Goal: Task Accomplishment & Management: Manage account settings

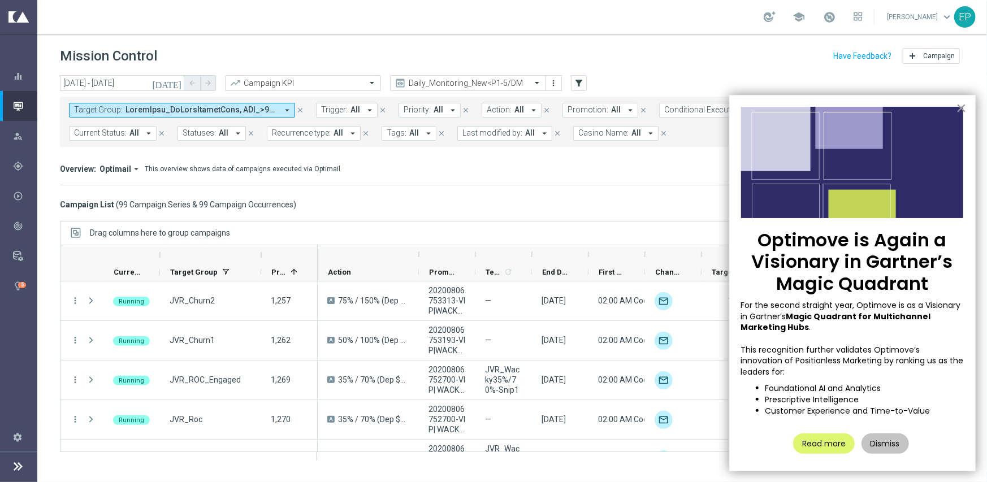
click at [960, 103] on button "×" at bounding box center [961, 108] width 11 height 18
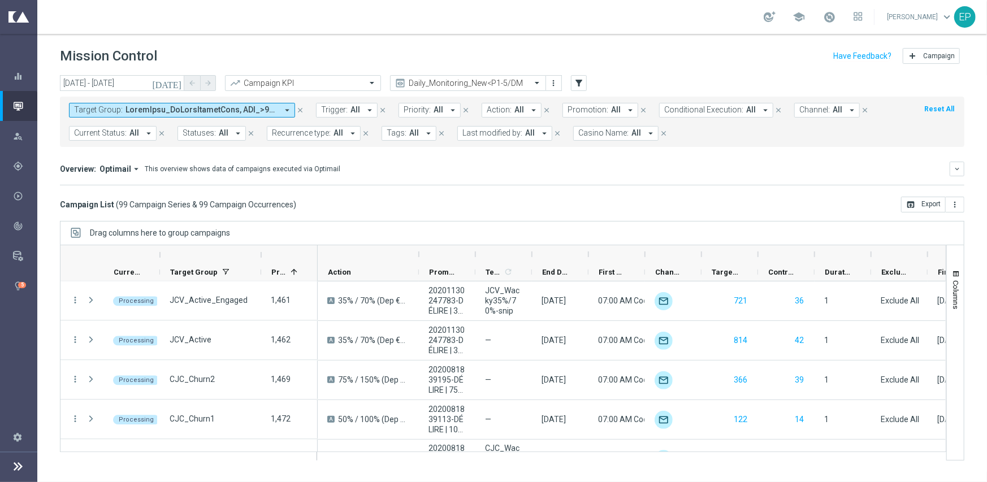
scroll to position [1921, 0]
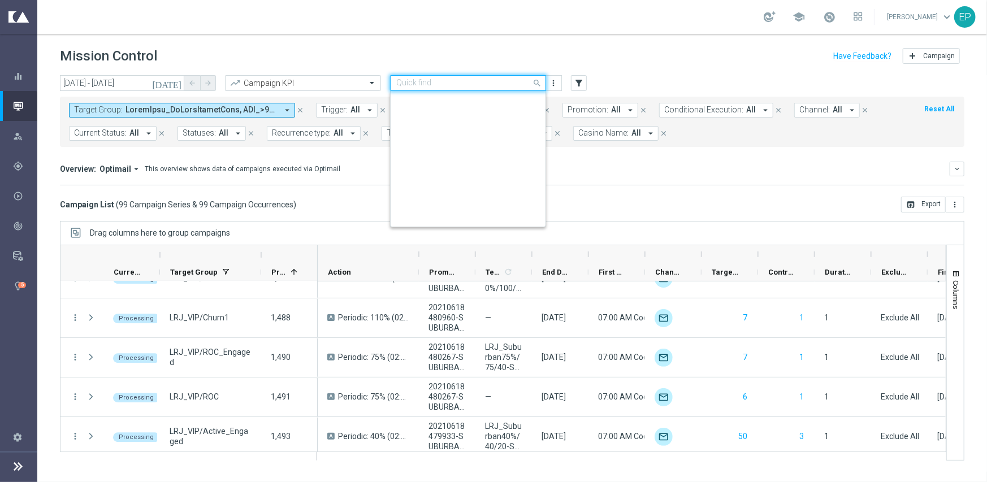
click at [439, 88] on div "Quick find Daily_Monitoring_New<P1-5/DM" at bounding box center [468, 83] width 156 height 16
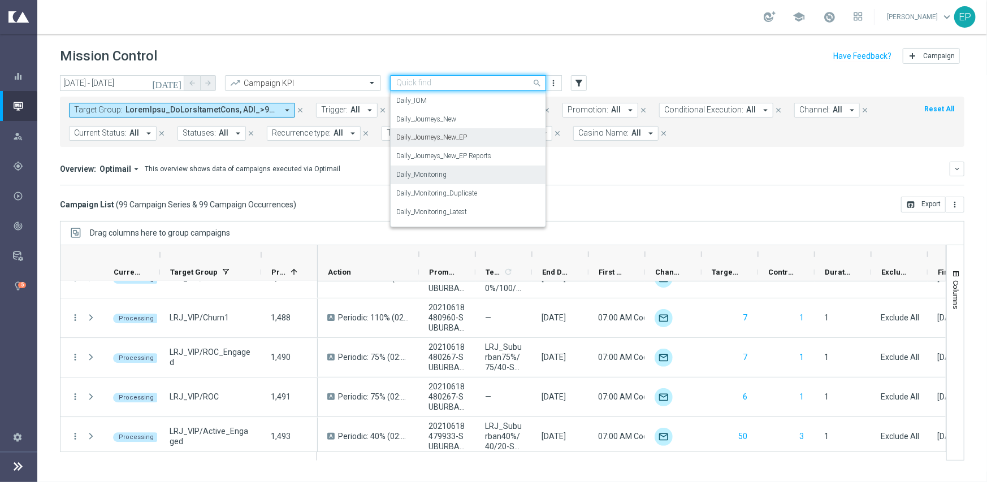
scroll to position [297, 0]
click at [446, 140] on label "Daily_Journeys_New" at bounding box center [426, 138] width 60 height 10
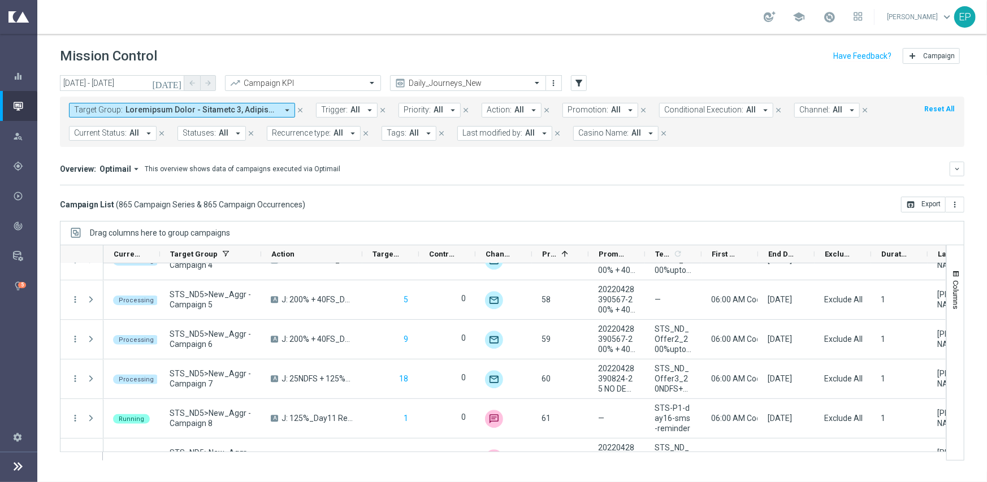
click at [110, 129] on span "Current Status:" at bounding box center [100, 133] width 53 height 10
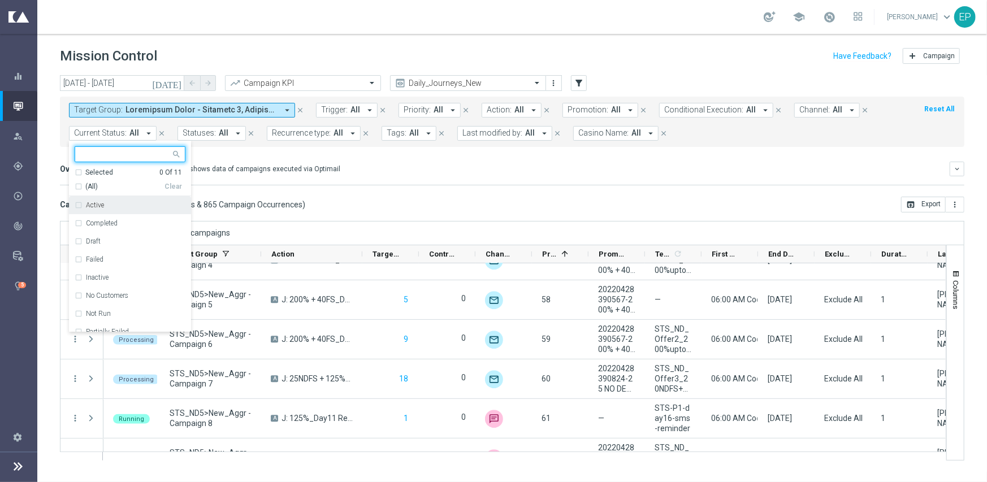
click at [88, 184] on span "(All)" at bounding box center [91, 187] width 12 height 10
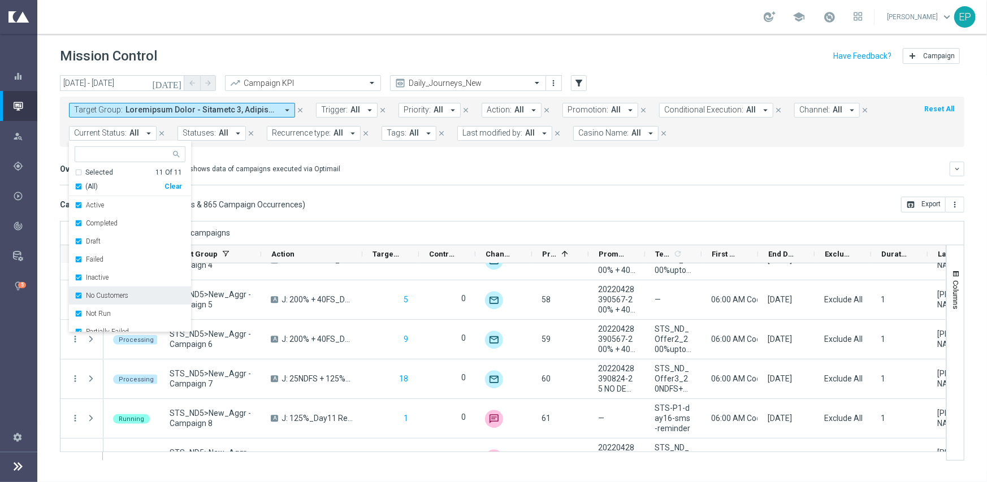
click at [115, 296] on label "No Customers" at bounding box center [107, 295] width 42 height 7
click at [107, 315] on div "Running" at bounding box center [130, 311] width 111 height 18
click at [393, 201] on div "Campaign List ( 865 Campaign Series & 865 Campaign Occurrences ) open_in_browse…" at bounding box center [512, 205] width 904 height 16
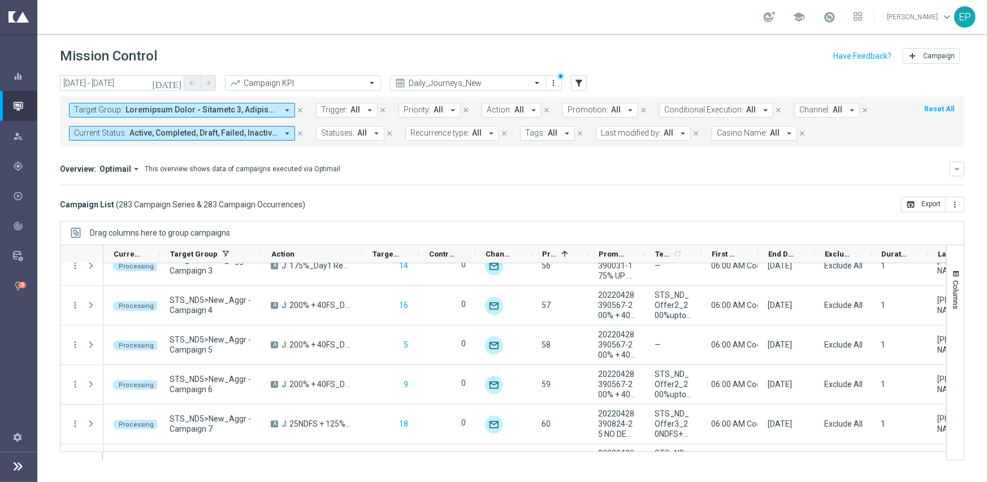
scroll to position [1300, 0]
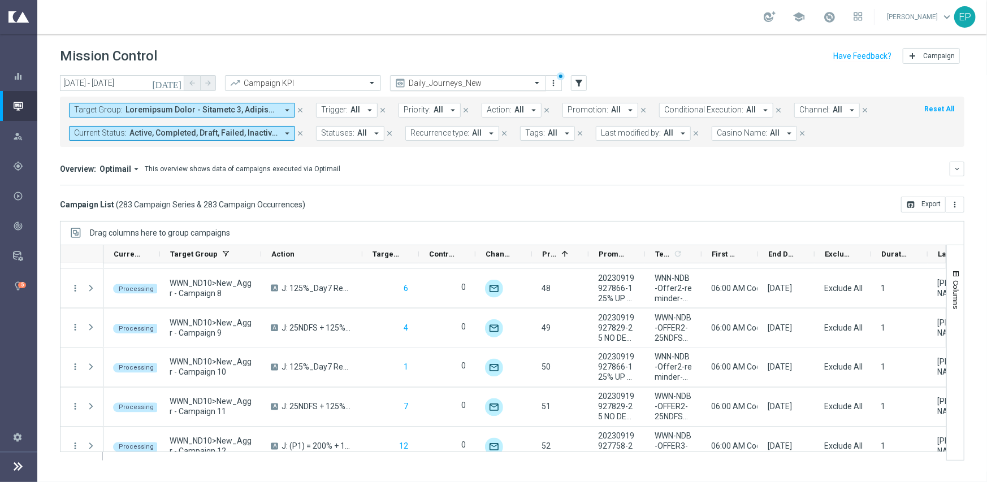
click at [459, 84] on input "text" at bounding box center [456, 84] width 121 height 10
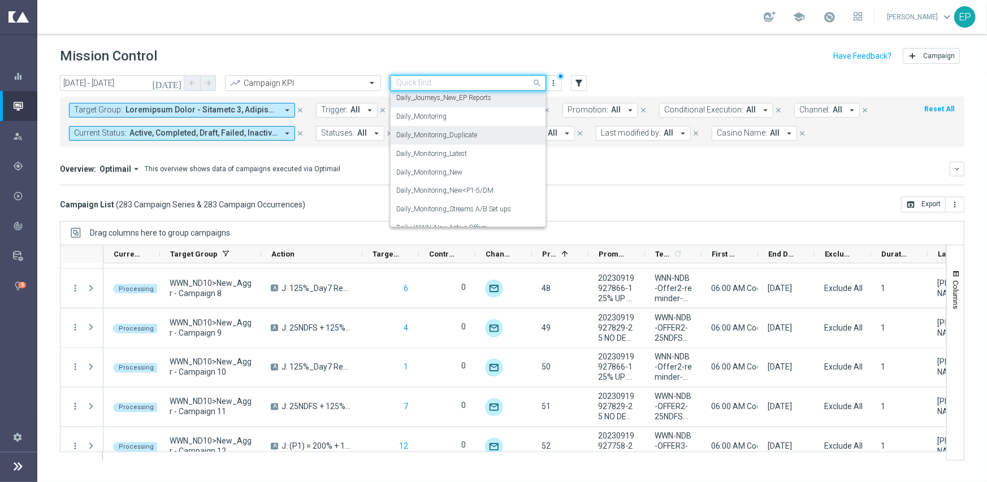
scroll to position [392, 0]
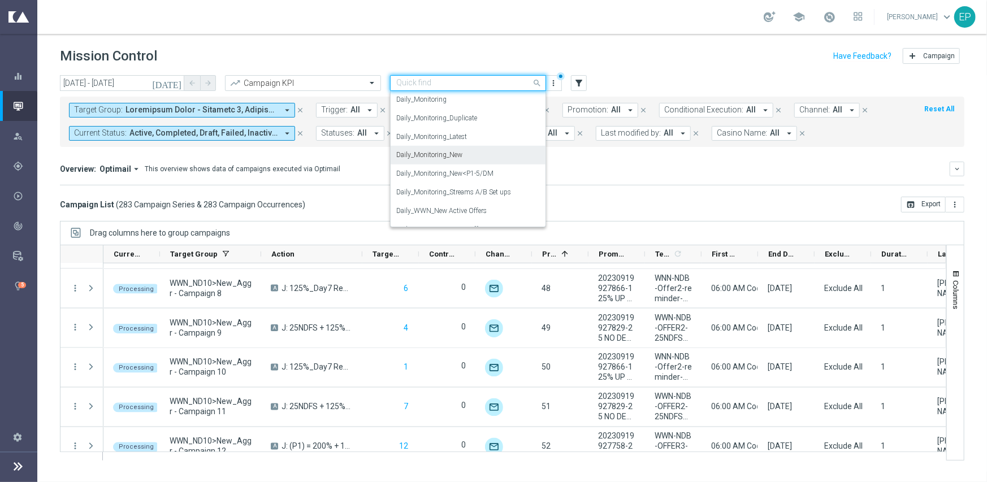
click at [475, 159] on div "Daily_Monitoring_New" at bounding box center [468, 155] width 144 height 19
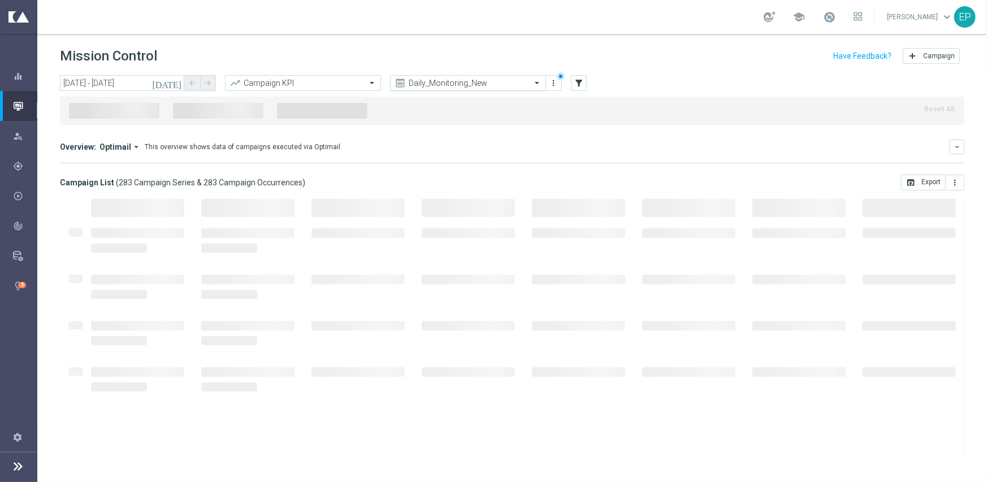
click at [495, 79] on input "text" at bounding box center [456, 84] width 121 height 10
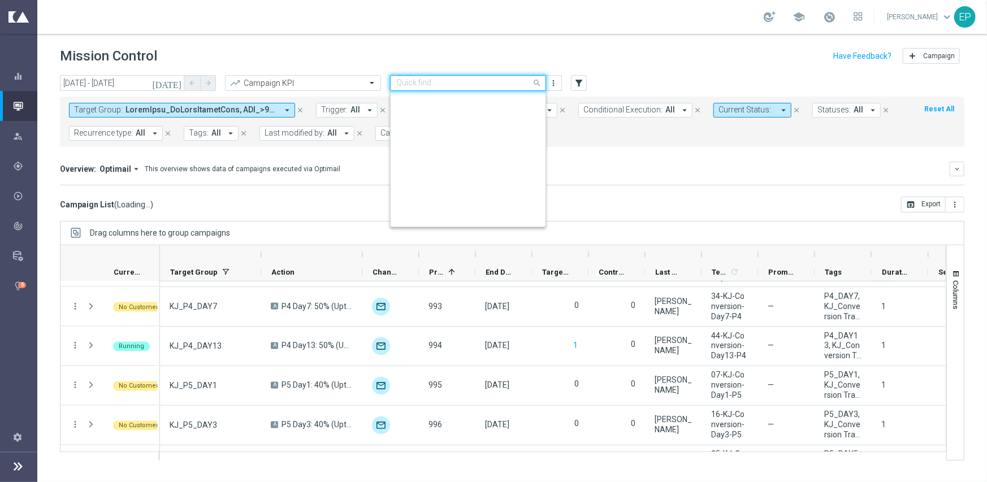
scroll to position [447, 0]
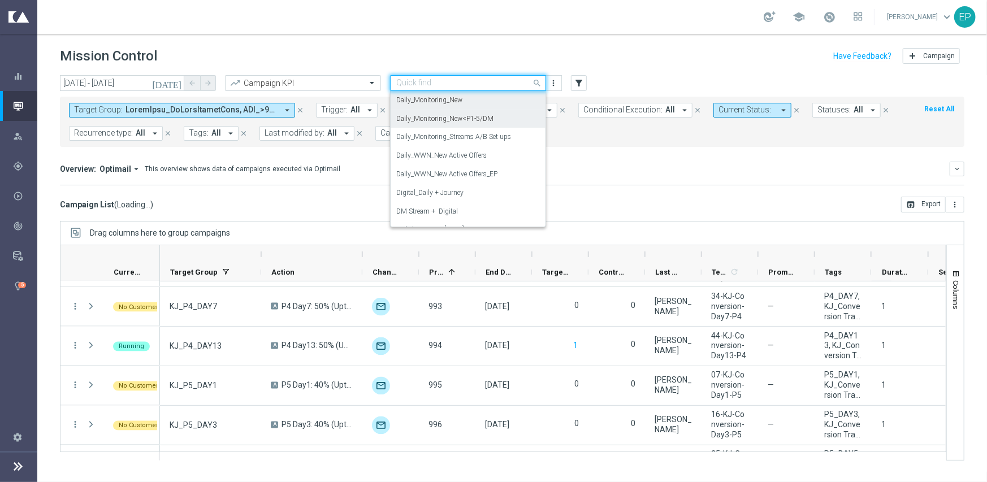
click at [485, 122] on label "Daily_Monitoring_New<P1-5/DM" at bounding box center [444, 119] width 97 height 10
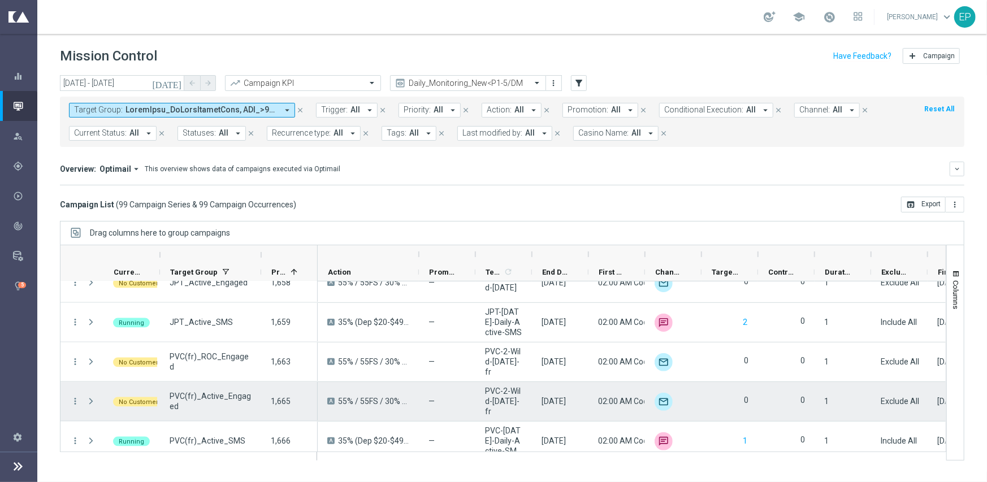
scroll to position [3746, 0]
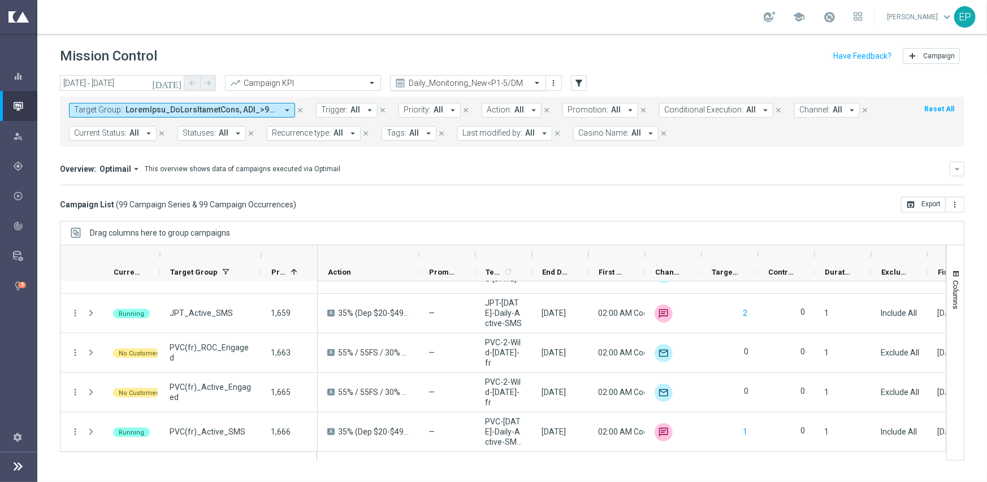
click at [454, 80] on input "text" at bounding box center [456, 84] width 121 height 10
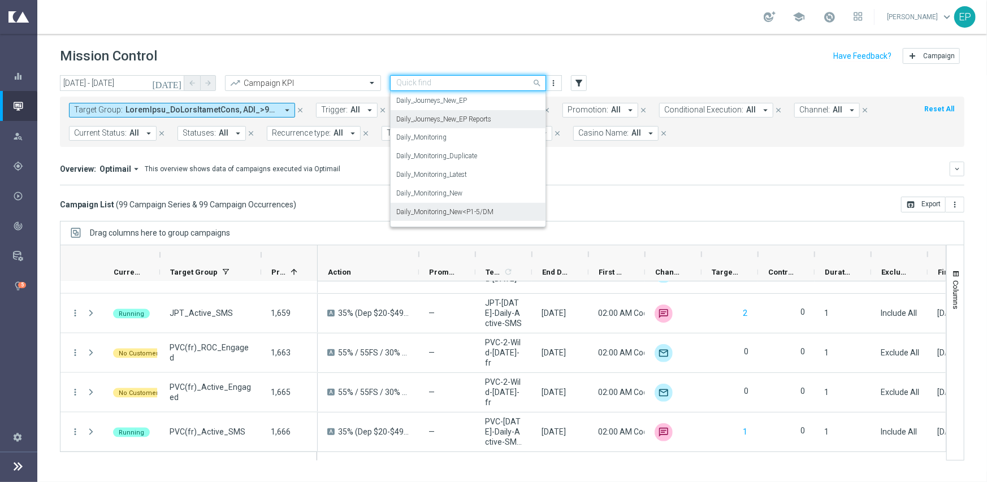
scroll to position [297, 0]
click at [458, 135] on div "Daily_Journeys_New" at bounding box center [468, 138] width 144 height 19
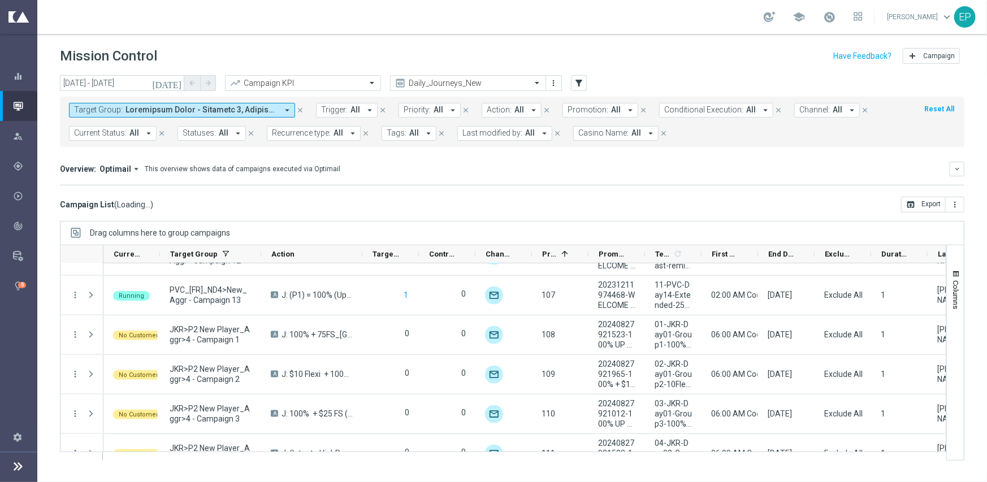
scroll to position [3724, 0]
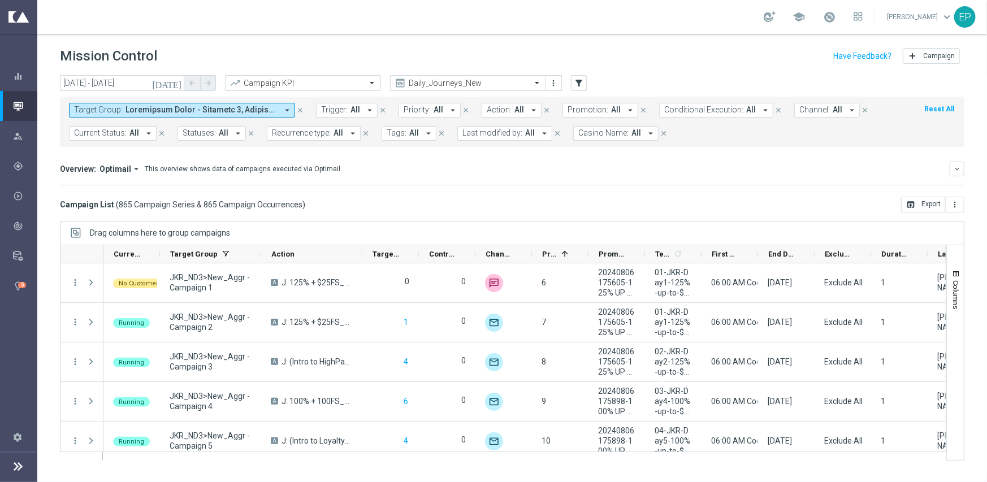
click at [122, 132] on span "Current Status:" at bounding box center [100, 133] width 53 height 10
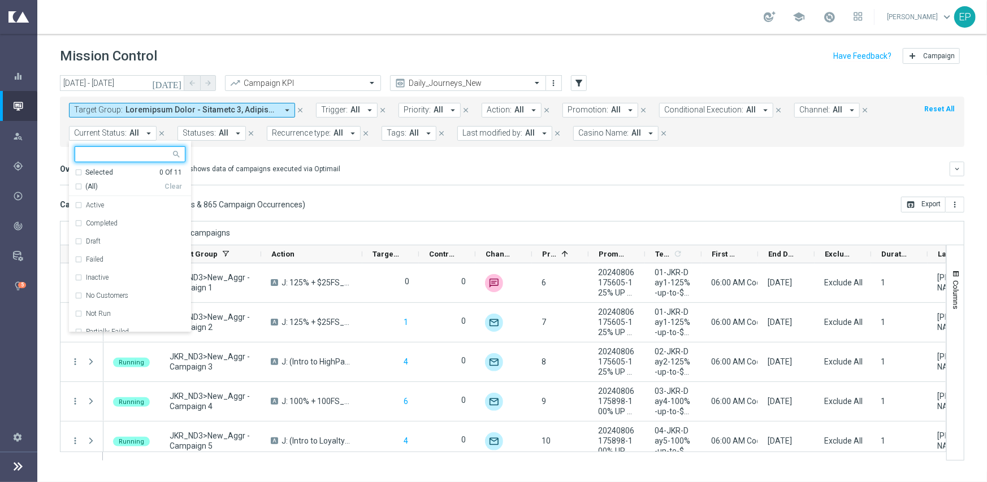
click at [85, 184] on span "(All)" at bounding box center [91, 187] width 12 height 10
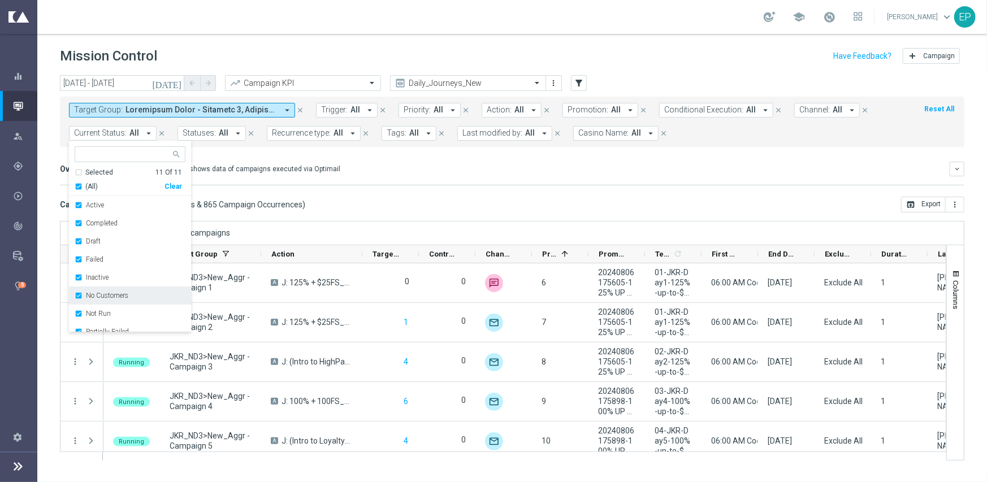
click at [122, 297] on label "No Customers" at bounding box center [107, 295] width 42 height 7
click at [106, 309] on label "Running" at bounding box center [99, 311] width 26 height 7
click at [366, 216] on div "today 01 Oct 2025 - 01 Oct 2025 arrow_back arrow_forward Campaign KPI trending_…" at bounding box center [511, 273] width 949 height 397
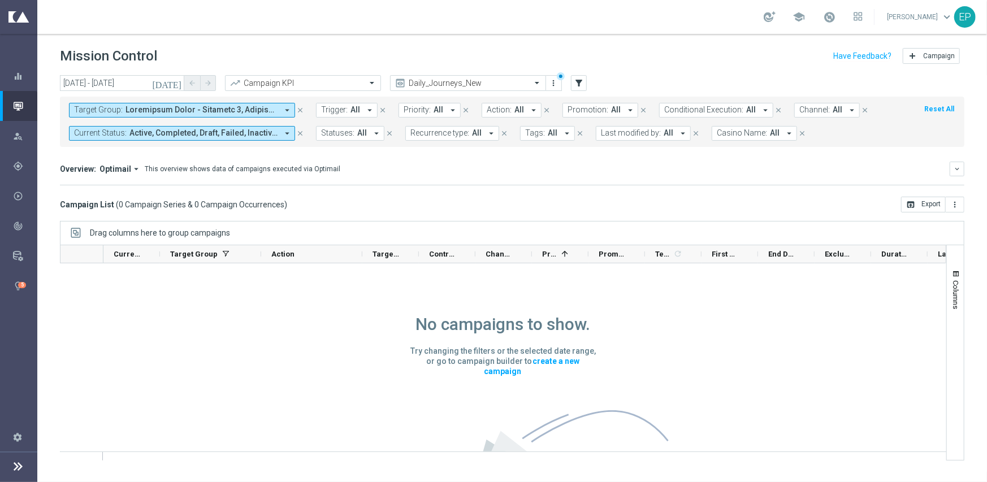
click at [189, 135] on span "Active, Completed, Draft, Failed, Inactive, Not Run, Partially Failed, Processi…" at bounding box center [203, 133] width 148 height 10
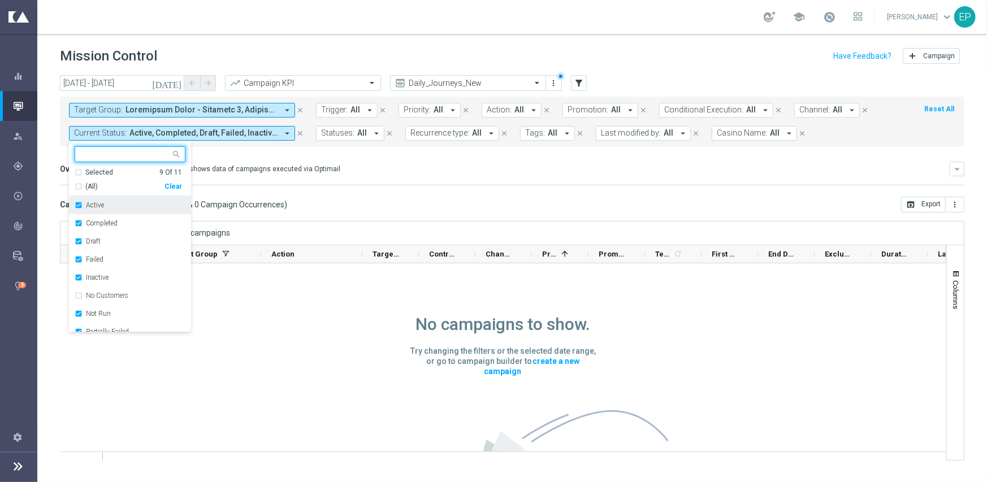
click at [90, 203] on label "Active" at bounding box center [95, 205] width 18 height 7
click at [79, 183] on div "(All)" at bounding box center [120, 187] width 90 height 10
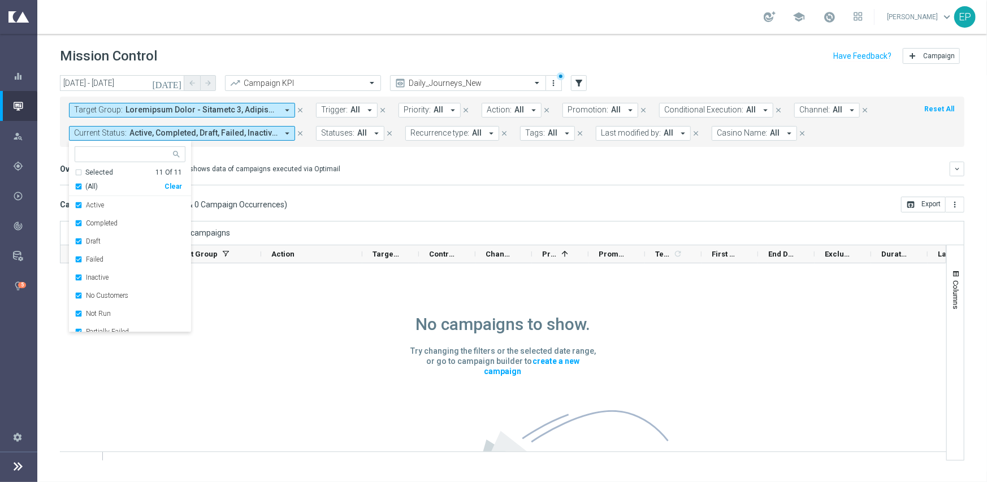
drag, startPoint x: 333, startPoint y: 193, endPoint x: 383, endPoint y: 183, distance: 50.9
click at [333, 194] on mini-dashboard "Overview: Optimail arrow_drop_down This overview shows data of campaigns execut…" at bounding box center [512, 172] width 904 height 50
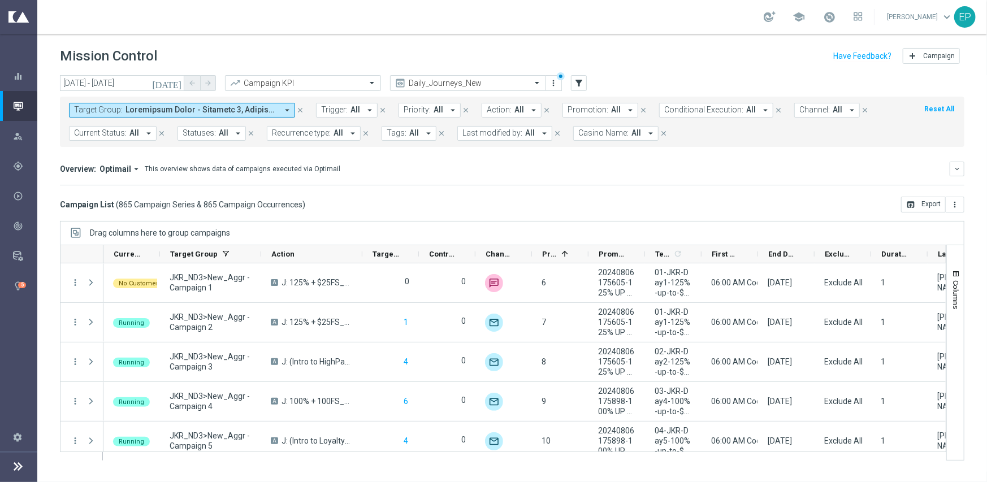
click at [393, 133] on span "Tags:" at bounding box center [397, 133] width 20 height 10
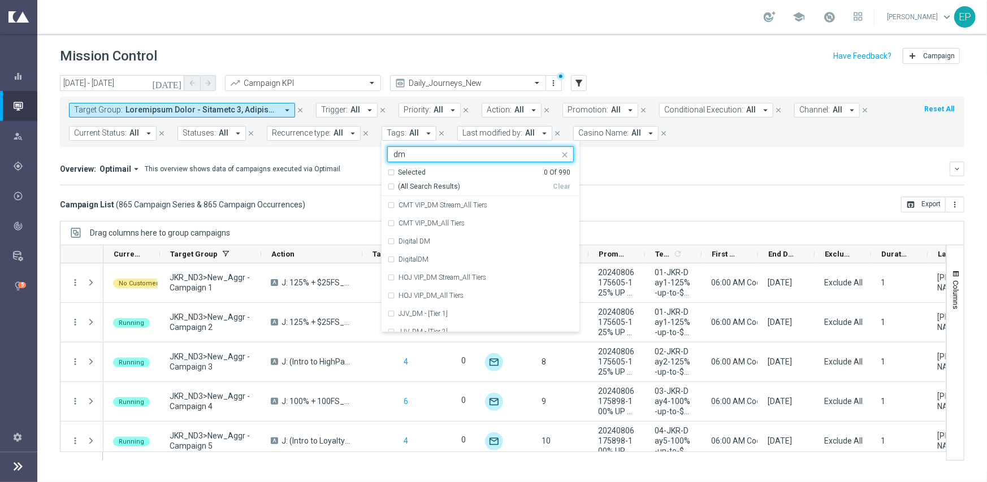
click at [406, 185] on span "(All Search Results)" at bounding box center [429, 187] width 62 height 10
type input "dm"
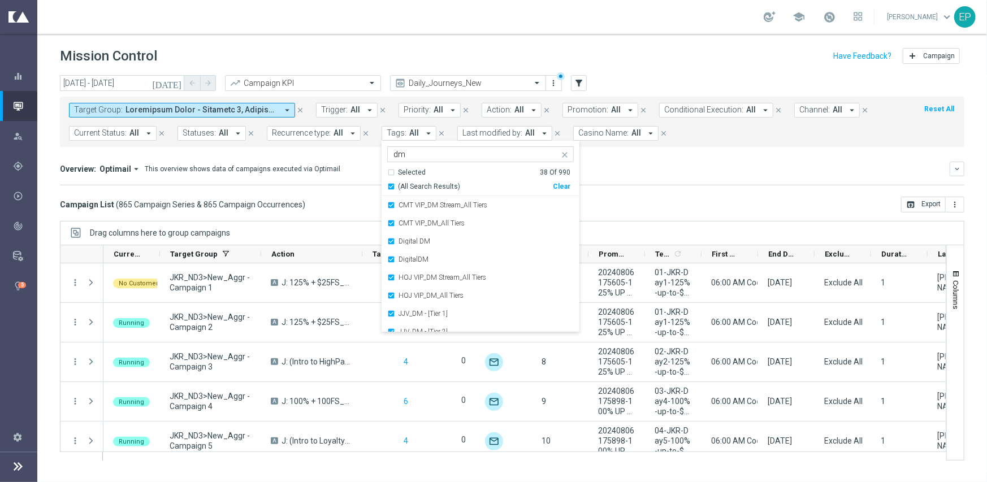
click at [644, 175] on div "Overview: Optimail arrow_drop_down This overview shows data of campaigns execut…" at bounding box center [512, 169] width 904 height 15
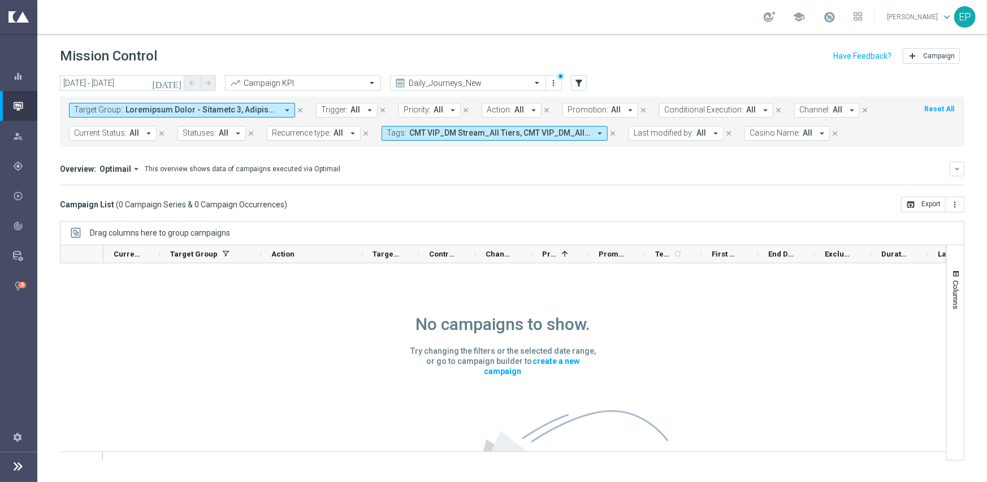
click at [300, 107] on icon "close" at bounding box center [300, 110] width 8 height 8
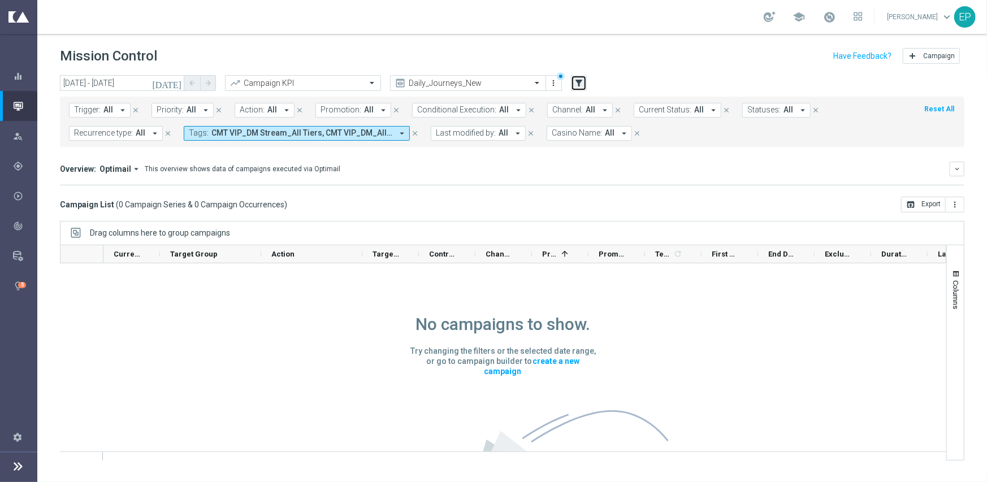
click at [575, 81] on icon "filter_alt" at bounding box center [579, 83] width 10 height 10
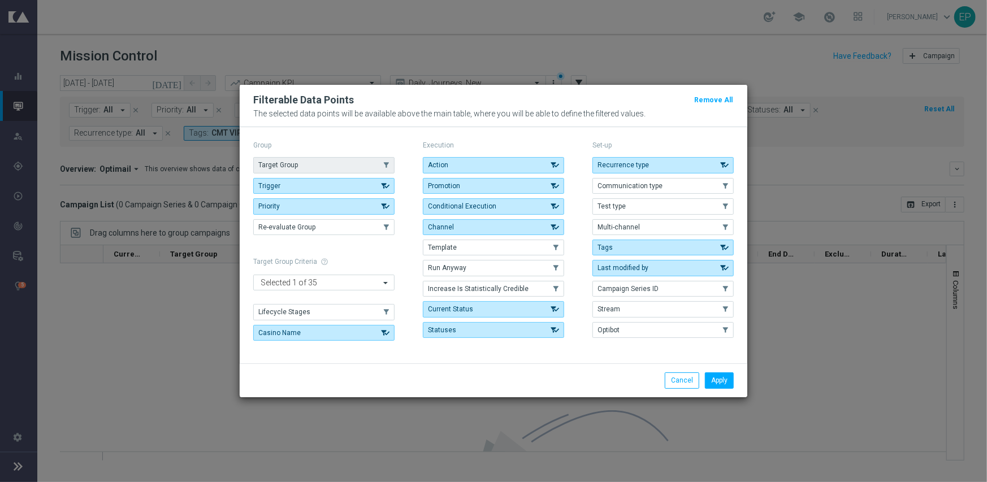
click at [353, 164] on button "Target Group" at bounding box center [323, 165] width 141 height 16
click at [723, 374] on button "Apply" at bounding box center [719, 380] width 29 height 16
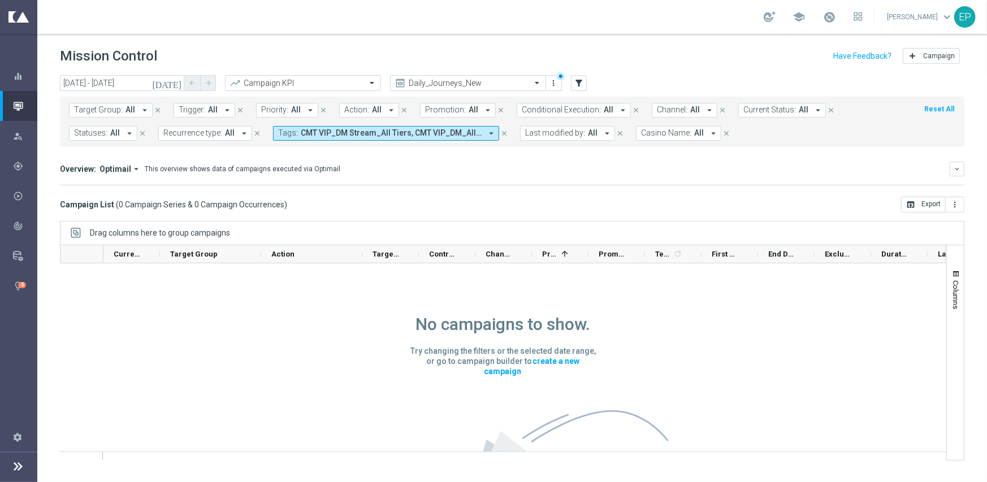
click at [85, 106] on span "Target Group:" at bounding box center [98, 110] width 49 height 10
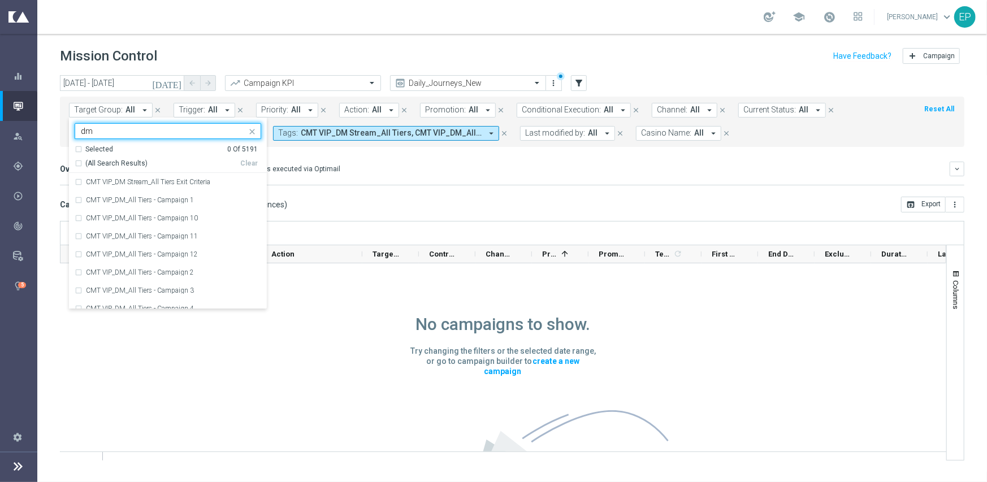
click at [90, 159] on span "(All Search Results)" at bounding box center [116, 164] width 62 height 10
type input "dm"
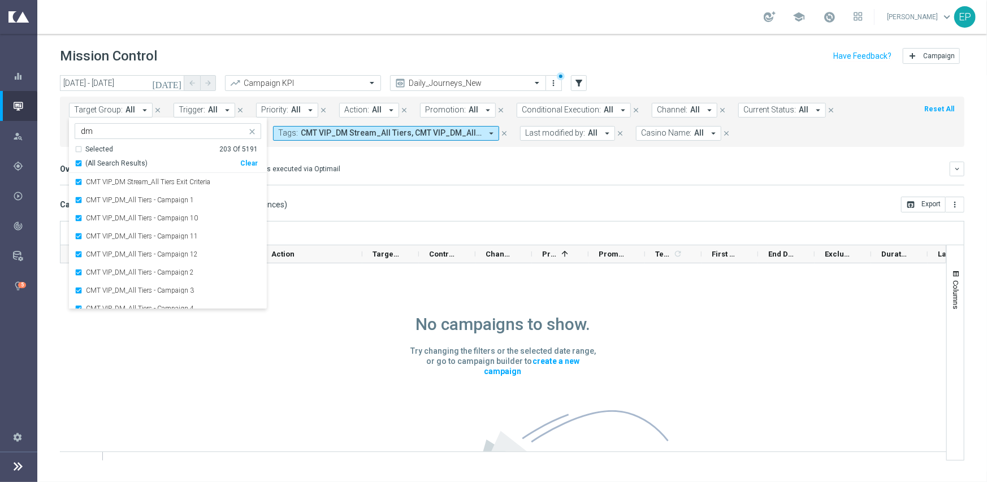
click at [356, 172] on div "Overview: Optimail arrow_drop_down This overview shows data of campaigns execut…" at bounding box center [505, 169] width 890 height 10
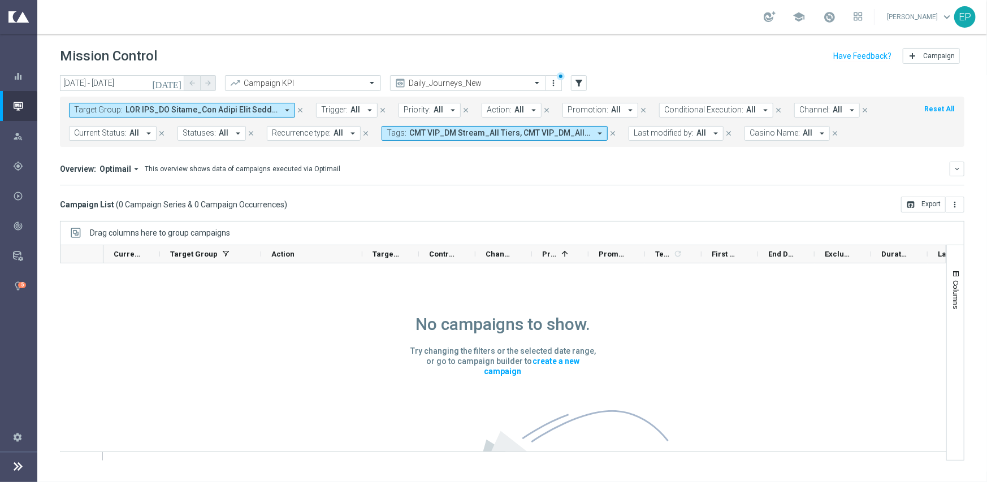
drag, startPoint x: 497, startPoint y: 134, endPoint x: 504, endPoint y: 138, distance: 8.2
click at [498, 134] on span "CMT VIP_DM Stream_All Tiers, CMT VIP_DM_All Tiers, Digital DM, DigitalDM, HOJ V…" at bounding box center [499, 133] width 181 height 10
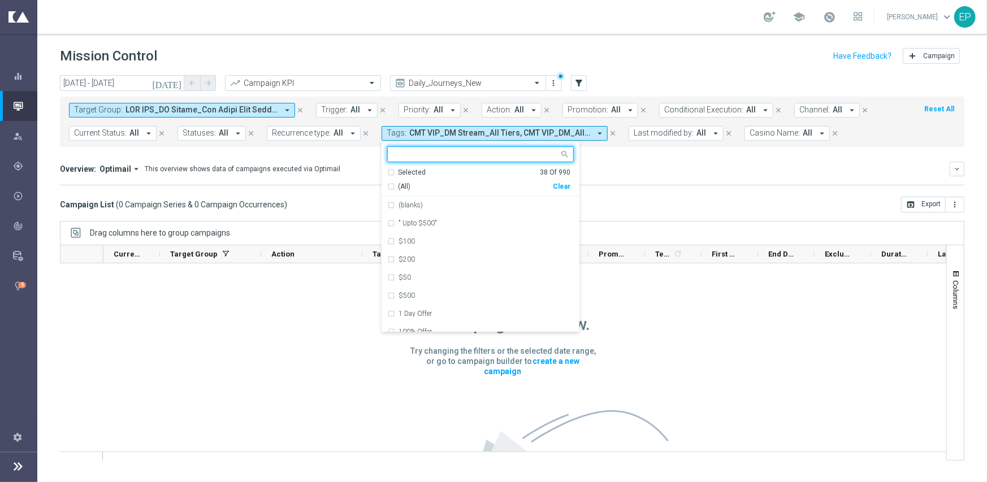
click at [0, 0] on div "Clear" at bounding box center [0, 0] width 0 height 0
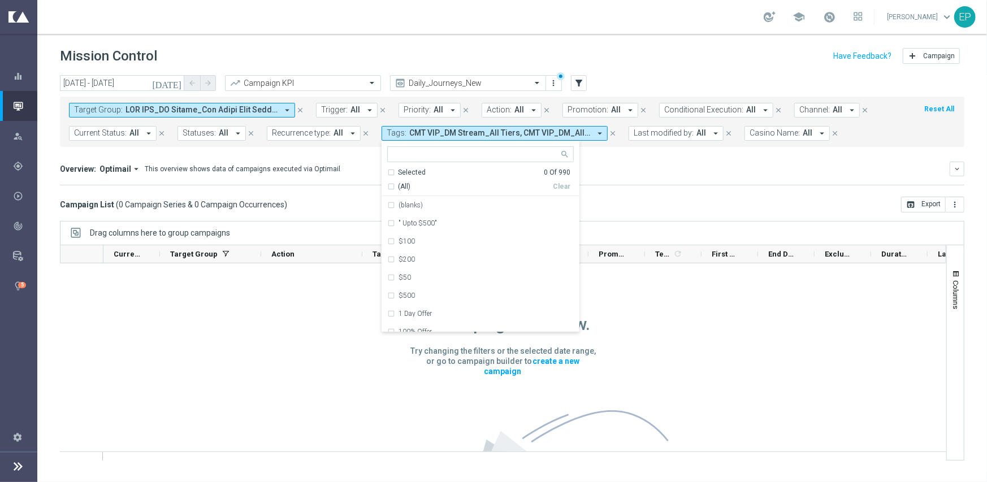
click at [648, 185] on div "Direct Response VS Increase In Total Deposit Amount Direct Response -- Test Res…" at bounding box center [512, 185] width 904 height 1
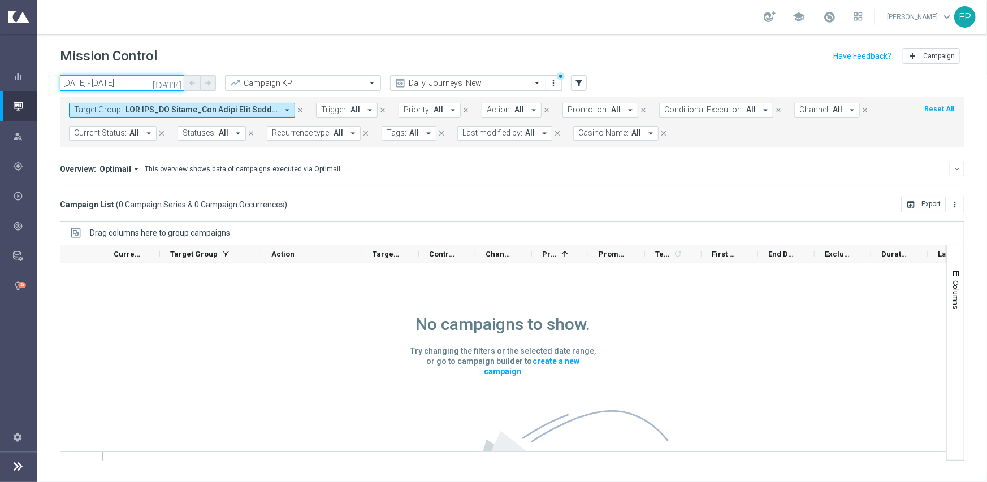
click at [130, 85] on input "01 Oct 2025 - 01 Oct 2025" at bounding box center [122, 83] width 124 height 16
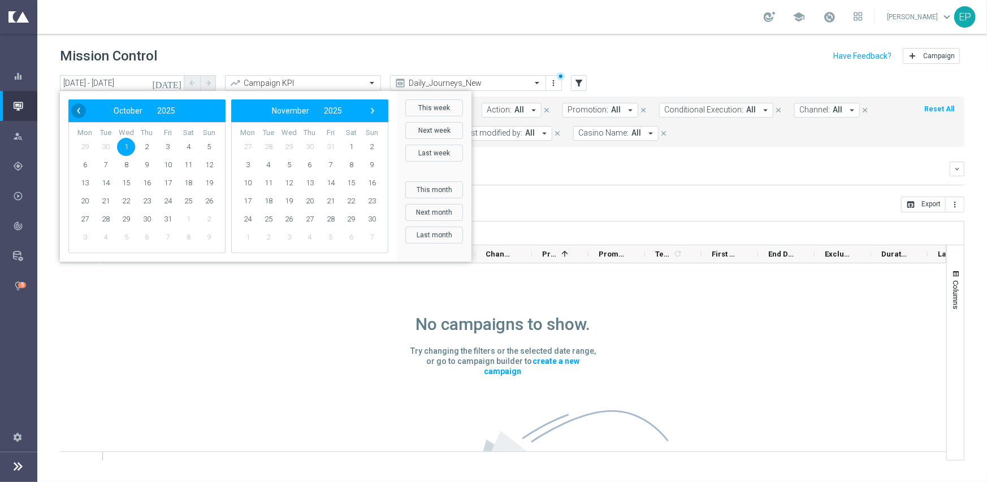
click at [81, 110] on span "‹" at bounding box center [78, 110] width 15 height 15
click at [110, 216] on span "30" at bounding box center [106, 219] width 18 height 18
click at [109, 216] on span "30" at bounding box center [106, 219] width 18 height 18
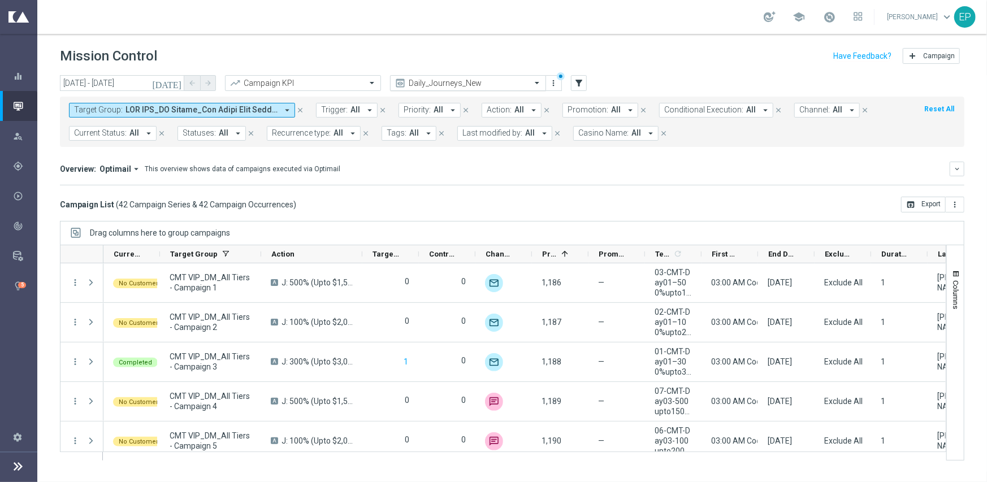
click at [498, 84] on input "text" at bounding box center [456, 84] width 121 height 10
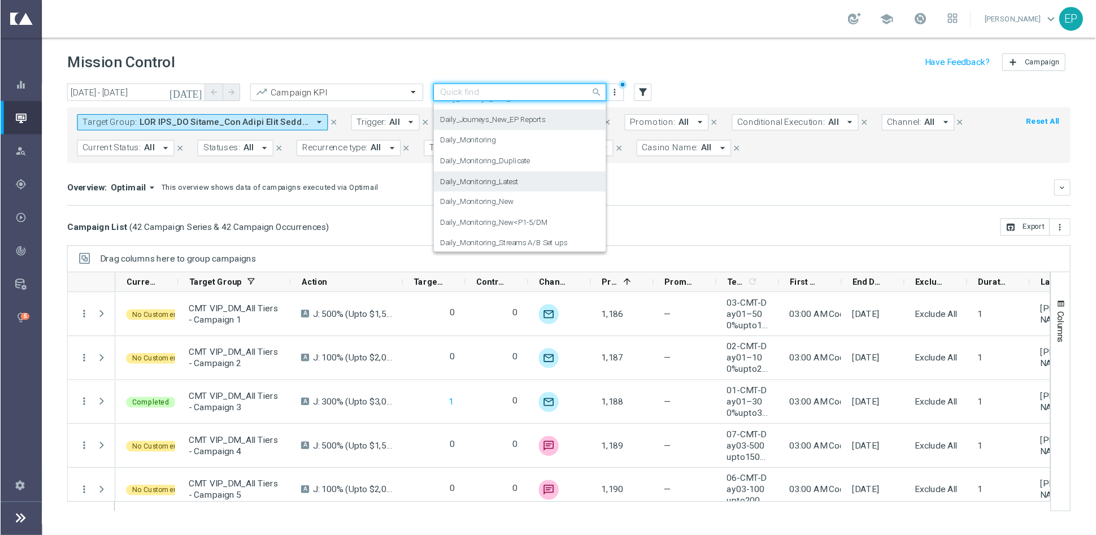
scroll to position [392, 0]
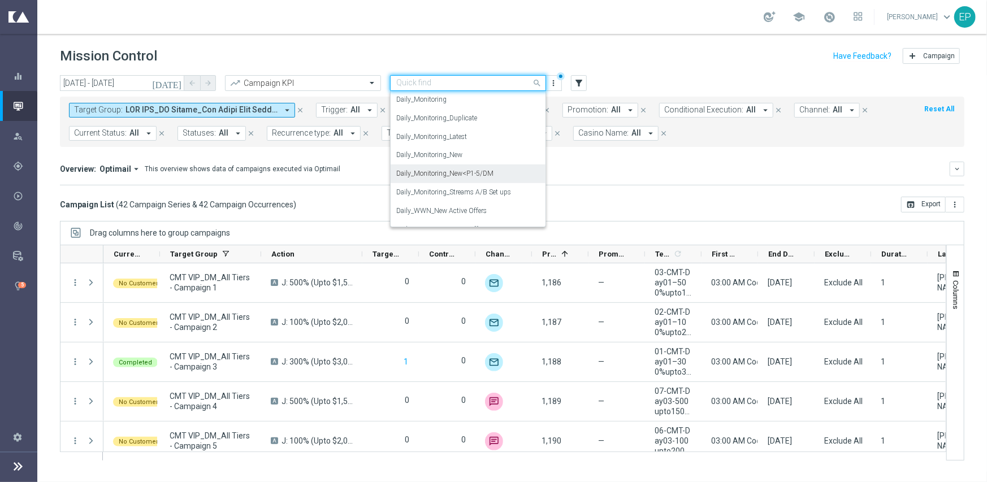
click at [480, 173] on label "Daily_Monitoring_New<P1-5/DM" at bounding box center [444, 174] width 97 height 10
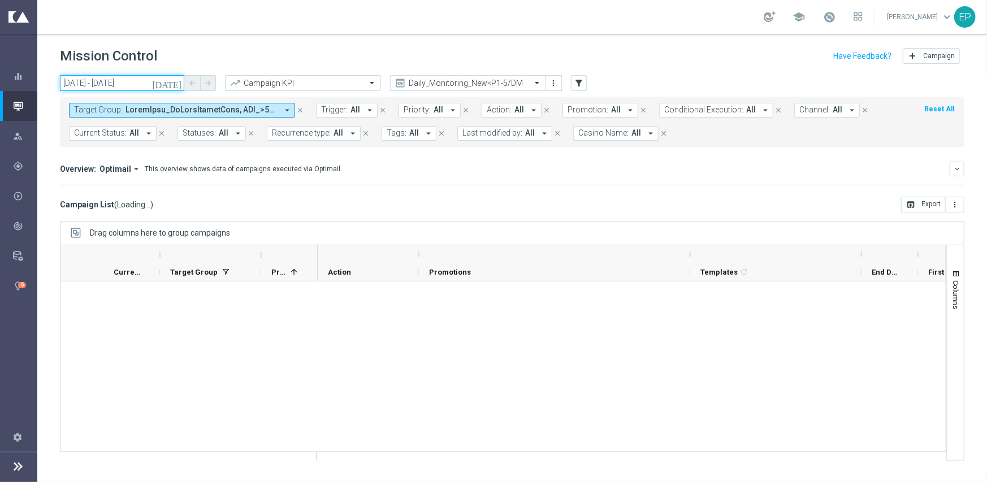
click at [137, 82] on input "30 Sep 2025 - 30 Sep 2025" at bounding box center [122, 83] width 124 height 16
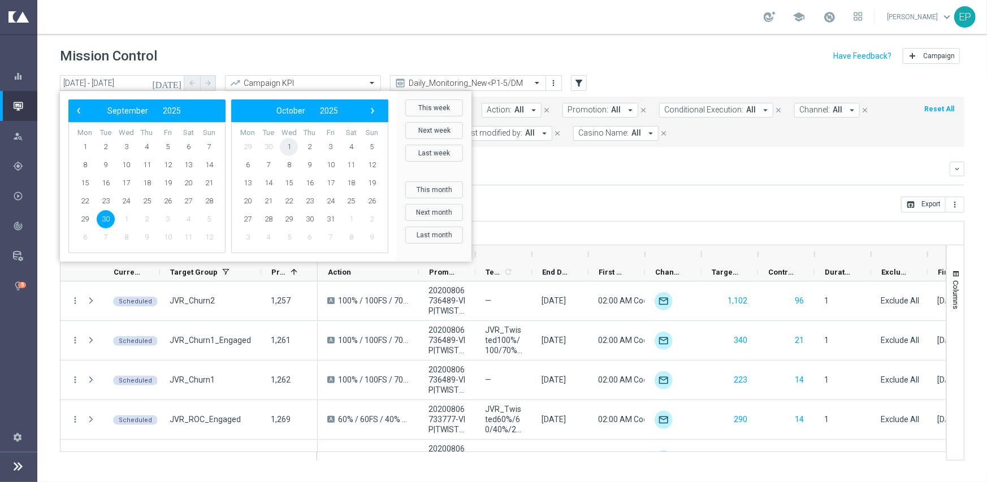
click at [292, 146] on span "1" at bounding box center [289, 147] width 18 height 18
click at [128, 146] on span "1" at bounding box center [126, 147] width 18 height 18
type input "01 Oct 2025 - 01 Oct 2025"
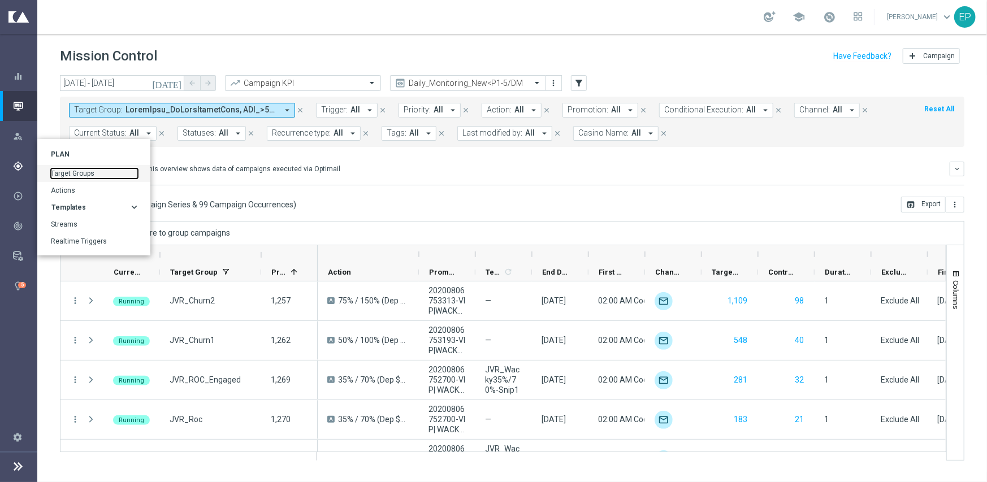
click at [64, 170] on link "Target Groups" at bounding box center [94, 173] width 87 height 10
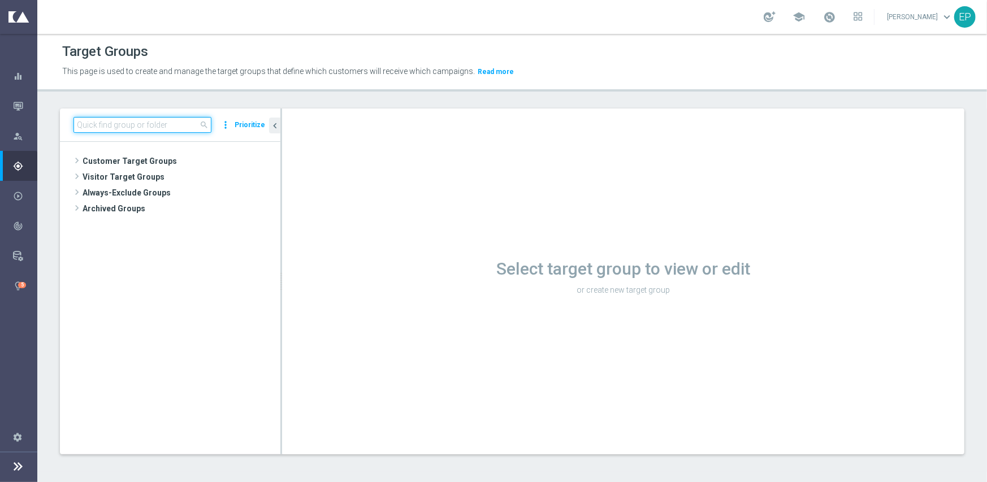
click at [147, 129] on input at bounding box center [142, 125] width 138 height 16
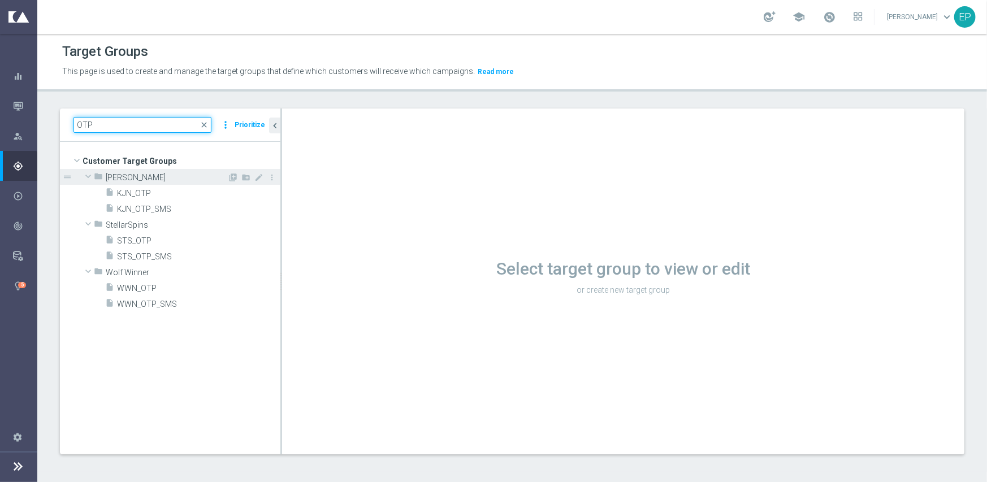
type input "OTP"
click at [86, 177] on span at bounding box center [88, 176] width 14 height 11
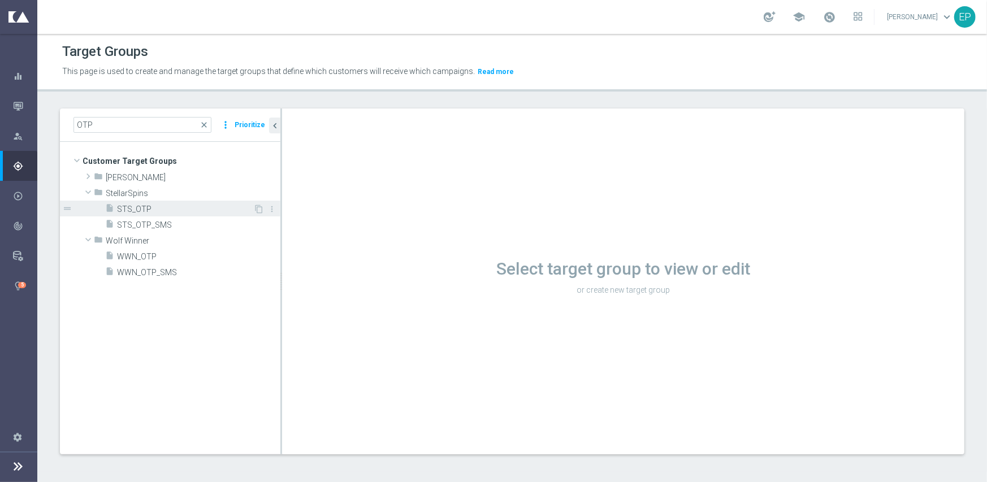
click at [138, 208] on span "STS_OTP" at bounding box center [185, 210] width 136 height 10
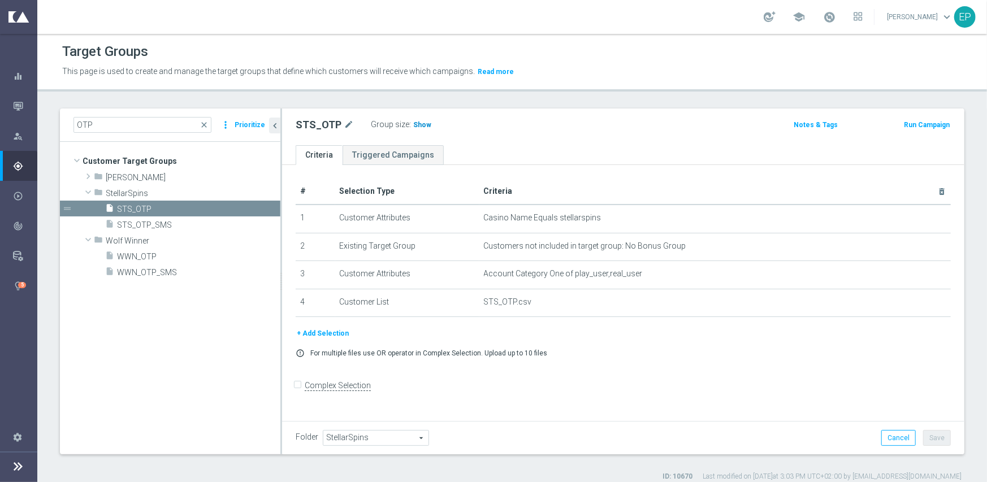
click at [416, 125] on span "Show" at bounding box center [422, 125] width 18 height 8
click at [144, 222] on span "STS_OTP_SMS" at bounding box center [185, 225] width 136 height 10
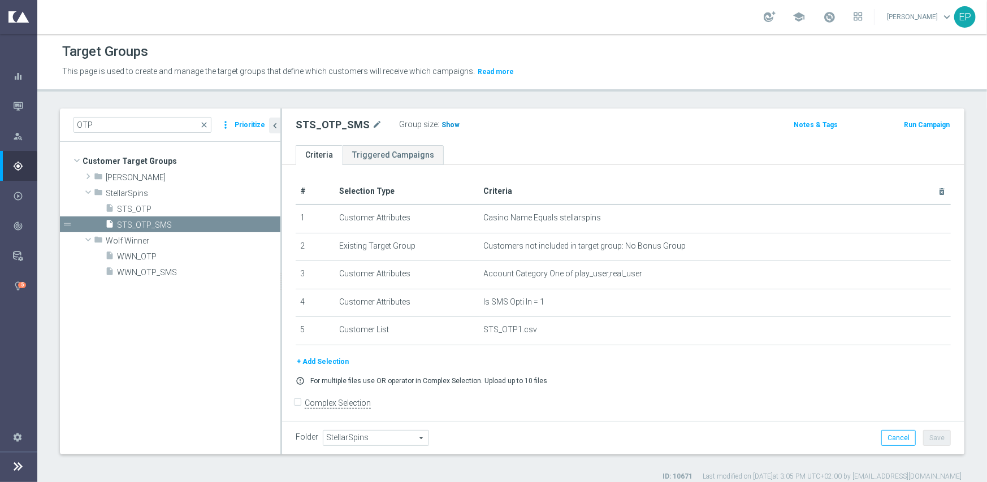
click at [445, 121] on span "Show" at bounding box center [450, 125] width 18 height 8
click at [143, 206] on span "STS_OTP" at bounding box center [185, 210] width 136 height 10
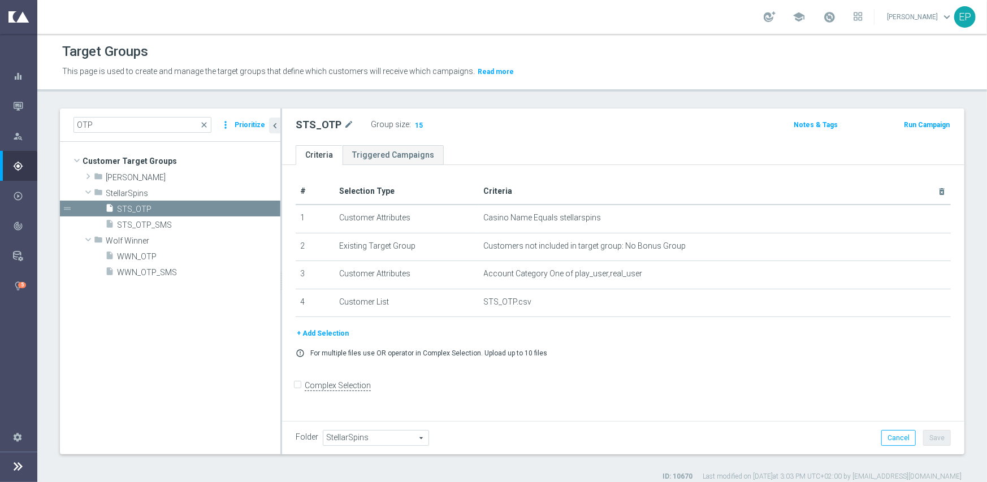
click at [916, 125] on button "Run Campaign" at bounding box center [927, 125] width 48 height 12
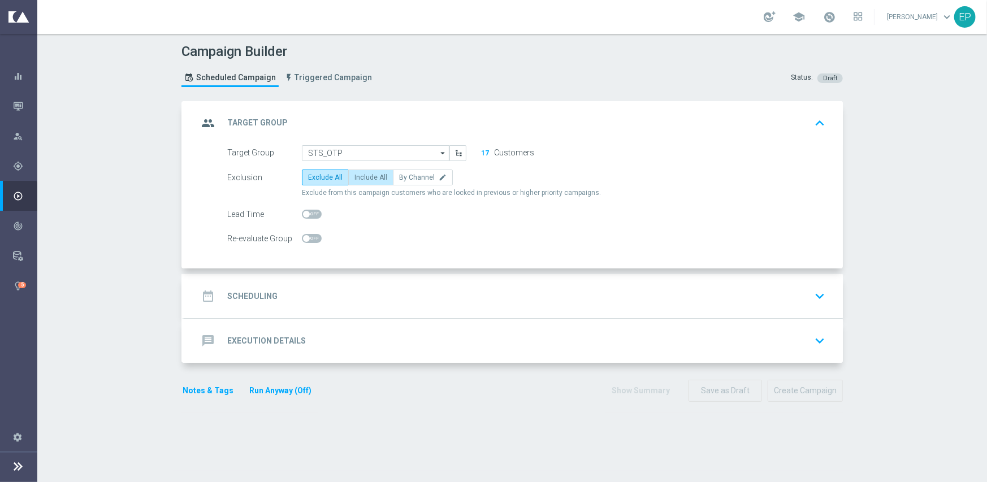
click at [364, 181] on label "Include All" at bounding box center [370, 178] width 45 height 16
click at [362, 181] on input "Include All" at bounding box center [357, 179] width 7 height 7
radio input "true"
click at [420, 283] on div "date_range Scheduling keyboard_arrow_down" at bounding box center [513, 296] width 658 height 44
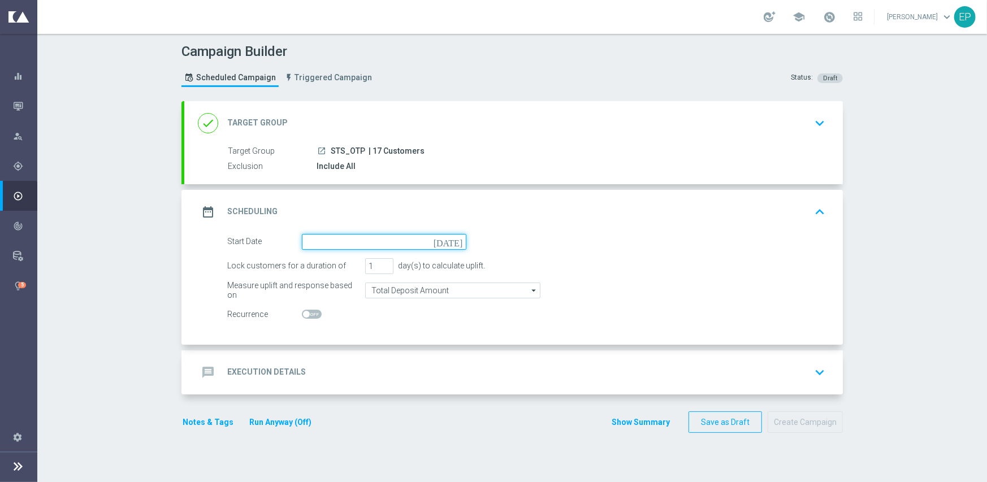
click at [411, 238] on input at bounding box center [384, 242] width 164 height 16
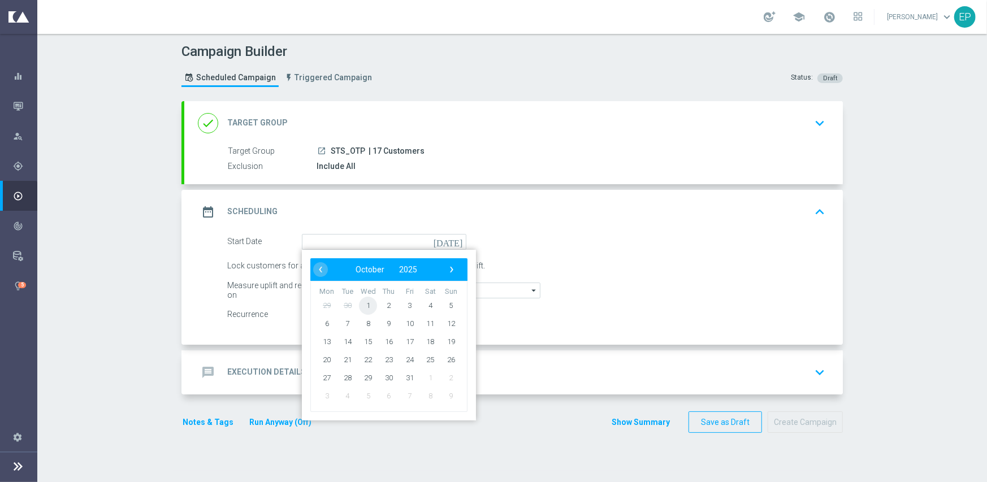
click at [362, 302] on span "1" at bounding box center [368, 305] width 18 height 18
type input "01 Oct 2025"
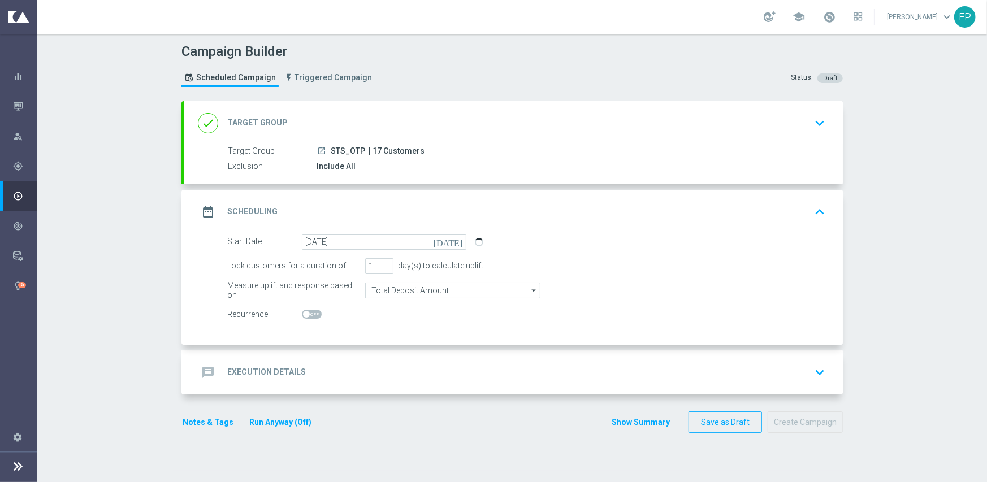
click at [477, 376] on div "message Execution Details keyboard_arrow_down" at bounding box center [513, 372] width 631 height 21
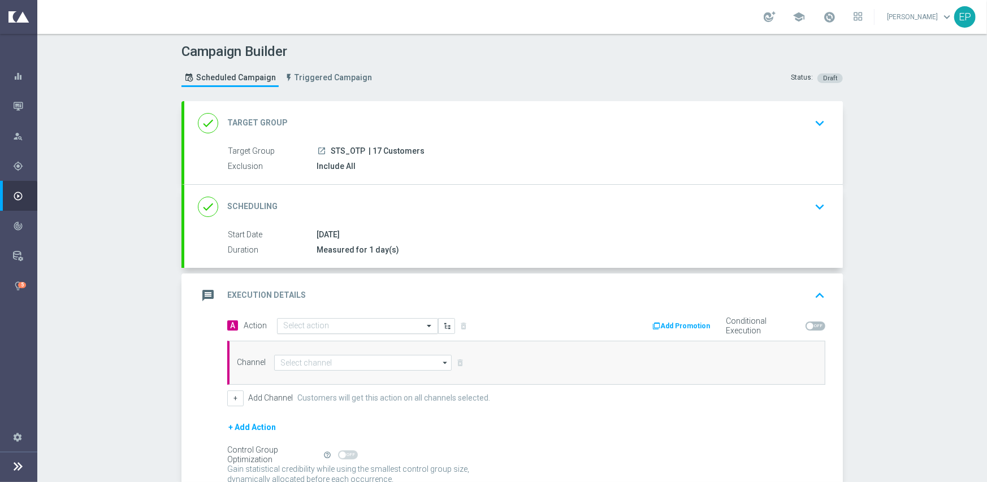
click at [389, 322] on input "text" at bounding box center [346, 327] width 126 height 10
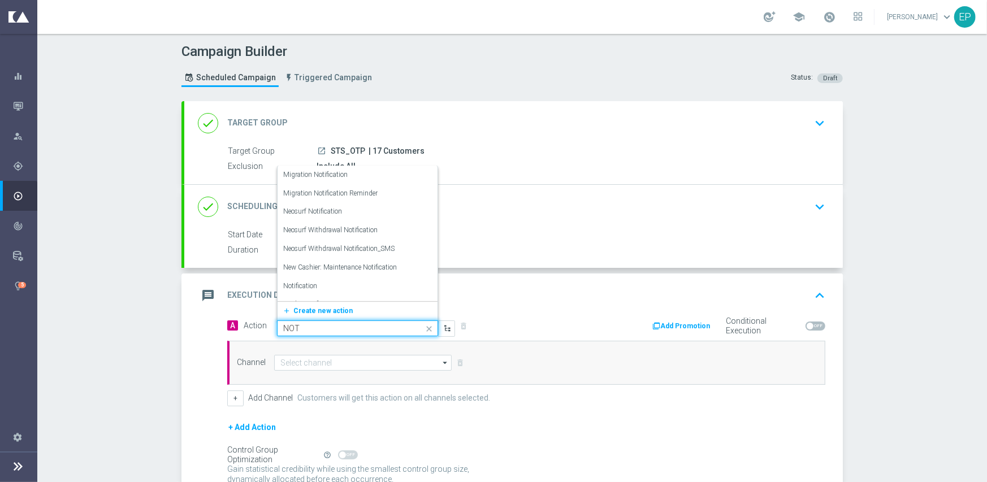
type input "NOTI"
click at [361, 272] on div "Notification edit" at bounding box center [357, 273] width 149 height 19
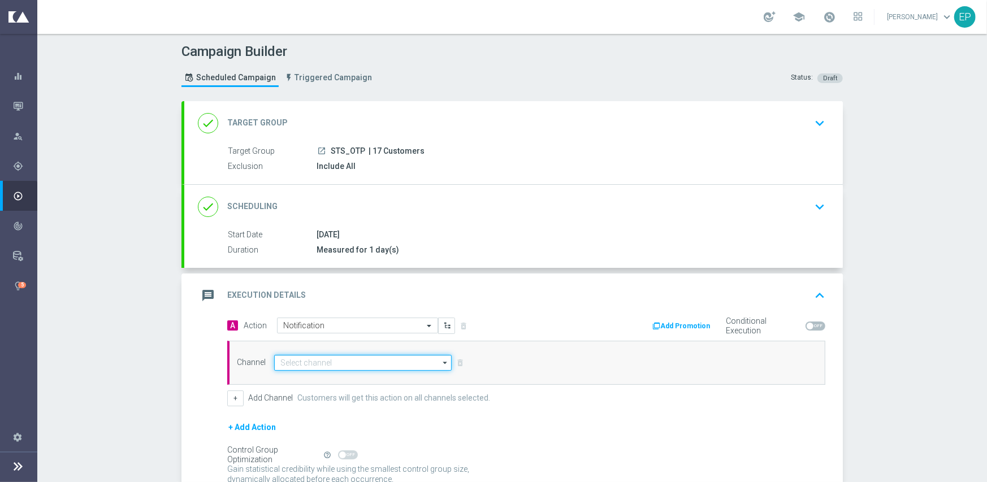
click at [335, 361] on input at bounding box center [362, 363] width 177 height 16
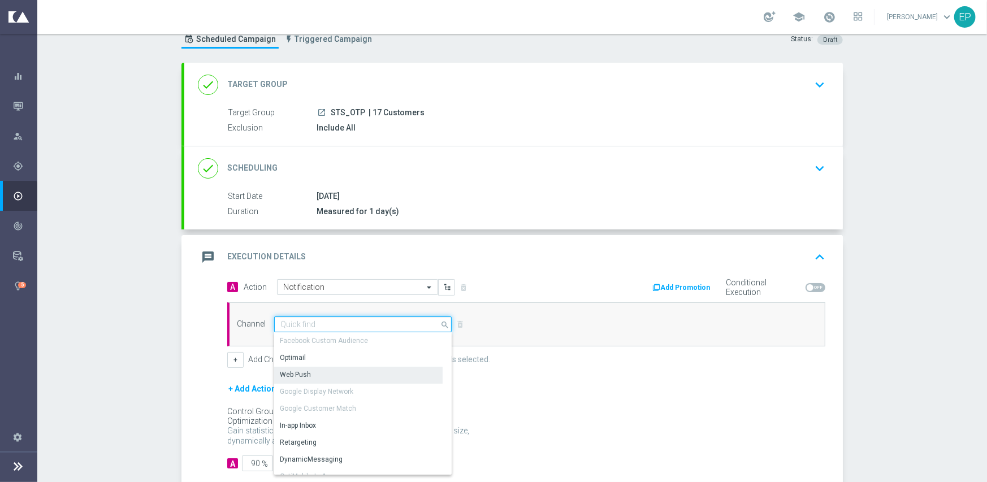
scroll to position [57, 0]
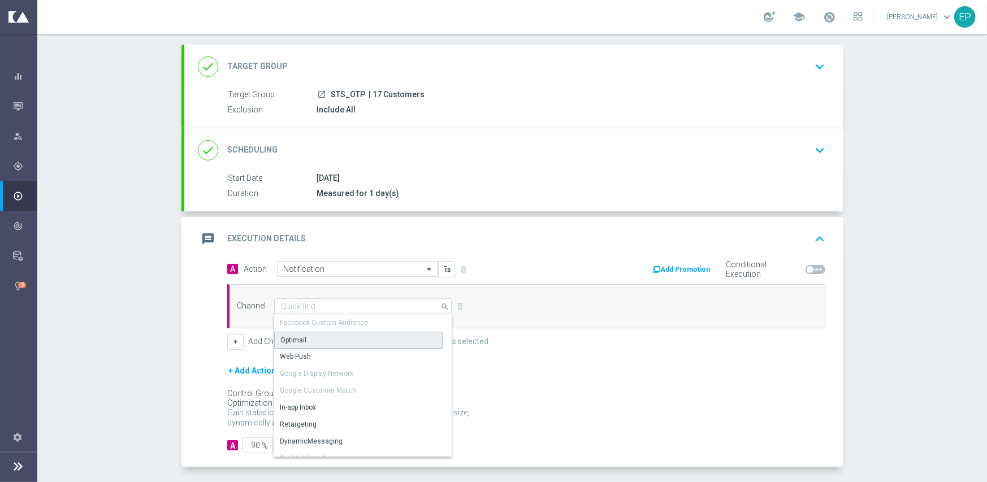
click at [322, 341] on div "Optimail" at bounding box center [358, 340] width 168 height 17
type input "Optimail"
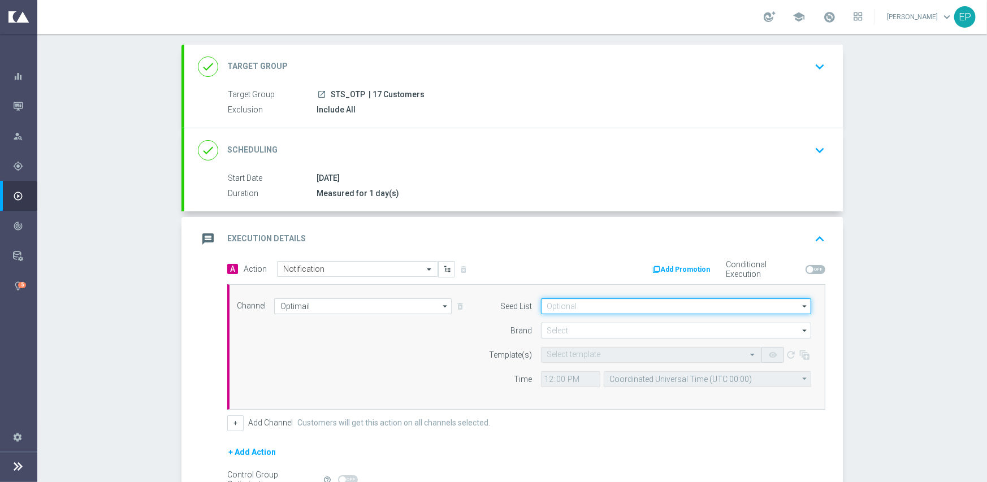
click at [575, 305] on input at bounding box center [676, 306] width 270 height 16
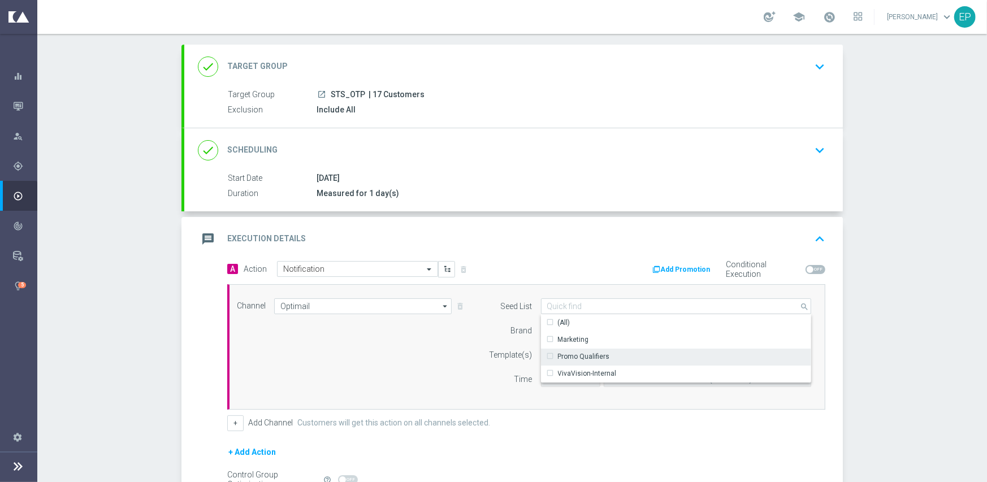
drag, startPoint x: 592, startPoint y: 350, endPoint x: 582, endPoint y: 345, distance: 11.1
click at [592, 350] on div "Promo Qualifiers" at bounding box center [676, 357] width 271 height 16
click at [519, 328] on label "Brand" at bounding box center [521, 331] width 21 height 10
type input "Promo Qualifiers"
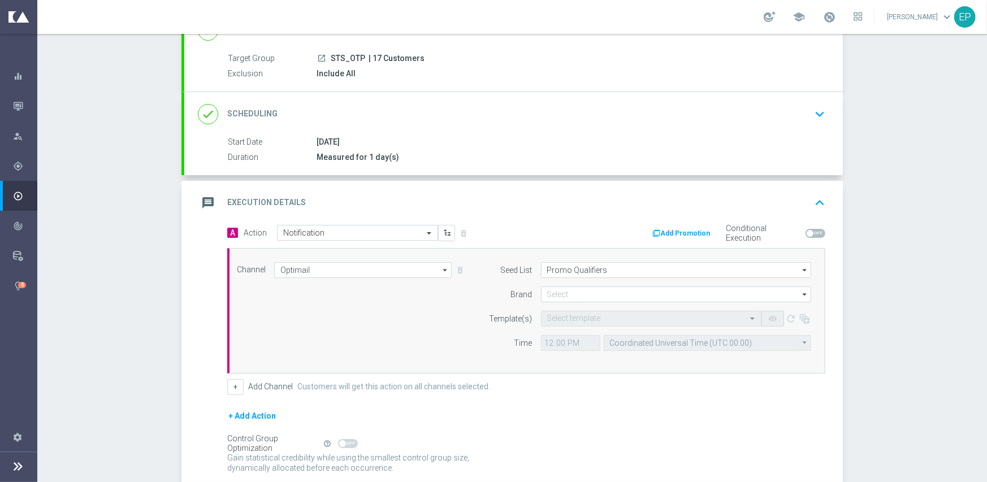
scroll to position [113, 0]
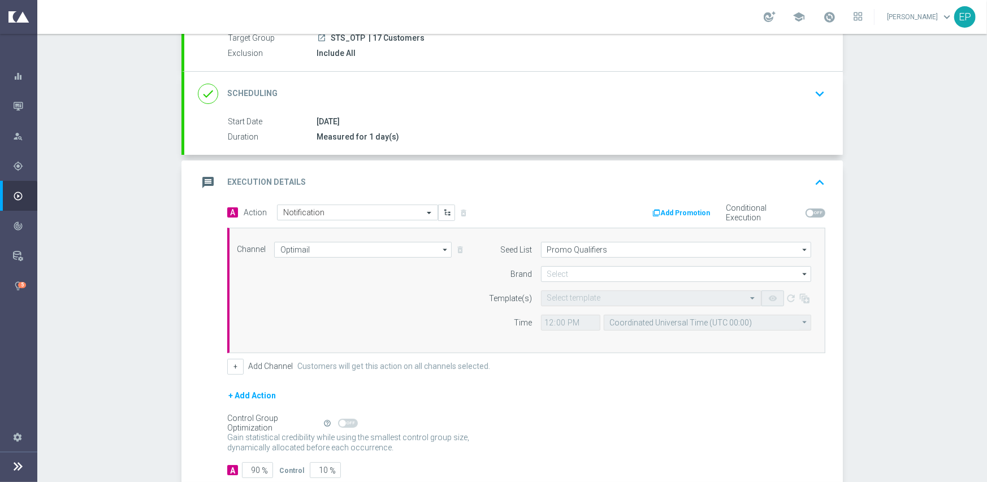
click at [569, 281] on form "Seed List Promo Qualifiers Promo Qualifiers arrow_drop_down Drag here to set ro…" at bounding box center [647, 286] width 328 height 89
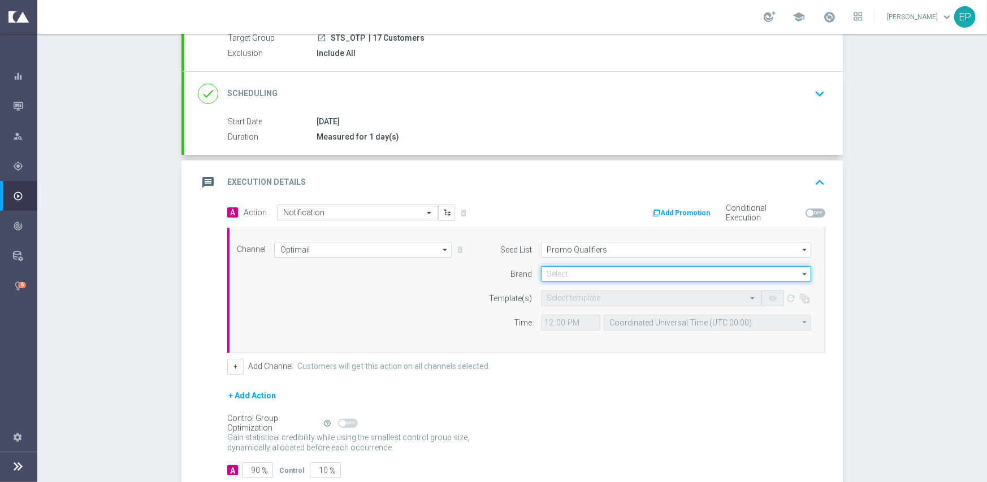
drag, startPoint x: 569, startPoint y: 268, endPoint x: 626, endPoint y: 277, distance: 58.4
click at [570, 268] on input at bounding box center [676, 274] width 270 height 16
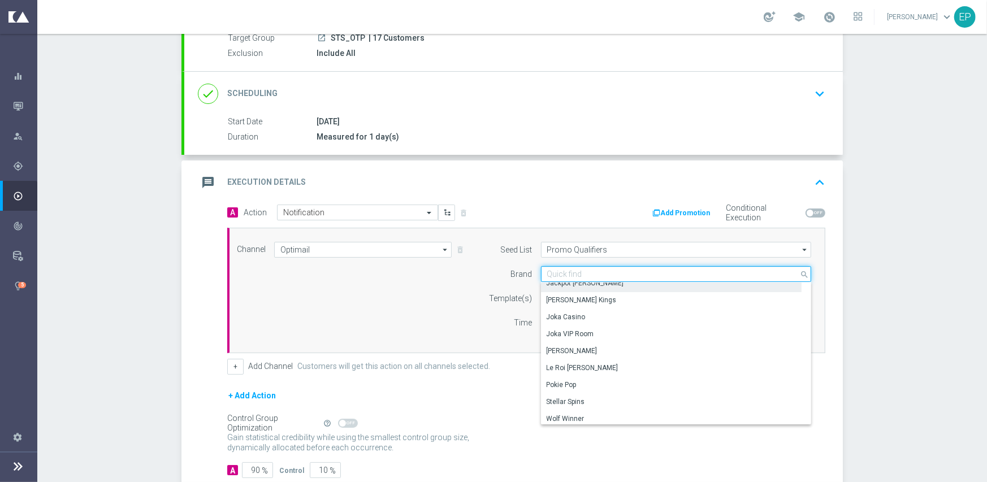
scroll to position [79, 0]
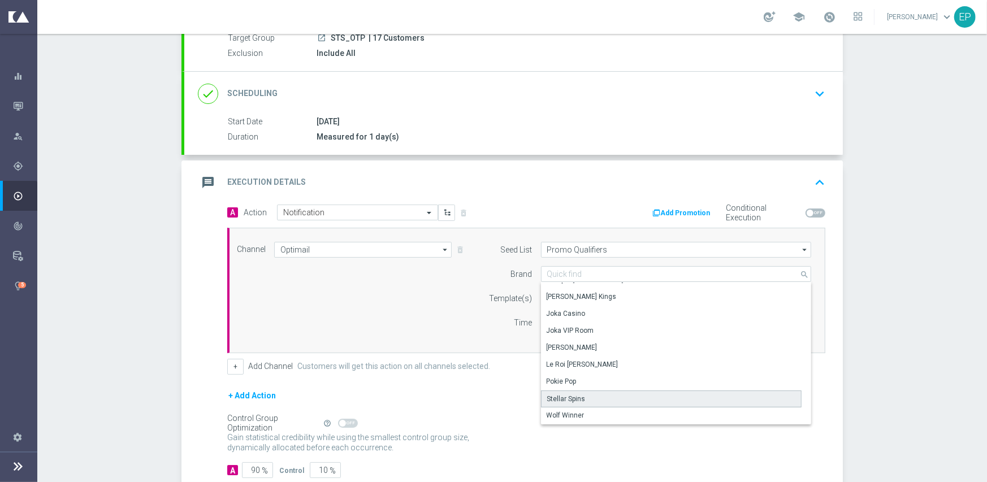
click at [578, 395] on div "Stellar Spins" at bounding box center [566, 399] width 38 height 10
type input "Stellar Spins"
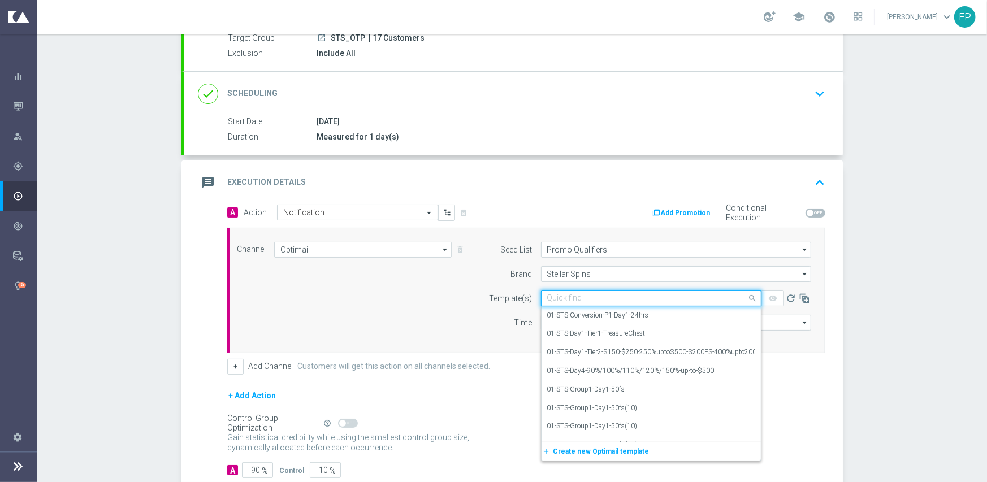
click at [600, 294] on input "text" at bounding box center [639, 299] width 185 height 10
paste input "TS-Verification-Fixed-01-10-2025"
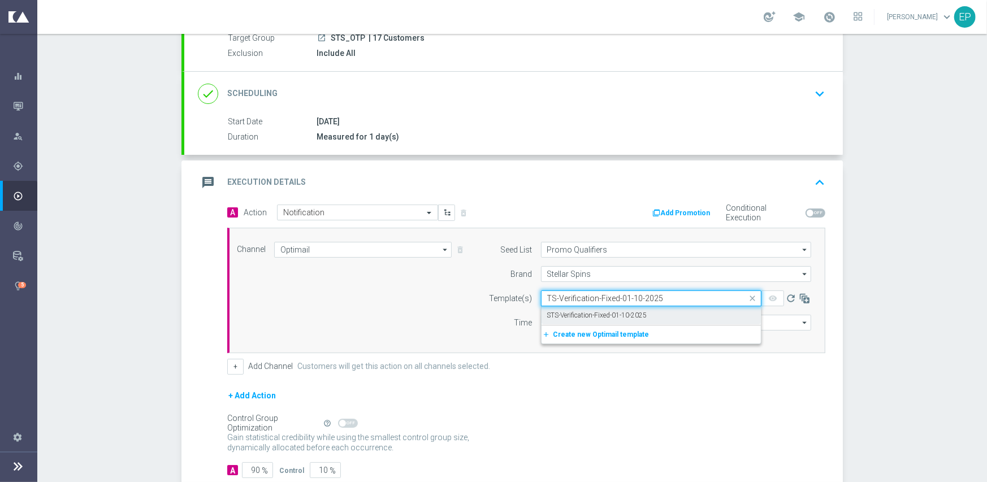
click at [610, 315] on label "STS-Verification-Fixed-01-10-2025" at bounding box center [597, 316] width 100 height 10
type input "TS-Verification-Fixed-01-10-2025"
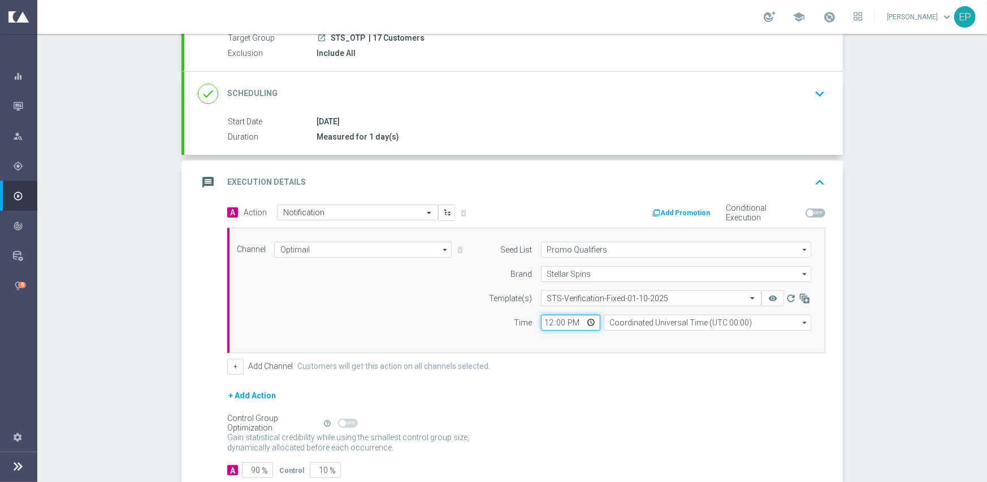
click at [541, 323] on input "12:00" at bounding box center [570, 323] width 59 height 16
type input "10:00"
click at [559, 371] on div "+ Add Channel Customers will get this action on all channels selected." at bounding box center [526, 367] width 598 height 16
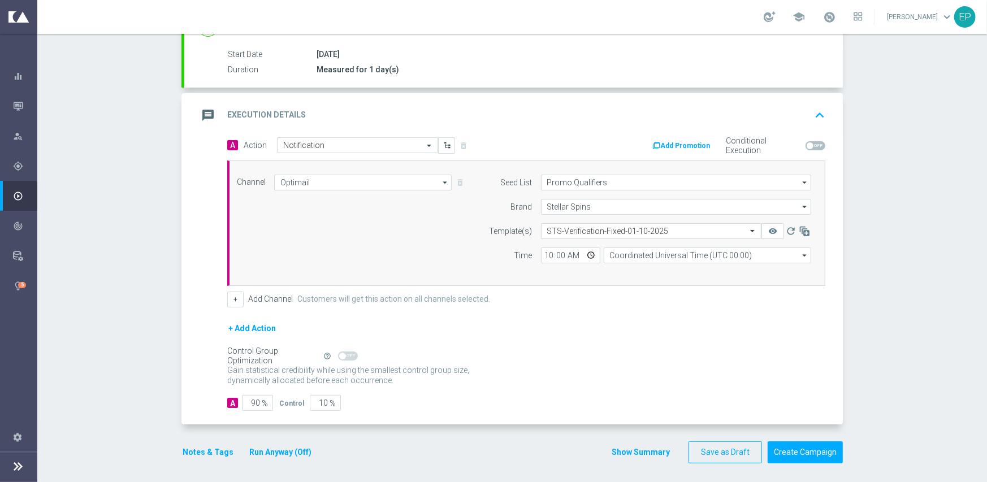
scroll to position [183, 0]
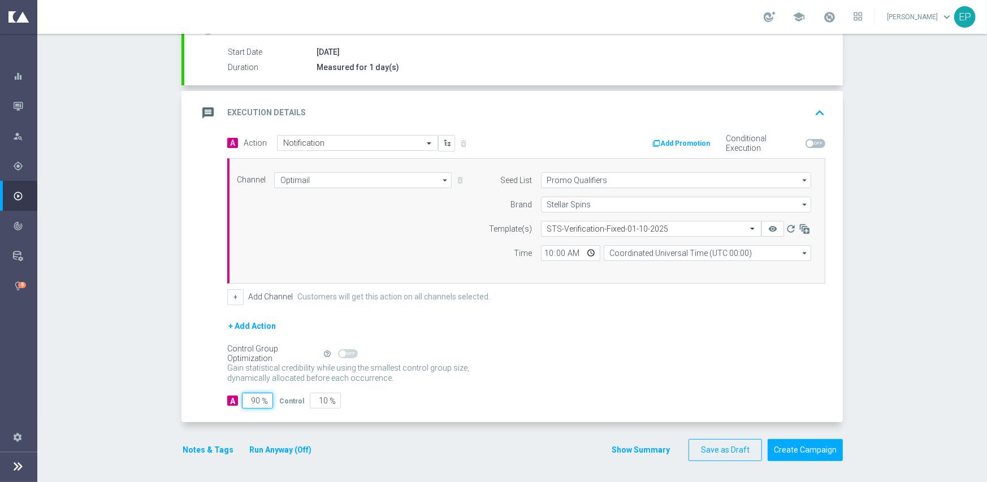
click at [250, 401] on input "90" at bounding box center [257, 401] width 31 height 16
type input "1"
type input "99"
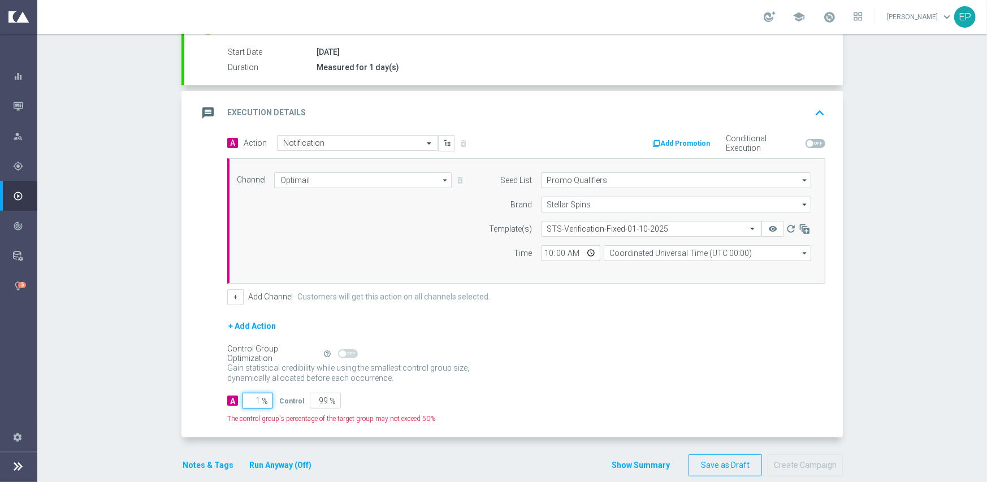
type input "10"
type input "90"
type input "100"
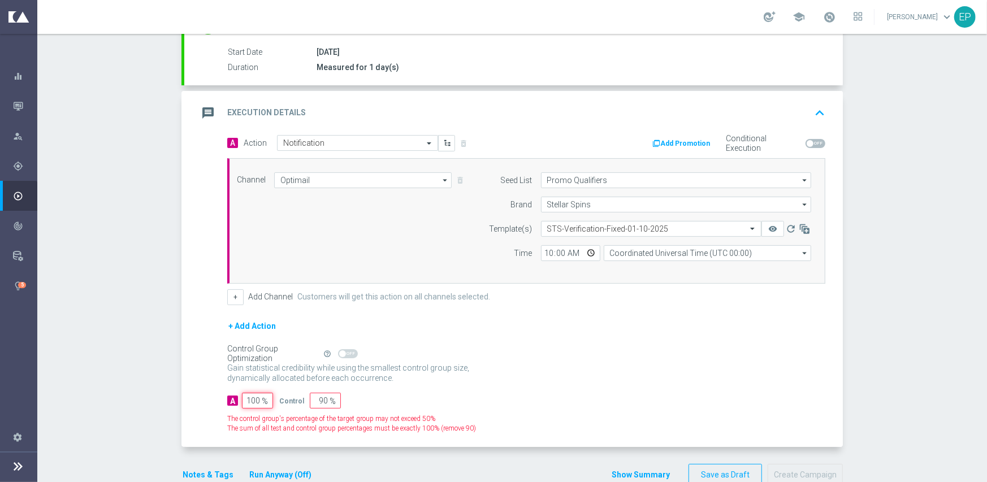
type input "0"
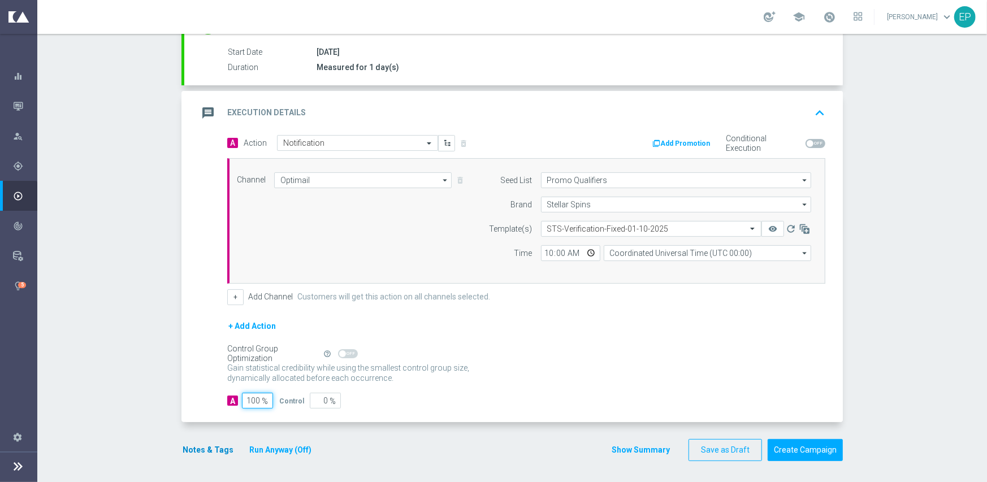
type input "100"
click at [188, 445] on button "Notes & Tags" at bounding box center [207, 450] width 53 height 14
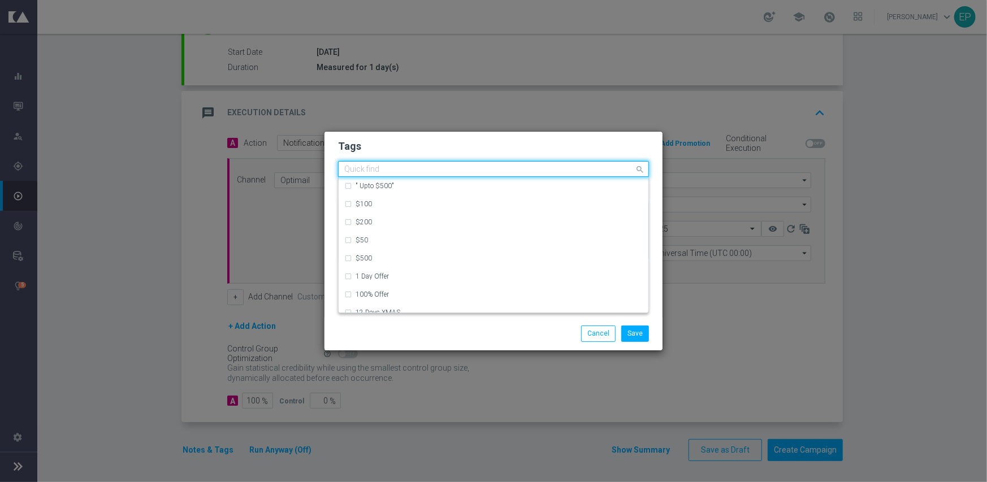
click at [457, 167] on input "text" at bounding box center [489, 170] width 290 height 10
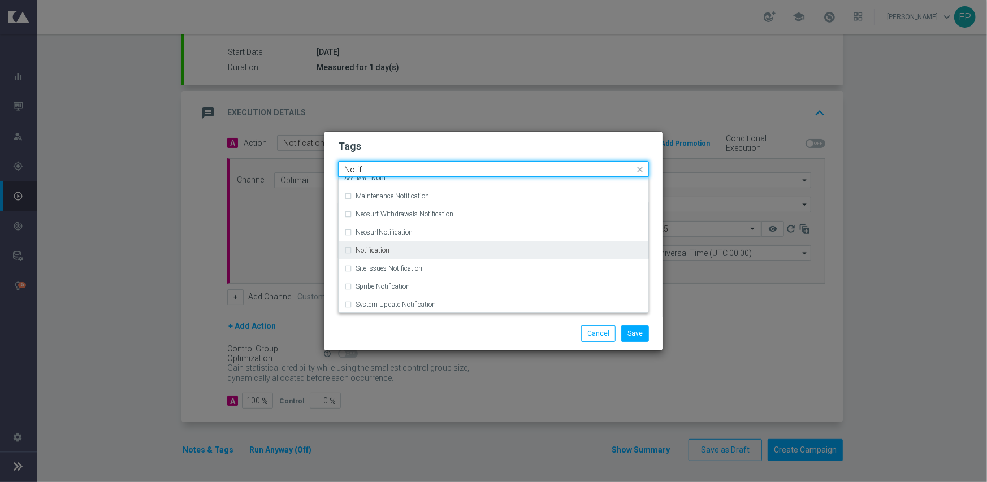
scroll to position [0, 0]
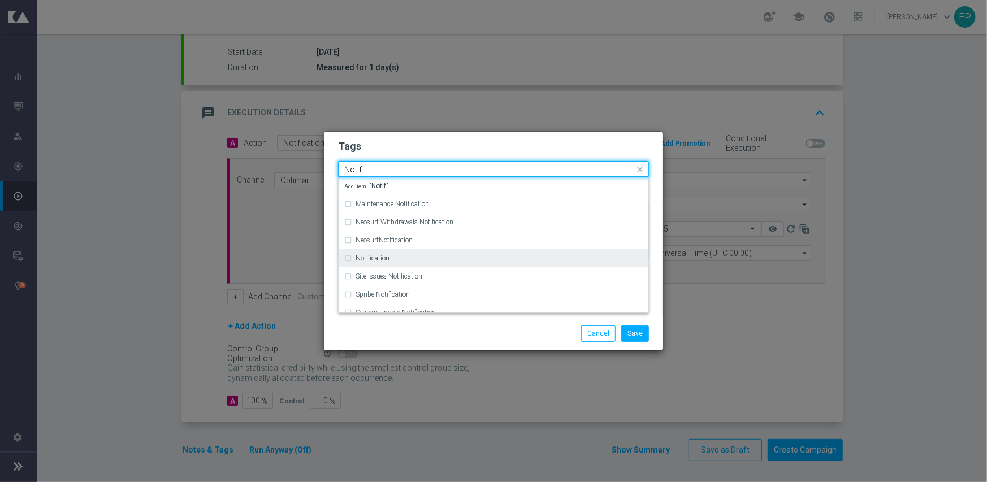
click at [461, 261] on div "Notification" at bounding box center [498, 258] width 287 height 7
type input "Notif"
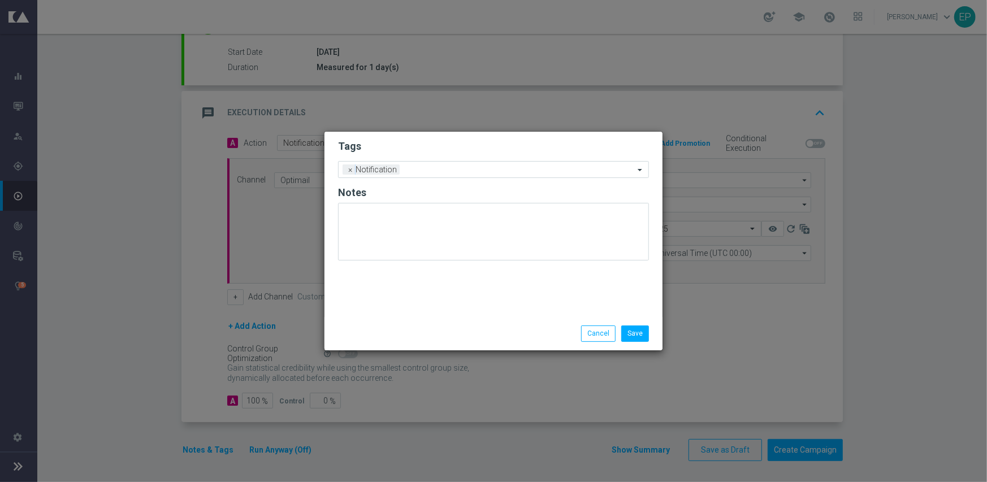
click at [496, 336] on div "Save Cancel" at bounding box center [548, 334] width 219 height 16
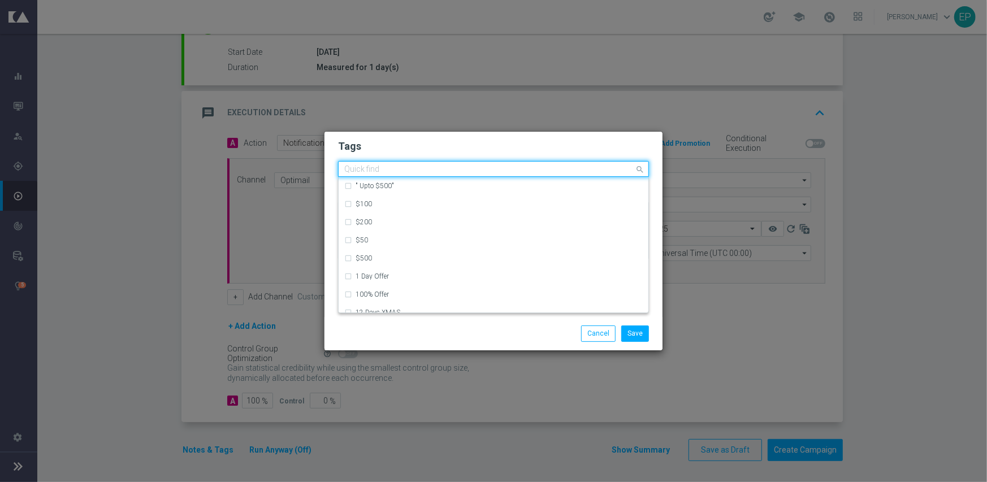
click at [455, 166] on input "text" at bounding box center [489, 170] width 290 height 10
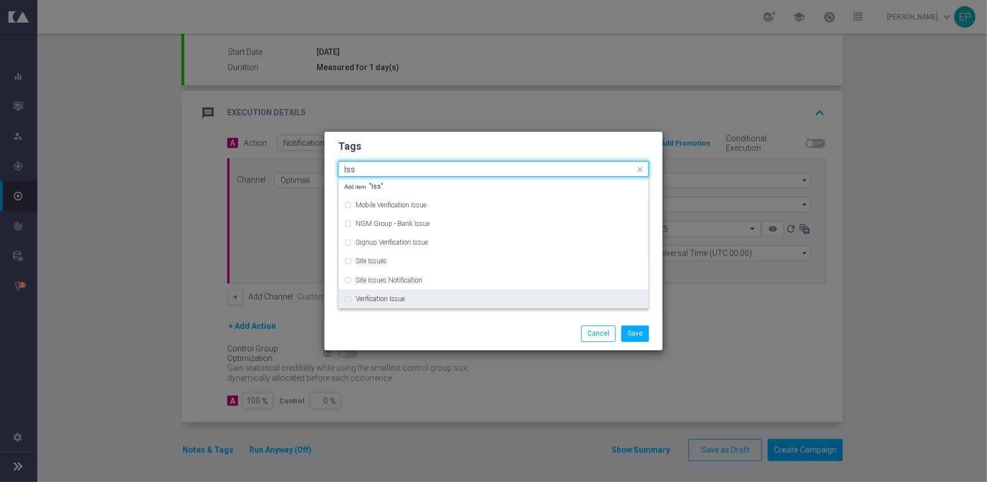
click at [411, 298] on div "Verification Issue" at bounding box center [498, 299] width 287 height 7
type input "Iss"
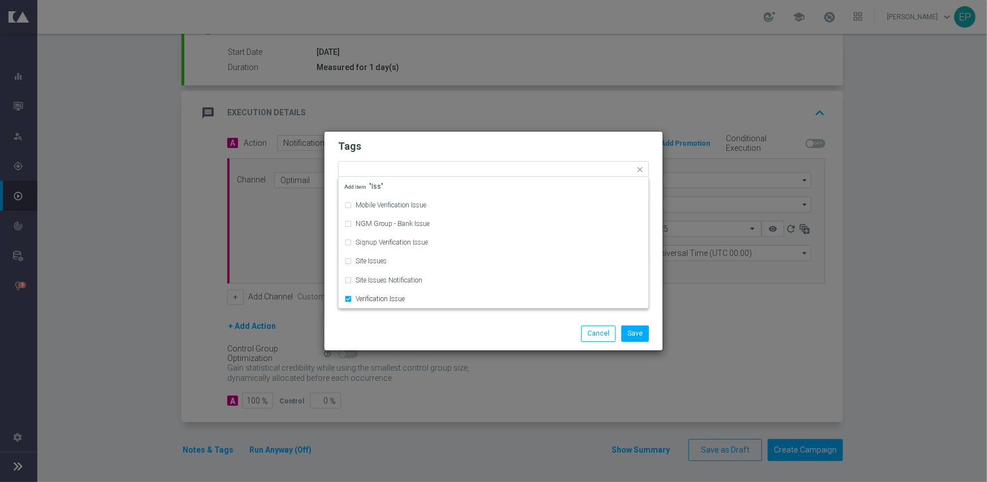
click at [402, 323] on div "Save Cancel" at bounding box center [493, 333] width 338 height 33
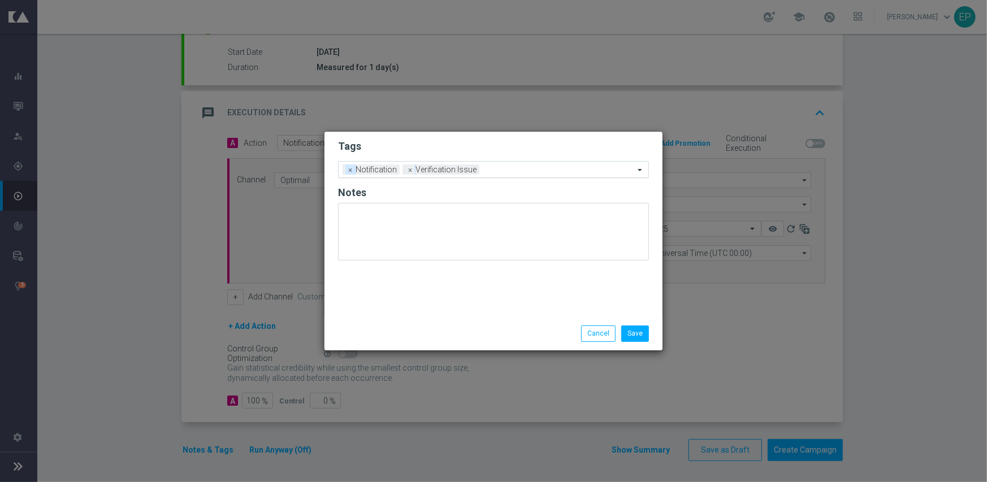
click at [350, 171] on span "×" at bounding box center [350, 169] width 10 height 10
click at [455, 166] on input "text" at bounding box center [529, 171] width 210 height 10
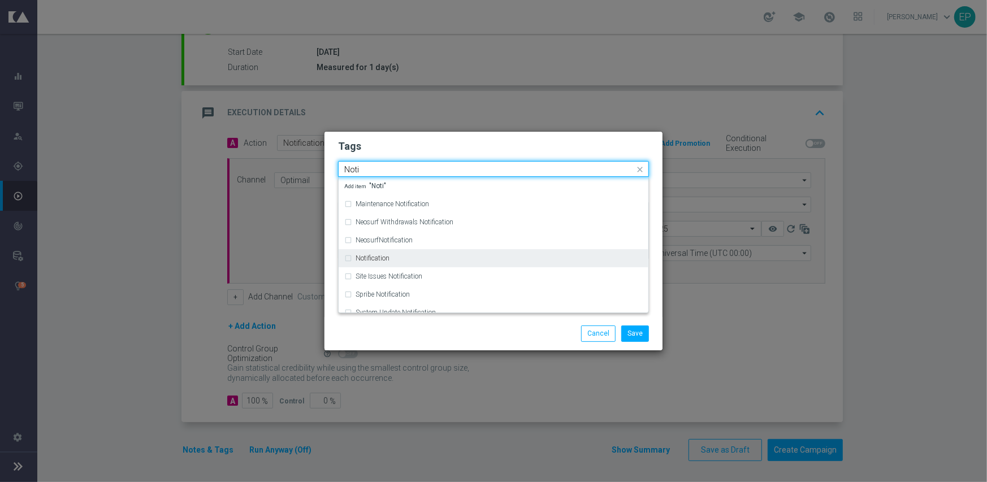
click at [414, 254] on div "Notification" at bounding box center [493, 258] width 298 height 18
type input "Noti"
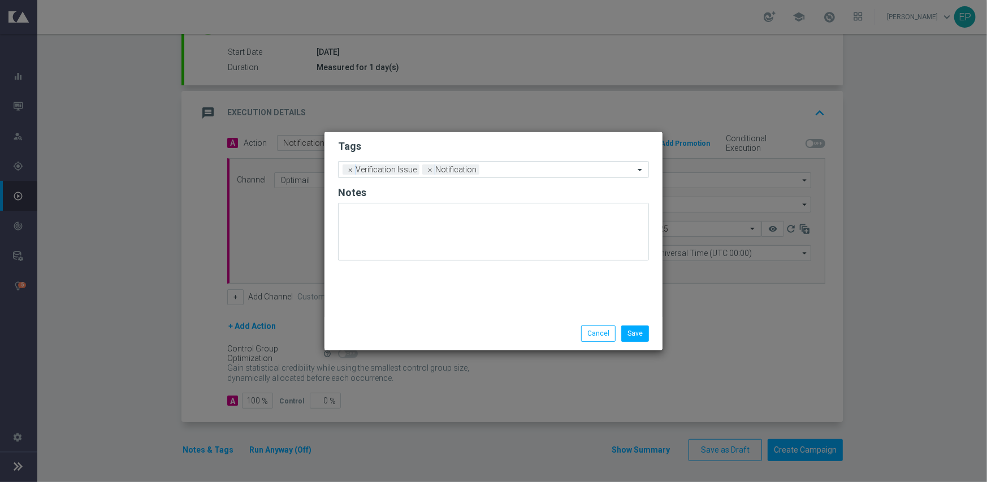
click at [457, 331] on div "Save Cancel" at bounding box center [548, 334] width 219 height 16
click at [634, 332] on button "Save" at bounding box center [635, 334] width 28 height 16
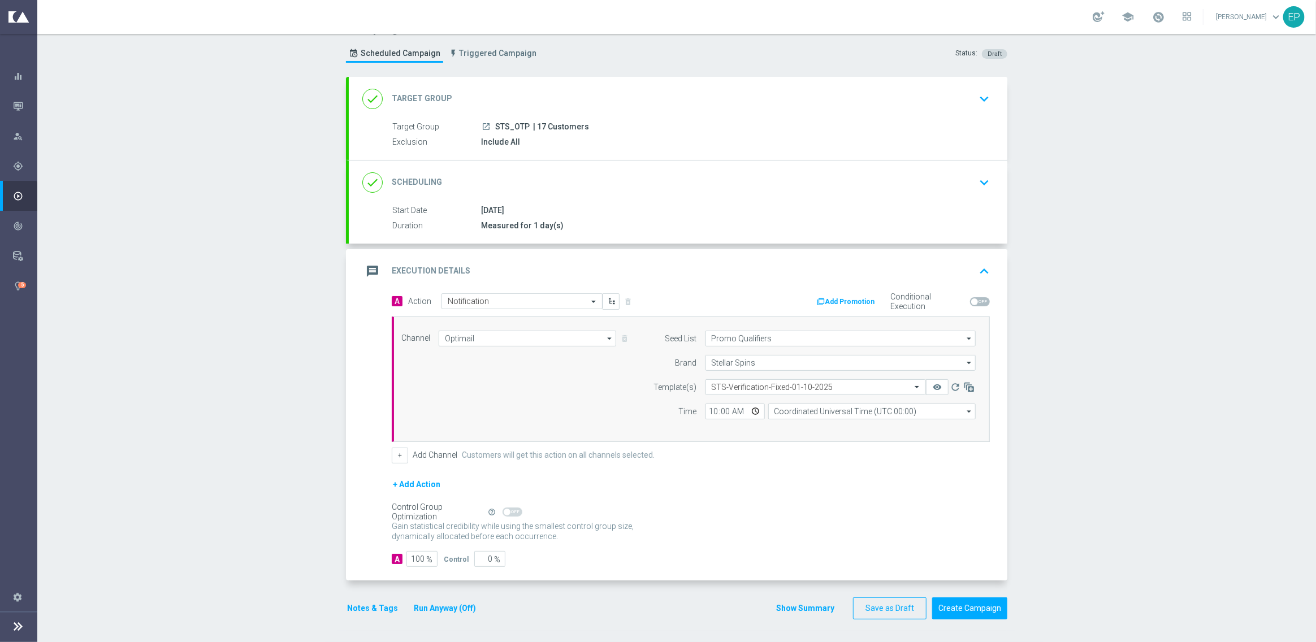
scroll to position [25, 0]
click at [800, 481] on button "Show Summary" at bounding box center [804, 608] width 59 height 13
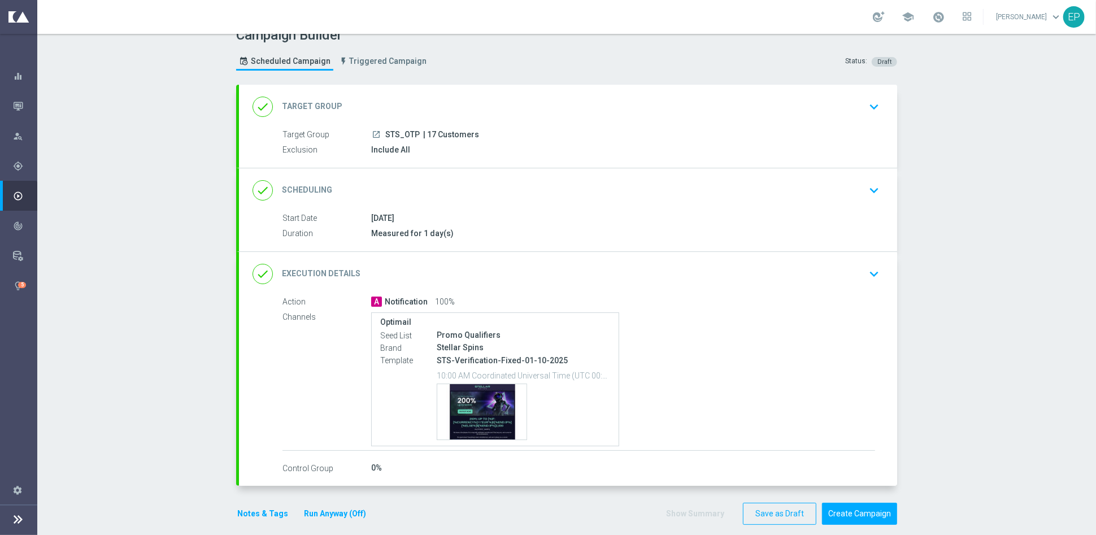
scroll to position [27, 0]
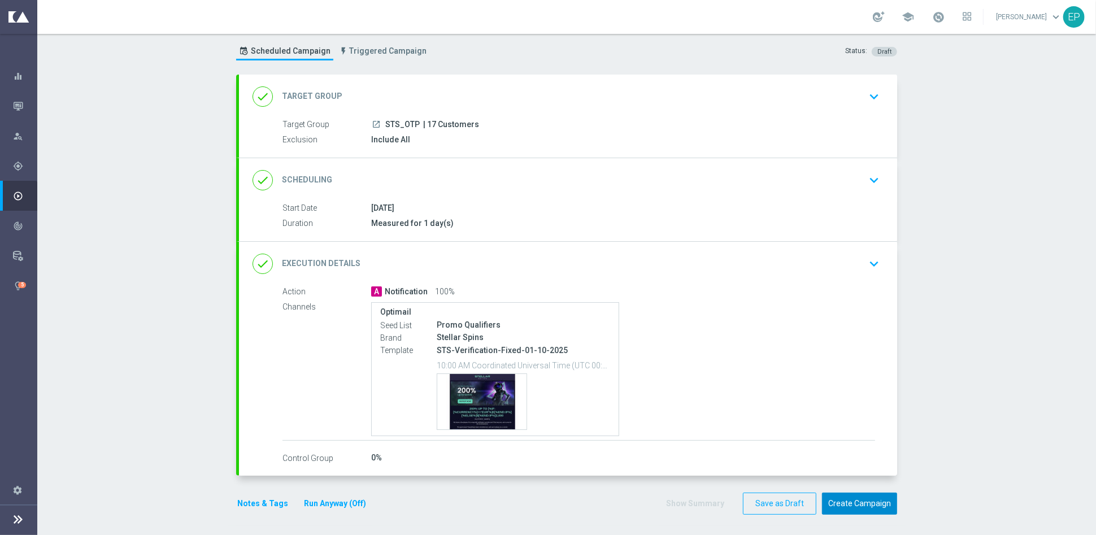
click at [860, 481] on button "Create Campaign" at bounding box center [859, 504] width 75 height 22
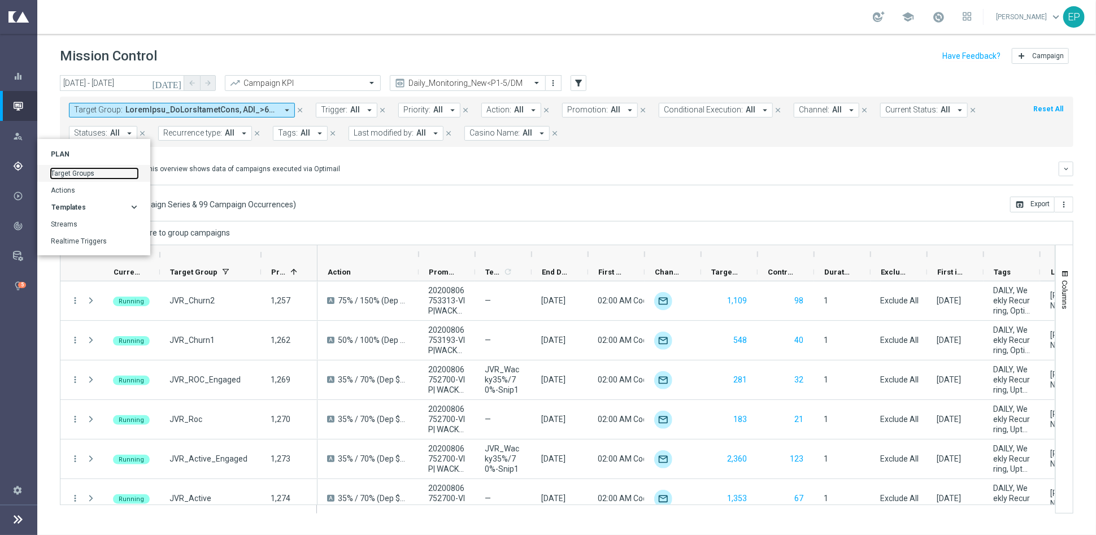
click at [68, 172] on link "Target Groups" at bounding box center [94, 173] width 87 height 10
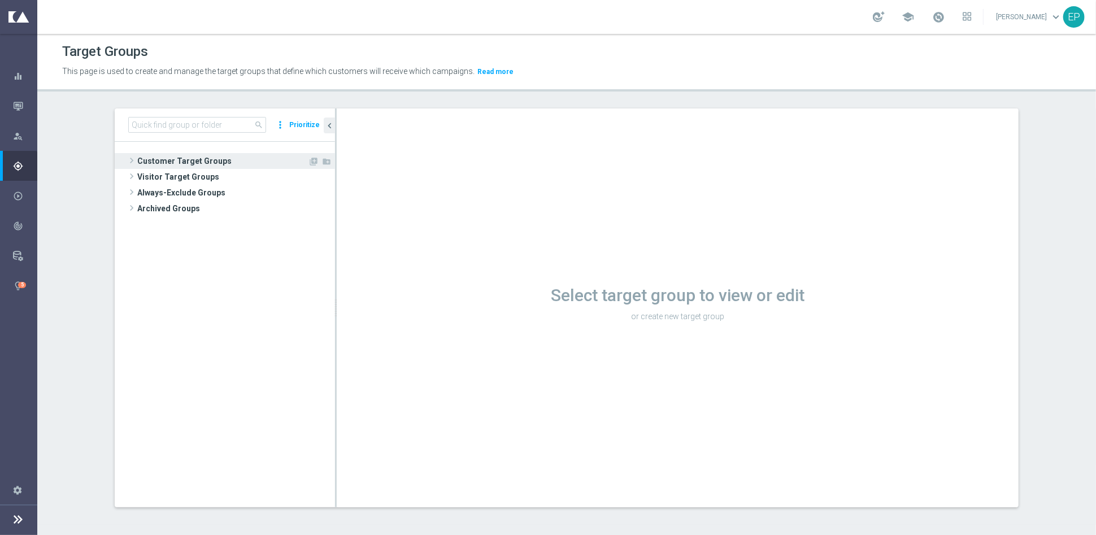
click at [186, 160] on span "Customer Target Groups" at bounding box center [222, 161] width 171 height 16
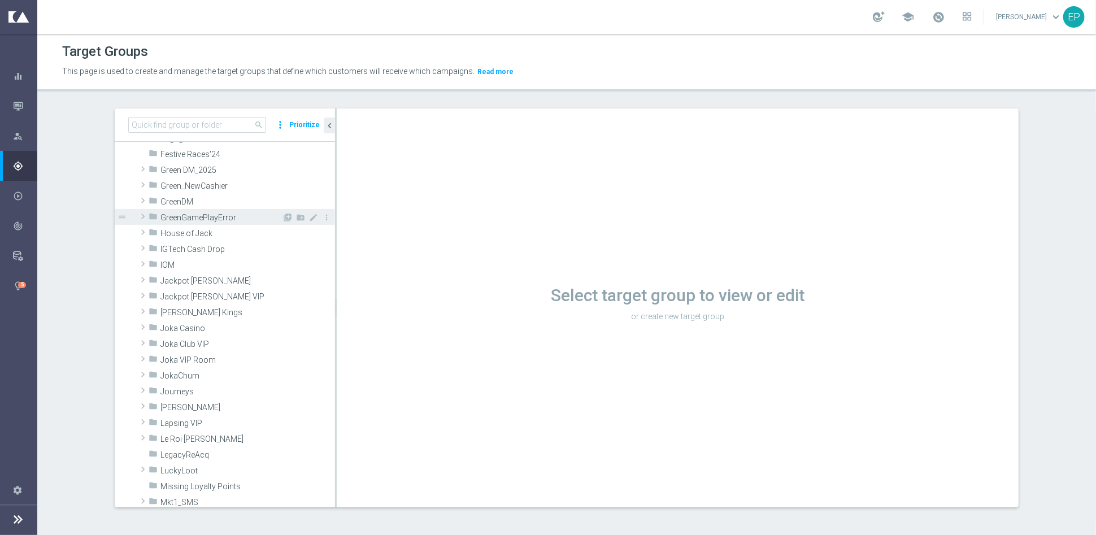
scroll to position [251, 0]
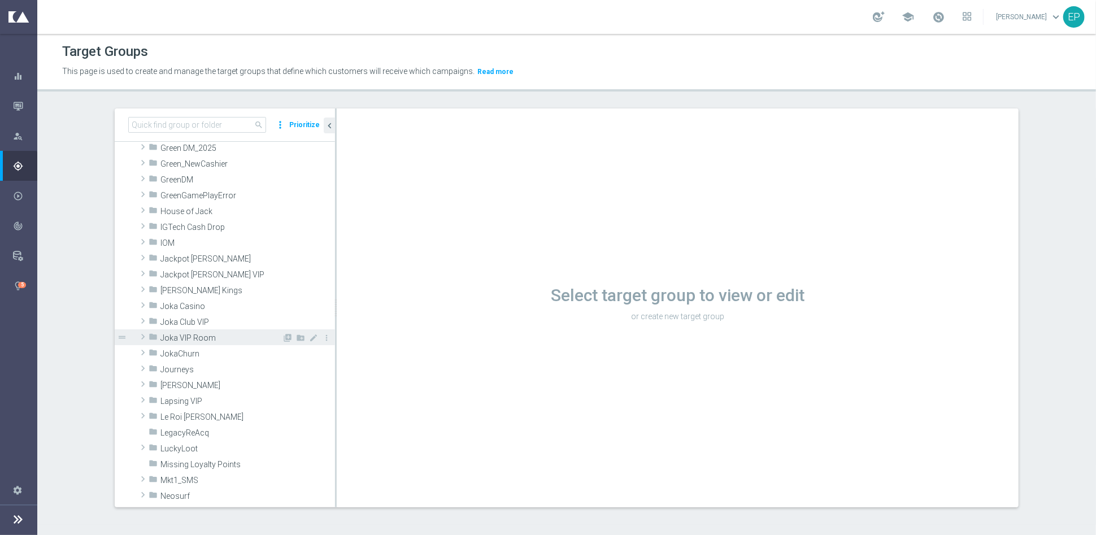
click at [216, 339] on span "Joka VIP Room" at bounding box center [221, 338] width 122 height 10
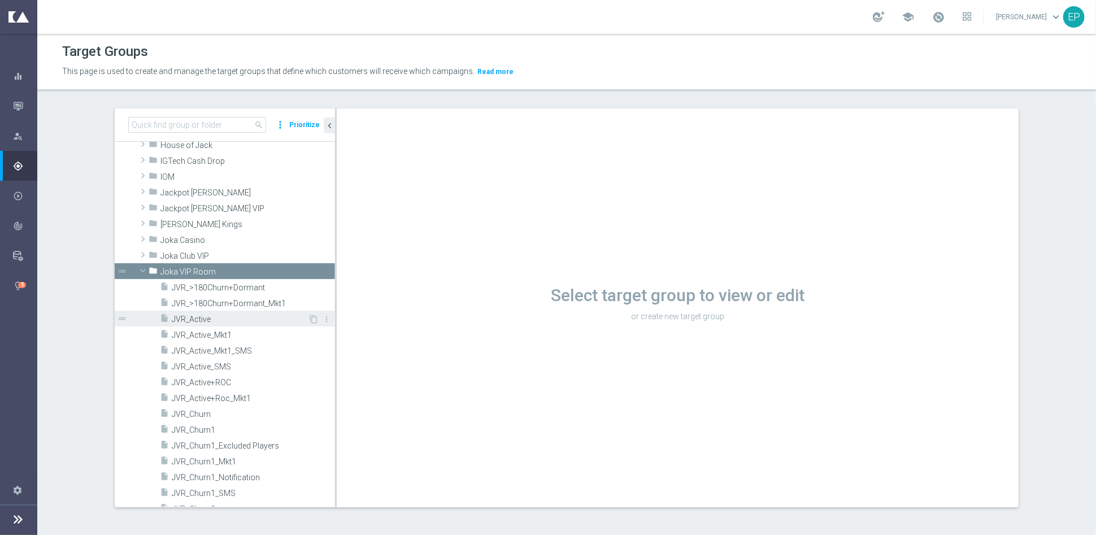
scroll to position [376, 0]
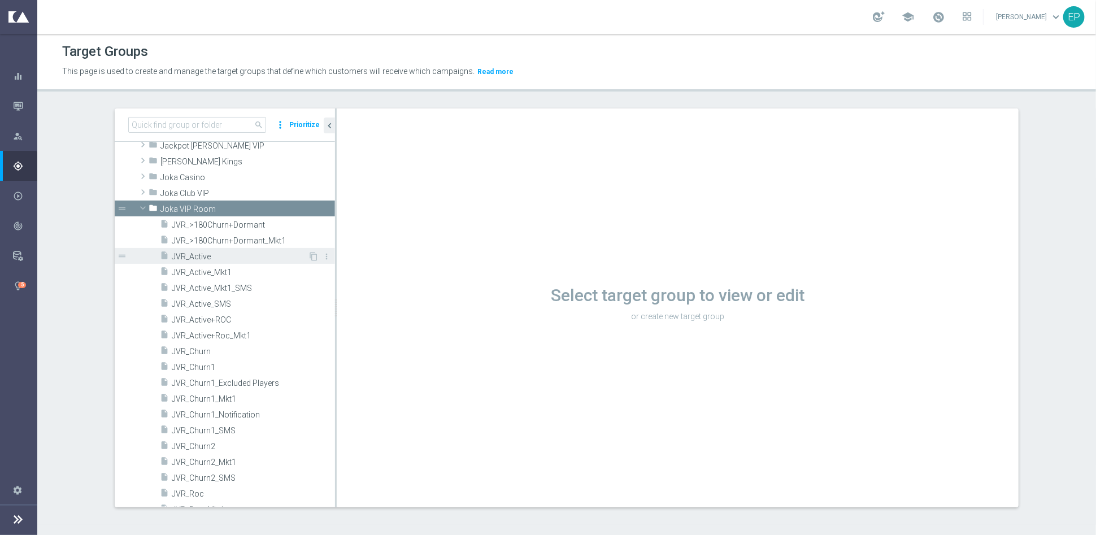
click at [202, 257] on span "JVR_Active" at bounding box center [240, 257] width 136 height 10
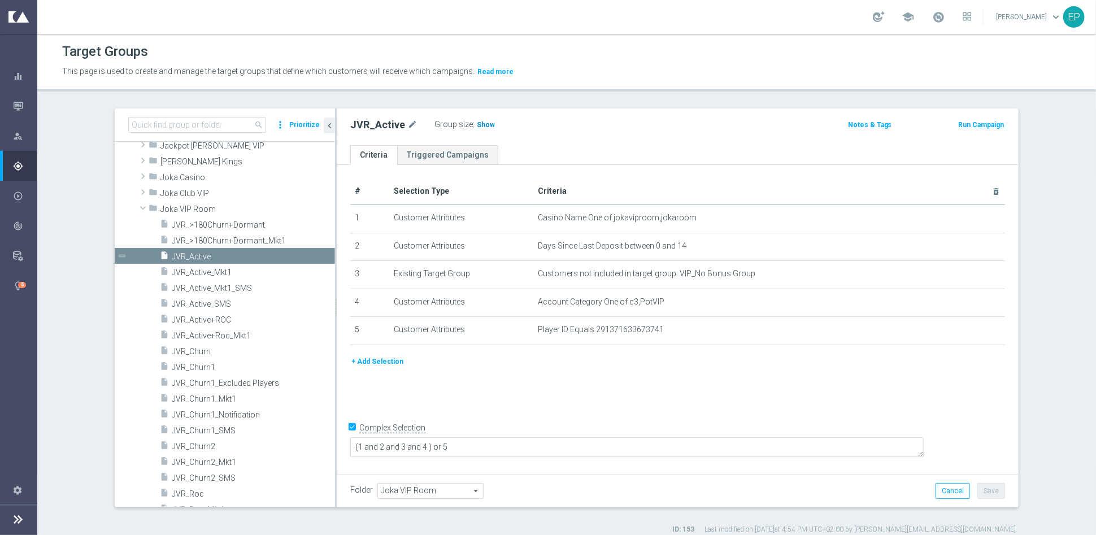
click at [477, 128] on span "Show" at bounding box center [486, 125] width 18 height 8
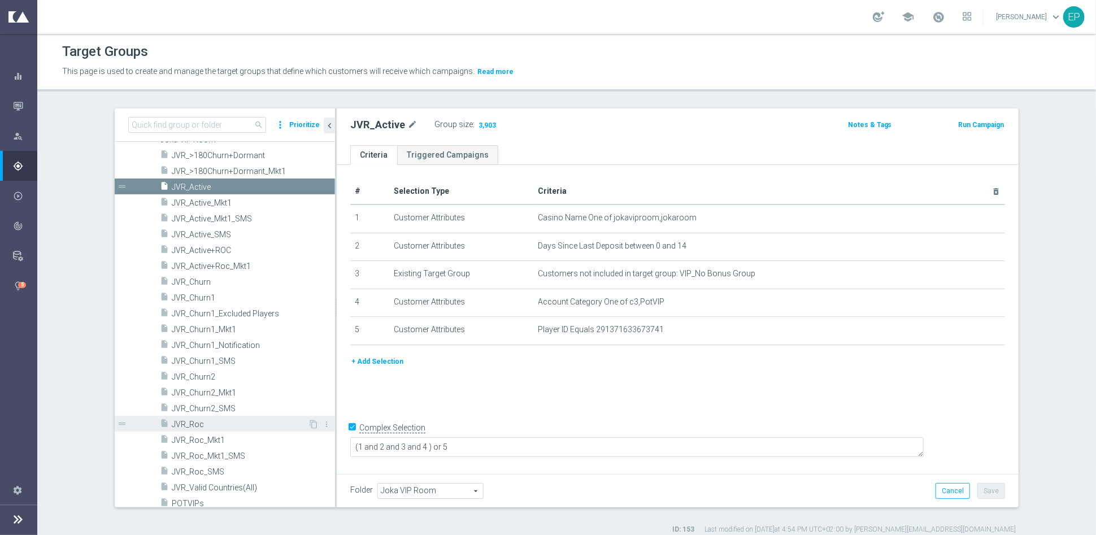
drag, startPoint x: 218, startPoint y: 423, endPoint x: 231, endPoint y: 419, distance: 13.6
click at [218, 423] on span "JVR_Roc" at bounding box center [240, 425] width 136 height 10
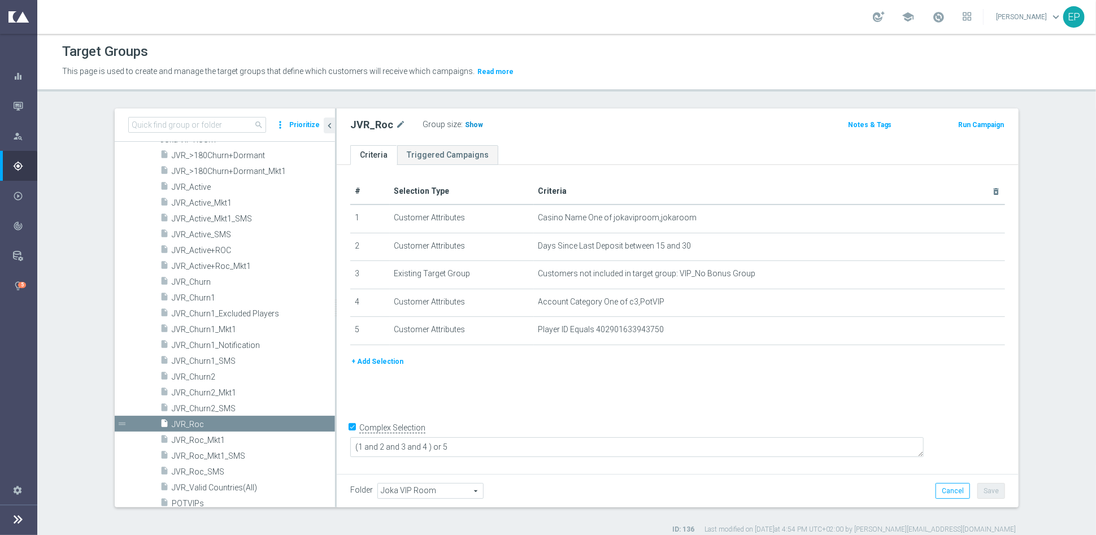
click at [466, 121] on span "Show" at bounding box center [474, 125] width 18 height 8
click at [216, 295] on span "JVR_Churn1" at bounding box center [240, 298] width 136 height 10
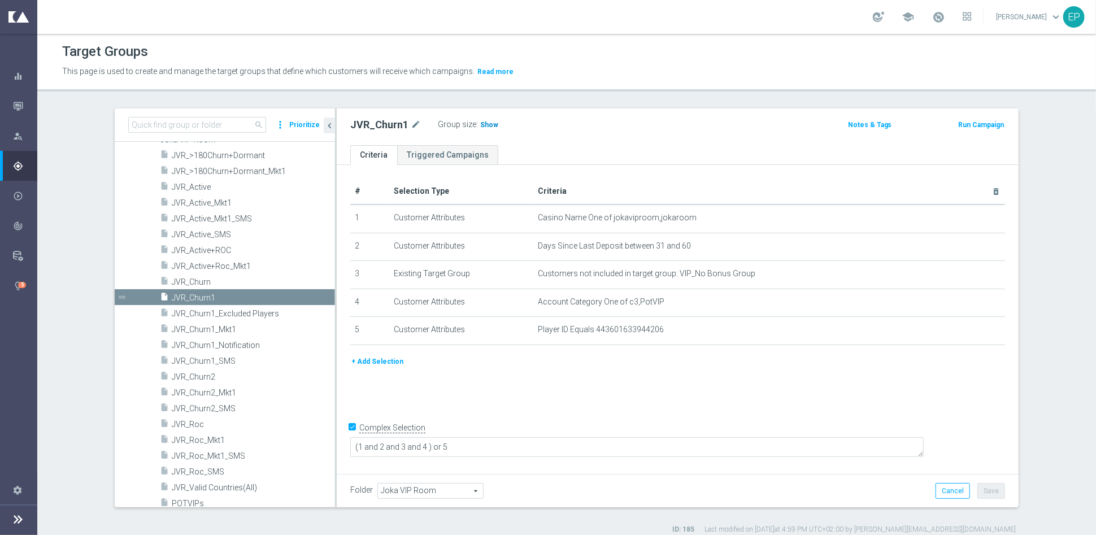
click at [480, 125] on span "Show" at bounding box center [489, 125] width 18 height 8
click at [219, 372] on span "JVR_Churn2" at bounding box center [240, 377] width 136 height 10
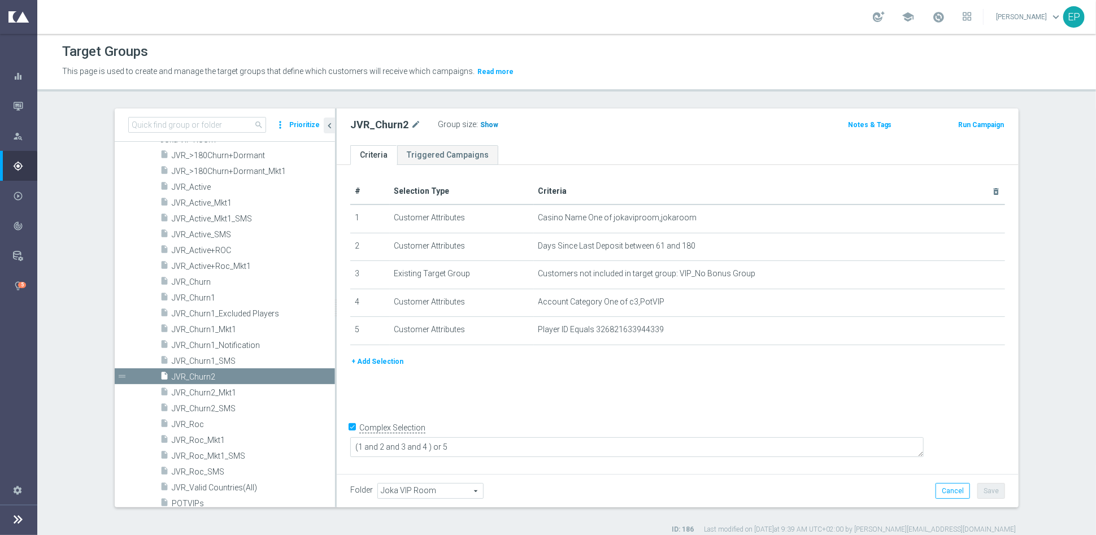
click at [481, 122] on span "Show" at bounding box center [489, 125] width 18 height 8
drag, startPoint x: 211, startPoint y: 234, endPoint x: 234, endPoint y: 237, distance: 23.3
click at [211, 233] on span "JVR_Active_SMS" at bounding box center [240, 235] width 136 height 10
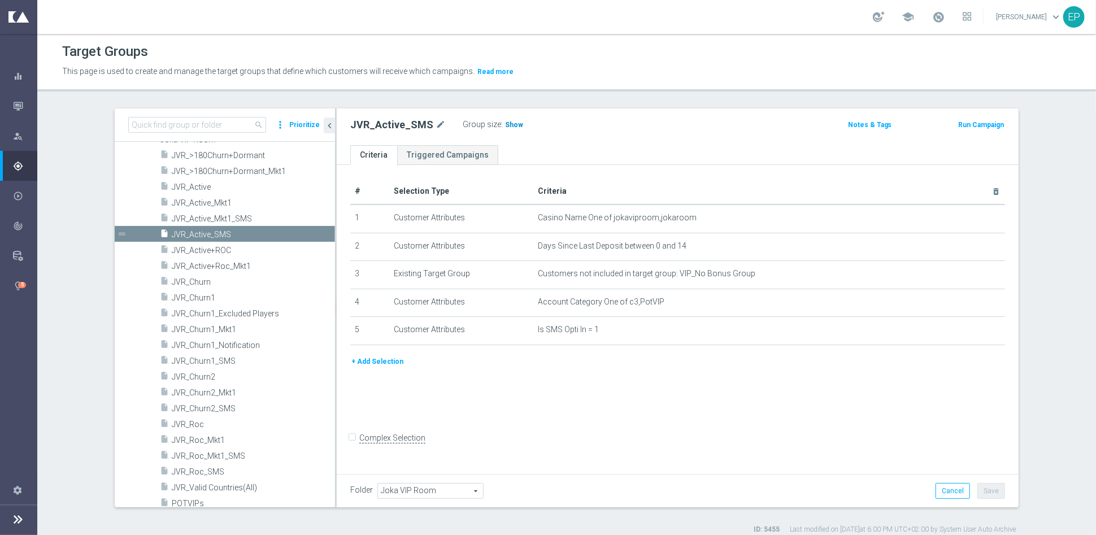
click at [505, 125] on span "Show" at bounding box center [514, 125] width 18 height 8
click at [211, 444] on span "JVR_Roc_Mkt1" at bounding box center [240, 441] width 136 height 10
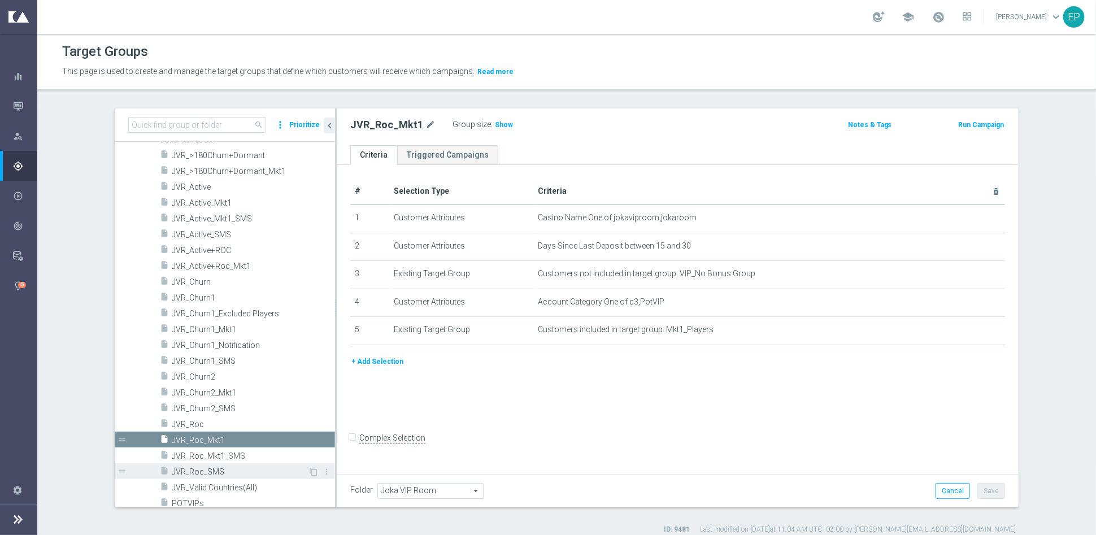
click at [206, 471] on span "JVR_Roc_SMS" at bounding box center [240, 472] width 136 height 10
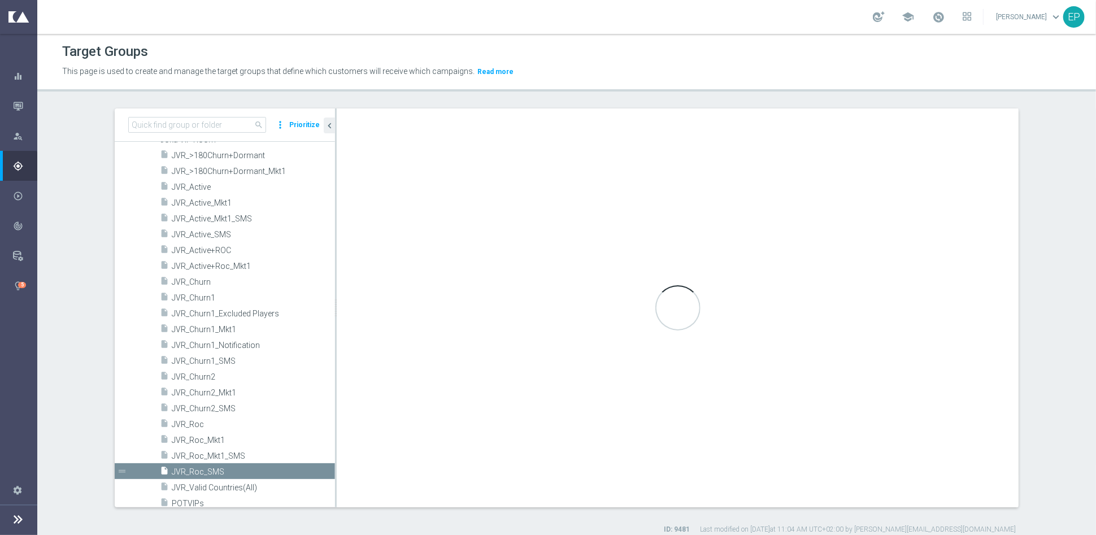
checkbox input "true"
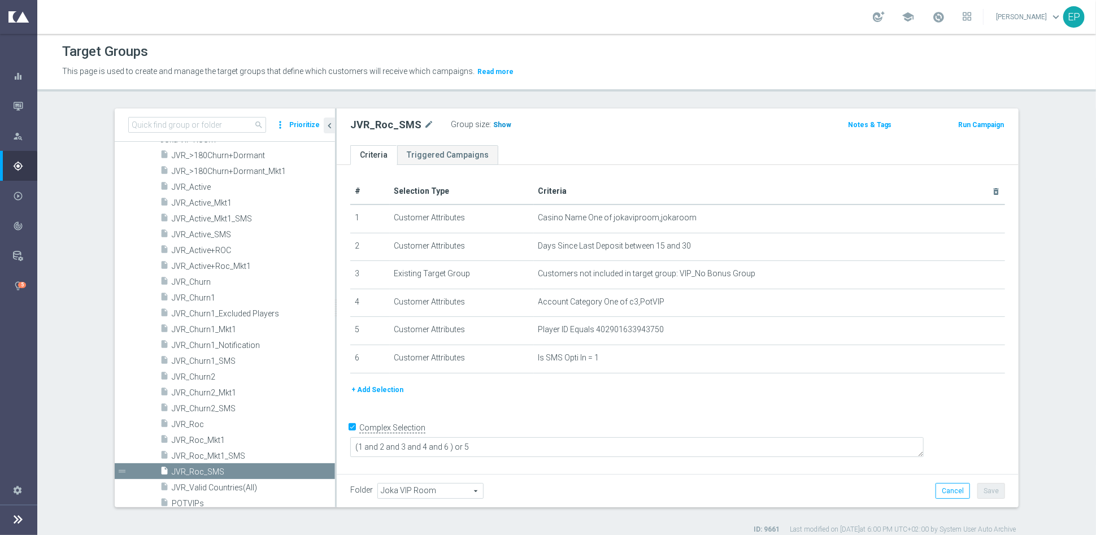
click at [496, 124] on span "Show" at bounding box center [502, 125] width 18 height 8
drag, startPoint x: 227, startPoint y: 358, endPoint x: 281, endPoint y: 350, distance: 55.3
click at [227, 358] on span "JVR_Churn1_SMS" at bounding box center [253, 362] width 163 height 10
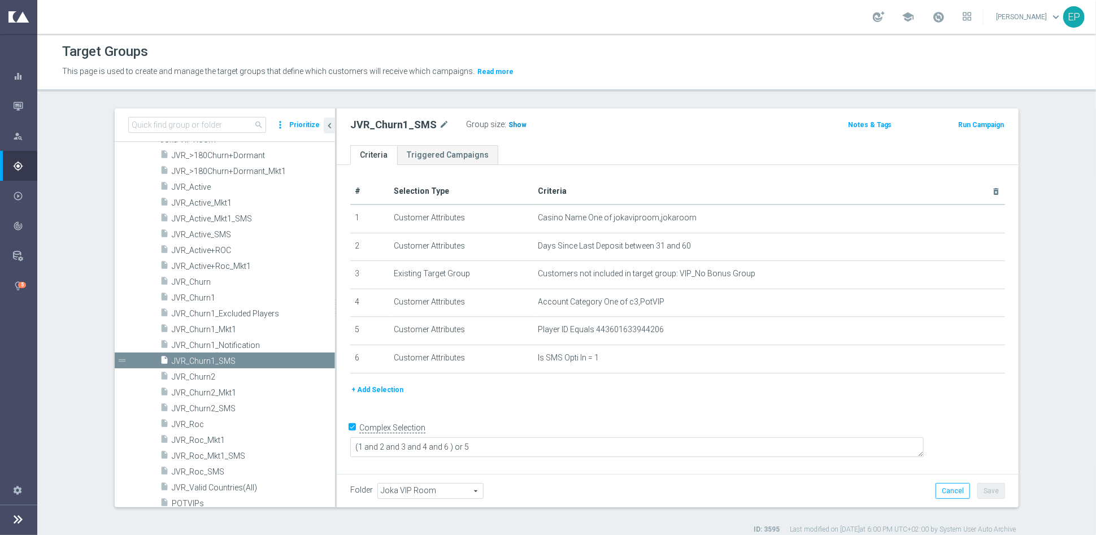
click at [509, 123] on span "Show" at bounding box center [518, 125] width 18 height 8
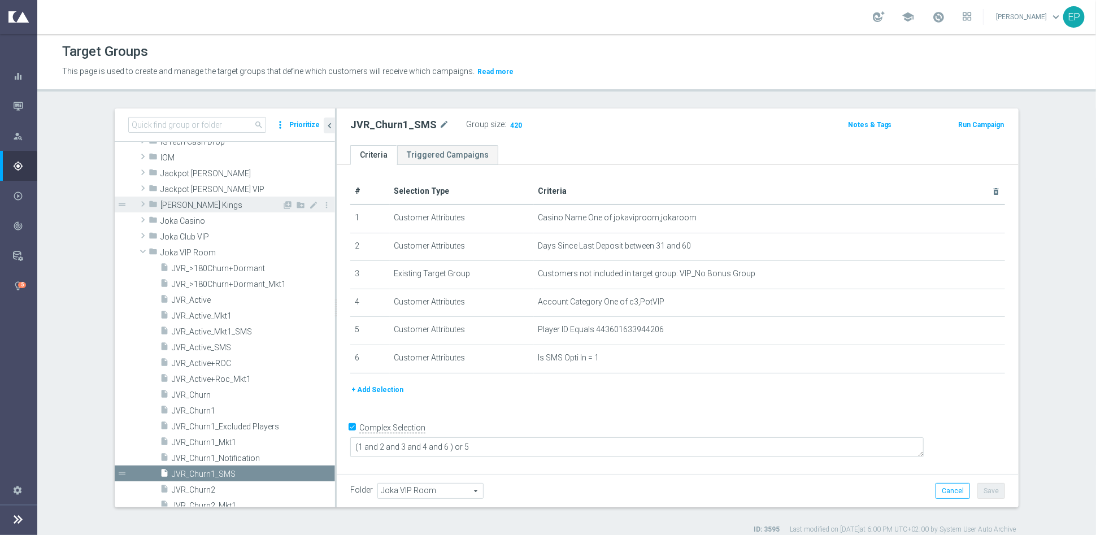
scroll to position [314, 0]
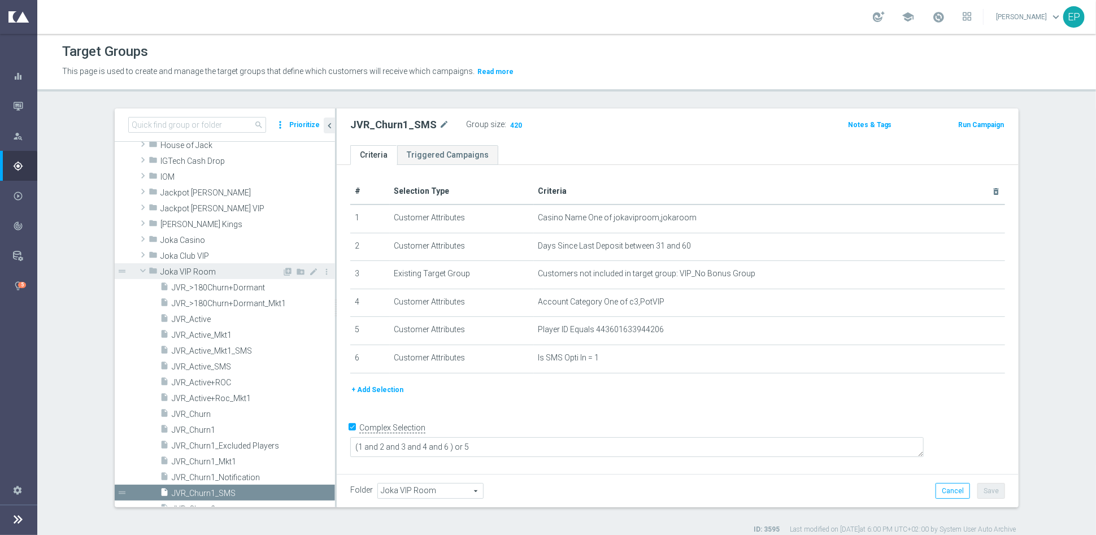
click at [136, 270] on span at bounding box center [143, 270] width 14 height 11
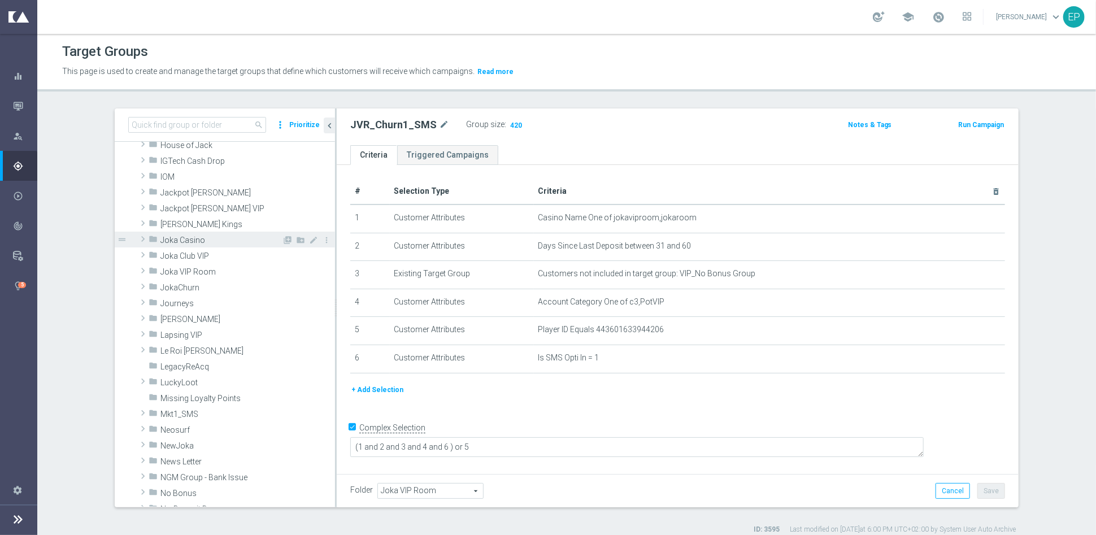
click at [137, 236] on span at bounding box center [142, 239] width 11 height 14
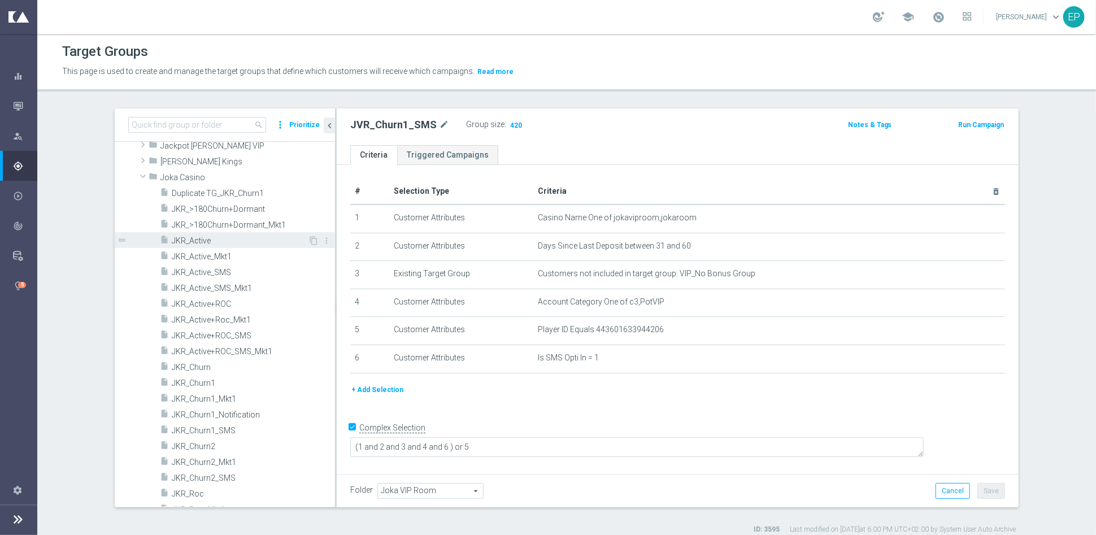
scroll to position [439, 0]
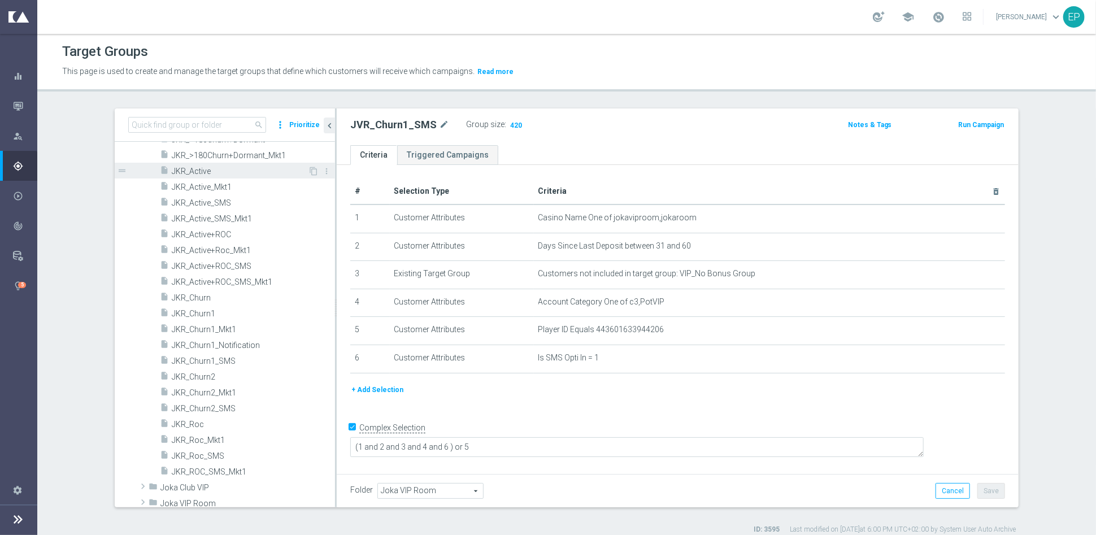
click at [201, 170] on span "JKR_Active" at bounding box center [240, 172] width 136 height 10
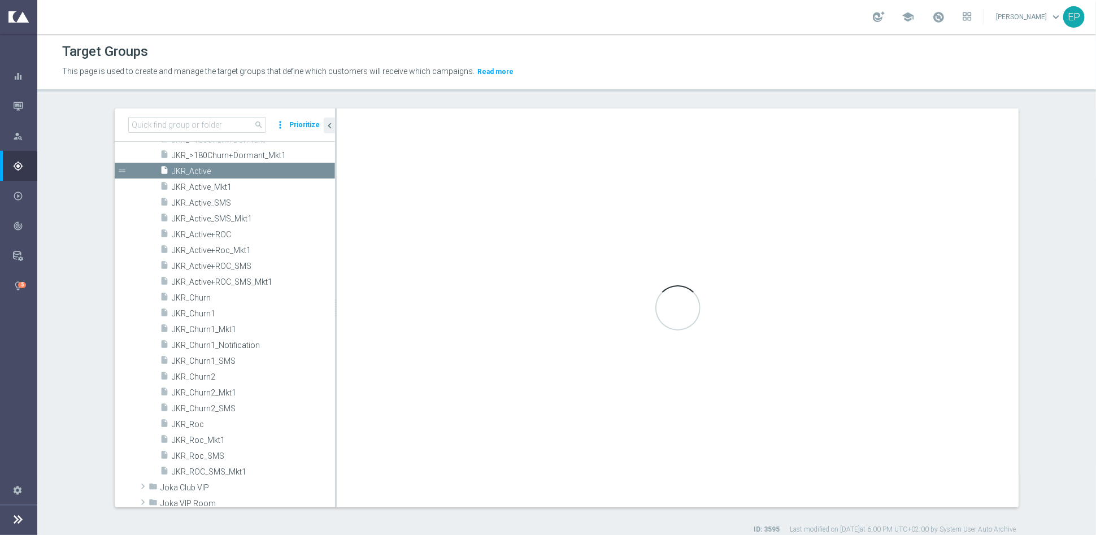
type input "Joka Casino"
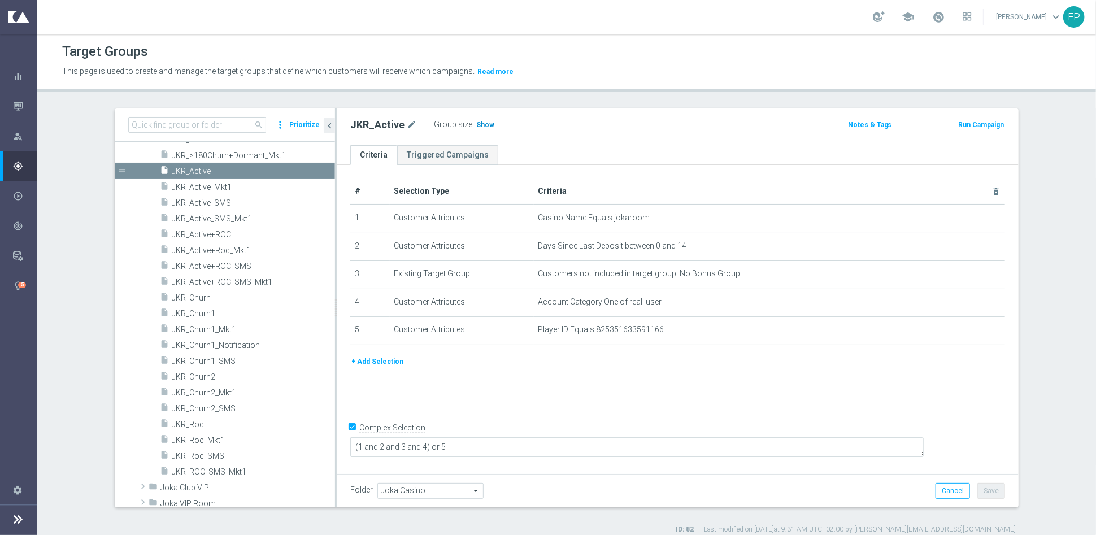
click at [476, 125] on span "Show" at bounding box center [485, 125] width 18 height 8
drag, startPoint x: 193, startPoint y: 202, endPoint x: 199, endPoint y: 202, distance: 6.8
click at [193, 202] on span "JKR_Active_SMS" at bounding box center [240, 203] width 136 height 10
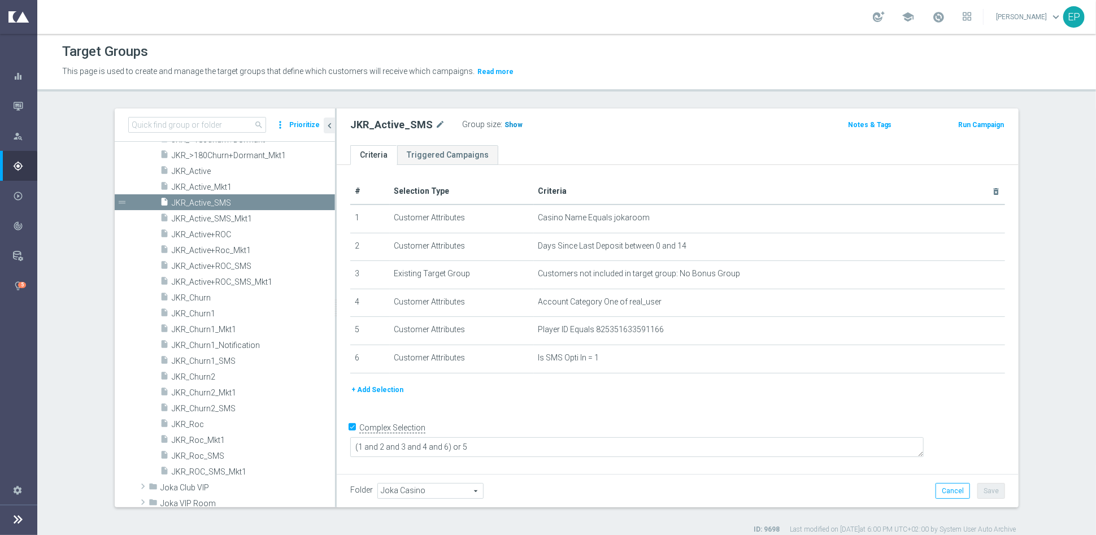
click at [508, 125] on span "Show" at bounding box center [514, 125] width 18 height 8
click at [215, 426] on span "JKR_Roc" at bounding box center [240, 425] width 136 height 10
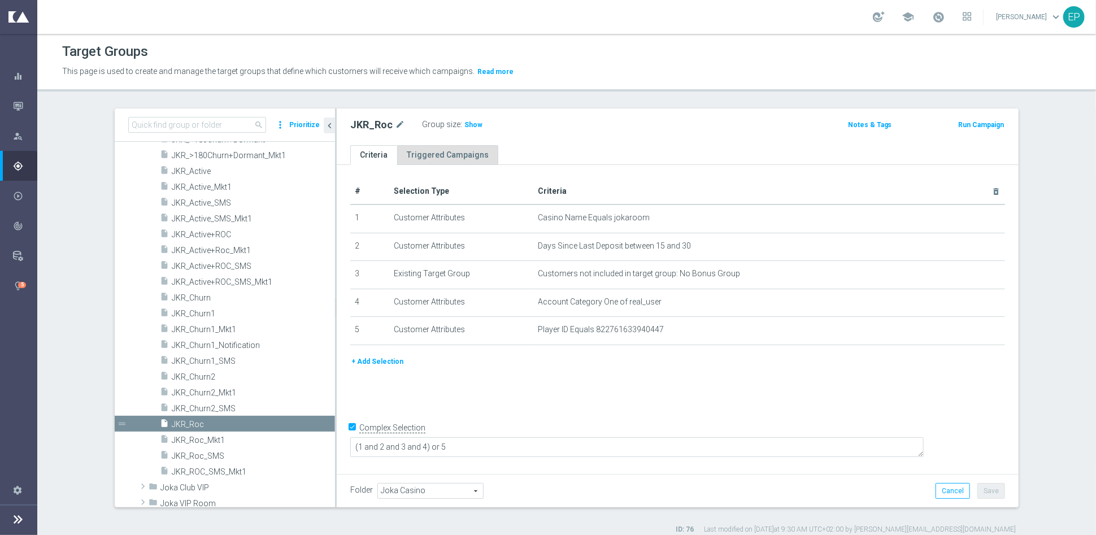
drag, startPoint x: 464, startPoint y: 123, endPoint x: 452, endPoint y: 145, distance: 24.8
click at [465, 123] on span "Show" at bounding box center [474, 125] width 18 height 8
drag, startPoint x: 209, startPoint y: 454, endPoint x: 242, endPoint y: 442, distance: 35.4
click at [209, 454] on span "JKR_Roc_SMS" at bounding box center [253, 457] width 163 height 10
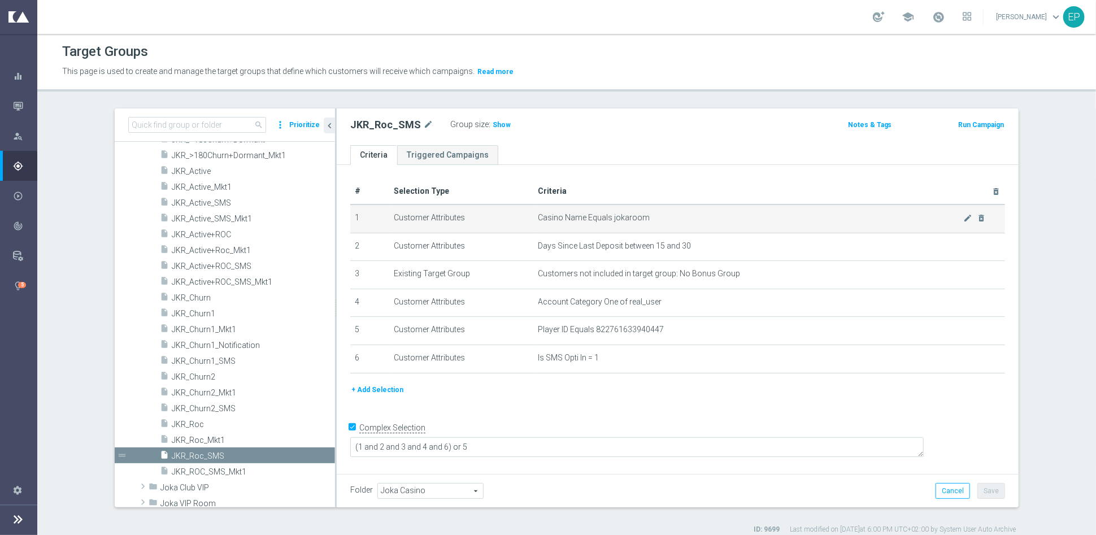
drag, startPoint x: 490, startPoint y: 124, endPoint x: 825, endPoint y: 222, distance: 348.5
click at [493, 123] on span "Show" at bounding box center [502, 125] width 18 height 8
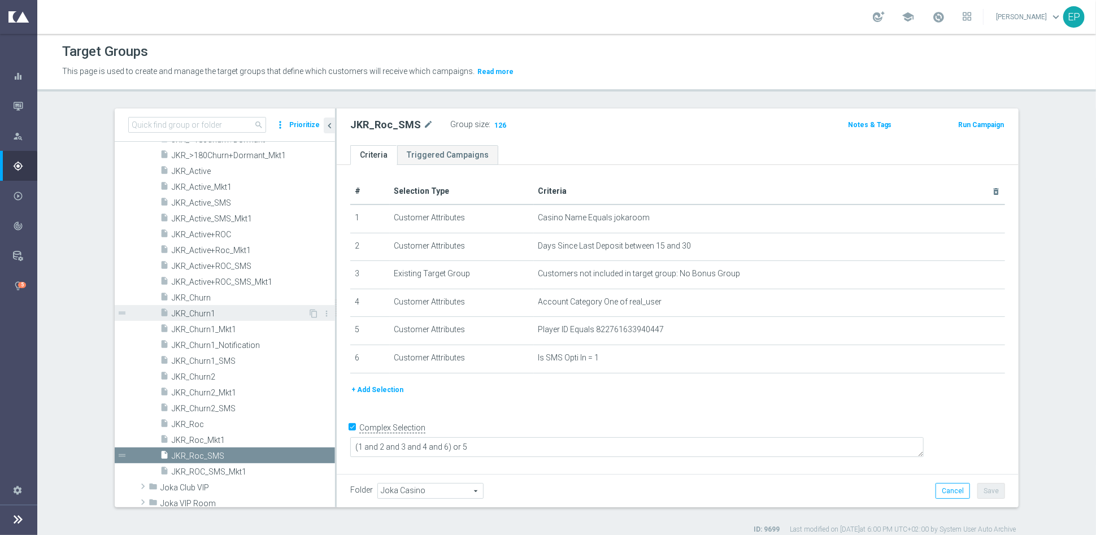
drag, startPoint x: 202, startPoint y: 314, endPoint x: 254, endPoint y: 305, distance: 53.4
click at [202, 314] on span "JKR_Churn1" at bounding box center [240, 314] width 136 height 10
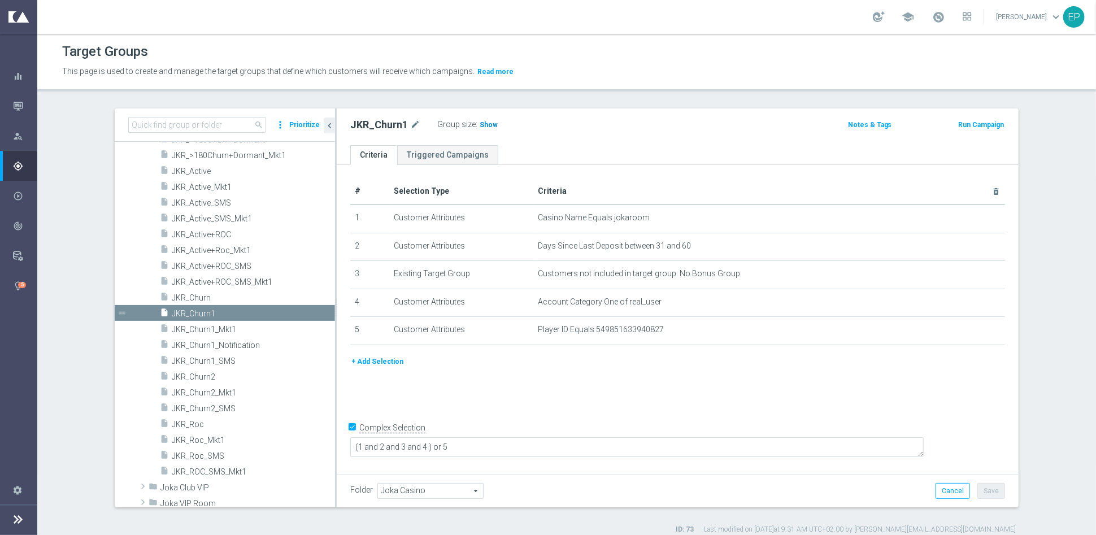
click at [480, 127] on span "Show" at bounding box center [489, 125] width 18 height 8
click at [214, 360] on span "JKR_Churn1_SMS" at bounding box center [240, 362] width 136 height 10
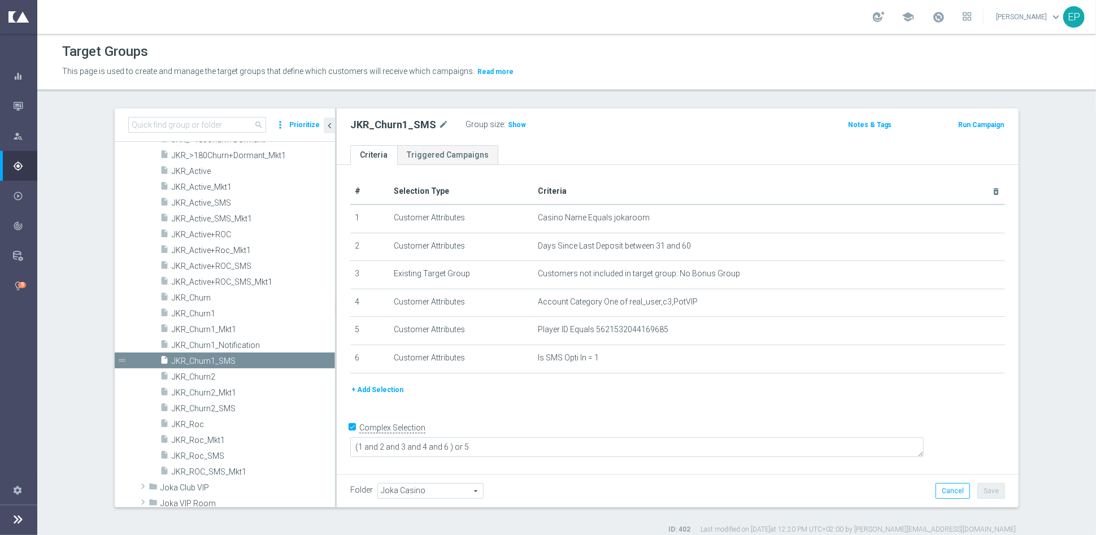
drag, startPoint x: 500, startPoint y: 123, endPoint x: 644, endPoint y: 188, distance: 158.3
click at [508, 122] on span "Show" at bounding box center [517, 125] width 18 height 8
drag, startPoint x: 216, startPoint y: 379, endPoint x: 287, endPoint y: 370, distance: 71.9
click at [216, 378] on span "JKR_Churn2" at bounding box center [240, 377] width 136 height 10
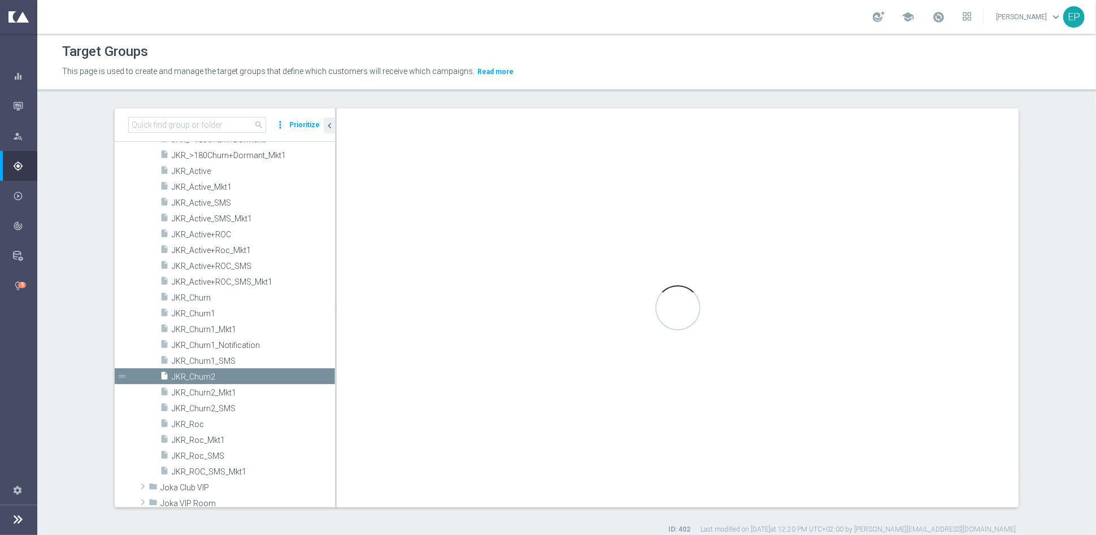
type textarea "(1 and 2 and 3 and 4 ) or 5"
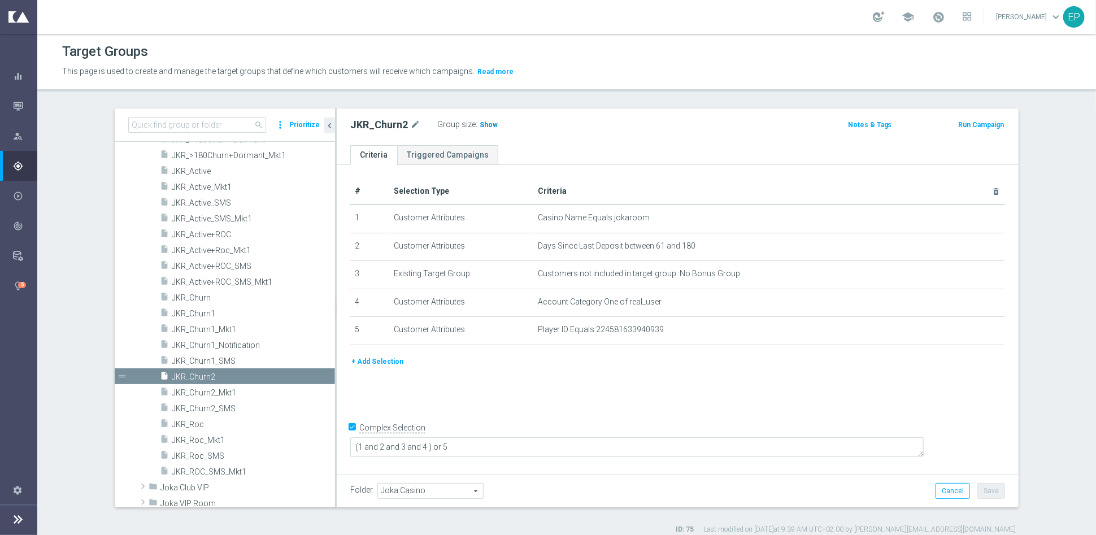
click at [482, 125] on span "Show" at bounding box center [489, 125] width 18 height 8
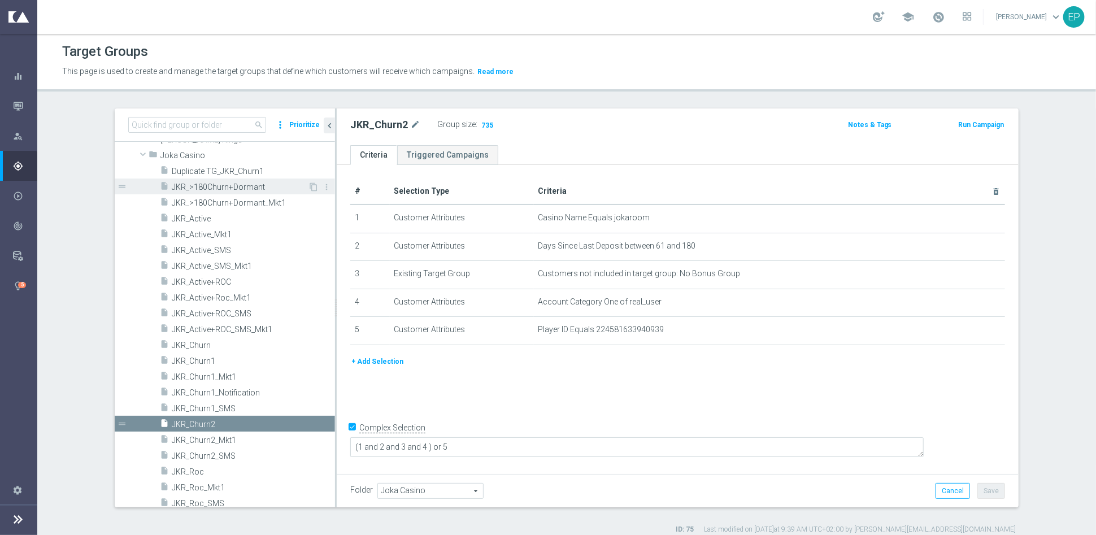
scroll to position [376, 0]
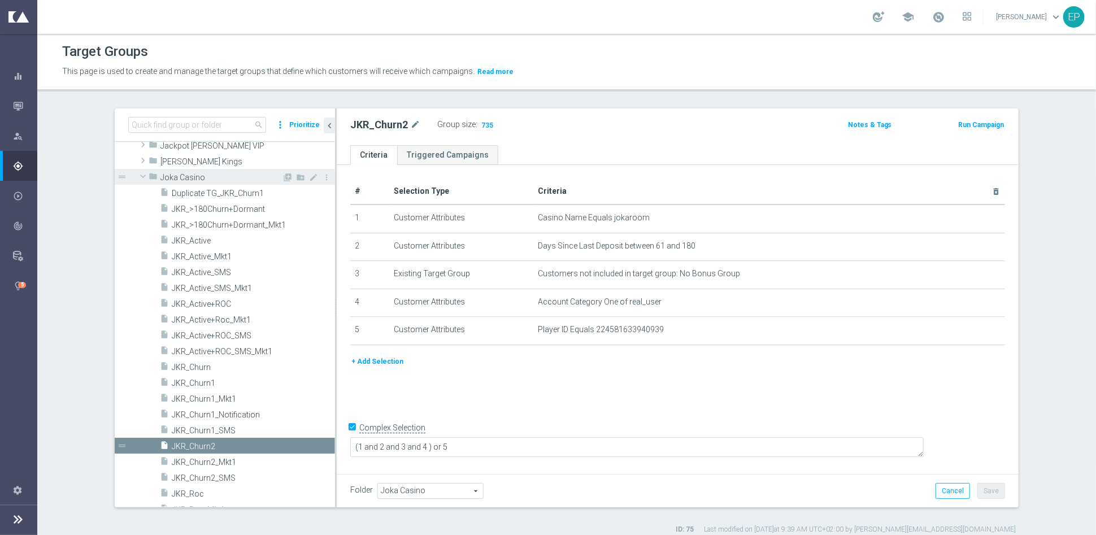
click at [173, 177] on span "Joka Casino" at bounding box center [221, 178] width 122 height 10
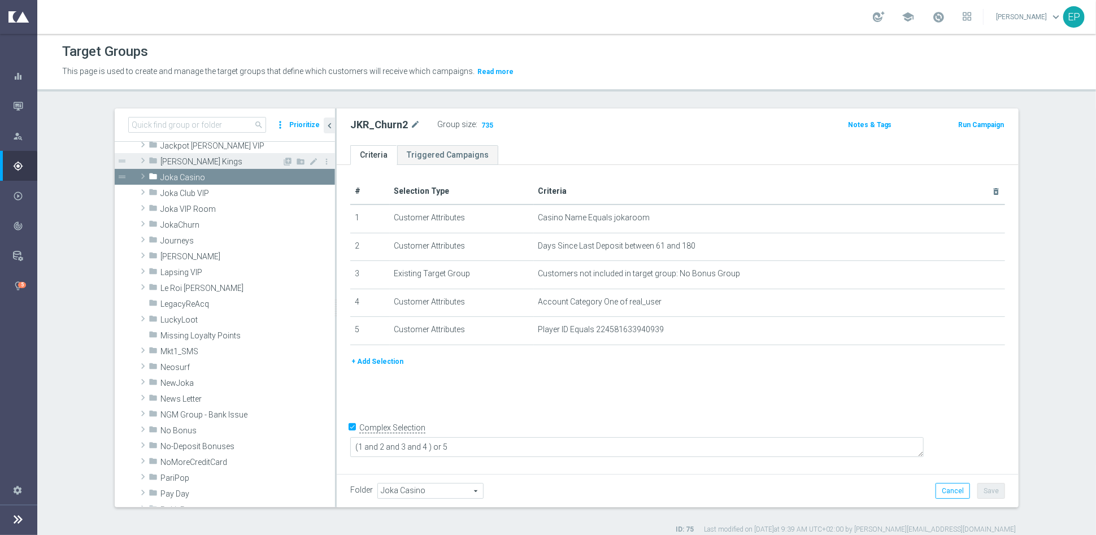
click at [182, 160] on span "Johnnie Kash Kings" at bounding box center [221, 162] width 122 height 10
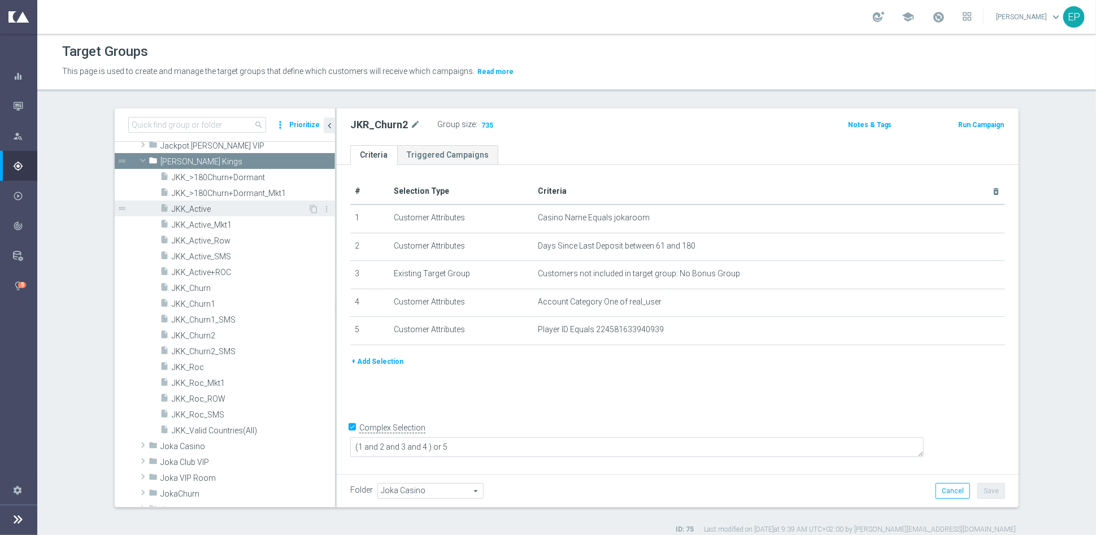
click at [179, 210] on span "JKK_Active" at bounding box center [240, 210] width 136 height 10
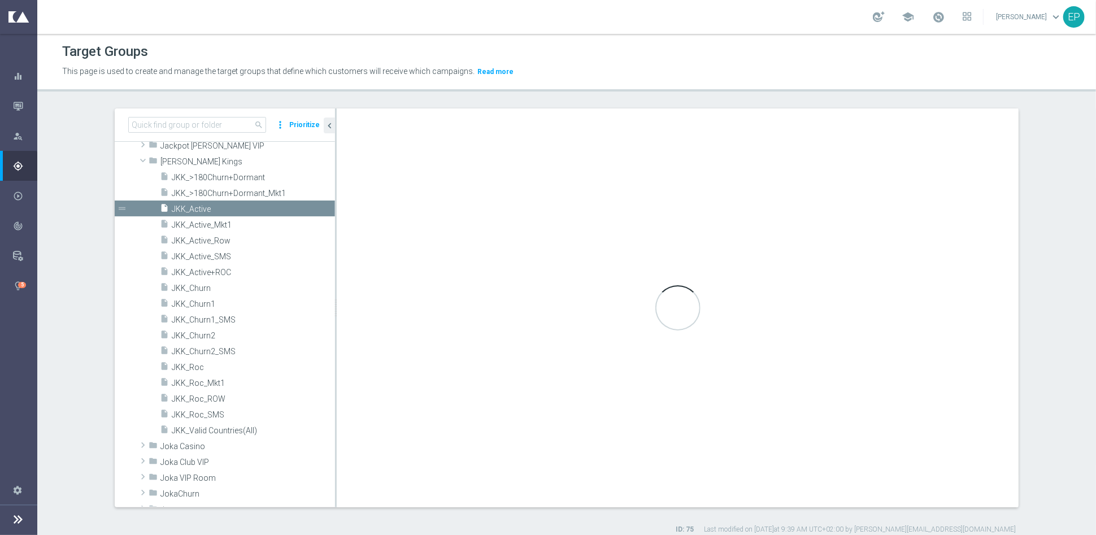
type input "Johnnie Kash Kings"
type textarea "(1 and 2 and 3 and 4) or 5"
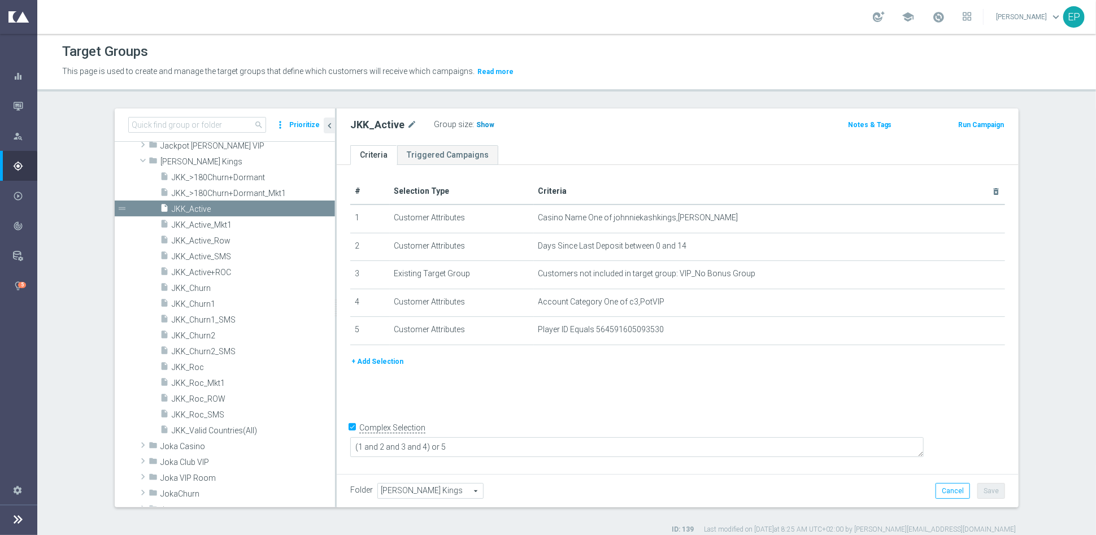
click at [476, 127] on span "Show" at bounding box center [485, 125] width 18 height 8
click at [1026, 255] on div "search more_vert Prioritize Customer Target Groups library_add create_new_folder" at bounding box center [566, 322] width 949 height 426
drag, startPoint x: 195, startPoint y: 367, endPoint x: 249, endPoint y: 367, distance: 53.7
click at [195, 367] on span "JKK_Roc" at bounding box center [240, 368] width 136 height 10
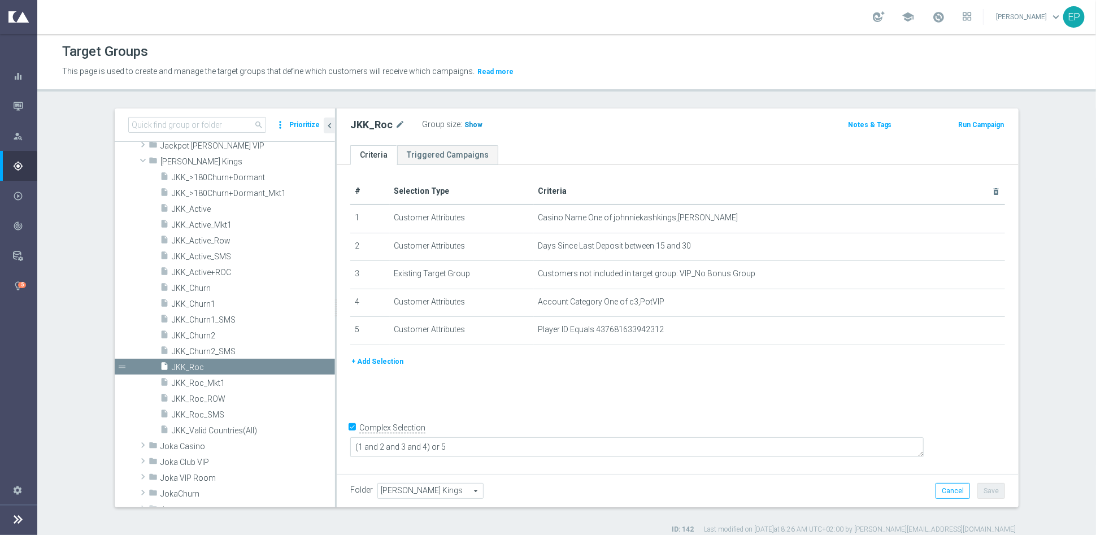
click at [466, 123] on span "Show" at bounding box center [474, 125] width 18 height 8
click at [180, 306] on span "JKK_Churn1" at bounding box center [240, 305] width 136 height 10
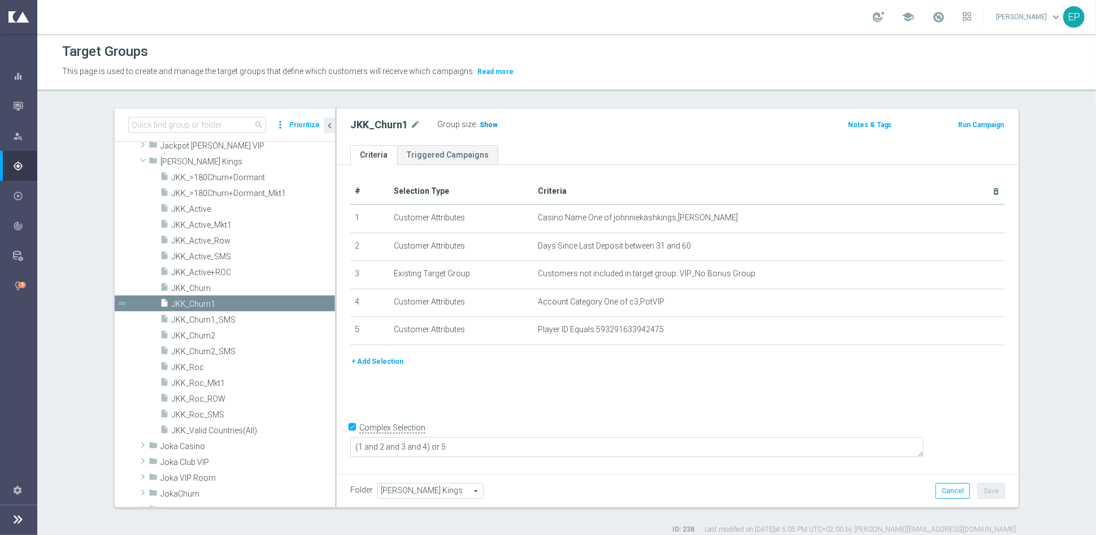
click at [481, 125] on span "Show" at bounding box center [489, 125] width 18 height 8
click at [199, 334] on span "JKK_Churn2" at bounding box center [240, 336] width 136 height 10
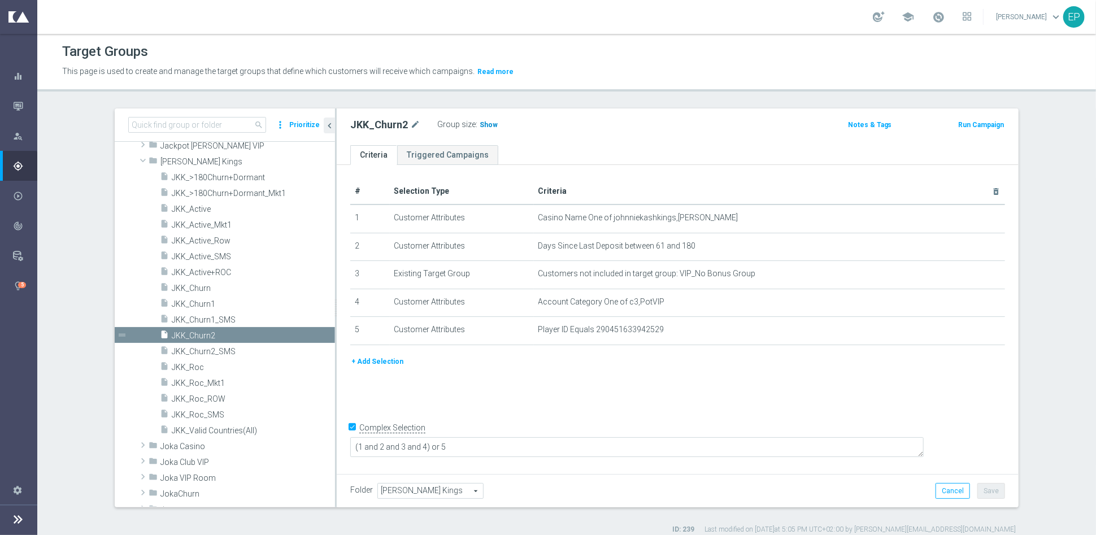
click at [480, 125] on span "Show" at bounding box center [489, 125] width 18 height 8
click at [173, 163] on span "Johnnie Kash Kings" at bounding box center [221, 162] width 122 height 10
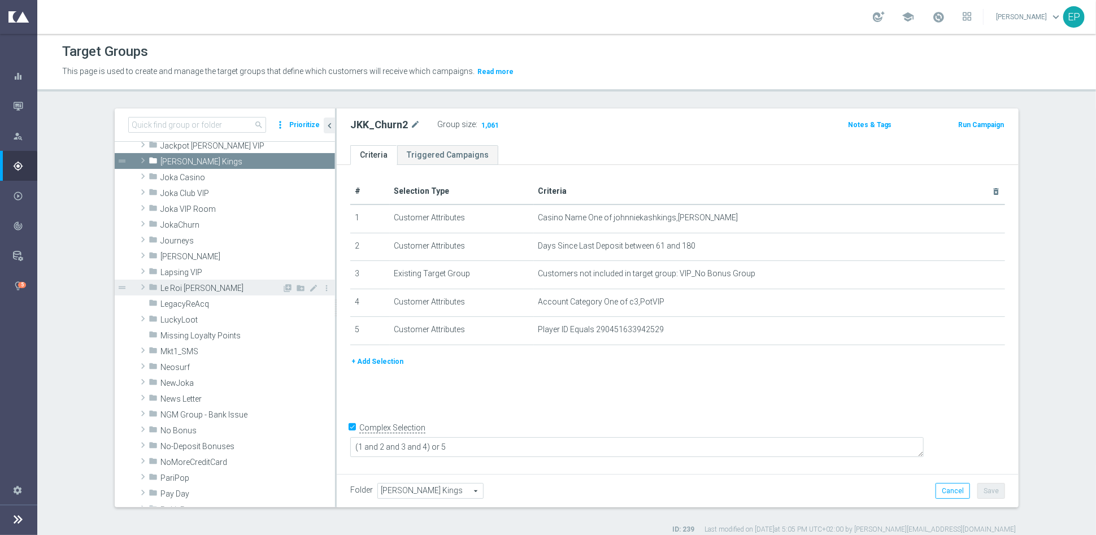
scroll to position [314, 0]
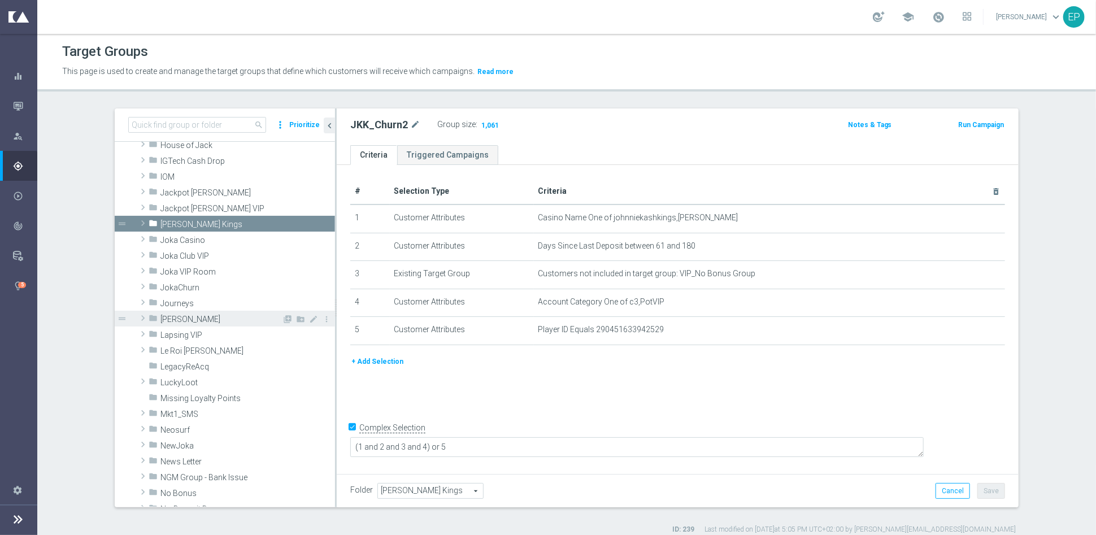
click at [165, 323] on span "King Johnnie" at bounding box center [221, 320] width 122 height 10
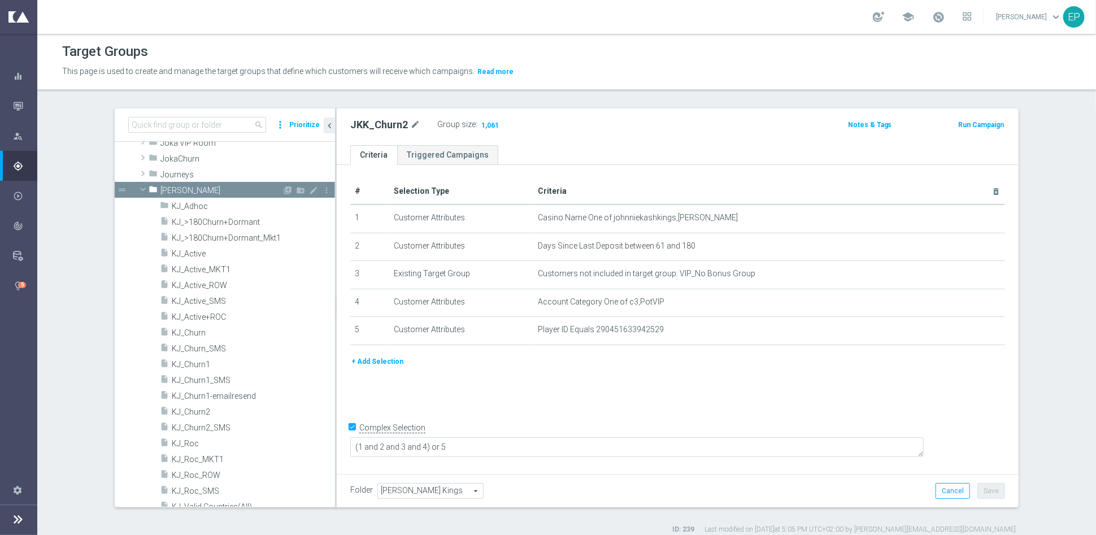
scroll to position [439, 0]
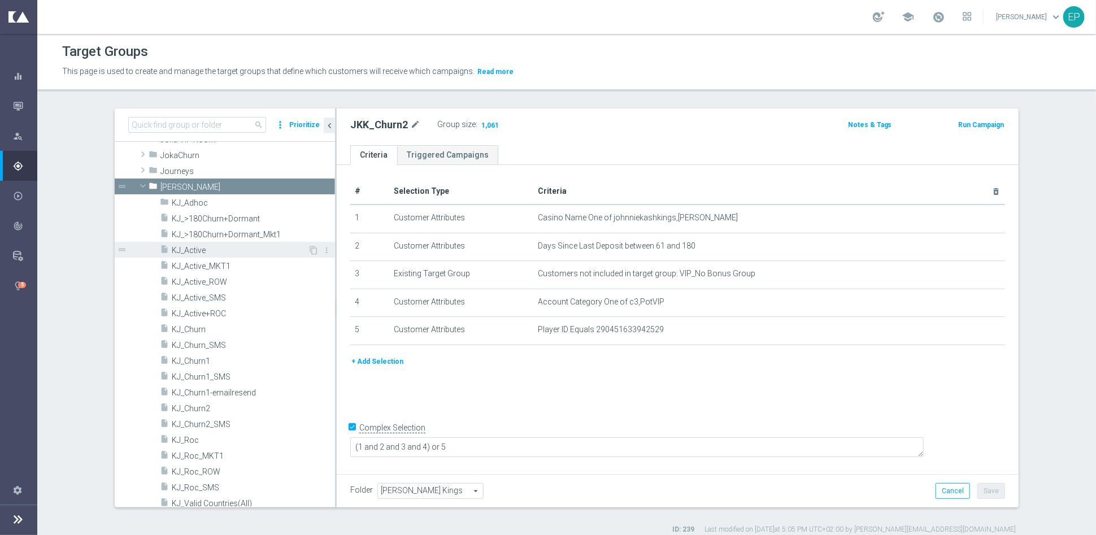
click at [182, 246] on span "KJ_Active" at bounding box center [240, 251] width 136 height 10
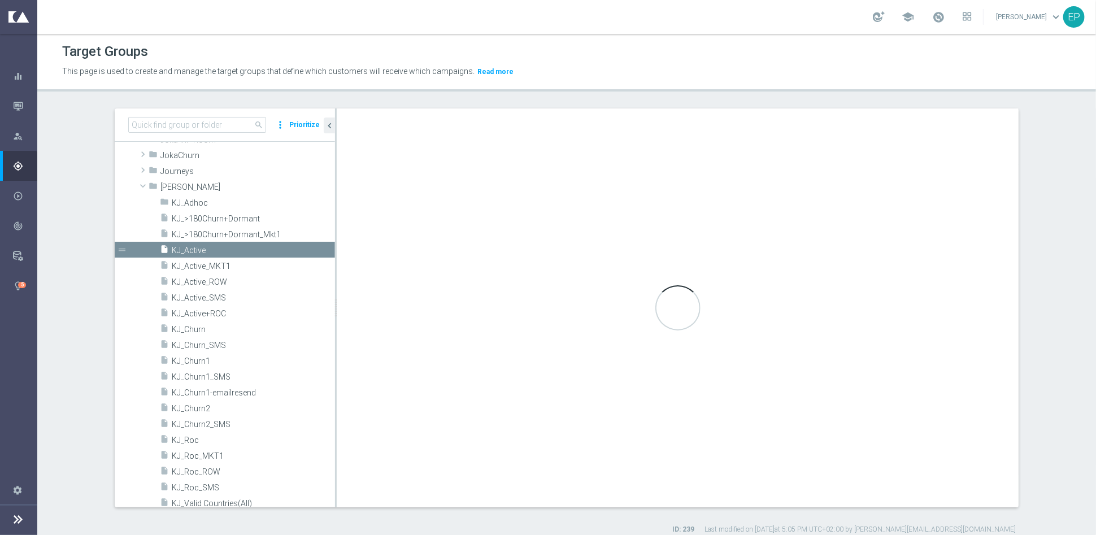
type input "King Johnnie"
type textarea "(1 and 2 and 3 and 4 ) or 5"
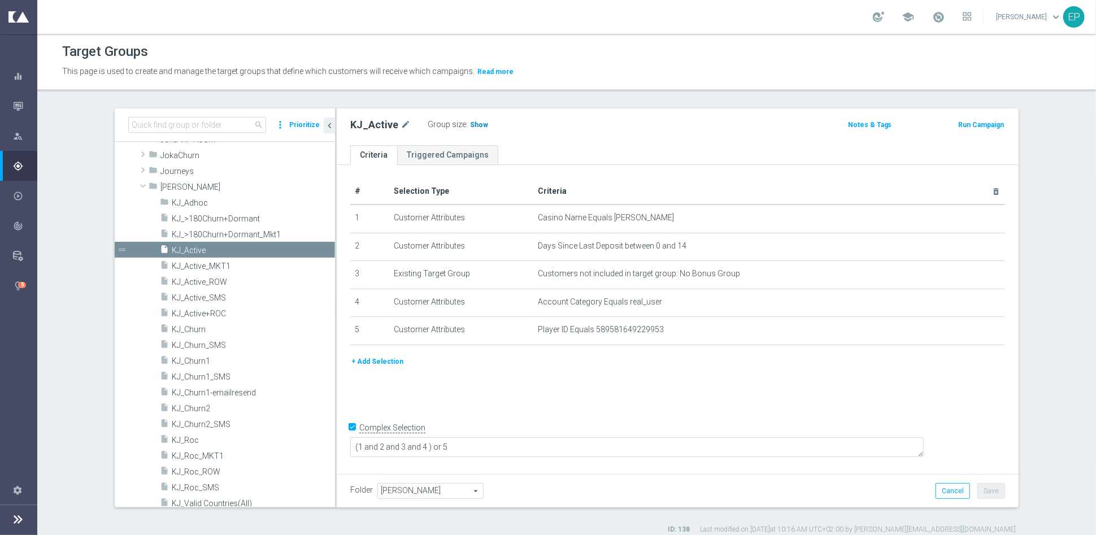
click at [470, 127] on span "Show" at bounding box center [479, 125] width 18 height 8
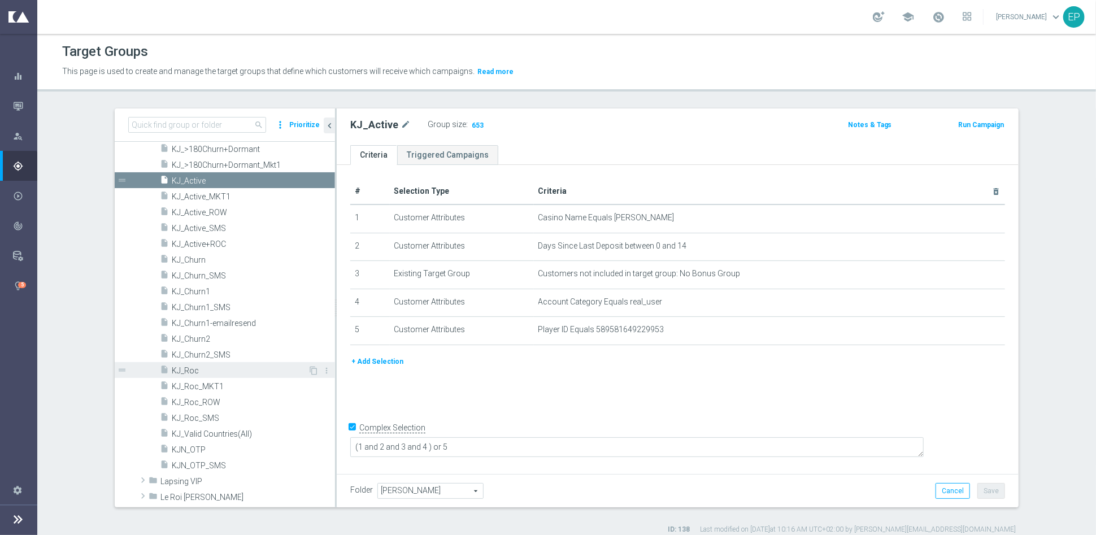
click at [186, 367] on span "KJ_Roc" at bounding box center [240, 371] width 136 height 10
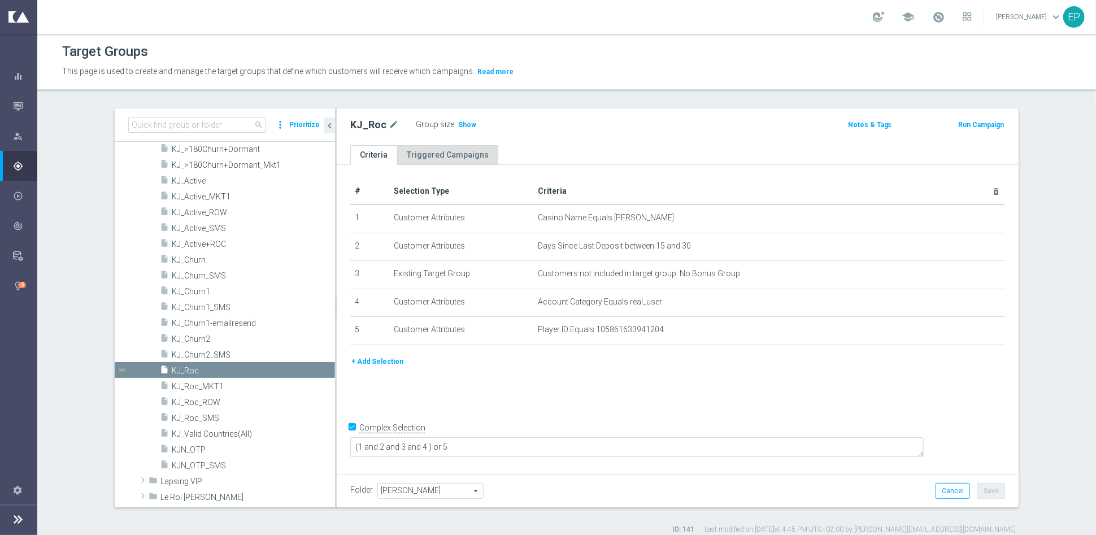
drag, startPoint x: 458, startPoint y: 128, endPoint x: 453, endPoint y: 146, distance: 18.9
click at [458, 128] on span "Show" at bounding box center [467, 125] width 18 height 8
click at [186, 291] on span "KJ_Churn1" at bounding box center [240, 292] width 136 height 10
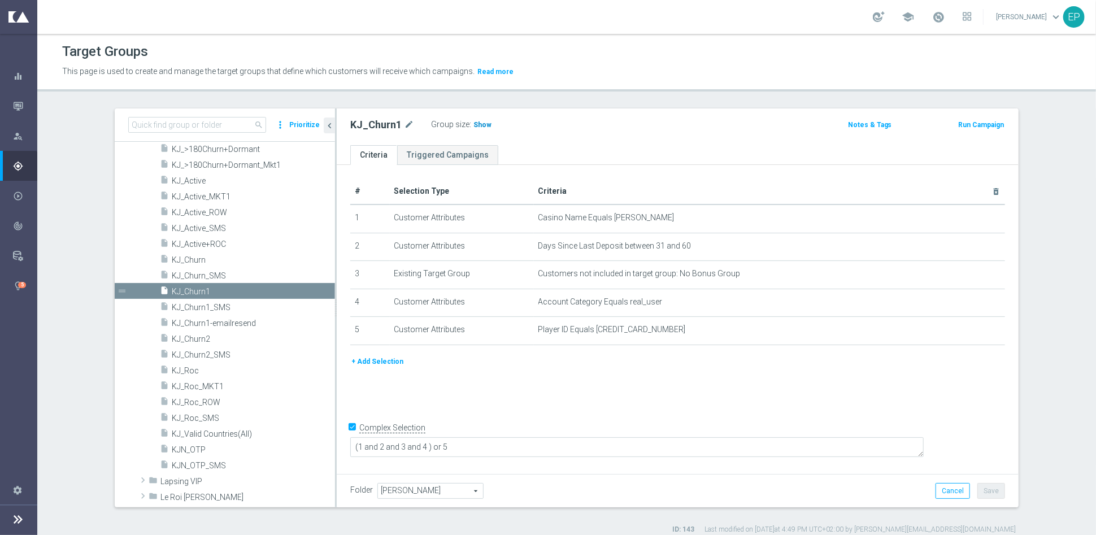
click at [475, 124] on span "Show" at bounding box center [483, 125] width 18 height 8
click at [196, 336] on span "KJ_Churn2" at bounding box center [240, 340] width 136 height 10
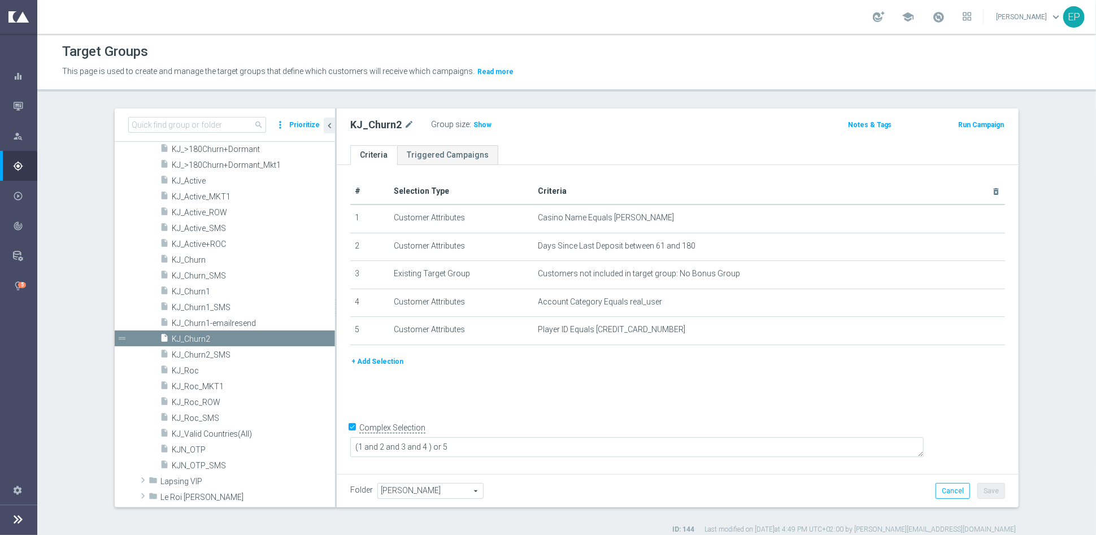
click at [474, 127] on span "Show" at bounding box center [483, 125] width 18 height 8
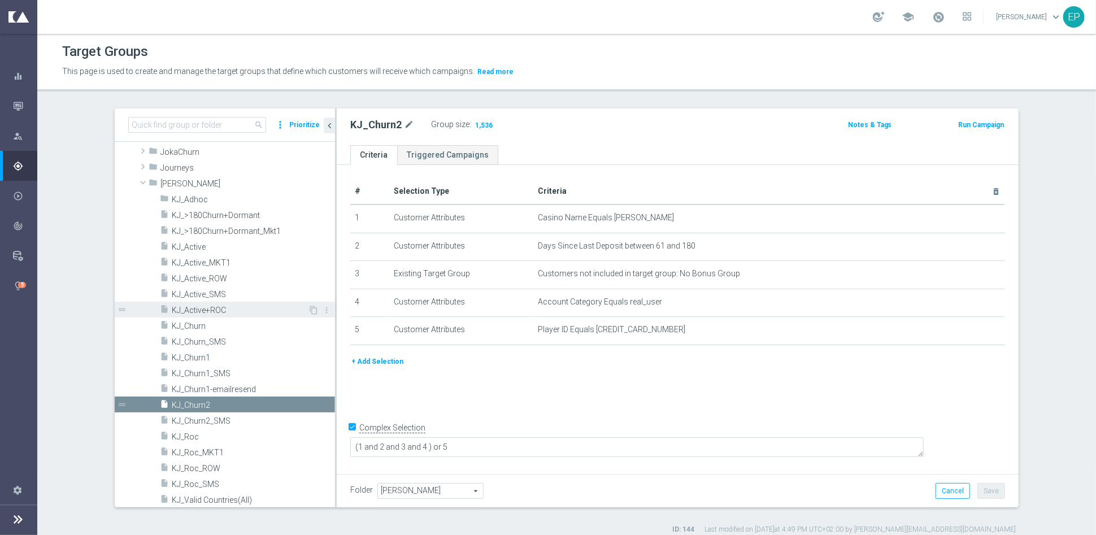
scroll to position [439, 0]
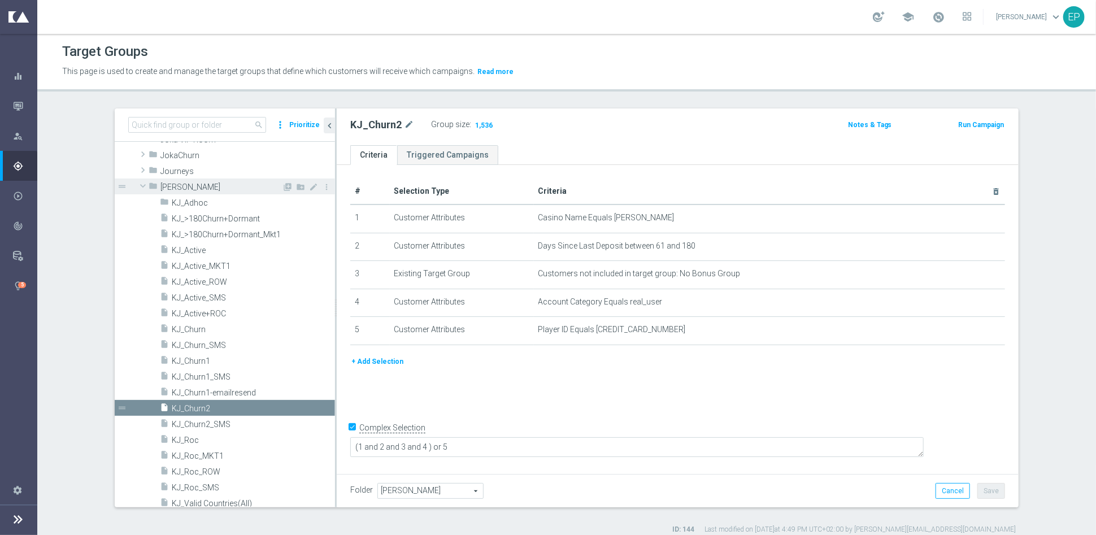
click at [136, 182] on span at bounding box center [143, 185] width 14 height 11
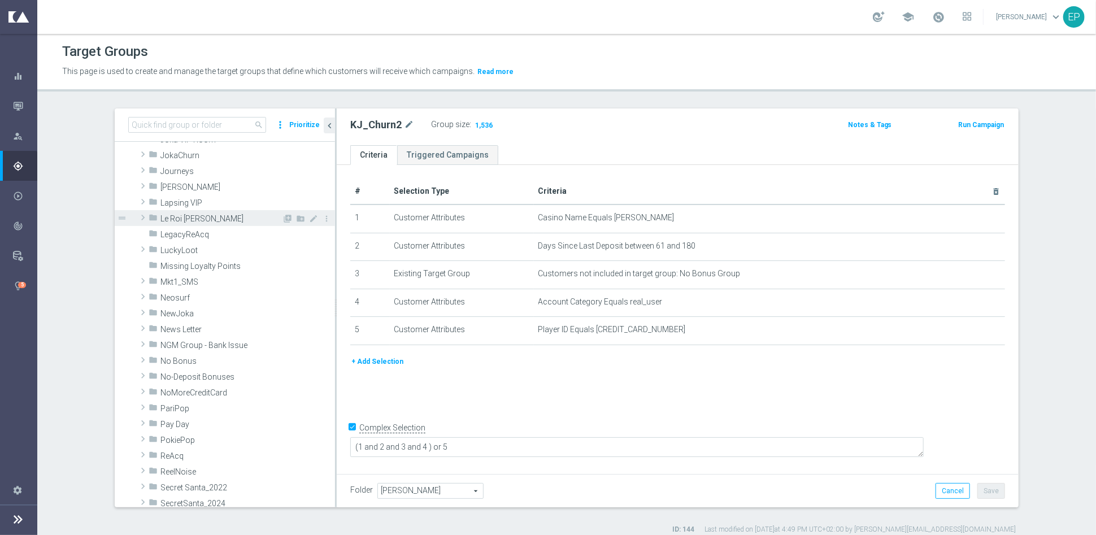
click at [137, 217] on span at bounding box center [142, 218] width 11 height 14
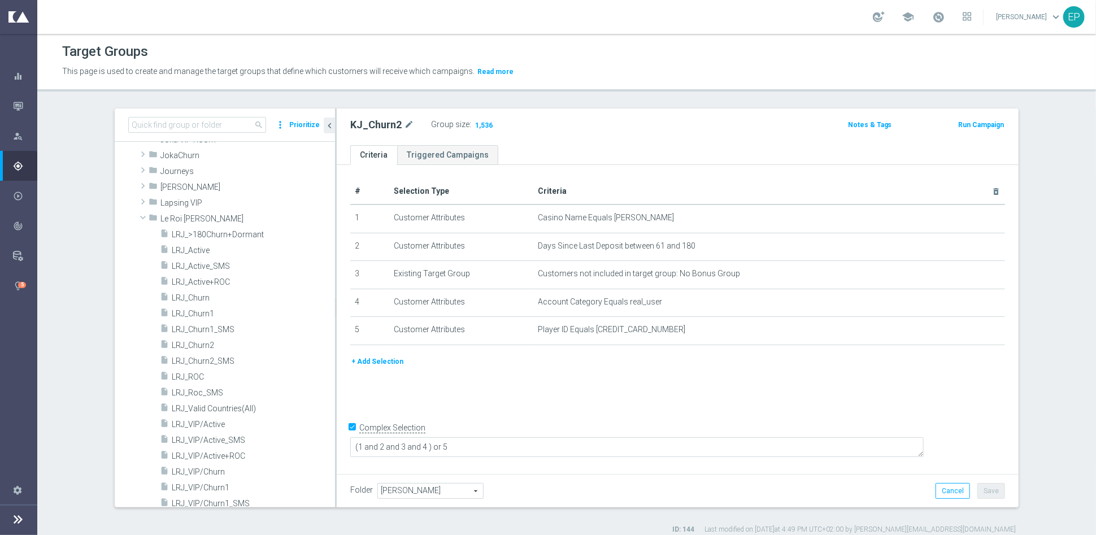
drag, startPoint x: 190, startPoint y: 246, endPoint x: 423, endPoint y: 237, distance: 232.4
click at [190, 246] on span "LRJ_Active" at bounding box center [253, 251] width 163 height 10
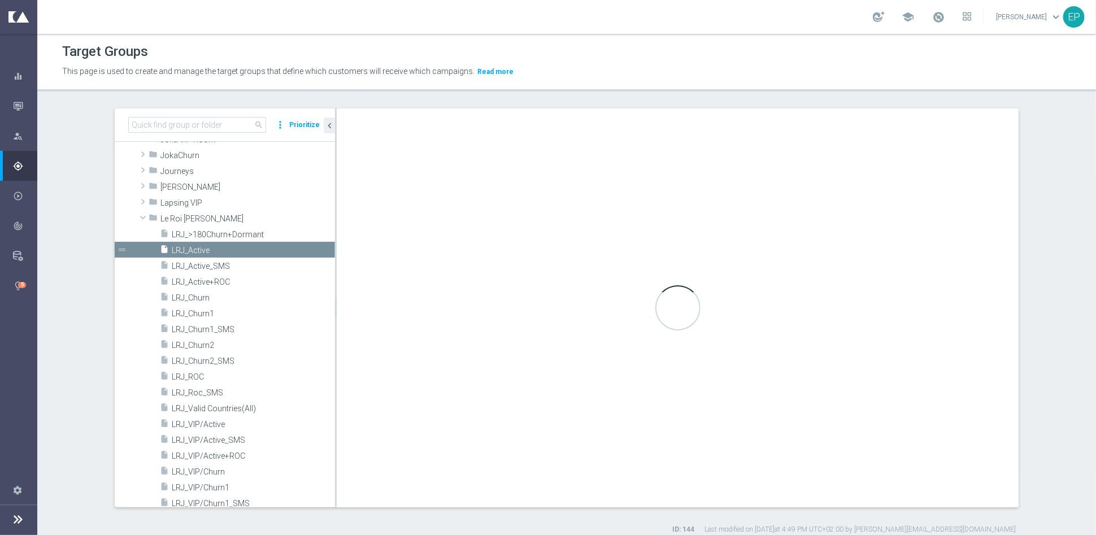
type input "Le Roi Johnny"
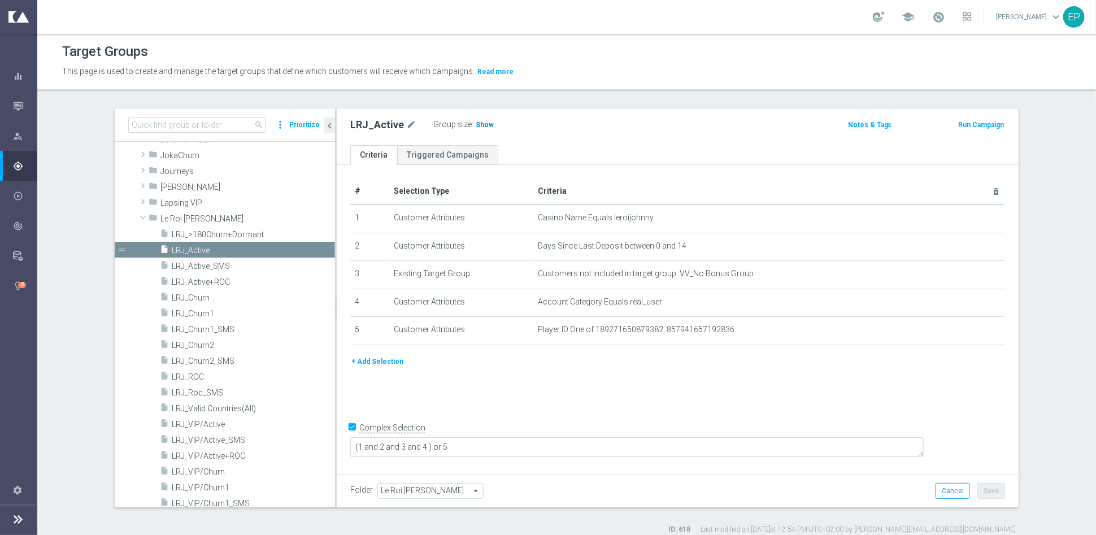
click at [476, 124] on span "Show" at bounding box center [485, 125] width 18 height 8
drag, startPoint x: 194, startPoint y: 374, endPoint x: 199, endPoint y: 376, distance: 6.3
click at [194, 374] on span "LRJ_ROC" at bounding box center [240, 377] width 136 height 10
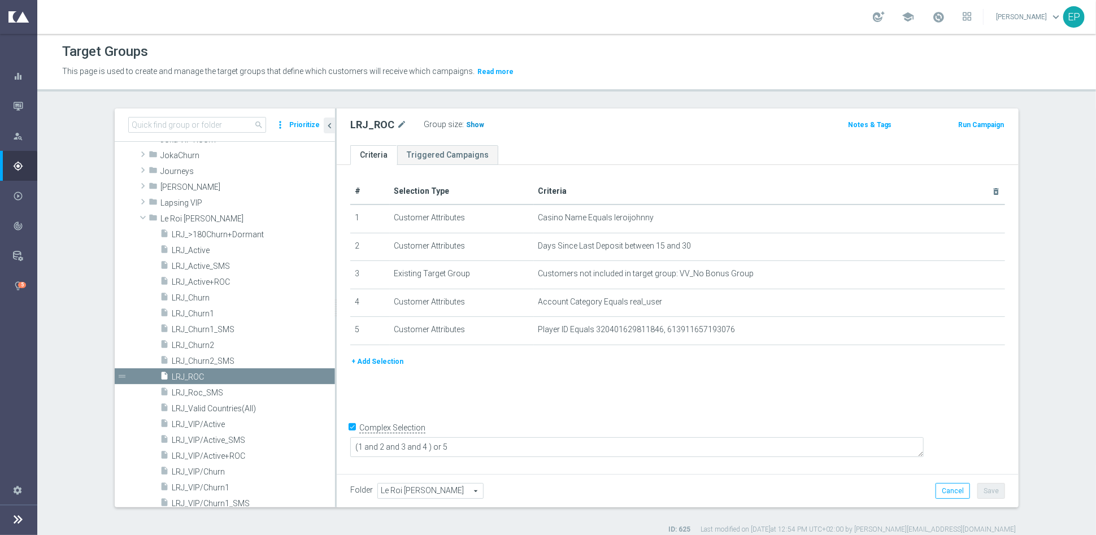
click at [466, 127] on span "Show" at bounding box center [475, 125] width 18 height 8
click at [211, 316] on span "LRJ_Churn1" at bounding box center [240, 314] width 136 height 10
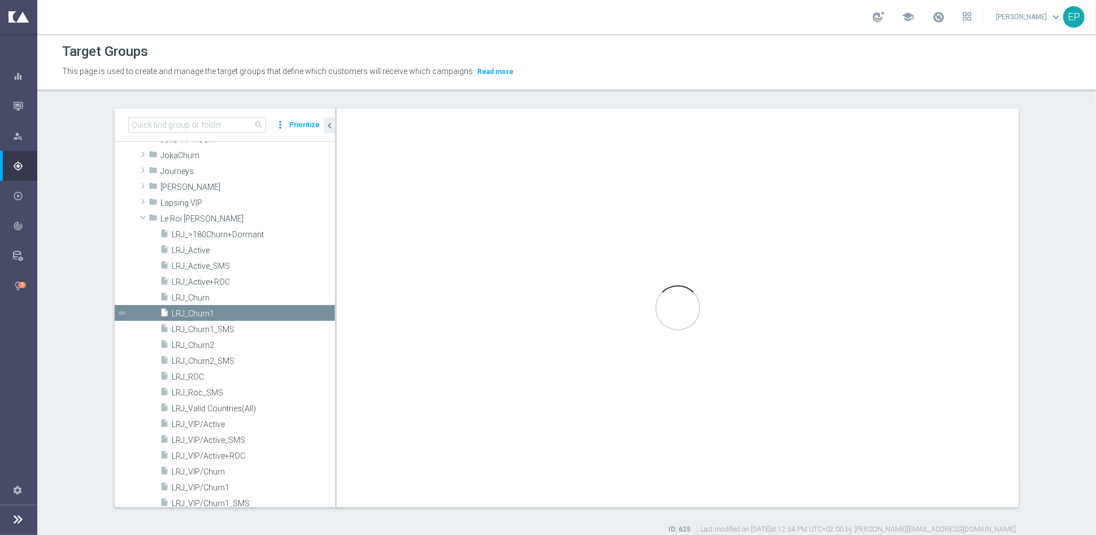
type textarea "(1 and 2 and 3 and 4) or 5"
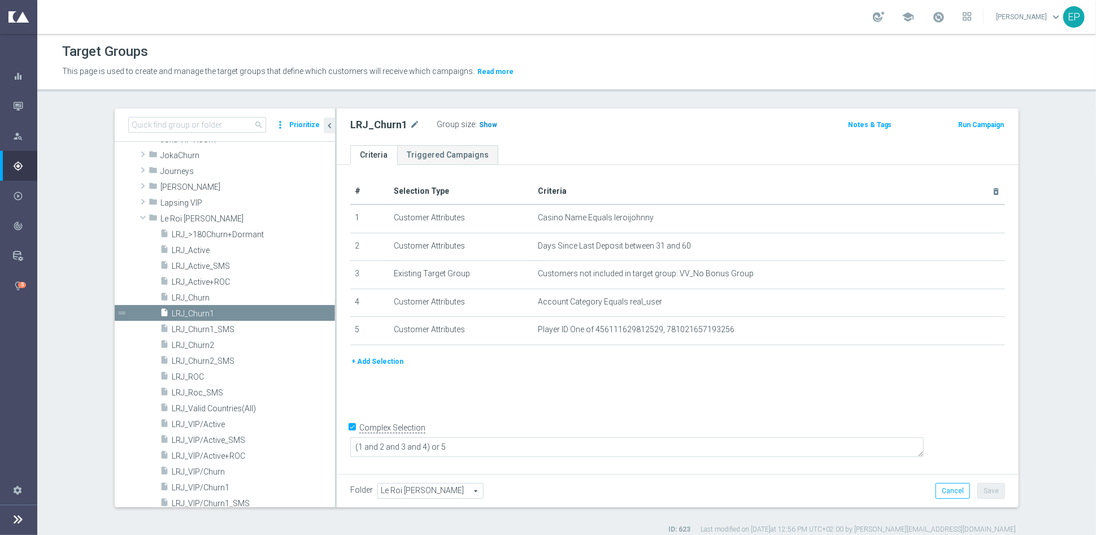
click at [479, 121] on span "Show" at bounding box center [488, 125] width 18 height 8
click at [191, 345] on span "LRJ_Churn2" at bounding box center [240, 346] width 136 height 10
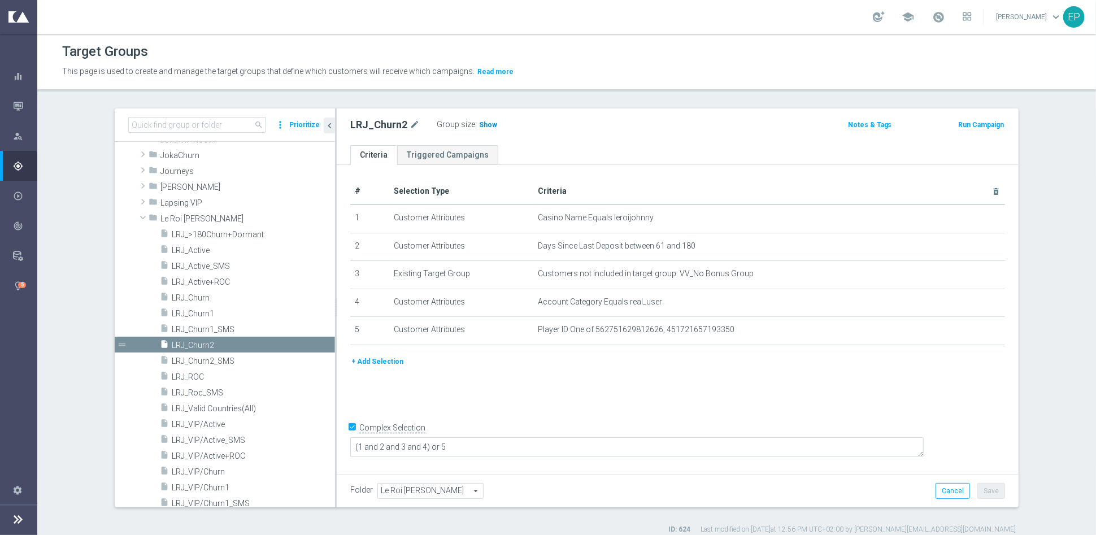
click at [479, 126] on span "Show" at bounding box center [488, 125] width 18 height 8
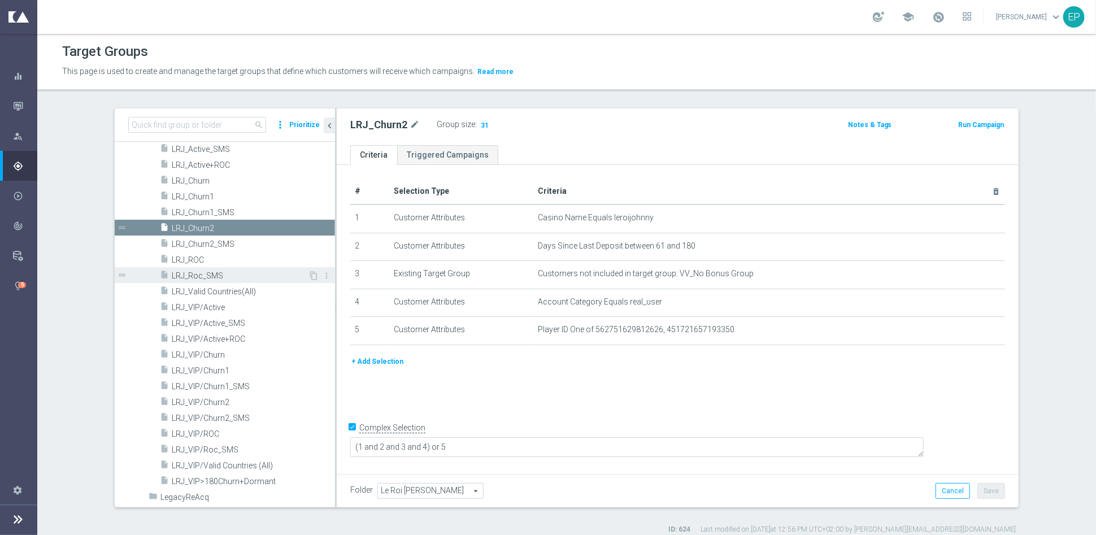
scroll to position [565, 0]
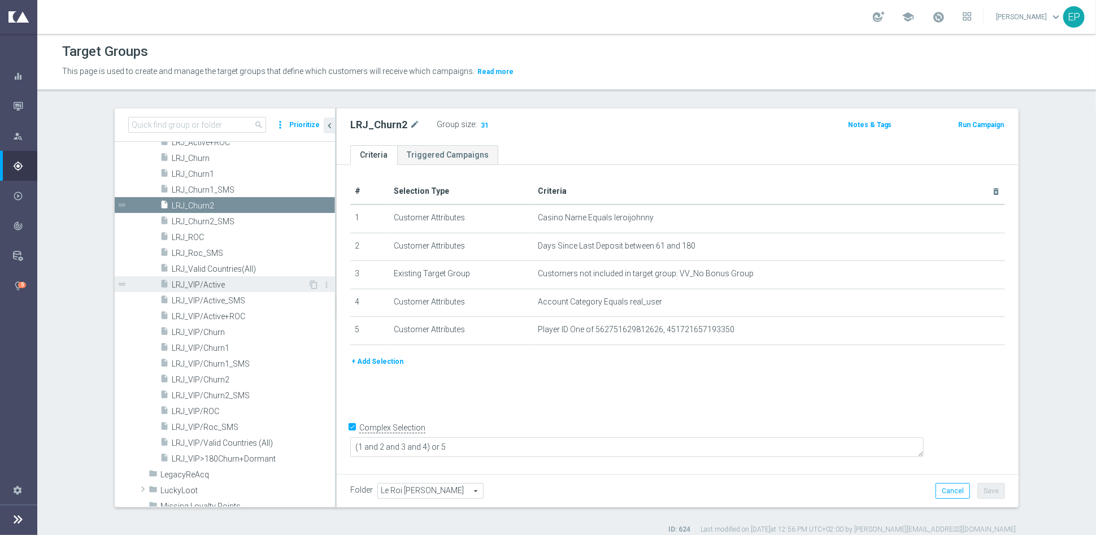
drag, startPoint x: 205, startPoint y: 288, endPoint x: 244, endPoint y: 277, distance: 41.0
click at [205, 288] on span "LRJ_VIP/Active" at bounding box center [240, 285] width 136 height 10
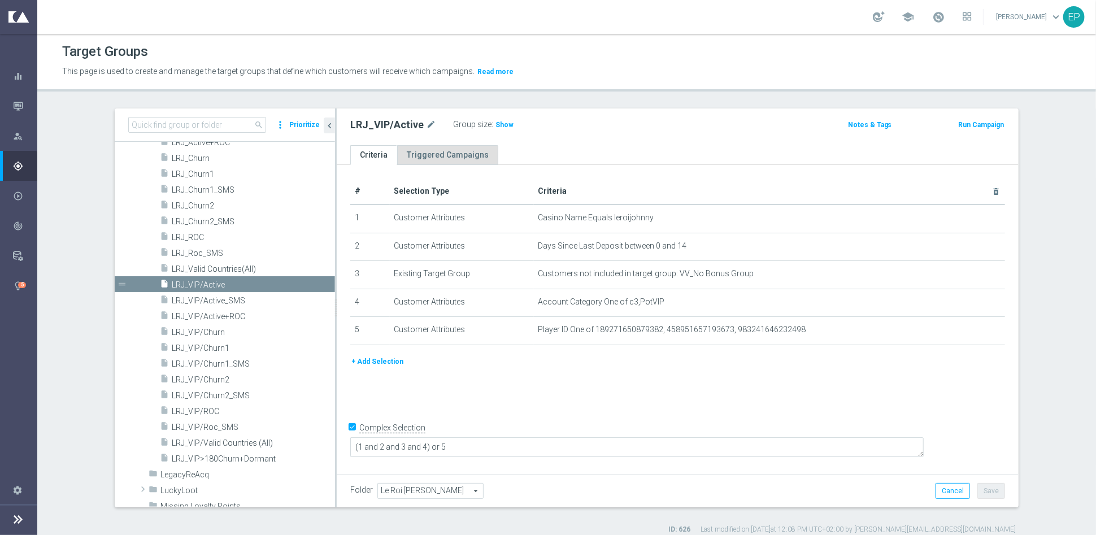
drag, startPoint x: 493, startPoint y: 122, endPoint x: 475, endPoint y: 149, distance: 32.1
click at [496, 122] on span "Show" at bounding box center [505, 125] width 18 height 8
click at [199, 413] on span "LRJ_VIP/ROC" at bounding box center [240, 412] width 136 height 10
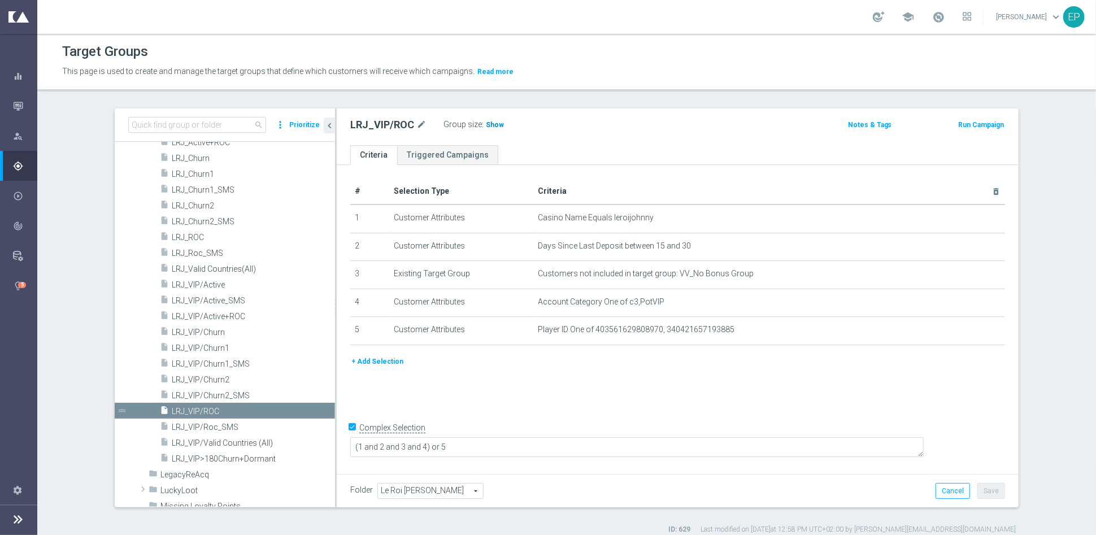
click at [489, 125] on span "Show" at bounding box center [495, 125] width 18 height 8
click at [225, 350] on span "LRJ_VIP/Churn1" at bounding box center [240, 349] width 136 height 10
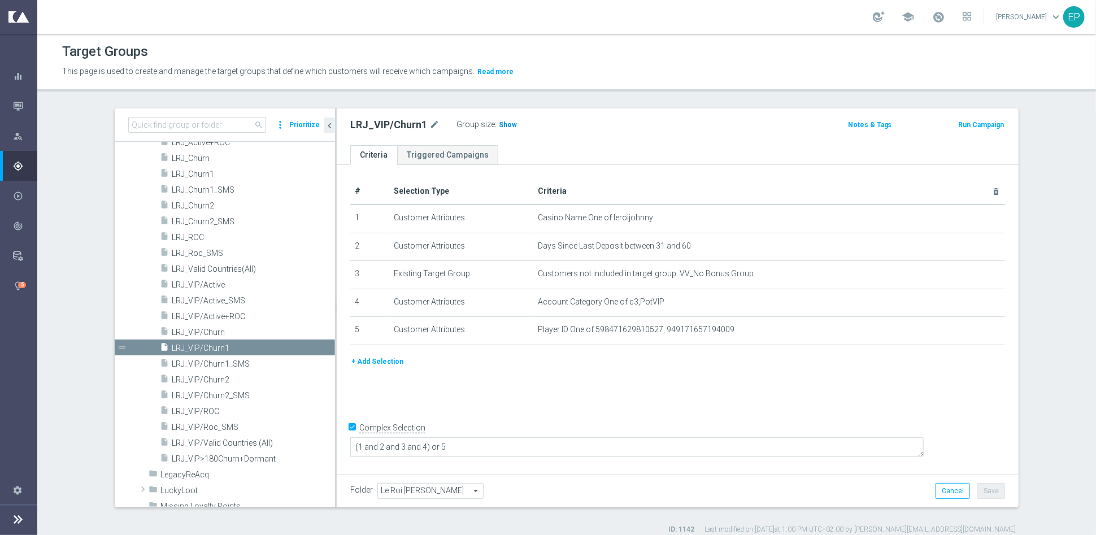
click at [499, 122] on span "Show" at bounding box center [508, 125] width 18 height 8
click at [199, 381] on span "LRJ_VIP/Churn2" at bounding box center [240, 380] width 136 height 10
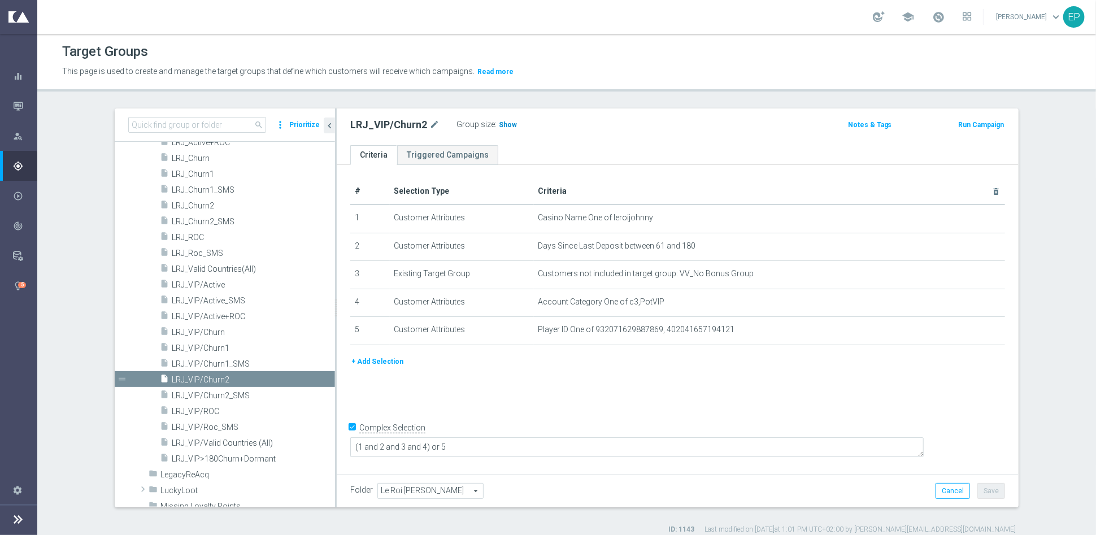
click at [499, 125] on span "Show" at bounding box center [508, 125] width 18 height 8
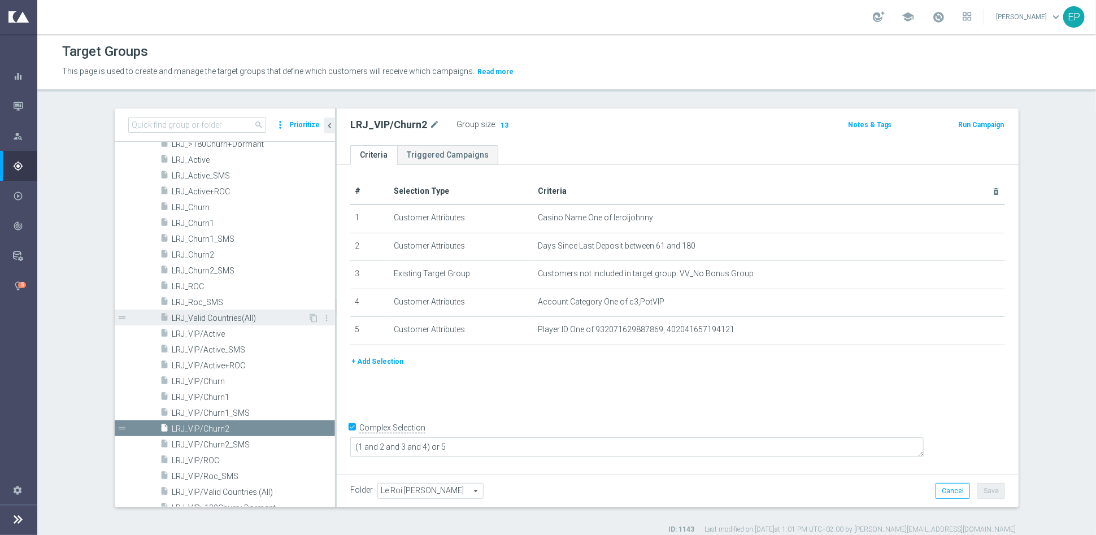
scroll to position [439, 0]
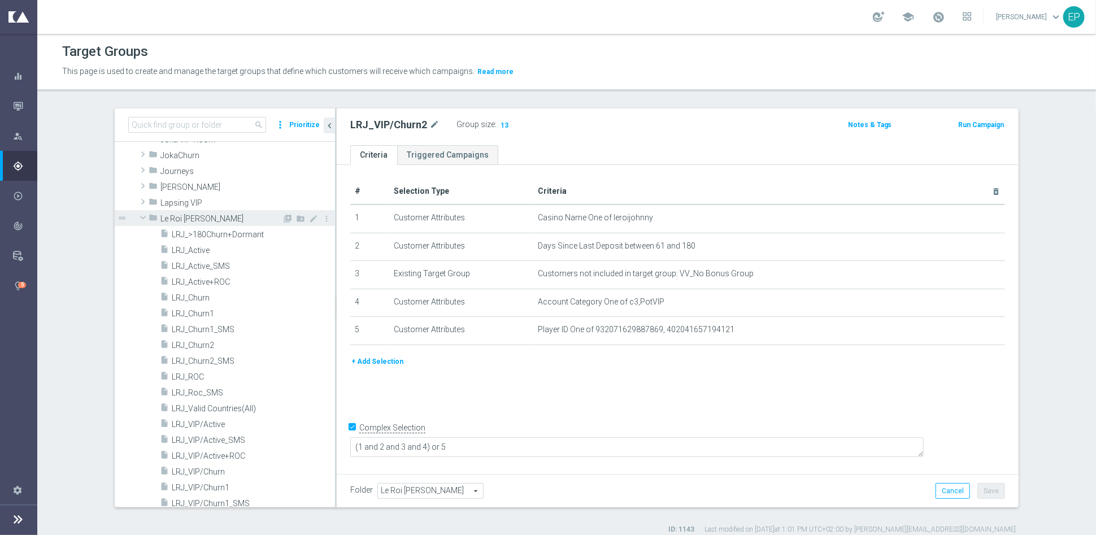
click at [136, 216] on span at bounding box center [143, 217] width 14 height 11
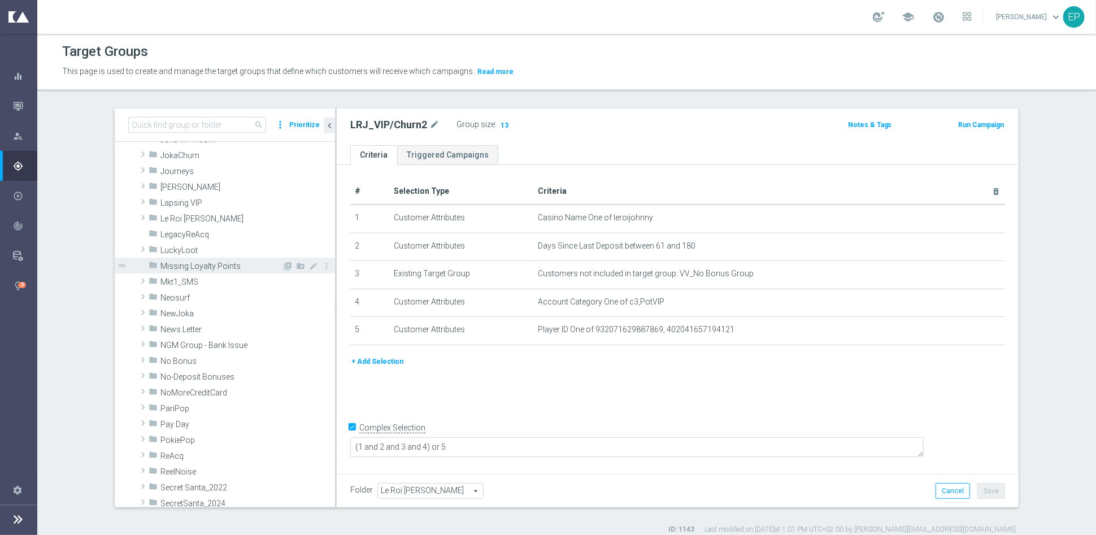
scroll to position [376, 0]
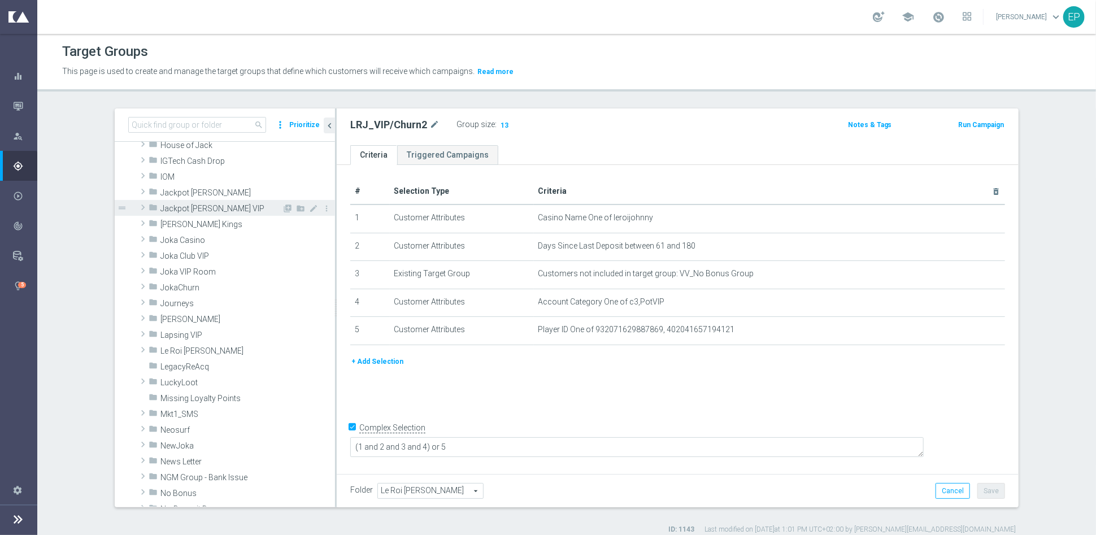
click at [202, 207] on span "Jackpot Jill VIP" at bounding box center [221, 209] width 122 height 10
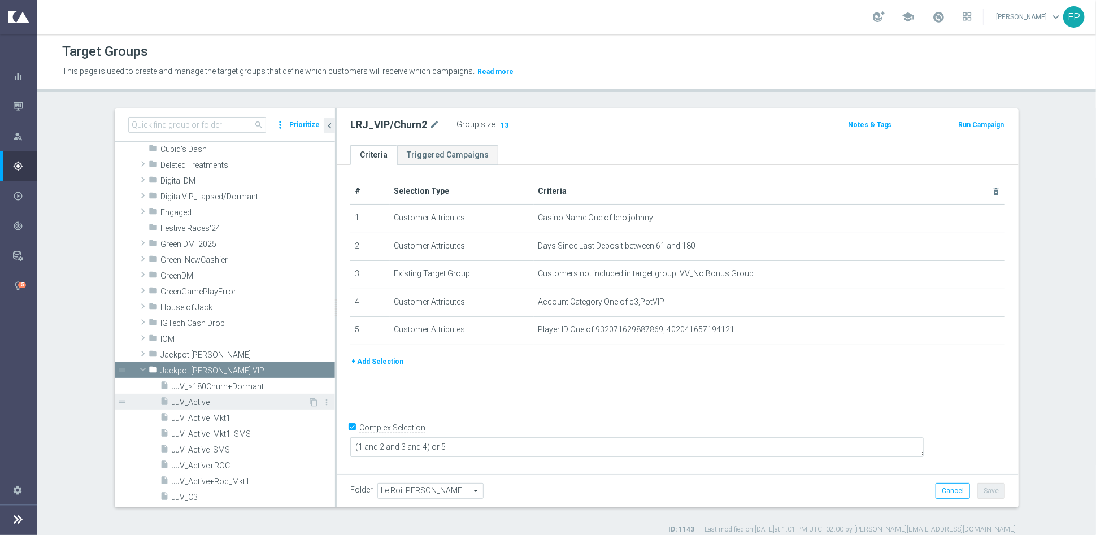
click at [193, 404] on span "JJV_Active" at bounding box center [240, 403] width 136 height 10
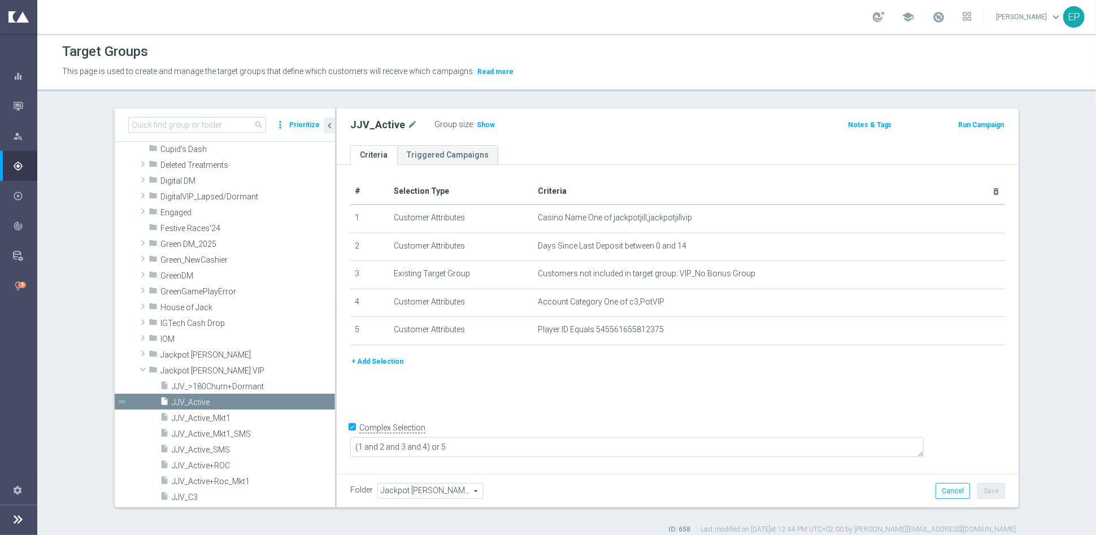
drag, startPoint x: 471, startPoint y: 123, endPoint x: 547, endPoint y: 150, distance: 81.0
click at [477, 123] on span "Show" at bounding box center [486, 125] width 18 height 8
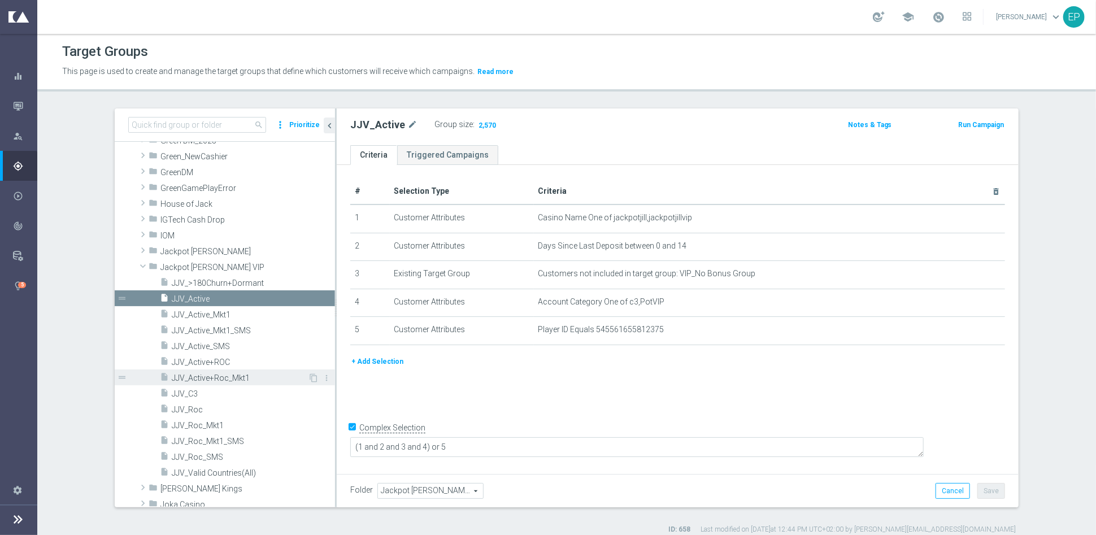
scroll to position [280, 0]
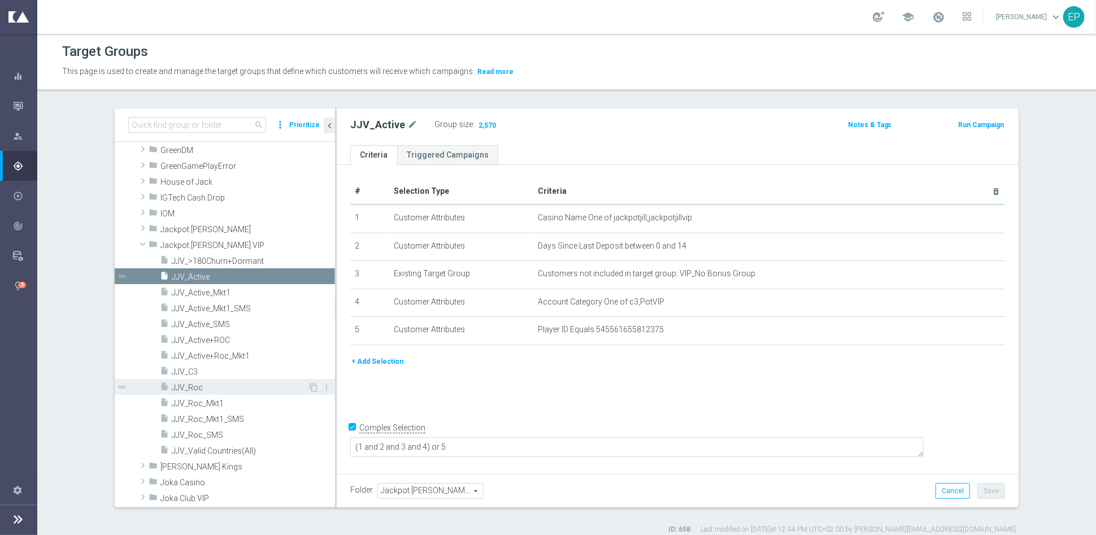
click at [188, 392] on div "insert_drive_file JJV_Roc" at bounding box center [234, 387] width 148 height 16
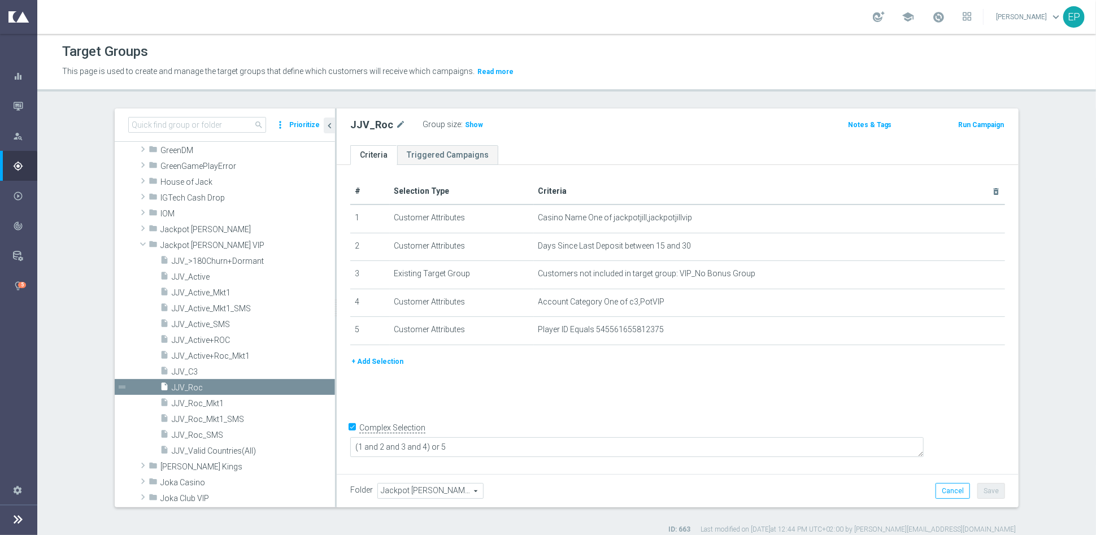
click at [465, 127] on span "Show" at bounding box center [474, 125] width 18 height 8
drag, startPoint x: 136, startPoint y: 244, endPoint x: 136, endPoint y: 237, distance: 6.2
click at [136, 244] on span at bounding box center [143, 243] width 14 height 11
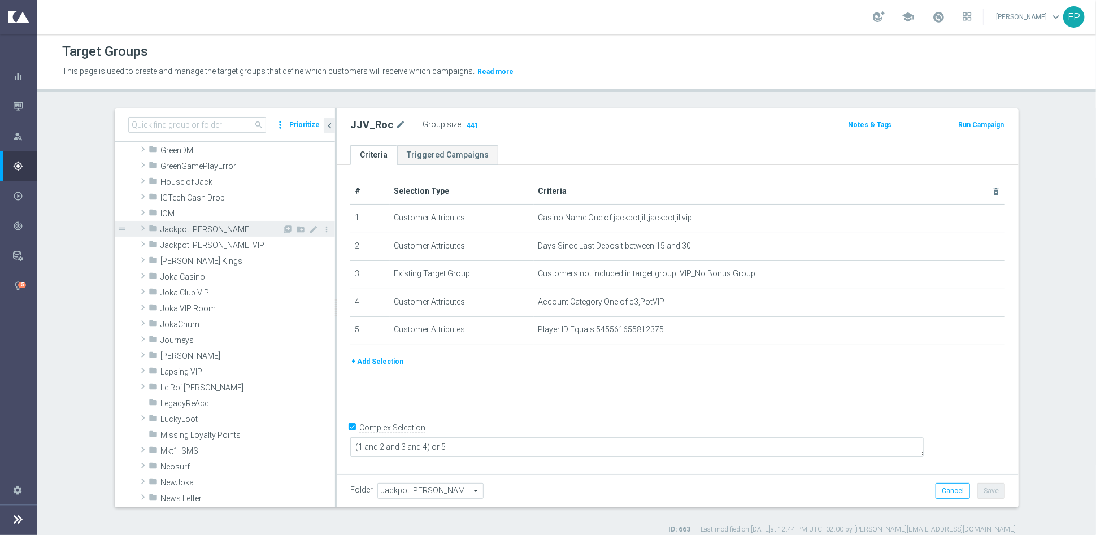
click at [137, 228] on span at bounding box center [142, 229] width 11 height 14
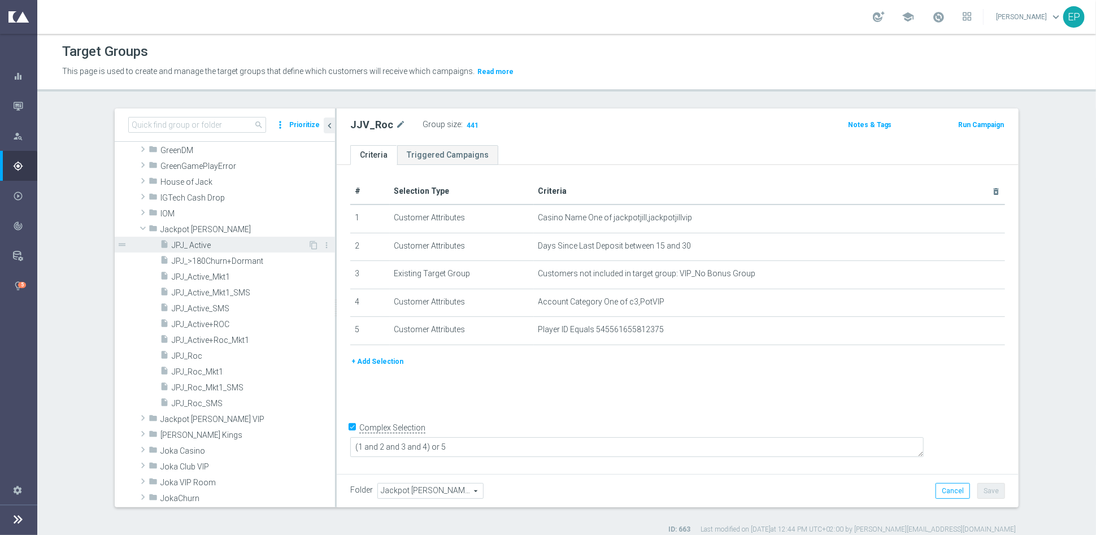
click at [186, 246] on span "JPJ_ Active" at bounding box center [240, 246] width 136 height 10
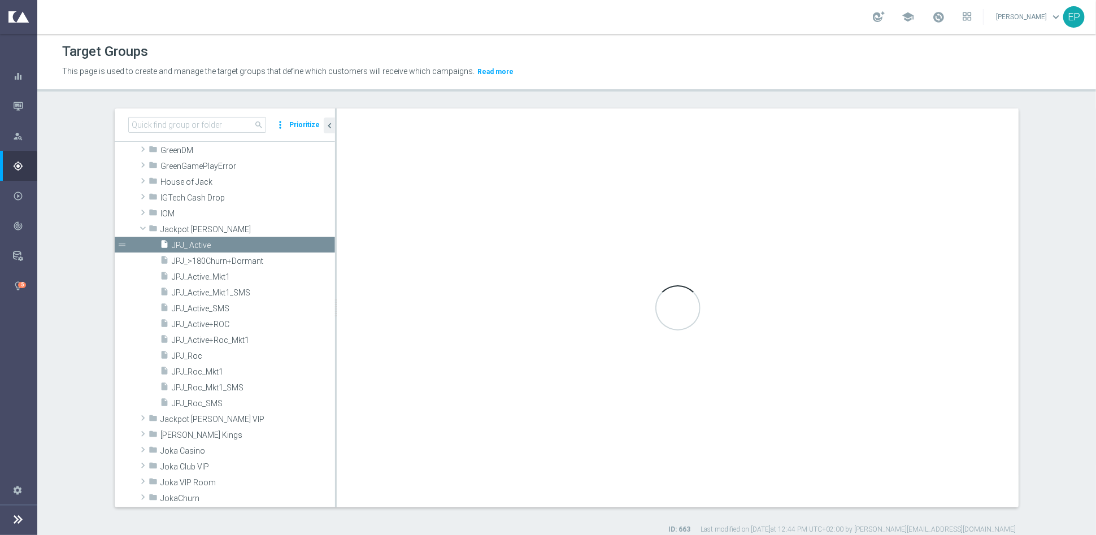
type input "Jackpot [PERSON_NAME]"
type textarea "(1 and 2 and 3 and 4 ) or 5"
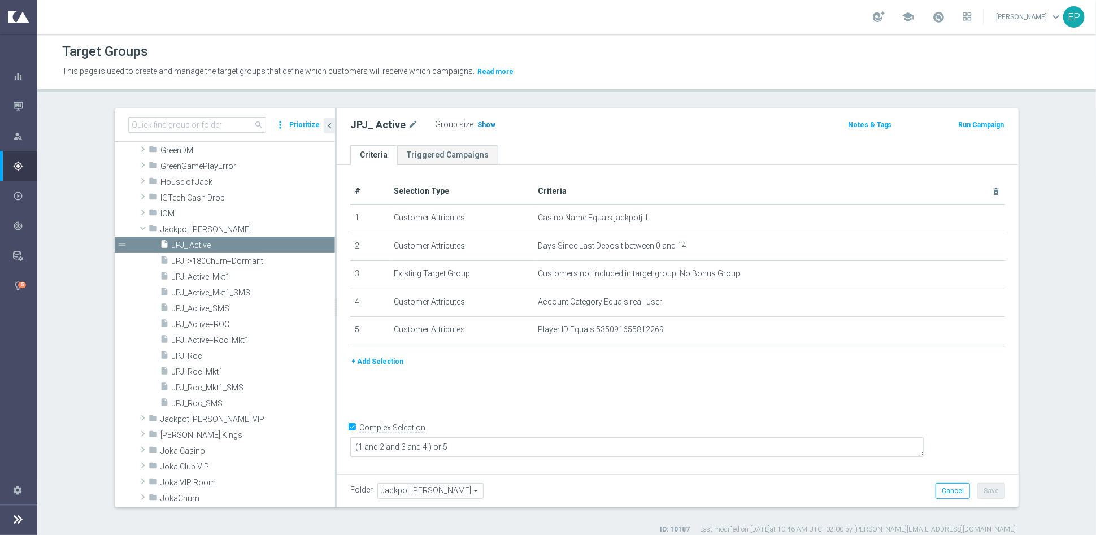
click at [478, 121] on span "Show" at bounding box center [487, 125] width 18 height 8
click at [185, 356] on span "JPJ_Roc" at bounding box center [240, 357] width 136 height 10
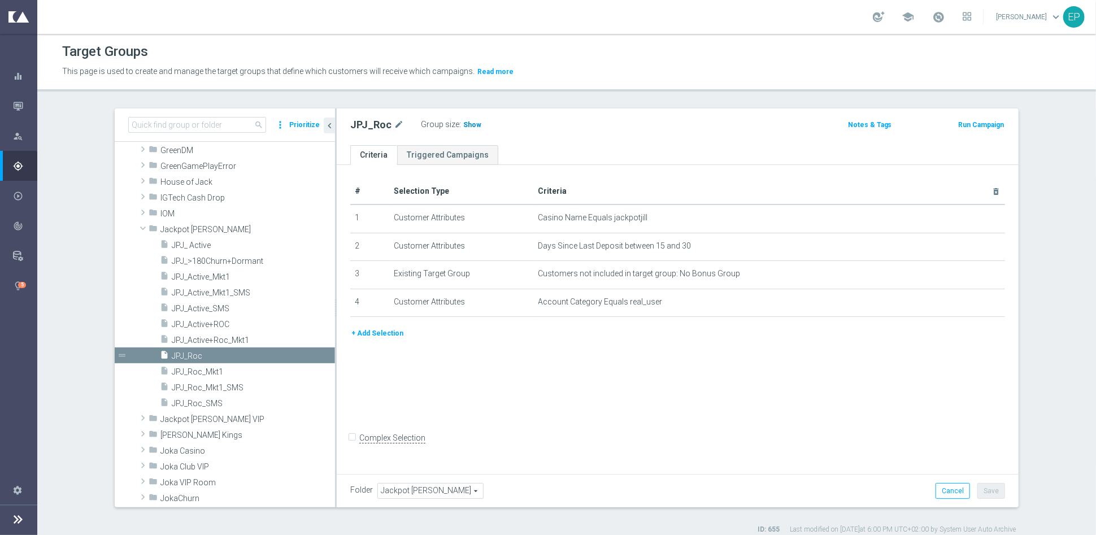
click at [467, 128] on span "Show" at bounding box center [472, 125] width 18 height 8
click at [168, 227] on span "Jackpot [PERSON_NAME]" at bounding box center [221, 230] width 122 height 10
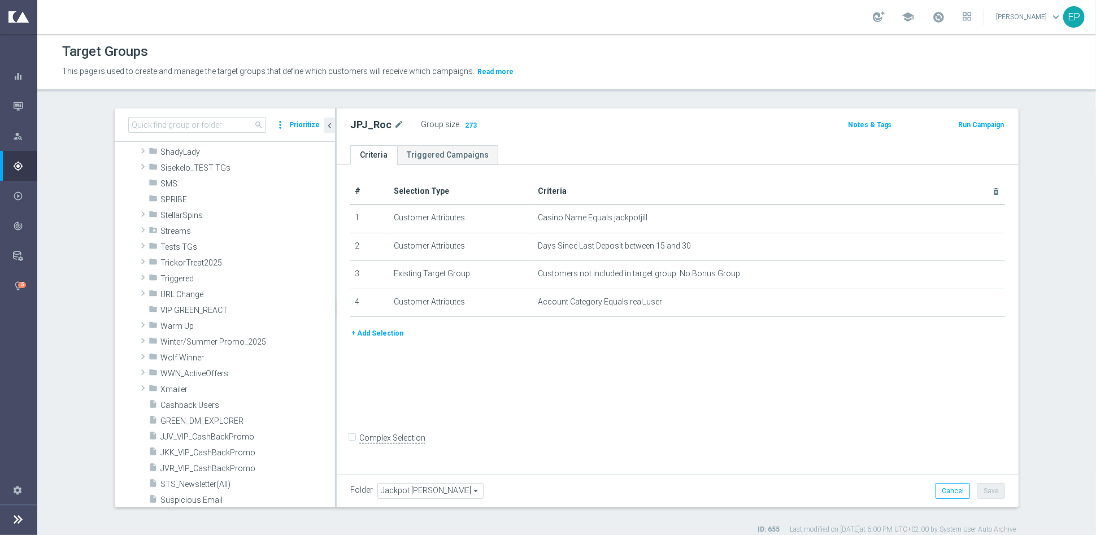
scroll to position [783, 0]
click at [192, 356] on span "Wolf Winner" at bounding box center [221, 356] width 122 height 10
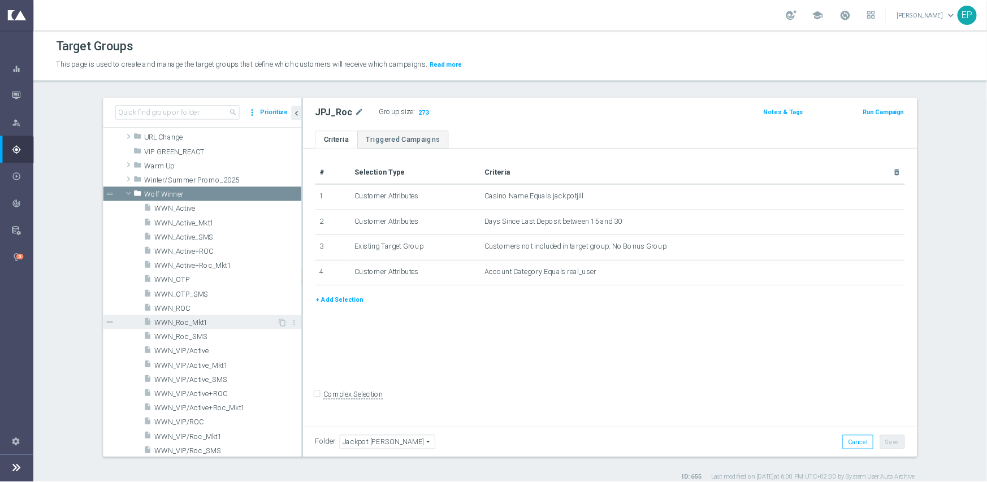
scroll to position [971, 0]
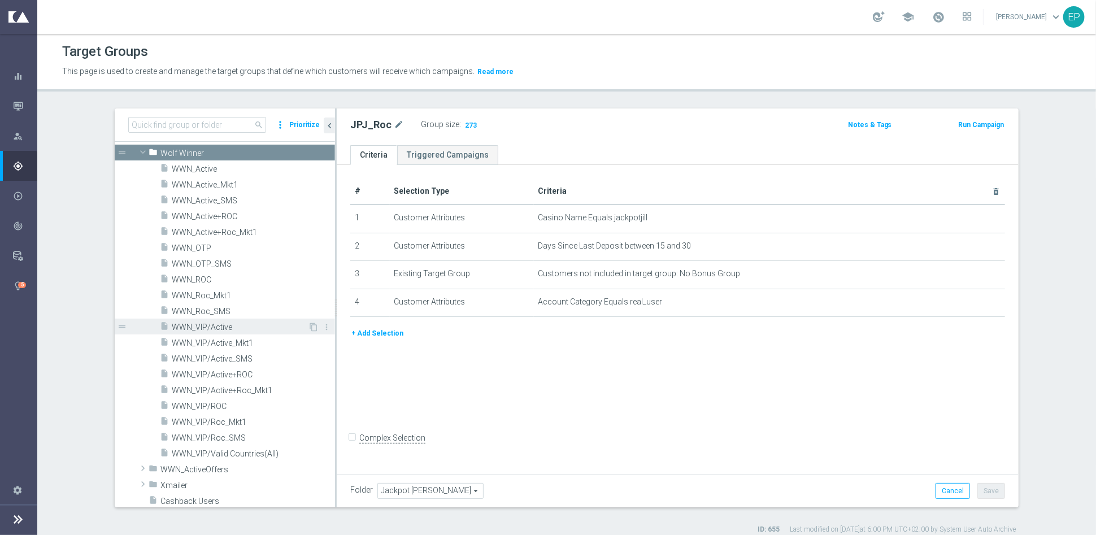
click at [201, 329] on span "WWN_VIP/Active" at bounding box center [240, 328] width 136 height 10
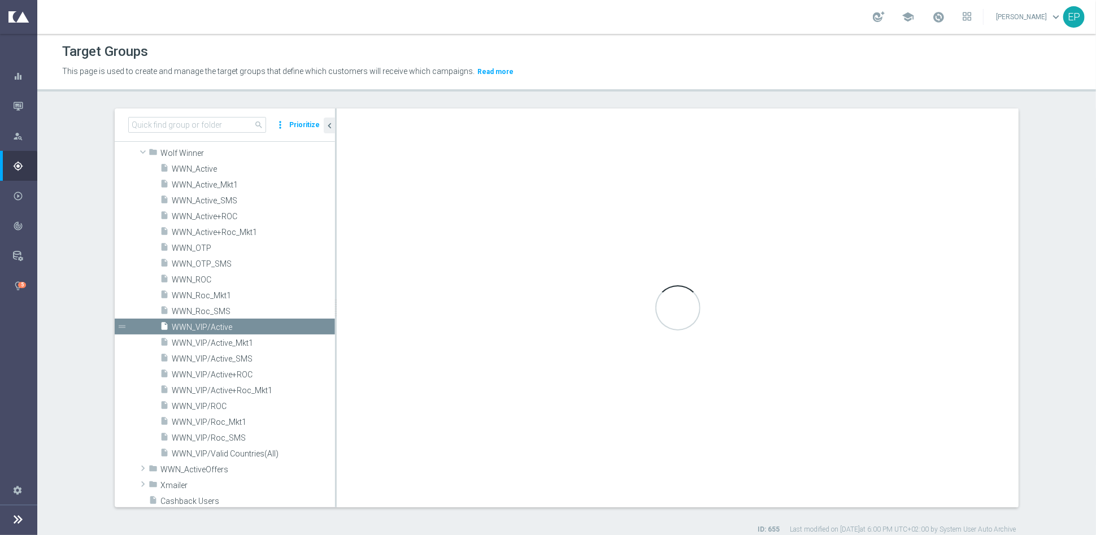
checkbox input "true"
type input "Wolf Winner"
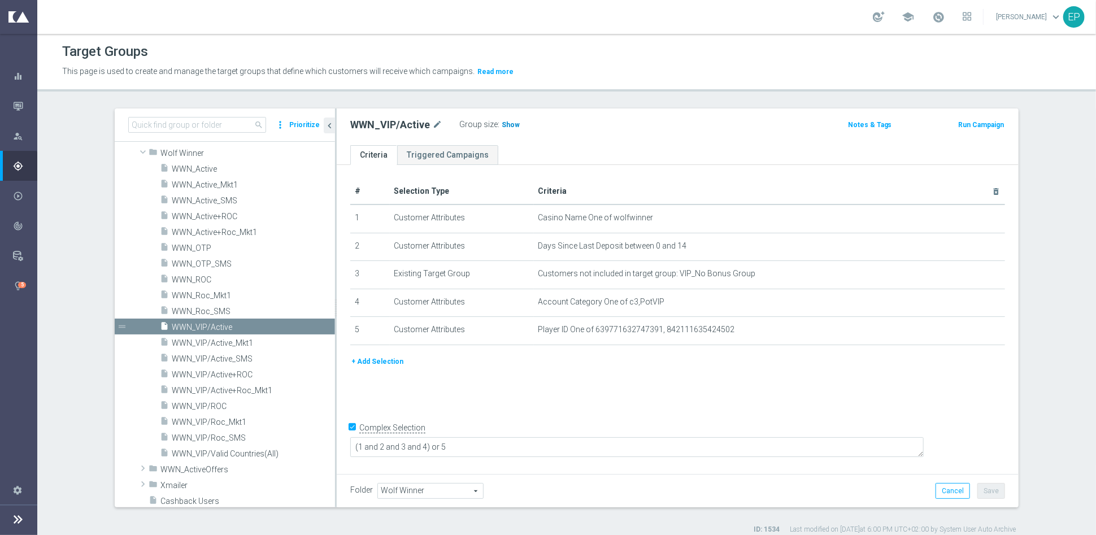
click at [502, 124] on span "Show" at bounding box center [511, 125] width 18 height 8
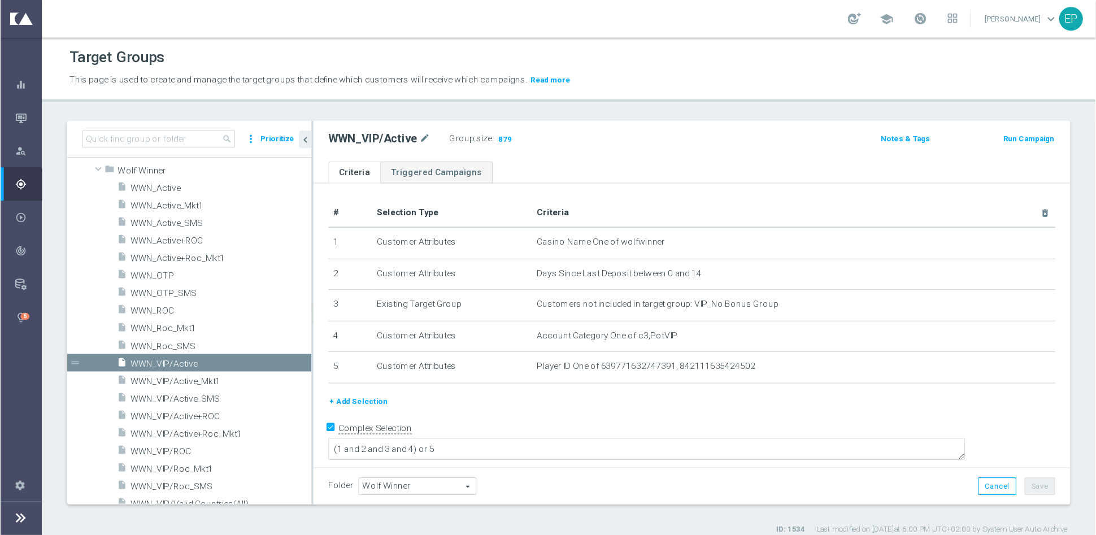
scroll to position [971, 0]
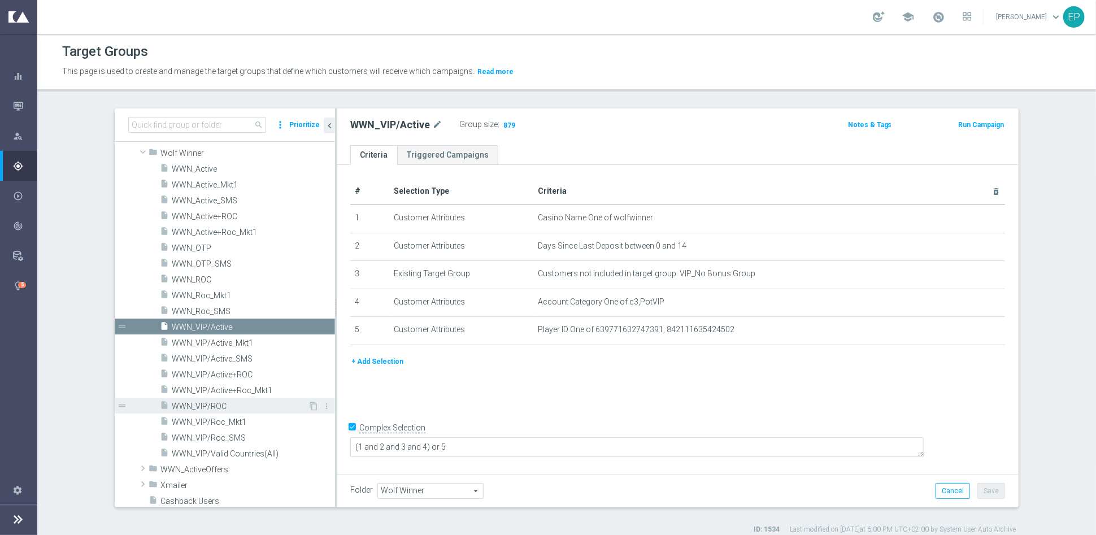
click at [212, 406] on span "WWN_VIP/ROC" at bounding box center [240, 407] width 136 height 10
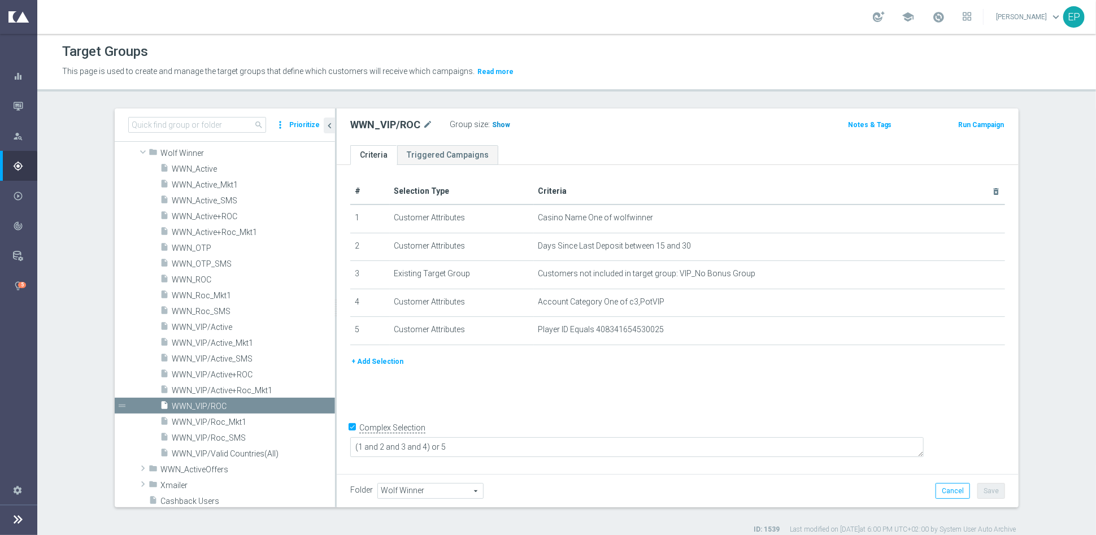
click at [494, 124] on span "Show" at bounding box center [501, 125] width 18 height 8
drag, startPoint x: 211, startPoint y: 170, endPoint x: 227, endPoint y: 168, distance: 16.5
click at [211, 170] on span "WWN_Active" at bounding box center [240, 169] width 136 height 10
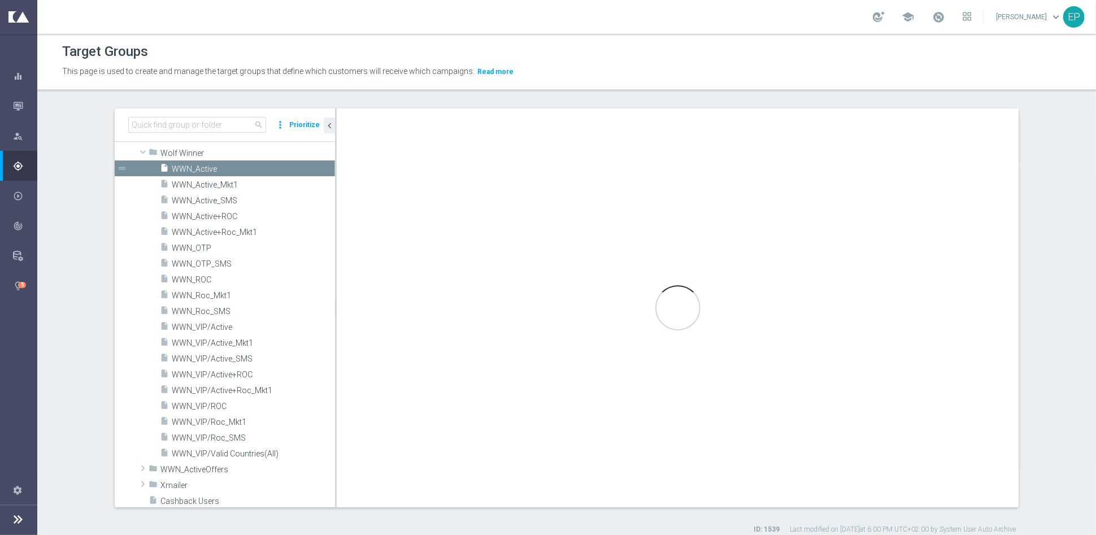
type textarea "(1 and 2 and 3 and 4 ) or 5"
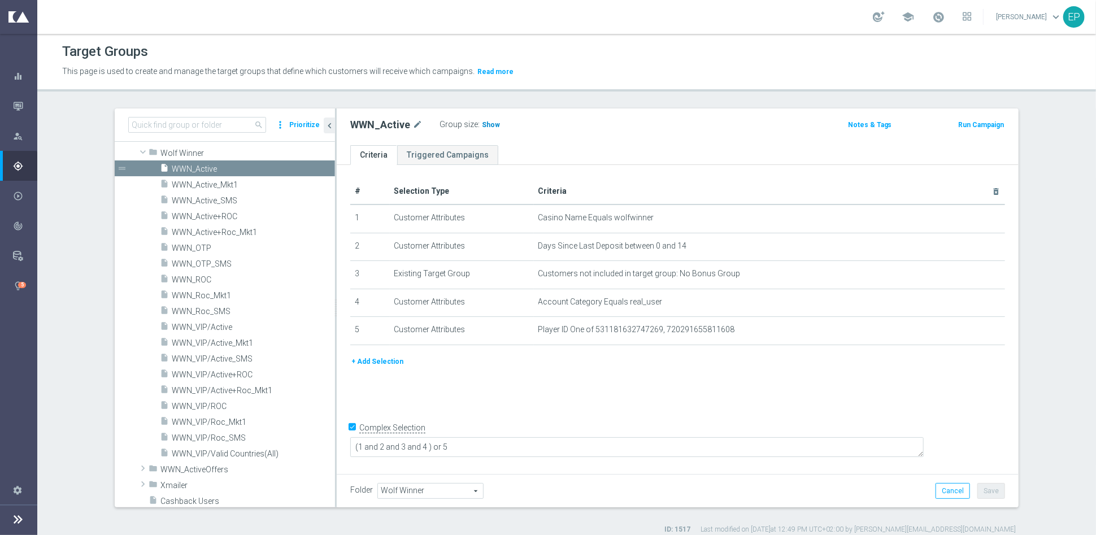
click at [482, 122] on span "Show" at bounding box center [491, 125] width 18 height 8
click at [192, 277] on span "WWN_ROC" at bounding box center [240, 280] width 136 height 10
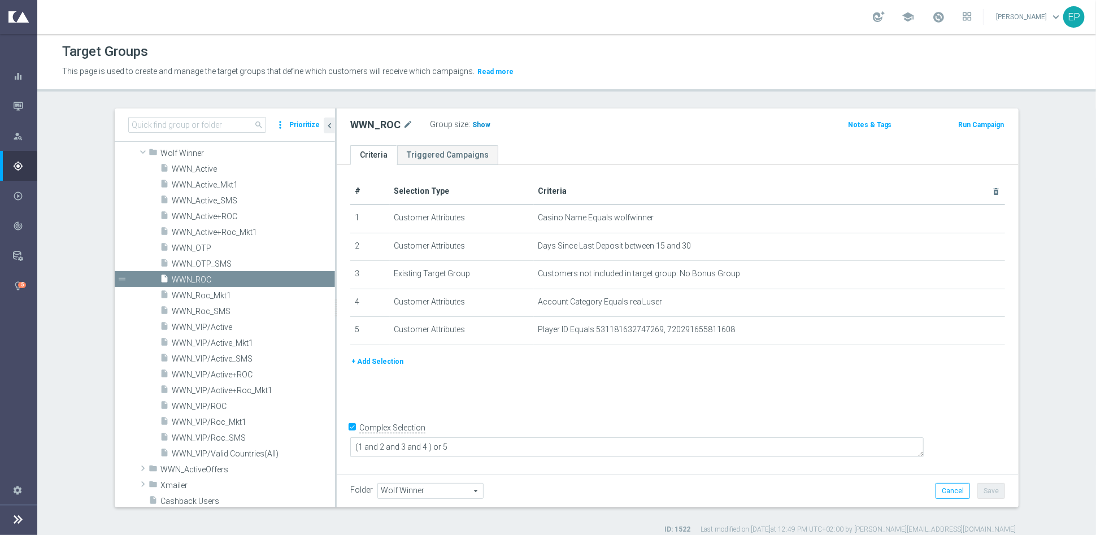
click at [476, 125] on span "Show" at bounding box center [481, 125] width 18 height 8
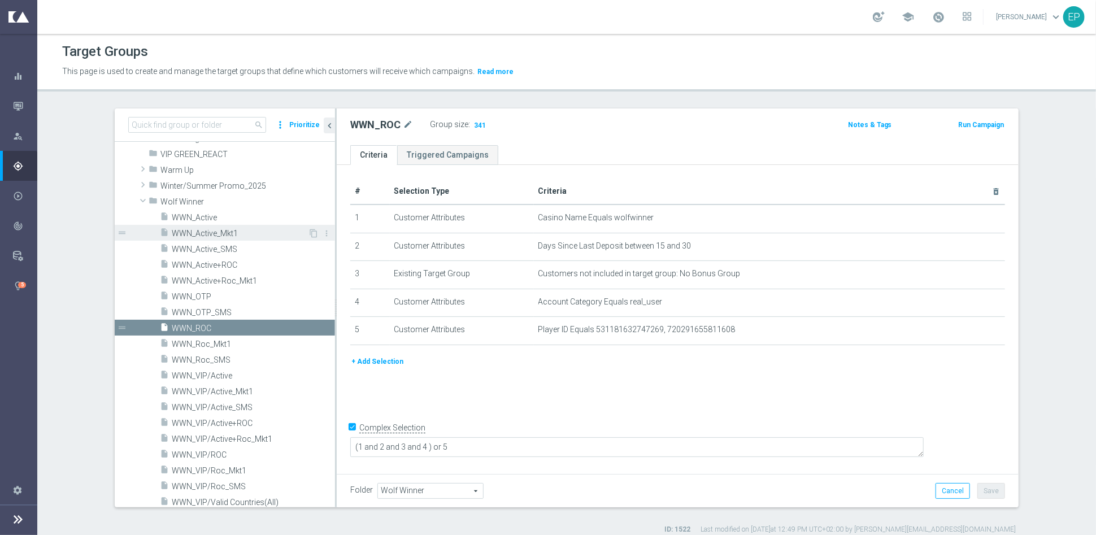
scroll to position [909, 0]
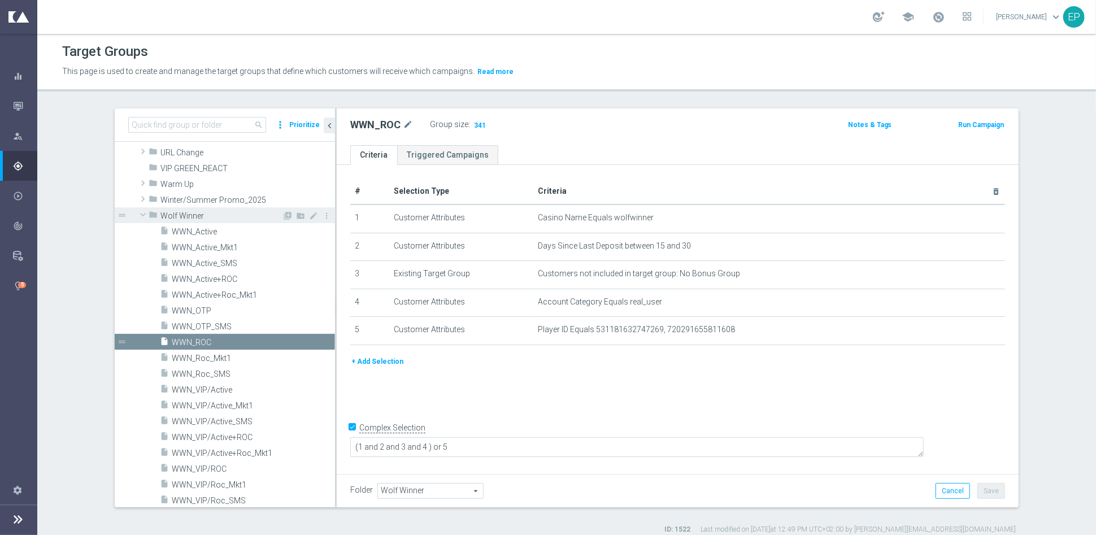
click at [136, 214] on span at bounding box center [143, 214] width 14 height 11
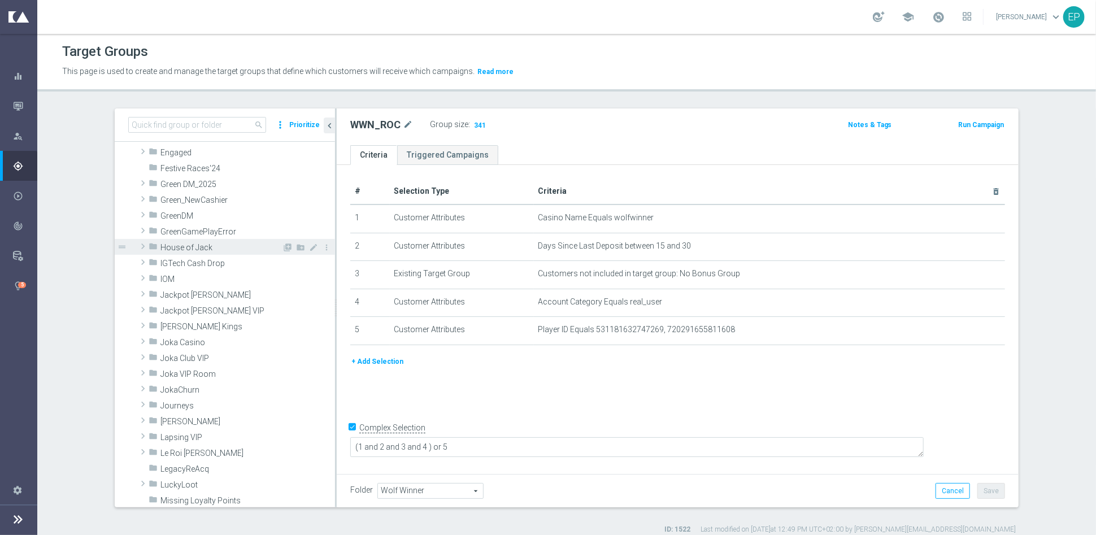
scroll to position [152, 0]
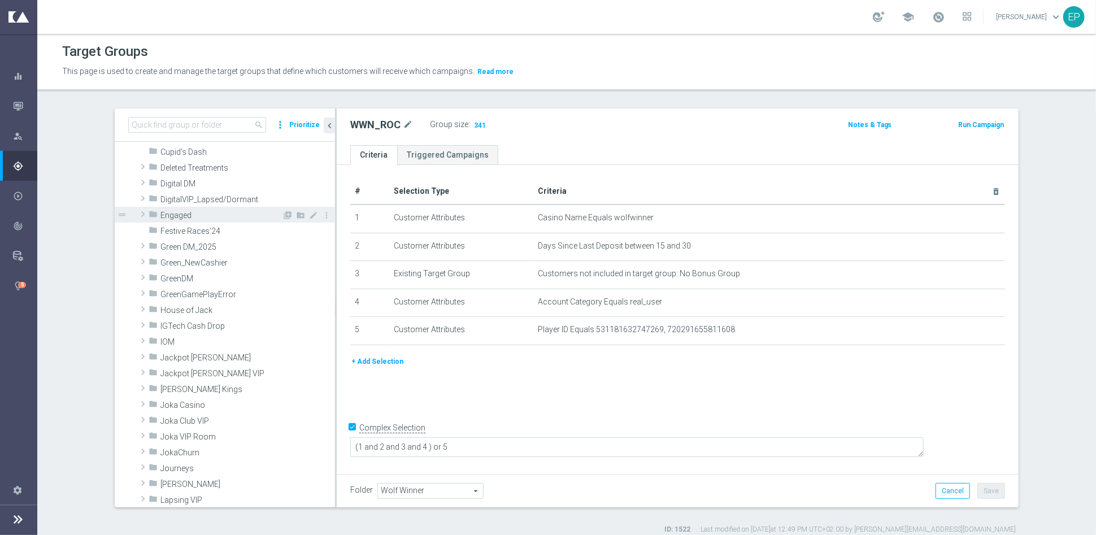
click at [229, 213] on span "Engaged" at bounding box center [221, 216] width 122 height 10
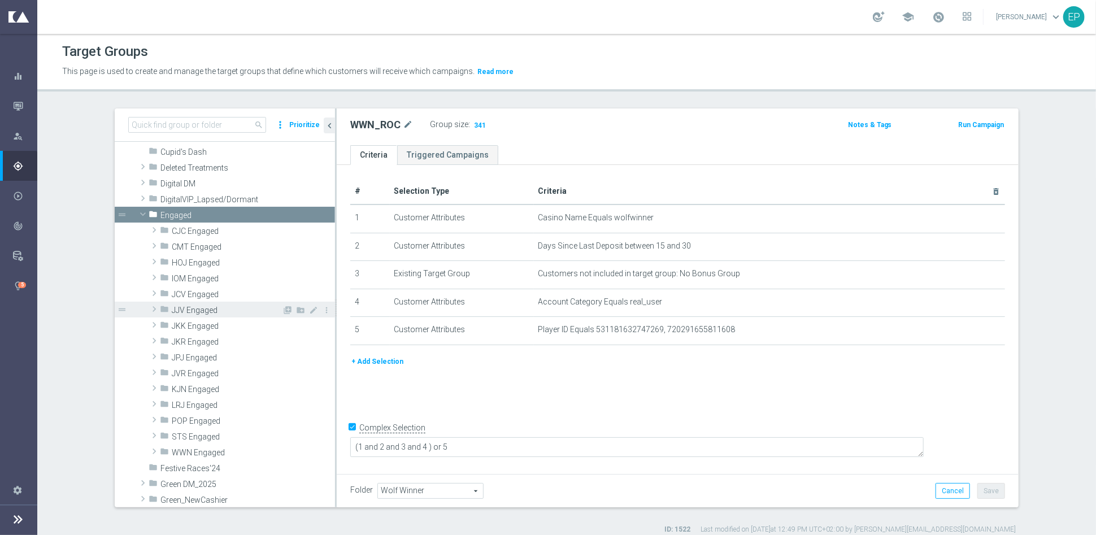
click at [190, 310] on span "JJV Engaged" at bounding box center [227, 311] width 110 height 10
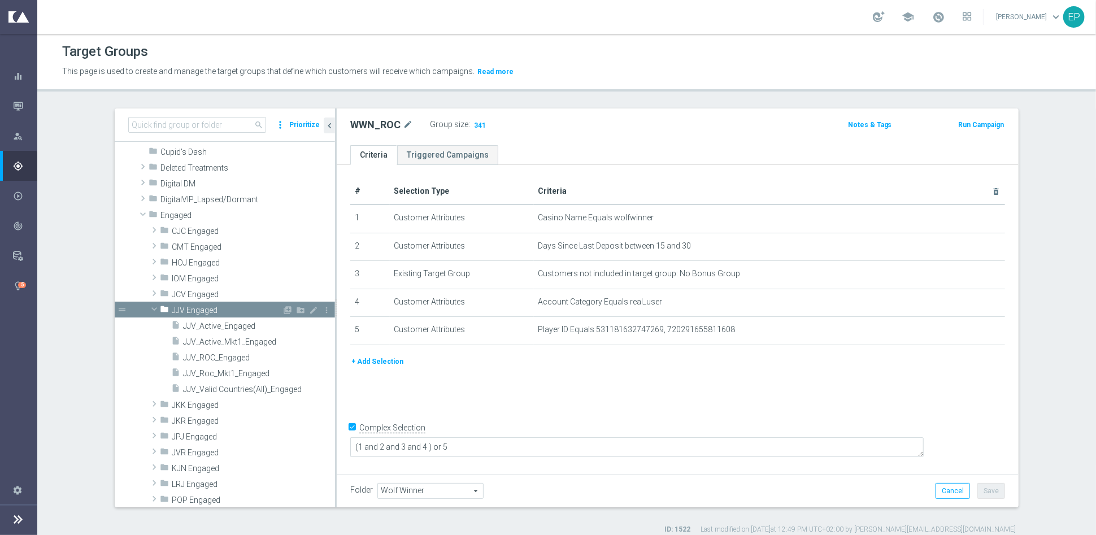
scroll to position [215, 0]
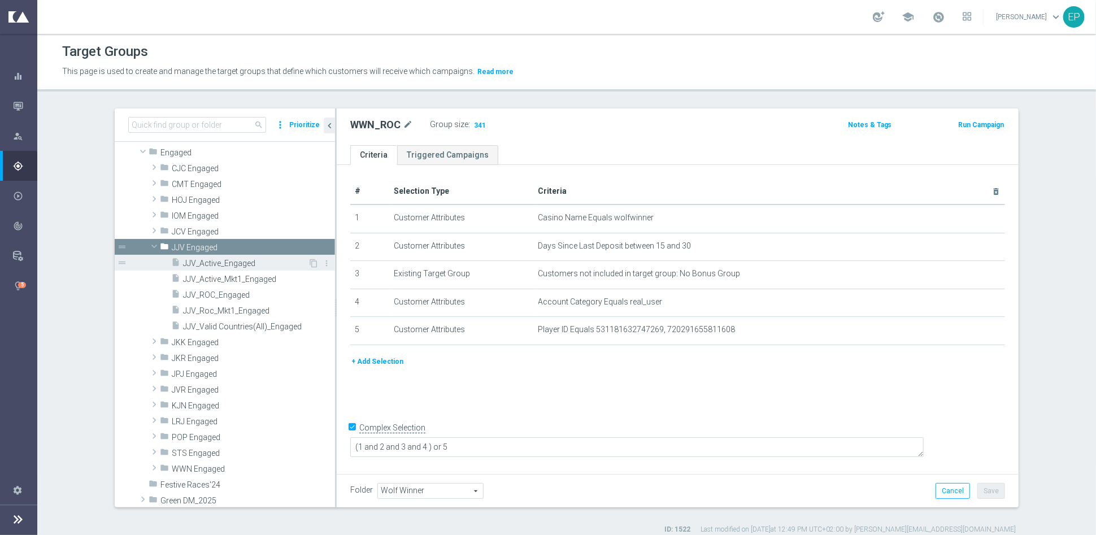
click at [210, 264] on span "JJV_Active_Engaged" at bounding box center [245, 264] width 125 height 10
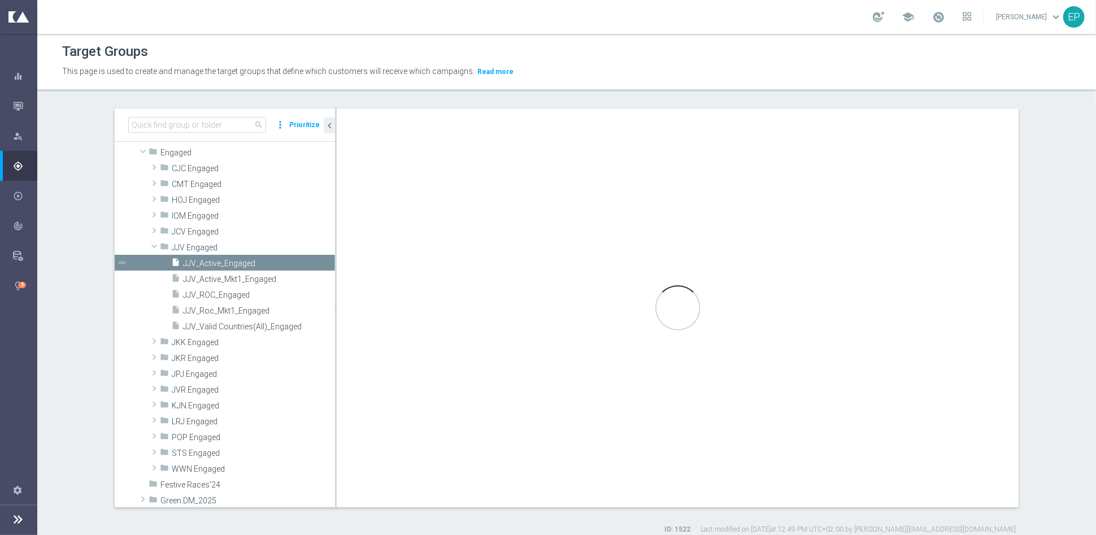
checkbox input "false"
type input "JJV Engaged"
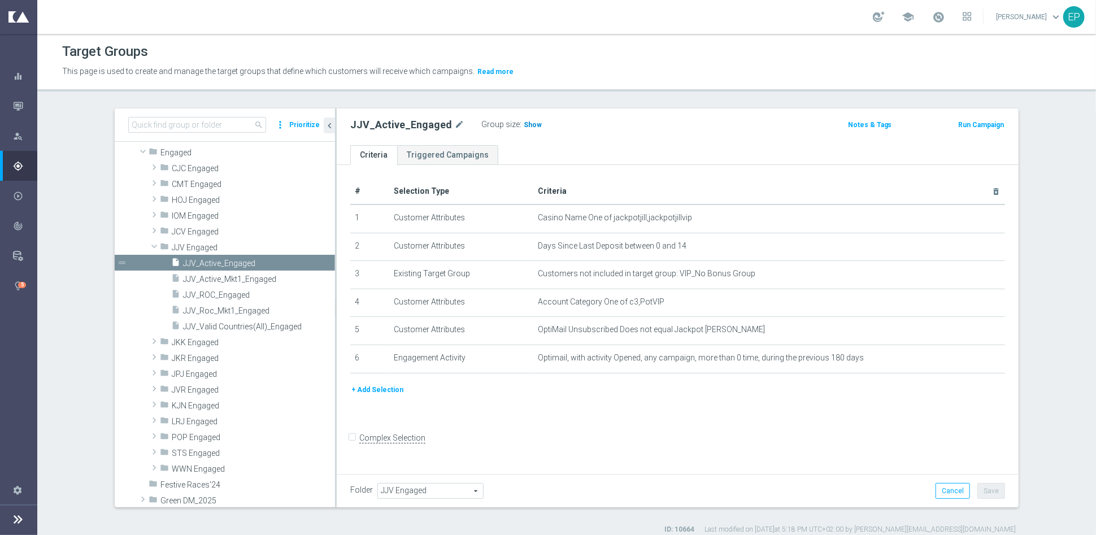
click at [524, 125] on span "Show" at bounding box center [533, 125] width 18 height 8
click at [223, 296] on span "JJV_ROC_Engaged" at bounding box center [245, 295] width 125 height 10
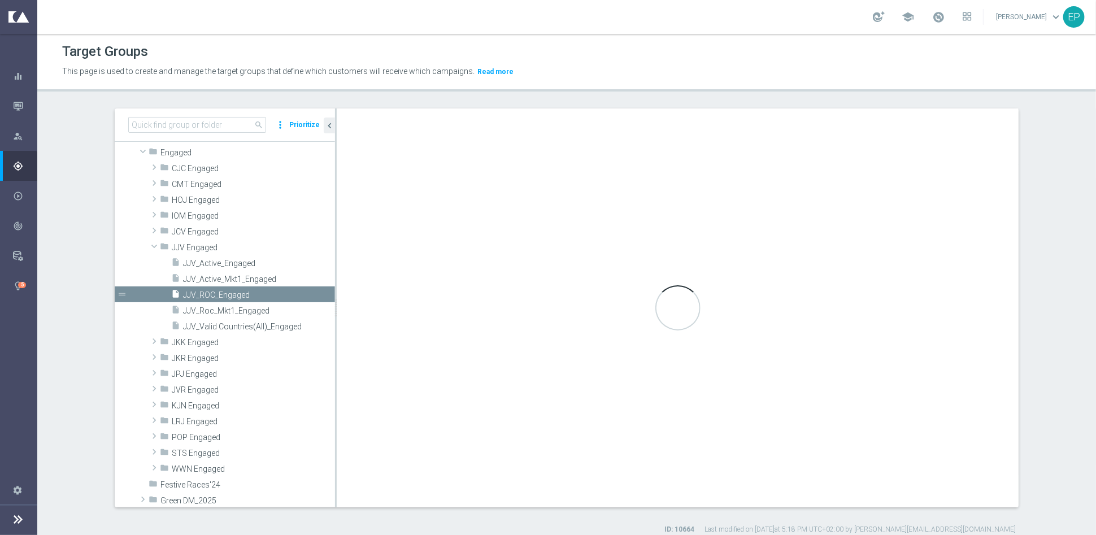
checkbox input "true"
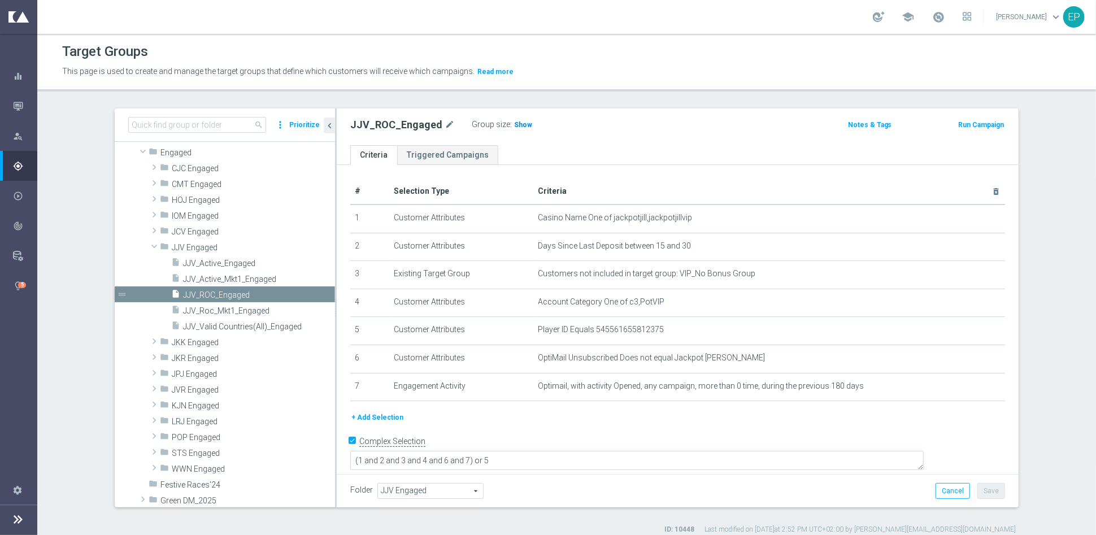
click at [514, 124] on span "Show" at bounding box center [523, 125] width 18 height 8
click at [190, 245] on span "JJV Engaged" at bounding box center [227, 248] width 110 height 10
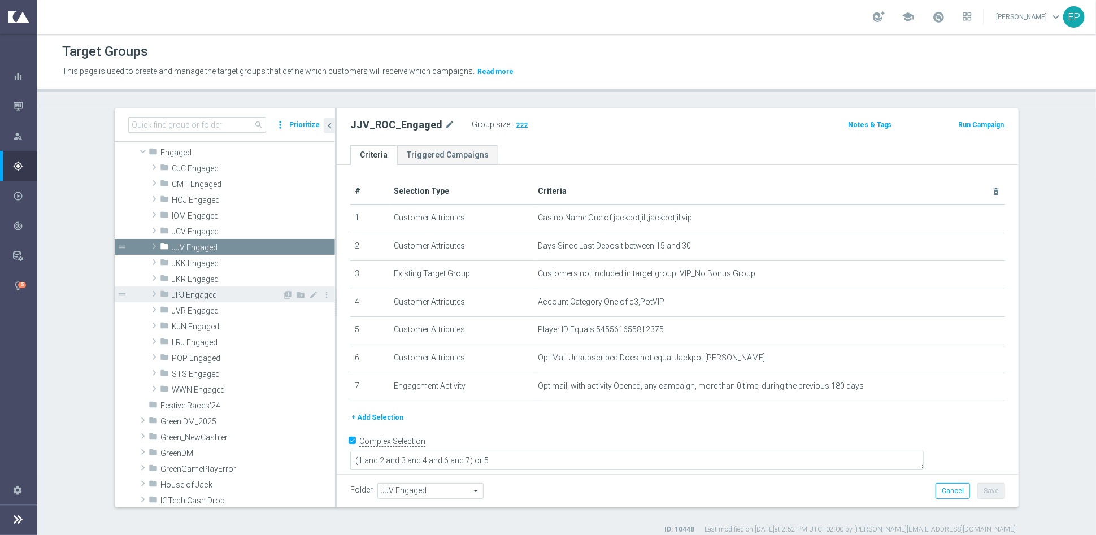
click at [179, 292] on span "JPJ Engaged" at bounding box center [227, 295] width 110 height 10
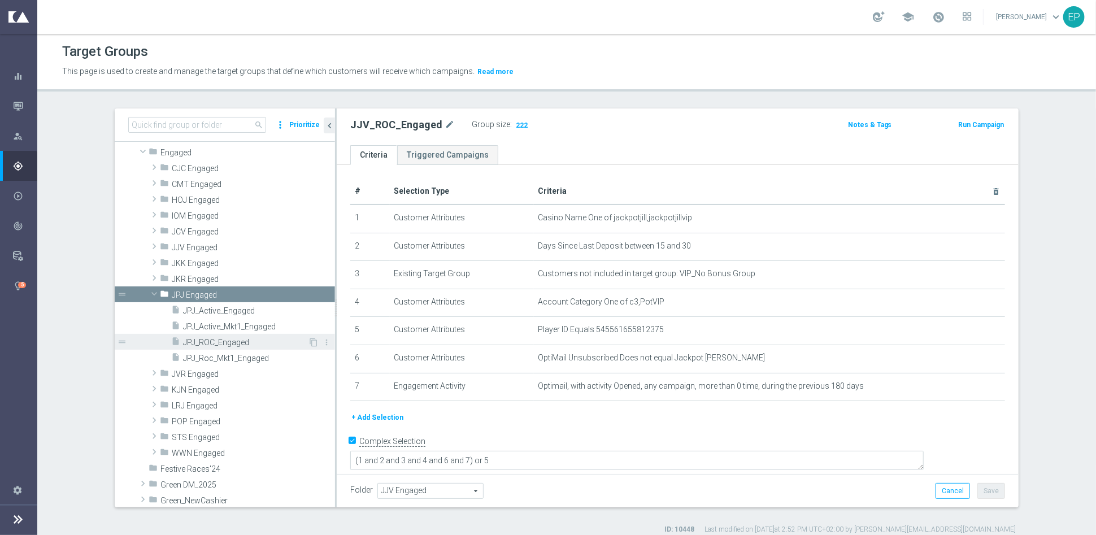
scroll to position [277, 0]
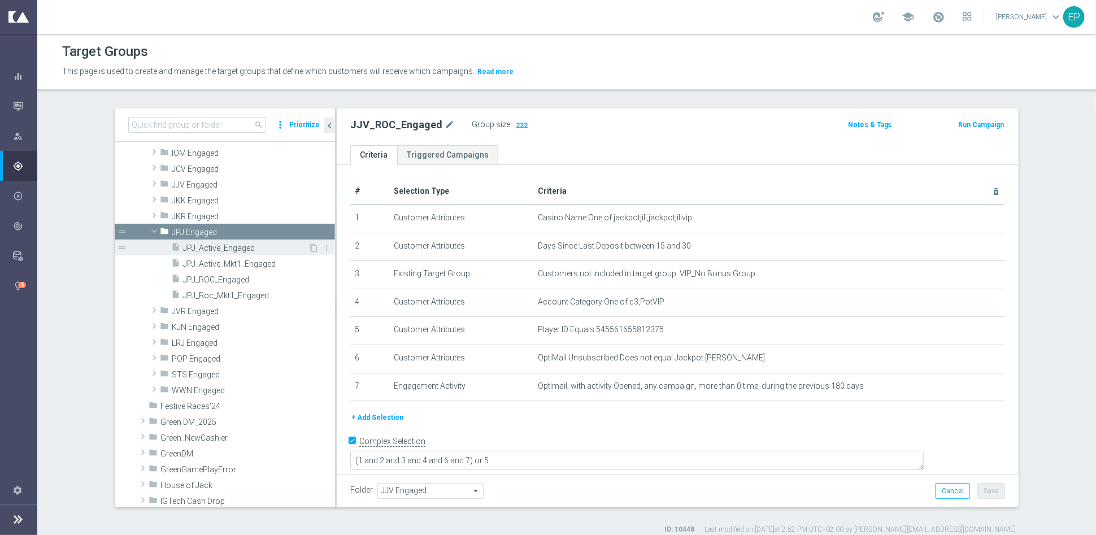
click at [231, 245] on span "JPJ_Active_Engaged" at bounding box center [245, 249] width 125 height 10
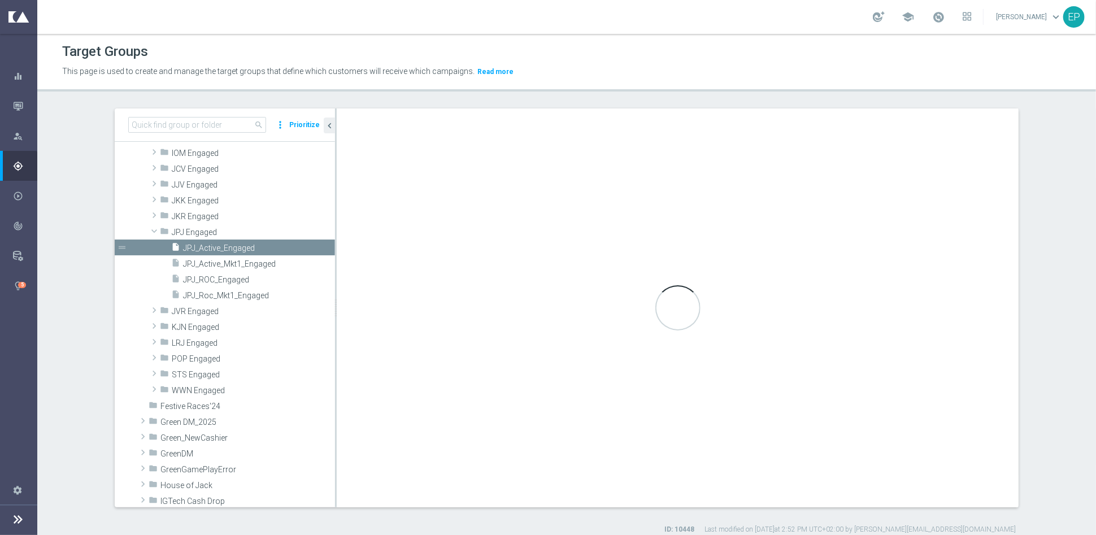
type input "JPJ Engaged"
type textarea "(1 and 2 and 3 and 4 and 6 and 7 ) or 5"
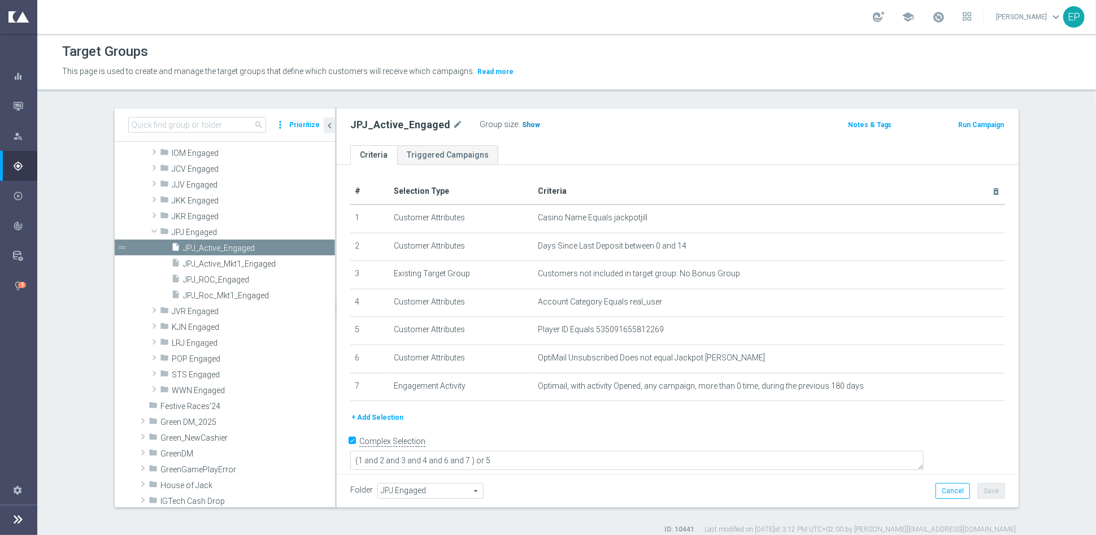
click at [524, 127] on span "Show" at bounding box center [531, 125] width 18 height 8
click at [218, 281] on span "JPJ_ROC_Engaged" at bounding box center [245, 280] width 125 height 10
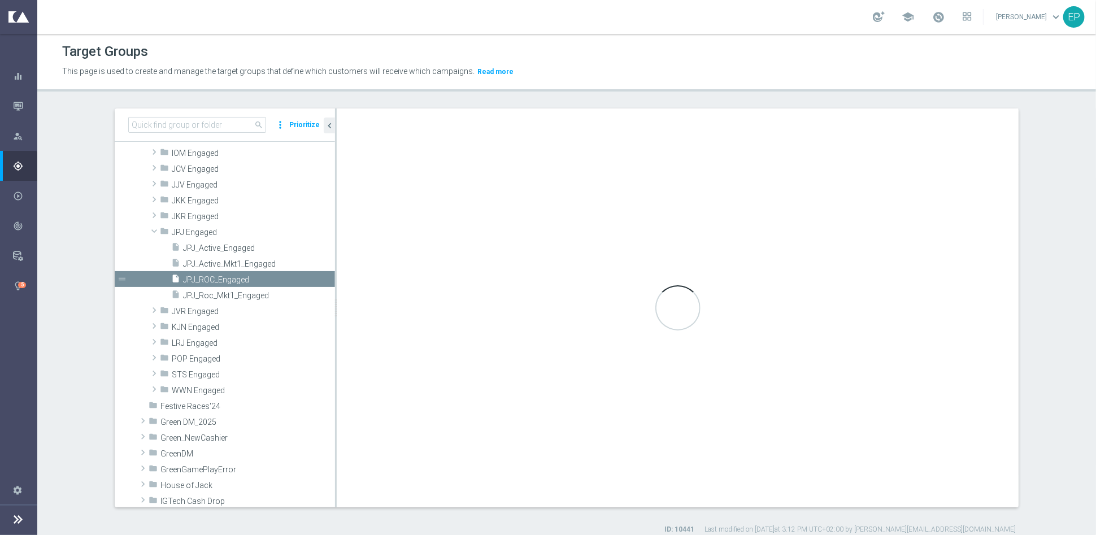
checkbox input "false"
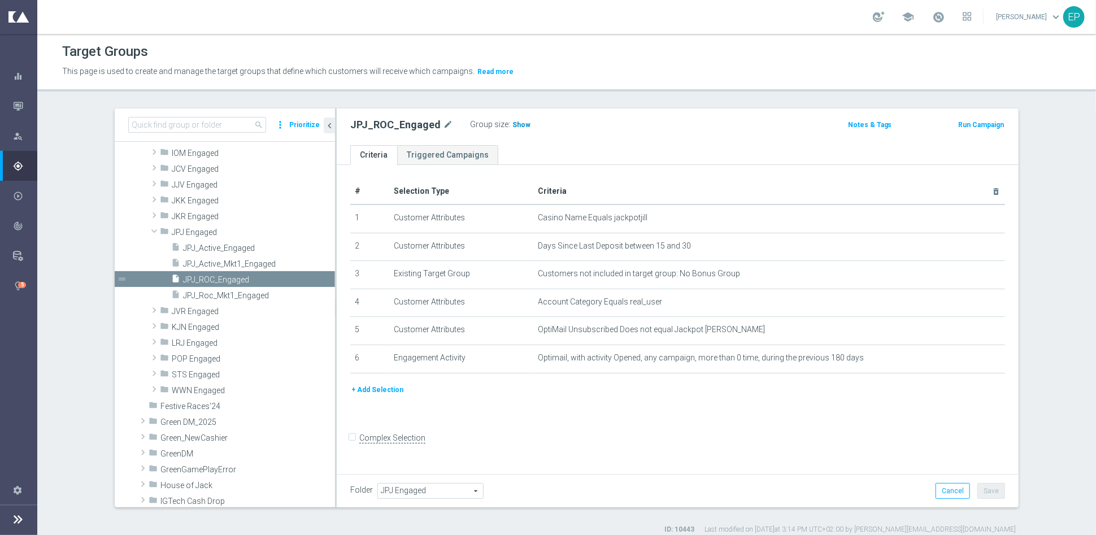
click at [513, 123] on span "Show" at bounding box center [522, 125] width 18 height 8
click at [147, 230] on span at bounding box center [154, 230] width 14 height 11
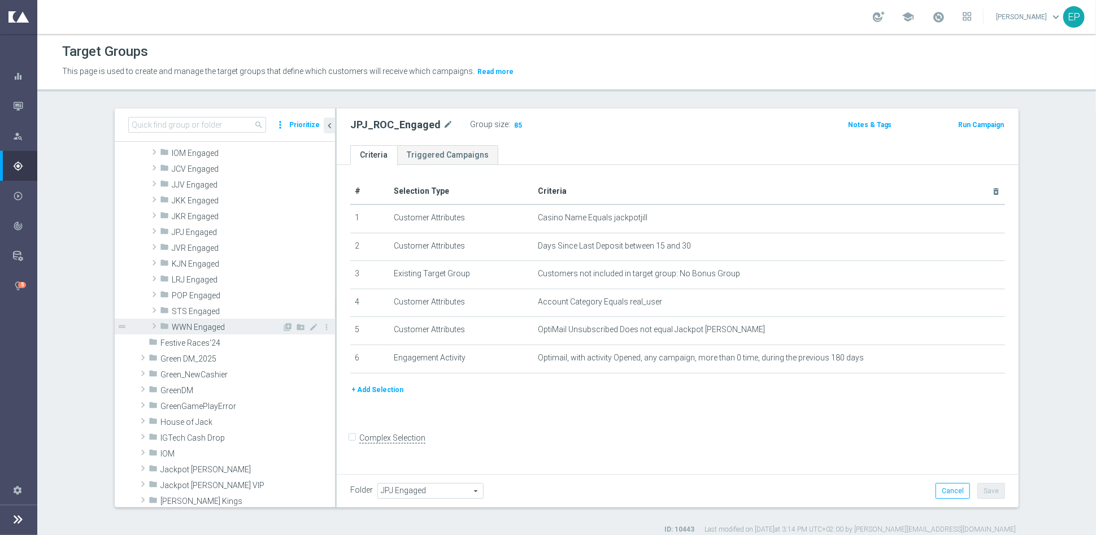
click at [149, 327] on span at bounding box center [154, 326] width 11 height 14
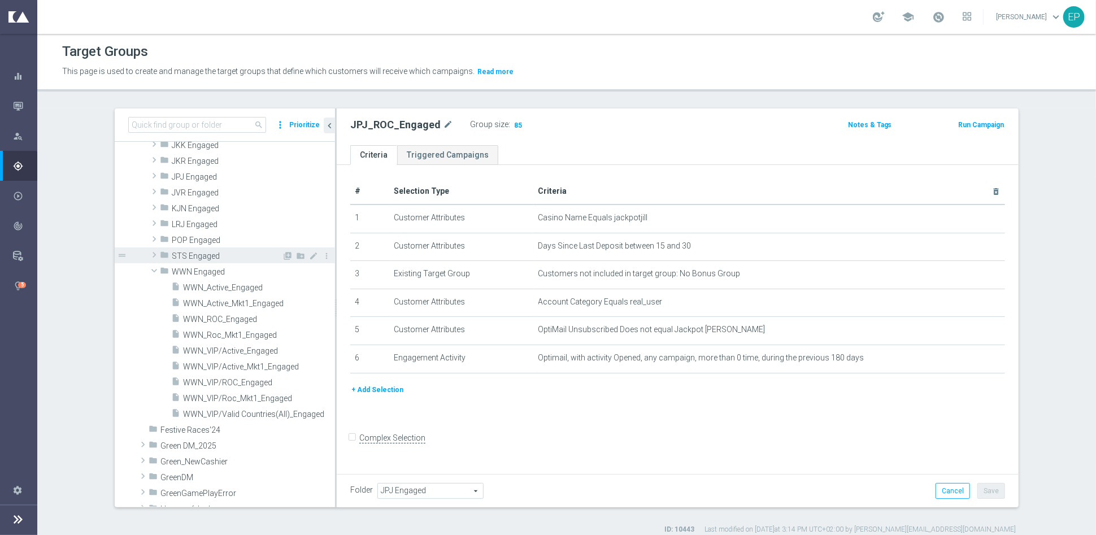
scroll to position [341, 0]
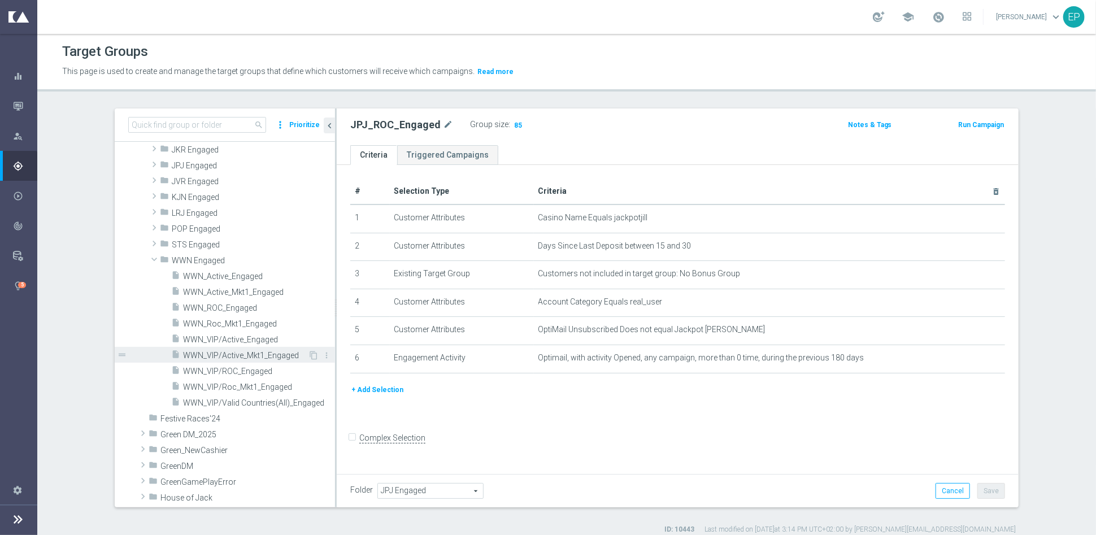
click at [234, 354] on span "WWN_VIP/Active_Mkt1_Engaged" at bounding box center [245, 356] width 125 height 10
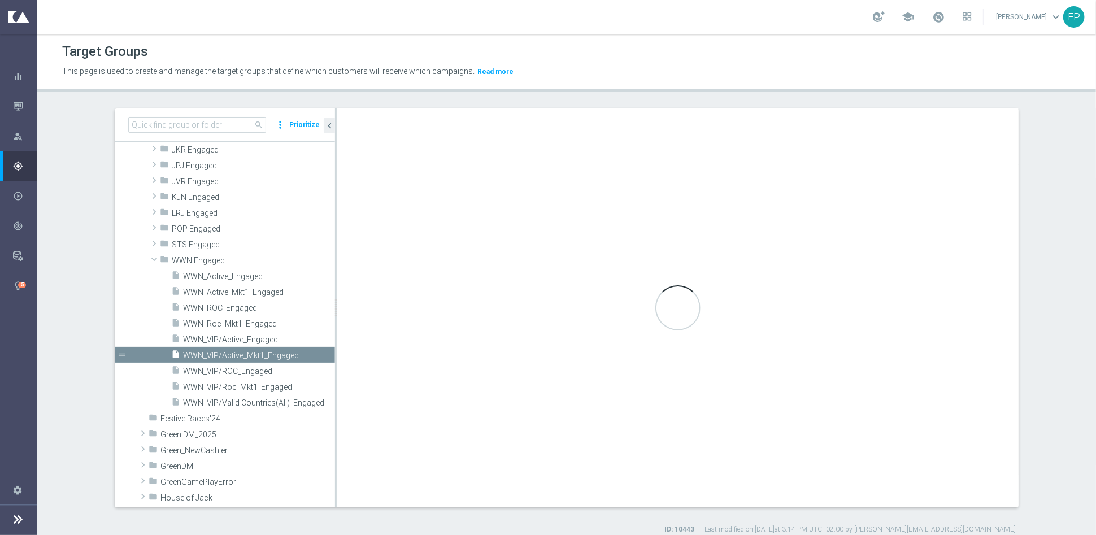
type input "WWN Engaged"
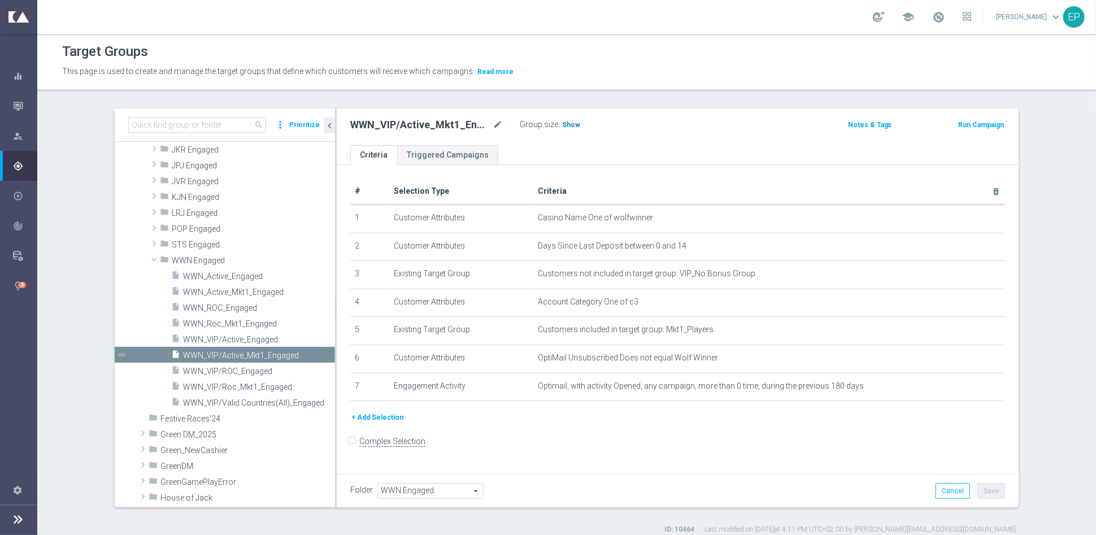
click at [566, 126] on span "Show" at bounding box center [571, 125] width 18 height 8
click at [254, 339] on span "WWN_VIP/Active_Engaged" at bounding box center [245, 340] width 125 height 10
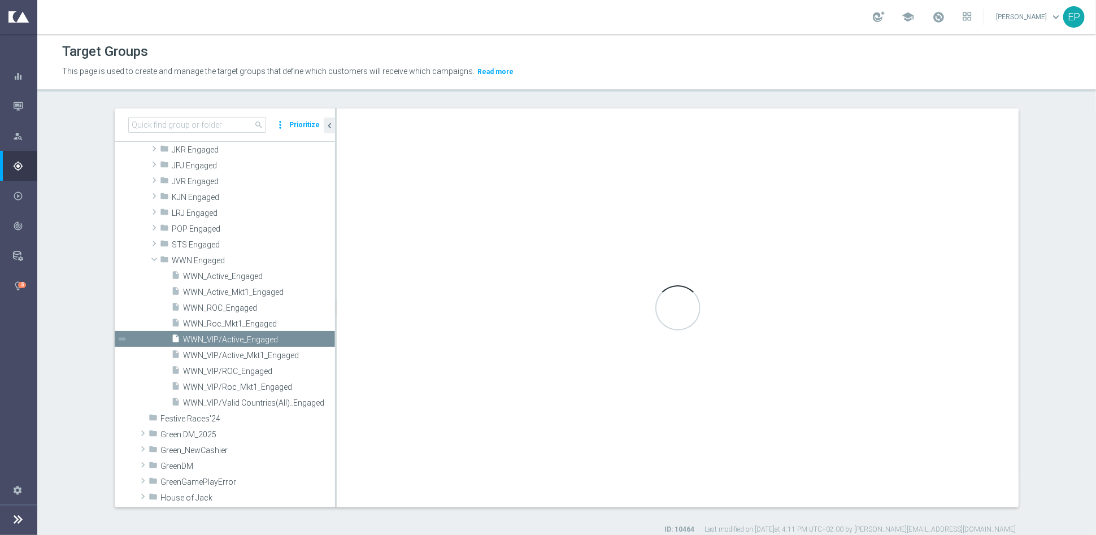
checkbox input "true"
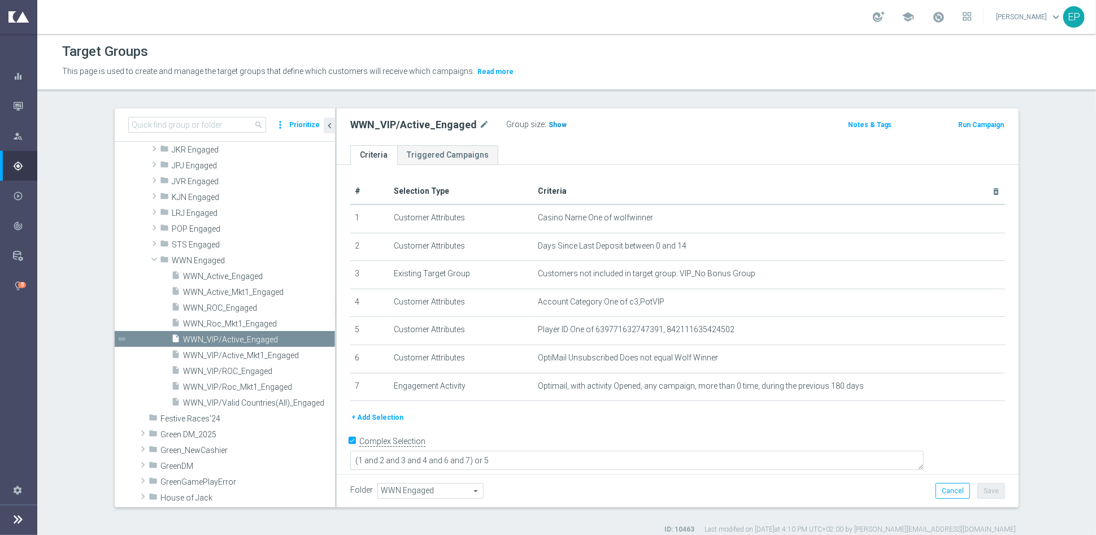
click at [549, 123] on span "Show" at bounding box center [558, 125] width 18 height 8
click at [231, 371] on span "WWN_VIP/ROC_Engaged" at bounding box center [245, 372] width 125 height 10
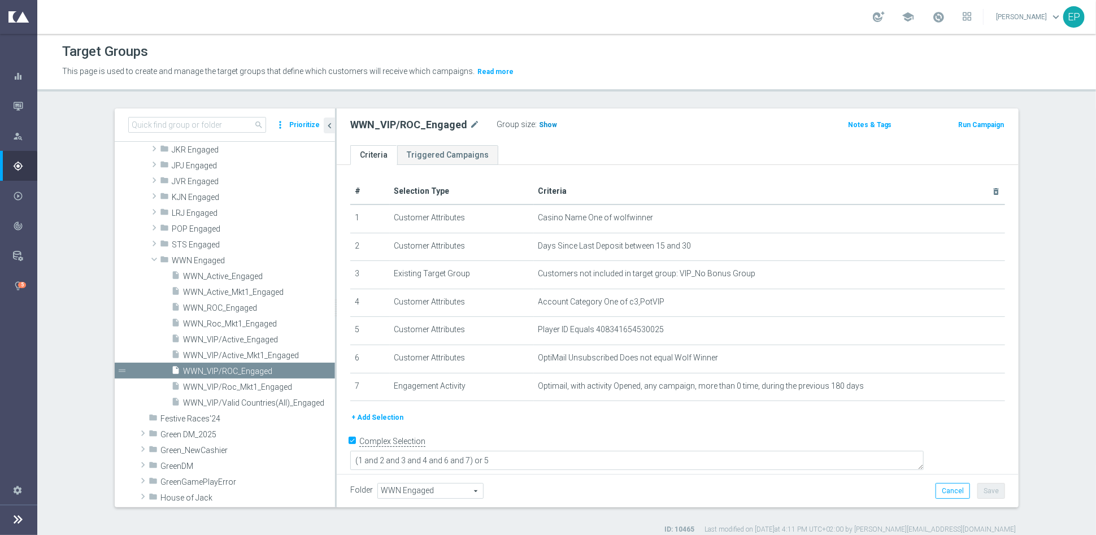
click at [540, 121] on span "Show" at bounding box center [548, 125] width 18 height 8
click at [236, 276] on span "WWN_Active_Engaged" at bounding box center [245, 277] width 125 height 10
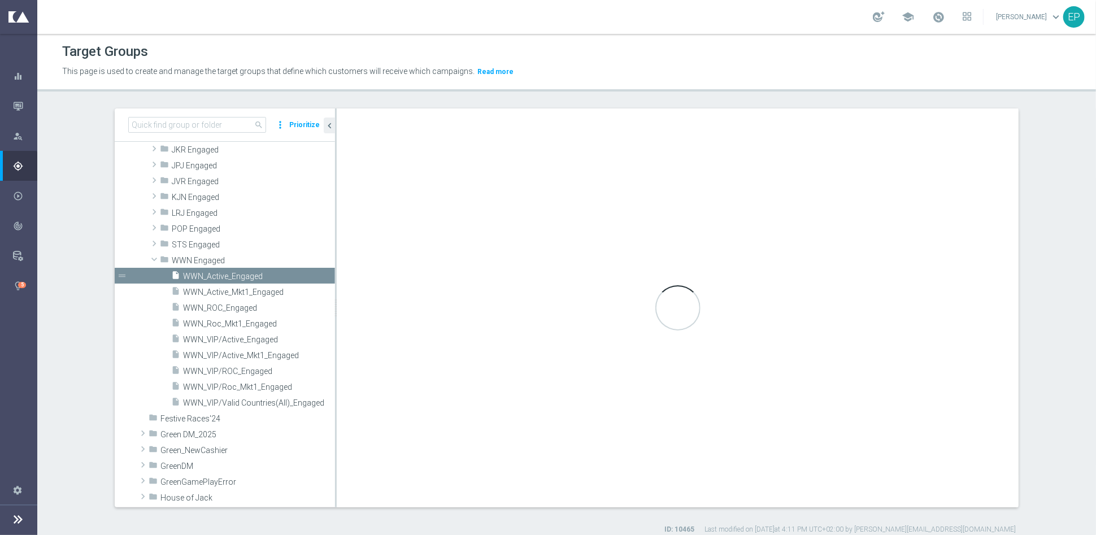
type textarea "(1 and 2 and 3 and 4 and 6 and 7) or 5"
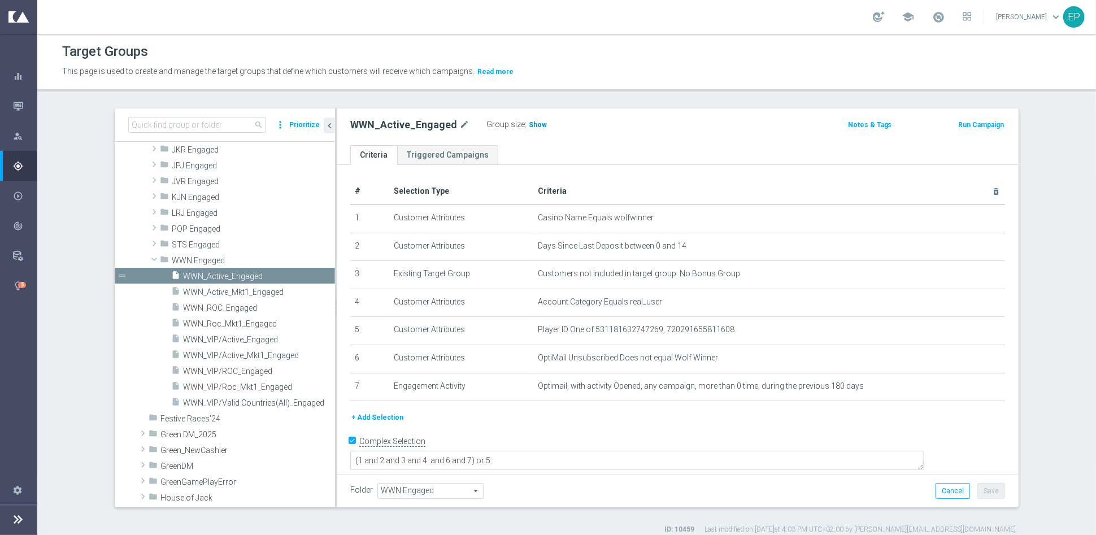
click at [529, 123] on span "Show" at bounding box center [538, 125] width 18 height 8
click at [222, 309] on span "WWN_ROC_Engaged" at bounding box center [245, 308] width 125 height 10
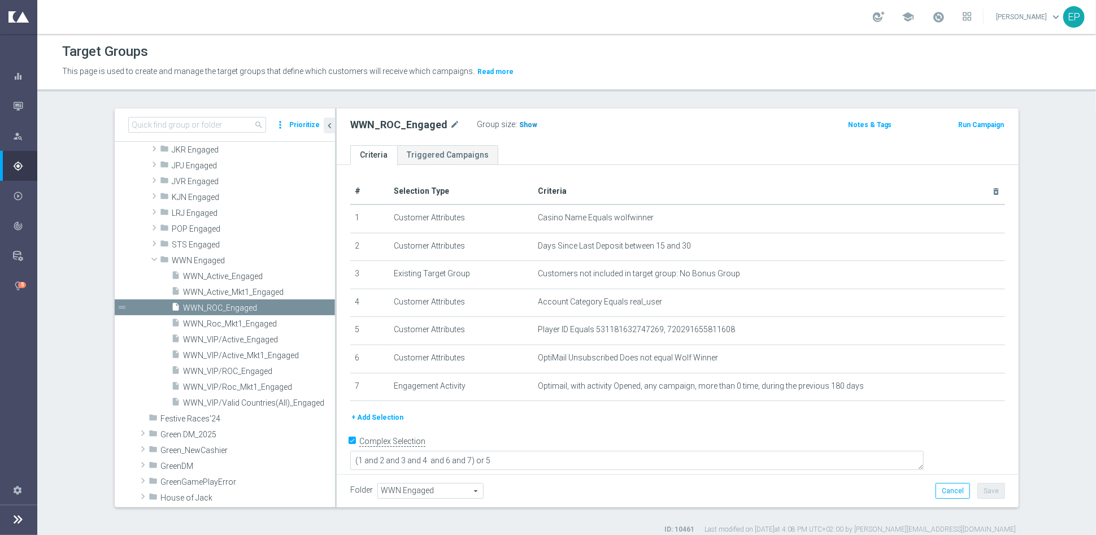
click at [520, 123] on span "Show" at bounding box center [528, 125] width 18 height 8
click at [172, 259] on span "WWN Engaged" at bounding box center [227, 261] width 110 height 10
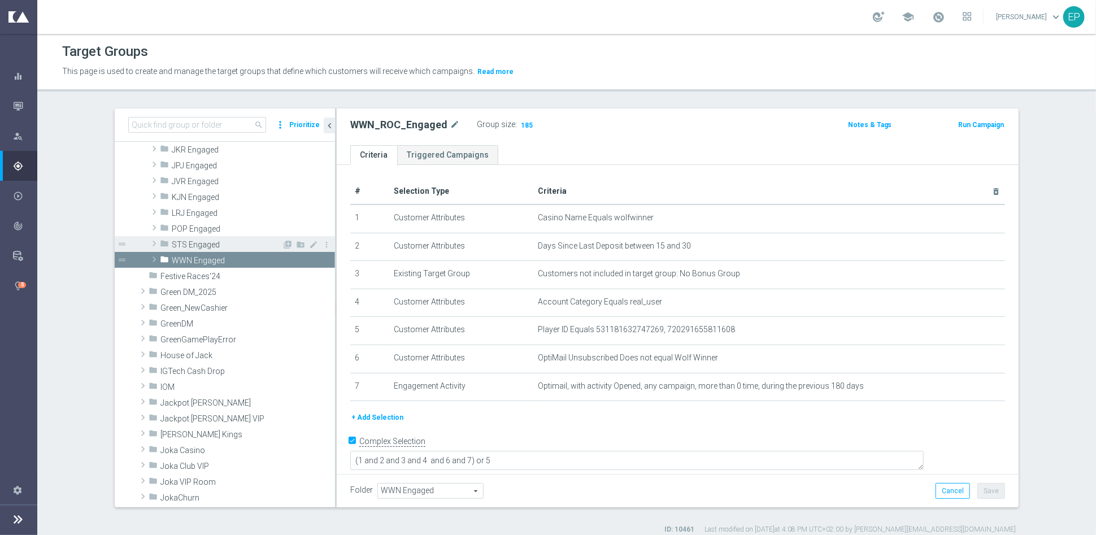
click at [183, 249] on div "folder STS Engaged" at bounding box center [221, 244] width 122 height 16
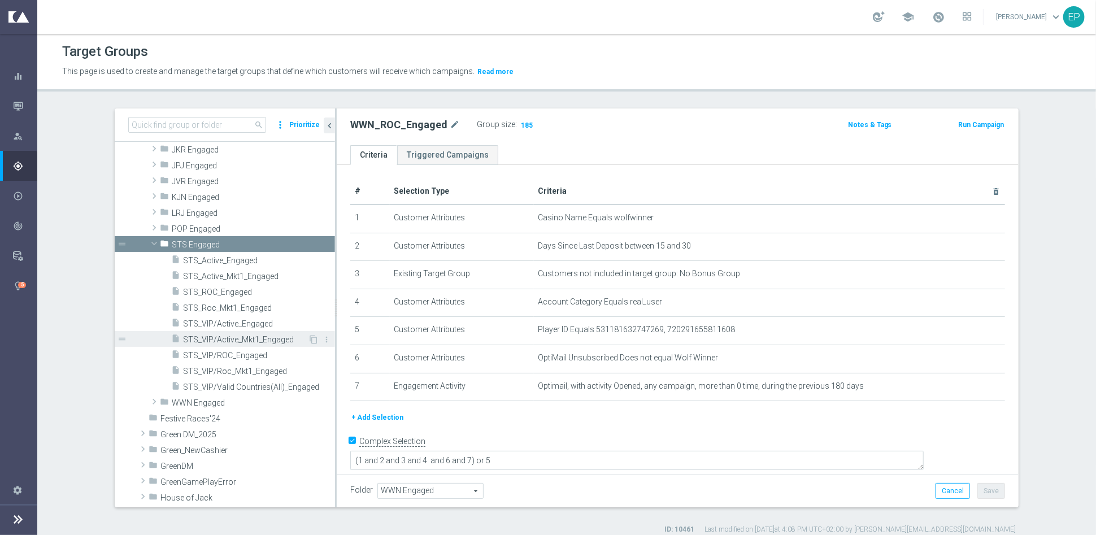
click at [249, 338] on span "STS_VIP/Active_Mkt1_Engaged" at bounding box center [245, 340] width 125 height 10
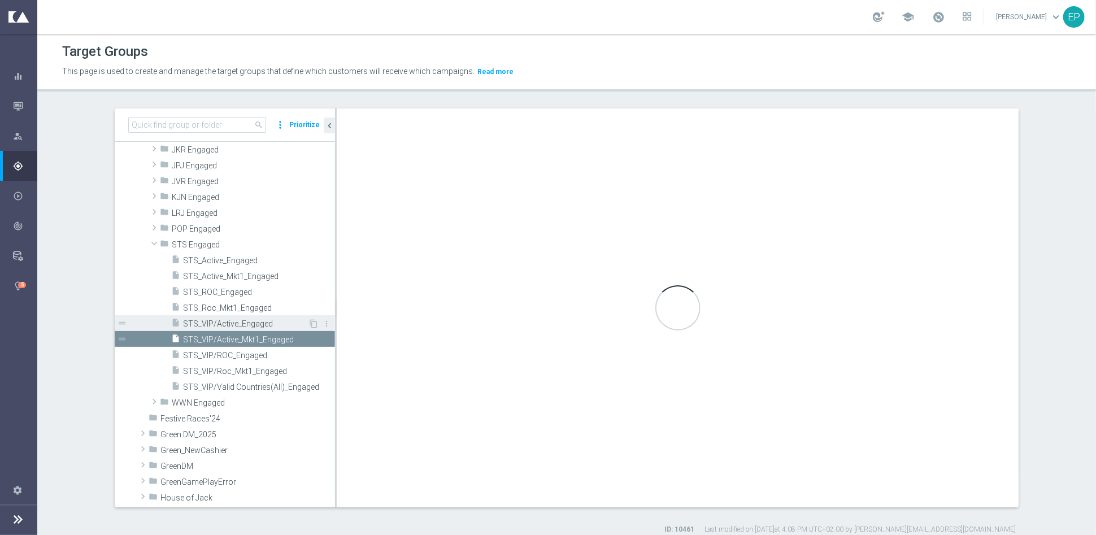
checkbox input "false"
type input "STS Engaged"
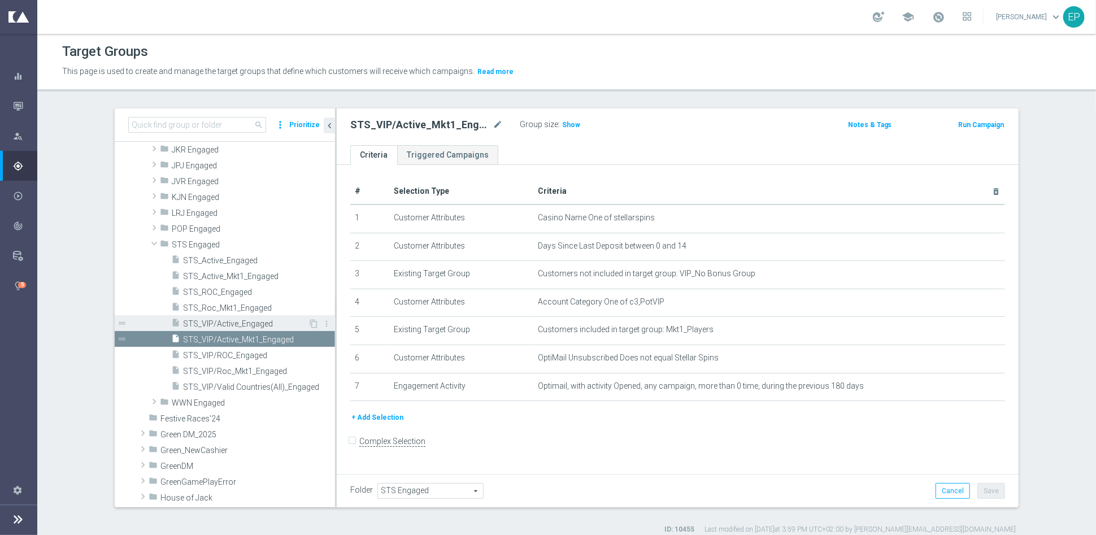
click at [229, 325] on span "STS_VIP/Active_Engaged" at bounding box center [245, 324] width 125 height 10
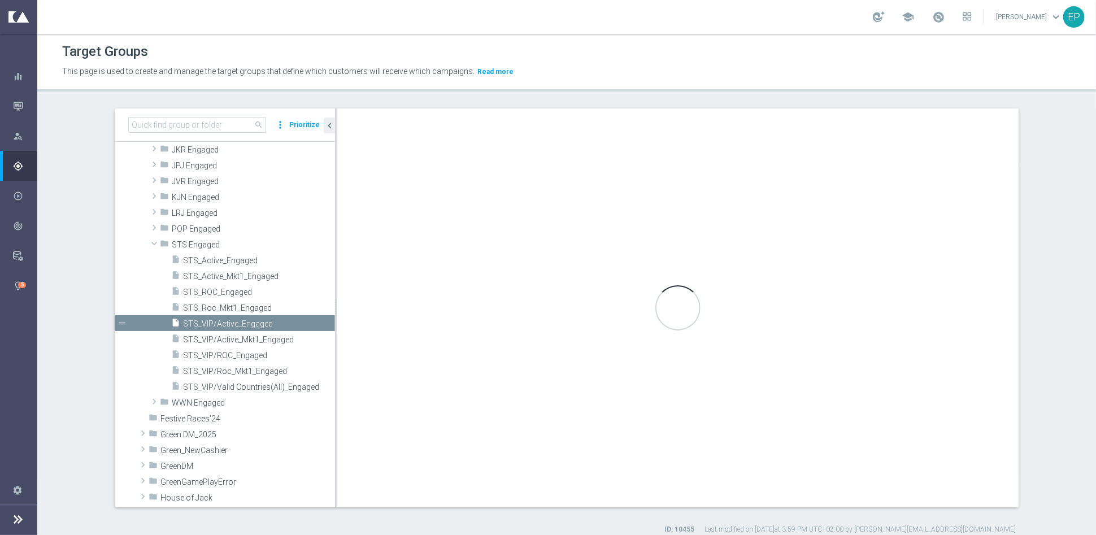
checkbox input "true"
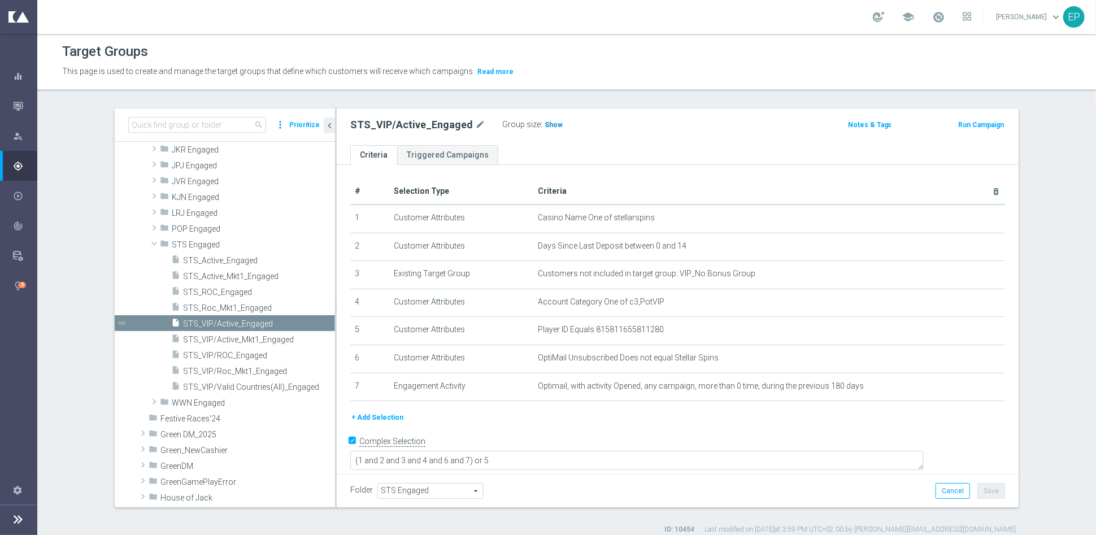
click at [545, 127] on span "Show" at bounding box center [554, 125] width 18 height 8
click at [240, 357] on span "STS_VIP/ROC_Engaged" at bounding box center [245, 356] width 125 height 10
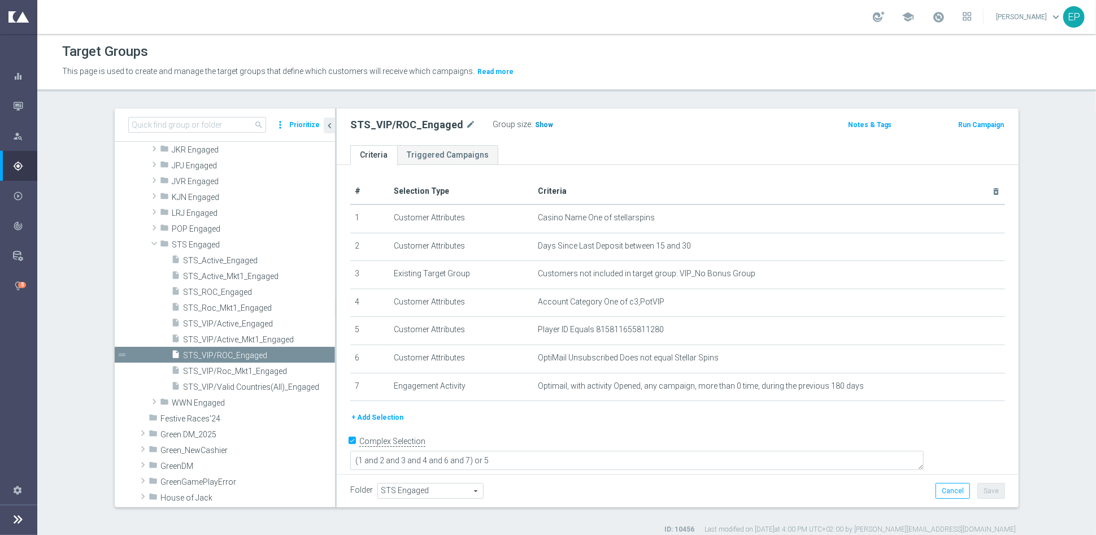
click at [535, 128] on span "Show" at bounding box center [544, 125] width 18 height 8
click at [228, 261] on span "STS_Active_Engaged" at bounding box center [245, 261] width 125 height 10
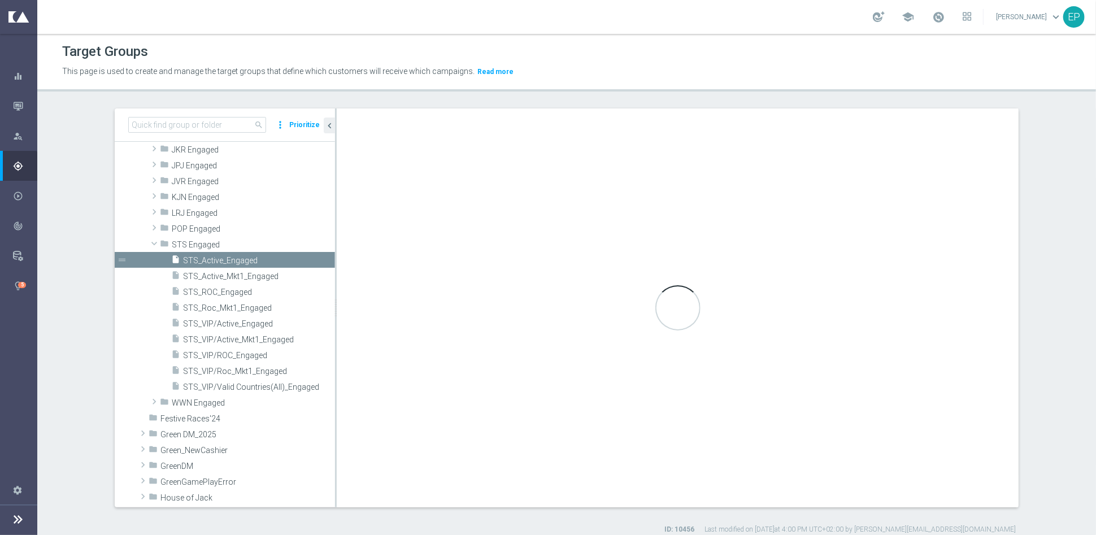
type textarea "(1 and 2 and 3 and 4 and 6 and 7 ) or 5"
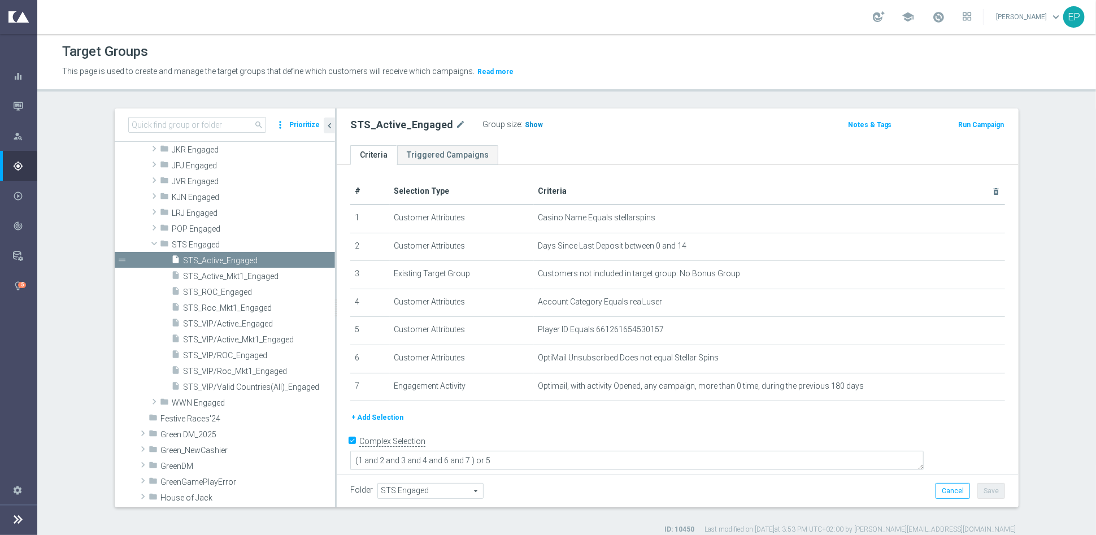
click at [525, 125] on span "Show" at bounding box center [534, 125] width 18 height 8
click at [212, 293] on span "STS_ROC_Engaged" at bounding box center [245, 293] width 125 height 10
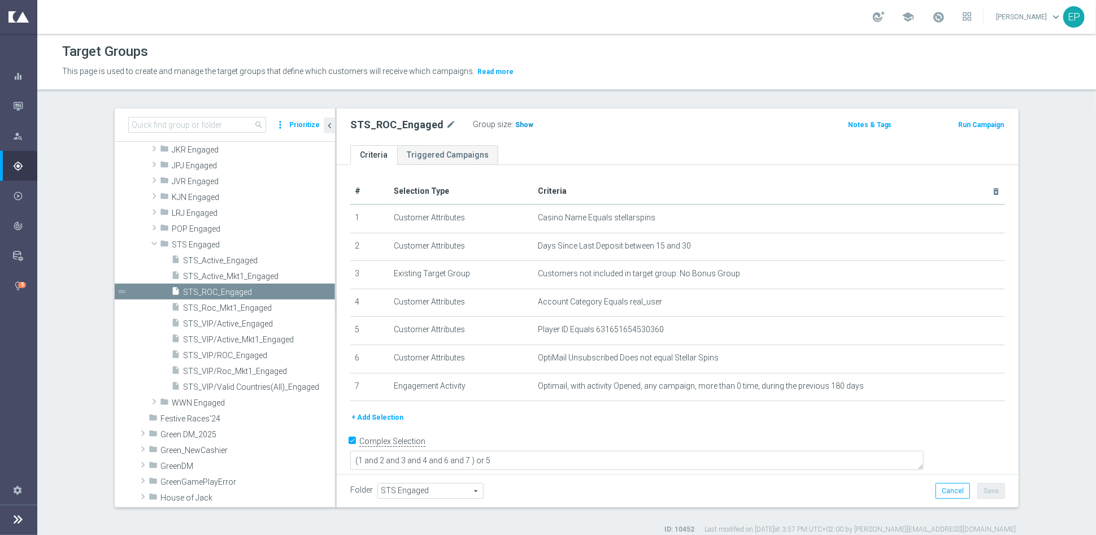
click at [516, 128] on h3 "Show" at bounding box center [524, 125] width 20 height 12
click at [147, 244] on span at bounding box center [154, 243] width 14 height 11
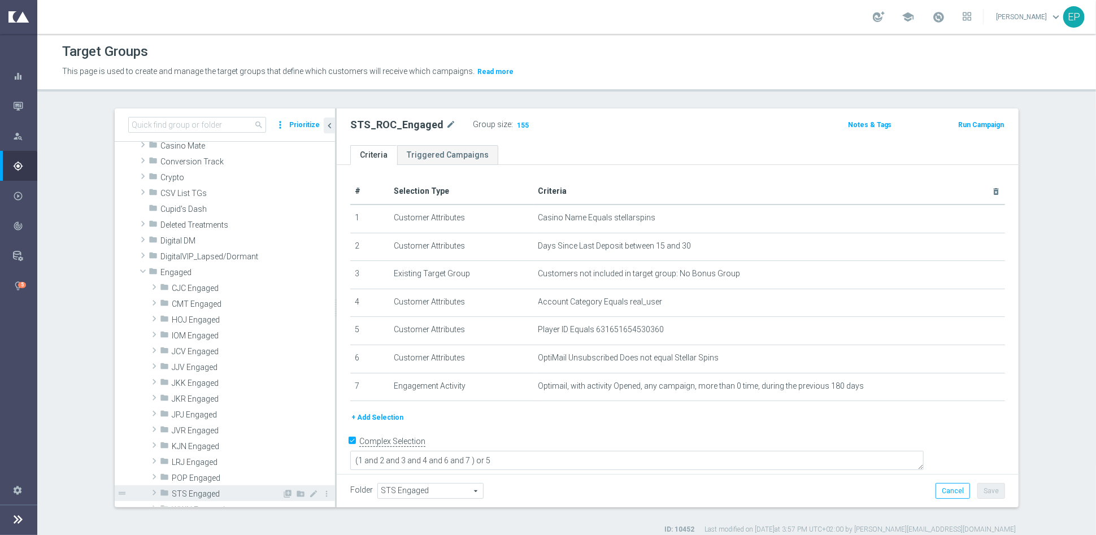
scroll to position [89, 0]
click at [137, 278] on span at bounding box center [143, 276] width 14 height 11
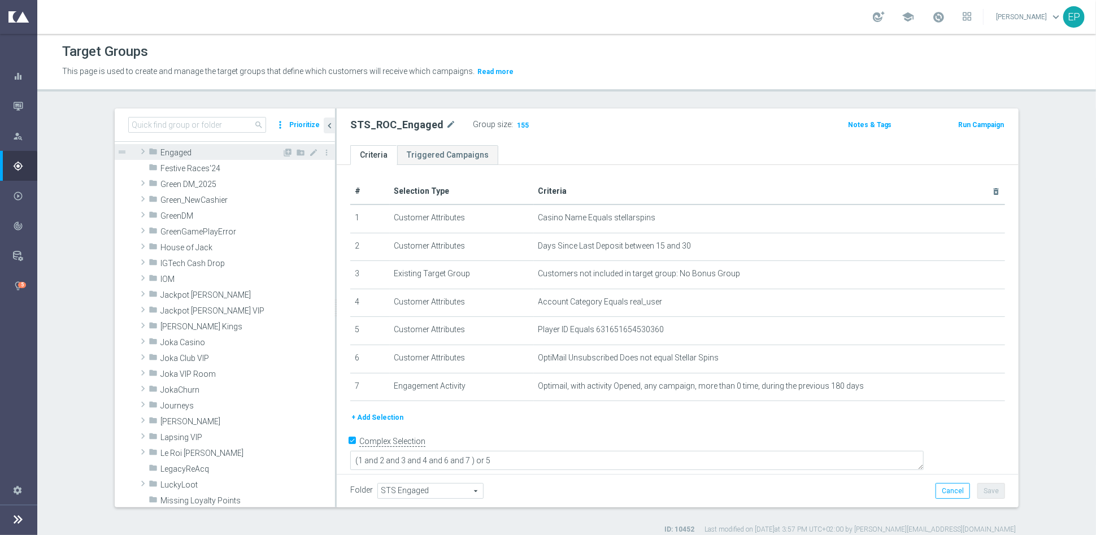
scroll to position [277, 0]
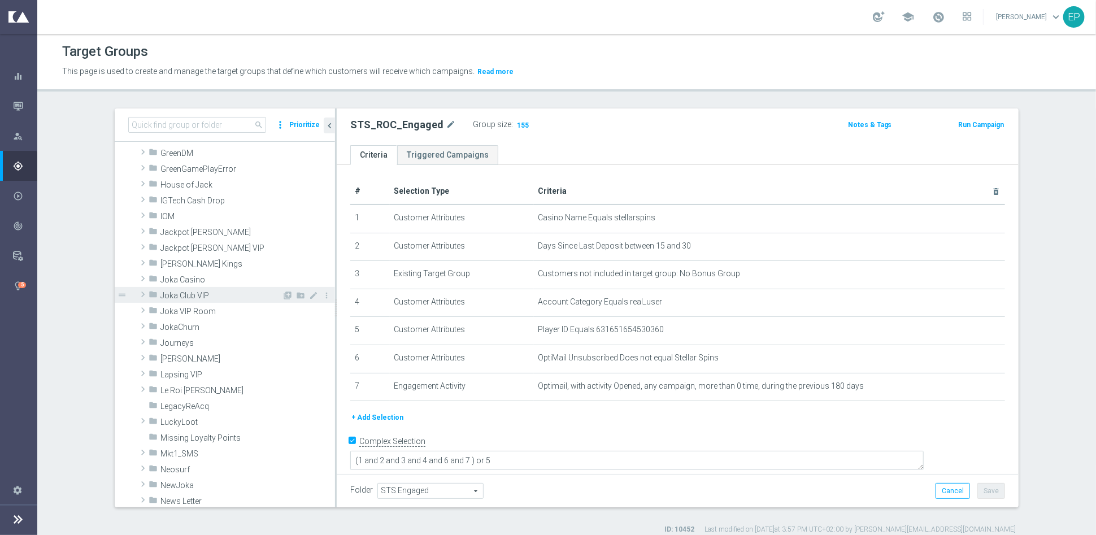
click at [190, 296] on span "Joka Club VIP" at bounding box center [221, 296] width 122 height 10
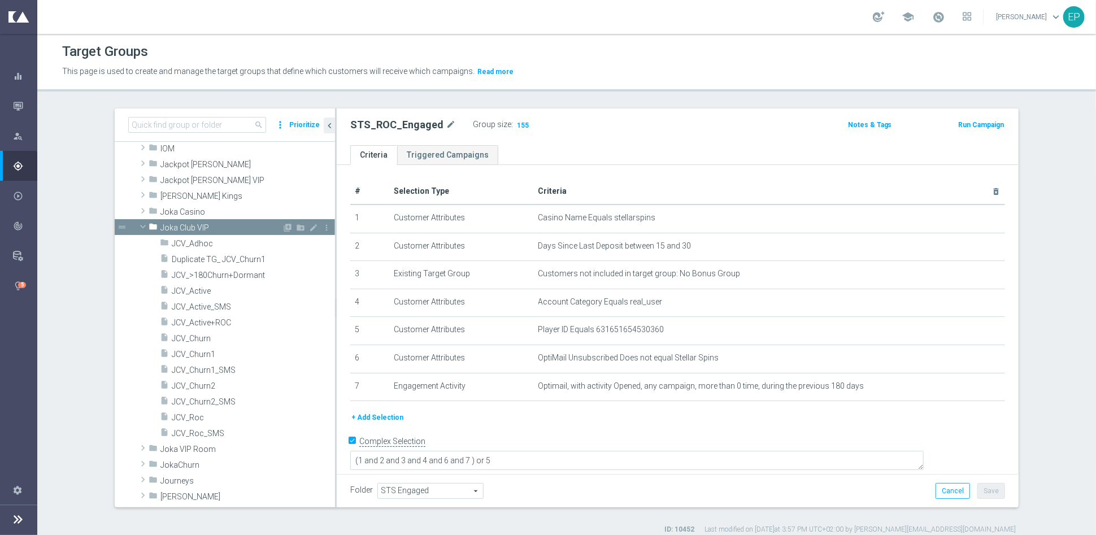
scroll to position [404, 0]
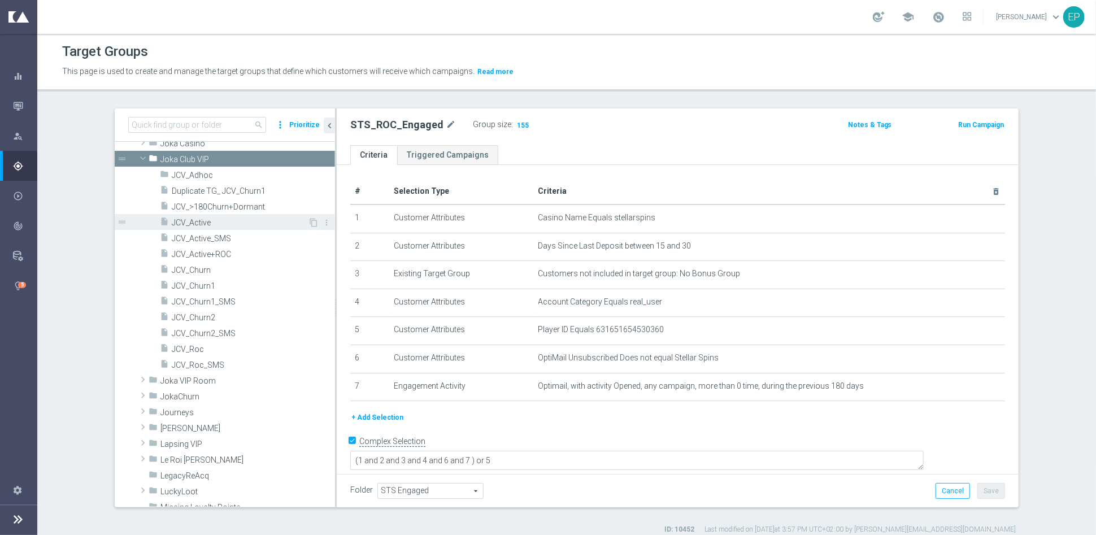
click at [190, 223] on span "JCV_Active" at bounding box center [240, 223] width 136 height 10
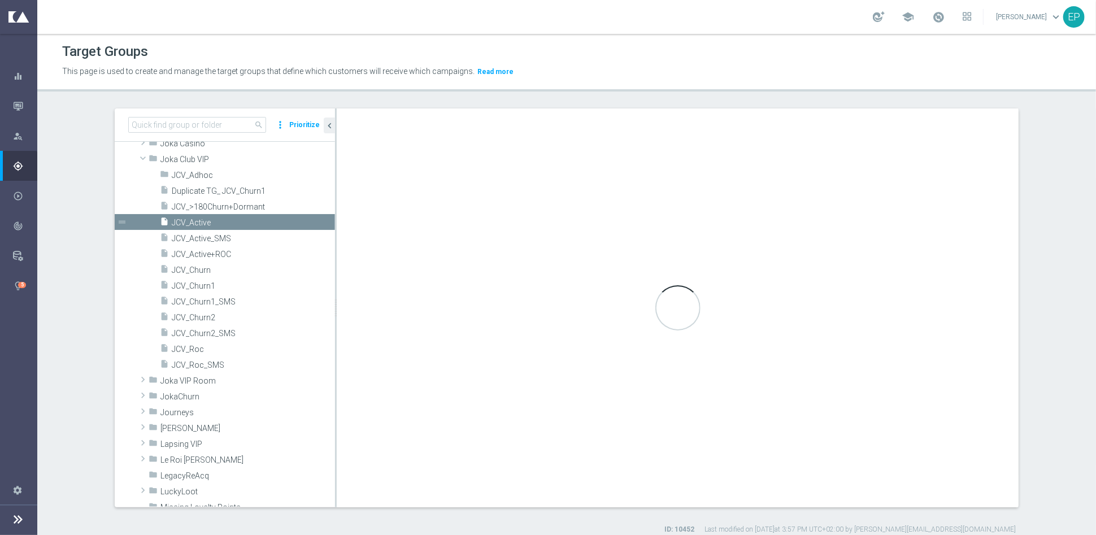
type input "Joka Club VIP"
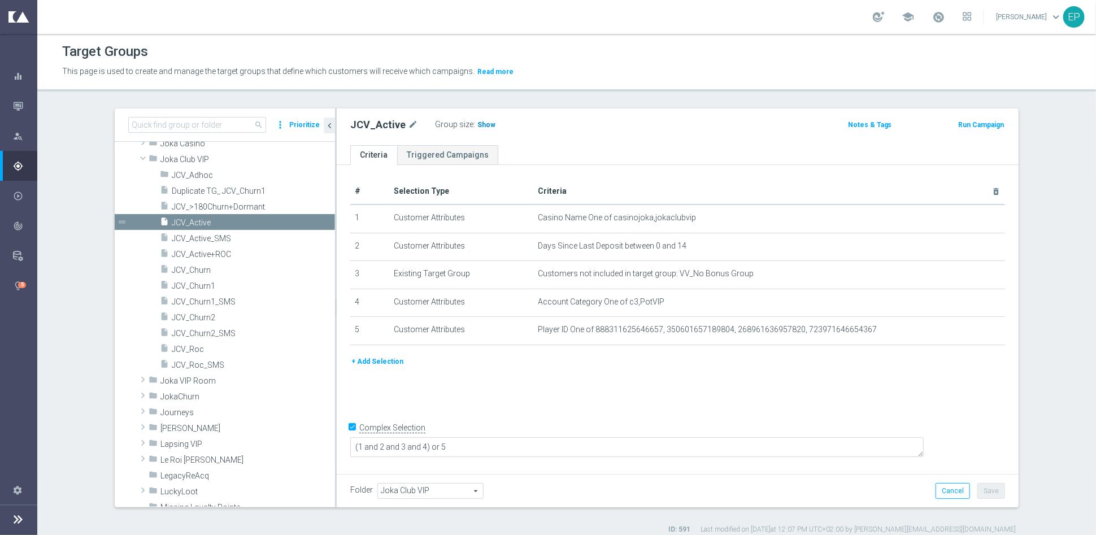
click at [478, 125] on span "Show" at bounding box center [487, 125] width 18 height 8
click at [194, 348] on span "JCV_Roc" at bounding box center [240, 350] width 136 height 10
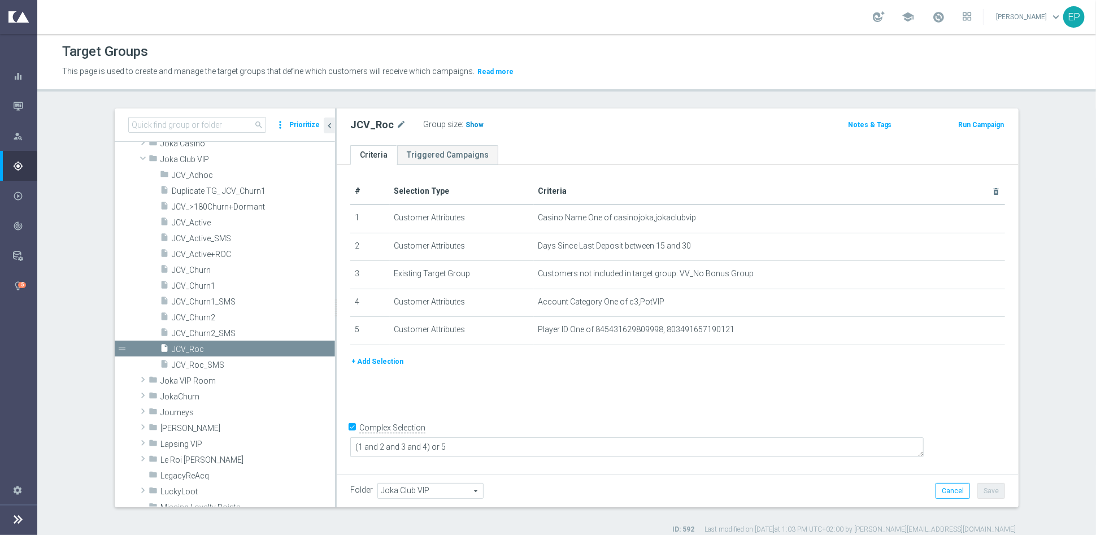
click at [466, 124] on span "Show" at bounding box center [475, 125] width 18 height 8
drag, startPoint x: 196, startPoint y: 287, endPoint x: 362, endPoint y: 284, distance: 166.7
click at [196, 286] on span "JCV_Churn1" at bounding box center [253, 286] width 163 height 10
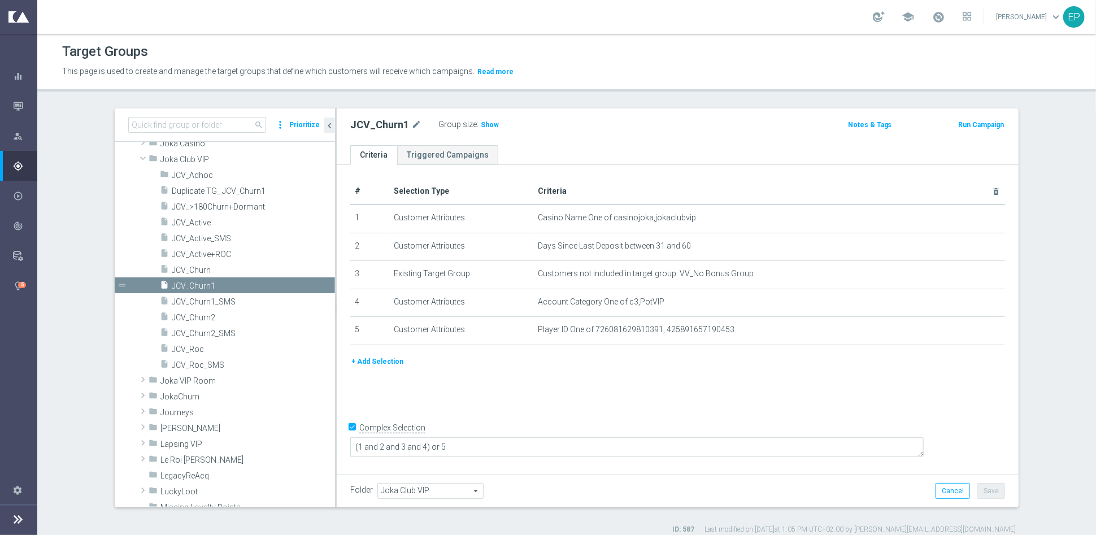
click at [481, 127] on span "Show" at bounding box center [490, 125] width 18 height 8
click at [198, 314] on span "JCV_Churn2" at bounding box center [240, 318] width 136 height 10
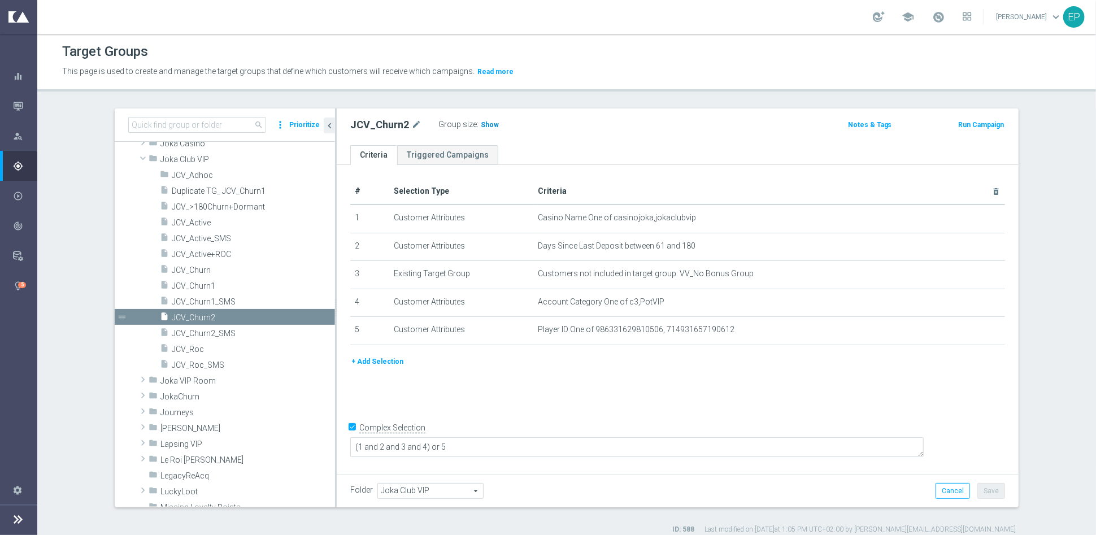
click at [481, 126] on span "Show" at bounding box center [490, 125] width 18 height 8
click at [199, 234] on span "JCV_Active_SMS" at bounding box center [240, 239] width 136 height 10
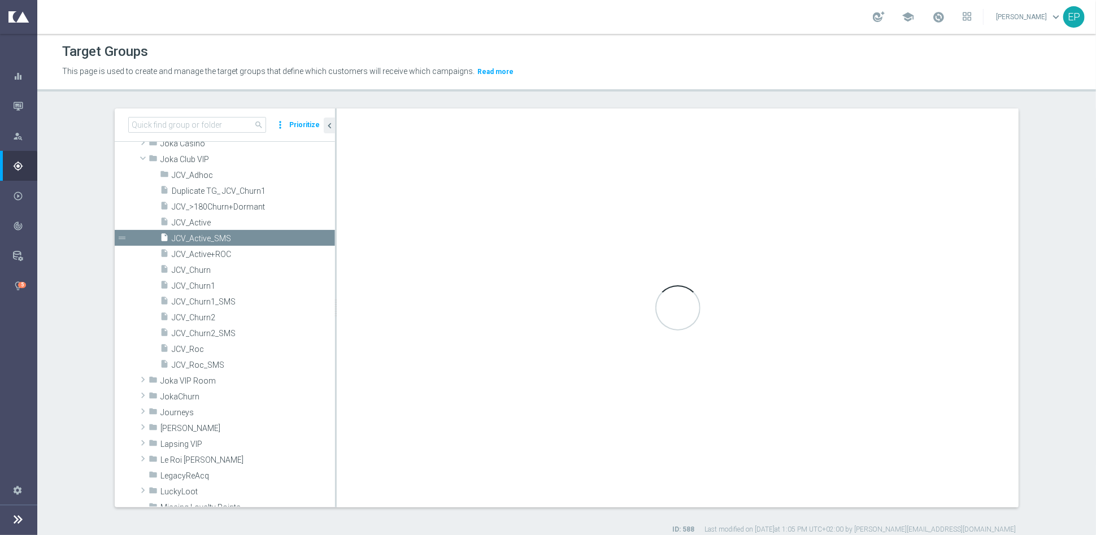
type textarea "(1 and 2 and 3 and 4 and 6) or 5"
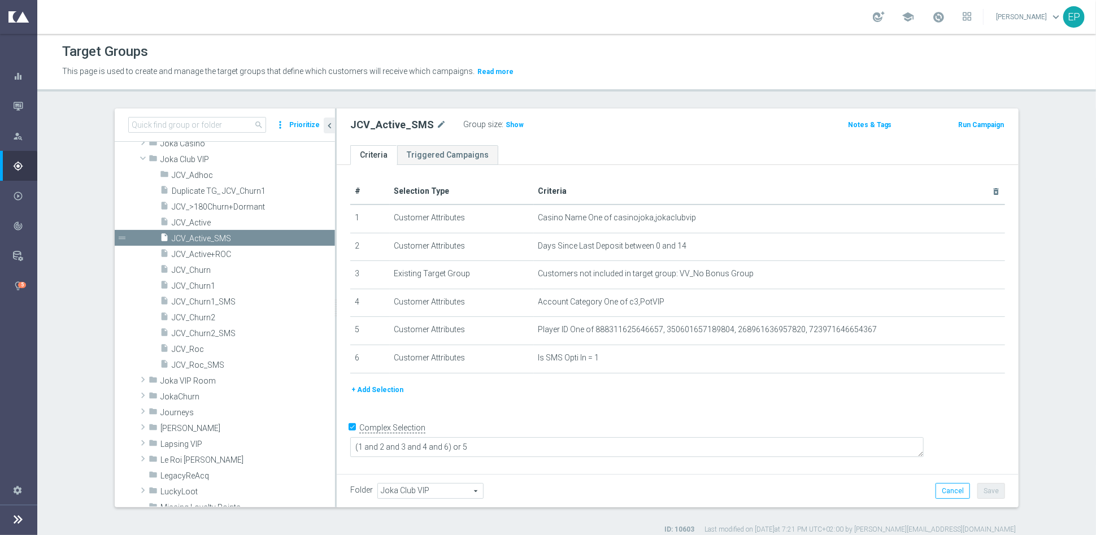
click at [506, 124] on span "Show" at bounding box center [515, 125] width 18 height 8
click at [202, 367] on span "JCV_Roc_SMS" at bounding box center [240, 366] width 136 height 10
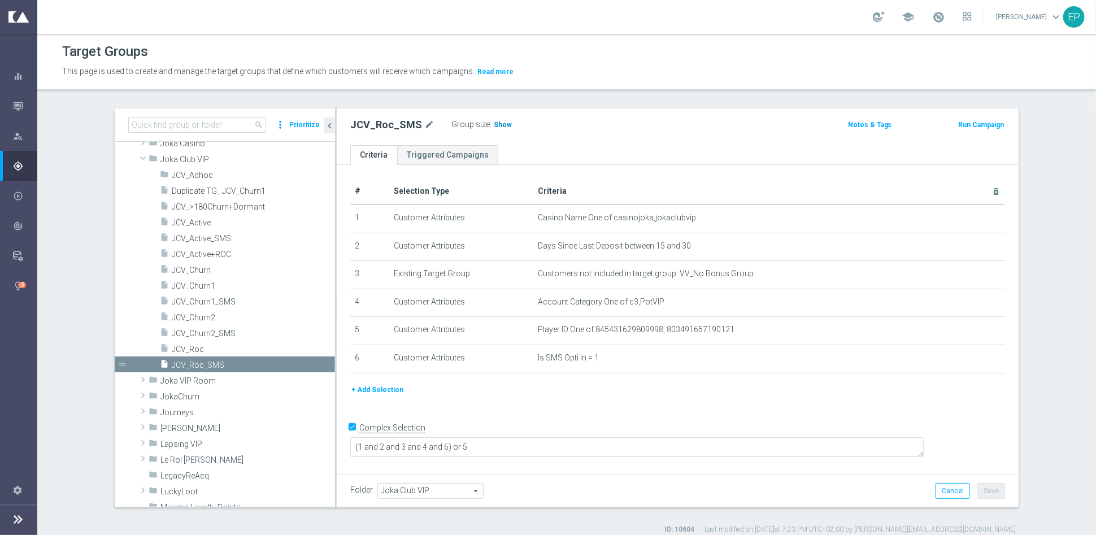
click at [494, 123] on span "Show" at bounding box center [503, 125] width 18 height 8
drag, startPoint x: 204, startPoint y: 302, endPoint x: 224, endPoint y: 302, distance: 20.3
click at [204, 302] on span "JCV_Churn1_SMS" at bounding box center [240, 302] width 136 height 10
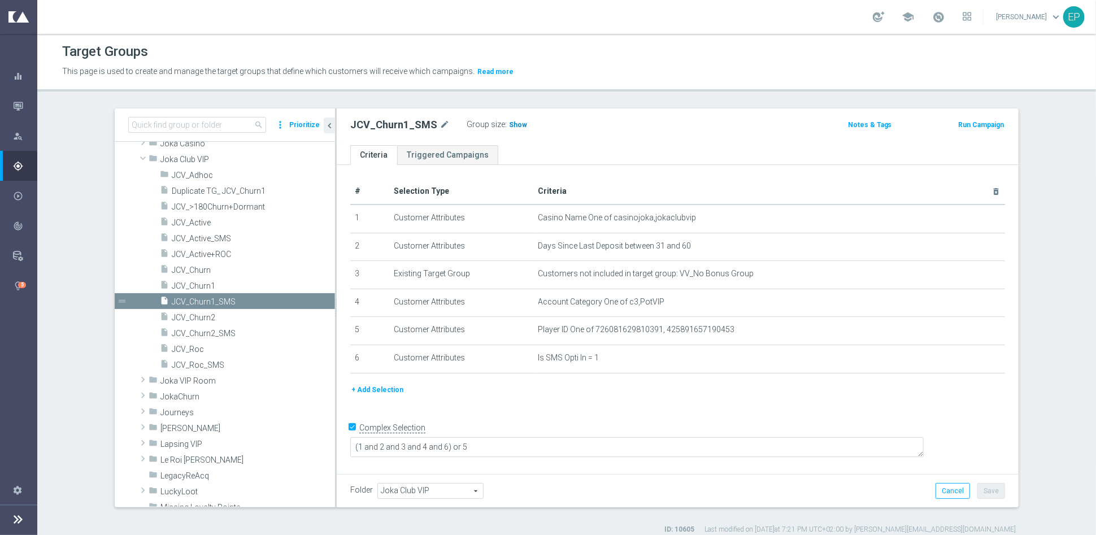
click at [509, 125] on span "Show" at bounding box center [518, 125] width 18 height 8
click at [136, 155] on span at bounding box center [143, 158] width 14 height 11
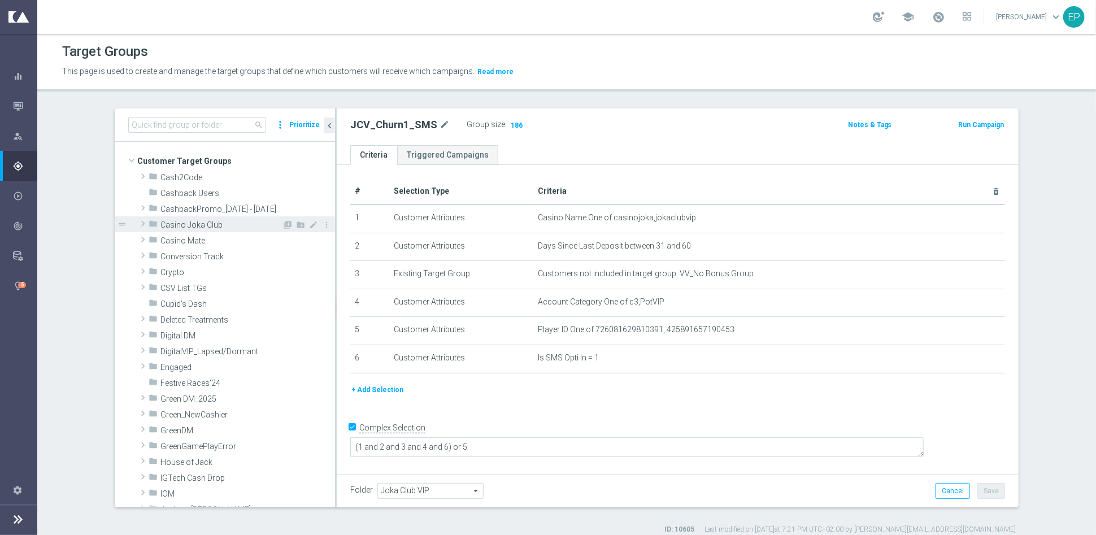
click at [193, 225] on span "Casino Joka Club" at bounding box center [221, 225] width 122 height 10
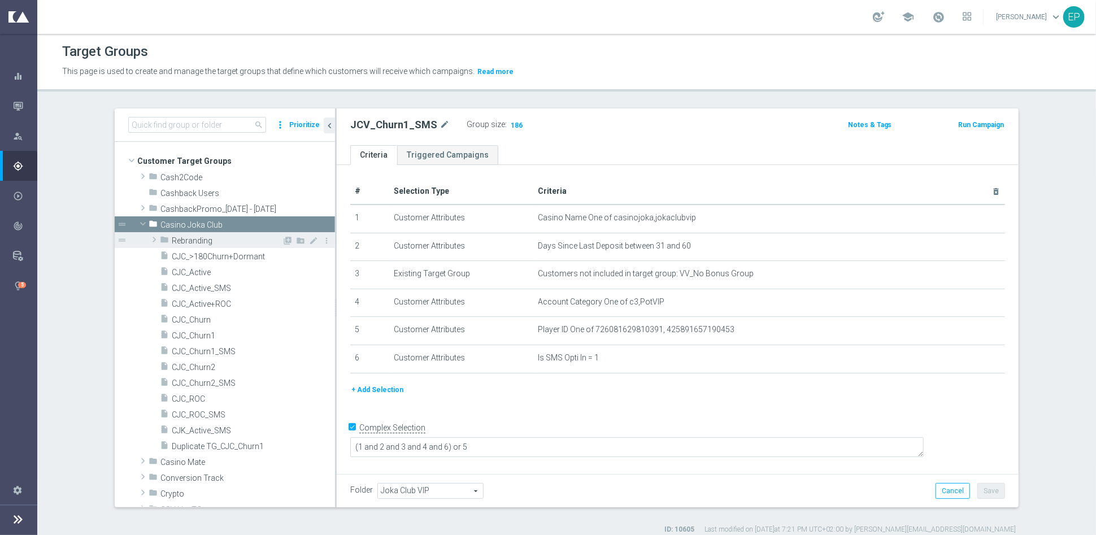
scroll to position [63, 0]
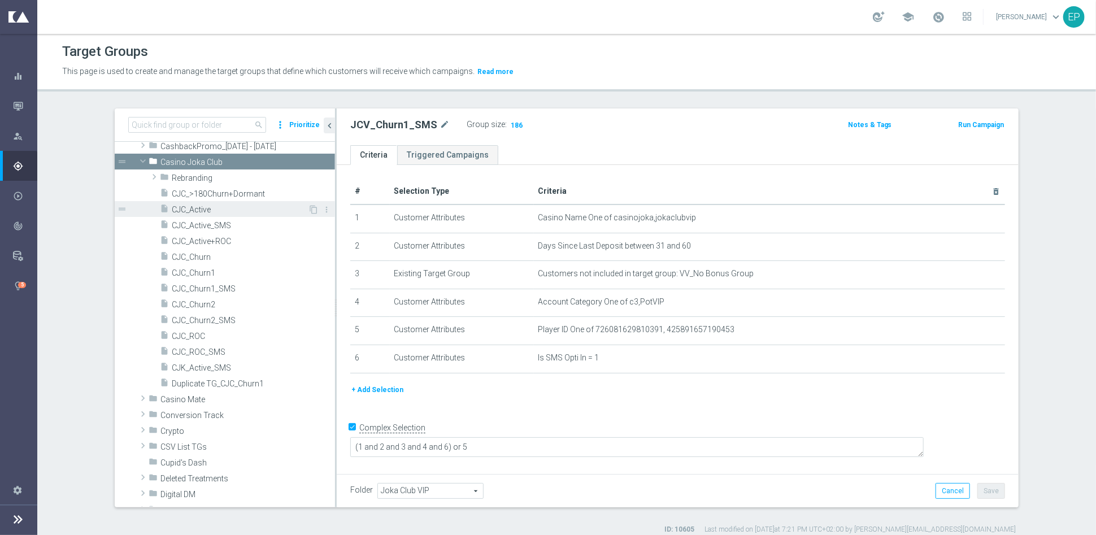
click at [200, 213] on span "CJC_Active" at bounding box center [240, 210] width 136 height 10
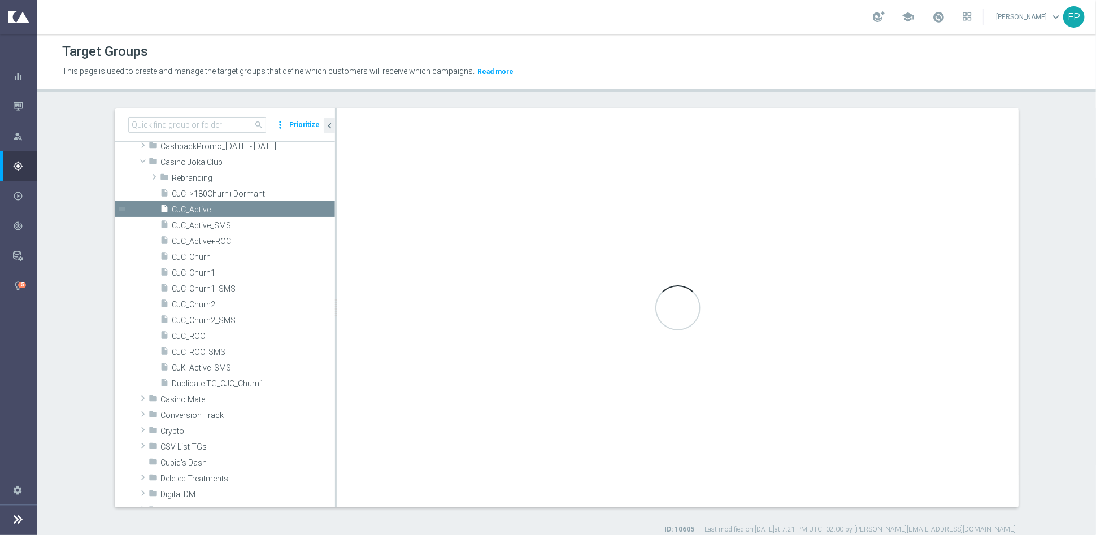
type input "Casino Joka Club"
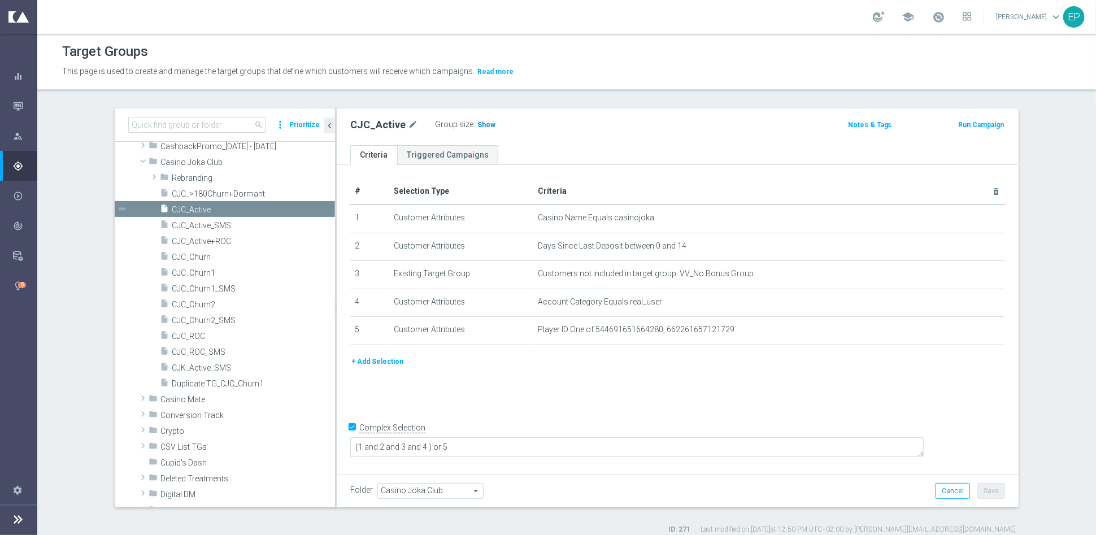
click at [478, 124] on span "Show" at bounding box center [487, 125] width 18 height 8
click at [192, 226] on span "CJC_Active_SMS" at bounding box center [240, 226] width 136 height 10
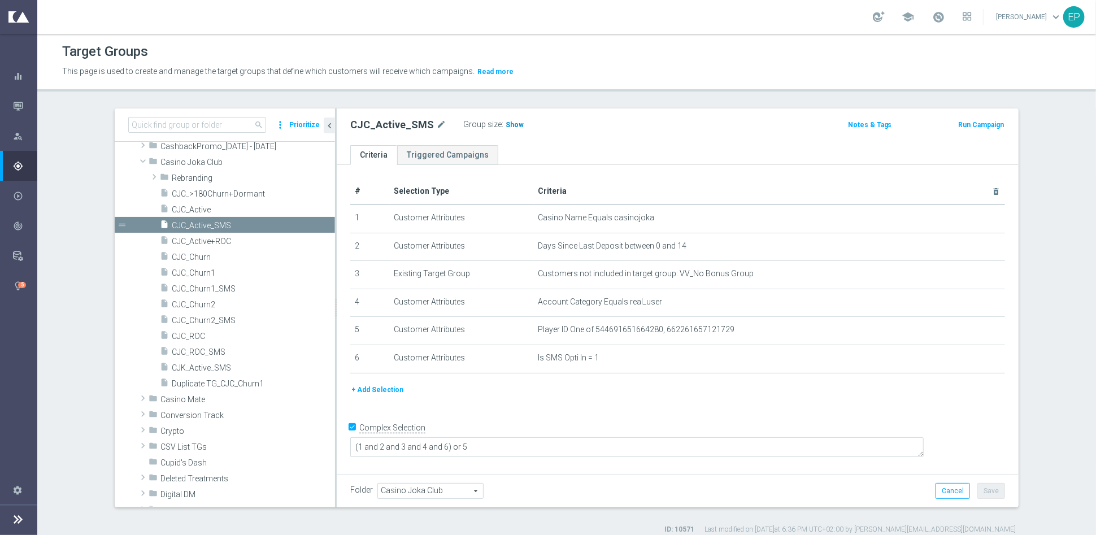
click at [506, 126] on span "Show" at bounding box center [515, 125] width 18 height 8
click at [178, 335] on span "CJC_ROC" at bounding box center [240, 337] width 136 height 10
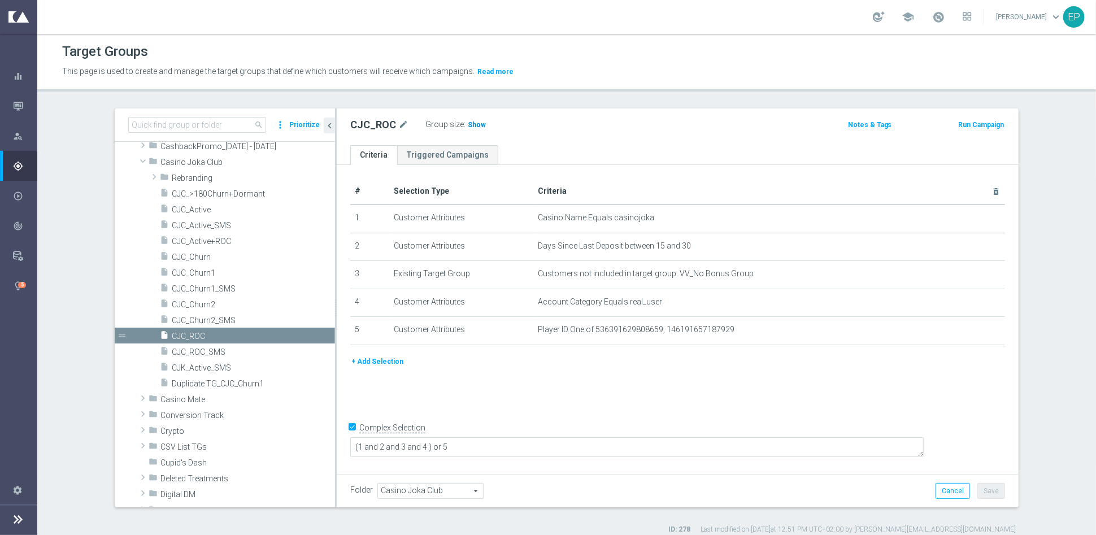
click at [468, 125] on span "Show" at bounding box center [477, 125] width 18 height 8
click at [206, 352] on span "CJC_ROC_SMS" at bounding box center [240, 353] width 136 height 10
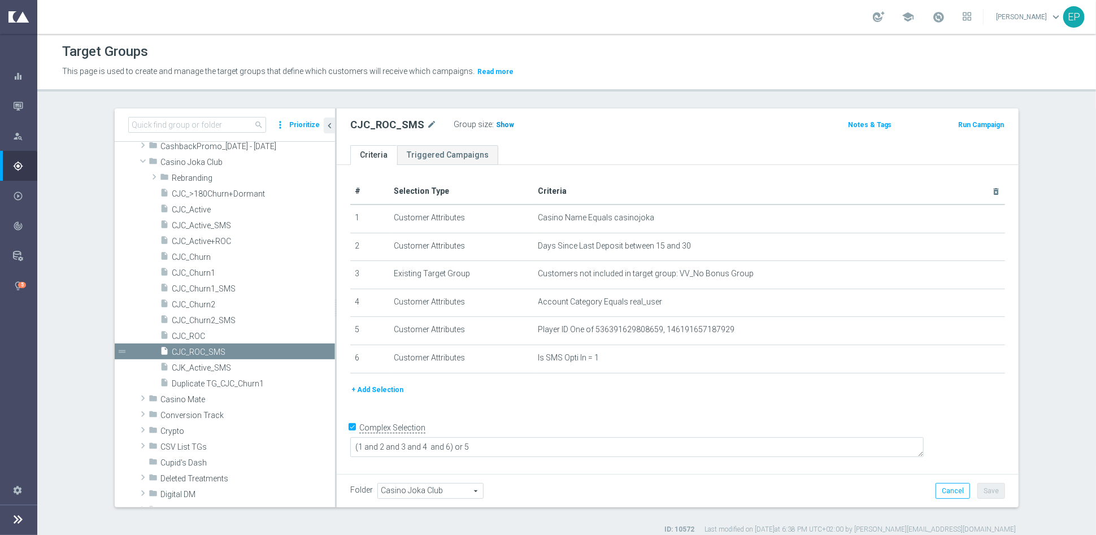
click at [496, 125] on span "Show" at bounding box center [505, 125] width 18 height 8
click at [207, 272] on span "CJC_Churn1" at bounding box center [240, 273] width 136 height 10
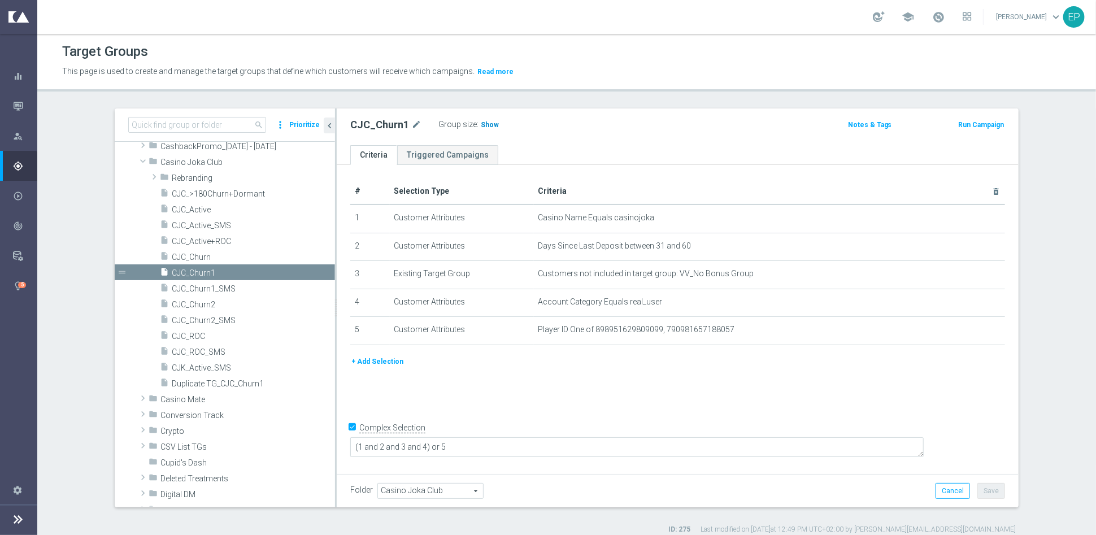
click at [482, 119] on h3 "Show" at bounding box center [490, 125] width 20 height 12
click at [197, 290] on span "CJC_Churn1_SMS" at bounding box center [240, 289] width 136 height 10
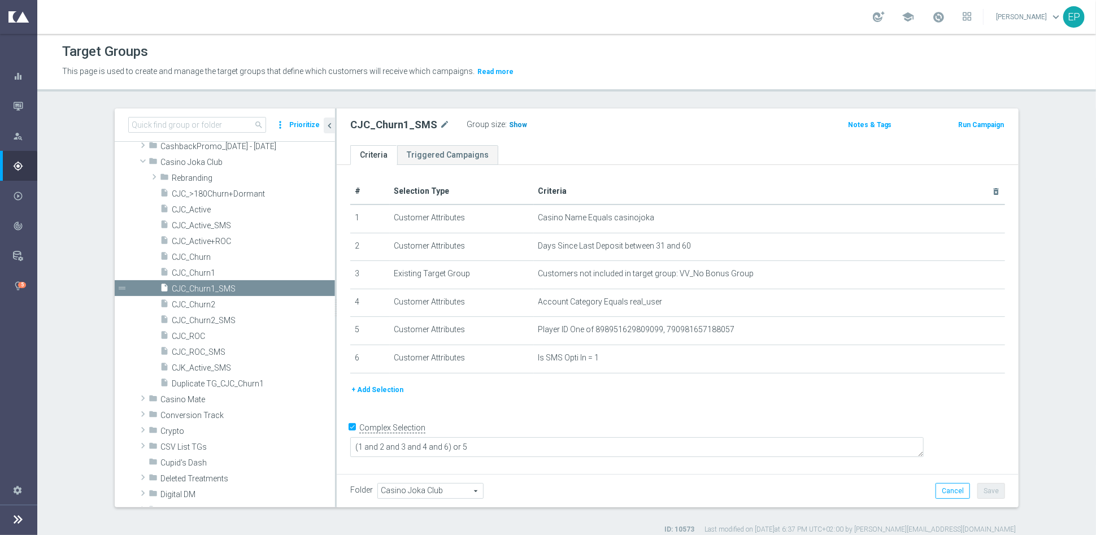
click at [509, 125] on span "Show" at bounding box center [518, 125] width 18 height 8
click at [207, 308] on span "CJC_Churn2" at bounding box center [240, 305] width 136 height 10
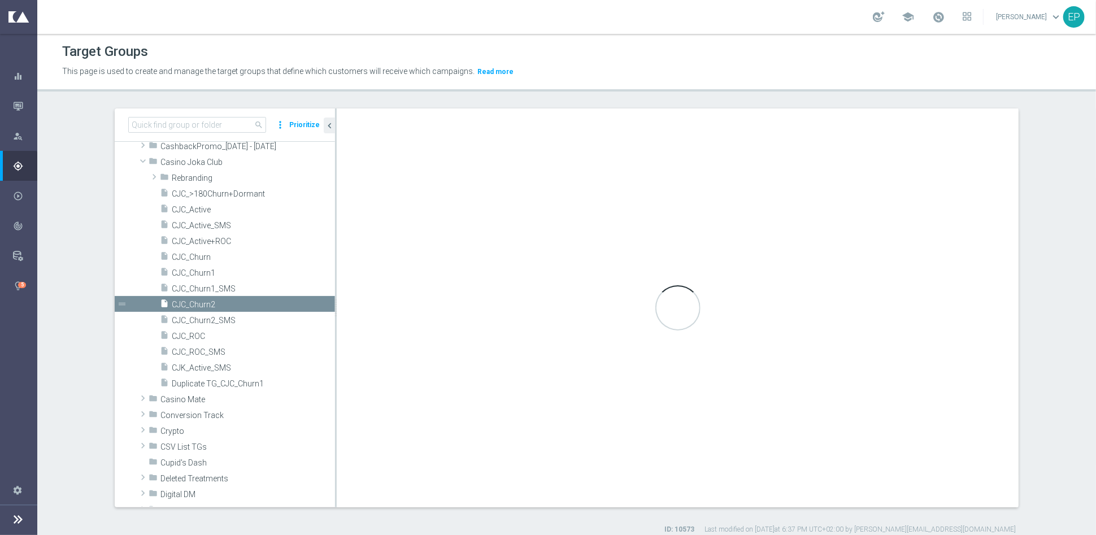
type textarea "(1 and 2 and 3 and 4) or 5"
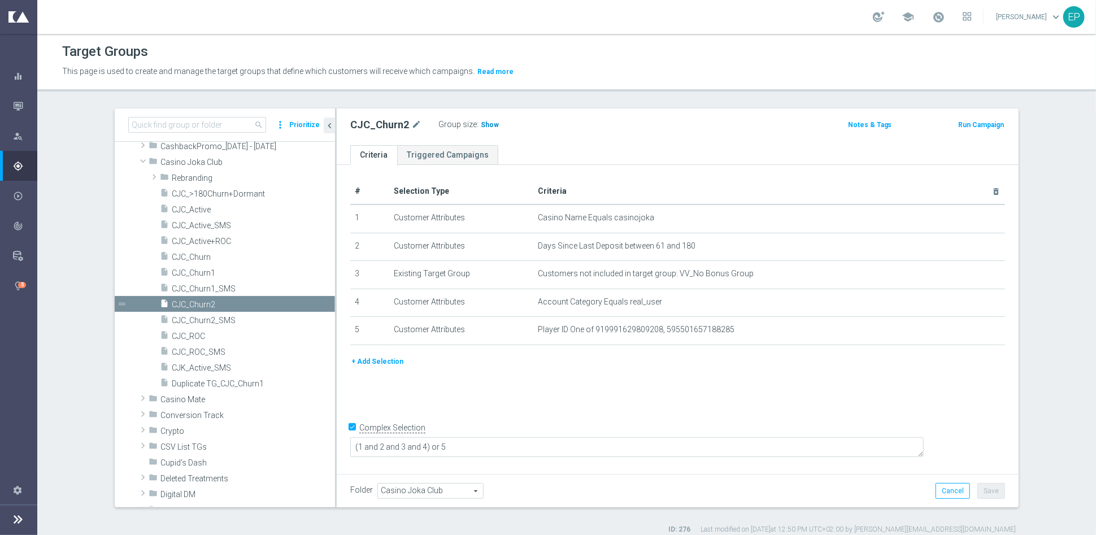
click at [483, 128] on h3 "Show" at bounding box center [490, 125] width 20 height 12
click at [140, 159] on span at bounding box center [143, 160] width 14 height 11
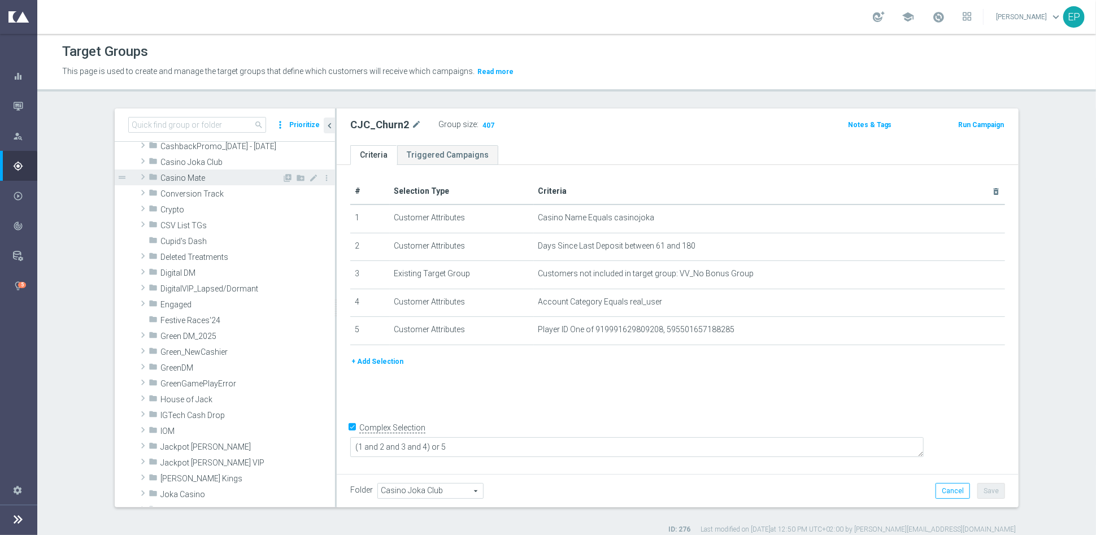
click at [164, 180] on span "Casino Mate" at bounding box center [221, 178] width 122 height 10
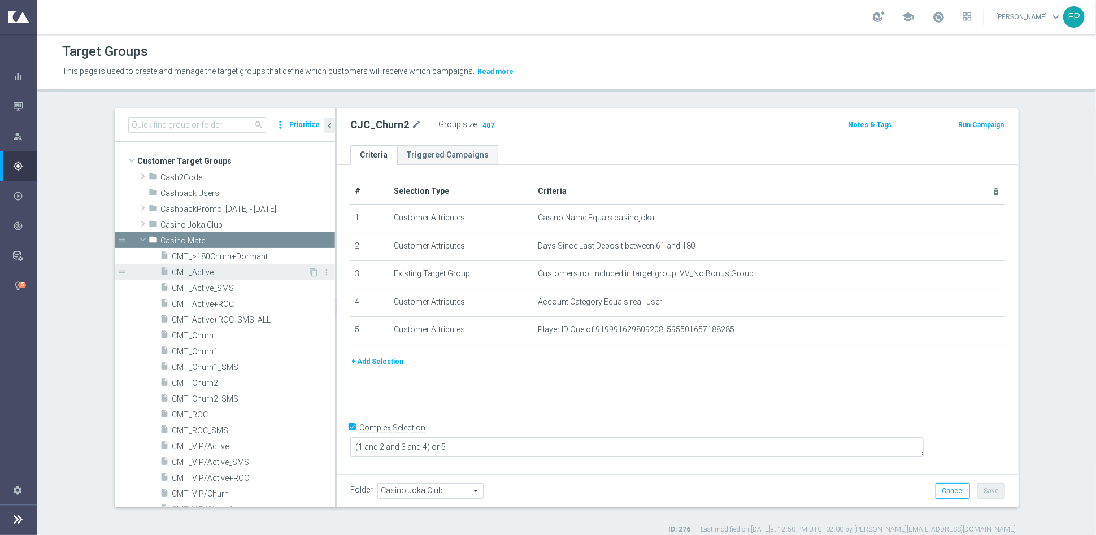
click at [192, 270] on span "CMT_Active" at bounding box center [240, 273] width 136 height 10
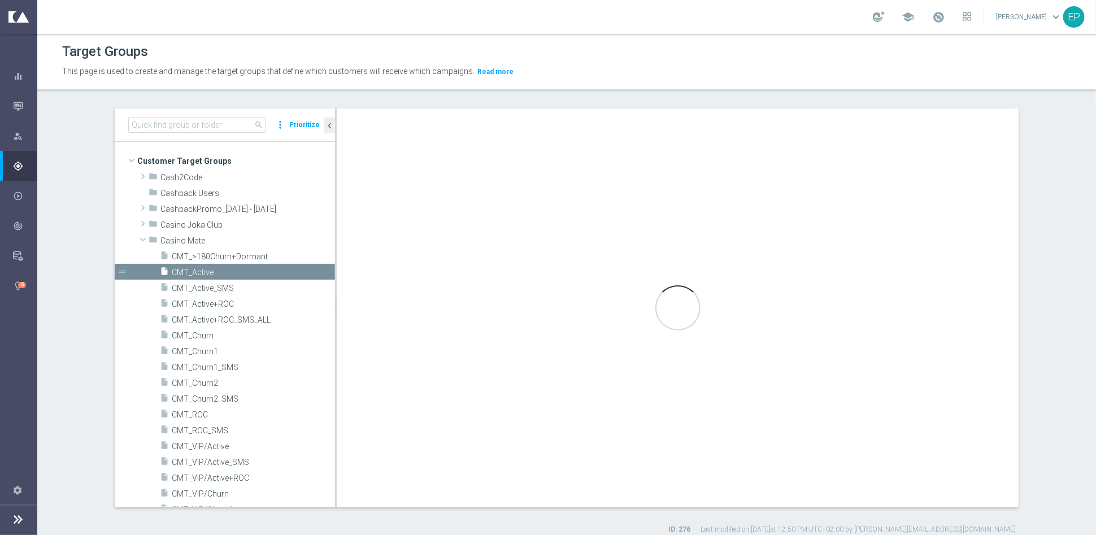
type input "Casino Mate"
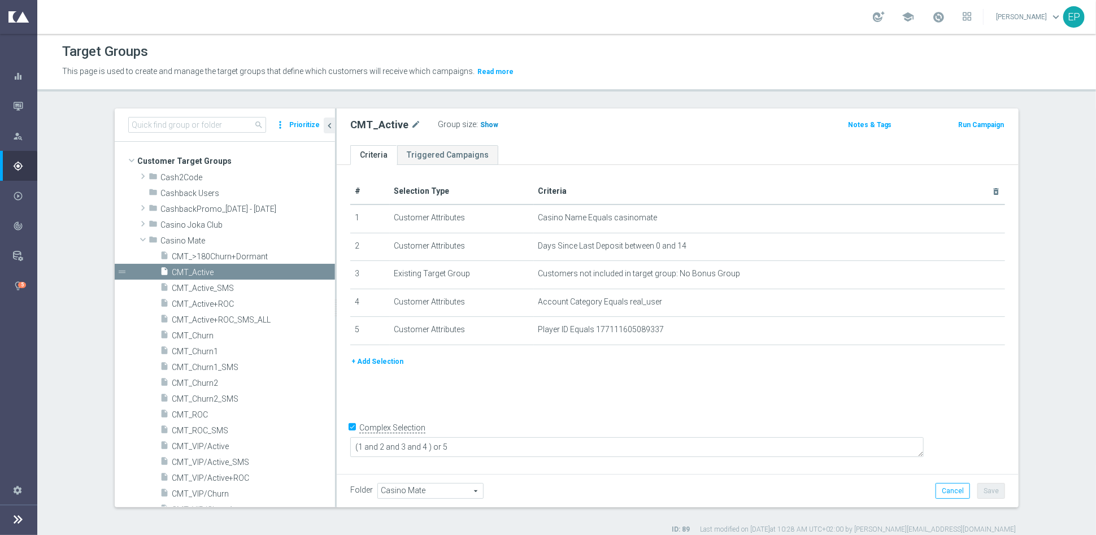
click at [480, 123] on span "Show" at bounding box center [489, 125] width 18 height 8
click at [194, 413] on span "CMT_ROC" at bounding box center [240, 415] width 136 height 10
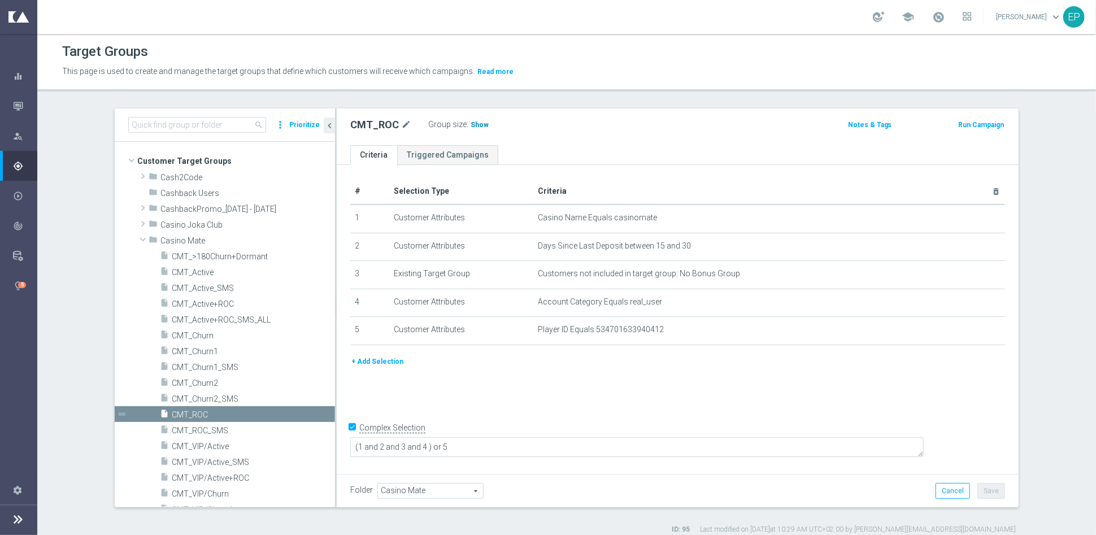
click at [471, 124] on span "Show" at bounding box center [480, 125] width 18 height 8
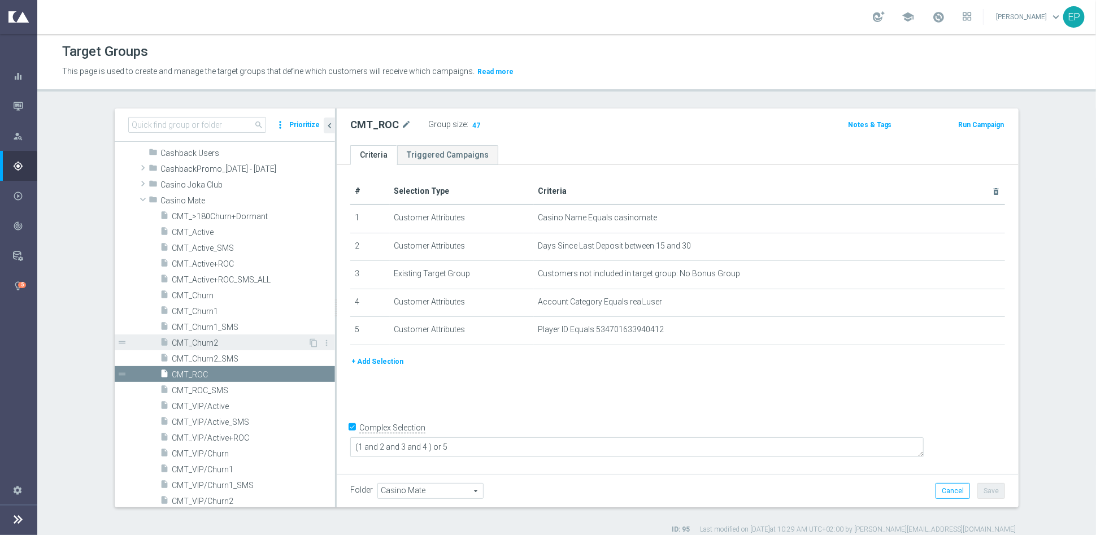
scroll to position [63, 0]
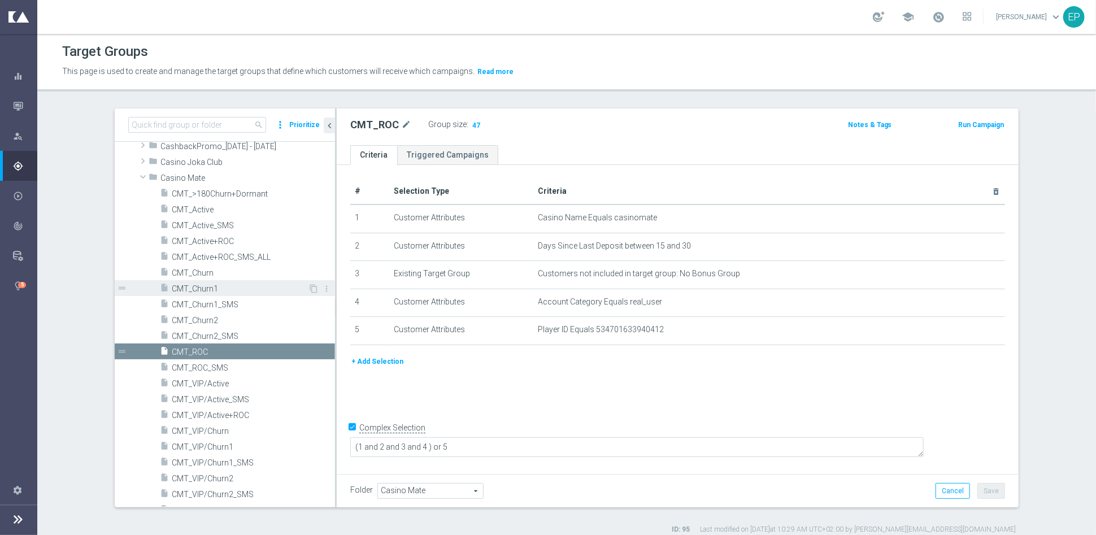
click at [209, 289] on span "CMT_Churn1" at bounding box center [240, 289] width 136 height 10
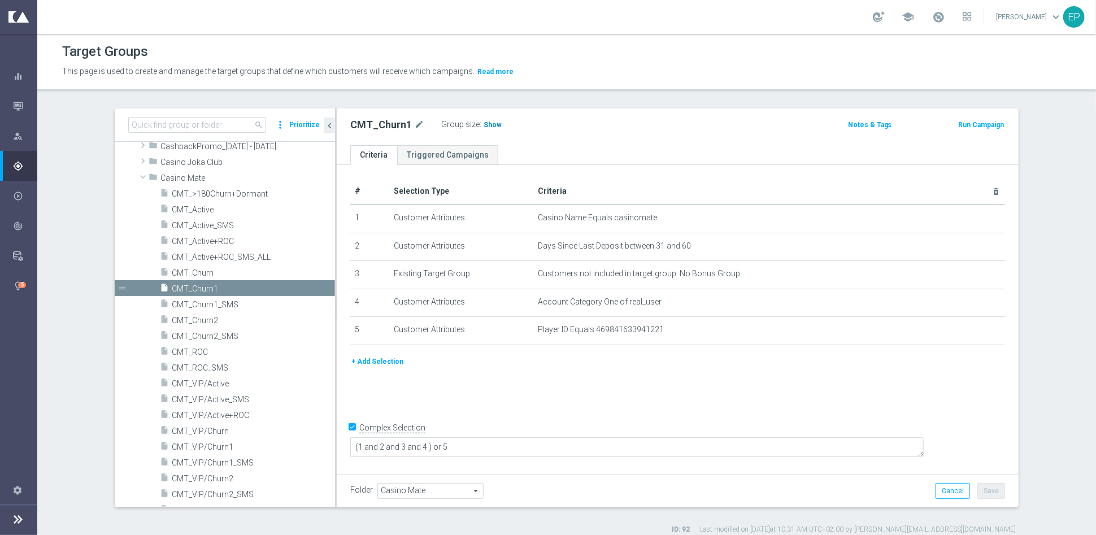
click at [484, 124] on span "Show" at bounding box center [493, 125] width 18 height 8
click at [197, 318] on span "CMT_Churn2" at bounding box center [240, 321] width 136 height 10
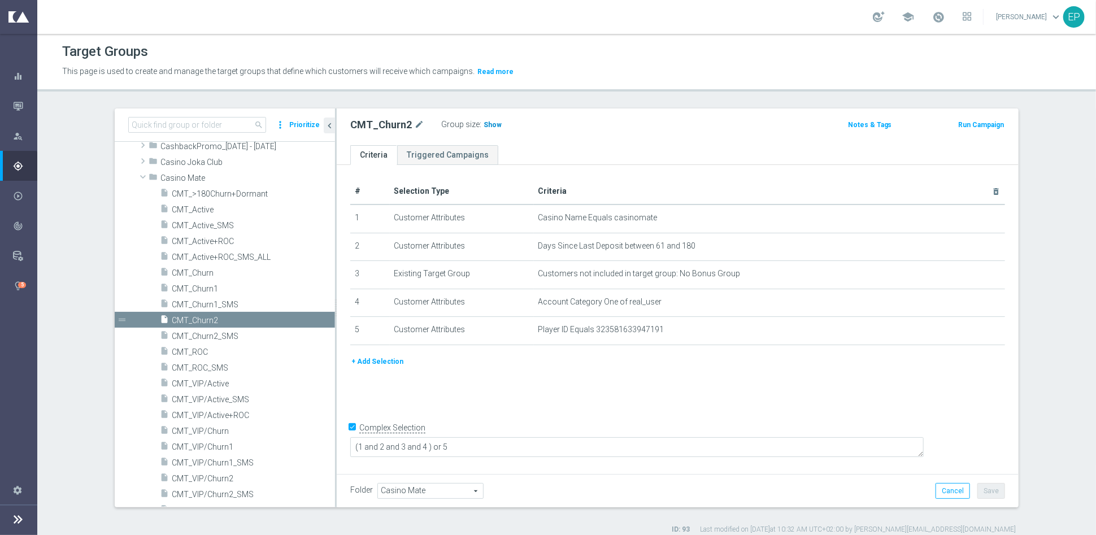
click at [485, 122] on span "Show" at bounding box center [493, 125] width 18 height 8
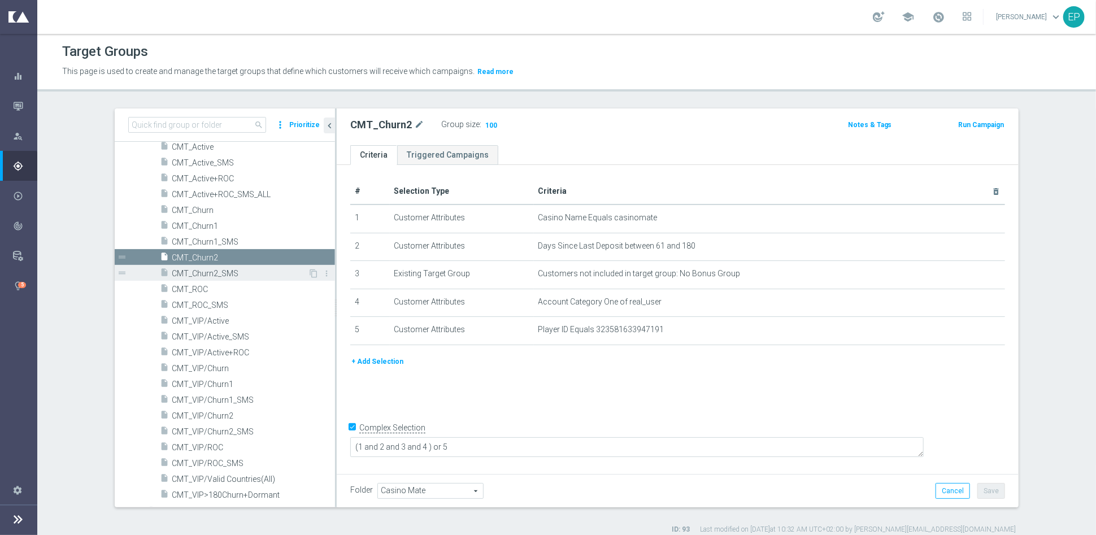
scroll to position [188, 0]
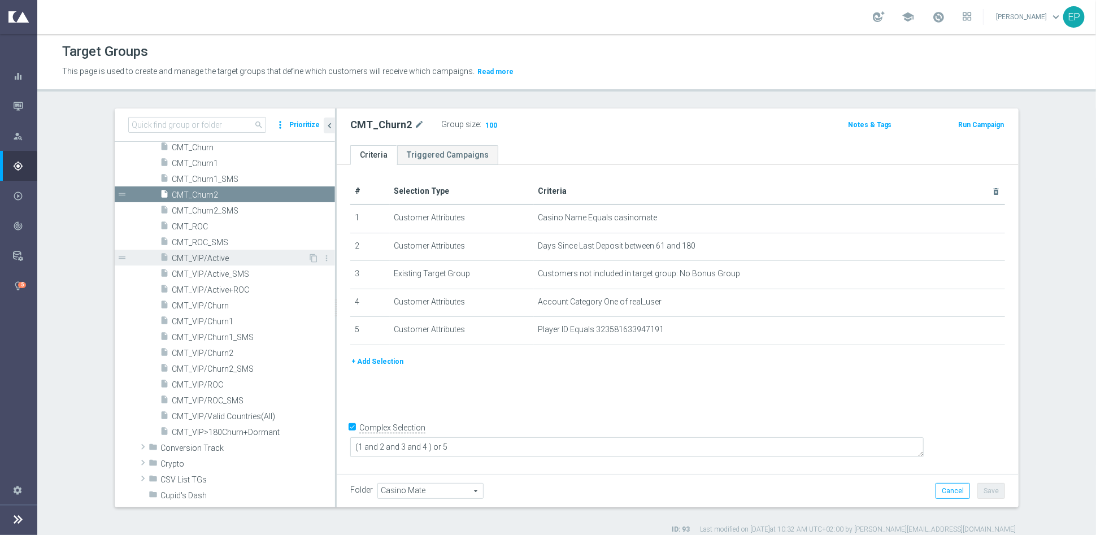
click at [235, 254] on span "CMT_VIP/Active" at bounding box center [240, 259] width 136 height 10
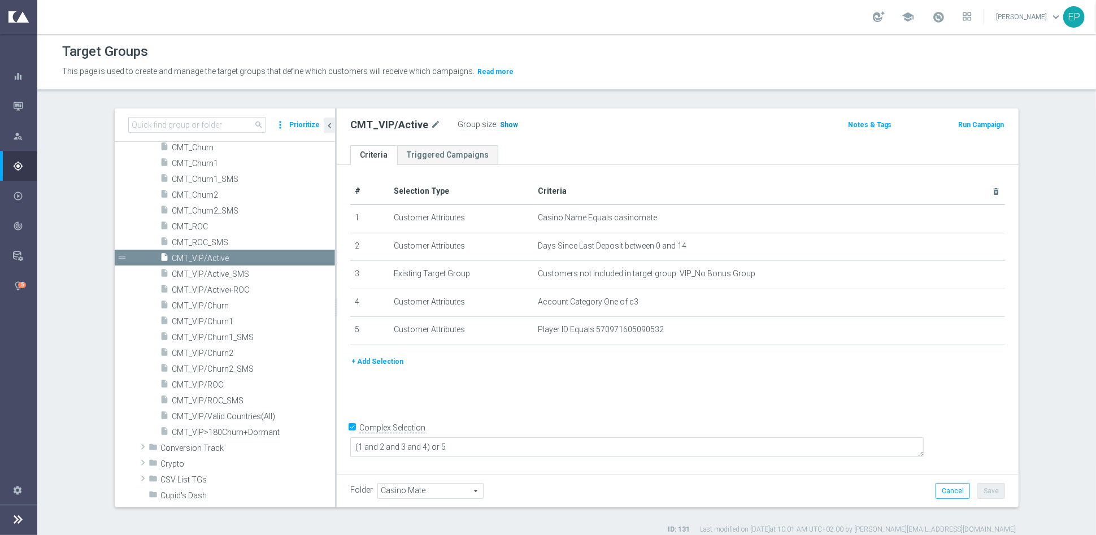
click at [501, 125] on span "Show" at bounding box center [509, 125] width 18 height 8
click at [206, 384] on span "CMT_VIP/ROC" at bounding box center [240, 385] width 136 height 10
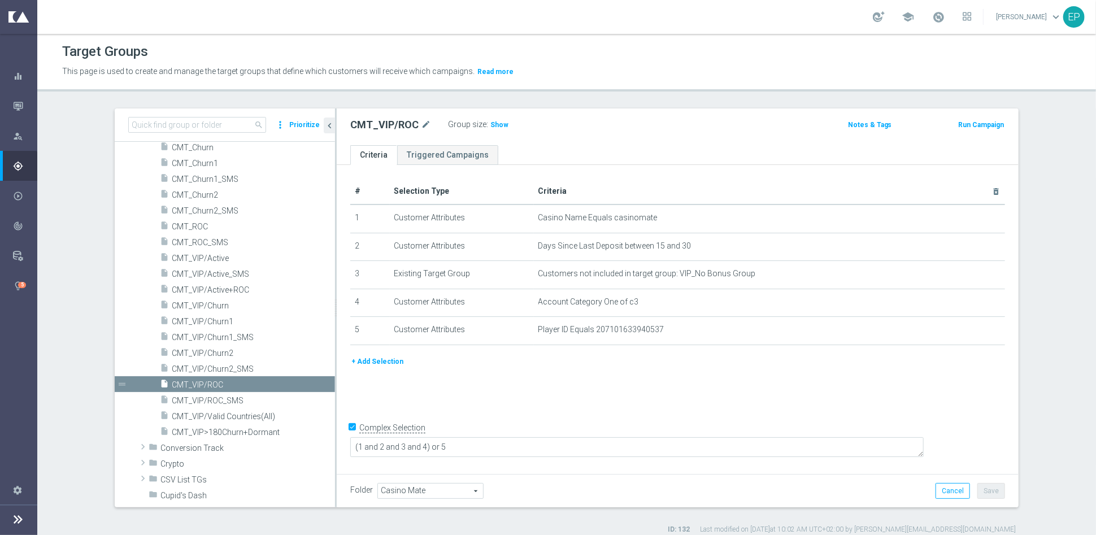
click at [487, 124] on label ":" at bounding box center [488, 125] width 2 height 10
click at [492, 129] on h3 "Show" at bounding box center [499, 125] width 20 height 12
drag, startPoint x: 206, startPoint y: 320, endPoint x: 276, endPoint y: 320, distance: 69.5
click at [206, 320] on span "CMT_VIP/Churn1" at bounding box center [240, 322] width 136 height 10
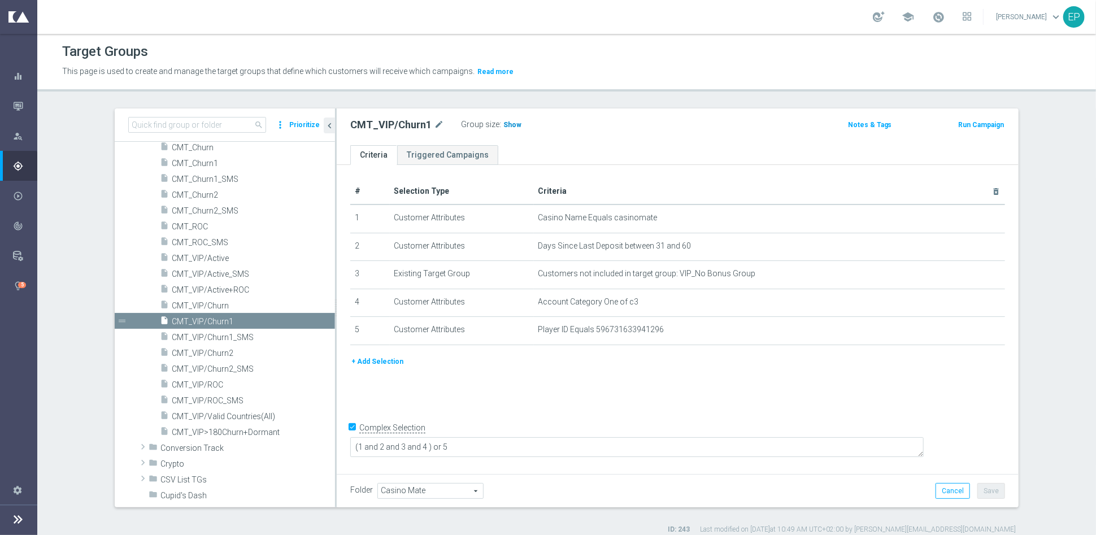
click at [504, 123] on span "Show" at bounding box center [513, 125] width 18 height 8
click at [207, 354] on span "CMT_VIP/Churn2" at bounding box center [240, 354] width 136 height 10
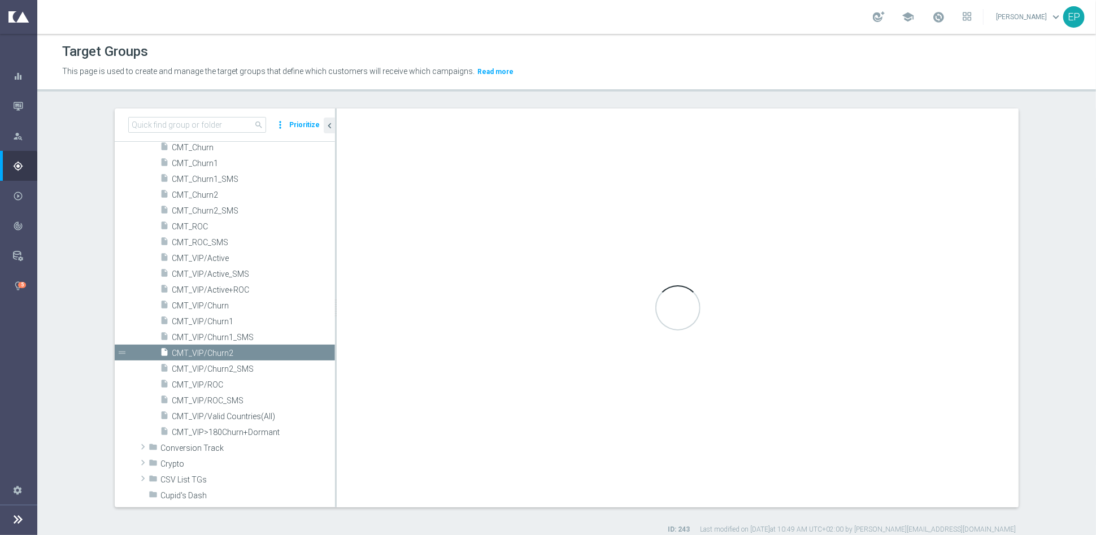
type textarea "(1 and 2 and 3 and 4) or 5"
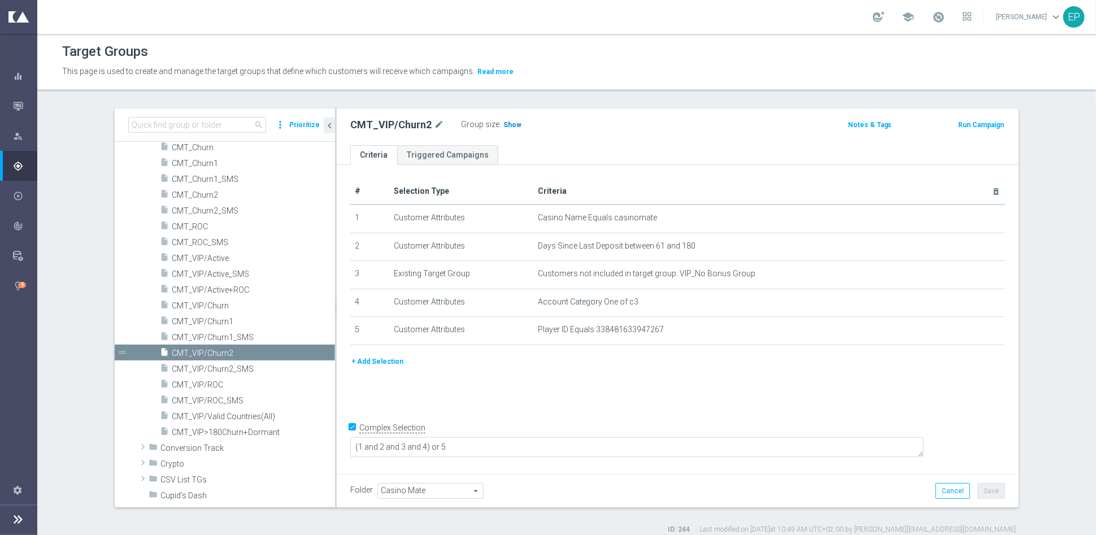
click at [502, 128] on h3 "Show" at bounding box center [512, 125] width 20 height 12
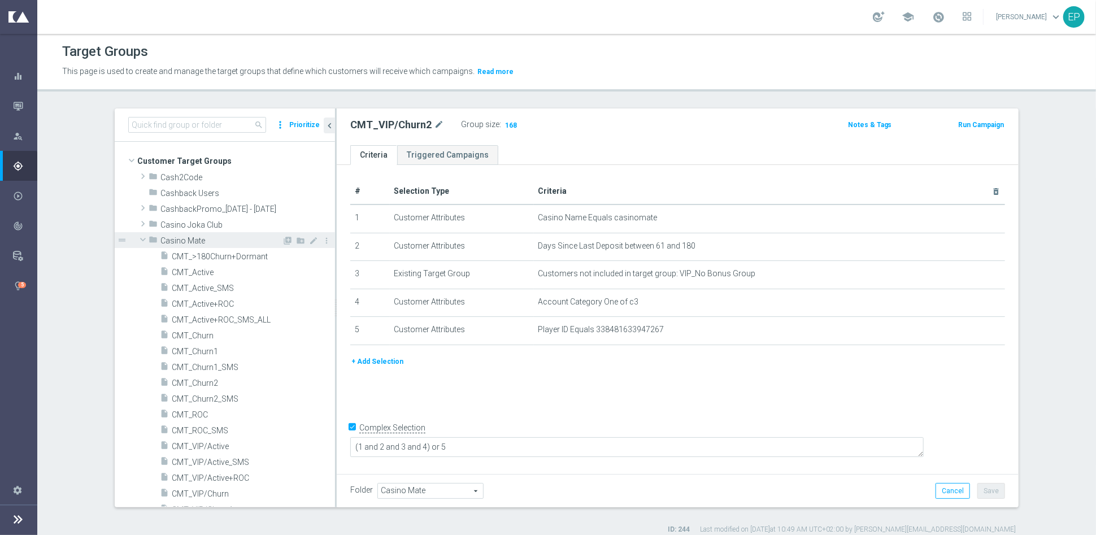
drag, startPoint x: 137, startPoint y: 240, endPoint x: 144, endPoint y: 234, distance: 8.8
click at [138, 239] on span at bounding box center [143, 239] width 14 height 11
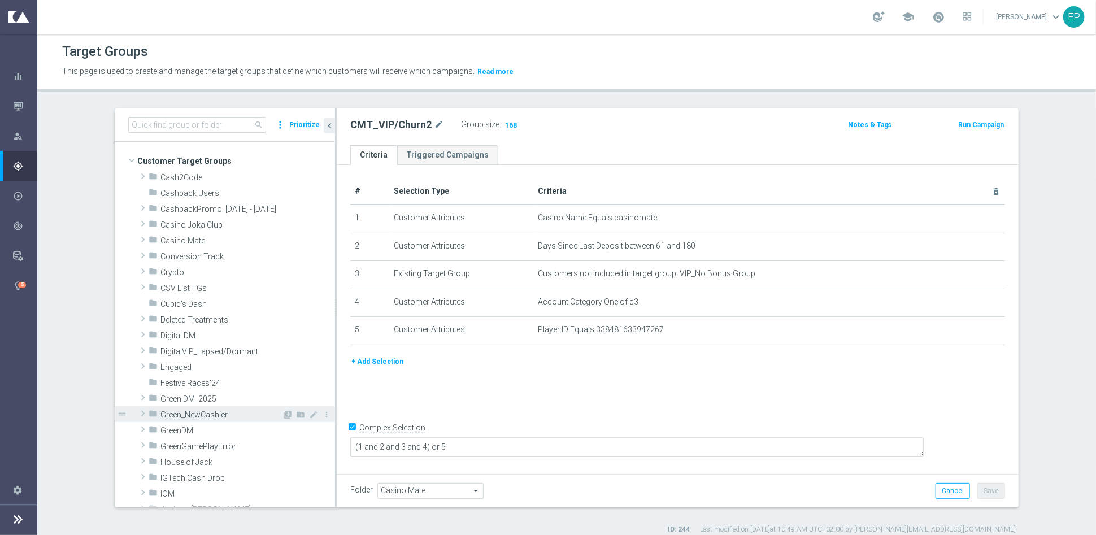
scroll to position [63, 0]
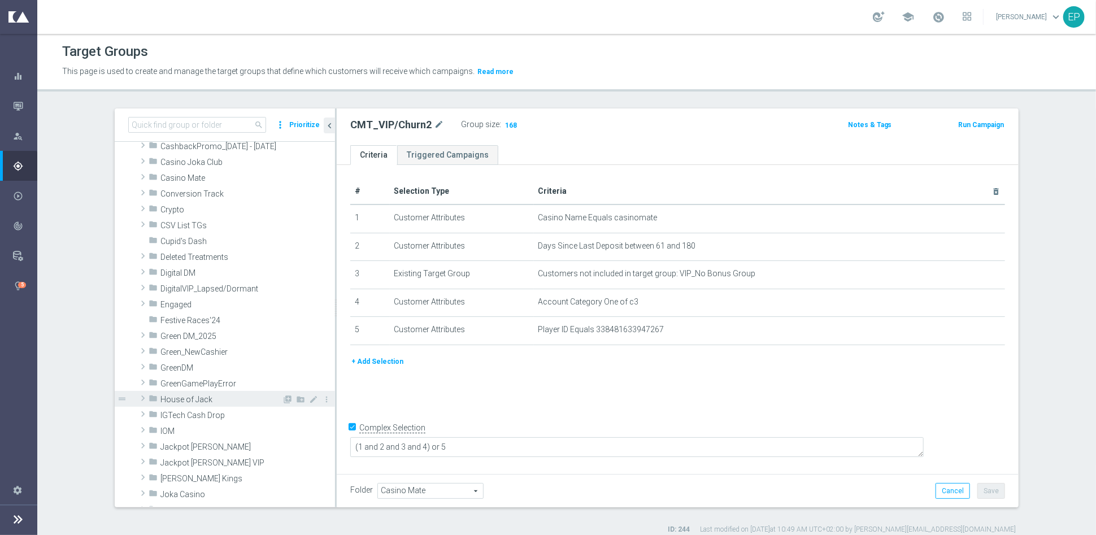
click at [198, 397] on span "House of Jack" at bounding box center [221, 400] width 122 height 10
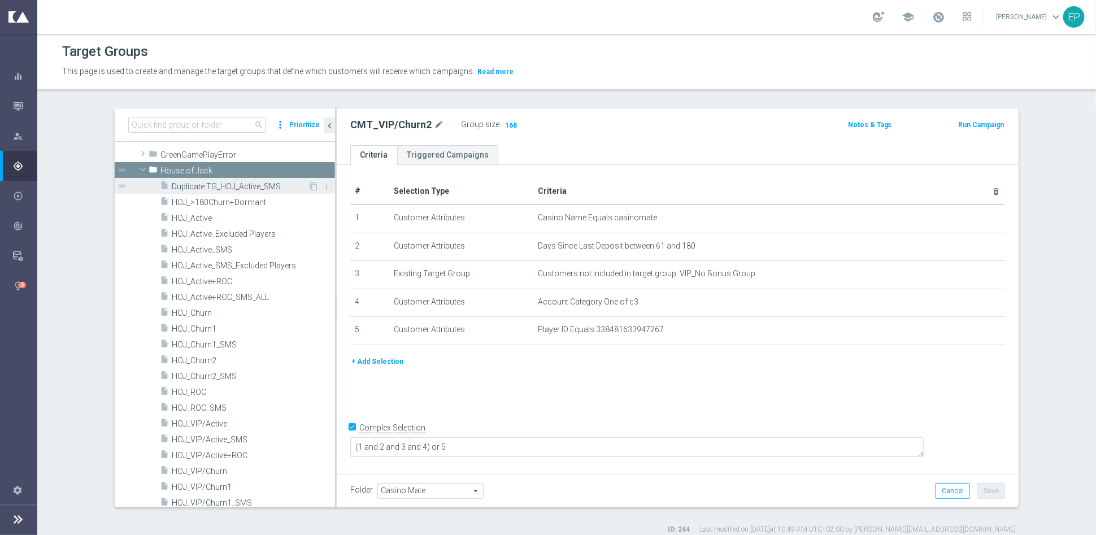
scroll to position [314, 0]
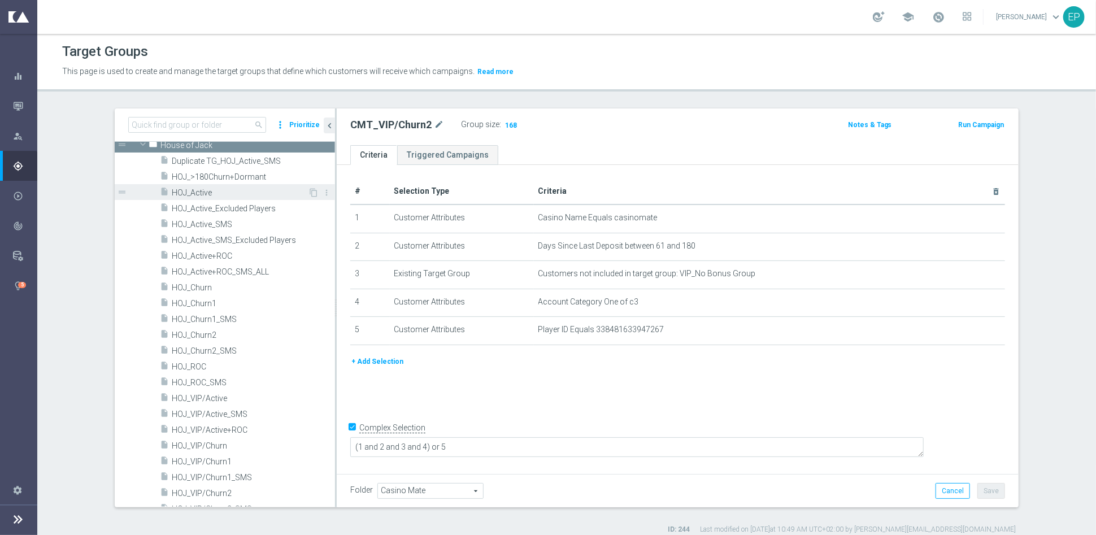
click at [202, 196] on span "HOJ_Active" at bounding box center [240, 193] width 136 height 10
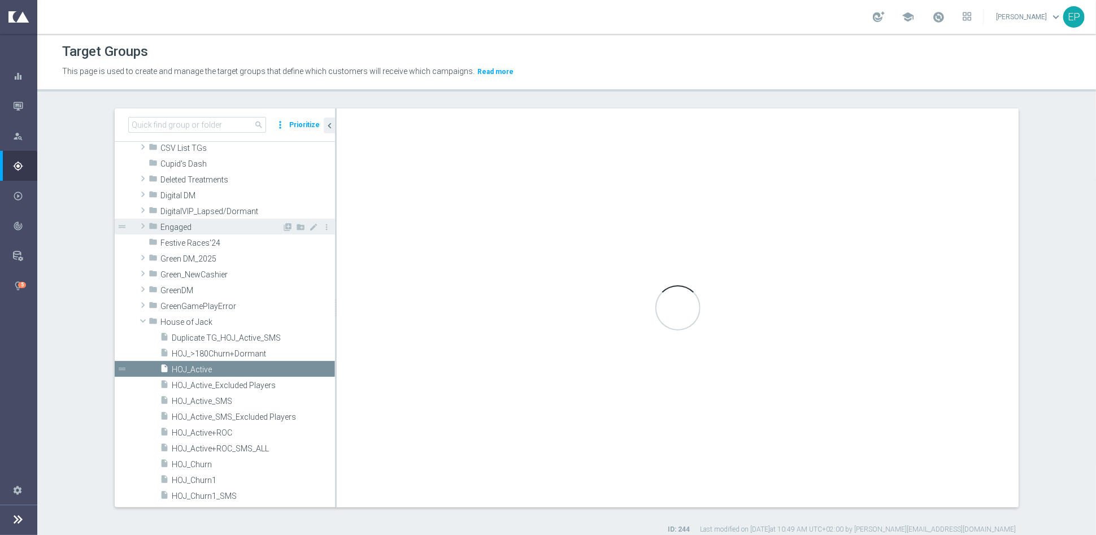
type input "House of Jack"
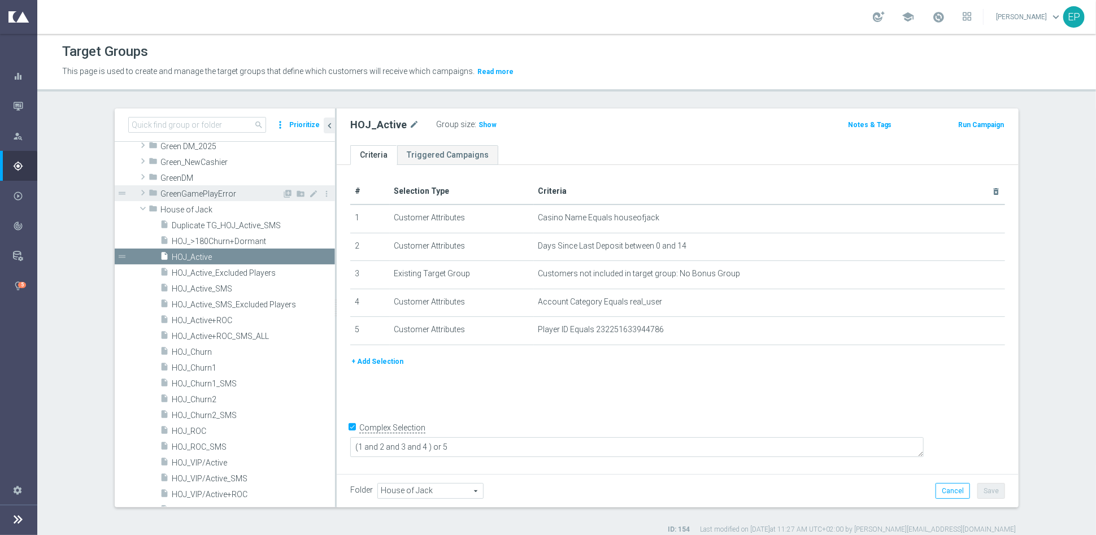
scroll to position [266, 0]
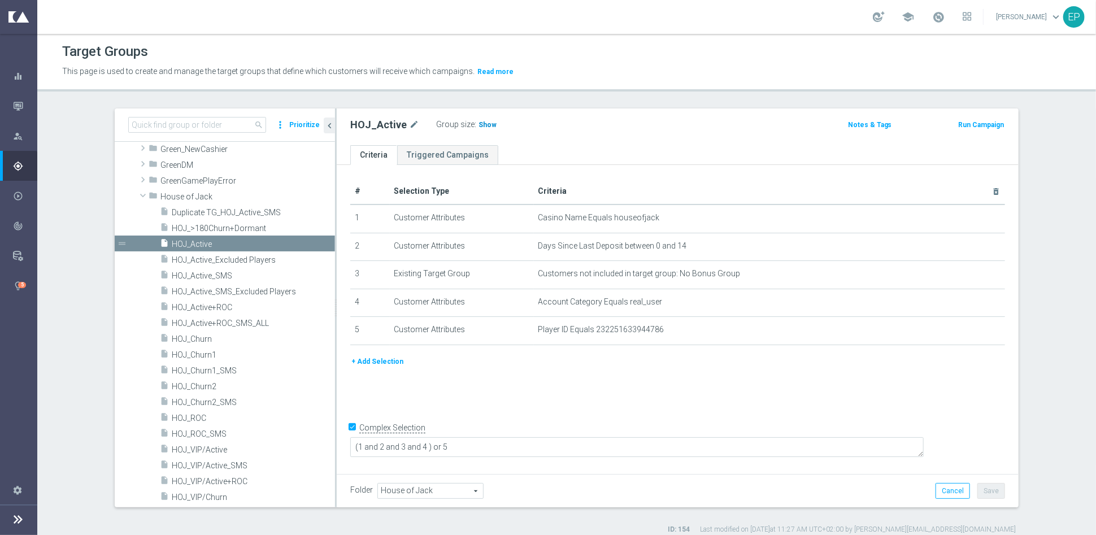
click at [479, 125] on span "Show" at bounding box center [488, 125] width 18 height 8
click at [192, 418] on span "HOJ_ROC" at bounding box center [240, 419] width 136 height 10
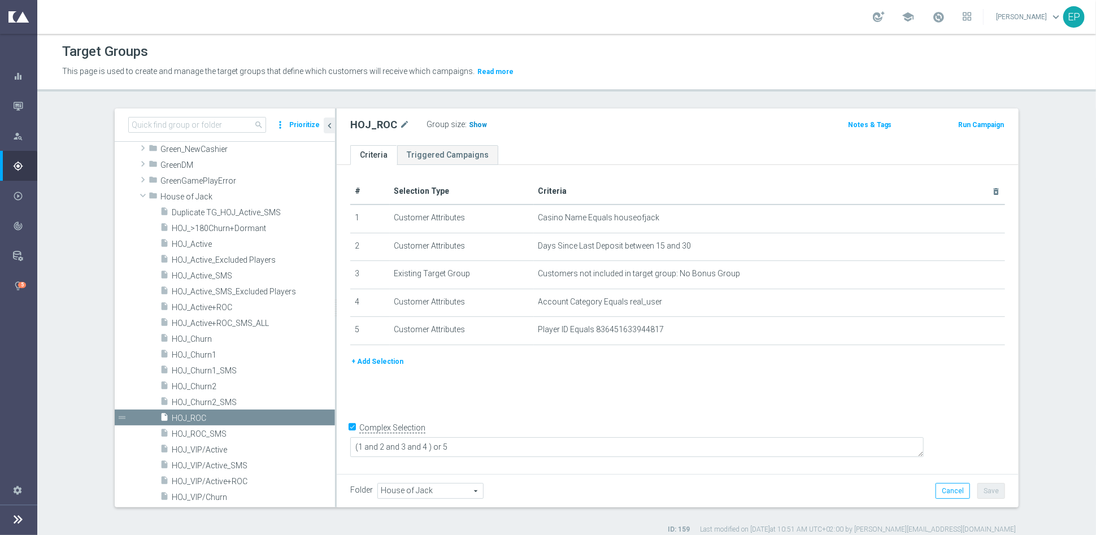
click at [469, 124] on span "Show" at bounding box center [478, 125] width 18 height 8
click at [216, 353] on span "HOJ_Churn1" at bounding box center [240, 355] width 136 height 10
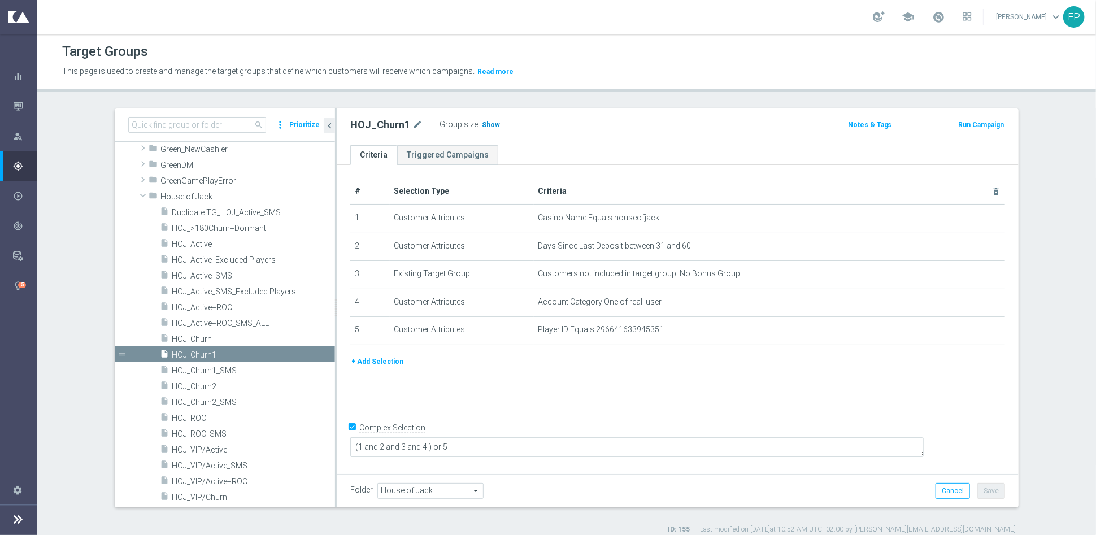
click at [483, 129] on h3 "Show" at bounding box center [491, 125] width 20 height 12
click at [212, 386] on span "HOJ_Churn2" at bounding box center [240, 387] width 136 height 10
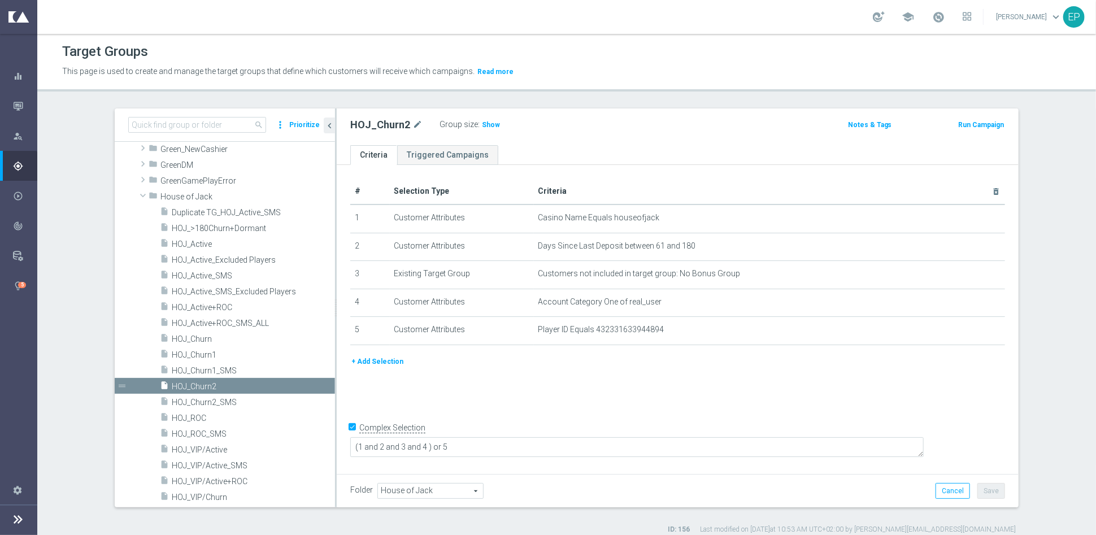
drag, startPoint x: 477, startPoint y: 124, endPoint x: 520, endPoint y: 153, distance: 51.4
click at [482, 124] on span "Show" at bounding box center [491, 125] width 18 height 8
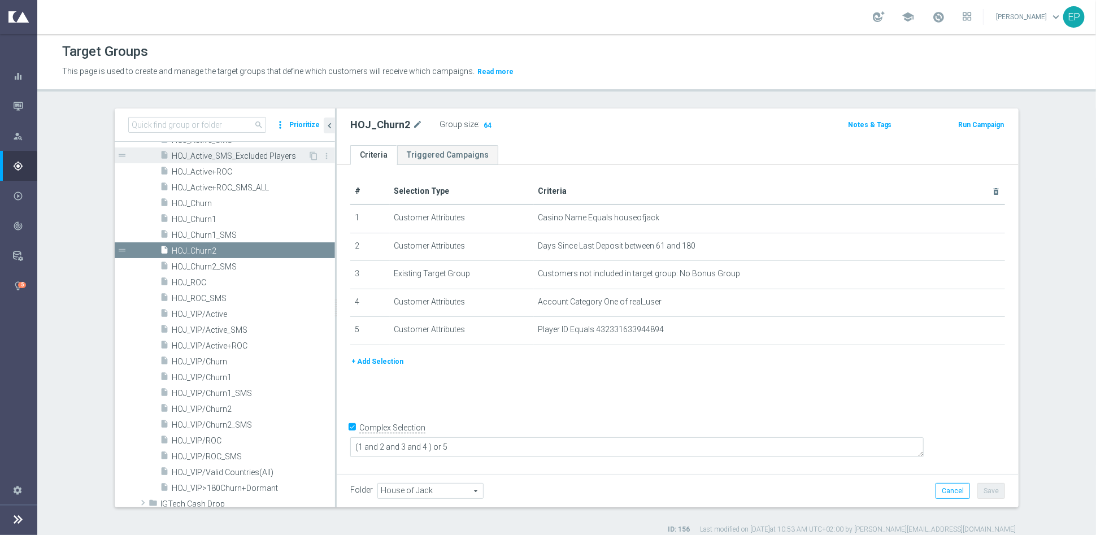
scroll to position [454, 0]
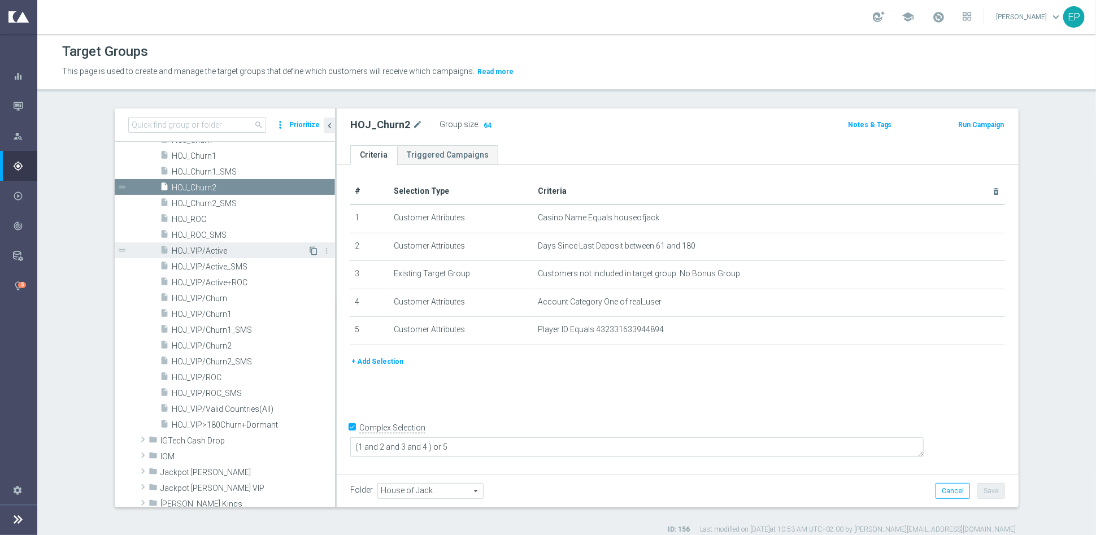
drag, startPoint x: 212, startPoint y: 247, endPoint x: 297, endPoint y: 247, distance: 84.8
click at [212, 247] on span "HOJ_VIP/Active" at bounding box center [240, 251] width 136 height 10
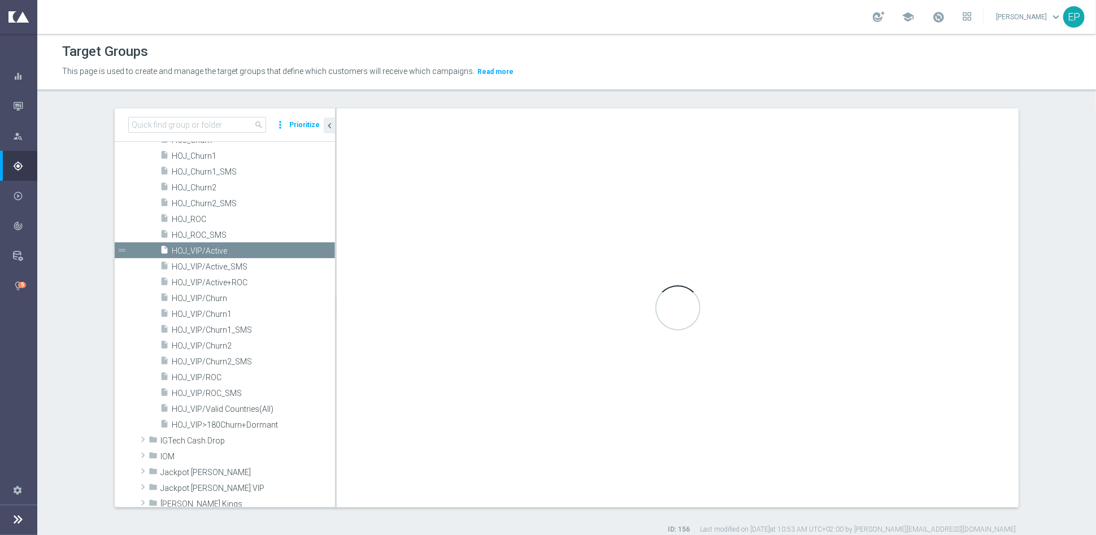
type textarea "(1 and 2 and 3 and 4) or 5"
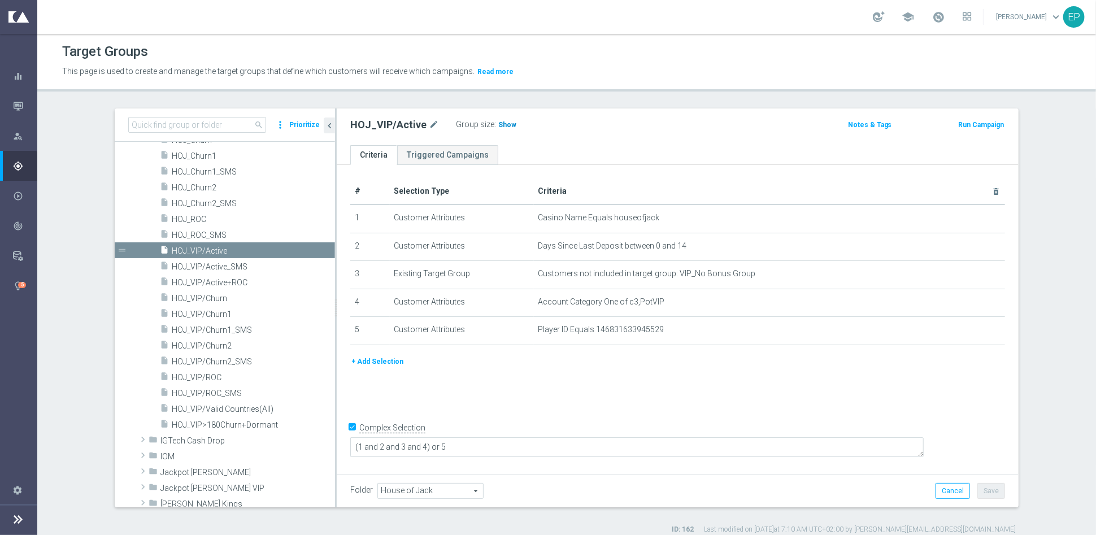
click at [498, 125] on span "Show" at bounding box center [507, 125] width 18 height 8
click at [205, 375] on span "HOJ_VIP/ROC" at bounding box center [240, 378] width 136 height 10
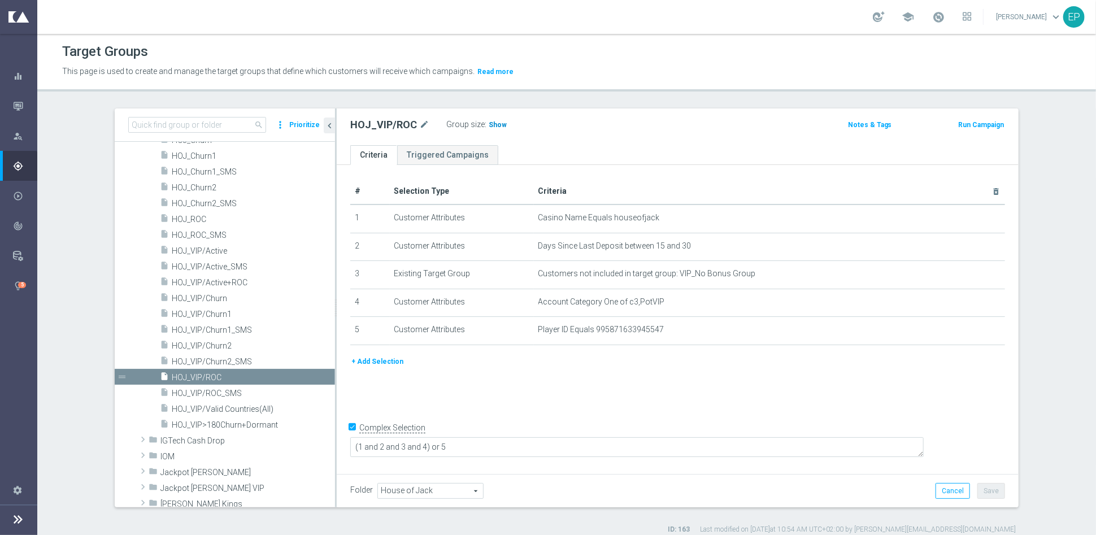
click at [489, 124] on span "Show" at bounding box center [498, 125] width 18 height 8
drag, startPoint x: 218, startPoint y: 315, endPoint x: 293, endPoint y: 307, distance: 76.1
click at [218, 315] on span "HOJ_VIP/Churn1" at bounding box center [240, 315] width 136 height 10
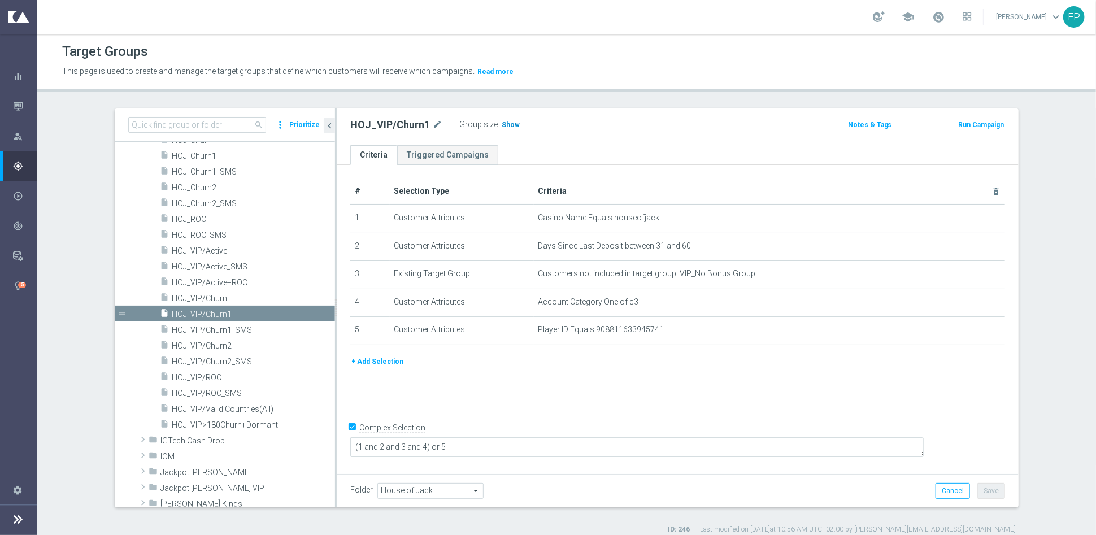
click at [504, 128] on span "Show" at bounding box center [511, 125] width 18 height 8
click at [216, 348] on span "HOJ_VIP/Churn2" at bounding box center [240, 346] width 136 height 10
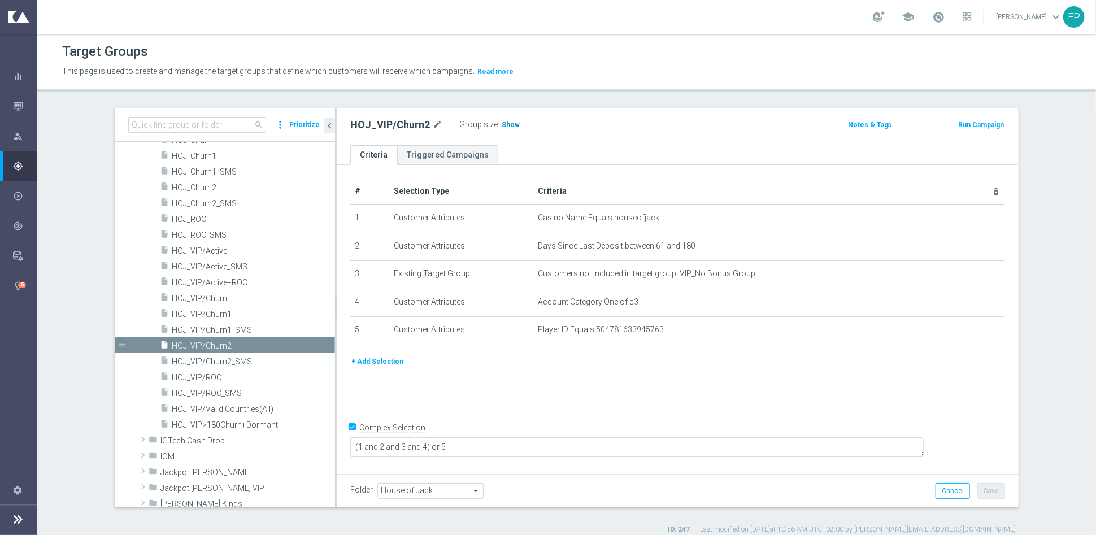
click at [502, 124] on span "Show" at bounding box center [511, 125] width 18 height 8
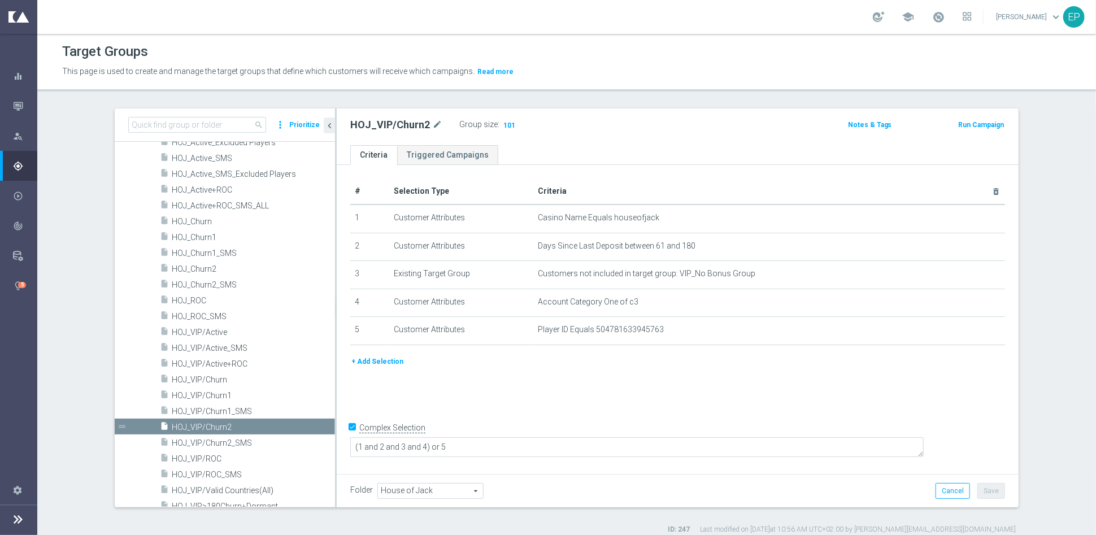
scroll to position [266, 0]
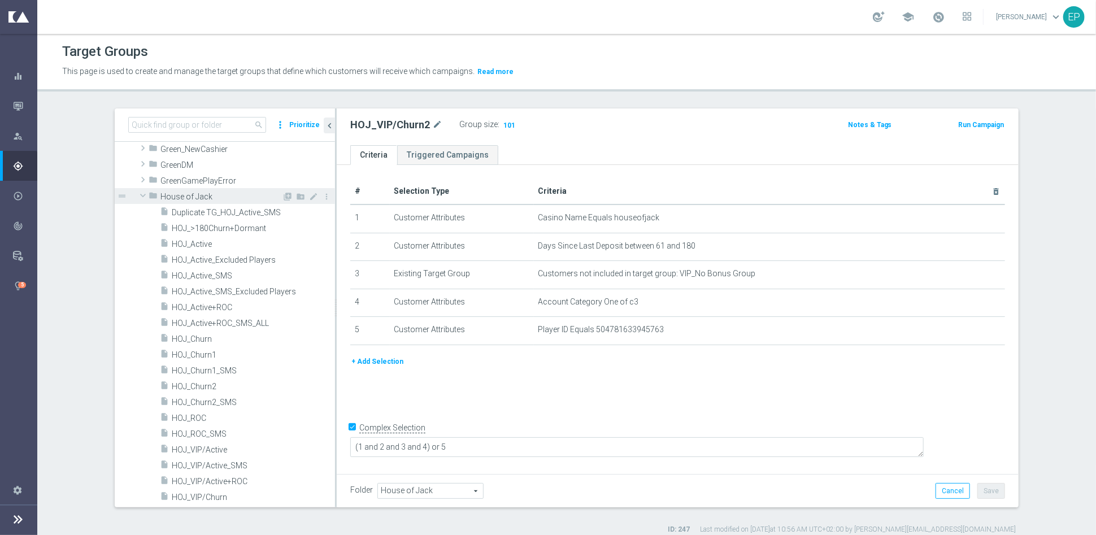
drag, startPoint x: 136, startPoint y: 196, endPoint x: 135, endPoint y: 188, distance: 7.5
click at [136, 196] on span at bounding box center [143, 195] width 14 height 11
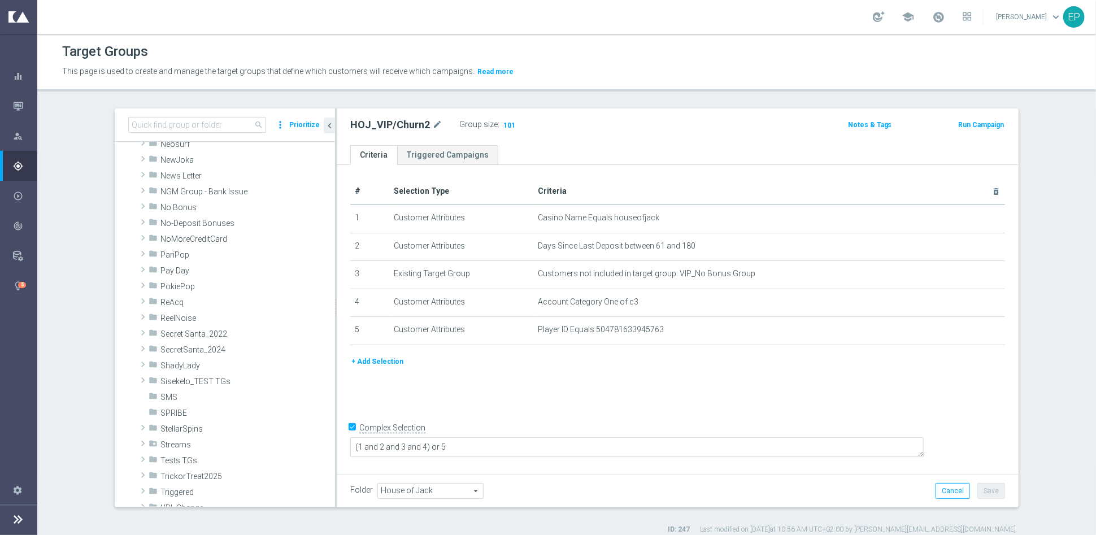
scroll to position [580, 0]
click at [197, 290] on div "folder PokiePop" at bounding box center [215, 285] width 133 height 16
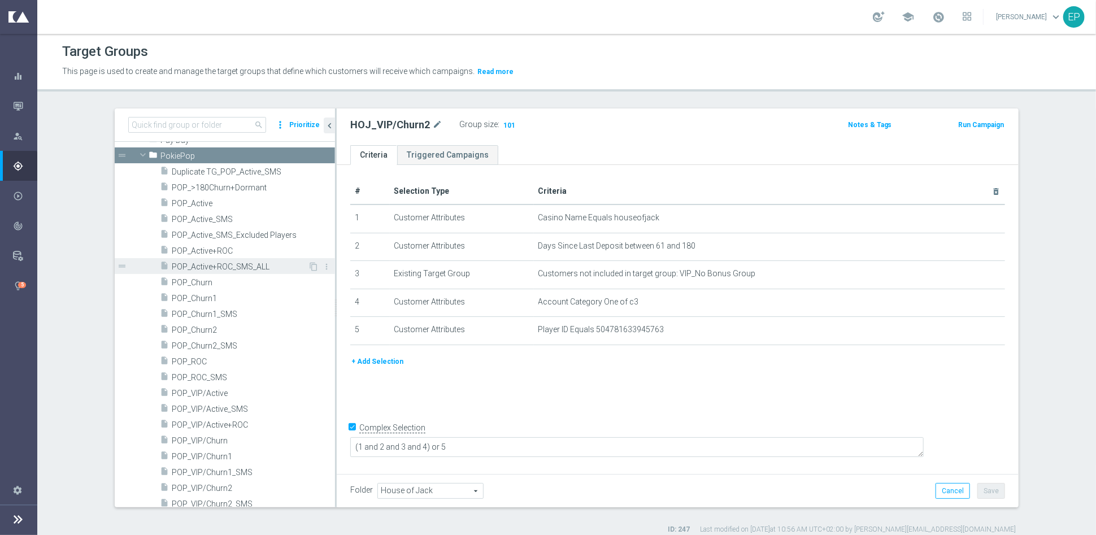
scroll to position [705, 0]
click at [209, 205] on span "POP_Active" at bounding box center [240, 203] width 136 height 10
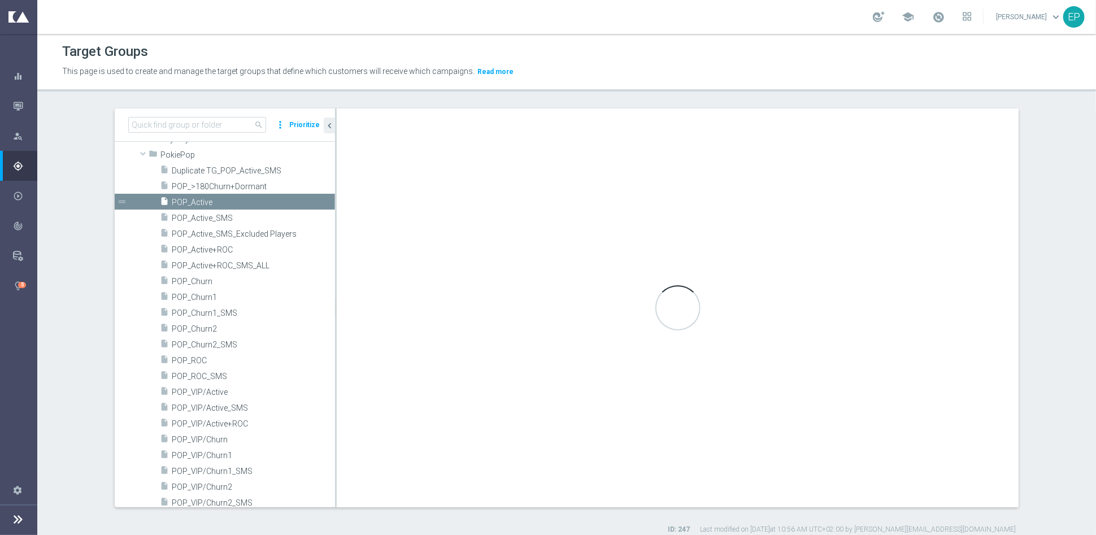
type input "PokiePop"
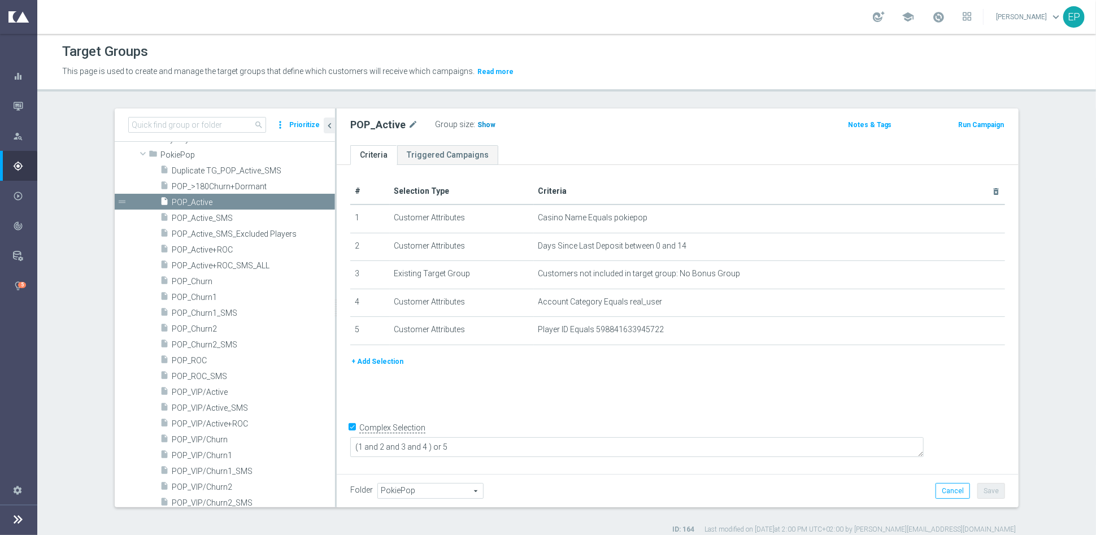
click at [478, 122] on span "Show" at bounding box center [487, 125] width 18 height 8
click at [194, 360] on span "POP_ROC" at bounding box center [240, 361] width 136 height 10
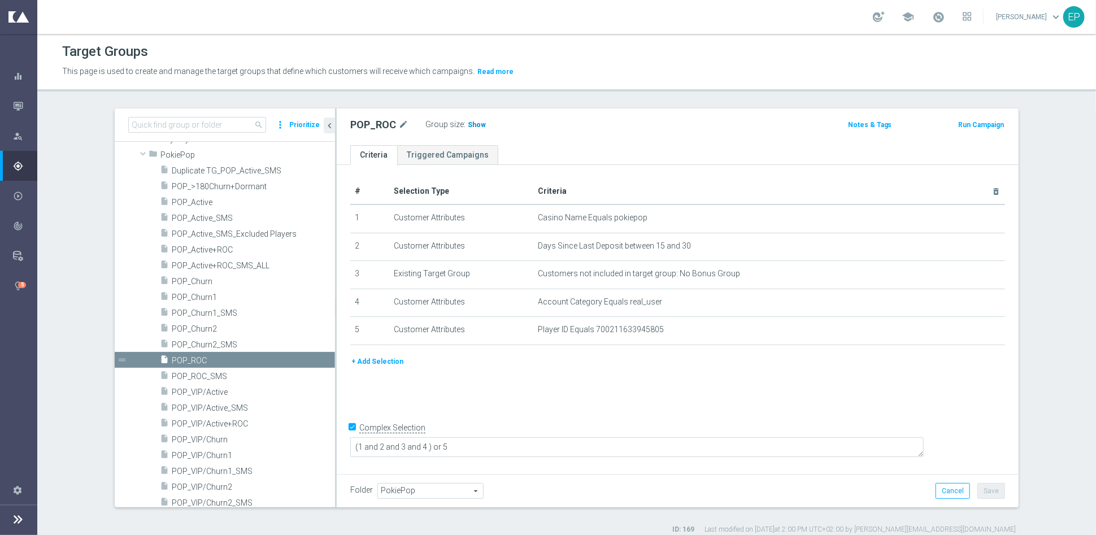
click at [468, 125] on span "Show" at bounding box center [477, 125] width 18 height 8
click at [202, 300] on span "POP_Churn1" at bounding box center [240, 298] width 136 height 10
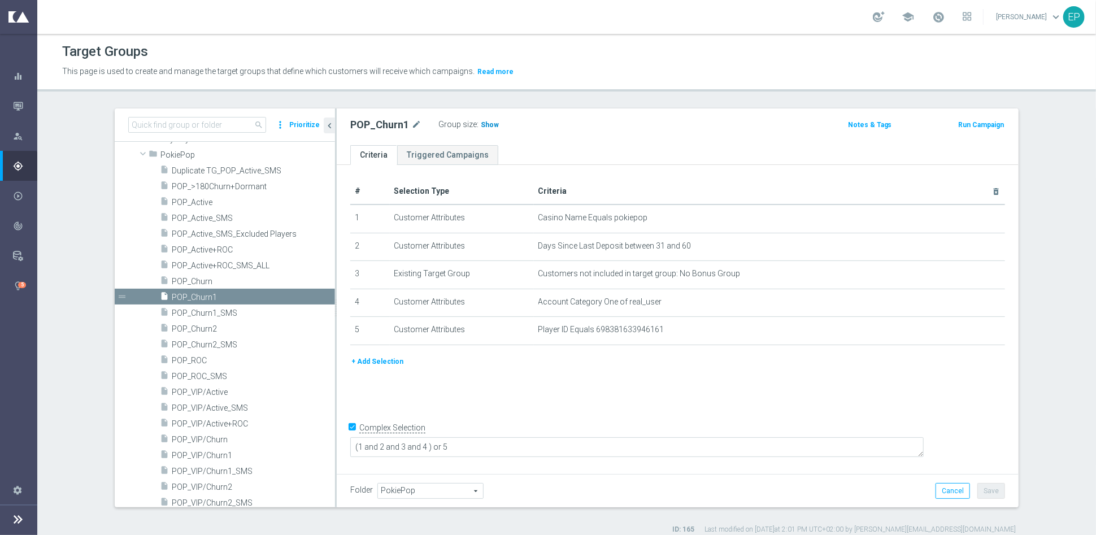
click at [481, 122] on span "Show" at bounding box center [490, 125] width 18 height 8
click at [192, 329] on span "POP_Churn2" at bounding box center [240, 329] width 136 height 10
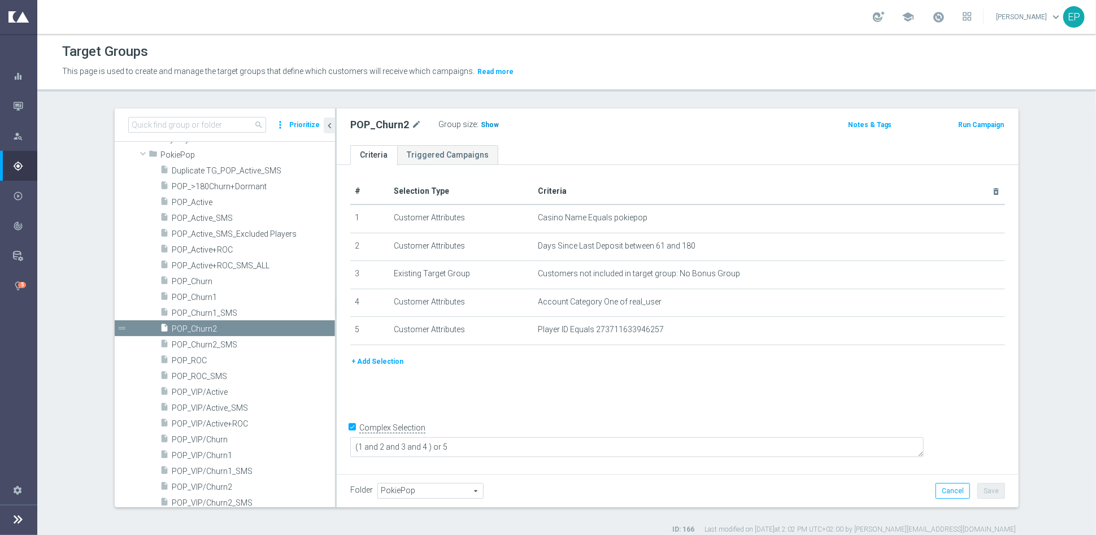
click at [485, 127] on span "Show" at bounding box center [490, 125] width 18 height 8
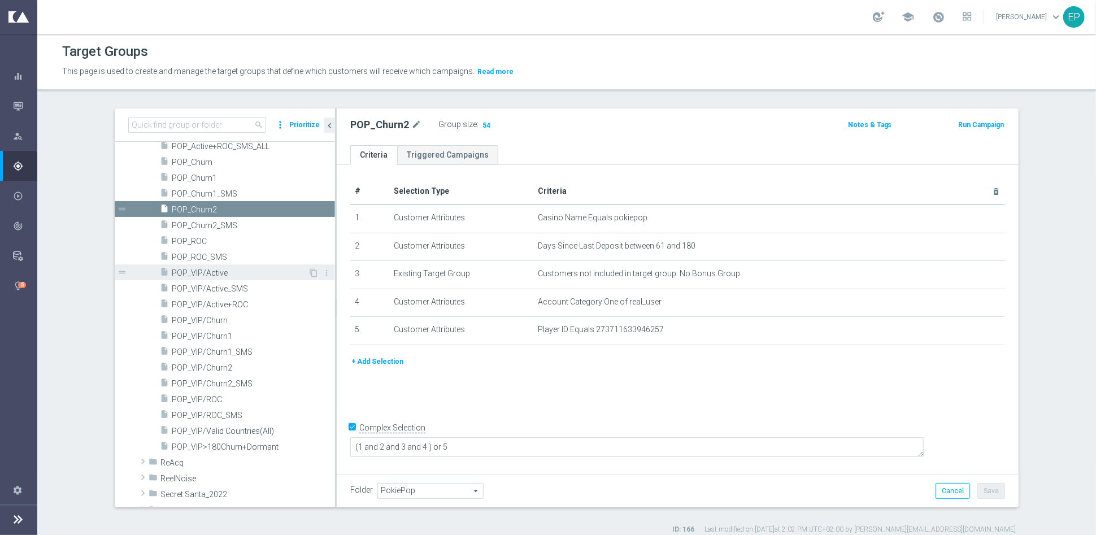
scroll to position [831, 0]
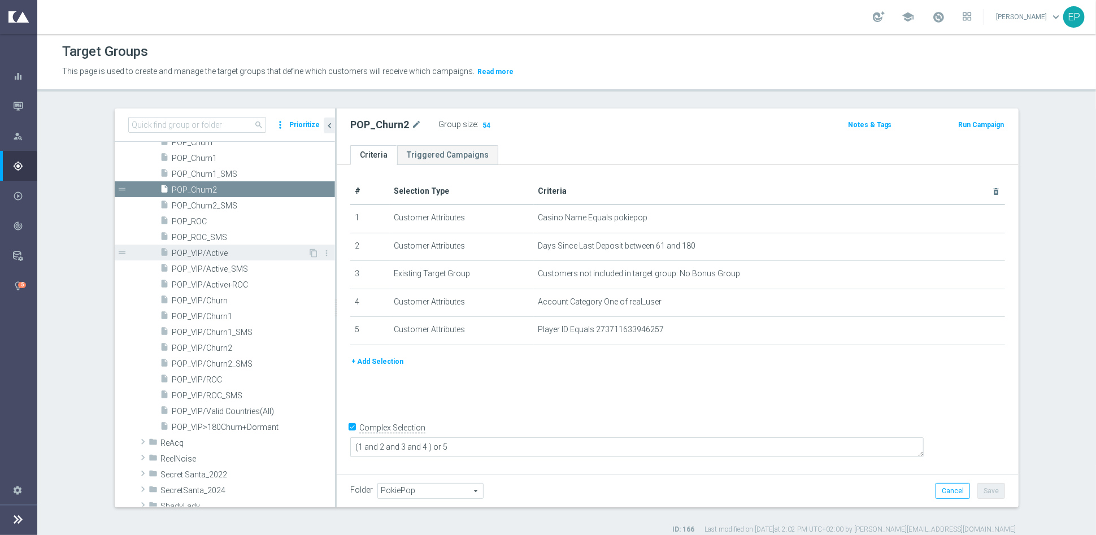
click at [209, 249] on span "POP_VIP/Active" at bounding box center [240, 254] width 136 height 10
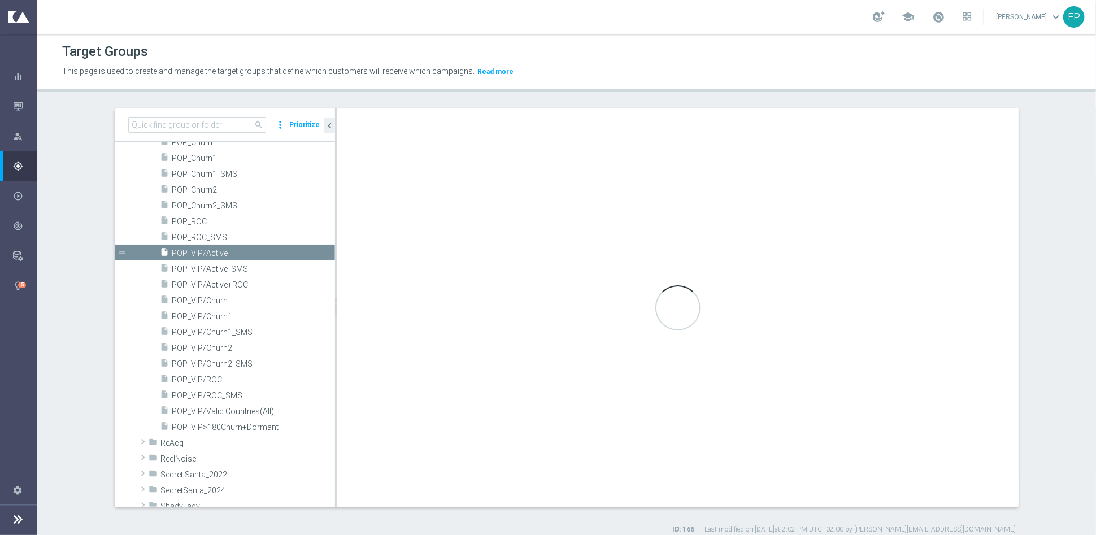
type textarea "(1 and 2 and 3 and 4) or 5"
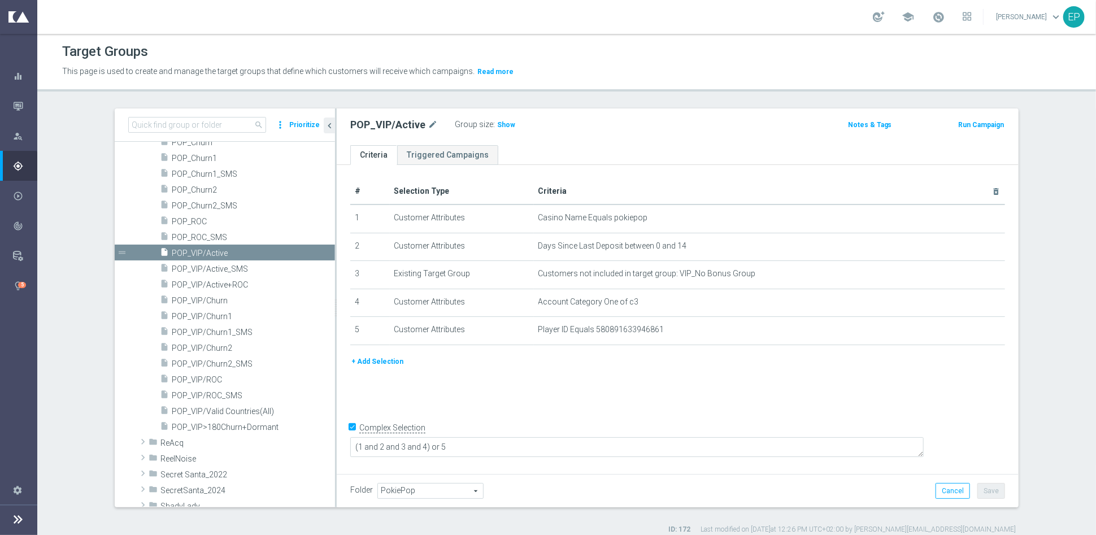
click at [497, 123] on span "Show" at bounding box center [506, 125] width 18 height 8
click at [203, 378] on span "POP_VIP/ROC" at bounding box center [240, 380] width 136 height 10
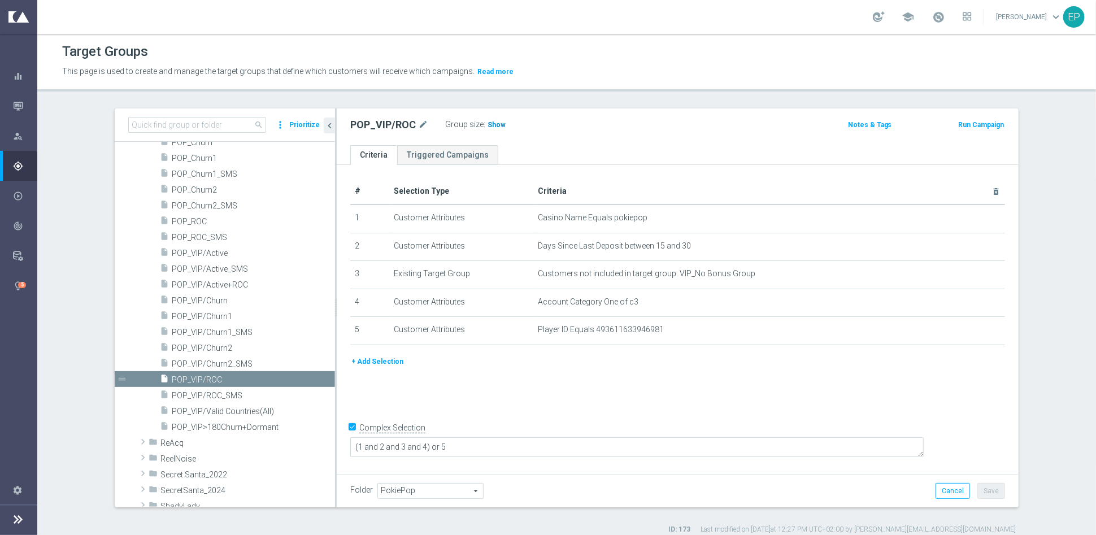
click at [488, 125] on span "Show" at bounding box center [497, 125] width 18 height 8
click at [214, 318] on span "POP_VIP/Churn1" at bounding box center [240, 317] width 136 height 10
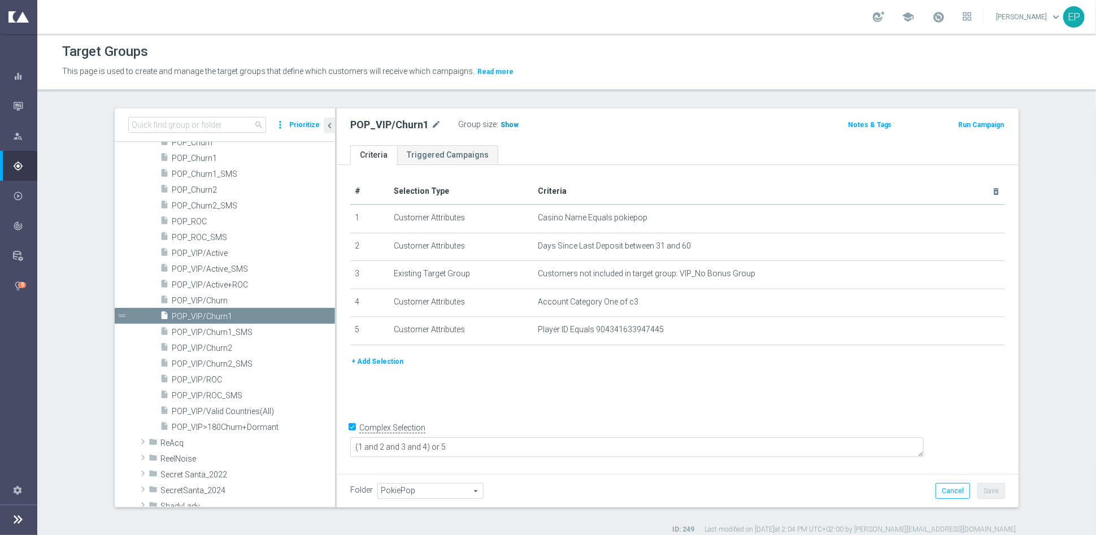
click at [501, 124] on span "Show" at bounding box center [510, 125] width 18 height 8
click at [194, 348] on span "POP_VIP/Churn2" at bounding box center [240, 349] width 136 height 10
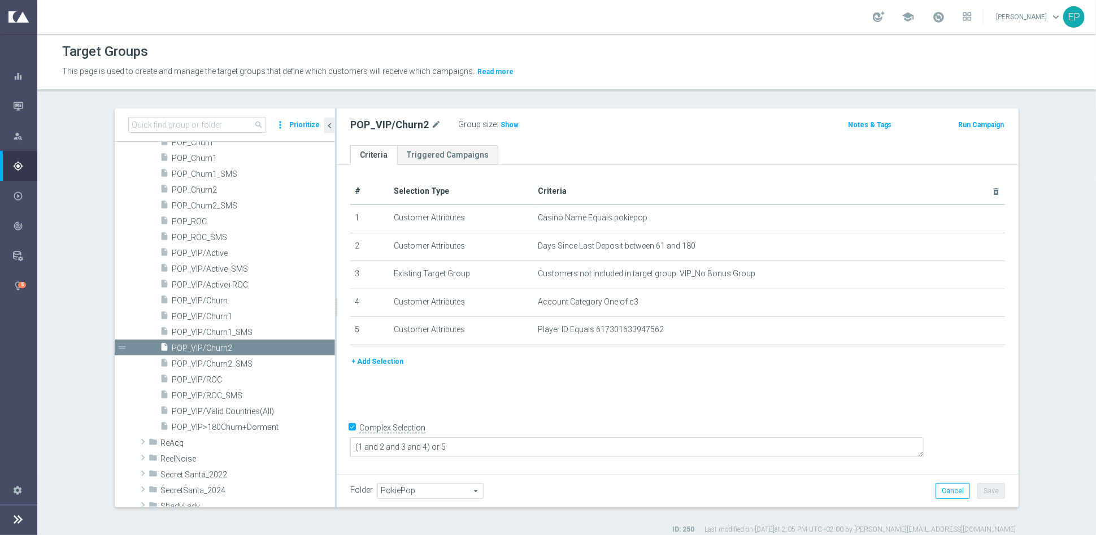
drag, startPoint x: 500, startPoint y: 128, endPoint x: 510, endPoint y: 132, distance: 11.4
click at [501, 127] on span "Show" at bounding box center [510, 125] width 18 height 8
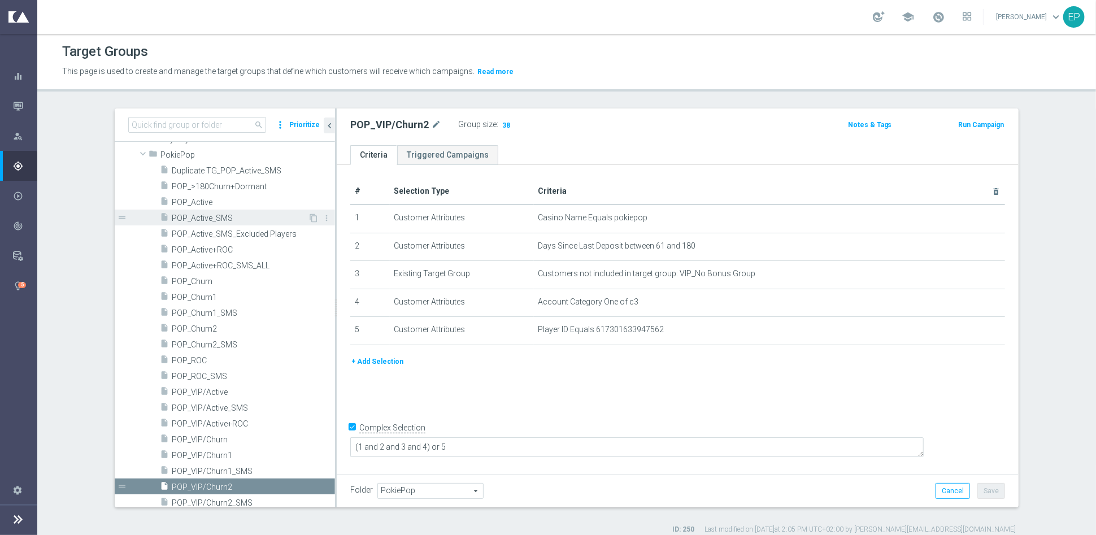
scroll to position [643, 0]
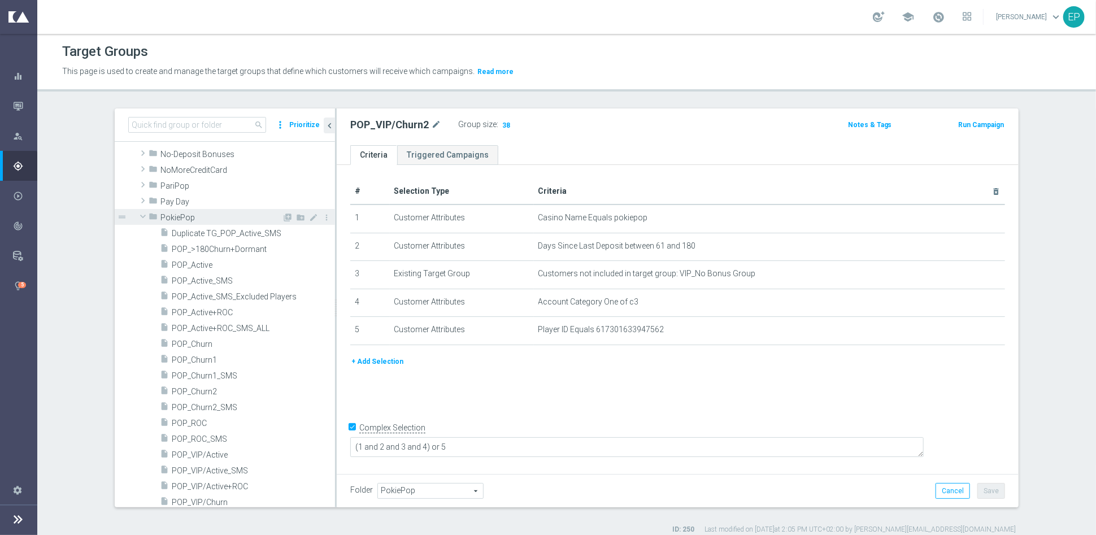
drag, startPoint x: 136, startPoint y: 215, endPoint x: 150, endPoint y: 223, distance: 15.9
click at [136, 215] on span at bounding box center [143, 216] width 14 height 11
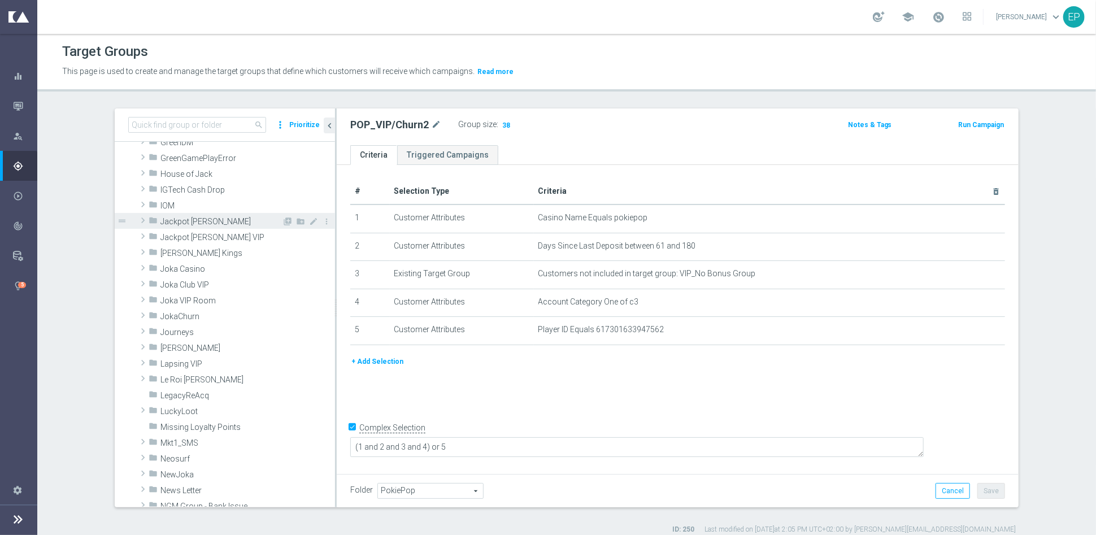
scroll to position [266, 0]
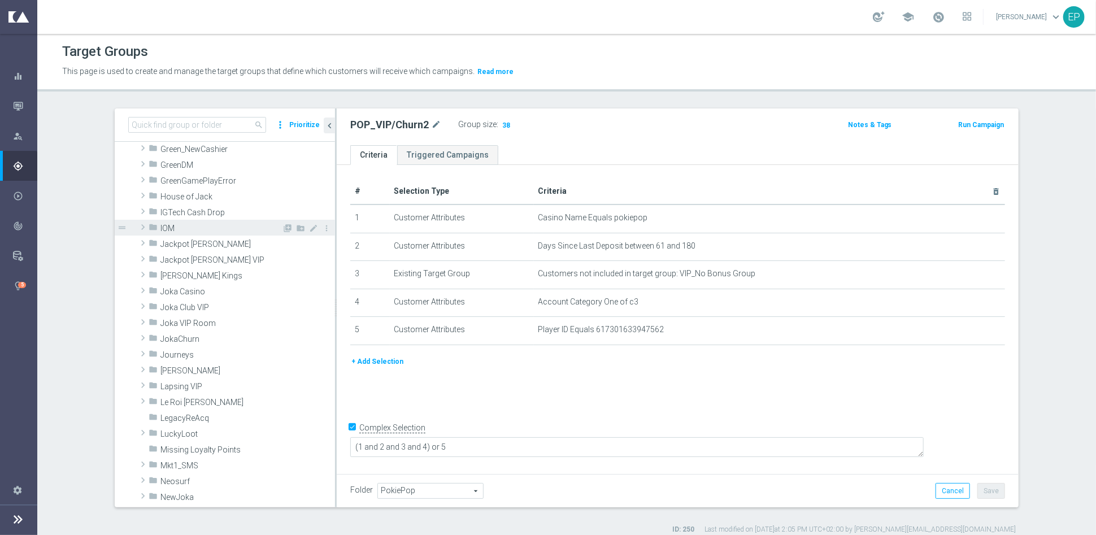
click at [137, 225] on span at bounding box center [142, 227] width 11 height 14
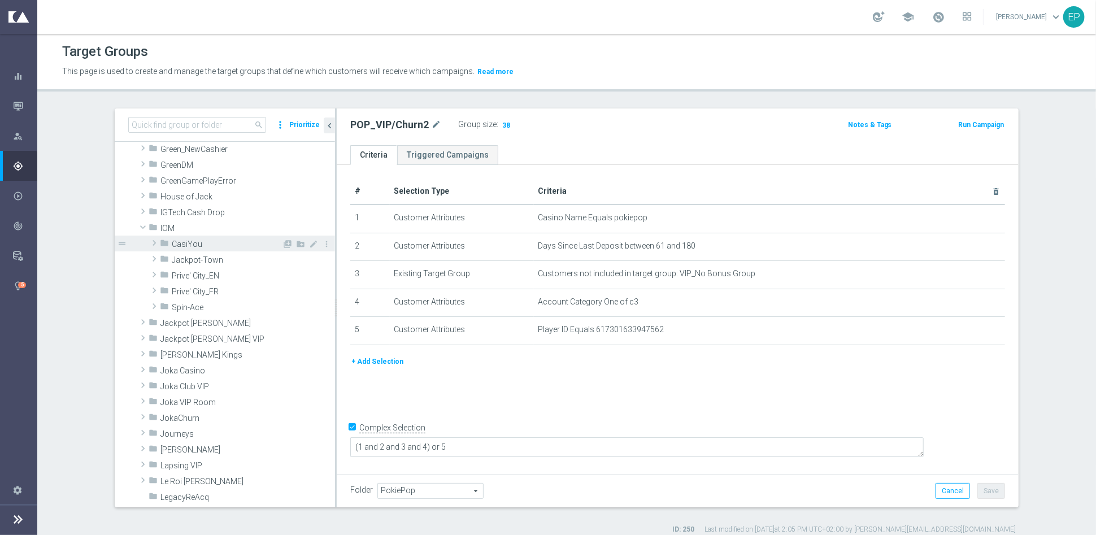
click at [189, 248] on div "folder CasiYou" at bounding box center [221, 244] width 122 height 16
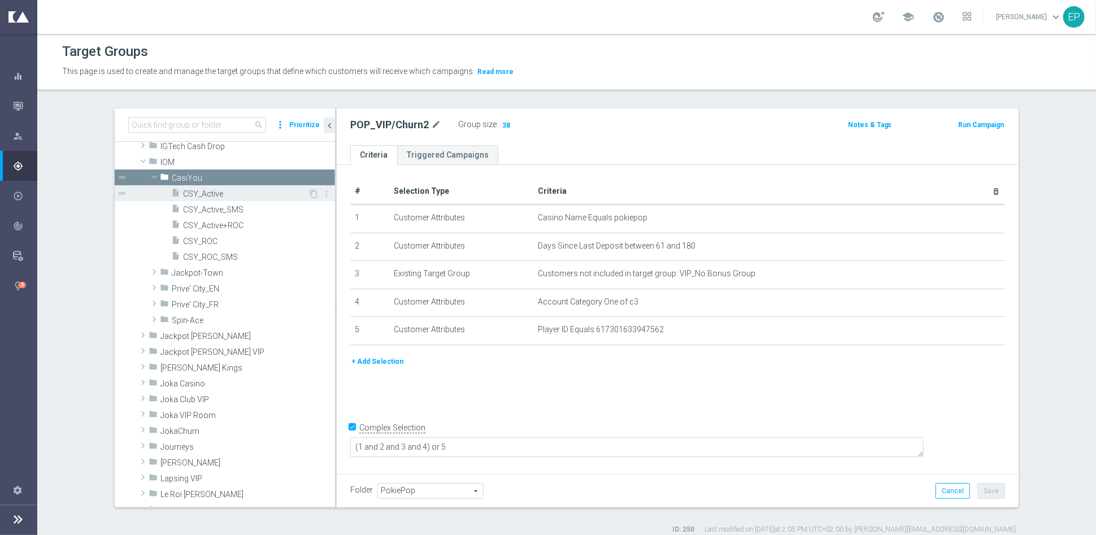
click at [207, 197] on span "CSY_Active" at bounding box center [245, 194] width 125 height 10
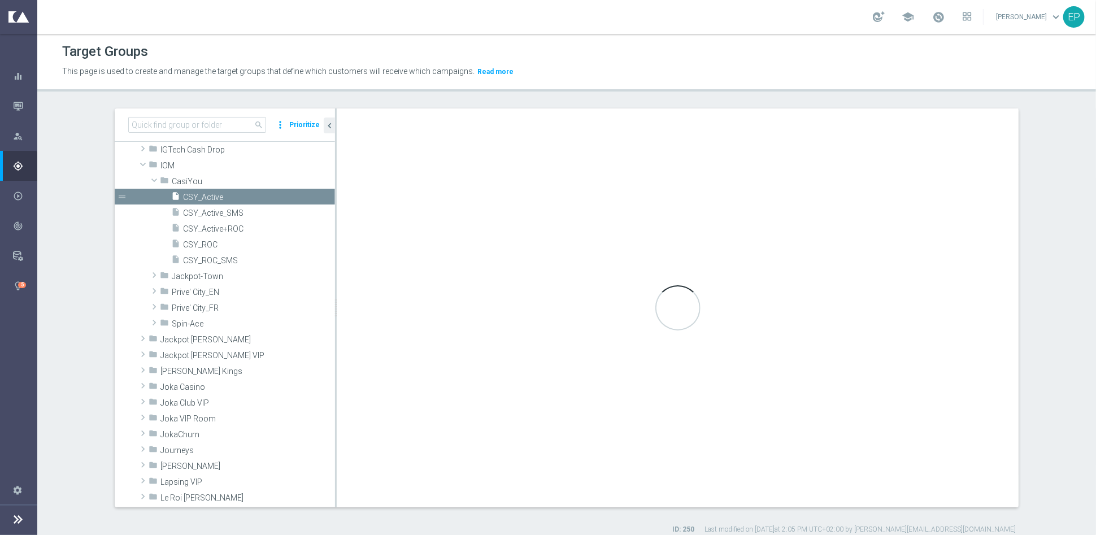
scroll to position [155, 0]
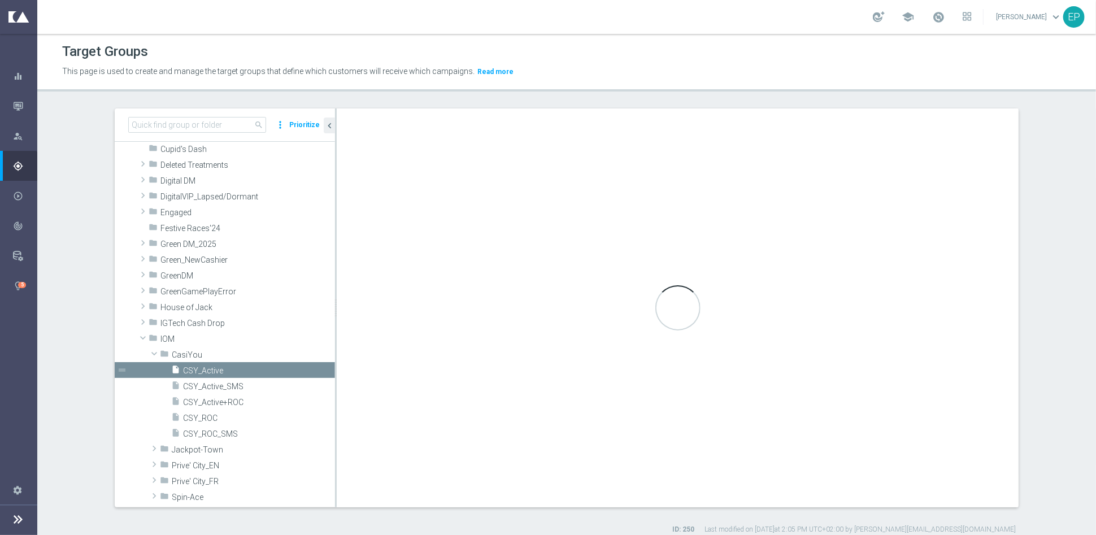
checkbox input "false"
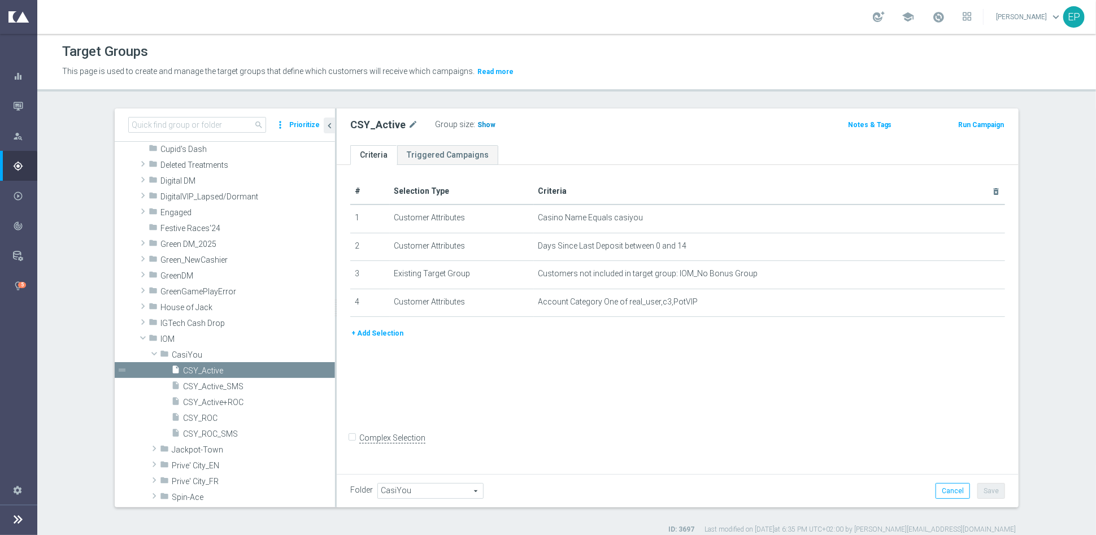
click at [478, 122] on span "Show" at bounding box center [487, 125] width 18 height 8
click at [205, 416] on span "CSY_ROC" at bounding box center [245, 419] width 125 height 10
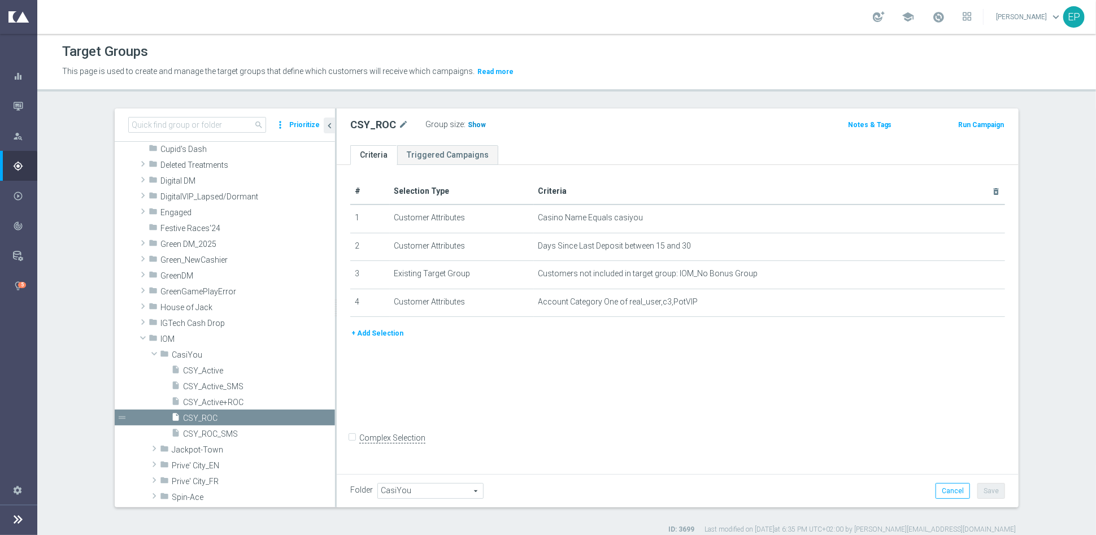
click at [468, 122] on span "Show" at bounding box center [477, 125] width 18 height 8
drag, startPoint x: 185, startPoint y: 384, endPoint x: 205, endPoint y: 379, distance: 19.7
click at [185, 384] on span "CSY_Active_SMS" at bounding box center [245, 387] width 125 height 10
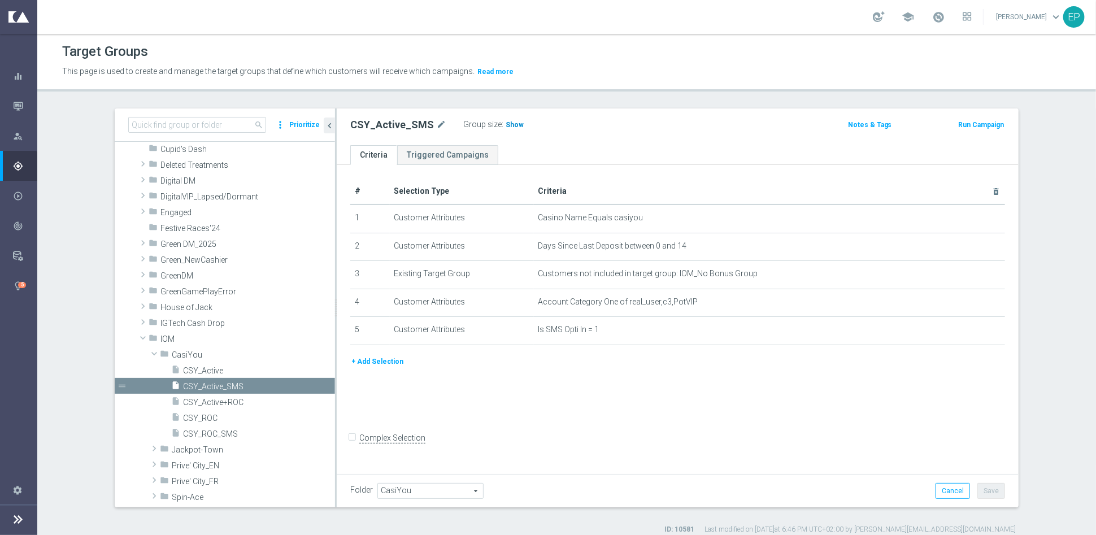
click at [506, 125] on span "Show" at bounding box center [515, 125] width 18 height 8
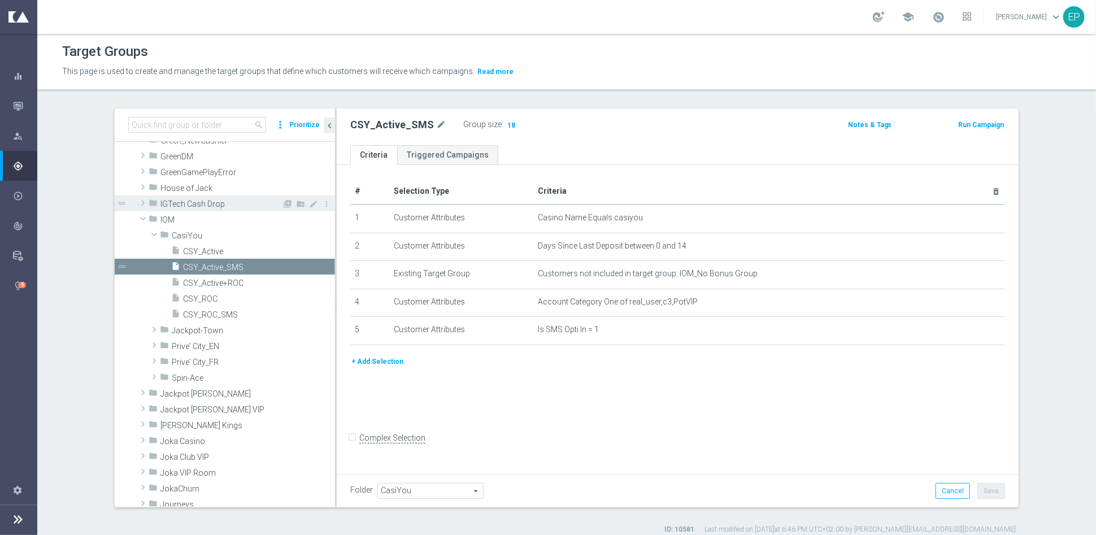
scroll to position [280, 0]
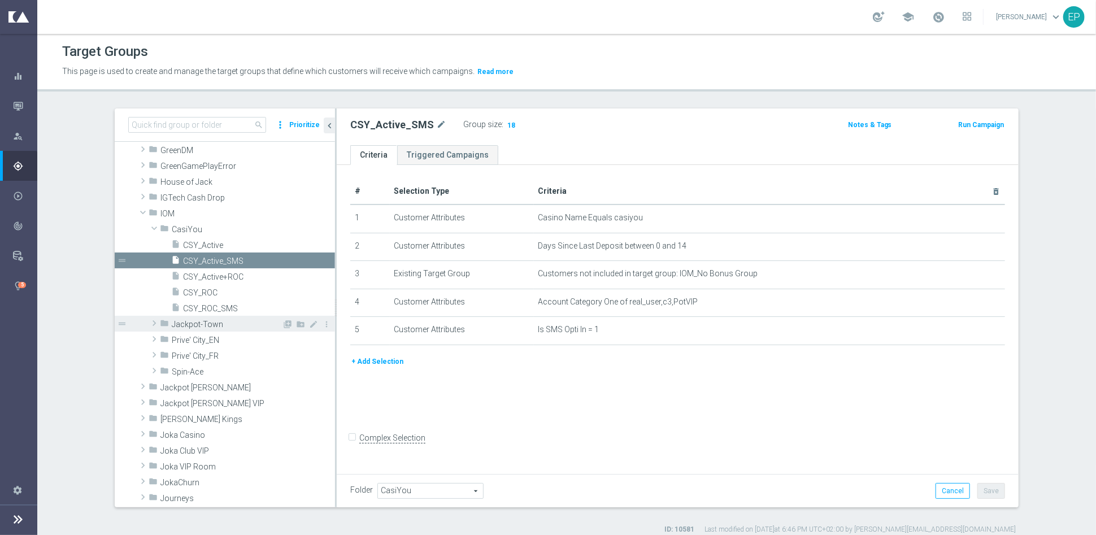
click at [199, 323] on span "Jackpot-Town" at bounding box center [227, 325] width 110 height 10
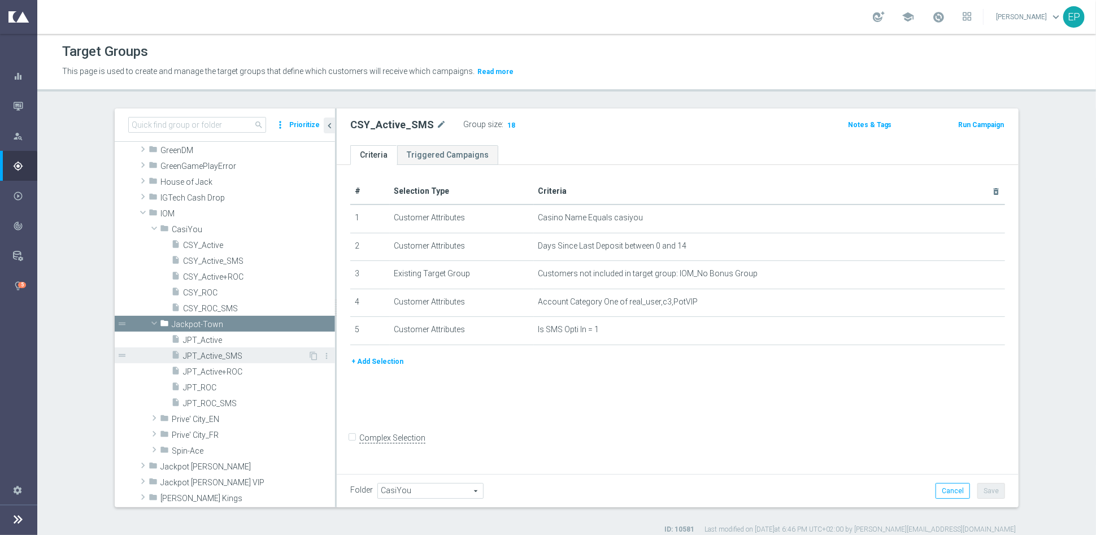
click at [223, 358] on span "JPT_Active_SMS" at bounding box center [245, 357] width 125 height 10
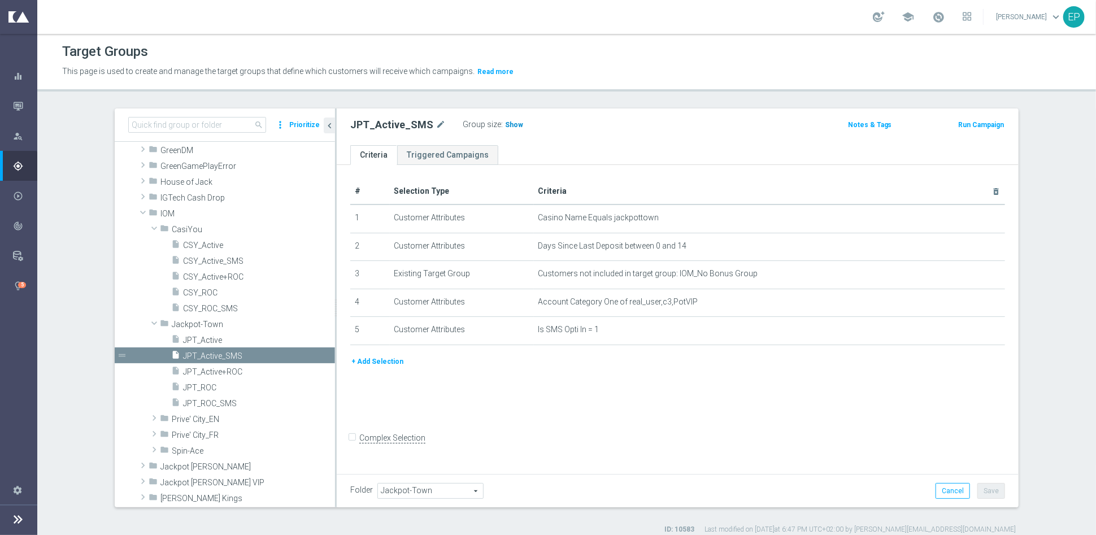
click at [505, 128] on span "Show" at bounding box center [514, 125] width 18 height 8
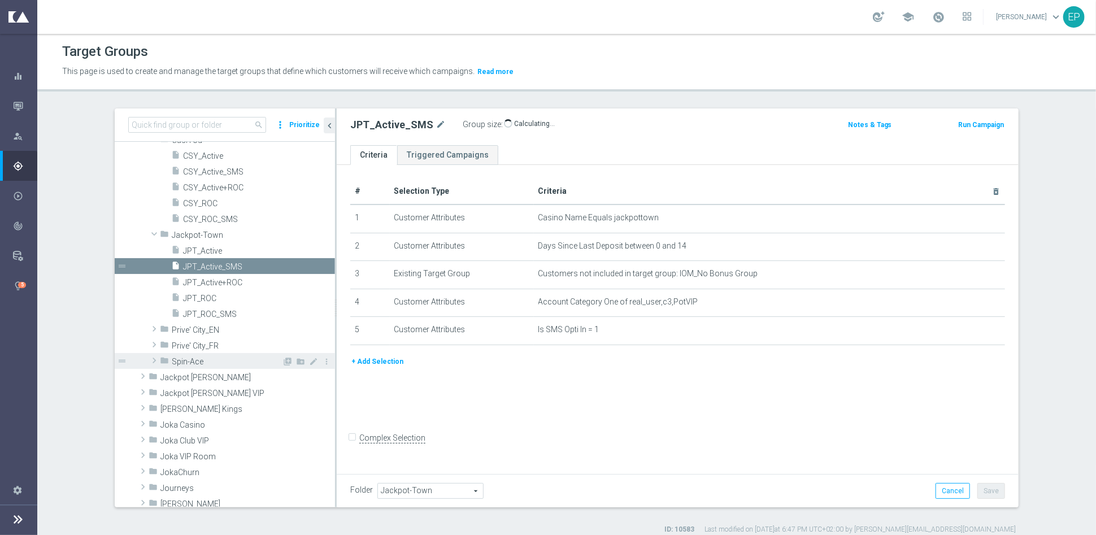
scroll to position [406, 0]
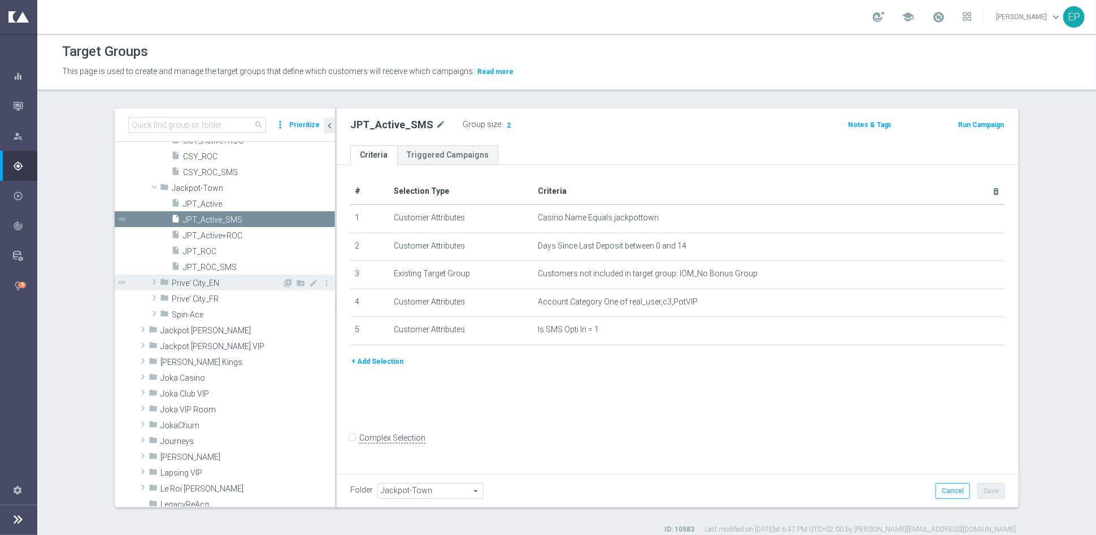
click at [203, 284] on span "Prive' City_EN" at bounding box center [227, 284] width 110 height 10
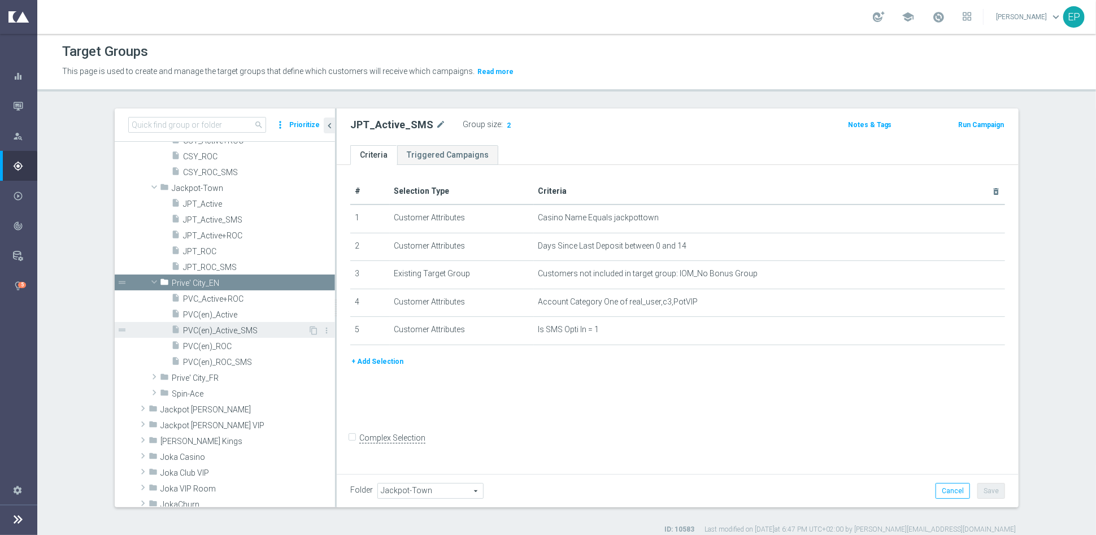
click at [217, 327] on span "PVC(en)_Active_SMS" at bounding box center [245, 331] width 125 height 10
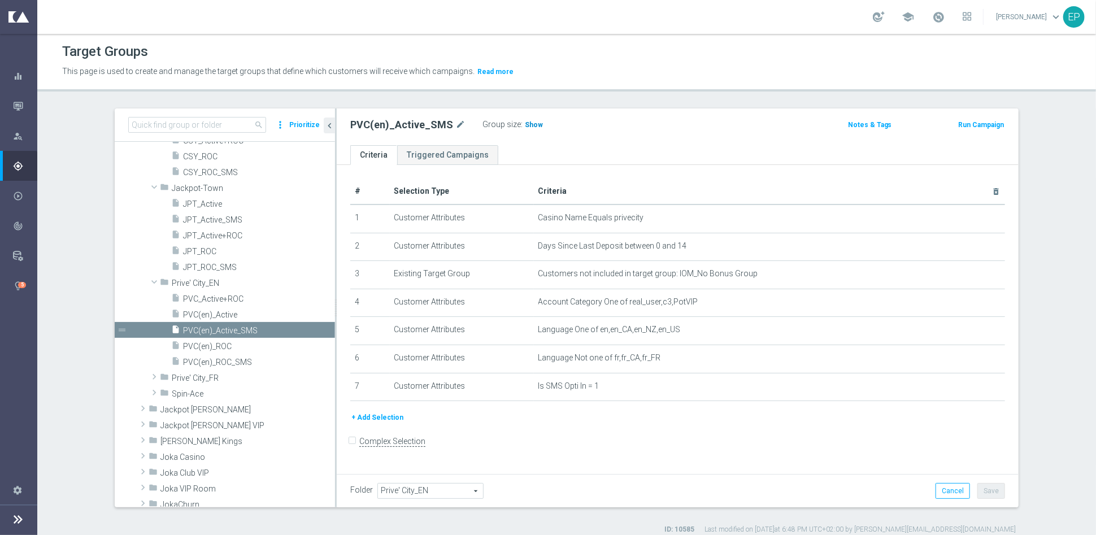
click at [525, 124] on span "Show" at bounding box center [534, 125] width 18 height 8
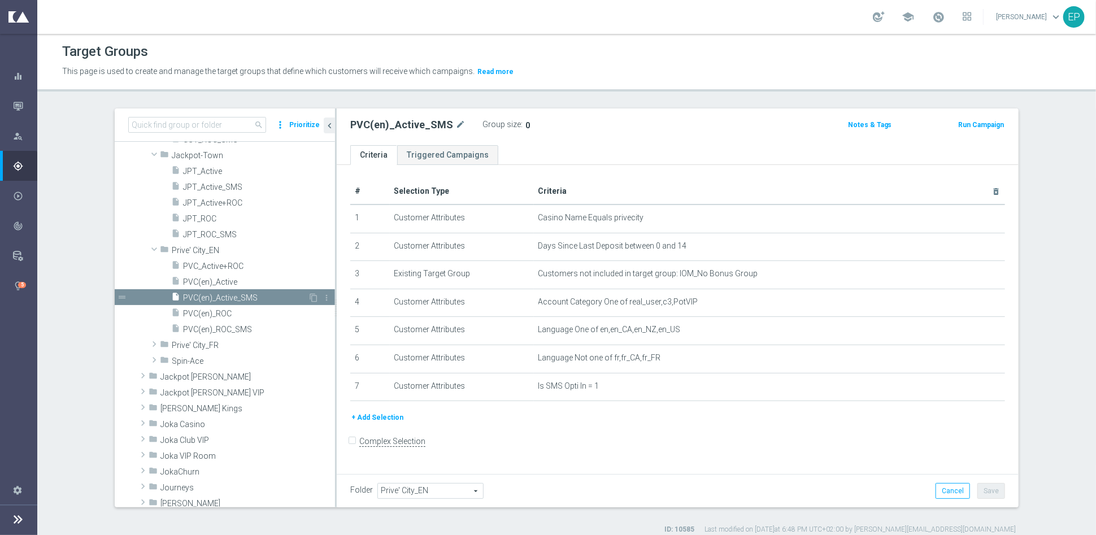
scroll to position [469, 0]
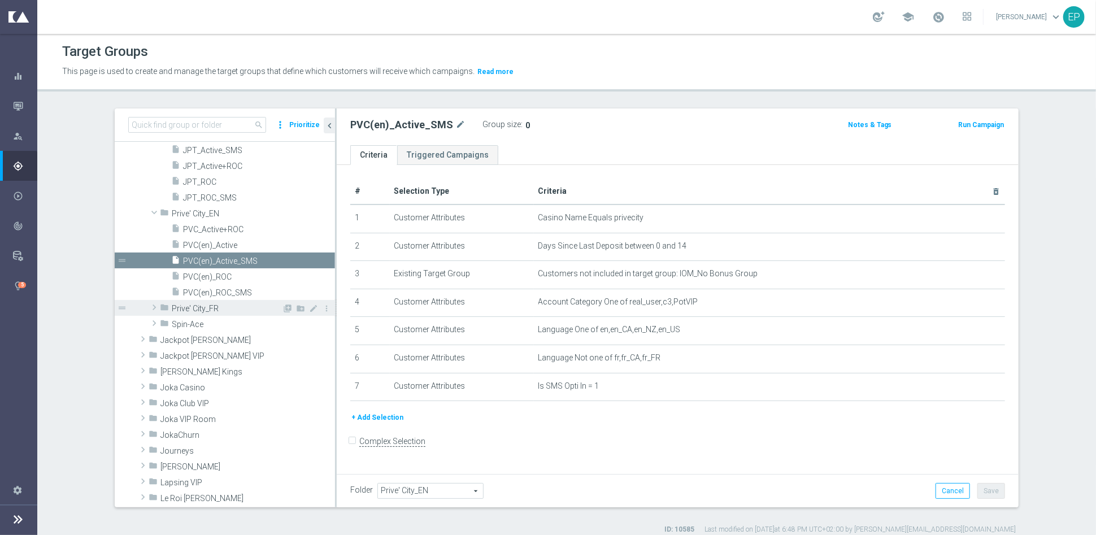
click at [175, 304] on span "Prive' City_FR" at bounding box center [227, 309] width 110 height 10
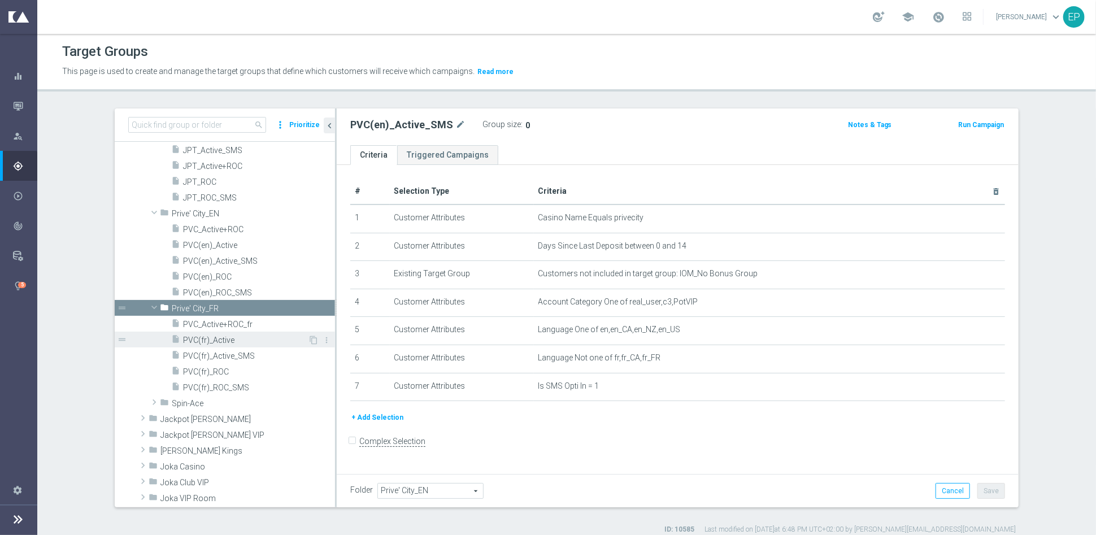
click at [224, 340] on span "PVC(fr)_Active" at bounding box center [245, 341] width 125 height 10
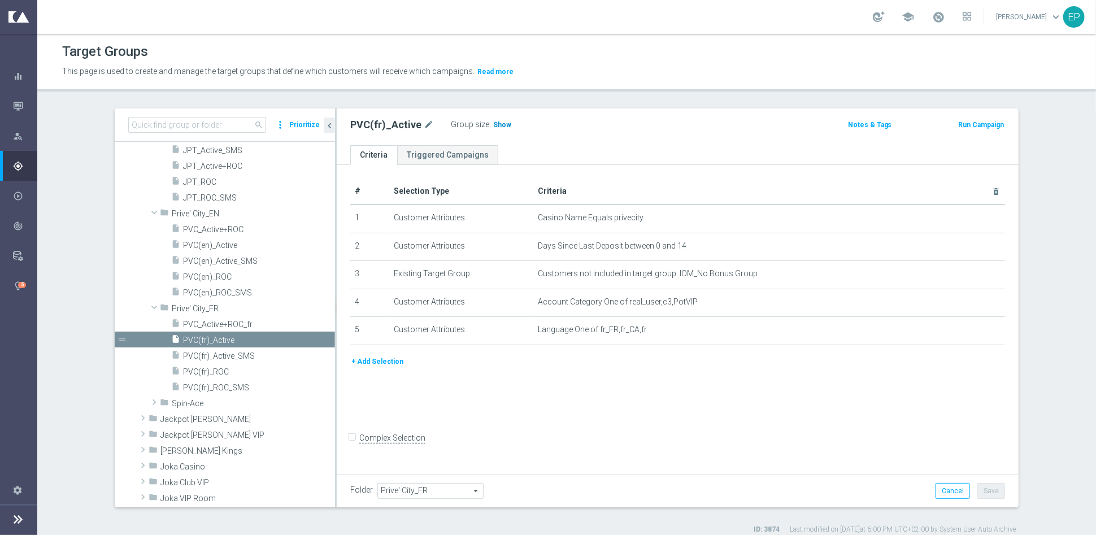
click at [493, 126] on span "Show" at bounding box center [502, 125] width 18 height 8
click at [172, 404] on span "Spin-Ace" at bounding box center [227, 404] width 110 height 10
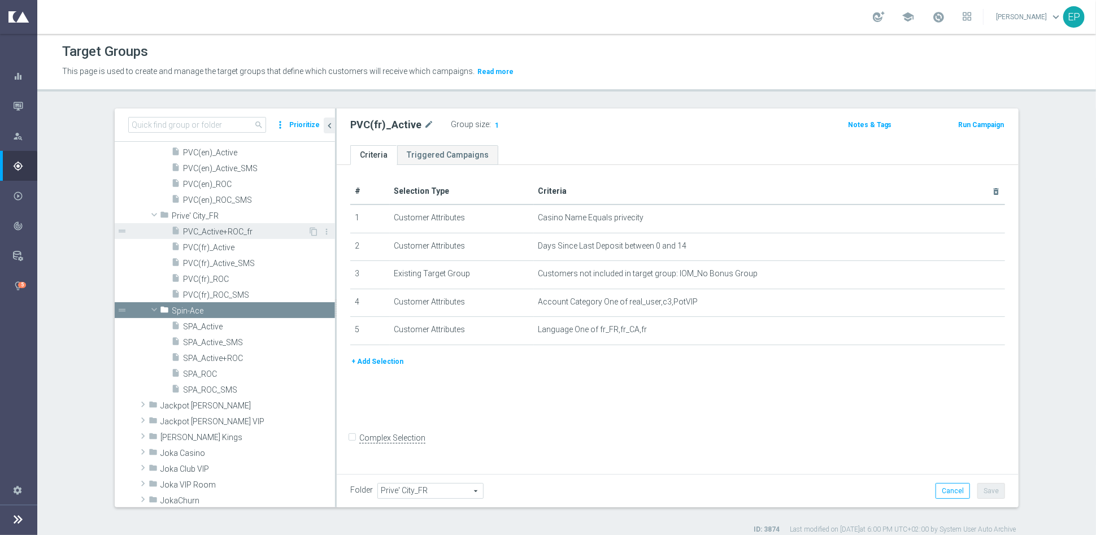
scroll to position [595, 0]
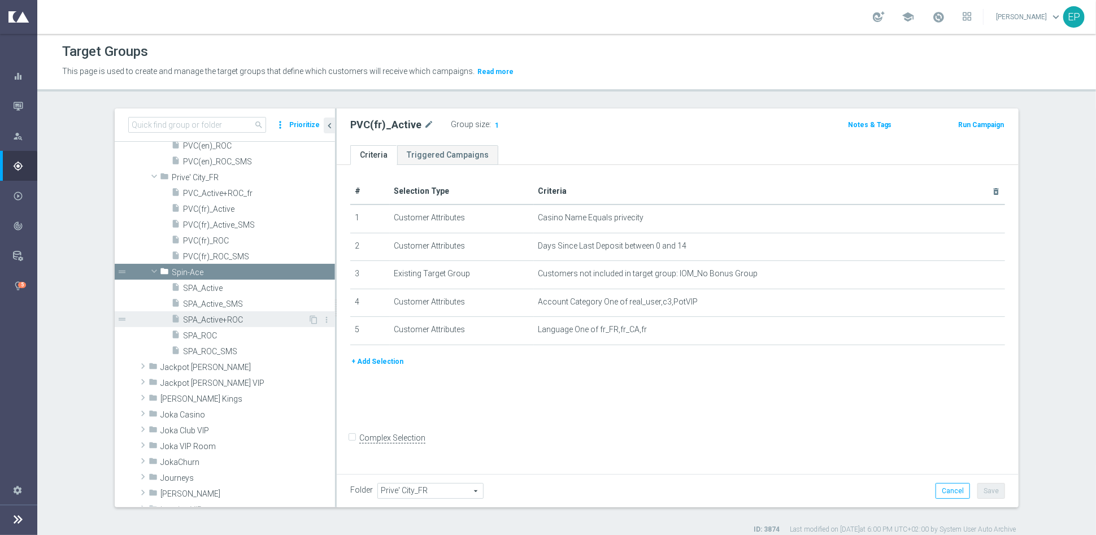
click at [219, 309] on div "insert_drive_file SPA_Active_SMS" at bounding box center [253, 304] width 164 height 16
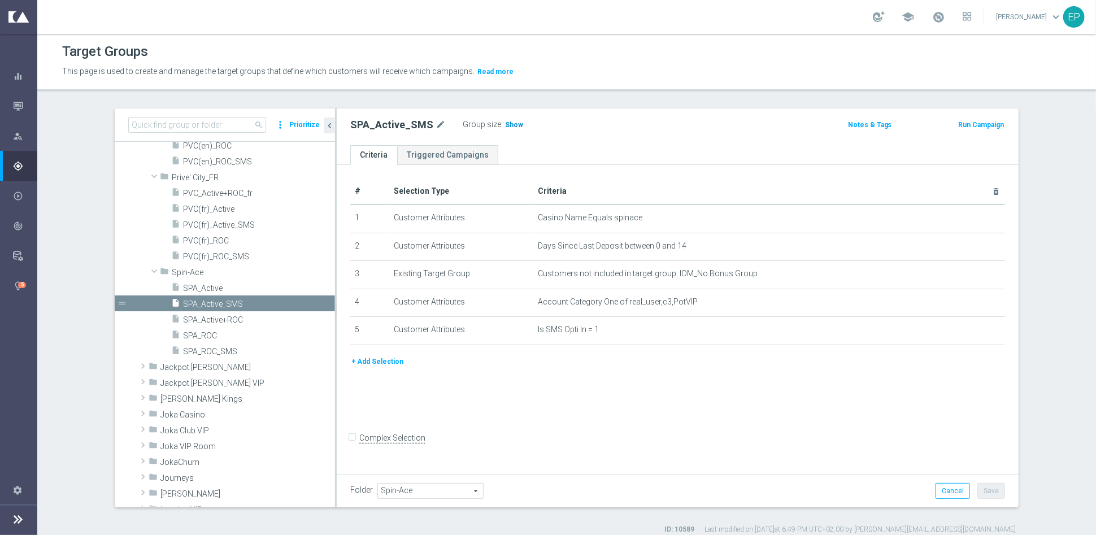
click at [505, 123] on span "Show" at bounding box center [514, 125] width 18 height 8
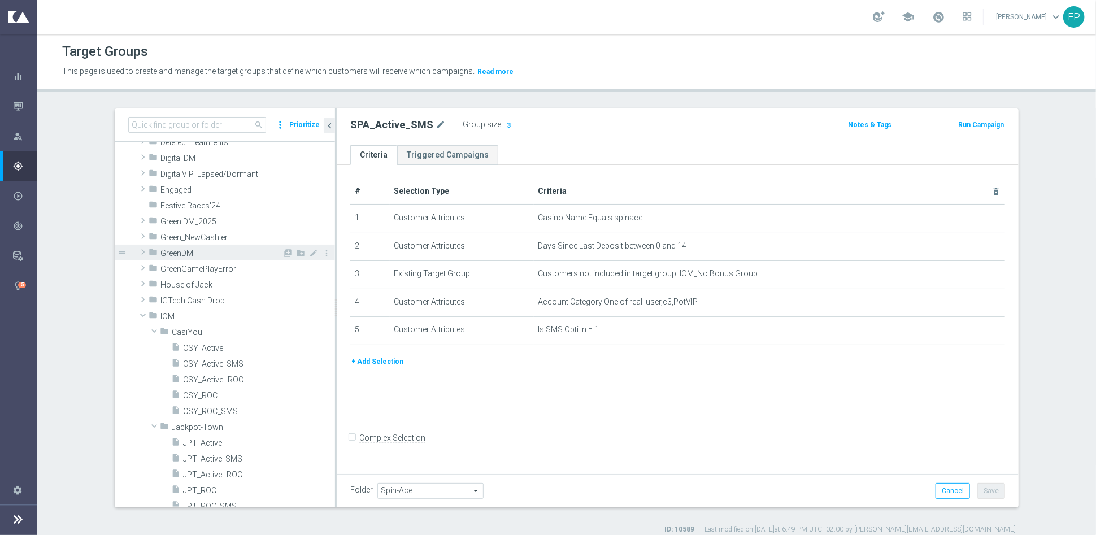
scroll to position [155, 0]
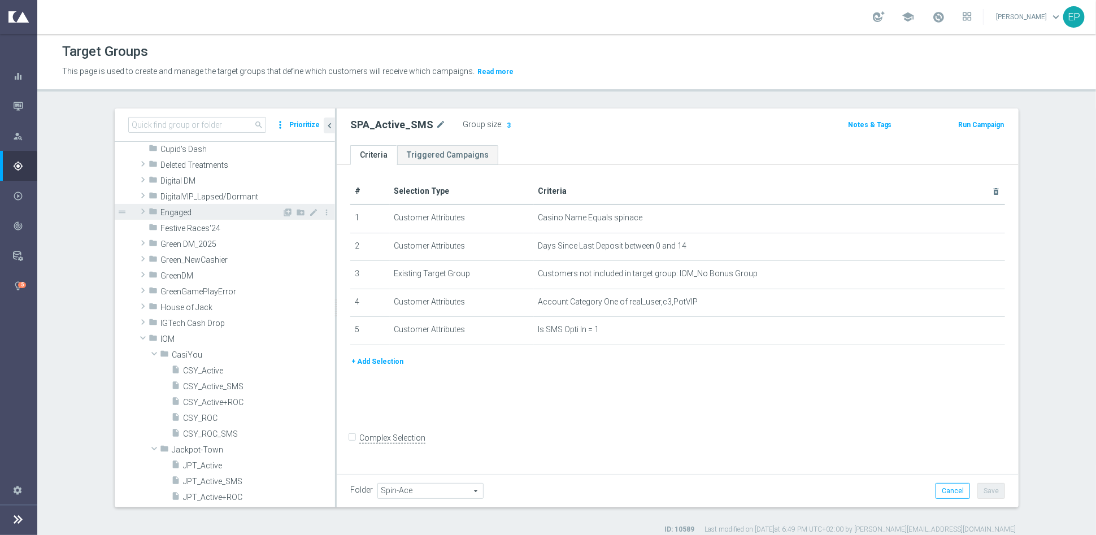
click at [173, 213] on span "Engaged" at bounding box center [221, 213] width 122 height 10
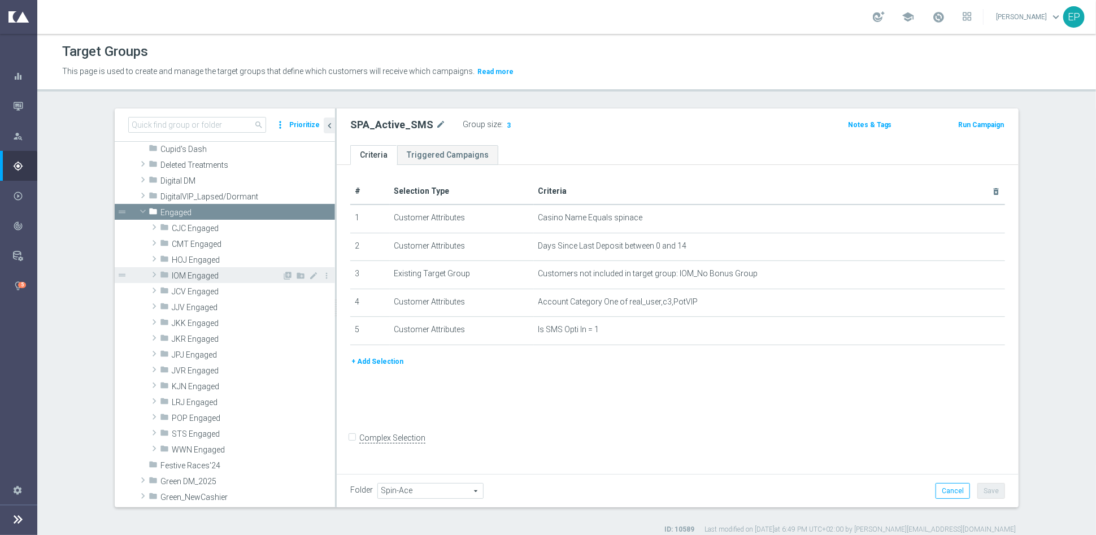
click at [181, 279] on span "IOM Engaged" at bounding box center [227, 276] width 110 height 10
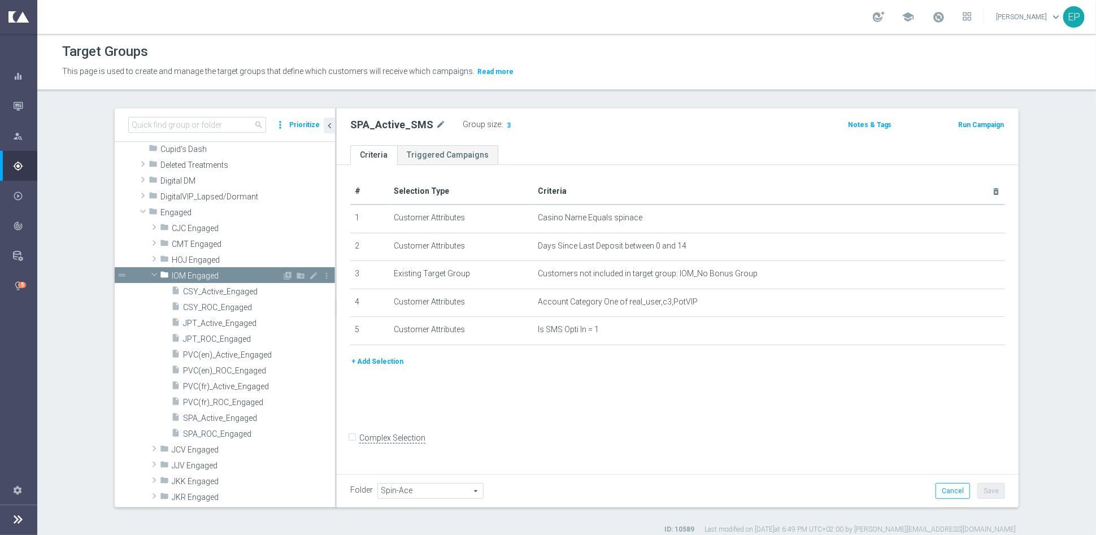
scroll to position [218, 0]
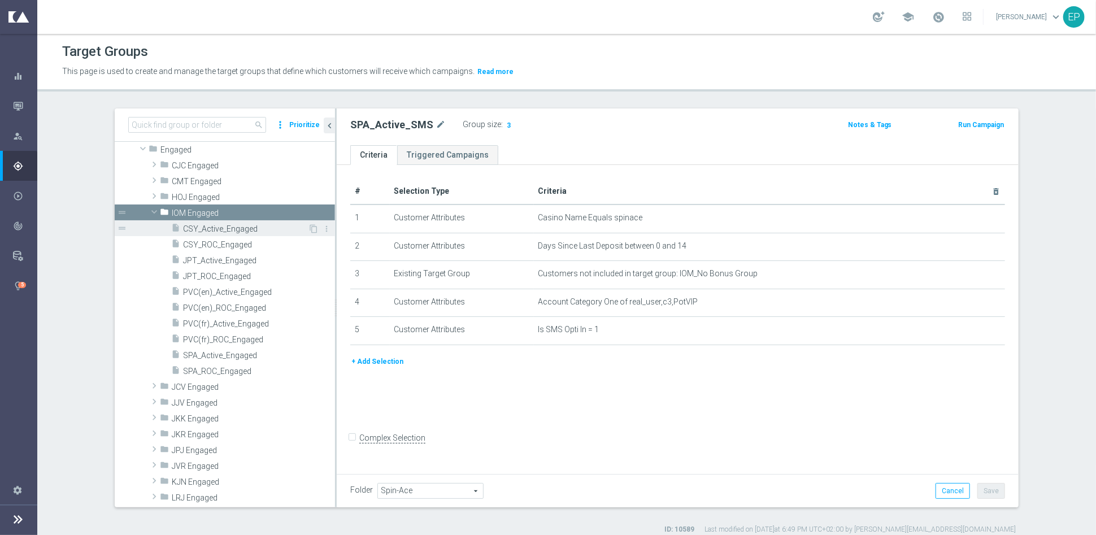
click at [206, 229] on span "CSY_Active_Engaged" at bounding box center [245, 229] width 125 height 10
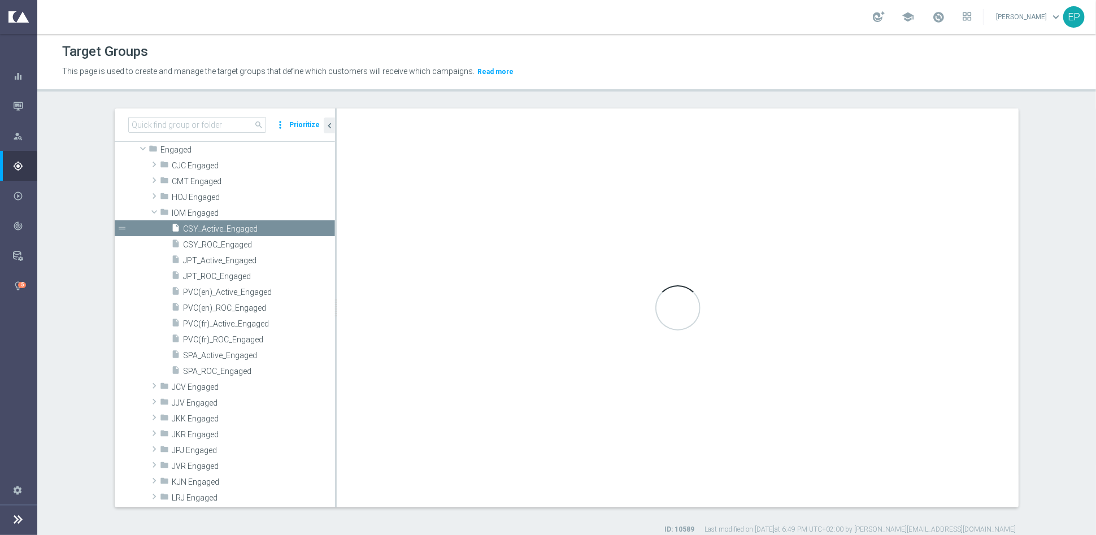
type input "IOM Engaged"
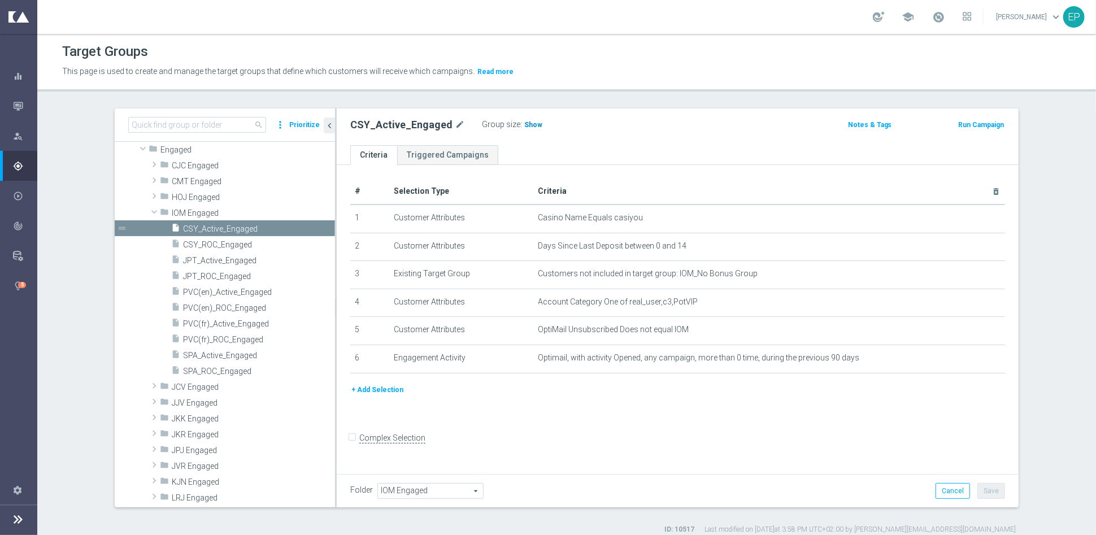
click at [524, 124] on span "Show" at bounding box center [533, 125] width 18 height 8
click at [218, 241] on span "CSY_ROC_Engaged" at bounding box center [245, 245] width 125 height 10
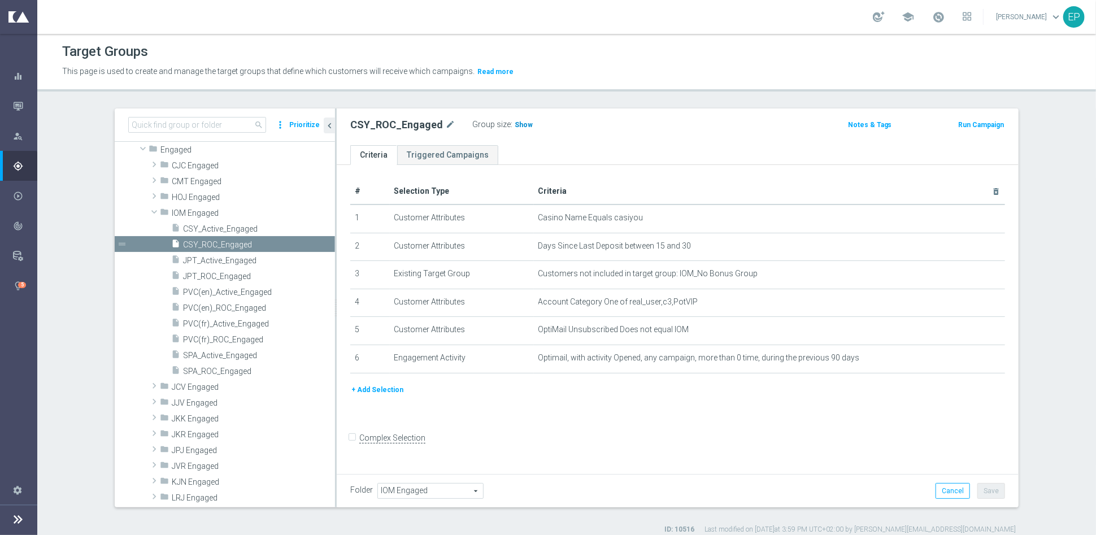
click at [515, 122] on span "Show" at bounding box center [524, 125] width 18 height 8
click at [229, 258] on span "JPT_Active_Engaged" at bounding box center [245, 261] width 125 height 10
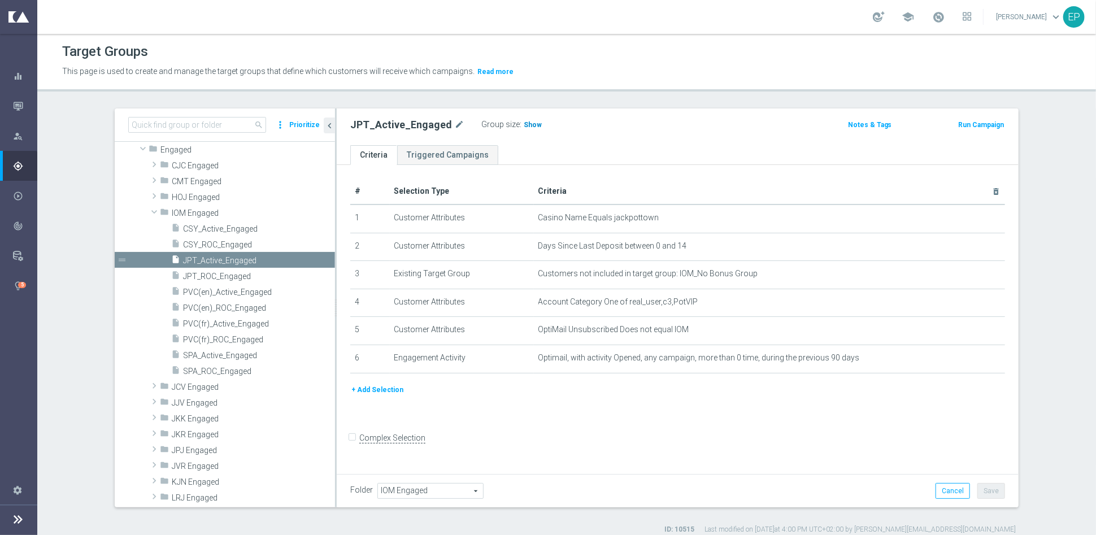
click at [523, 119] on h3 "Show" at bounding box center [533, 125] width 20 height 12
click at [217, 276] on span "JPT_ROC_Engaged" at bounding box center [245, 277] width 125 height 10
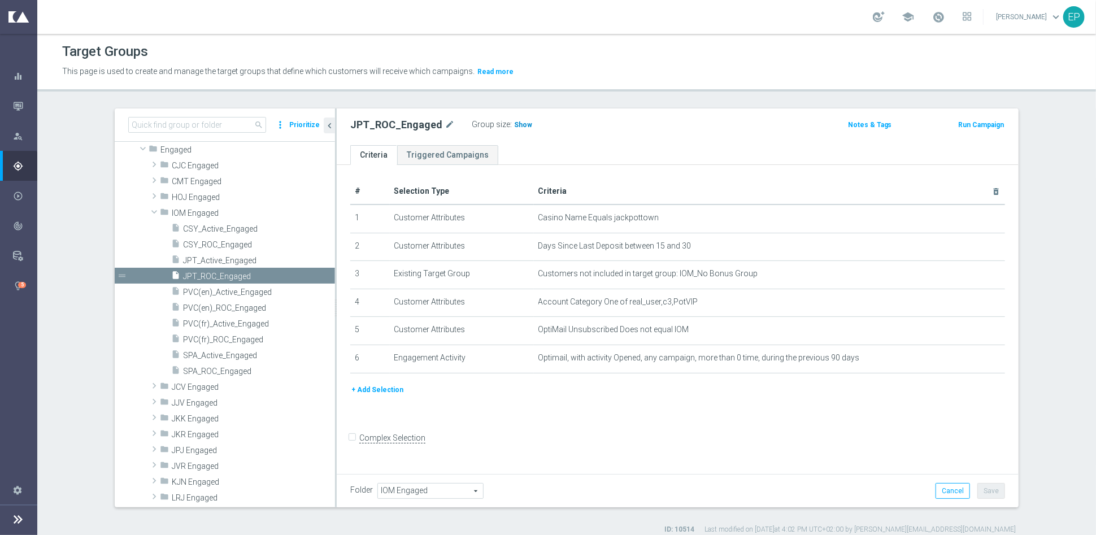
click at [514, 127] on span "Show" at bounding box center [523, 125] width 18 height 8
click at [228, 293] on span "PVC(en)_Active_Engaged" at bounding box center [245, 293] width 125 height 10
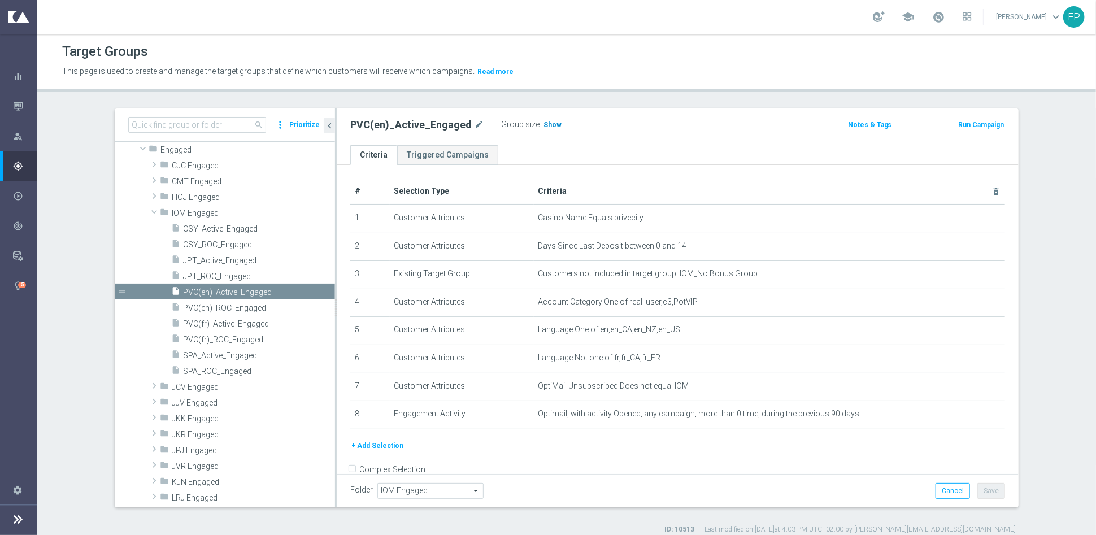
click at [544, 126] on span "Show" at bounding box center [553, 125] width 18 height 8
click at [224, 307] on span "PVC(en)_ROC_Engaged" at bounding box center [245, 308] width 125 height 10
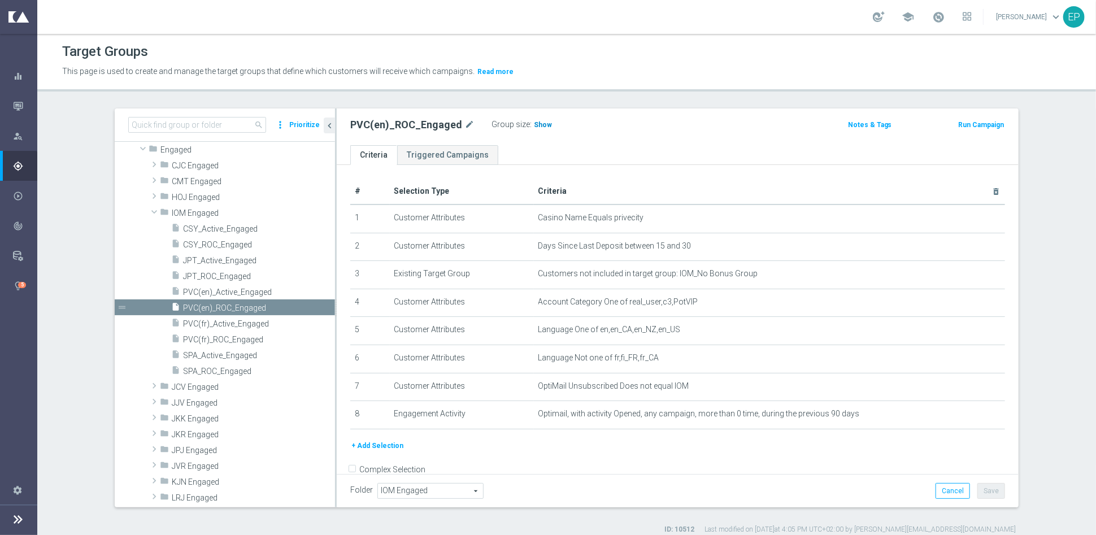
click at [535, 127] on span "Show" at bounding box center [543, 125] width 18 height 8
click at [218, 320] on span "PVC(fr)_Active_Engaged" at bounding box center [245, 324] width 125 height 10
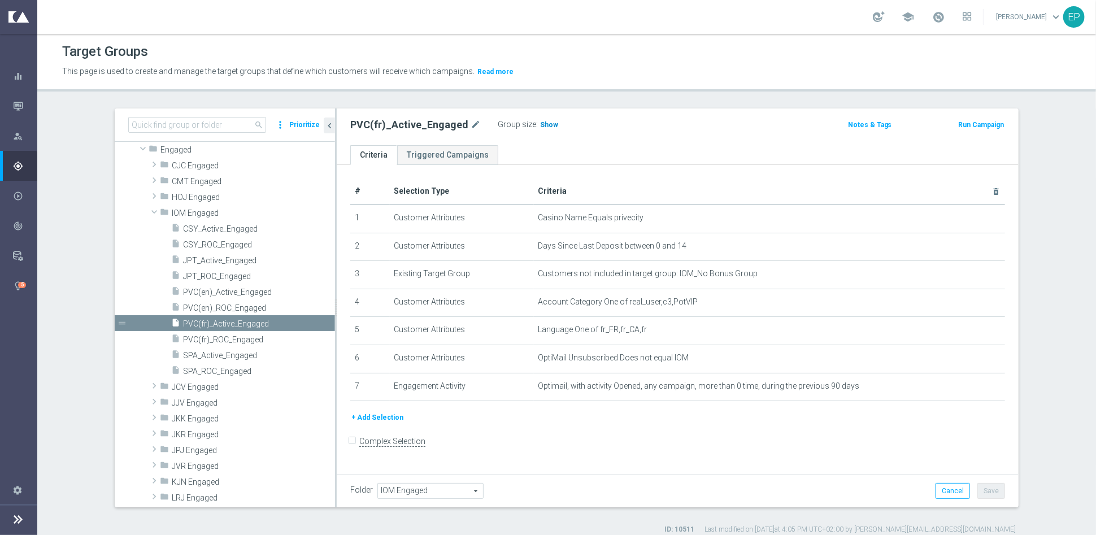
click at [540, 124] on span "Show" at bounding box center [549, 125] width 18 height 8
click at [224, 340] on span "PVC(fr)_ROC_Engaged" at bounding box center [245, 340] width 125 height 10
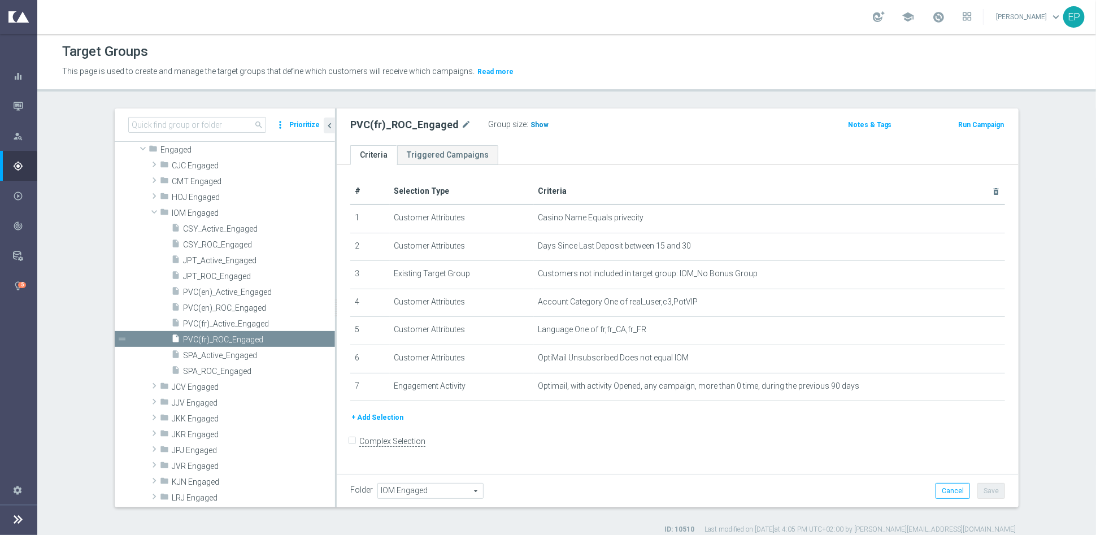
click at [531, 123] on span "Show" at bounding box center [540, 125] width 18 height 8
drag, startPoint x: 235, startPoint y: 348, endPoint x: 285, endPoint y: 326, distance: 54.7
click at [235, 348] on div "insert_drive_file SPA_Active_Engaged" at bounding box center [253, 355] width 164 height 16
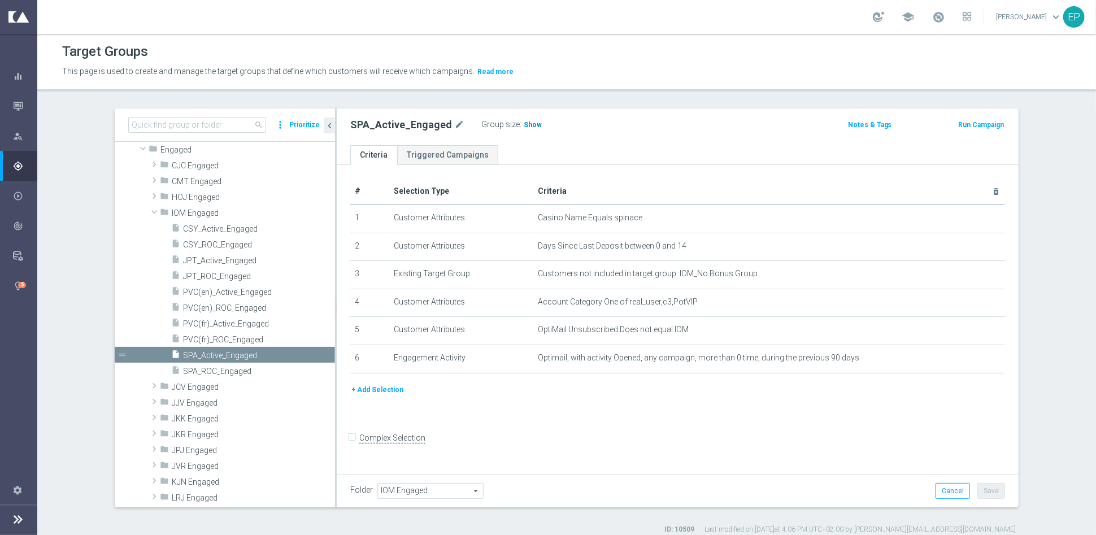
click at [524, 124] on span "Show" at bounding box center [533, 125] width 18 height 8
click at [220, 371] on span "SPA_ROC_Engaged" at bounding box center [245, 372] width 125 height 10
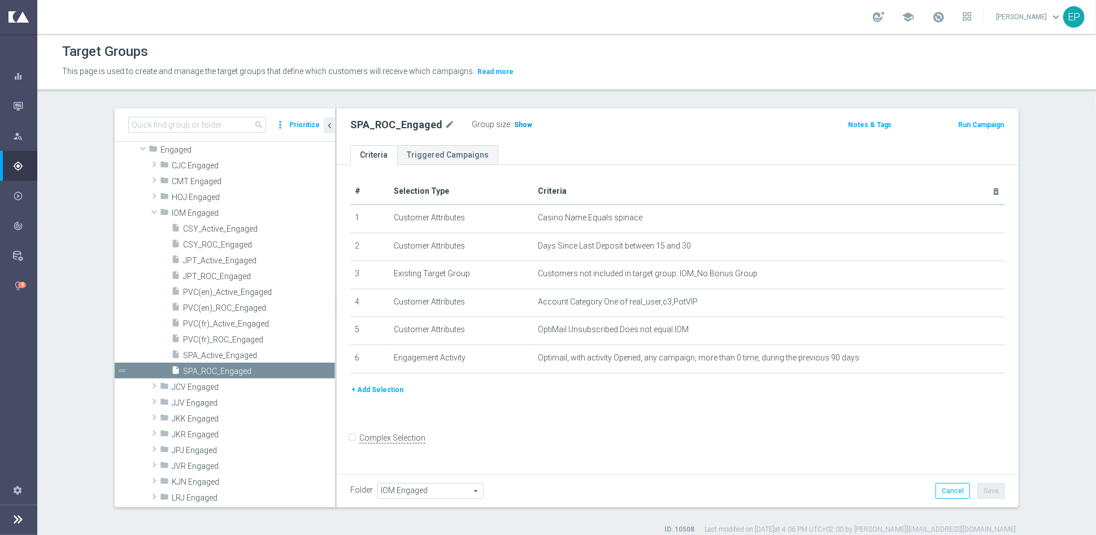
click at [514, 123] on span "Show" at bounding box center [523, 125] width 18 height 8
click at [150, 210] on span at bounding box center [154, 211] width 14 height 11
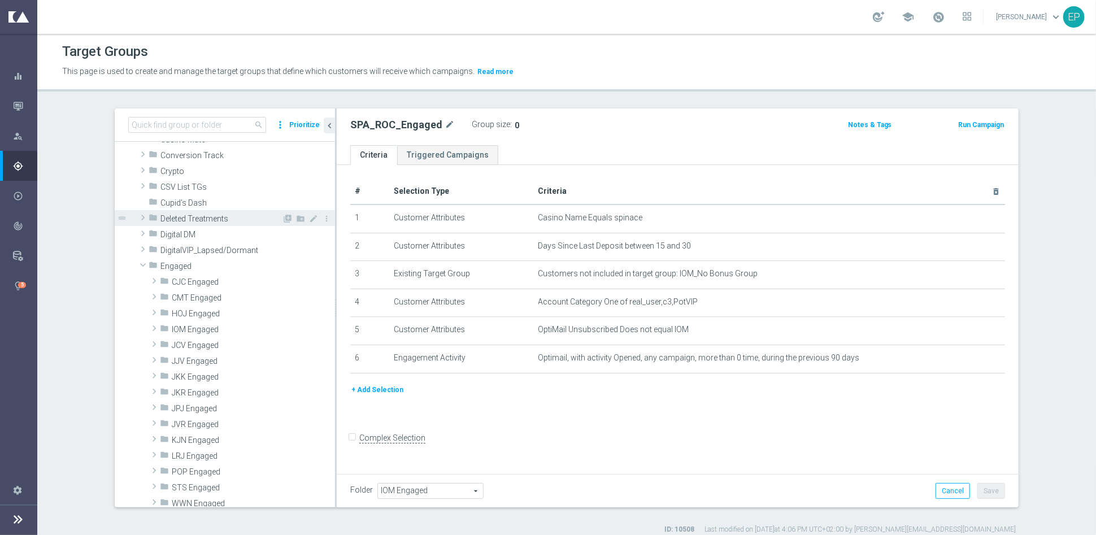
scroll to position [92, 0]
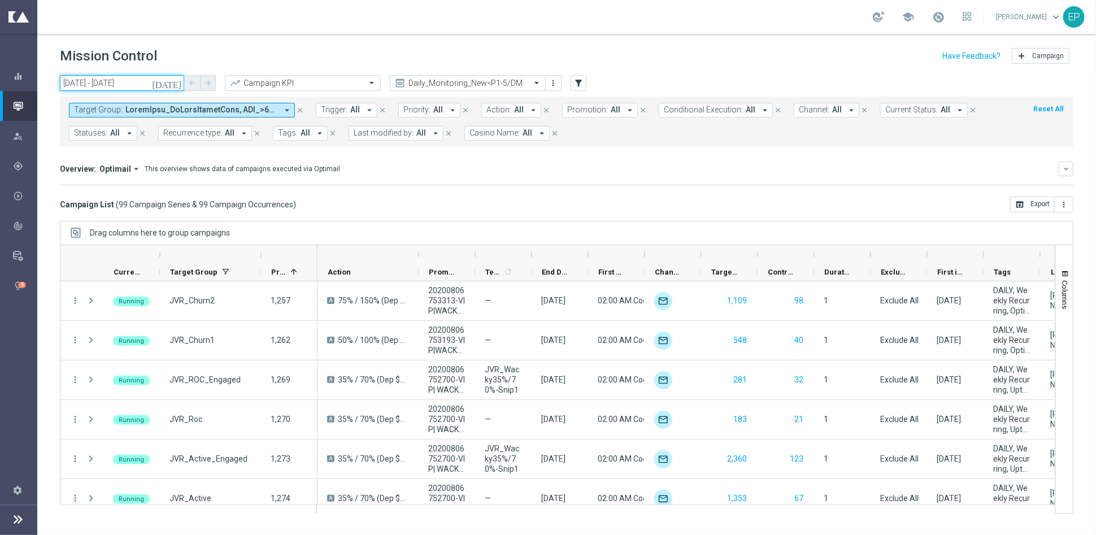
click at [114, 82] on input "[DATE] - [DATE]" at bounding box center [122, 83] width 124 height 16
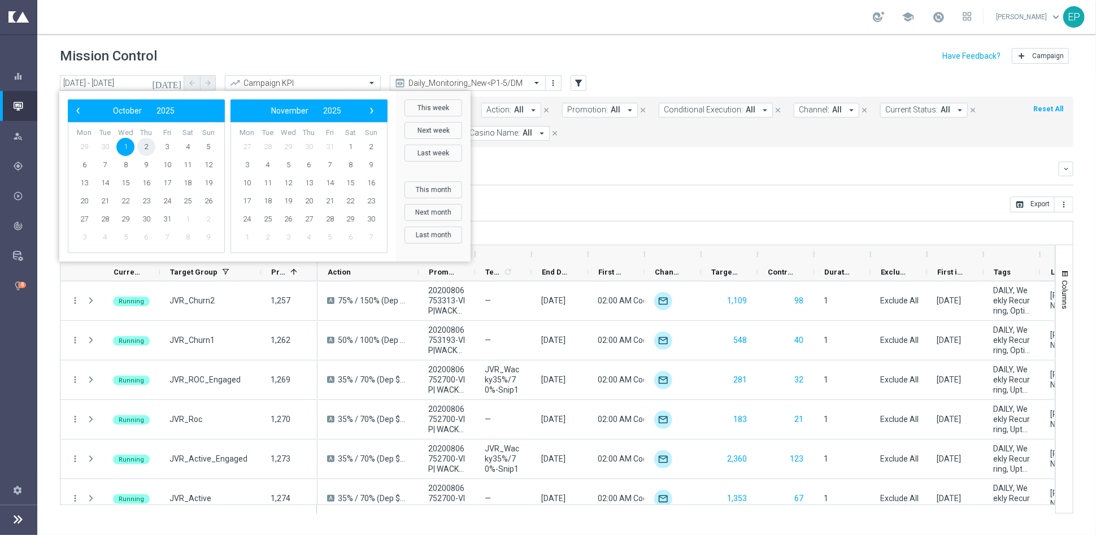
click at [146, 149] on span "2" at bounding box center [146, 147] width 18 height 18
type input "[DATE] - [DATE]"
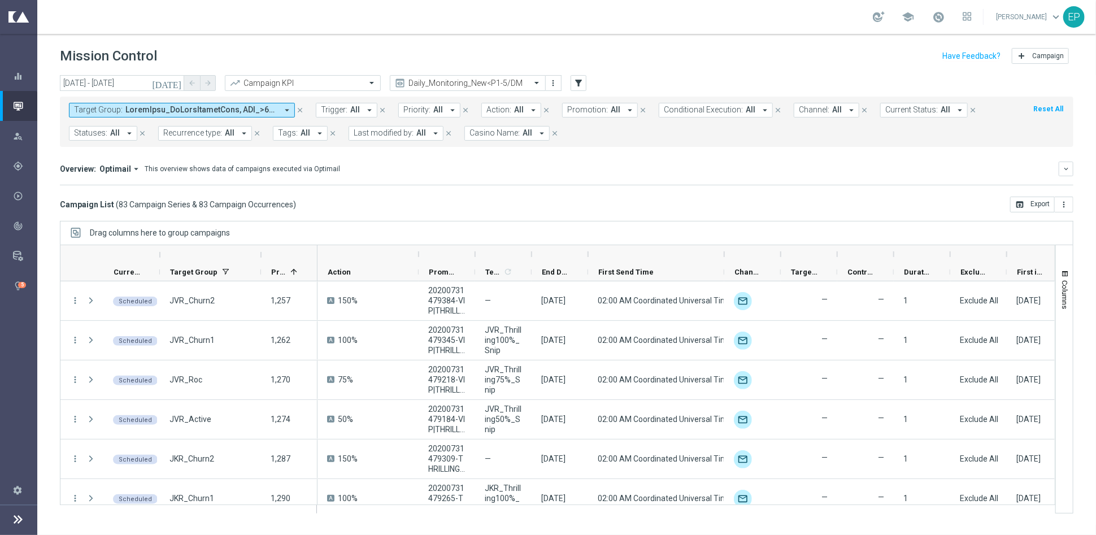
drag, startPoint x: 673, startPoint y: 249, endPoint x: 724, endPoint y: 249, distance: 51.4
click at [724, 249] on div at bounding box center [724, 254] width 5 height 18
drag, startPoint x: 631, startPoint y: 254, endPoint x: 656, endPoint y: 254, distance: 24.9
click at [656, 254] on div at bounding box center [656, 254] width 136 height 18
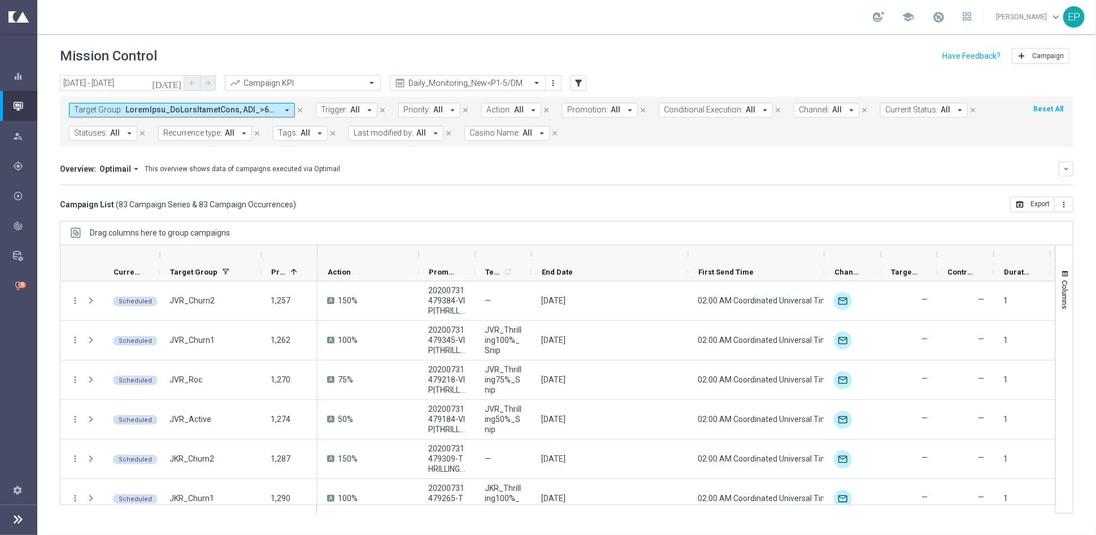
drag, startPoint x: 588, startPoint y: 254, endPoint x: 688, endPoint y: 253, distance: 100.0
click at [688, 253] on div at bounding box center [688, 254] width 5 height 18
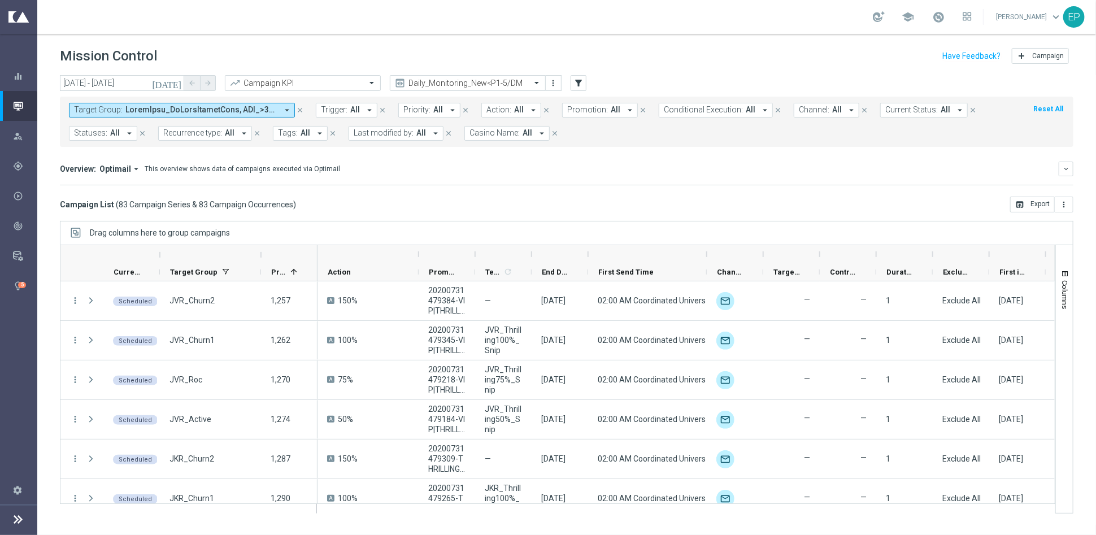
drag, startPoint x: 645, startPoint y: 255, endPoint x: 708, endPoint y: 253, distance: 62.2
click at [708, 253] on div at bounding box center [707, 254] width 5 height 18
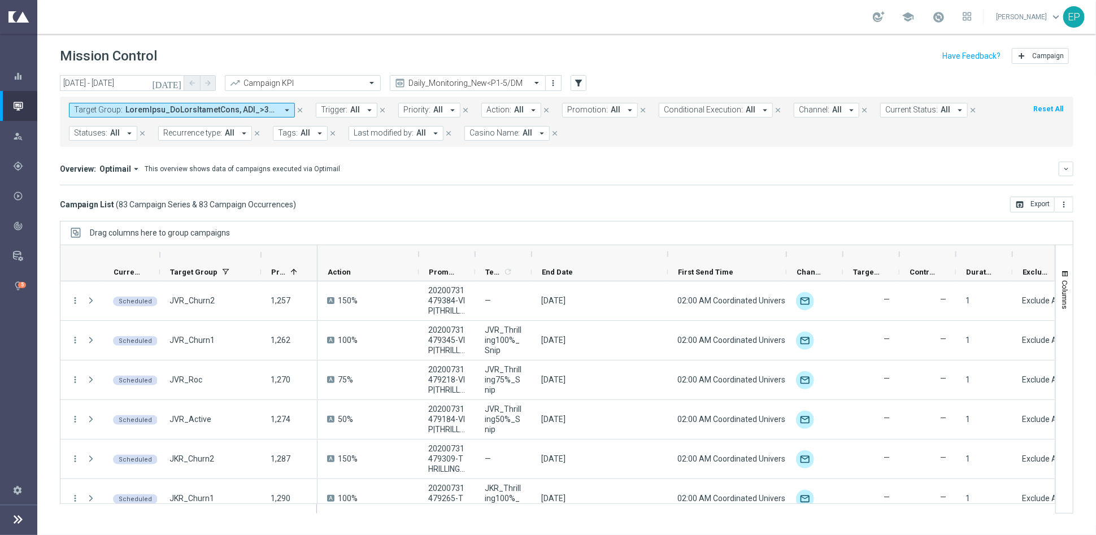
drag, startPoint x: 602, startPoint y: 251, endPoint x: 667, endPoint y: 251, distance: 65.0
click at [667, 251] on div at bounding box center [668, 254] width 5 height 18
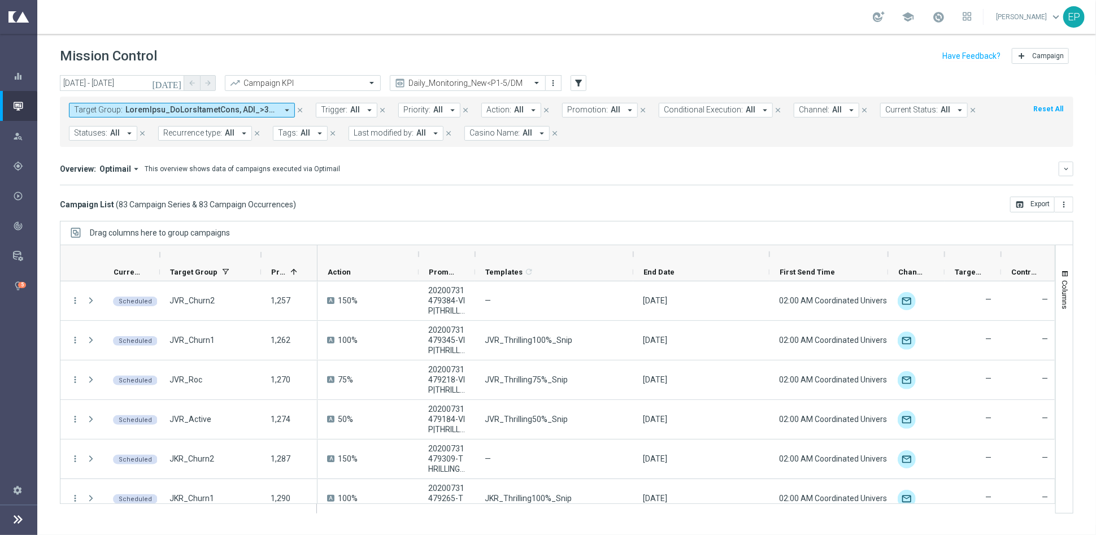
drag, startPoint x: 530, startPoint y: 252, endPoint x: 632, endPoint y: 250, distance: 101.7
click at [632, 250] on div at bounding box center [633, 254] width 5 height 18
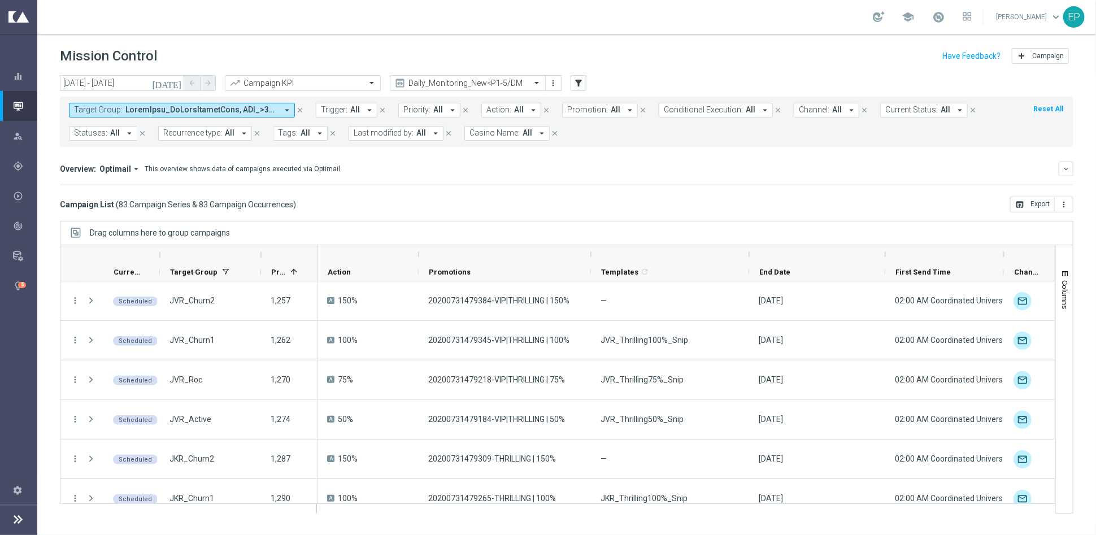
drag, startPoint x: 476, startPoint y: 257, endPoint x: 592, endPoint y: 253, distance: 115.9
click at [592, 253] on div at bounding box center [591, 254] width 5 height 18
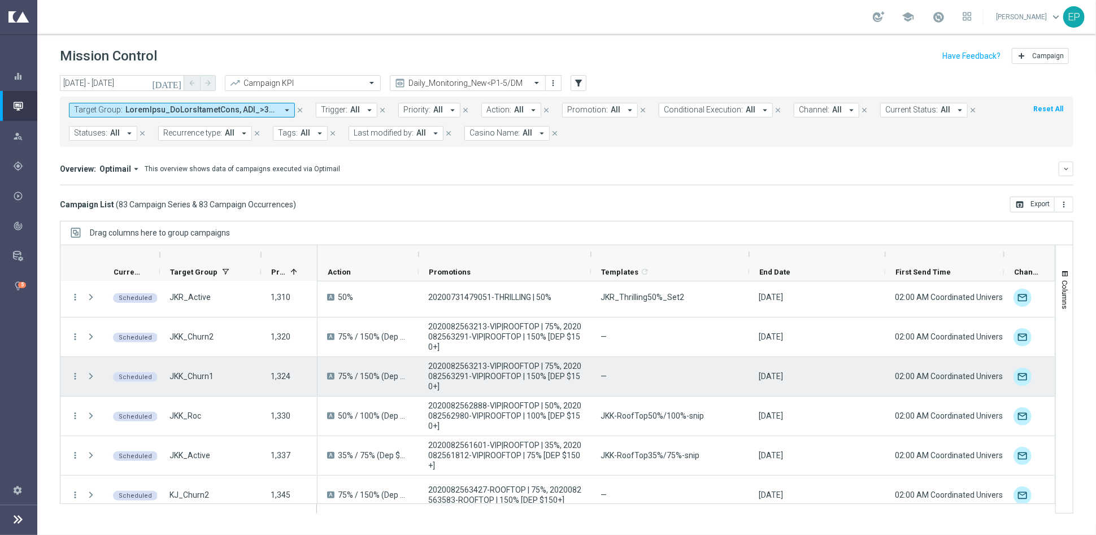
scroll to position [251, 0]
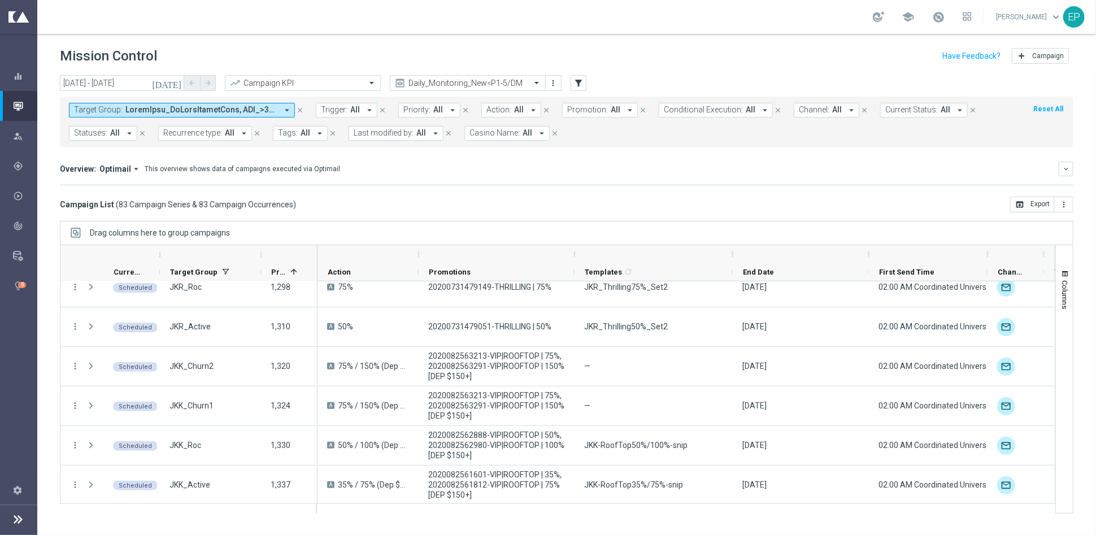
drag, startPoint x: 592, startPoint y: 257, endPoint x: 576, endPoint y: 259, distance: 16.5
click at [576, 259] on div at bounding box center [574, 254] width 5 height 18
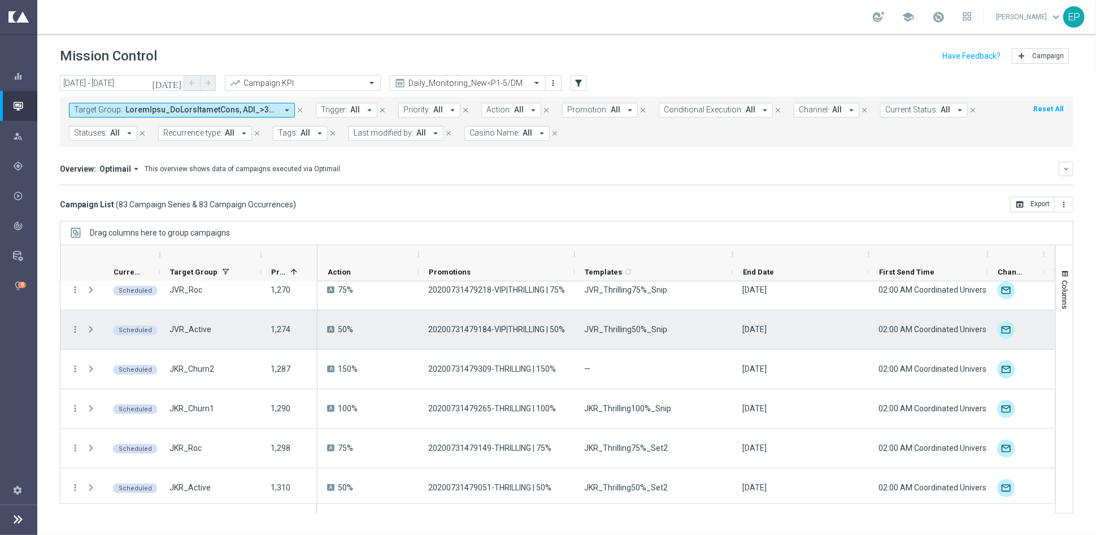
scroll to position [0, 0]
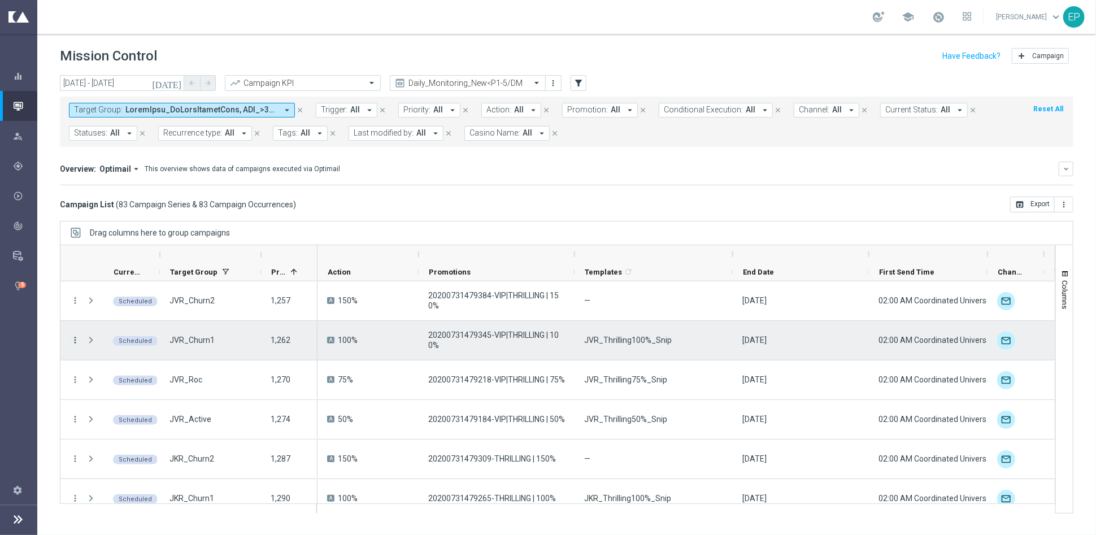
click at [75, 337] on icon "more_vert" at bounding box center [75, 340] width 10 height 10
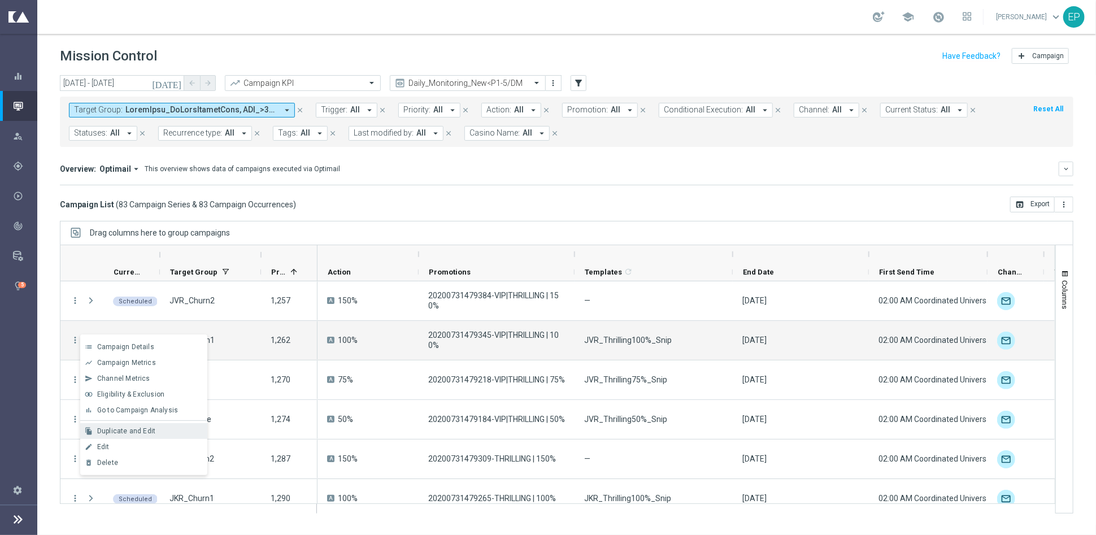
click at [151, 429] on span "Duplicate and Edit" at bounding box center [126, 431] width 58 height 8
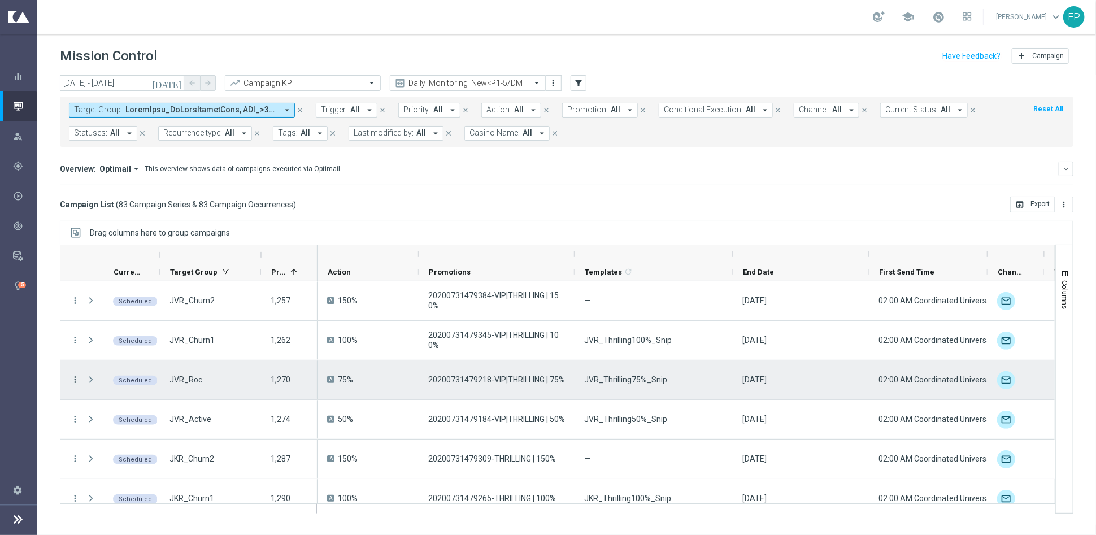
click at [79, 375] on icon "more_vert" at bounding box center [75, 380] width 10 height 10
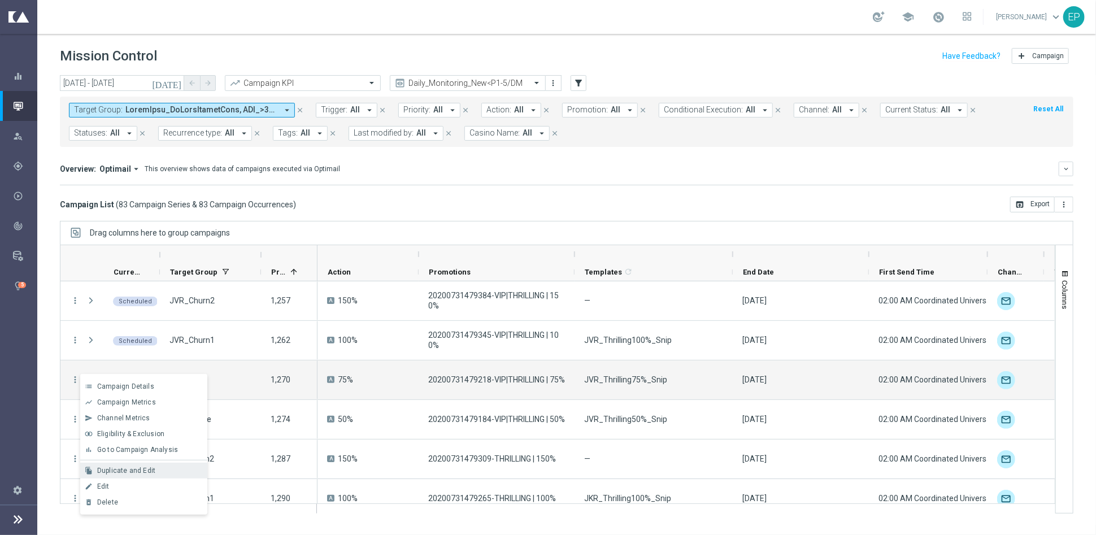
click at [153, 472] on div "Duplicate and Edit" at bounding box center [149, 471] width 105 height 8
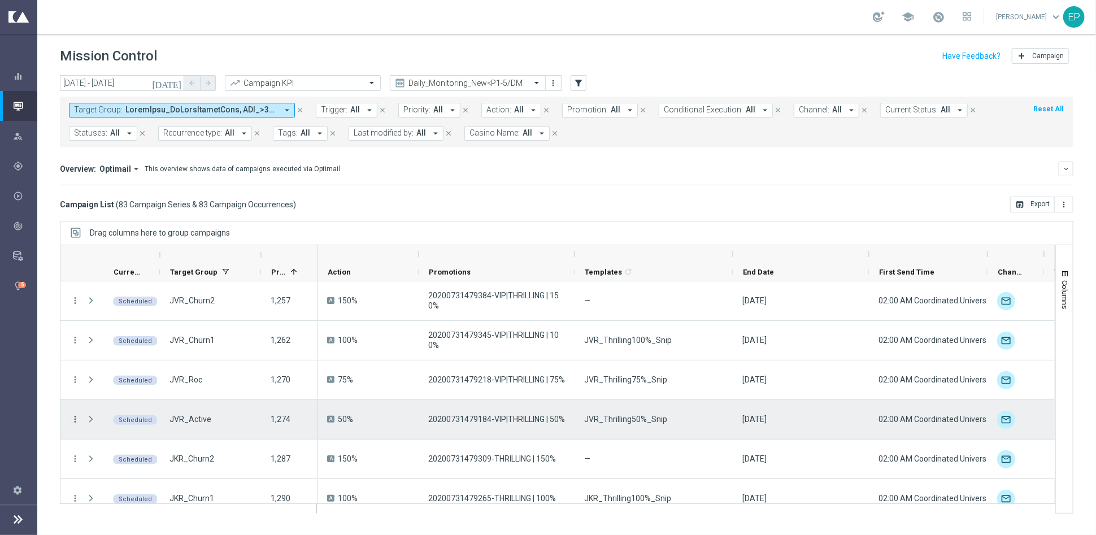
click at [76, 421] on icon "more_vert" at bounding box center [75, 419] width 10 height 10
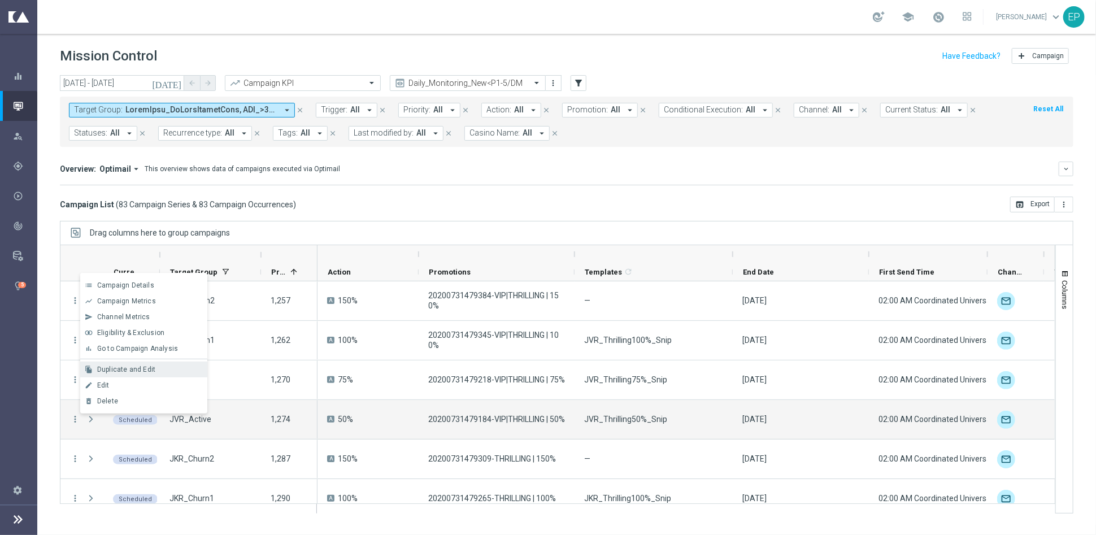
click at [127, 366] on span "Duplicate and Edit" at bounding box center [126, 370] width 58 height 8
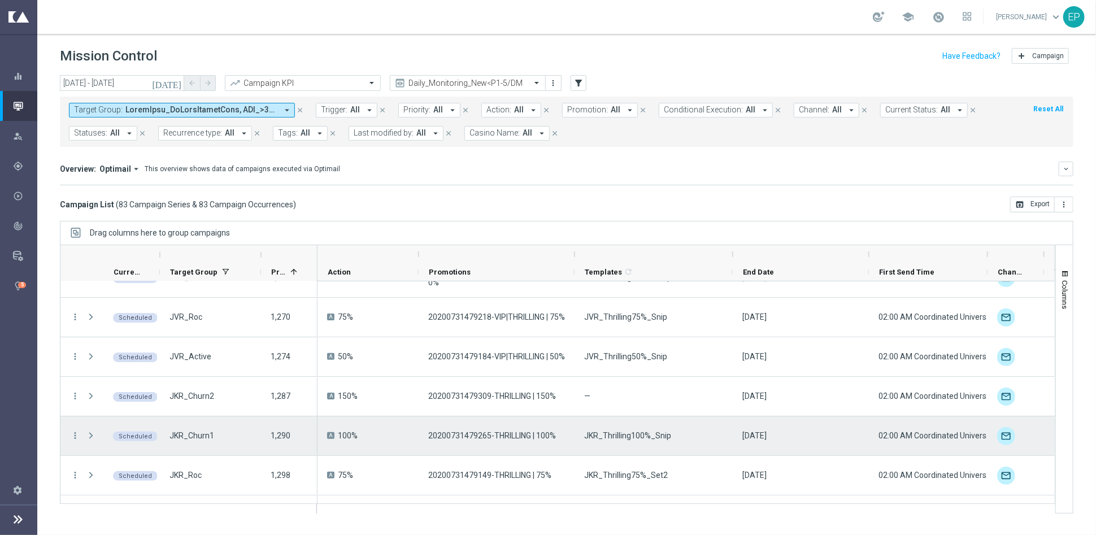
scroll to position [125, 0]
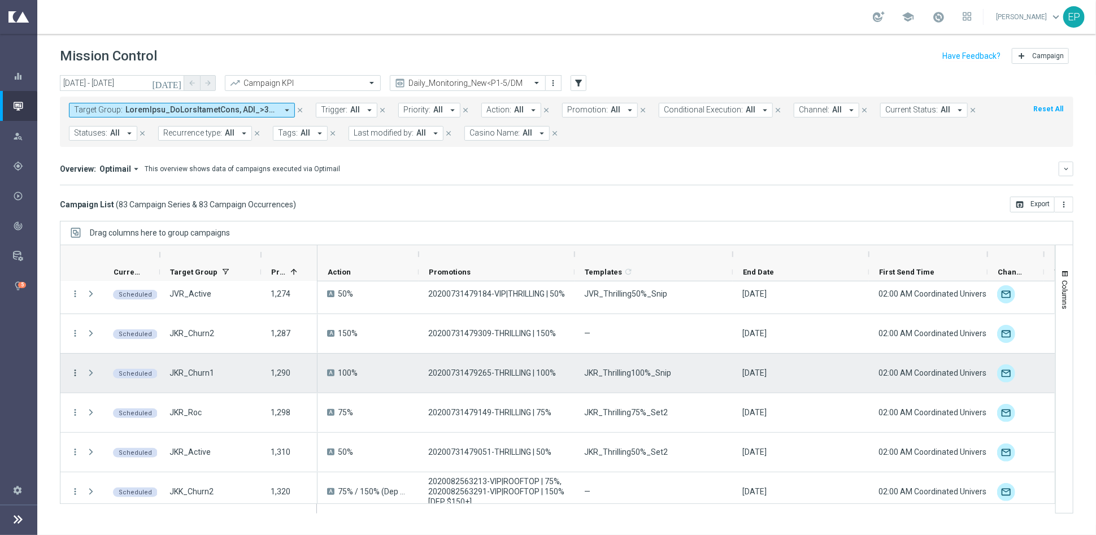
click at [75, 374] on icon "more_vert" at bounding box center [75, 373] width 10 height 10
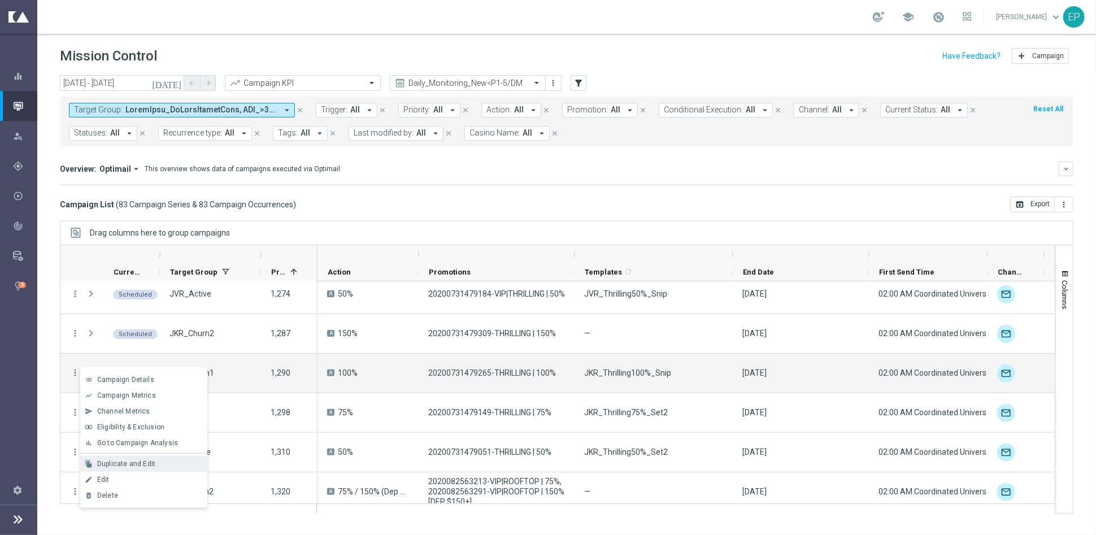
click at [151, 461] on span "Duplicate and Edit" at bounding box center [126, 464] width 58 height 8
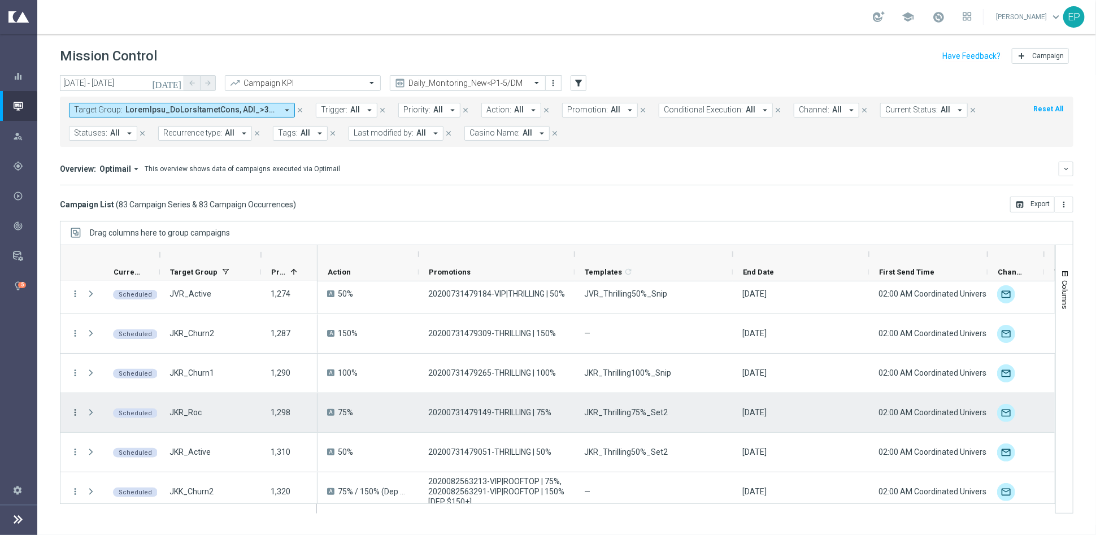
click at [75, 413] on icon "more_vert" at bounding box center [75, 412] width 10 height 10
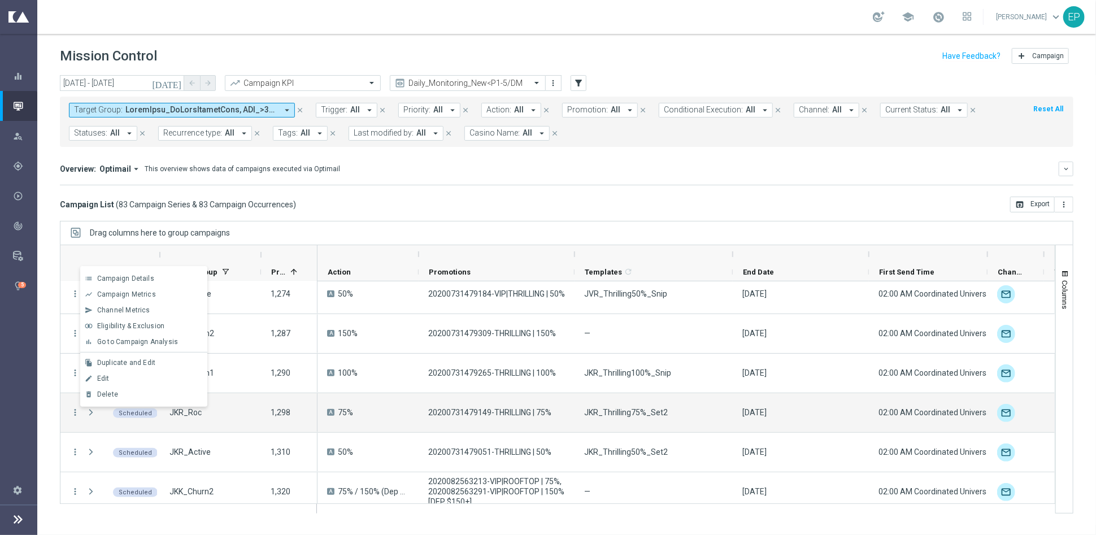
click at [111, 366] on span "Duplicate and Edit" at bounding box center [126, 363] width 58 height 8
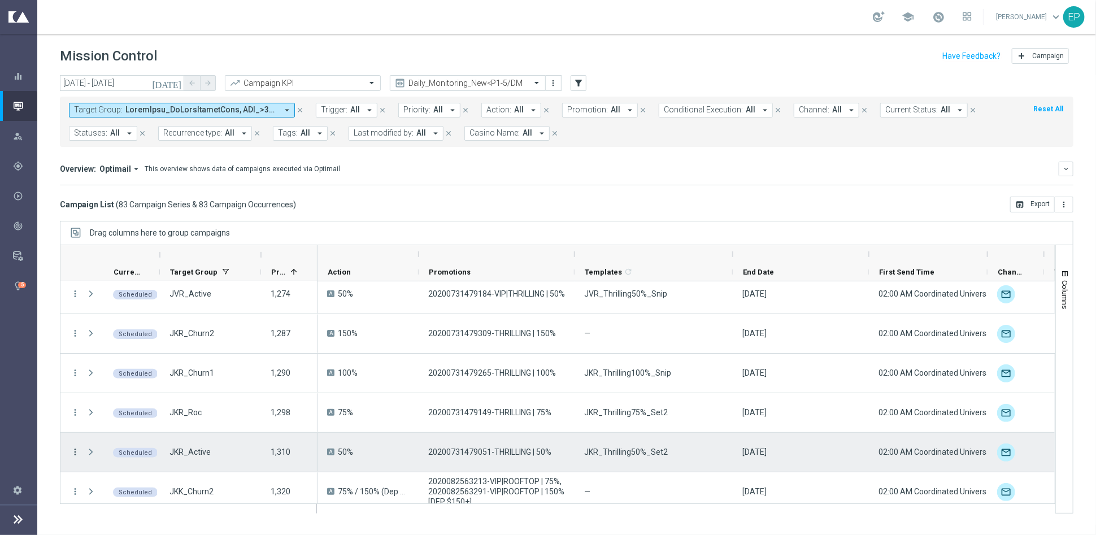
click at [73, 451] on icon "more_vert" at bounding box center [75, 452] width 10 height 10
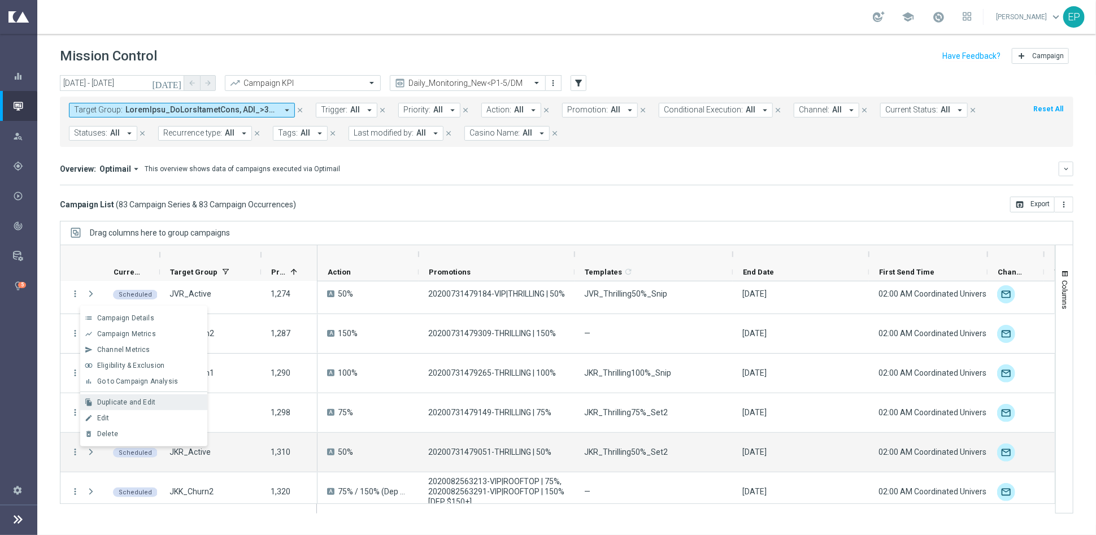
click at [122, 398] on span "Duplicate and Edit" at bounding box center [126, 402] width 58 height 8
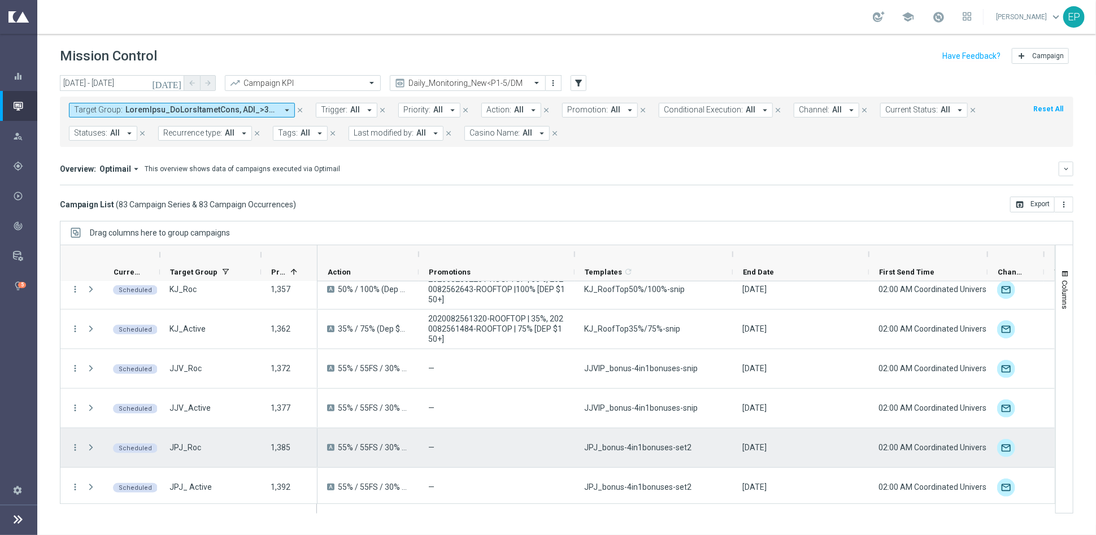
scroll to position [628, 0]
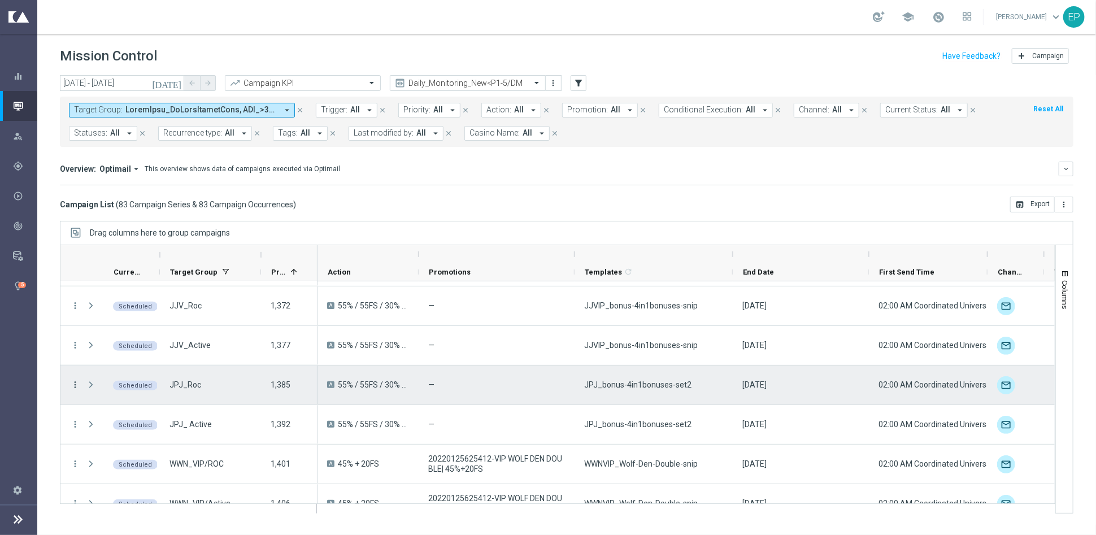
click at [75, 385] on icon "more_vert" at bounding box center [75, 385] width 10 height 10
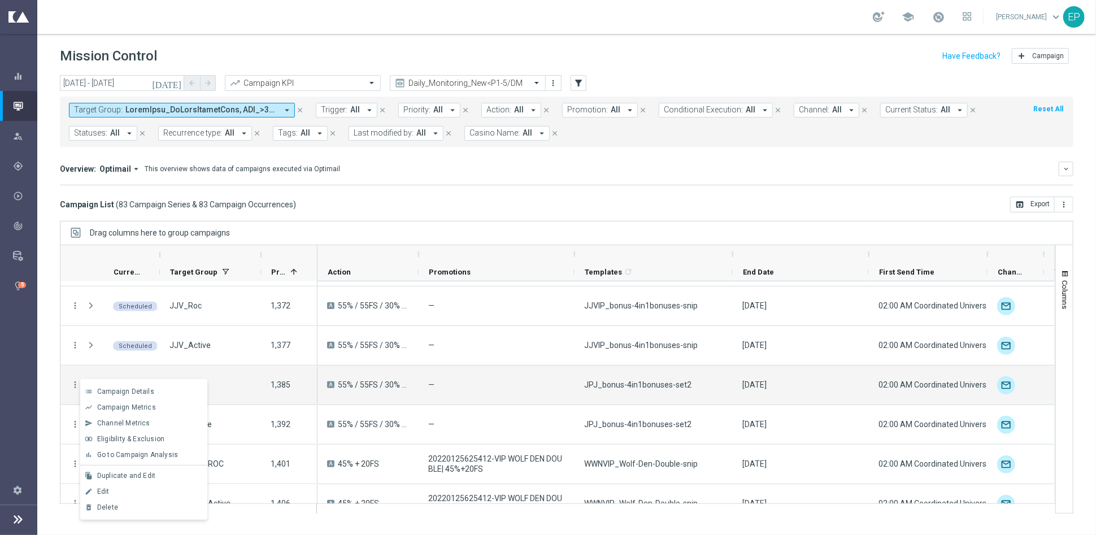
click at [485, 213] on div "today 02 Oct 2025 - 02 Oct 2025 arrow_back arrow_forward Campaign KPI trending_…" at bounding box center [566, 300] width 1059 height 450
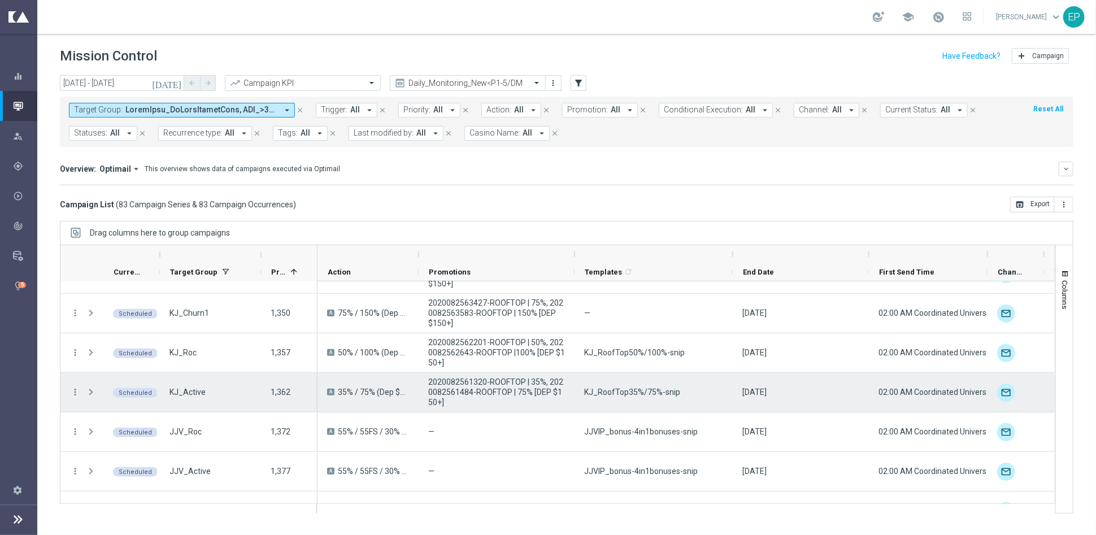
scroll to position [565, 0]
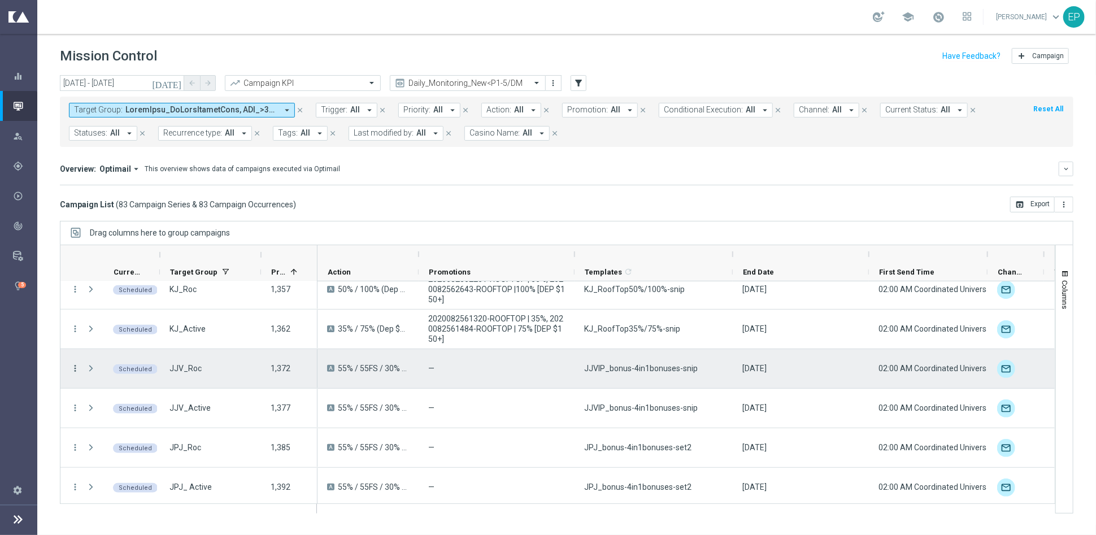
click at [76, 365] on icon "more_vert" at bounding box center [75, 368] width 10 height 10
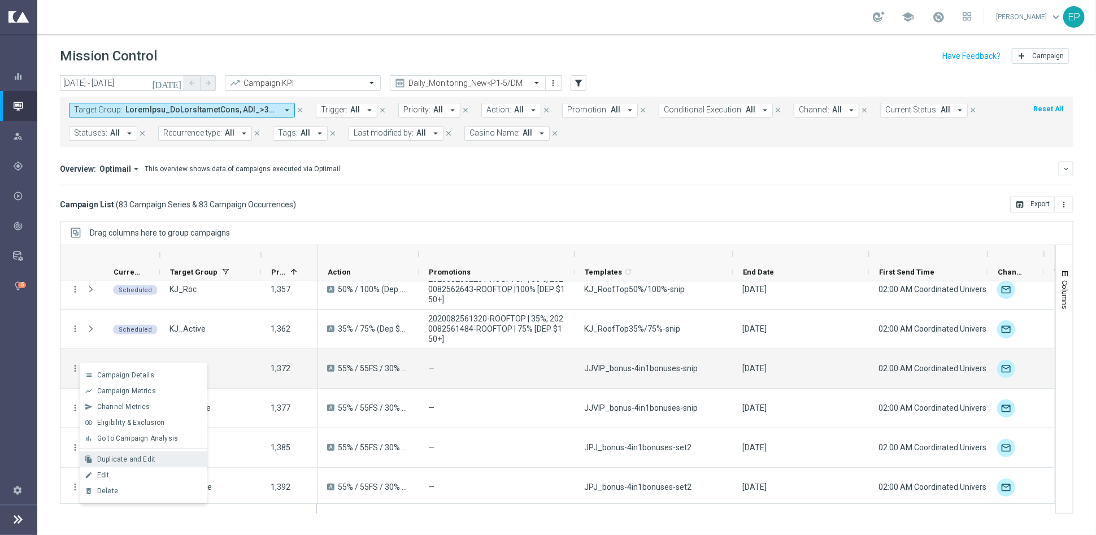
click at [156, 455] on div "Duplicate and Edit" at bounding box center [149, 459] width 105 height 8
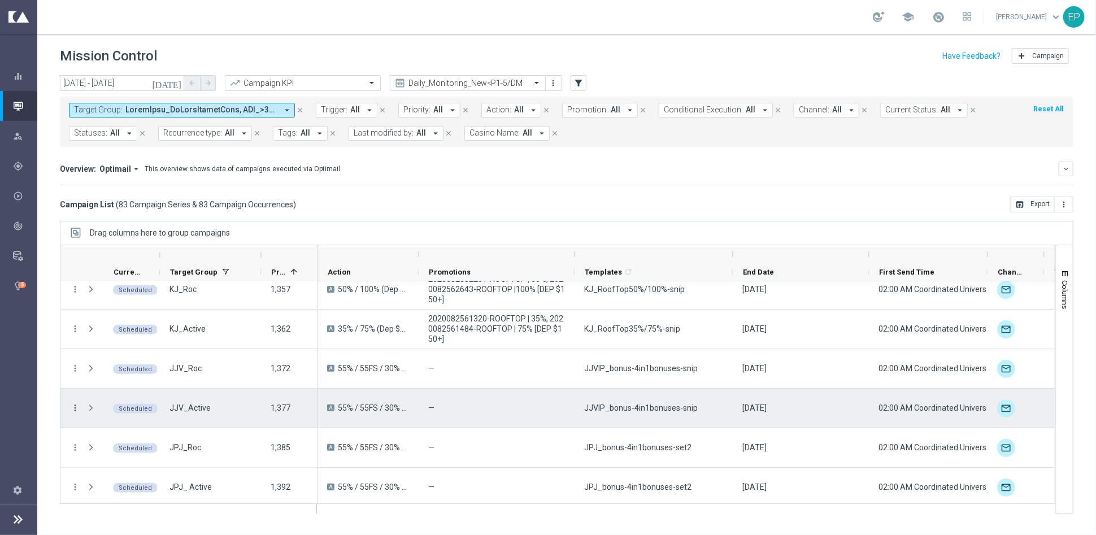
click at [75, 406] on icon "more_vert" at bounding box center [75, 408] width 10 height 10
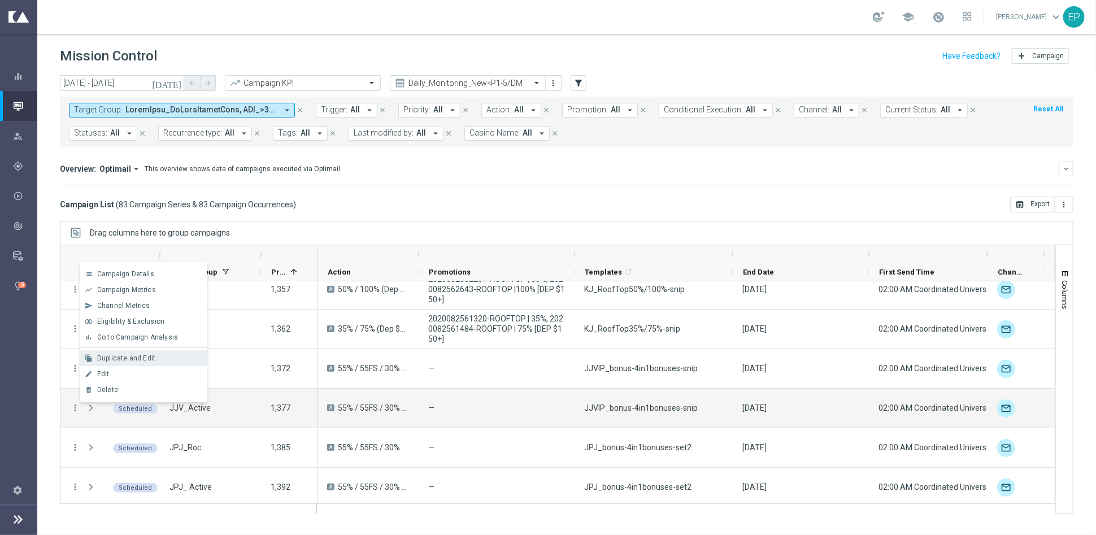
click at [126, 360] on span "Duplicate and Edit" at bounding box center [126, 358] width 58 height 8
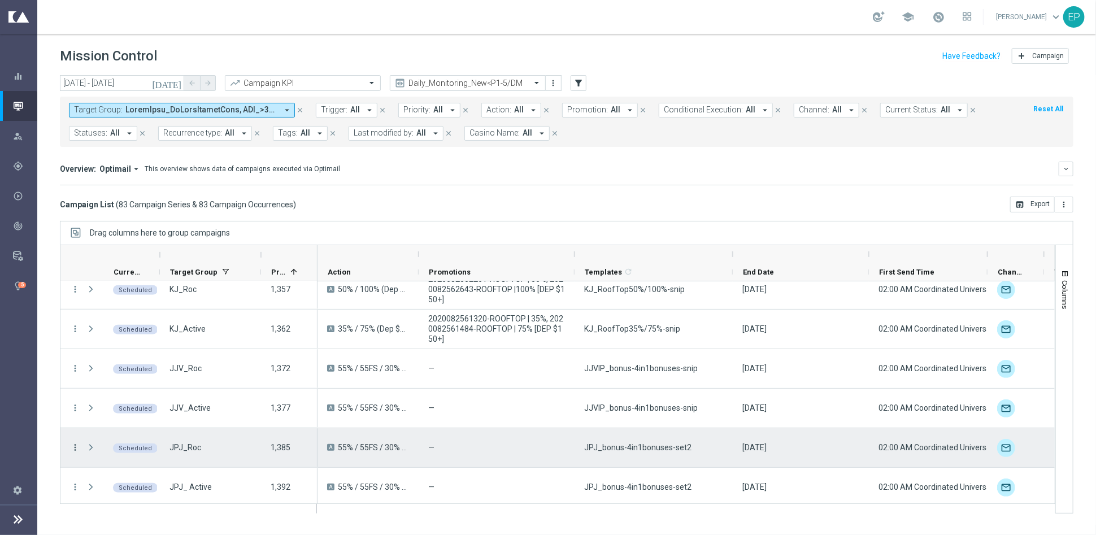
click at [75, 445] on icon "more_vert" at bounding box center [75, 447] width 10 height 10
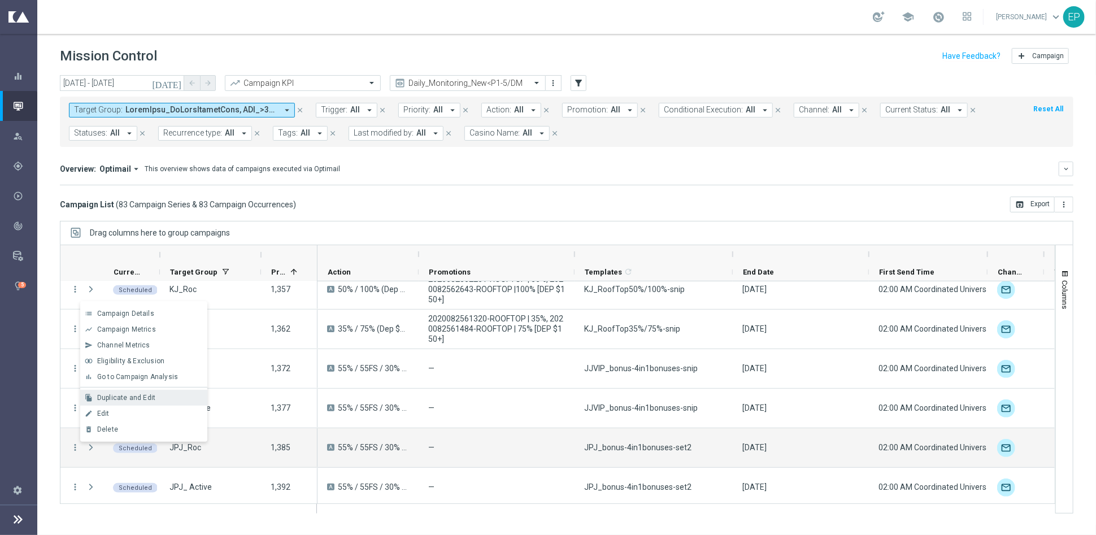
click at [116, 402] on span "Duplicate and Edit" at bounding box center [126, 398] width 58 height 8
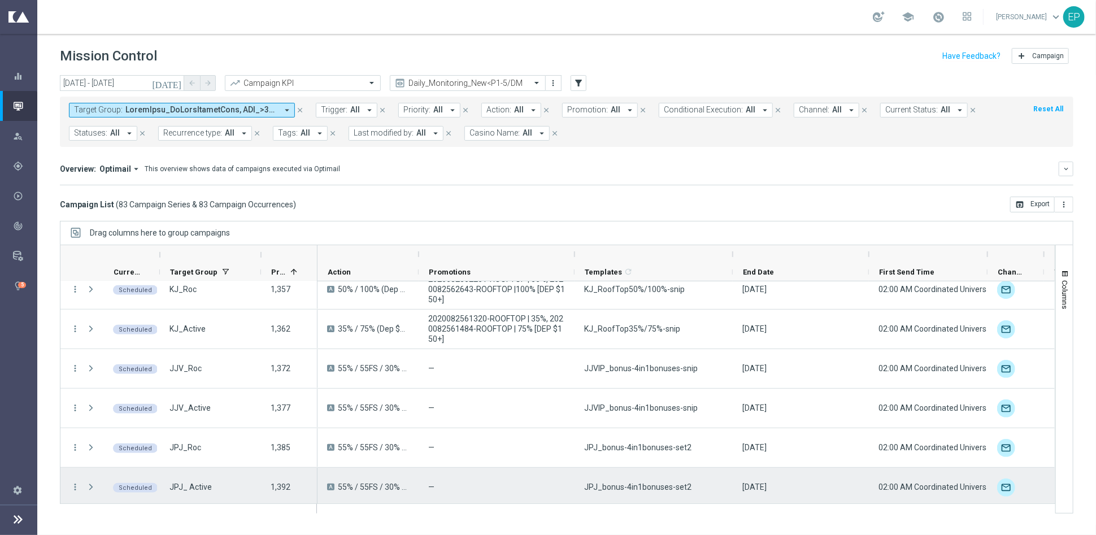
scroll to position [628, 0]
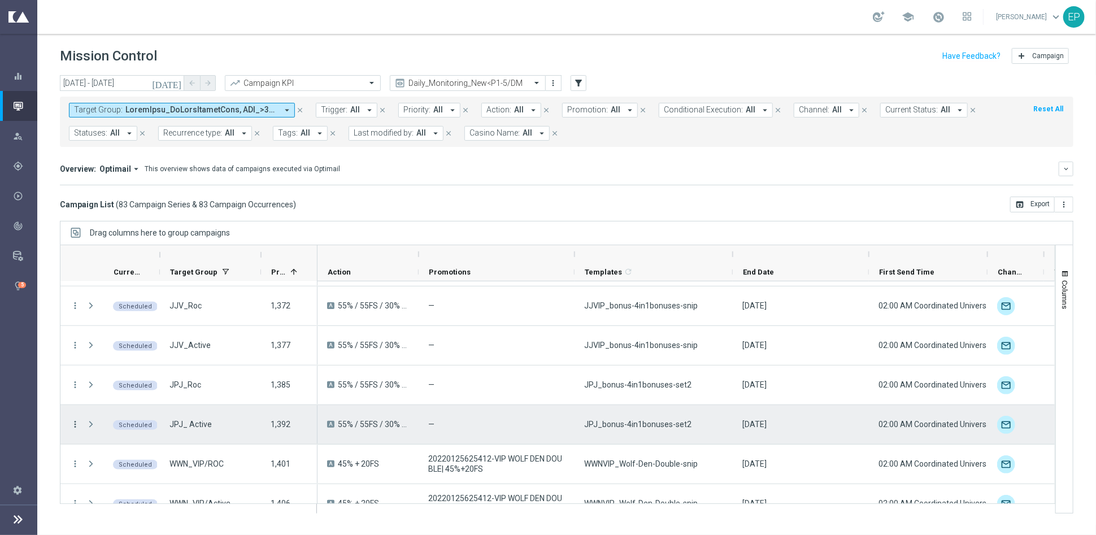
click at [75, 422] on icon "more_vert" at bounding box center [75, 424] width 10 height 10
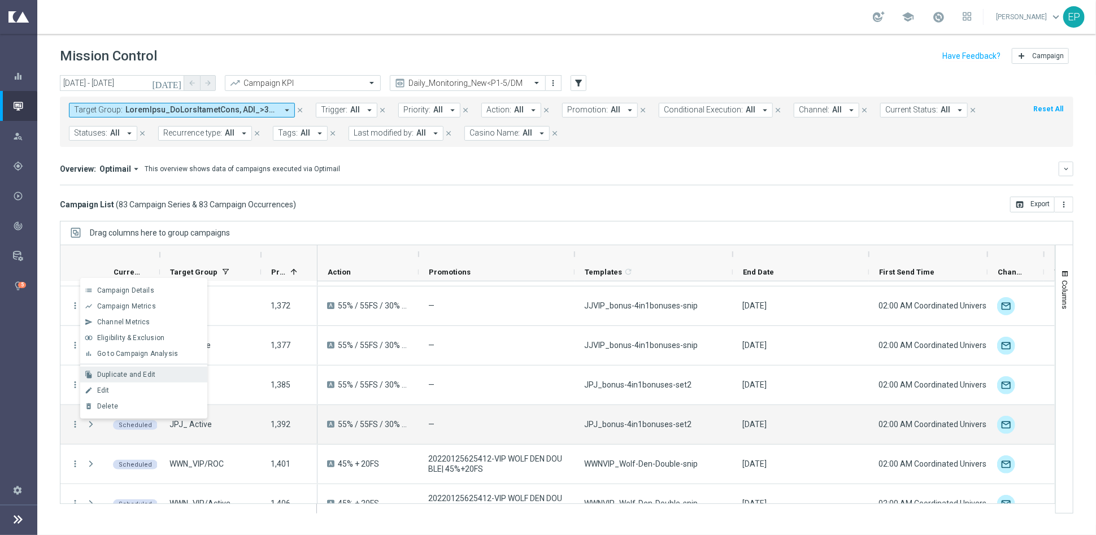
click at [116, 374] on span "Duplicate and Edit" at bounding box center [126, 375] width 58 height 8
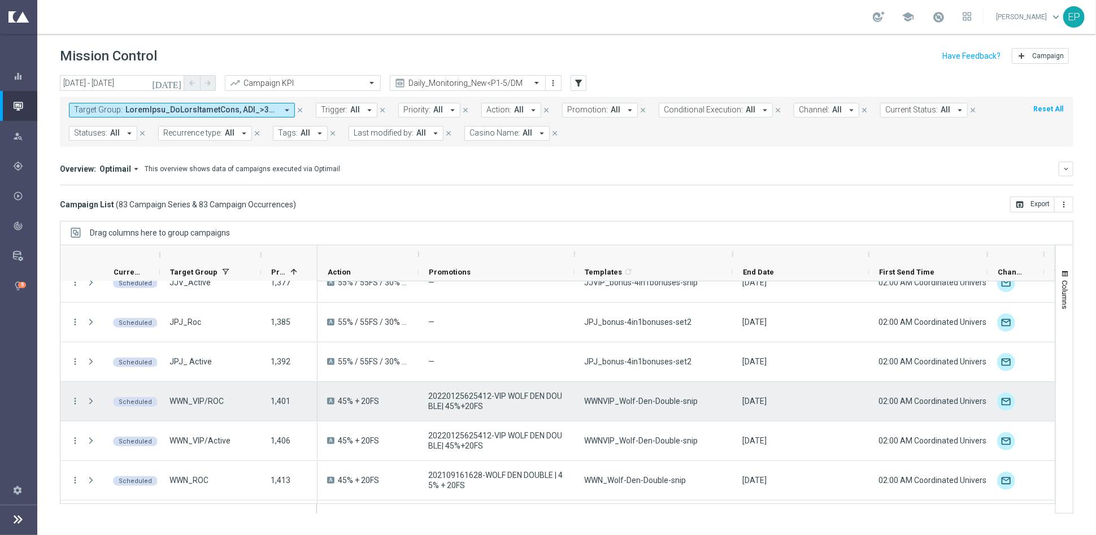
scroll to position [753, 0]
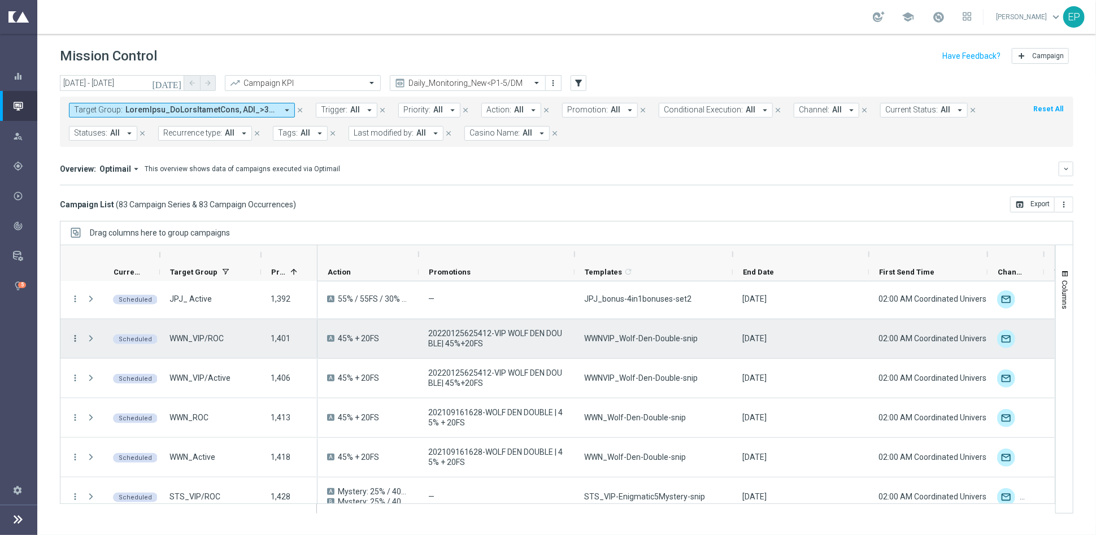
click at [73, 337] on icon "more_vert" at bounding box center [75, 338] width 10 height 10
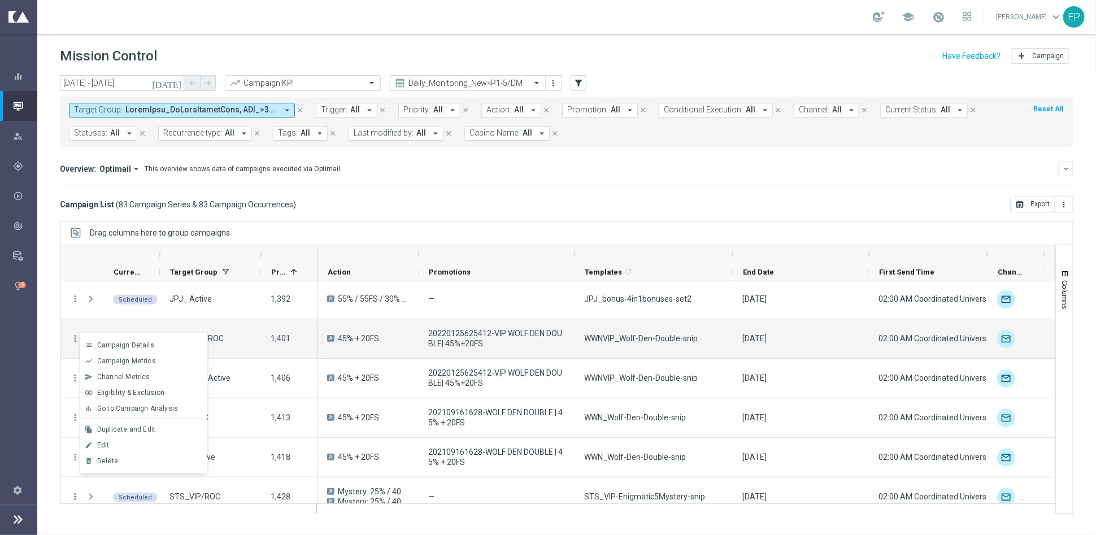
click at [487, 202] on div "Campaign List ( 83 Campaign Series & 83 Campaign Occurrences ) open_in_browser …" at bounding box center [567, 205] width 1014 height 16
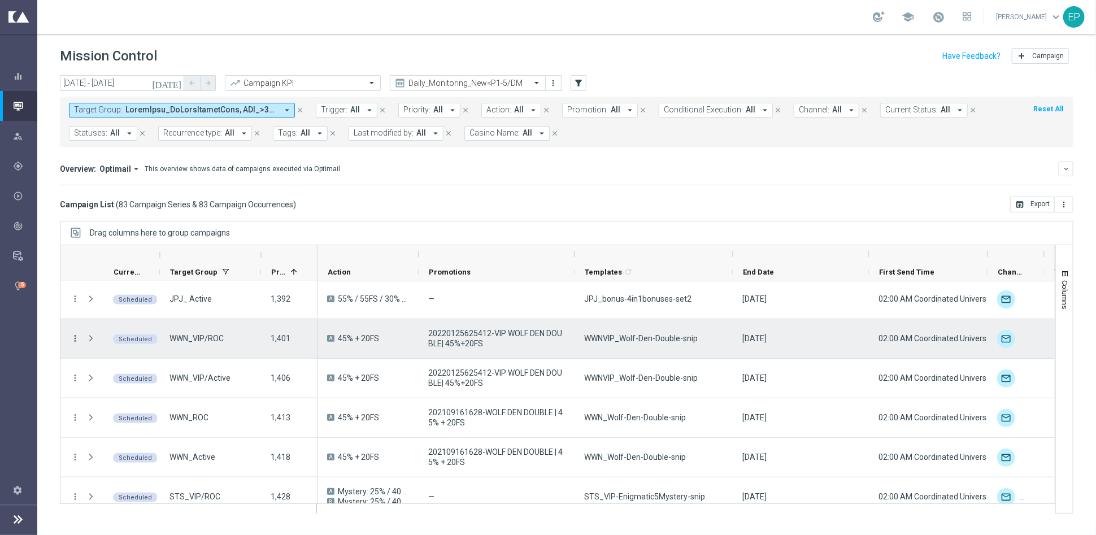
click at [75, 338] on icon "more_vert" at bounding box center [75, 338] width 10 height 10
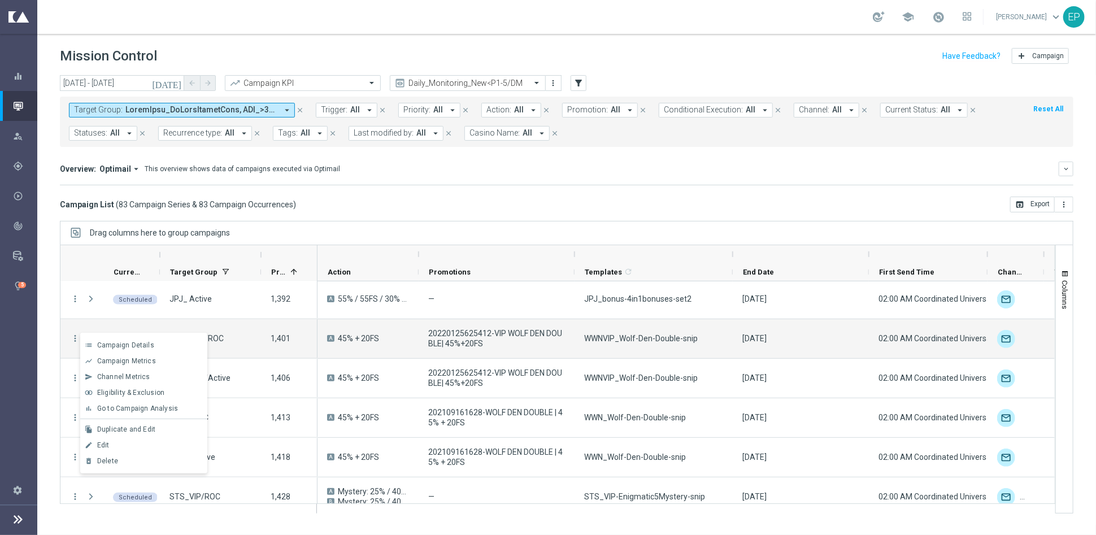
click at [479, 211] on div "Campaign List ( 83 Campaign Series & 83 Campaign Occurrences ) open_in_browser …" at bounding box center [567, 205] width 1014 height 16
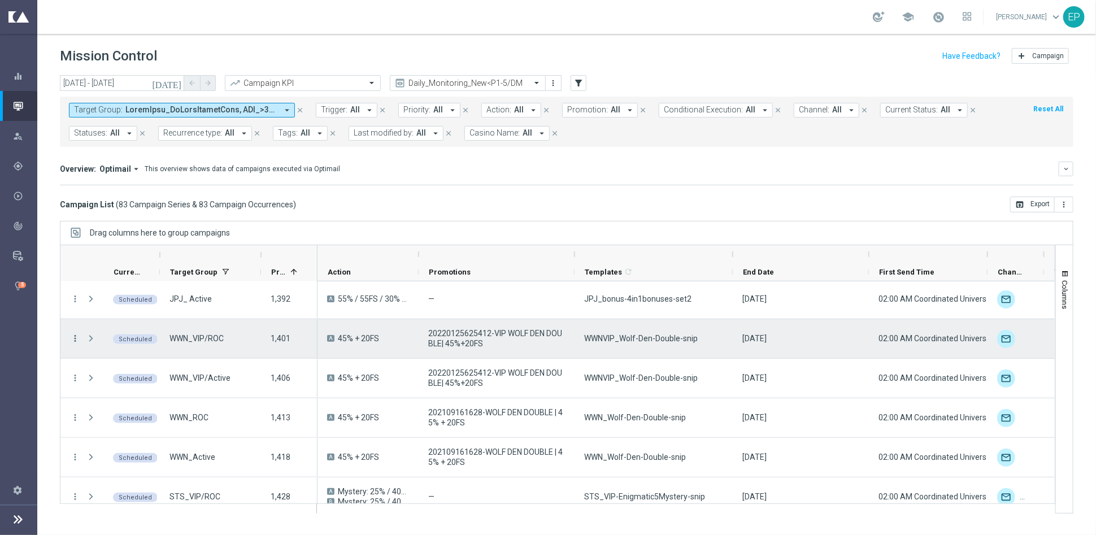
click at [75, 336] on icon "more_vert" at bounding box center [75, 338] width 10 height 10
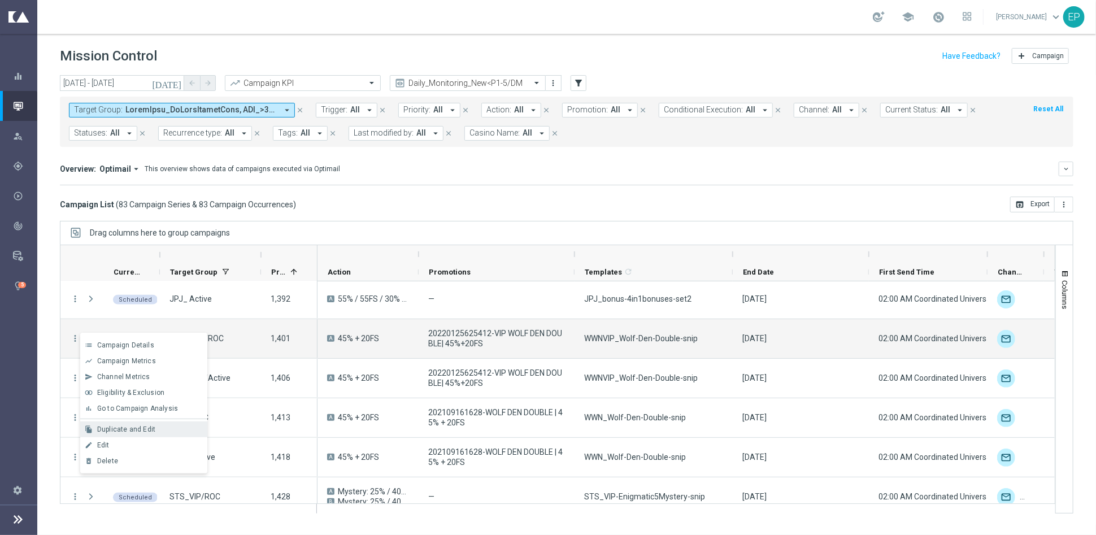
click at [135, 428] on span "Duplicate and Edit" at bounding box center [126, 430] width 58 height 8
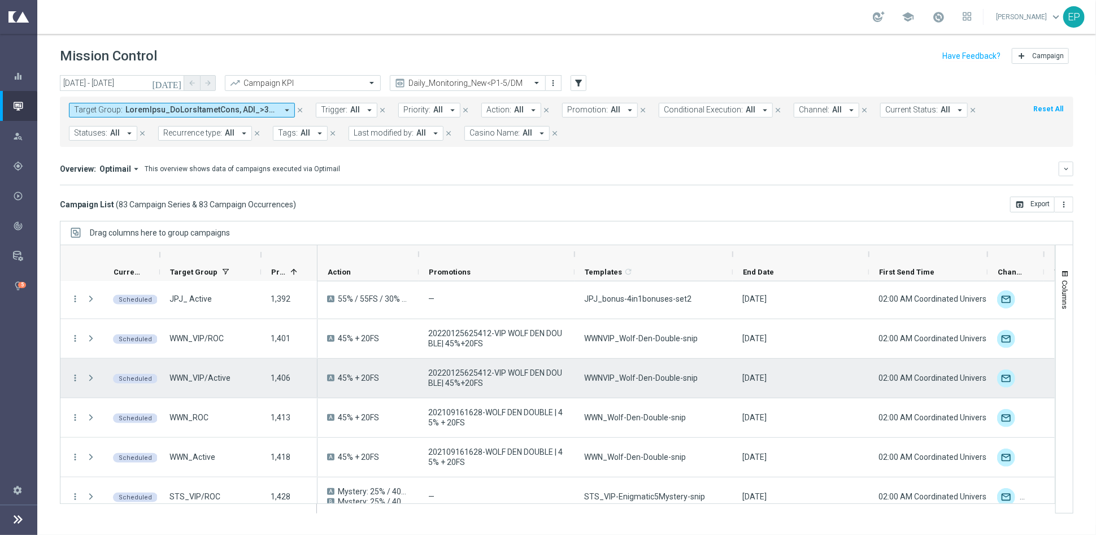
click at [77, 376] on icon "more_vert" at bounding box center [75, 378] width 10 height 10
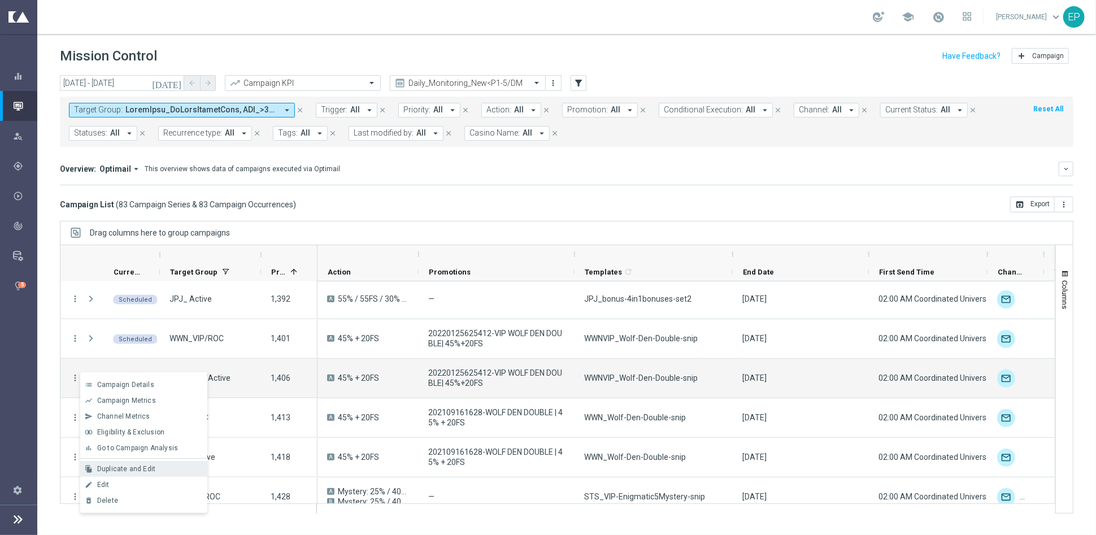
click at [147, 467] on span "Duplicate and Edit" at bounding box center [126, 469] width 58 height 8
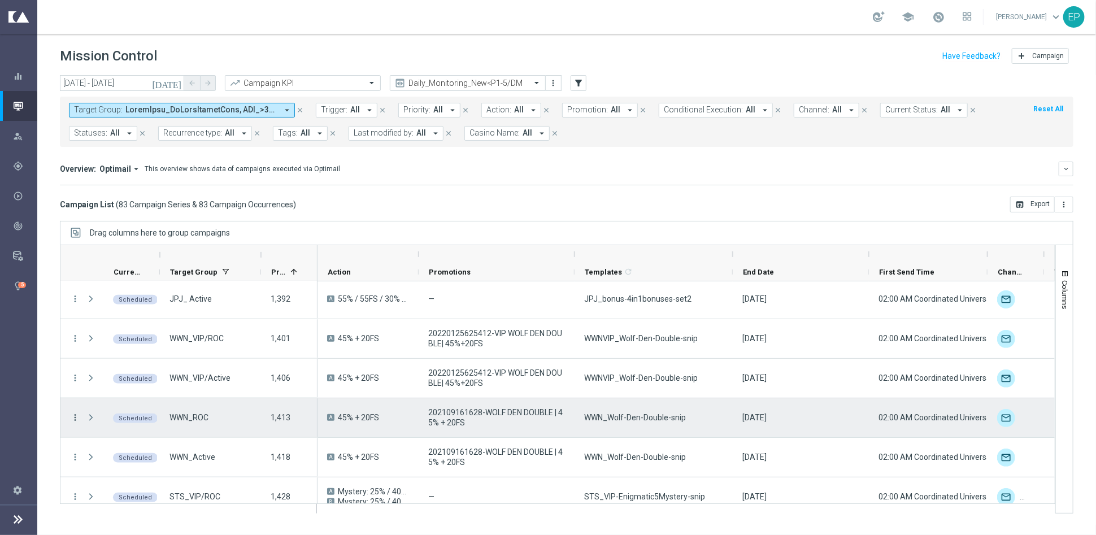
click at [75, 419] on icon "more_vert" at bounding box center [75, 418] width 10 height 10
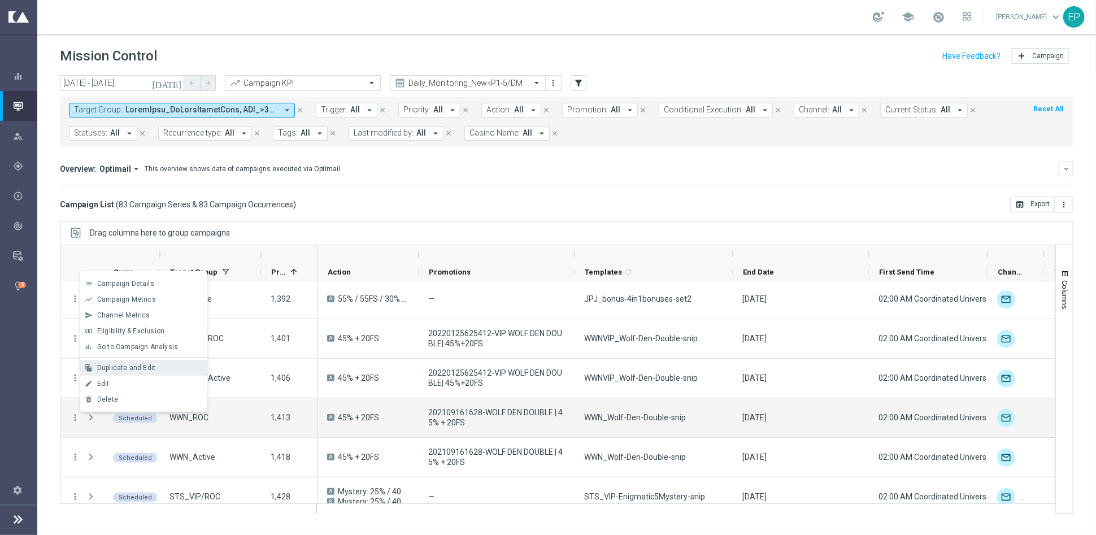
click at [116, 362] on div "file_copy Duplicate and Edit" at bounding box center [143, 368] width 127 height 16
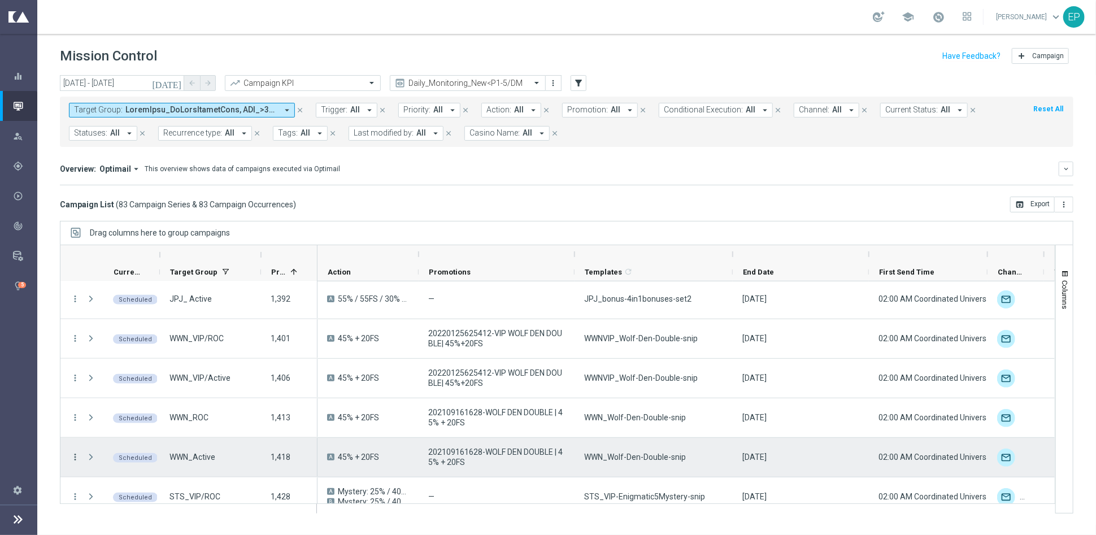
click at [73, 458] on icon "more_vert" at bounding box center [75, 457] width 10 height 10
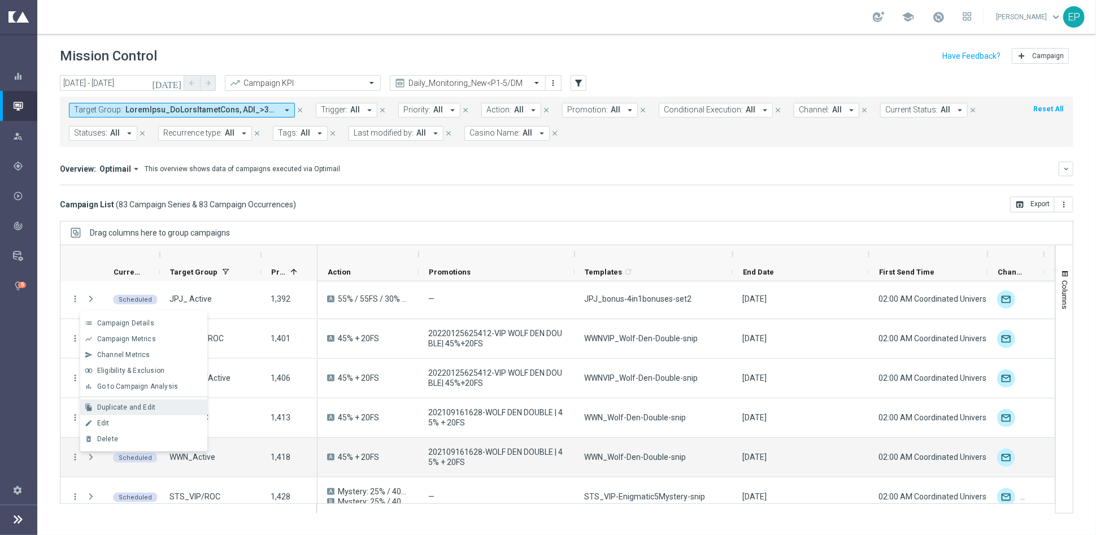
click at [127, 406] on span "Duplicate and Edit" at bounding box center [126, 408] width 58 height 8
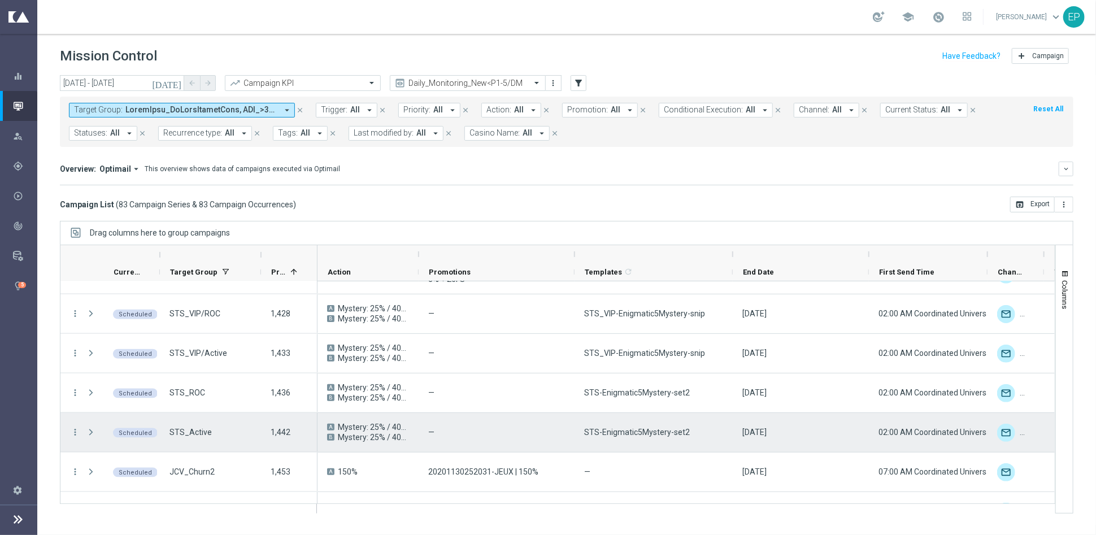
scroll to position [942, 0]
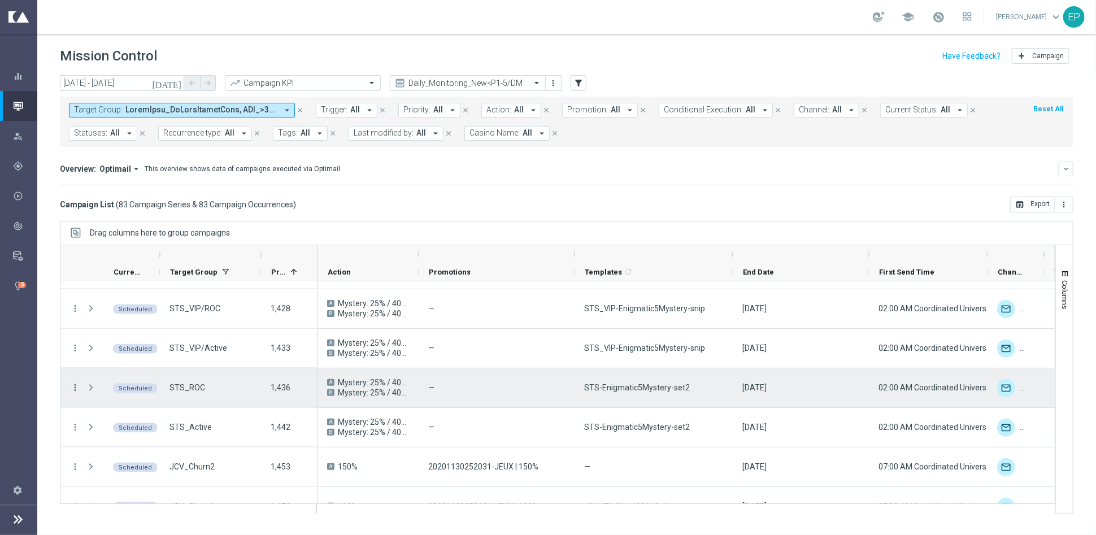
click at [76, 385] on icon "more_vert" at bounding box center [75, 388] width 10 height 10
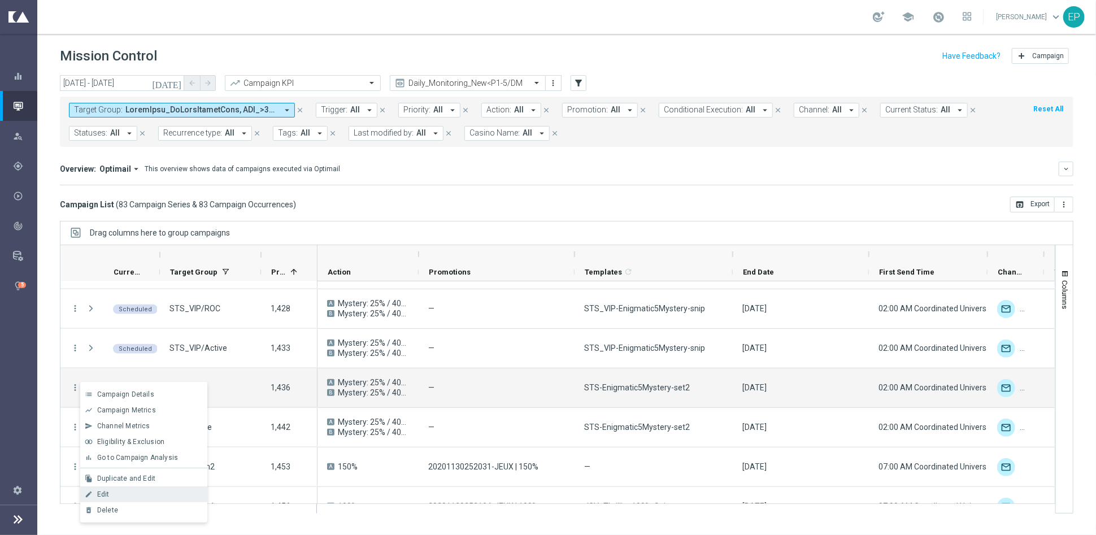
click at [137, 494] on div "Edit" at bounding box center [149, 495] width 105 height 8
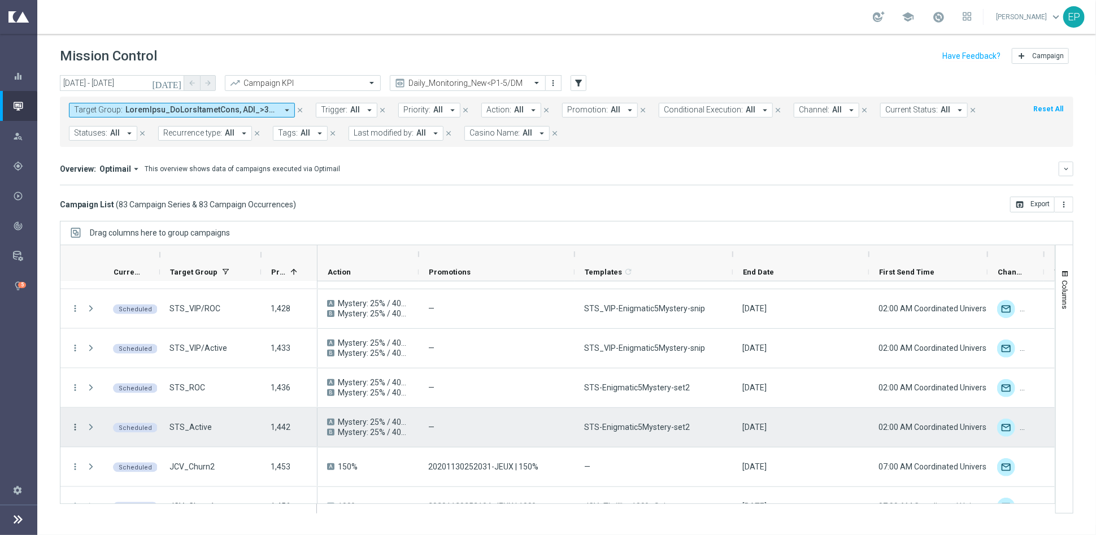
click at [75, 429] on icon "more_vert" at bounding box center [75, 427] width 10 height 10
click at [109, 396] on div "Edit" at bounding box center [149, 393] width 105 height 8
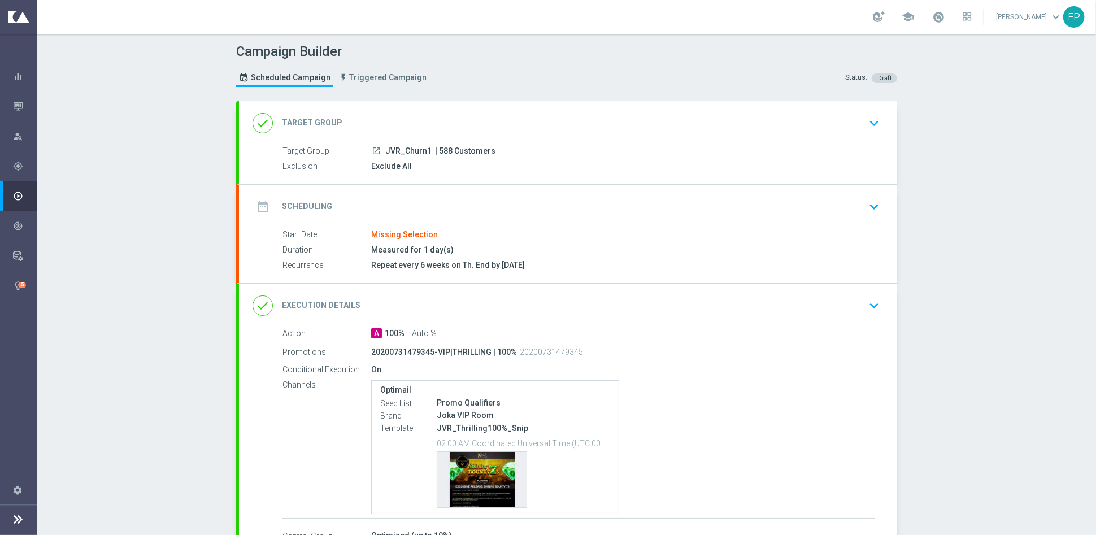
drag, startPoint x: 379, startPoint y: 149, endPoint x: 412, endPoint y: 146, distance: 32.9
click at [412, 146] on span "JVR_Churn1" at bounding box center [408, 151] width 46 height 10
copy span "JVR_Chu"
click at [413, 115] on div "done Target Group keyboard_arrow_down" at bounding box center [568, 122] width 631 height 21
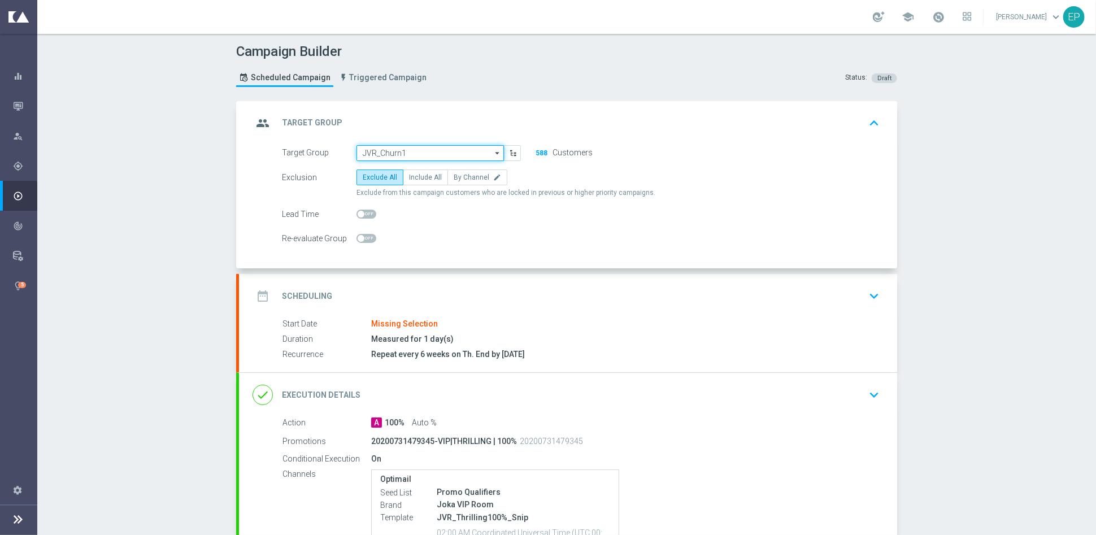
click at [410, 156] on input "JVR_Churn1" at bounding box center [430, 153] width 147 height 16
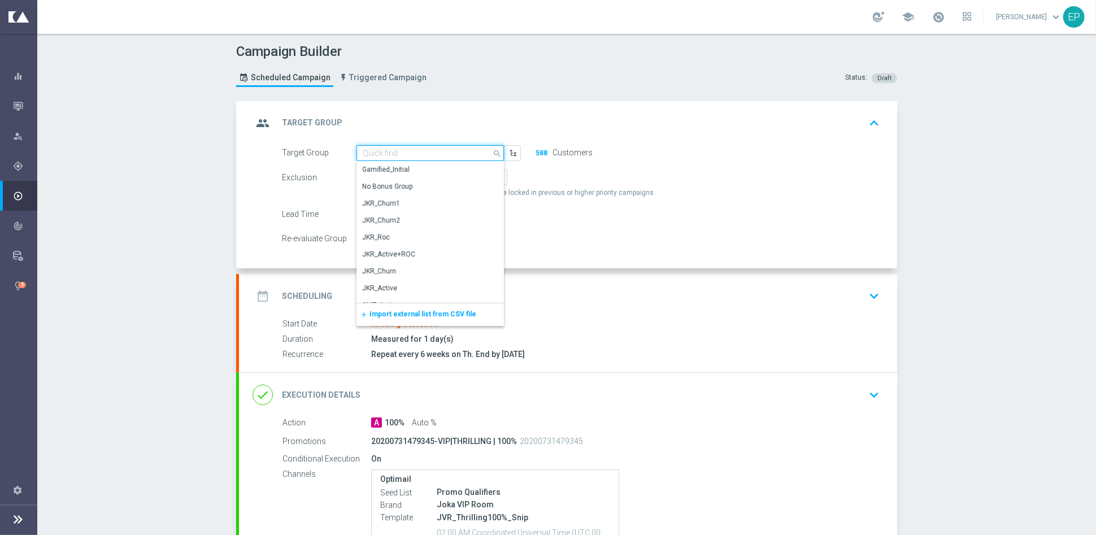
paste input "JVR_Chu"
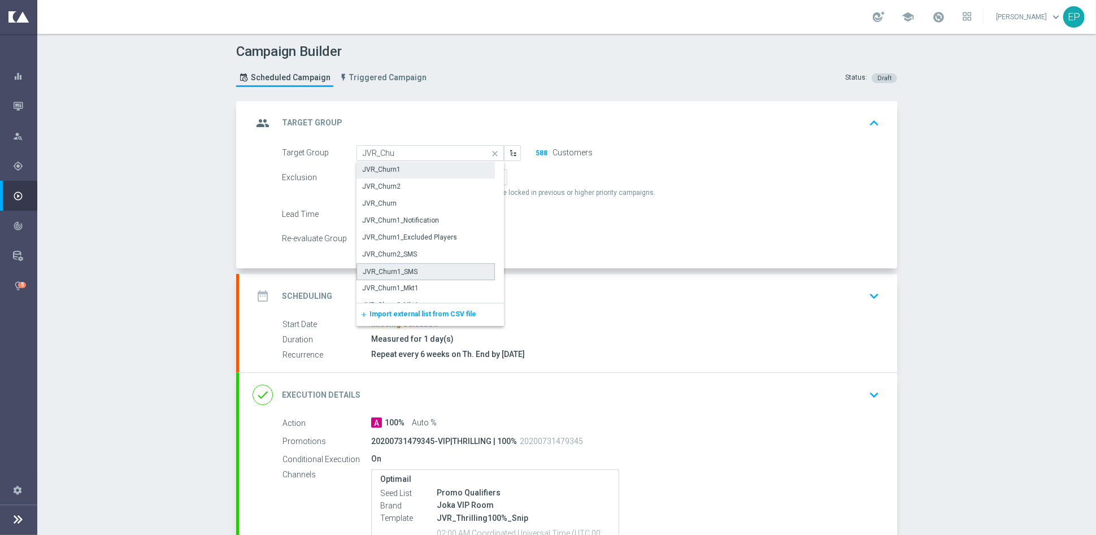
click at [405, 268] on div "JVR_Churn1_SMS" at bounding box center [390, 272] width 55 height 10
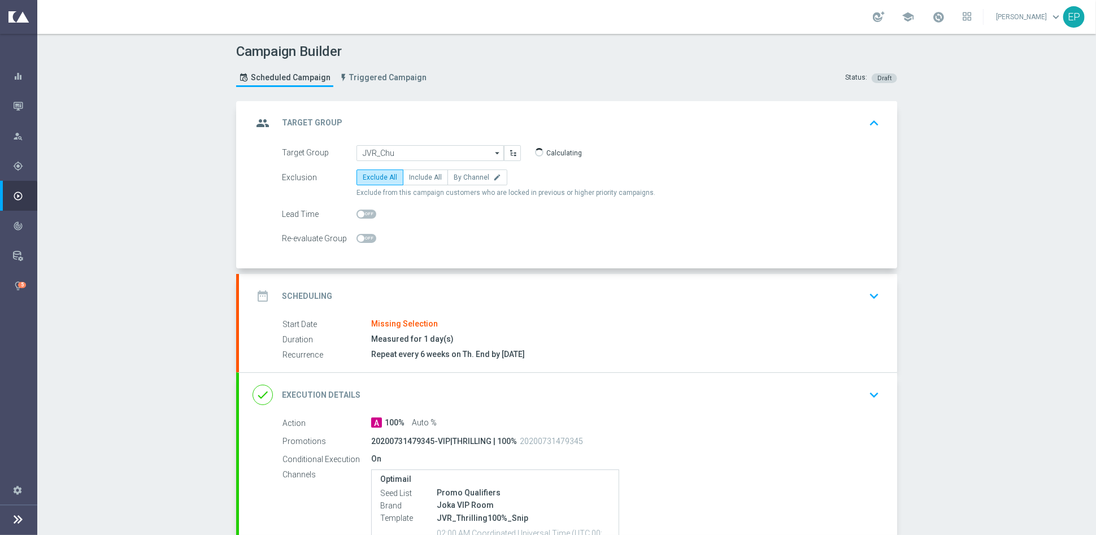
type input "JVR_Churn1_SMS"
click at [467, 283] on div "date_range Scheduling keyboard_arrow_down" at bounding box center [568, 296] width 658 height 44
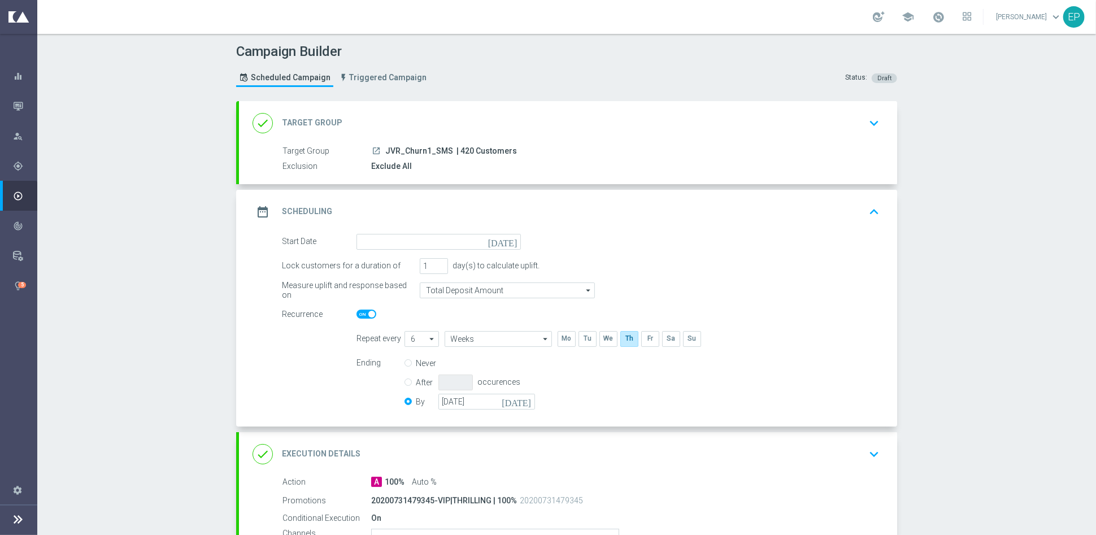
click at [387, 147] on span "JVR_Churn1_SMS" at bounding box center [419, 151] width 68 height 10
drag, startPoint x: 378, startPoint y: 146, endPoint x: 443, endPoint y: 149, distance: 65.6
click at [443, 149] on div "launch JVR_Churn1_SMS | 420 Customers" at bounding box center [623, 150] width 504 height 11
copy span "JVR_Churn1_SMS"
click at [396, 149] on span "JVR_Churn1_SMS" at bounding box center [419, 151] width 68 height 10
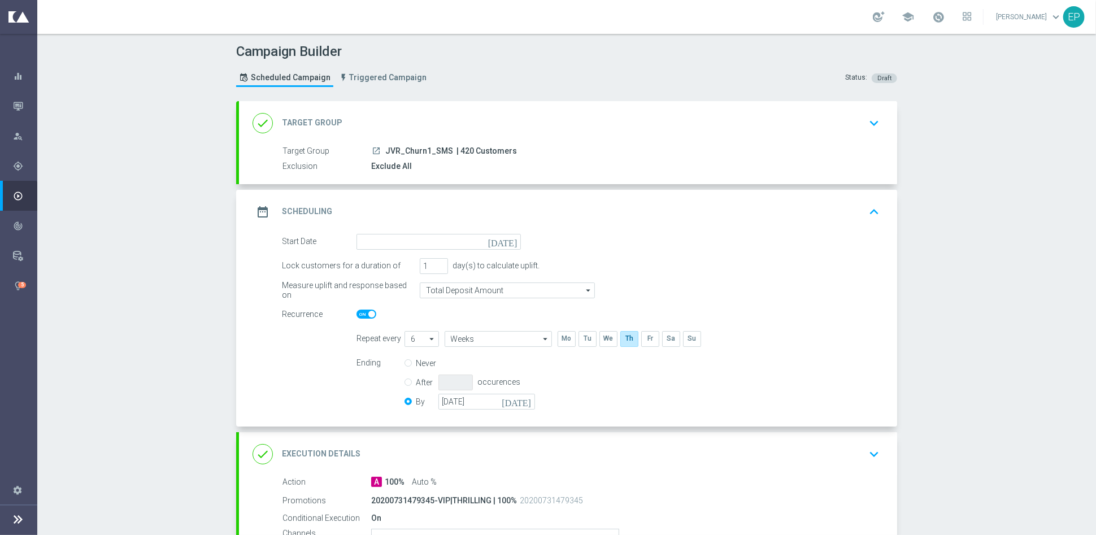
click at [394, 149] on span "JVR_Churn1_SMS" at bounding box center [419, 151] width 68 height 10
click at [395, 149] on span "JVR_Churn1_SMS" at bounding box center [419, 151] width 68 height 10
copy div "JVR_Churn1_SMS"
click at [452, 240] on input at bounding box center [439, 242] width 164 height 16
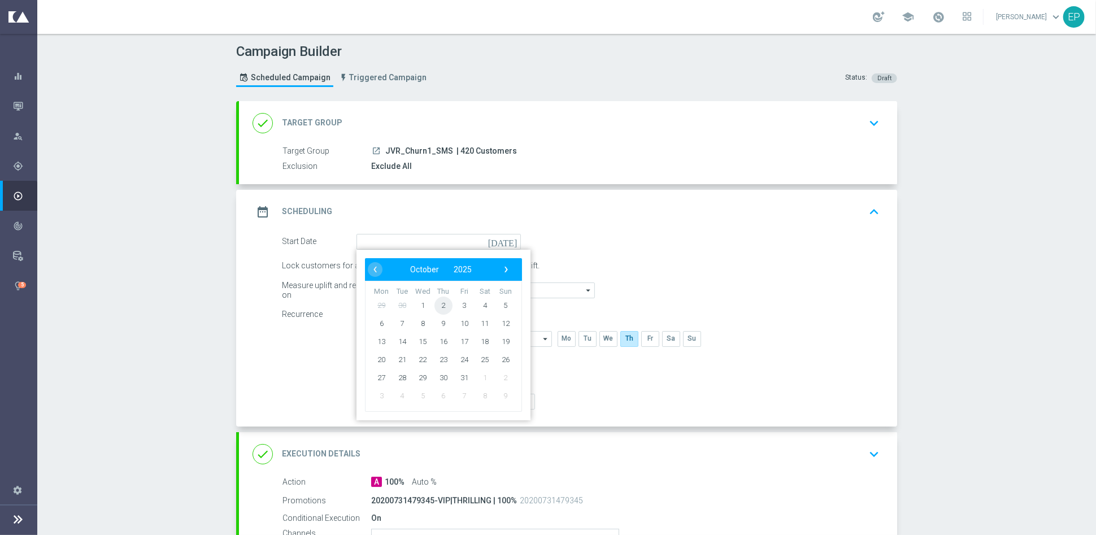
click at [436, 303] on span "2" at bounding box center [444, 305] width 18 height 18
type input "[DATE]"
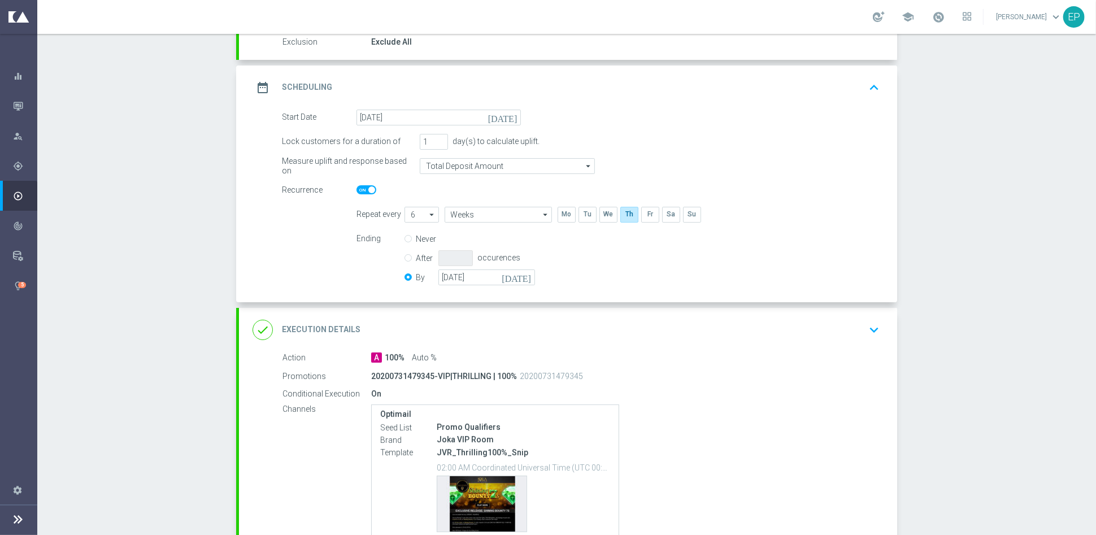
scroll to position [188, 0]
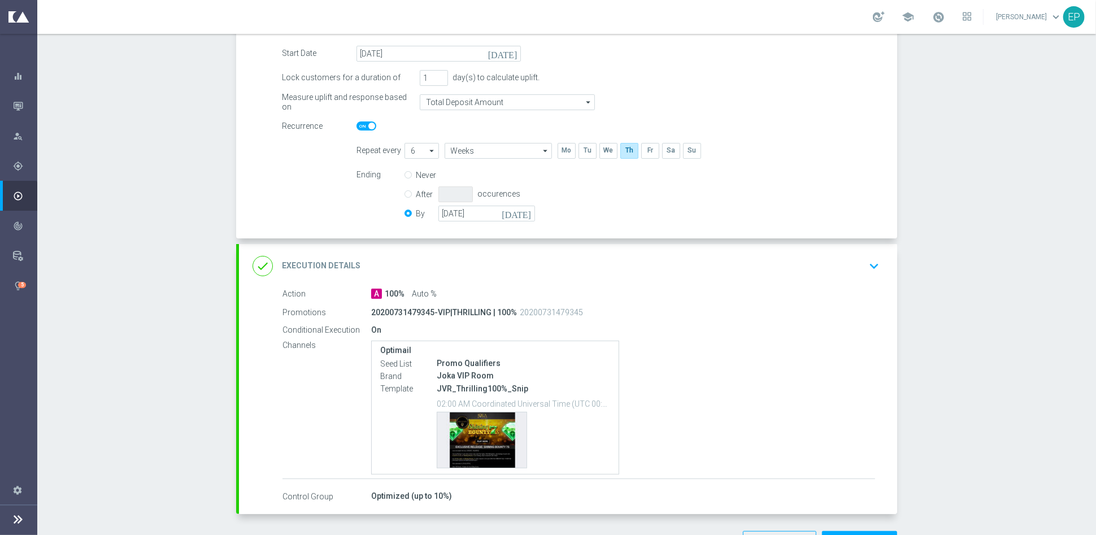
click at [461, 264] on div "done Execution Details keyboard_arrow_down" at bounding box center [568, 265] width 631 height 21
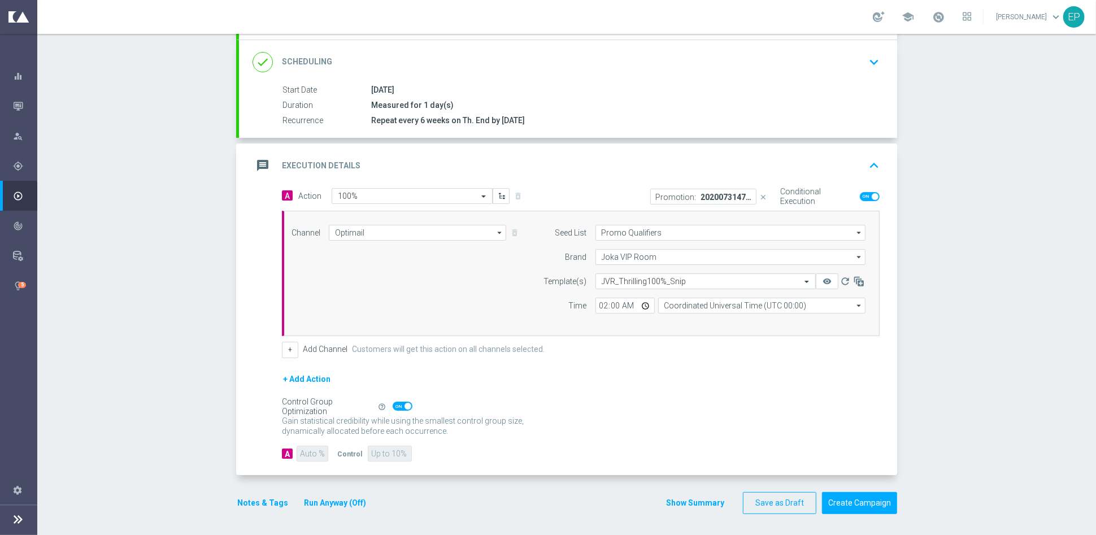
scroll to position [144, 0]
click at [389, 233] on input "Optimail" at bounding box center [417, 234] width 177 height 16
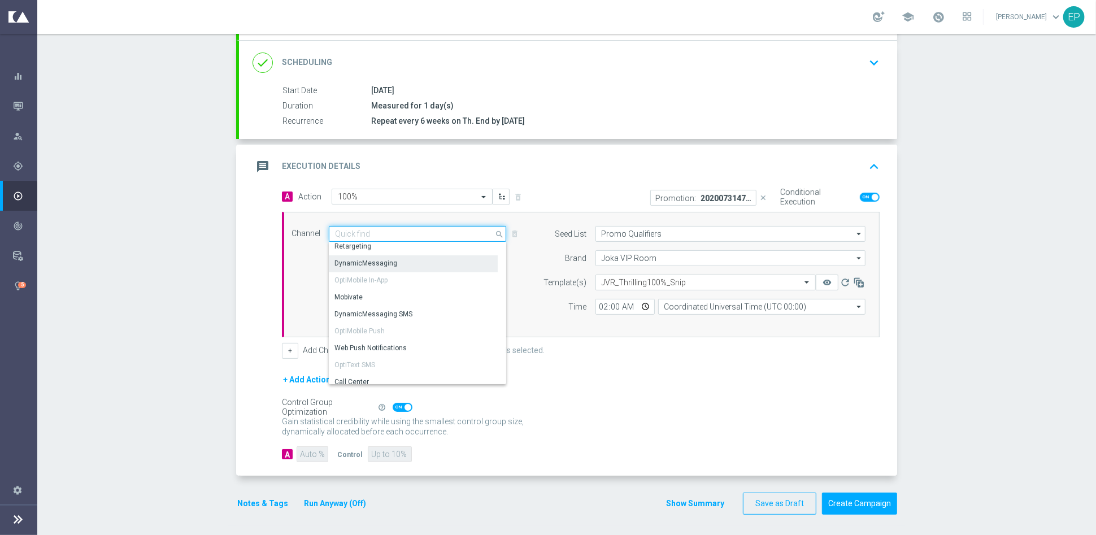
scroll to position [125, 0]
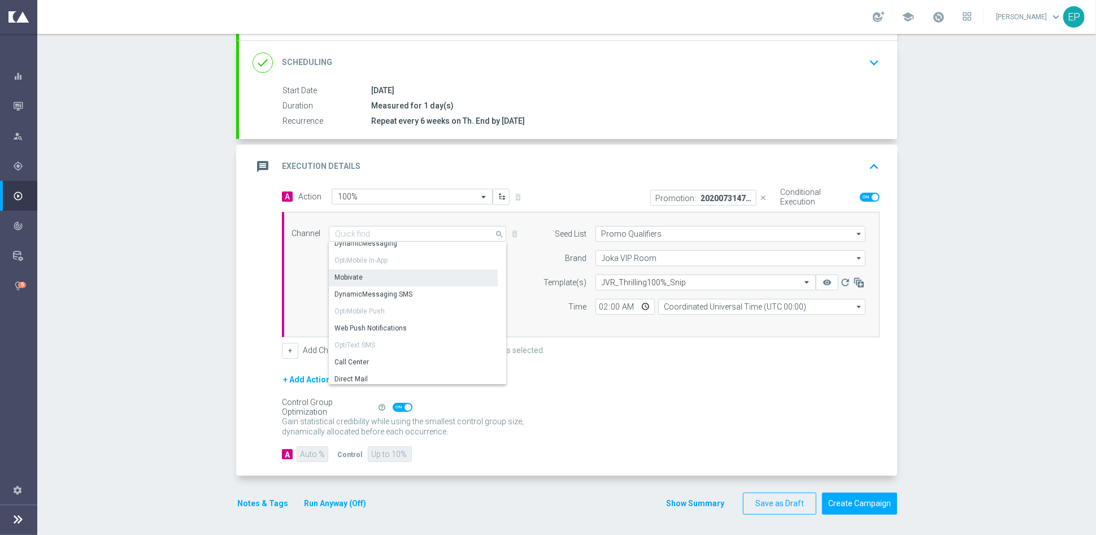
click at [365, 272] on div "Mobivate" at bounding box center [413, 278] width 169 height 16
type input "Mobivate"
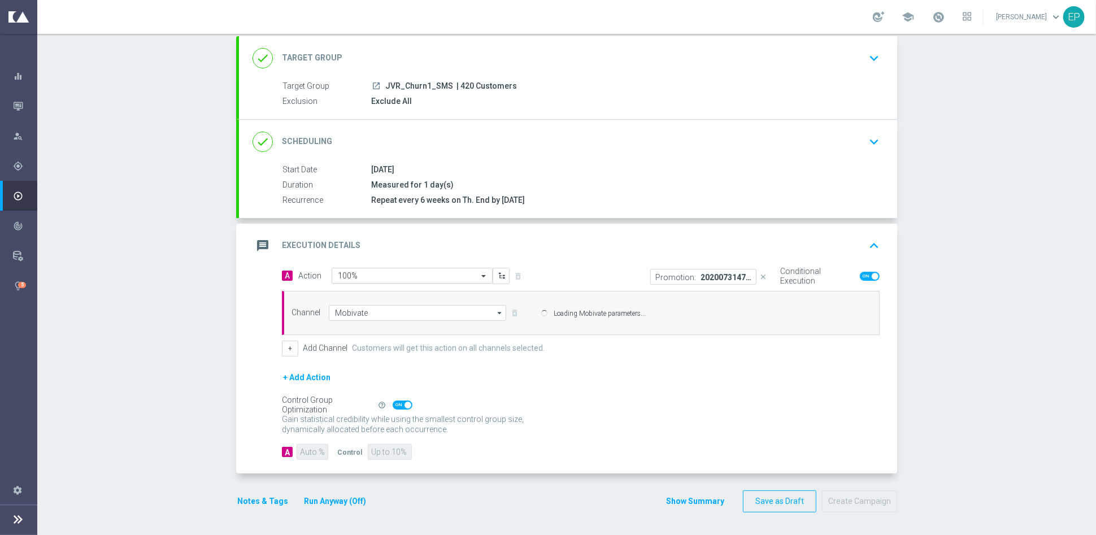
scroll to position [63, 0]
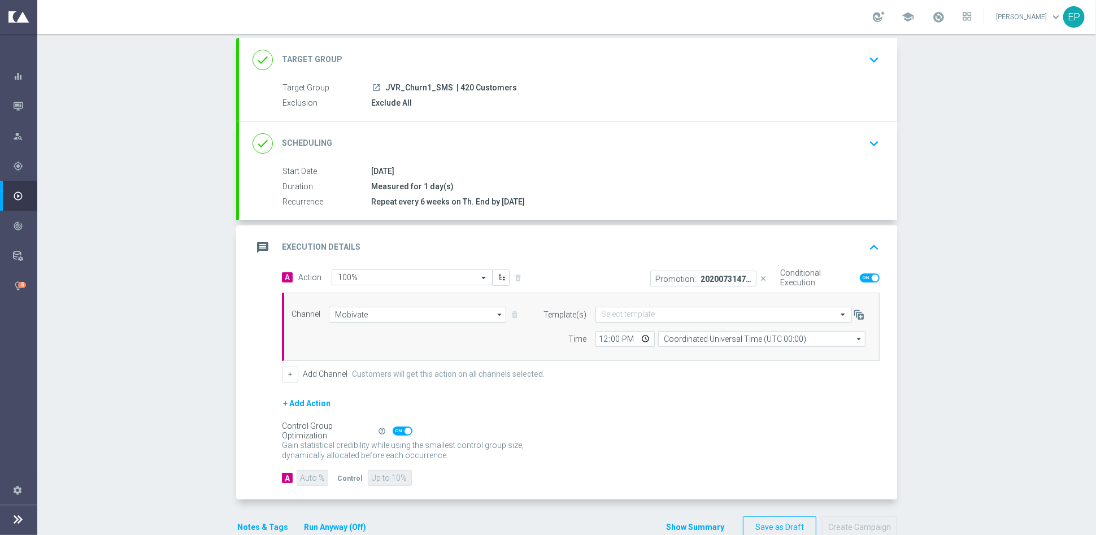
click at [942, 378] on div "Campaign Builder Scheduled Campaign Triggered Campaign Status: Draft done Targe…" at bounding box center [566, 284] width 1059 height 501
click at [598, 340] on input "12:00" at bounding box center [625, 339] width 59 height 16
type input "06:00"
click at [615, 314] on input "text" at bounding box center [713, 315] width 222 height 10
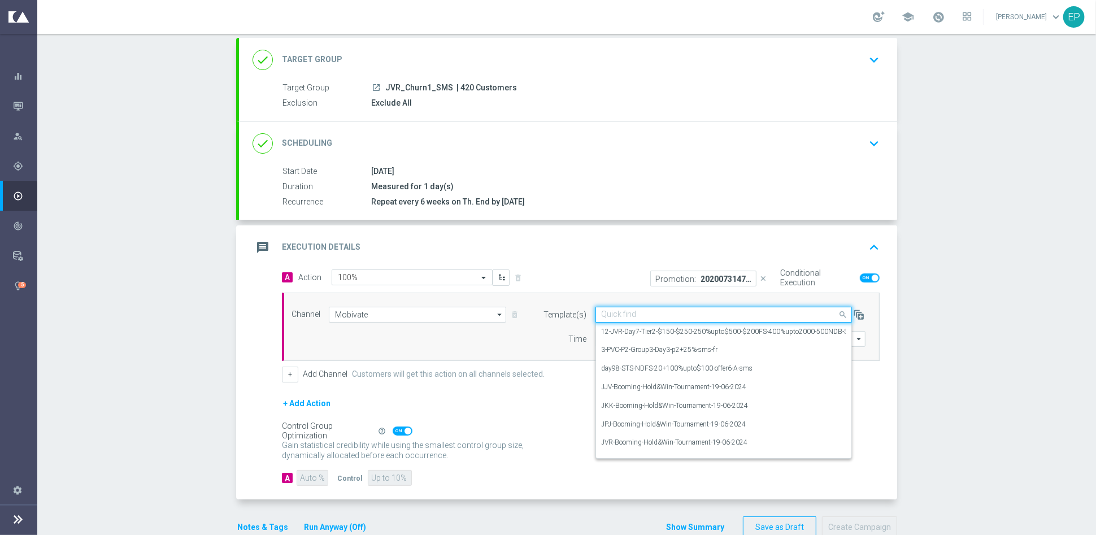
paste input "JVR-Thrilling-[DATE]-Daily-Churn1-SMS"
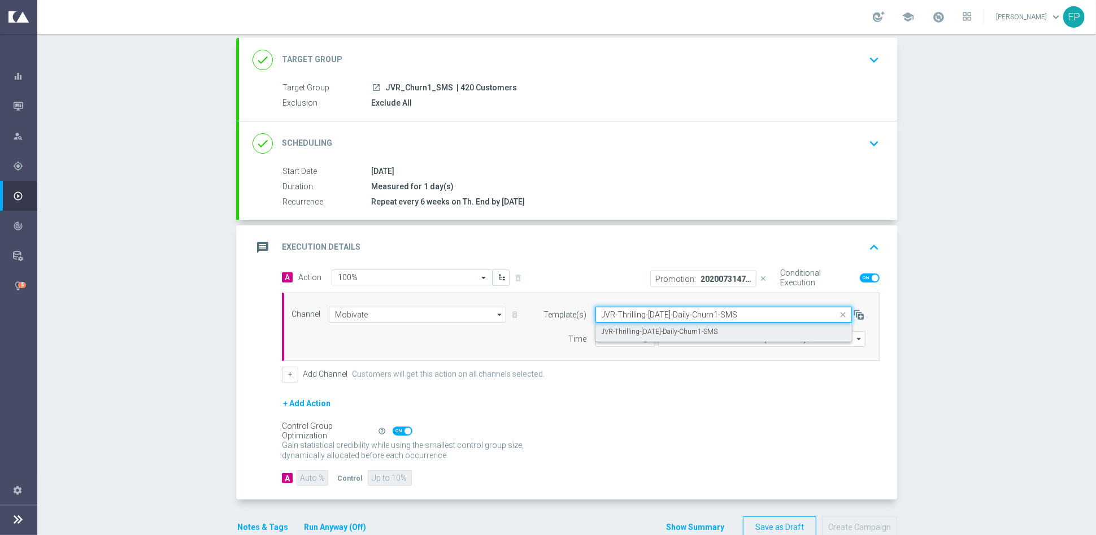
click at [614, 330] on label "JVR-Thrilling-[DATE]-Daily-Churn1-SMS" at bounding box center [660, 332] width 116 height 10
type input "JVR-Thrilling-[DATE]-Daily-Churn1-SMS"
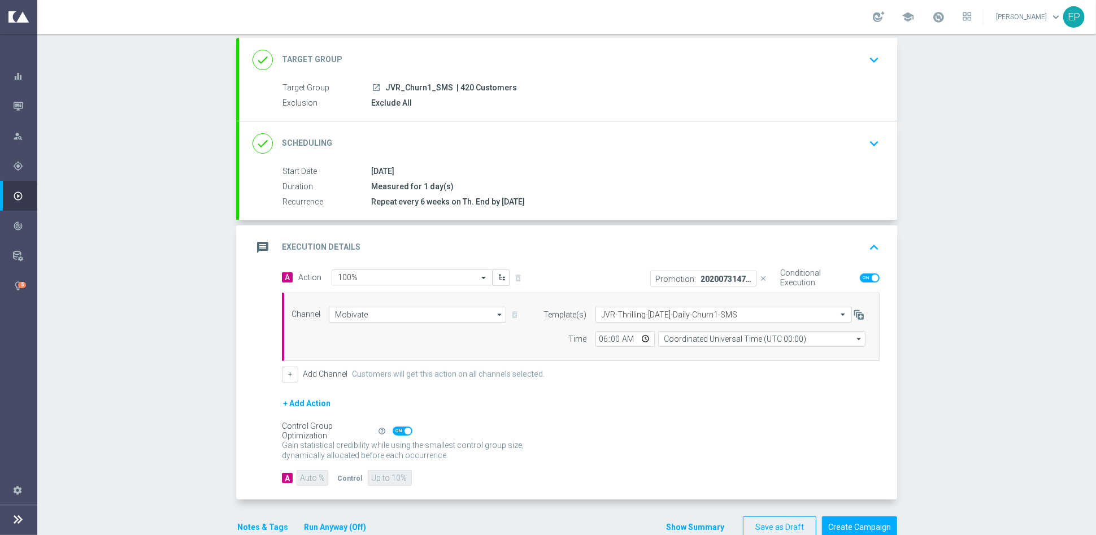
click at [600, 420] on div "+ Add Action" at bounding box center [581, 411] width 598 height 28
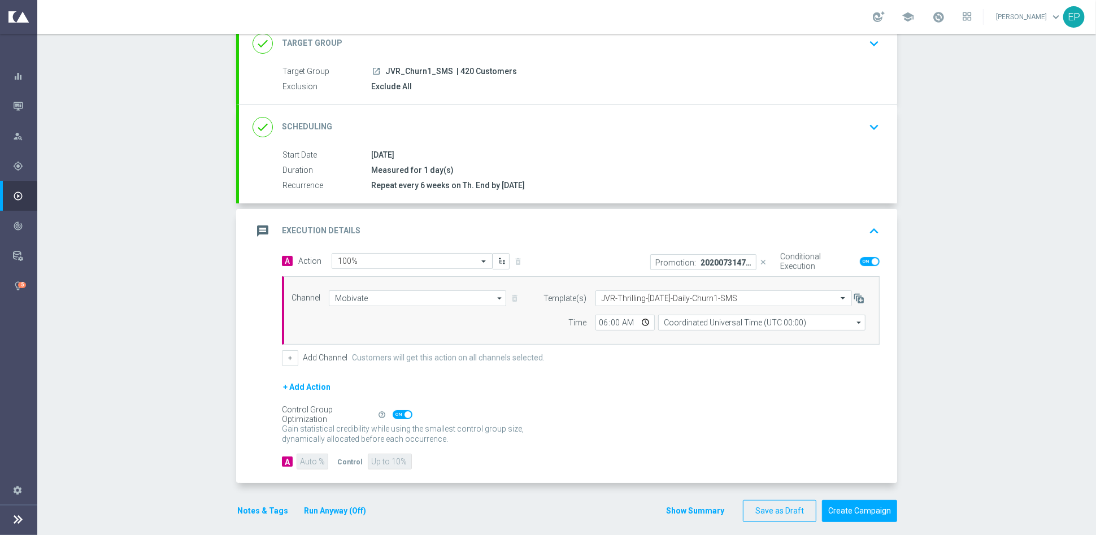
scroll to position [87, 0]
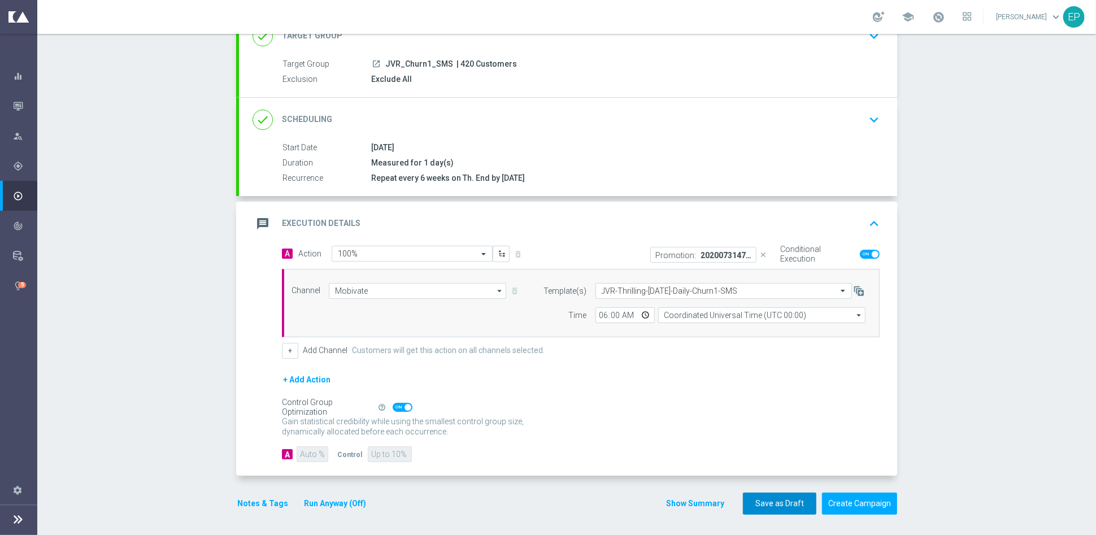
click at [761, 504] on button "Save as Draft" at bounding box center [779, 504] width 73 height 22
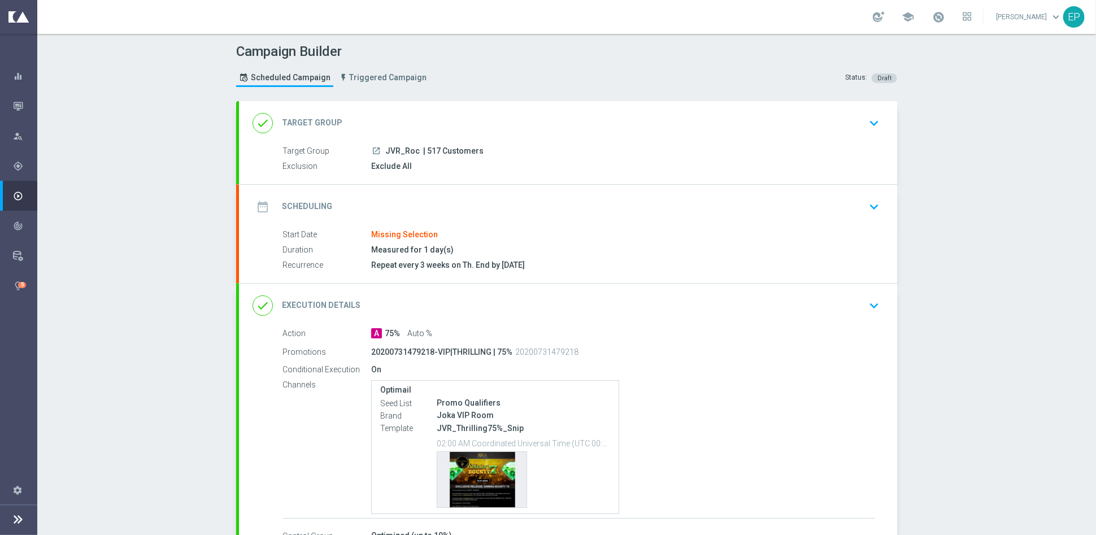
drag, startPoint x: 378, startPoint y: 149, endPoint x: 410, endPoint y: 150, distance: 32.3
click at [410, 150] on div "launch JVR_Roc | 517 Customers" at bounding box center [623, 150] width 504 height 11
copy span "JVR_Roc"
click at [413, 110] on div "done Target Group keyboard_arrow_down" at bounding box center [568, 123] width 658 height 44
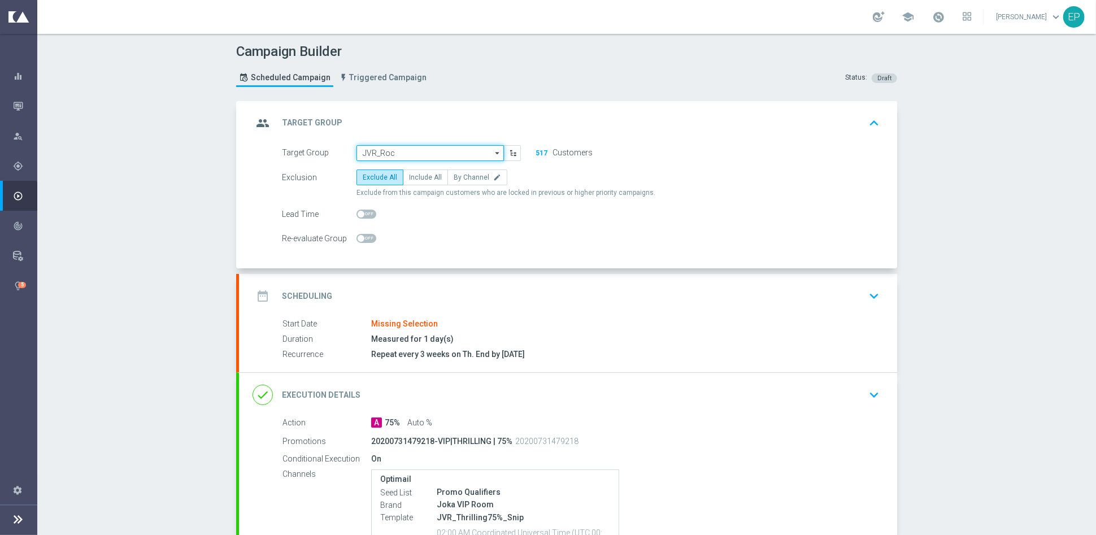
click at [393, 148] on input "JVR_Roc" at bounding box center [430, 153] width 147 height 16
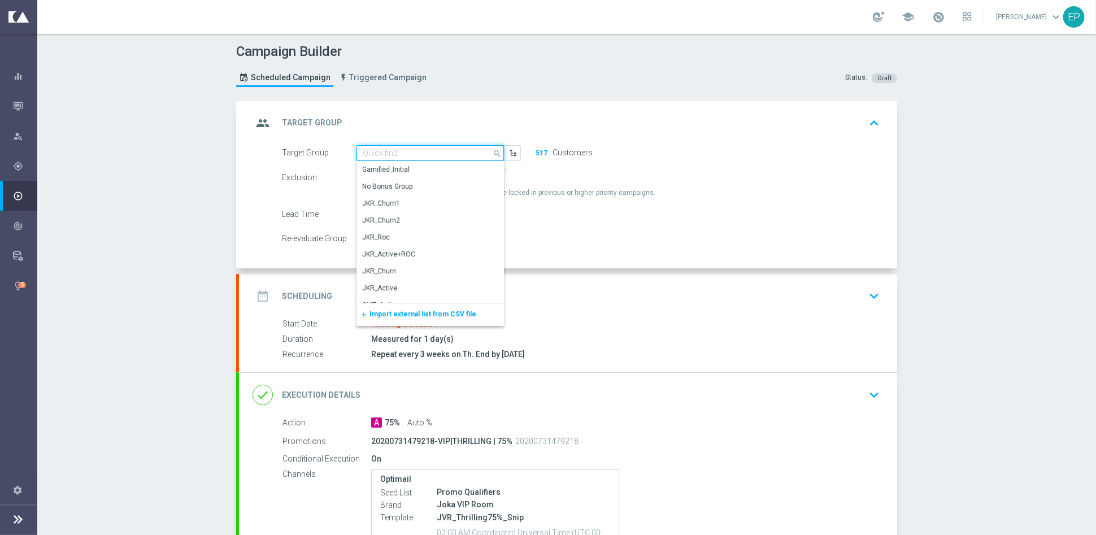
paste input "JVR_Roc"
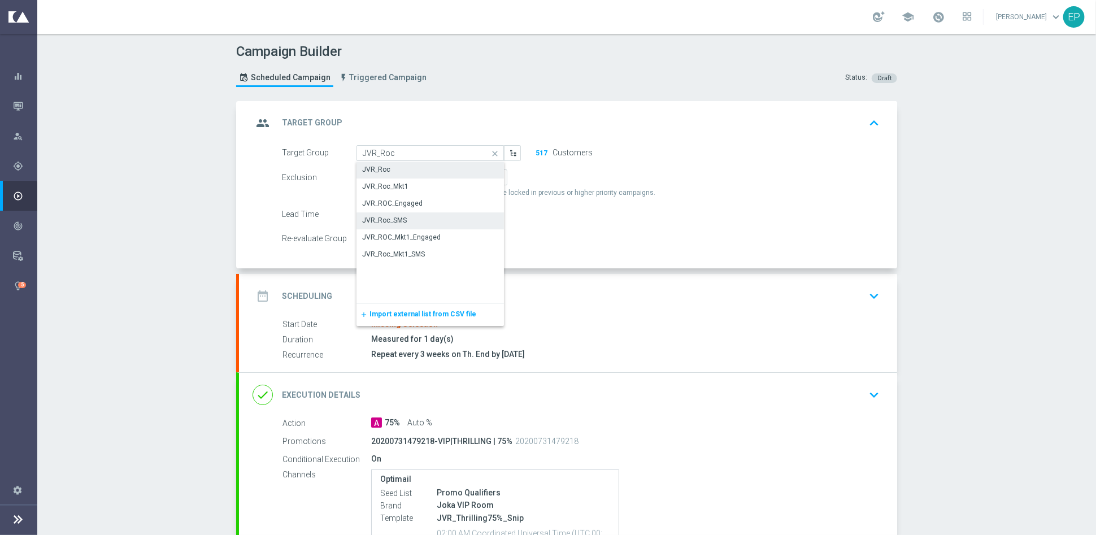
click at [392, 218] on div "JVR_Roc_SMS" at bounding box center [384, 220] width 45 height 10
type input "JVR_Roc_SMS"
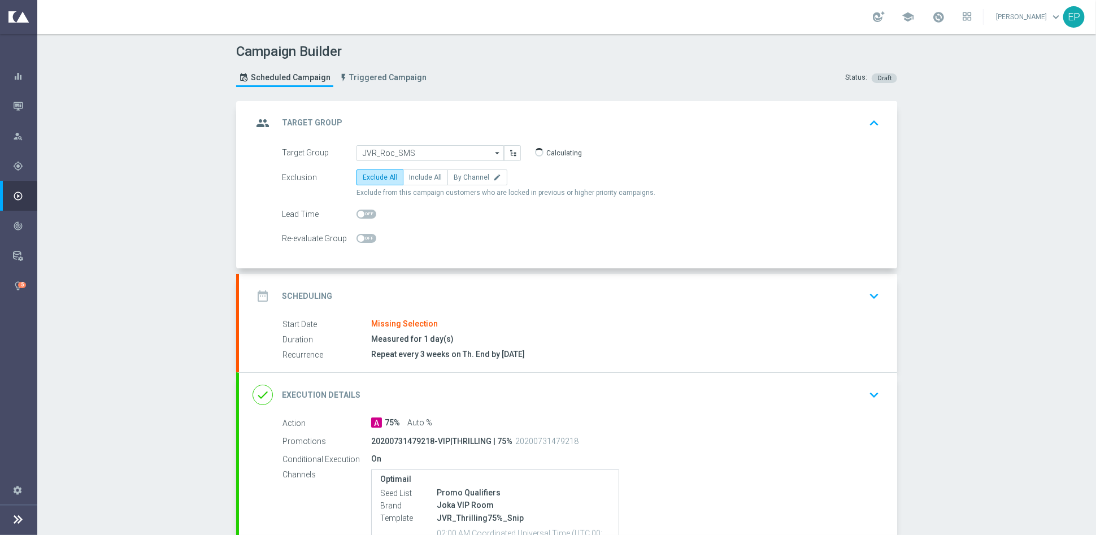
drag, startPoint x: 459, startPoint y: 293, endPoint x: 465, endPoint y: 283, distance: 11.6
click at [459, 293] on div "date_range Scheduling keyboard_arrow_down" at bounding box center [568, 295] width 631 height 21
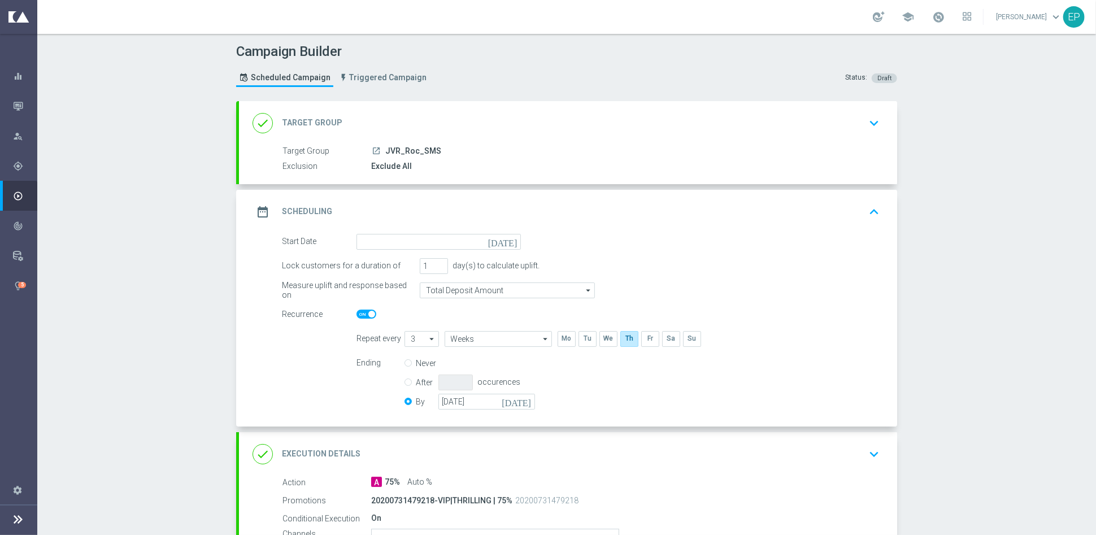
click at [389, 149] on span "JVR_Roc_SMS" at bounding box center [413, 151] width 56 height 10
copy span "JVR_Roc_SMS"
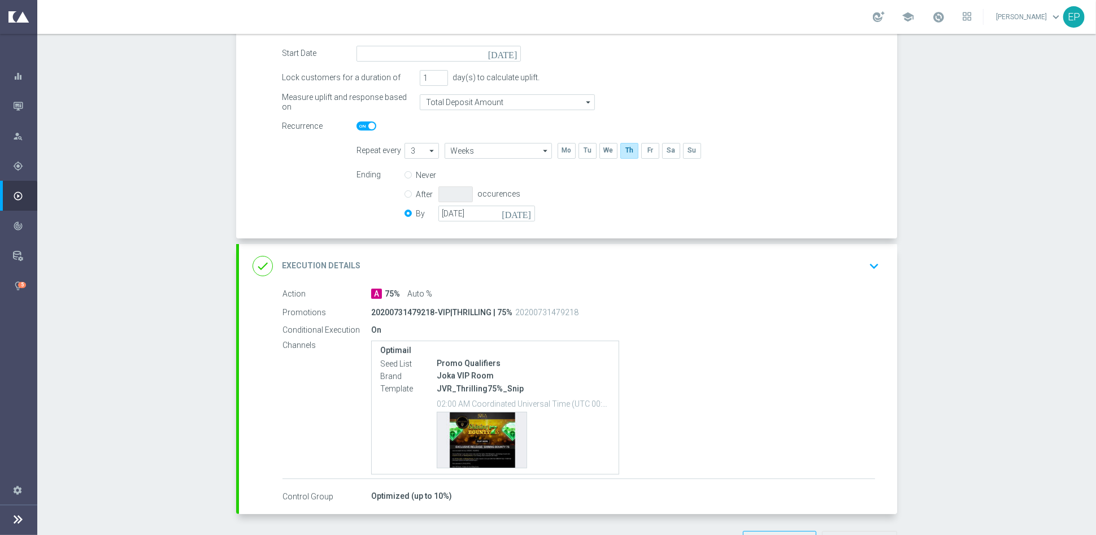
click at [550, 258] on div "done Execution Details keyboard_arrow_down" at bounding box center [568, 265] width 631 height 21
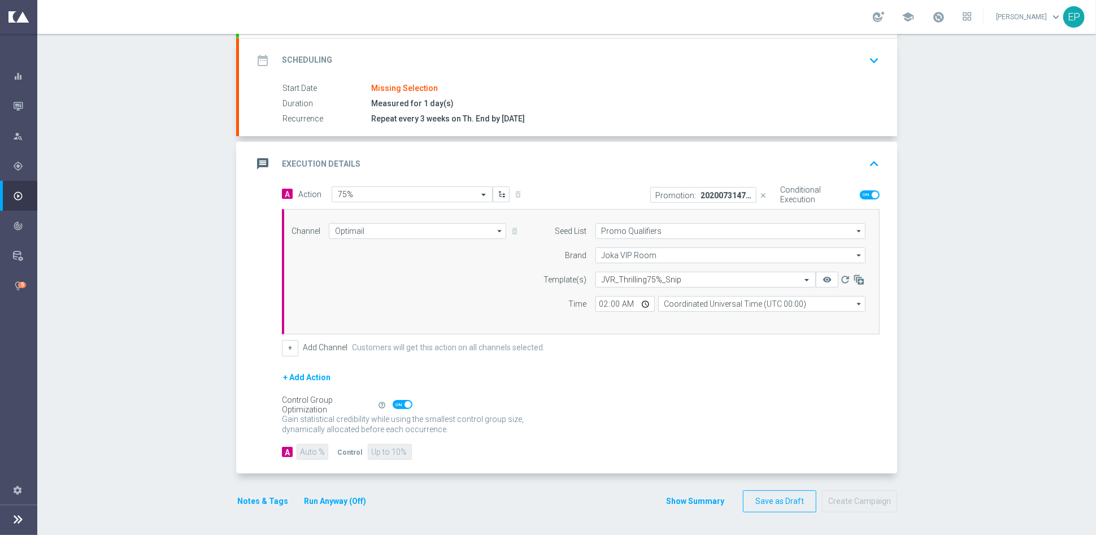
scroll to position [144, 0]
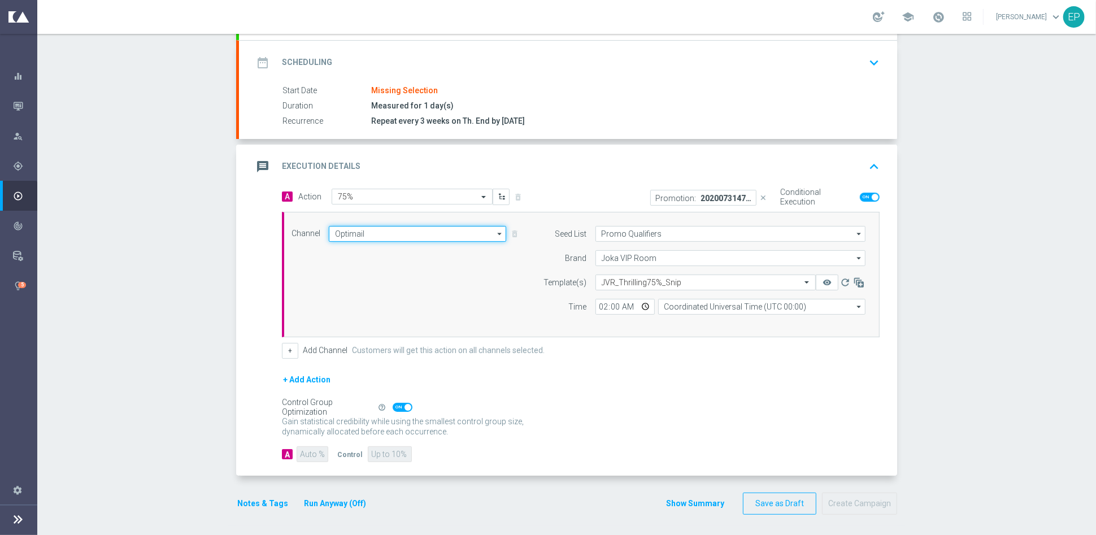
click at [364, 233] on input "Optimail" at bounding box center [417, 234] width 177 height 16
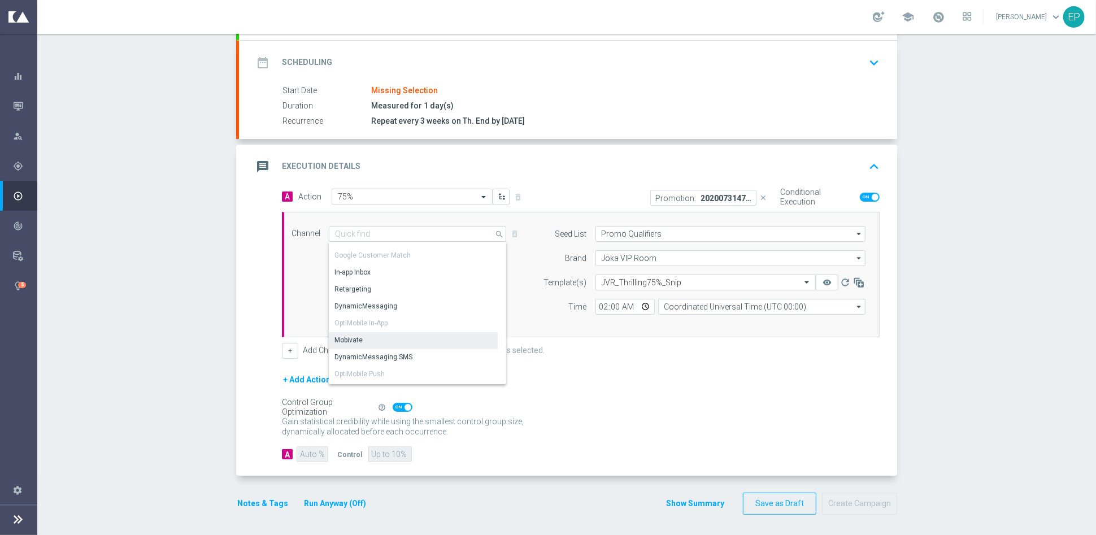
click at [394, 338] on div "Mobivate" at bounding box center [413, 340] width 169 height 16
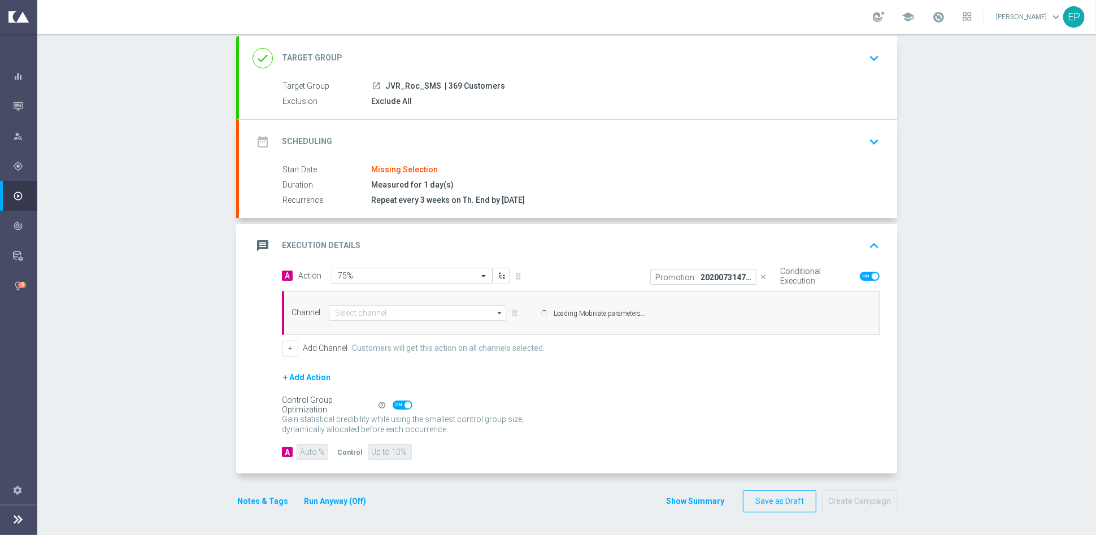
type input "Mobivate"
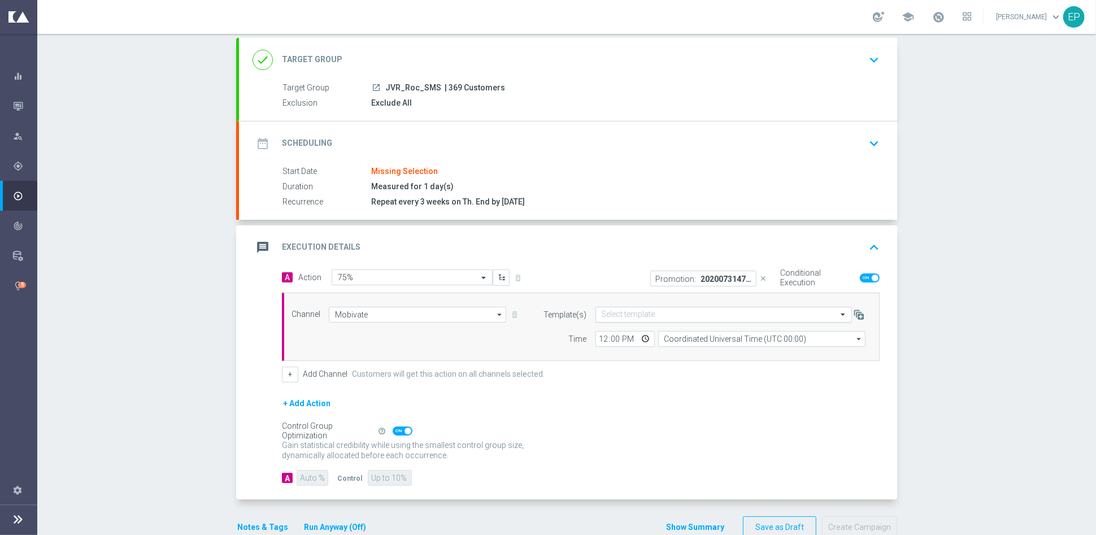
click at [666, 311] on input "text" at bounding box center [713, 315] width 222 height 10
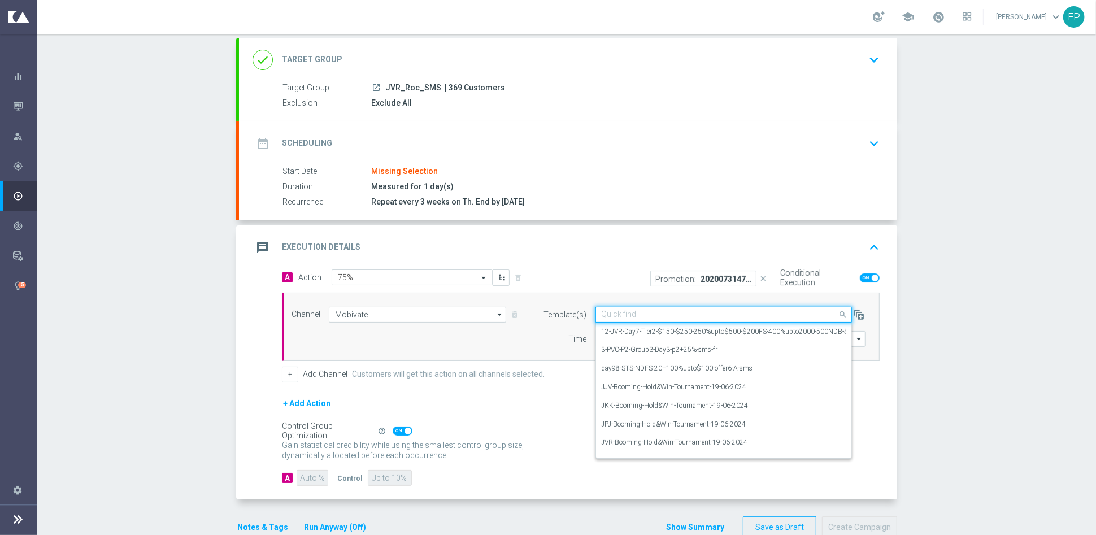
paste input "JVR-Thrilling-[DATE]-Daily-ROC-SMS"
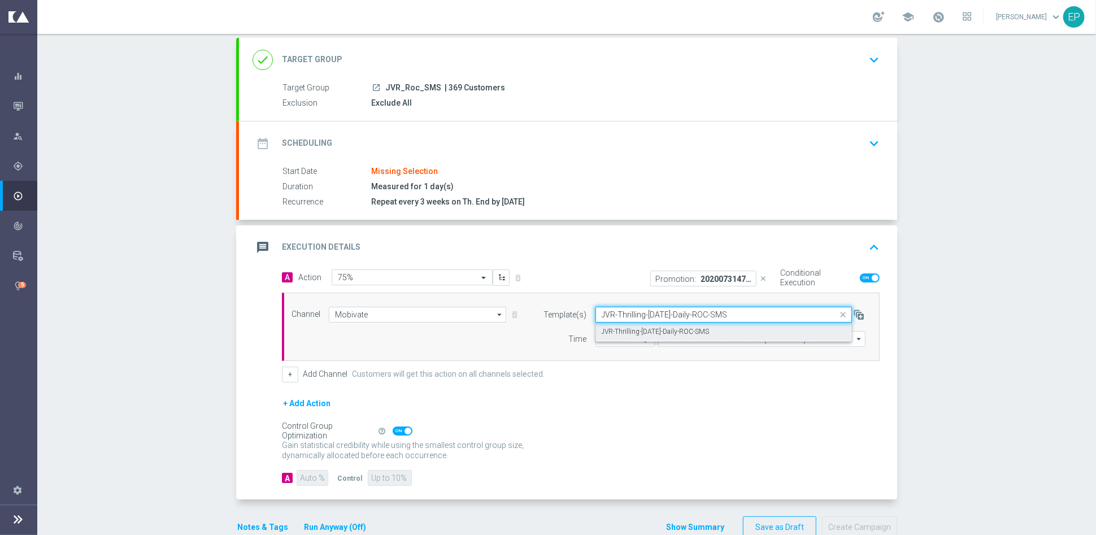
click at [629, 332] on label "JVR-Thrilling-[DATE]-Daily-ROC-SMS" at bounding box center [656, 332] width 108 height 10
type input "JVR-Thrilling-[DATE]-Daily-ROC-SMS"
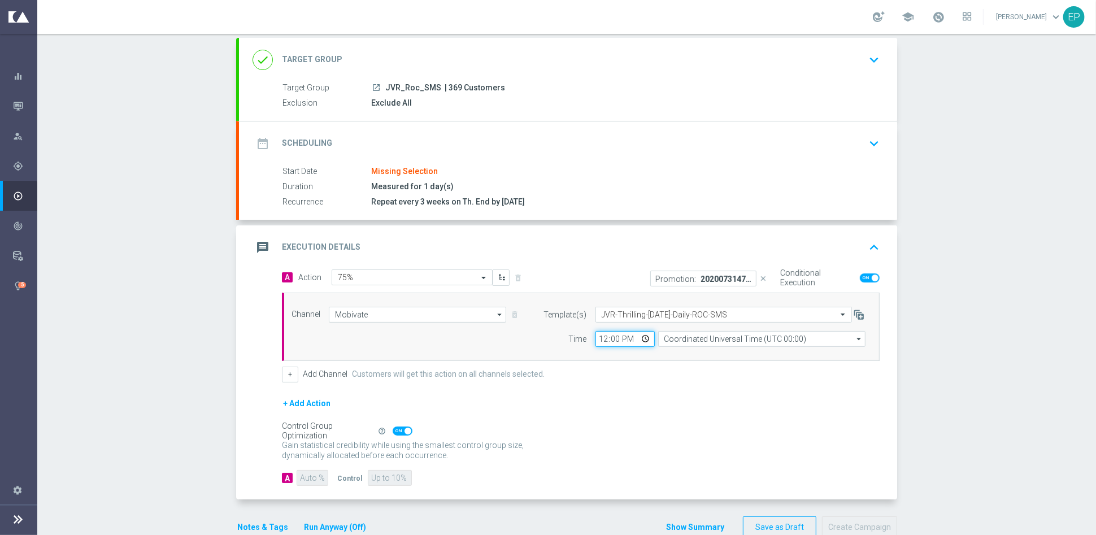
click at [596, 339] on input "12:00" at bounding box center [625, 339] width 59 height 16
type input "06:00"
drag, startPoint x: 544, startPoint y: 365, endPoint x: 550, endPoint y: 365, distance: 6.2
click at [546, 367] on div "+ Add Channel Customers will get this action on all channels selected." at bounding box center [581, 375] width 598 height 16
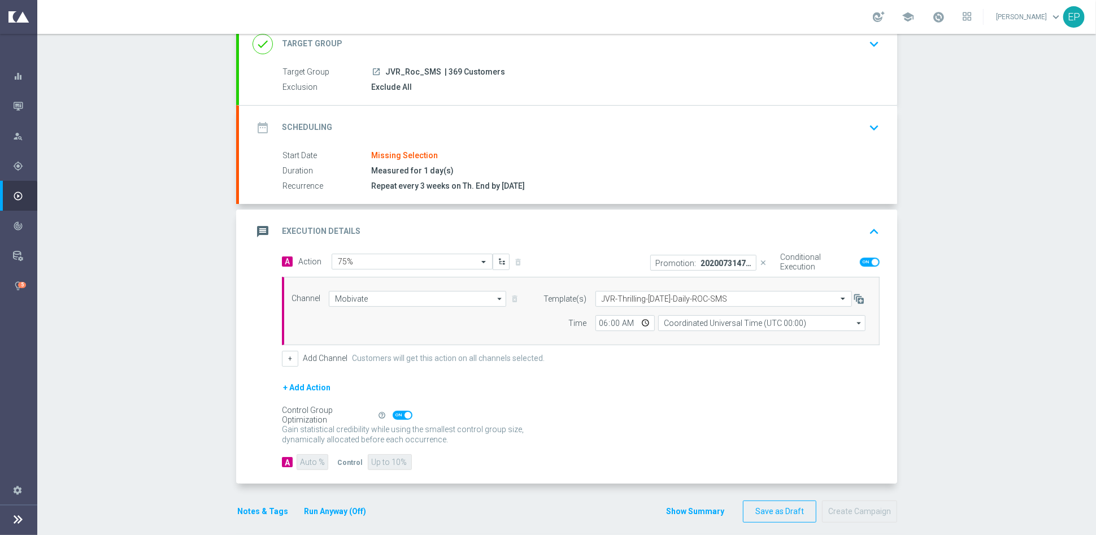
scroll to position [87, 0]
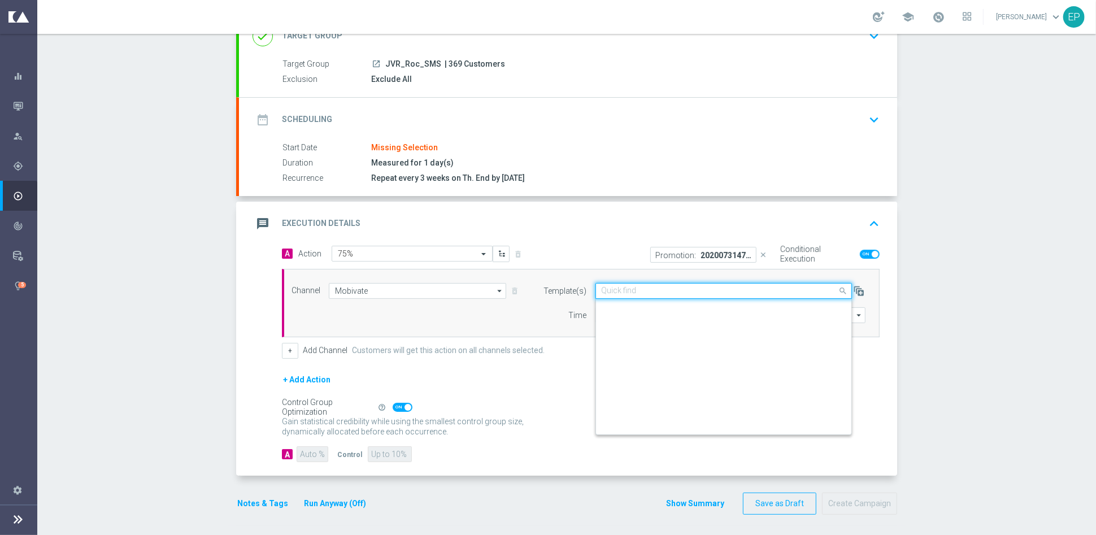
click at [751, 290] on input "text" at bounding box center [713, 292] width 222 height 10
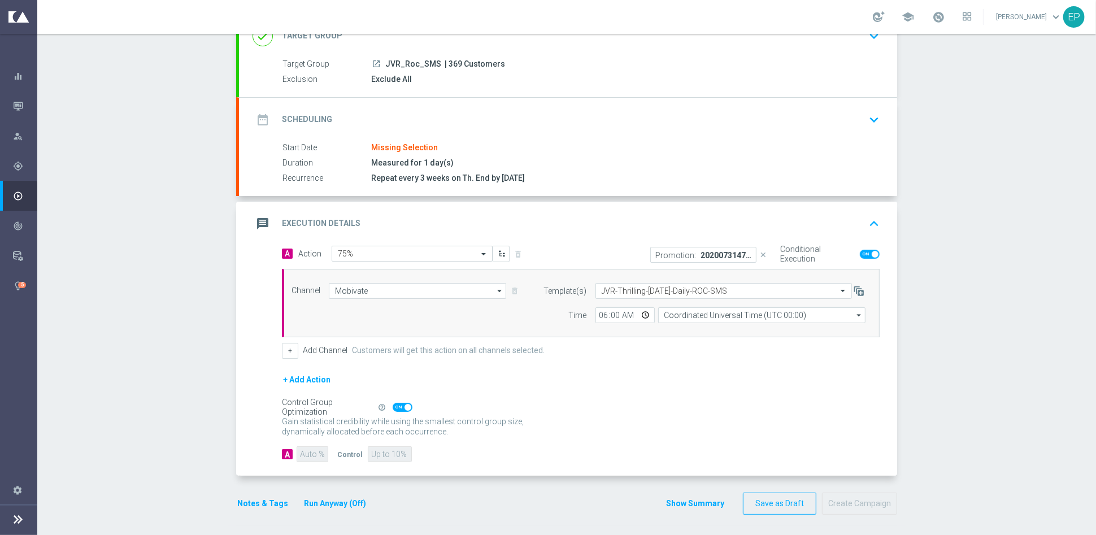
click at [572, 453] on div "A Auto % Control Up to 10%" at bounding box center [581, 454] width 598 height 16
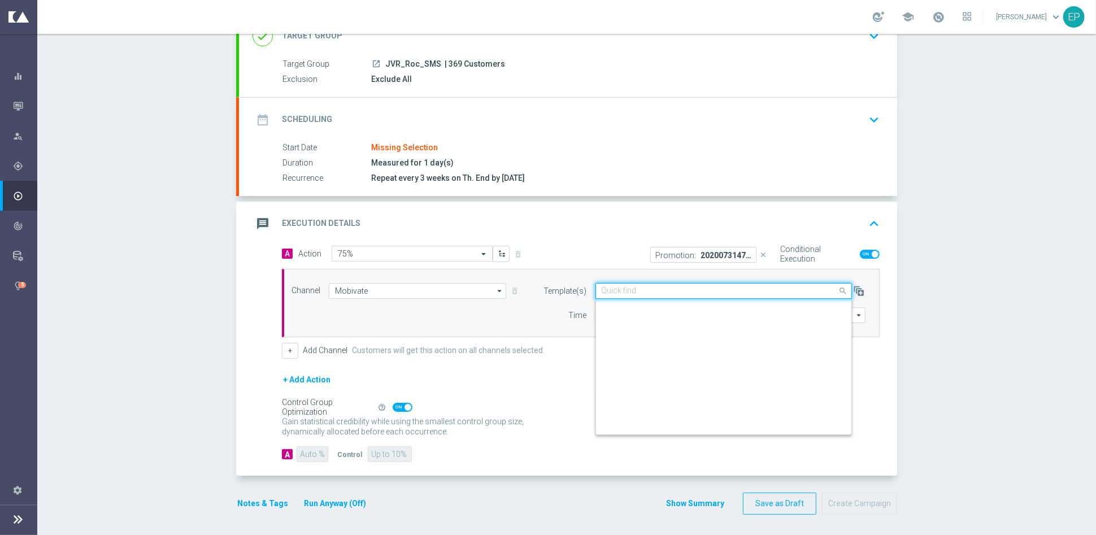
click at [754, 290] on input "text" at bounding box center [713, 292] width 222 height 10
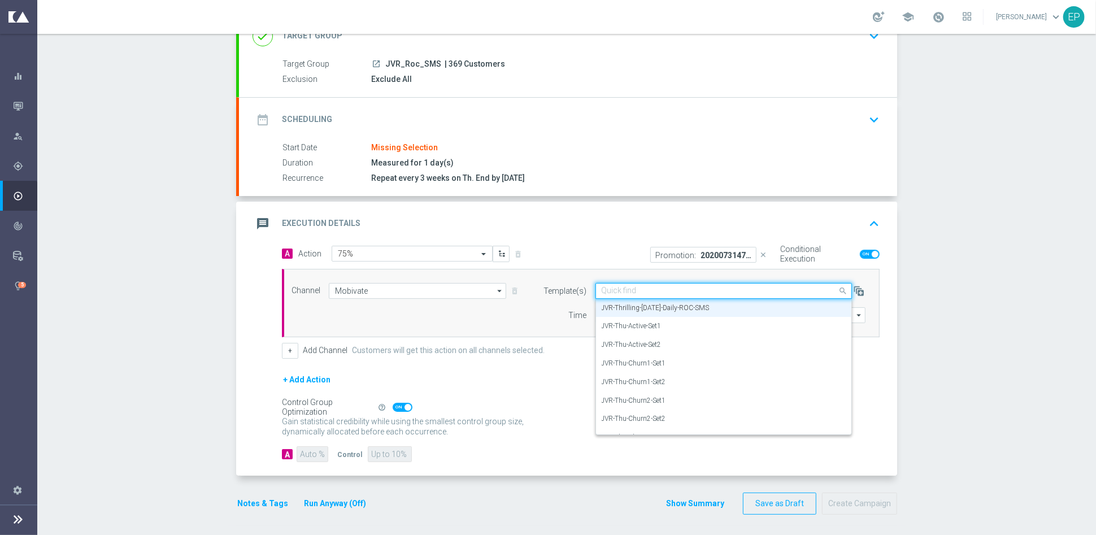
paste input "JVR-Thrilling-[DATE]-Daily-Active-SMS"
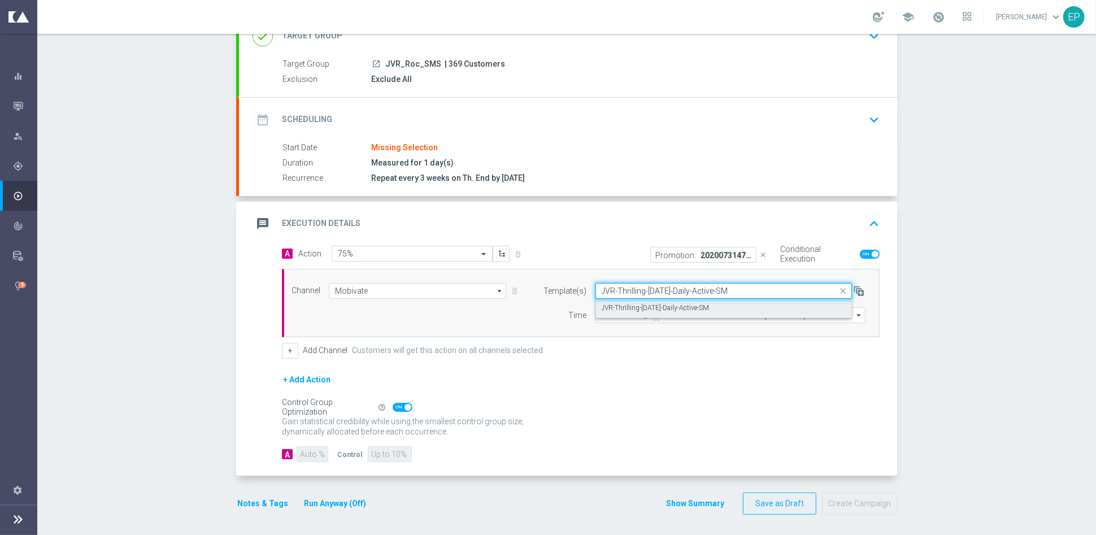
click at [654, 307] on label "JVR-Thrilling-[DATE]-Daily-Active-SM" at bounding box center [656, 308] width 108 height 10
type input "JVR-Thrilling-[DATE]-Daily-Active-SM"
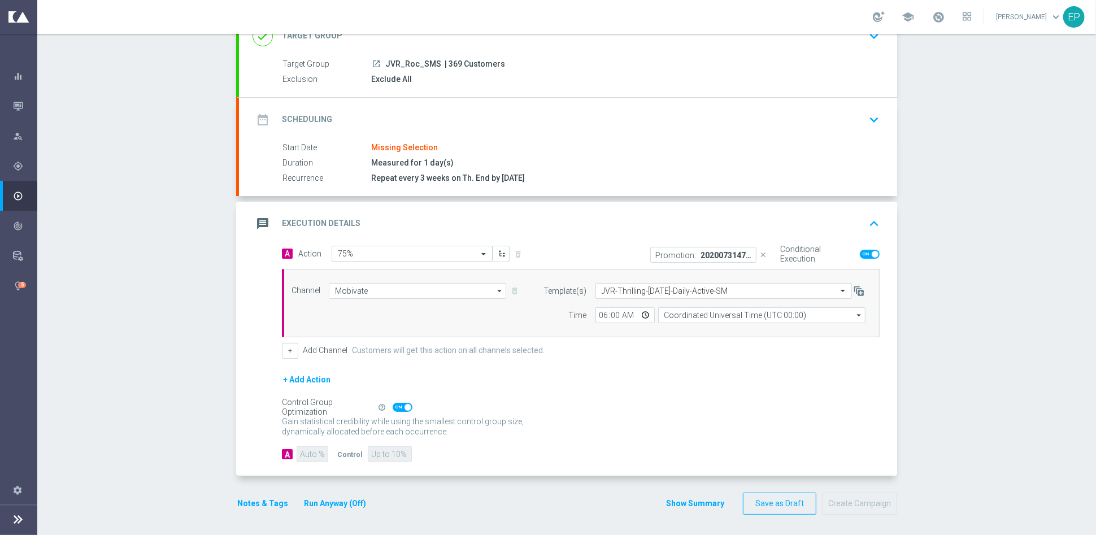
click at [652, 392] on div "+ Add Action" at bounding box center [581, 387] width 598 height 28
click at [629, 373] on div "+ Add Action" at bounding box center [581, 387] width 598 height 28
click at [439, 120] on div "date_range Scheduling keyboard_arrow_down" at bounding box center [568, 119] width 631 height 21
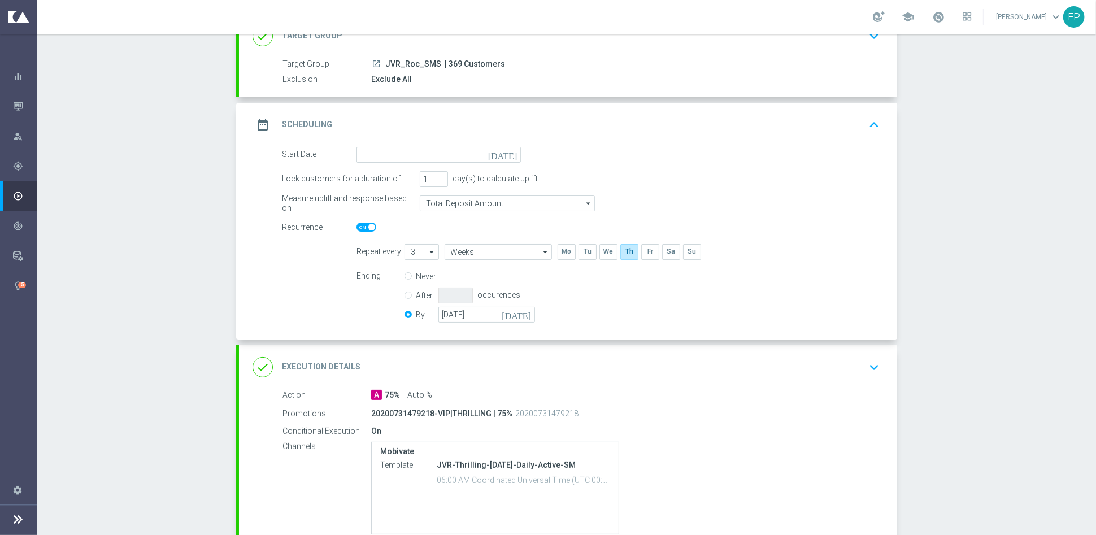
scroll to position [87, 0]
click at [651, 370] on div "done Execution Details keyboard_arrow_down" at bounding box center [568, 367] width 631 height 21
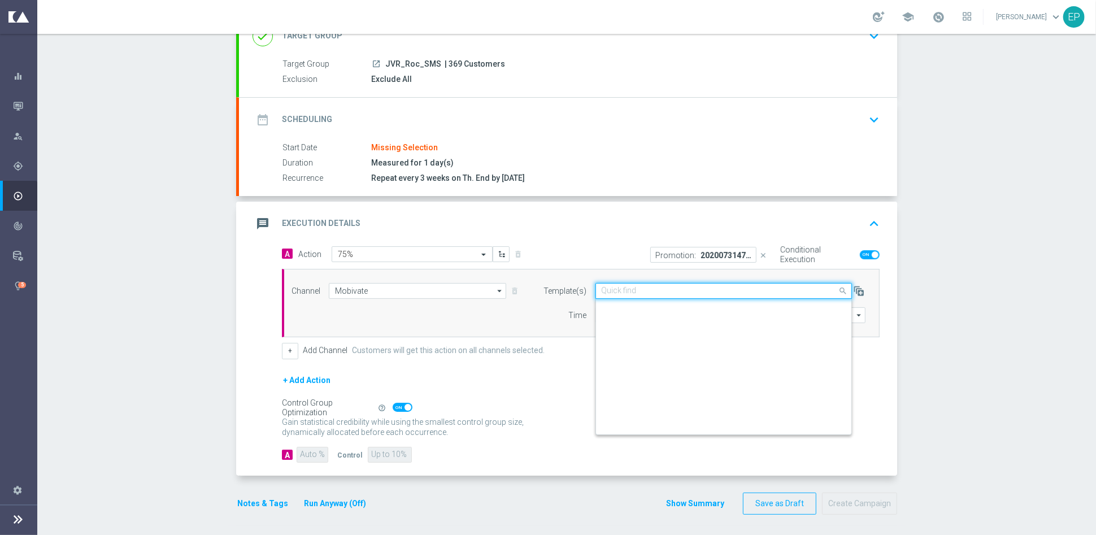
click at [717, 291] on input "text" at bounding box center [713, 292] width 222 height 10
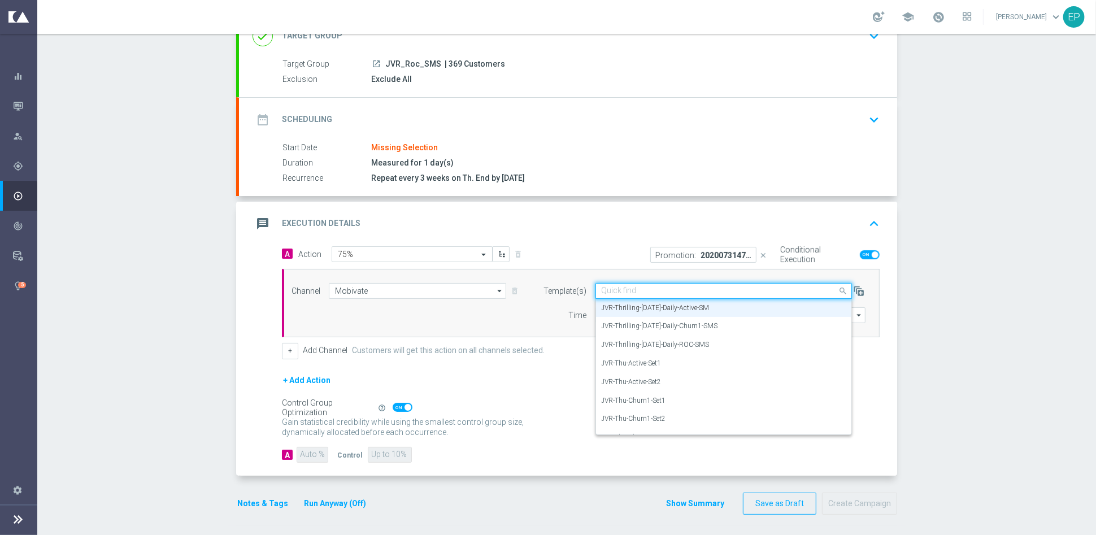
paste input "JVR-Thrilling-[DATE]-Daily-ROC-SMS"
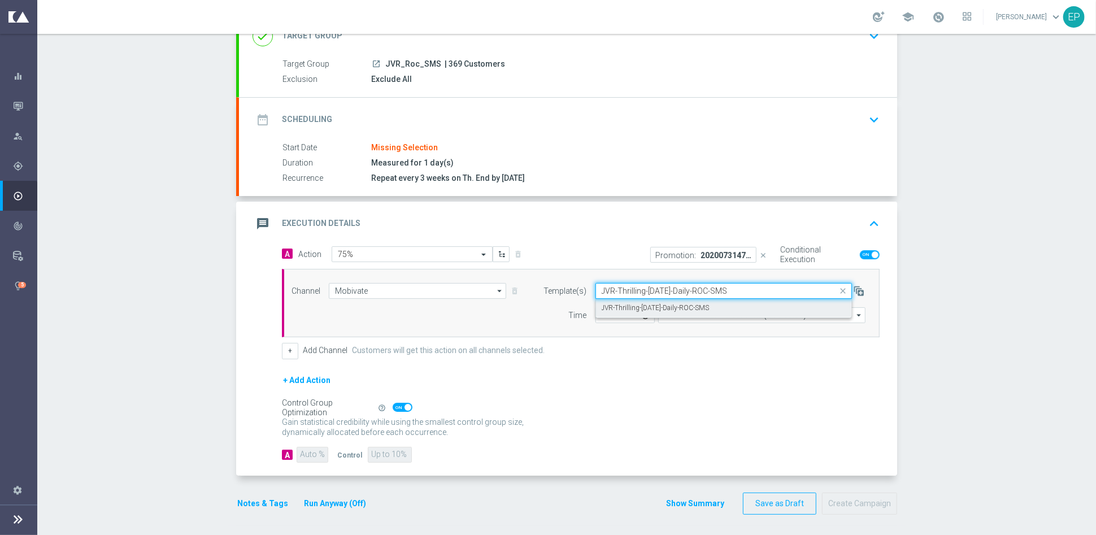
click at [708, 305] on label "JVR-Thrilling-[DATE]-Daily-ROC-SMS" at bounding box center [656, 308] width 108 height 10
type input "JVR-Thrilling-[DATE]-Daily-ROC-SMS"
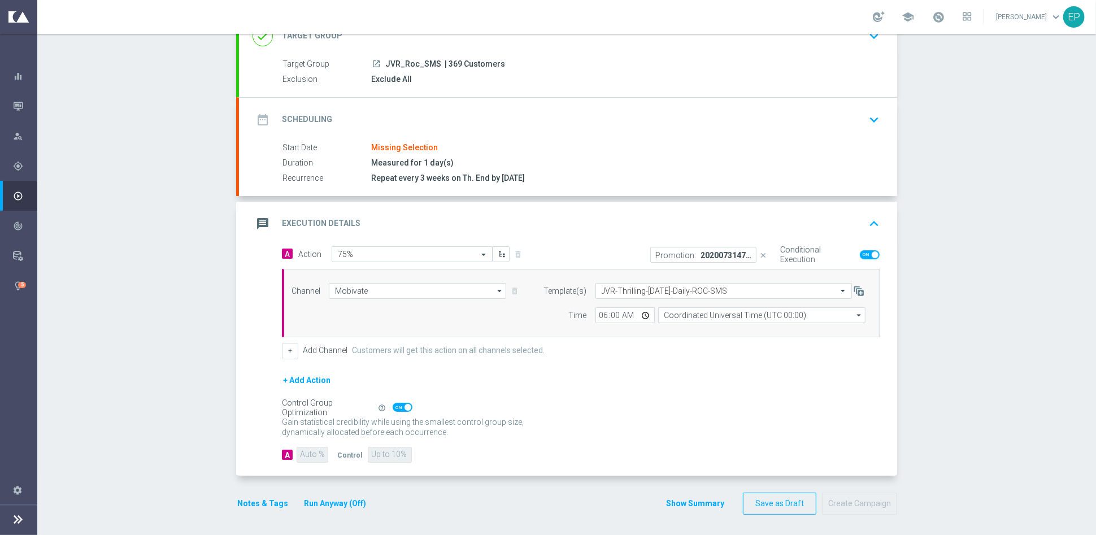
click at [659, 374] on div "+ Add Action" at bounding box center [581, 387] width 598 height 28
drag, startPoint x: 765, startPoint y: 503, endPoint x: 737, endPoint y: 405, distance: 102.0
click at [760, 426] on form "done Target Group keyboard_arrow_down Target Group launch JVR_Roc_SMS | 369 Cus…" at bounding box center [566, 264] width 661 height 501
click at [400, 110] on div "date_range Scheduling keyboard_arrow_down" at bounding box center [568, 119] width 631 height 21
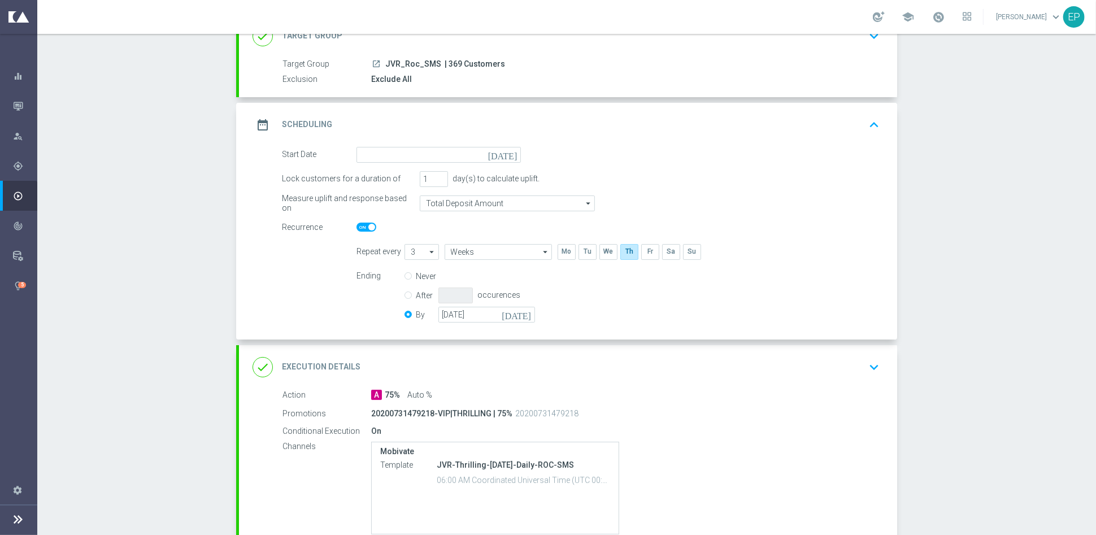
scroll to position [87, 0]
click at [388, 154] on input at bounding box center [439, 155] width 164 height 16
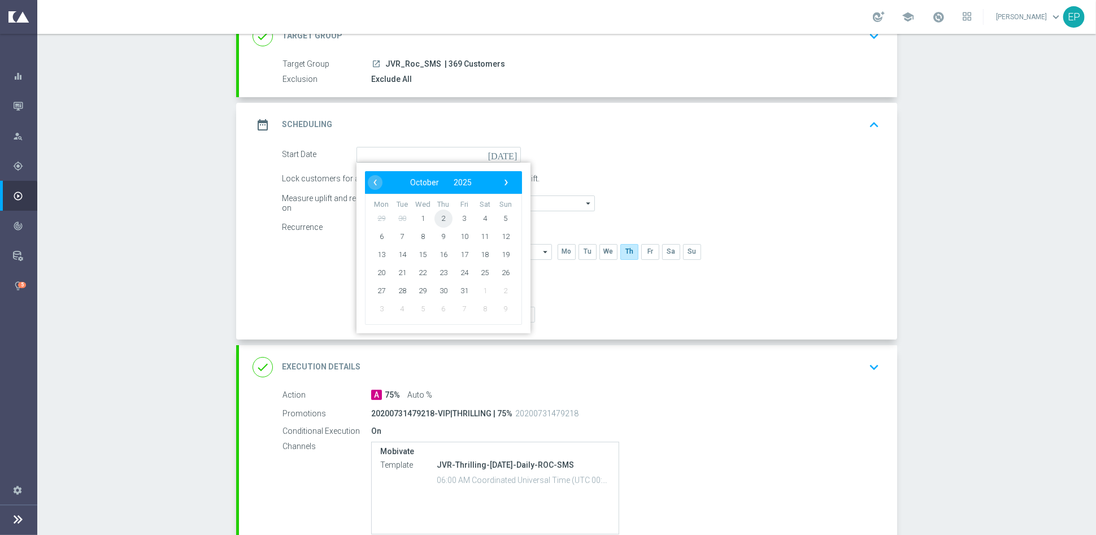
click at [435, 218] on span "2" at bounding box center [444, 218] width 18 height 18
type input "[DATE]"
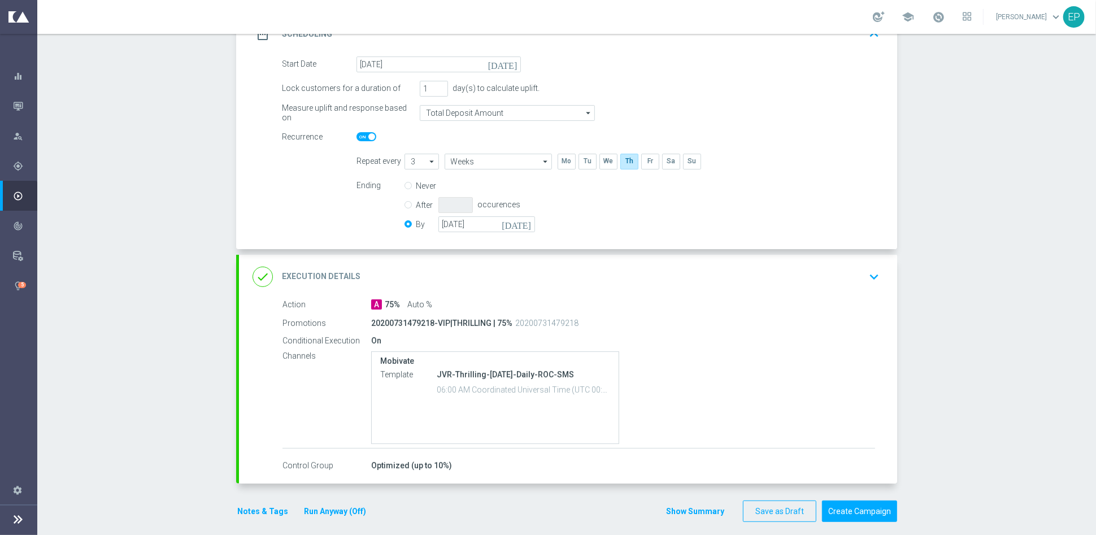
scroll to position [185, 0]
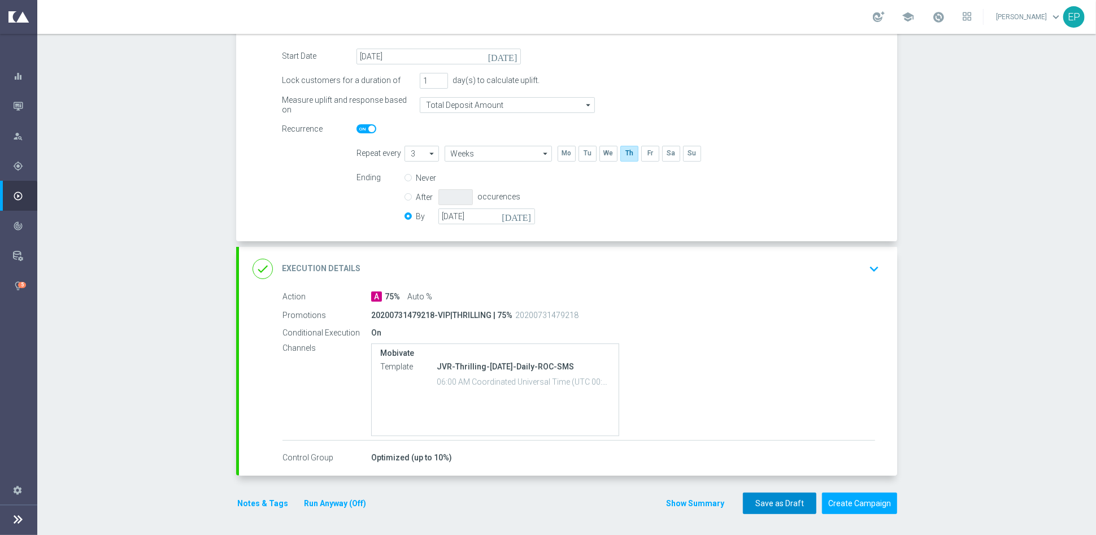
click at [765, 501] on button "Save as Draft" at bounding box center [779, 504] width 73 height 22
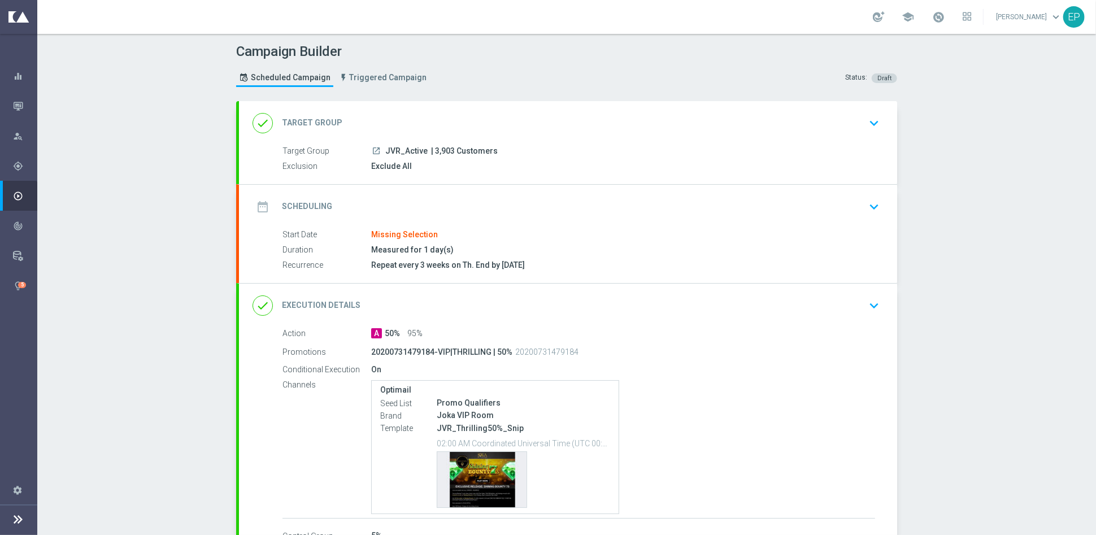
click at [432, 109] on div "done Target Group keyboard_arrow_down" at bounding box center [568, 123] width 658 height 44
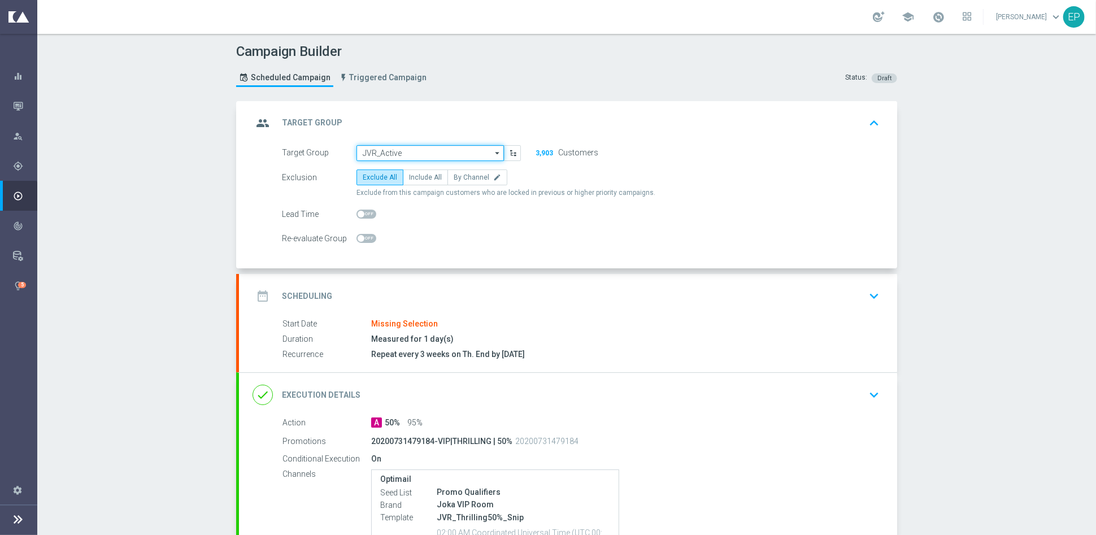
click at [407, 146] on input "JVR_Active" at bounding box center [430, 153] width 147 height 16
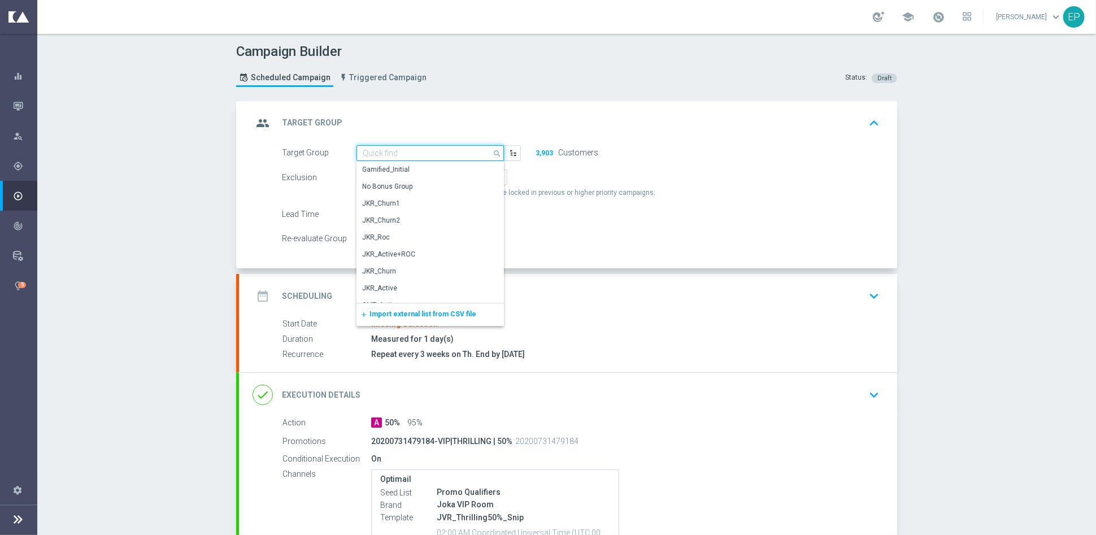
paste input "JVR_Active"
click at [407, 219] on div "JVR_Active_SMS" at bounding box center [388, 220] width 52 height 10
type input "JVR_Active_SMS"
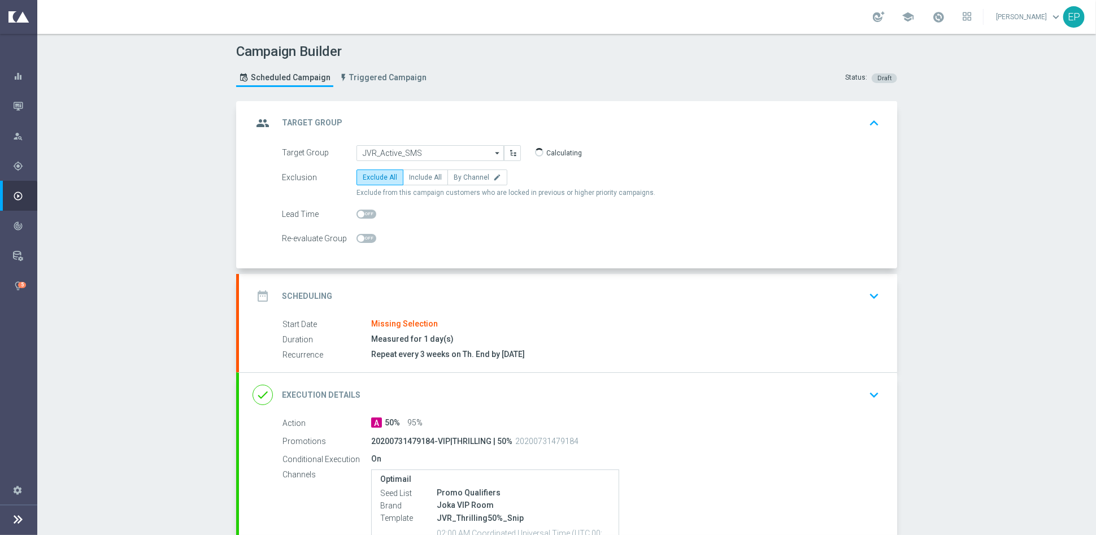
click at [462, 285] on div "date_range Scheduling keyboard_arrow_down" at bounding box center [568, 295] width 631 height 21
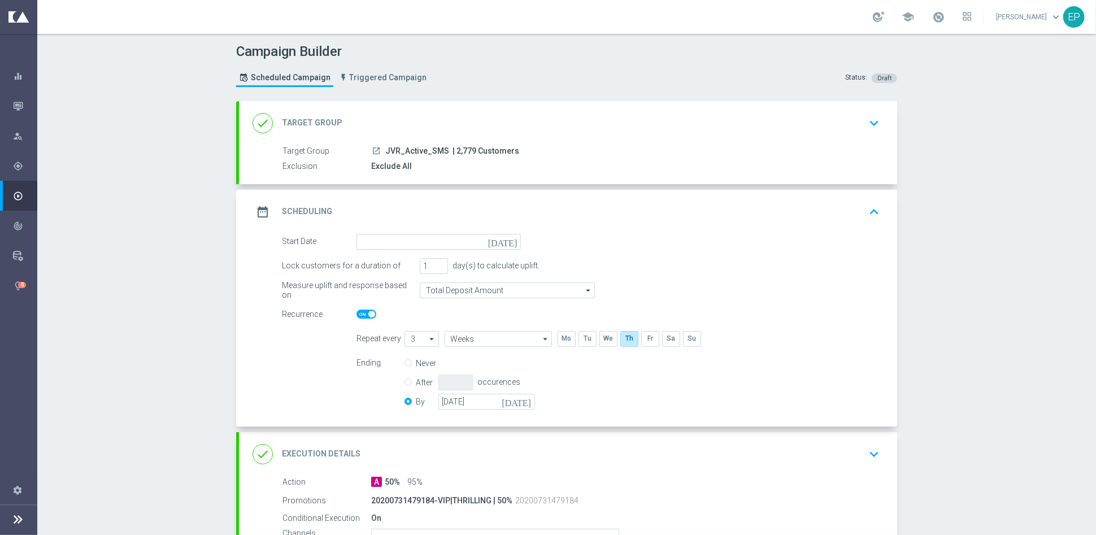
drag, startPoint x: 377, startPoint y: 149, endPoint x: 439, endPoint y: 150, distance: 62.2
click at [439, 150] on div "launch JVR_Active_SMS | 2,779 Customers" at bounding box center [623, 150] width 504 height 11
copy div "JVR_Active_SMS"
click at [586, 448] on div "done Execution Details keyboard_arrow_down" at bounding box center [568, 454] width 631 height 21
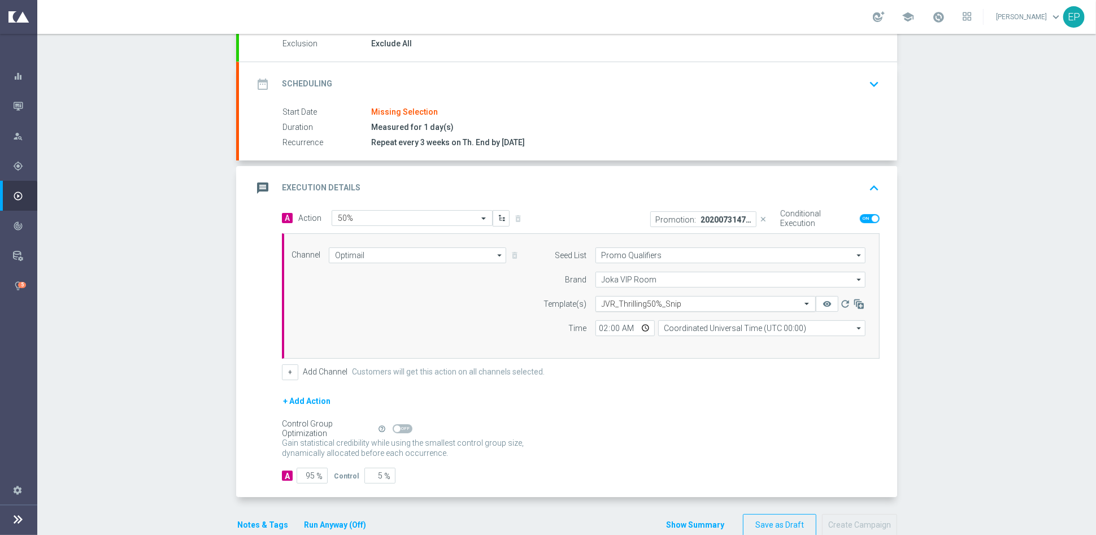
scroll to position [125, 0]
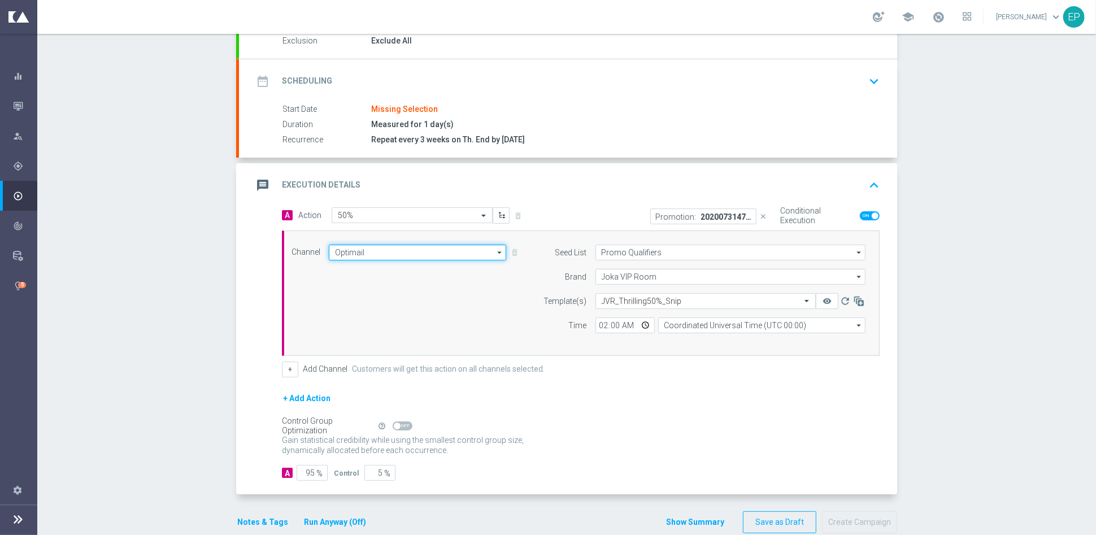
click at [424, 245] on input "Optimail" at bounding box center [417, 253] width 177 height 16
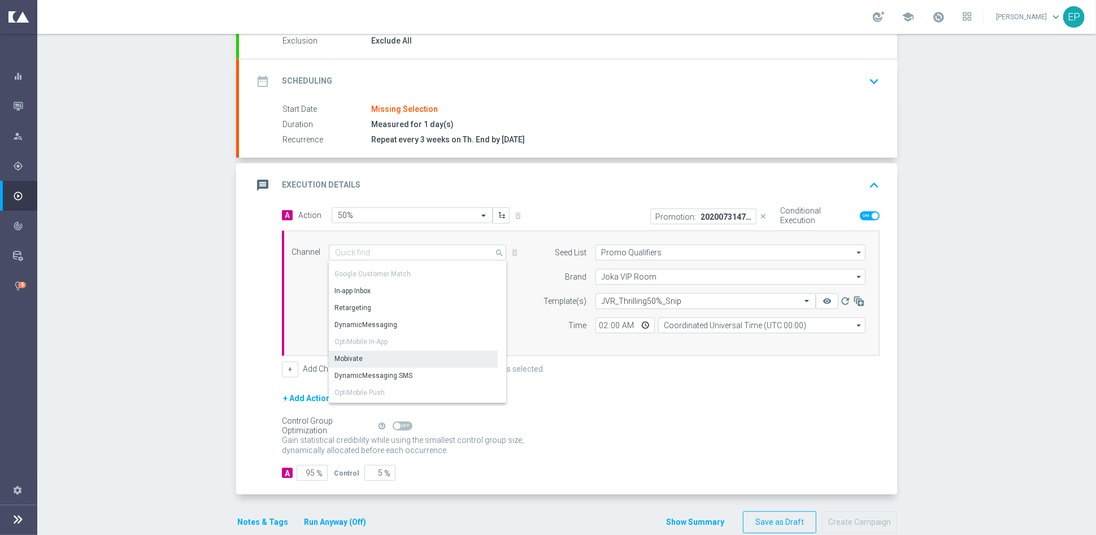
click at [392, 356] on div "Mobivate" at bounding box center [413, 359] width 169 height 16
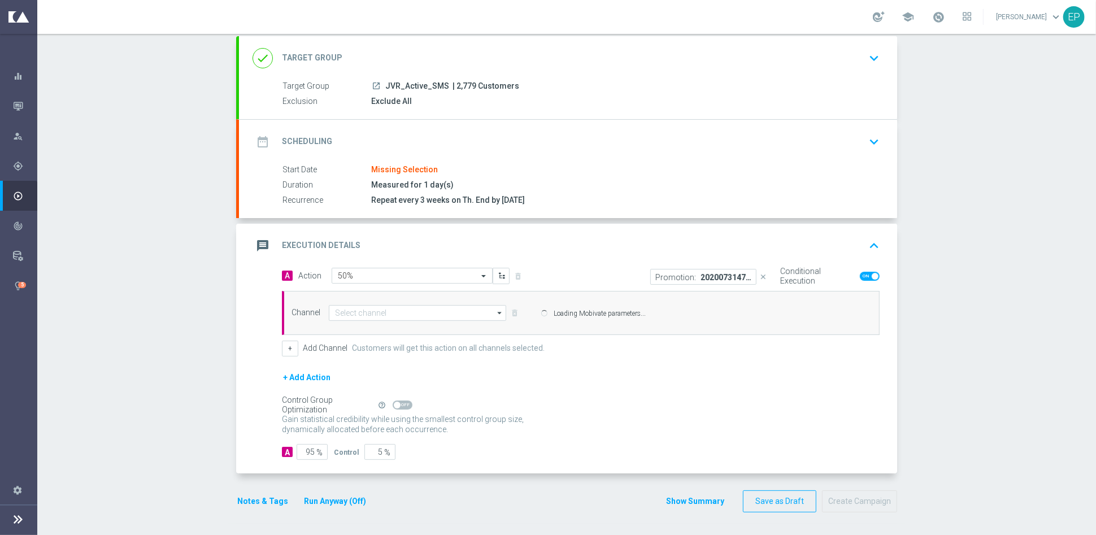
type input "Mobivate"
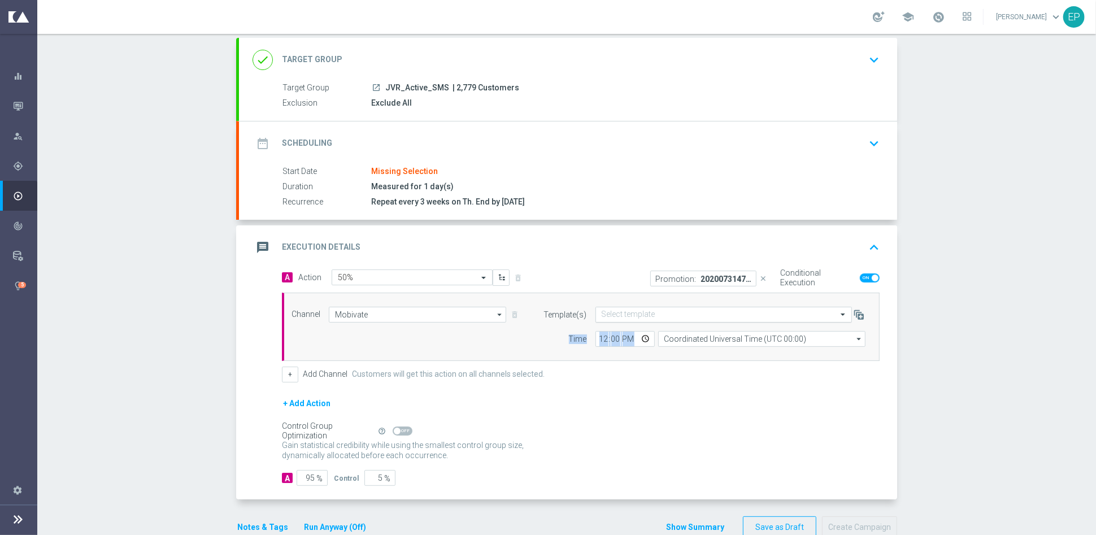
click at [658, 320] on form "Template(s) Select template Time 12:00 Coordinated Universal Time (UTC 00:00) C…" at bounding box center [702, 327] width 328 height 40
click at [652, 310] on input "text" at bounding box center [713, 315] width 222 height 10
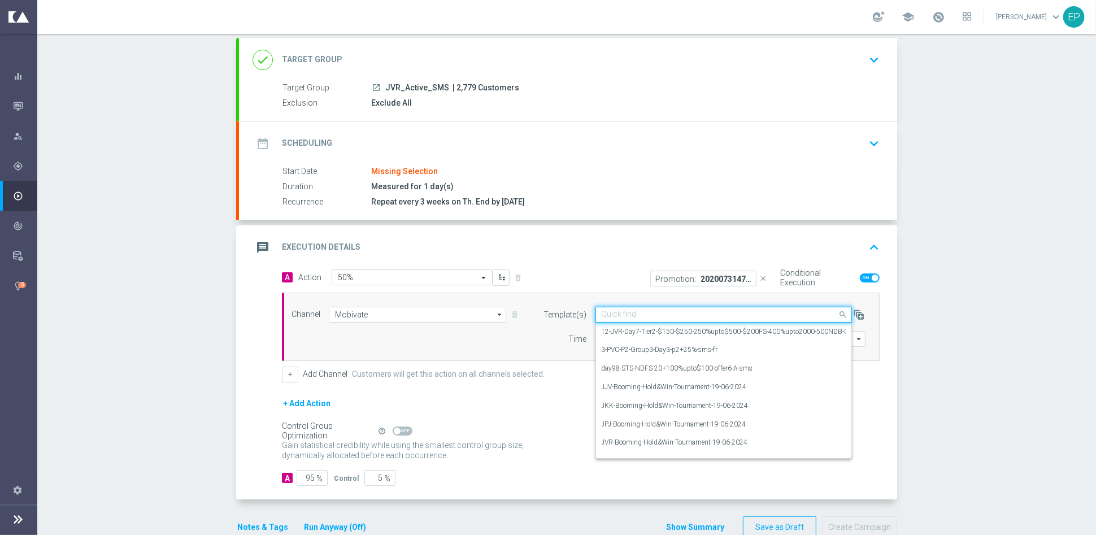
paste input "JVR-Thrilling-Thursday-Daily-Active-SMS"
type input "JVR-Thrilling-Thursday-Daily-Active-SMS"
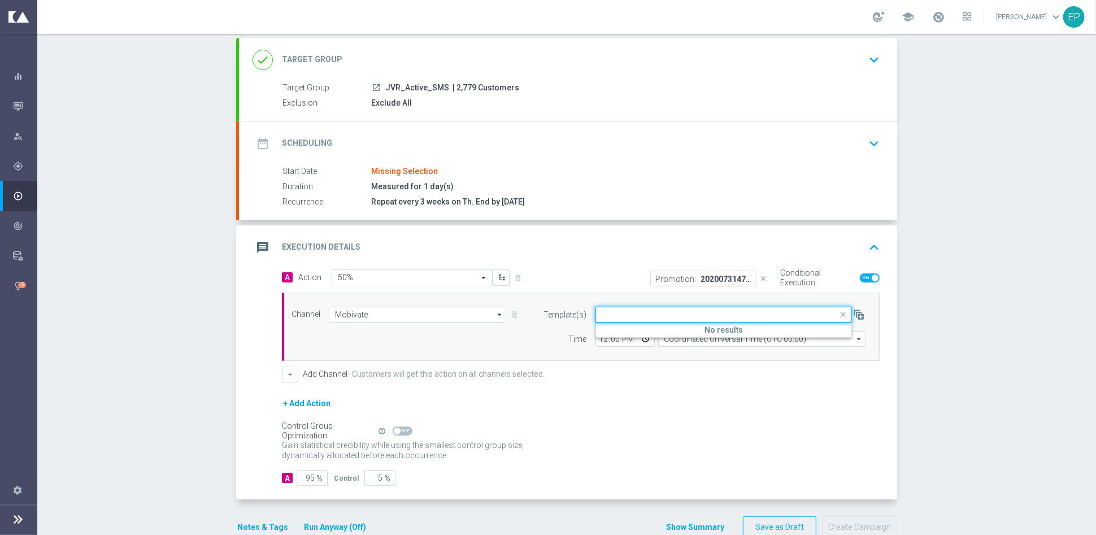
click at [592, 409] on div "+ Add Action" at bounding box center [581, 411] width 598 height 28
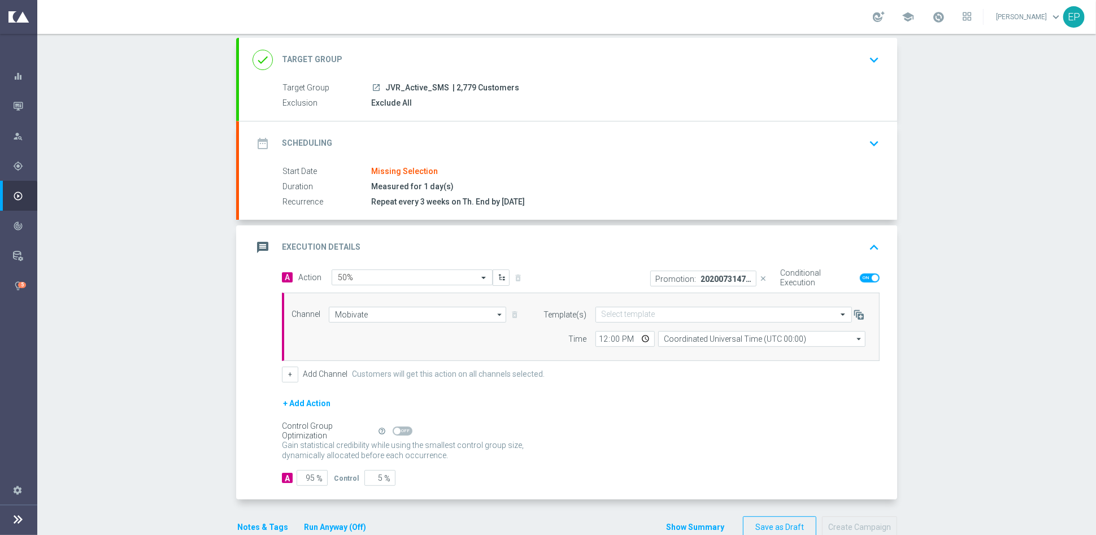
click at [400, 124] on div "date_range Scheduling keyboard_arrow_down" at bounding box center [568, 144] width 658 height 44
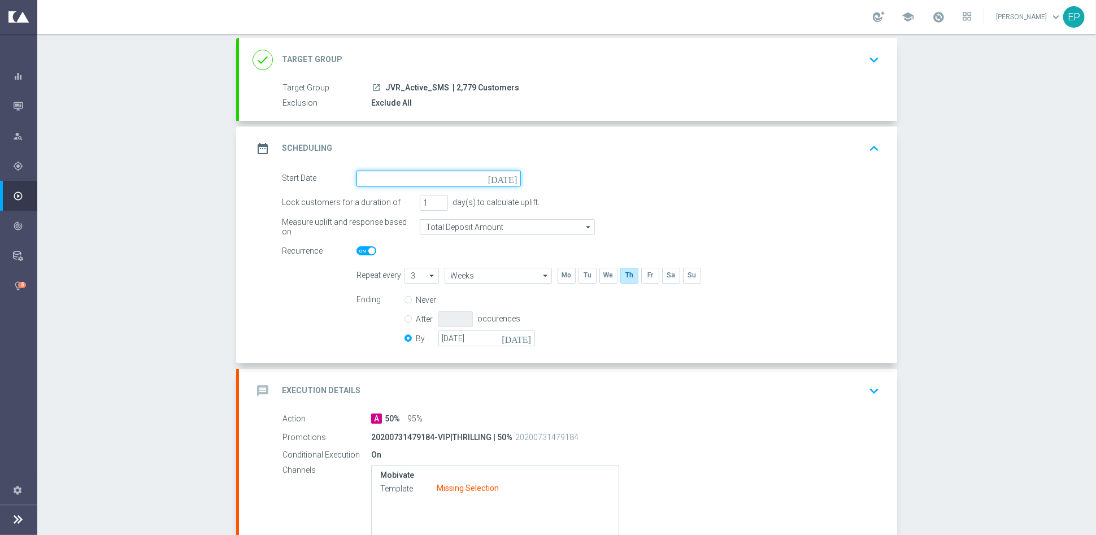
click at [439, 177] on input at bounding box center [439, 179] width 164 height 16
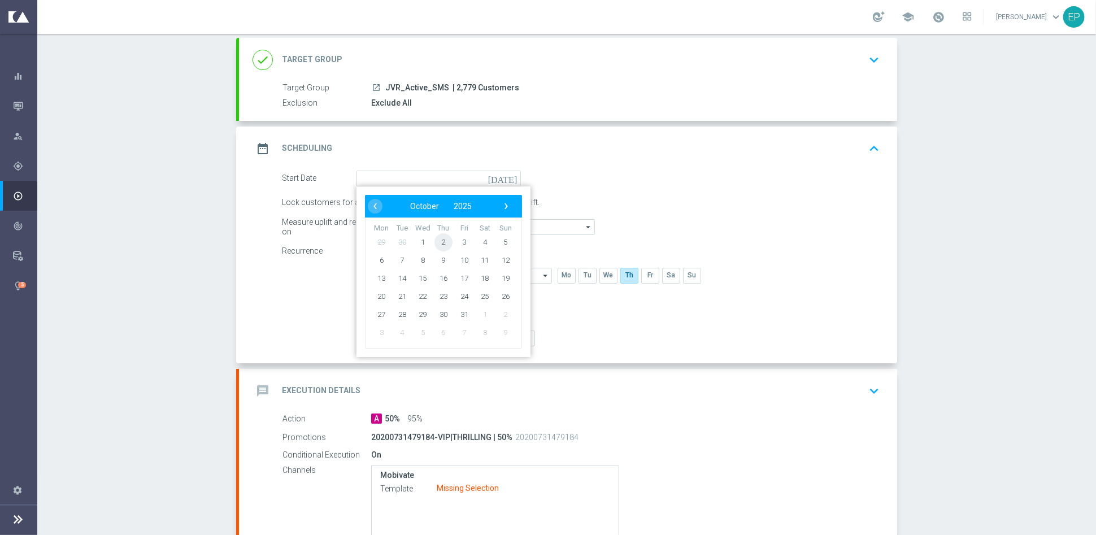
click at [437, 238] on span "2" at bounding box center [444, 242] width 18 height 18
type input "[DATE]"
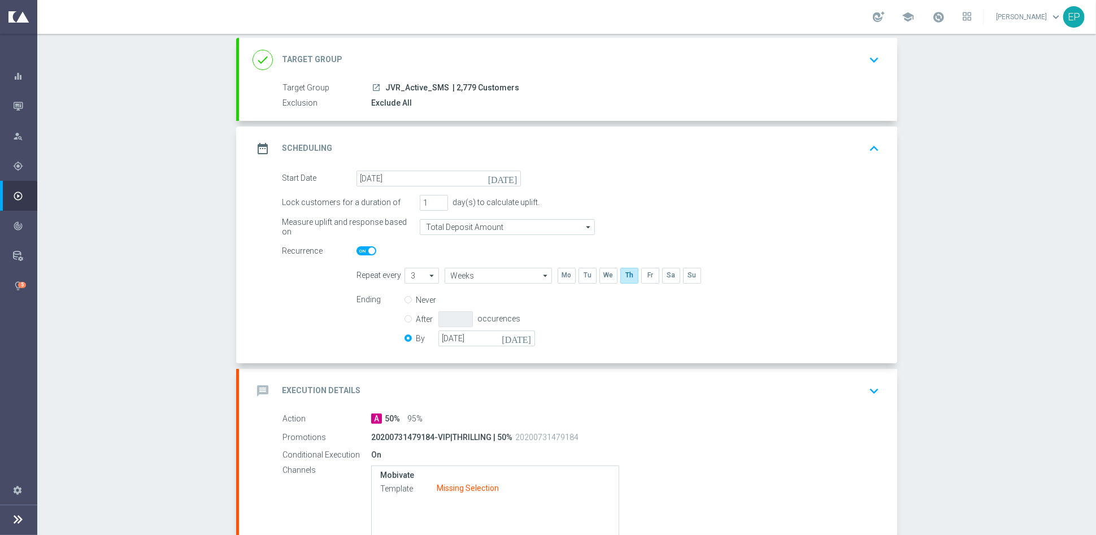
click at [549, 394] on div "message Execution Details keyboard_arrow_down" at bounding box center [568, 390] width 631 height 21
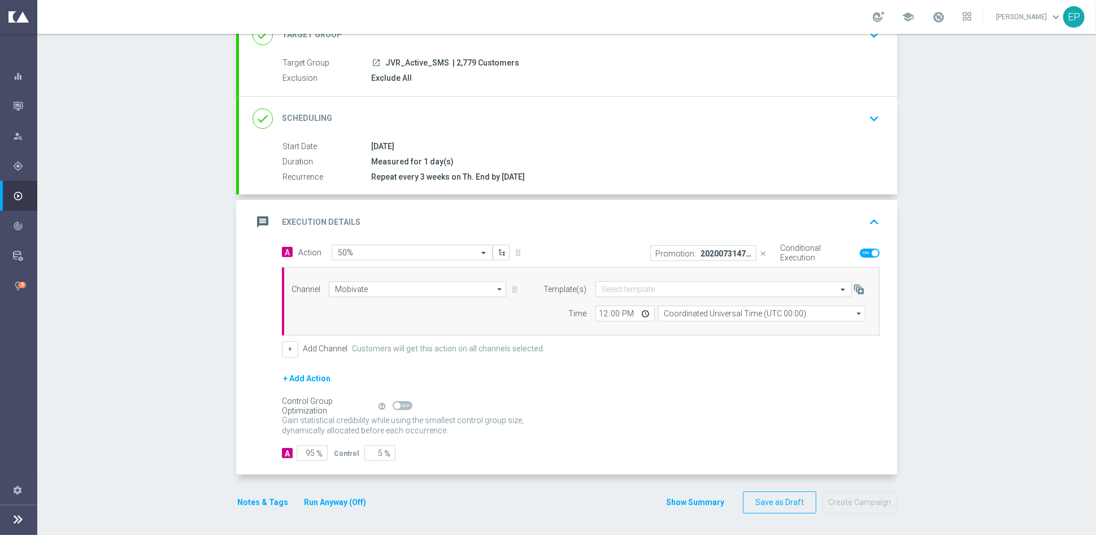
scroll to position [87, 0]
click at [645, 290] on input "text" at bounding box center [713, 292] width 222 height 10
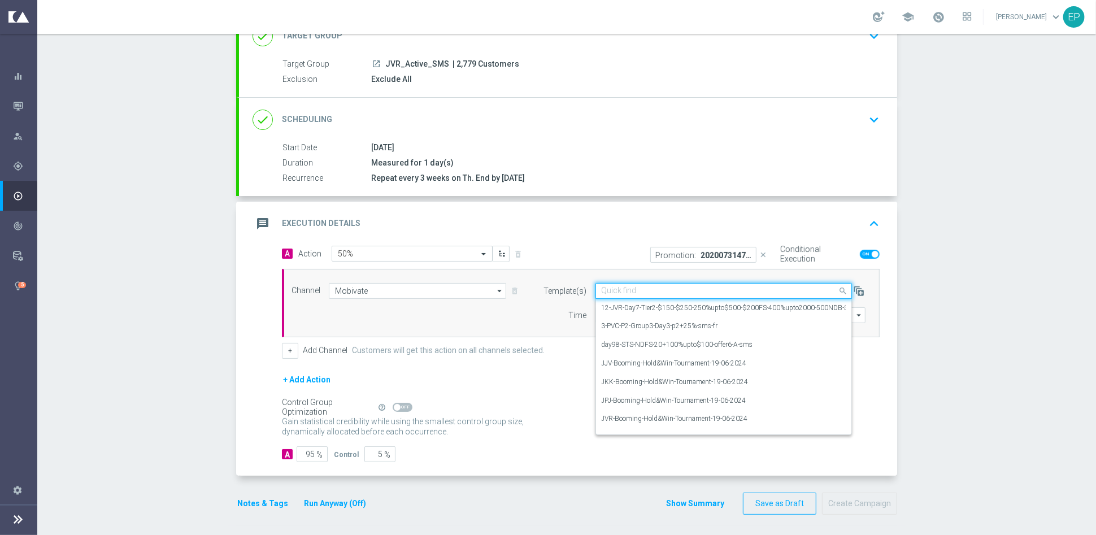
paste input "JVR-Thrilling-Thursday-Daily-Active-SMS"
type input "JVR-Thrilling-Thursday-Daily-Active-SMS"
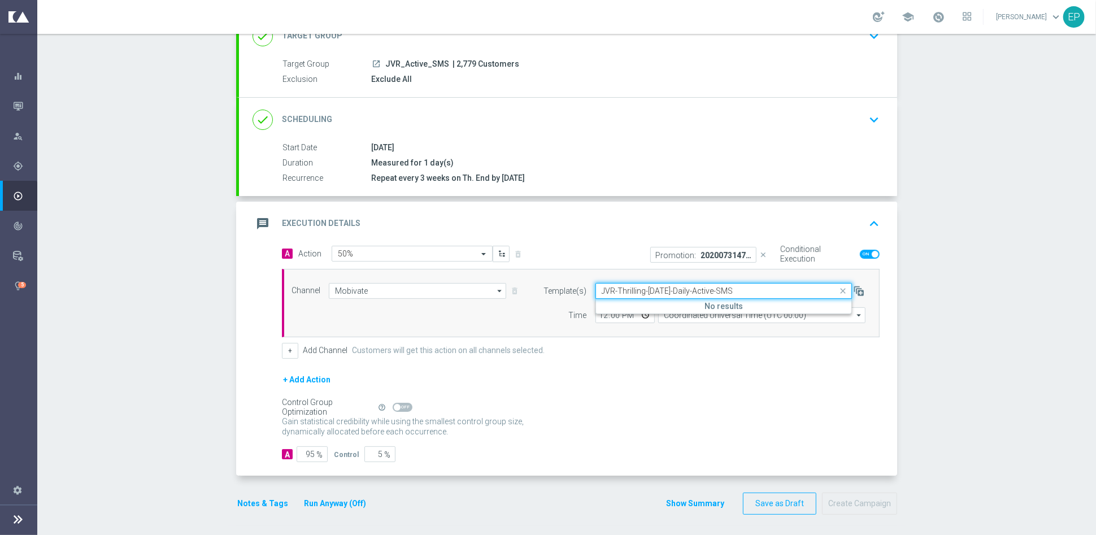
click at [596, 289] on div "JVR-Thrilling-Thursday-Daily-Active-SMS" at bounding box center [723, 292] width 255 height 10
click at [596, 291] on div "JVR-Thrilling-Thursday-Daily-Active-SMS" at bounding box center [723, 292] width 255 height 10
click at [605, 288] on input "JVR-Thrilling-Thursday-Daily-Active-SMS" at bounding box center [713, 292] width 222 height 10
click at [730, 380] on div "+ Add Action" at bounding box center [581, 387] width 598 height 28
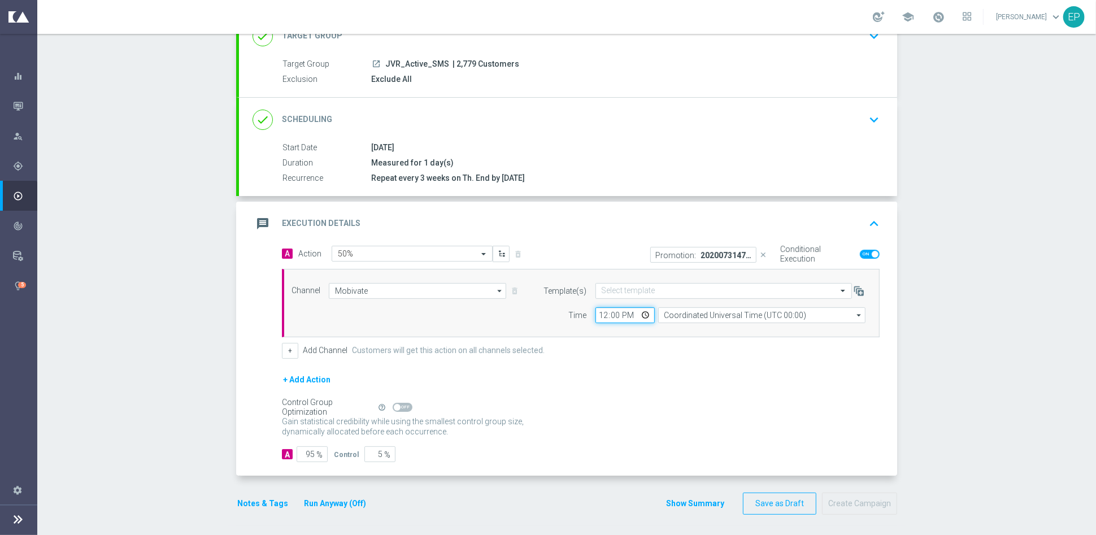
click at [600, 315] on input "12:00" at bounding box center [625, 315] width 59 height 16
type input "06:00"
click at [618, 386] on div "+ Add Action" at bounding box center [581, 387] width 598 height 28
click at [704, 289] on input "text" at bounding box center [713, 292] width 222 height 10
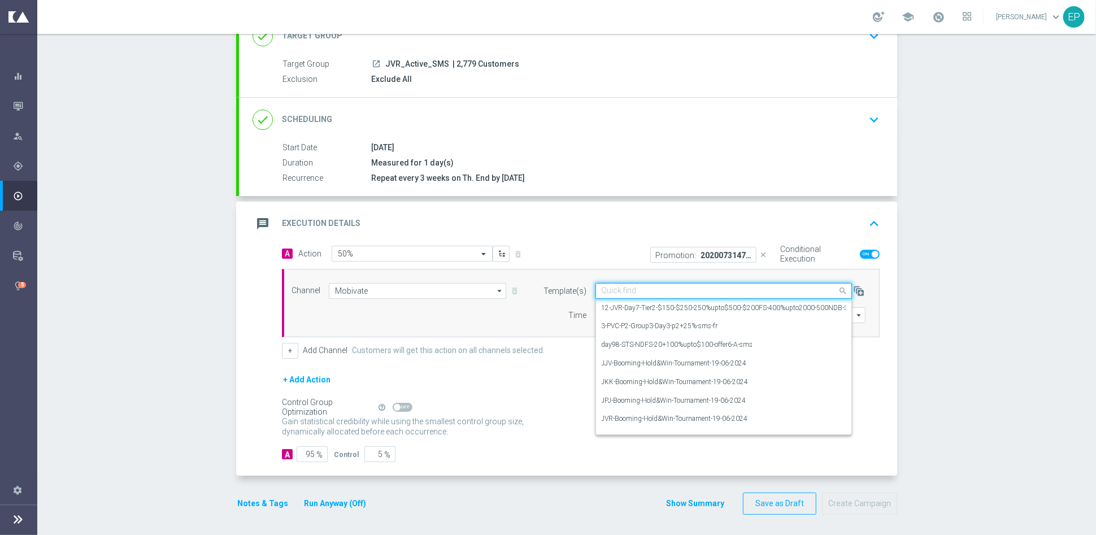
paste input "JVR-Thrilling-Thursday-Daily-Active-SMS"
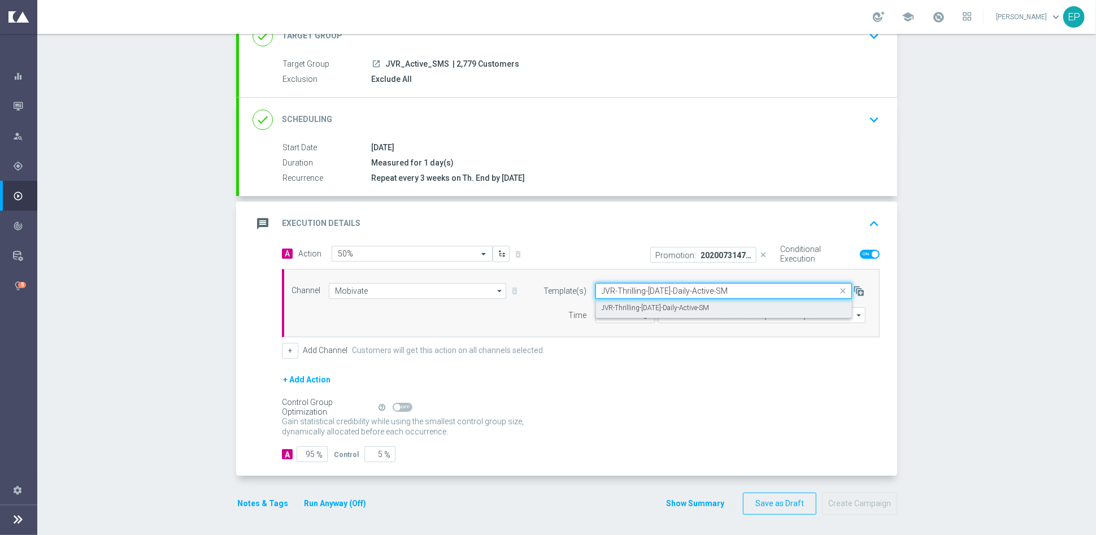
click at [700, 306] on label "JVR-Thrilling-Thursday-Daily-Active-SM" at bounding box center [656, 308] width 108 height 10
type input "JVR-Thrilling-Thursday-Daily-Active-SM"
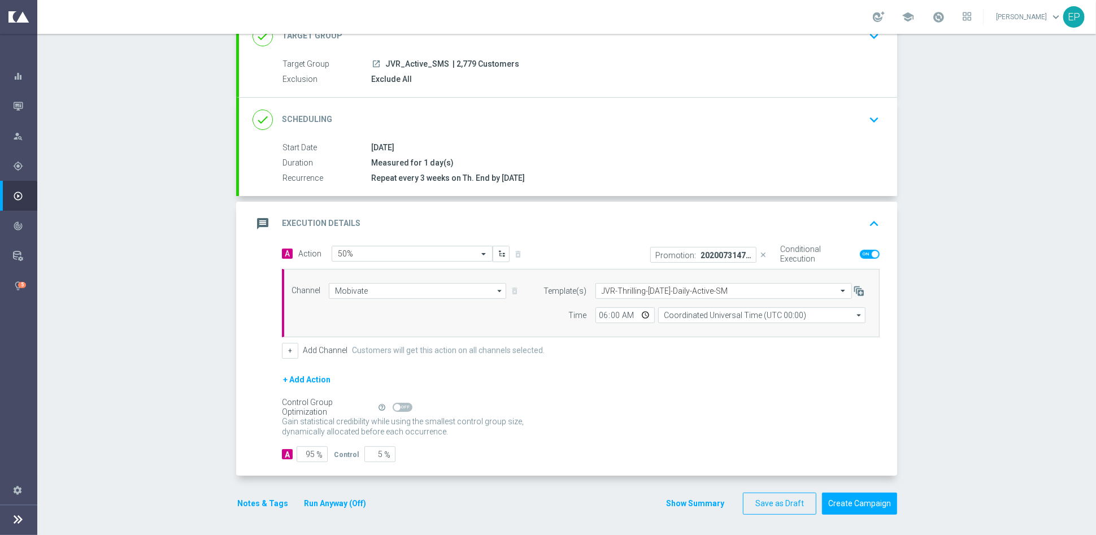
click at [644, 387] on div "+ Add Action" at bounding box center [581, 387] width 598 height 28
click at [775, 505] on button "Save as Draft" at bounding box center [779, 504] width 73 height 22
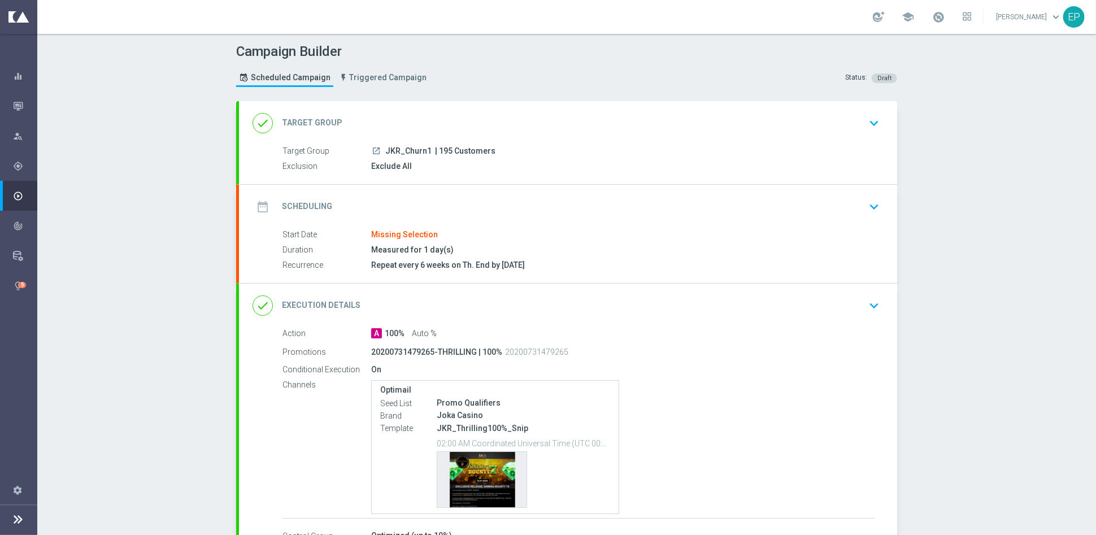
drag, startPoint x: 405, startPoint y: 151, endPoint x: 422, endPoint y: 149, distance: 17.7
click at [422, 149] on span "JKR_Churn1" at bounding box center [408, 151] width 46 height 10
copy span "JKR_Churn1"
click at [423, 114] on div "done Target Group keyboard_arrow_down" at bounding box center [568, 122] width 631 height 21
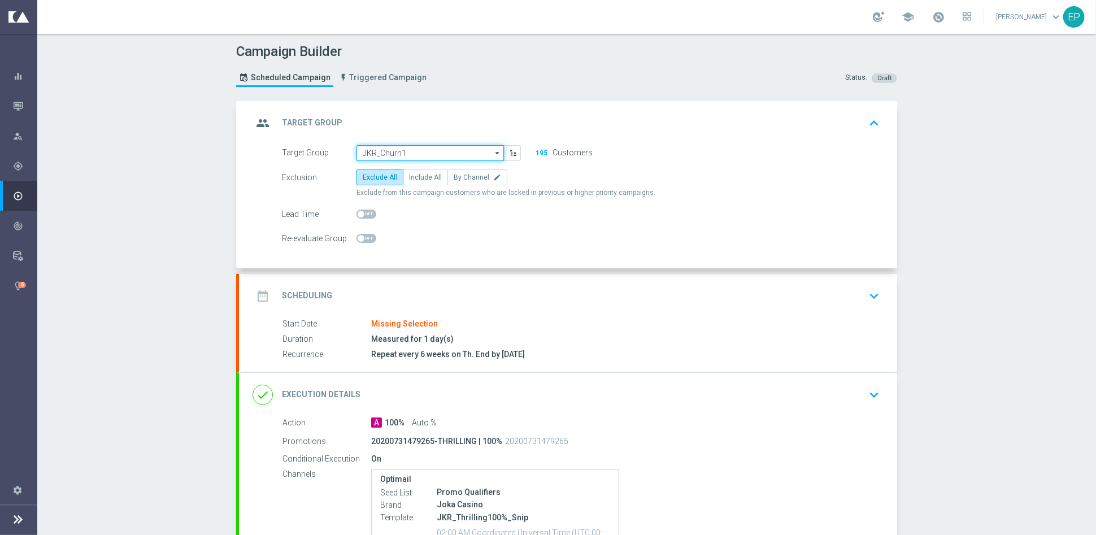
click at [423, 147] on input "JKR_Churn1" at bounding box center [430, 153] width 147 height 16
paste input "JKR_Churn1"
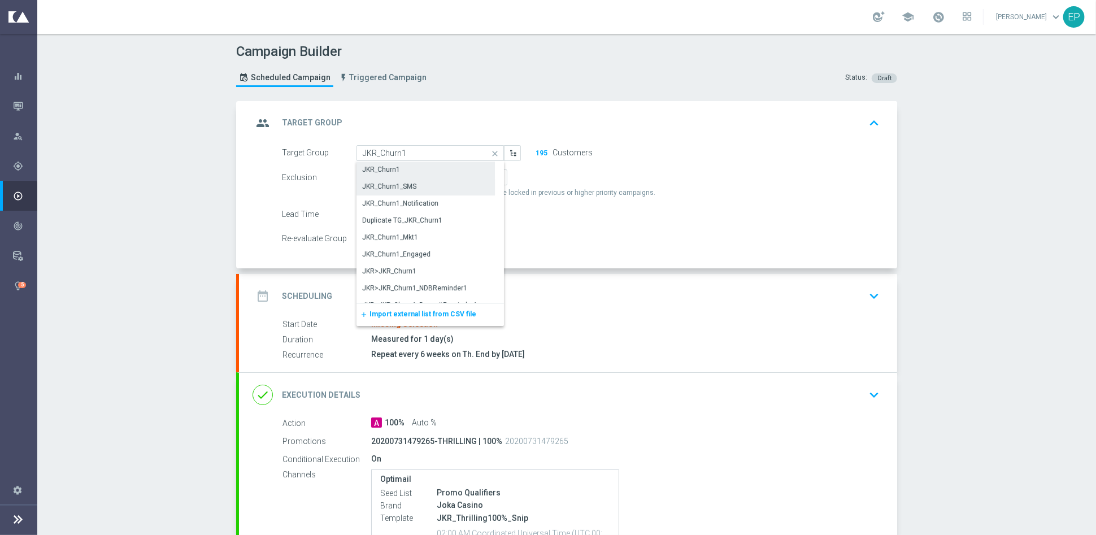
click at [411, 181] on div "JKR_Churn1_SMS" at bounding box center [426, 187] width 138 height 16
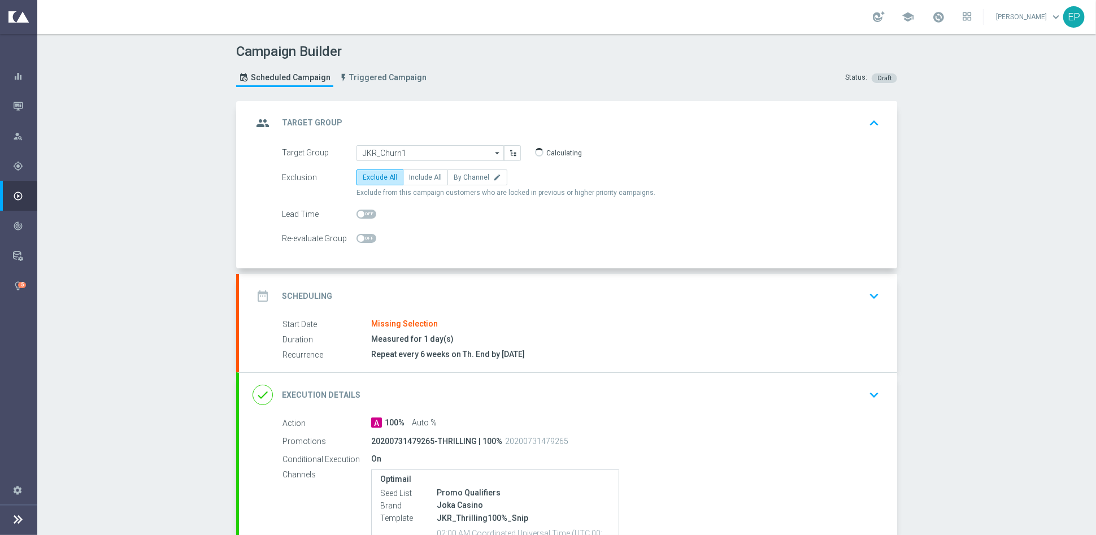
type input "JKR_Churn1_SMS"
drag, startPoint x: 457, startPoint y: 294, endPoint x: 456, endPoint y: 285, distance: 8.5
click at [456, 294] on div "date_range Scheduling keyboard_arrow_down" at bounding box center [568, 295] width 631 height 21
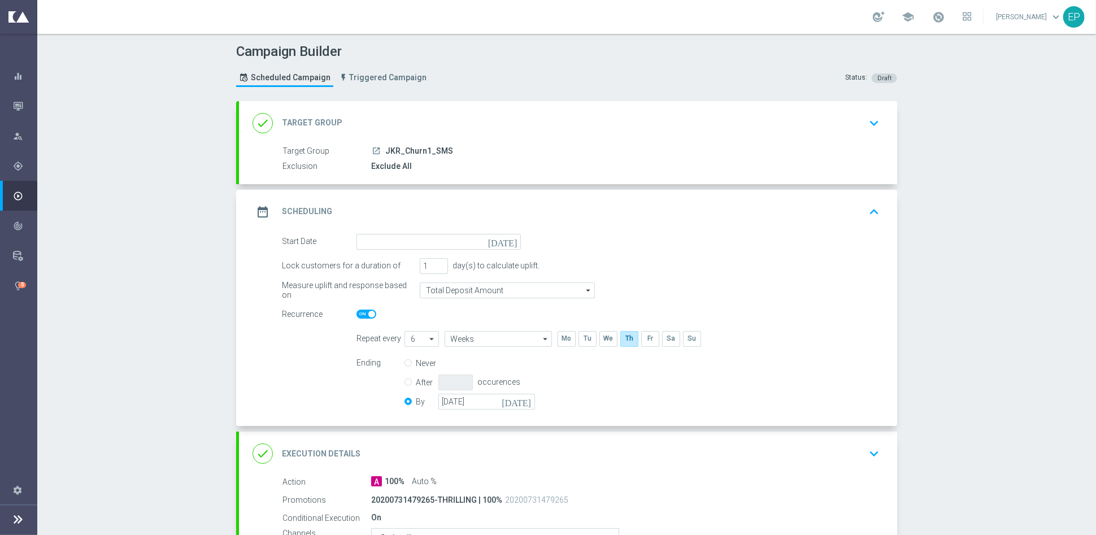
click at [402, 149] on span "JKR_Churn1_SMS" at bounding box center [419, 151] width 68 height 10
copy div "JKR_Churn1_SMS"
click at [650, 161] on div "Exclude All" at bounding box center [623, 165] width 504 height 11
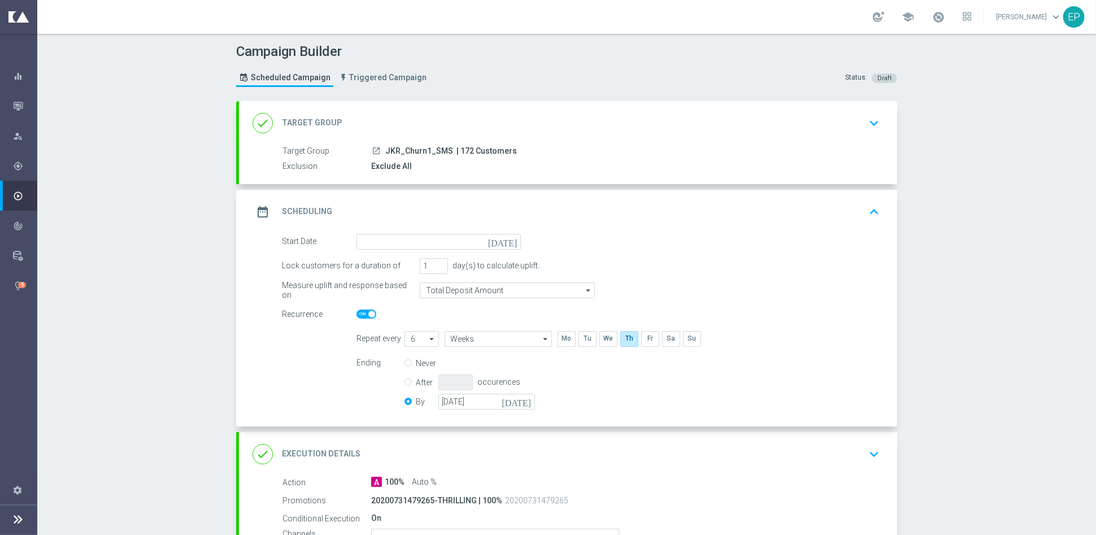
click at [411, 149] on span "JKR_Churn1_SMS" at bounding box center [419, 151] width 68 height 10
copy div "JKR_Churn1_SMS"
click at [443, 245] on input at bounding box center [439, 242] width 164 height 16
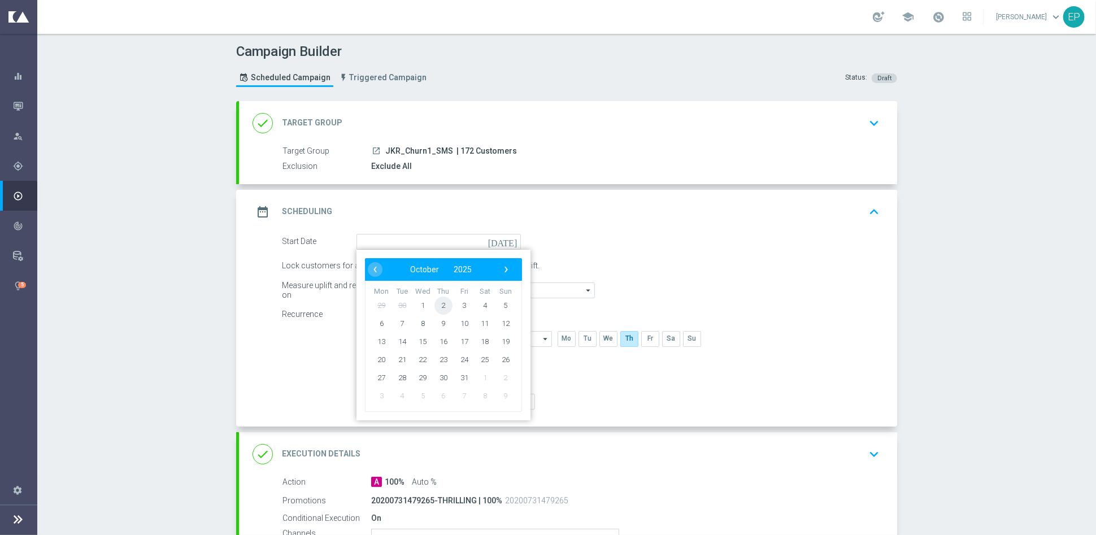
click at [435, 306] on span "2" at bounding box center [444, 305] width 18 height 18
type input "[DATE]"
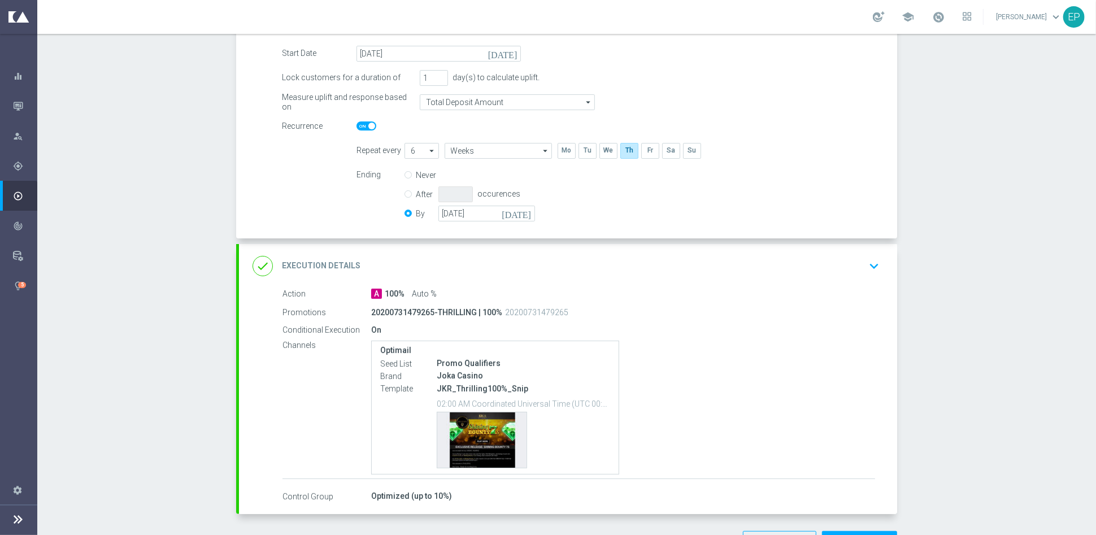
click at [507, 262] on div "done Execution Details keyboard_arrow_down" at bounding box center [568, 265] width 631 height 21
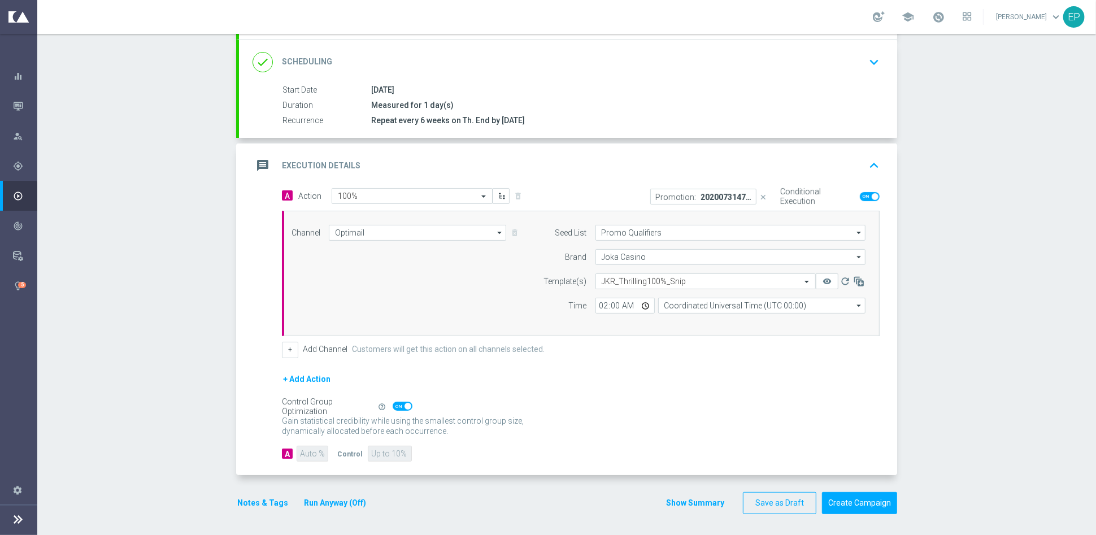
scroll to position [144, 0]
click at [407, 237] on input "Optimail" at bounding box center [417, 234] width 177 height 16
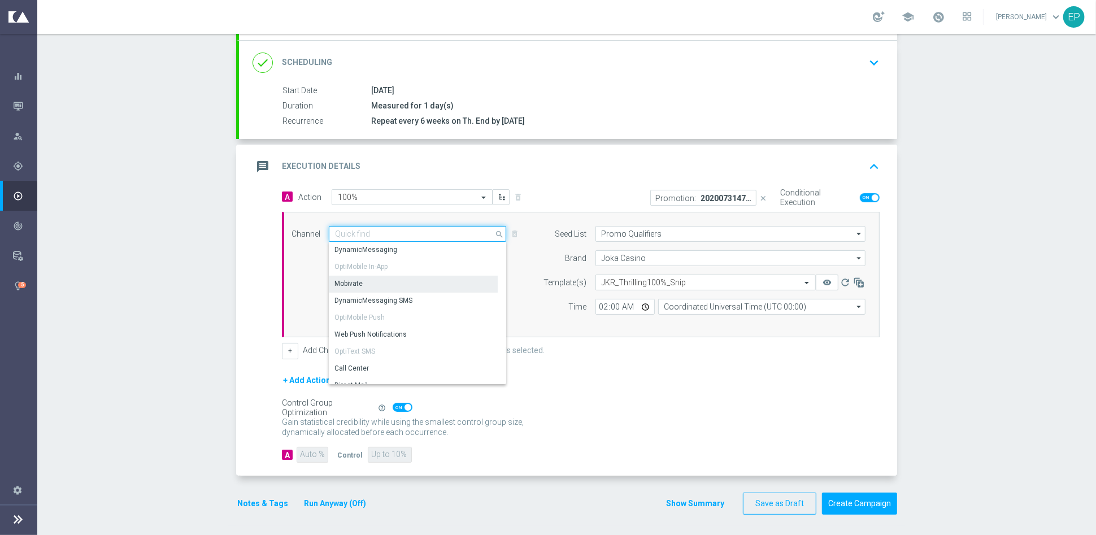
scroll to position [125, 0]
click at [353, 272] on div "Mobivate" at bounding box center [349, 277] width 28 height 10
type input "Mobivate"
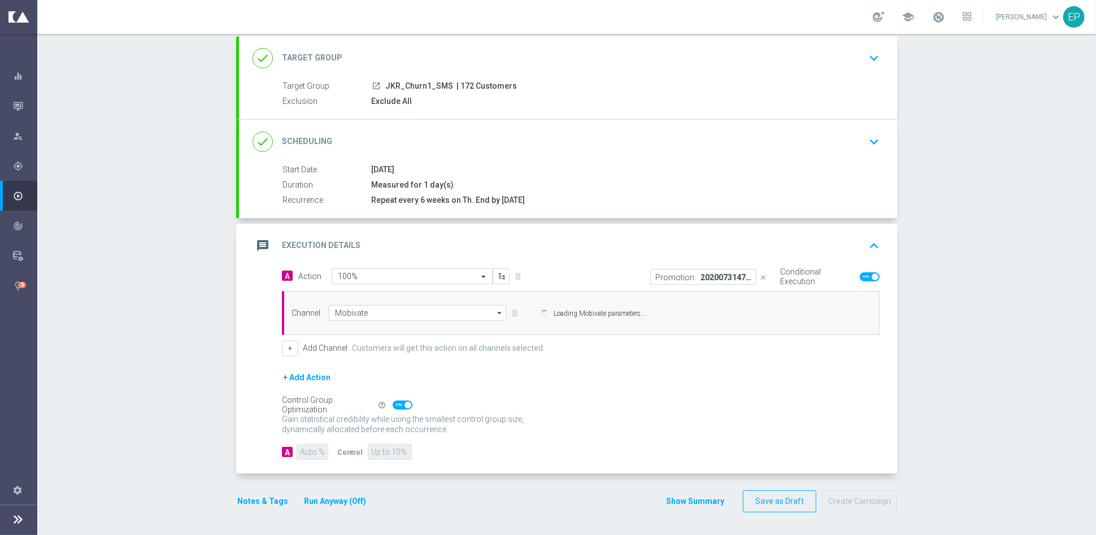
scroll to position [63, 0]
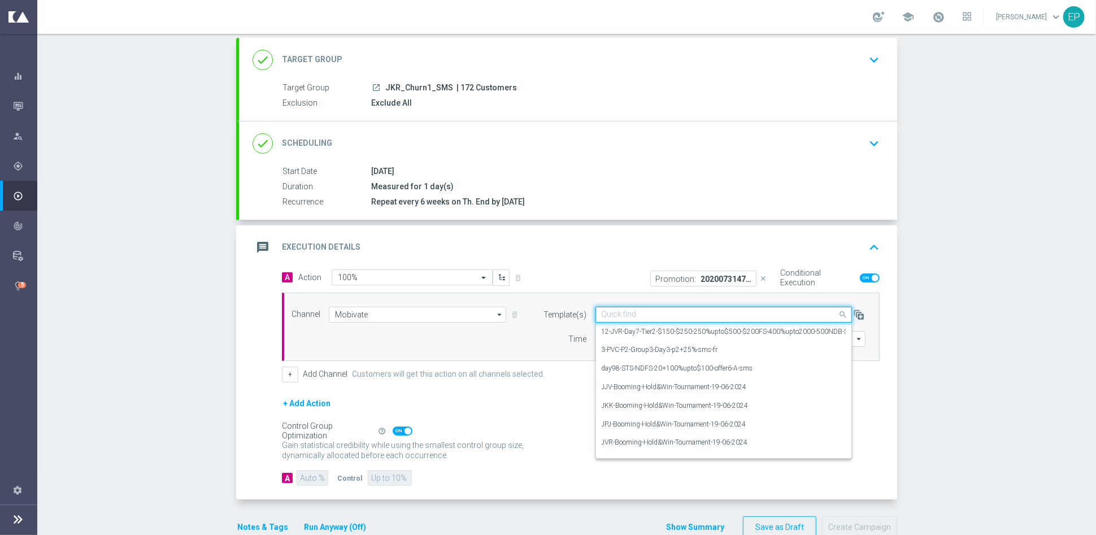
click at [665, 313] on input "text" at bounding box center [713, 315] width 222 height 10
paste input "JKR-Thrilling-[DATE]-Daily-Churn1-SMS"
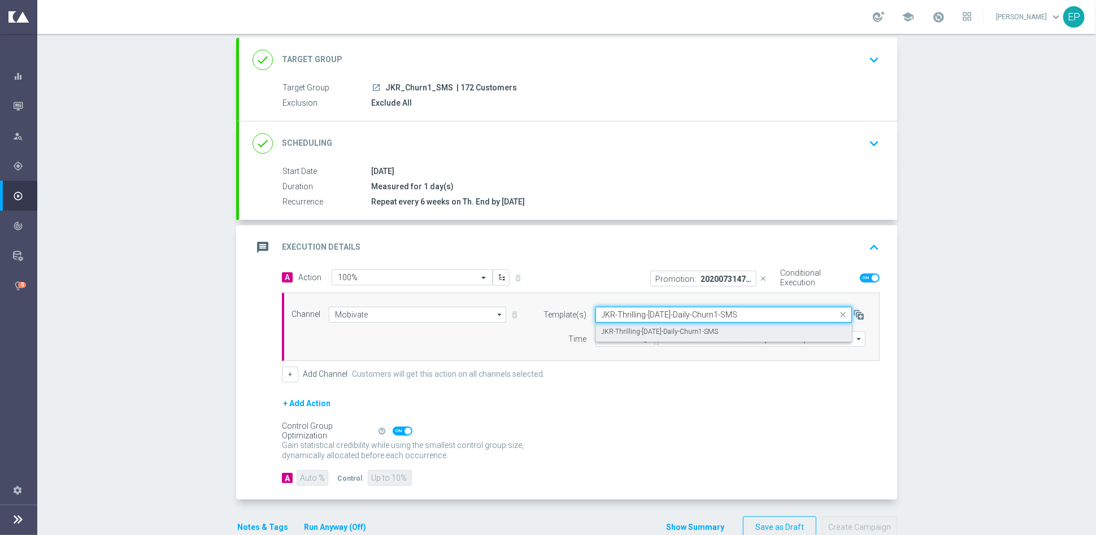
click at [649, 331] on label "JKR-Thrilling-[DATE]-Daily-Churn1-SMS" at bounding box center [660, 332] width 117 height 10
type input "JKR-Thrilling-[DATE]-Daily-Churn1-SMS"
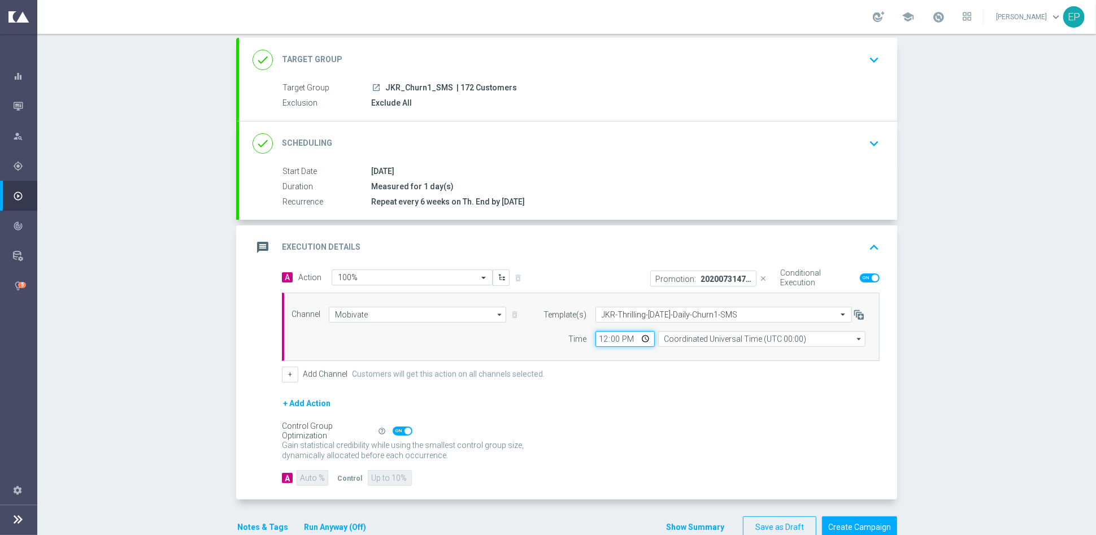
click at [596, 339] on input "12:00" at bounding box center [625, 339] width 59 height 16
type input "06:00"
click at [622, 388] on form "A Action Select action 100% delete_forever Promotion: 20200731479265-THRILLING …" at bounding box center [581, 378] width 598 height 217
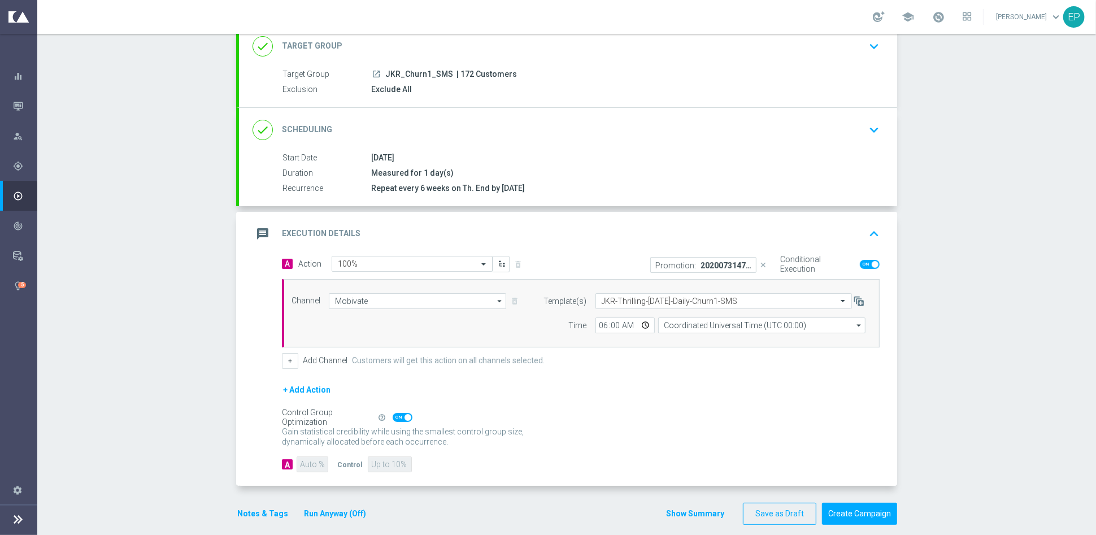
scroll to position [87, 0]
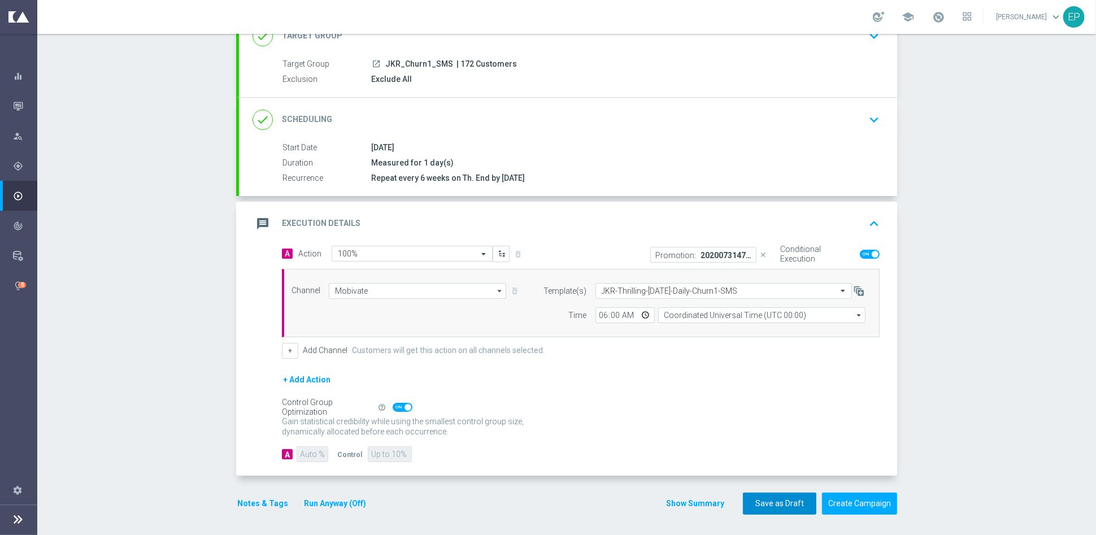
click at [780, 506] on button "Save as Draft" at bounding box center [779, 504] width 73 height 22
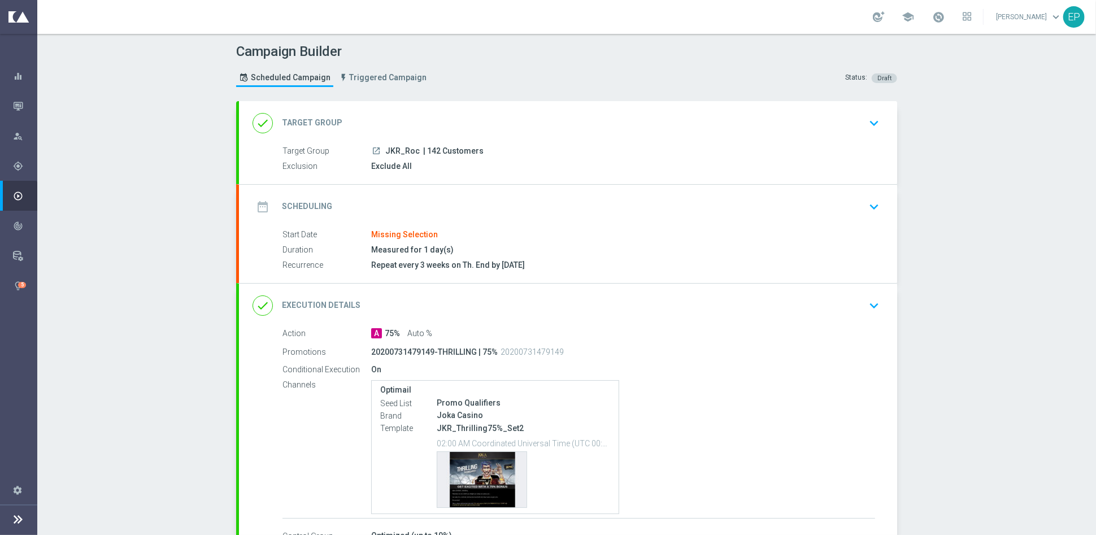
drag, startPoint x: 401, startPoint y: 150, endPoint x: 411, endPoint y: 150, distance: 10.2
click at [411, 150] on div "launch JKR_Roc | 142 Customers" at bounding box center [623, 150] width 504 height 11
copy span "JKR_Roc"
click at [414, 116] on div "done Target Group keyboard_arrow_down" at bounding box center [568, 122] width 631 height 21
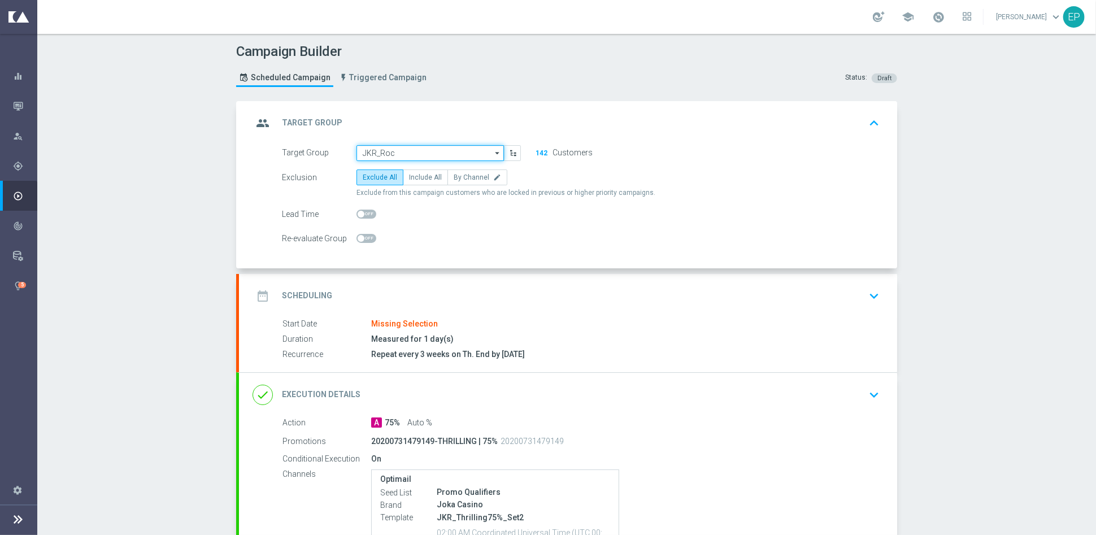
click at [400, 150] on input "JKR_Roc" at bounding box center [430, 153] width 147 height 16
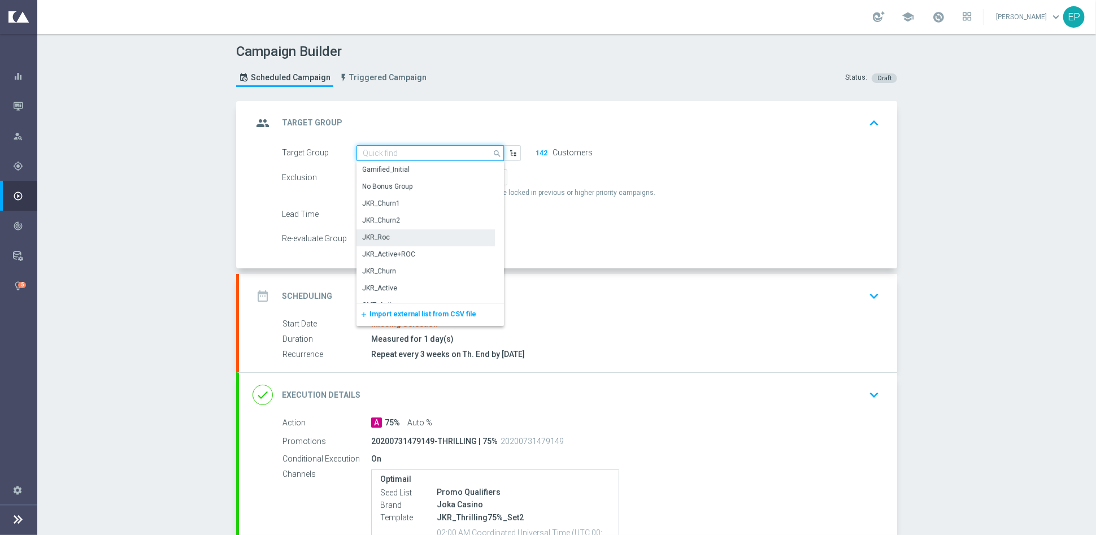
paste input "JKR_Roc"
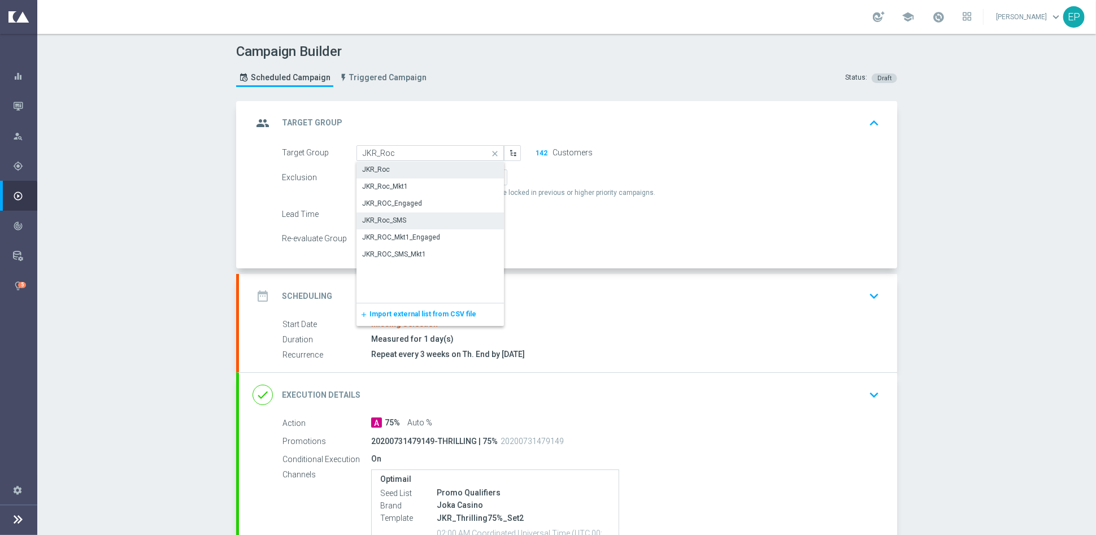
click at [404, 219] on div "JKR_Roc_SMS" at bounding box center [431, 220] width 148 height 16
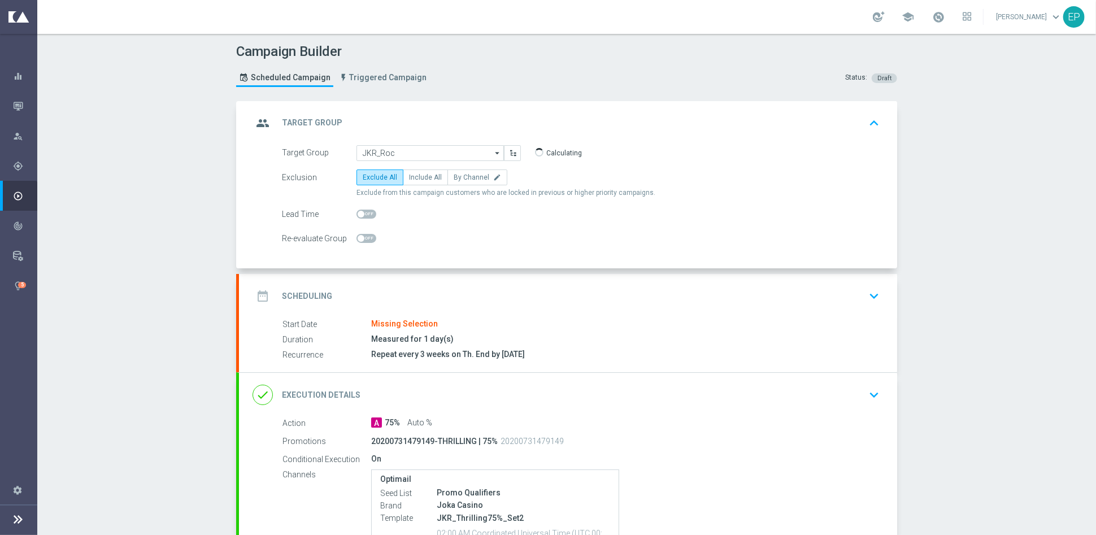
type input "JKR_Roc_SMS"
click at [428, 286] on div "date_range Scheduling keyboard_arrow_down" at bounding box center [568, 295] width 631 height 21
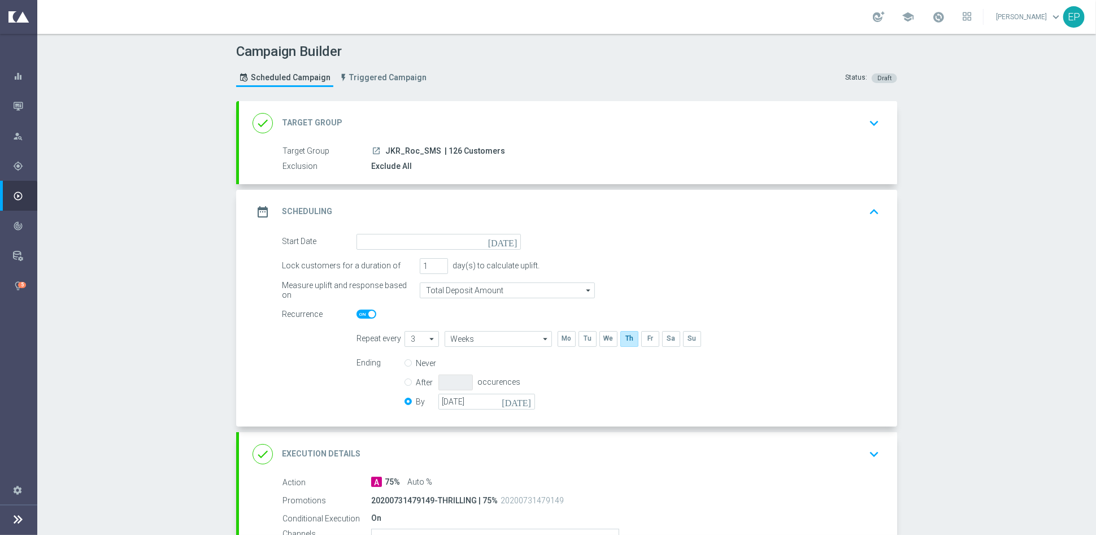
click at [406, 149] on span "JKR_Roc_SMS" at bounding box center [413, 151] width 56 height 10
copy span "JKR_Roc_SMS"
click at [410, 237] on input at bounding box center [439, 242] width 164 height 16
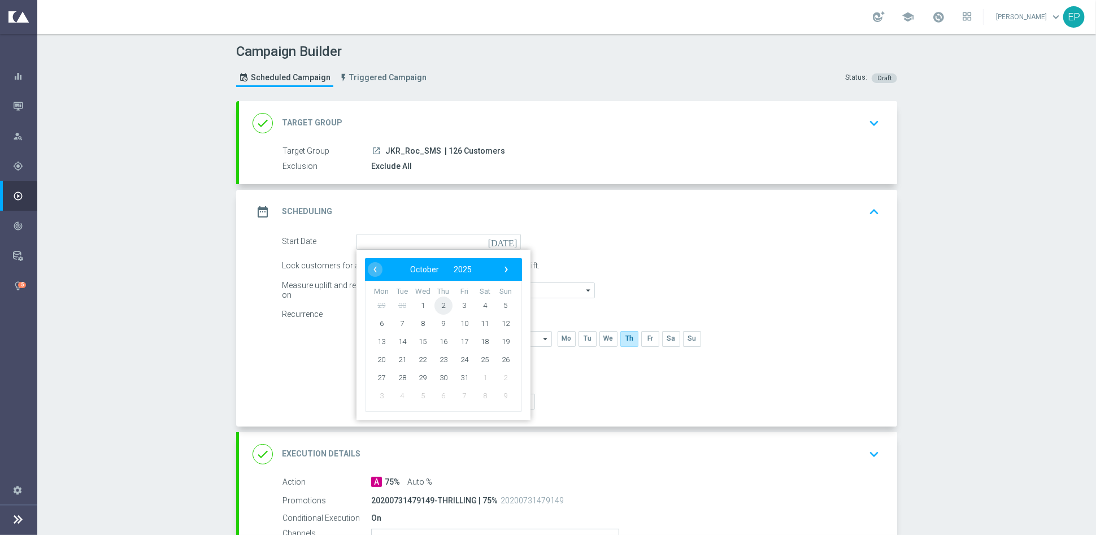
click at [436, 303] on span "2" at bounding box center [444, 305] width 18 height 18
type input "[DATE]"
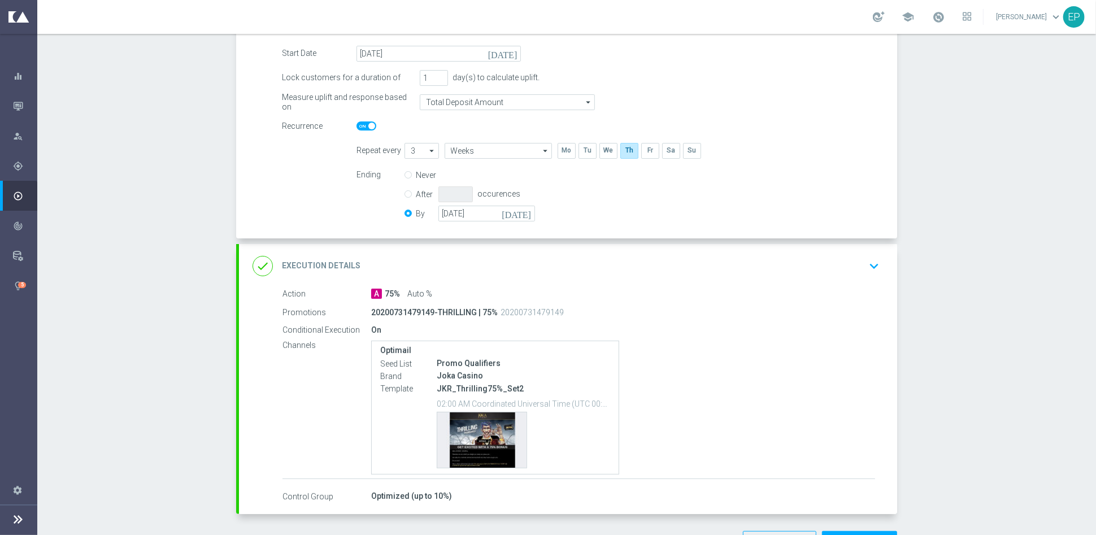
click at [501, 273] on div "done Execution Details keyboard_arrow_down" at bounding box center [568, 265] width 631 height 21
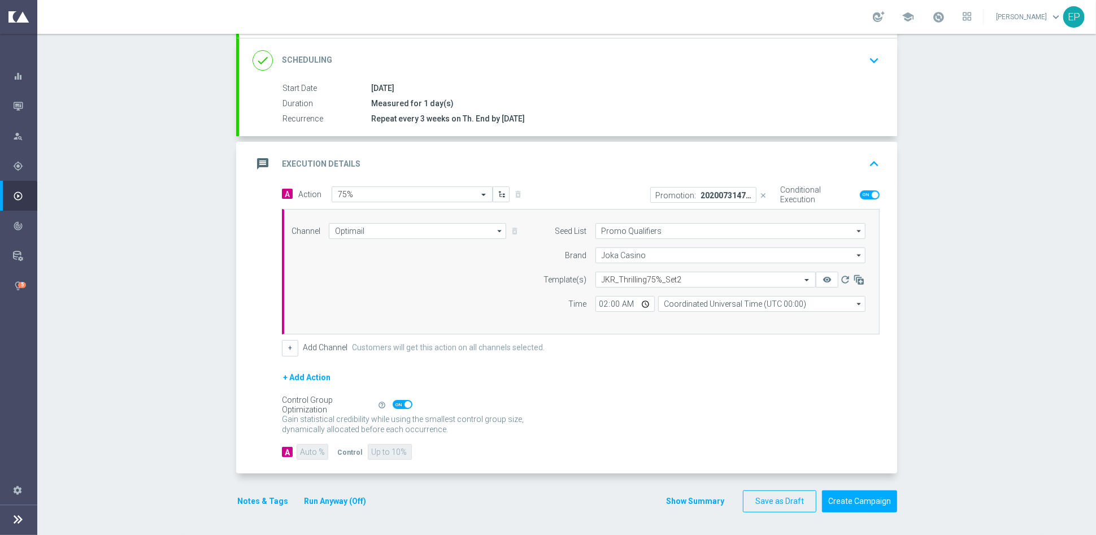
scroll to position [144, 0]
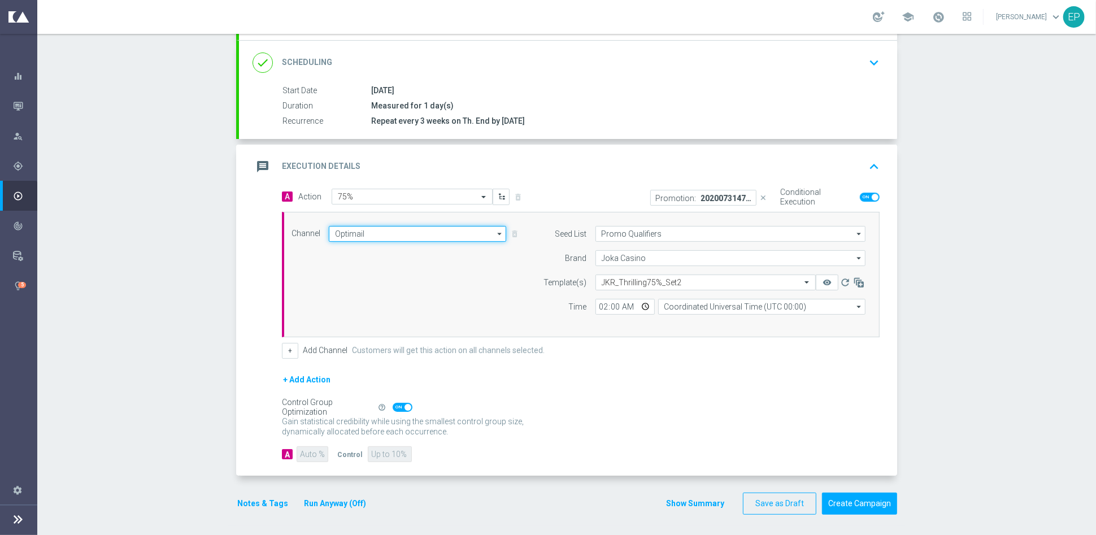
click at [414, 229] on input "Optimail" at bounding box center [417, 234] width 177 height 16
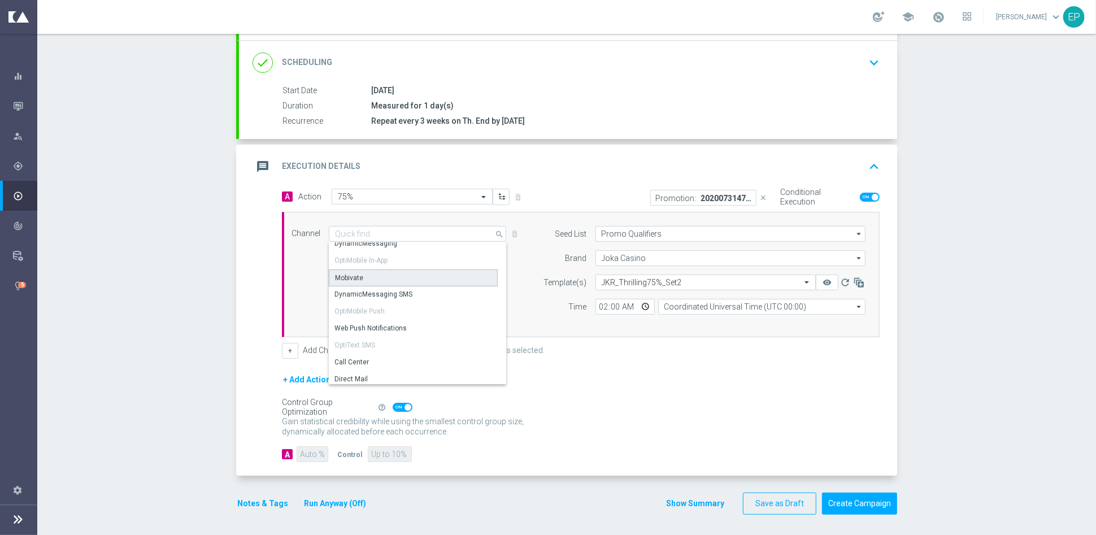
click at [387, 274] on div "Mobivate" at bounding box center [413, 278] width 169 height 17
type input "Mobivate"
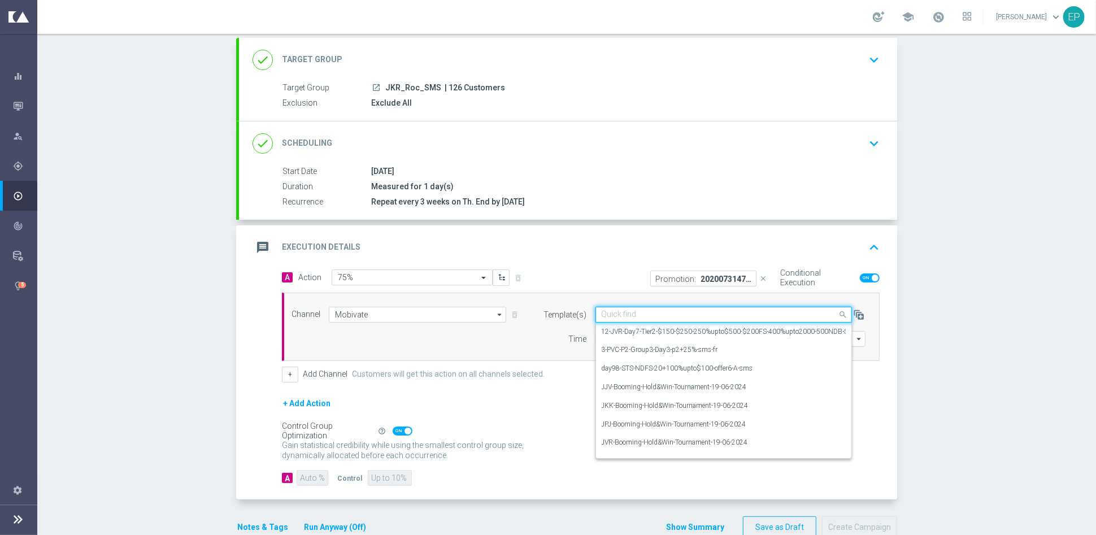
click at [650, 311] on input "text" at bounding box center [713, 315] width 222 height 10
paste input "JKR-Thrilling-[DATE]-Daily-ROC-SMS"
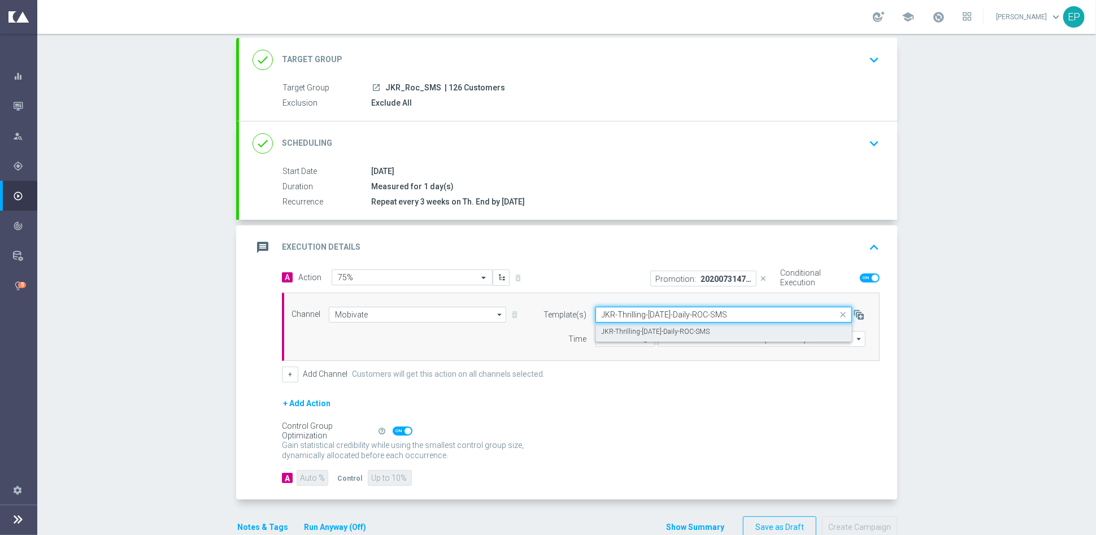
click at [639, 330] on label "JKR-Thrilling-[DATE]-Daily-ROC-SMS" at bounding box center [656, 332] width 109 height 10
type input "JKR-Thrilling-[DATE]-Daily-ROC-SMS"
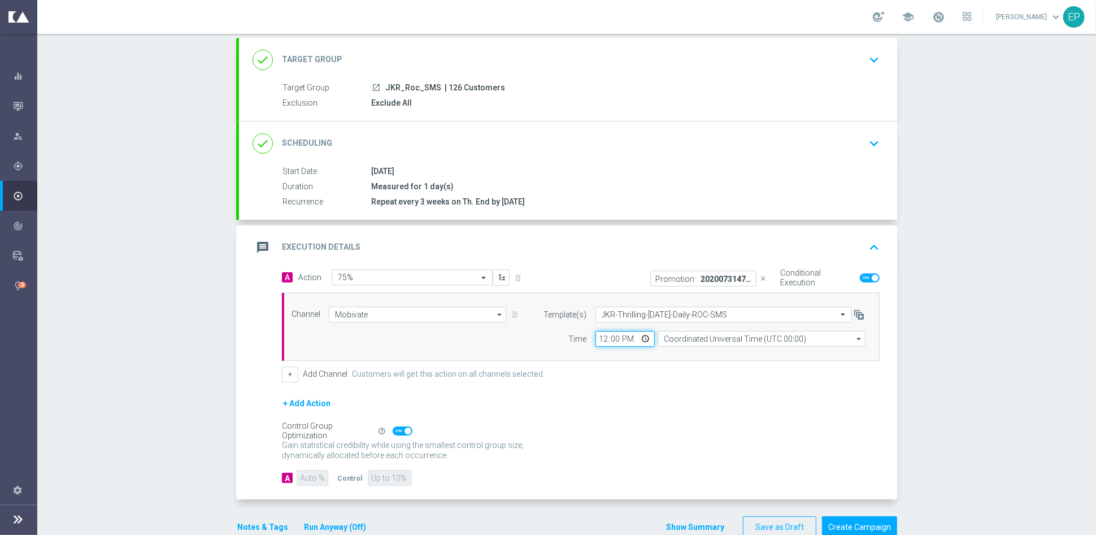
click at [600, 339] on input "12:00" at bounding box center [625, 339] width 59 height 16
type input "06:00"
click at [534, 389] on form "A Action Select action 75% delete_forever Promotion: 20200731479149-THRILLING |…" at bounding box center [581, 378] width 598 height 217
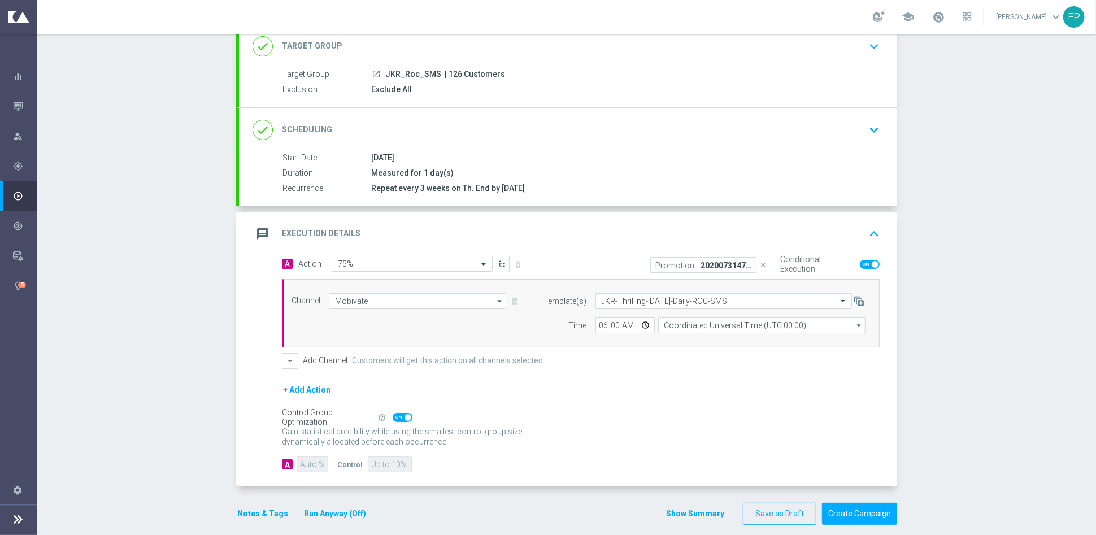
scroll to position [87, 0]
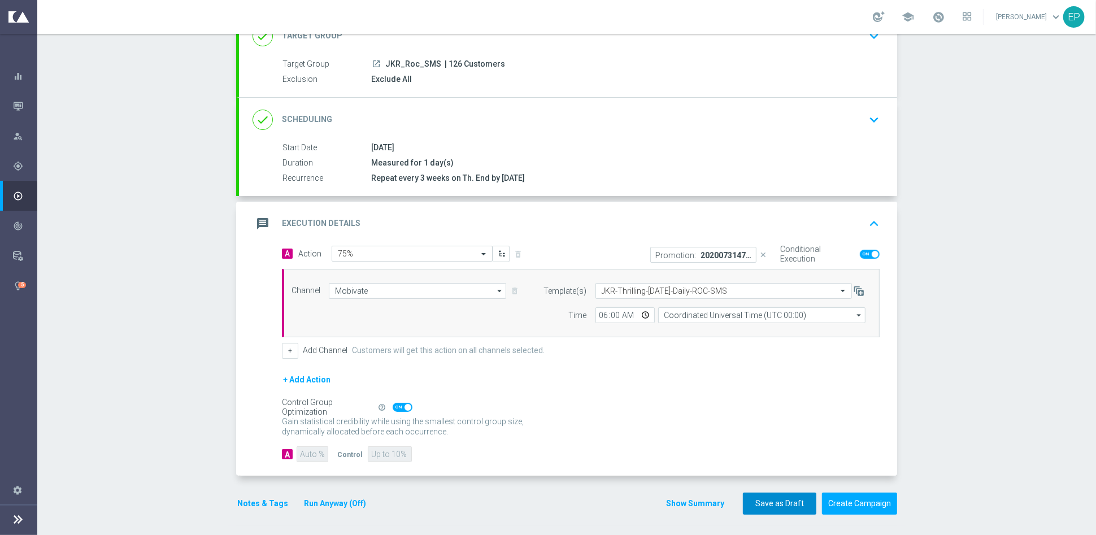
click at [767, 499] on button "Save as Draft" at bounding box center [779, 504] width 73 height 22
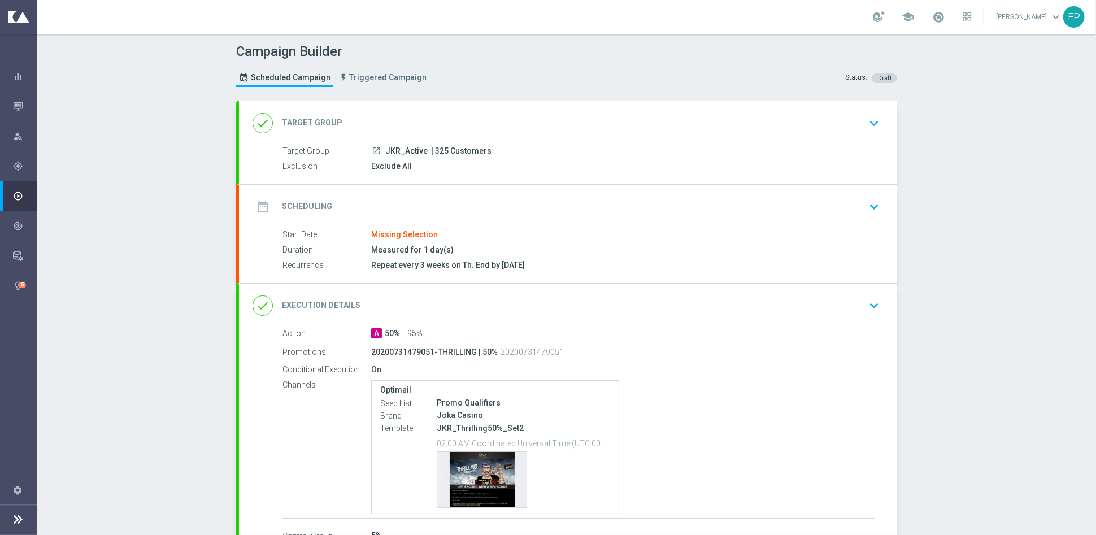
drag, startPoint x: 378, startPoint y: 148, endPoint x: 418, endPoint y: 150, distance: 40.2
click at [419, 153] on div "launch JKR_Active | 325 Customers" at bounding box center [623, 150] width 504 height 11
copy span "JKR_Active"
click at [412, 109] on div "done Target Group keyboard_arrow_down" at bounding box center [568, 123] width 658 height 44
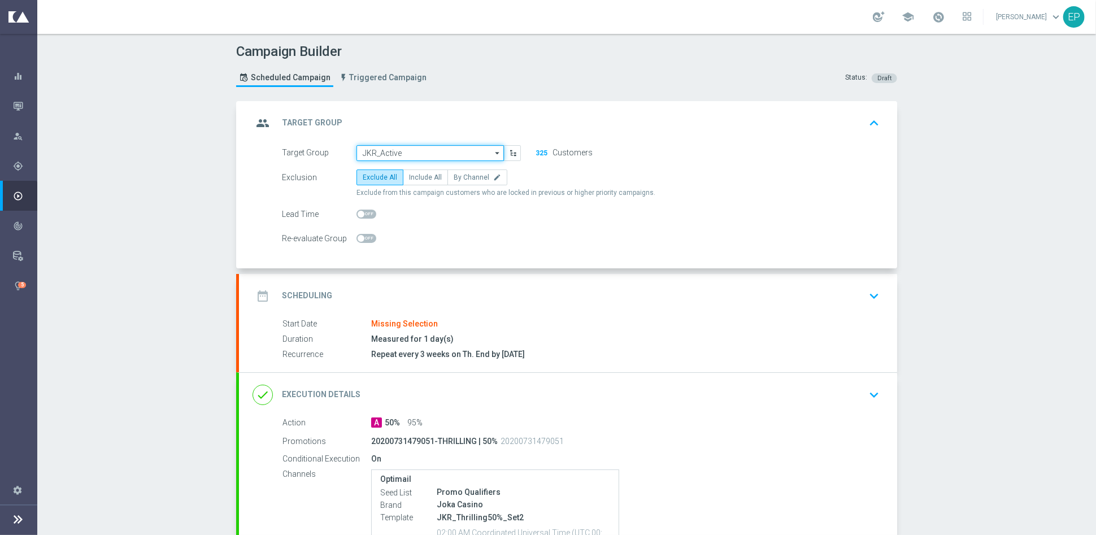
click at [399, 146] on input "JKR_Active" at bounding box center [430, 153] width 147 height 16
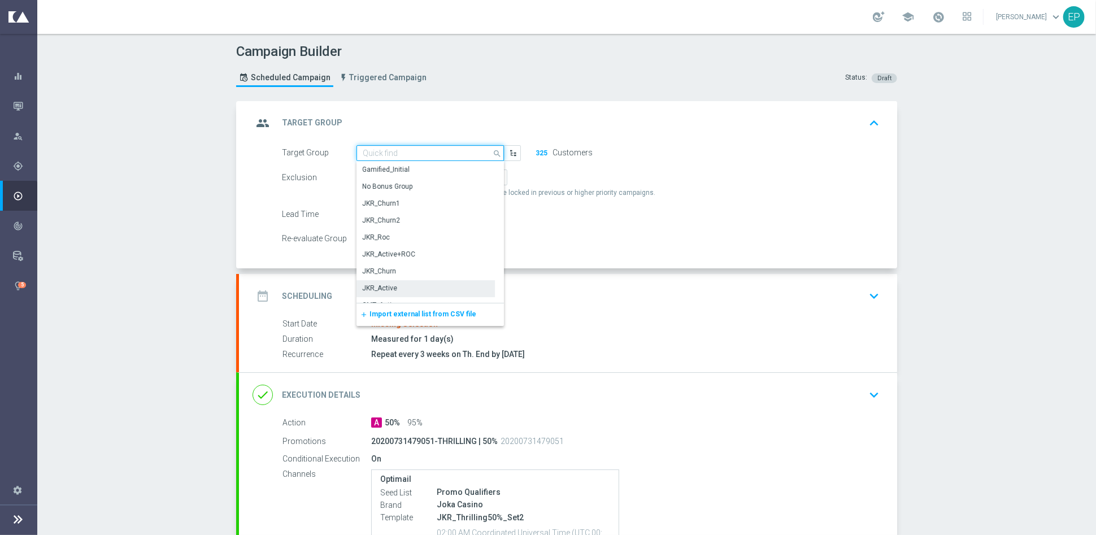
paste input "JKR_Active"
click at [399, 286] on div "JKR_Active_SMS" at bounding box center [388, 289] width 51 height 10
type input "JKR_Active_SMS"
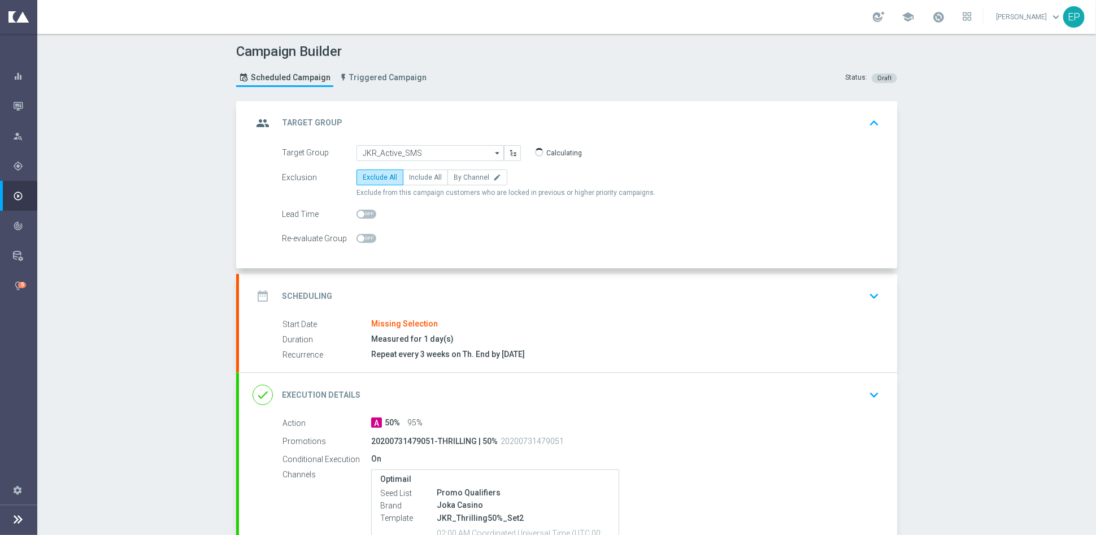
click at [480, 285] on div "date_range Scheduling keyboard_arrow_down" at bounding box center [568, 295] width 631 height 21
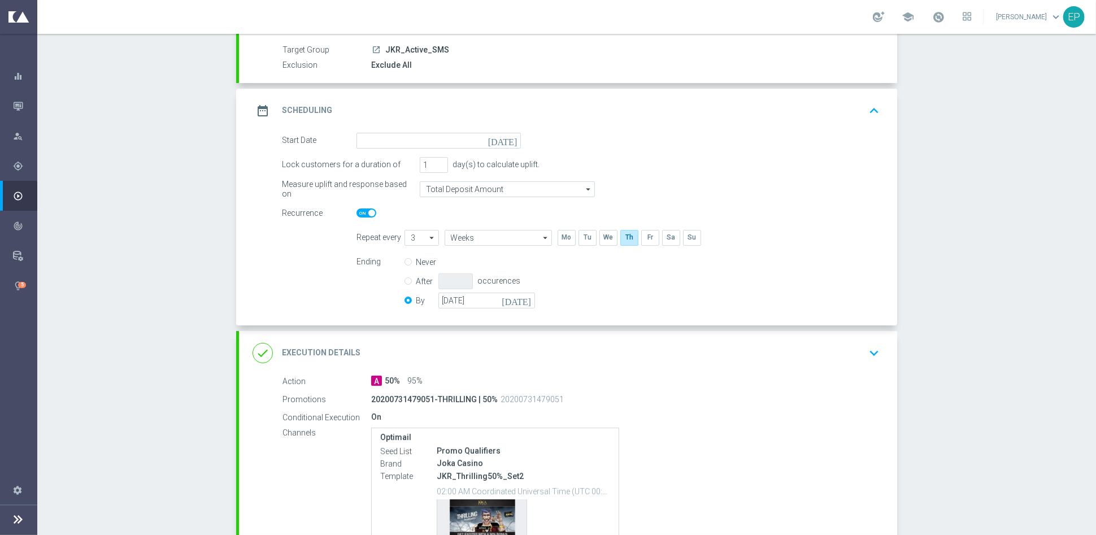
scroll to position [125, 0]
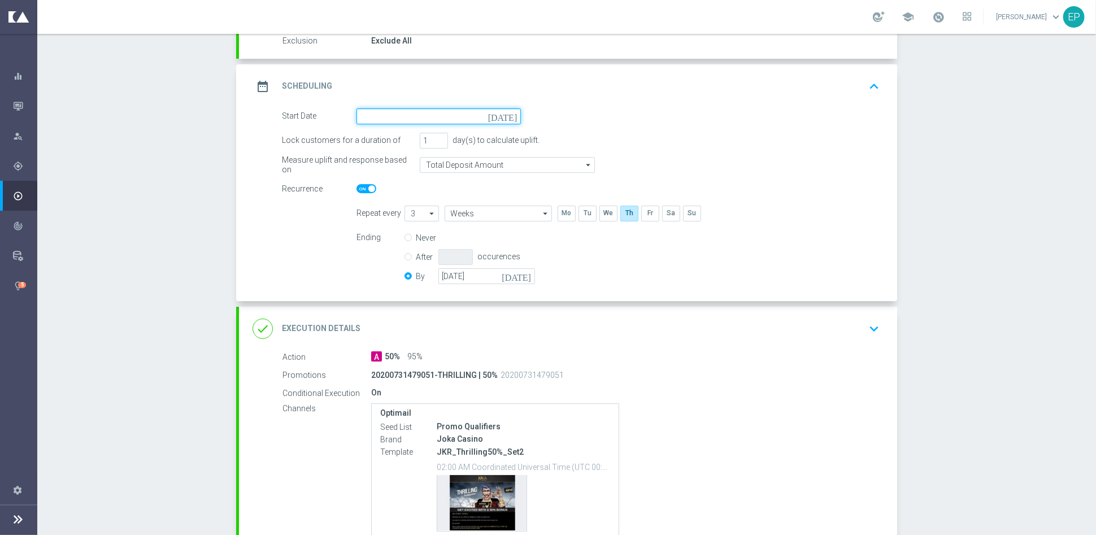
drag, startPoint x: 433, startPoint y: 115, endPoint x: 463, endPoint y: 114, distance: 30.5
click at [435, 115] on input at bounding box center [439, 117] width 164 height 16
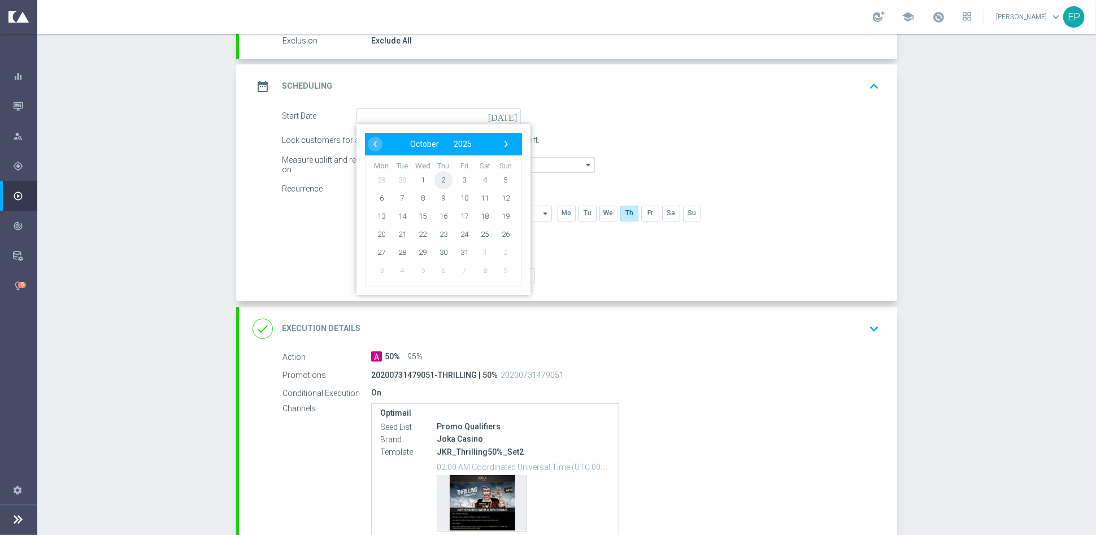
click at [438, 183] on span "2" at bounding box center [444, 180] width 18 height 18
type input "[DATE]"
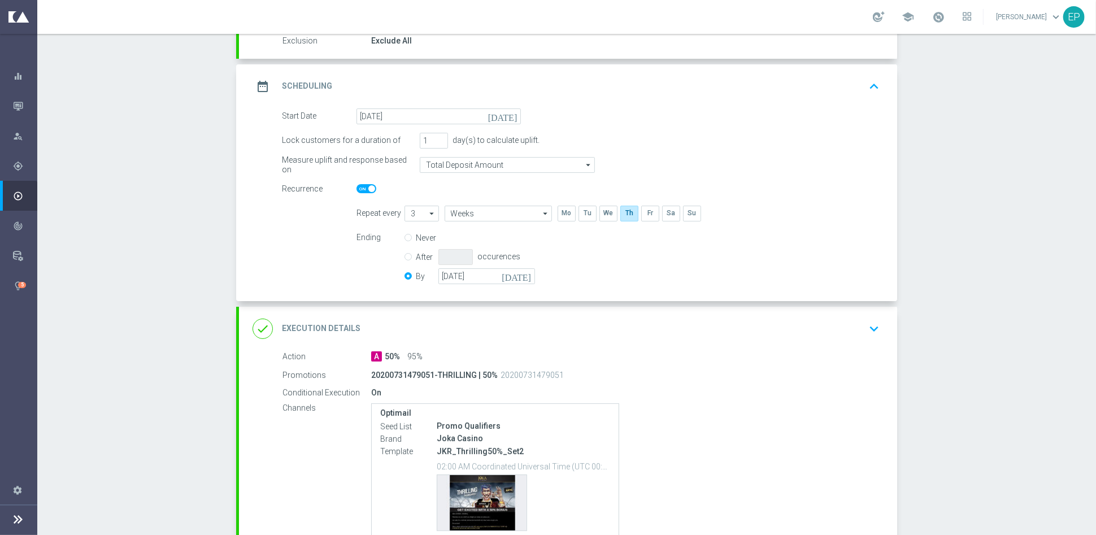
click at [530, 342] on div "done Execution Details keyboard_arrow_down" at bounding box center [568, 329] width 658 height 44
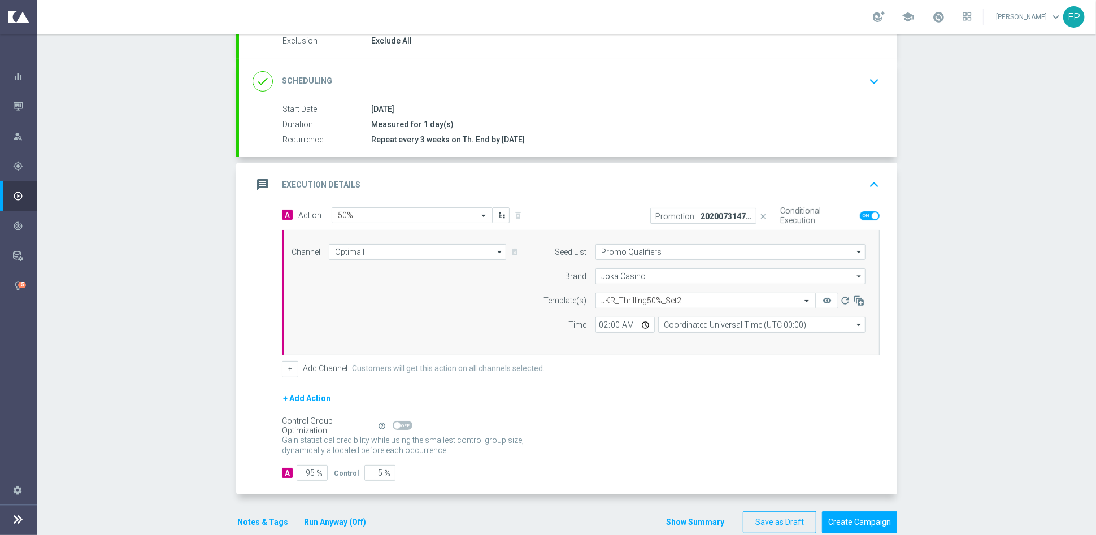
scroll to position [0, 0]
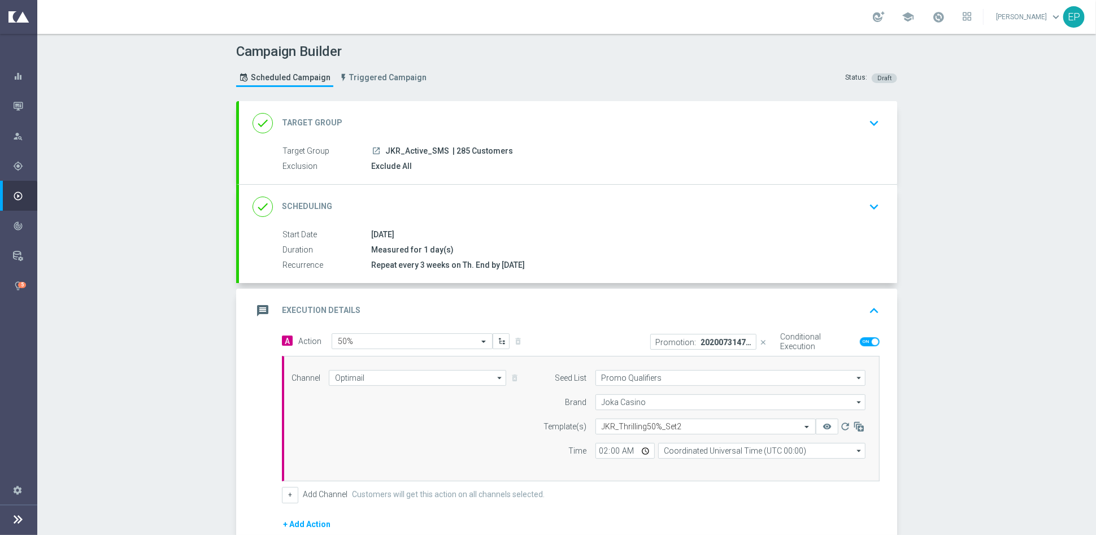
click at [402, 146] on span "JKR_Active_SMS" at bounding box center [417, 151] width 64 height 10
copy span "JKR_Active_SMS"
click at [389, 379] on input "Optimail" at bounding box center [417, 378] width 177 height 16
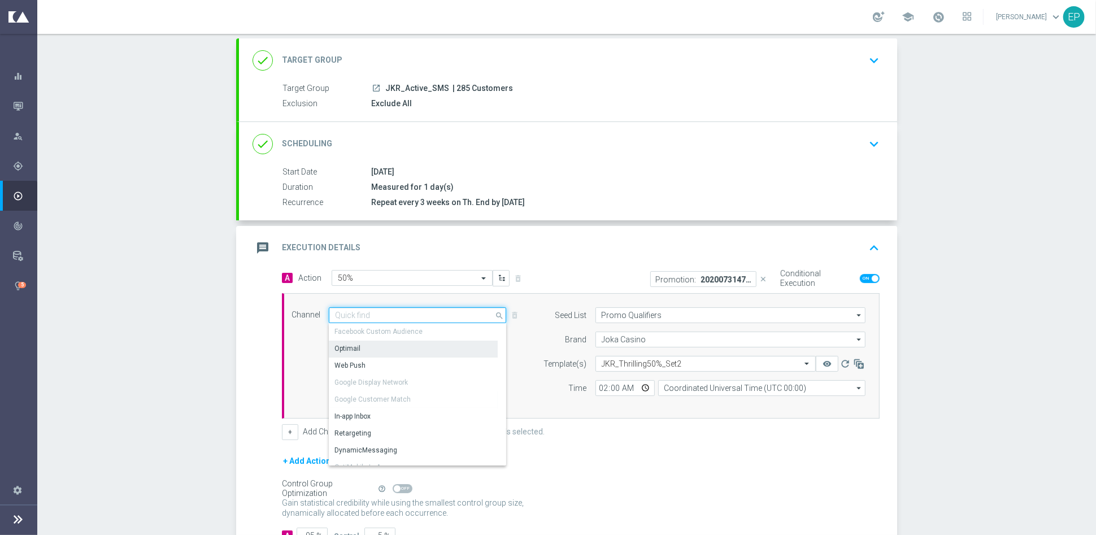
scroll to position [63, 0]
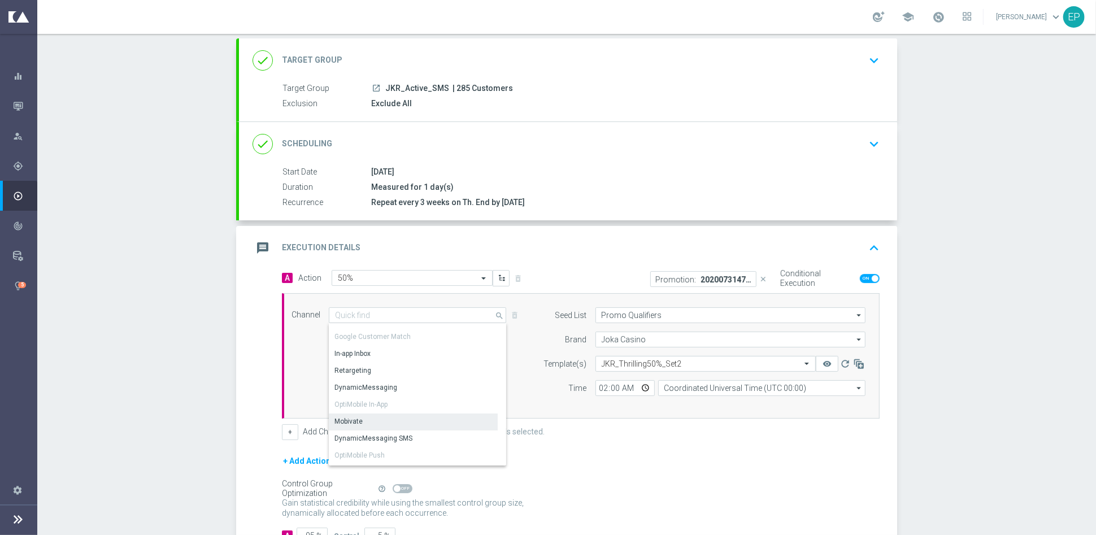
click at [380, 422] on div "Mobivate" at bounding box center [413, 422] width 169 height 16
type input "Mobivate"
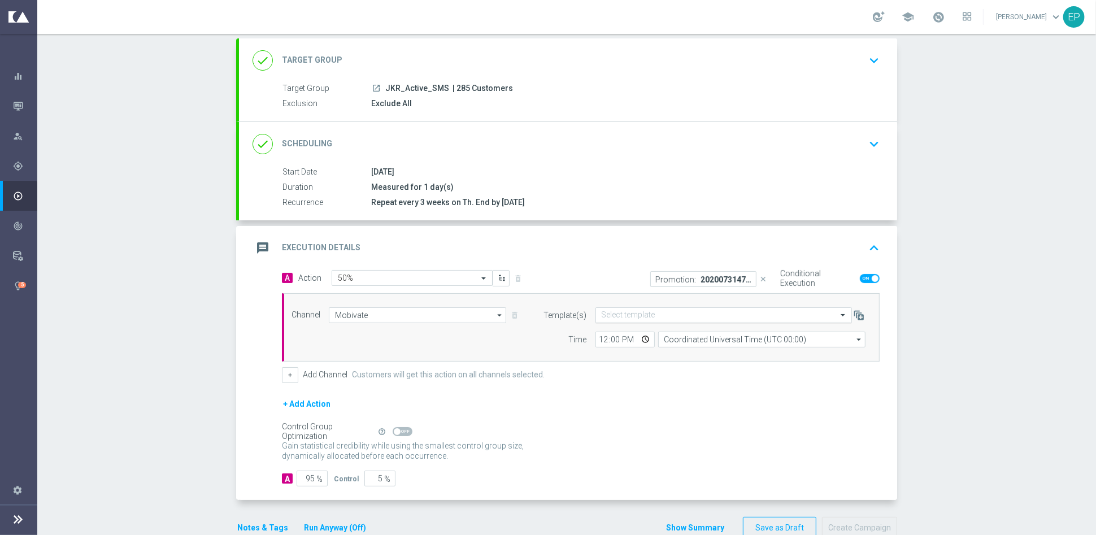
click at [647, 312] on input "text" at bounding box center [713, 316] width 222 height 10
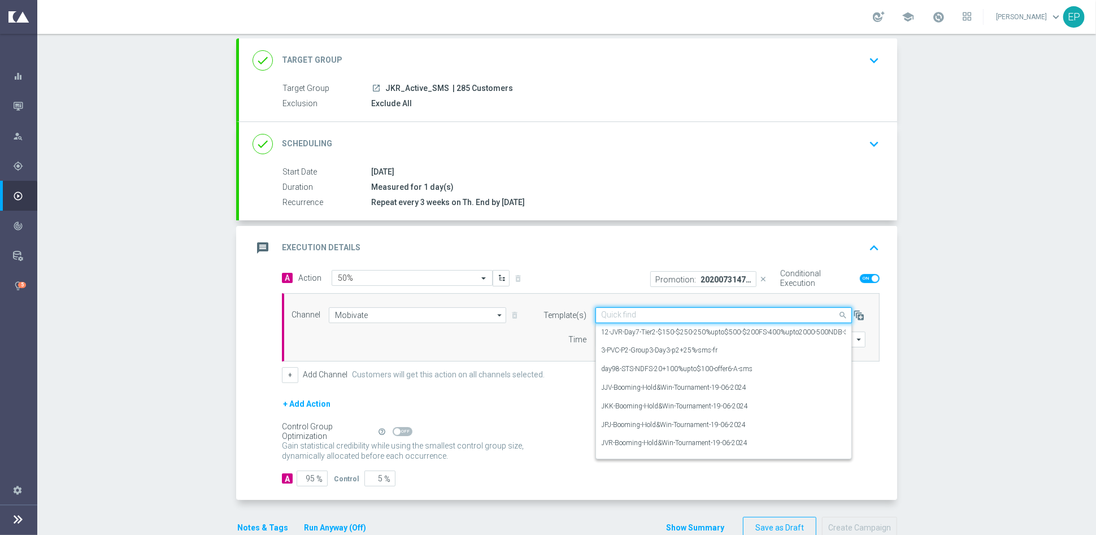
paste input "JKR-Thrilling-Thursday-Daily-Active-SMS"
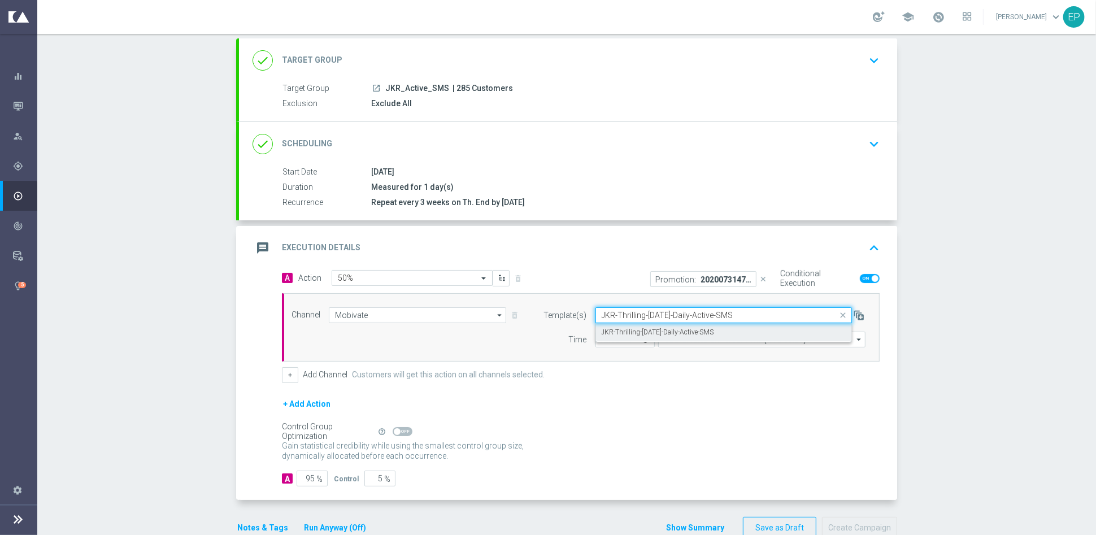
click at [644, 332] on label "JKR-Thrilling-Thursday-Daily-Active-SMS" at bounding box center [658, 333] width 112 height 10
type input "JKR-Thrilling-Thursday-Daily-Active-SMS"
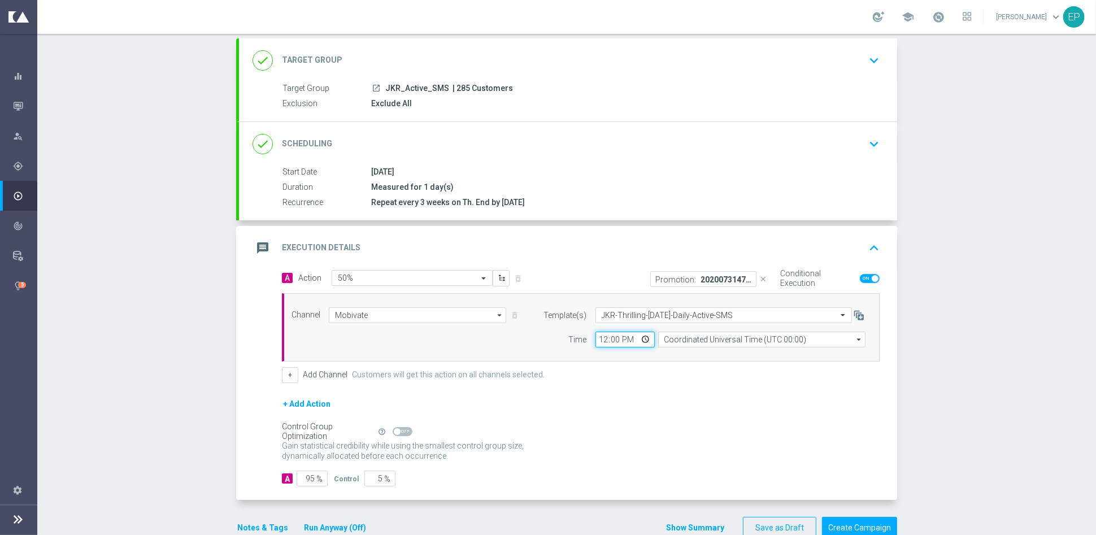
click at [596, 340] on input "12:00" at bounding box center [625, 340] width 59 height 16
type input "06:00"
click at [560, 384] on form "A Action Select action 50% delete_forever Promotion: 20200731479051-THRILLING |…" at bounding box center [581, 378] width 598 height 217
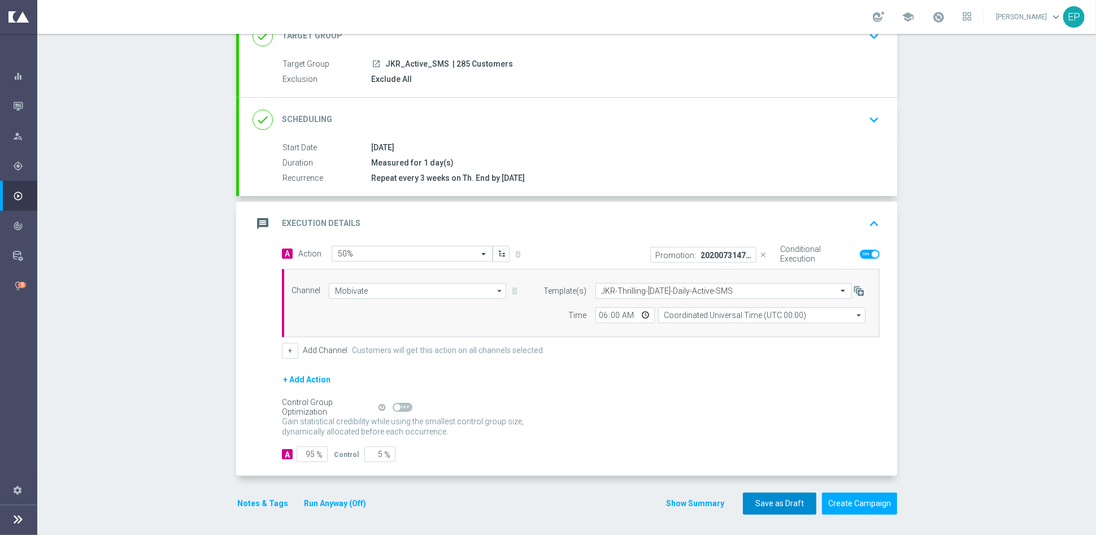
click at [768, 504] on button "Save as Draft" at bounding box center [779, 504] width 73 height 22
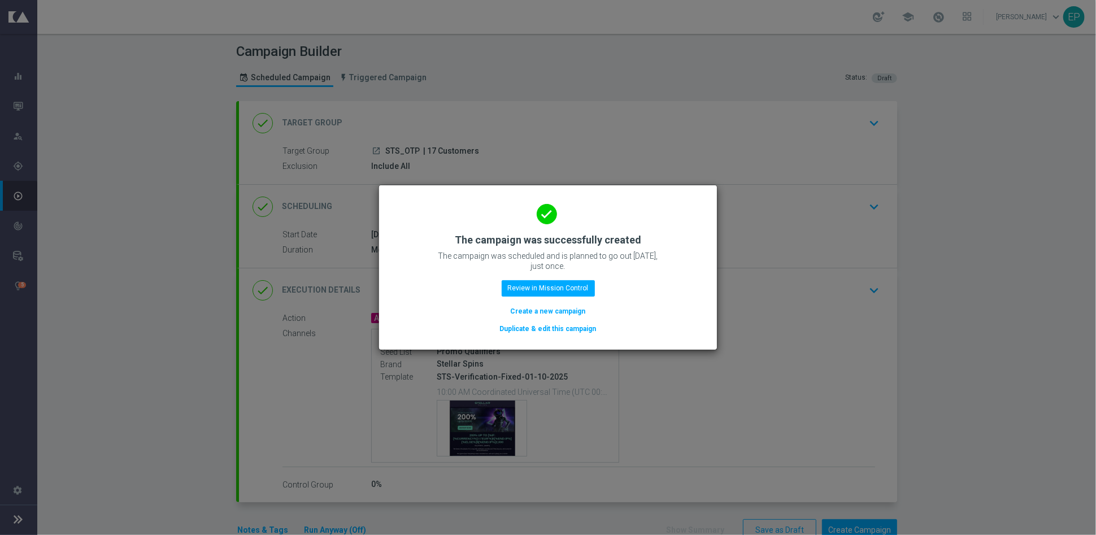
scroll to position [27, 0]
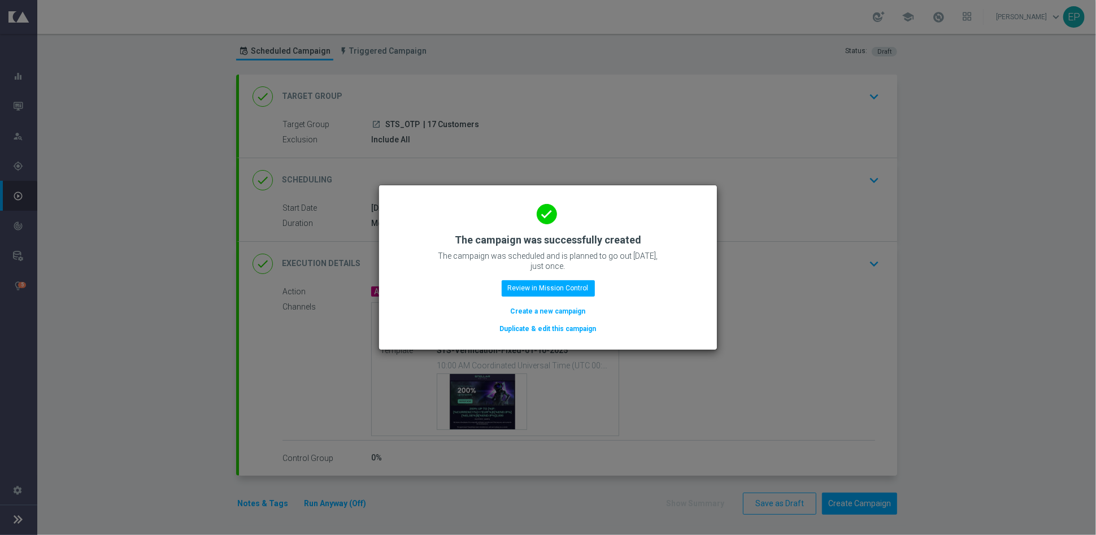
click at [570, 313] on button "Create a new campaign" at bounding box center [548, 311] width 77 height 12
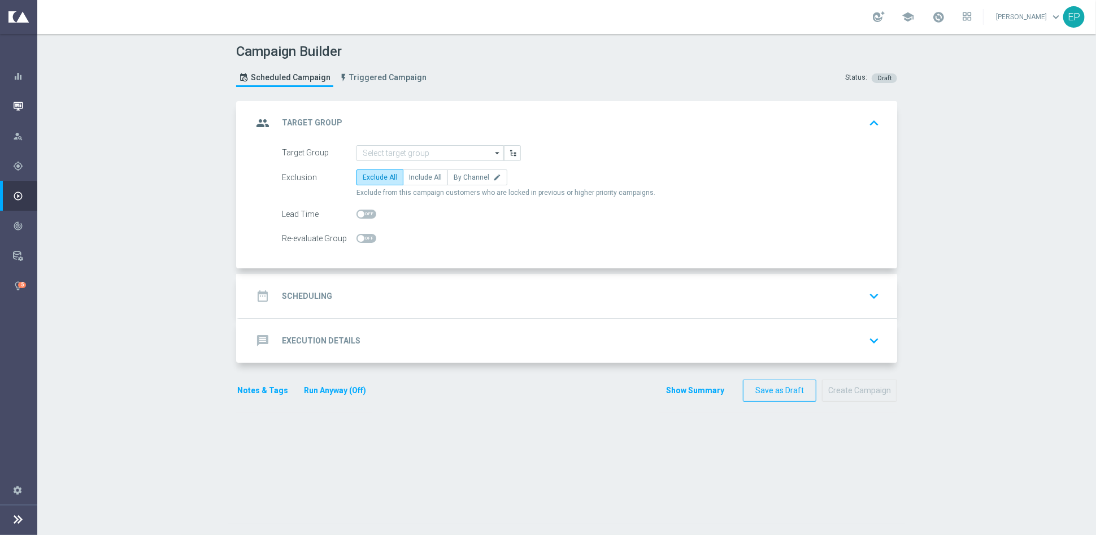
click at [24, 99] on div "Mission Control" at bounding box center [25, 106] width 24 height 30
click at [19, 105] on icon "button" at bounding box center [18, 106] width 10 height 10
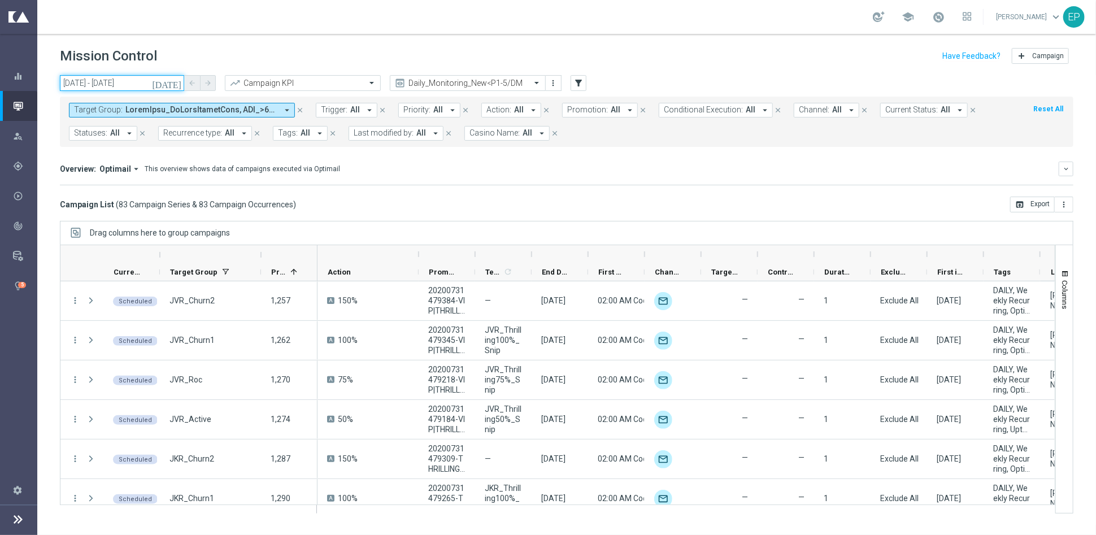
click at [123, 79] on input "[DATE] - [DATE]" at bounding box center [122, 83] width 124 height 16
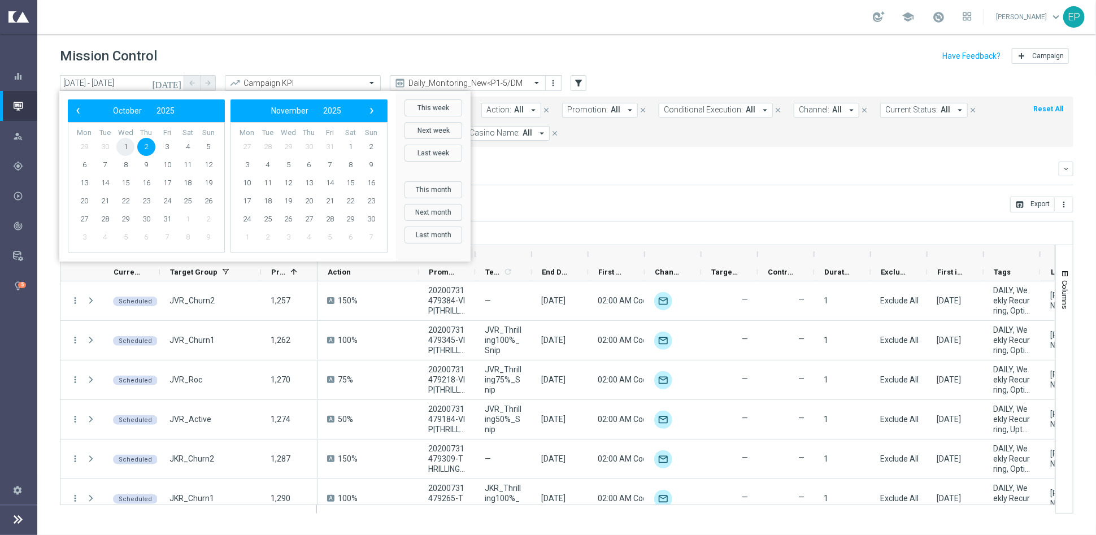
click at [123, 145] on span "1" at bounding box center [125, 147] width 18 height 18
type input "[DATE] - [DATE]"
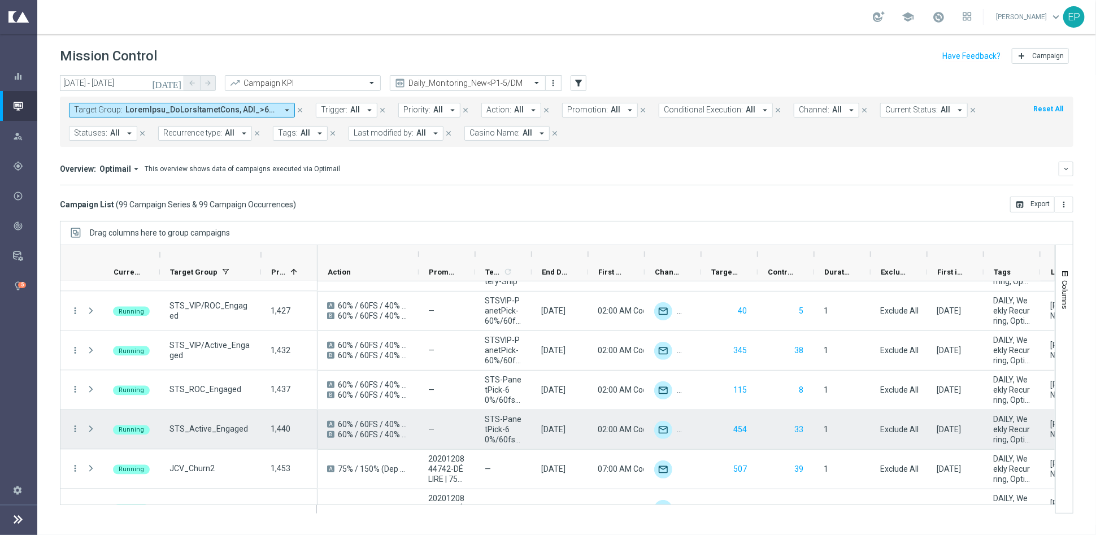
scroll to position [1318, 0]
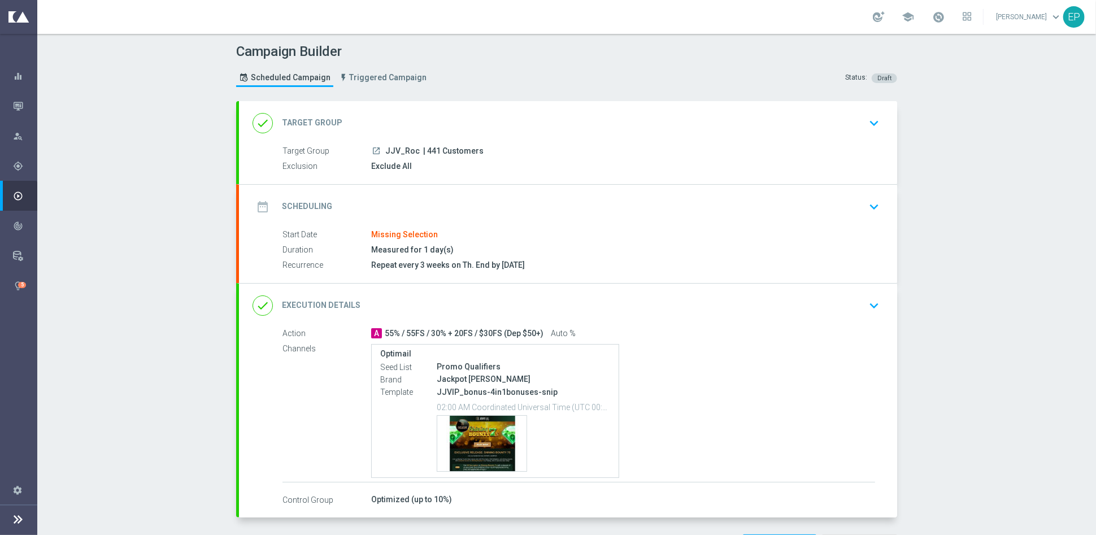
drag, startPoint x: 396, startPoint y: 111, endPoint x: 403, endPoint y: 101, distance: 11.8
click at [396, 112] on div "done Target Group keyboard_arrow_down" at bounding box center [568, 122] width 631 height 21
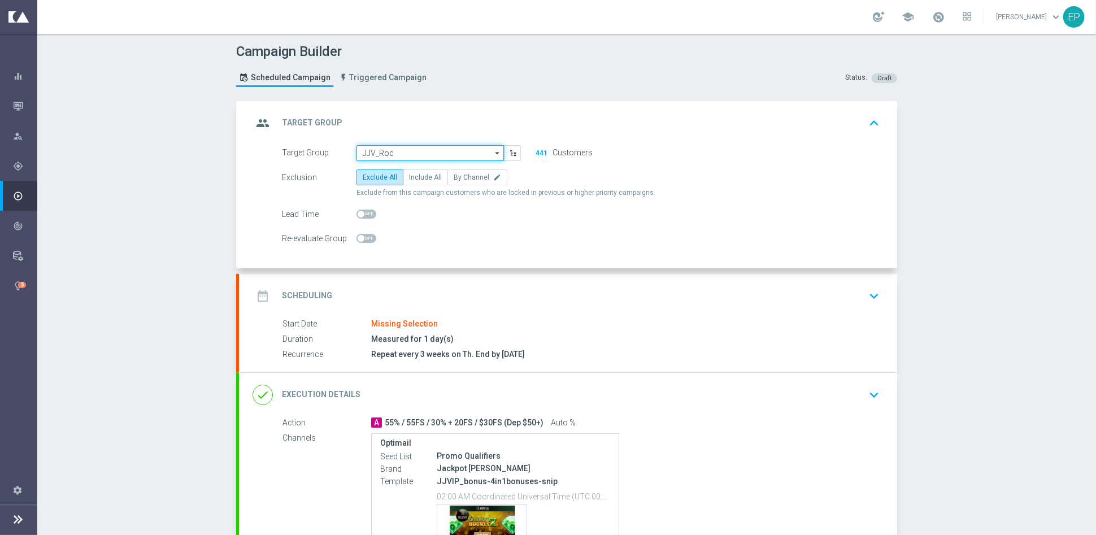
click at [423, 145] on input "JJV_Roc" at bounding box center [430, 153] width 147 height 16
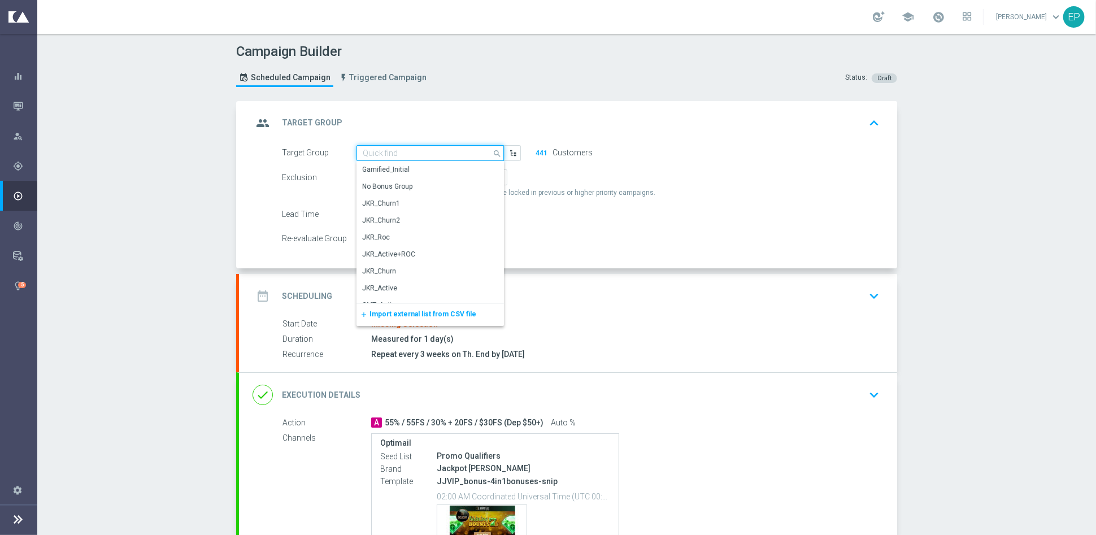
paste input "JJV_Active_Engaged"
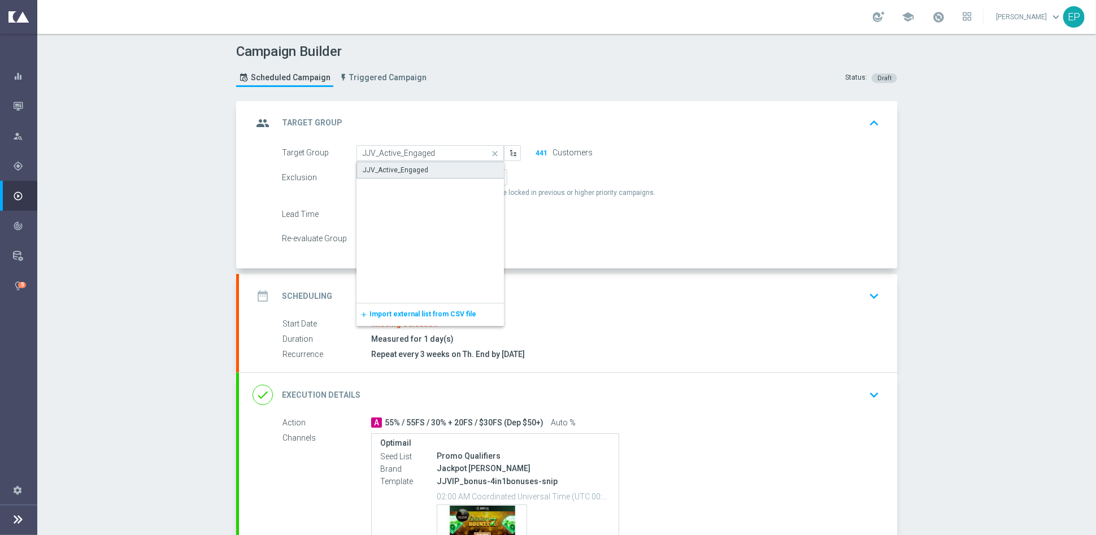
click at [417, 166] on div "JJV_Active_Engaged" at bounding box center [396, 170] width 66 height 10
type input "JJV_Active_Engaged"
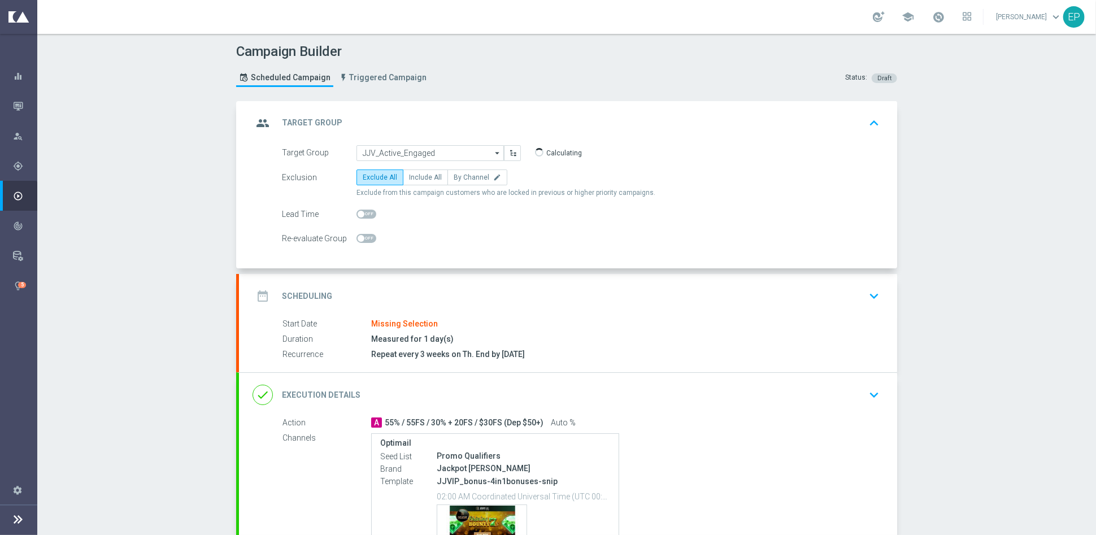
click at [497, 294] on div "date_range Scheduling keyboard_arrow_down" at bounding box center [568, 295] width 631 height 21
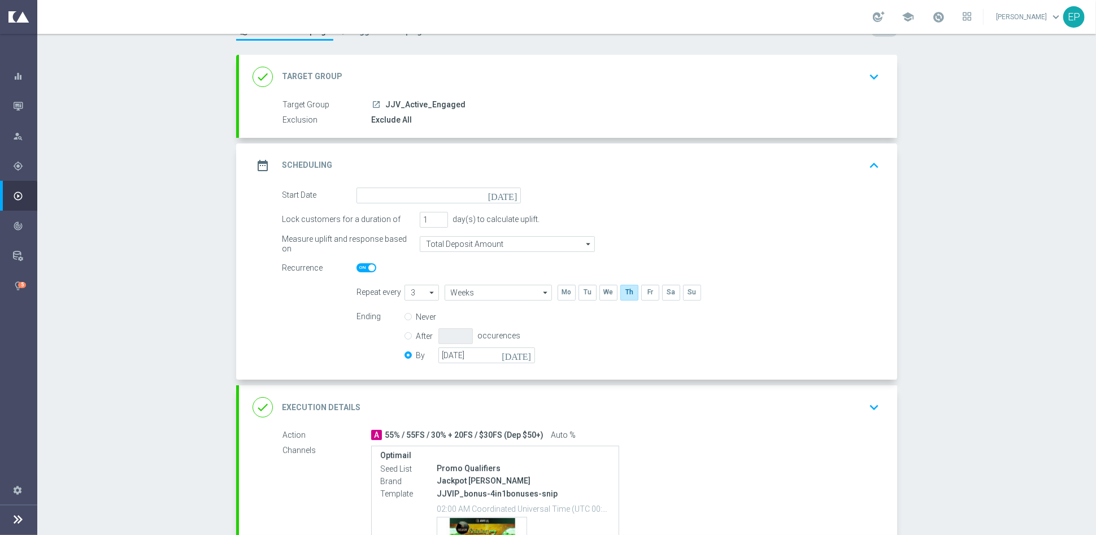
scroll to position [125, 0]
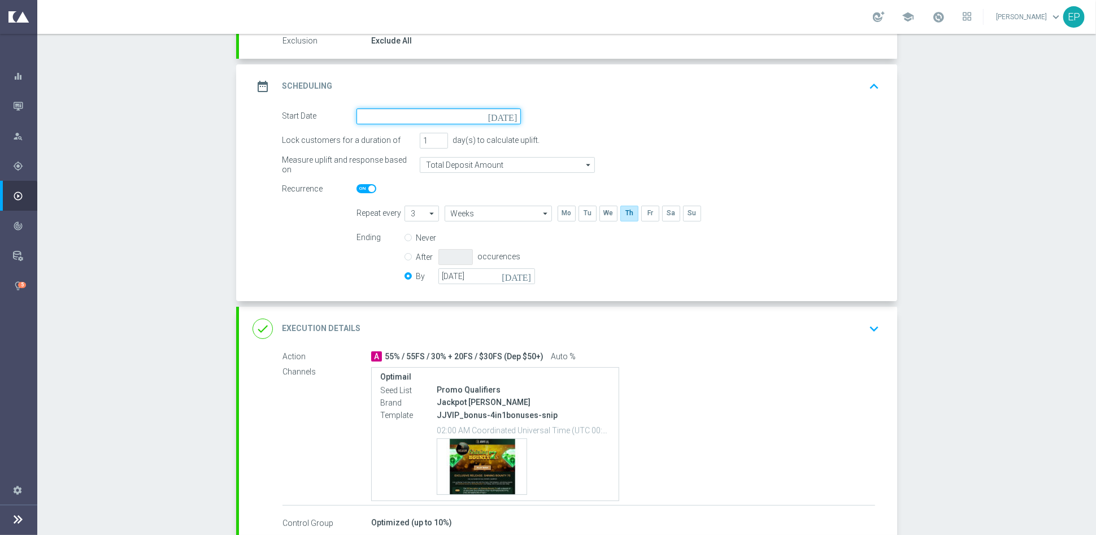
click at [422, 117] on input at bounding box center [439, 117] width 164 height 16
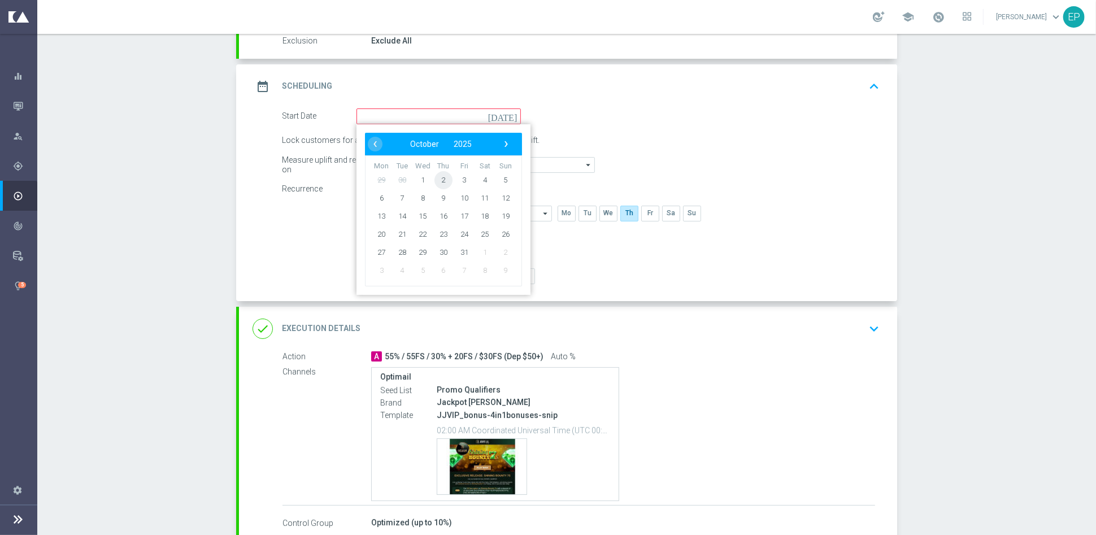
click at [439, 176] on span "2" at bounding box center [444, 180] width 18 height 18
type input "[DATE]"
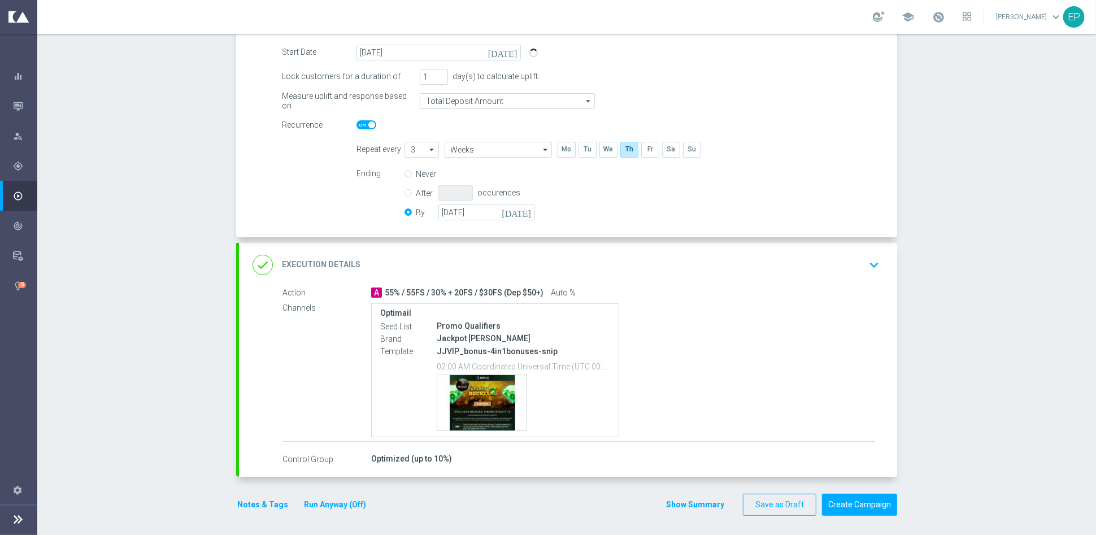
scroll to position [190, 0]
click at [860, 501] on button "Create Campaign" at bounding box center [859, 504] width 75 height 22
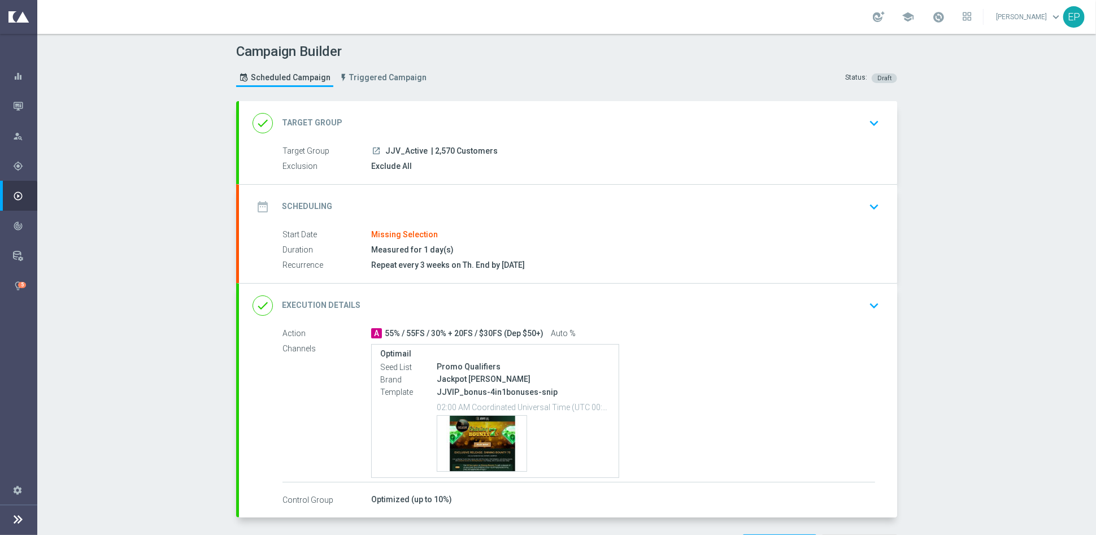
click at [470, 112] on div "done Target Group keyboard_arrow_down" at bounding box center [568, 122] width 631 height 21
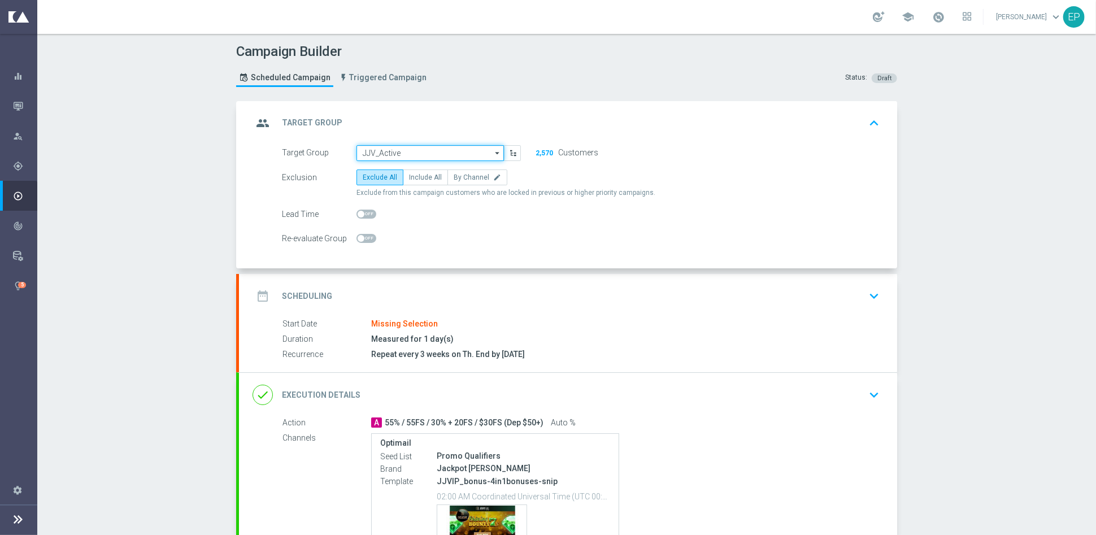
click at [422, 145] on input "JJV_Active" at bounding box center [430, 153] width 147 height 16
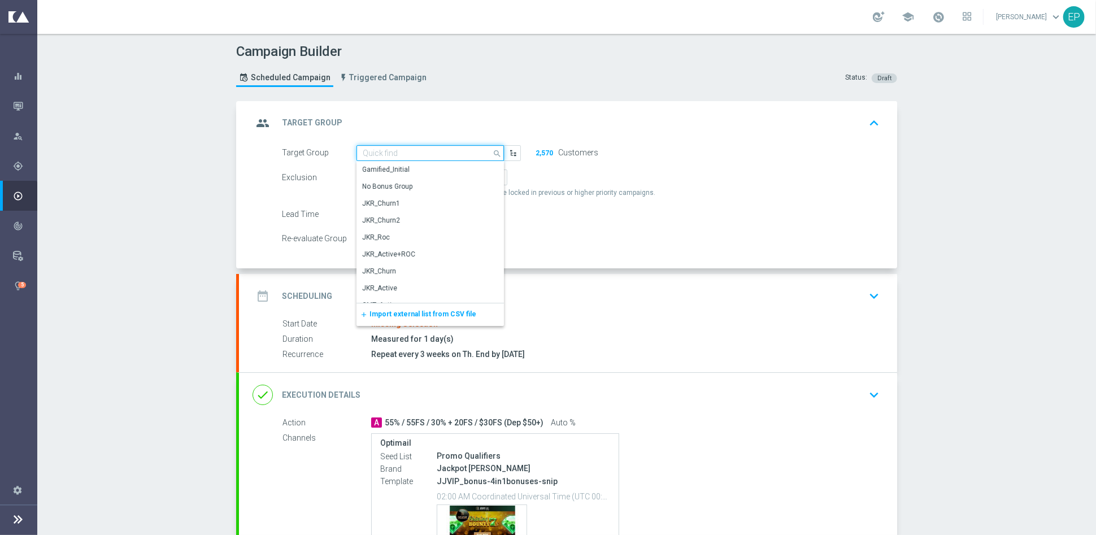
paste input "JJV_ROC_Engaged"
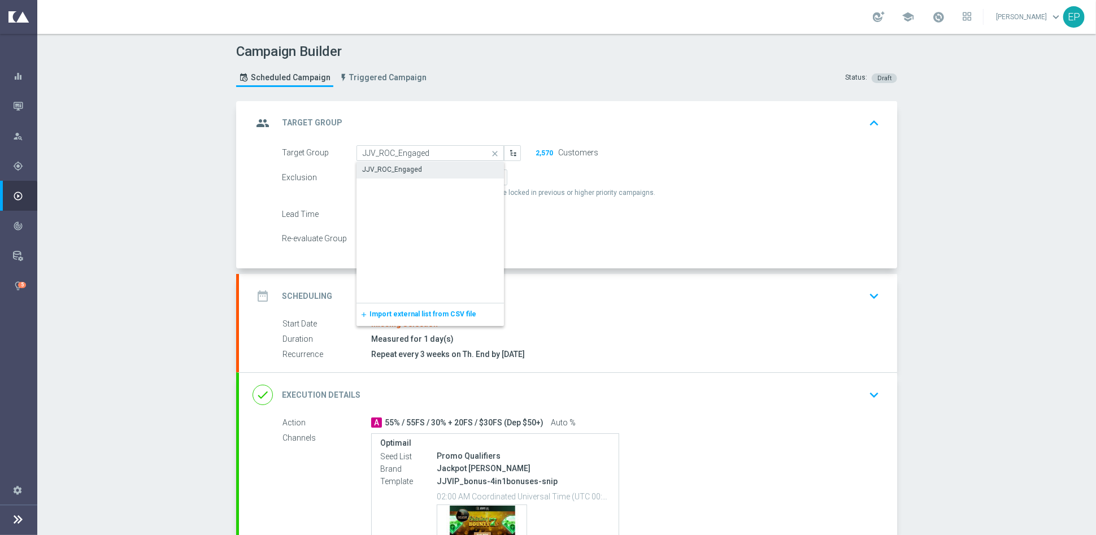
click at [414, 162] on div "JJV_ROC_Engaged" at bounding box center [431, 170] width 148 height 16
type input "JJV_ROC_Engaged"
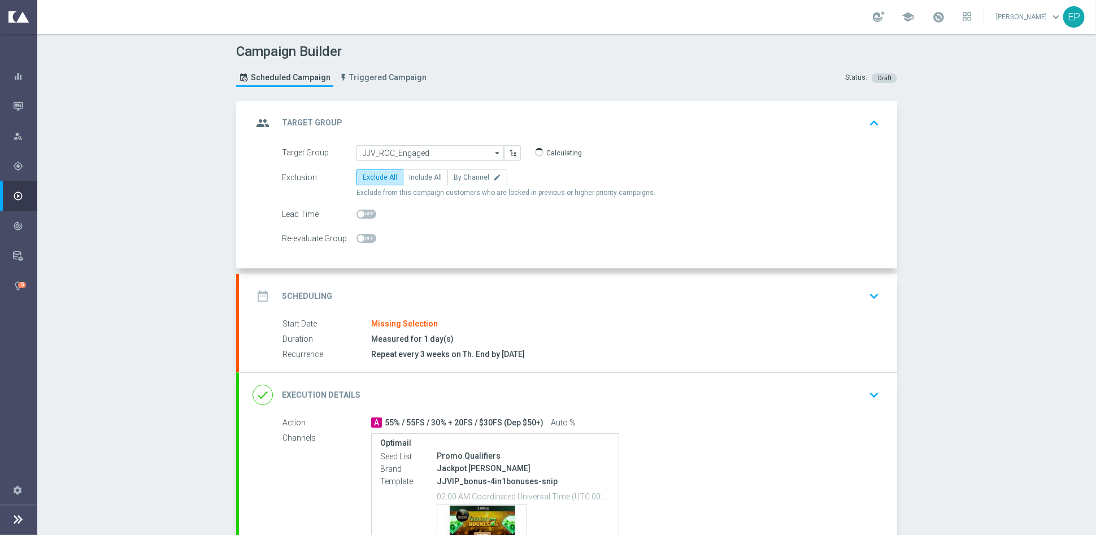
click at [465, 288] on div "date_range Scheduling keyboard_arrow_down" at bounding box center [568, 295] width 631 height 21
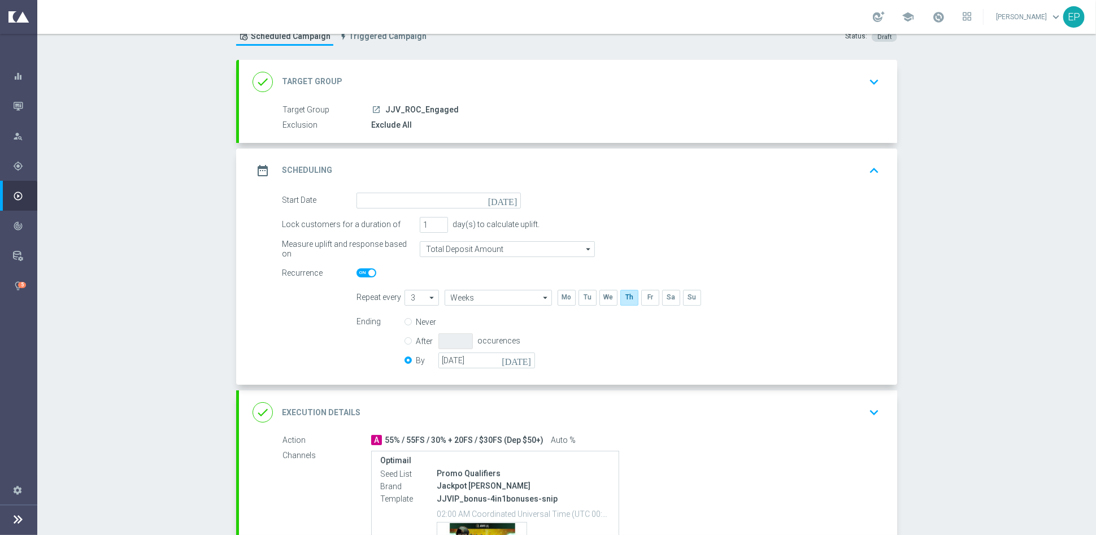
scroll to position [125, 0]
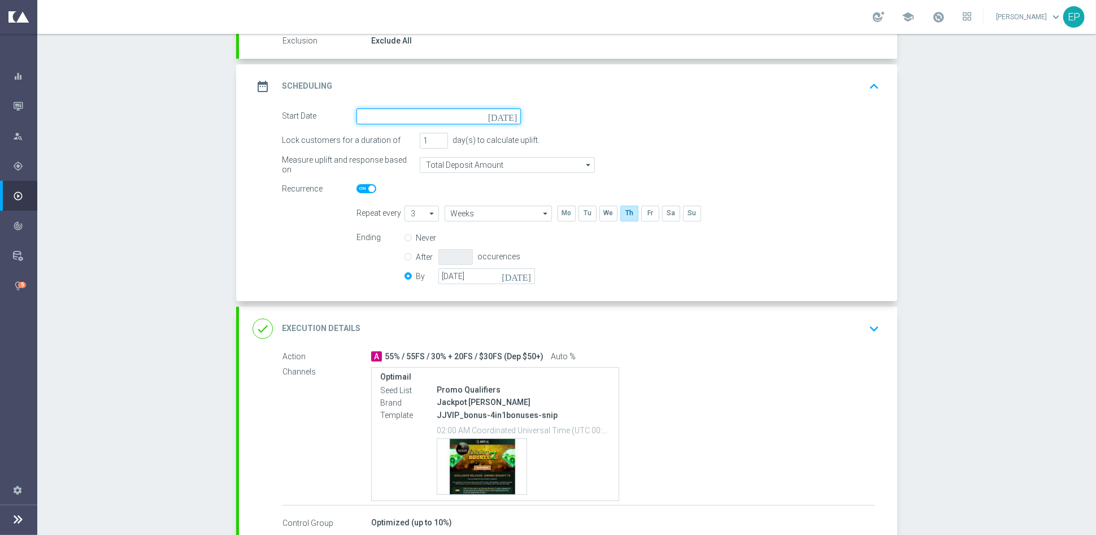
drag, startPoint x: 415, startPoint y: 109, endPoint x: 429, endPoint y: 108, distance: 13.6
click at [416, 109] on input at bounding box center [439, 117] width 164 height 16
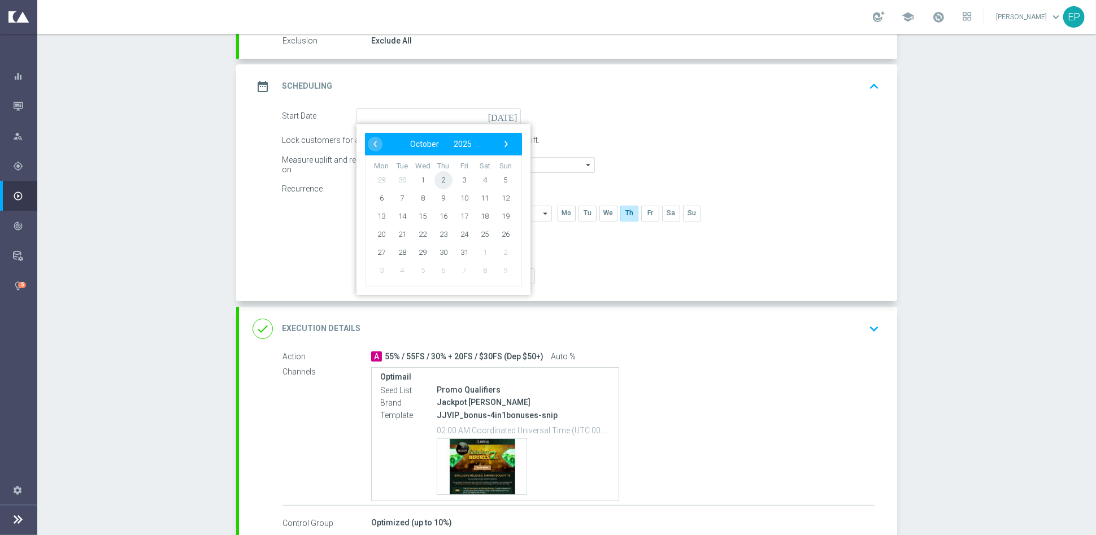
click at [440, 177] on span "2" at bounding box center [444, 180] width 18 height 18
type input "[DATE]"
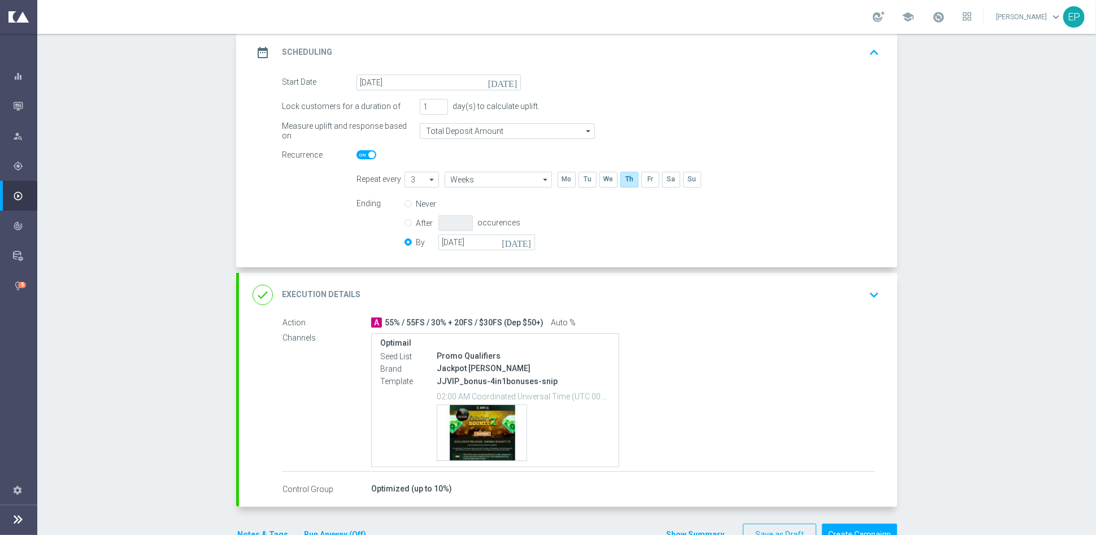
scroll to position [190, 0]
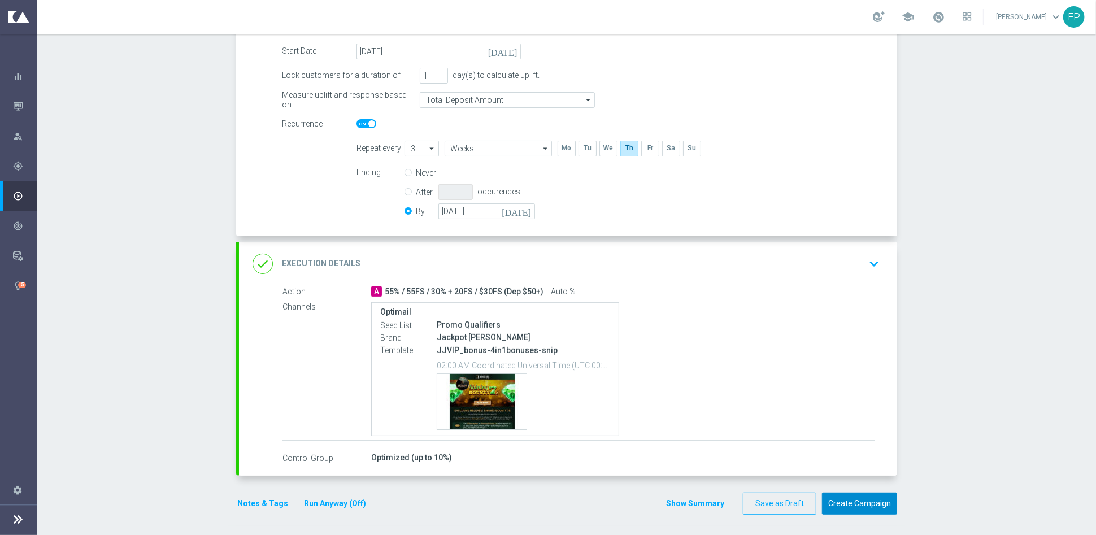
click at [853, 500] on button "Create Campaign" at bounding box center [859, 504] width 75 height 22
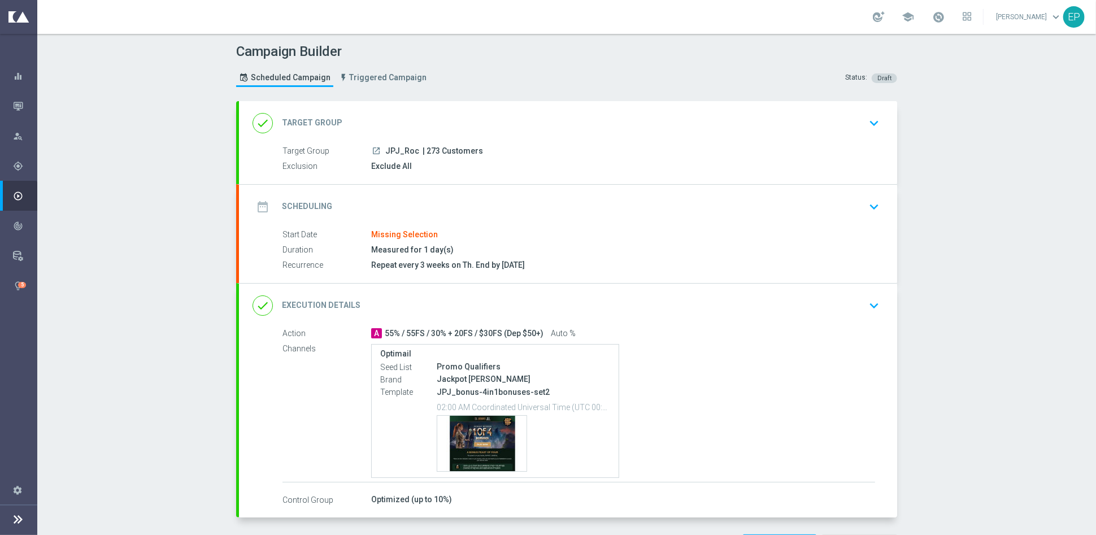
drag, startPoint x: 490, startPoint y: 116, endPoint x: 526, endPoint y: 97, distance: 41.0
click at [490, 116] on div "done Target Group keyboard_arrow_down" at bounding box center [568, 122] width 631 height 21
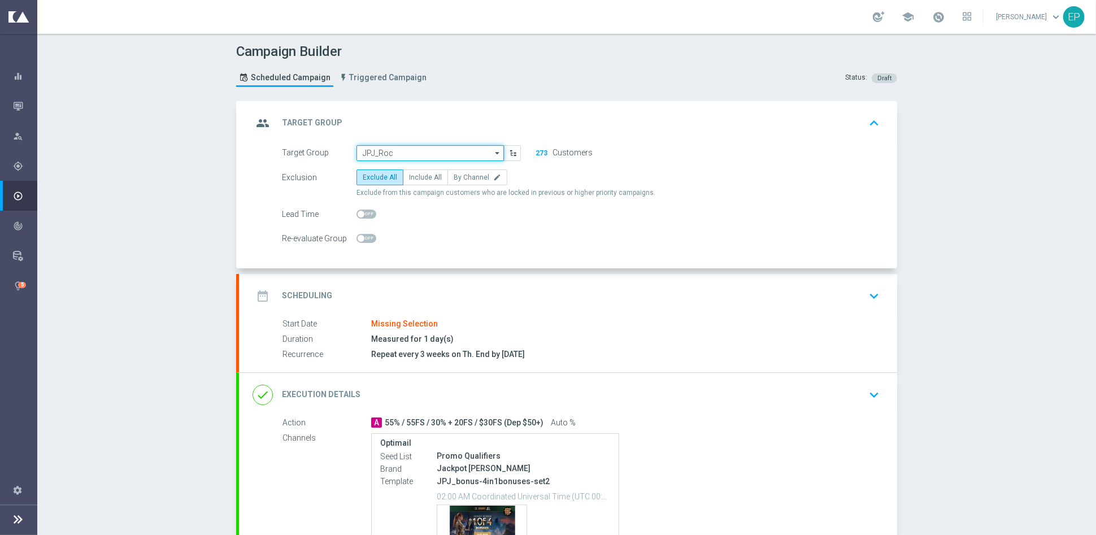
click at [424, 151] on input "JPJ_Roc" at bounding box center [430, 153] width 147 height 16
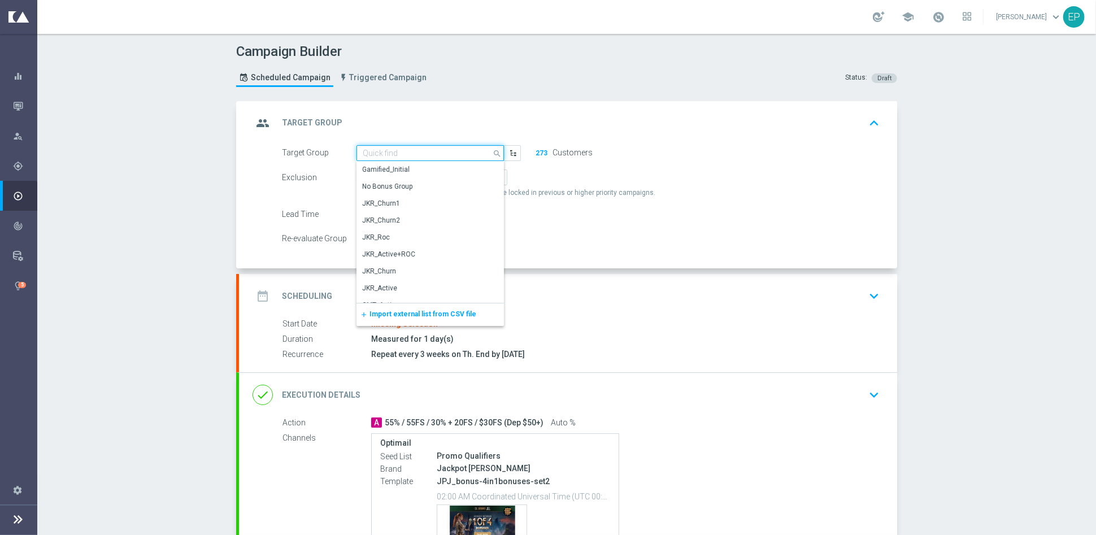
paste input "JPJ_ROC_Engaged"
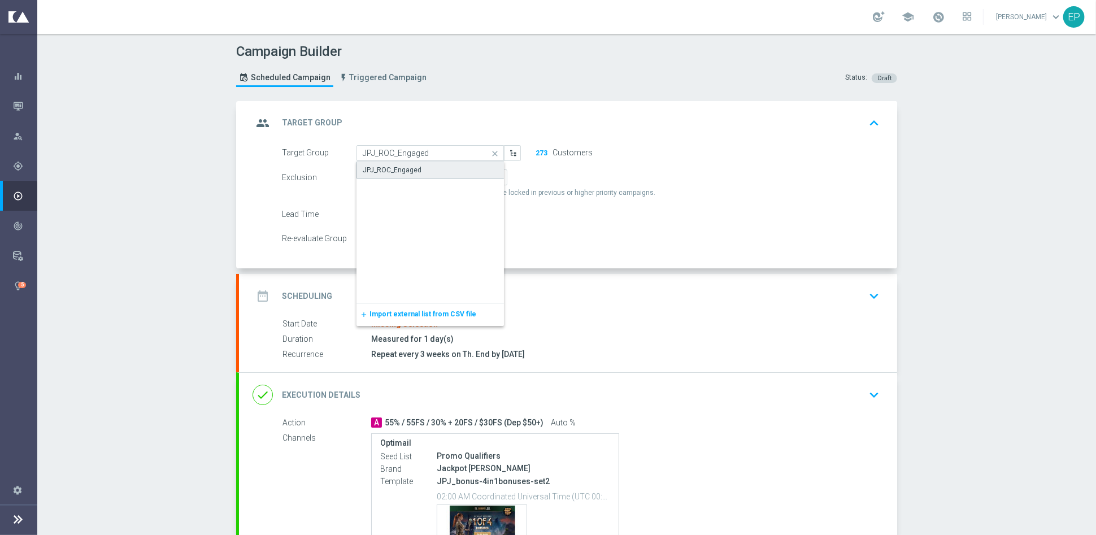
click at [415, 171] on div "JPJ_ROC_Engaged" at bounding box center [431, 170] width 148 height 17
type input "JPJ_ROC_Engaged"
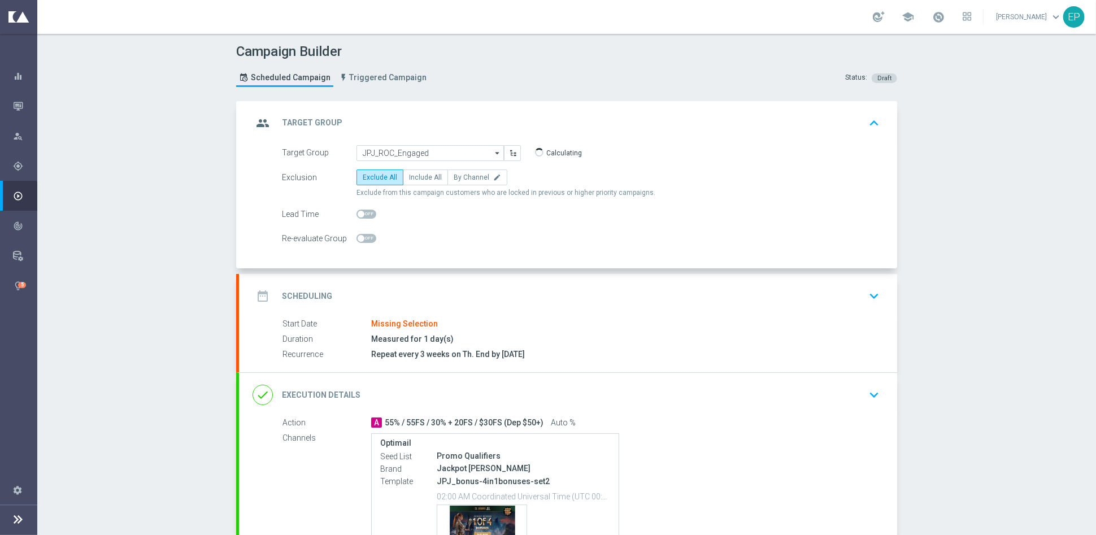
click at [420, 301] on div "date_range Scheduling keyboard_arrow_down" at bounding box center [568, 295] width 631 height 21
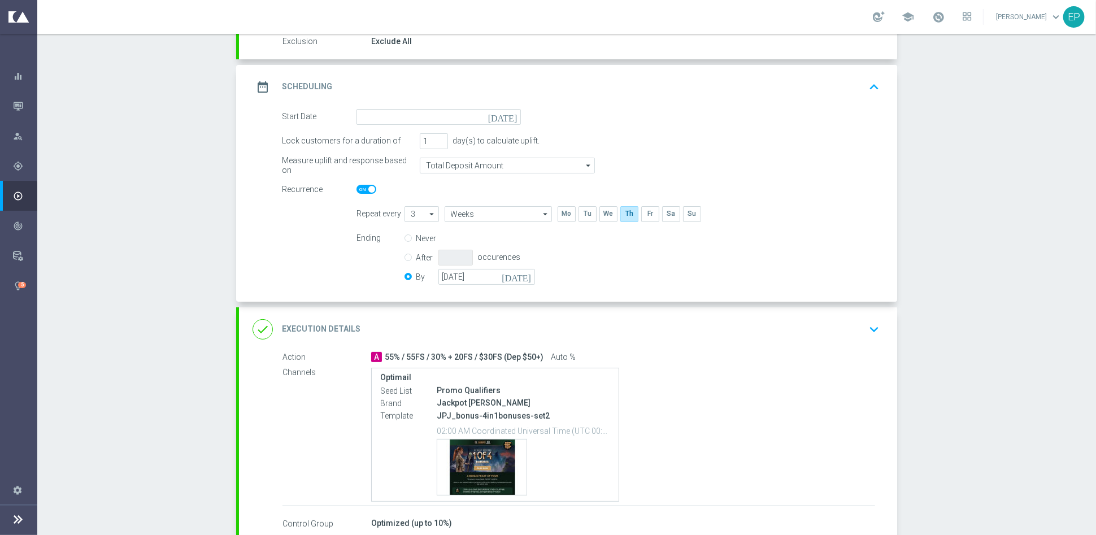
scroll to position [125, 0]
click at [432, 119] on input at bounding box center [439, 117] width 164 height 16
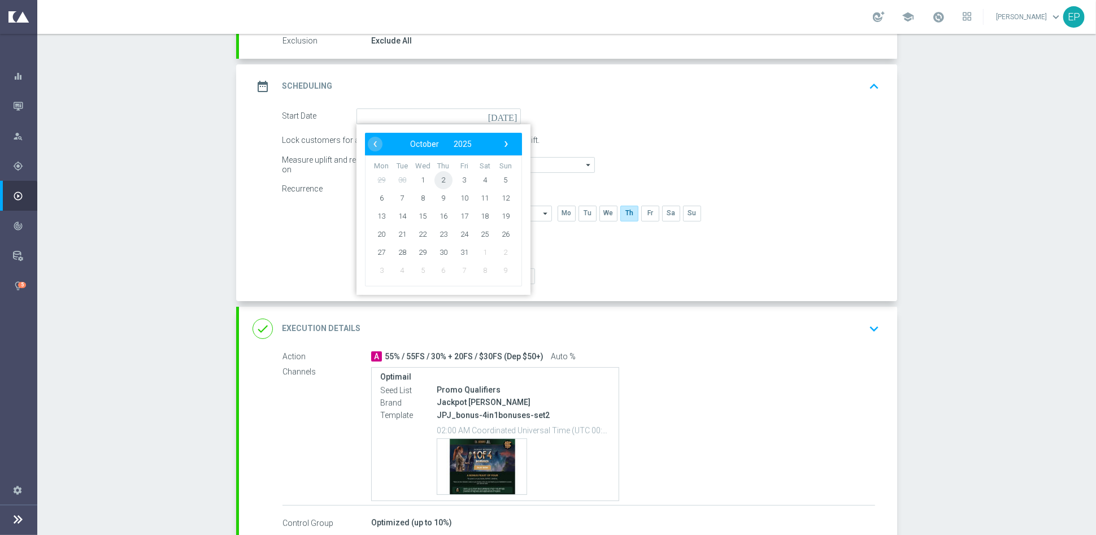
drag, startPoint x: 429, startPoint y: 182, endPoint x: 441, endPoint y: 181, distance: 11.9
click at [435, 178] on span "2" at bounding box center [444, 180] width 18 height 18
type input "[DATE]"
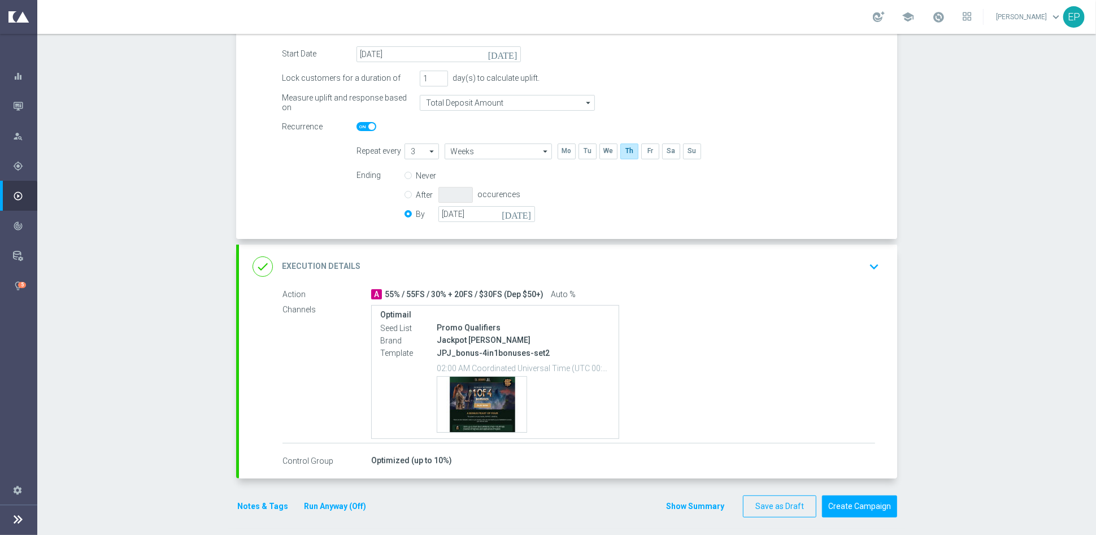
scroll to position [190, 0]
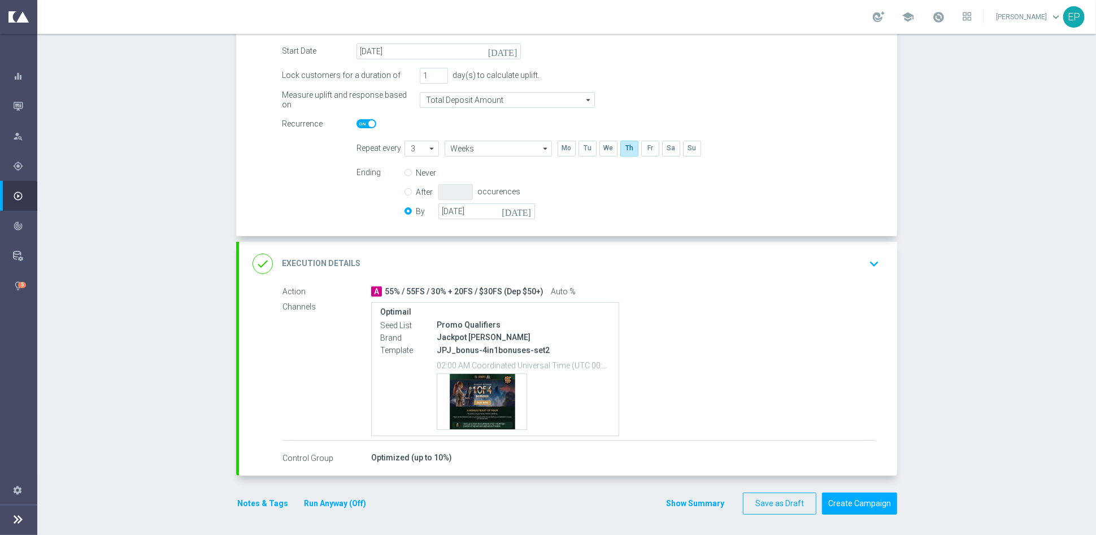
click at [556, 261] on div "done Execution Details keyboard_arrow_down" at bounding box center [568, 263] width 631 height 21
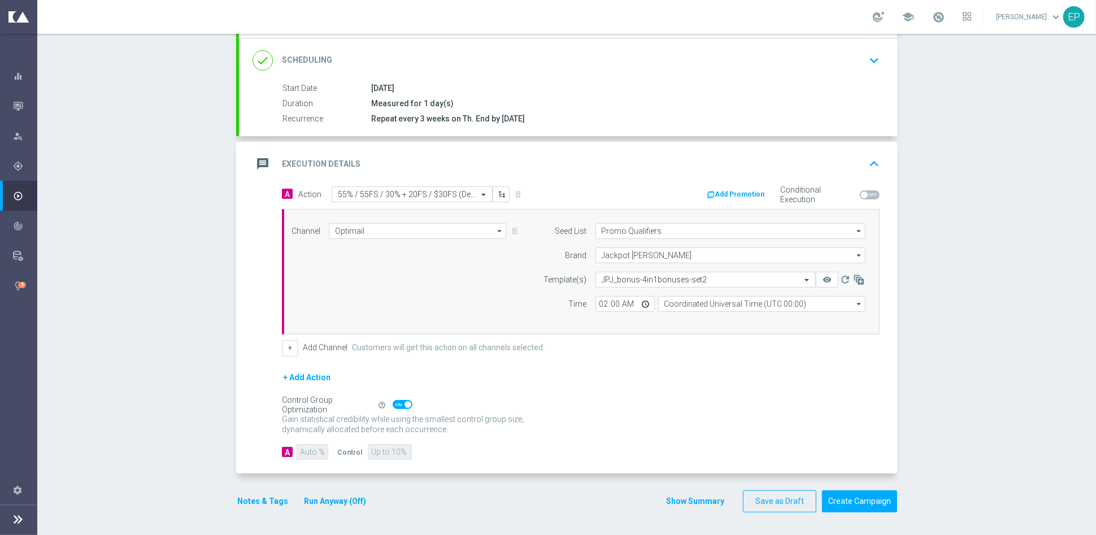
scroll to position [144, 0]
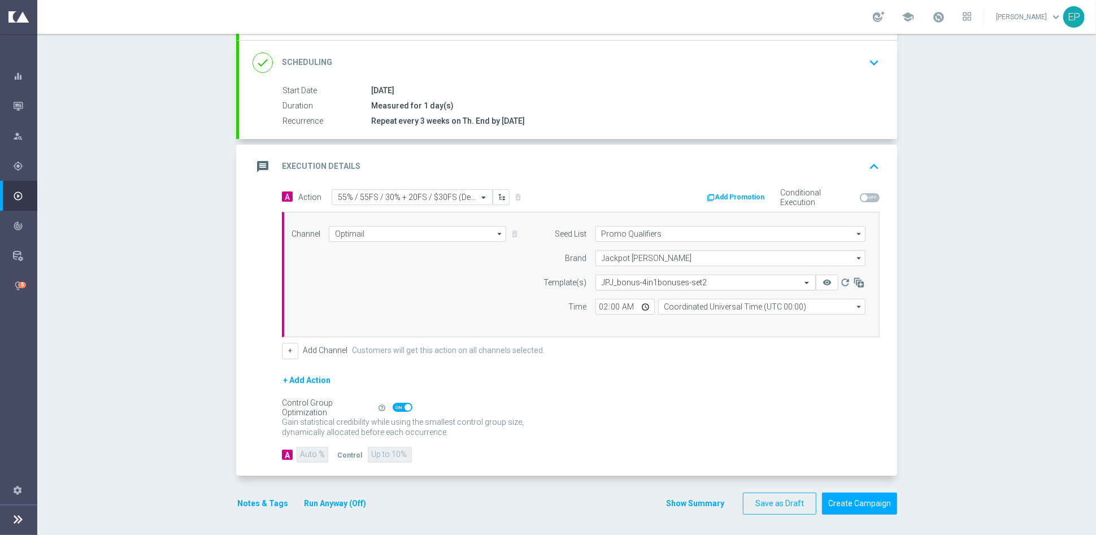
click at [654, 285] on input "text" at bounding box center [694, 283] width 185 height 10
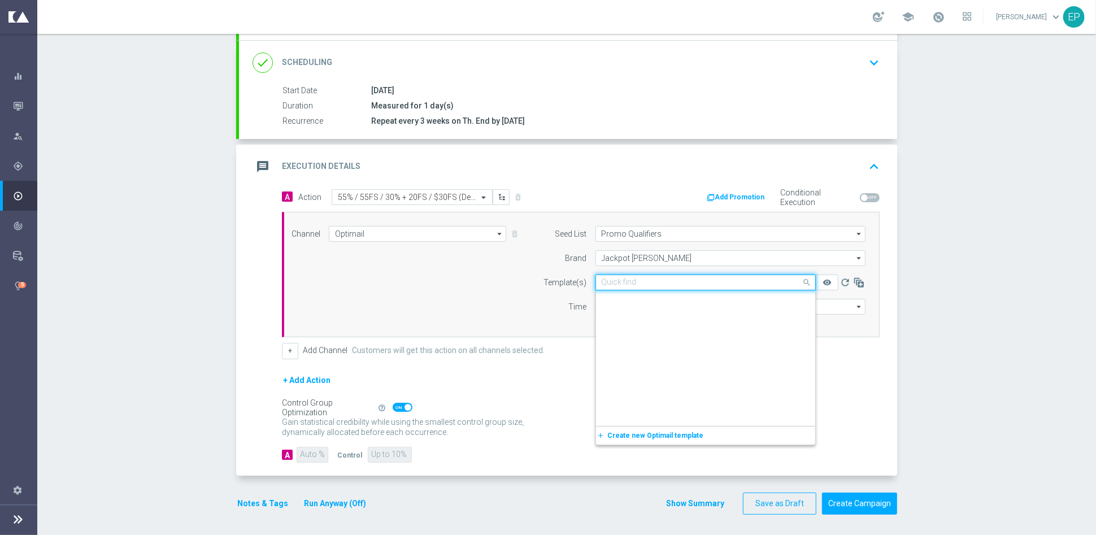
scroll to position [13501, 0]
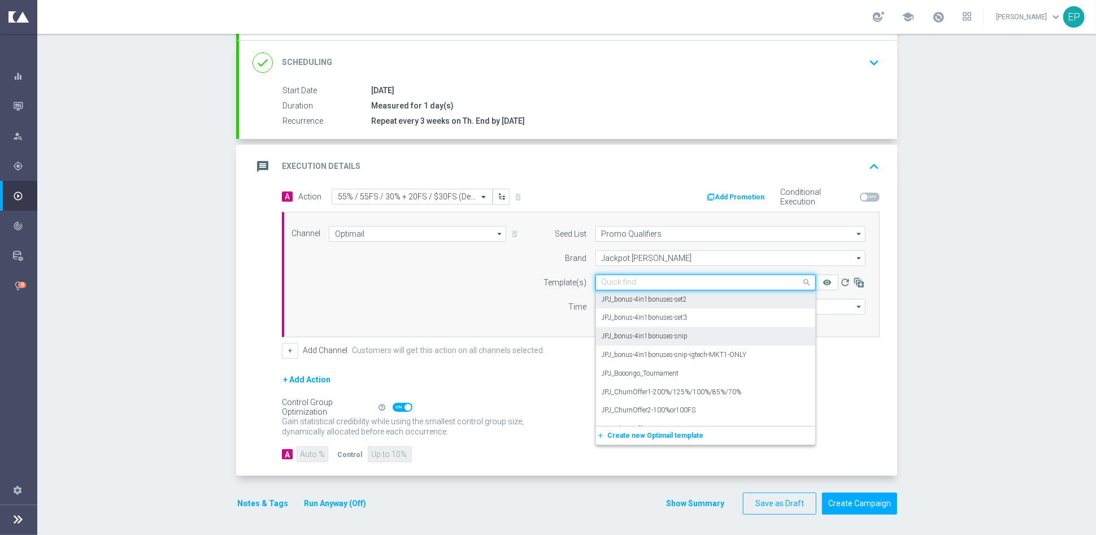
click at [702, 332] on div "JPJ_bonus-4in1bonuses-snip" at bounding box center [706, 336] width 208 height 19
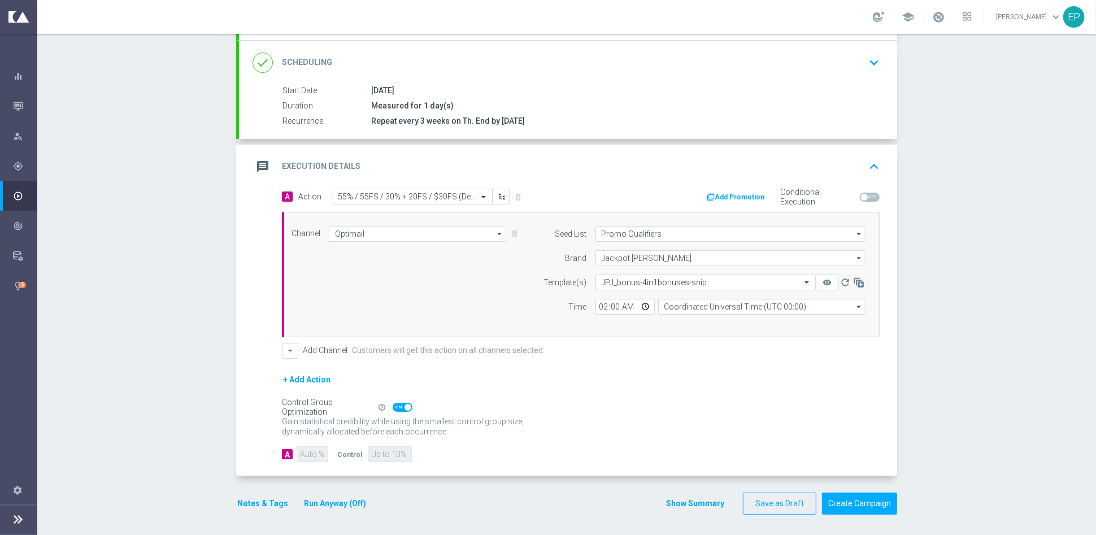
click at [677, 387] on div "+ Add Action" at bounding box center [581, 387] width 598 height 28
click at [854, 499] on button "Create Campaign" at bounding box center [859, 504] width 75 height 22
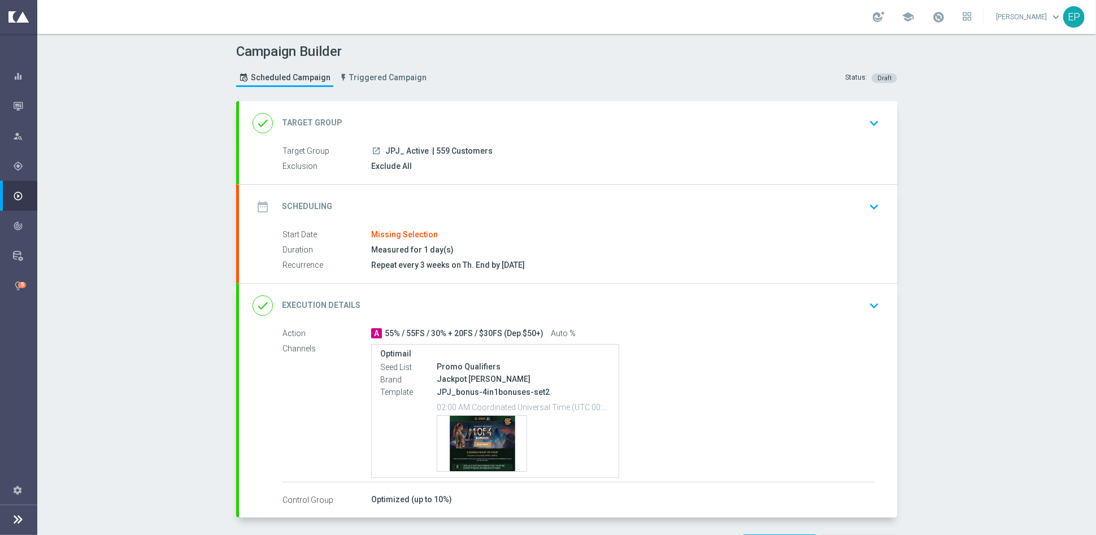
drag, startPoint x: 466, startPoint y: 112, endPoint x: 442, endPoint y: 133, distance: 32.0
click at [466, 112] on div "done Target Group keyboard_arrow_down" at bounding box center [568, 122] width 631 height 21
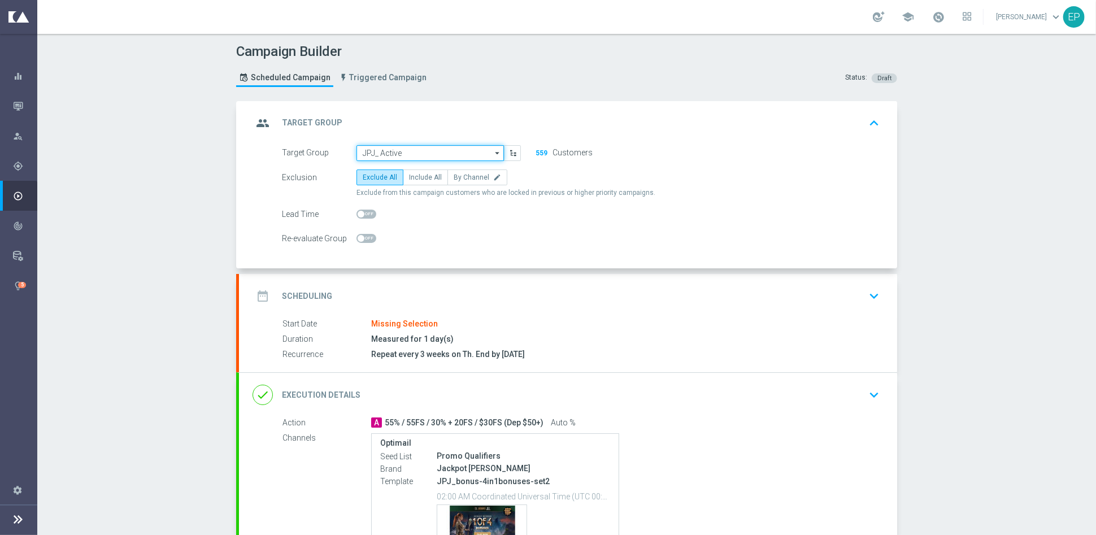
click at [435, 146] on input "JPJ_ Active" at bounding box center [430, 153] width 147 height 16
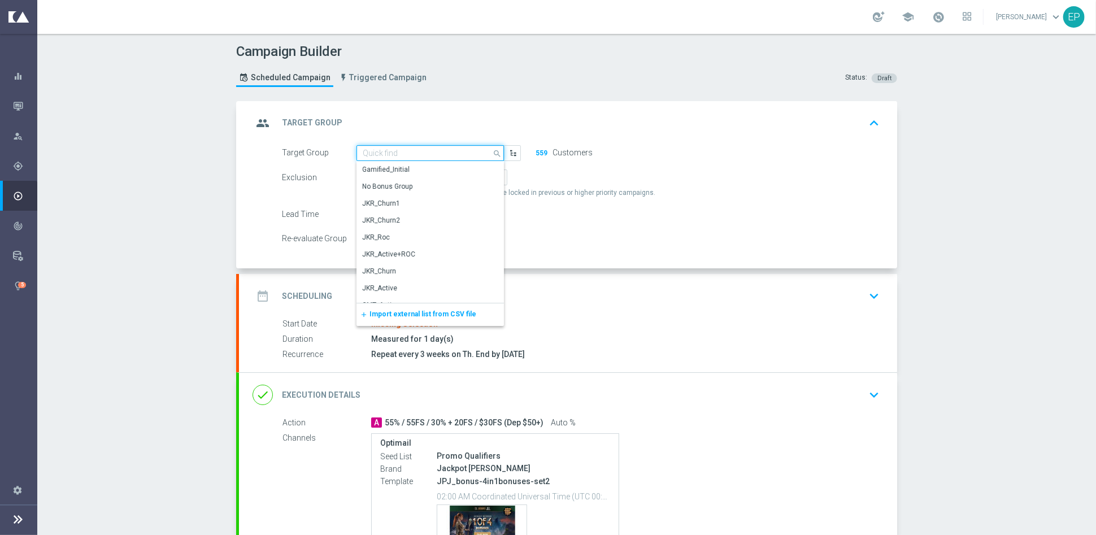
paste input "JPJ_Active_Engaged"
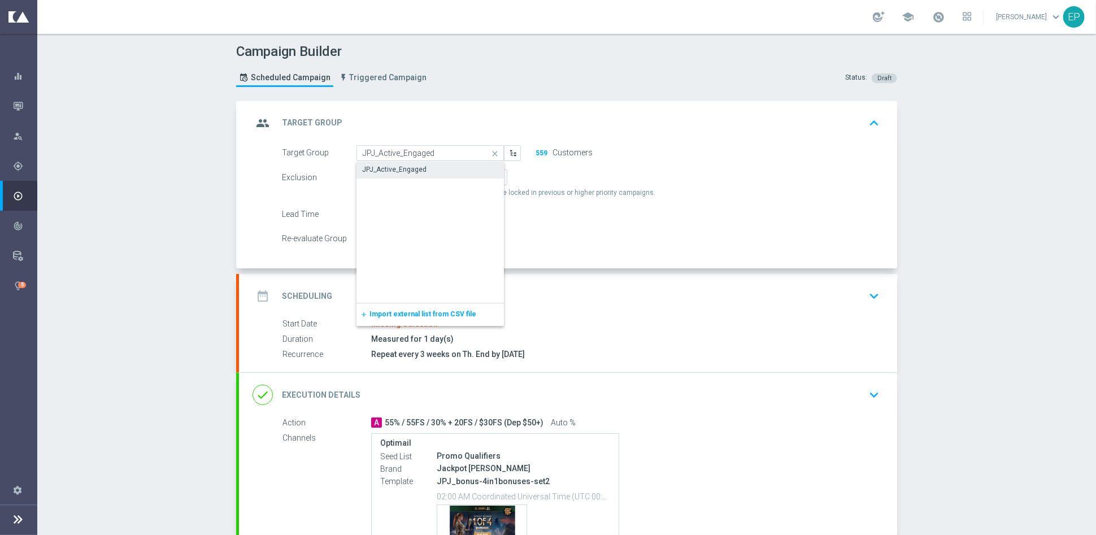
click at [436, 167] on div "JPJ_Active_Engaged" at bounding box center [431, 170] width 148 height 16
type input "JPJ_Active_Engaged"
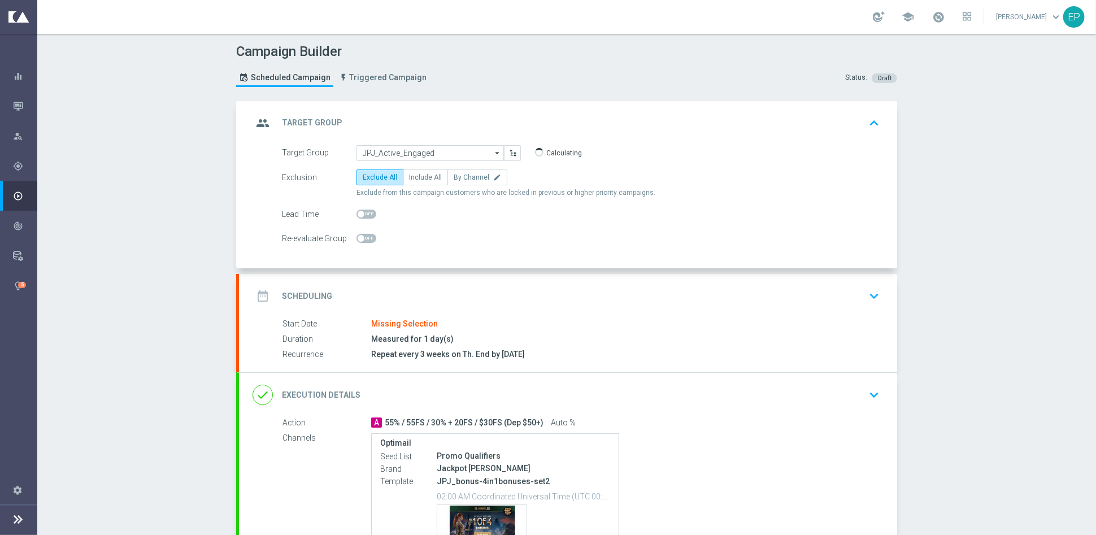
click at [465, 293] on div "date_range Scheduling keyboard_arrow_down" at bounding box center [568, 295] width 631 height 21
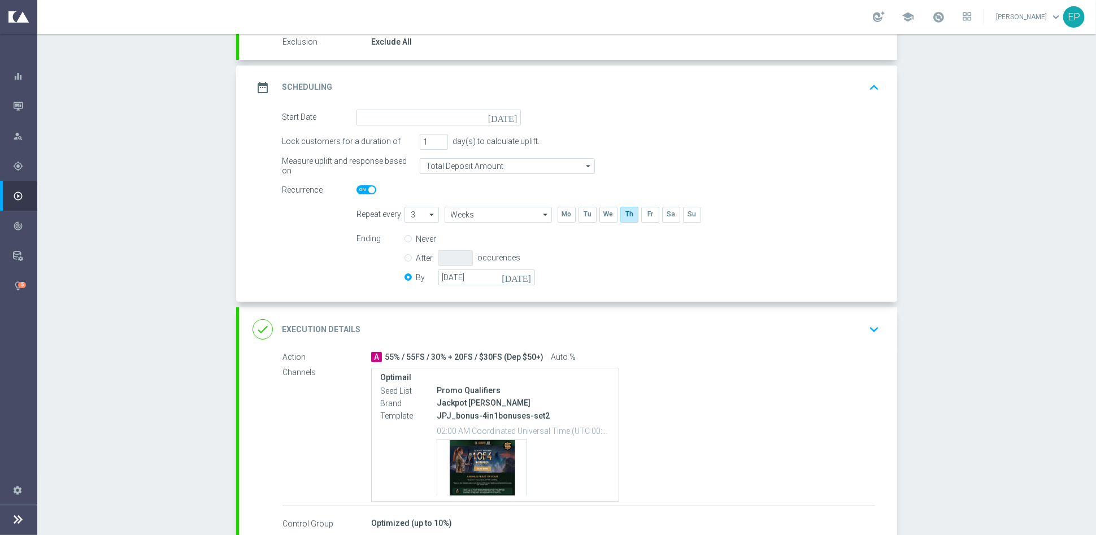
scroll to position [125, 0]
click at [446, 109] on input at bounding box center [439, 117] width 164 height 16
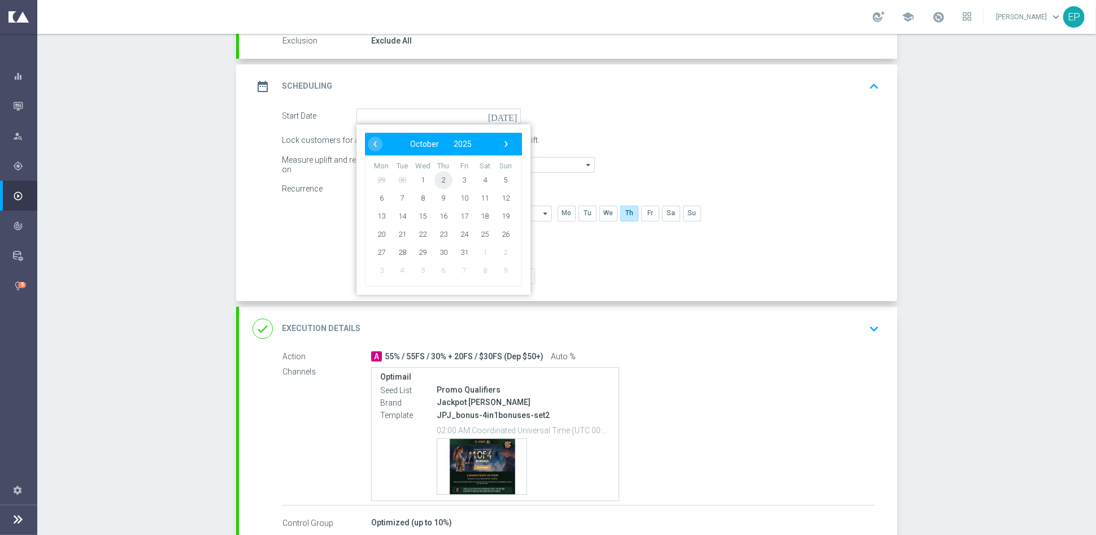
click at [435, 179] on span "2" at bounding box center [444, 180] width 18 height 18
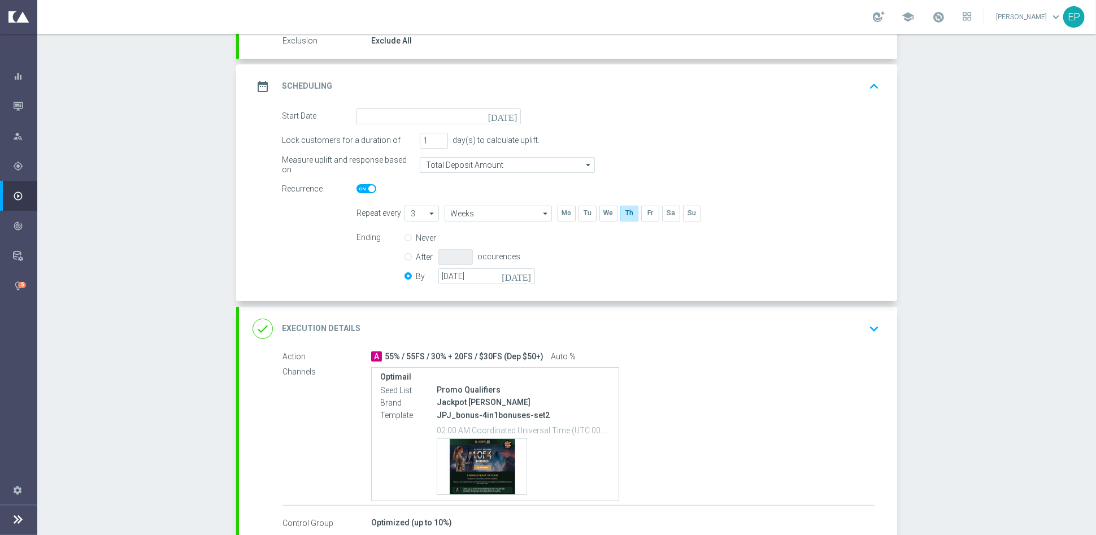
type input "[DATE]"
click at [552, 319] on div "done Execution Details keyboard_arrow_down" at bounding box center [568, 328] width 631 height 21
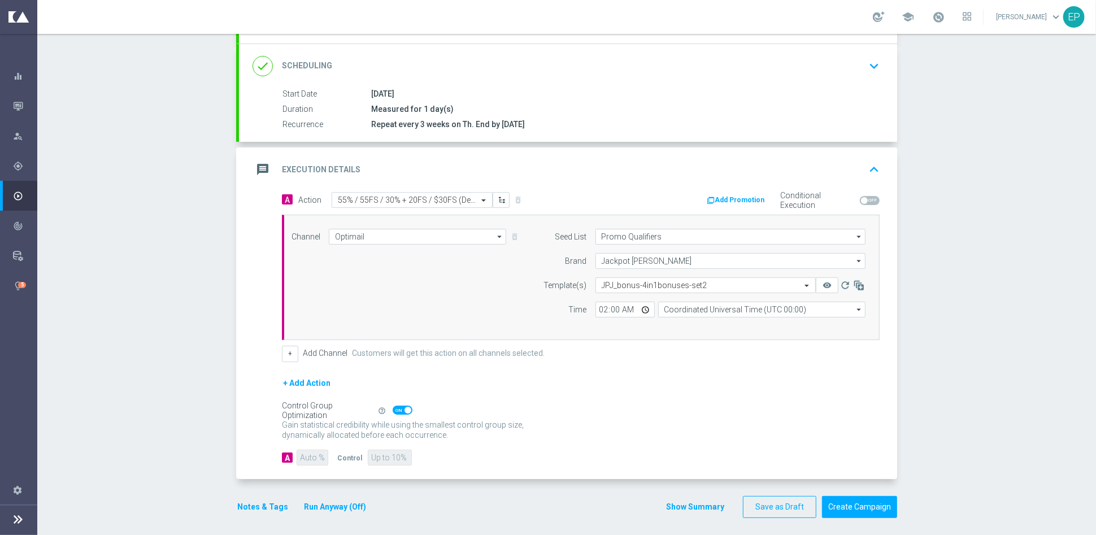
scroll to position [144, 0]
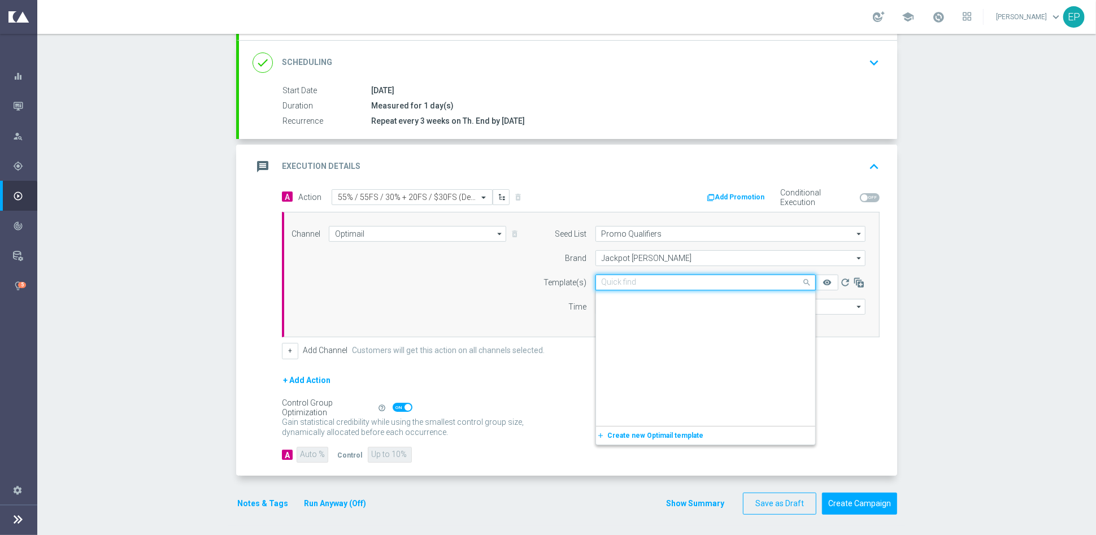
click at [647, 284] on input "text" at bounding box center [694, 283] width 185 height 10
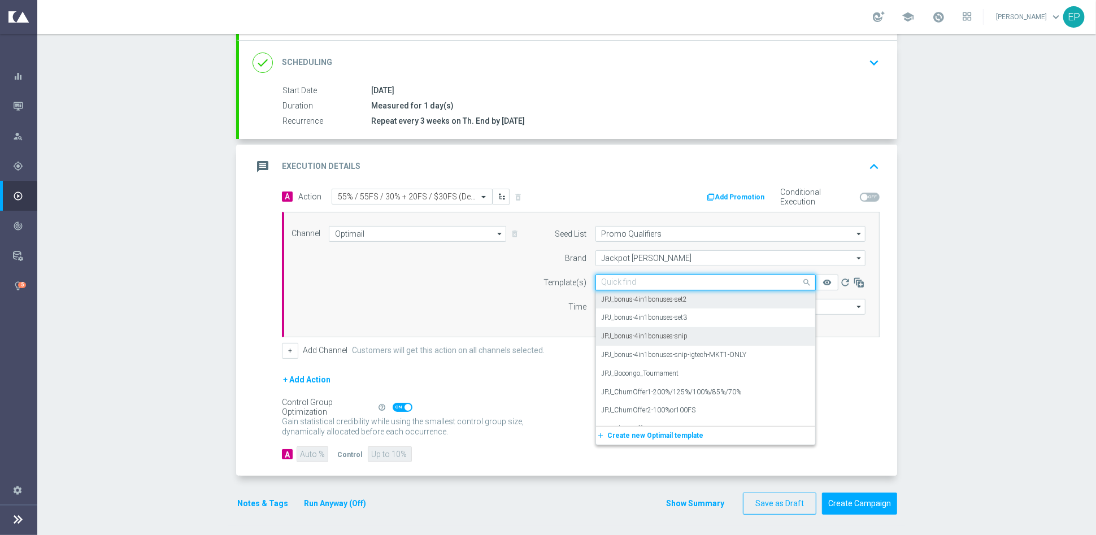
click at [710, 336] on div "JPJ_bonus-4in1bonuses-snip" at bounding box center [706, 336] width 208 height 19
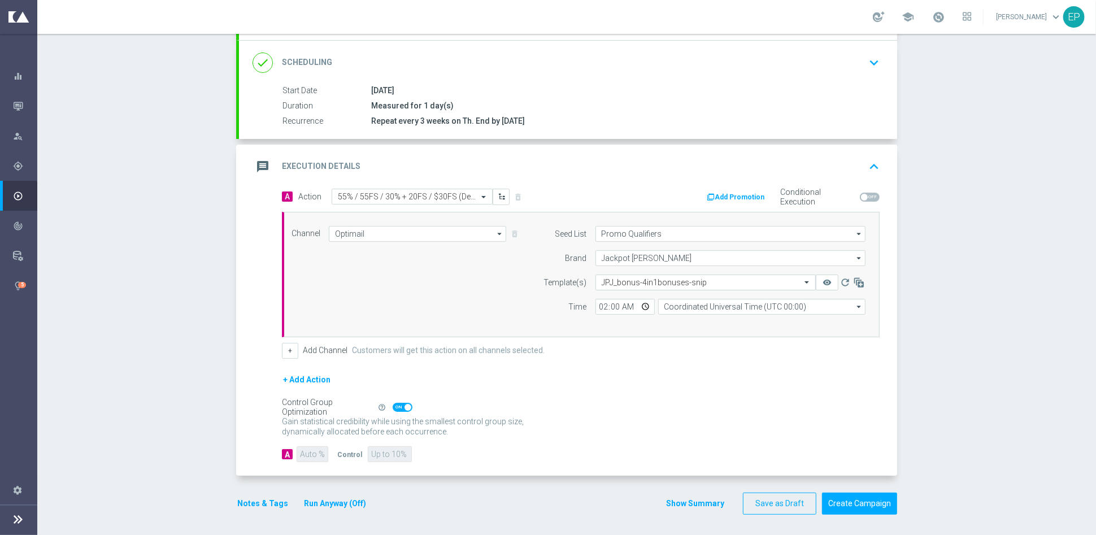
click at [678, 389] on div "+ Add Action" at bounding box center [581, 387] width 598 height 28
click at [854, 496] on button "Create Campaign" at bounding box center [859, 504] width 75 height 22
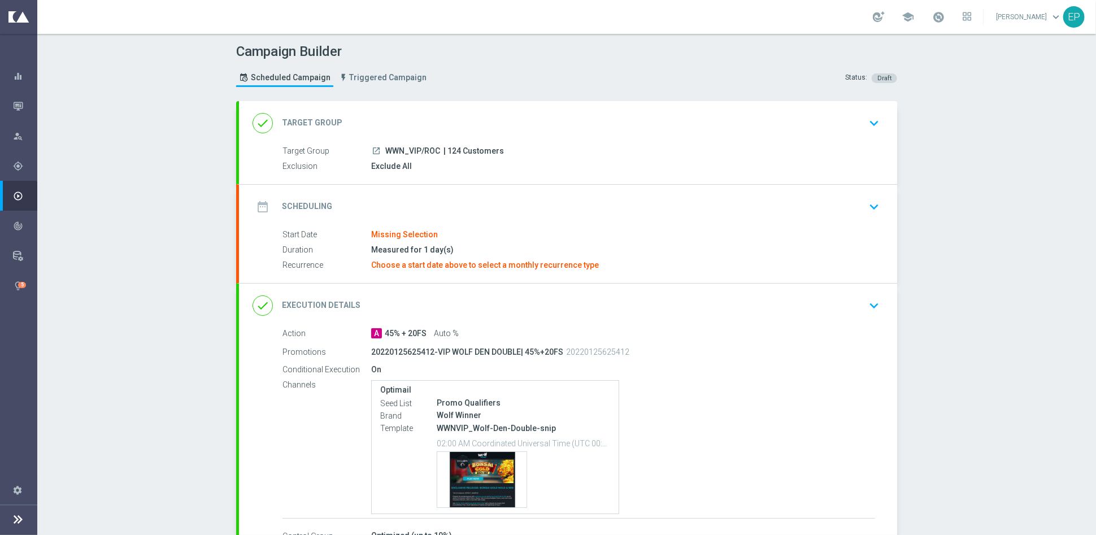
drag, startPoint x: 433, startPoint y: 109, endPoint x: 463, endPoint y: 90, distance: 35.3
click at [433, 109] on div "done Target Group keyboard_arrow_down" at bounding box center [568, 123] width 658 height 44
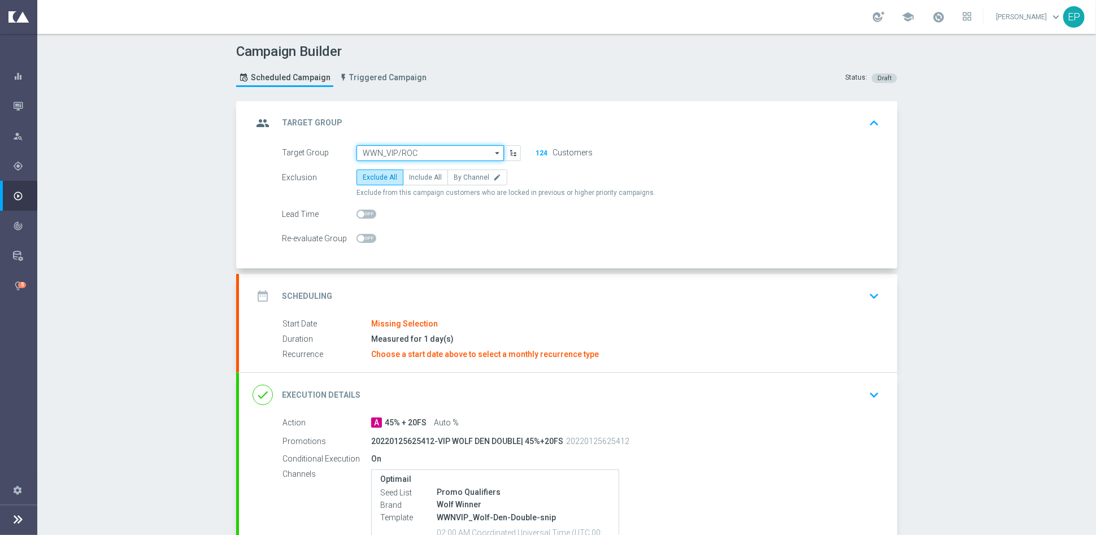
click at [428, 153] on input "WWN_VIP/ROC" at bounding box center [430, 153] width 147 height 16
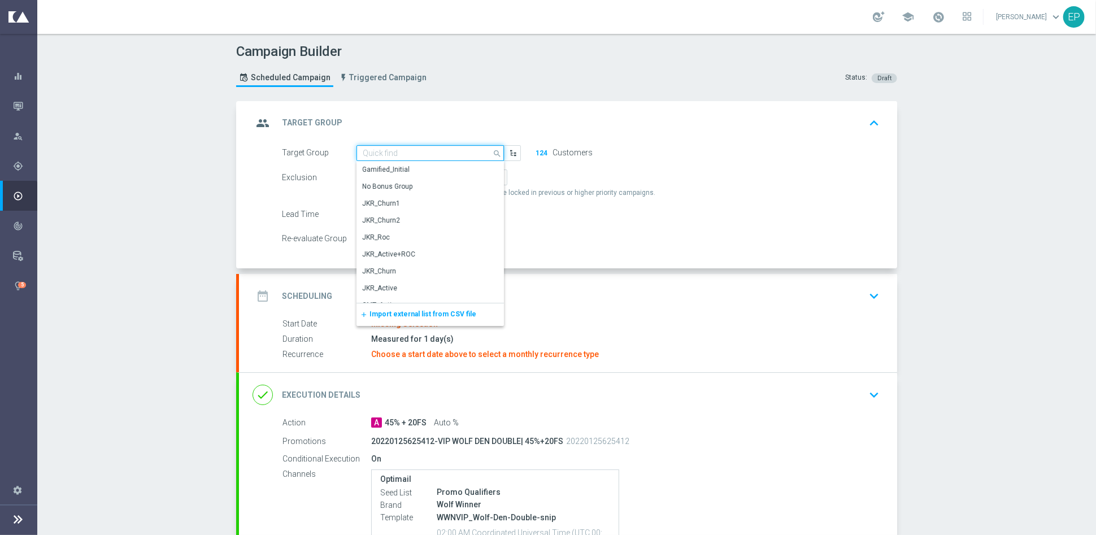
paste input "WWN_ROC_Engaged"
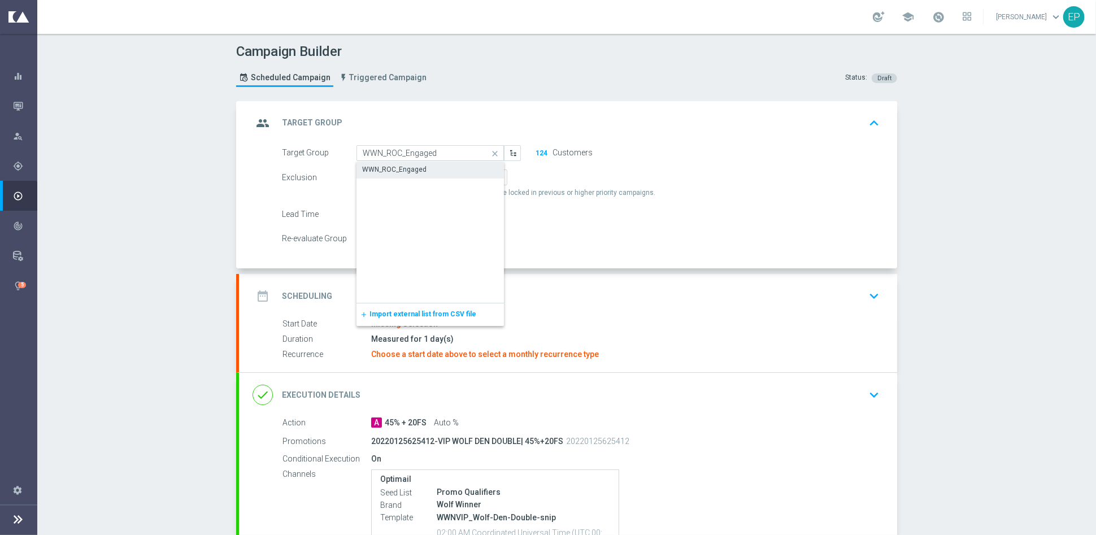
click at [413, 164] on div "WWN_ROC_Engaged" at bounding box center [394, 169] width 64 height 10
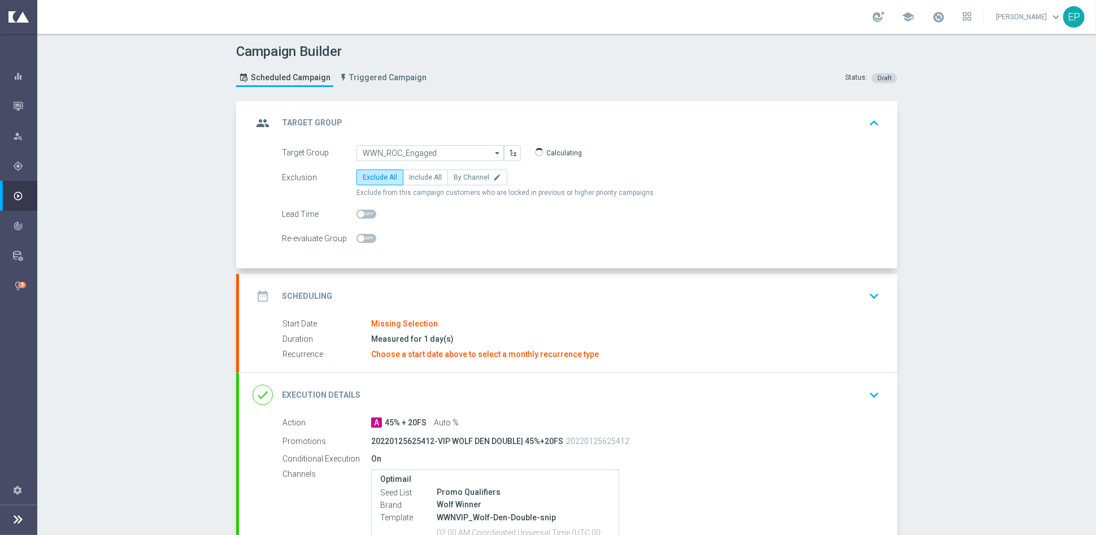
type input "WWN_ROC_Engaged"
click at [453, 290] on div "date_range Scheduling keyboard_arrow_down" at bounding box center [568, 295] width 631 height 21
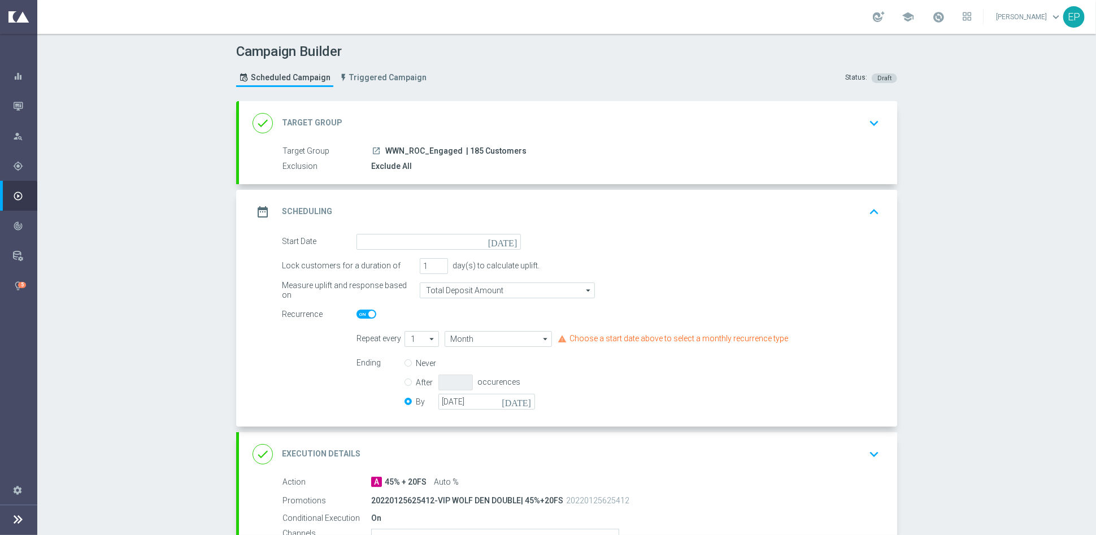
click at [429, 113] on div "done Target Group keyboard_arrow_down" at bounding box center [568, 122] width 631 height 21
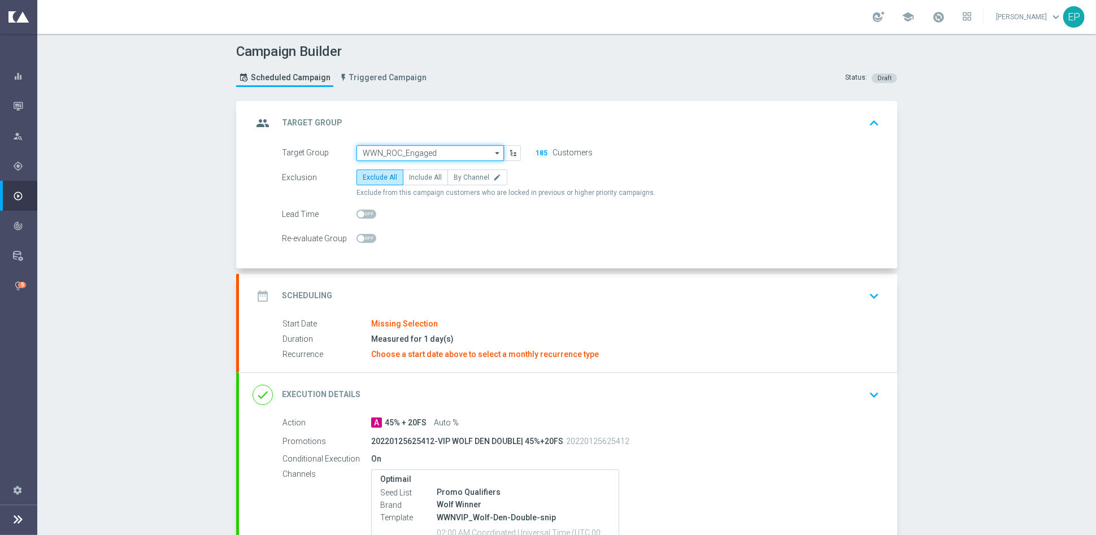
click at [417, 155] on input "WWN_ROC_Engaged" at bounding box center [430, 153] width 147 height 16
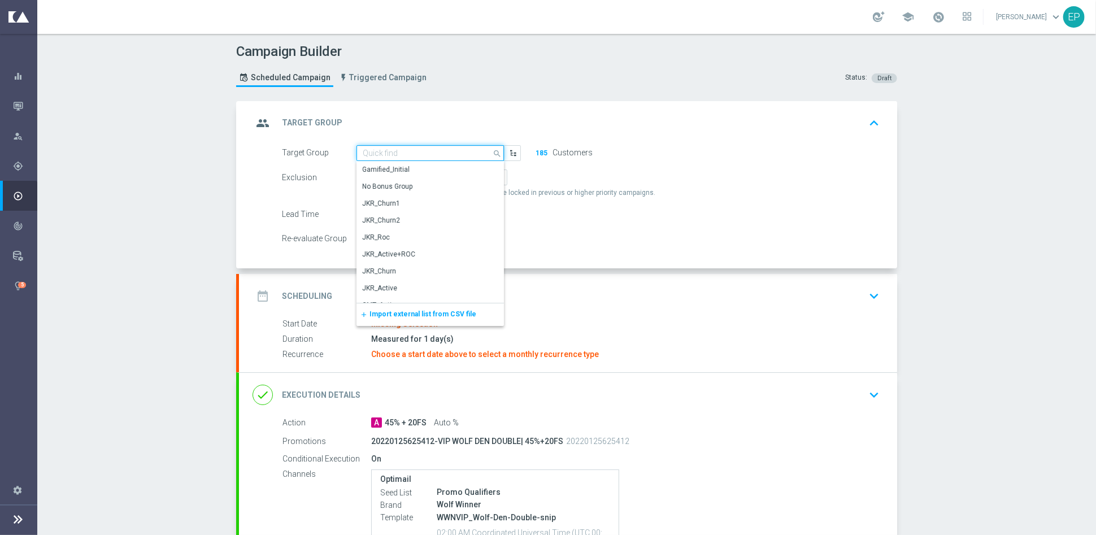
paste input "WWN_VIP/ROC_Engaged"
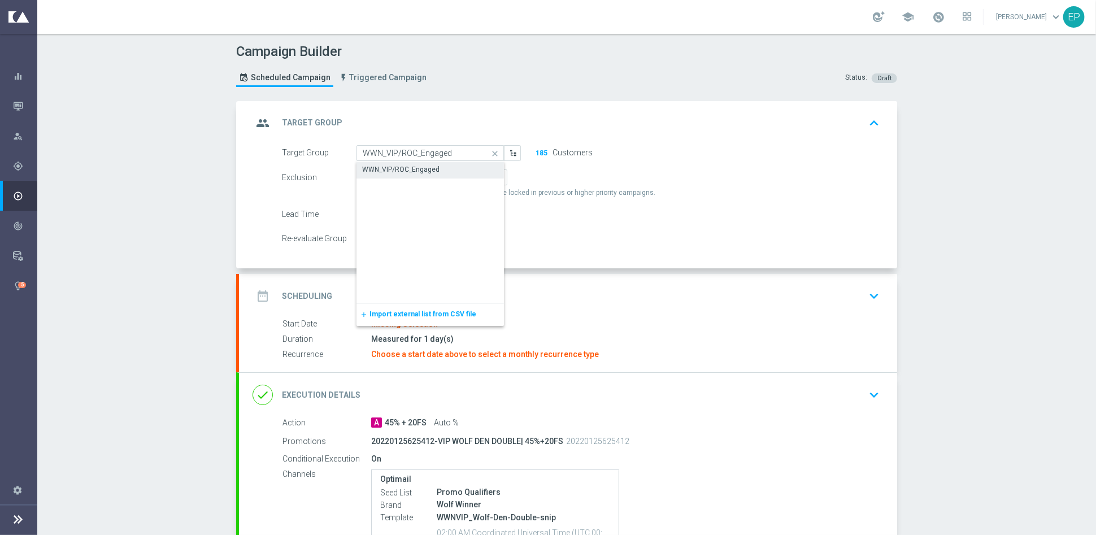
click at [411, 168] on div "WWN_VIP/ROC_Engaged" at bounding box center [400, 169] width 77 height 10
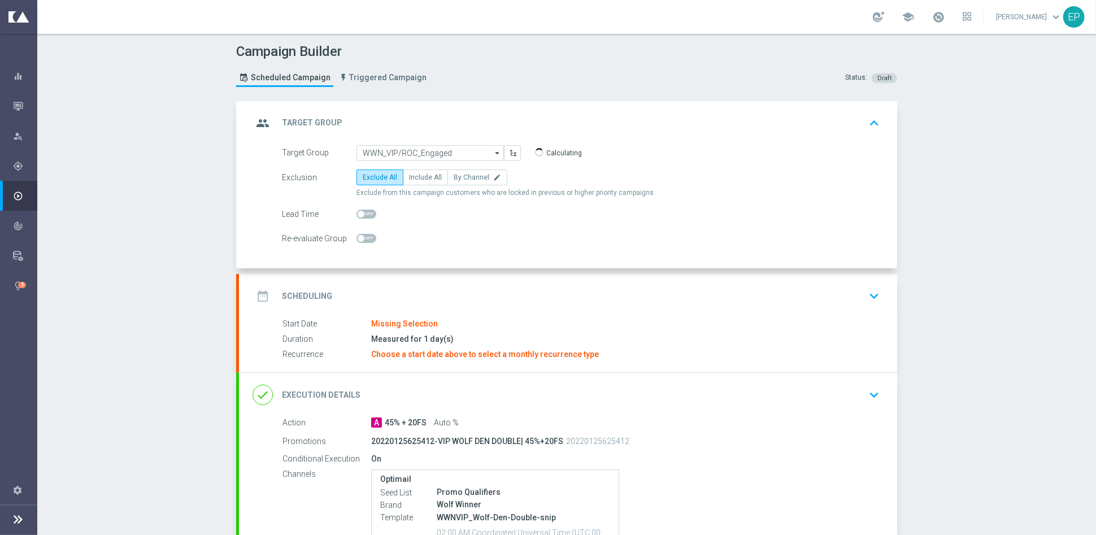
type input "WWN_VIP/ROC_Engaged"
click at [429, 289] on div "date_range Scheduling keyboard_arrow_down" at bounding box center [568, 295] width 631 height 21
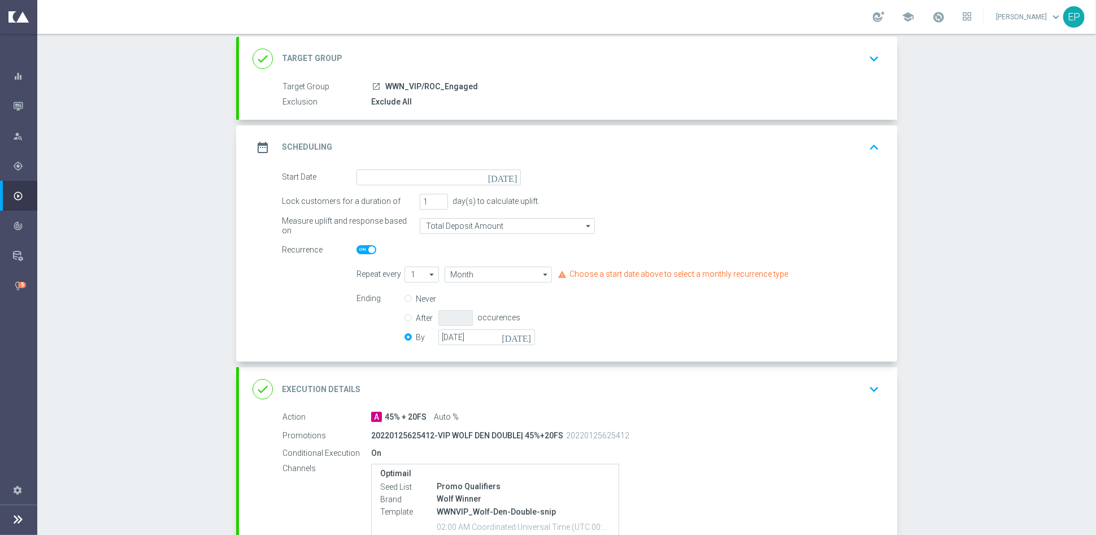
scroll to position [125, 0]
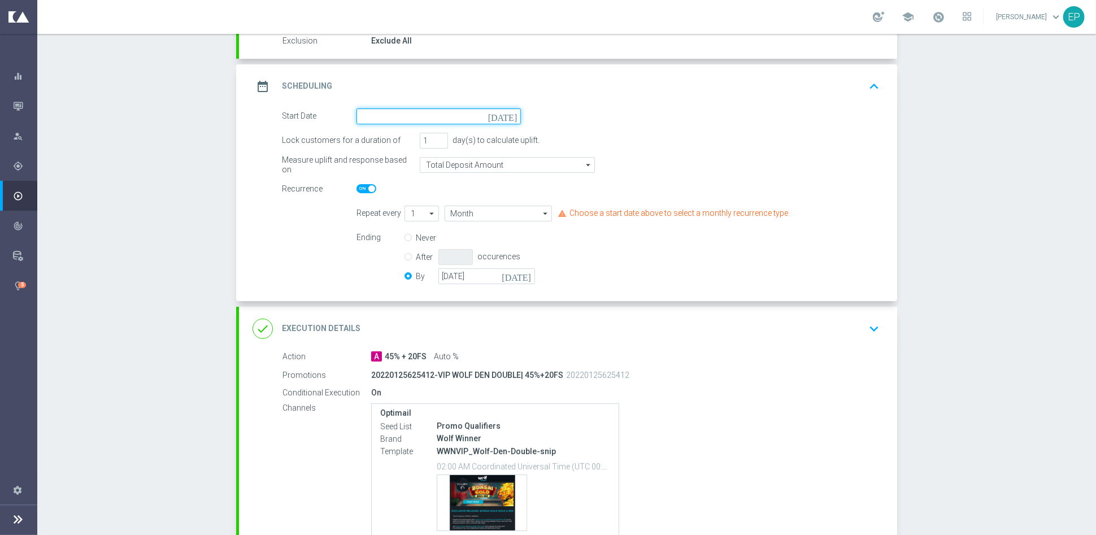
click at [446, 109] on input at bounding box center [439, 117] width 164 height 16
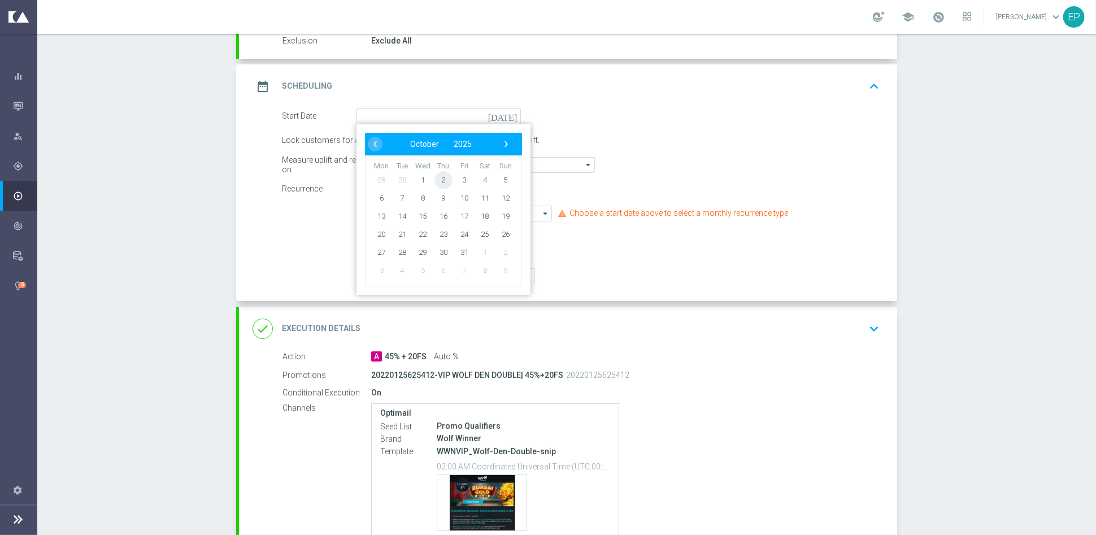
click at [440, 171] on span "2" at bounding box center [444, 180] width 18 height 18
type input "02 Oct 2025"
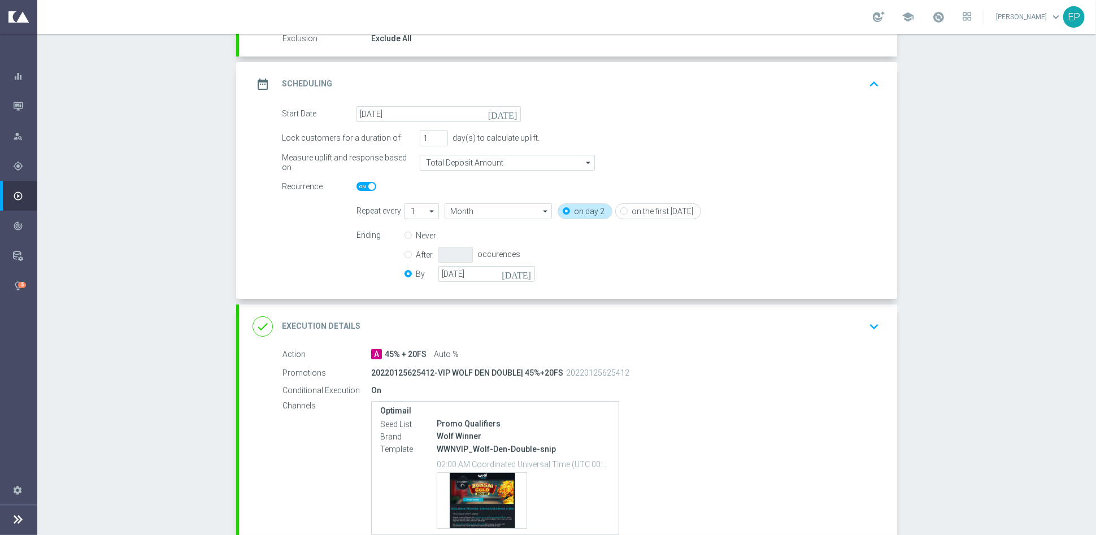
scroll to position [227, 0]
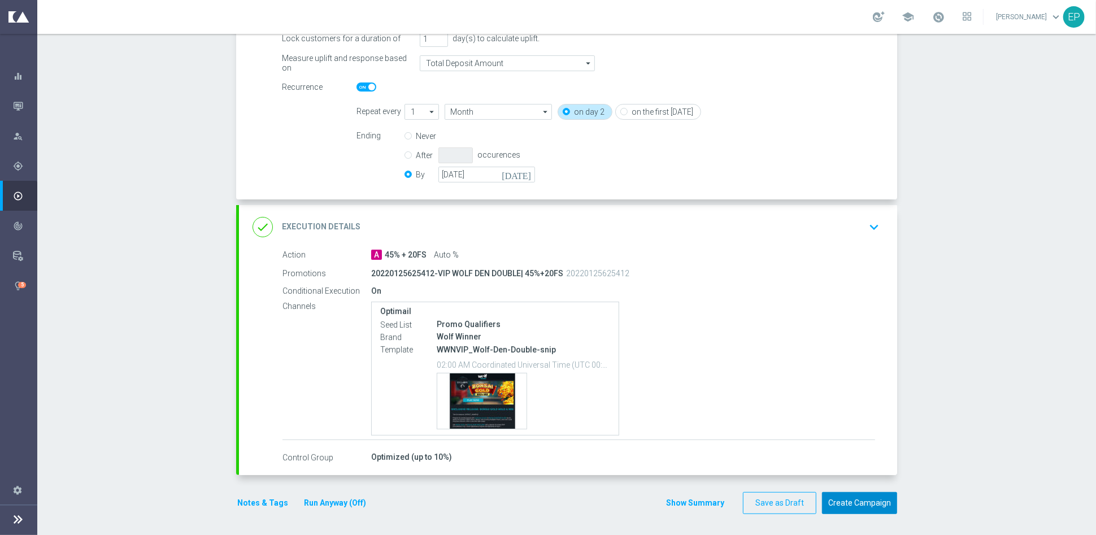
click at [836, 505] on button "Create Campaign" at bounding box center [859, 503] width 75 height 22
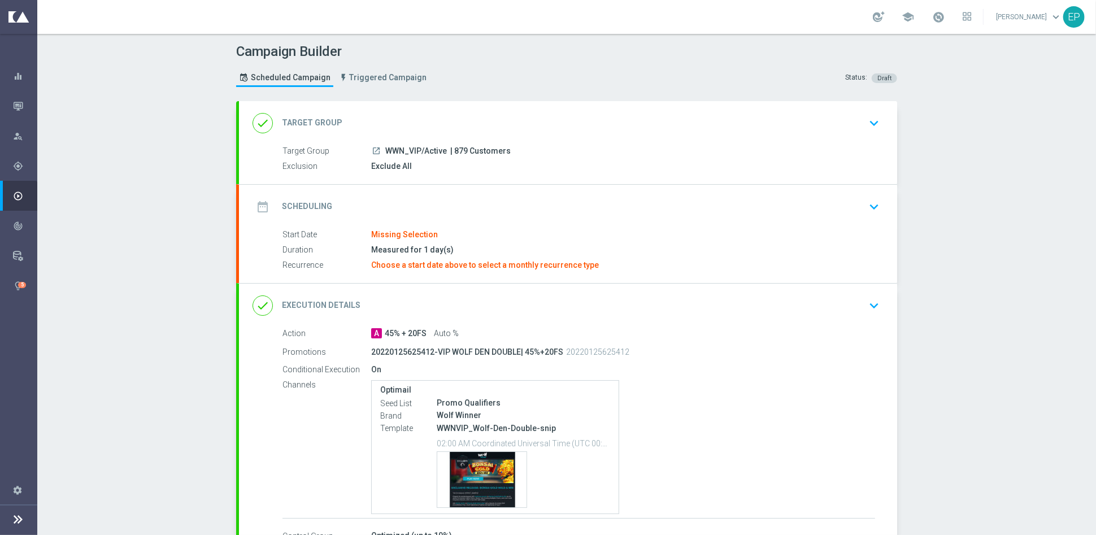
click at [398, 107] on div "done Target Group keyboard_arrow_down" at bounding box center [568, 123] width 658 height 44
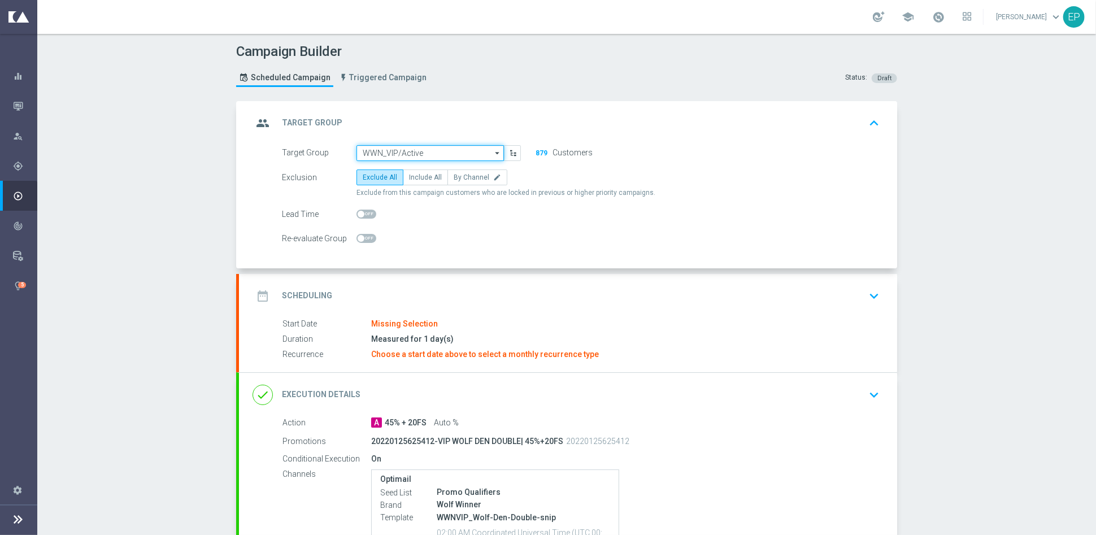
click at [428, 151] on input "WWN_VIP/Active" at bounding box center [430, 153] width 147 height 16
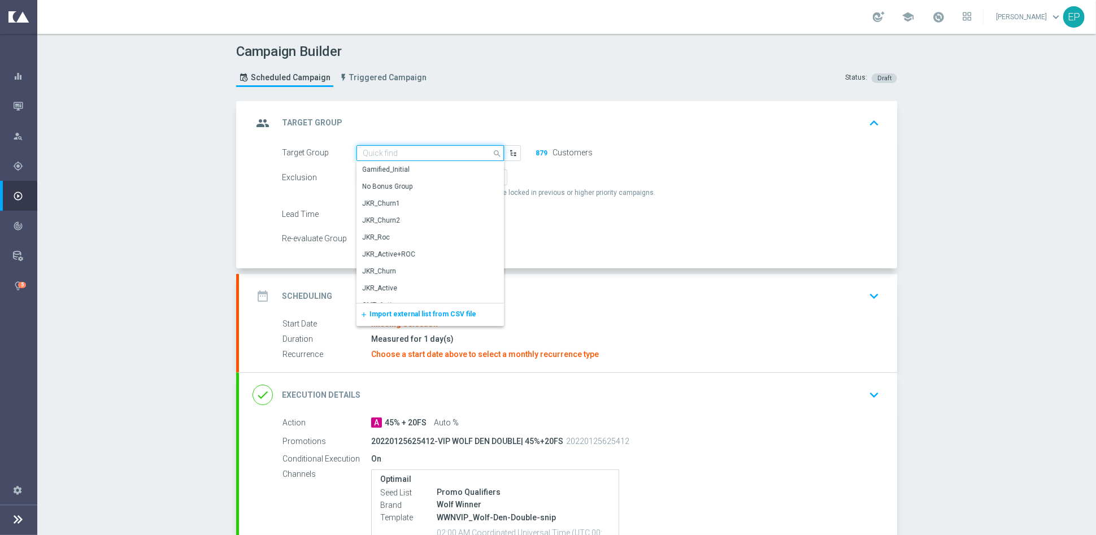
paste input "WWN_VIP/Active_Engaged"
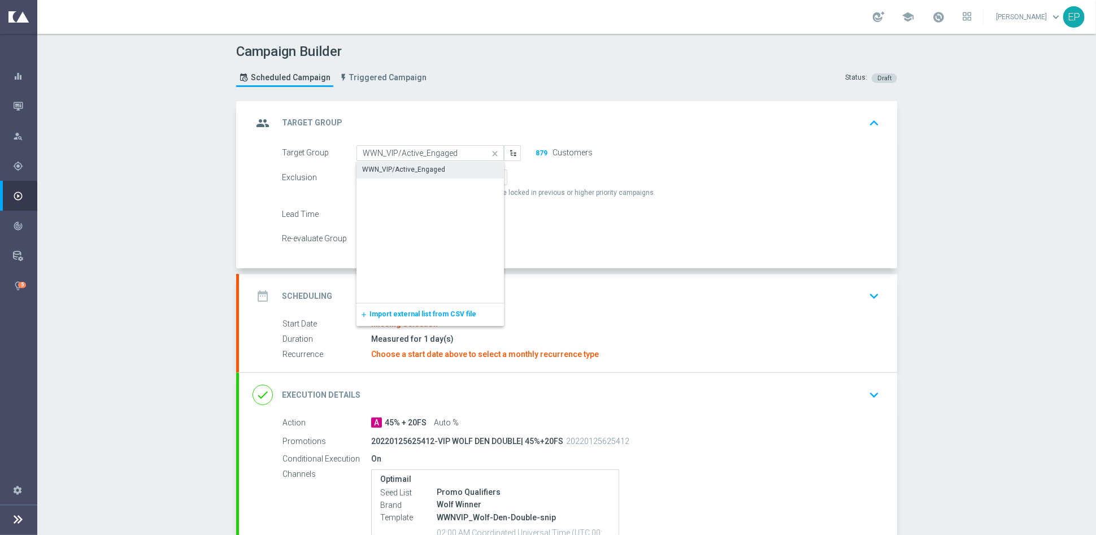
click at [423, 171] on div "WWN_VIP/Active_Engaged" at bounding box center [403, 169] width 83 height 10
type input "WWN_VIP/Active_Engaged"
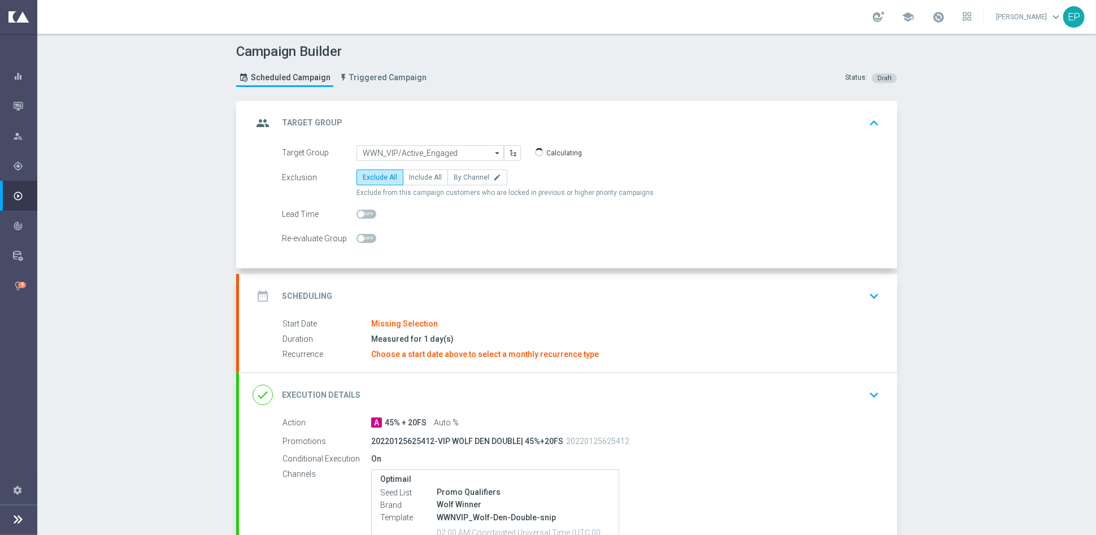
click at [451, 287] on div "date_range Scheduling keyboard_arrow_down" at bounding box center [568, 295] width 631 height 21
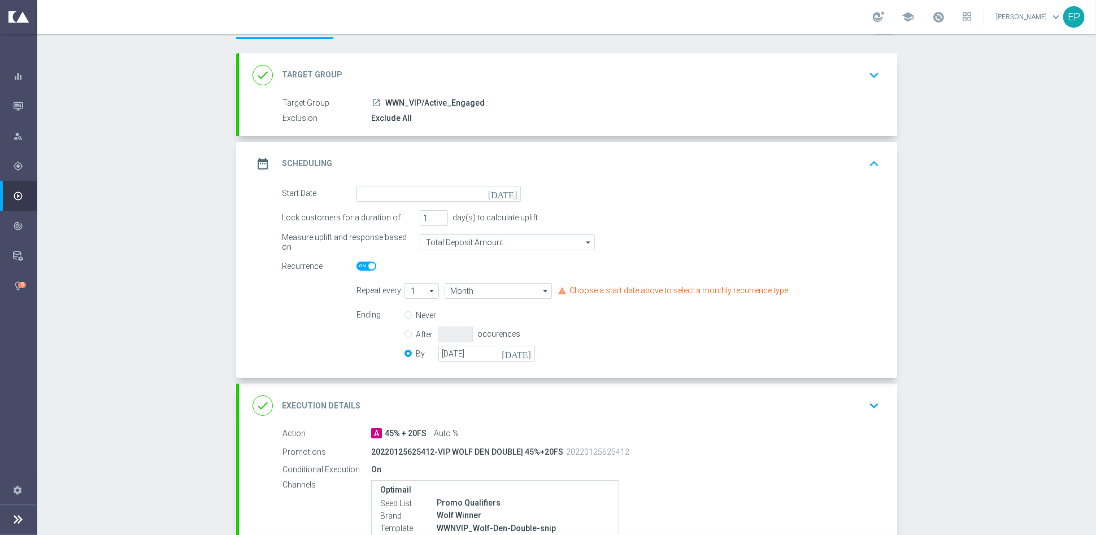
scroll to position [63, 0]
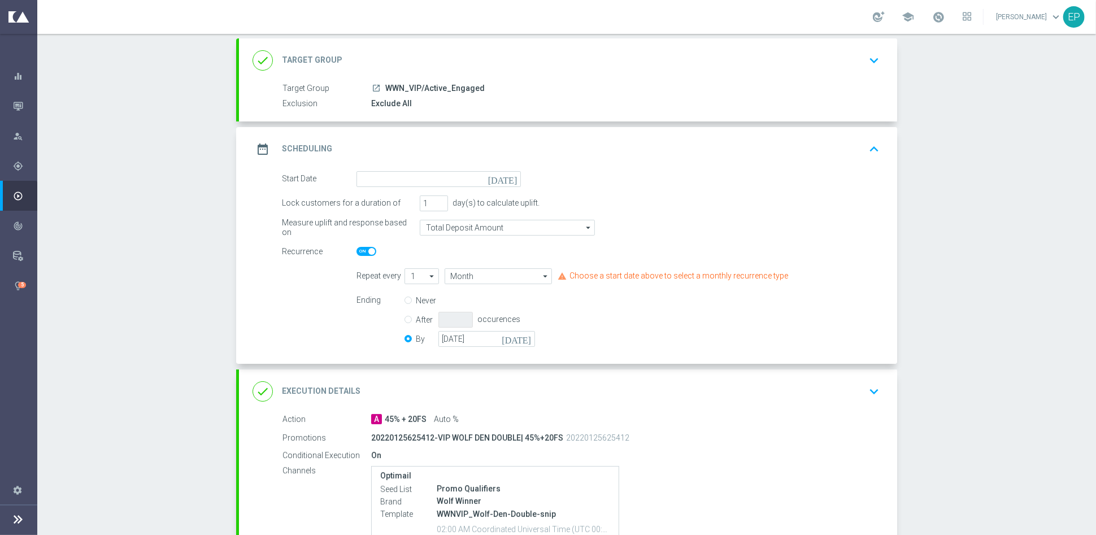
click at [440, 169] on div "date_range Scheduling keyboard_arrow_up" at bounding box center [568, 149] width 658 height 44
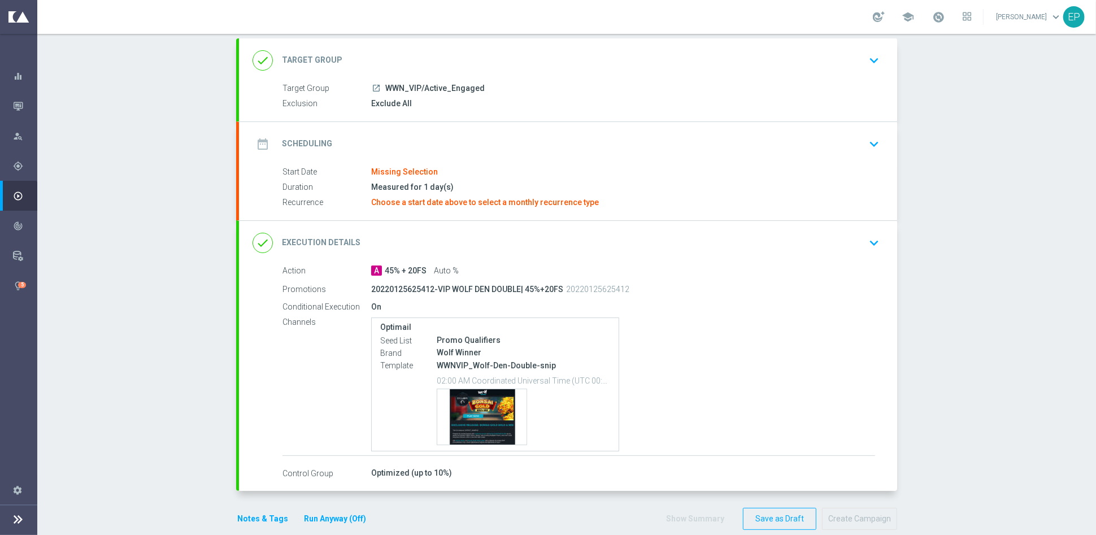
click at [449, 127] on div "date_range Scheduling keyboard_arrow_down" at bounding box center [568, 144] width 658 height 44
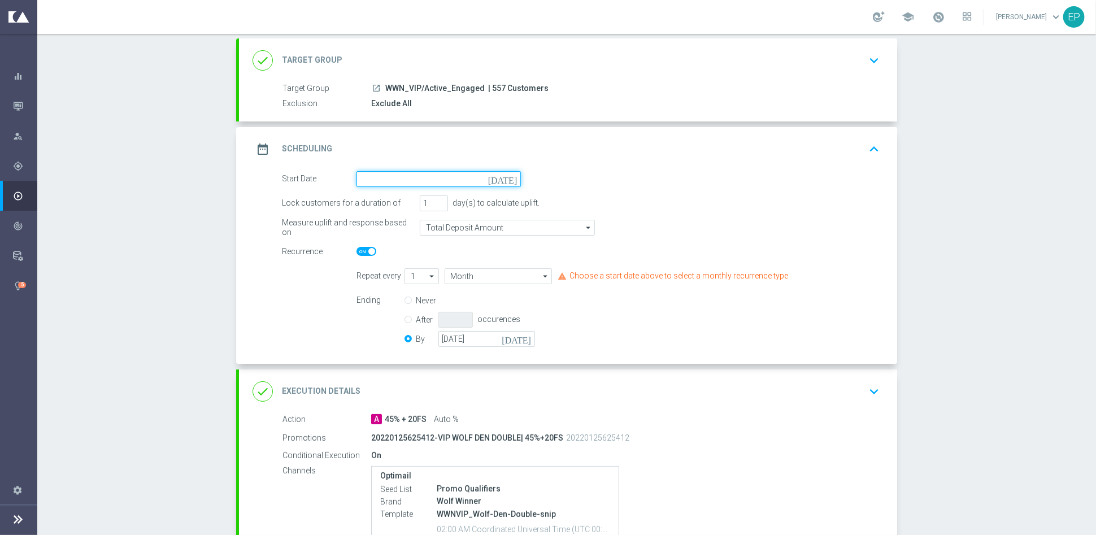
click at [433, 183] on input at bounding box center [439, 179] width 164 height 16
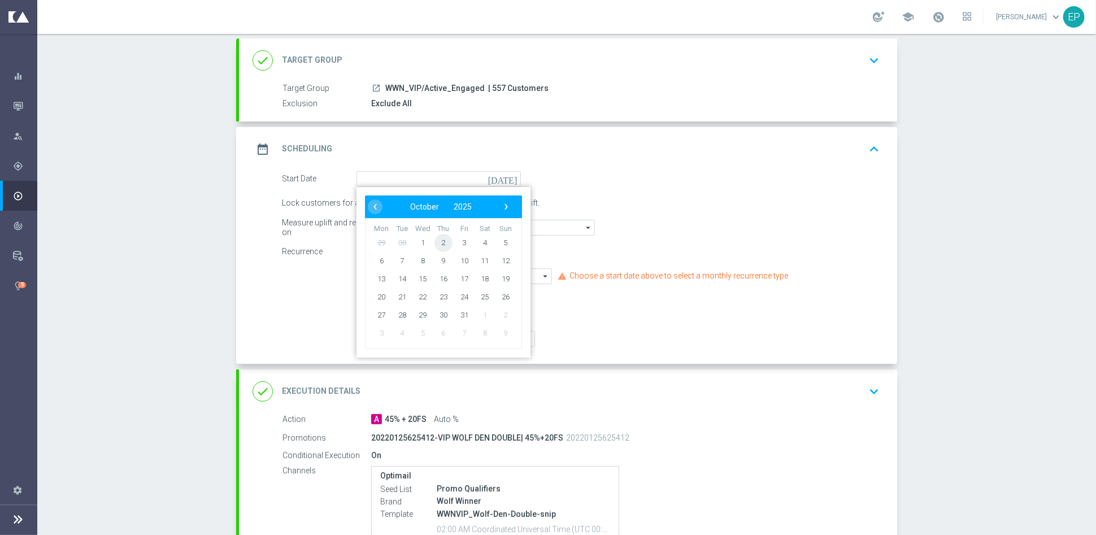
click at [439, 241] on span "2" at bounding box center [444, 242] width 18 height 18
type input "02 Oct 2025"
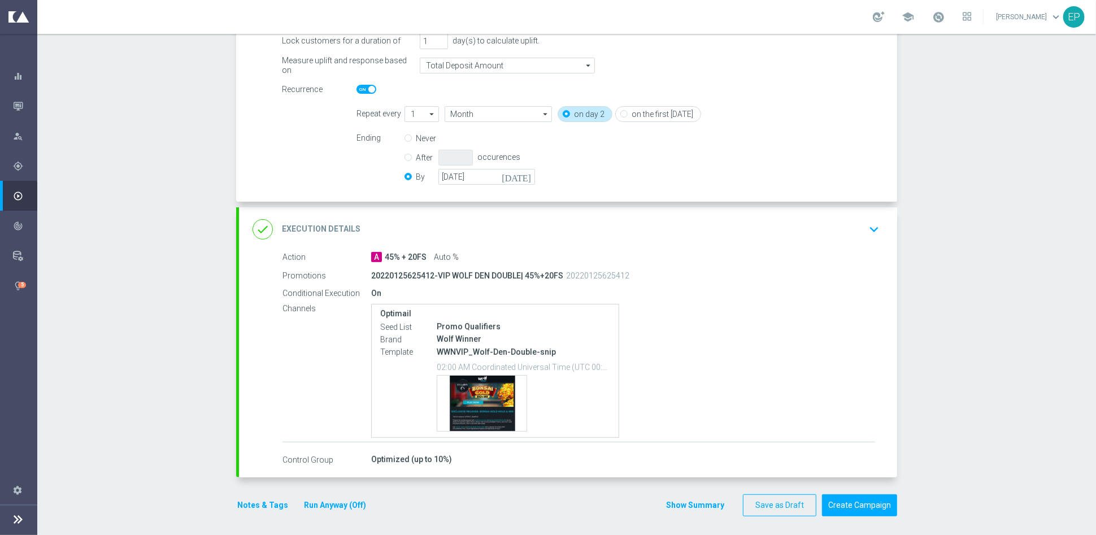
scroll to position [227, 0]
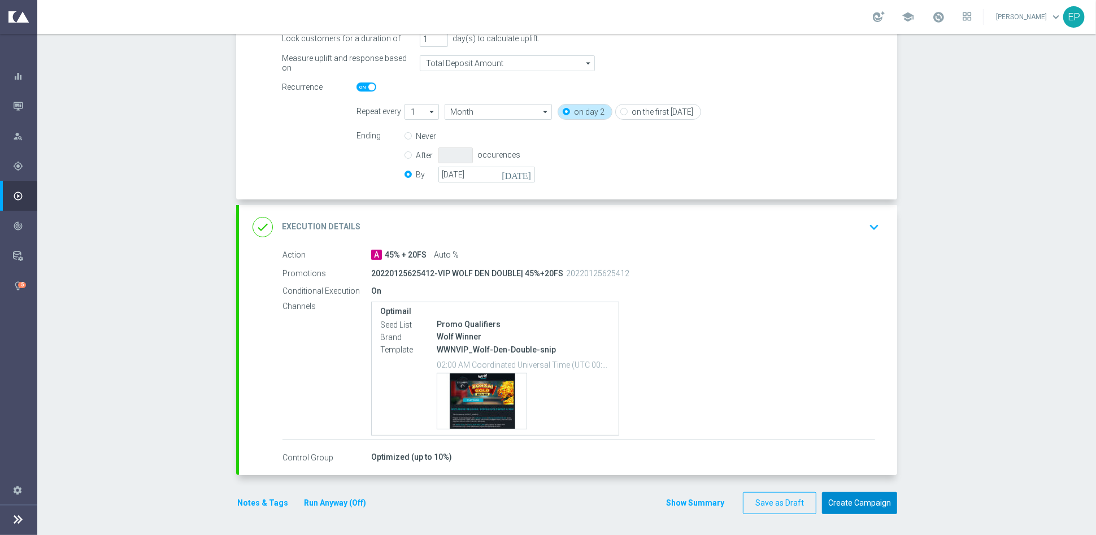
drag, startPoint x: 853, startPoint y: 502, endPoint x: 762, endPoint y: 345, distance: 181.3
click at [853, 501] on button "Create Campaign" at bounding box center [859, 503] width 75 height 22
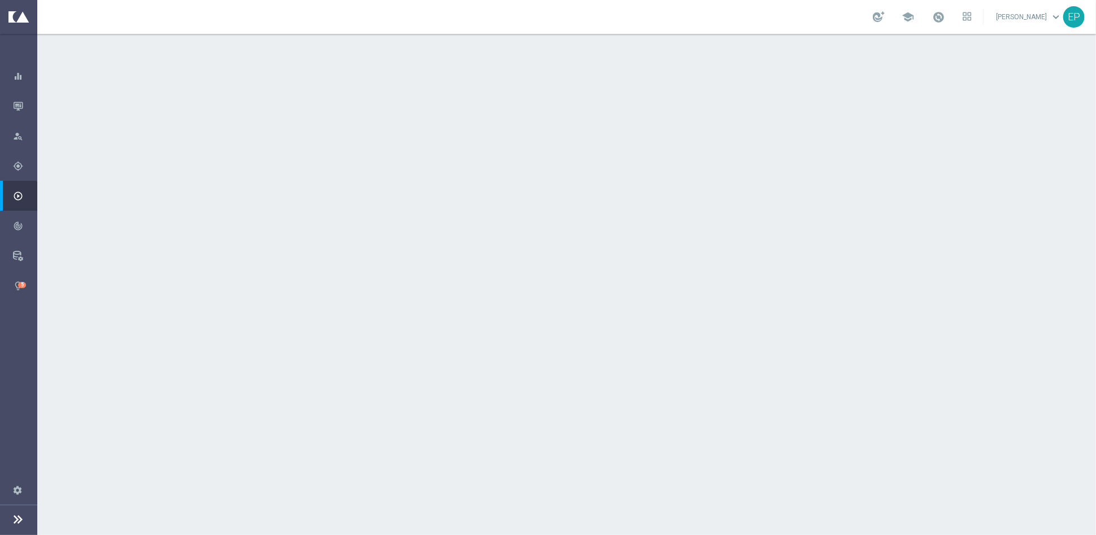
click at [414, 114] on div "done Target Group keyboard_arrow_down" at bounding box center [568, 122] width 631 height 21
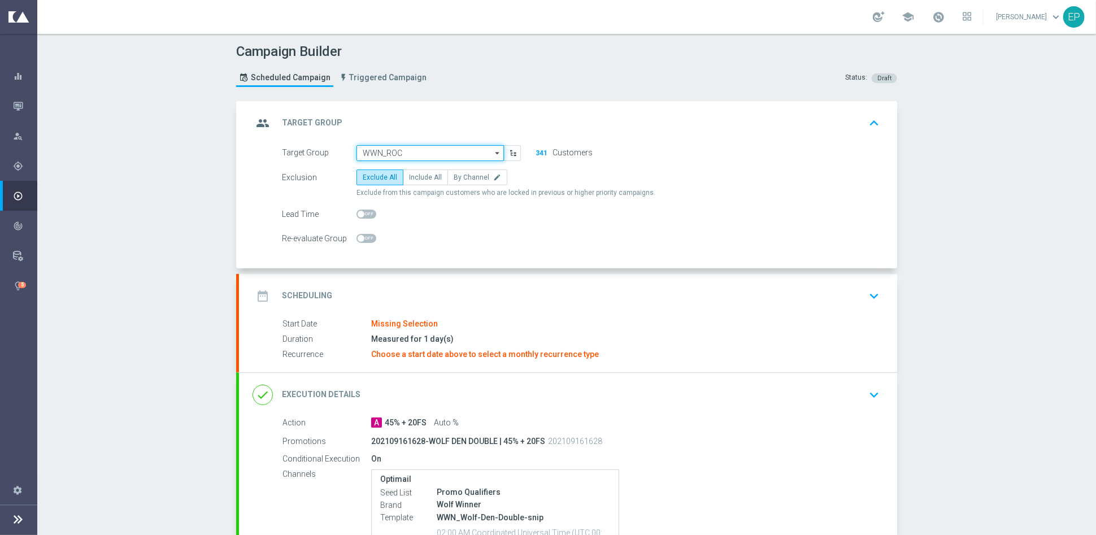
click at [416, 150] on input "WWN_ROC" at bounding box center [430, 153] width 147 height 16
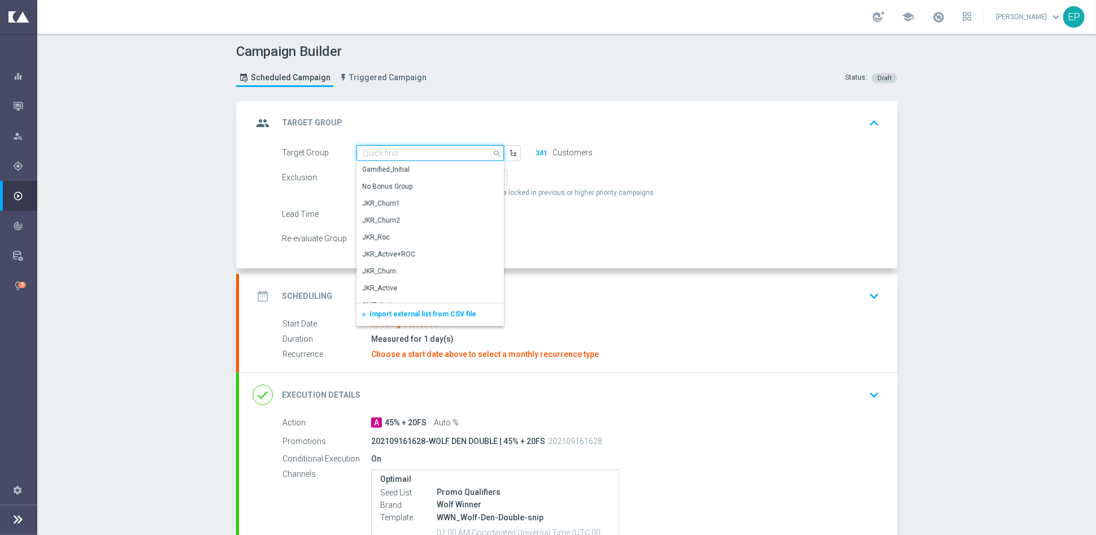
paste input "WWN_ROC_Engaged"
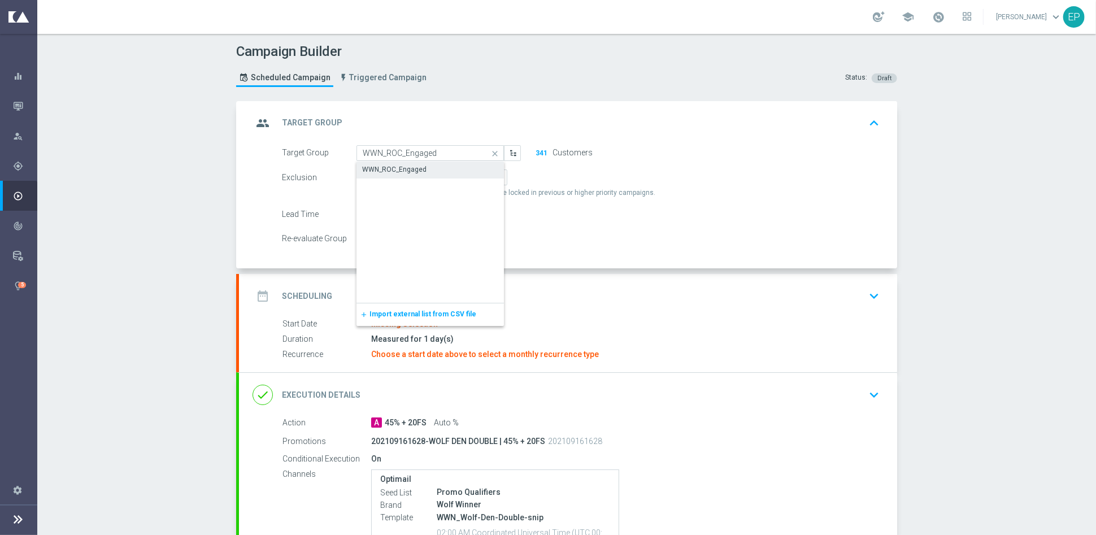
click at [410, 171] on div "WWN_ROC_Engaged" at bounding box center [394, 169] width 64 height 10
type input "WWN_ROC_Engaged"
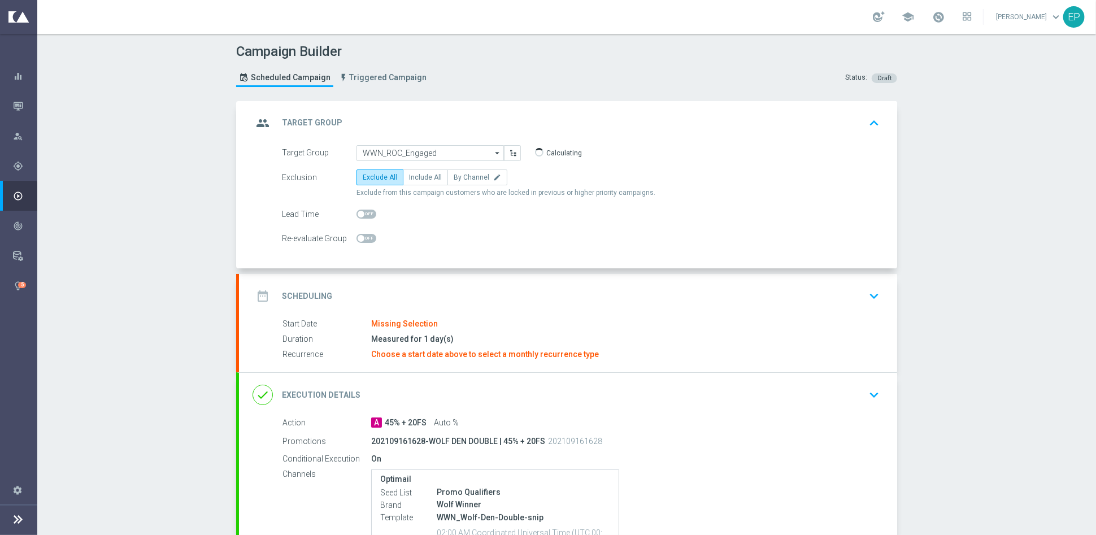
click at [457, 289] on div "date_range Scheduling keyboard_arrow_down" at bounding box center [568, 295] width 631 height 21
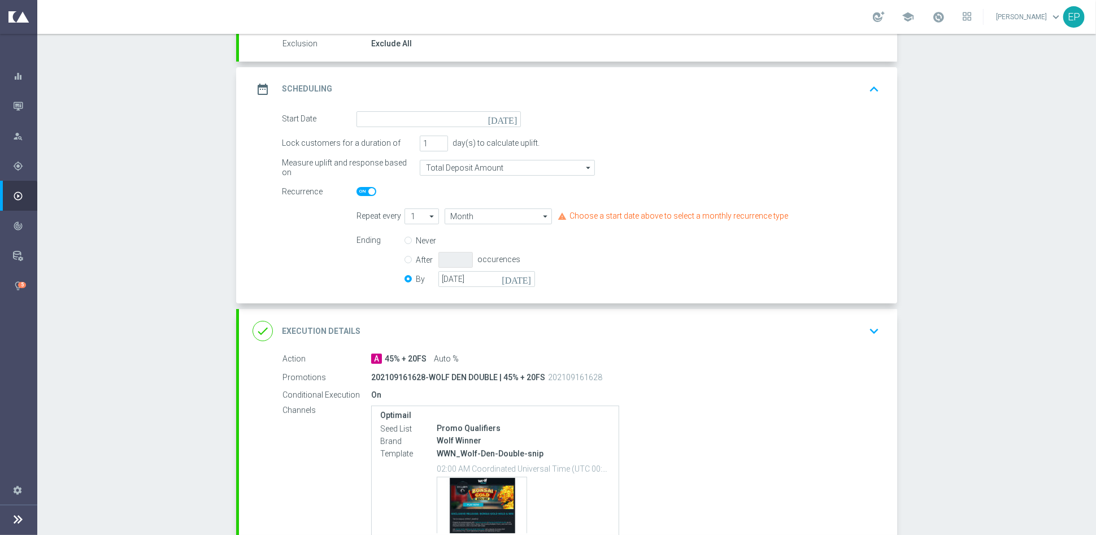
scroll to position [125, 0]
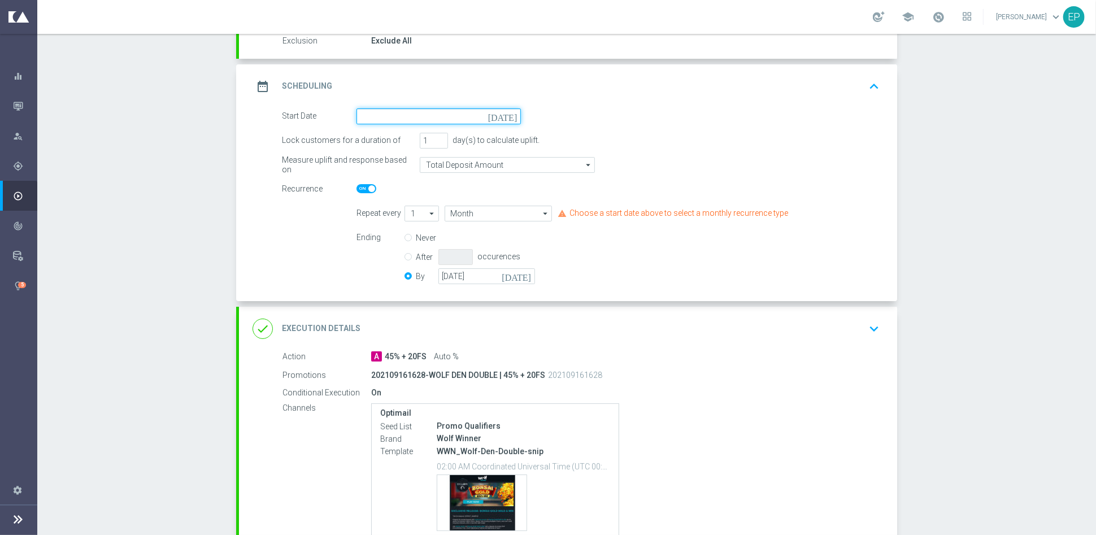
click at [413, 118] on input at bounding box center [439, 117] width 164 height 16
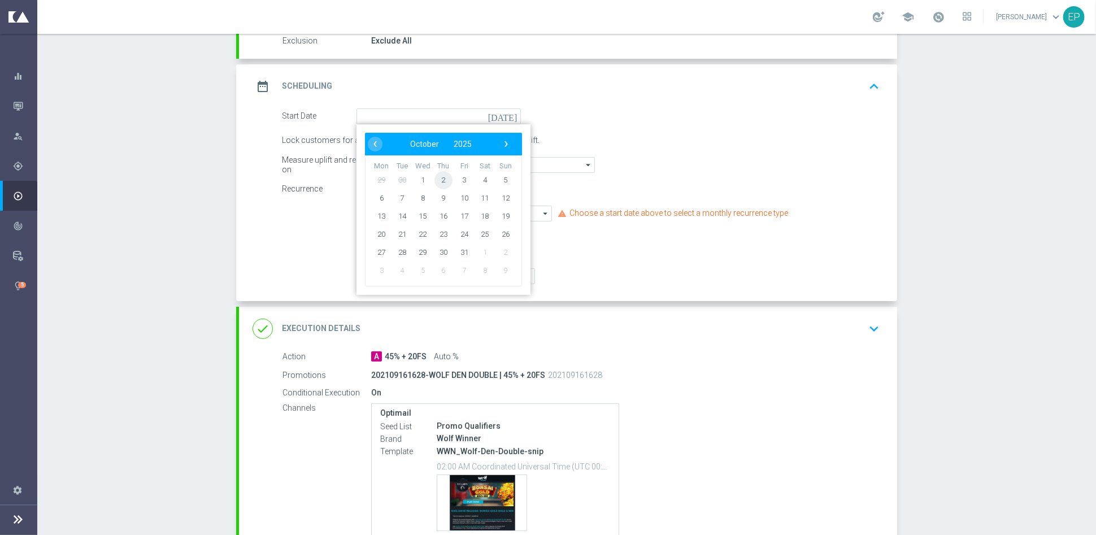
click at [440, 181] on span "2" at bounding box center [444, 180] width 18 height 18
type input "[DATE]"
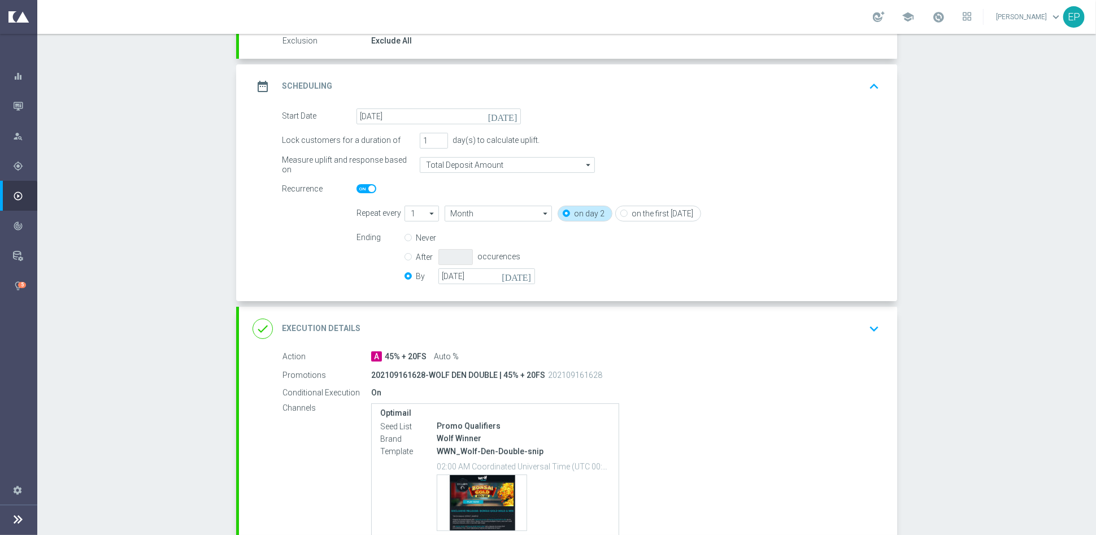
click at [532, 329] on div "done Execution Details keyboard_arrow_down" at bounding box center [568, 328] width 631 height 21
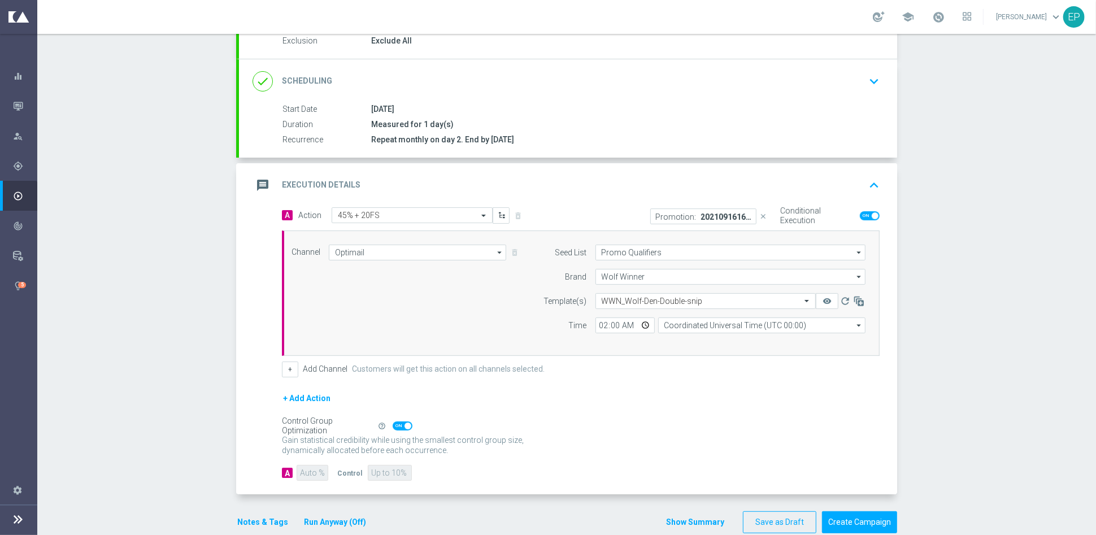
scroll to position [144, 0]
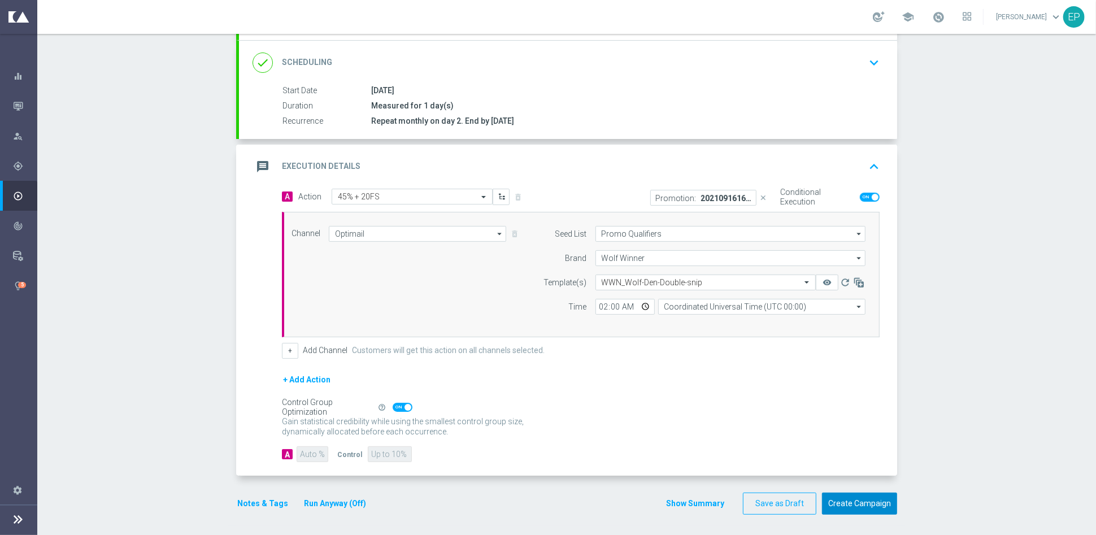
click at [856, 497] on button "Create Campaign" at bounding box center [859, 504] width 75 height 22
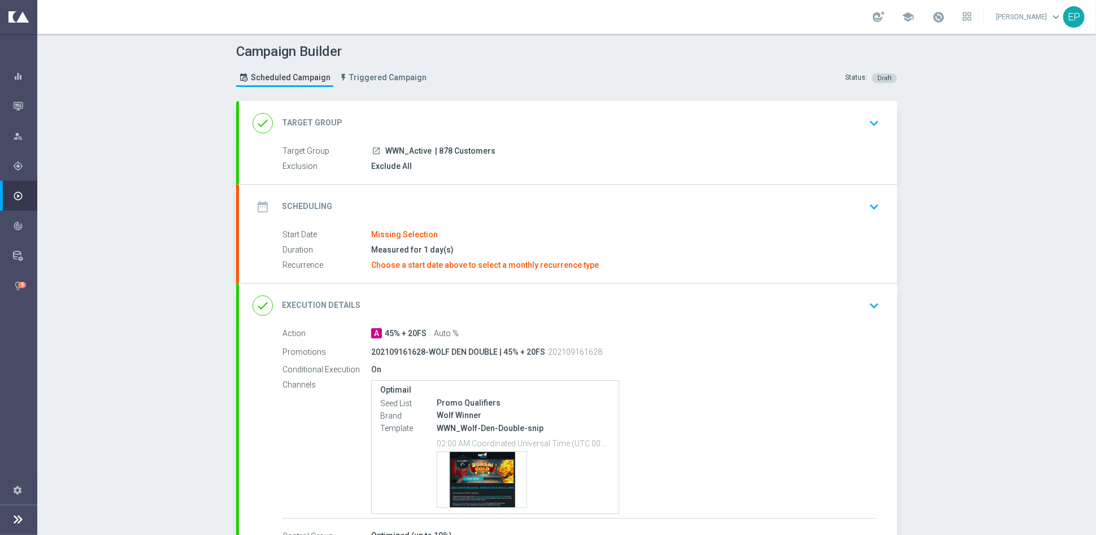
click at [397, 116] on div "done Target Group keyboard_arrow_down" at bounding box center [568, 122] width 631 height 21
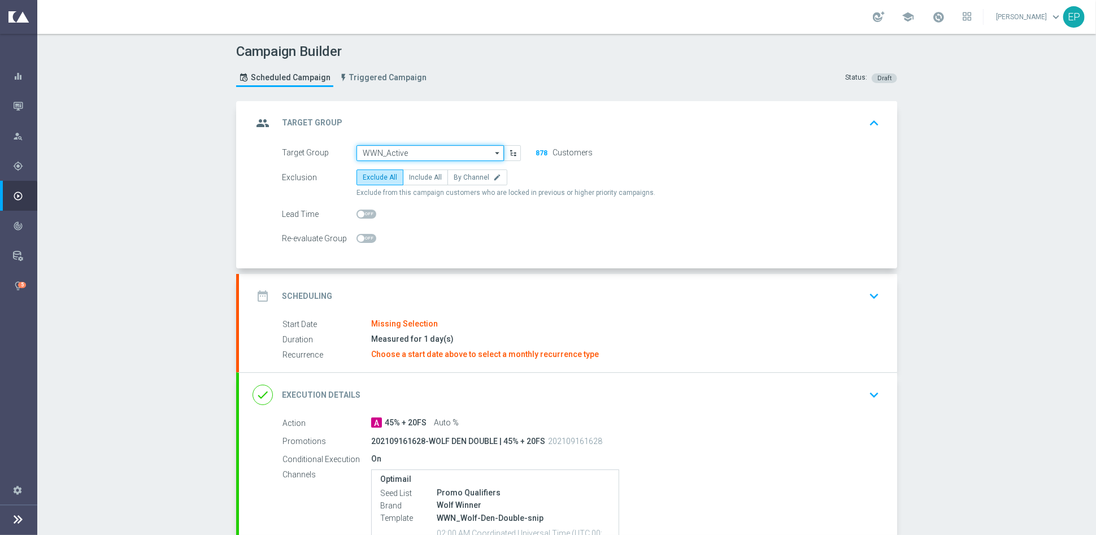
click at [431, 150] on input "WWN_Active" at bounding box center [430, 153] width 147 height 16
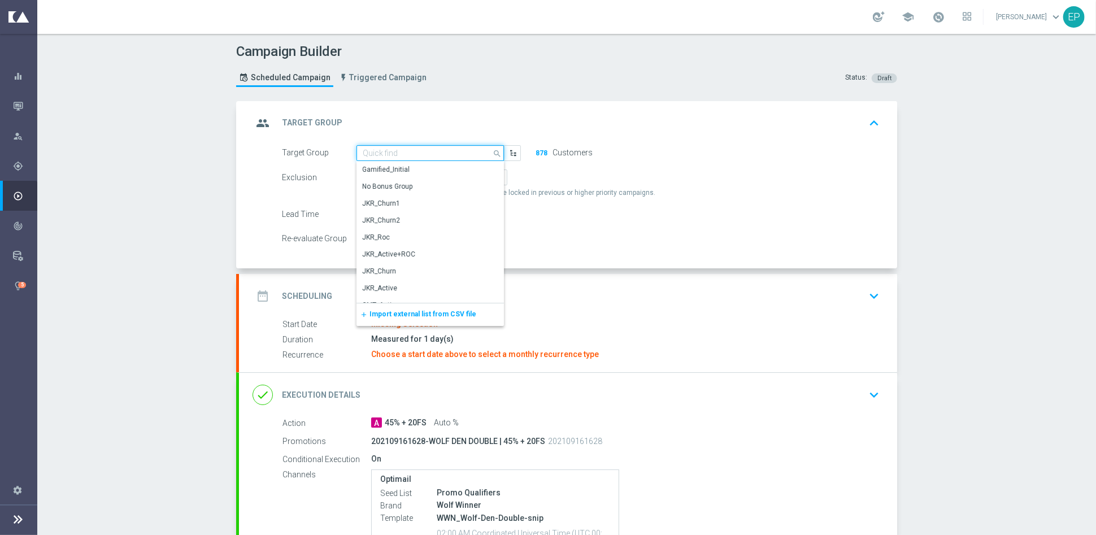
paste input "WWN_Active_Engaged"
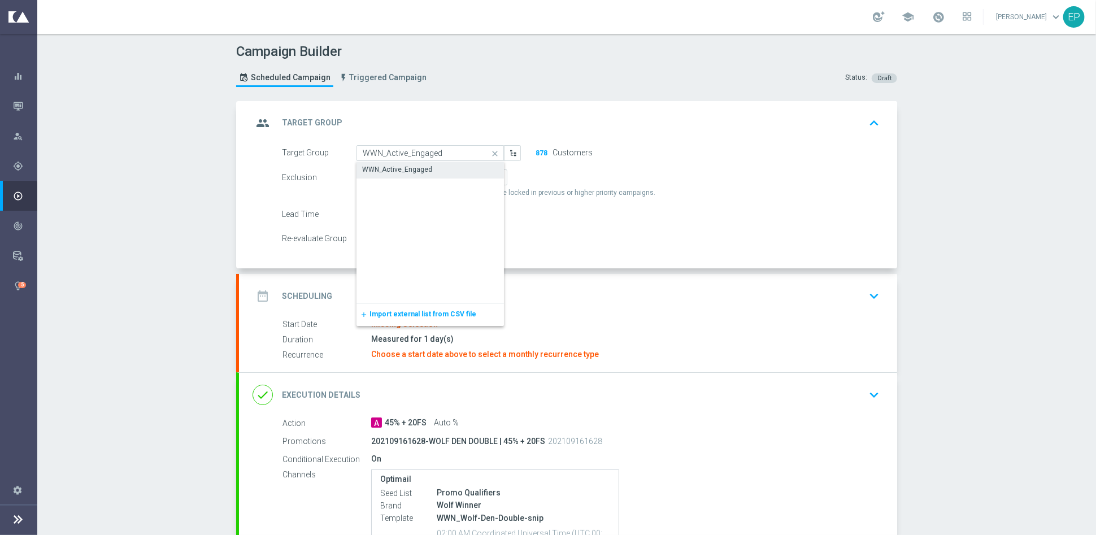
click at [418, 164] on div "WWN_Active_Engaged" at bounding box center [397, 169] width 70 height 10
type input "WWN_Active_Engaged"
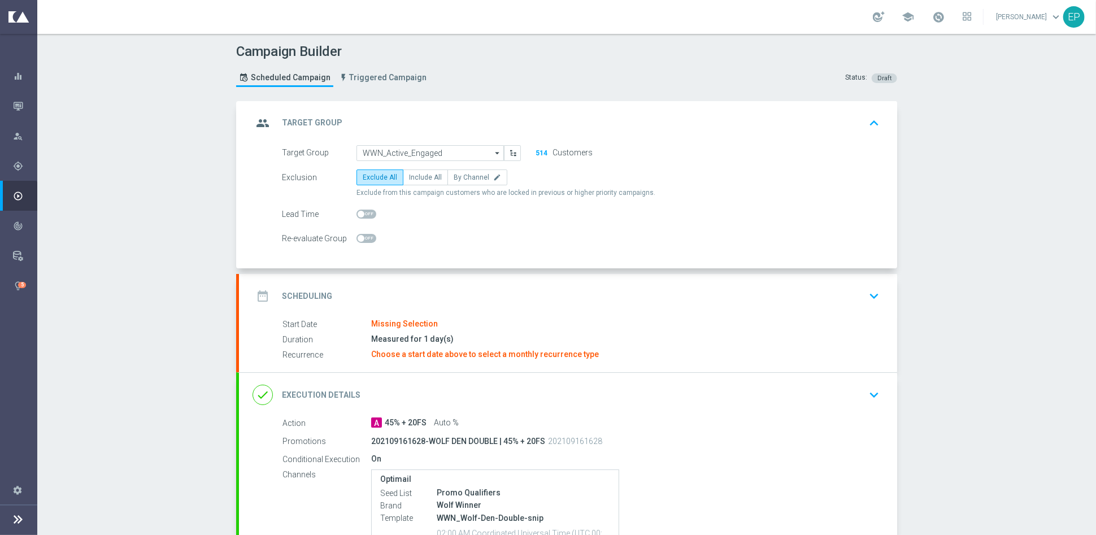
click at [545, 289] on div "date_range Scheduling keyboard_arrow_down" at bounding box center [568, 295] width 631 height 21
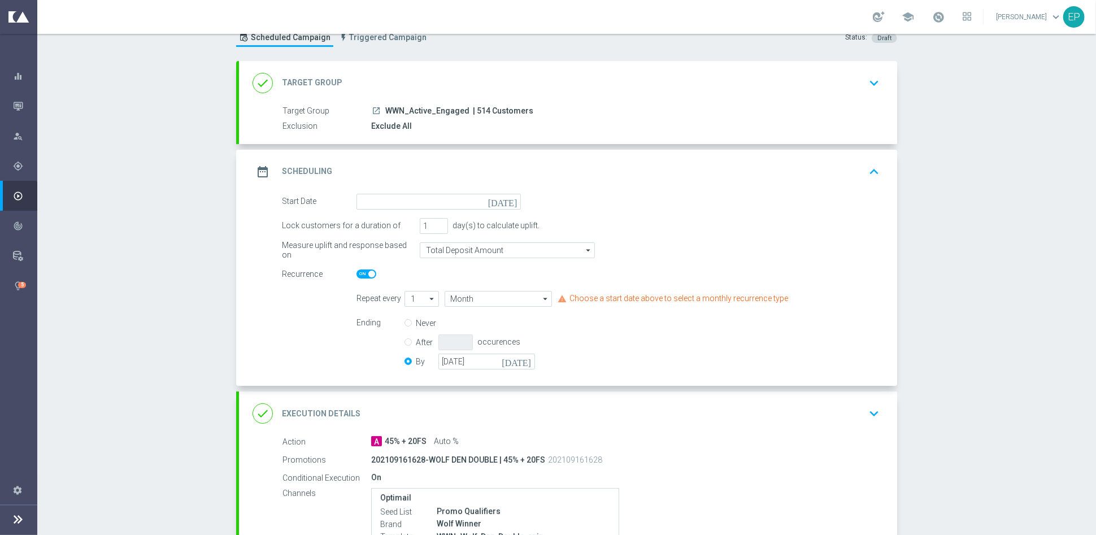
scroll to position [63, 0]
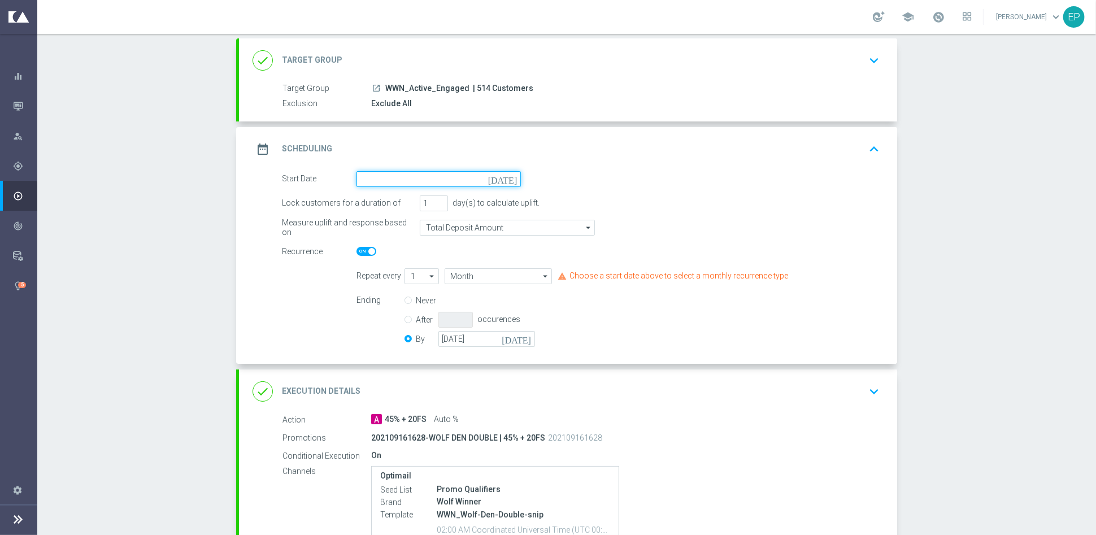
click at [404, 171] on input at bounding box center [439, 179] width 164 height 16
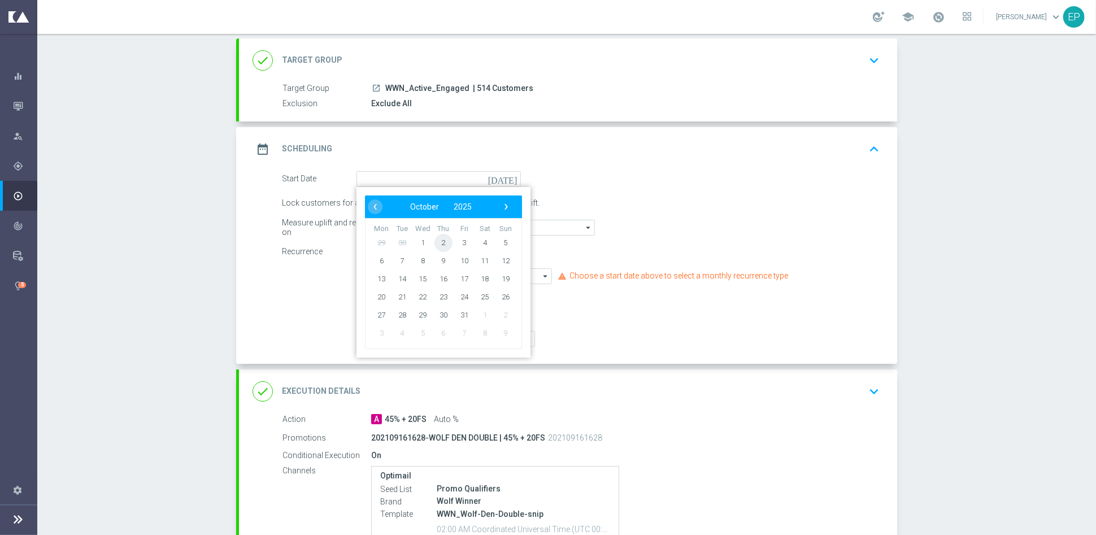
drag, startPoint x: 437, startPoint y: 244, endPoint x: 441, endPoint y: 255, distance: 11.4
click at [438, 244] on span "2" at bounding box center [444, 242] width 18 height 18
type input "[DATE]"
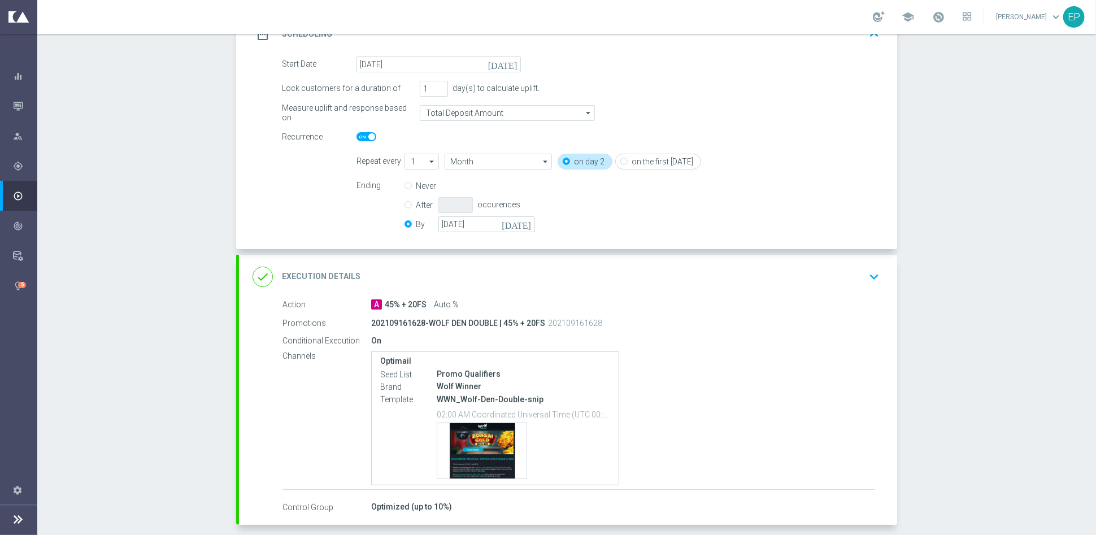
scroll to position [227, 0]
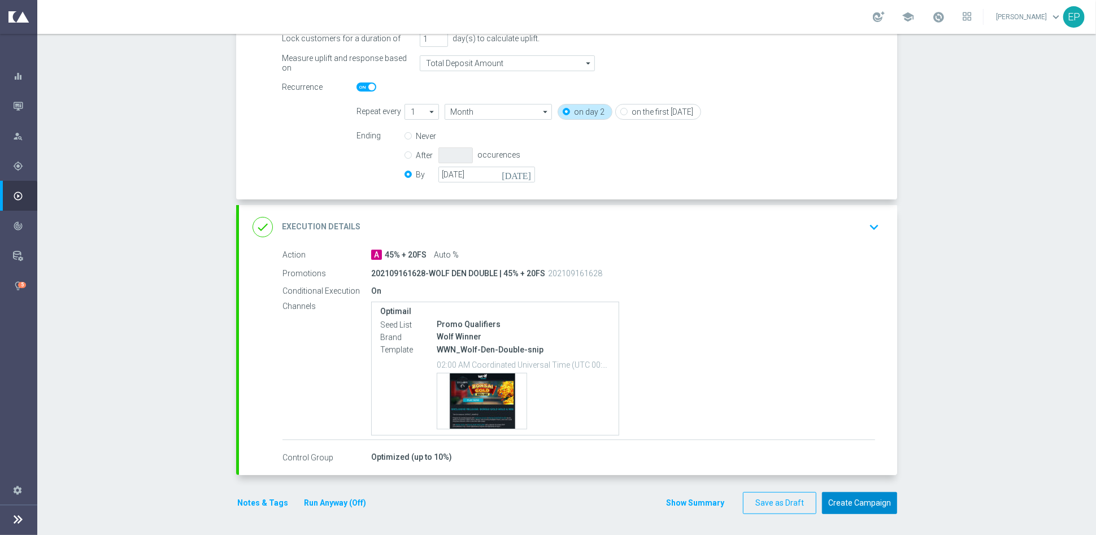
click at [861, 503] on button "Create Campaign" at bounding box center [859, 503] width 75 height 22
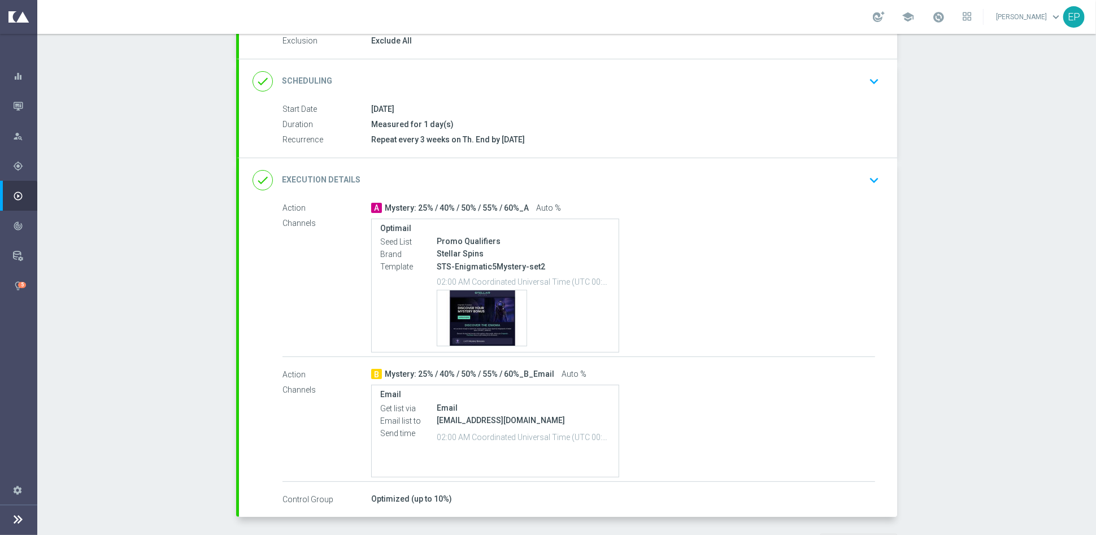
click at [547, 183] on div "done Execution Details keyboard_arrow_down" at bounding box center [568, 180] width 631 height 21
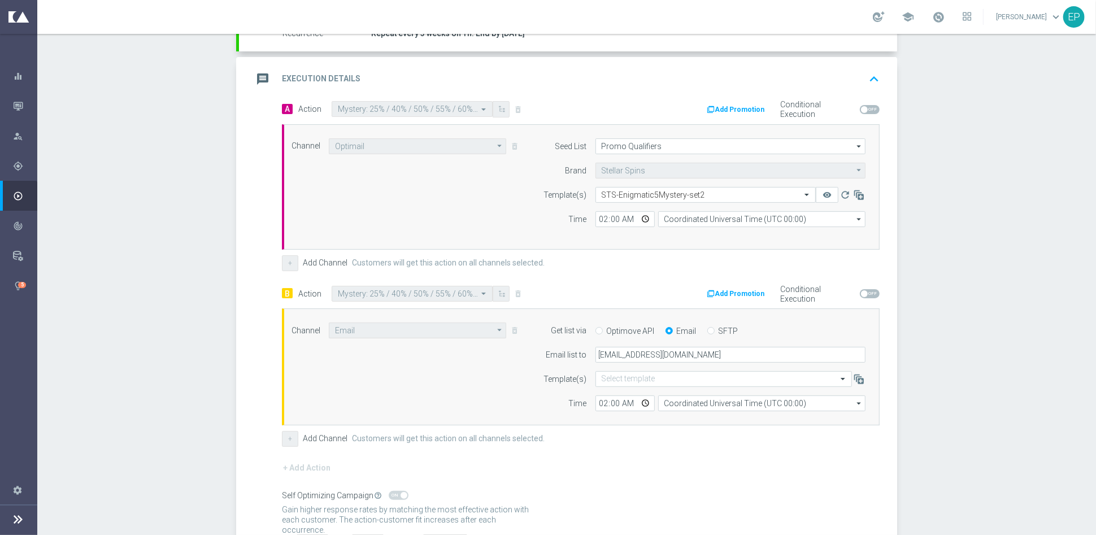
scroll to position [251, 0]
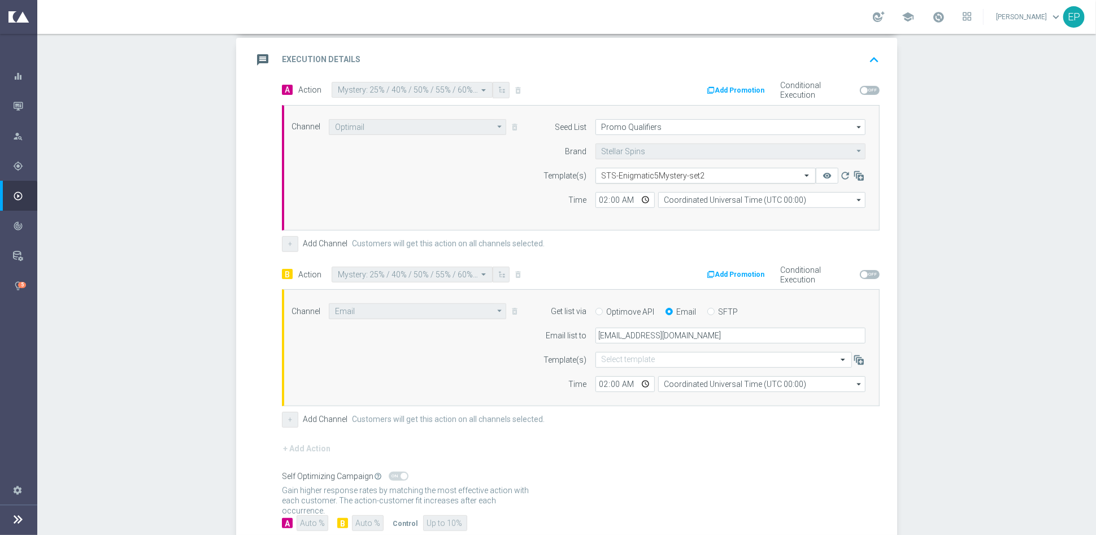
click at [637, 176] on input "text" at bounding box center [694, 176] width 185 height 10
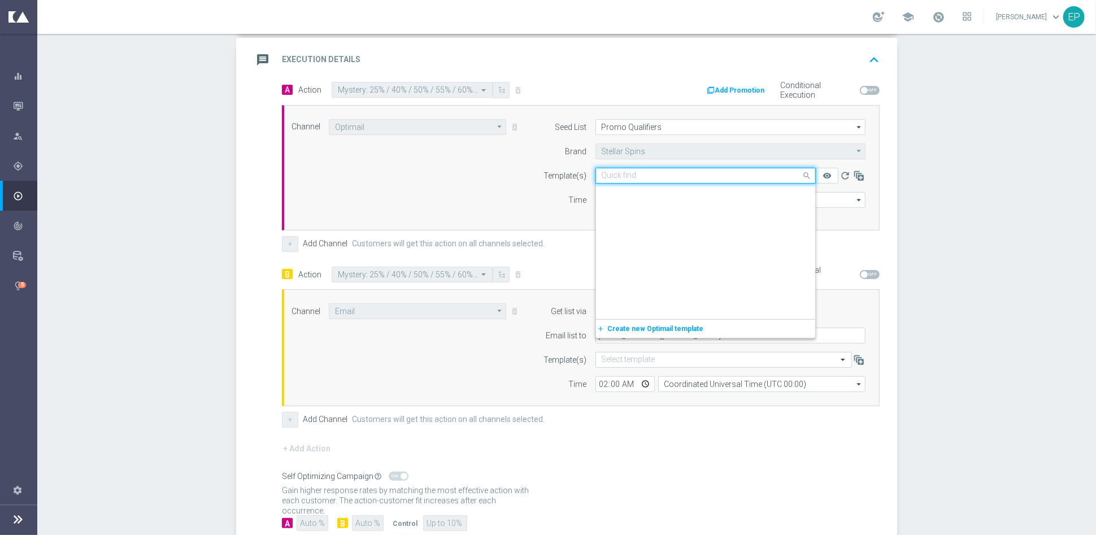
scroll to position [3021, 0]
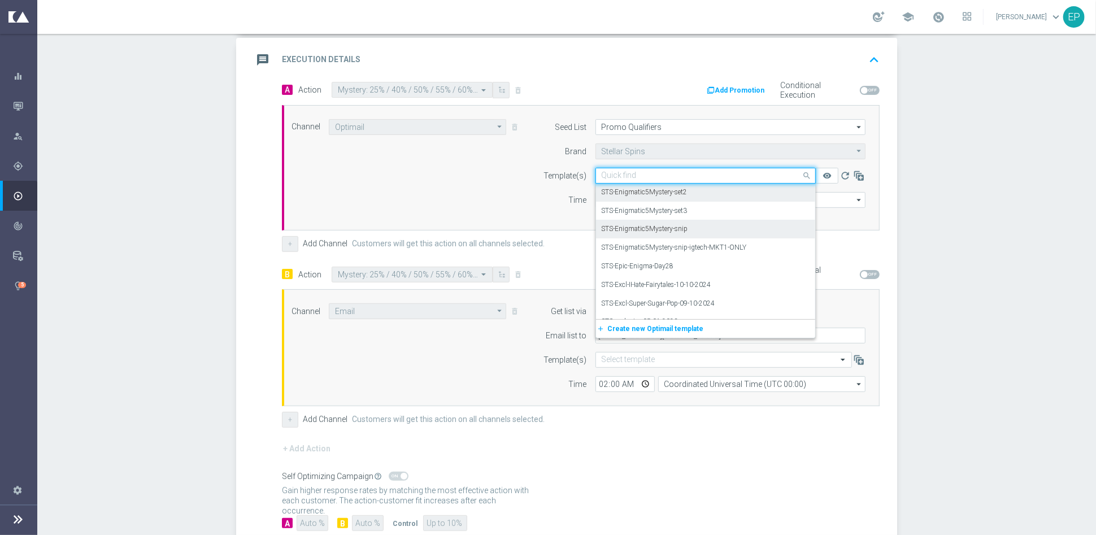
click at [677, 224] on label "STS-Enigmatic5Mystery-snip" at bounding box center [645, 229] width 86 height 10
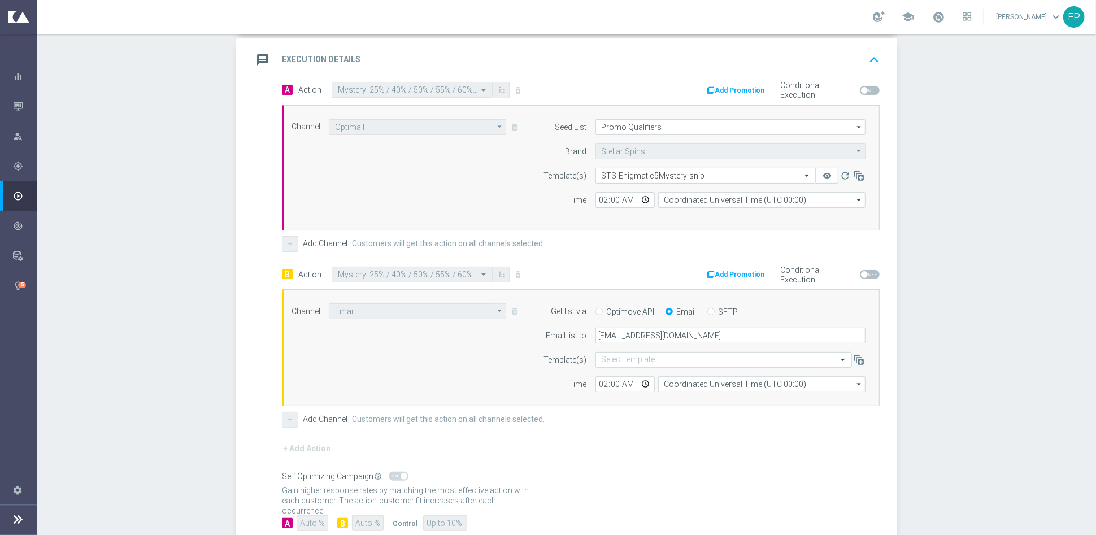
scroll to position [320, 0]
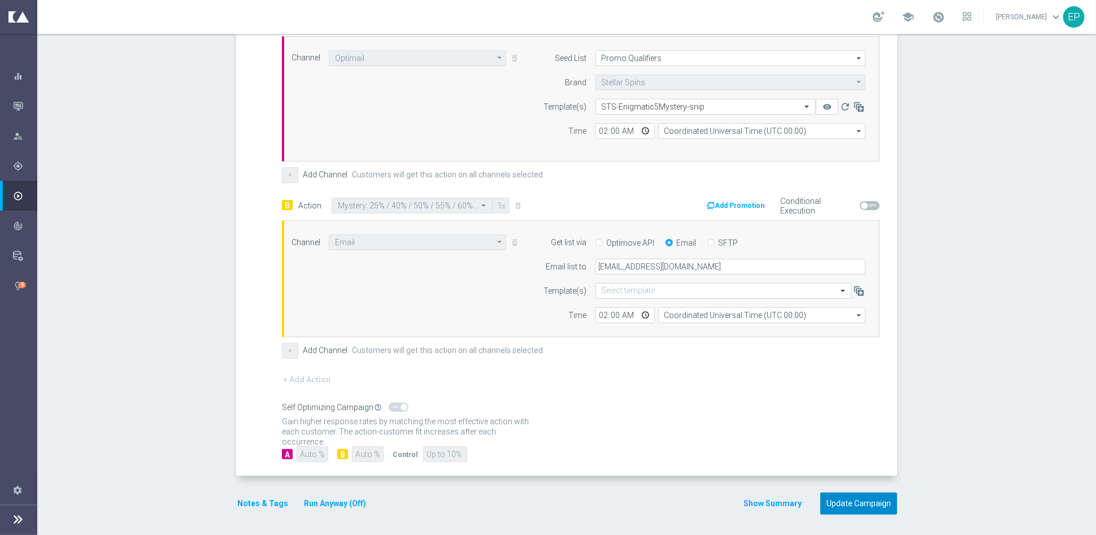
click at [852, 501] on button "Update Campaign" at bounding box center [859, 504] width 77 height 22
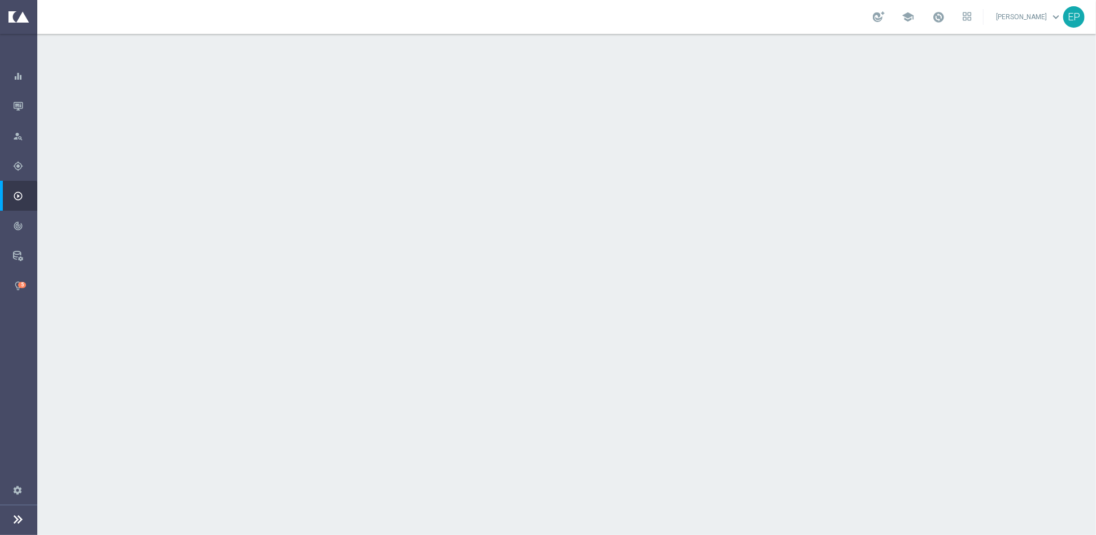
click at [609, 291] on div "done Execution Details keyboard_arrow_down" at bounding box center [568, 306] width 658 height 44
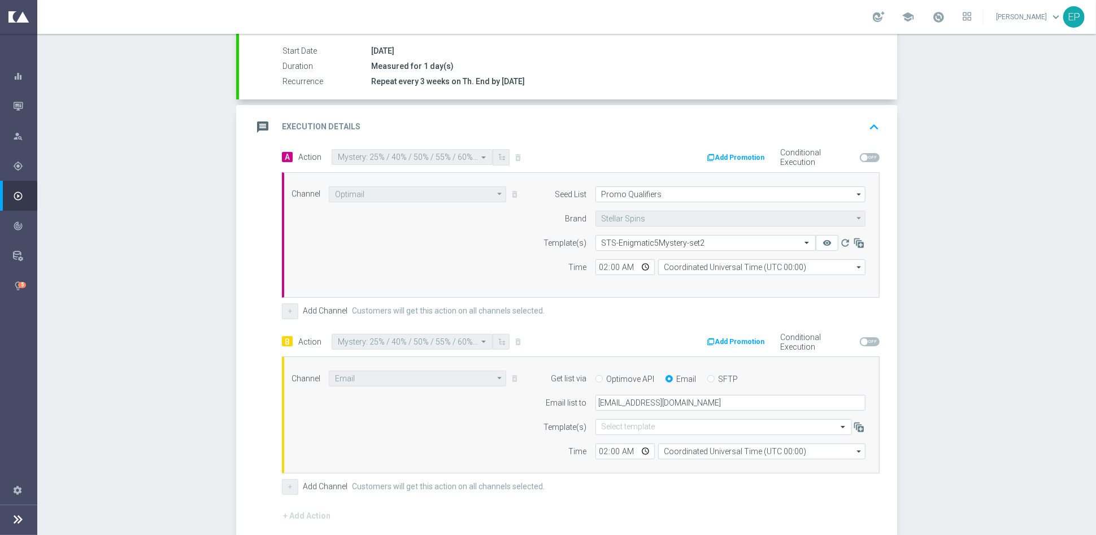
scroll to position [188, 0]
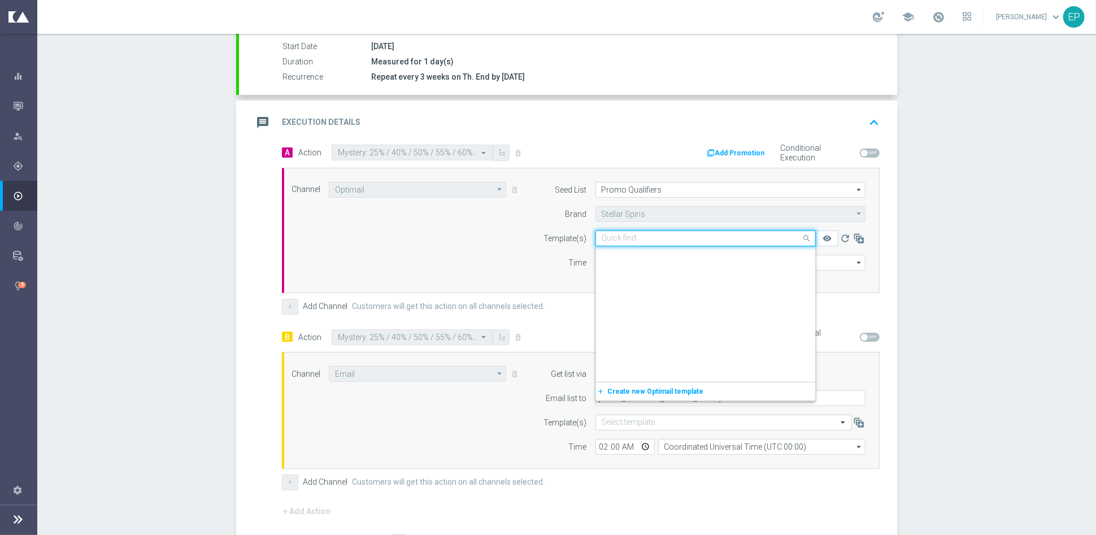
click at [665, 235] on input "text" at bounding box center [694, 239] width 185 height 10
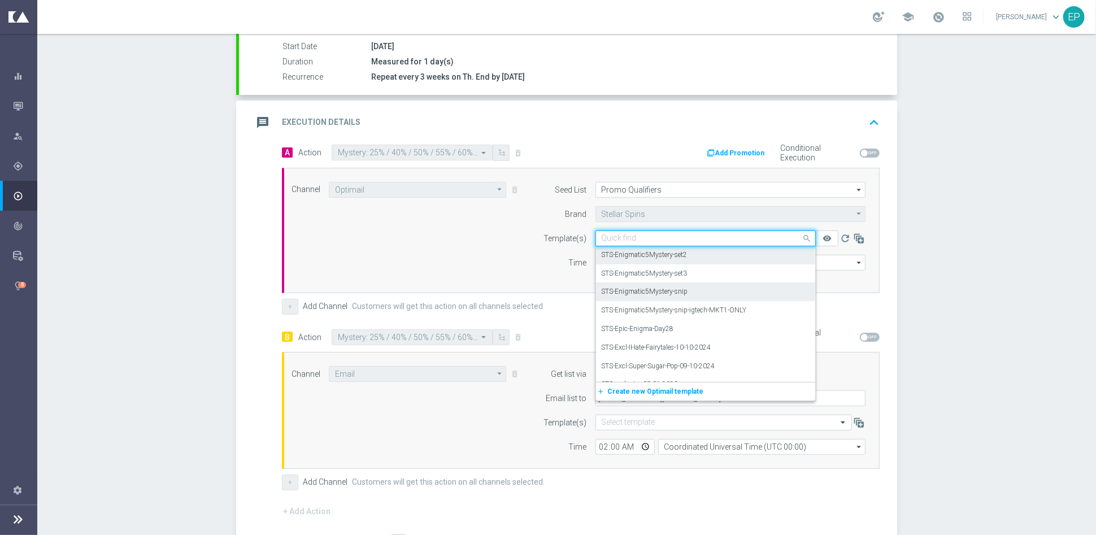
click at [679, 288] on label "STS-Enigmatic5Mystery-snip" at bounding box center [645, 292] width 86 height 10
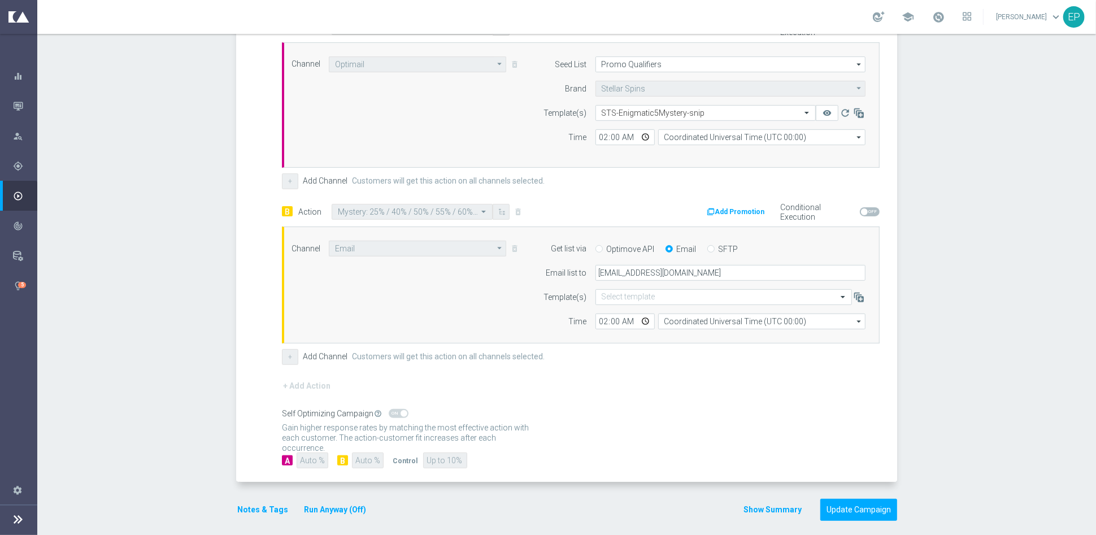
scroll to position [320, 0]
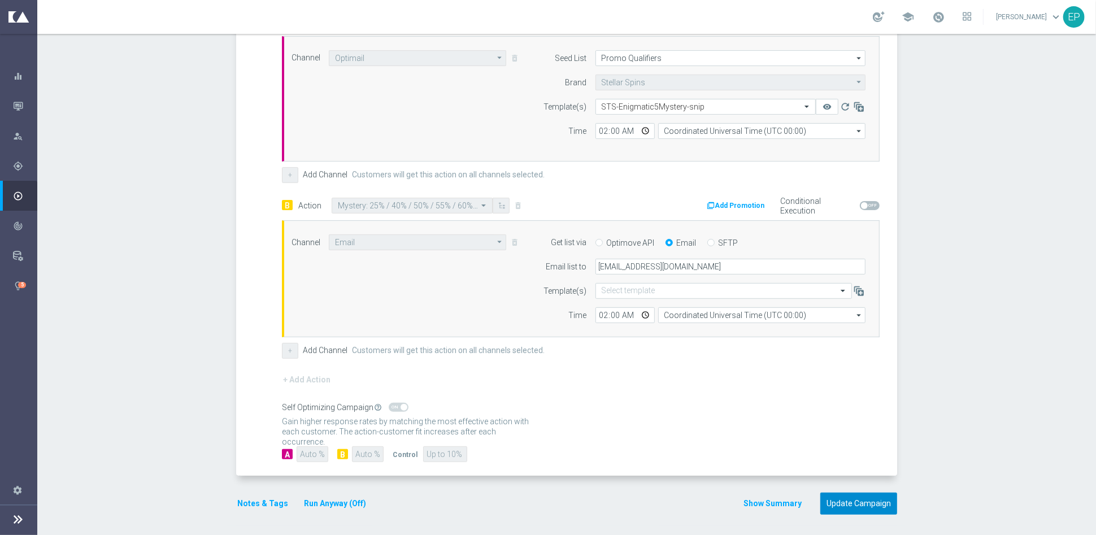
click at [840, 501] on button "Update Campaign" at bounding box center [859, 504] width 77 height 22
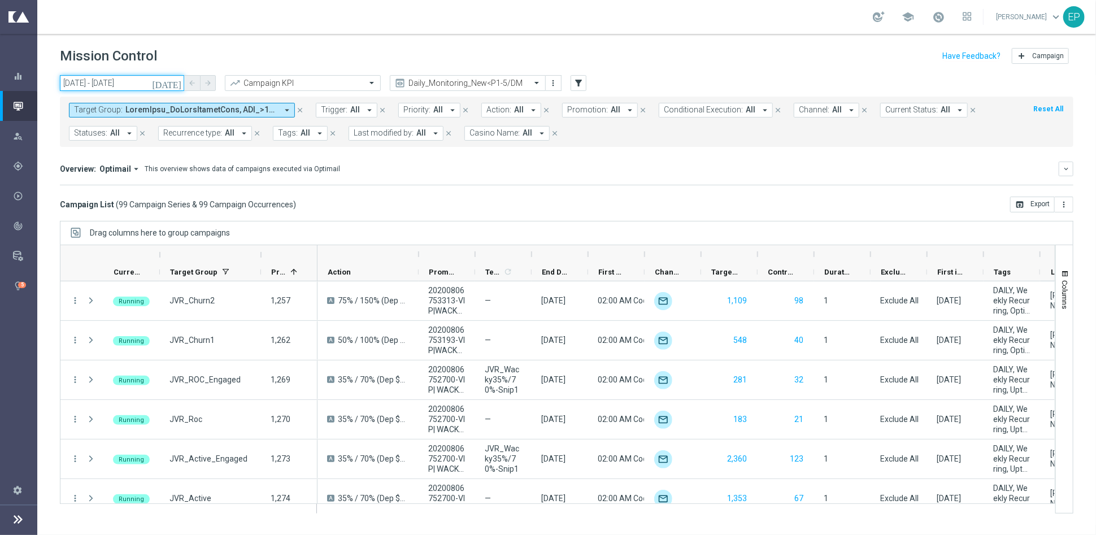
drag, startPoint x: 155, startPoint y: 81, endPoint x: 158, endPoint y: 71, distance: 10.7
click at [155, 81] on input "01 Oct 2025 - 01 Oct 2025" at bounding box center [122, 83] width 124 height 16
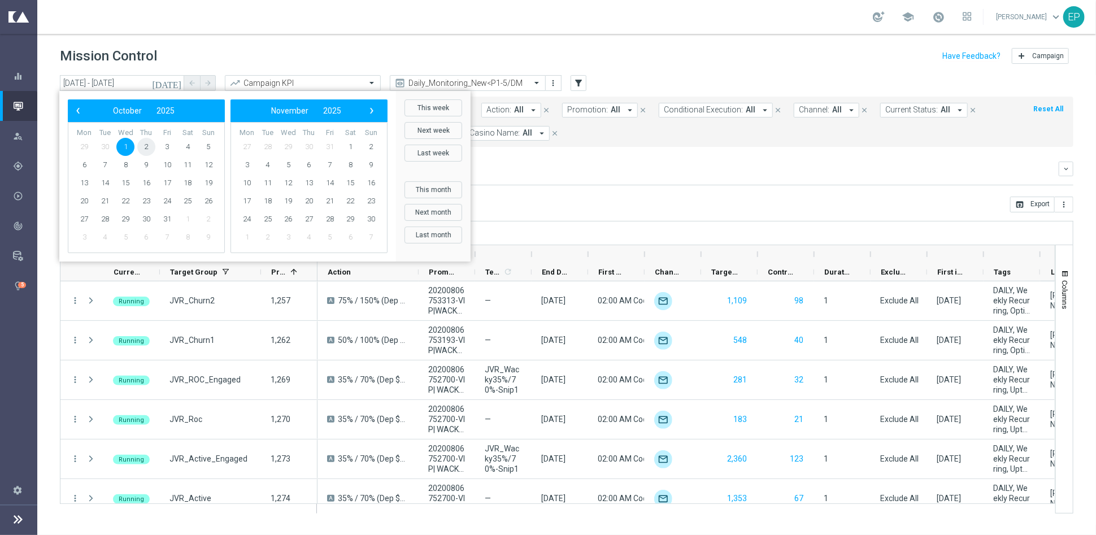
click at [145, 143] on span "2" at bounding box center [146, 147] width 18 height 18
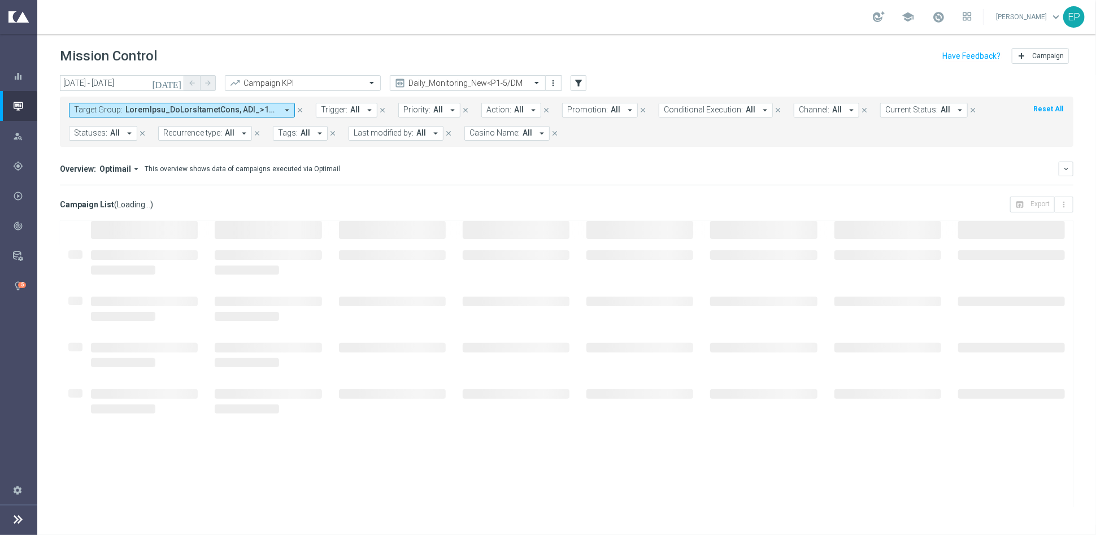
type input "02 Oct 2025 - 02 Oct 2025"
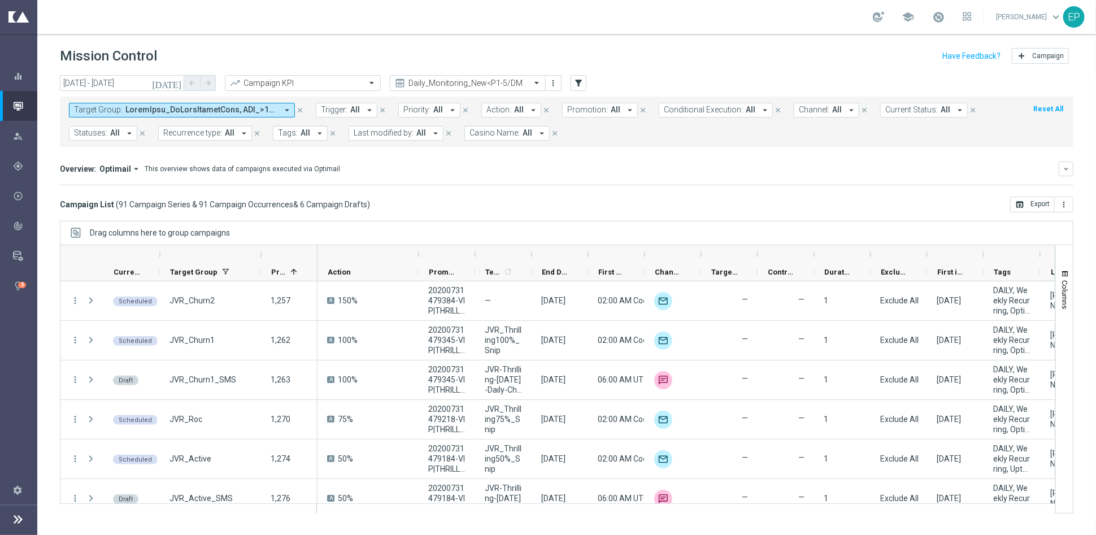
click at [888, 108] on span "Current Status:" at bounding box center [912, 110] width 53 height 10
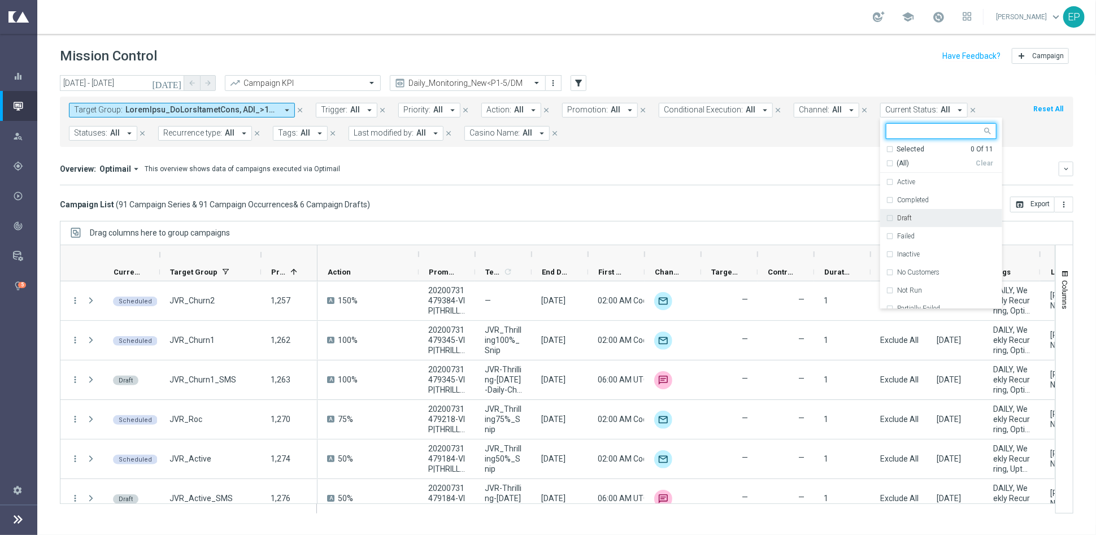
click at [897, 215] on label "Draft" at bounding box center [904, 218] width 15 height 7
click at [671, 185] on mini-dashboard "Overview: Optimail arrow_drop_down This overview shows data of campaigns execut…" at bounding box center [567, 172] width 1014 height 50
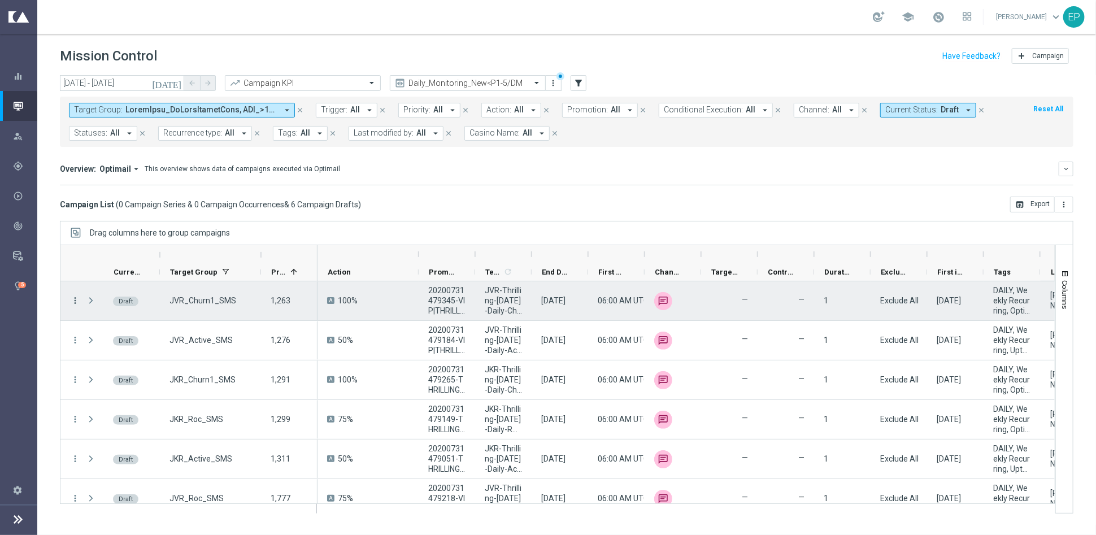
click at [76, 300] on icon "more_vert" at bounding box center [75, 301] width 10 height 10
click at [127, 340] on div "Edit" at bounding box center [149, 344] width 105 height 8
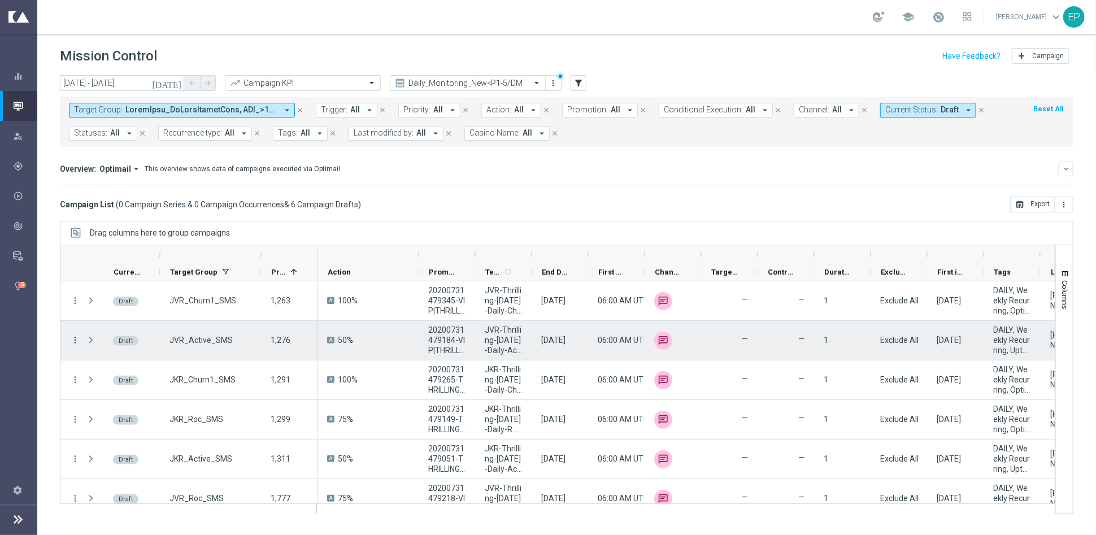
click at [72, 341] on icon "more_vert" at bounding box center [75, 340] width 10 height 10
click at [140, 380] on div "Edit" at bounding box center [149, 384] width 105 height 8
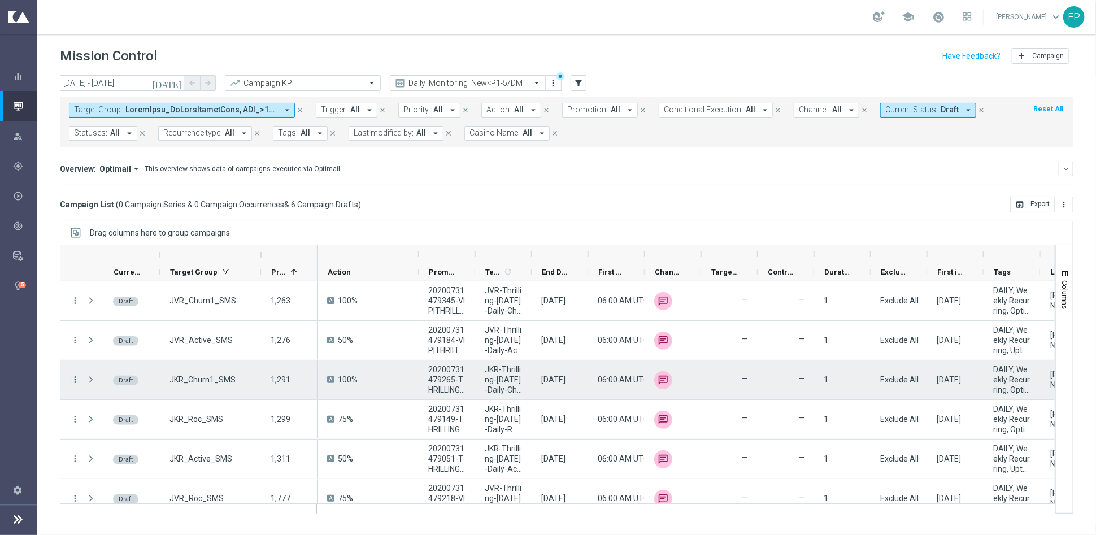
click at [73, 375] on icon "more_vert" at bounding box center [75, 380] width 10 height 10
click at [116, 418] on div "edit Edit" at bounding box center [143, 423] width 127 height 16
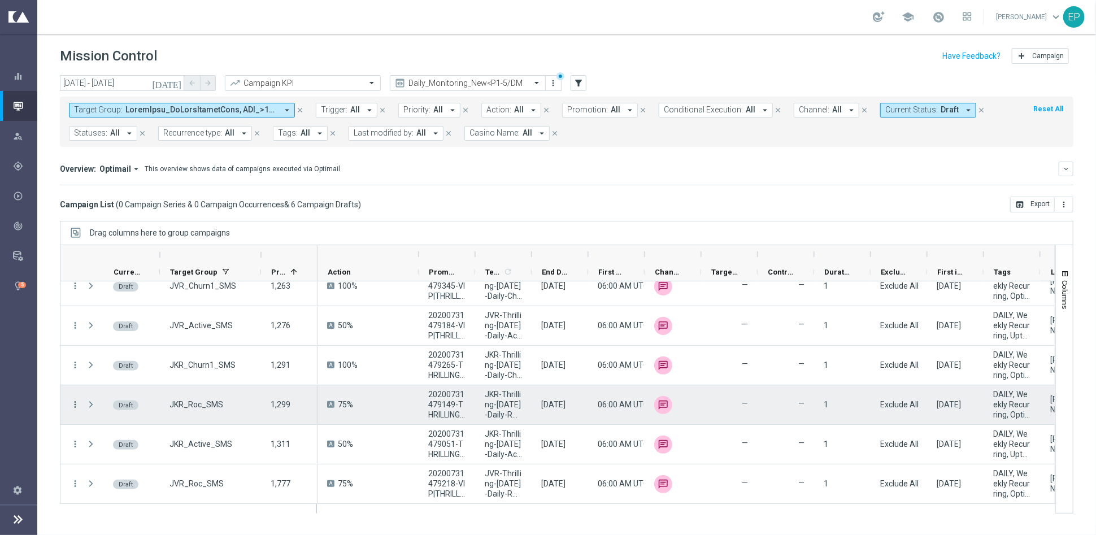
click at [75, 403] on icon "more_vert" at bounding box center [75, 405] width 10 height 10
click at [118, 447] on div "Edit" at bounding box center [149, 448] width 105 height 8
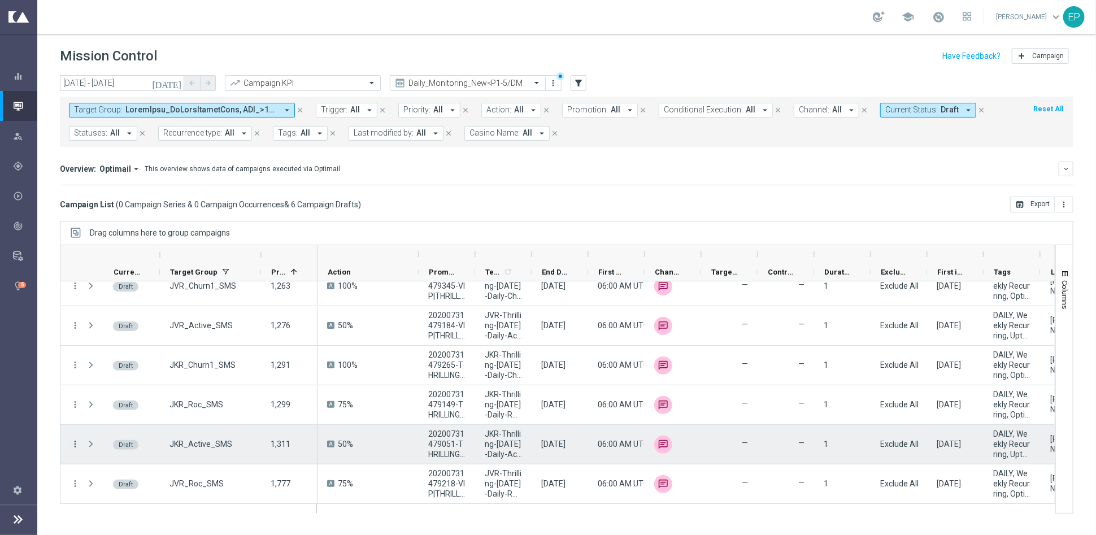
click at [76, 441] on icon "more_vert" at bounding box center [75, 444] width 10 height 10
click at [120, 489] on div "Edit" at bounding box center [149, 488] width 105 height 8
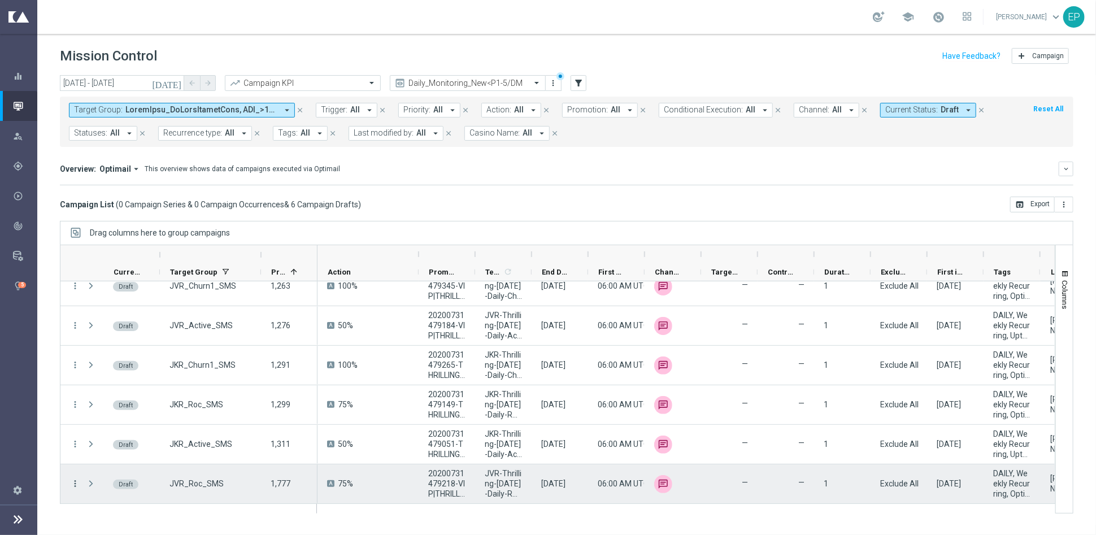
click at [77, 485] on icon "more_vert" at bounding box center [75, 484] width 10 height 10
click at [129, 451] on div "Edit" at bounding box center [149, 450] width 105 height 8
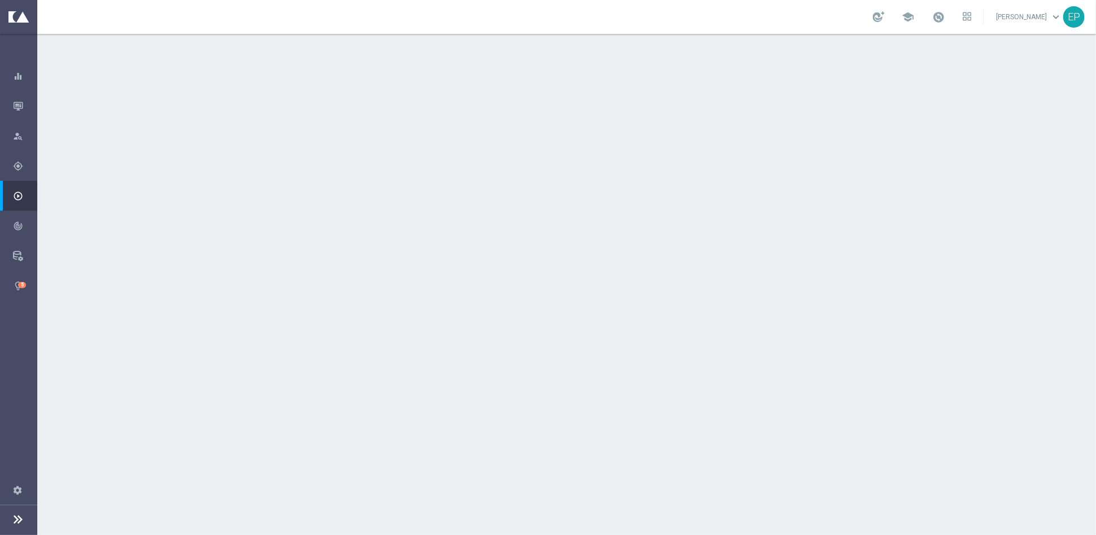
click at [548, 295] on div "done Execution Details keyboard_arrow_down" at bounding box center [568, 305] width 631 height 21
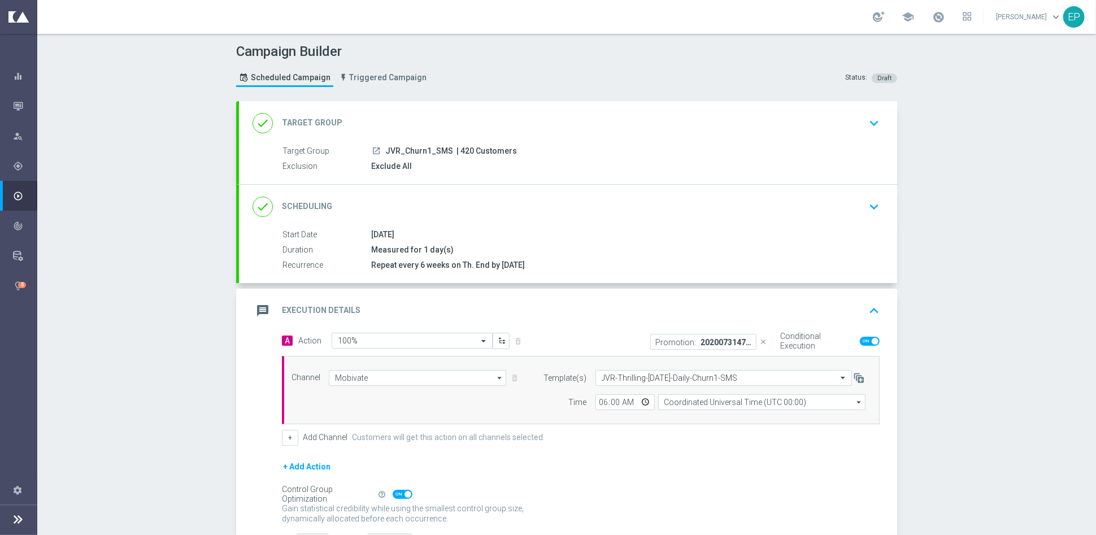
drag, startPoint x: 858, startPoint y: 337, endPoint x: 807, endPoint y: 352, distance: 53.3
click at [860, 337] on span at bounding box center [870, 341] width 20 height 9
click at [860, 337] on input "checkbox" at bounding box center [870, 341] width 20 height 9
checkbox input "false"
click at [760, 338] on icon "close" at bounding box center [764, 342] width 8 height 8
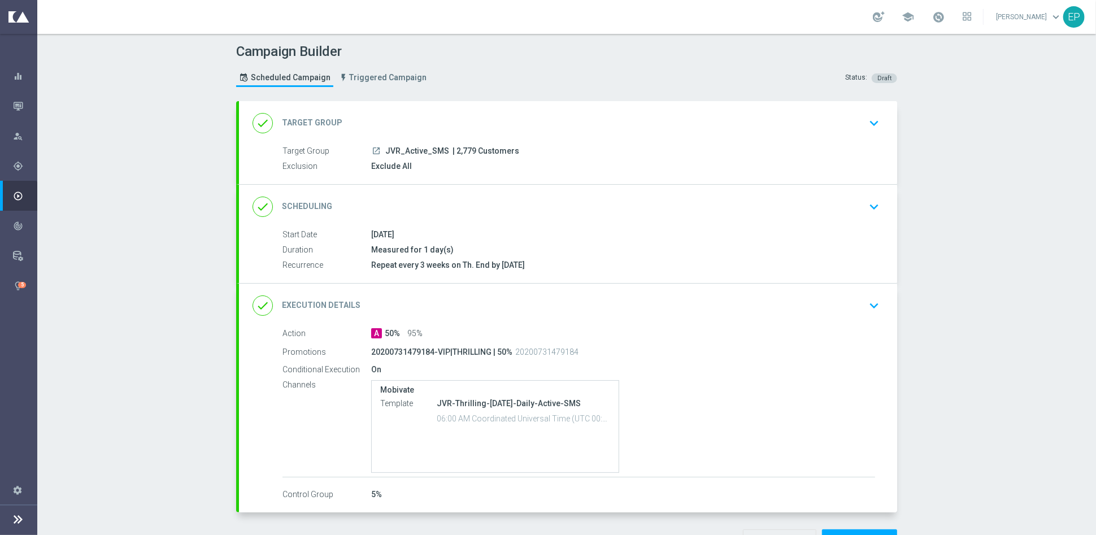
click at [714, 201] on div "done Scheduling keyboard_arrow_down" at bounding box center [568, 206] width 631 height 21
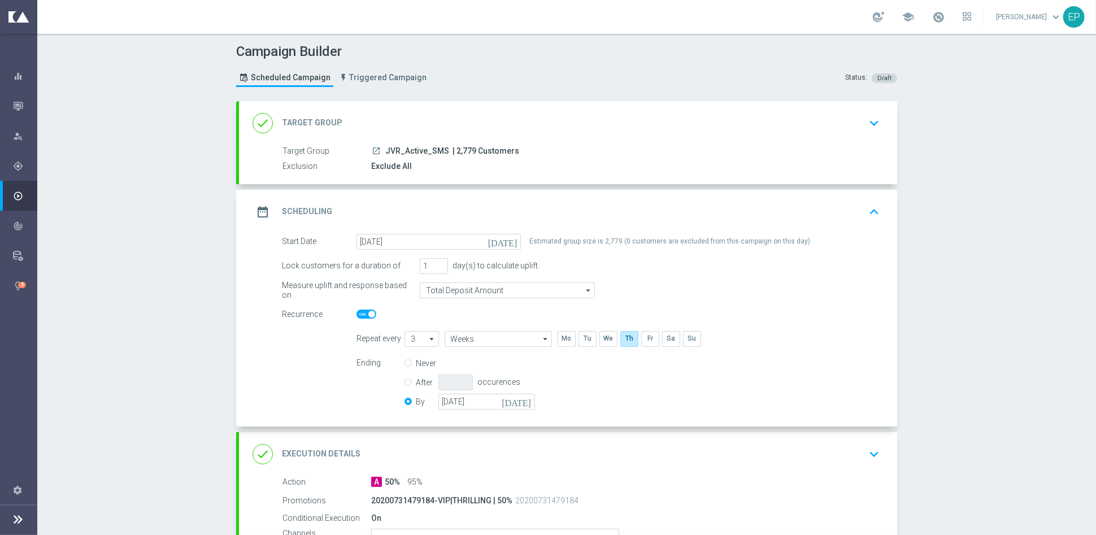
drag, startPoint x: 675, startPoint y: 446, endPoint x: 684, endPoint y: 432, distance: 16.8
click at [675, 446] on div "done Execution Details keyboard_arrow_down" at bounding box center [568, 454] width 631 height 21
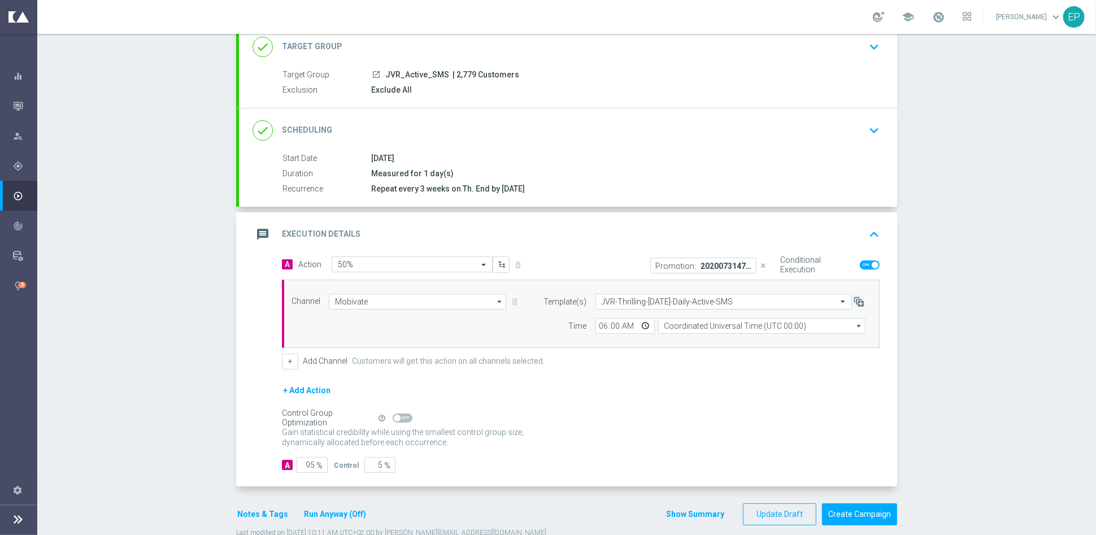
scroll to position [99, 0]
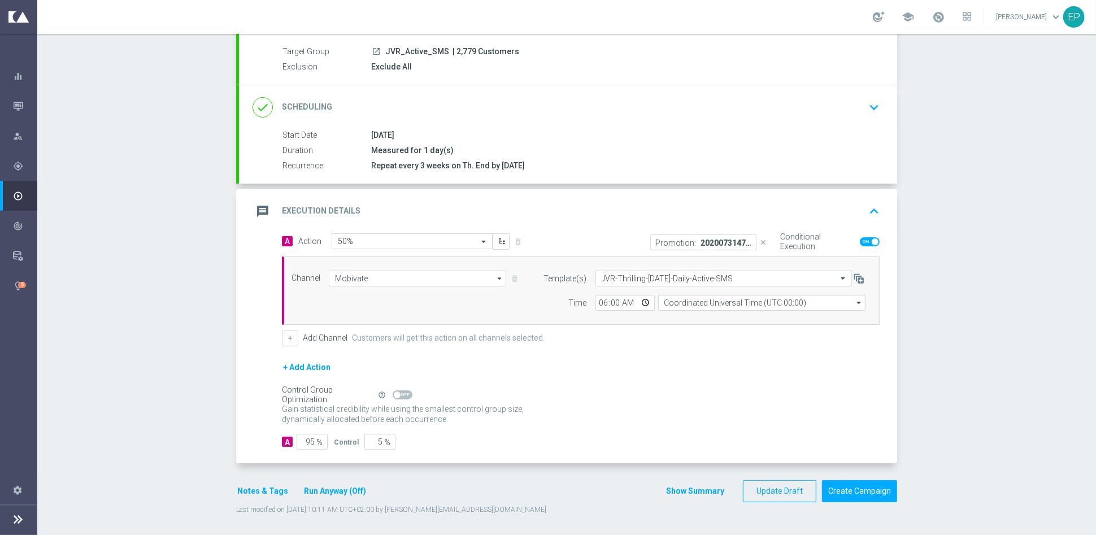
click at [860, 238] on span at bounding box center [870, 241] width 20 height 9
click at [860, 238] on input "checkbox" at bounding box center [870, 241] width 20 height 9
checkbox input "false"
click at [762, 238] on icon "close" at bounding box center [764, 242] width 8 height 8
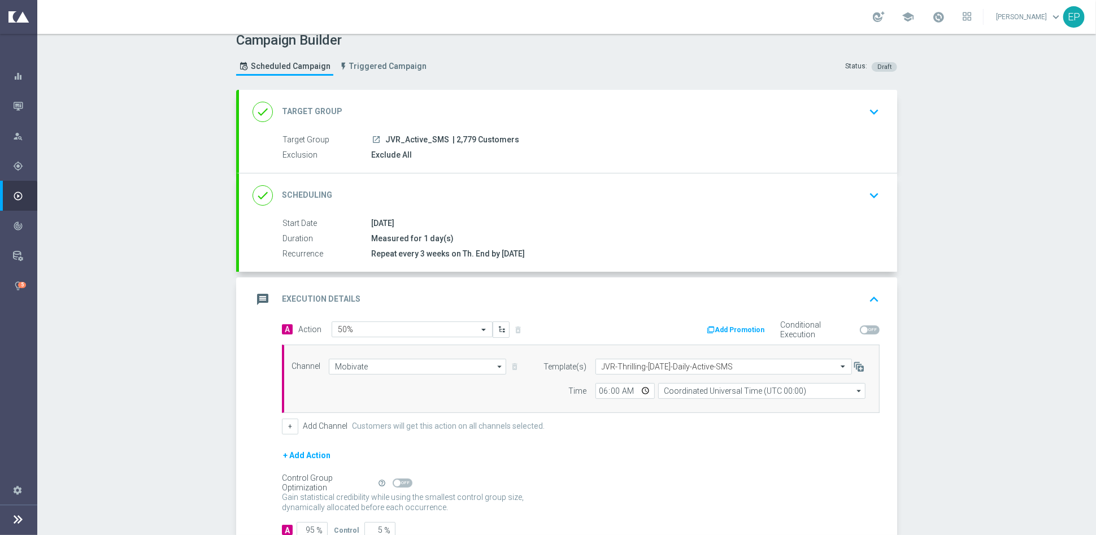
scroll to position [0, 0]
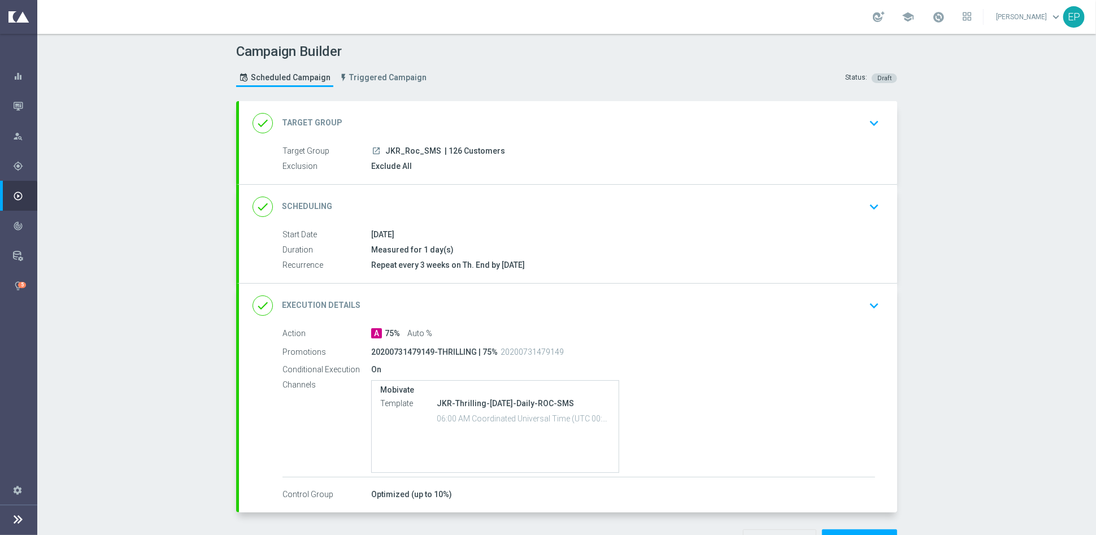
click at [630, 308] on div "done Execution Details keyboard_arrow_down" at bounding box center [568, 305] width 631 height 21
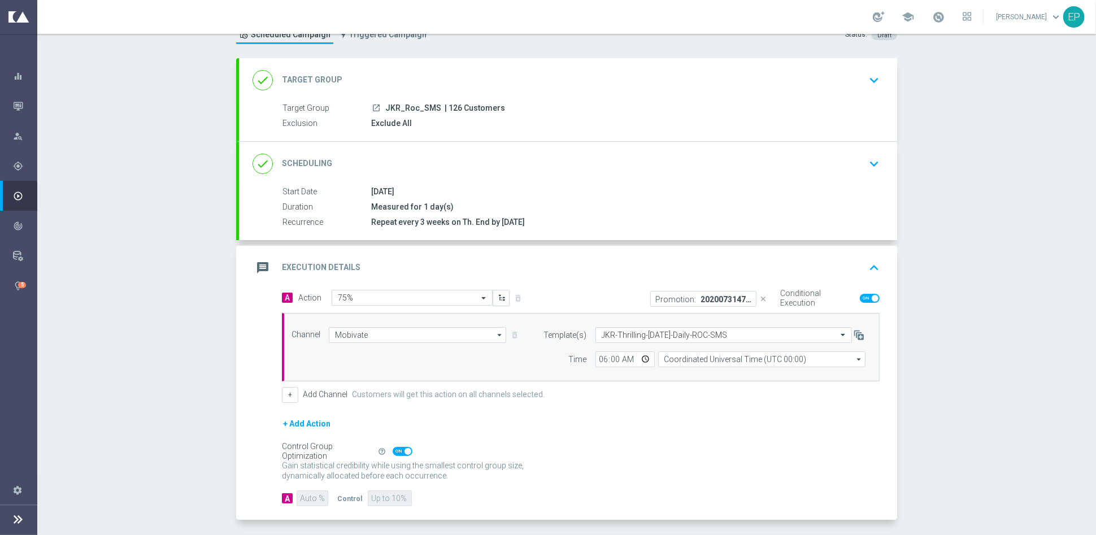
scroll to position [97, 0]
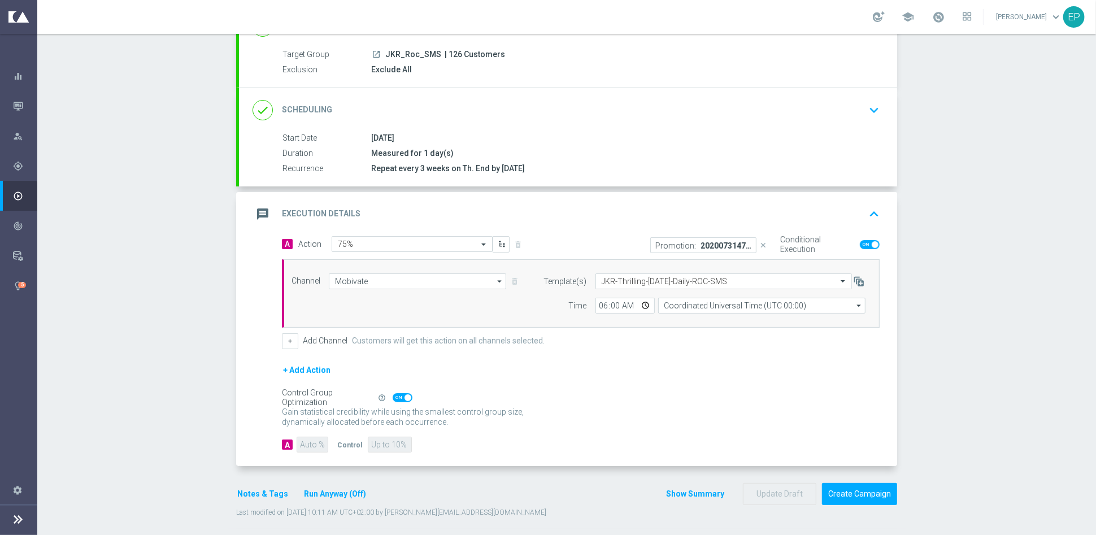
click at [860, 240] on span at bounding box center [870, 244] width 20 height 9
click at [860, 240] on input "checkbox" at bounding box center [870, 244] width 20 height 9
checkbox input "false"
click at [760, 242] on icon "close" at bounding box center [764, 245] width 8 height 8
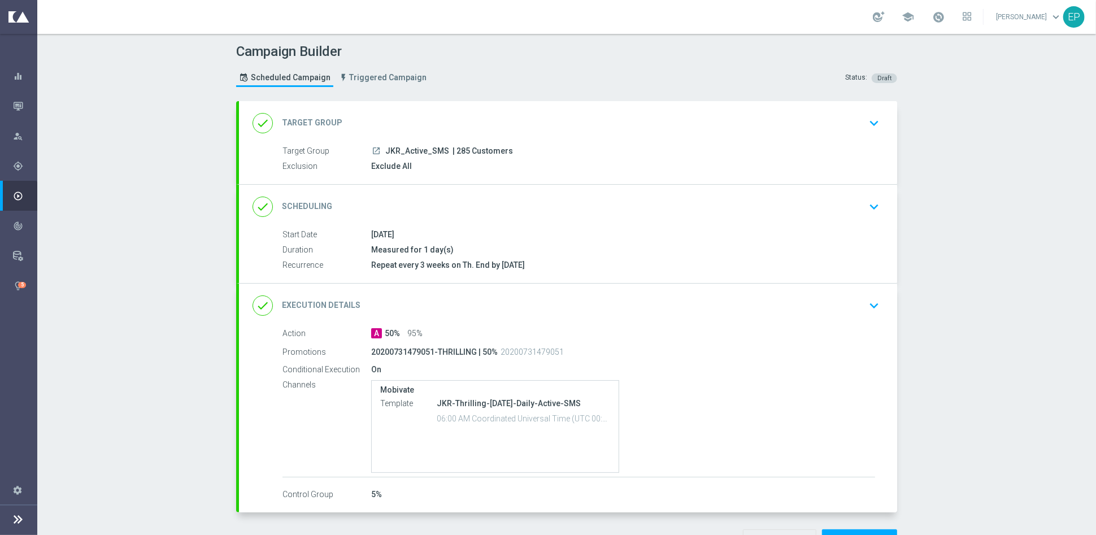
click at [653, 291] on div "done Execution Details keyboard_arrow_down" at bounding box center [568, 306] width 658 height 44
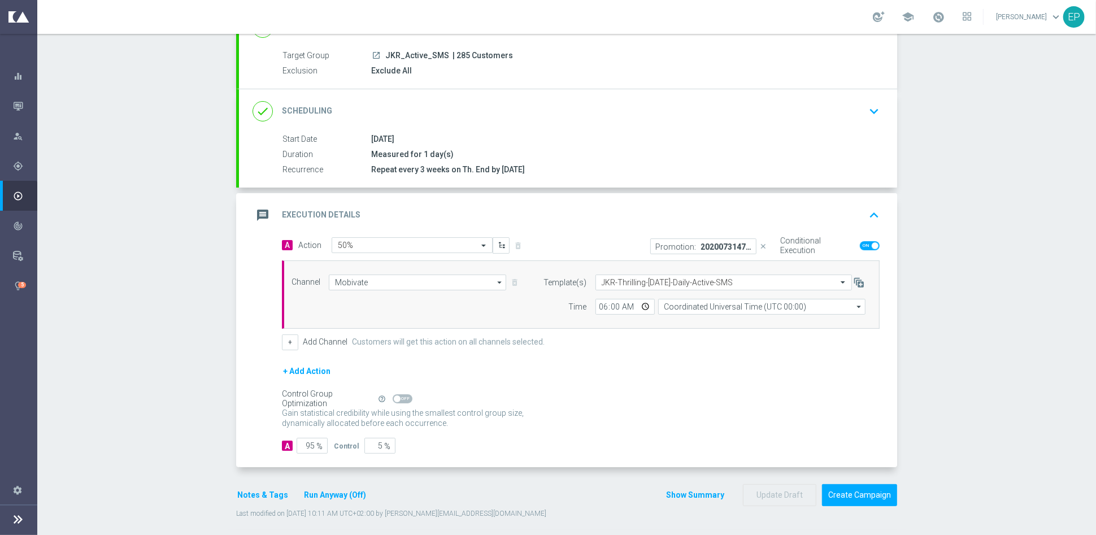
scroll to position [99, 0]
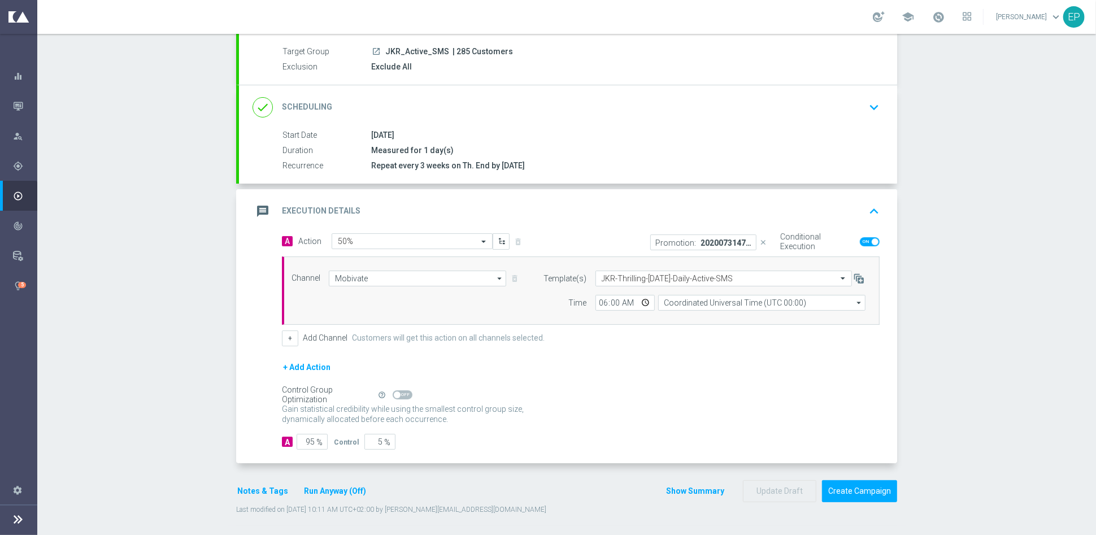
click at [860, 240] on span at bounding box center [870, 241] width 20 height 9
click at [860, 240] on input "checkbox" at bounding box center [870, 241] width 20 height 9
checkbox input "false"
click at [762, 238] on icon "close" at bounding box center [764, 242] width 8 height 8
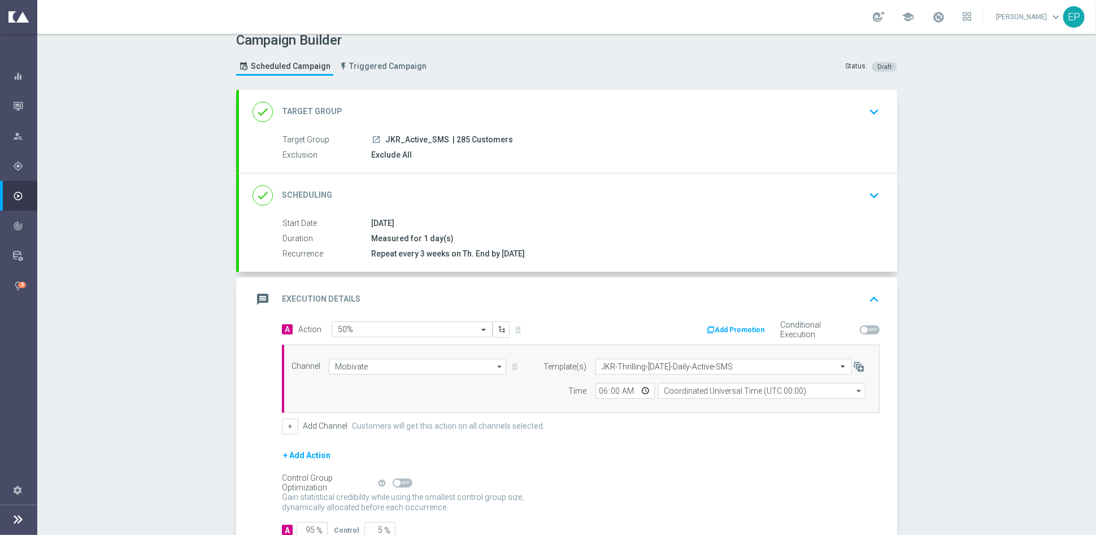
scroll to position [0, 0]
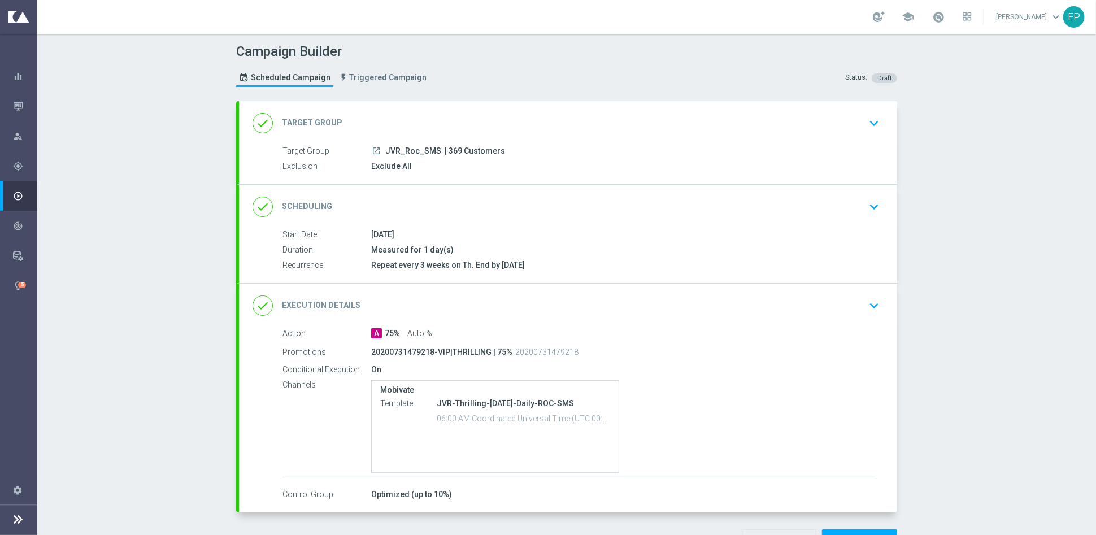
click at [608, 302] on div "done Execution Details keyboard_arrow_down" at bounding box center [568, 305] width 631 height 21
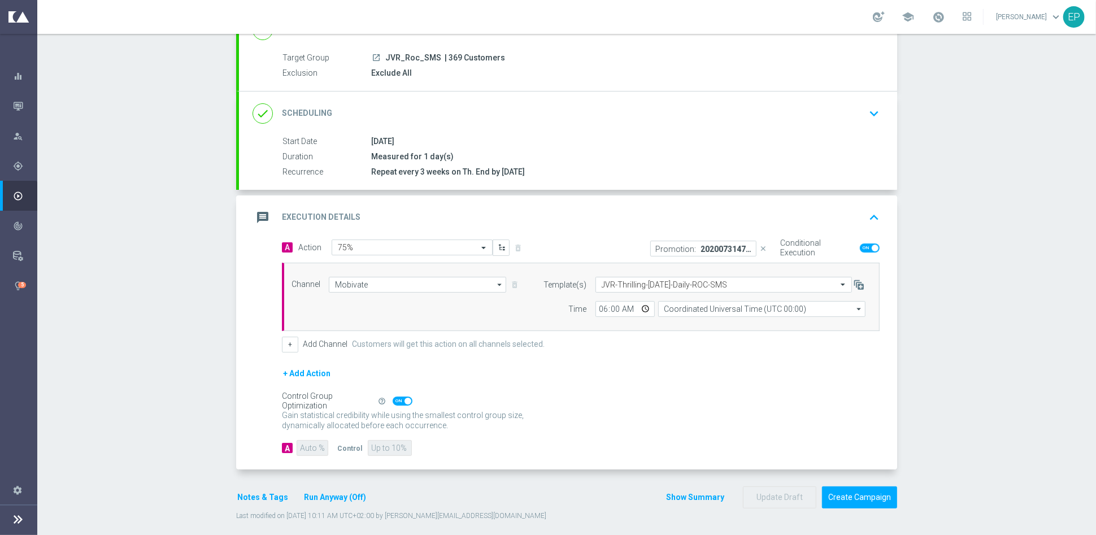
scroll to position [99, 0]
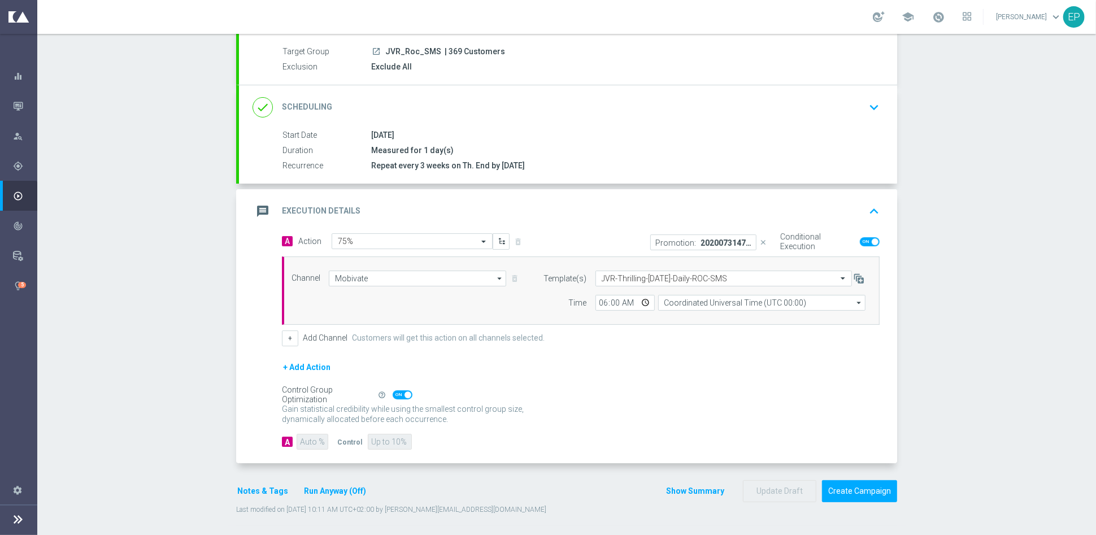
click at [760, 238] on icon "close" at bounding box center [764, 242] width 8 height 8
click at [860, 241] on span at bounding box center [870, 241] width 20 height 9
click at [860, 241] on input "checkbox" at bounding box center [870, 241] width 20 height 9
checkbox input "false"
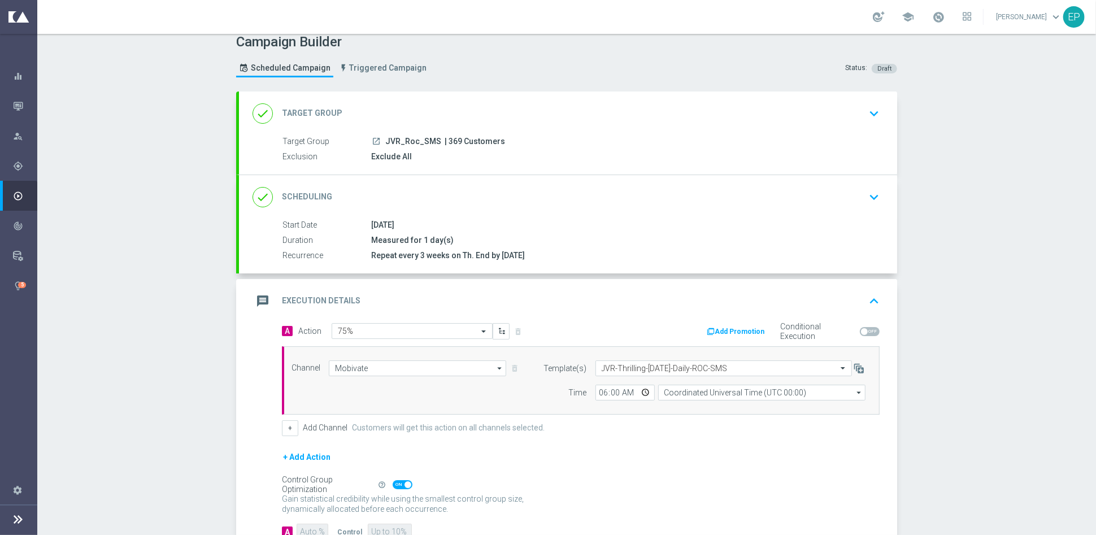
scroll to position [0, 0]
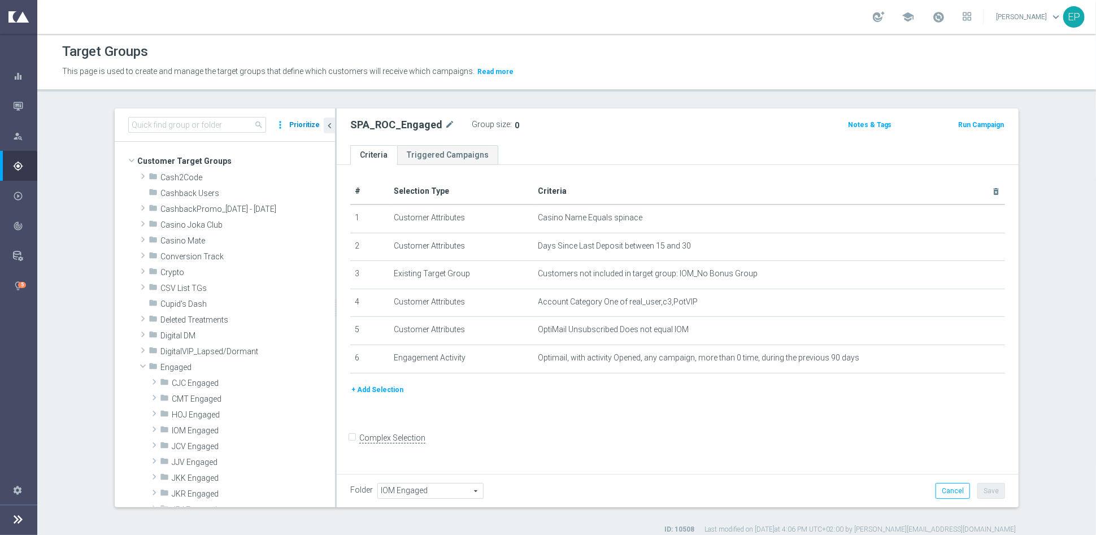
scroll to position [92, 0]
click at [306, 125] on button "Prioritize" at bounding box center [305, 125] width 34 height 15
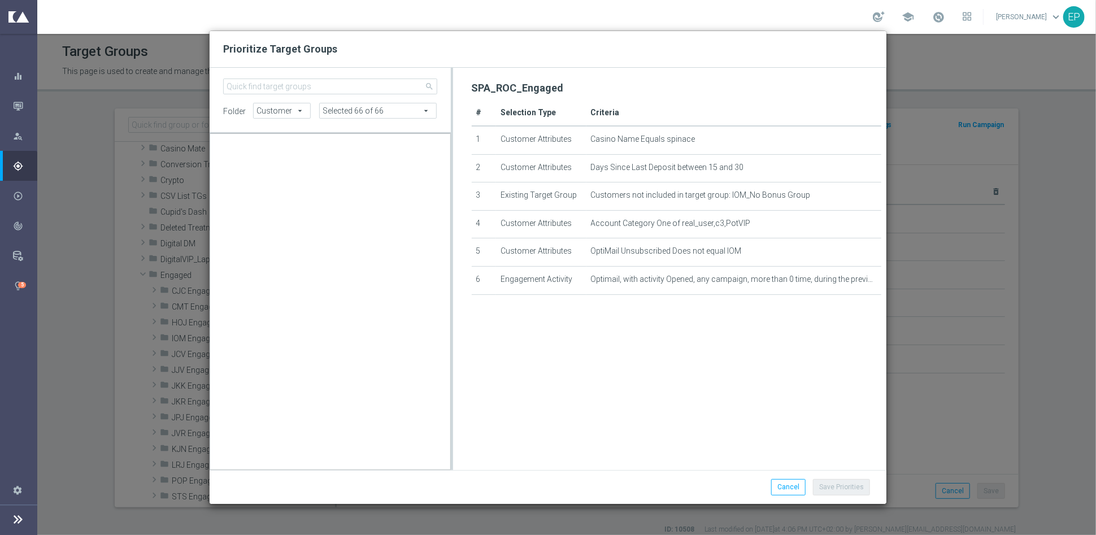
scroll to position [36926, 0]
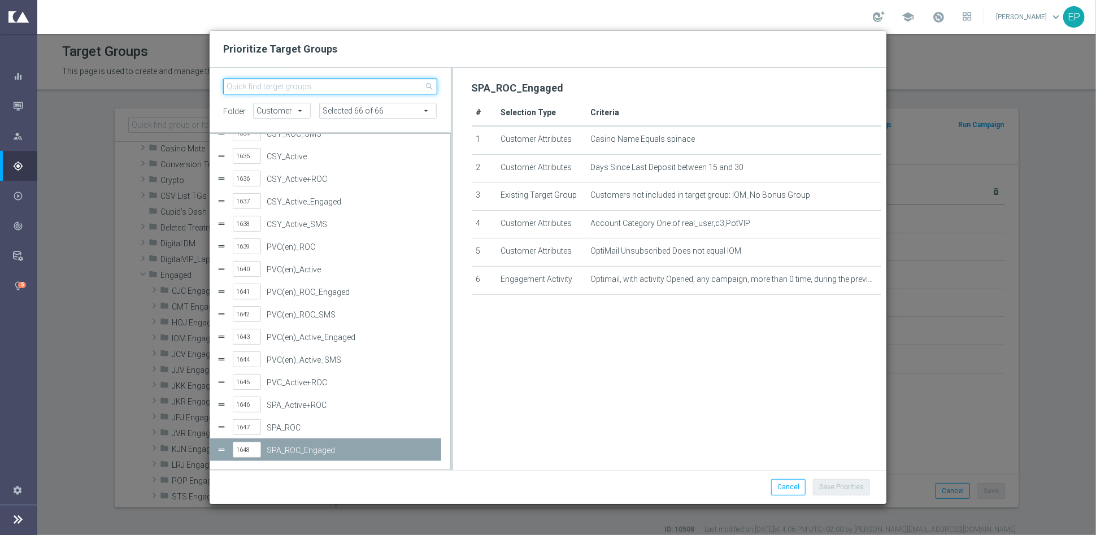
click at [322, 88] on input "search" at bounding box center [330, 87] width 214 height 16
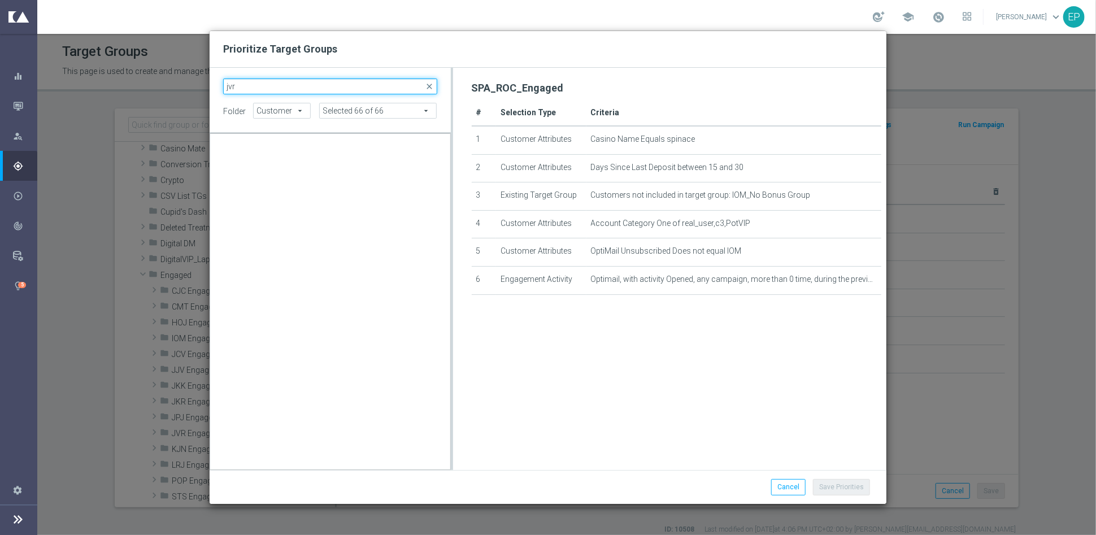
scroll to position [0, 0]
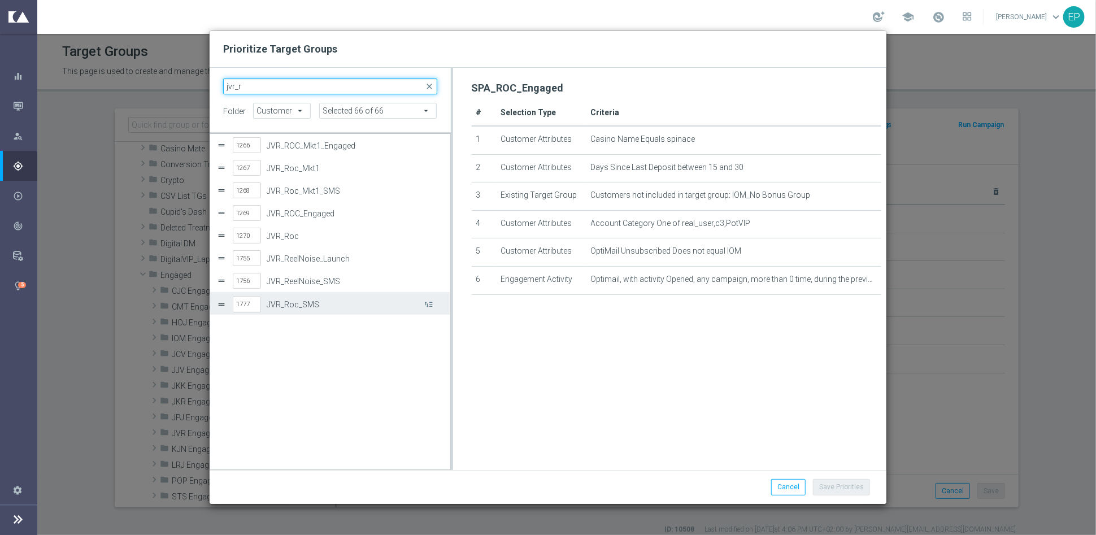
type input "jvr_r"
click at [253, 307] on input "1777" at bounding box center [247, 305] width 28 height 16
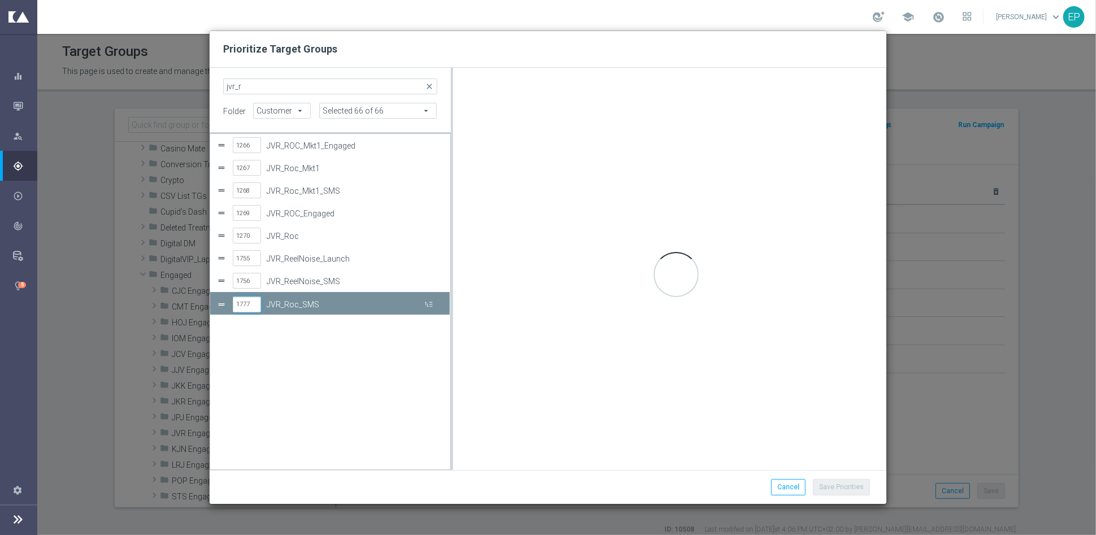
click at [253, 307] on input "1777" at bounding box center [247, 305] width 28 height 16
click at [253, 305] on input "1777" at bounding box center [247, 305] width 28 height 16
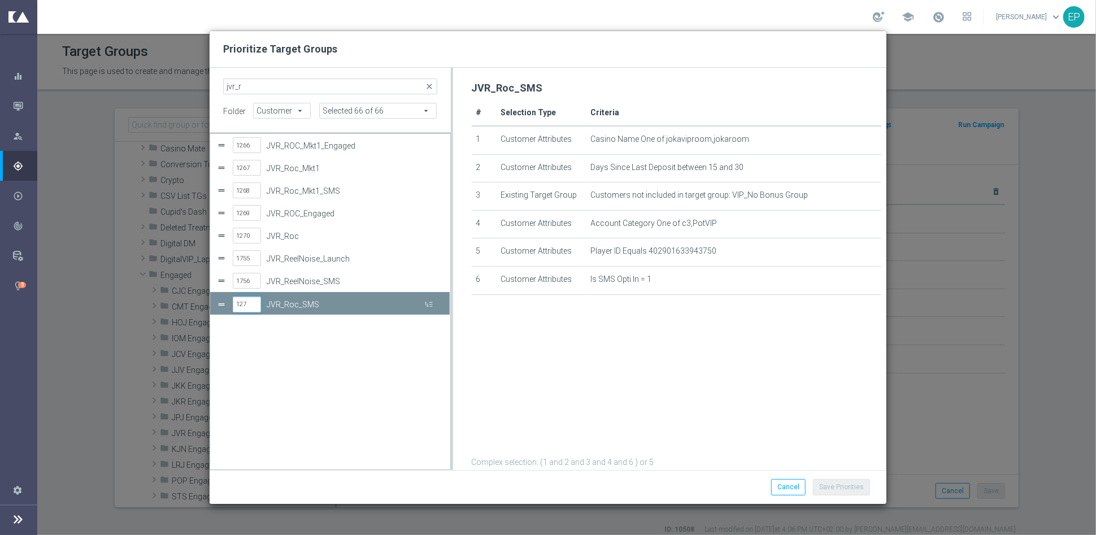
type input "1271"
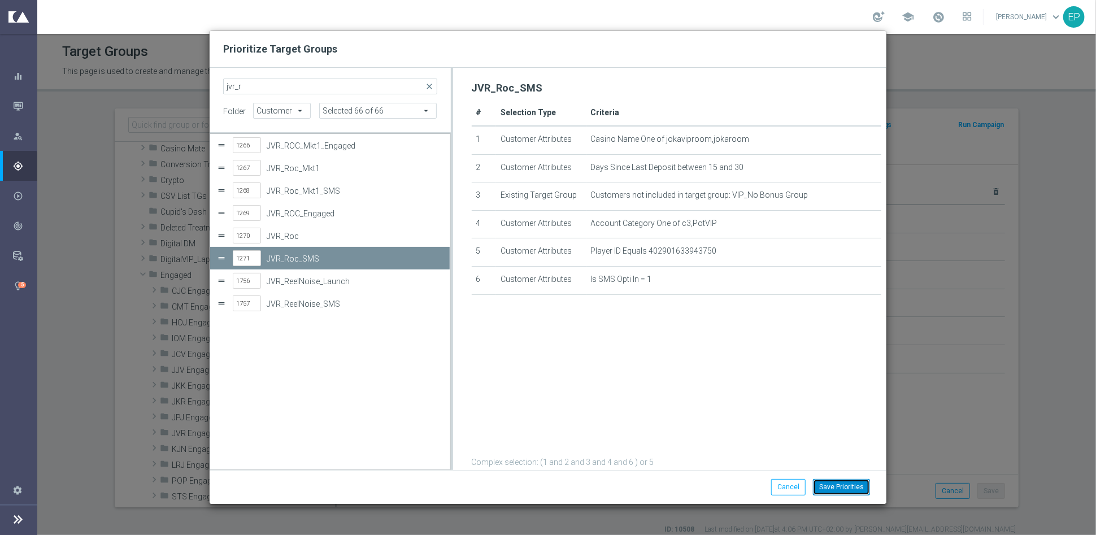
click at [851, 489] on button "Save Priorities" at bounding box center [841, 487] width 57 height 16
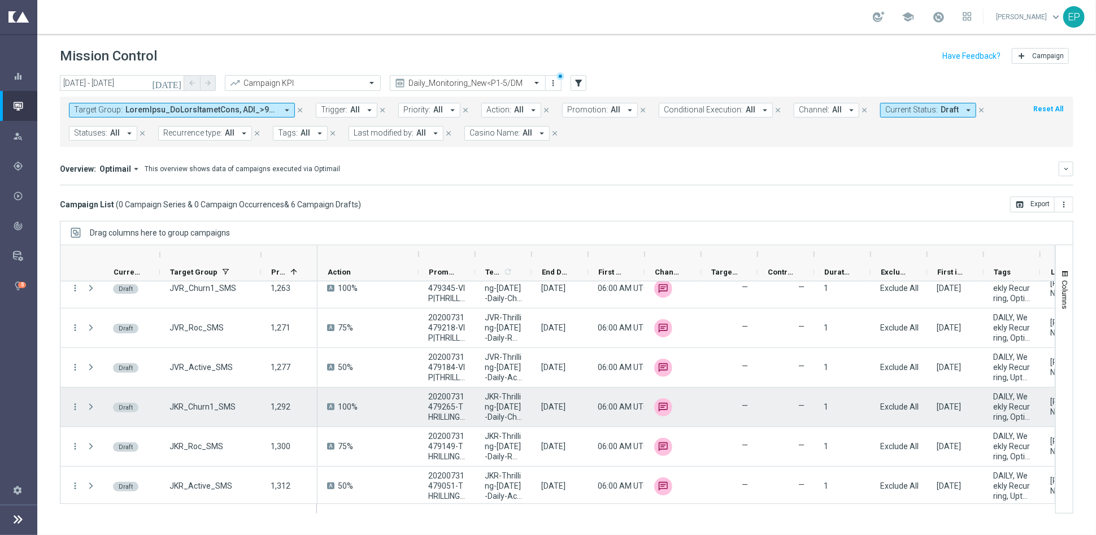
scroll to position [15, 0]
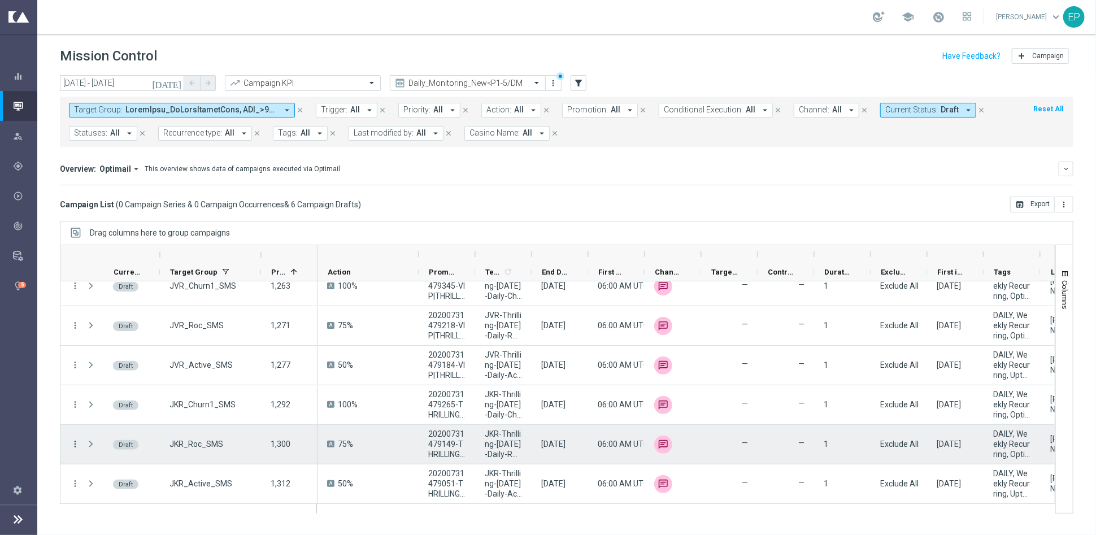
click at [72, 441] on icon "more_vert" at bounding box center [75, 444] width 10 height 10
click at [109, 485] on div "Edit" at bounding box center [149, 488] width 105 height 8
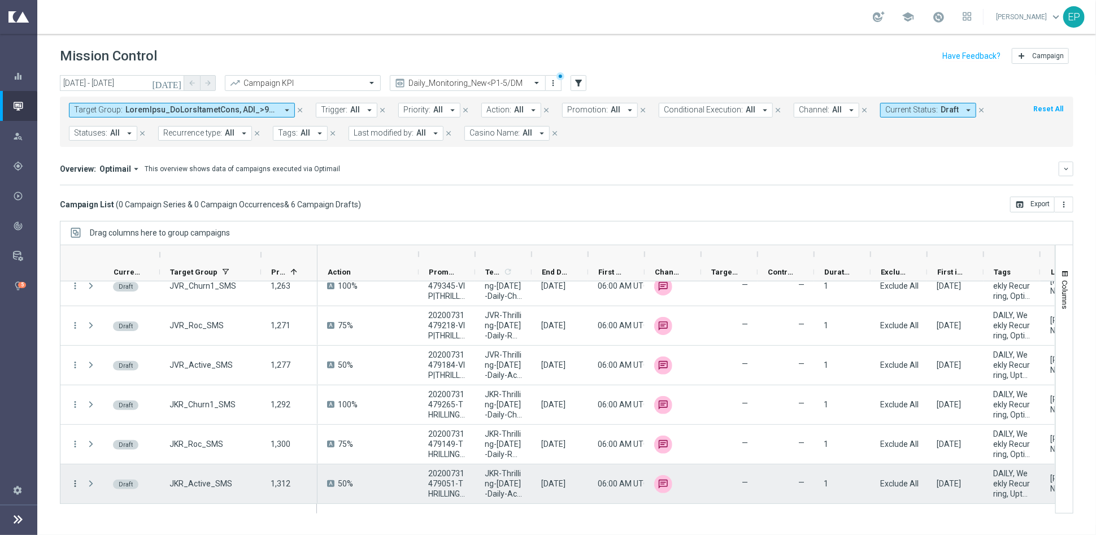
click at [77, 483] on icon "more_vert" at bounding box center [75, 484] width 10 height 10
click at [109, 452] on span "Edit" at bounding box center [103, 450] width 12 height 8
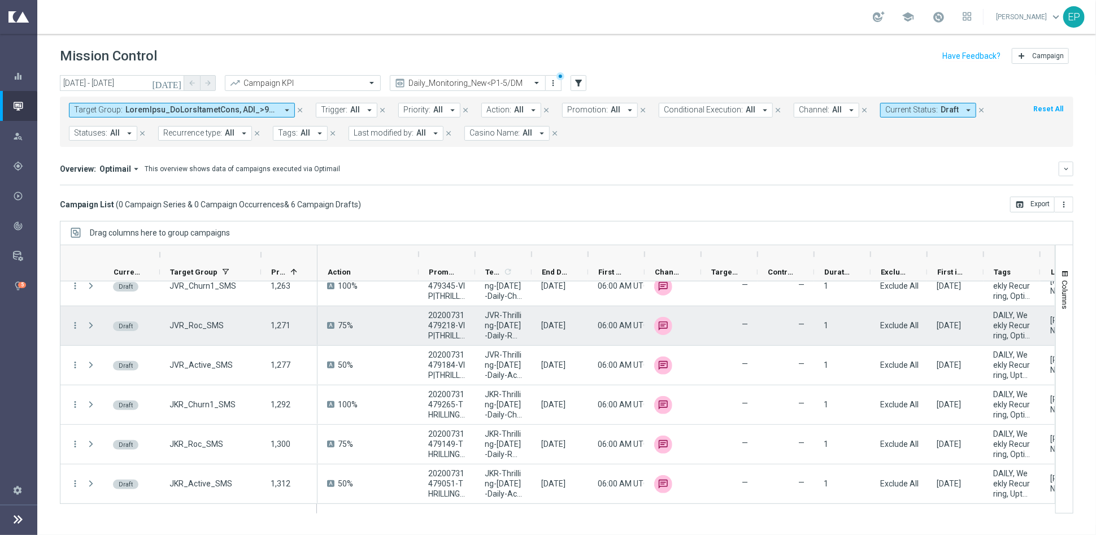
scroll to position [0, 0]
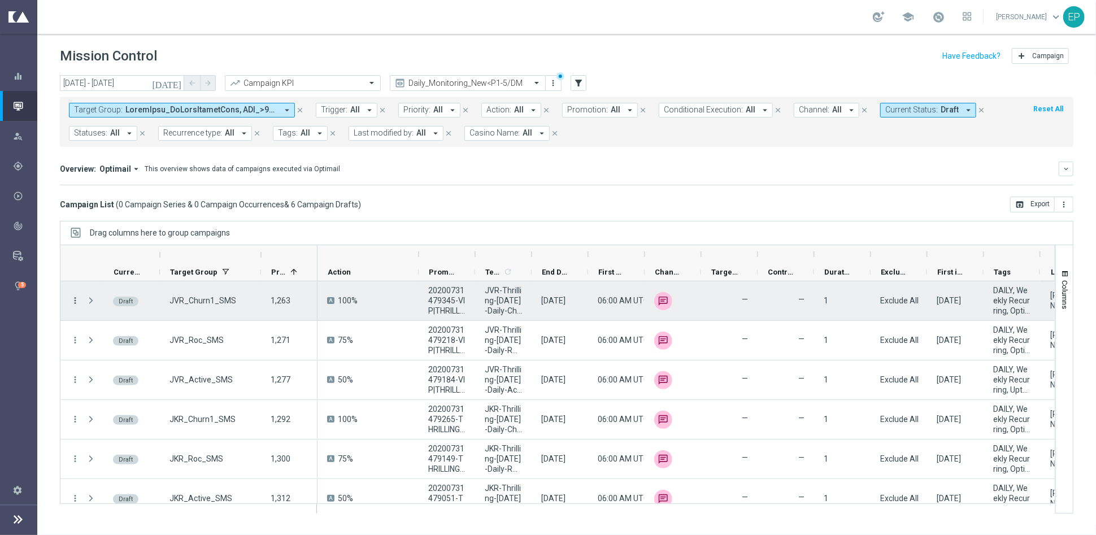
click at [73, 303] on icon "more_vert" at bounding box center [75, 301] width 10 height 10
click at [106, 339] on div "edit Edit" at bounding box center [143, 344] width 127 height 16
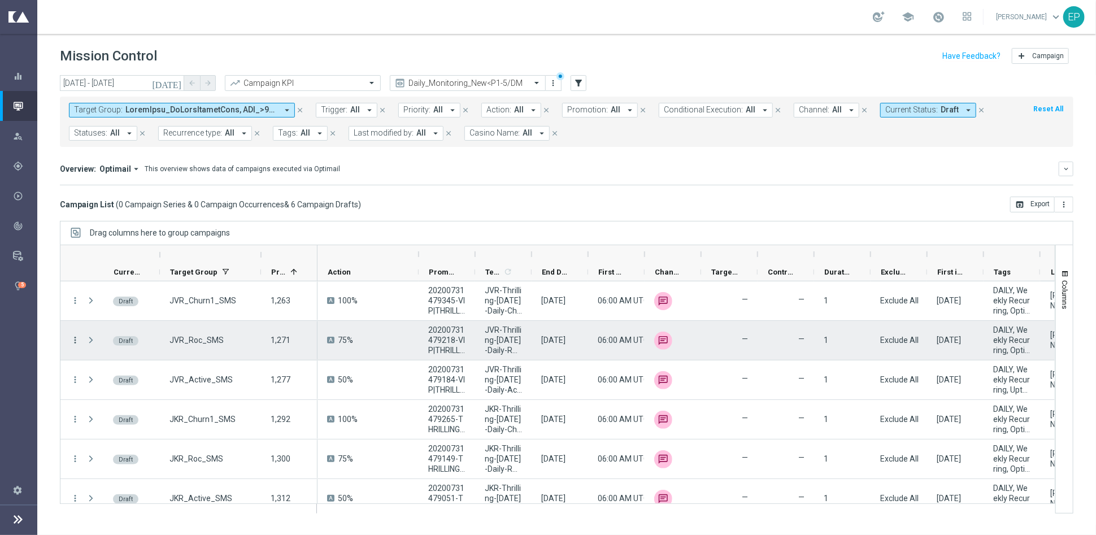
click at [77, 341] on icon "more_vert" at bounding box center [75, 340] width 10 height 10
click at [121, 384] on div "Edit" at bounding box center [149, 384] width 105 height 8
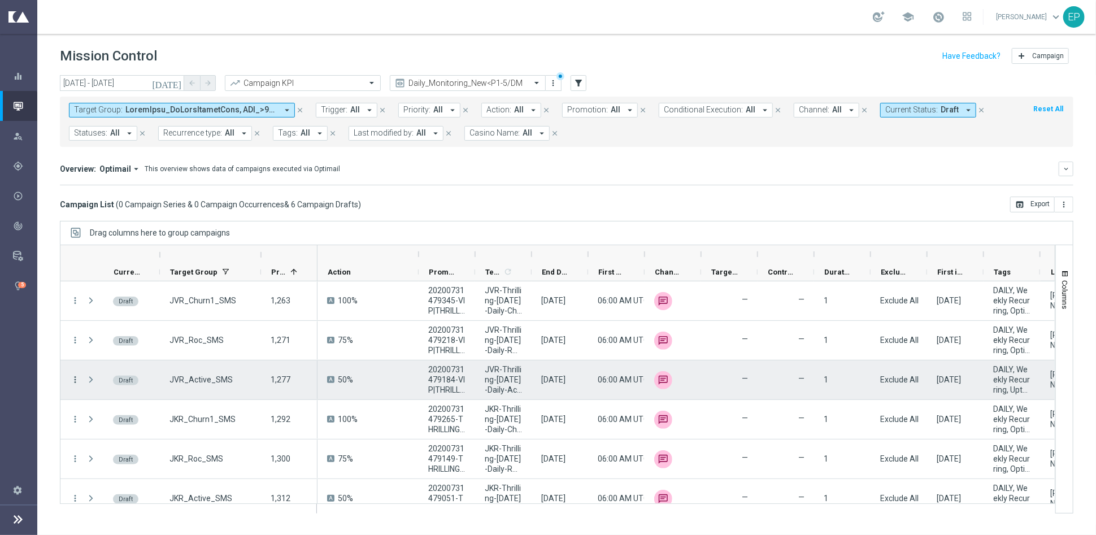
click at [75, 378] on icon "more_vert" at bounding box center [75, 380] width 10 height 10
click at [100, 422] on span "Edit" at bounding box center [103, 423] width 12 height 8
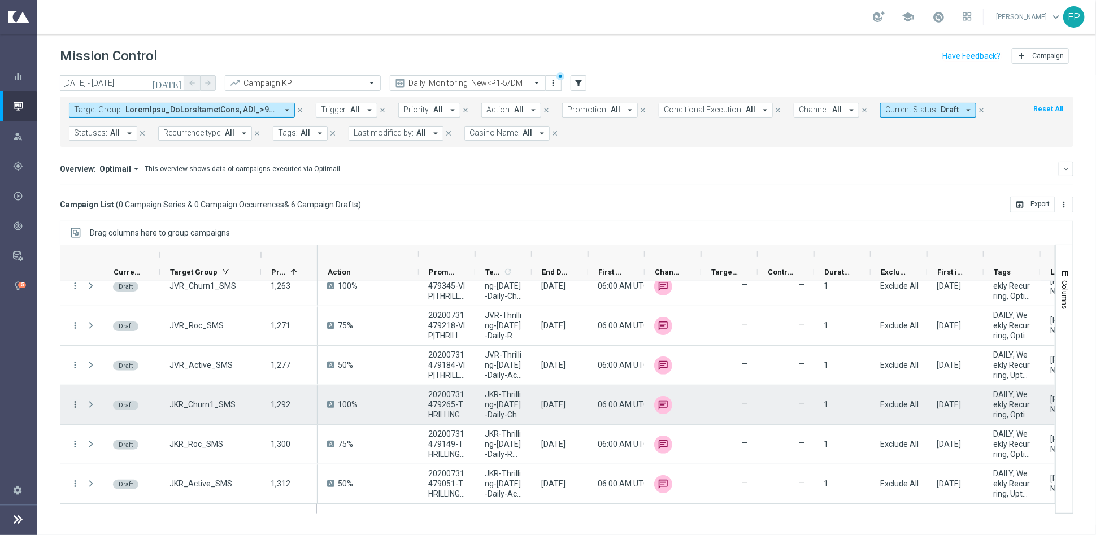
click at [75, 404] on icon "more_vert" at bounding box center [75, 405] width 10 height 10
click at [105, 450] on span "Edit" at bounding box center [103, 448] width 12 height 8
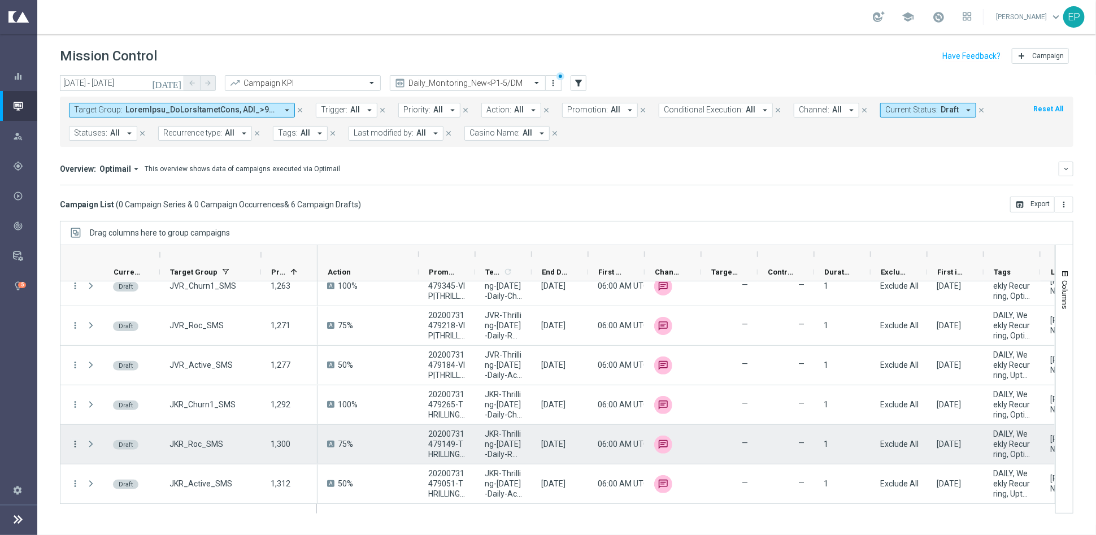
click at [74, 444] on icon "more_vert" at bounding box center [75, 444] width 10 height 10
click at [112, 489] on div "Edit" at bounding box center [149, 488] width 105 height 8
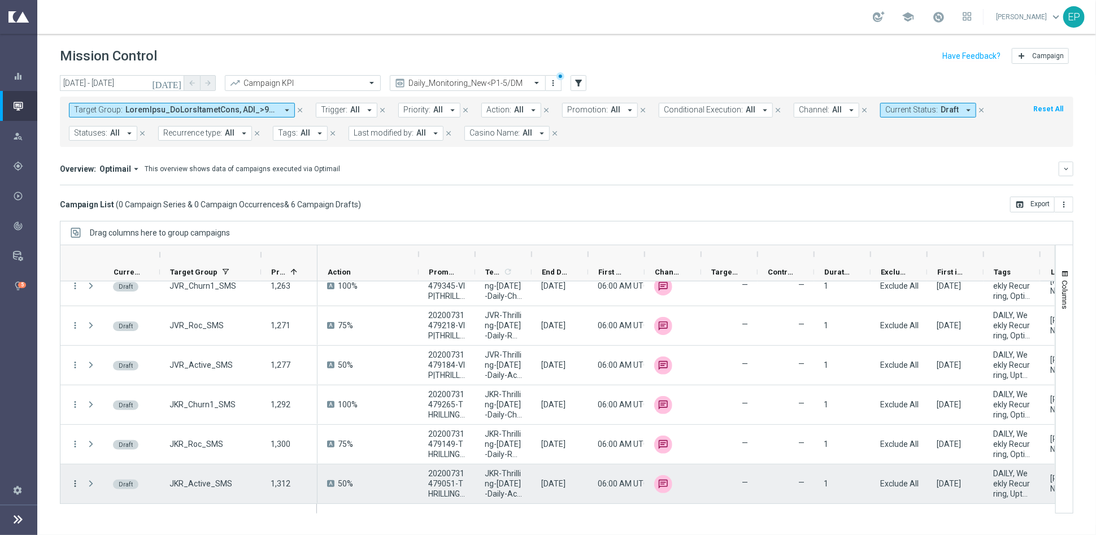
drag, startPoint x: 75, startPoint y: 485, endPoint x: 80, endPoint y: 481, distance: 6.4
click at [76, 485] on icon "more_vert" at bounding box center [75, 484] width 10 height 10
click at [118, 444] on div "edit Edit" at bounding box center [143, 450] width 127 height 16
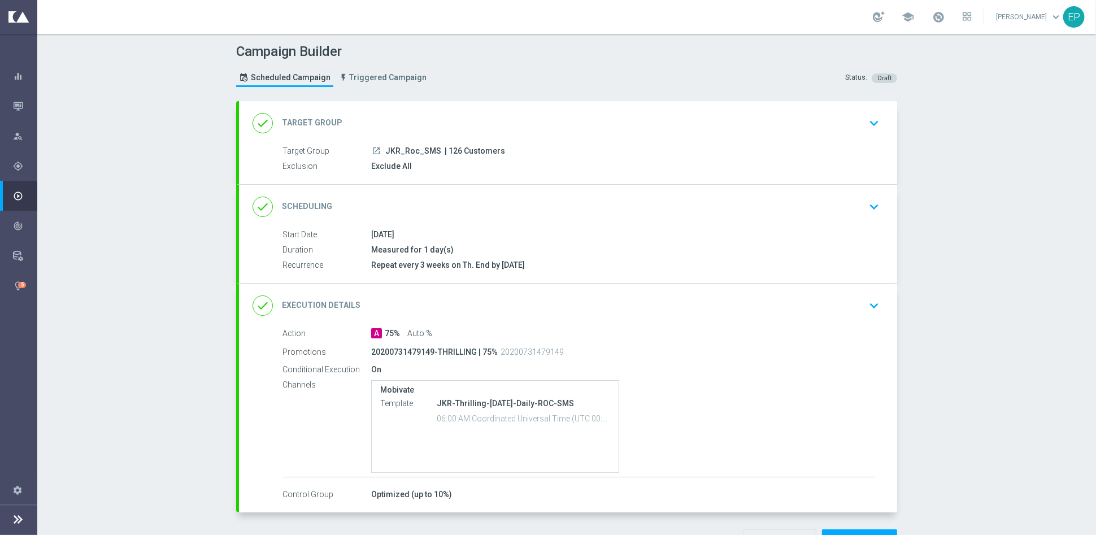
click at [496, 302] on div "done Execution Details keyboard_arrow_down" at bounding box center [568, 305] width 631 height 21
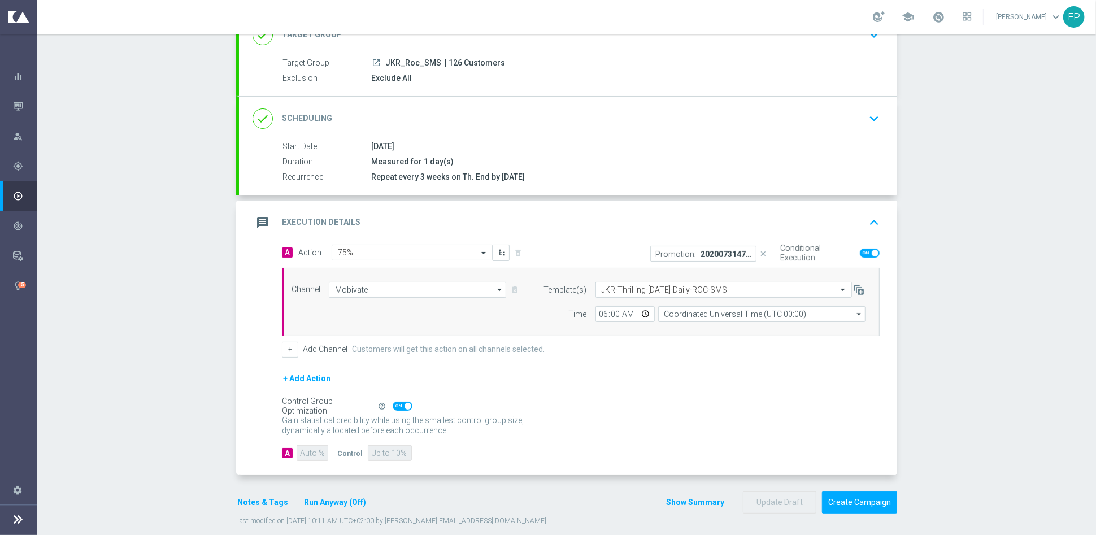
scroll to position [99, 0]
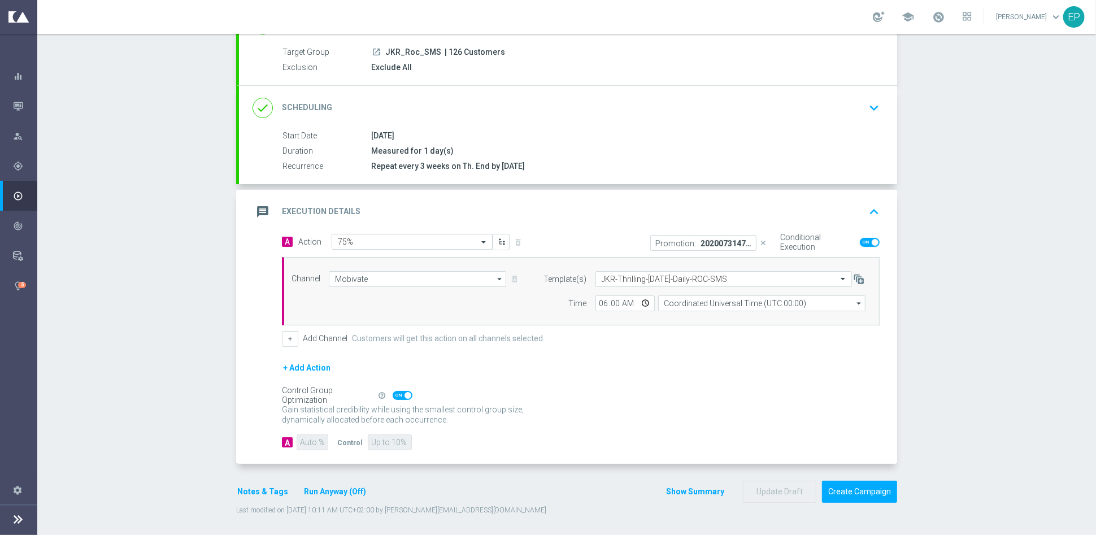
click at [761, 240] on icon "close" at bounding box center [764, 243] width 8 height 8
click at [860, 241] on span at bounding box center [870, 242] width 20 height 9
click at [860, 241] on input "checkbox" at bounding box center [870, 242] width 20 height 9
checkbox input "false"
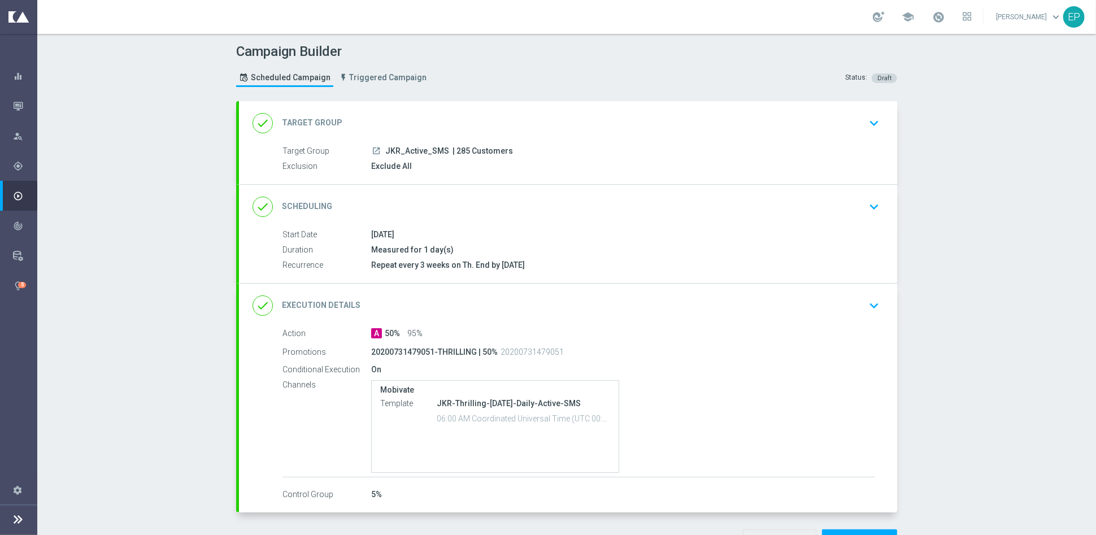
click at [718, 298] on div "done Execution Details keyboard_arrow_down" at bounding box center [568, 305] width 631 height 21
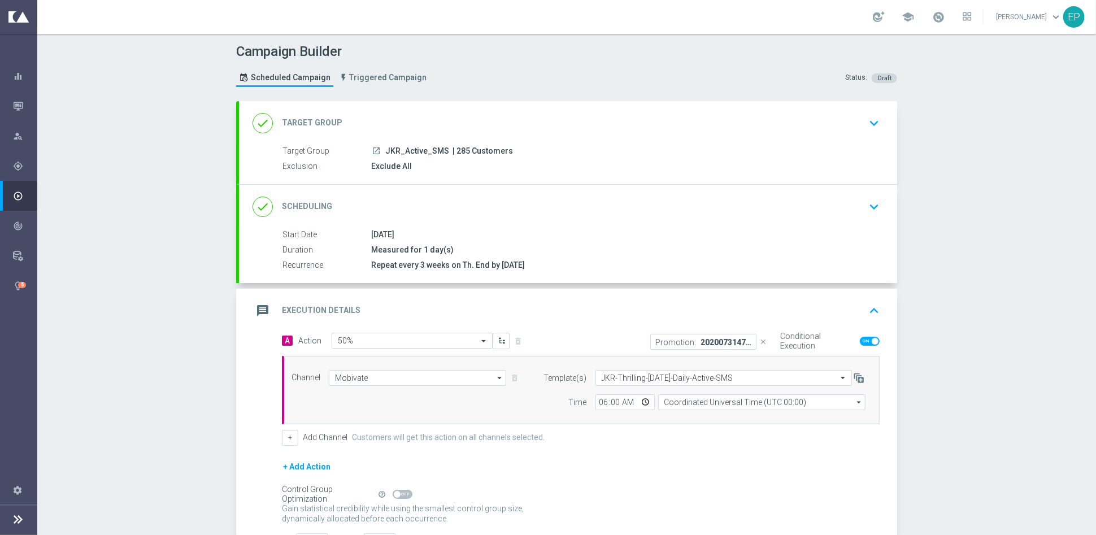
scroll to position [86, 0]
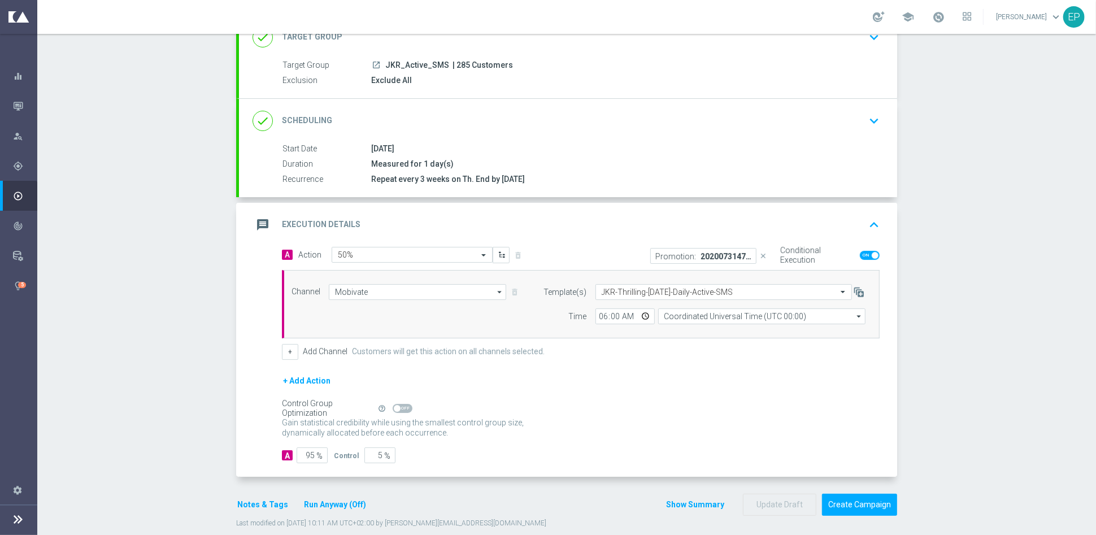
click at [760, 253] on icon "close" at bounding box center [764, 256] width 8 height 8
click at [860, 253] on span at bounding box center [870, 255] width 20 height 9
click at [860, 253] on input "checkbox" at bounding box center [870, 255] width 20 height 9
checkbox input "false"
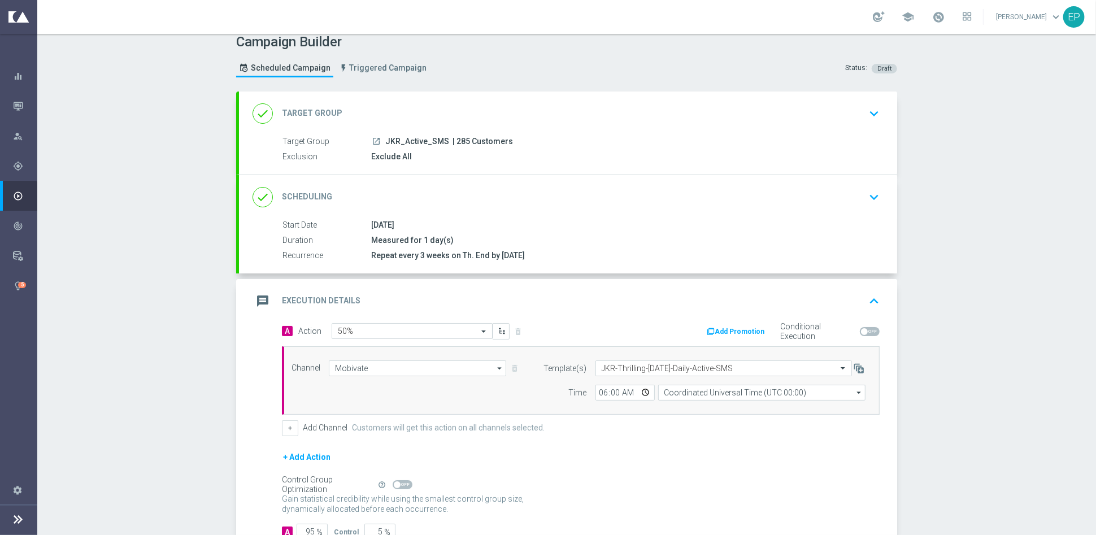
scroll to position [0, 0]
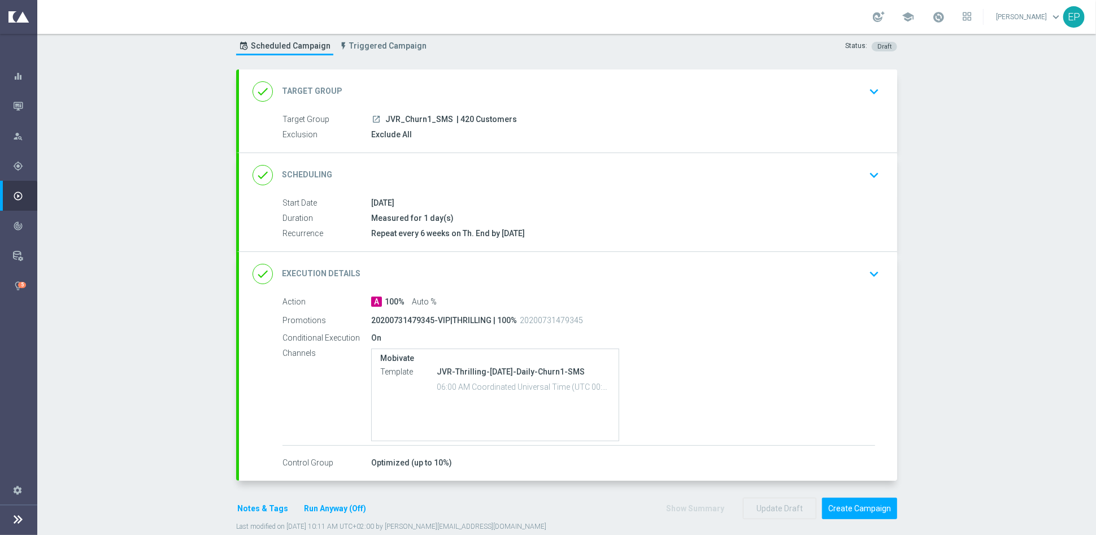
scroll to position [49, 0]
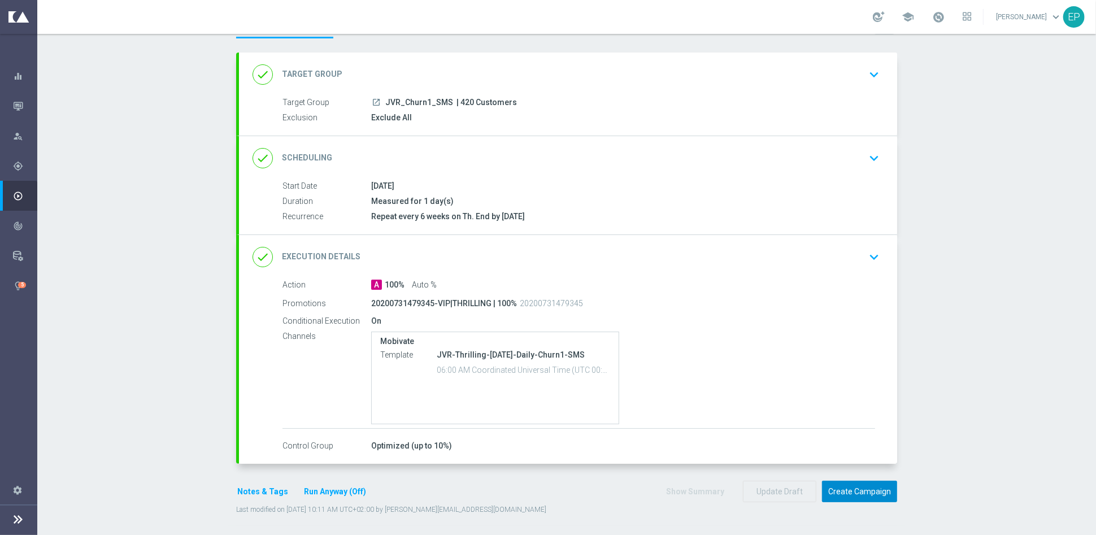
drag, startPoint x: 862, startPoint y: 492, endPoint x: 967, endPoint y: 351, distance: 176.1
click at [967, 355] on div "Campaign Builder Scheduled Campaign Triggered Campaign Status: Draft done Targe…" at bounding box center [566, 284] width 1059 height 501
click at [657, 248] on div "done Execution Details keyboard_arrow_down" at bounding box center [568, 256] width 631 height 21
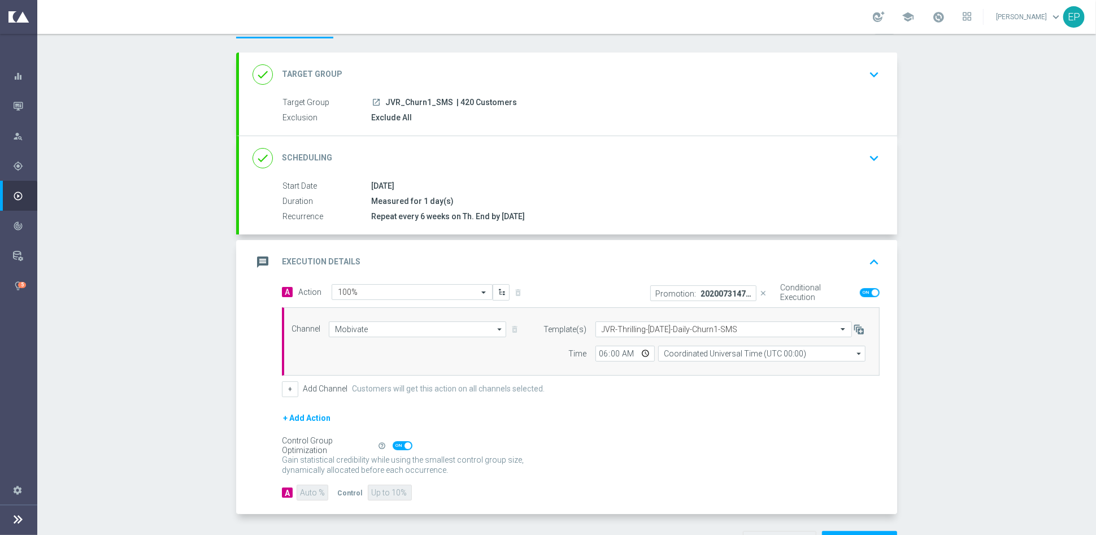
click at [860, 288] on span at bounding box center [870, 292] width 20 height 9
click at [860, 288] on input "checkbox" at bounding box center [870, 292] width 20 height 9
checkbox input "false"
click at [760, 291] on icon "close" at bounding box center [764, 293] width 8 height 8
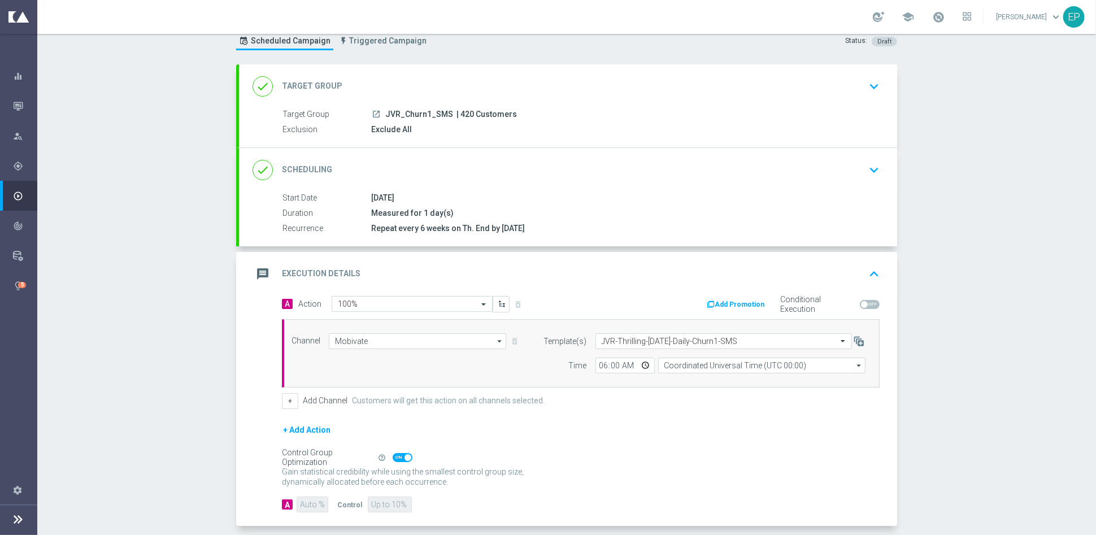
scroll to position [99, 0]
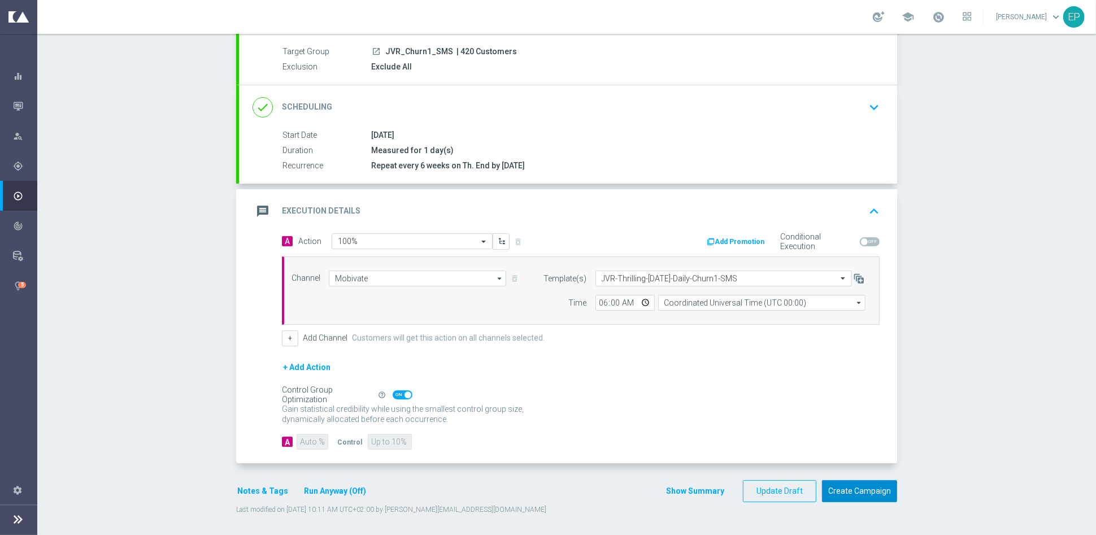
drag, startPoint x: 867, startPoint y: 491, endPoint x: 918, endPoint y: 366, distance: 134.6
click at [913, 372] on div "Campaign Builder Scheduled Campaign Triggered Campaign Status: Draft done Targe…" at bounding box center [566, 284] width 1059 height 501
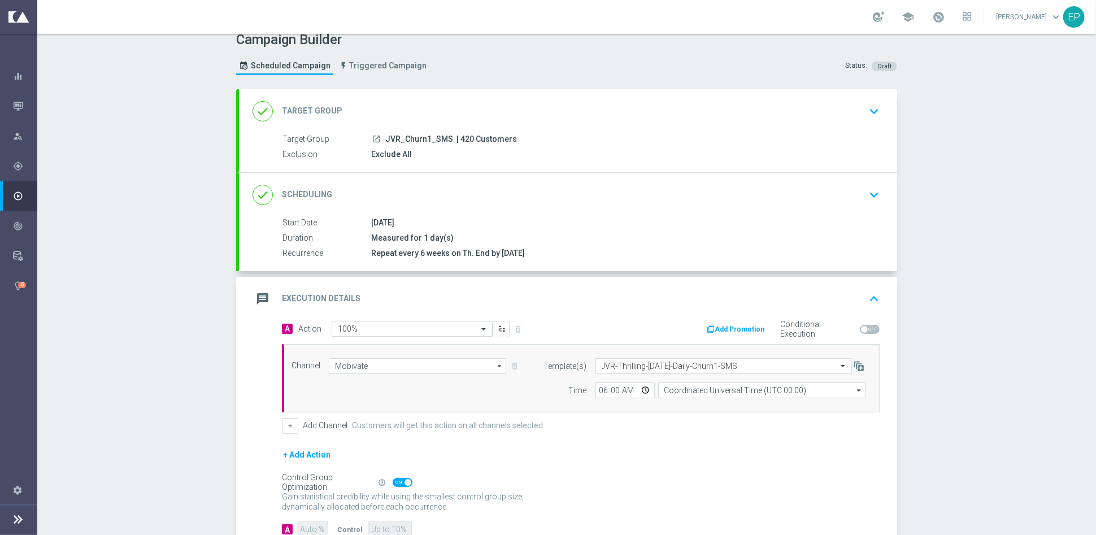
scroll to position [0, 0]
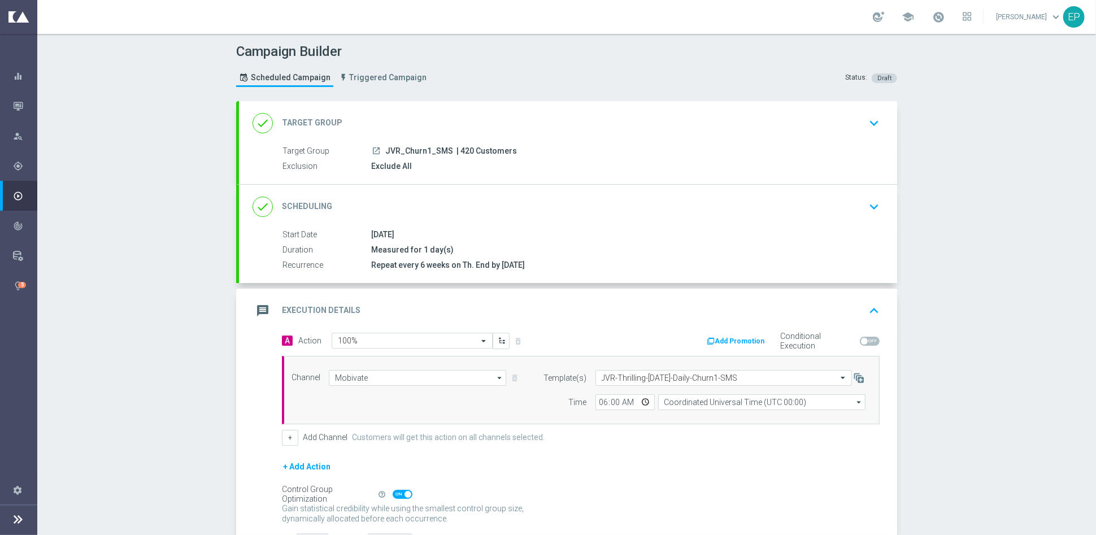
drag, startPoint x: 426, startPoint y: 118, endPoint x: 433, endPoint y: 155, distance: 37.6
click at [427, 118] on div "done Target Group keyboard_arrow_down" at bounding box center [568, 122] width 631 height 21
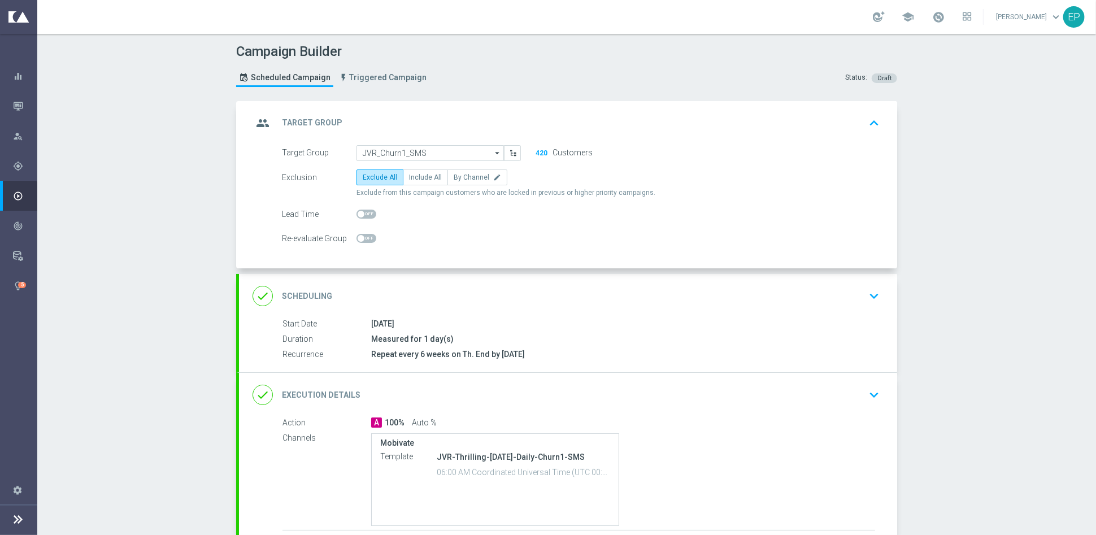
drag, startPoint x: 418, startPoint y: 179, endPoint x: 493, endPoint y: 214, distance: 83.7
click at [418, 178] on span "Include All" at bounding box center [425, 177] width 33 height 8
click at [416, 178] on input "Include All" at bounding box center [412, 179] width 7 height 7
radio input "true"
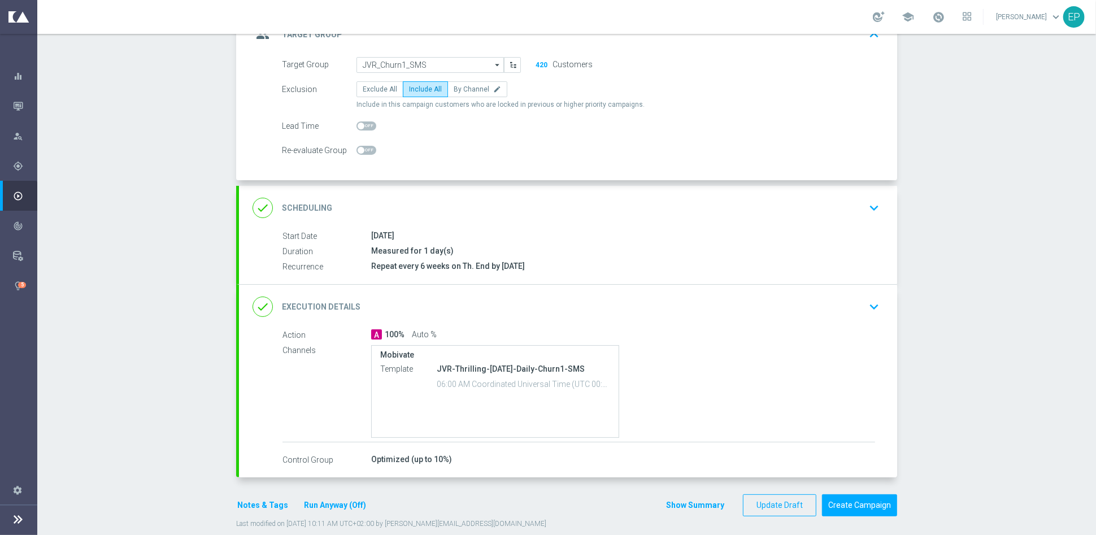
scroll to position [102, 0]
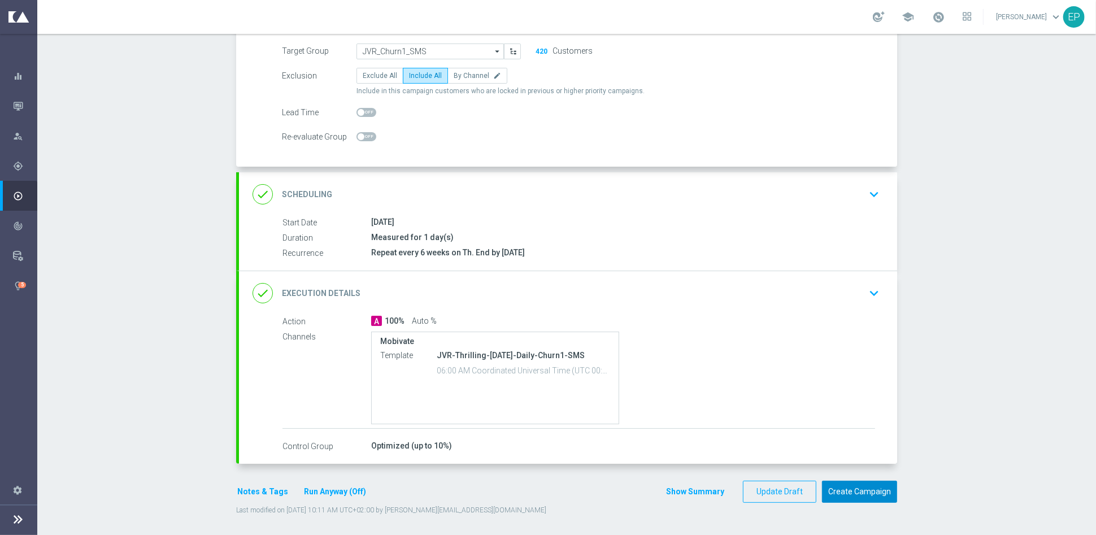
click at [871, 489] on button "Create Campaign" at bounding box center [859, 492] width 75 height 22
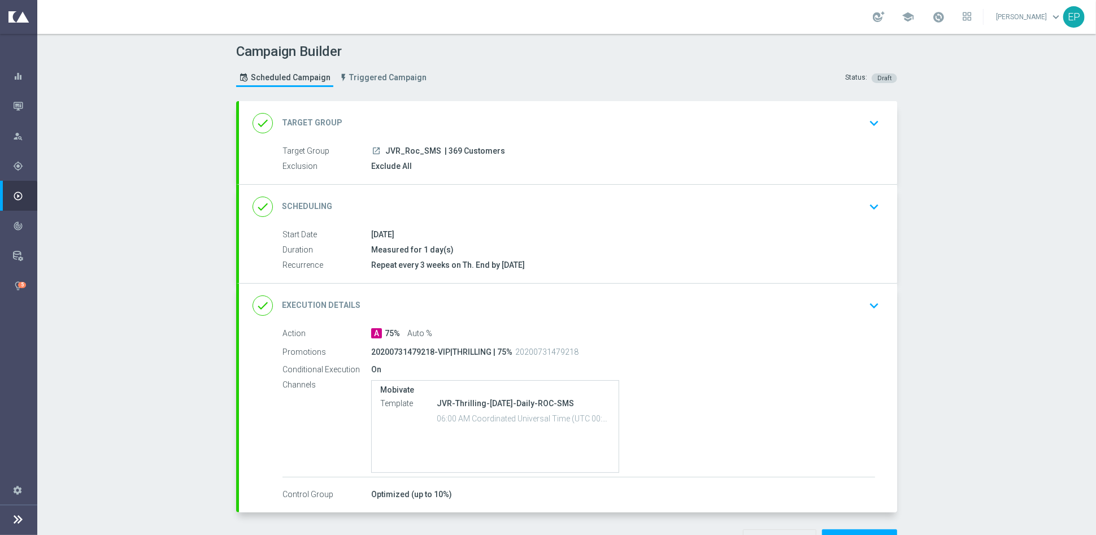
click at [500, 120] on div "done Target Group keyboard_arrow_down" at bounding box center [568, 122] width 631 height 21
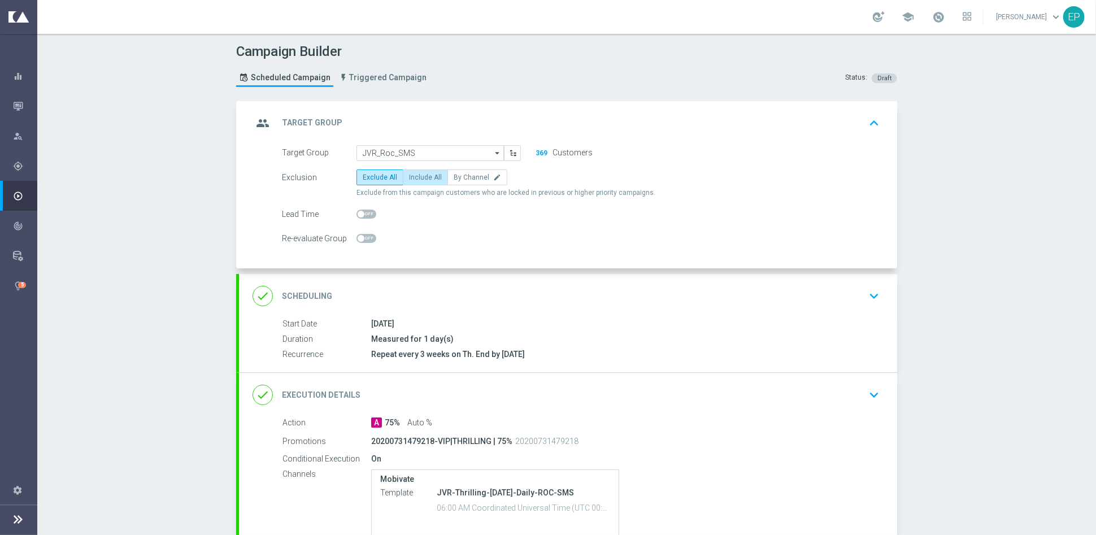
click at [419, 173] on span "Include All" at bounding box center [425, 177] width 33 height 8
click at [416, 176] on input "Include All" at bounding box center [412, 179] width 7 height 7
radio input "true"
drag, startPoint x: 572, startPoint y: 397, endPoint x: 639, endPoint y: 342, distance: 86.8
click at [574, 397] on div "done Execution Details keyboard_arrow_down" at bounding box center [568, 394] width 631 height 21
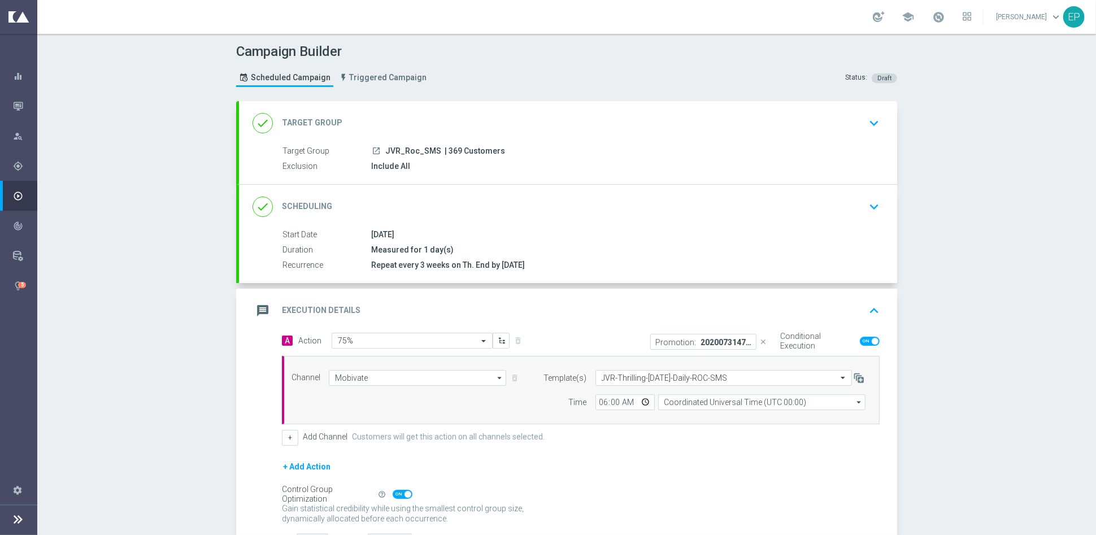
scroll to position [99, 0]
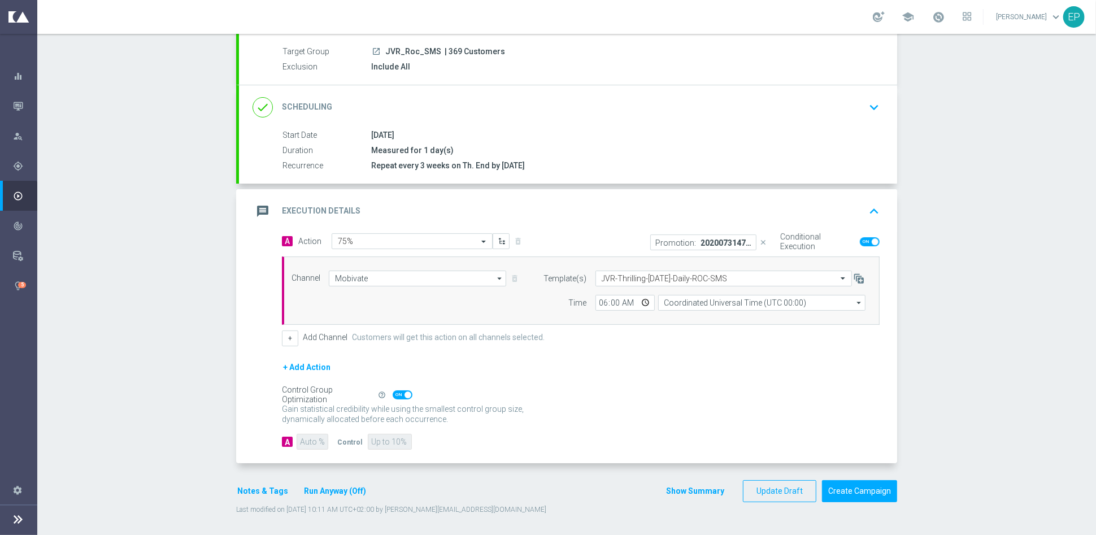
click at [761, 240] on icon "close" at bounding box center [764, 242] width 8 height 8
click at [861, 242] on span at bounding box center [870, 241] width 20 height 9
click at [861, 242] on input "checkbox" at bounding box center [870, 241] width 20 height 9
checkbox input "false"
click at [850, 495] on button "Create Campaign" at bounding box center [859, 491] width 75 height 22
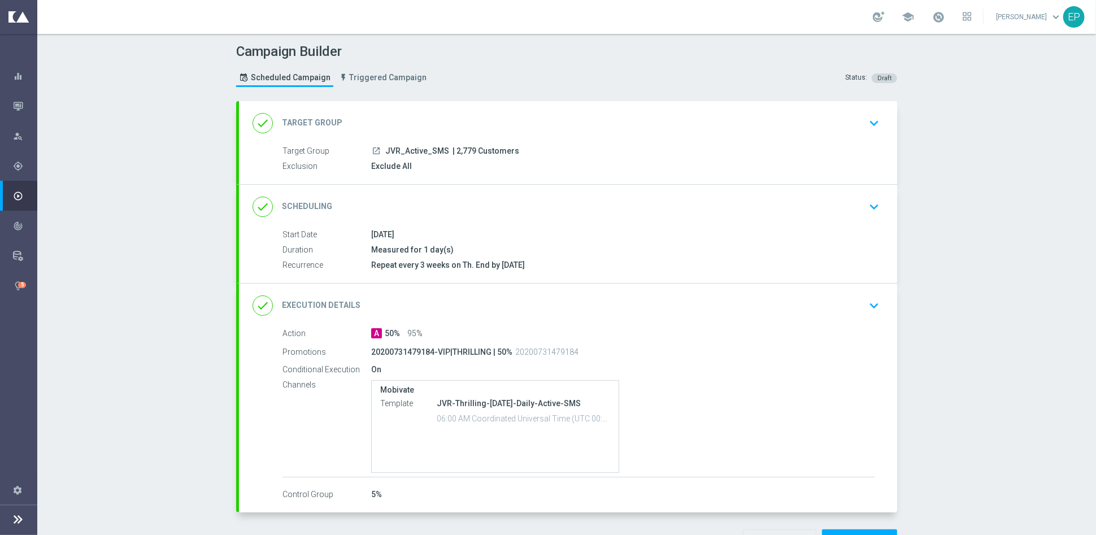
click at [535, 110] on div "done Target Group keyboard_arrow_down" at bounding box center [568, 123] width 658 height 44
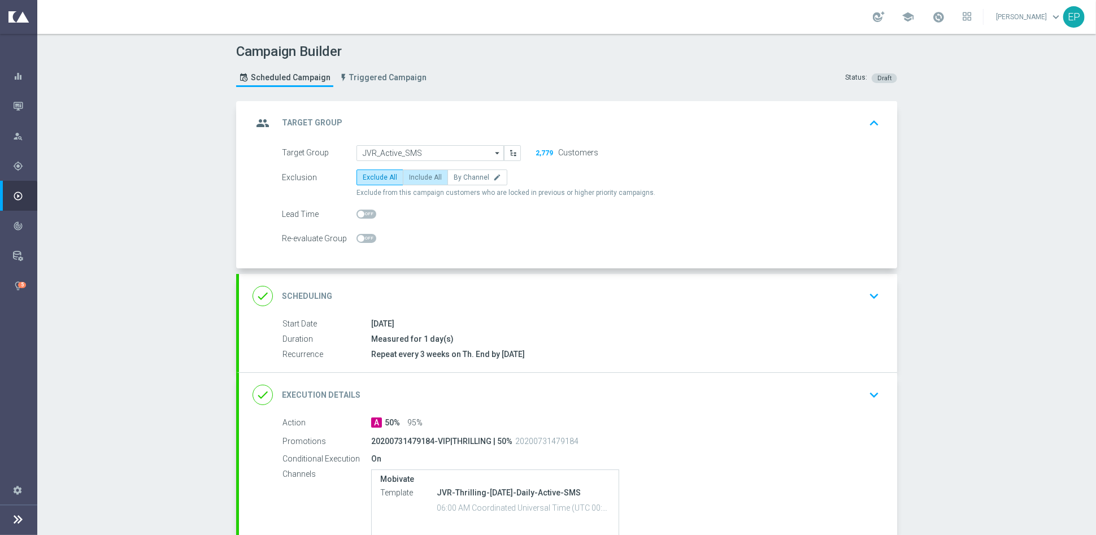
click at [416, 180] on label "Include All" at bounding box center [425, 178] width 45 height 16
click at [416, 180] on input "Include All" at bounding box center [412, 179] width 7 height 7
radio input "true"
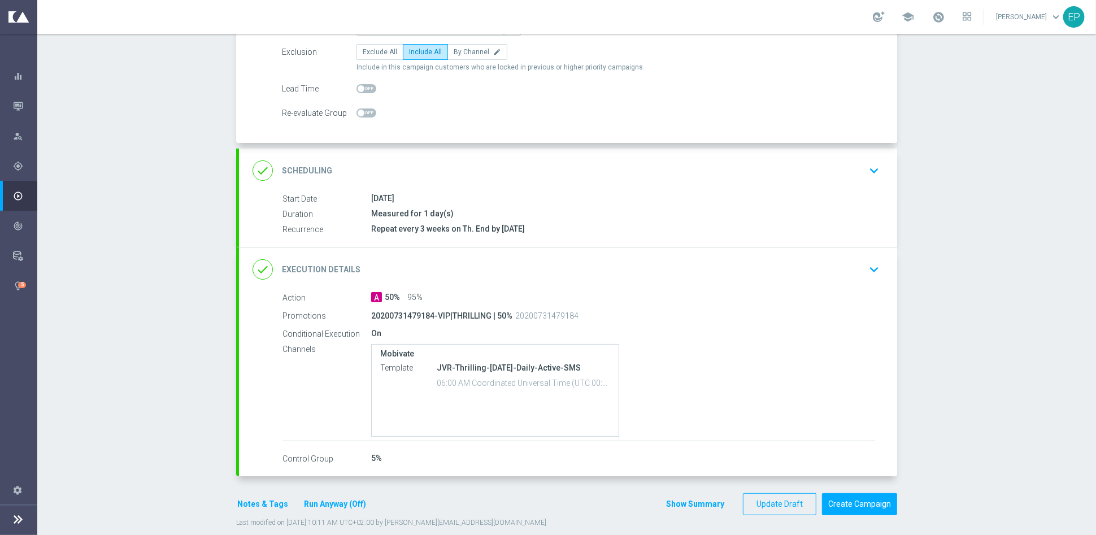
click at [561, 259] on div "done Execution Details keyboard_arrow_down" at bounding box center [568, 269] width 631 height 21
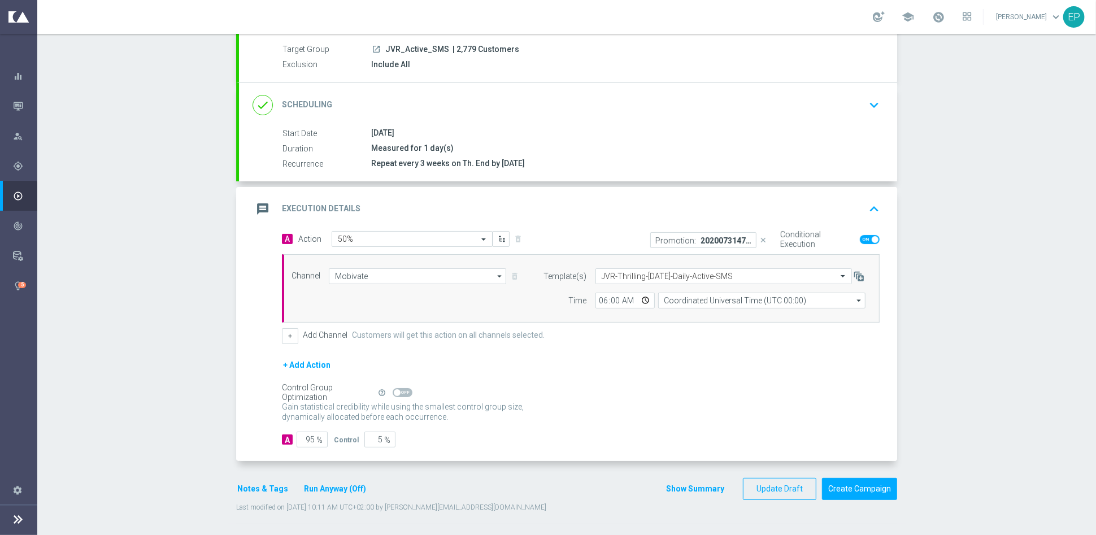
scroll to position [99, 0]
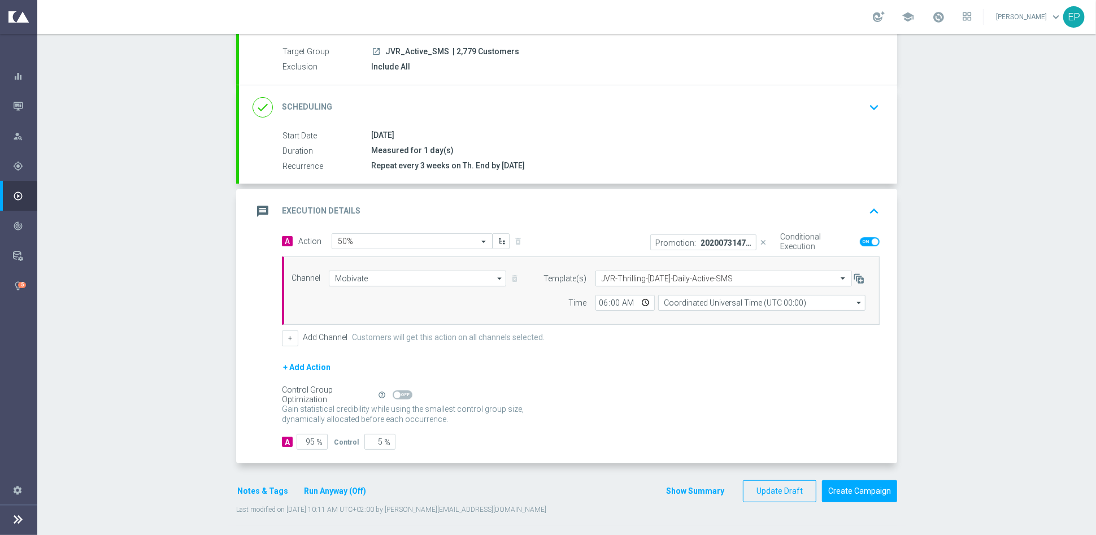
click at [760, 240] on icon "close" at bounding box center [764, 242] width 8 height 8
click at [862, 239] on span at bounding box center [870, 241] width 20 height 9
click at [862, 239] on input "checkbox" at bounding box center [870, 241] width 20 height 9
checkbox input "false"
click at [855, 488] on button "Create Campaign" at bounding box center [859, 491] width 75 height 22
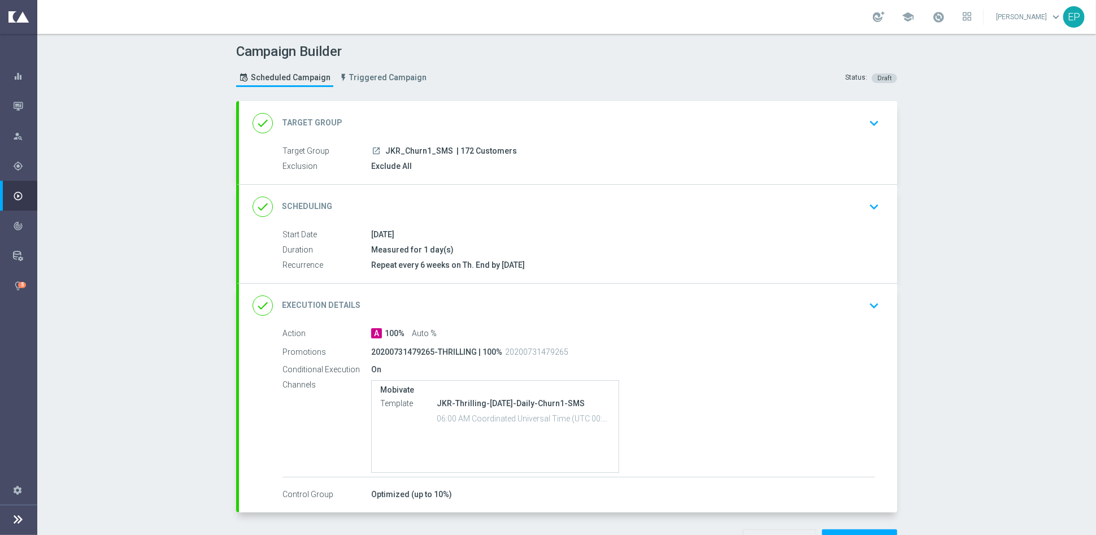
click at [517, 112] on div "done Target Group keyboard_arrow_down" at bounding box center [568, 122] width 631 height 21
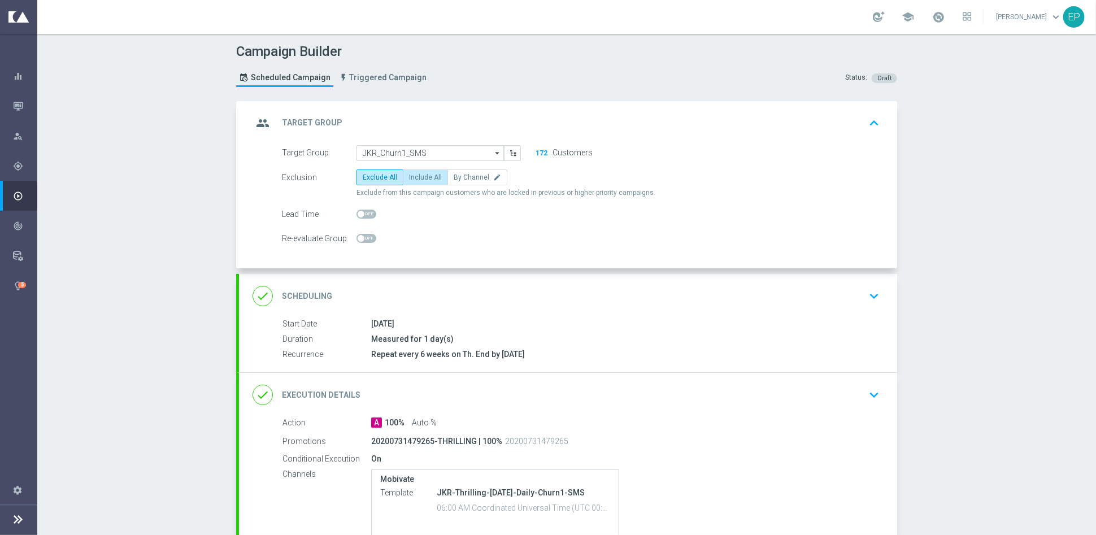
click at [411, 173] on span "Include All" at bounding box center [425, 177] width 33 height 8
click at [411, 176] on input "Include All" at bounding box center [412, 179] width 7 height 7
radio input "true"
click at [525, 377] on div "done Execution Details keyboard_arrow_down" at bounding box center [568, 395] width 658 height 44
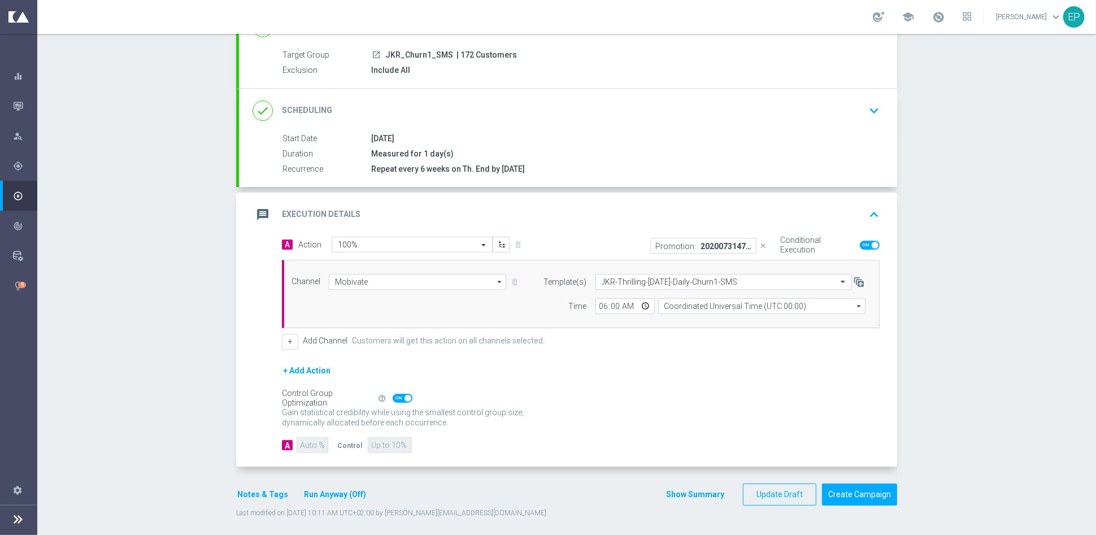
scroll to position [99, 0]
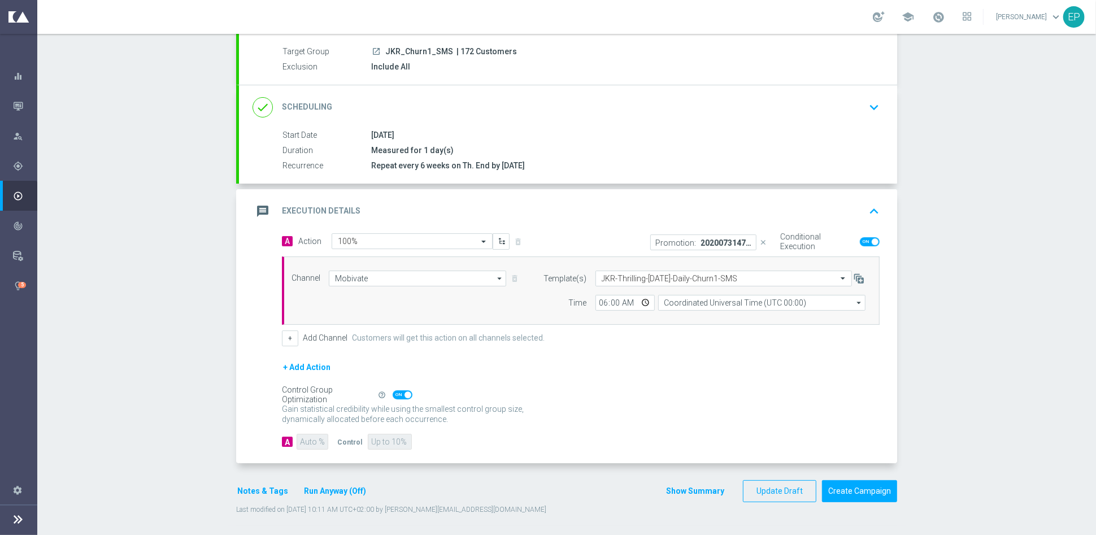
click at [762, 242] on icon "close" at bounding box center [764, 242] width 8 height 8
click at [860, 238] on span at bounding box center [870, 241] width 20 height 9
click at [860, 238] on input "checkbox" at bounding box center [870, 241] width 20 height 9
checkbox input "false"
click at [855, 492] on button "Create Campaign" at bounding box center [859, 491] width 75 height 22
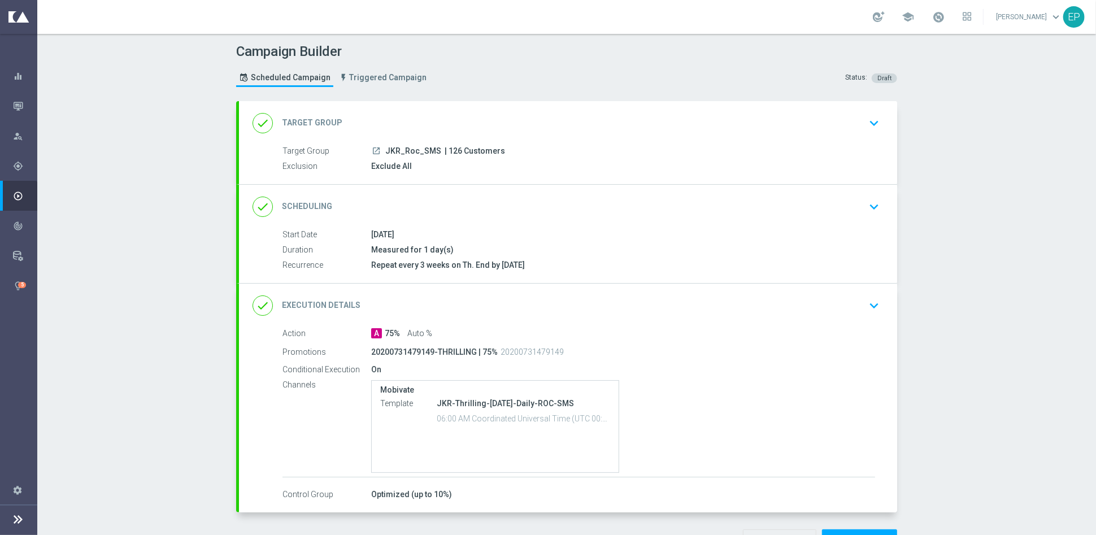
click at [488, 122] on div "done Target Group keyboard_arrow_down" at bounding box center [568, 122] width 631 height 21
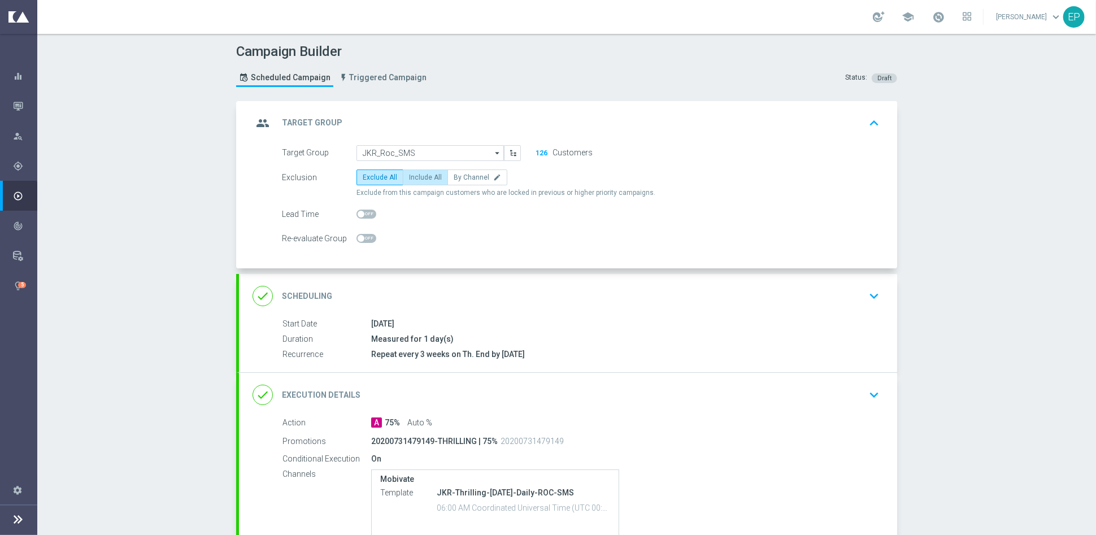
click at [420, 179] on span "Include All" at bounding box center [425, 177] width 33 height 8
click at [416, 179] on input "Include All" at bounding box center [412, 179] width 7 height 7
radio input "true"
click at [526, 394] on div "done Execution Details keyboard_arrow_down" at bounding box center [568, 394] width 631 height 21
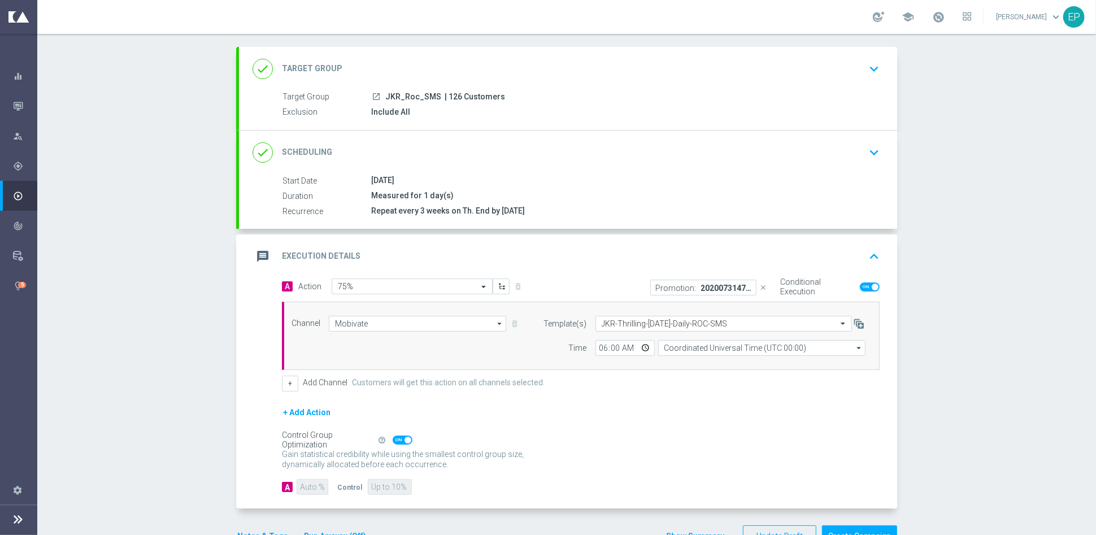
scroll to position [99, 0]
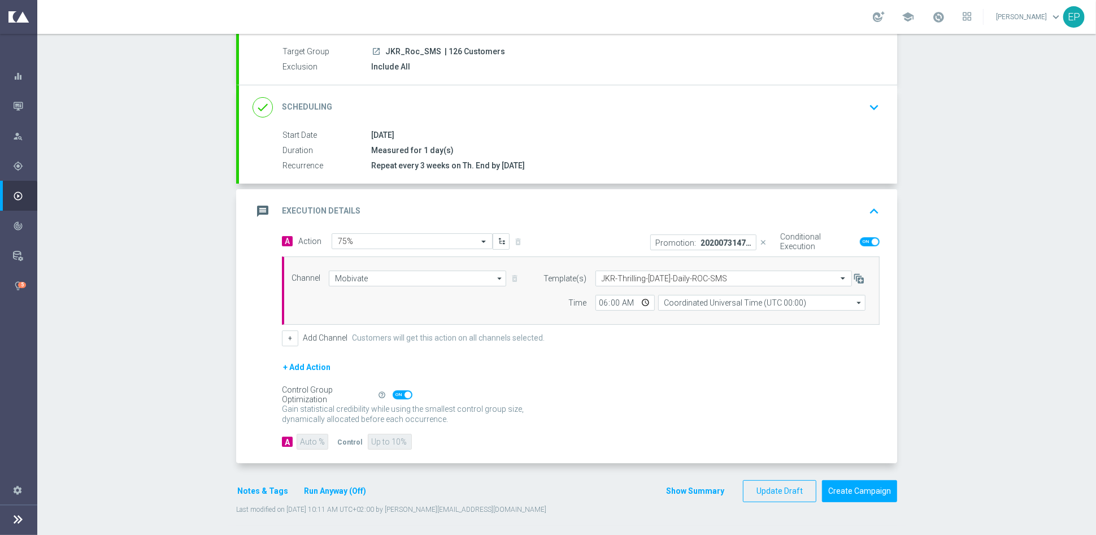
click at [761, 239] on icon "close" at bounding box center [764, 242] width 8 height 8
click at [854, 241] on div "Conditional Execution" at bounding box center [829, 242] width 102 height 18
click at [860, 240] on span at bounding box center [870, 241] width 20 height 9
click at [860, 240] on input "checkbox" at bounding box center [870, 241] width 20 height 9
checkbox input "false"
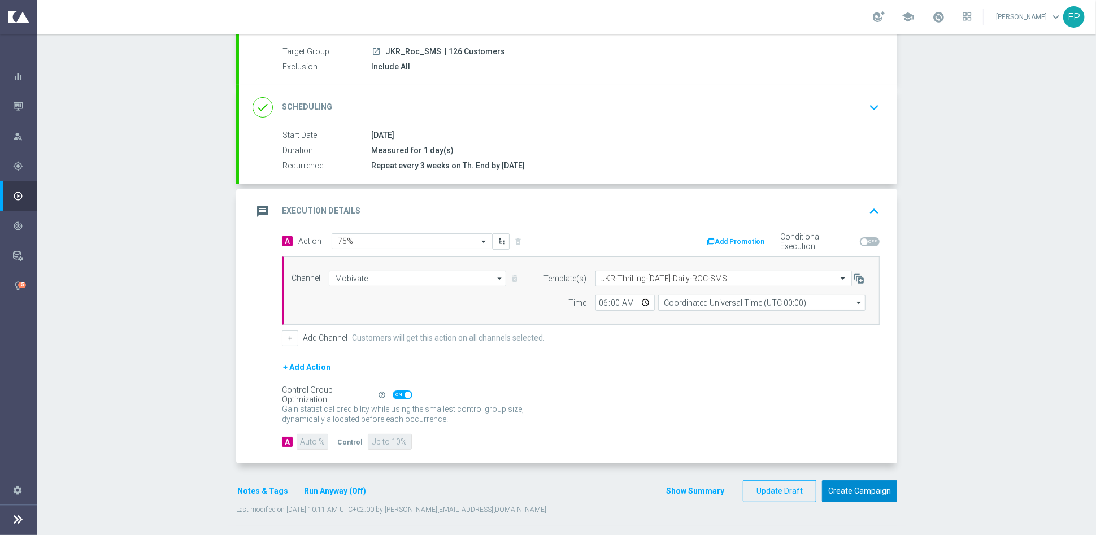
click at [874, 491] on button "Create Campaign" at bounding box center [859, 491] width 75 height 22
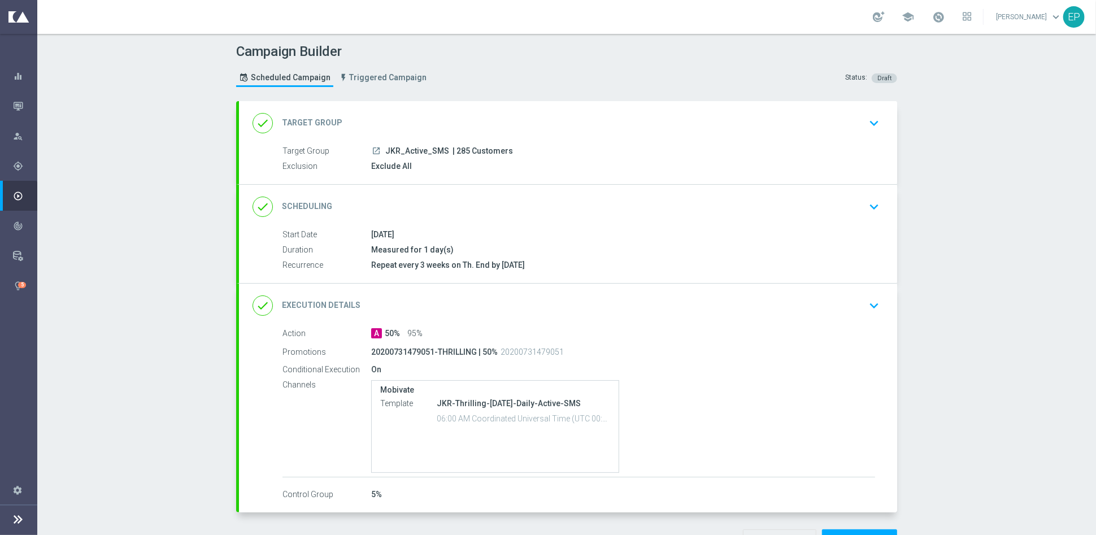
scroll to position [49, 0]
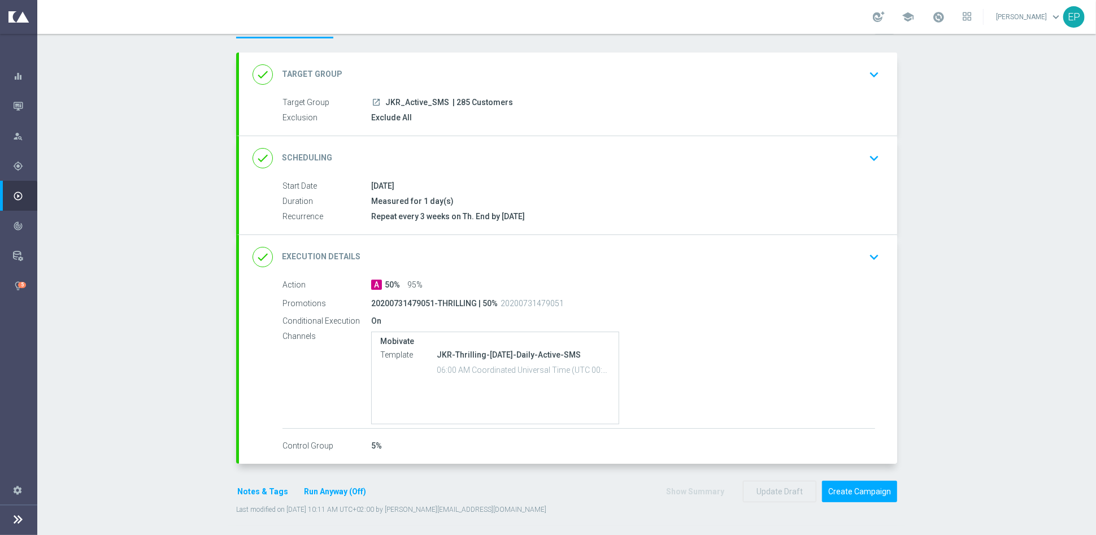
click at [517, 64] on div "done Target Group keyboard_arrow_down" at bounding box center [568, 74] width 631 height 21
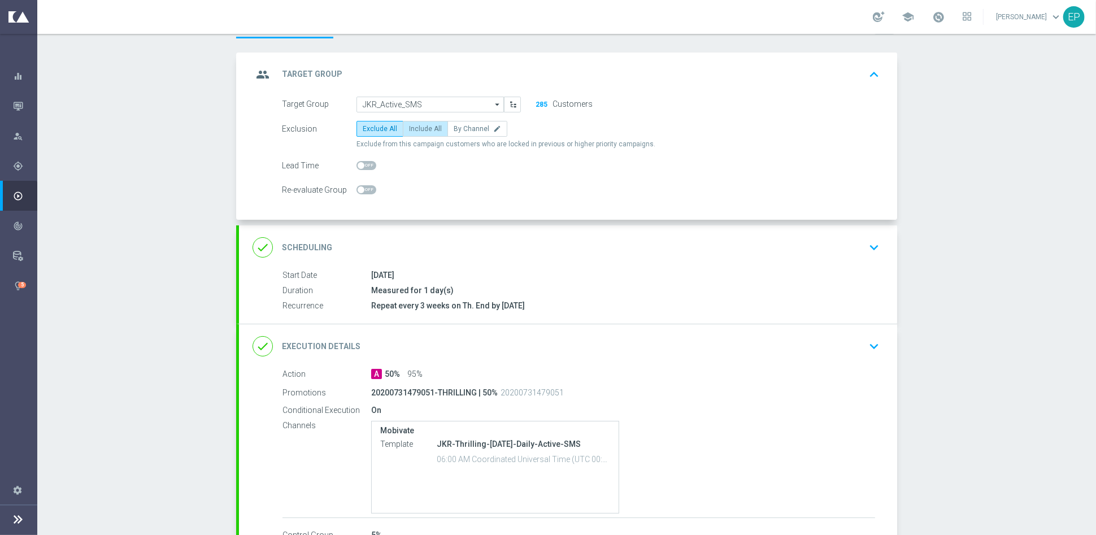
click at [422, 125] on span "Include All" at bounding box center [425, 129] width 33 height 8
click at [416, 127] on input "Include All" at bounding box center [412, 130] width 7 height 7
radio input "true"
click at [552, 345] on div "done Execution Details keyboard_arrow_down" at bounding box center [568, 346] width 631 height 21
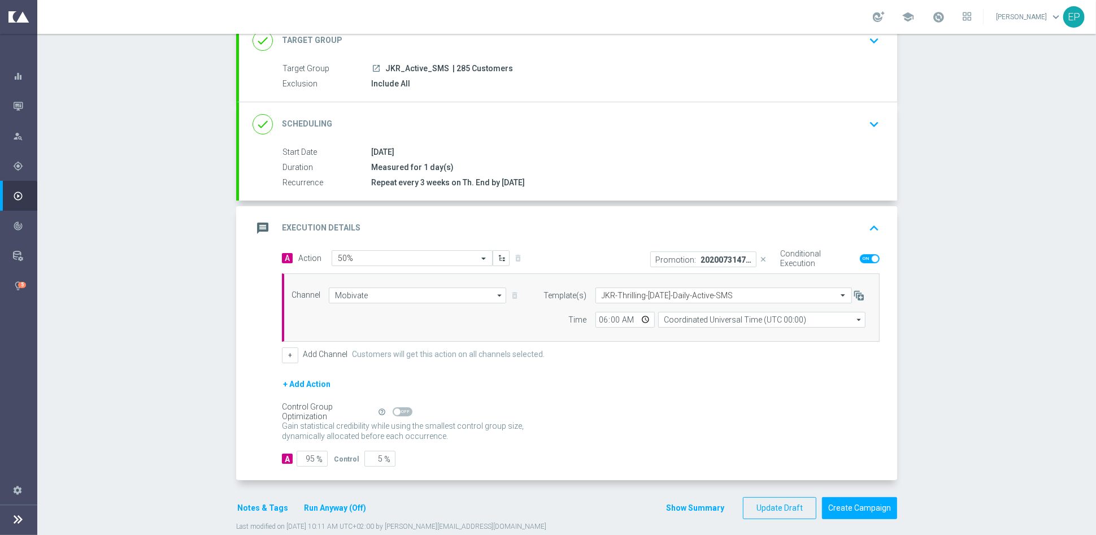
scroll to position [99, 0]
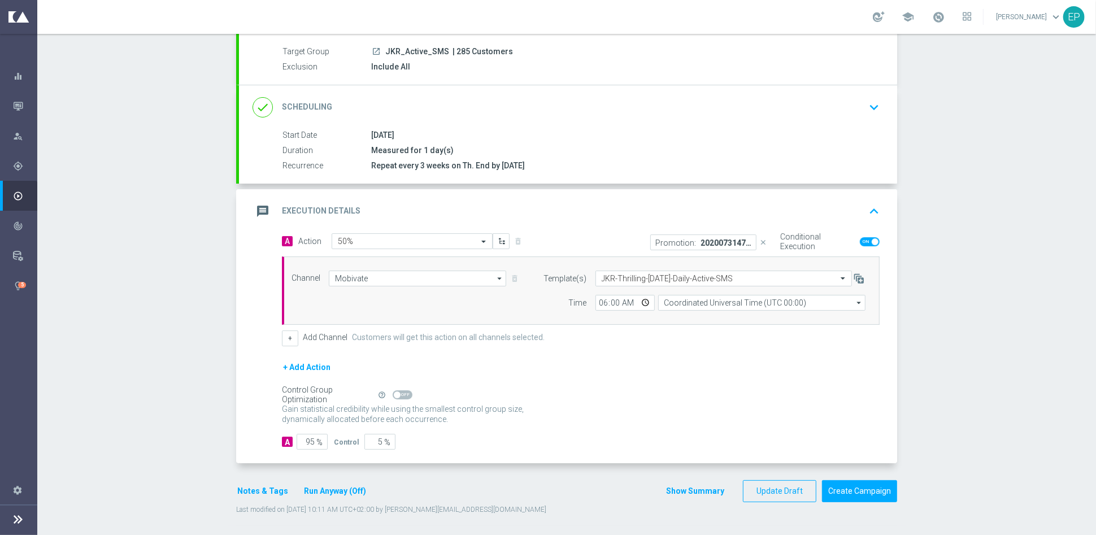
click at [861, 241] on span at bounding box center [870, 241] width 20 height 9
click at [861, 241] on input "checkbox" at bounding box center [870, 241] width 20 height 9
checkbox input "false"
click at [761, 240] on icon "close" at bounding box center [764, 242] width 8 height 8
click at [845, 494] on button "Create Campaign" at bounding box center [859, 491] width 75 height 22
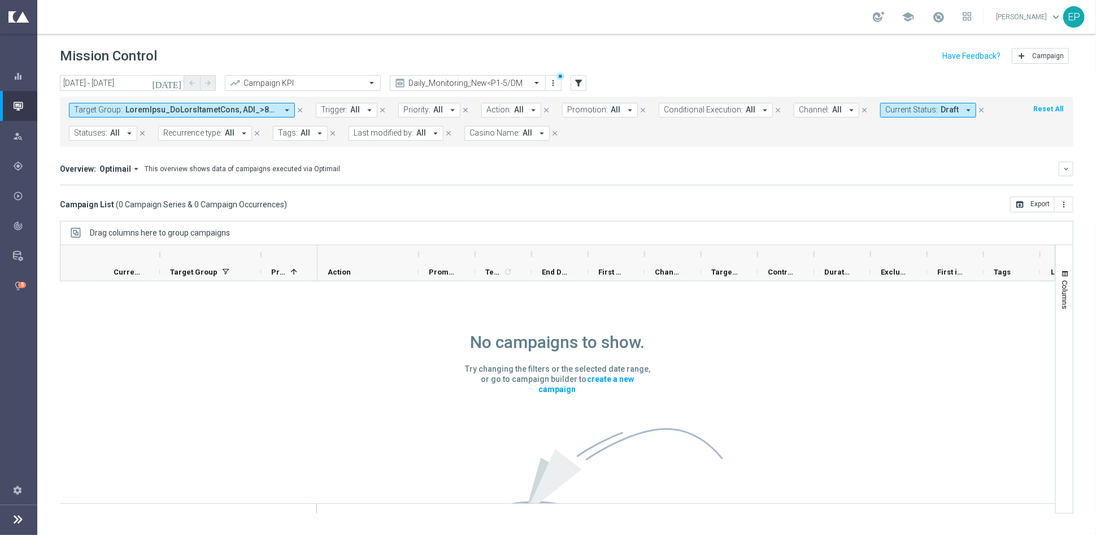
click at [924, 112] on span "Current Status:" at bounding box center [912, 110] width 53 height 10
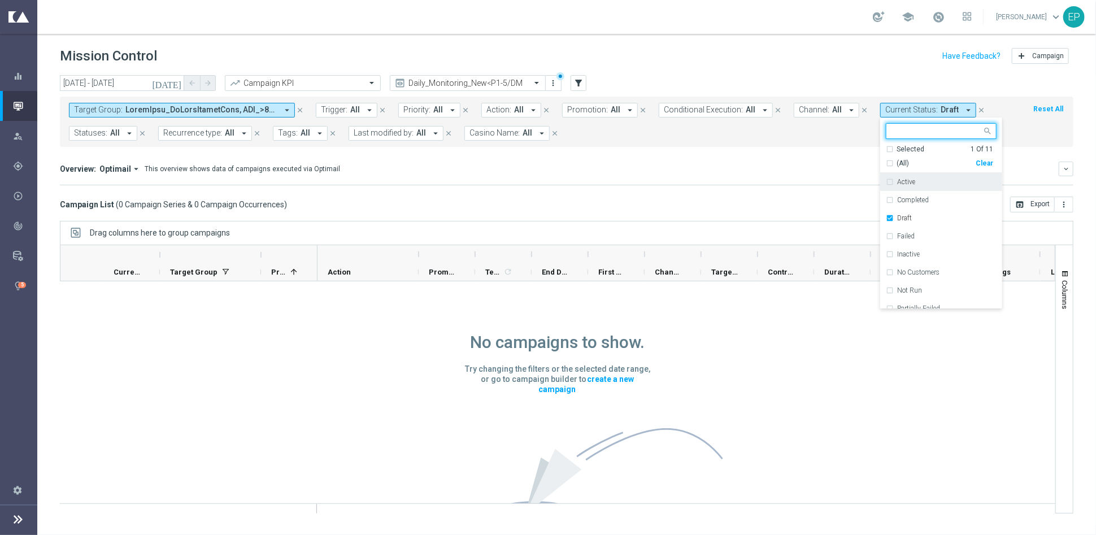
click at [0, 0] on div "Clear" at bounding box center [0, 0] width 0 height 0
click at [676, 181] on div "Overview: Optimail arrow_drop_down This overview shows data of campaigns execut…" at bounding box center [567, 174] width 1014 height 24
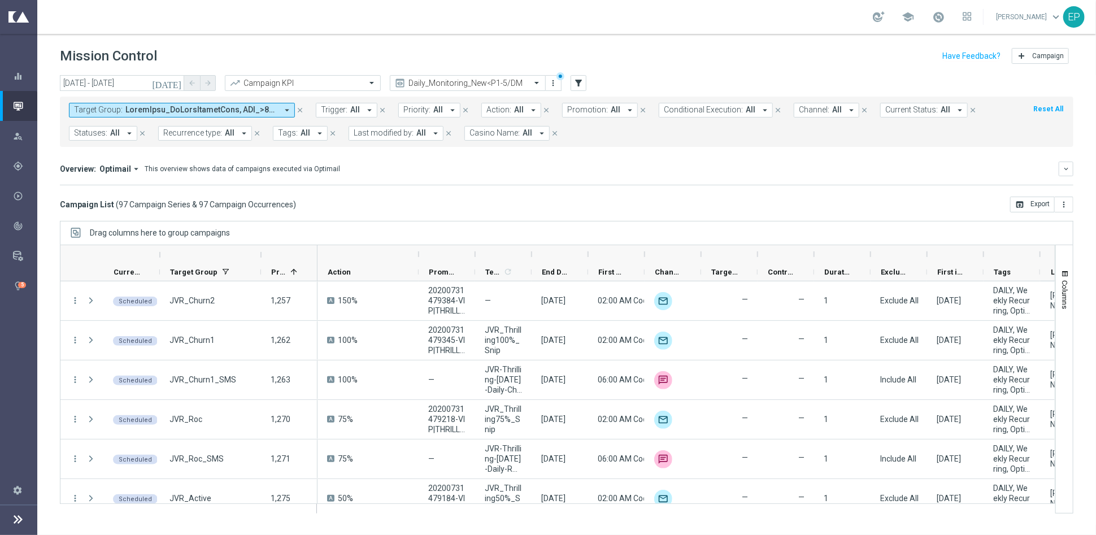
click at [812, 109] on span "Channel:" at bounding box center [814, 110] width 31 height 10
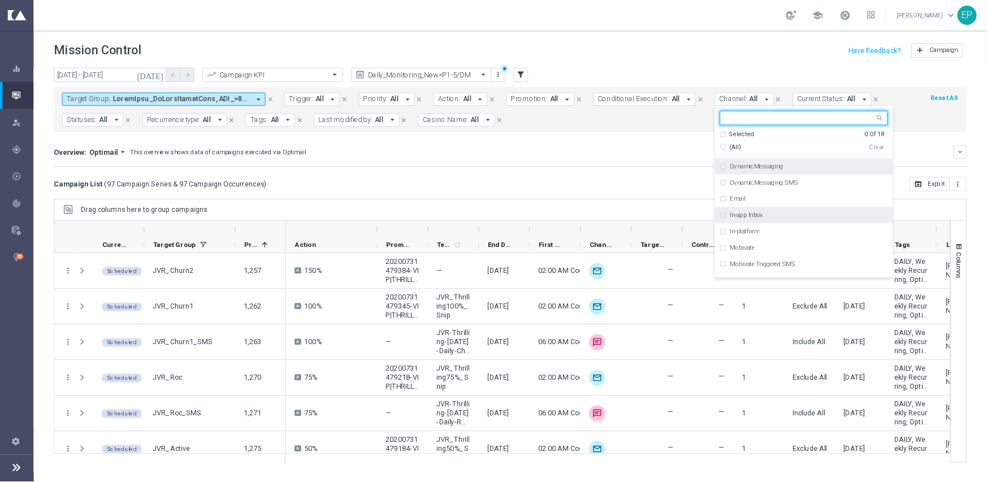
scroll to position [63, 0]
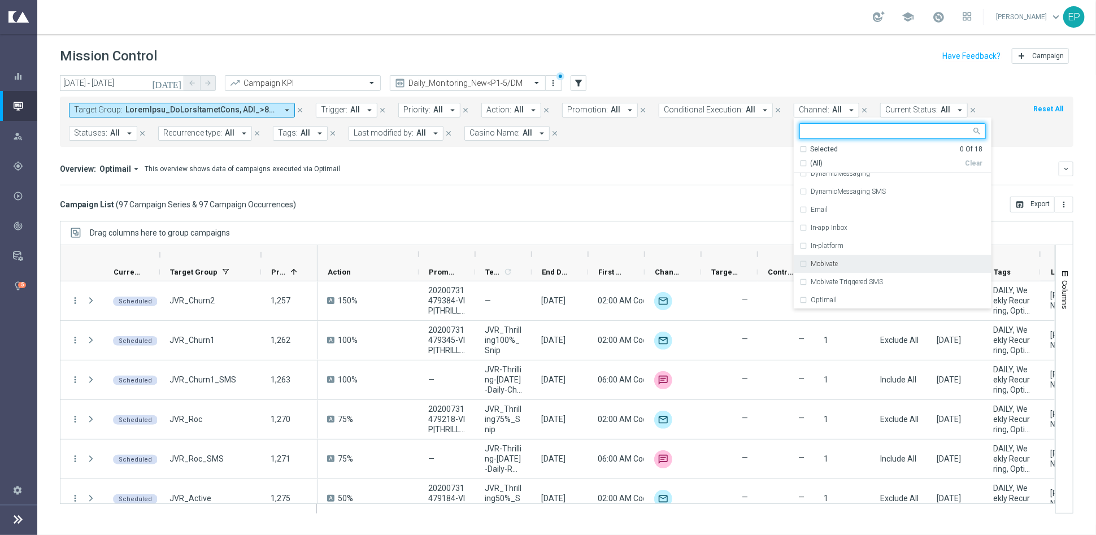
click at [837, 258] on div "Mobivate" at bounding box center [893, 264] width 186 height 18
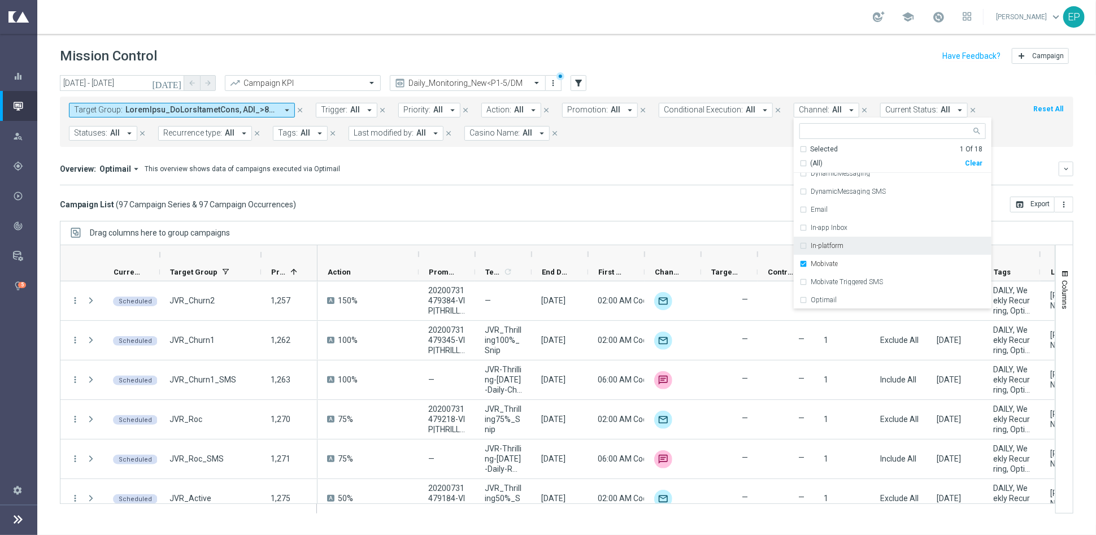
click at [660, 188] on mini-dashboard "Overview: Optimail arrow_drop_down This overview shows data of campaigns execut…" at bounding box center [567, 172] width 1014 height 50
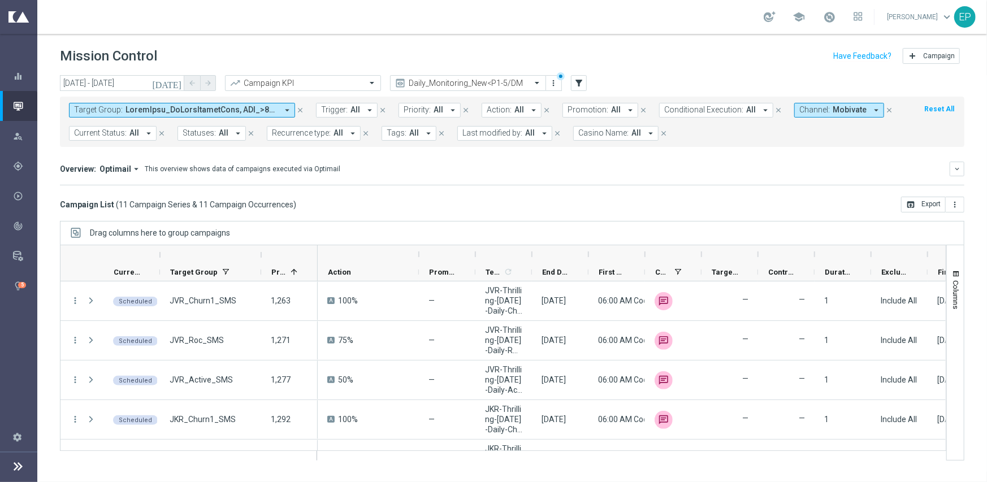
click at [589, 130] on span "Casino Name:" at bounding box center [603, 133] width 50 height 10
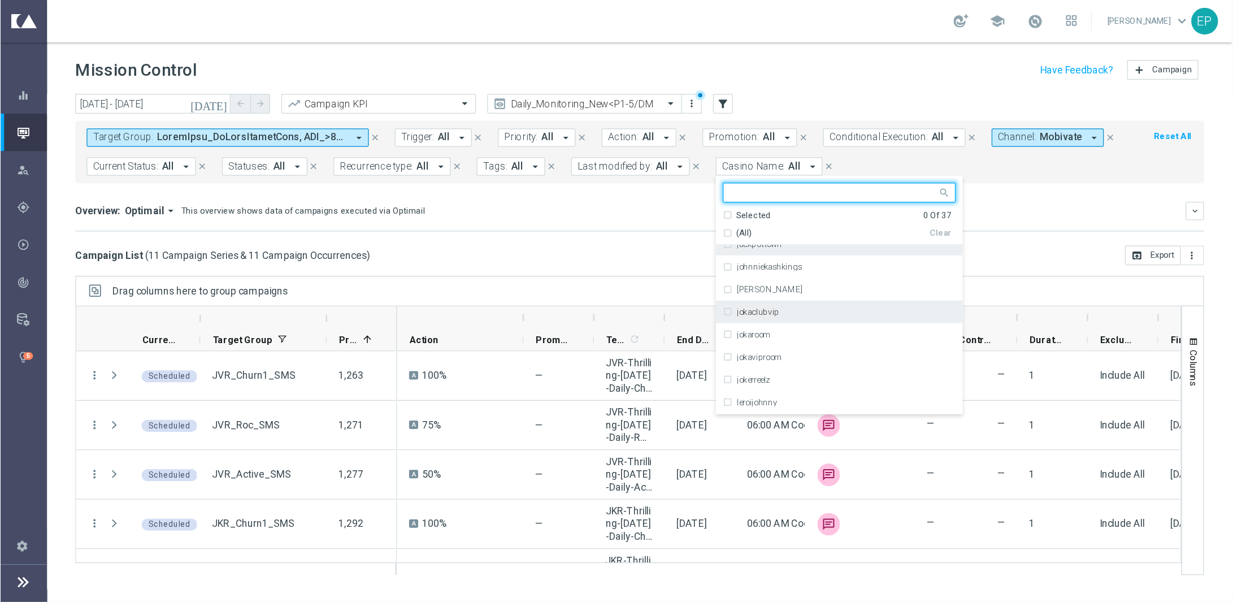
scroll to position [226, 0]
click at [653, 253] on div "jokaroom" at bounding box center [677, 250] width 175 height 7
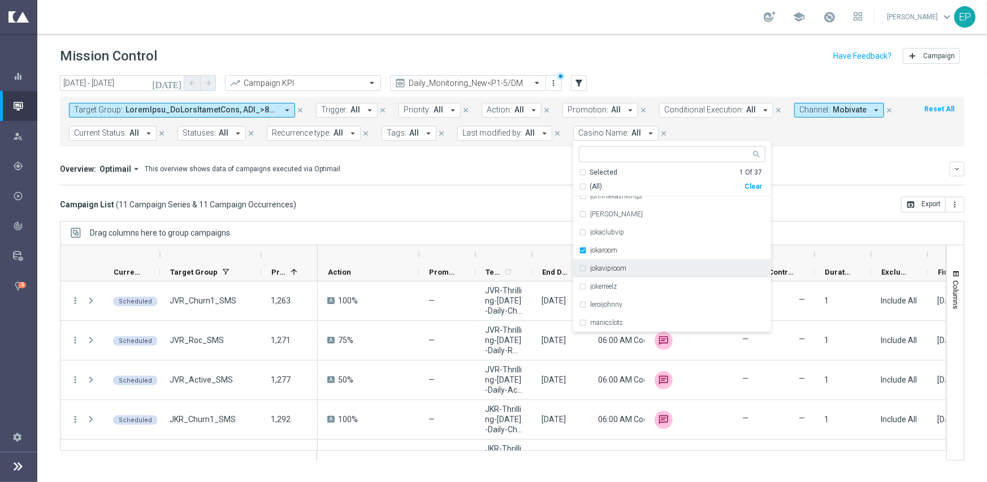
click at [639, 268] on div "jokaviproom" at bounding box center [677, 268] width 175 height 7
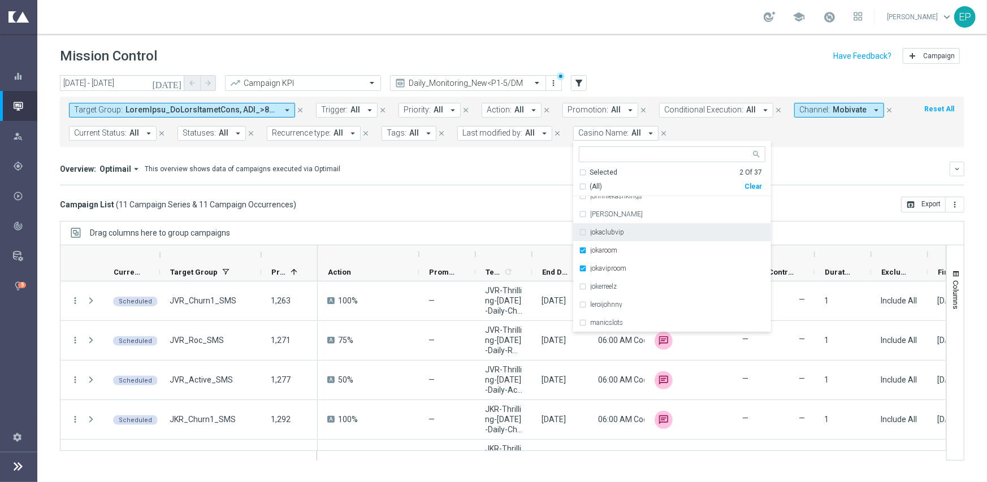
click at [500, 176] on div "Overview: Optimail arrow_drop_down This overview shows data of campaigns execut…" at bounding box center [512, 169] width 904 height 15
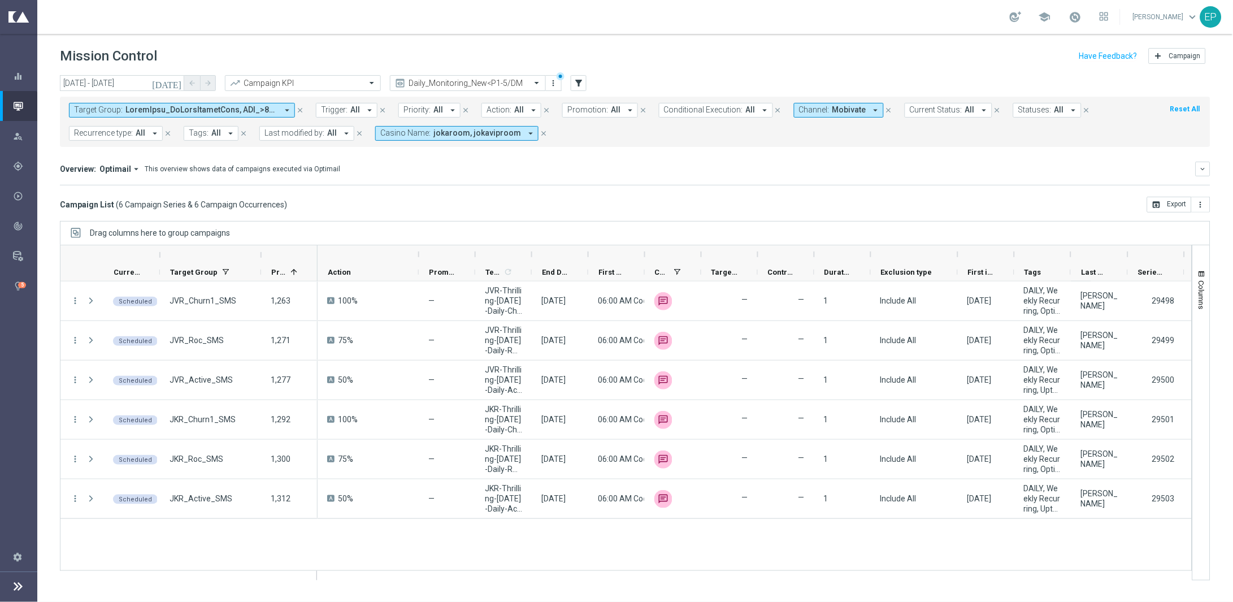
drag, startPoint x: 928, startPoint y: 259, endPoint x: 958, endPoint y: 258, distance: 30.5
click at [958, 258] on div at bounding box center [958, 254] width 5 height 18
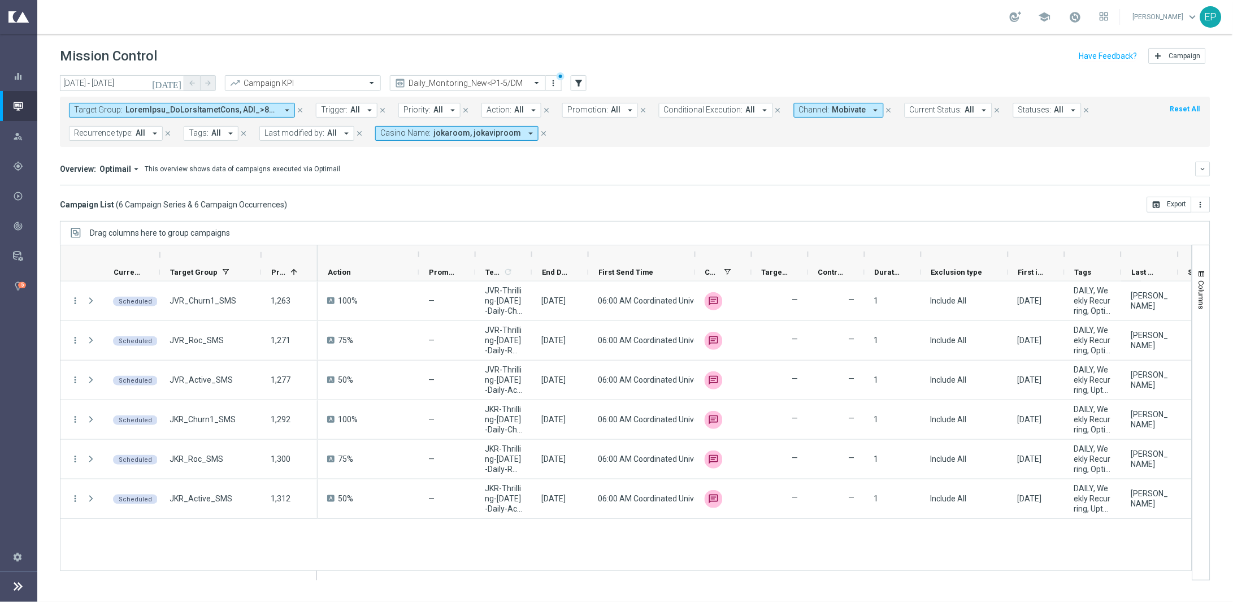
drag, startPoint x: 644, startPoint y: 258, endPoint x: 691, endPoint y: 254, distance: 46.5
click at [695, 254] on div at bounding box center [695, 254] width 5 height 18
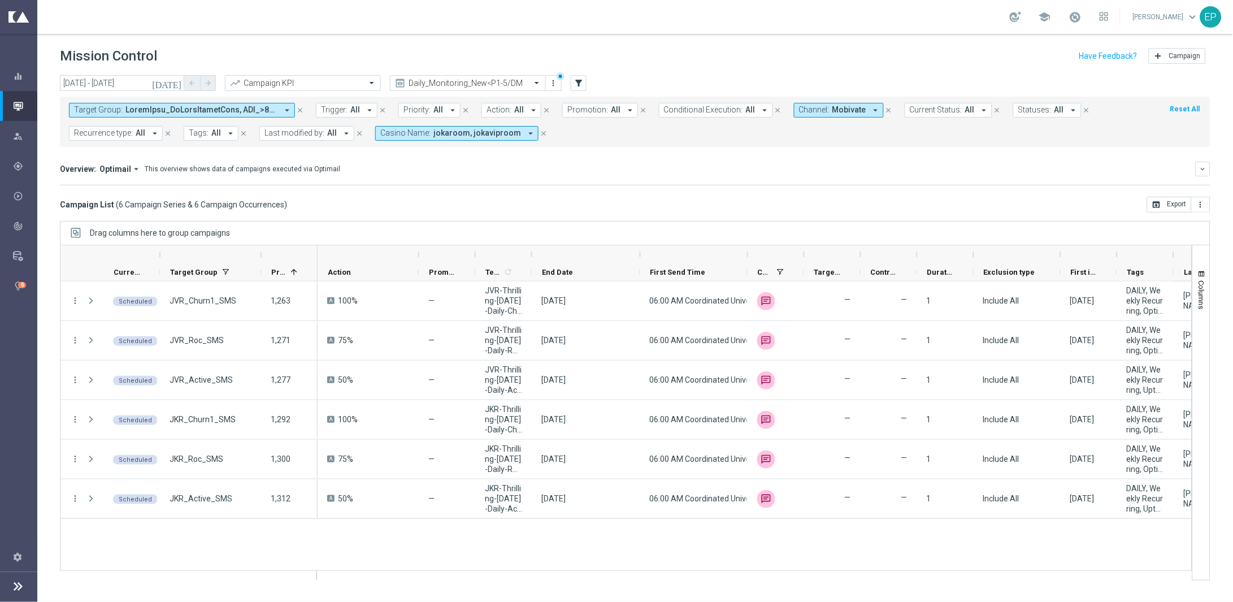
drag, startPoint x: 589, startPoint y: 258, endPoint x: 641, endPoint y: 256, distance: 52.0
click at [641, 256] on div at bounding box center [640, 254] width 5 height 18
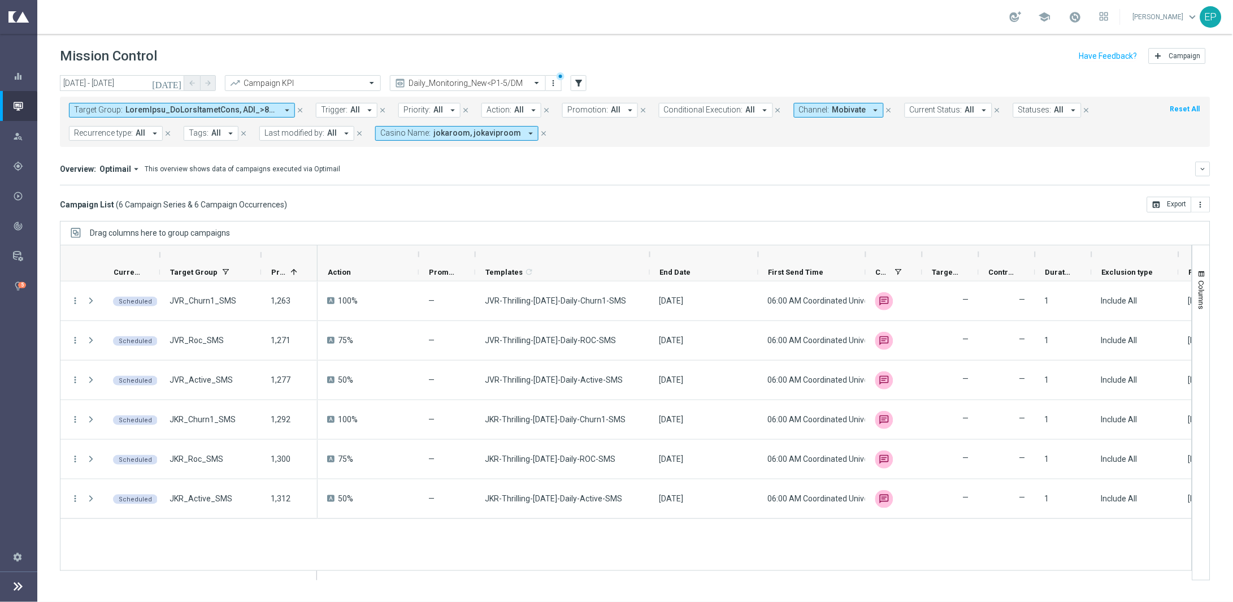
drag, startPoint x: 531, startPoint y: 255, endPoint x: 649, endPoint y: 254, distance: 118.1
click at [649, 254] on div at bounding box center [650, 254] width 5 height 18
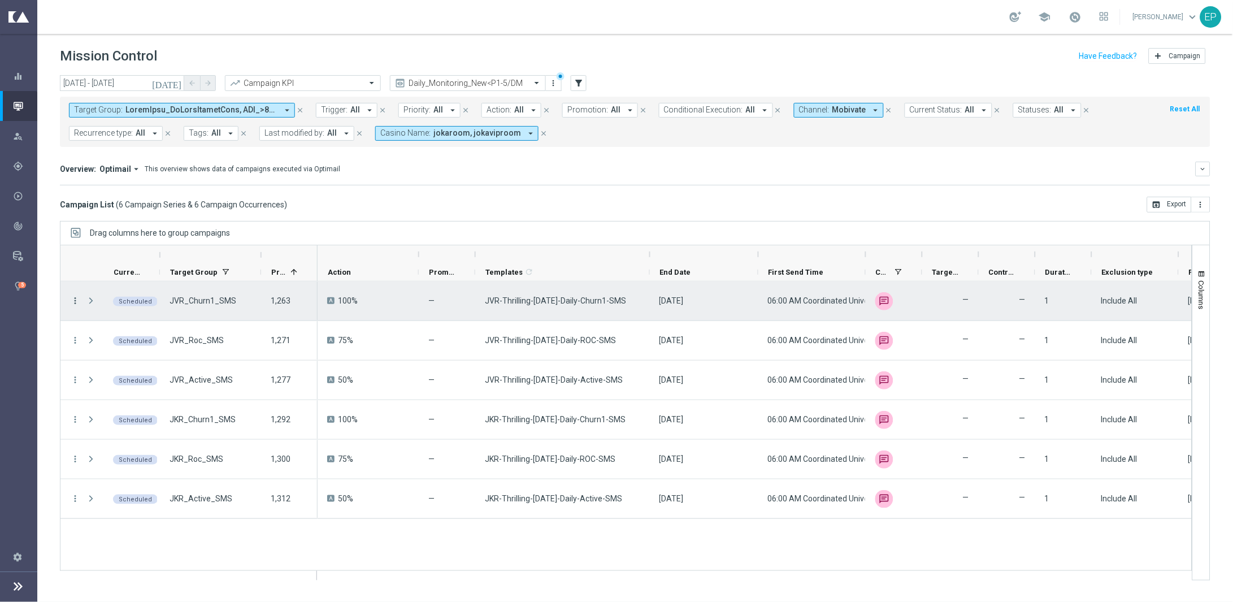
click at [73, 301] on icon "more_vert" at bounding box center [75, 301] width 10 height 10
click at [140, 309] on span "Campaign Details" at bounding box center [125, 309] width 57 height 8
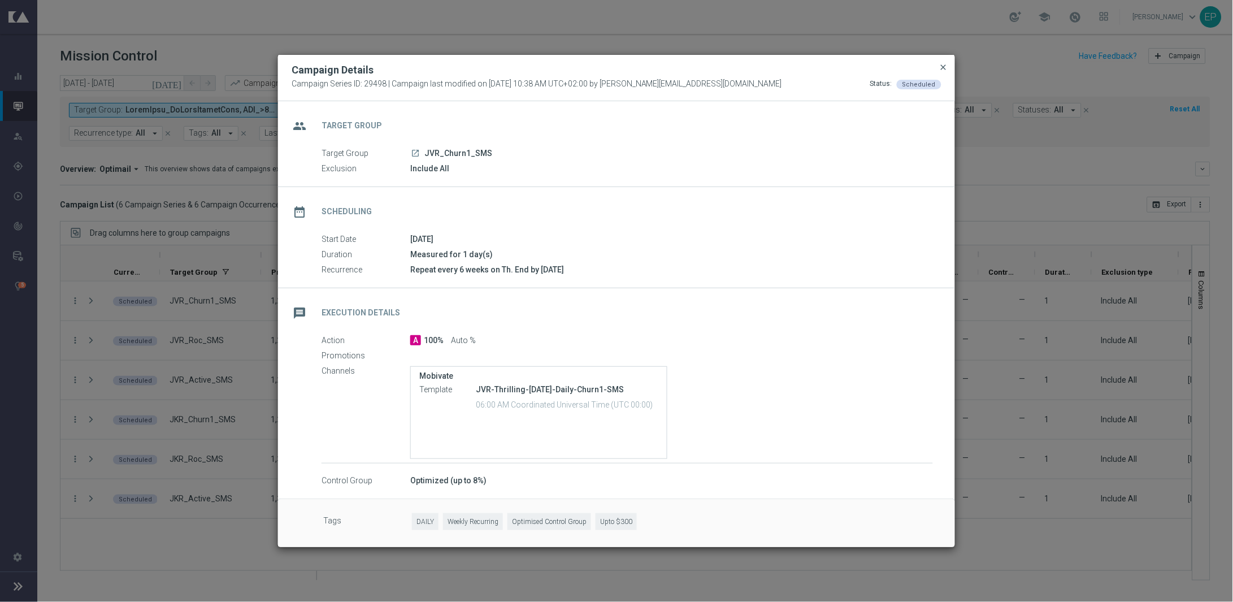
click at [943, 63] on span "close" at bounding box center [943, 67] width 9 height 9
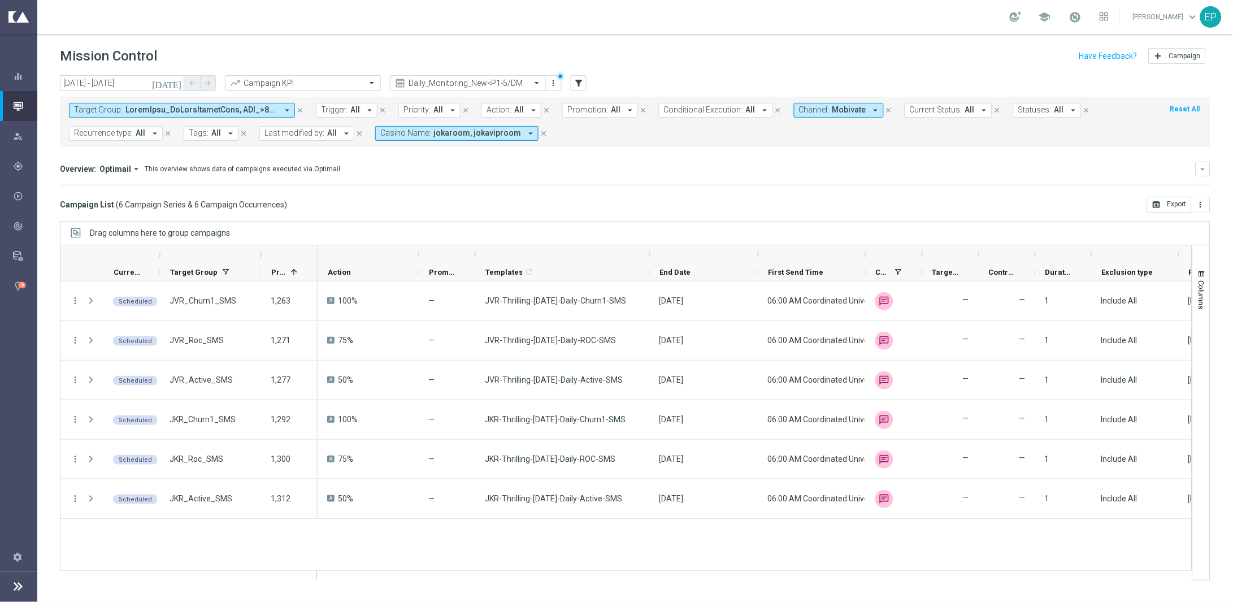
click at [832, 106] on span "Mobivate" at bounding box center [849, 110] width 34 height 10
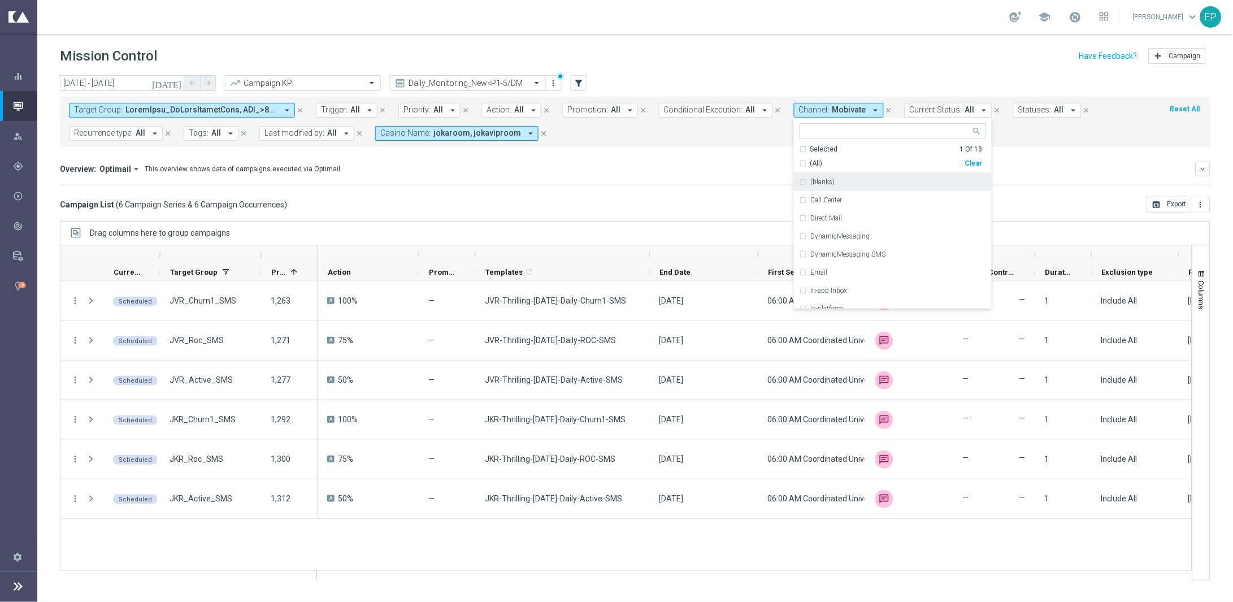
click at [0, 0] on div "Clear" at bounding box center [0, 0] width 0 height 0
click at [695, 193] on mini-dashboard "Overview: Optimail arrow_drop_down This overview shows data of campaigns execut…" at bounding box center [635, 172] width 1151 height 50
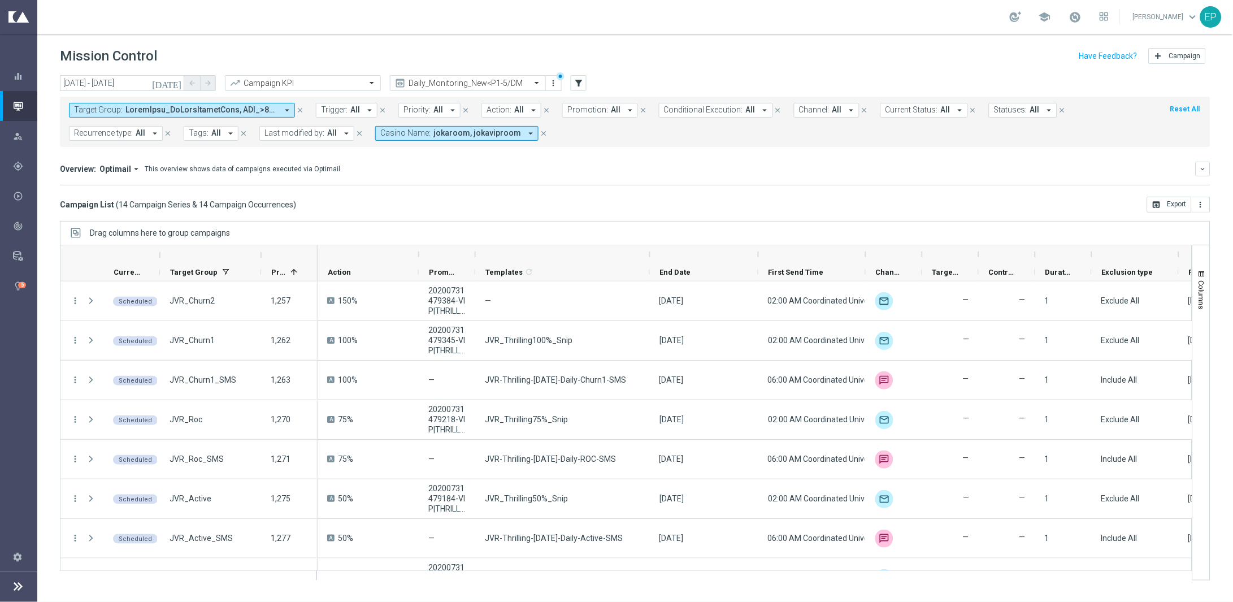
click at [479, 135] on span "jokaroom, jokaviproom" at bounding box center [477, 133] width 88 height 10
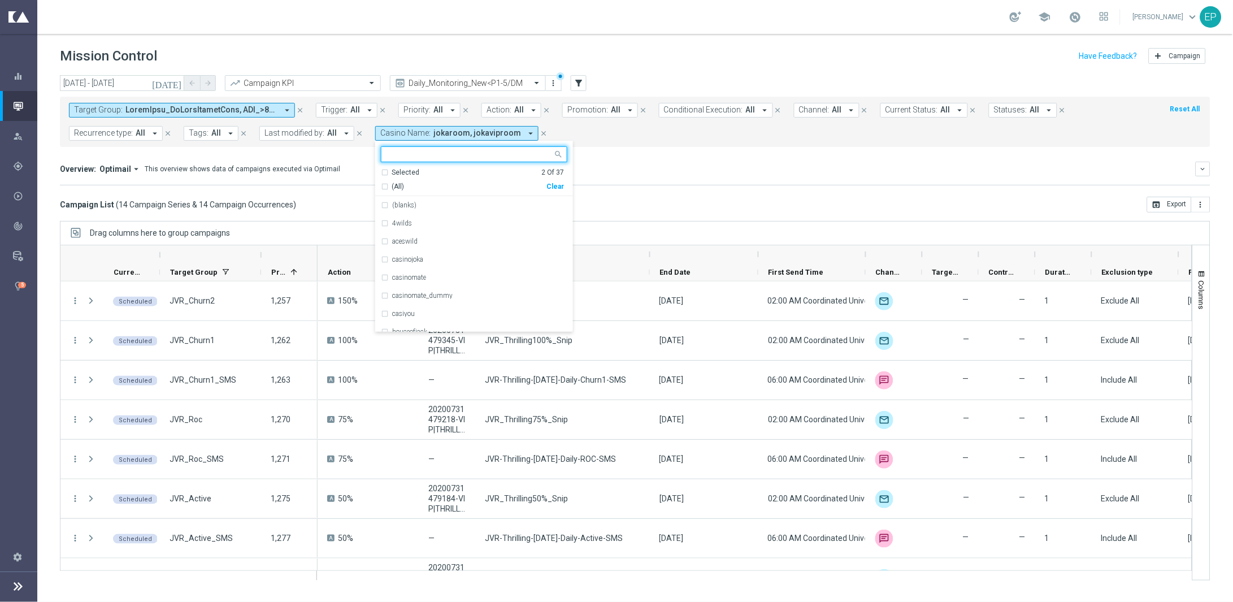
click at [0, 0] on div "Clear" at bounding box center [0, 0] width 0 height 0
click at [657, 185] on div "Direct Response VS Increase In Total Deposit Amount Direct Response -- Test Res…" at bounding box center [635, 185] width 1151 height 1
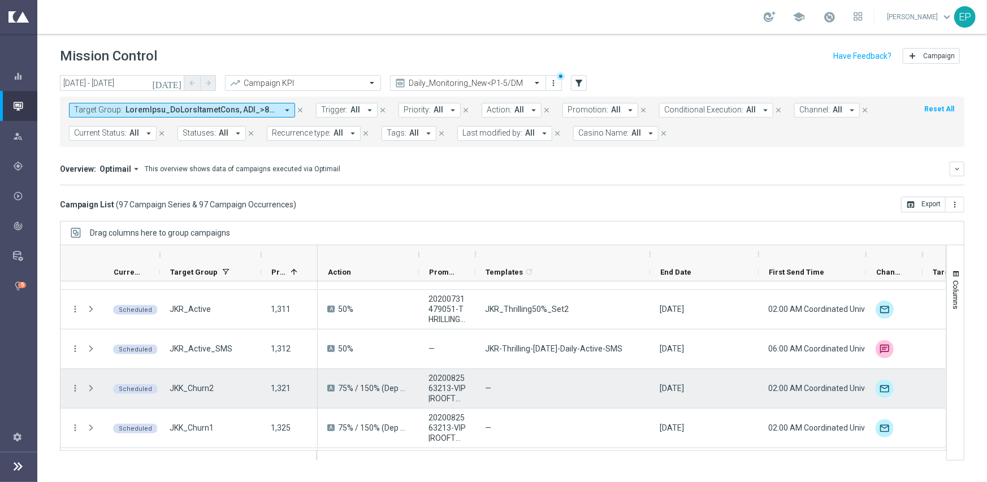
scroll to position [579, 0]
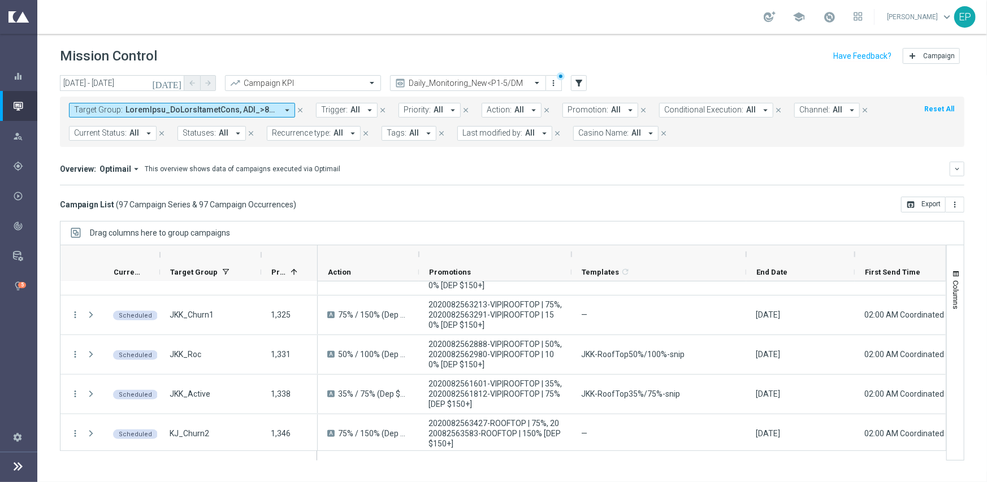
drag, startPoint x: 474, startPoint y: 253, endPoint x: 570, endPoint y: 250, distance: 96.1
click at [570, 250] on div at bounding box center [571, 254] width 5 height 18
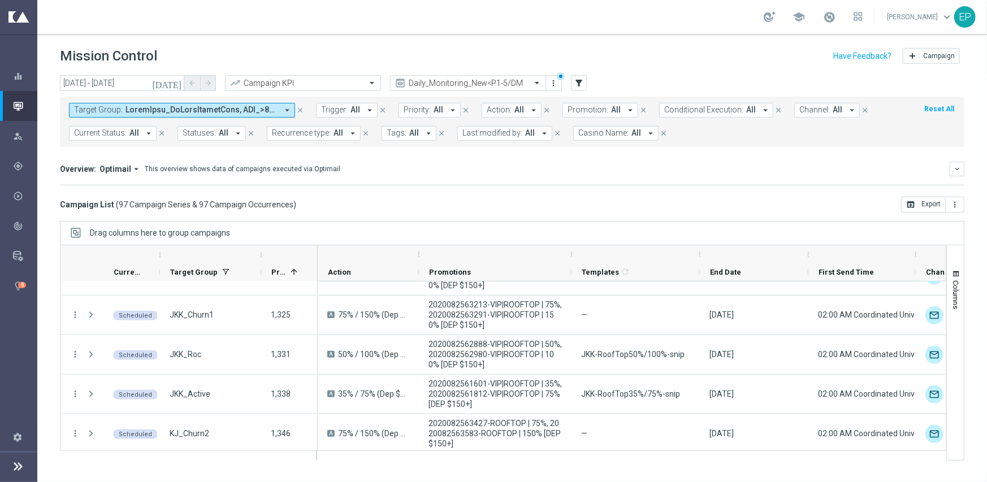
drag, startPoint x: 747, startPoint y: 252, endPoint x: 701, endPoint y: 255, distance: 46.5
click at [701, 255] on div at bounding box center [699, 254] width 5 height 18
drag, startPoint x: 805, startPoint y: 257, endPoint x: 797, endPoint y: 258, distance: 8.1
click at [797, 258] on div at bounding box center [754, 254] width 109 height 18
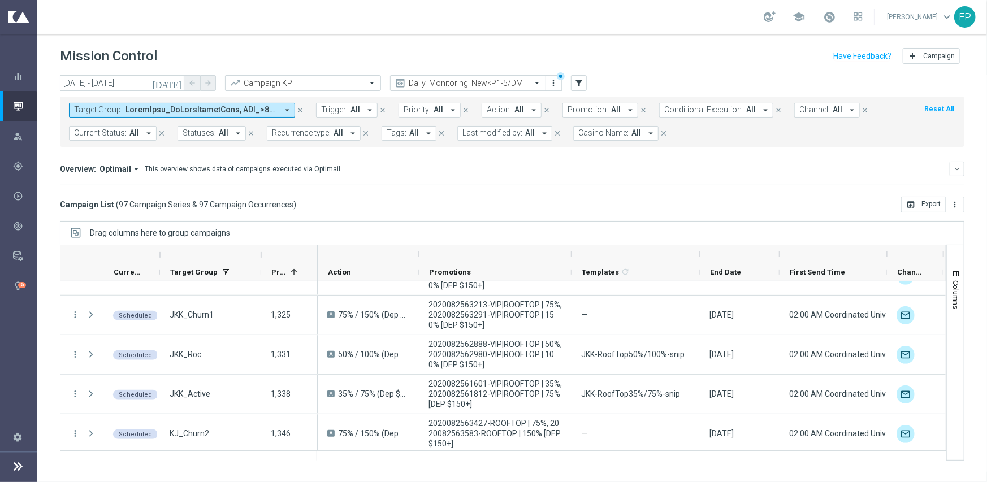
drag, startPoint x: 808, startPoint y: 254, endPoint x: 779, endPoint y: 254, distance: 28.8
click at [779, 254] on div at bounding box center [779, 254] width 5 height 18
drag, startPoint x: 885, startPoint y: 253, endPoint x: 853, endPoint y: 255, distance: 32.3
click at [853, 255] on div at bounding box center [854, 254] width 5 height 18
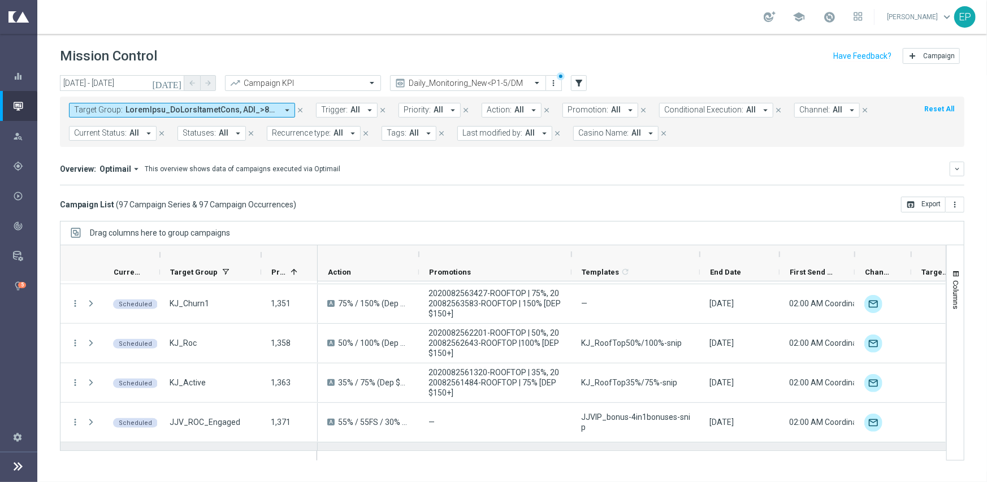
scroll to position [805, 0]
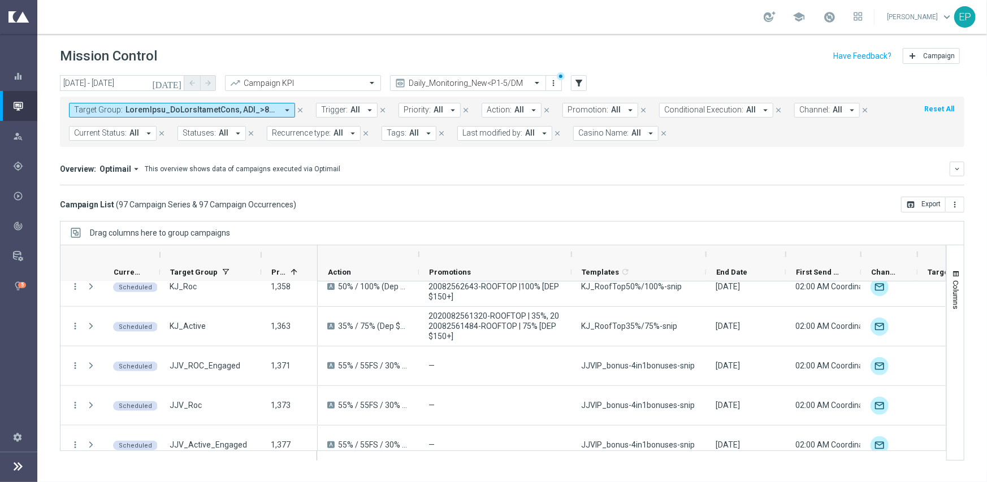
drag, startPoint x: 699, startPoint y: 254, endPoint x: 706, endPoint y: 254, distance: 6.8
click at [706, 254] on div at bounding box center [706, 254] width 5 height 18
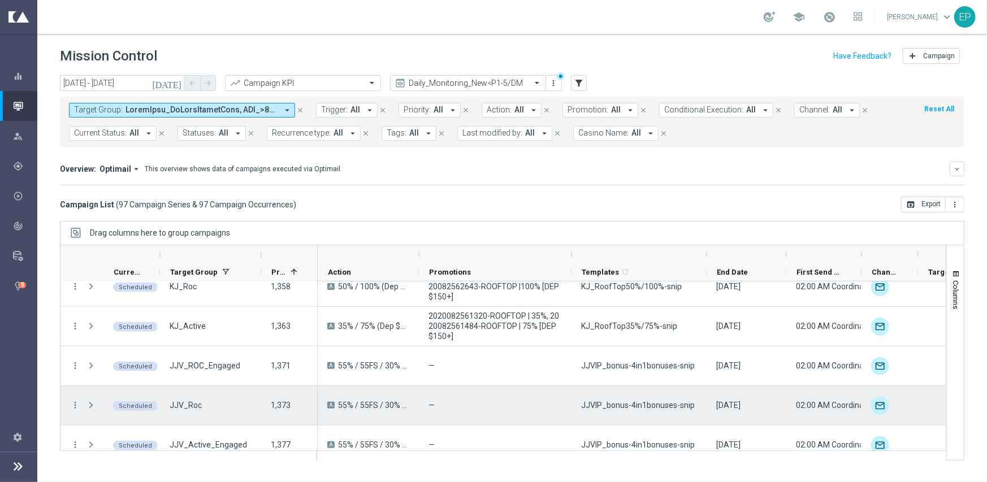
scroll to position [862, 0]
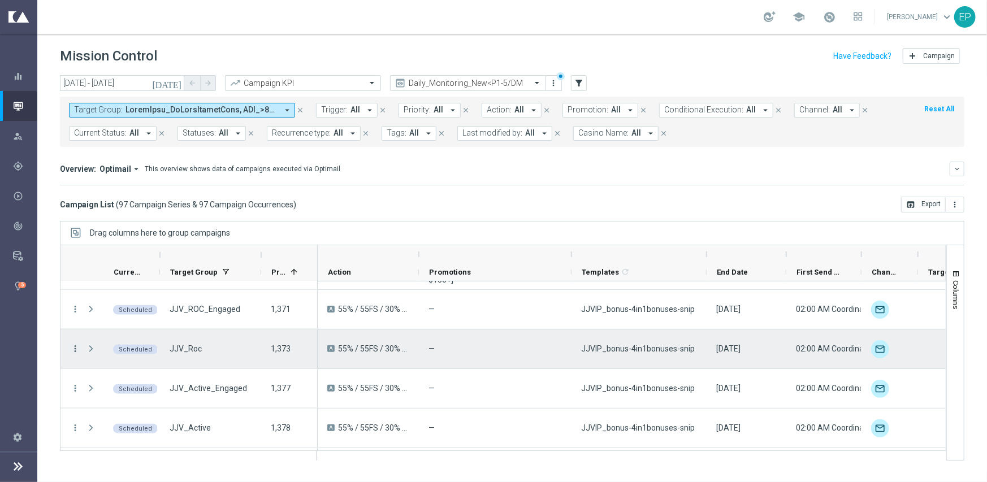
click at [75, 346] on icon "more_vert" at bounding box center [75, 349] width 10 height 10
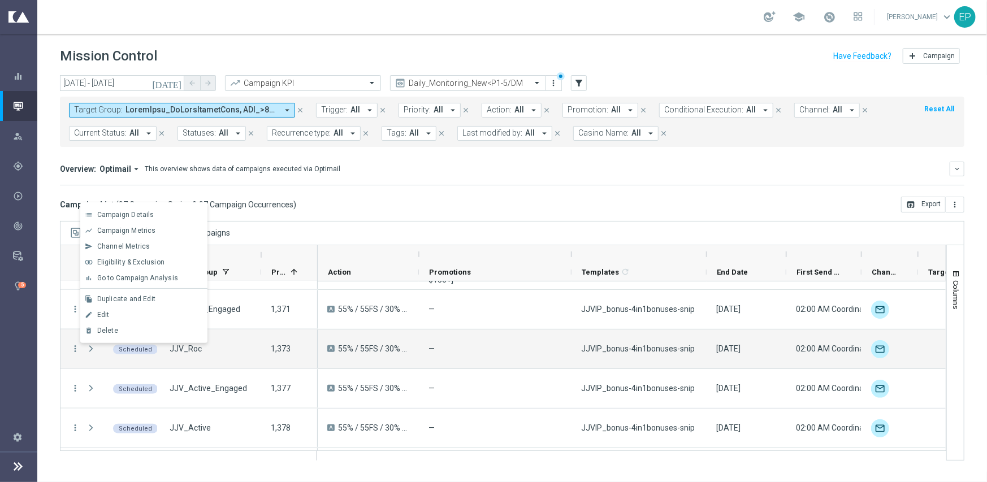
drag, startPoint x: 470, startPoint y: 199, endPoint x: 466, endPoint y: 207, distance: 8.6
click at [470, 199] on div "Campaign List ( 97 Campaign Series & 97 Campaign Occurrences ) open_in_browser …" at bounding box center [512, 205] width 904 height 16
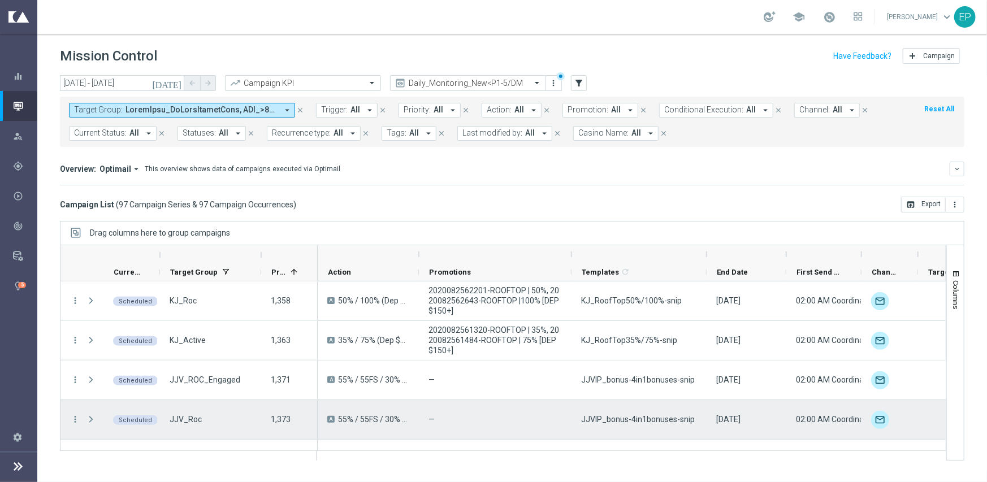
scroll to position [848, 0]
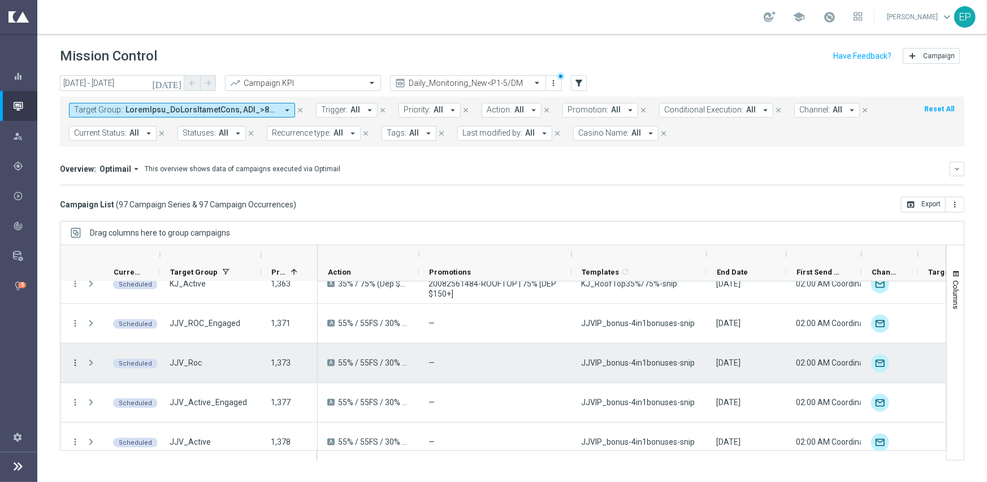
click at [73, 363] on icon "more_vert" at bounding box center [75, 363] width 10 height 10
click at [138, 337] on div "delete_forever Delete" at bounding box center [143, 345] width 127 height 16
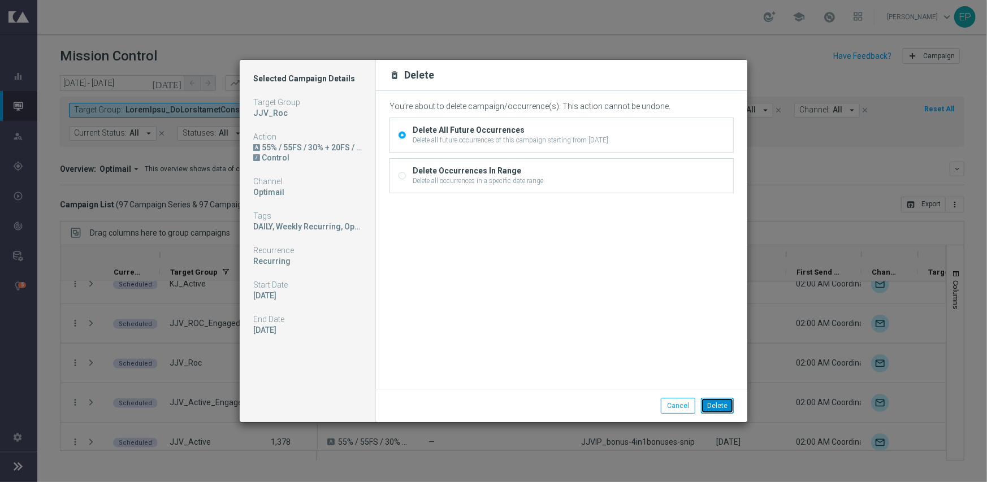
click at [721, 404] on button "Delete" at bounding box center [717, 406] width 33 height 16
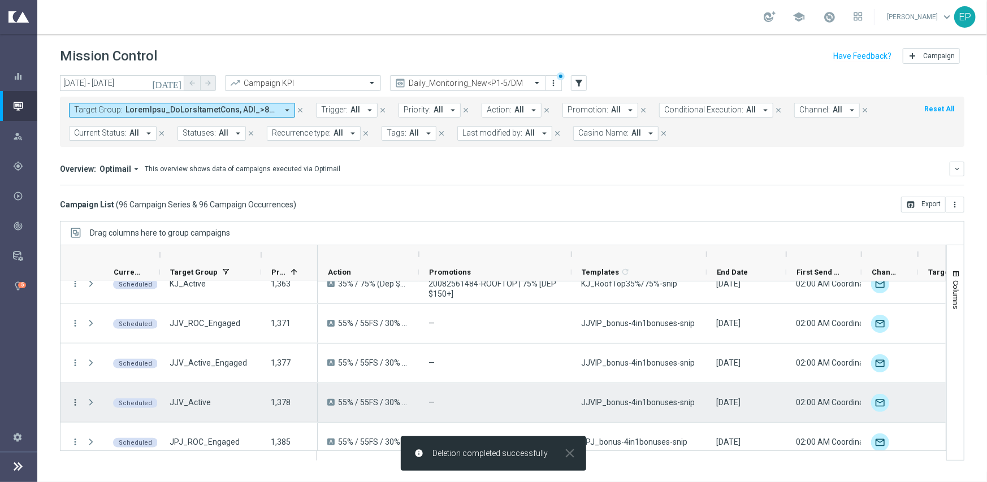
click at [73, 398] on icon "more_vert" at bounding box center [75, 402] width 10 height 10
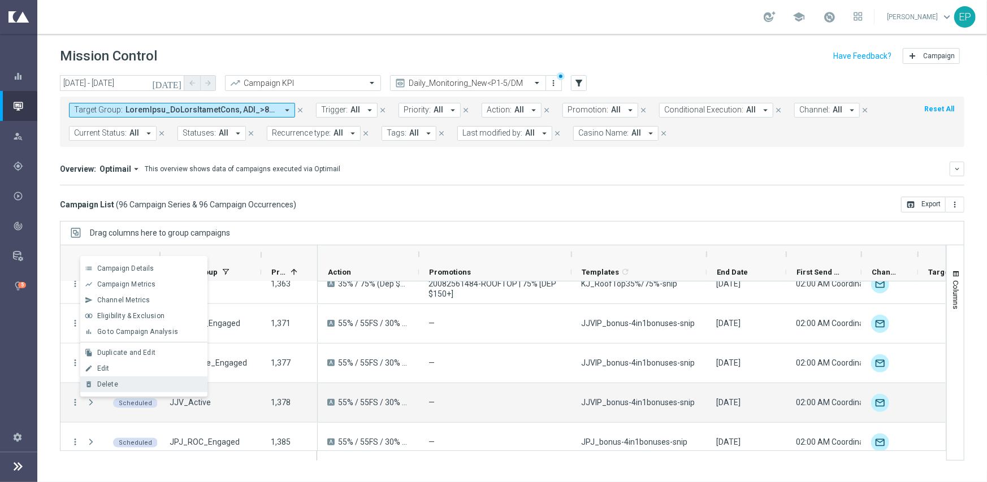
click at [125, 387] on div "Delete" at bounding box center [149, 384] width 105 height 8
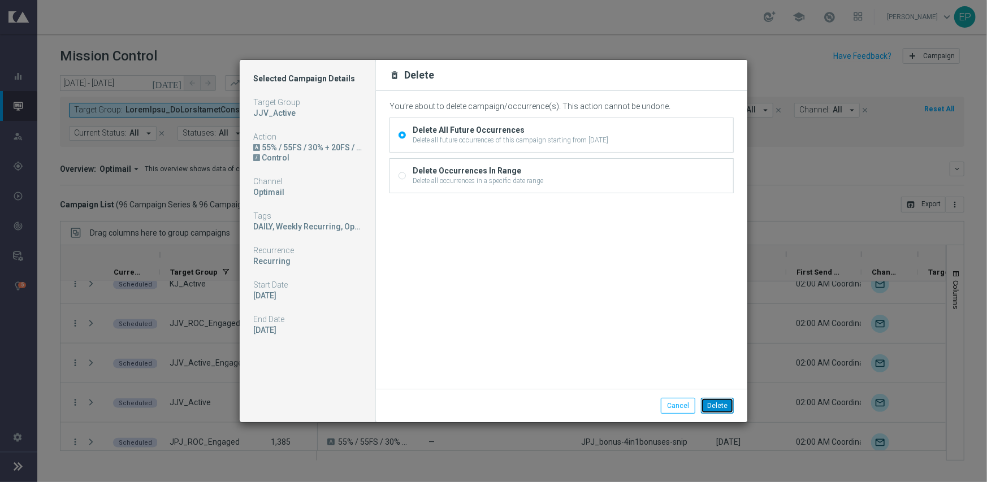
click at [723, 403] on button "Delete" at bounding box center [717, 406] width 33 height 16
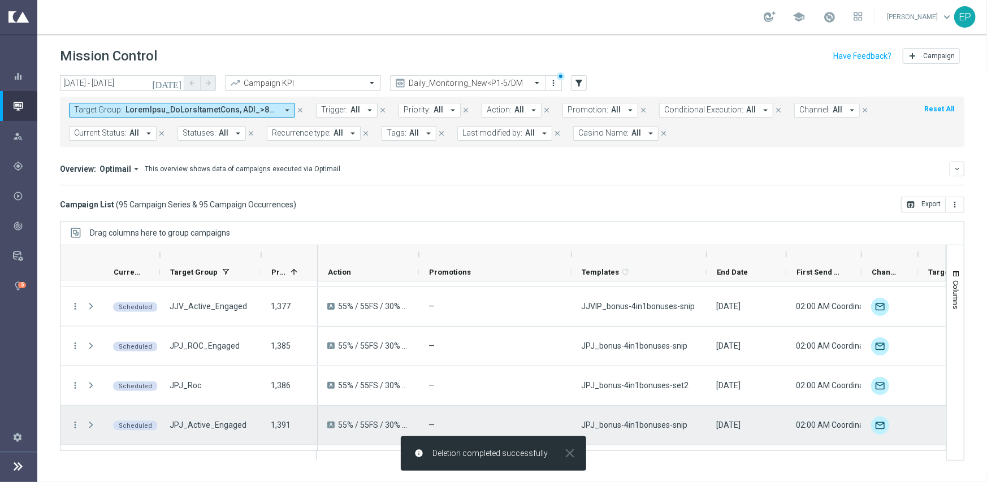
scroll to position [961, 0]
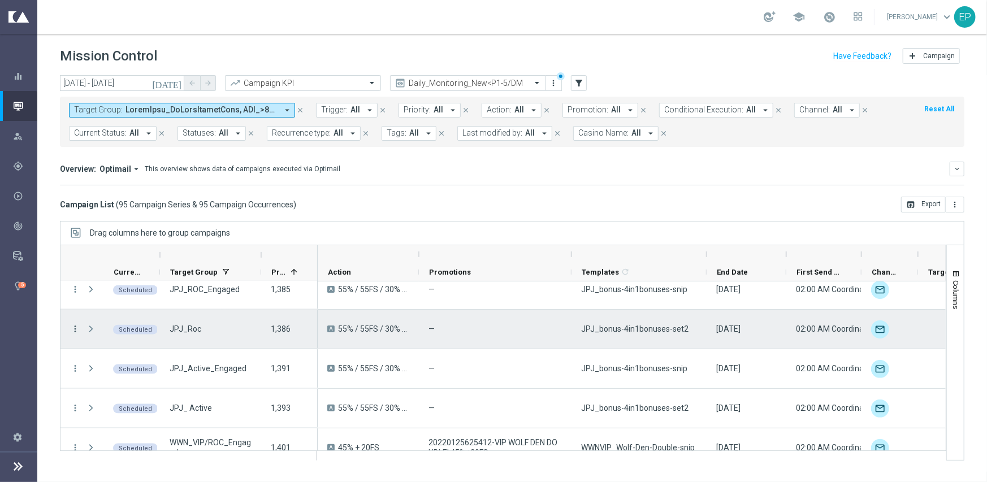
click at [75, 329] on icon "more_vert" at bounding box center [75, 329] width 10 height 10
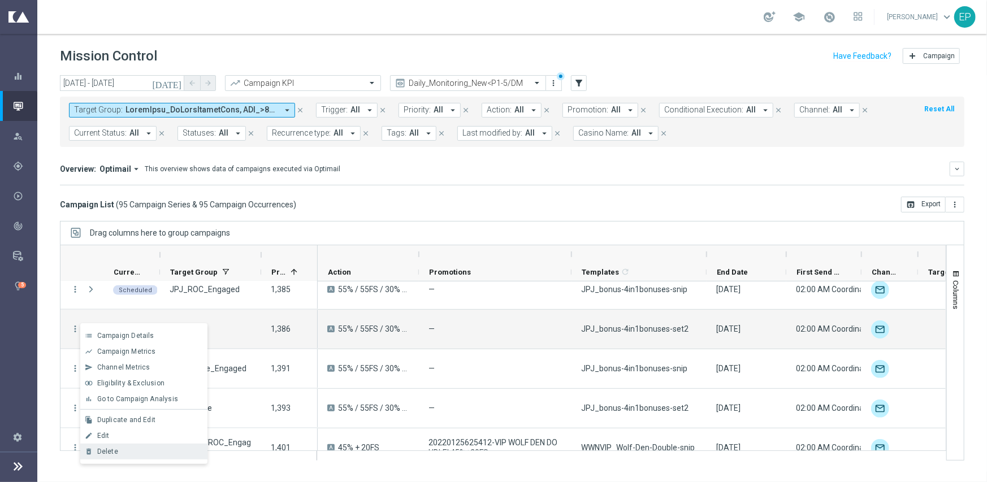
click at [132, 448] on div "Delete" at bounding box center [149, 452] width 105 height 8
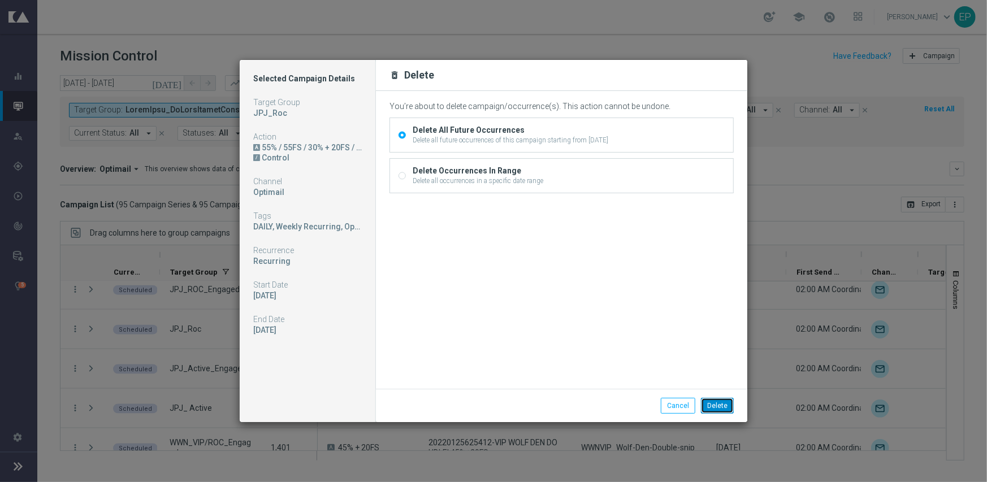
click at [721, 403] on button "Delete" at bounding box center [717, 406] width 33 height 16
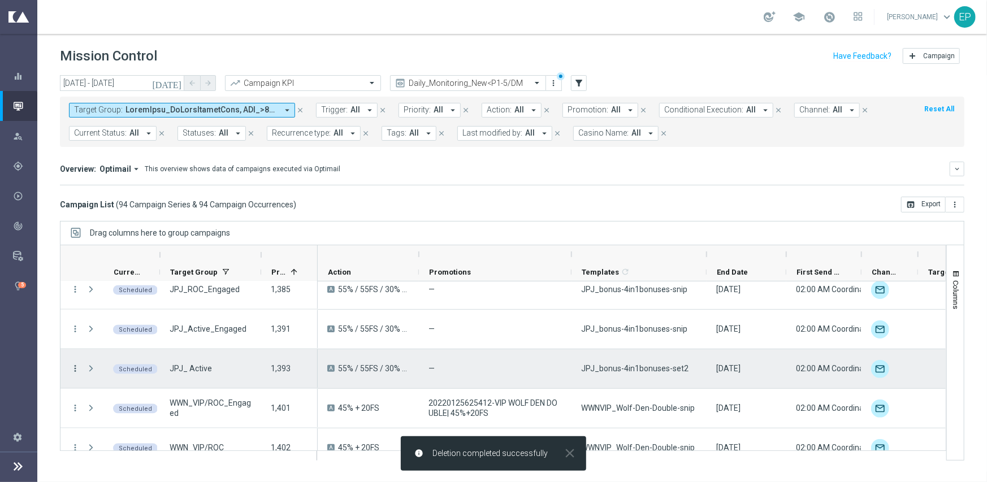
click at [75, 368] on icon "more_vert" at bounding box center [75, 368] width 10 height 10
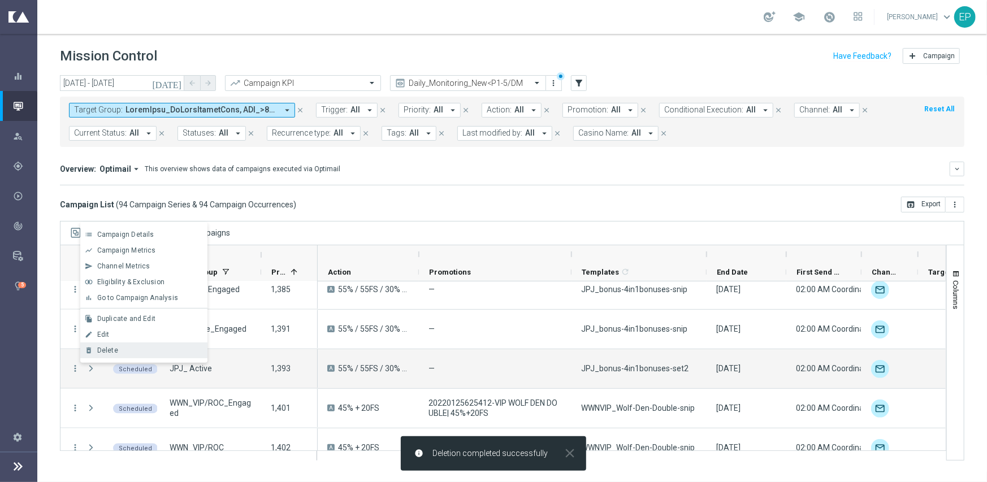
click at [110, 347] on span "Delete" at bounding box center [107, 350] width 21 height 8
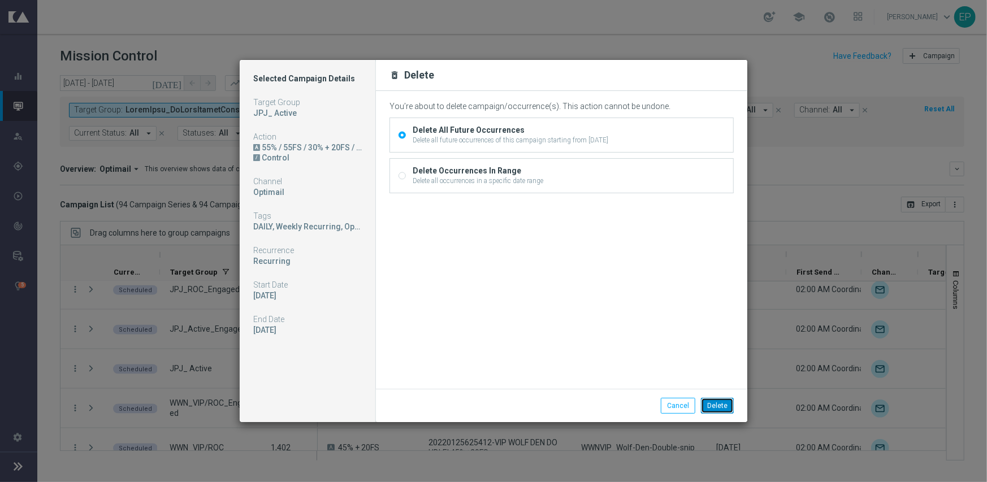
click at [727, 407] on button "Delete" at bounding box center [717, 406] width 33 height 16
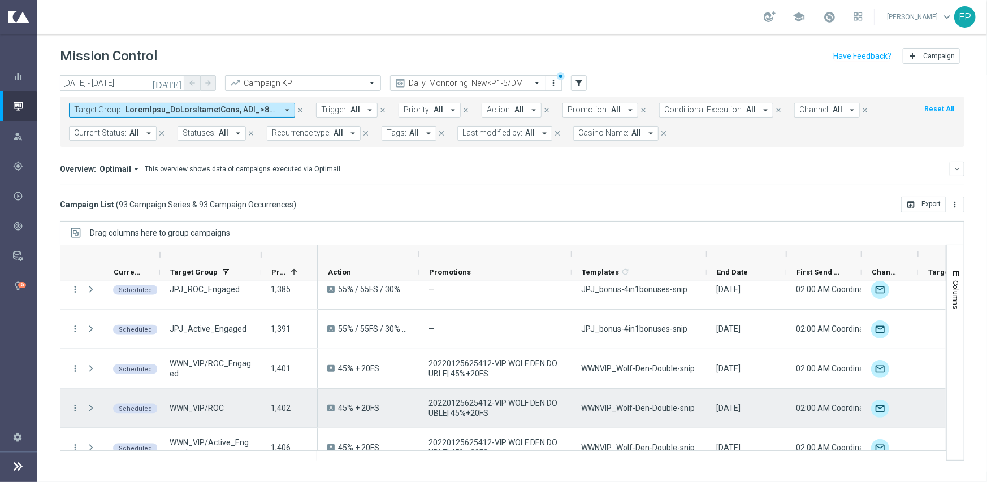
scroll to position [1017, 0]
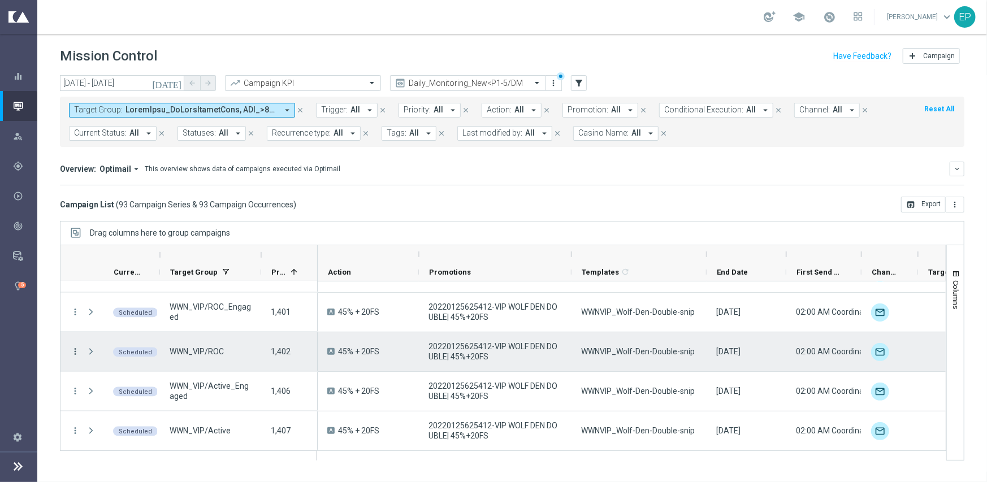
click at [76, 349] on icon "more_vert" at bounding box center [75, 351] width 10 height 10
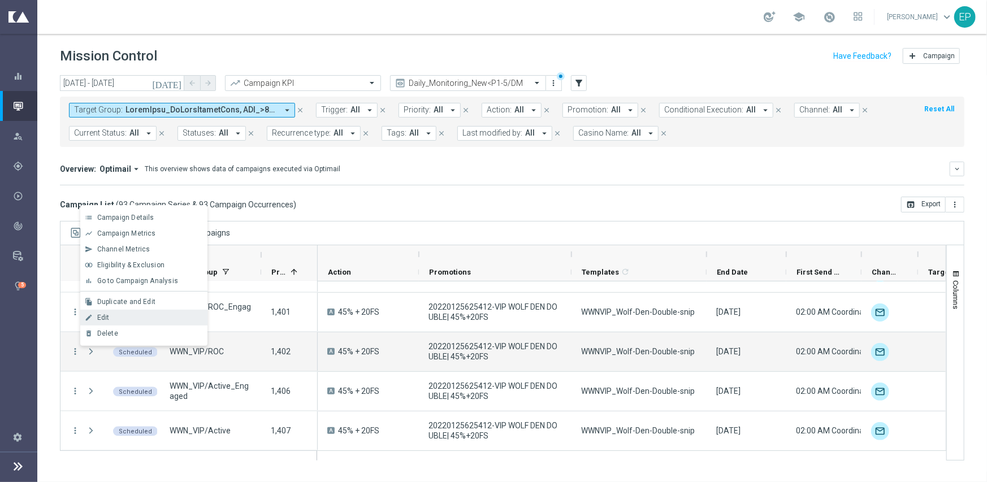
click at [132, 319] on div "Edit" at bounding box center [149, 318] width 105 height 8
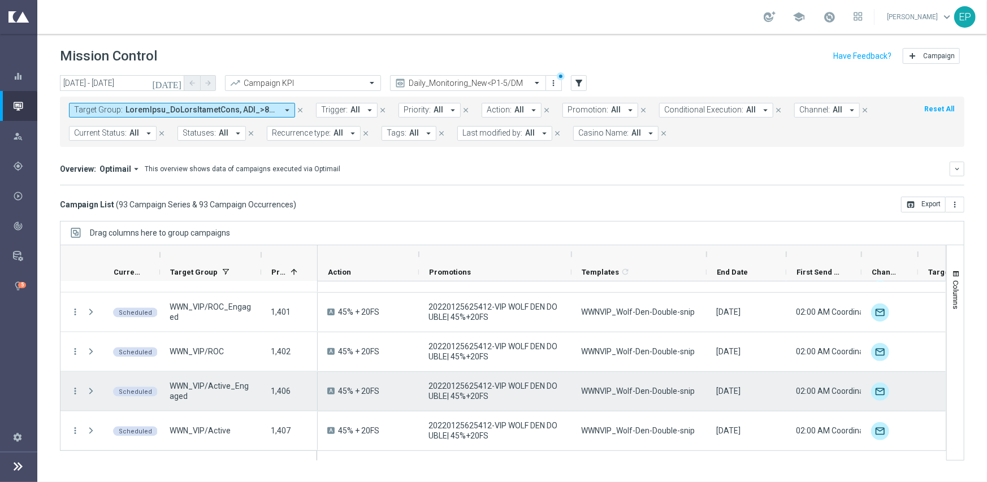
scroll to position [1074, 0]
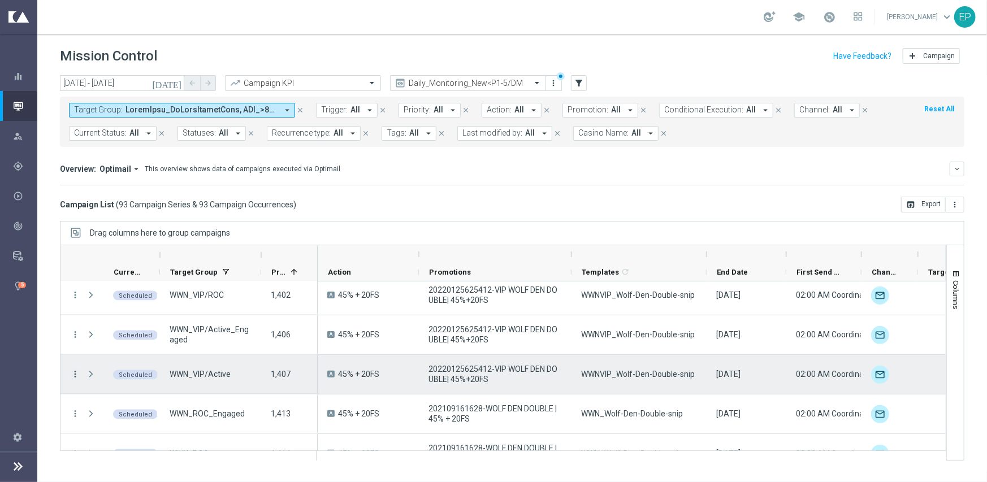
click at [75, 374] on icon "more_vert" at bounding box center [75, 374] width 10 height 10
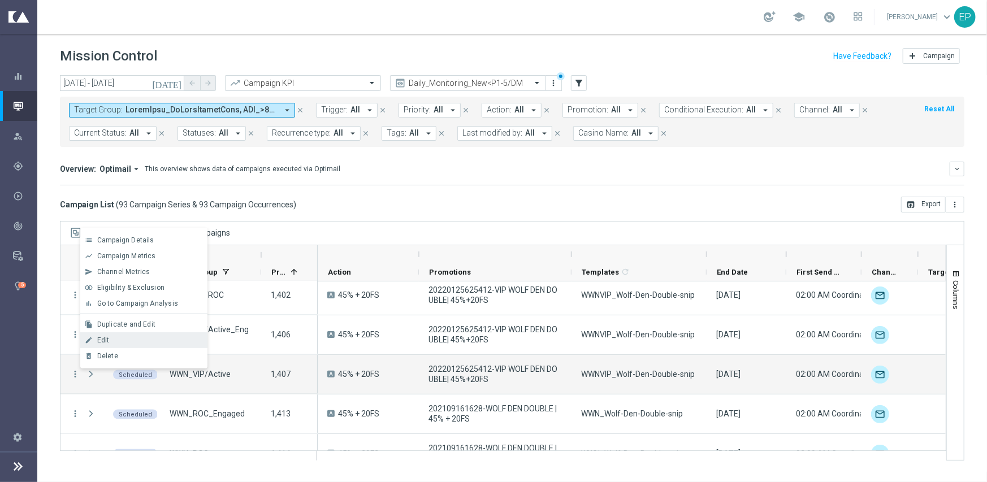
click at [104, 340] on span "Edit" at bounding box center [103, 340] width 12 height 8
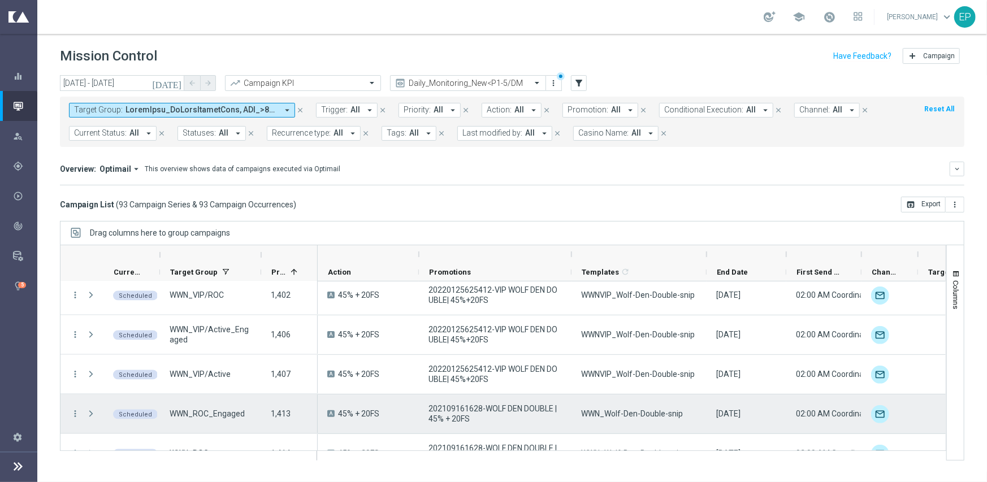
scroll to position [1130, 0]
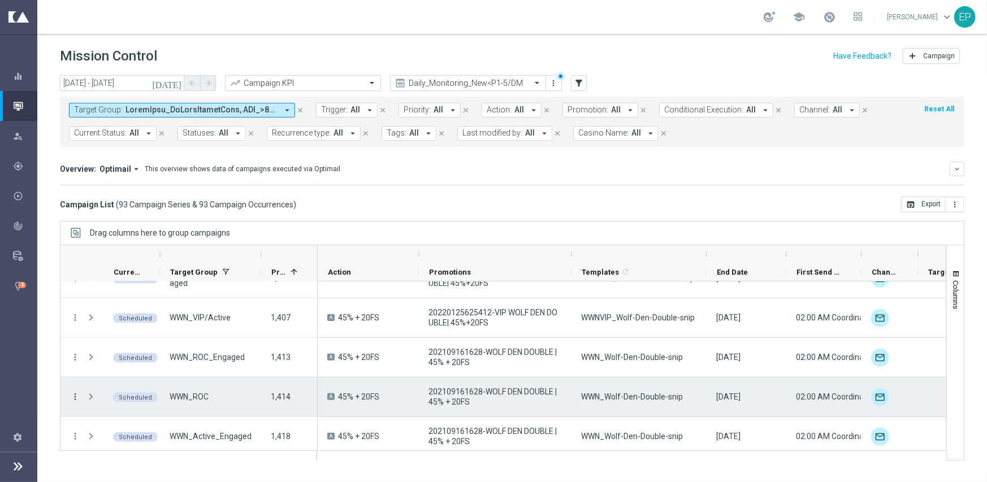
click at [76, 396] on icon "more_vert" at bounding box center [75, 397] width 10 height 10
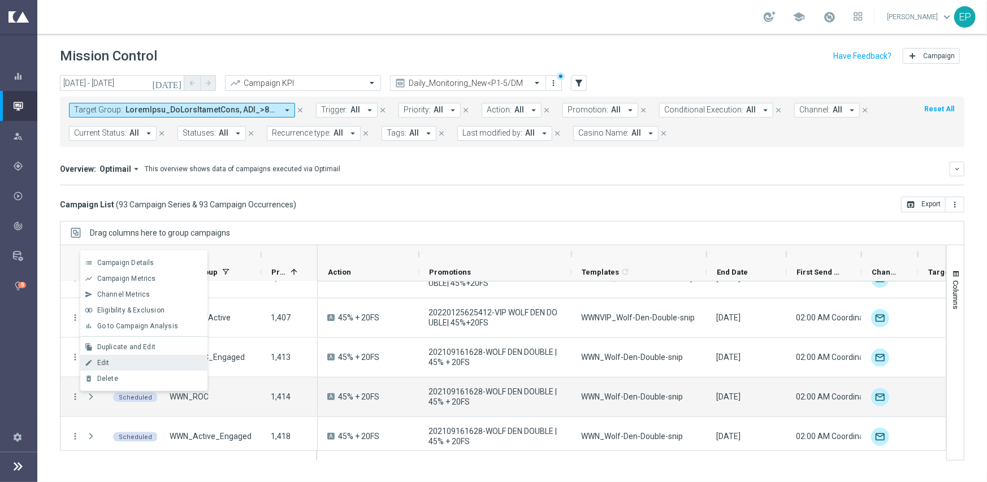
click at [125, 363] on div "Edit" at bounding box center [149, 363] width 105 height 8
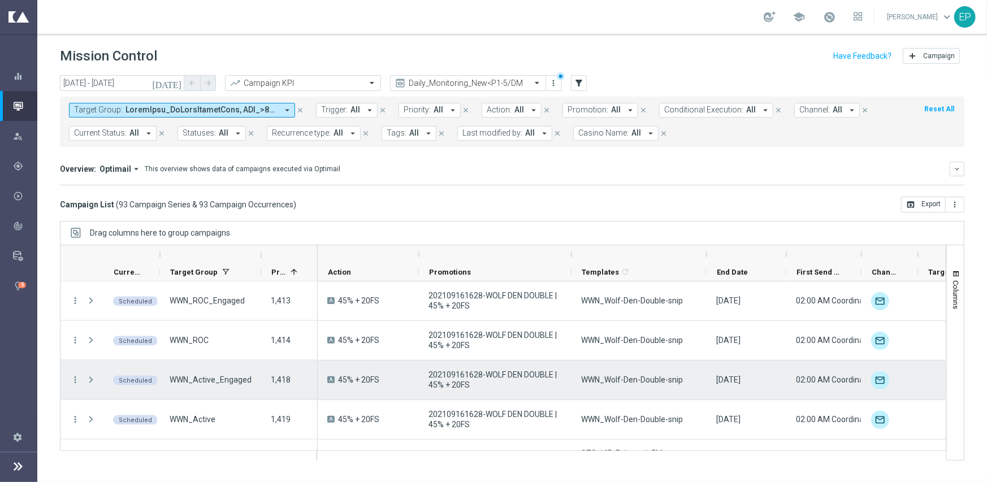
scroll to position [1243, 0]
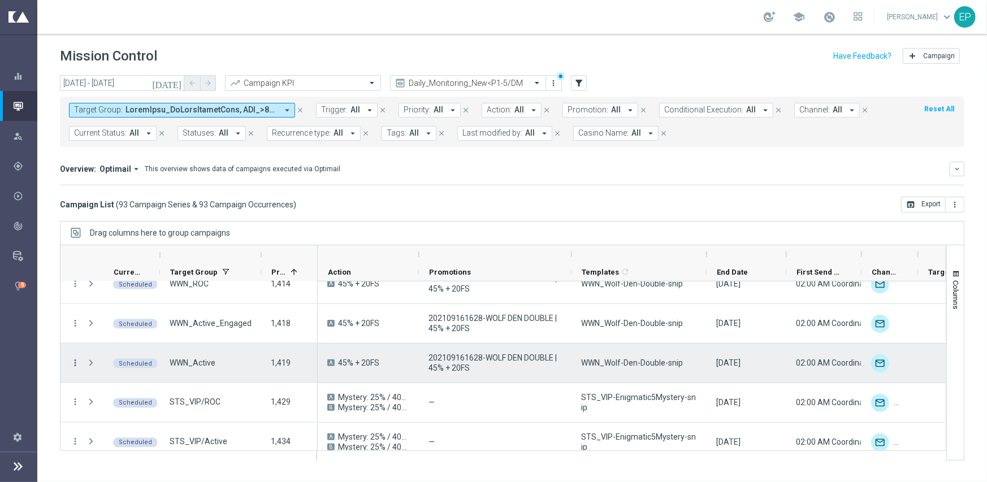
click at [76, 362] on icon "more_vert" at bounding box center [75, 363] width 10 height 10
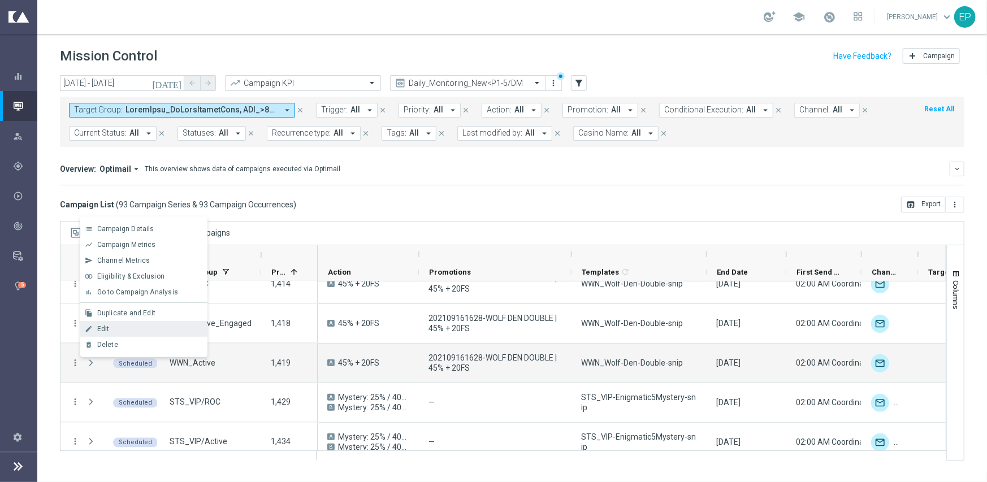
click at [107, 330] on span "Edit" at bounding box center [103, 329] width 12 height 8
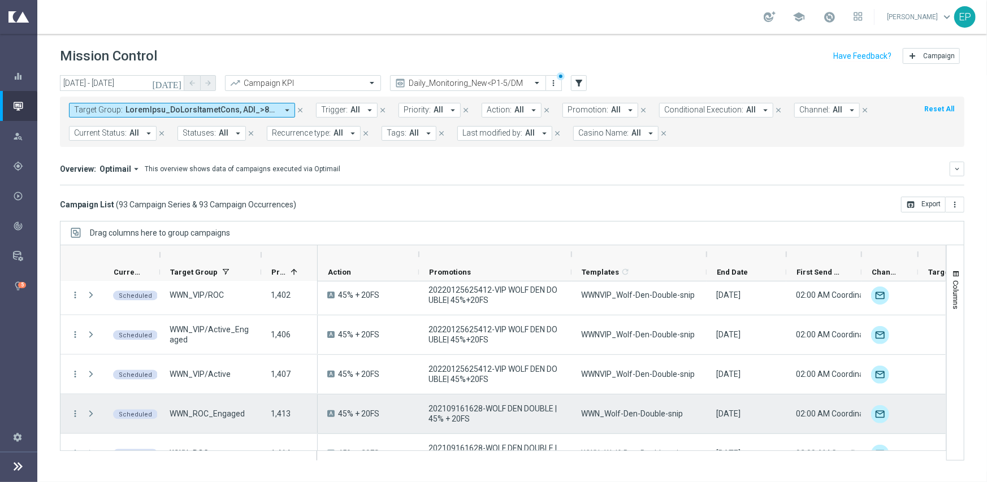
scroll to position [1130, 0]
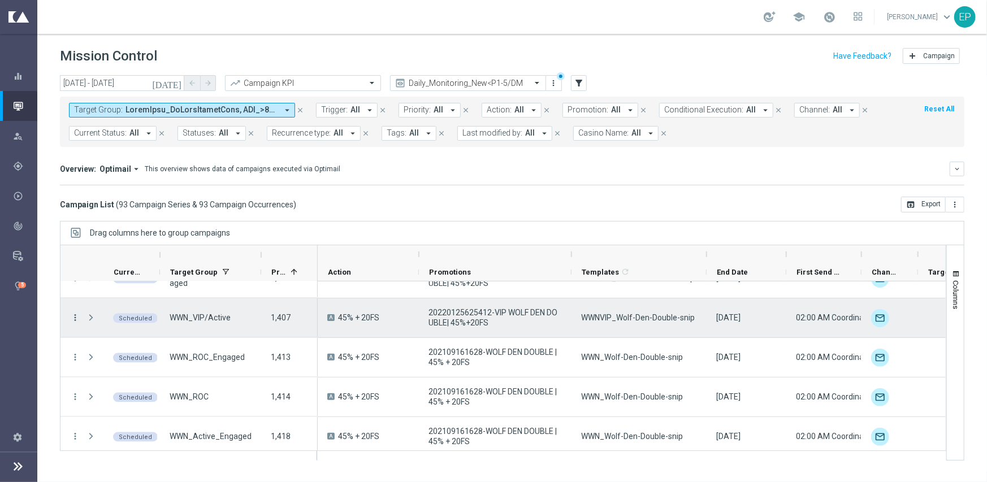
click at [76, 313] on icon "more_vert" at bounding box center [75, 318] width 10 height 10
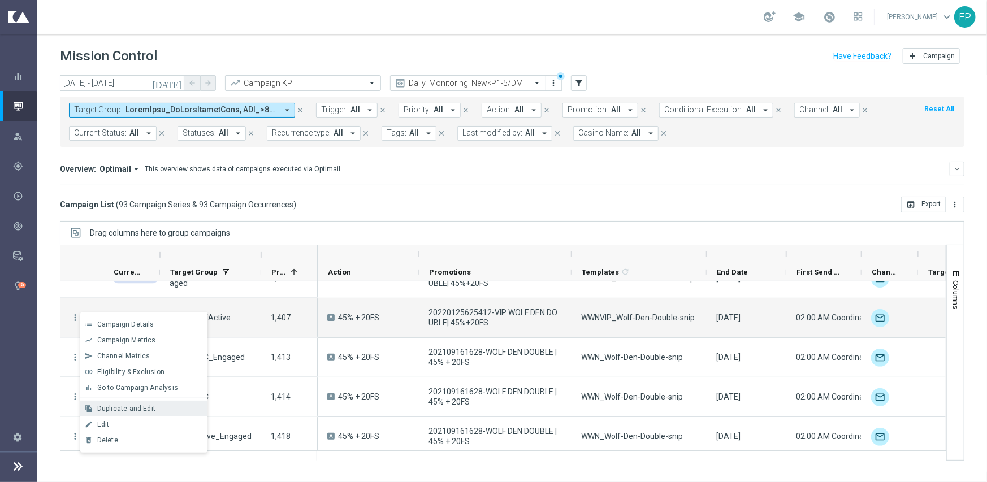
click at [132, 412] on span "Duplicate and Edit" at bounding box center [126, 409] width 58 height 8
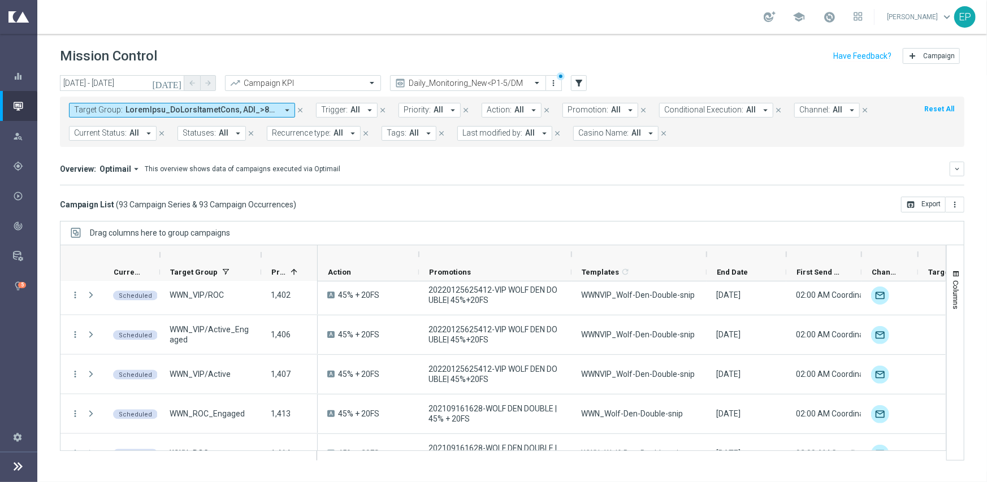
scroll to position [1017, 0]
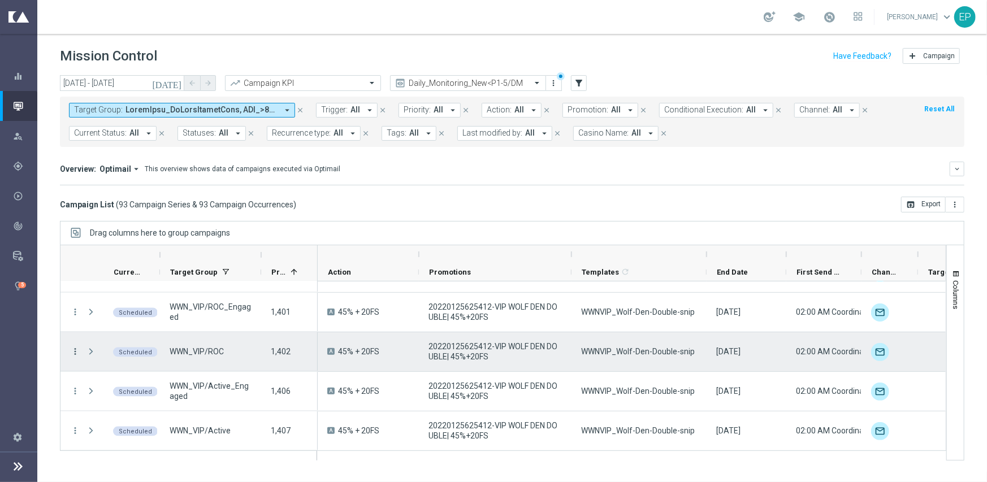
click at [74, 349] on icon "more_vert" at bounding box center [75, 351] width 10 height 10
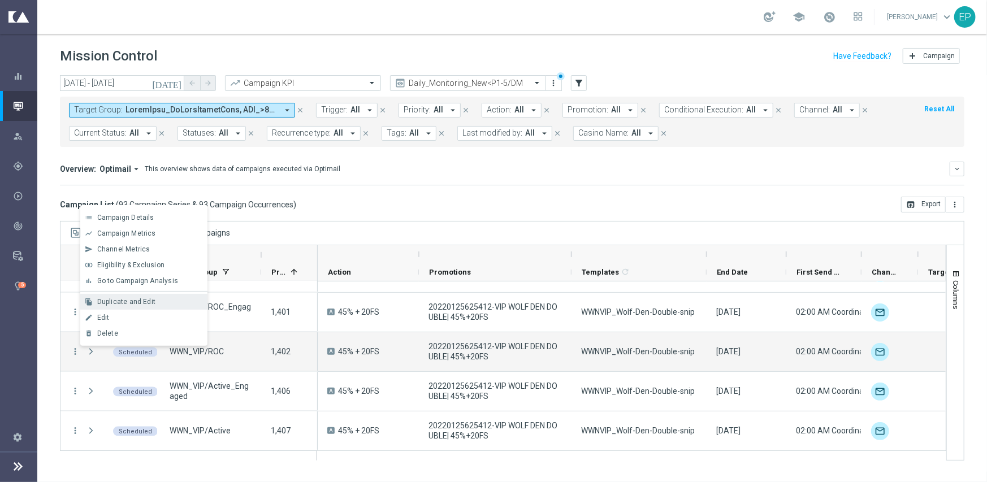
click at [133, 303] on span "Duplicate and Edit" at bounding box center [126, 302] width 58 height 8
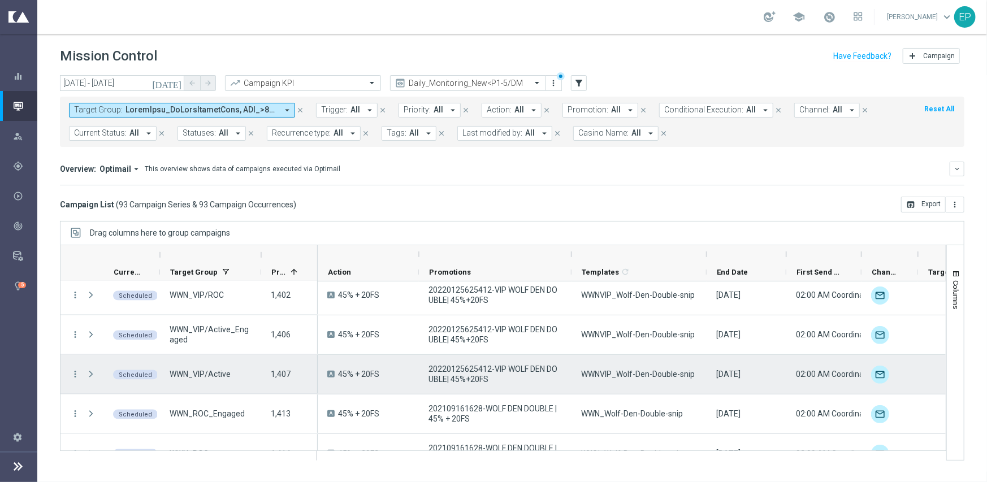
scroll to position [1130, 0]
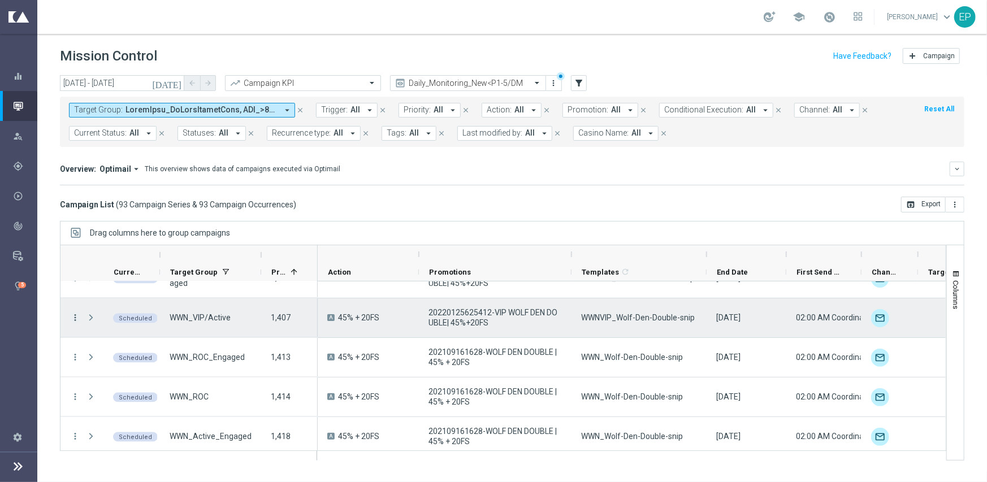
click at [75, 314] on icon "more_vert" at bounding box center [75, 318] width 10 height 10
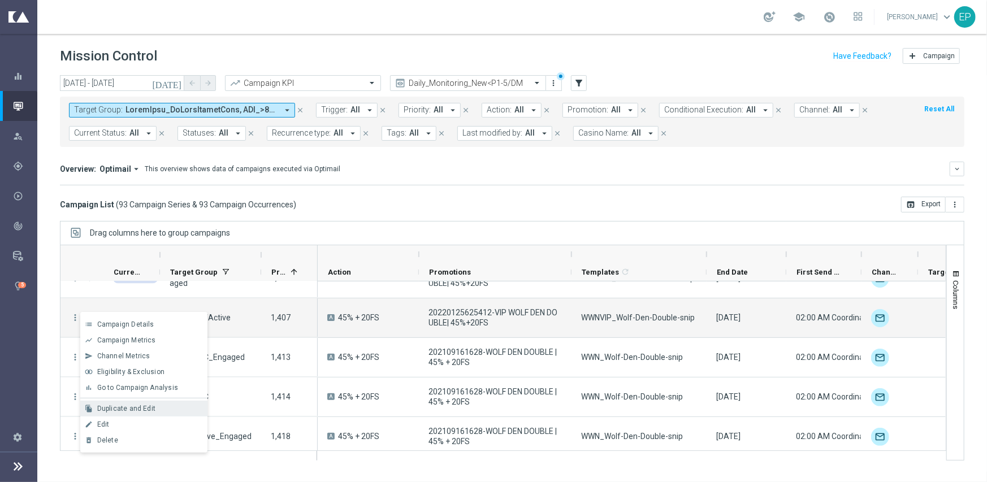
click at [140, 409] on span "Duplicate and Edit" at bounding box center [126, 409] width 58 height 8
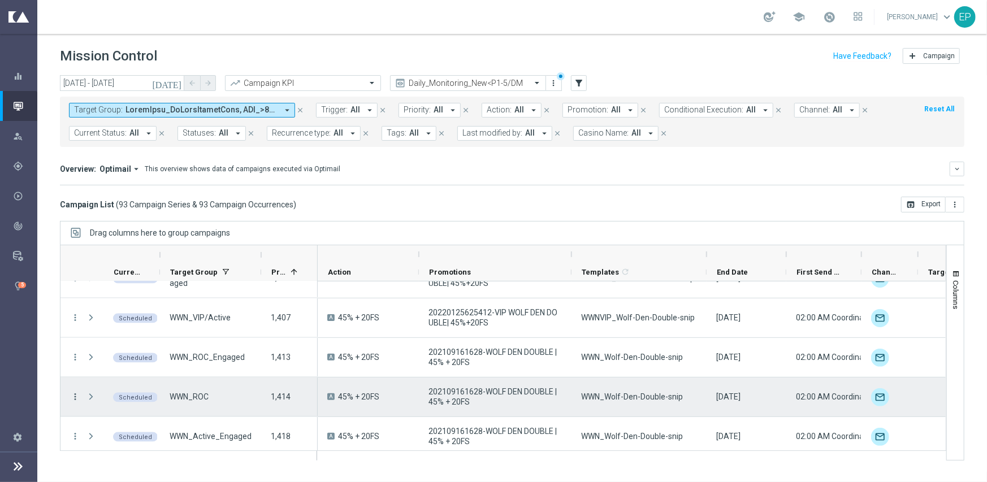
click at [76, 395] on icon "more_vert" at bounding box center [75, 397] width 10 height 10
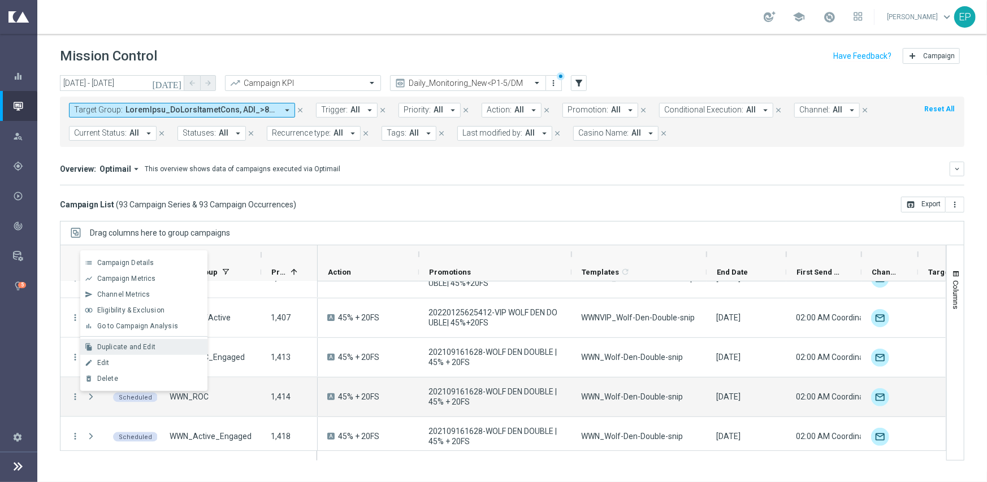
click at [129, 350] on span "Duplicate and Edit" at bounding box center [126, 347] width 58 height 8
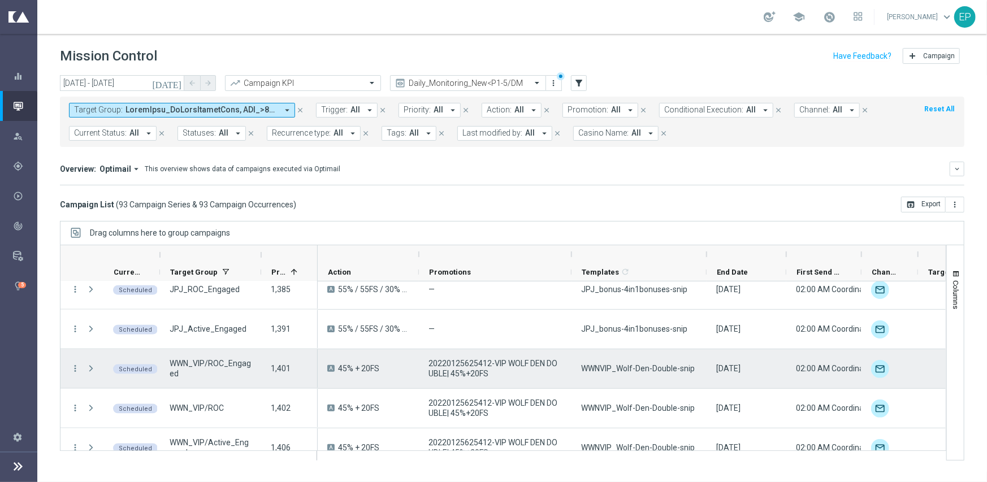
scroll to position [1017, 0]
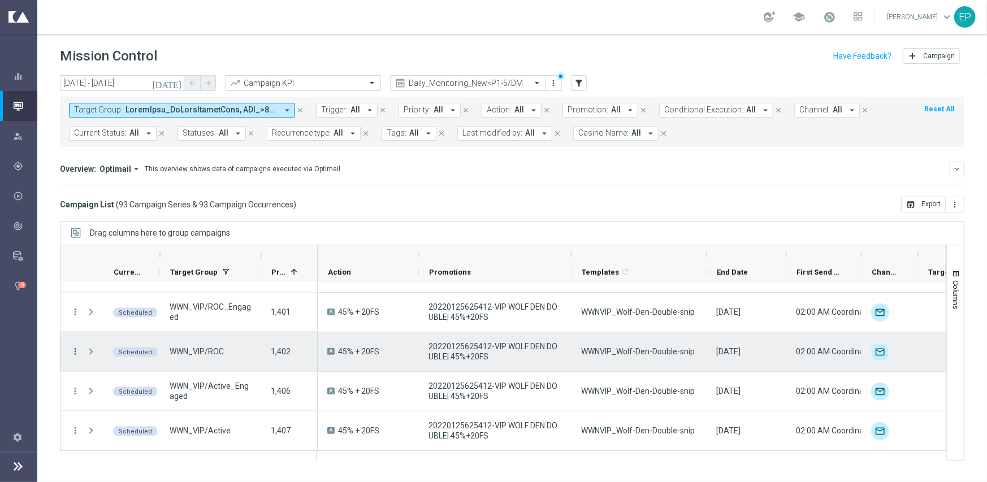
click at [75, 353] on icon "more_vert" at bounding box center [75, 351] width 10 height 10
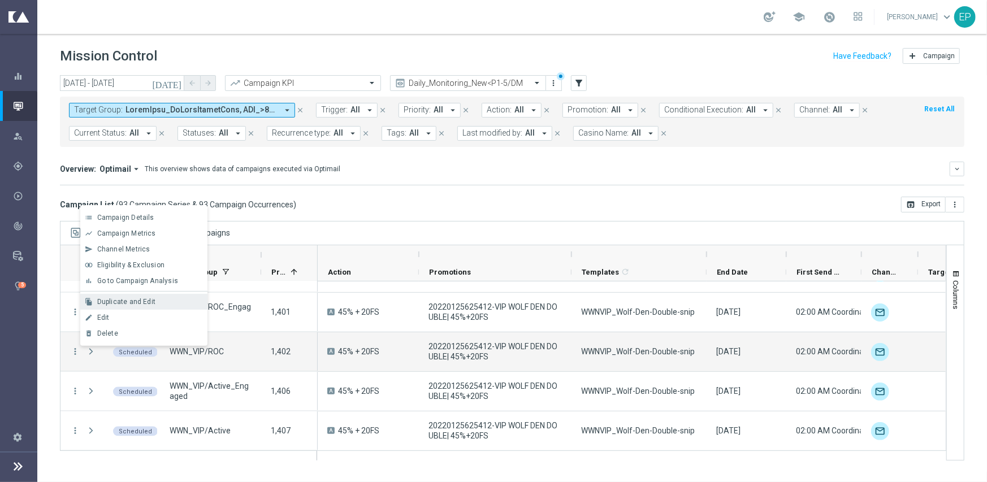
click at [147, 303] on span "Duplicate and Edit" at bounding box center [126, 302] width 58 height 8
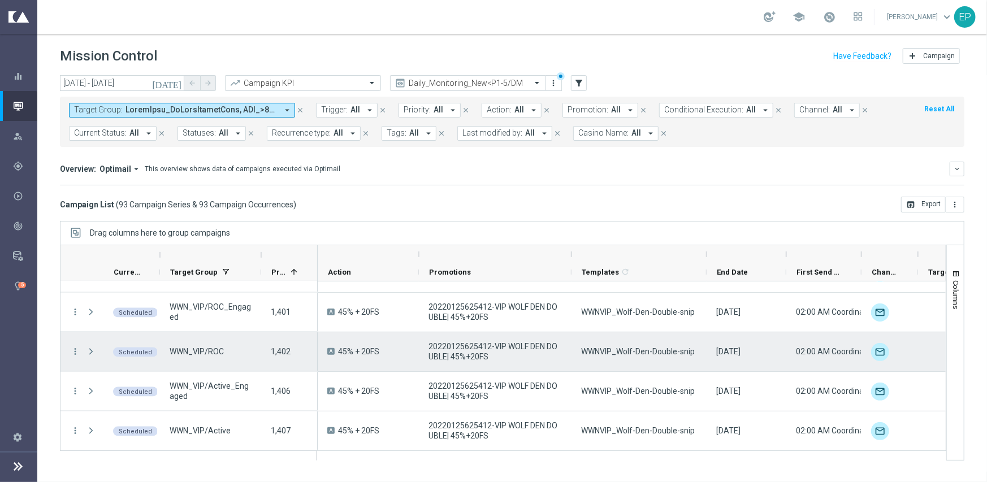
scroll to position [1074, 0]
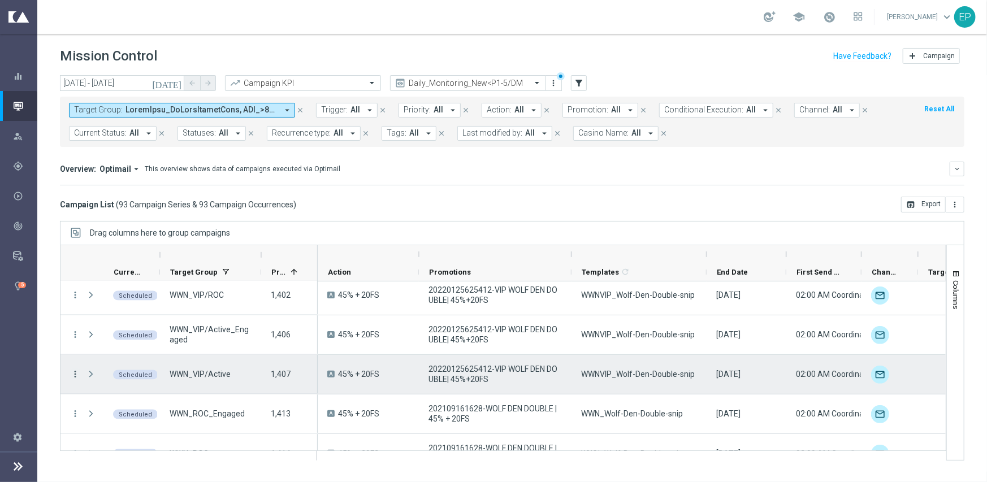
click at [75, 374] on icon "more_vert" at bounding box center [75, 374] width 10 height 10
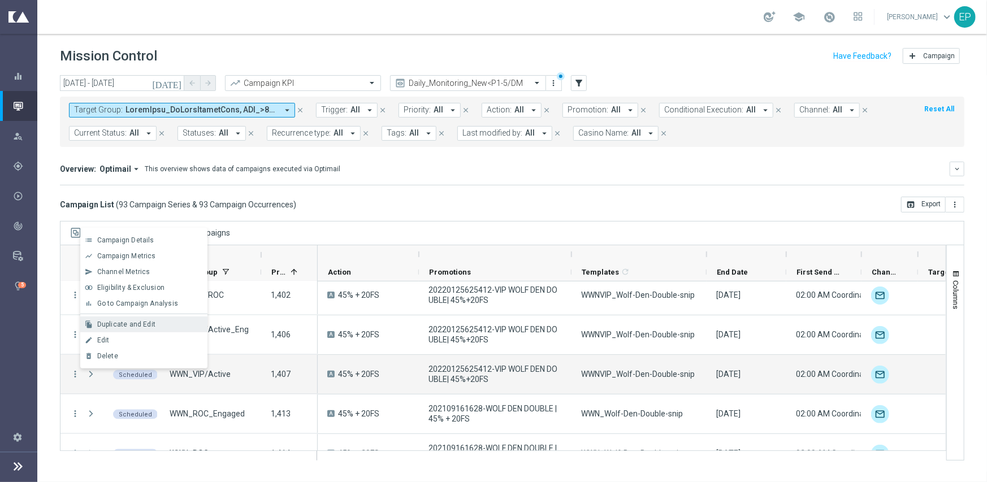
click at [114, 324] on span "Duplicate and Edit" at bounding box center [126, 324] width 58 height 8
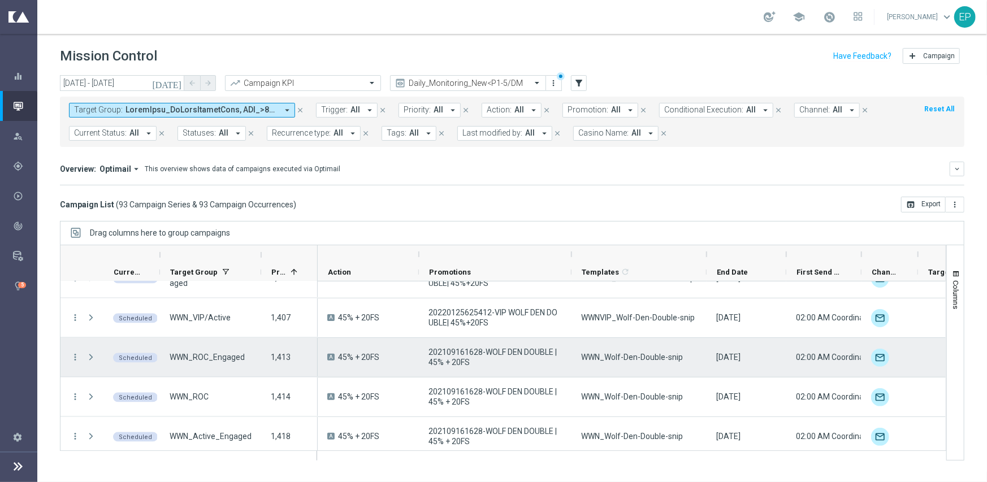
scroll to position [1187, 0]
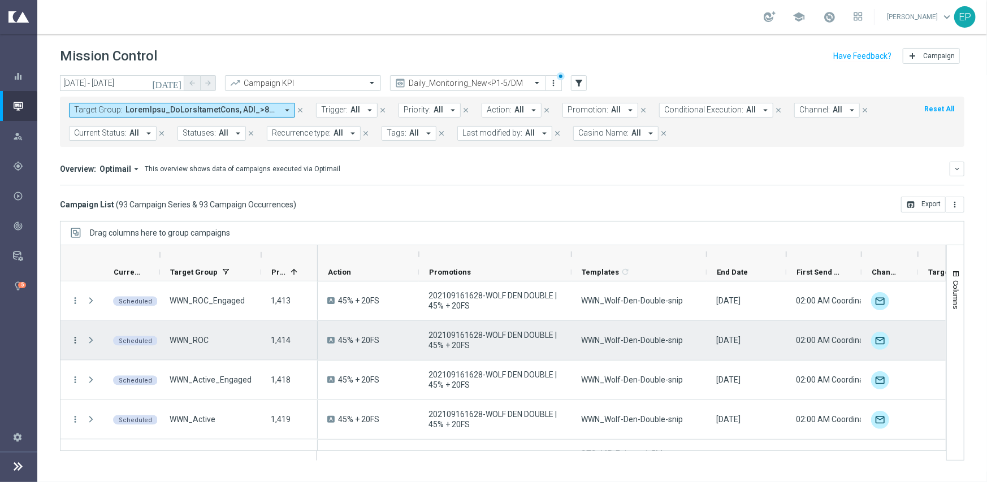
click at [73, 338] on icon "more_vert" at bounding box center [75, 340] width 10 height 10
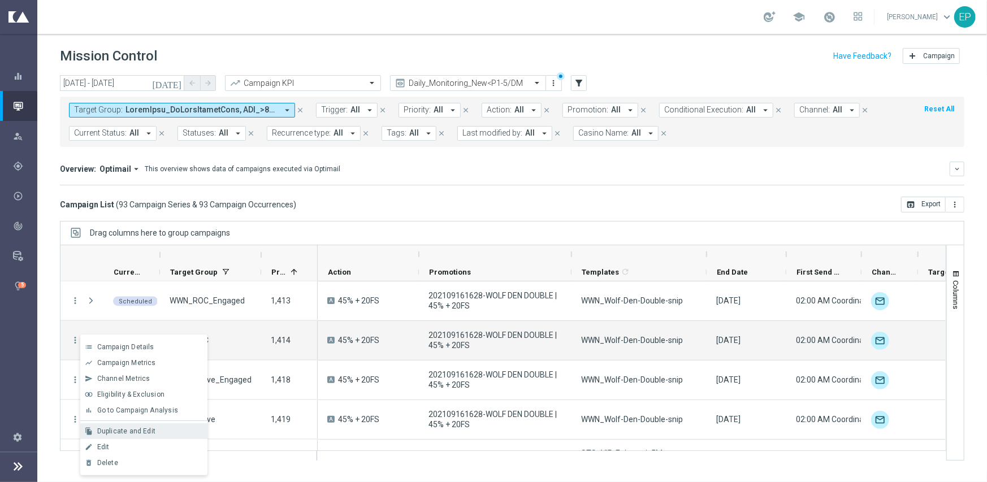
click at [133, 433] on span "Duplicate and Edit" at bounding box center [126, 431] width 58 height 8
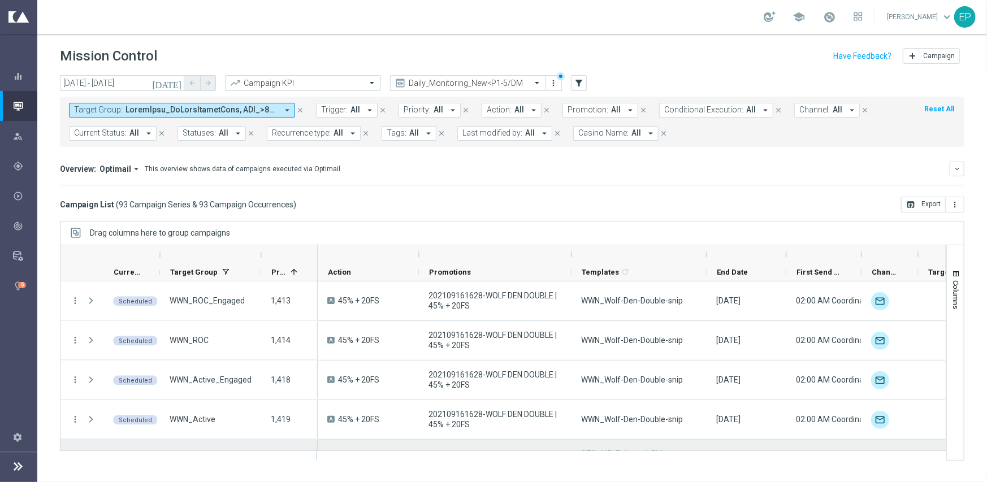
scroll to position [1243, 0]
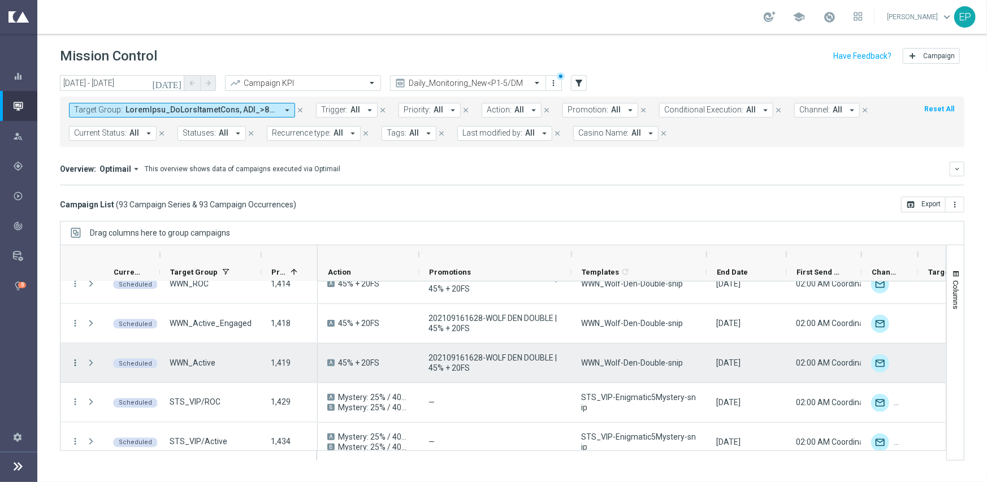
click at [78, 364] on icon "more_vert" at bounding box center [75, 363] width 10 height 10
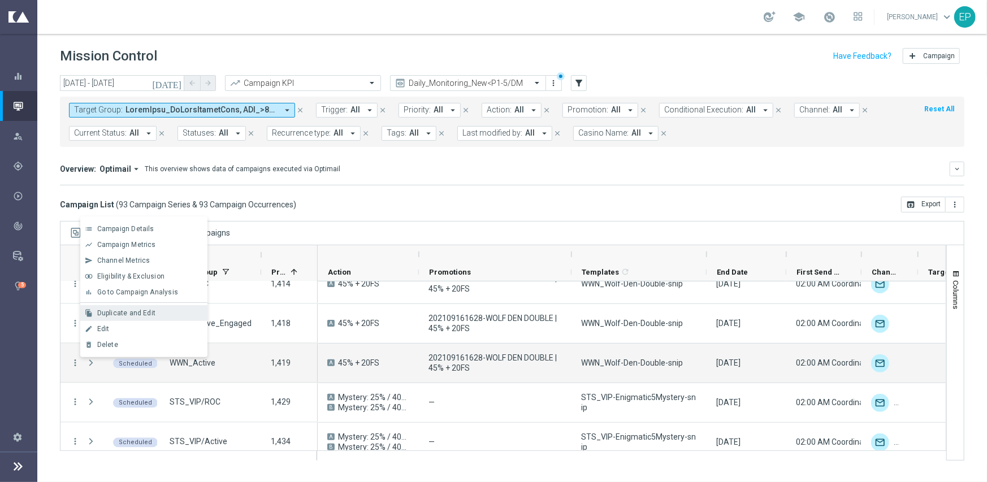
click at [147, 313] on span "Duplicate and Edit" at bounding box center [126, 313] width 58 height 8
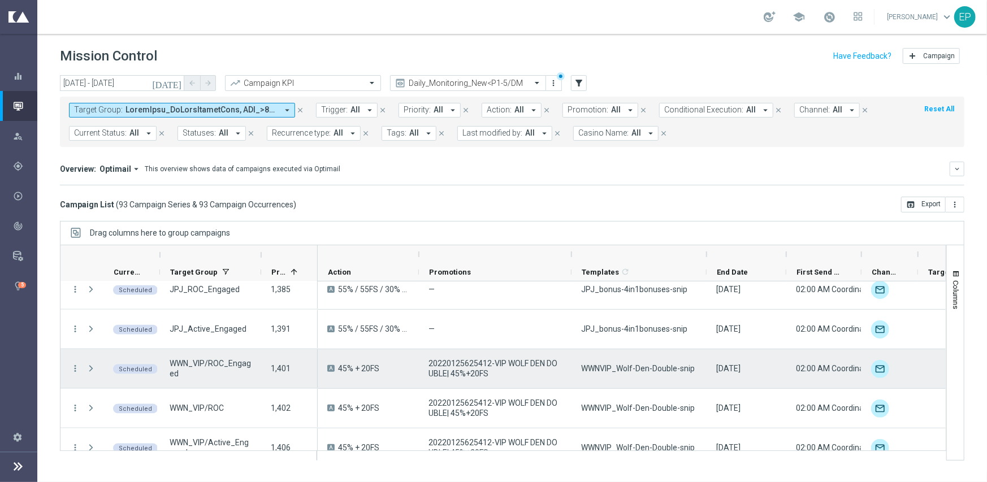
scroll to position [1017, 0]
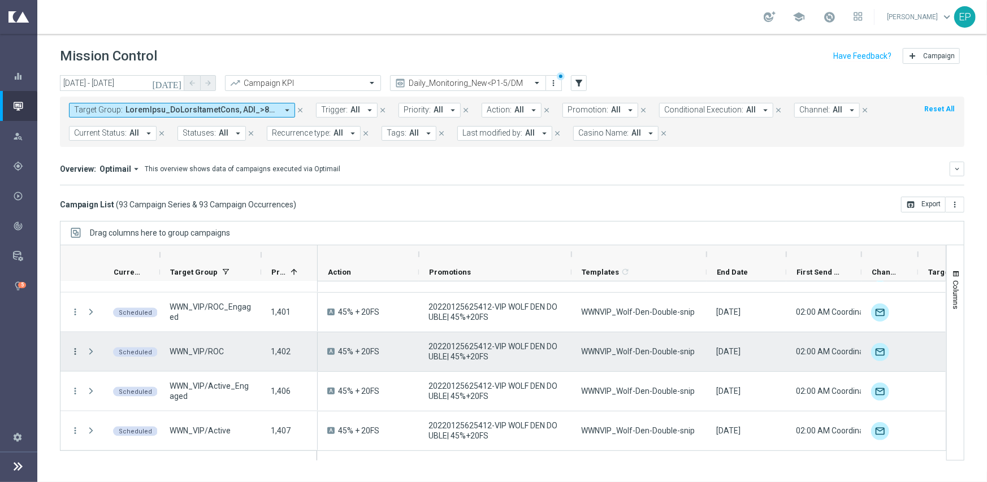
click at [72, 352] on icon "more_vert" at bounding box center [75, 351] width 10 height 10
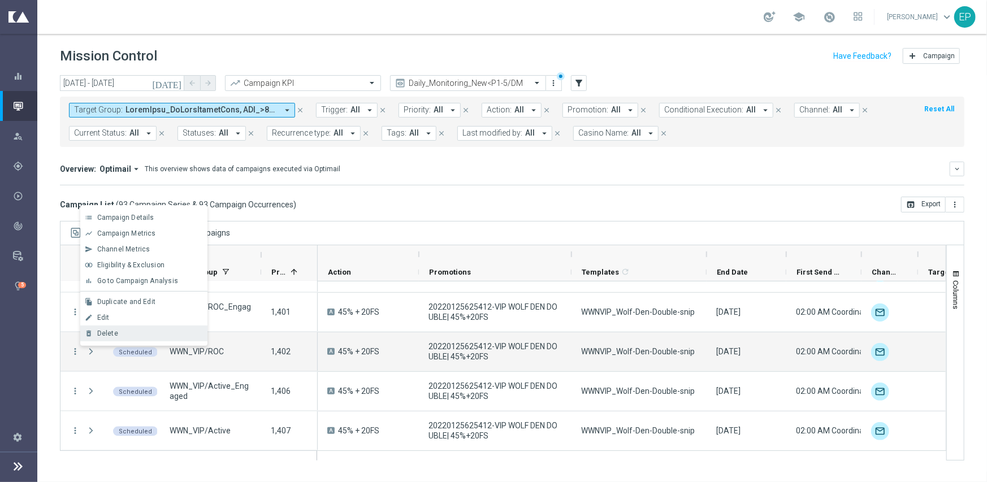
click at [123, 332] on div "Delete" at bounding box center [149, 333] width 105 height 8
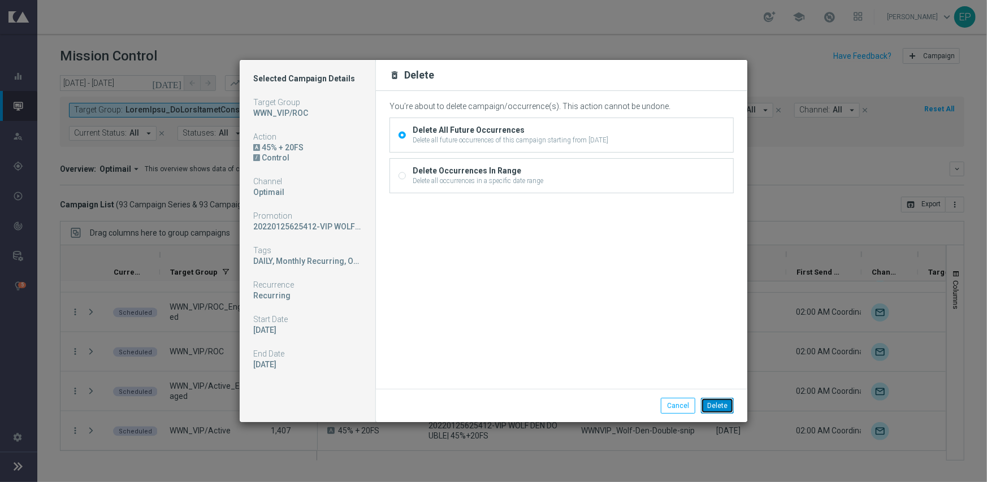
click at [715, 400] on button "Delete" at bounding box center [717, 406] width 33 height 16
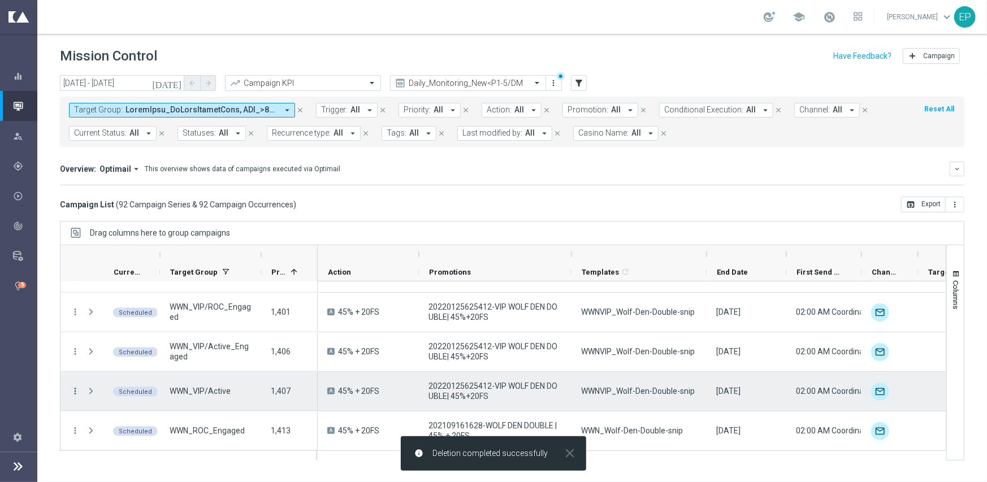
click at [75, 390] on icon "more_vert" at bounding box center [75, 391] width 10 height 10
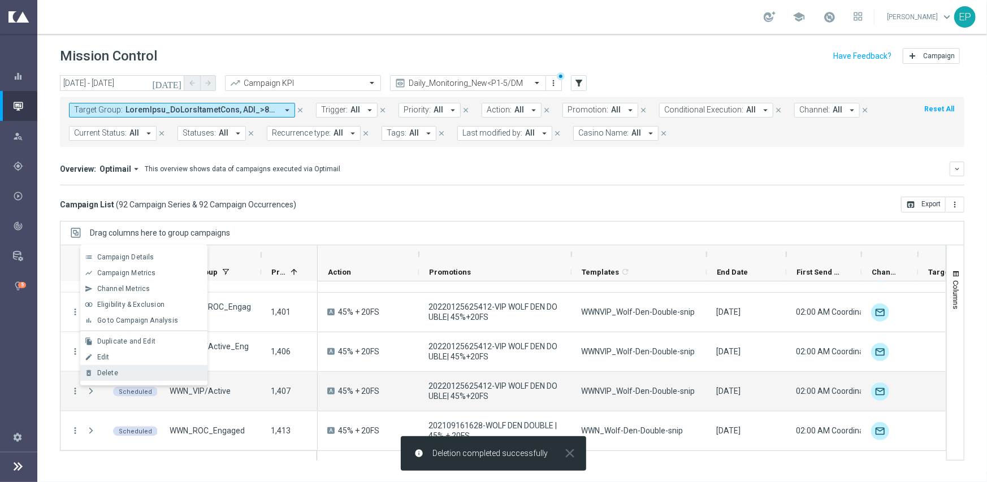
click at [107, 371] on span "Delete" at bounding box center [107, 373] width 21 height 8
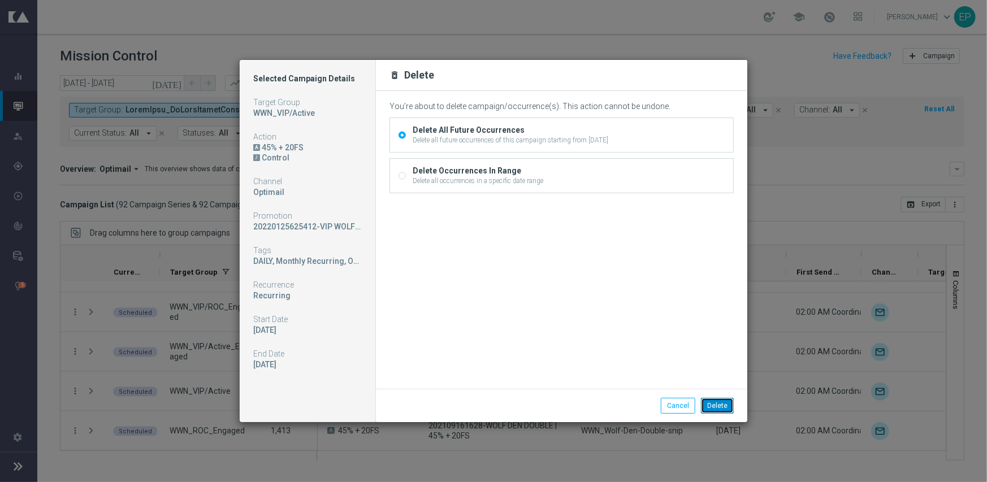
click at [708, 402] on button "Delete" at bounding box center [717, 406] width 33 height 16
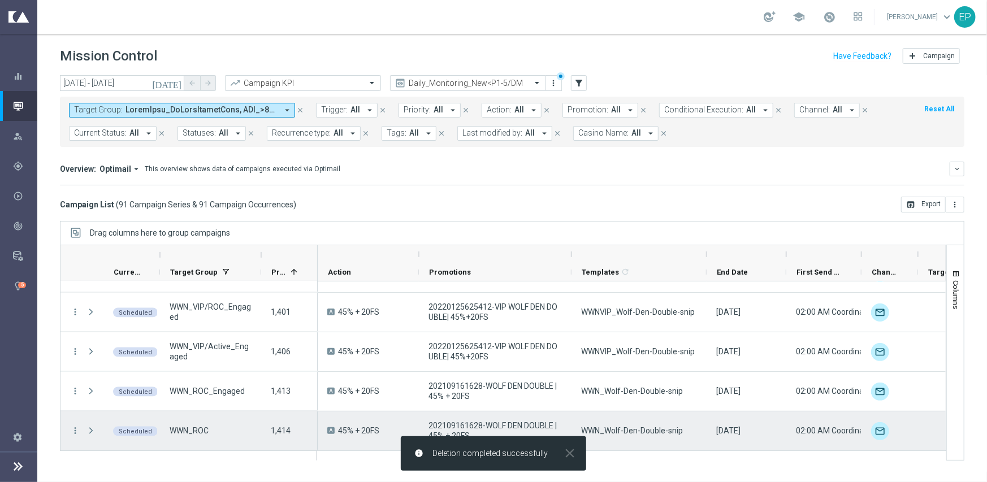
scroll to position [1074, 0]
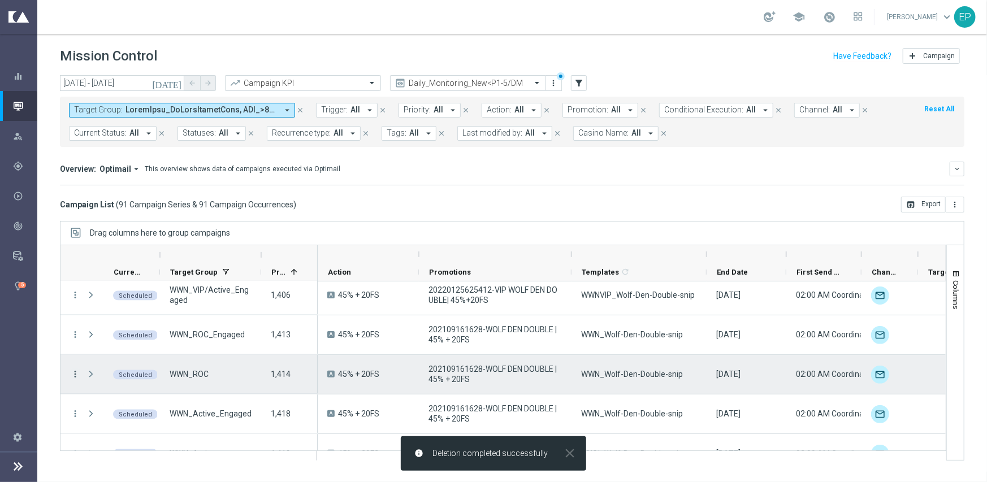
click at [72, 370] on icon "more_vert" at bounding box center [75, 374] width 10 height 10
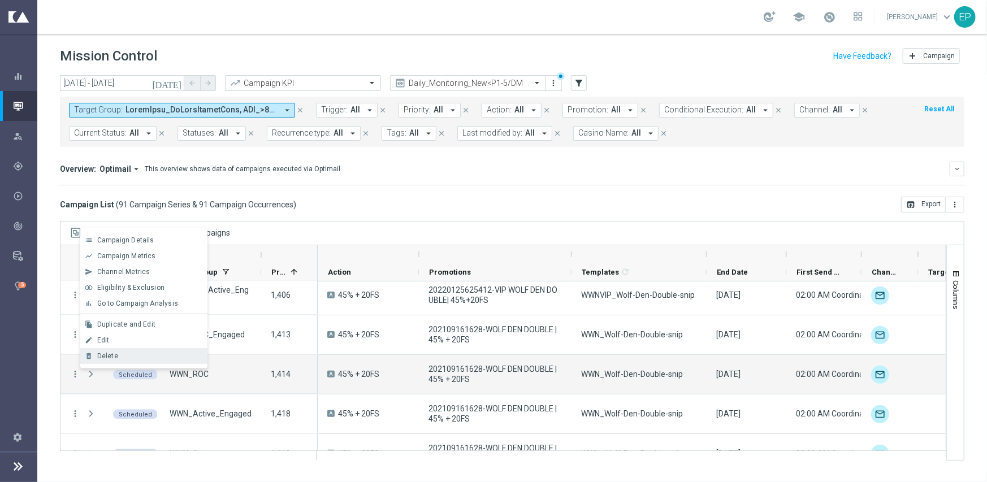
click at [116, 357] on span "Delete" at bounding box center [107, 356] width 21 height 8
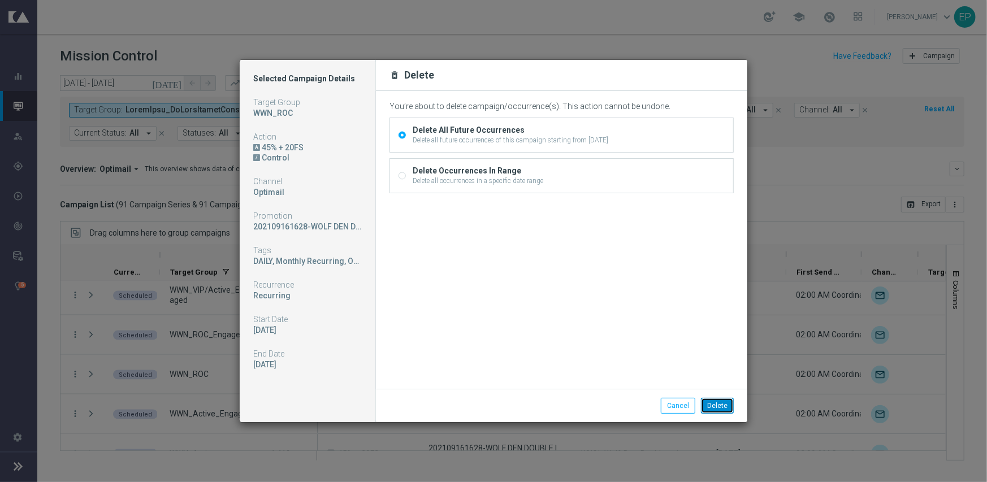
click at [715, 407] on button "Delete" at bounding box center [717, 406] width 33 height 16
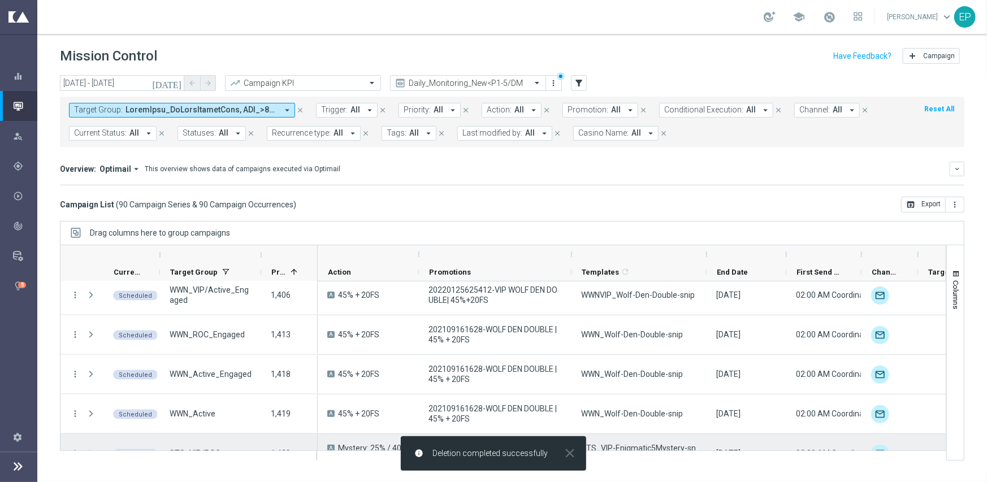
scroll to position [1130, 0]
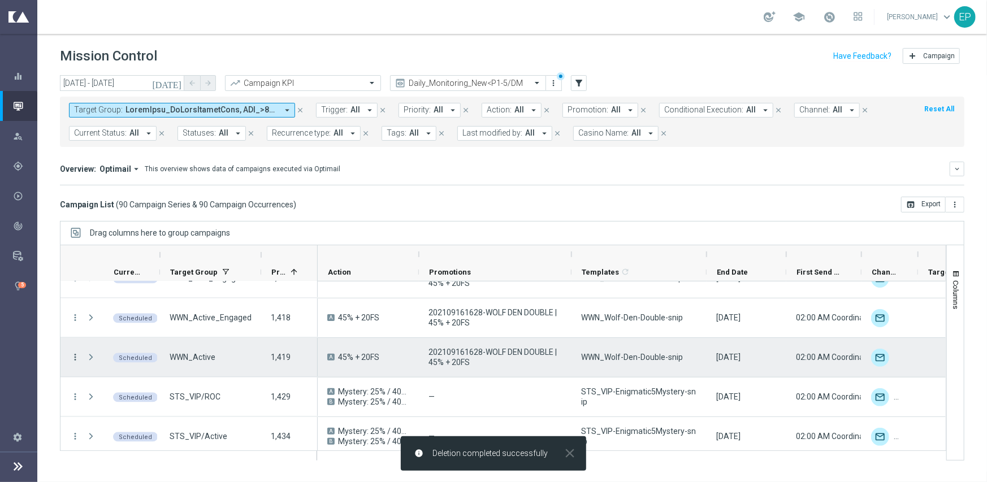
click at [74, 355] on icon "more_vert" at bounding box center [75, 357] width 10 height 10
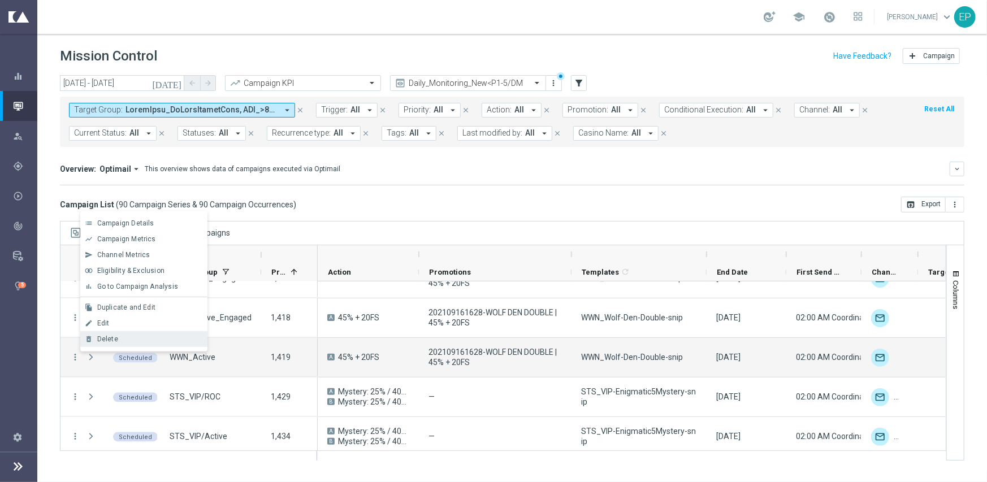
click at [114, 340] on span "Delete" at bounding box center [107, 339] width 21 height 8
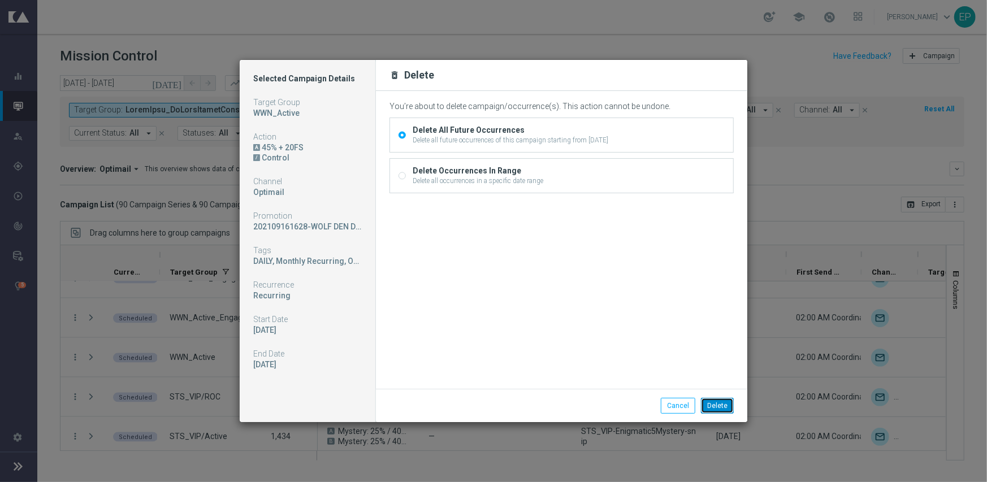
click at [718, 405] on button "Delete" at bounding box center [717, 406] width 33 height 16
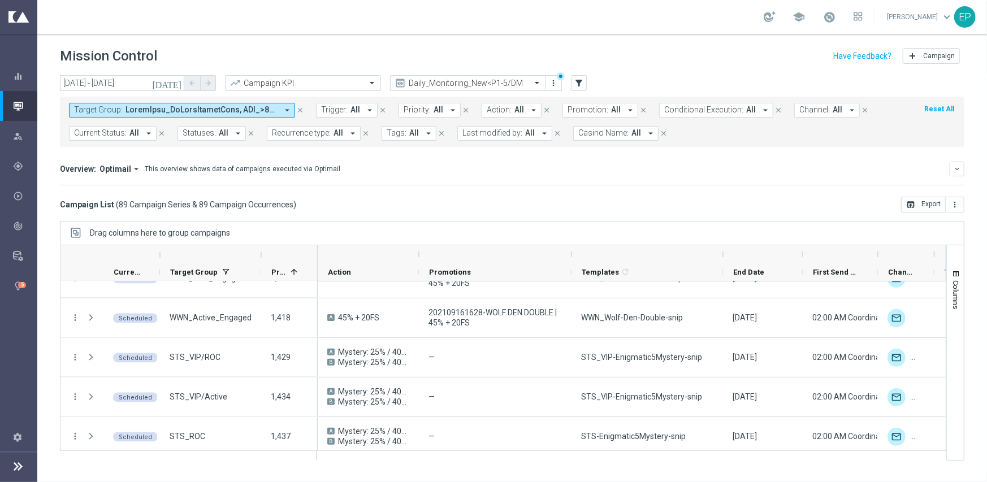
drag, startPoint x: 707, startPoint y: 255, endPoint x: 723, endPoint y: 253, distance: 16.6
click at [723, 253] on div at bounding box center [723, 254] width 5 height 18
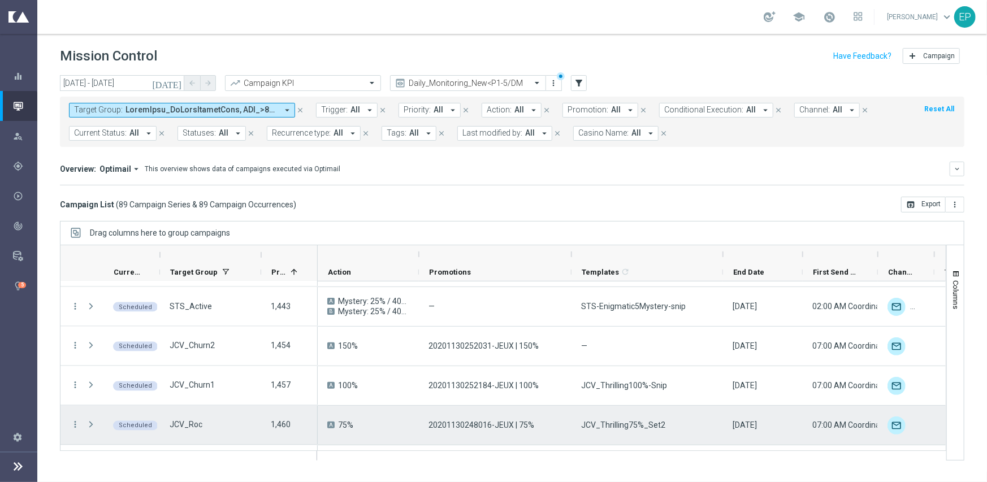
scroll to position [1356, 0]
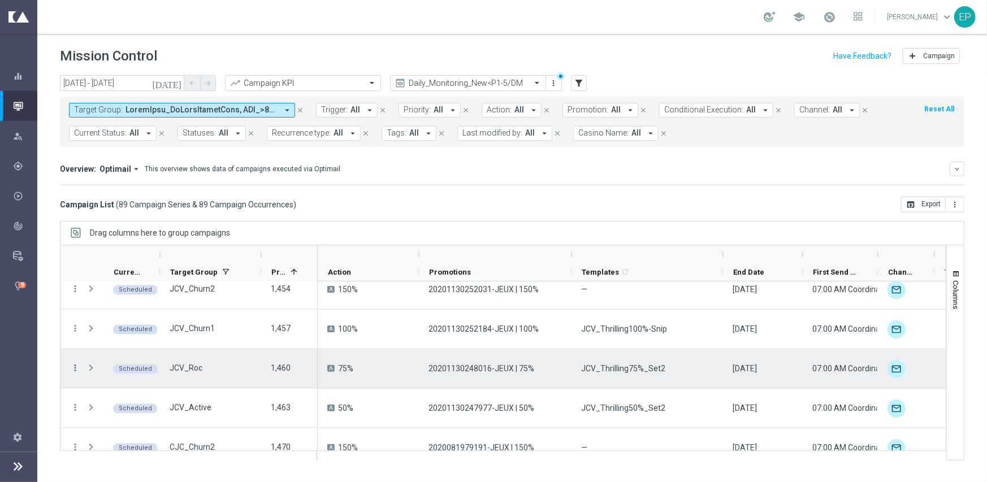
click at [75, 367] on icon "more_vert" at bounding box center [75, 368] width 10 height 10
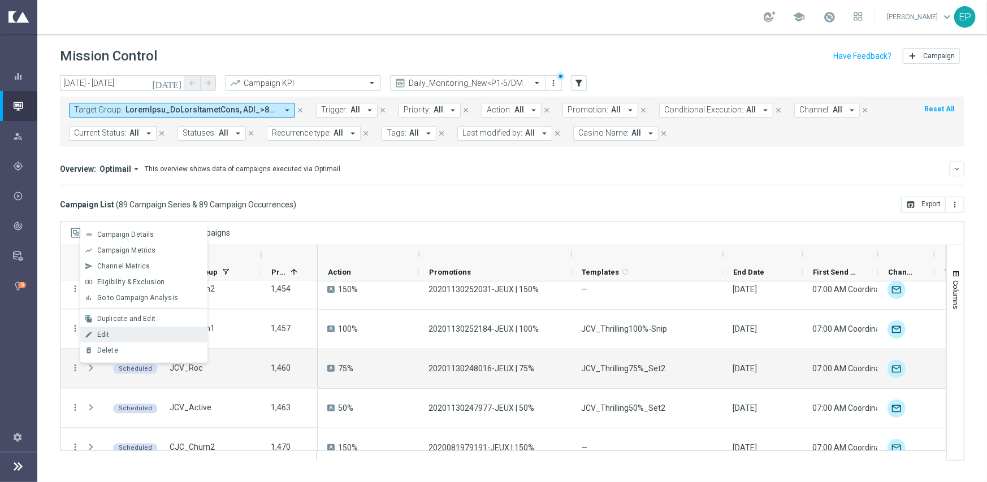
click at [126, 335] on div "Edit" at bounding box center [149, 335] width 105 height 8
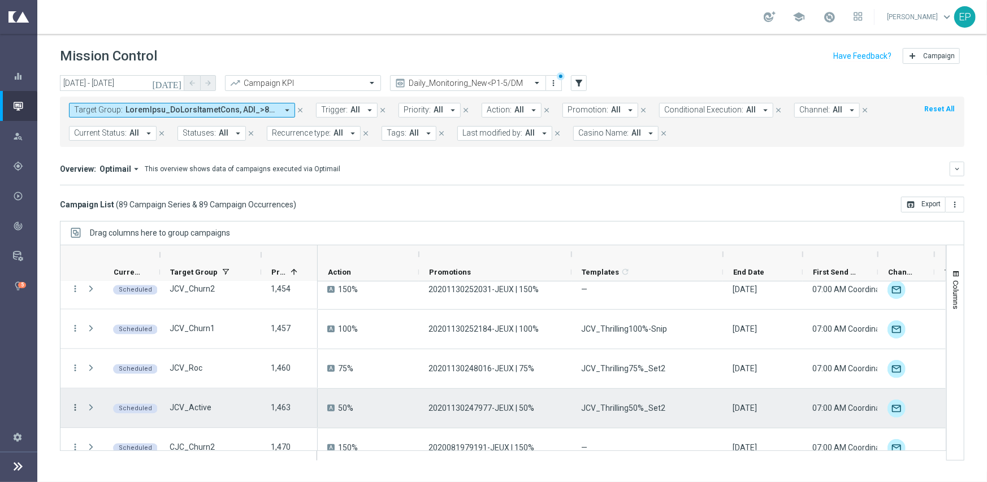
click at [73, 405] on icon "more_vert" at bounding box center [75, 408] width 10 height 10
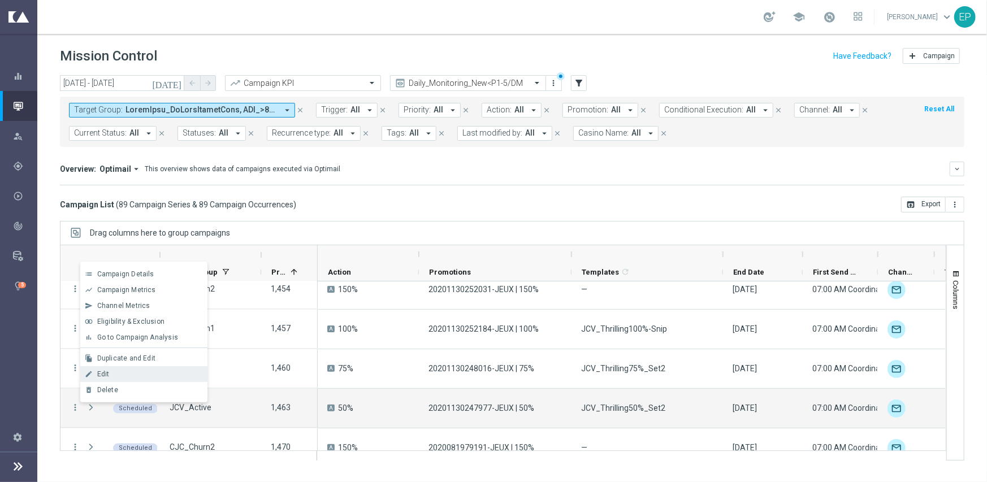
click at [111, 373] on div "Edit" at bounding box center [149, 374] width 105 height 8
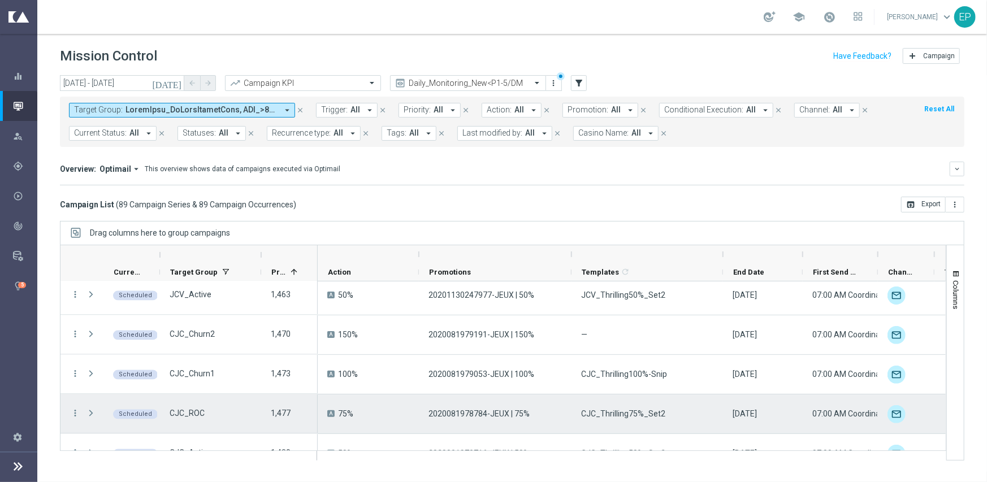
scroll to position [1526, 0]
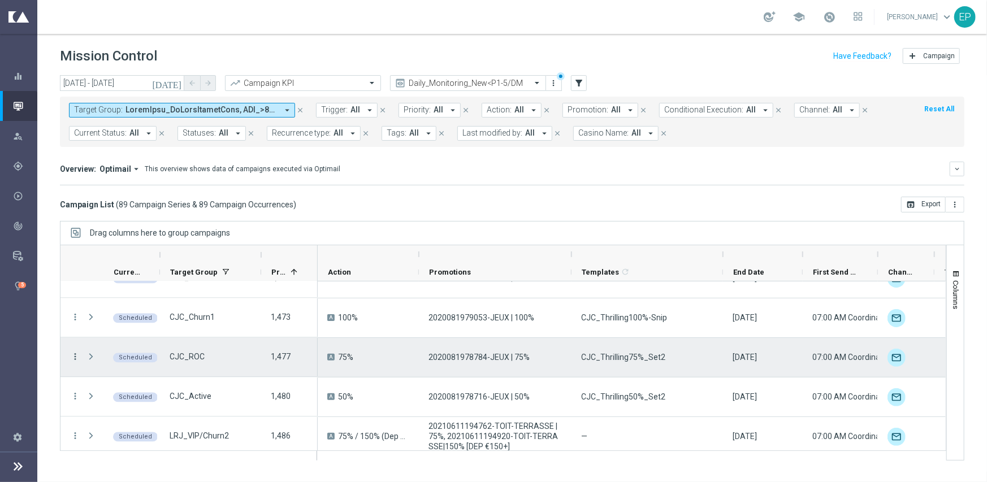
click at [76, 357] on icon "more_vert" at bounding box center [75, 357] width 10 height 10
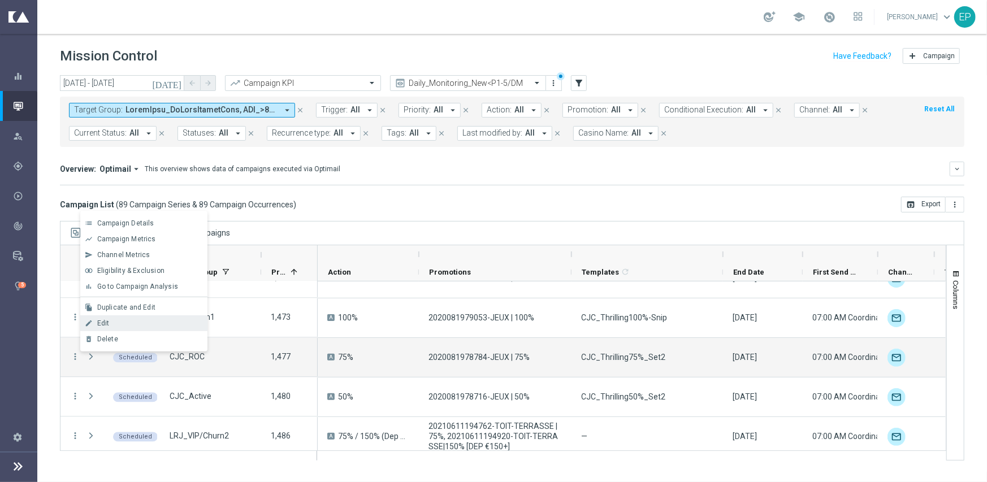
click at [124, 323] on div "Edit" at bounding box center [149, 323] width 105 height 8
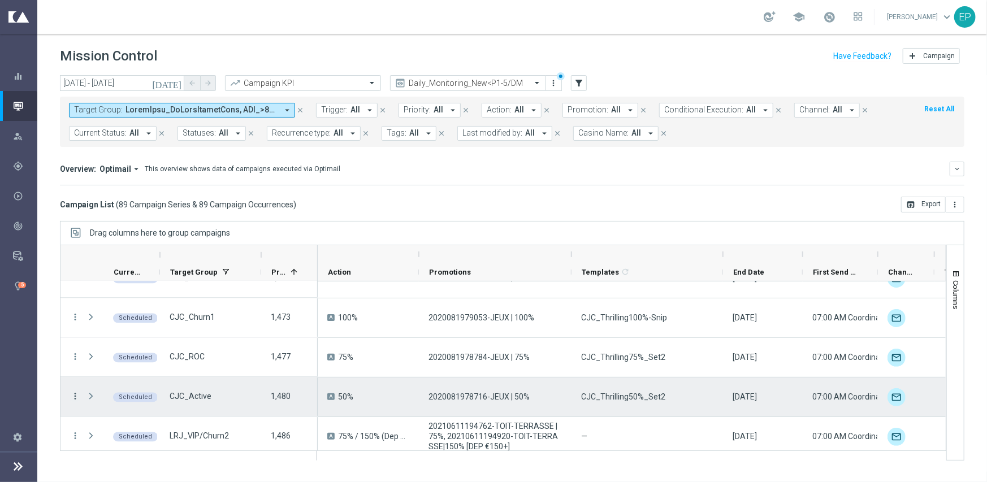
click at [76, 394] on icon "more_vert" at bounding box center [75, 397] width 10 height 10
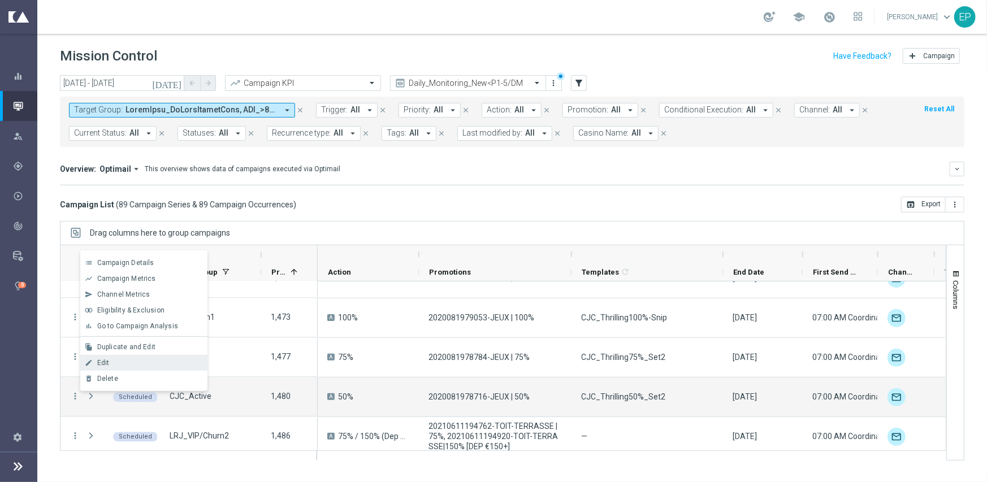
click at [106, 365] on span "Edit" at bounding box center [103, 363] width 12 height 8
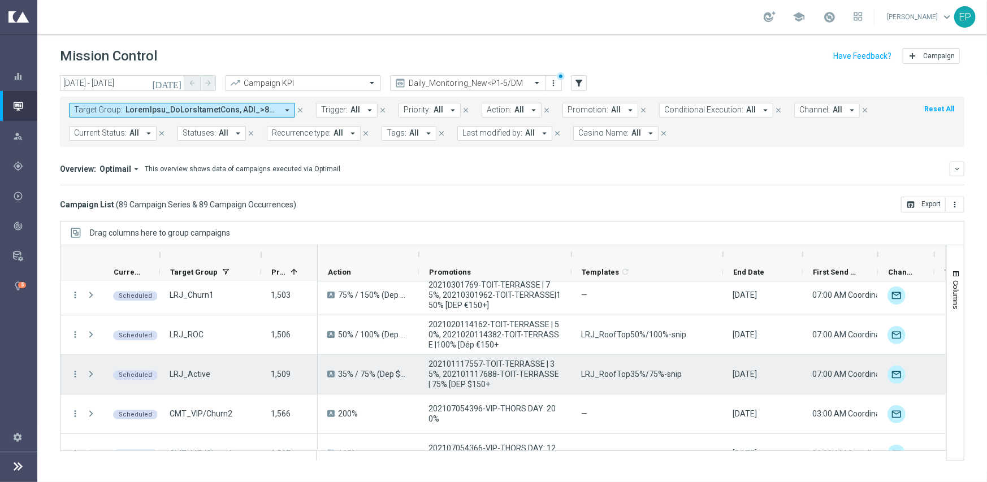
scroll to position [1921, 0]
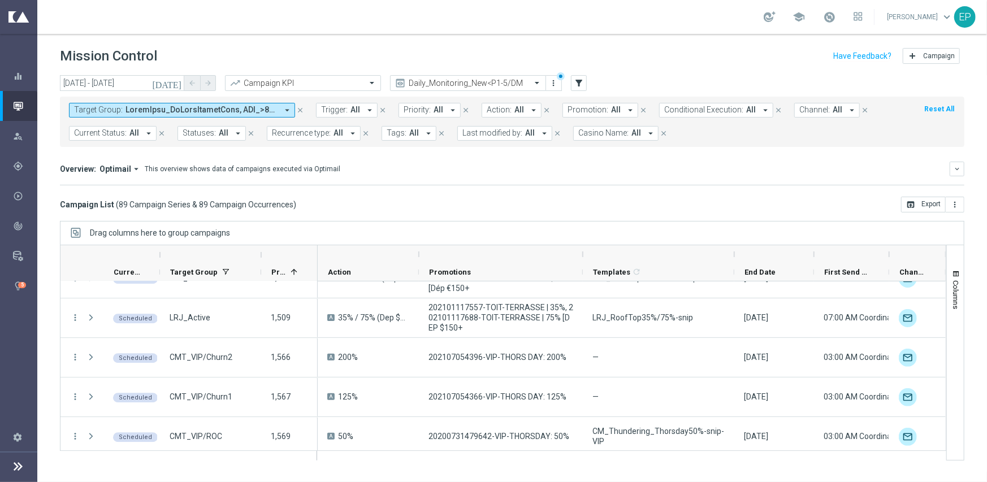
drag, startPoint x: 569, startPoint y: 251, endPoint x: 580, endPoint y: 250, distance: 11.3
click at [580, 250] on div at bounding box center [582, 254] width 5 height 18
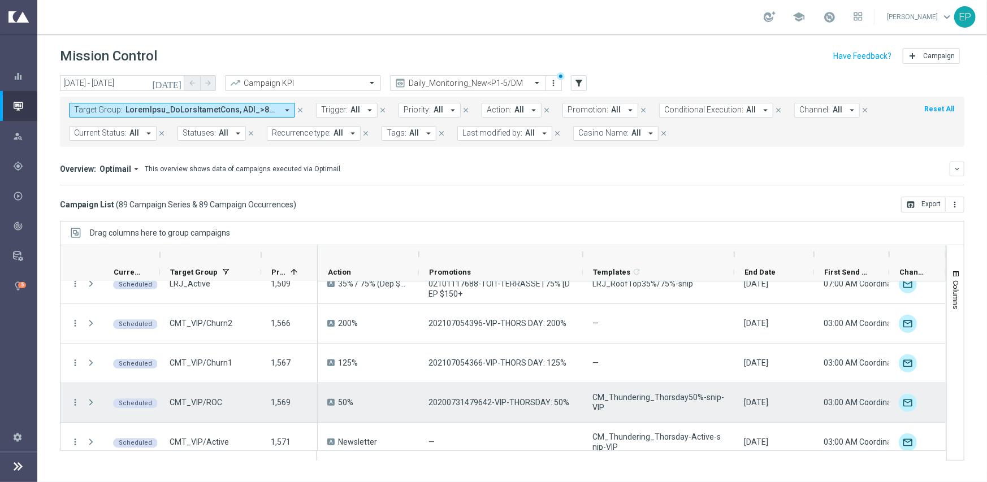
scroll to position [1978, 0]
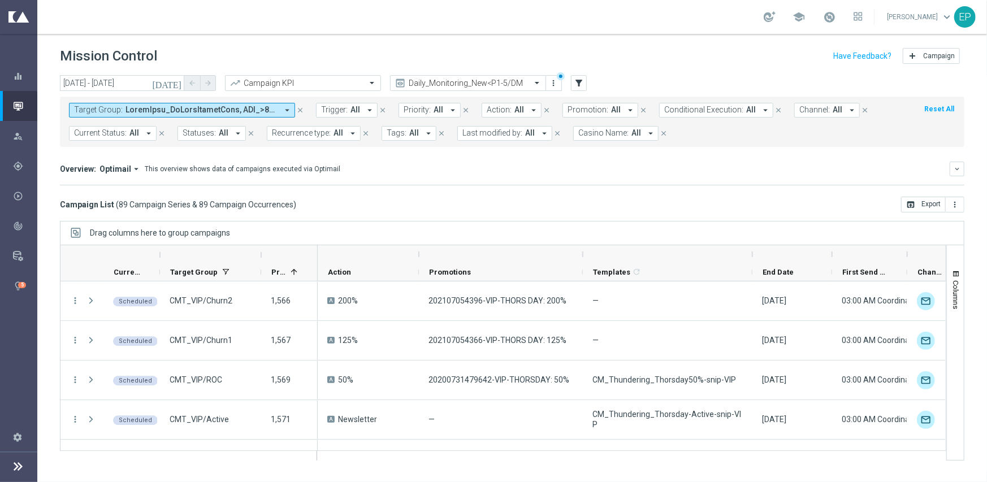
drag, startPoint x: 735, startPoint y: 251, endPoint x: 753, endPoint y: 251, distance: 18.1
click at [753, 251] on div at bounding box center [752, 254] width 5 height 18
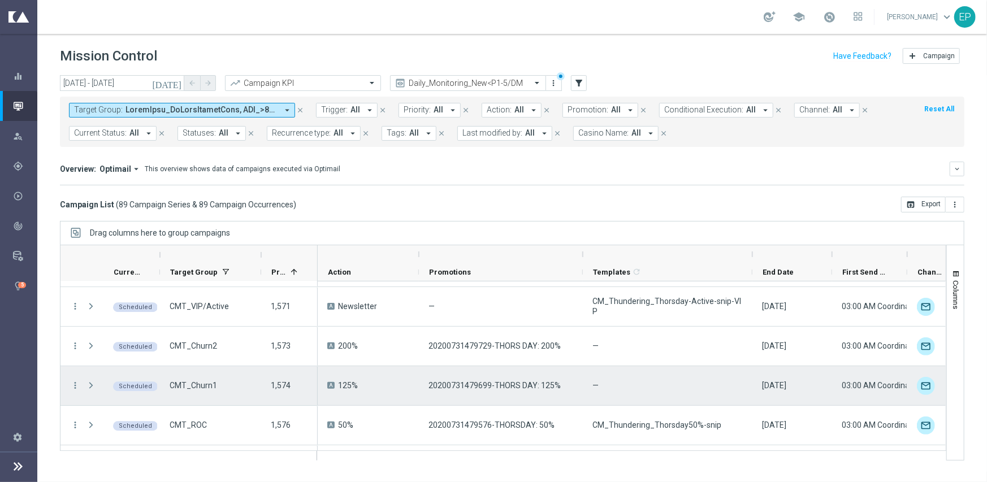
scroll to position [2034, 0]
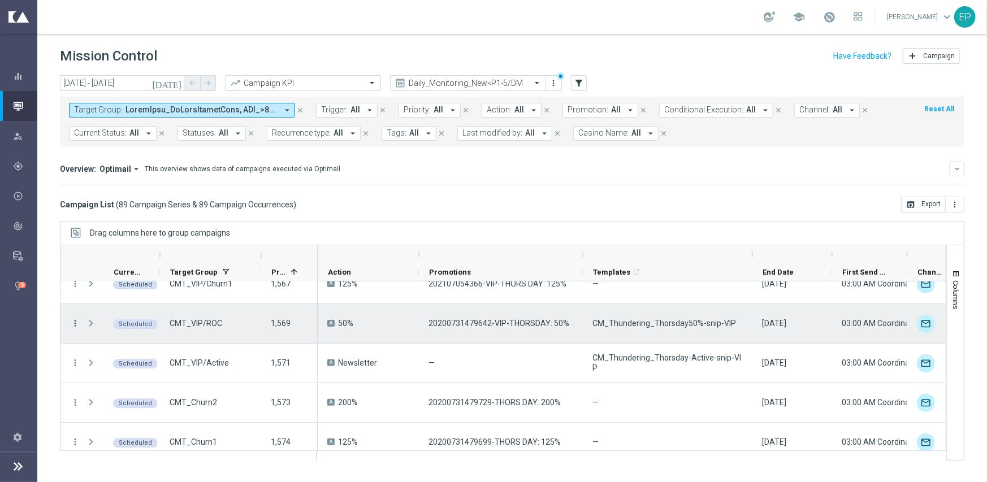
click at [74, 321] on icon "more_vert" at bounding box center [75, 323] width 10 height 10
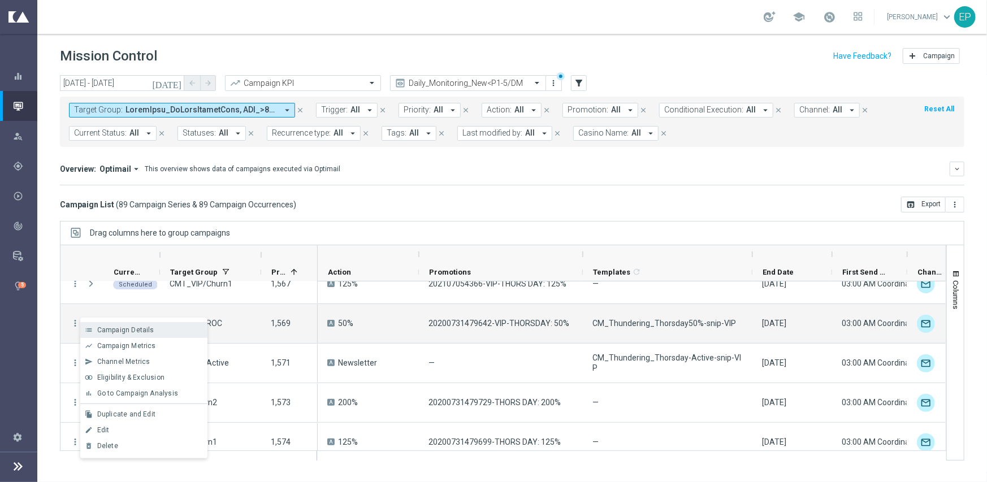
click at [145, 327] on span "Campaign Details" at bounding box center [125, 330] width 57 height 8
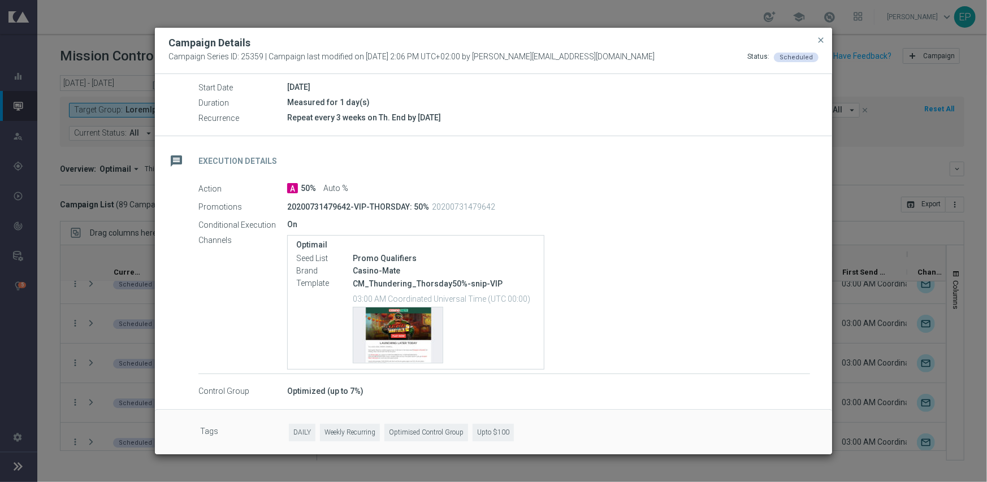
scroll to position [128, 0]
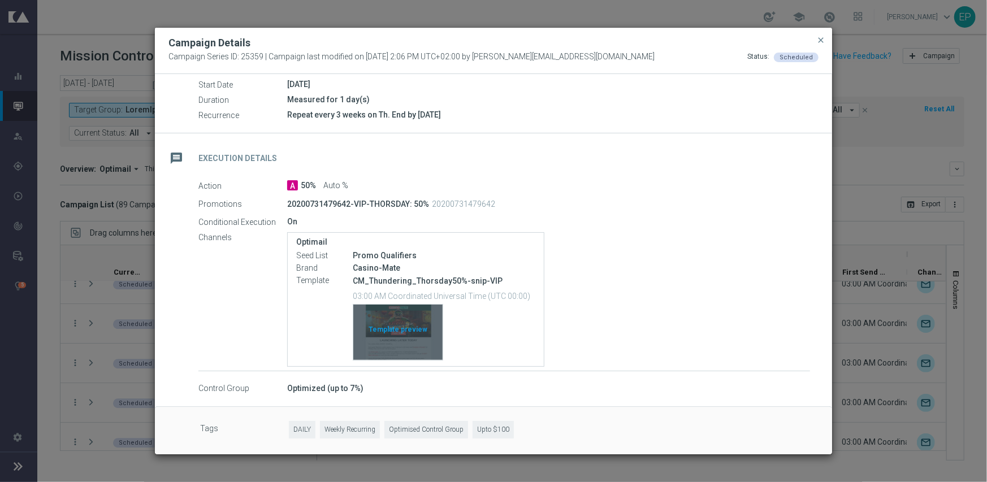
click at [396, 324] on div "Template preview" at bounding box center [397, 332] width 89 height 55
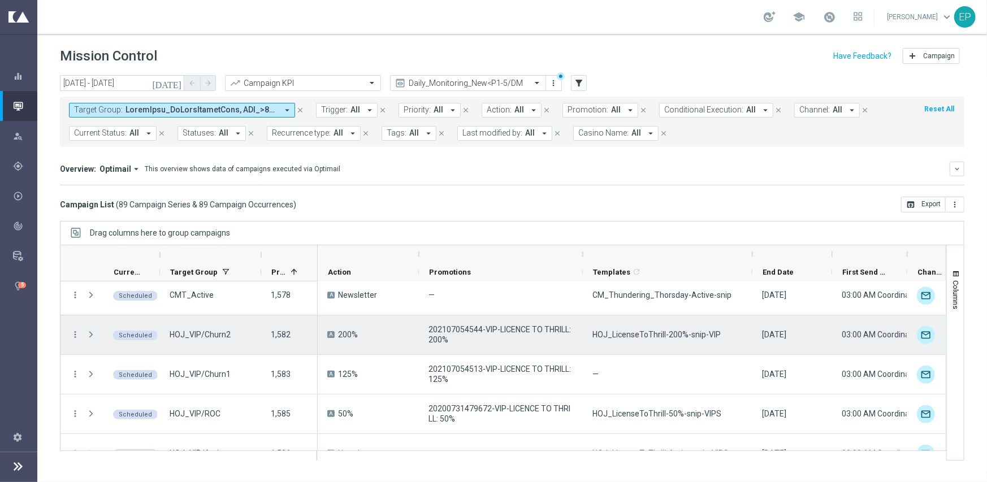
scroll to position [2204, 0]
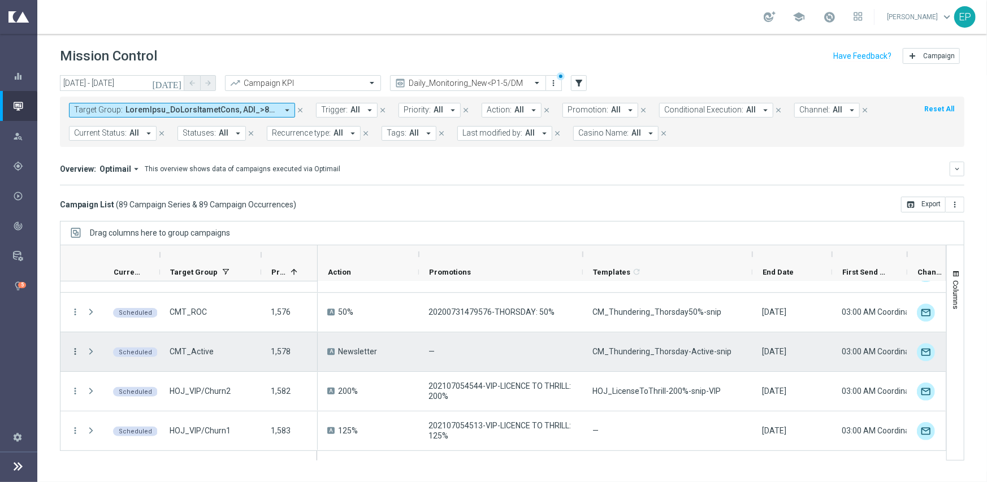
click at [72, 350] on icon "more_vert" at bounding box center [75, 351] width 10 height 10
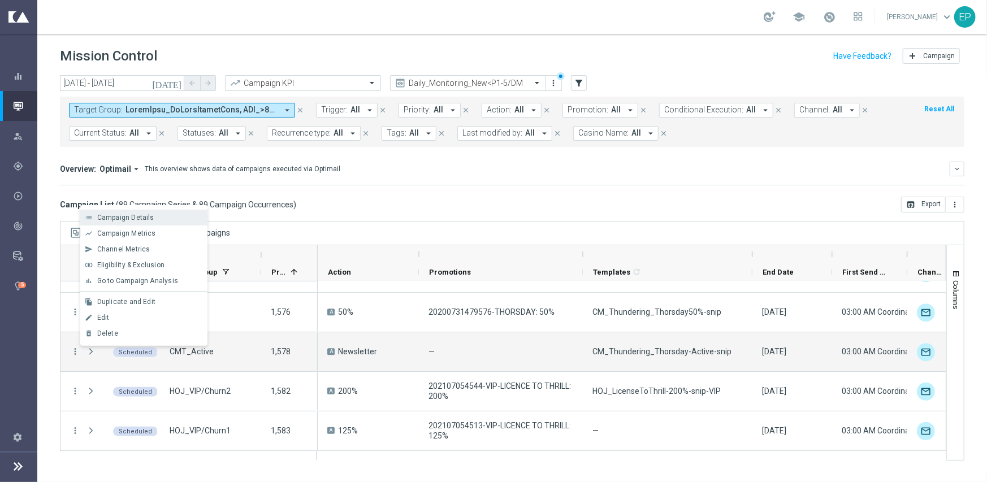
click at [148, 221] on span "Campaign Details" at bounding box center [125, 218] width 57 height 8
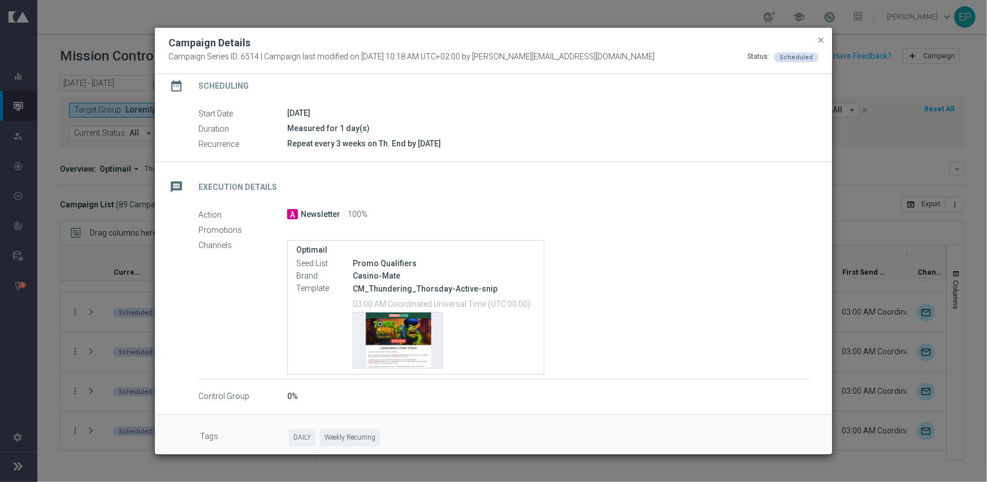
scroll to position [107, 0]
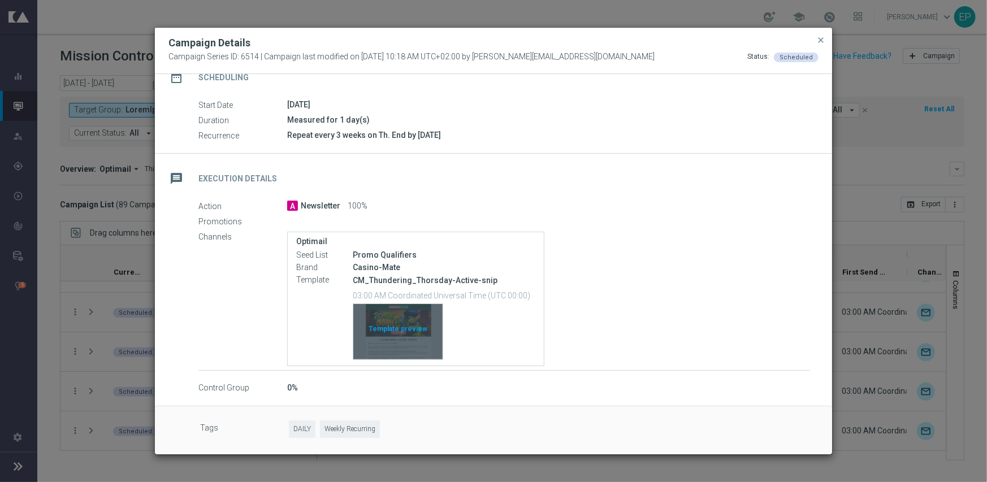
click at [406, 329] on div "Template preview" at bounding box center [397, 331] width 89 height 55
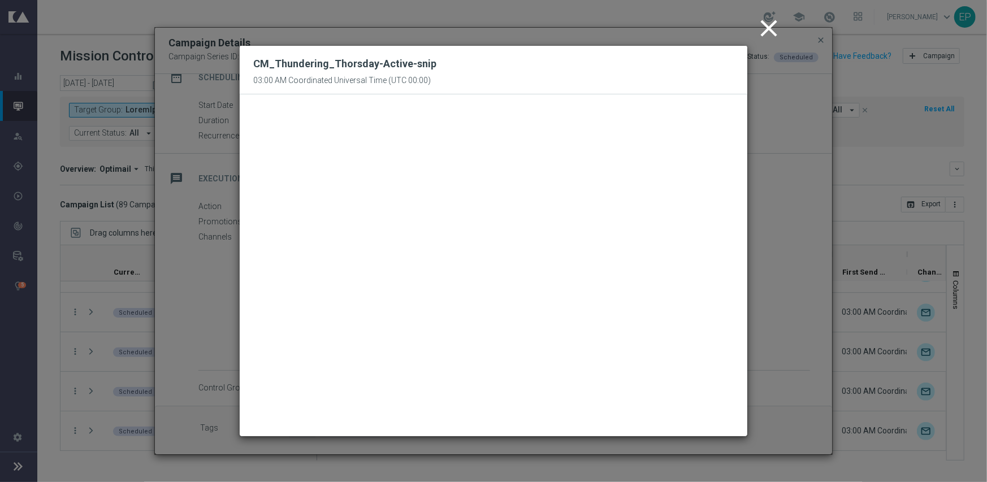
click at [763, 27] on icon "close" at bounding box center [768, 28] width 28 height 28
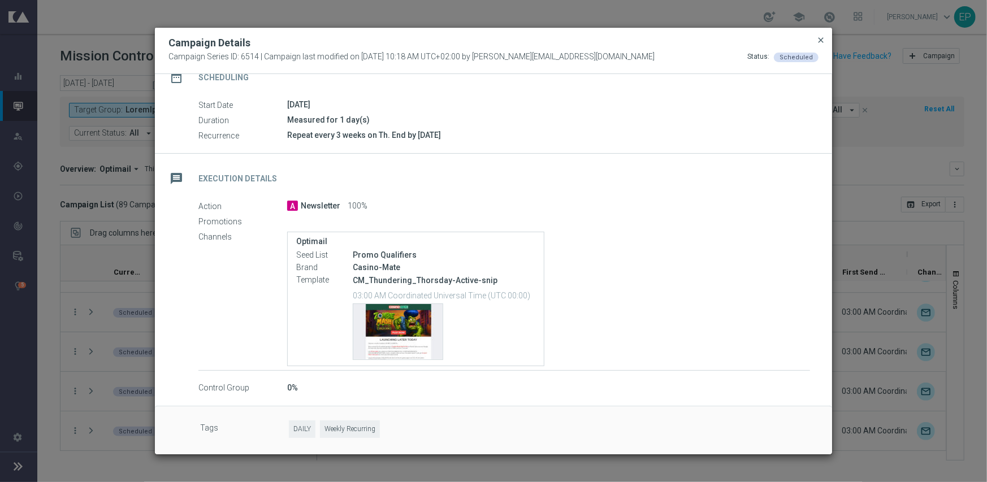
click at [822, 41] on span "close" at bounding box center [820, 40] width 9 height 9
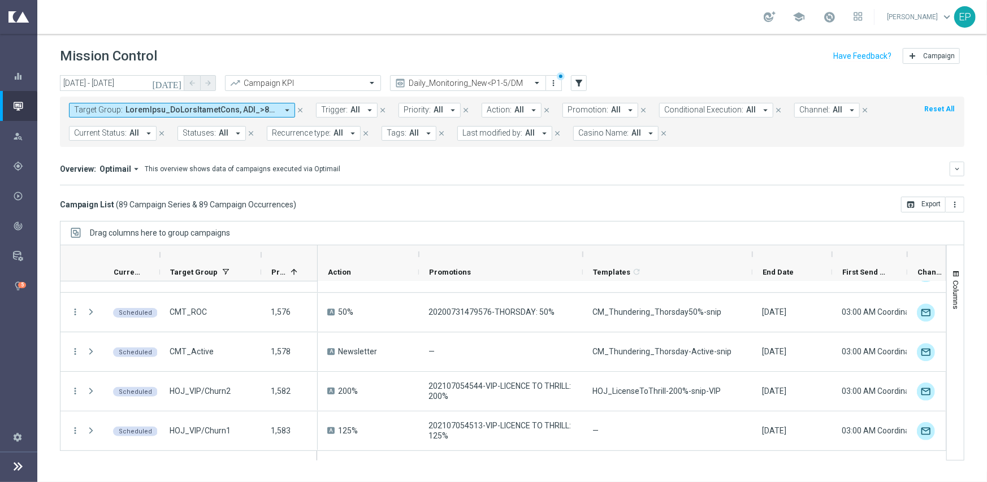
click at [471, 203] on div "Campaign List ( 89 Campaign Series & 89 Campaign Occurrences ) open_in_browser …" at bounding box center [512, 205] width 904 height 16
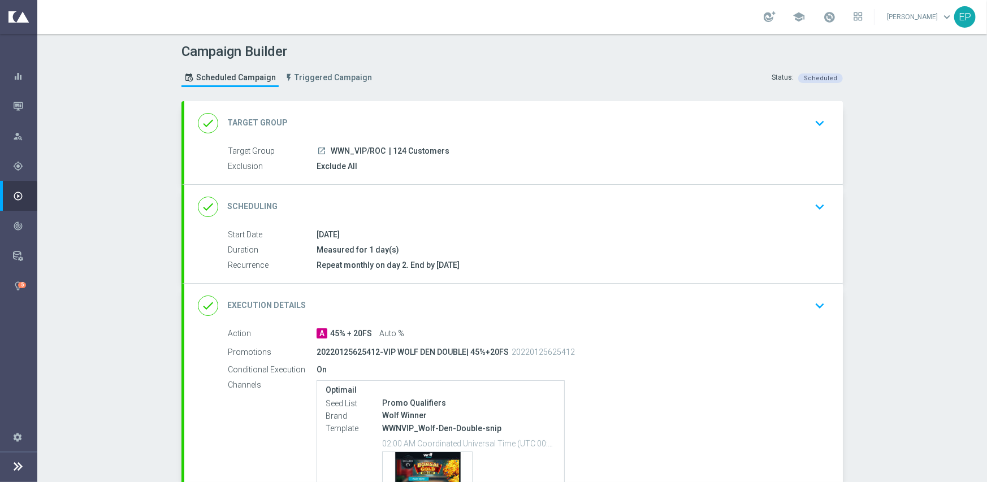
click at [489, 303] on div "done Execution Details keyboard_arrow_down" at bounding box center [513, 305] width 631 height 21
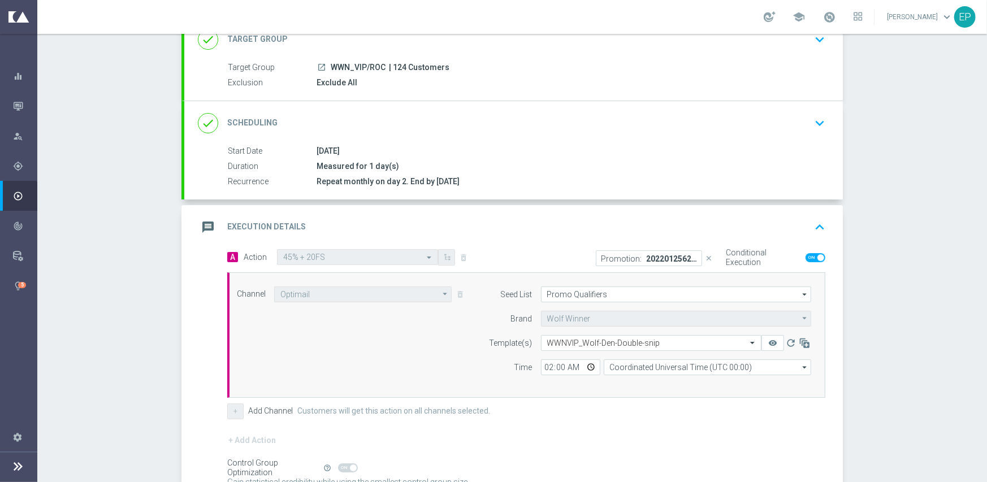
scroll to position [113, 0]
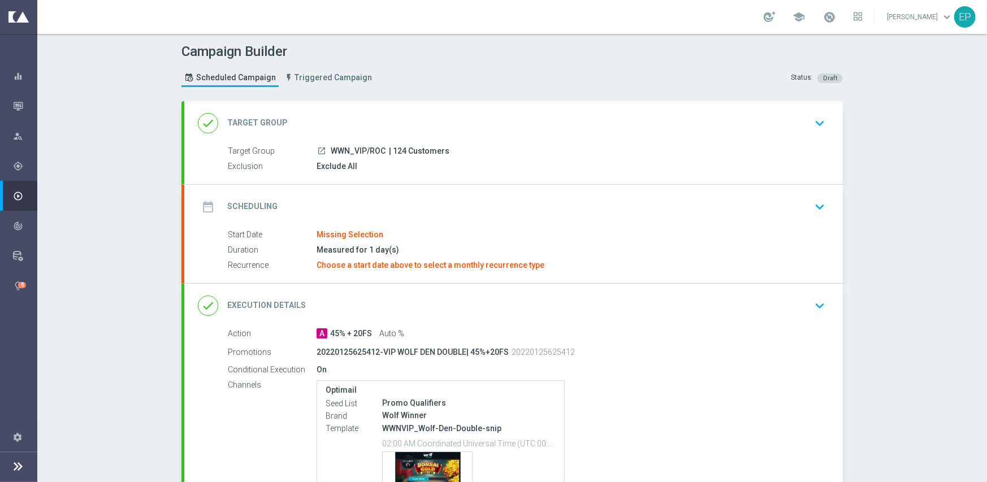
click at [454, 198] on div "date_range Scheduling keyboard_arrow_down" at bounding box center [513, 206] width 631 height 21
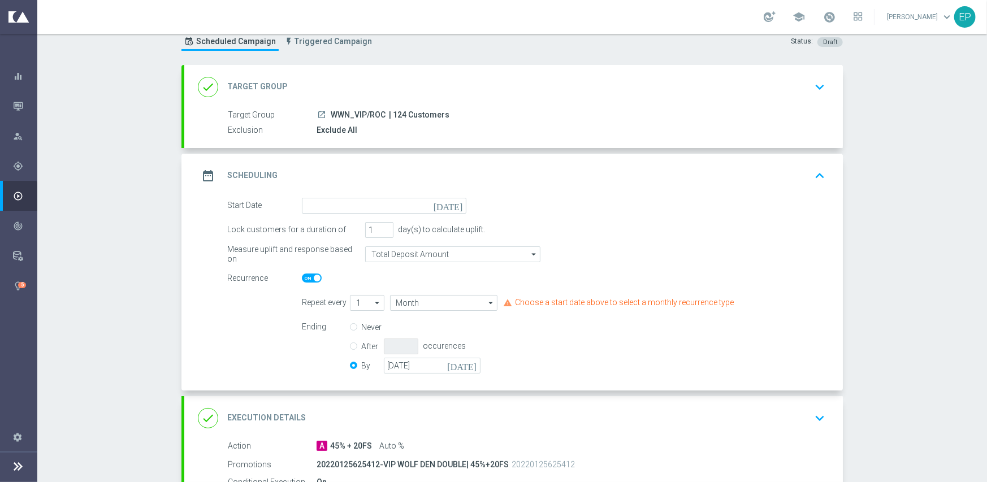
scroll to position [57, 0]
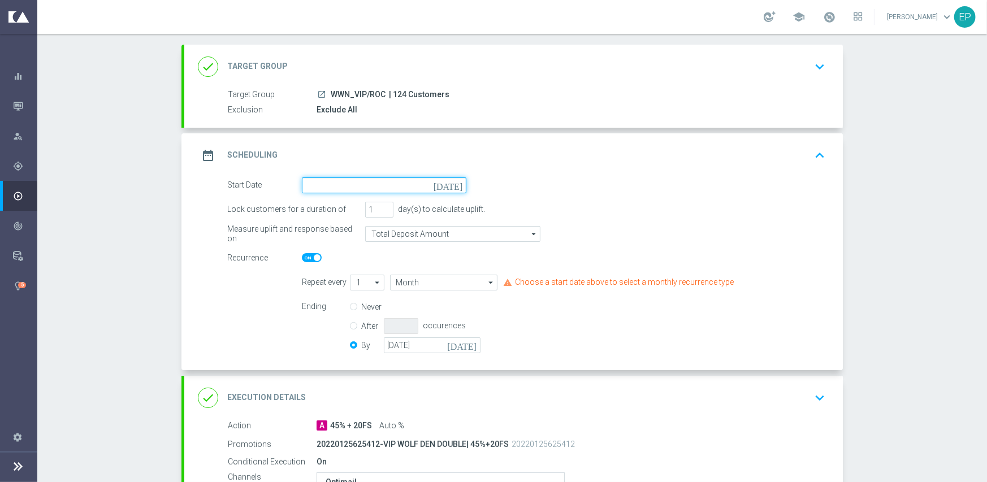
click at [361, 183] on input at bounding box center [384, 185] width 164 height 16
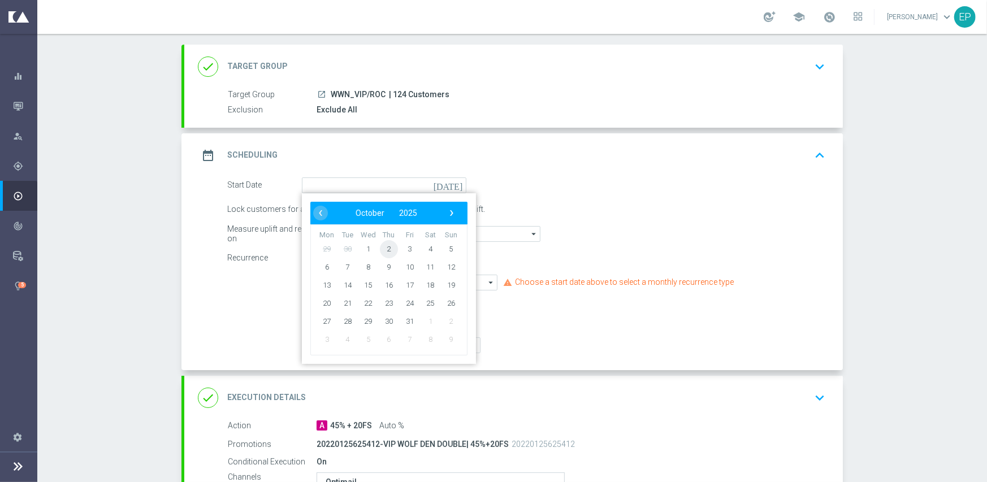
click at [386, 249] on span "2" at bounding box center [389, 249] width 18 height 18
type input "[DATE]"
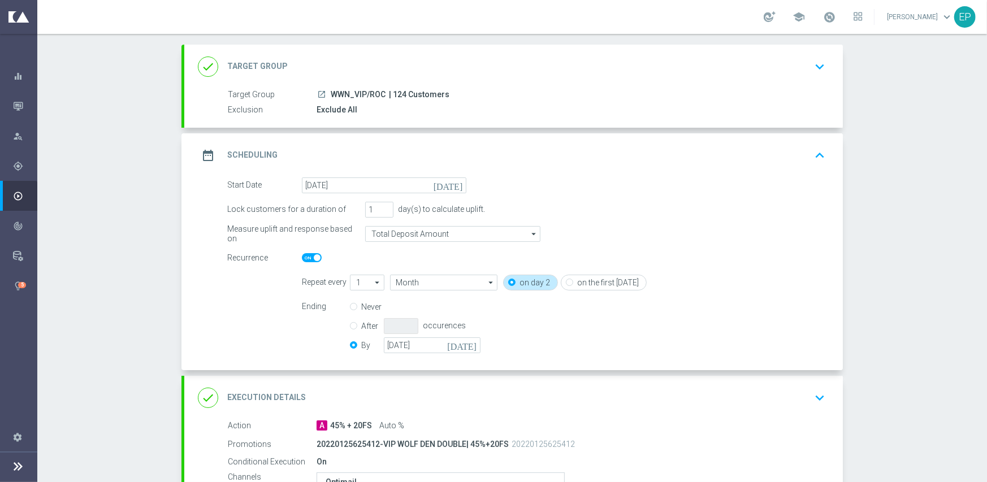
click at [437, 387] on div "done Execution Details keyboard_arrow_down" at bounding box center [513, 397] width 631 height 21
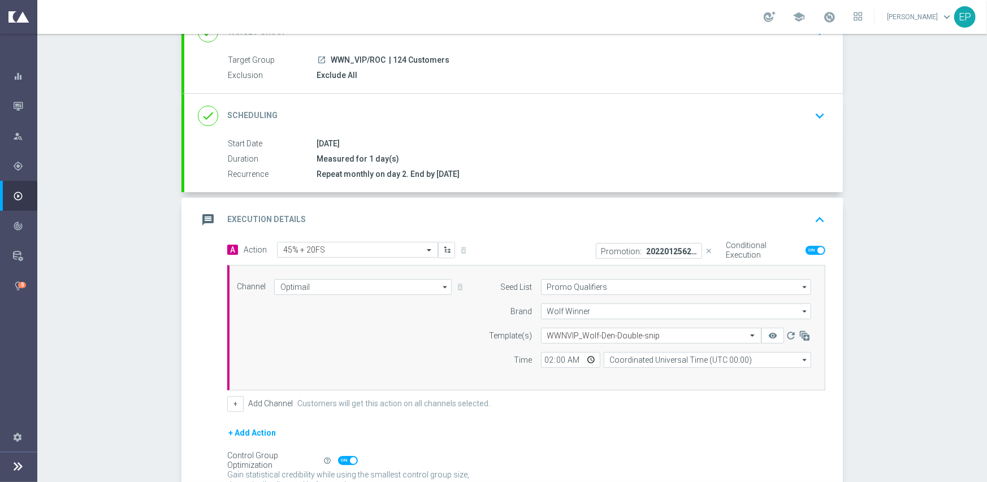
scroll to position [113, 0]
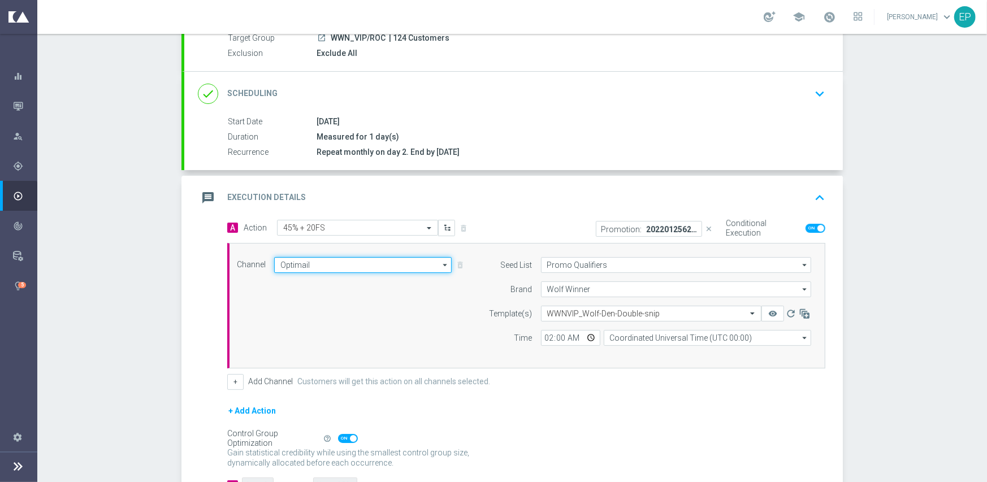
click at [378, 264] on input "Optimail" at bounding box center [362, 265] width 177 height 16
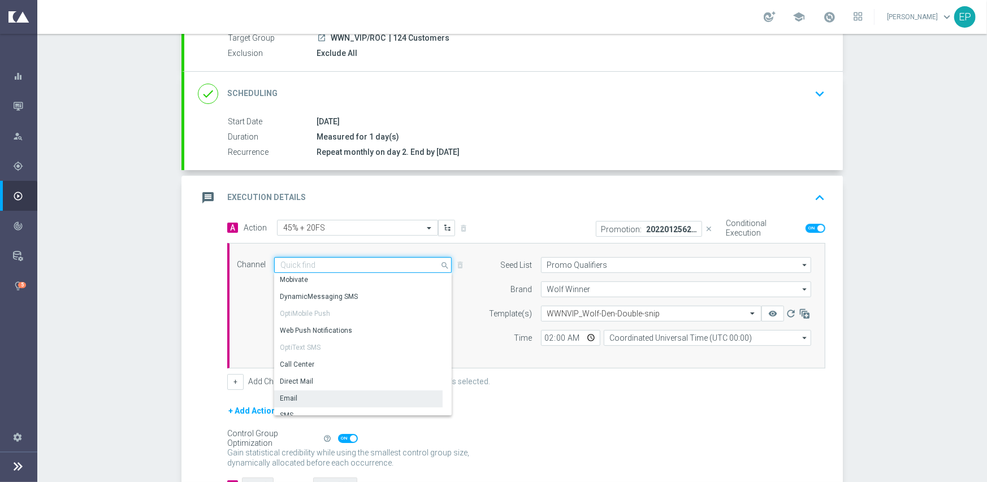
scroll to position [170, 0]
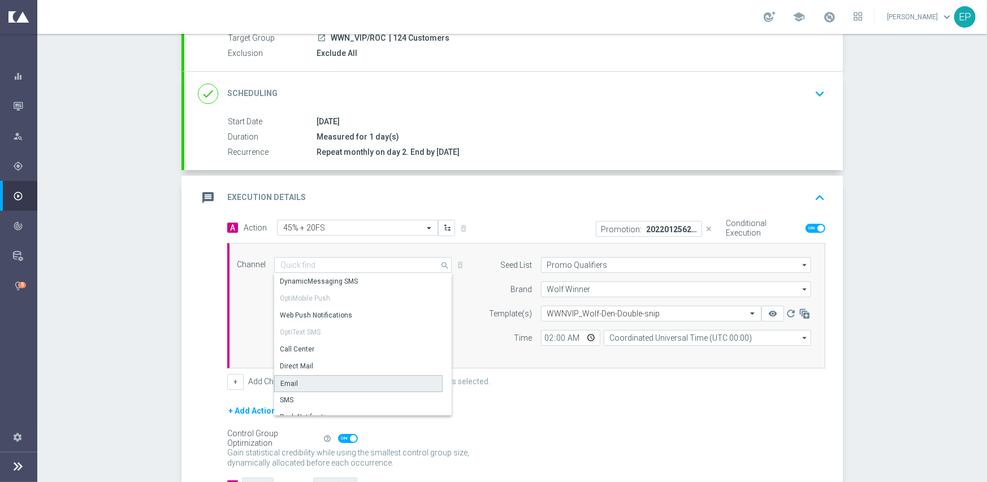
click at [352, 383] on div "Email" at bounding box center [358, 383] width 168 height 17
type input "Email"
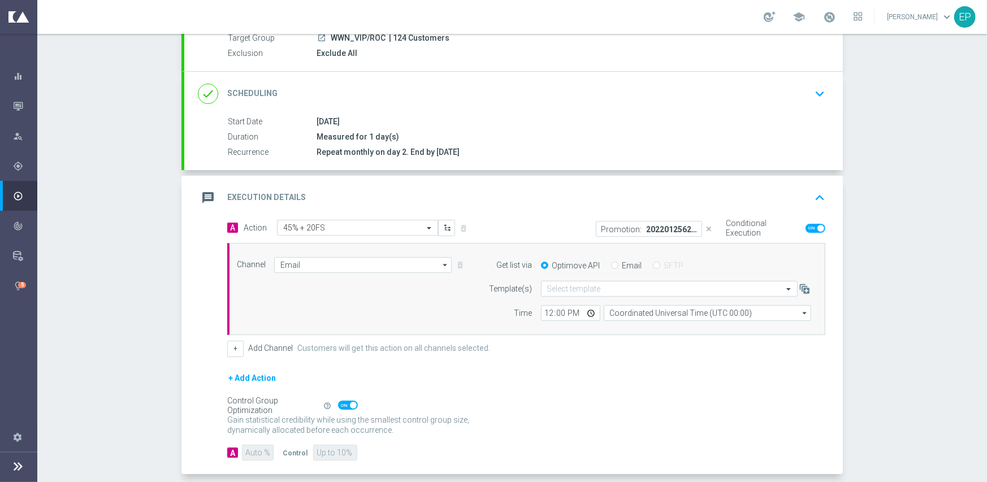
click at [611, 263] on input "Email" at bounding box center [614, 266] width 7 height 7
radio input "true"
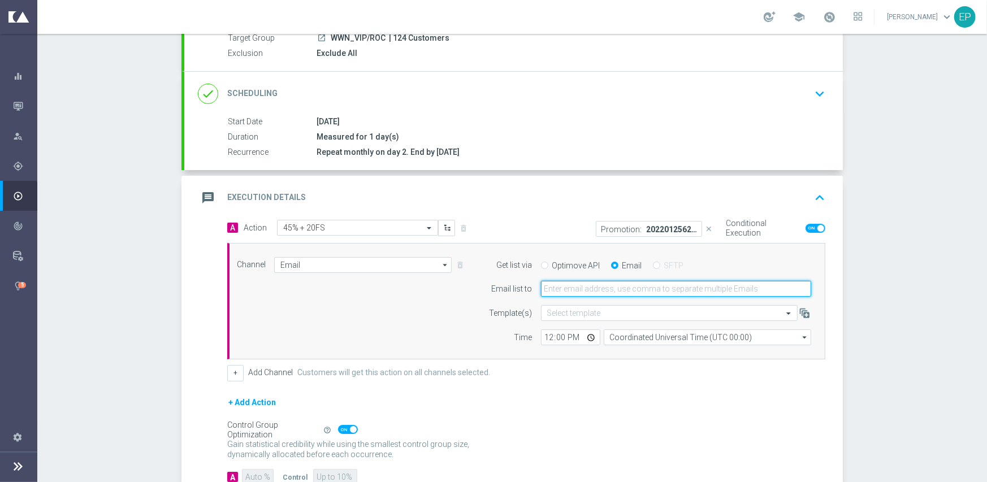
click at [622, 283] on input "email" at bounding box center [676, 289] width 270 height 16
type input "[EMAIL_ADDRESS][DOMAIN_NAME]"
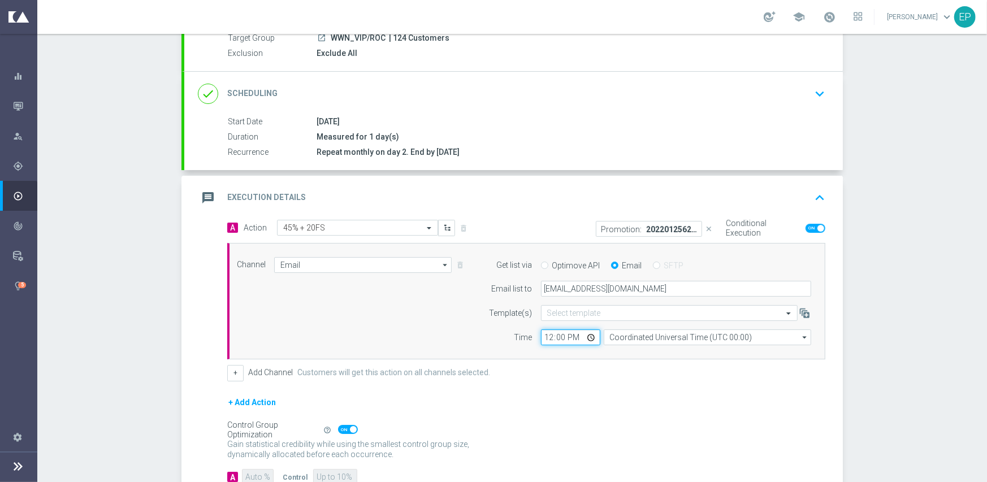
click at [543, 336] on input "12:00" at bounding box center [570, 337] width 59 height 16
type input "02:00"
click at [559, 371] on div "+ Add Channel Customers will get this action on all channels selected." at bounding box center [526, 373] width 598 height 16
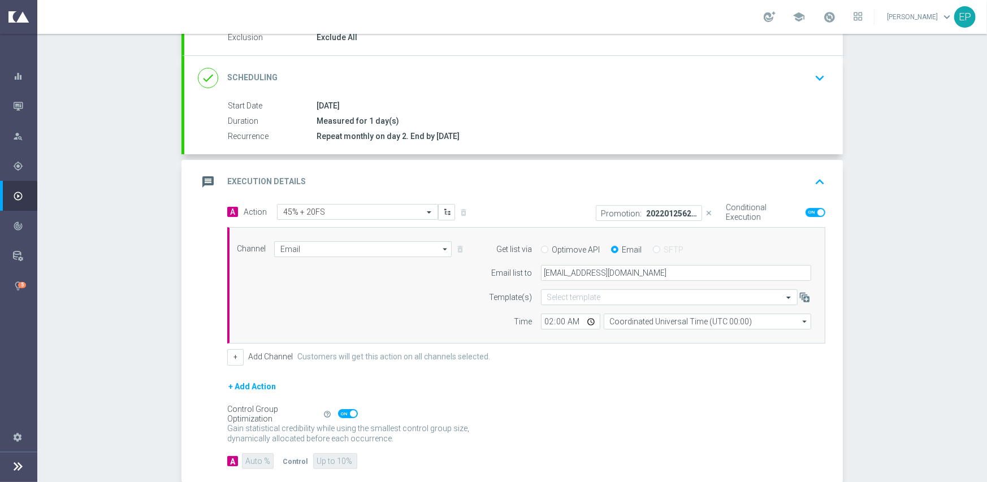
scroll to position [189, 0]
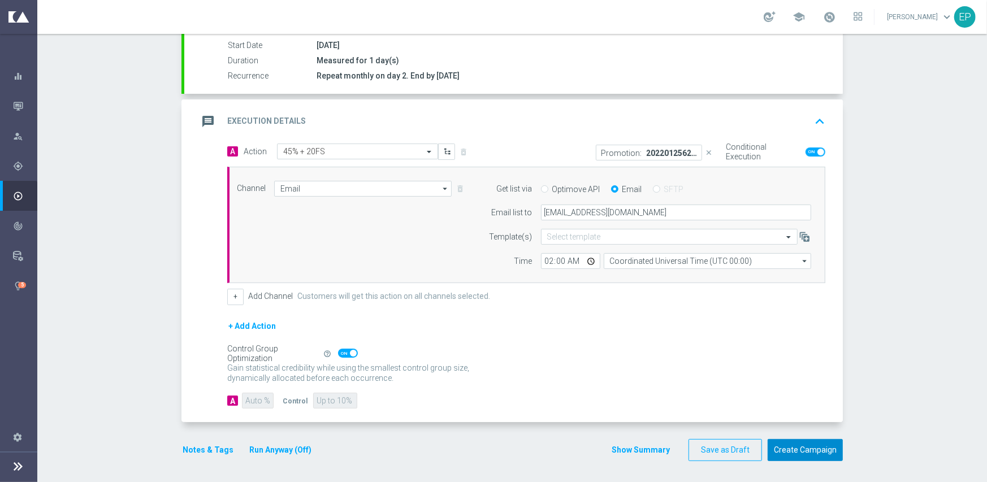
click at [792, 447] on button "Create Campaign" at bounding box center [804, 450] width 75 height 22
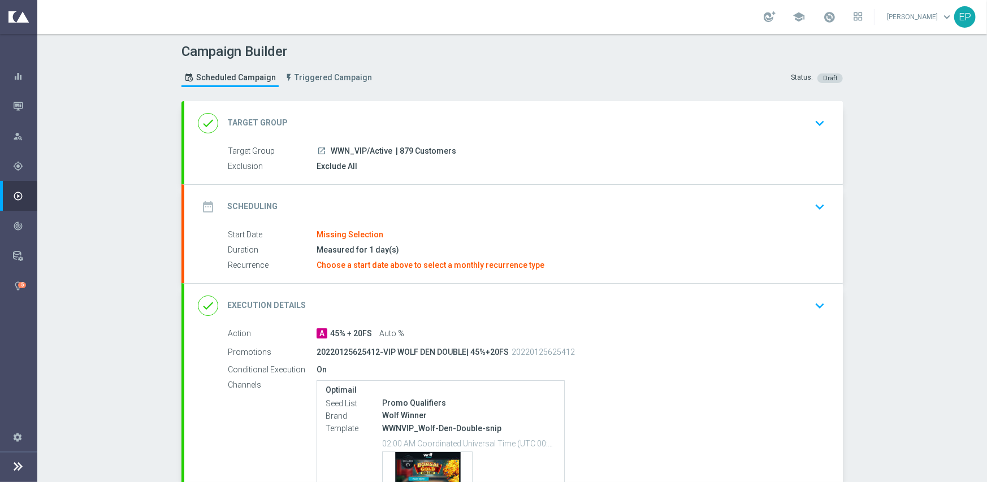
click at [451, 206] on div "date_range Scheduling keyboard_arrow_down" at bounding box center [513, 206] width 631 height 21
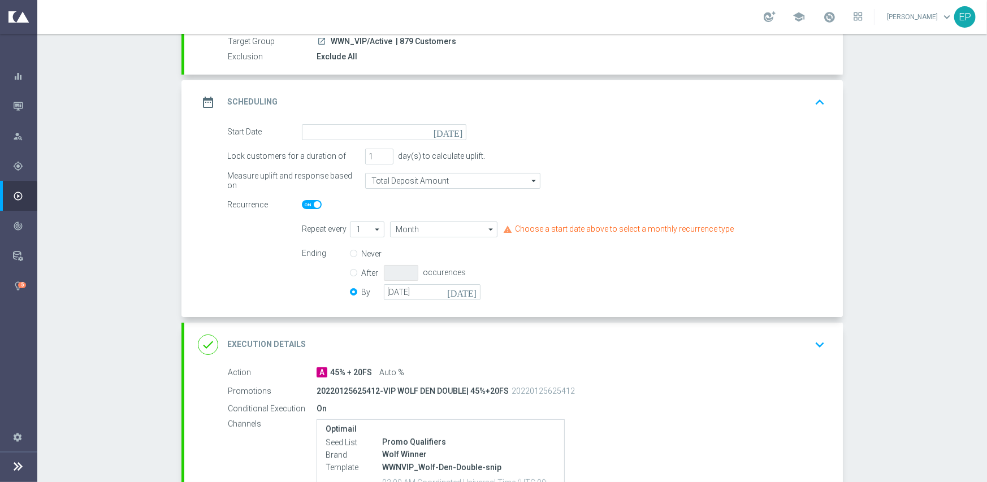
scroll to position [113, 0]
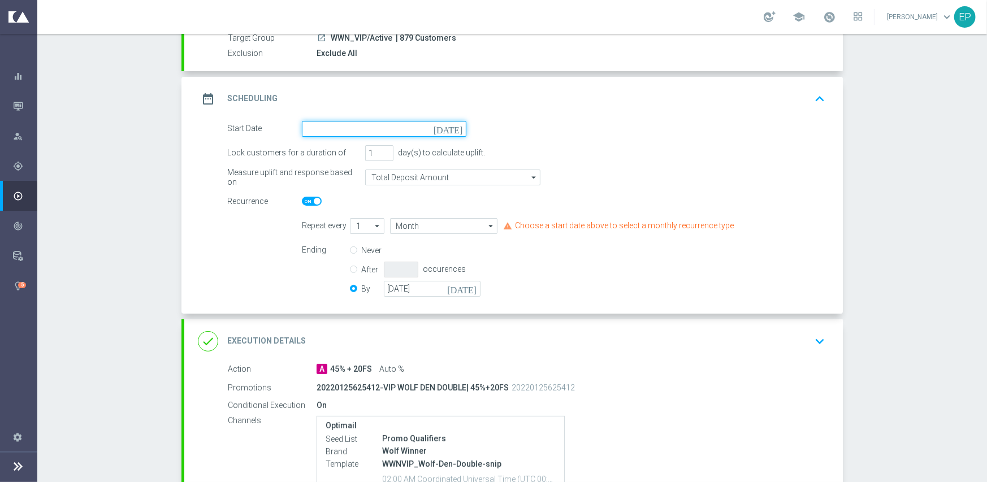
click at [396, 126] on input at bounding box center [384, 129] width 164 height 16
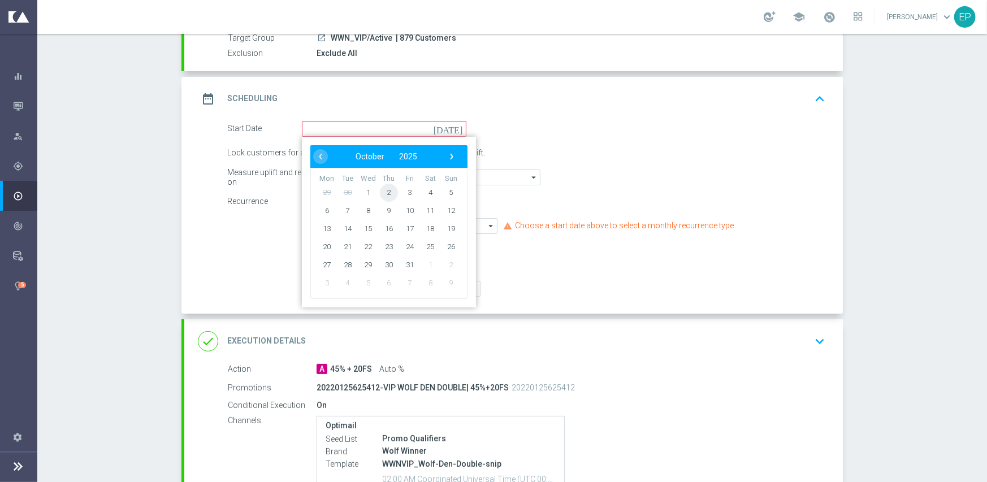
click at [381, 194] on span "2" at bounding box center [389, 192] width 18 height 18
type input "[DATE]"
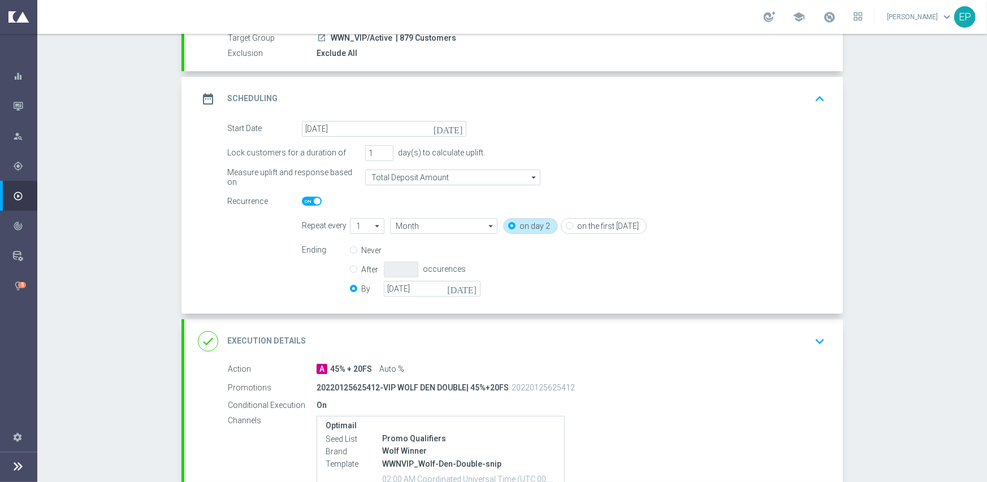
click at [453, 339] on div "done Execution Details keyboard_arrow_down" at bounding box center [513, 341] width 631 height 21
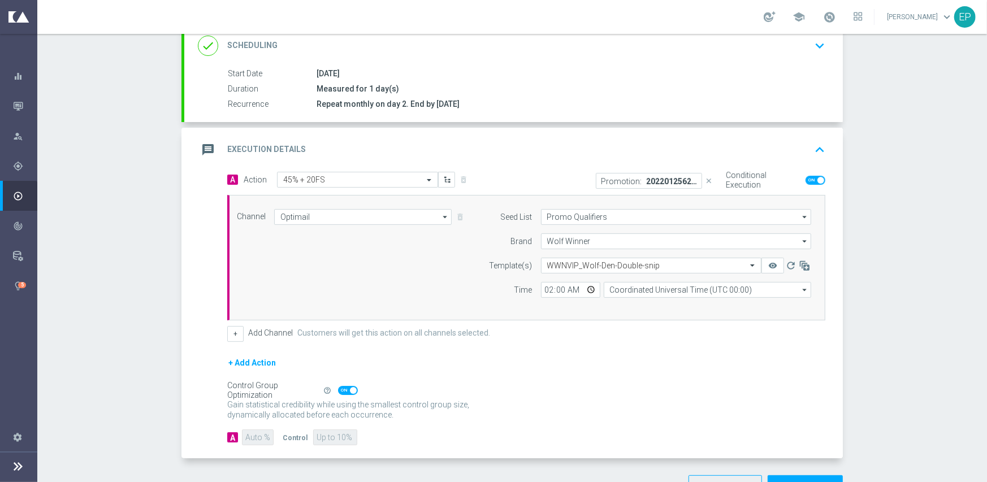
scroll to position [198, 0]
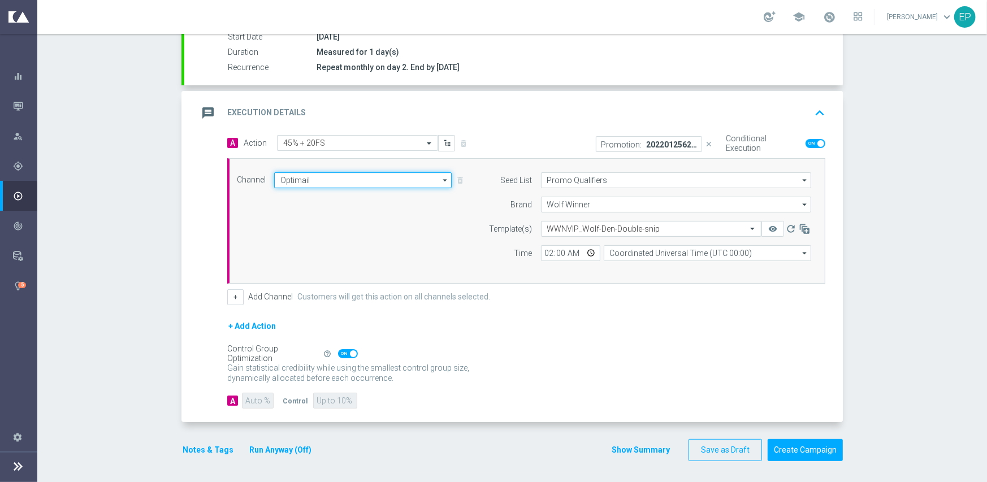
click at [324, 182] on input "Optimail" at bounding box center [362, 180] width 177 height 16
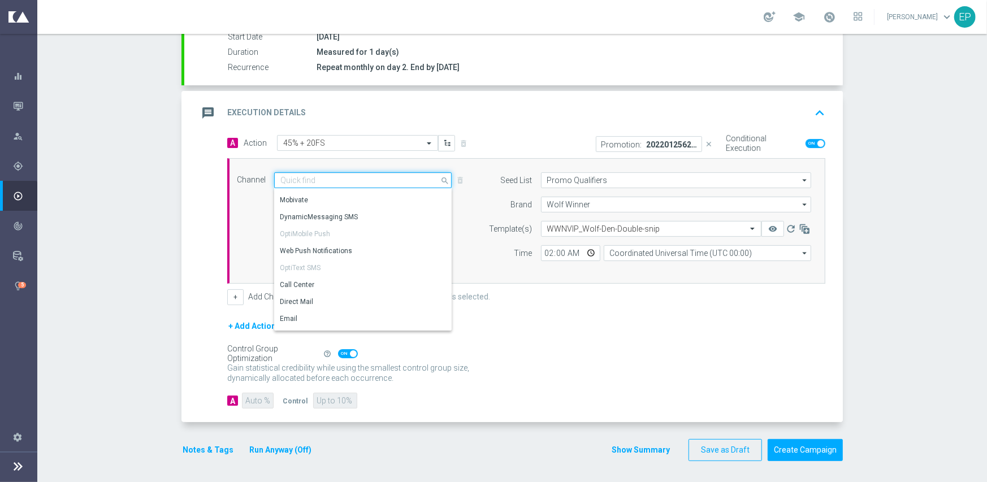
scroll to position [170, 0]
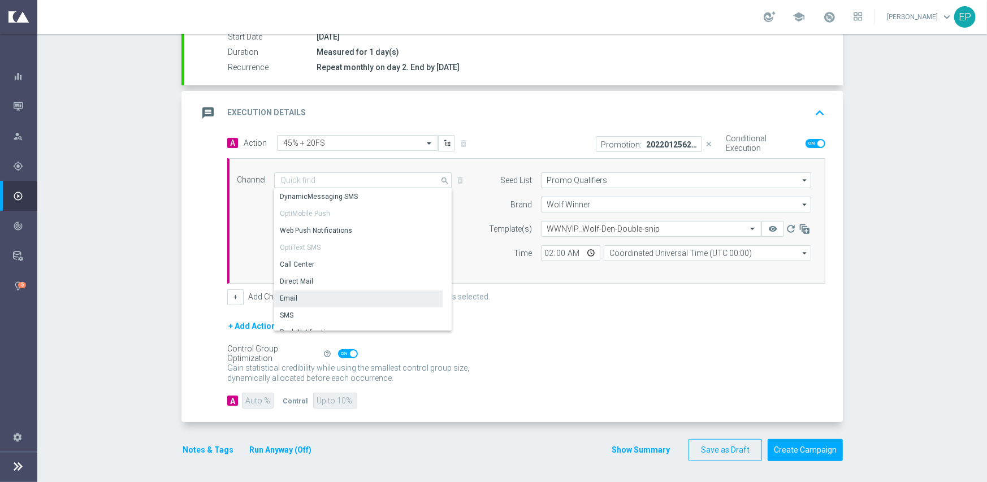
click at [311, 301] on div "Email" at bounding box center [358, 298] width 168 height 16
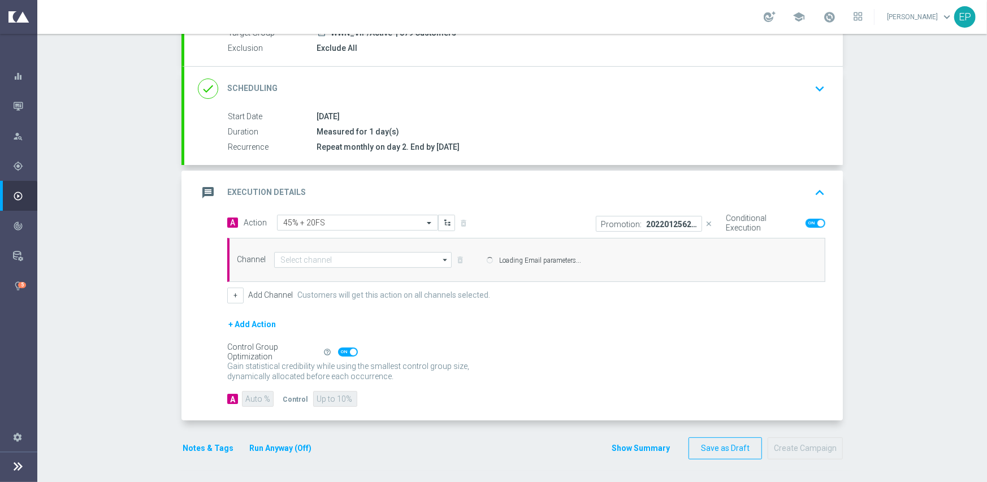
type input "Email"
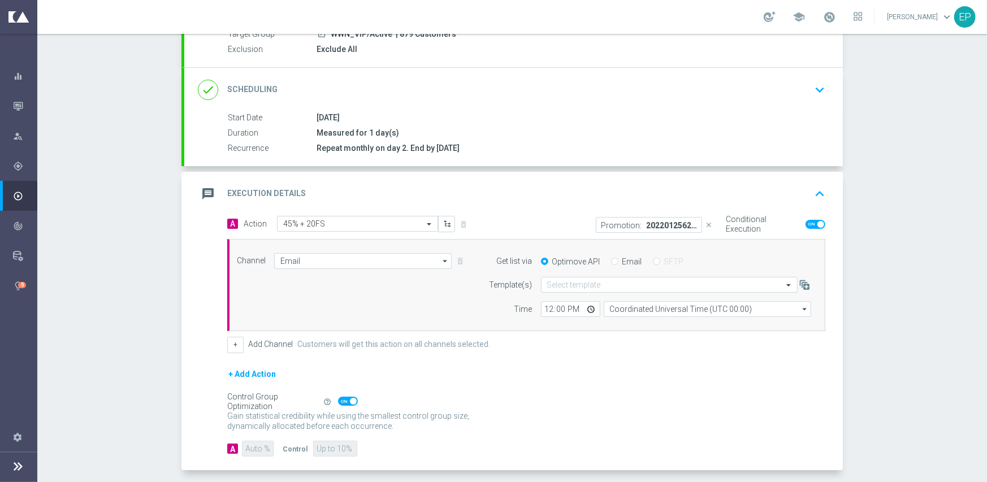
click at [611, 259] on input "Email" at bounding box center [614, 262] width 7 height 7
radio input "true"
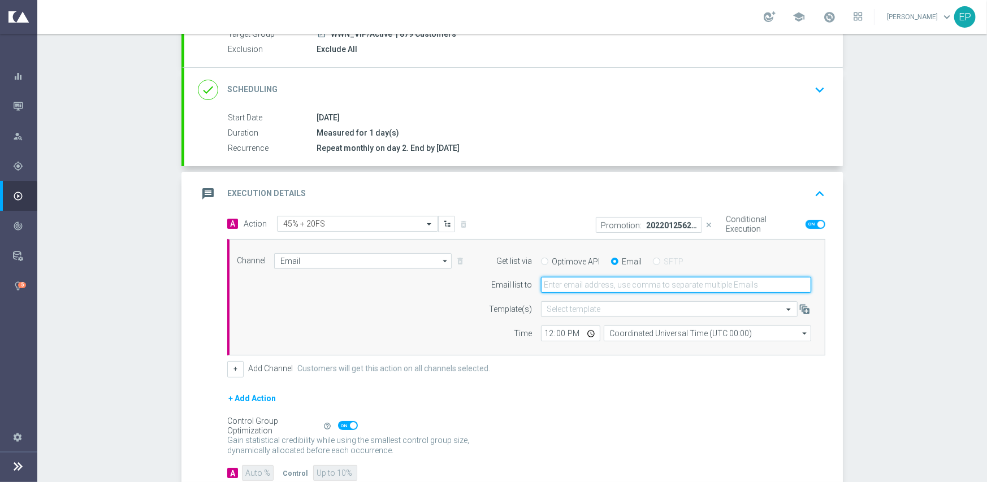
click at [615, 282] on input "email" at bounding box center [676, 285] width 270 height 16
type input "[EMAIL_ADDRESS][DOMAIN_NAME]"
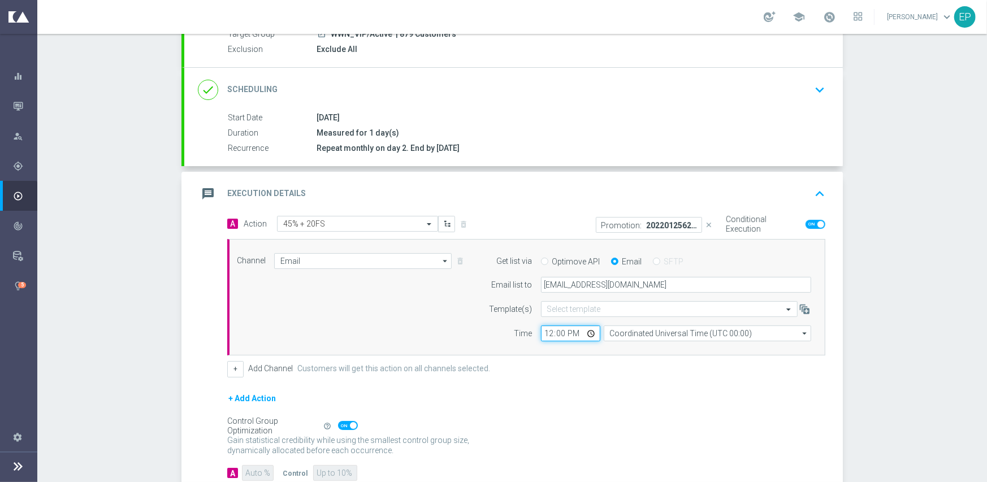
click at [543, 333] on input "12:00" at bounding box center [570, 334] width 59 height 16
type input "02:00"
click at [509, 368] on div "+ Add Channel Customers will get this action on all channels selected." at bounding box center [526, 369] width 598 height 16
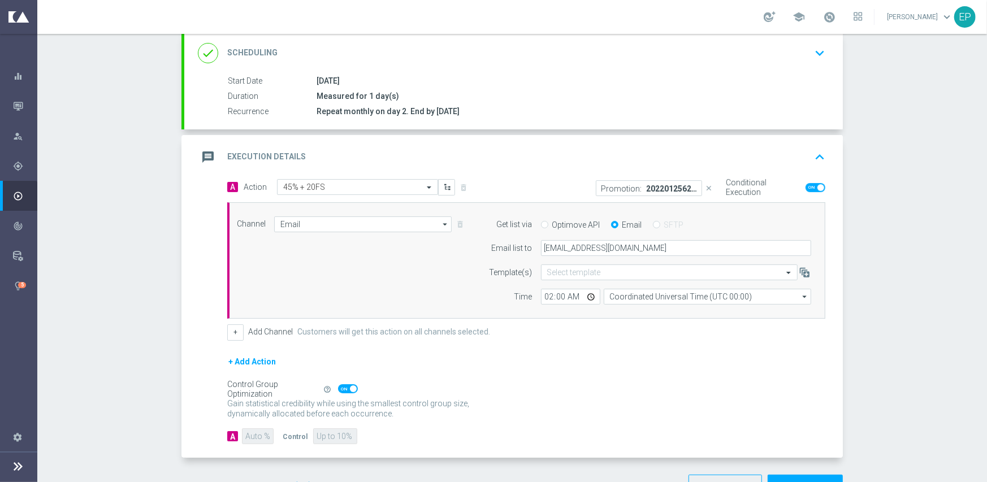
scroll to position [189, 0]
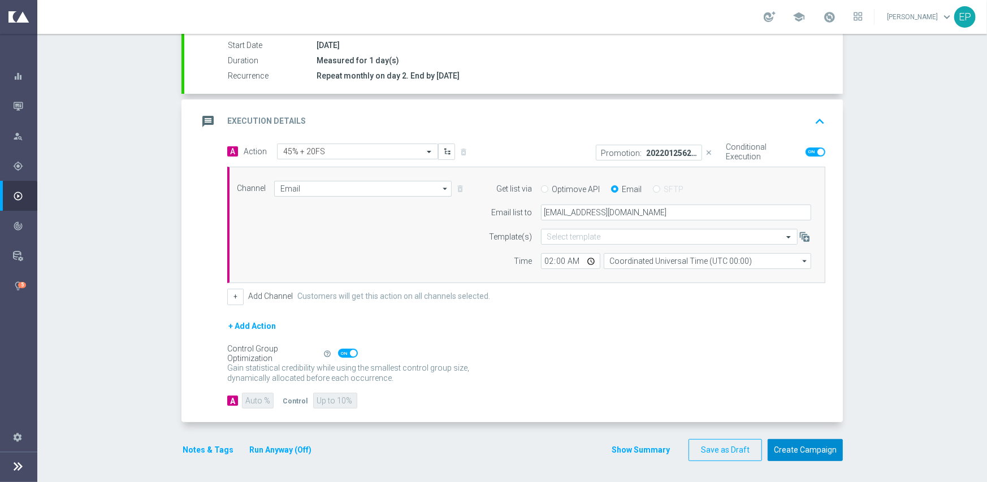
click at [799, 449] on button "Create Campaign" at bounding box center [804, 450] width 75 height 22
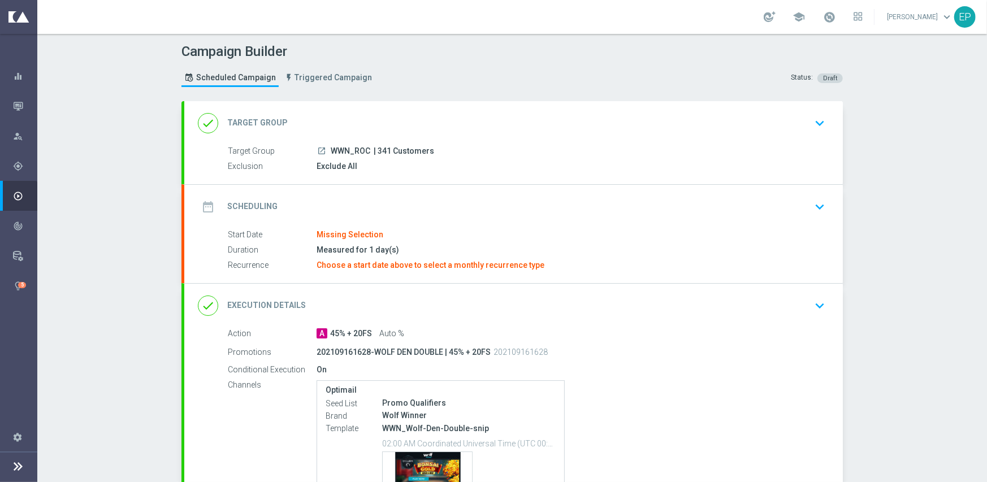
click at [420, 205] on div "date_range Scheduling keyboard_arrow_down" at bounding box center [513, 206] width 631 height 21
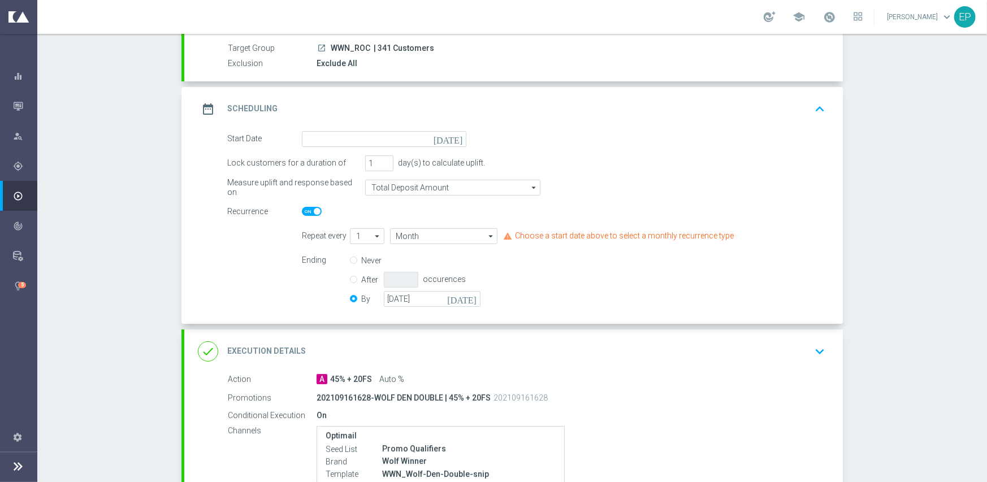
scroll to position [113, 0]
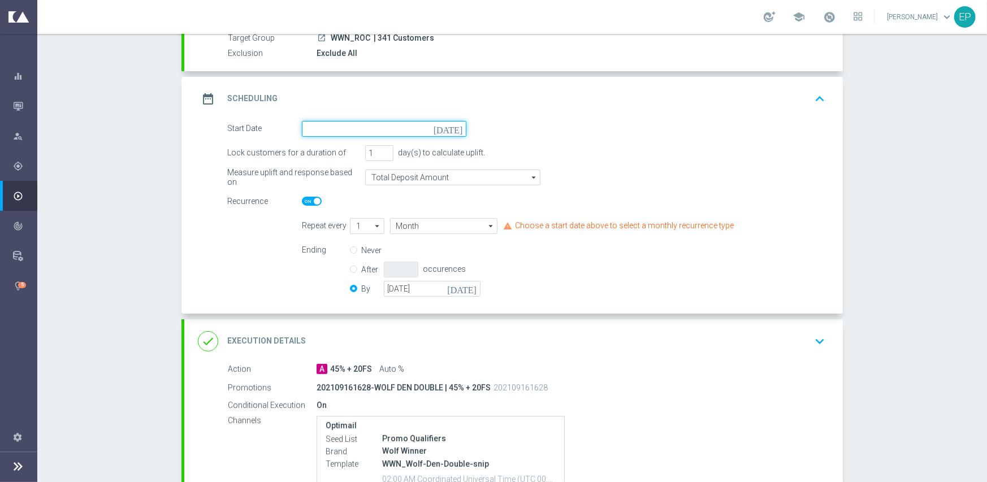
click at [394, 126] on input at bounding box center [384, 129] width 164 height 16
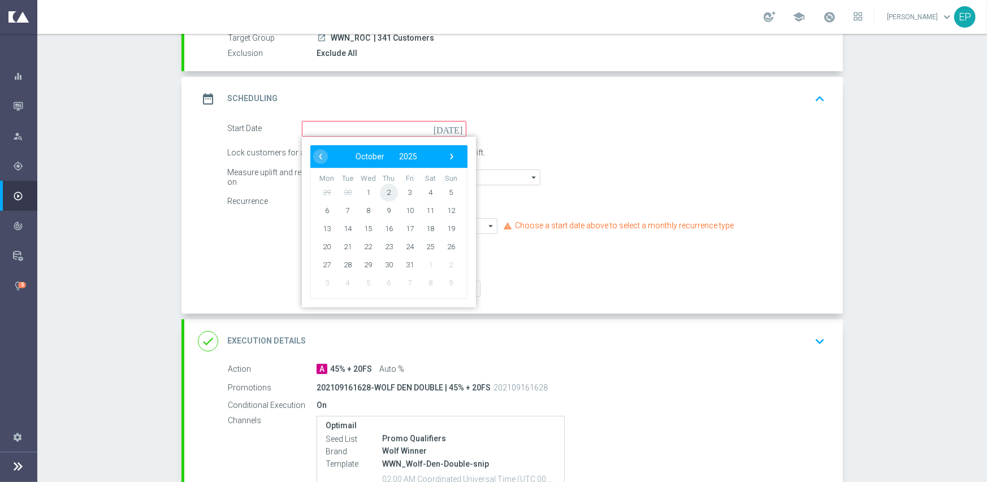
drag, startPoint x: 384, startPoint y: 192, endPoint x: 396, endPoint y: 212, distance: 24.3
click at [384, 192] on span "2" at bounding box center [389, 192] width 18 height 18
type input "02 Oct 2025"
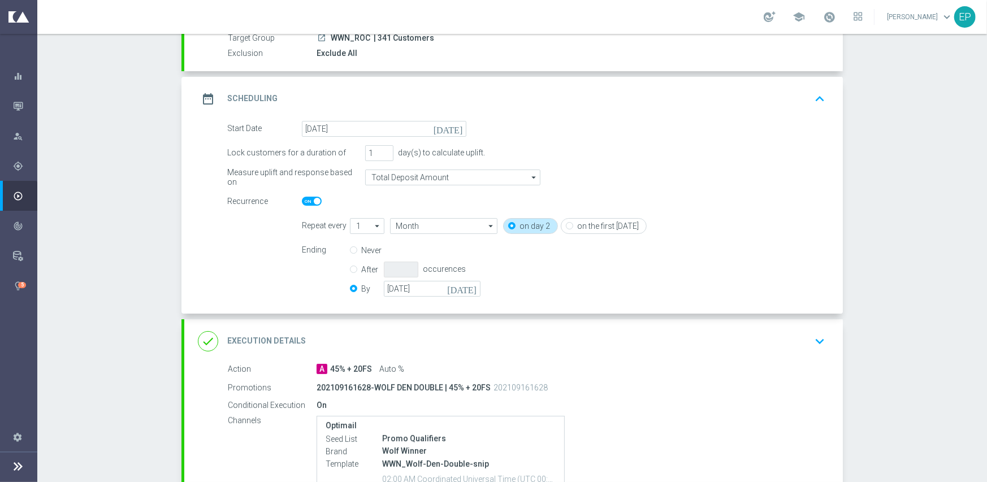
click at [480, 342] on div "done Execution Details keyboard_arrow_down" at bounding box center [513, 341] width 631 height 21
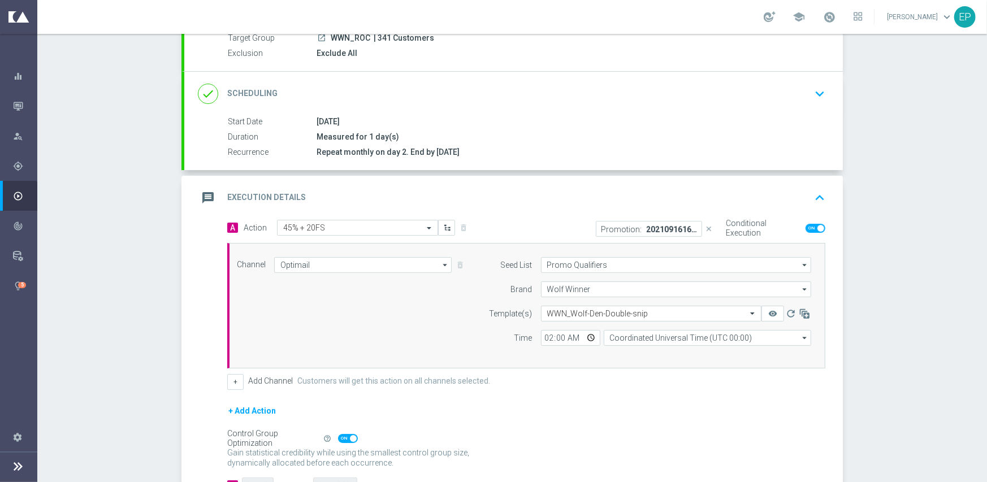
scroll to position [198, 0]
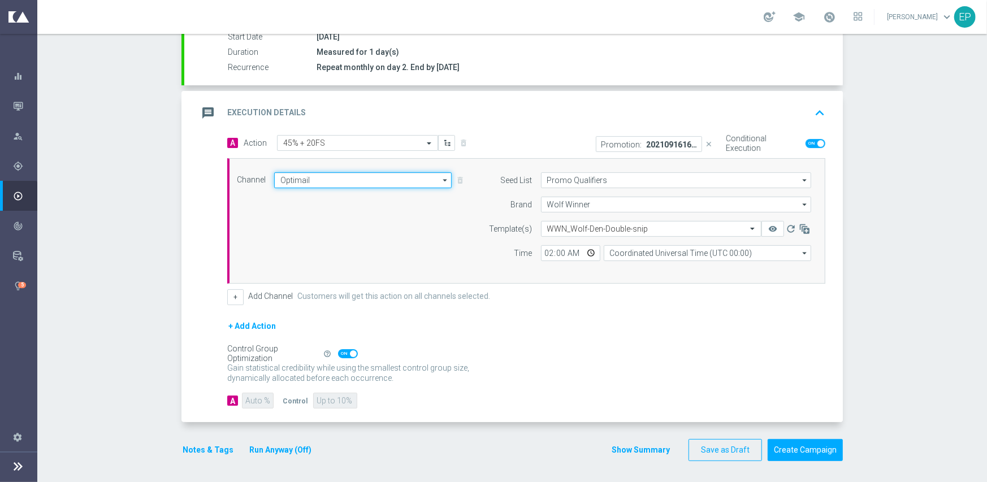
click at [370, 182] on input "Optimail" at bounding box center [362, 180] width 177 height 16
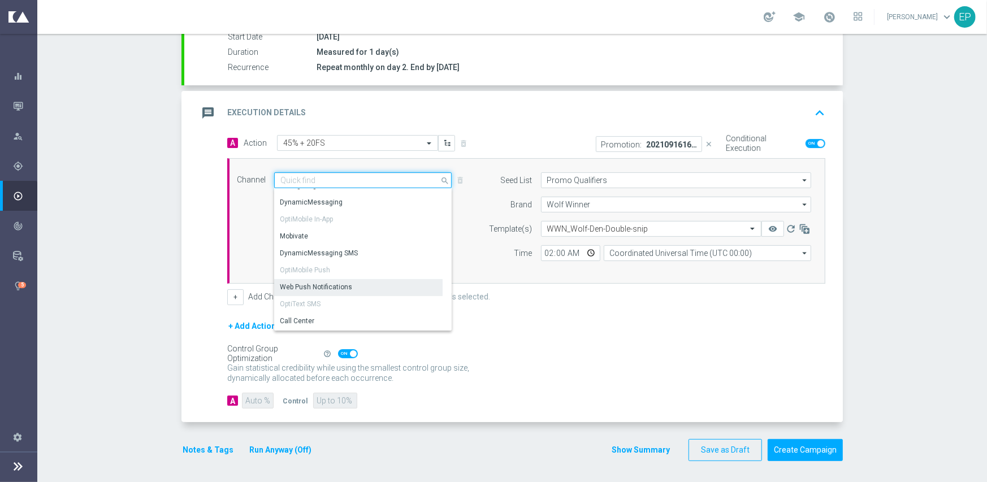
scroll to position [170, 0]
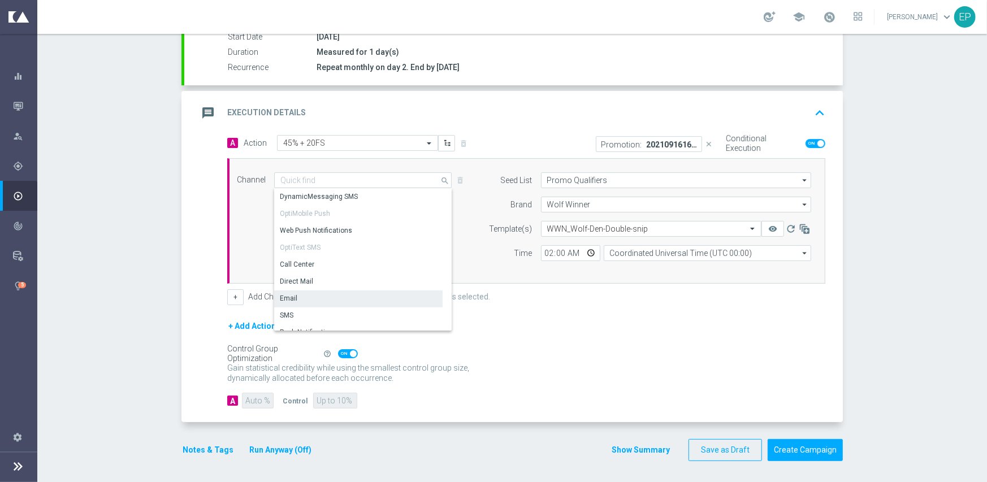
click at [323, 295] on div "Email" at bounding box center [358, 298] width 168 height 16
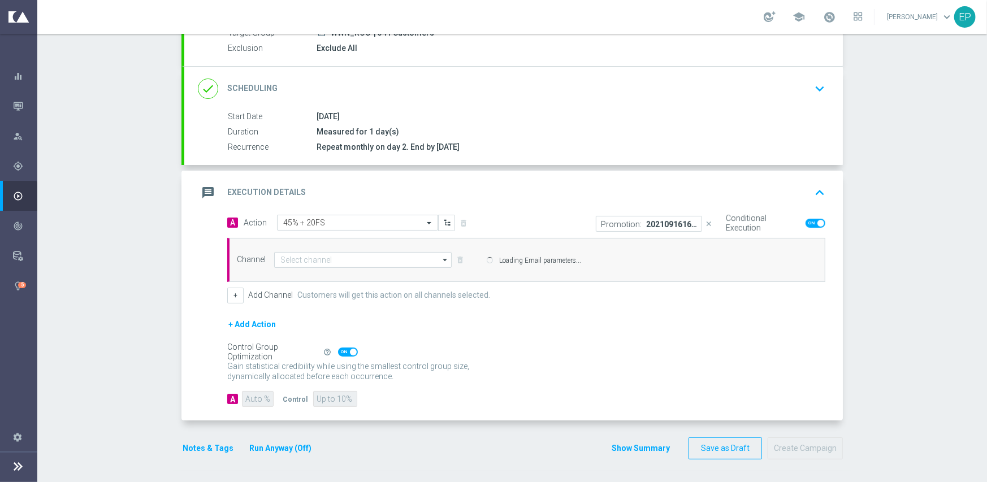
type input "Email"
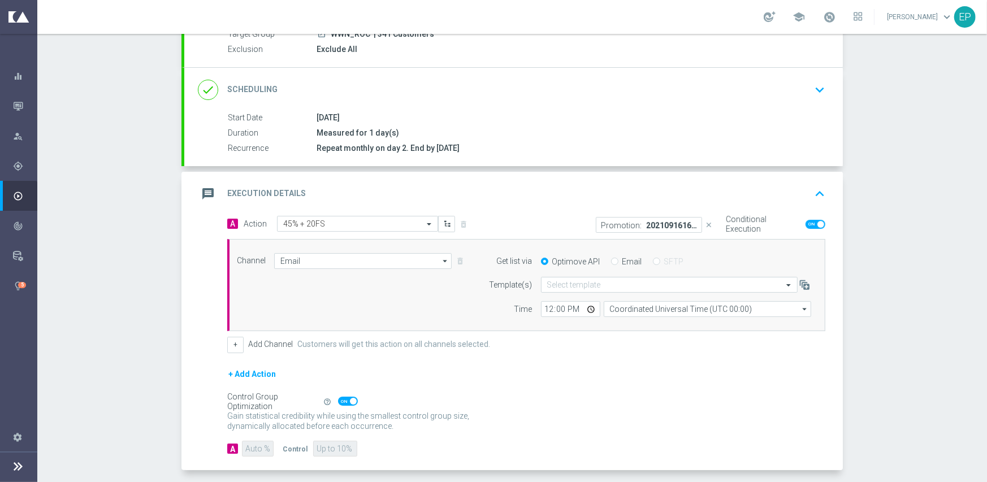
click at [615, 260] on div "Email" at bounding box center [626, 262] width 31 height 10
click at [611, 262] on input "Email" at bounding box center [614, 262] width 7 height 7
radio input "true"
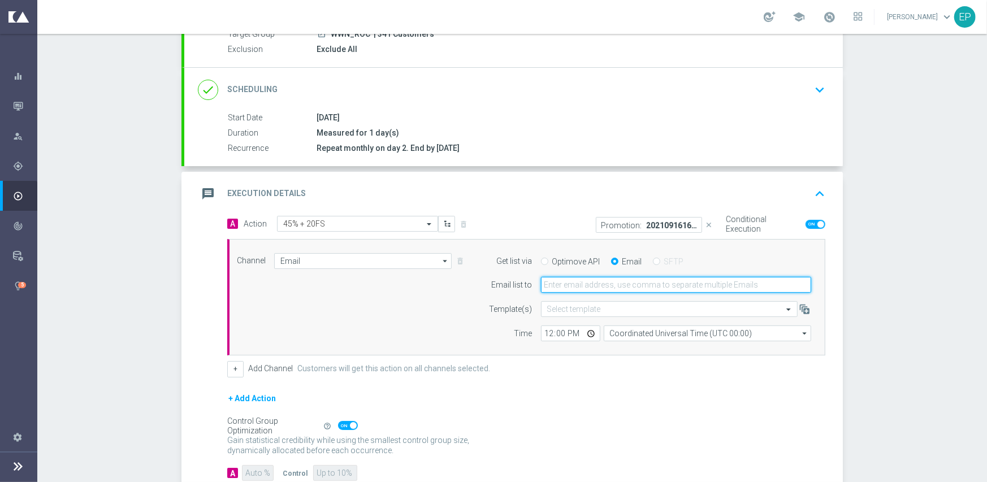
click at [602, 288] on input "email" at bounding box center [676, 285] width 270 height 16
type input "promo@mediamanta.com"
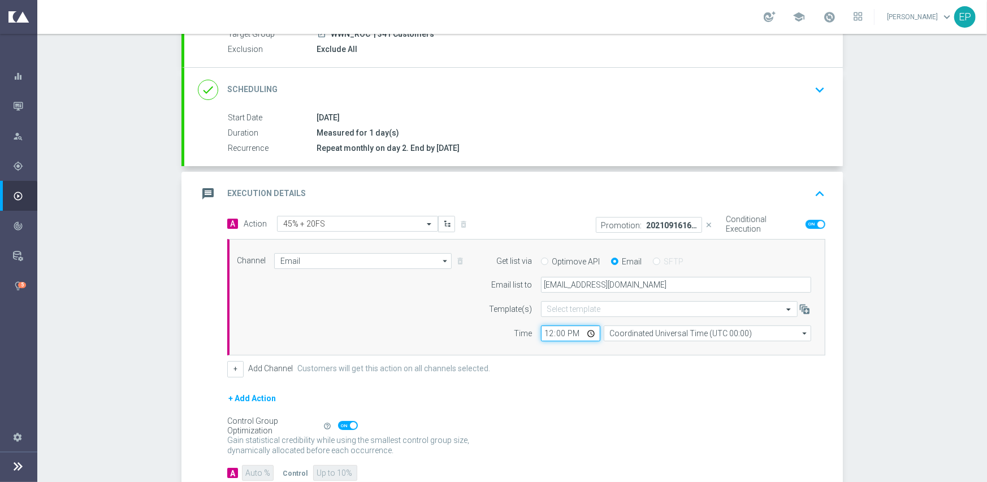
click at [542, 329] on input "12:00" at bounding box center [570, 334] width 59 height 16
type input "02:00"
click at [455, 342] on div "Channel Email Email arrow_drop_down Show Selected 1 of 21 Facebook Custom Audie…" at bounding box center [526, 297] width 598 height 117
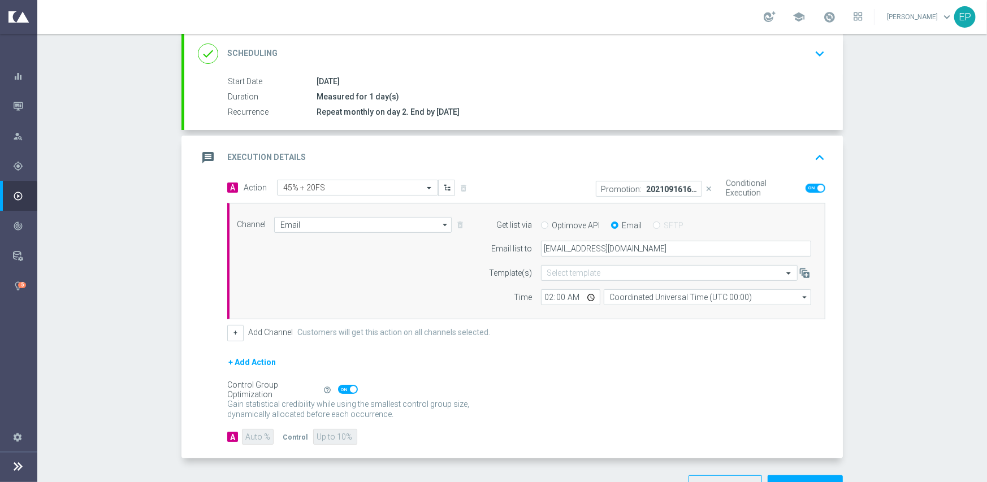
scroll to position [189, 0]
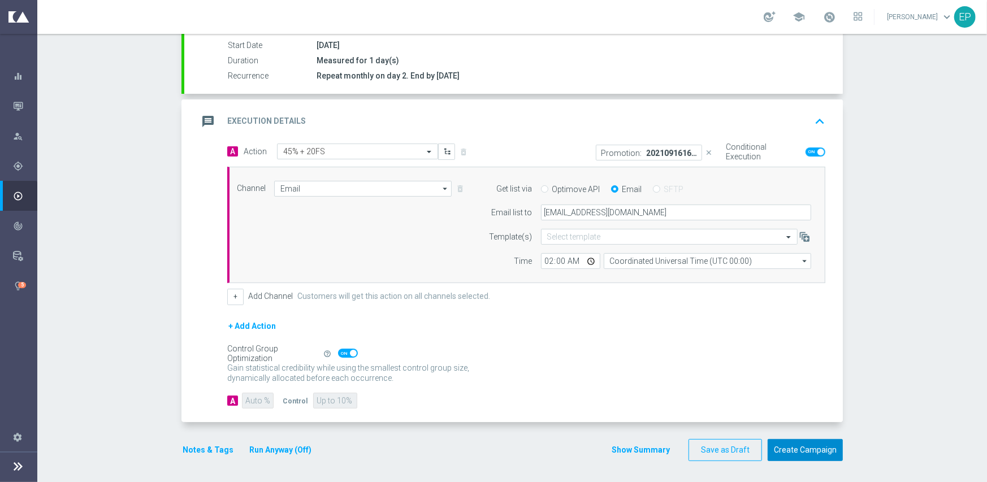
click at [786, 446] on button "Create Campaign" at bounding box center [804, 450] width 75 height 22
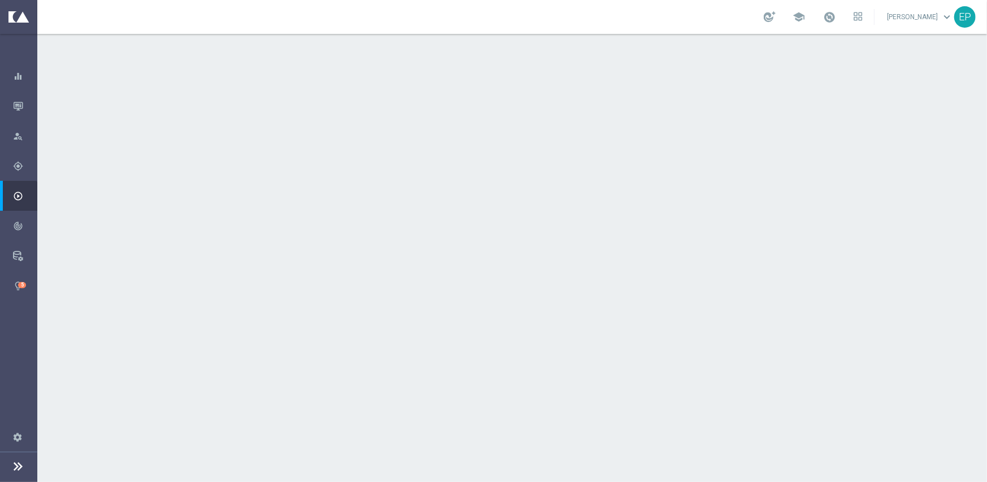
click at [431, 186] on div "date_range Scheduling keyboard_arrow_down" at bounding box center [513, 207] width 658 height 44
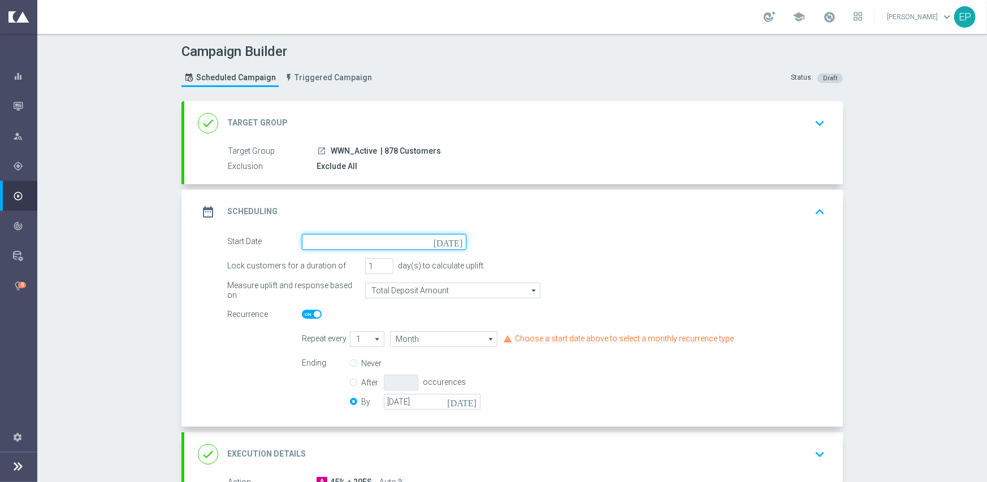
click at [376, 238] on input at bounding box center [384, 242] width 164 height 16
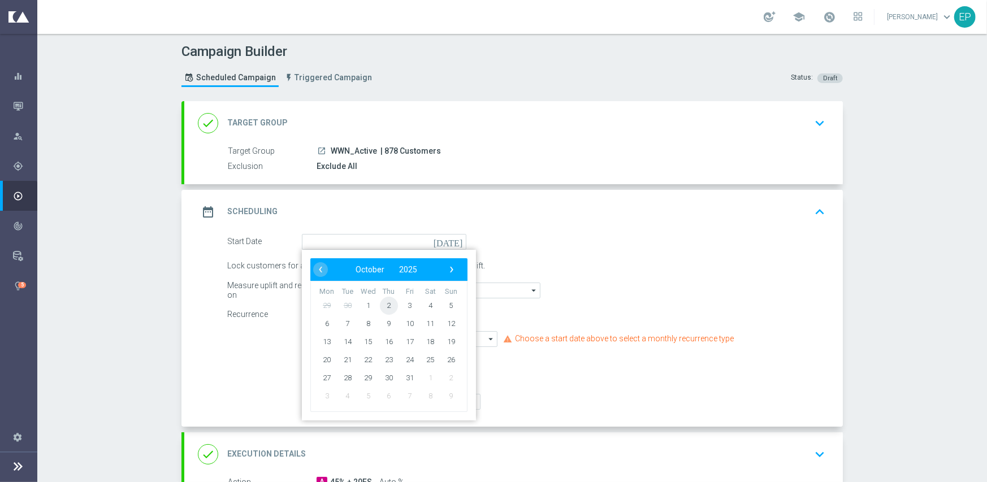
click at [387, 309] on span "2" at bounding box center [389, 305] width 18 height 18
type input "02 Oct 2025"
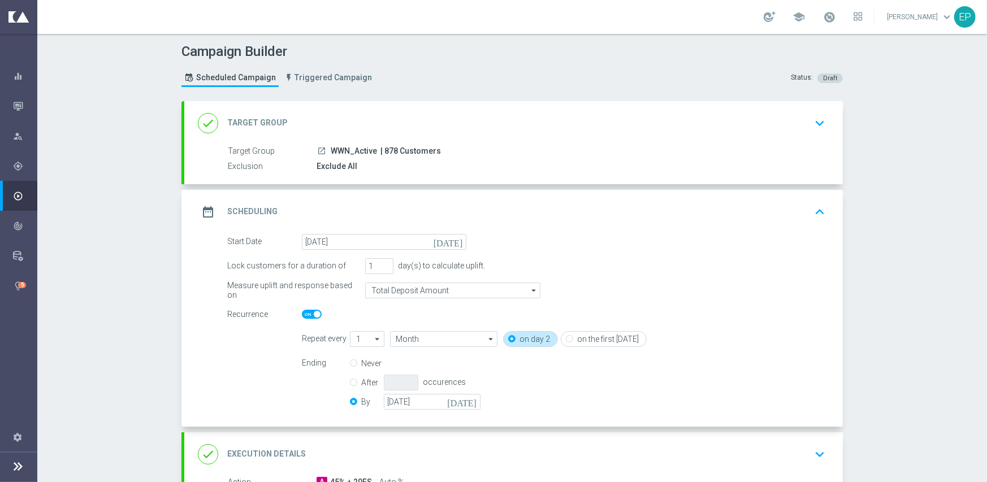
click at [462, 442] on div "done Execution Details keyboard_arrow_down" at bounding box center [513, 454] width 658 height 44
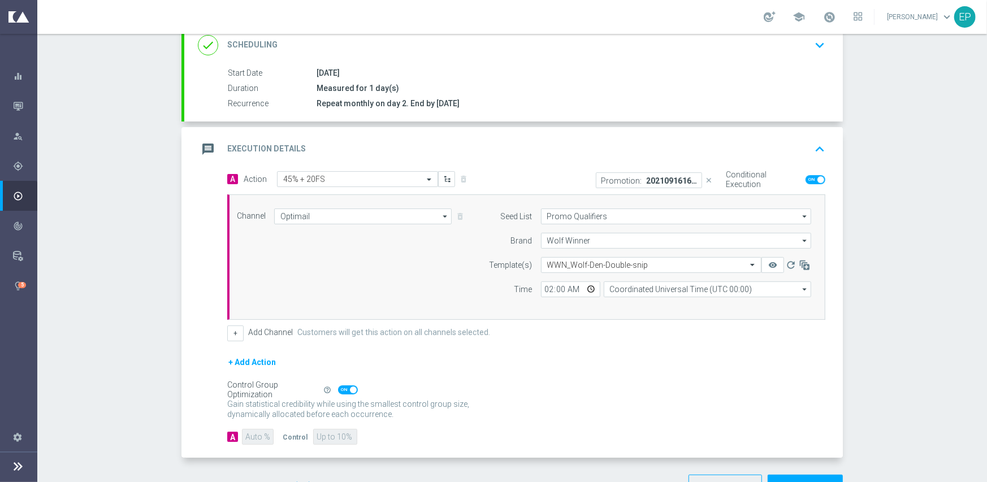
scroll to position [170, 0]
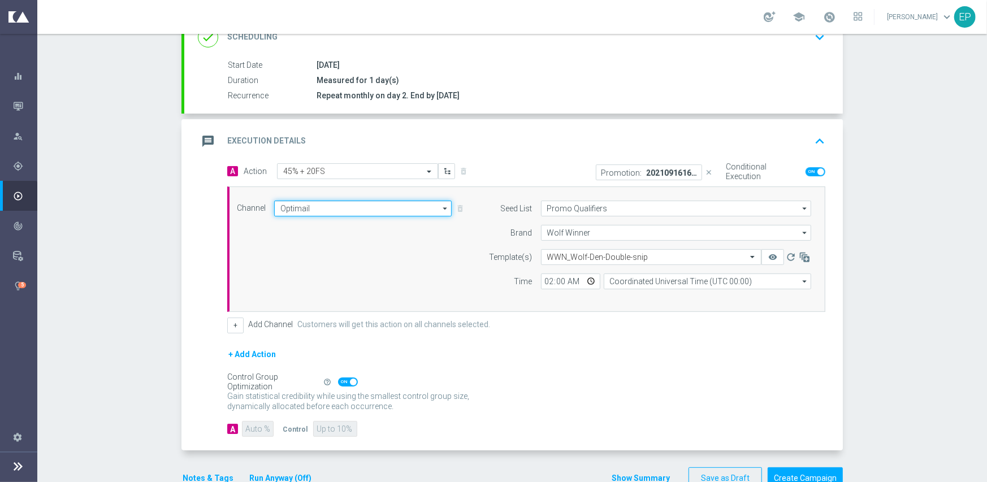
click at [365, 213] on input "Optimail" at bounding box center [362, 209] width 177 height 16
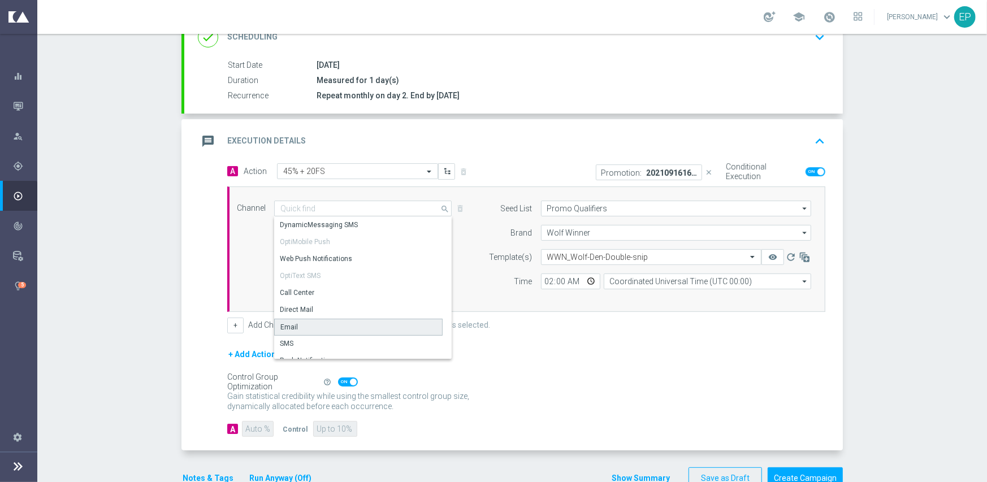
click at [340, 320] on div "Email" at bounding box center [358, 327] width 168 height 17
type input "Email"
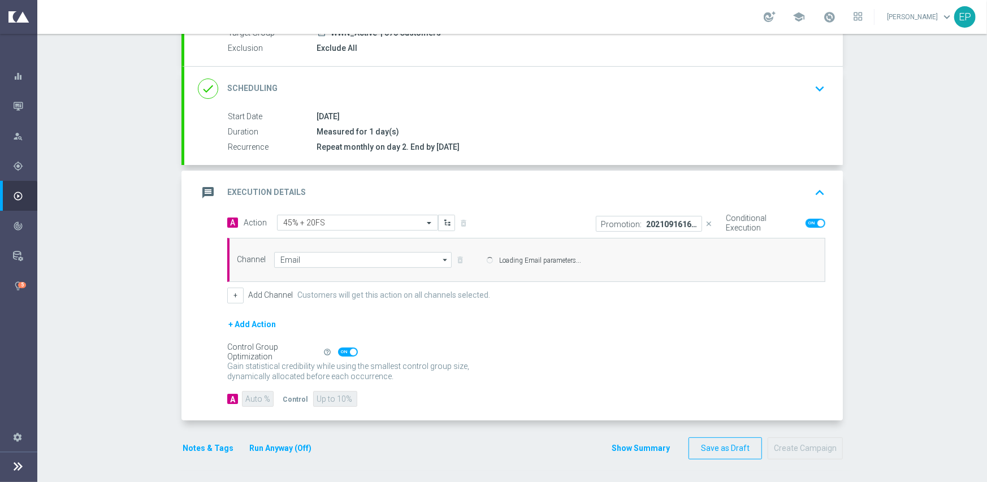
scroll to position [117, 0]
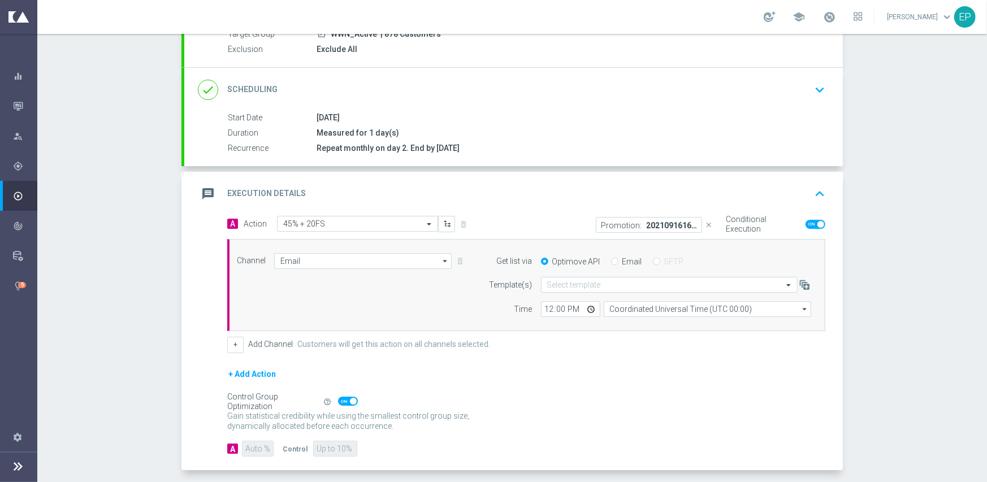
click at [611, 262] on input "Email" at bounding box center [614, 262] width 7 height 7
radio input "true"
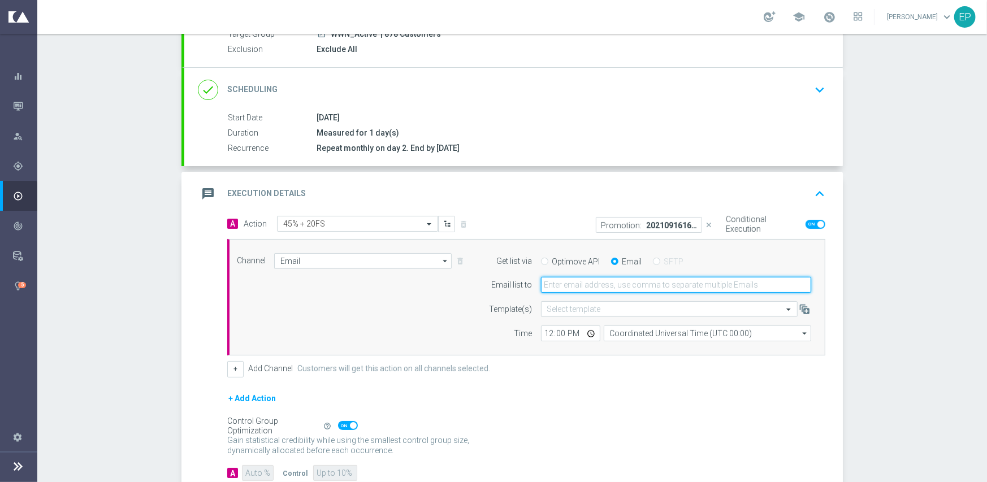
click at [610, 285] on input "email" at bounding box center [676, 285] width 270 height 16
type input "promo@mediamanta.com"
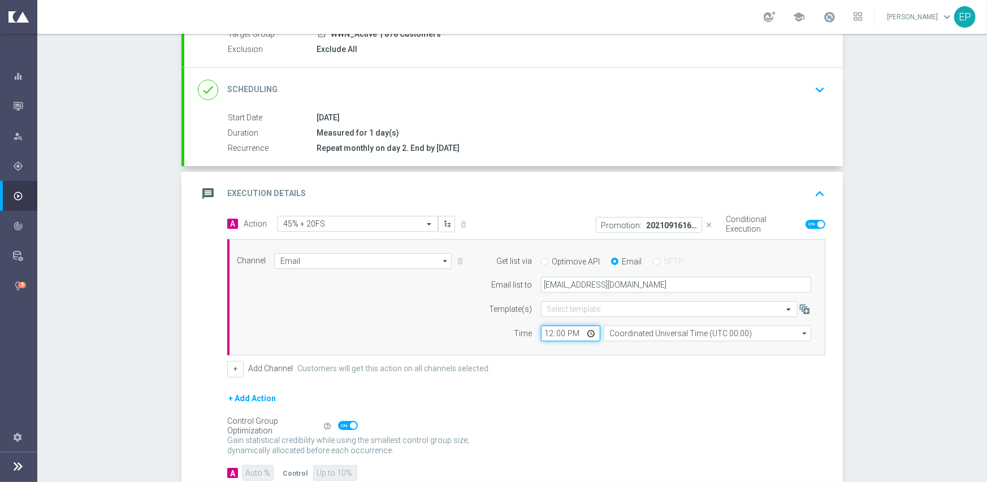
click at [543, 331] on input "12:00" at bounding box center [570, 334] width 59 height 16
type input "02:00"
click at [542, 373] on div "+ Add Channel Customers will get this action on all channels selected." at bounding box center [526, 369] width 598 height 16
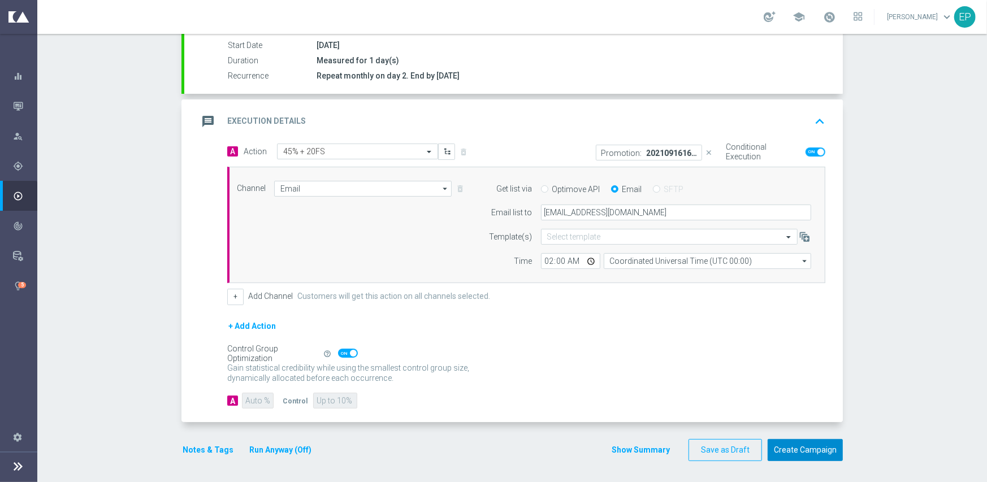
click at [796, 455] on button "Create Campaign" at bounding box center [804, 450] width 75 height 22
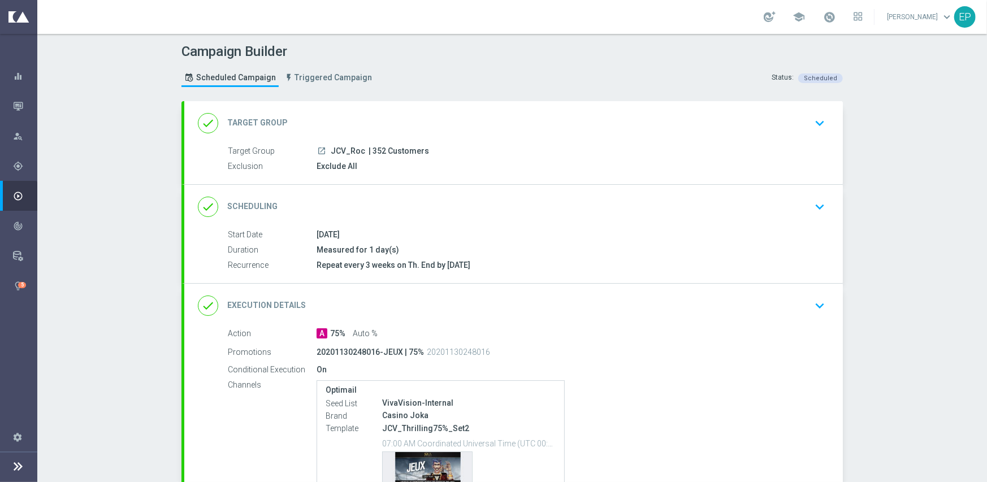
click at [514, 307] on div "done Execution Details keyboard_arrow_down" at bounding box center [513, 305] width 631 height 21
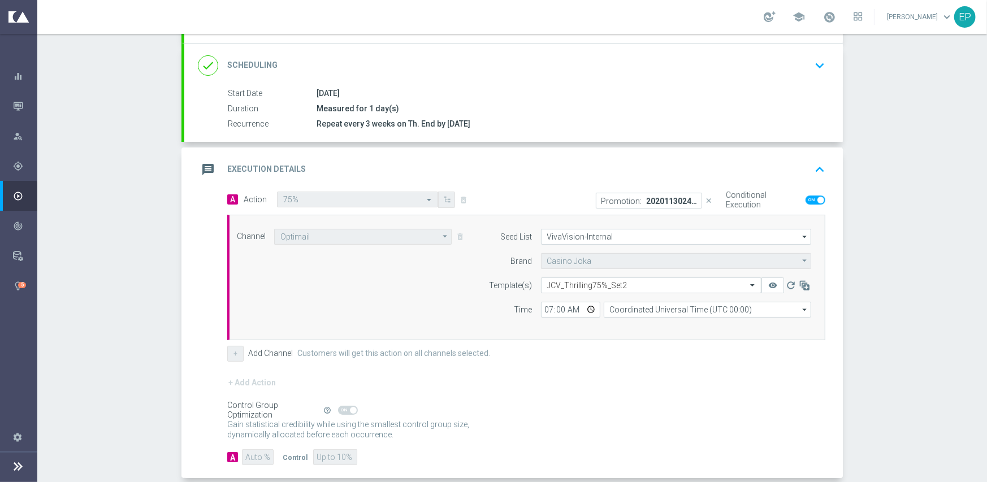
scroll to position [170, 0]
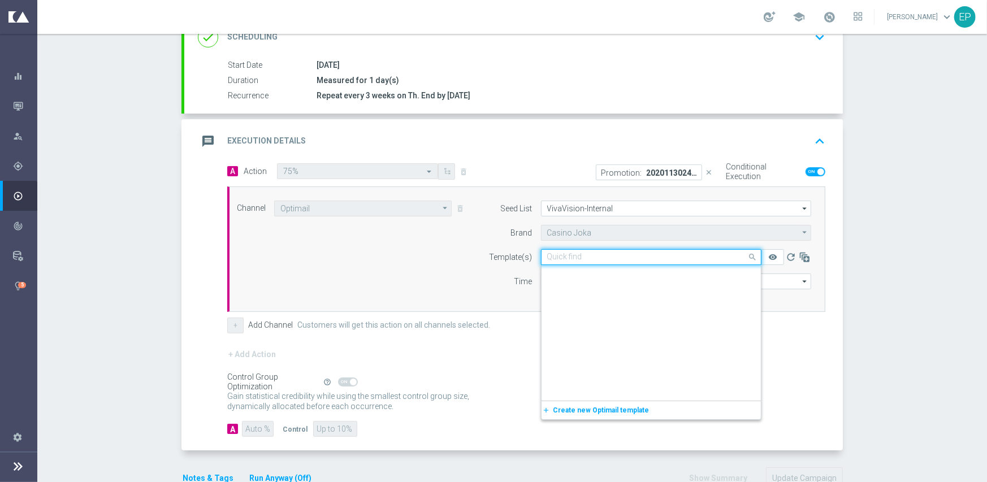
click at [644, 253] on input "text" at bounding box center [639, 258] width 185 height 10
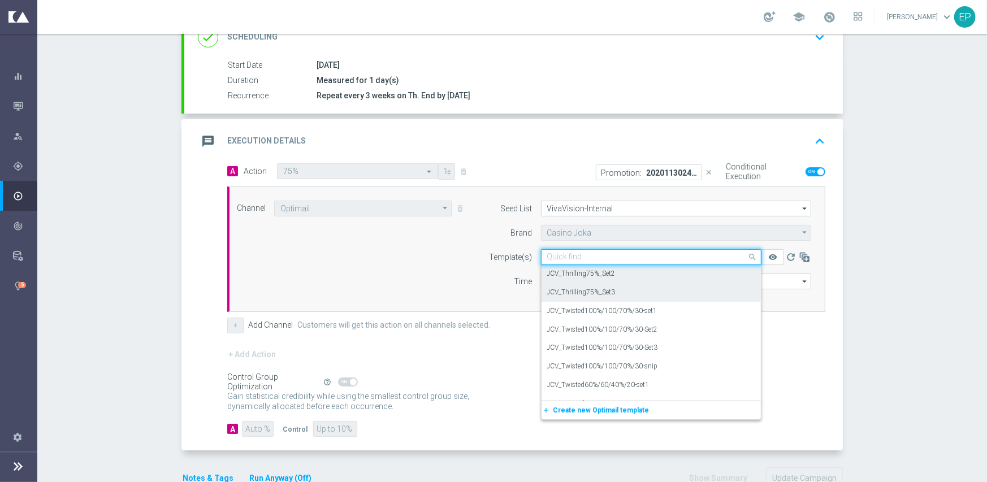
scroll to position [4307, 0]
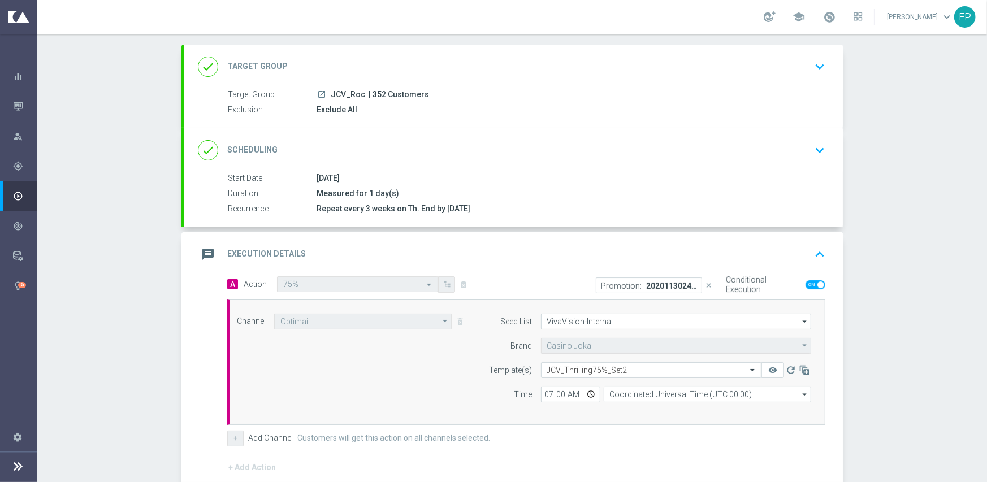
click at [446, 143] on div "done Scheduling keyboard_arrow_down" at bounding box center [513, 150] width 631 height 21
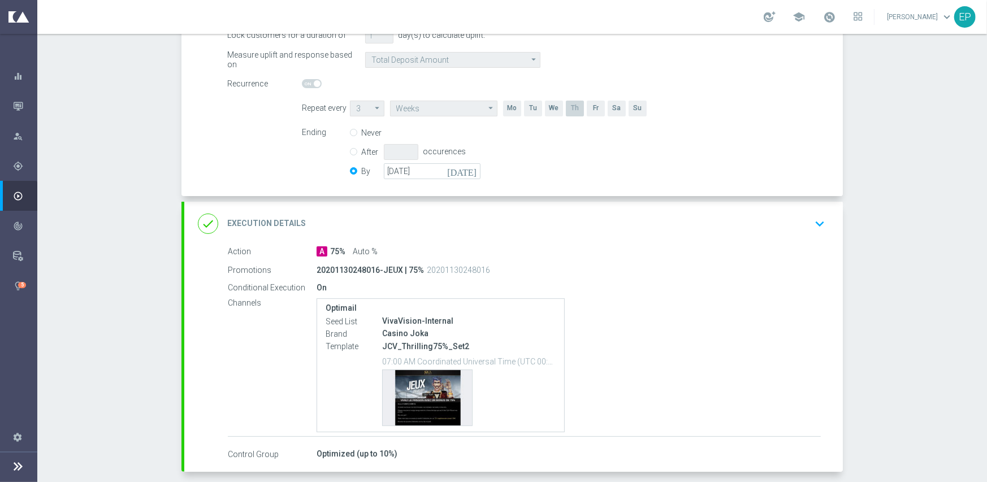
scroll to position [281, 0]
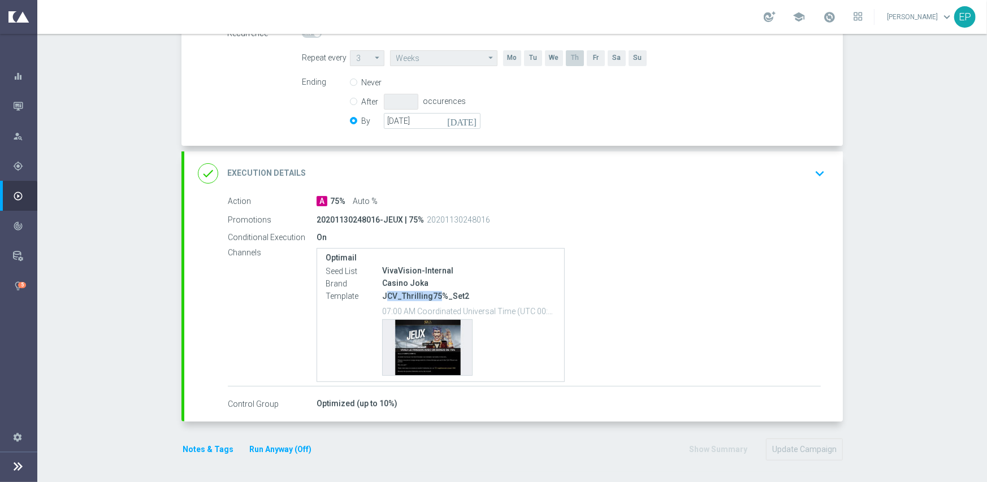
drag, startPoint x: 383, startPoint y: 296, endPoint x: 434, endPoint y: 296, distance: 51.4
click at [434, 296] on p "JCV_Thrilling75%_Set2" at bounding box center [468, 296] width 173 height 10
copy p "CV_Thrilling75"
click at [524, 176] on div "done Execution Details keyboard_arrow_down" at bounding box center [513, 173] width 631 height 21
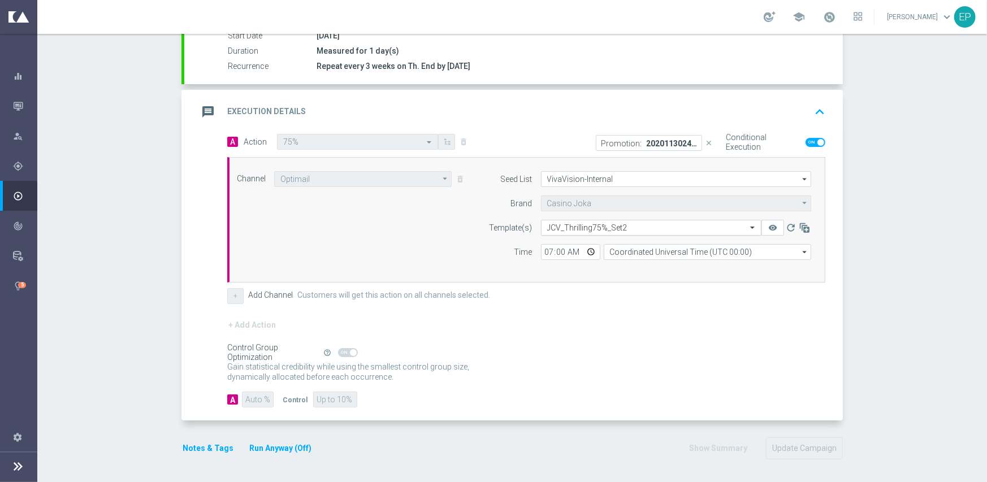
scroll to position [198, 0]
click at [640, 228] on input "text" at bounding box center [639, 229] width 185 height 10
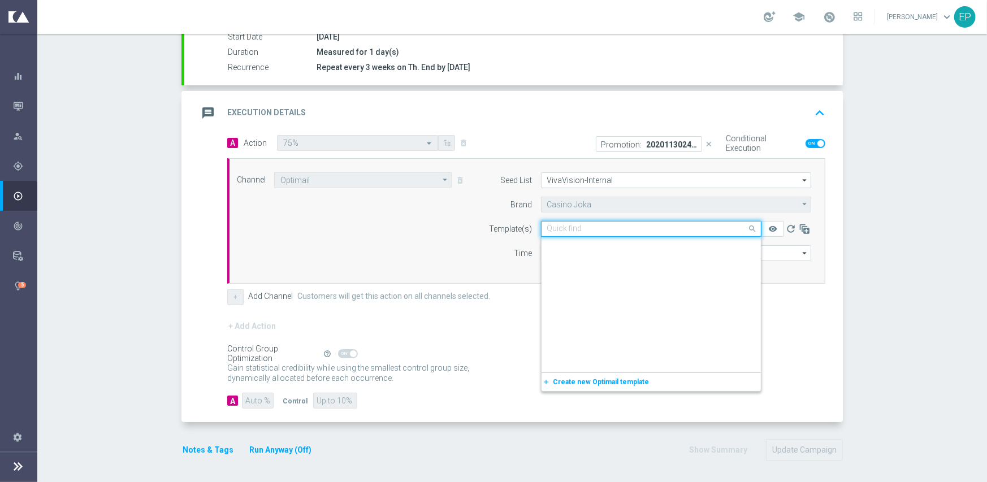
scroll to position [4363, 0]
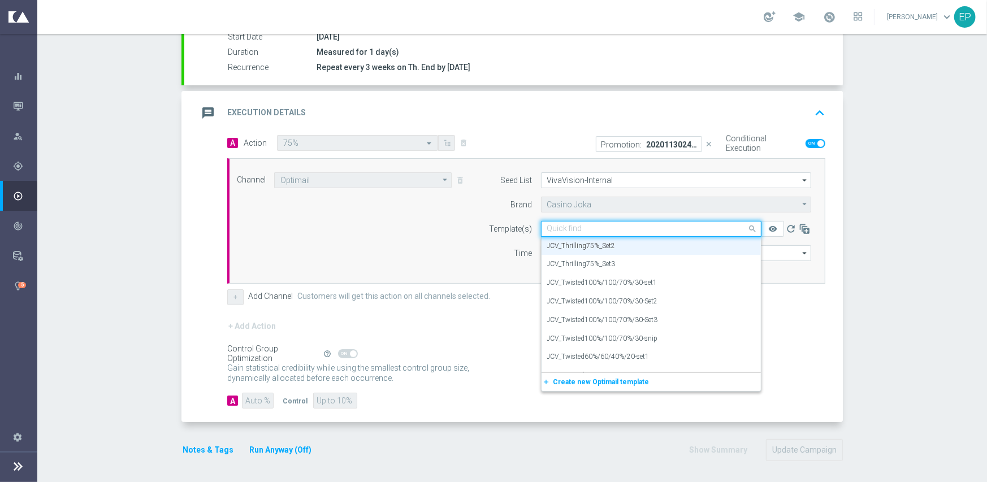
paste input "CV_Thrilling75"
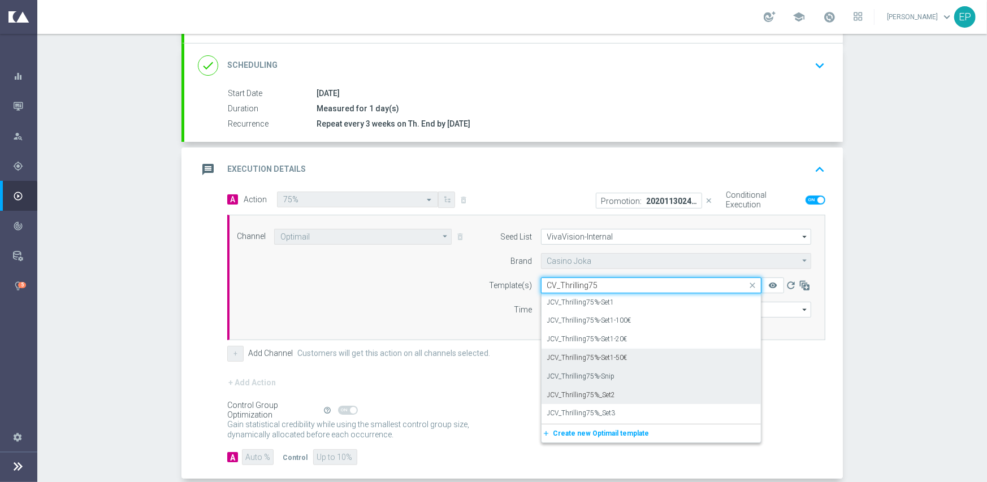
scroll to position [198, 0]
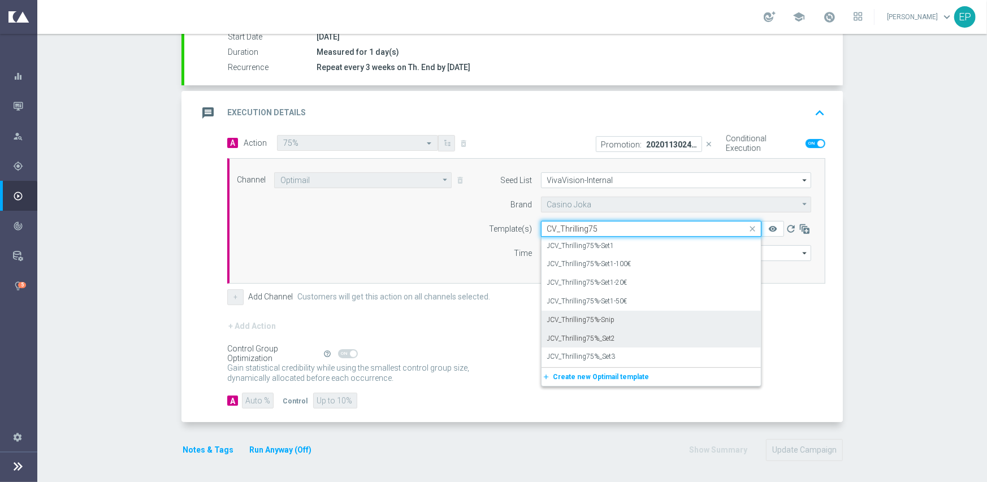
click at [593, 319] on label "JCV_Thrilling75%-Snip" at bounding box center [581, 320] width 68 height 10
type input "CV_Thrilling75"
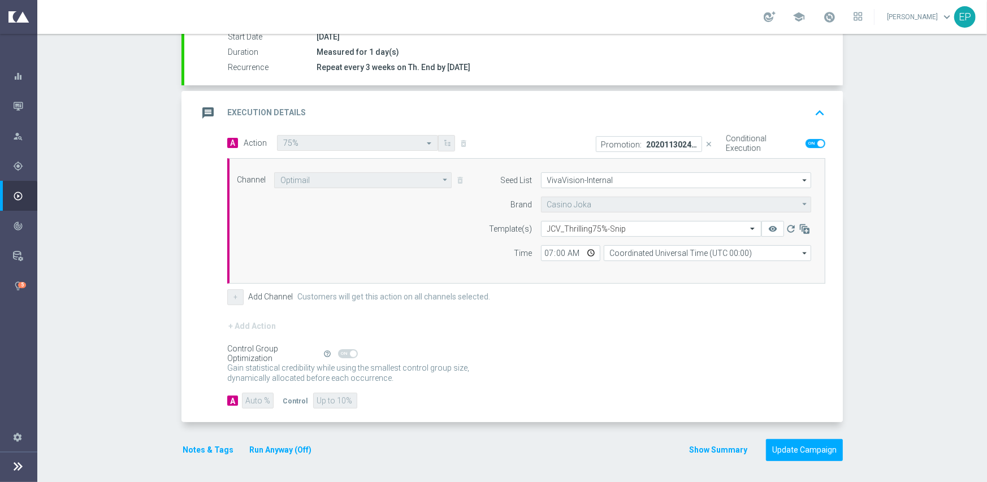
click at [531, 331] on div "+ Add Action" at bounding box center [526, 333] width 598 height 28
click at [802, 450] on button "Update Campaign" at bounding box center [804, 450] width 77 height 22
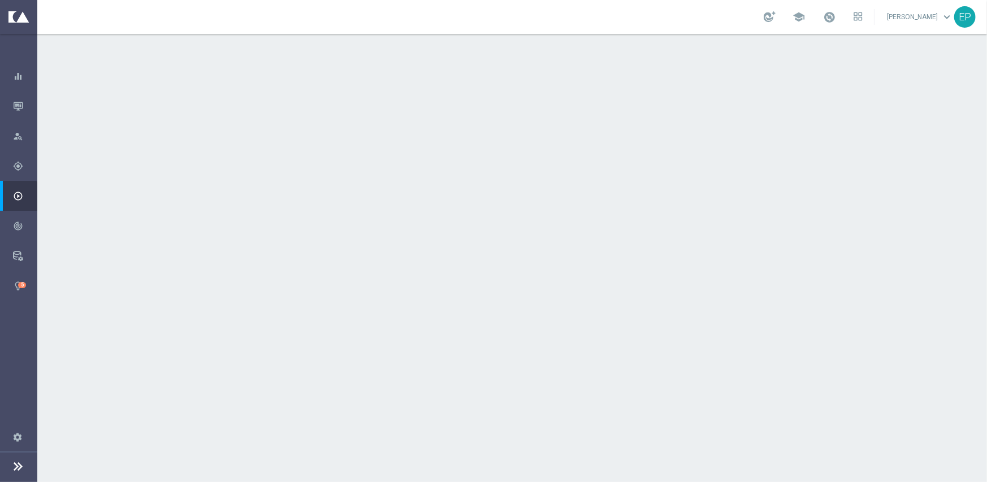
click at [478, 293] on div "done Execution Details keyboard_arrow_down" at bounding box center [513, 306] width 658 height 44
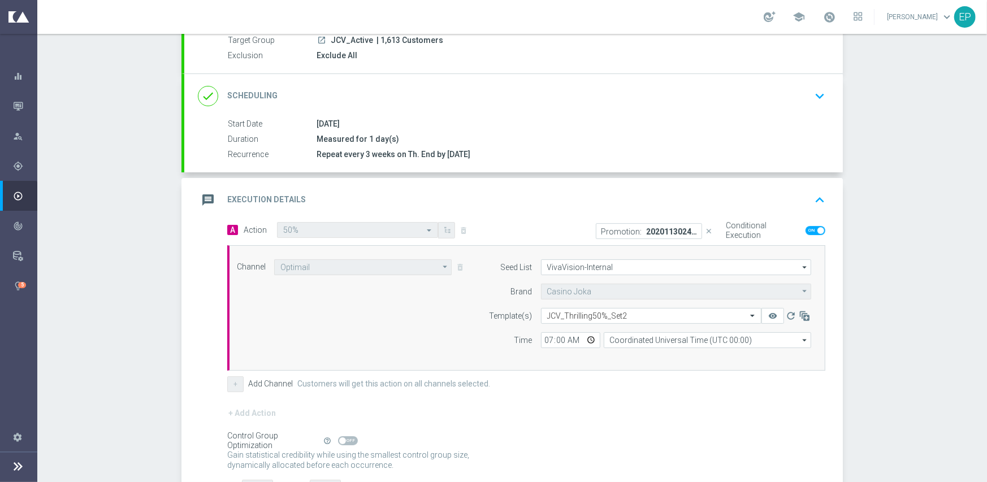
scroll to position [113, 0]
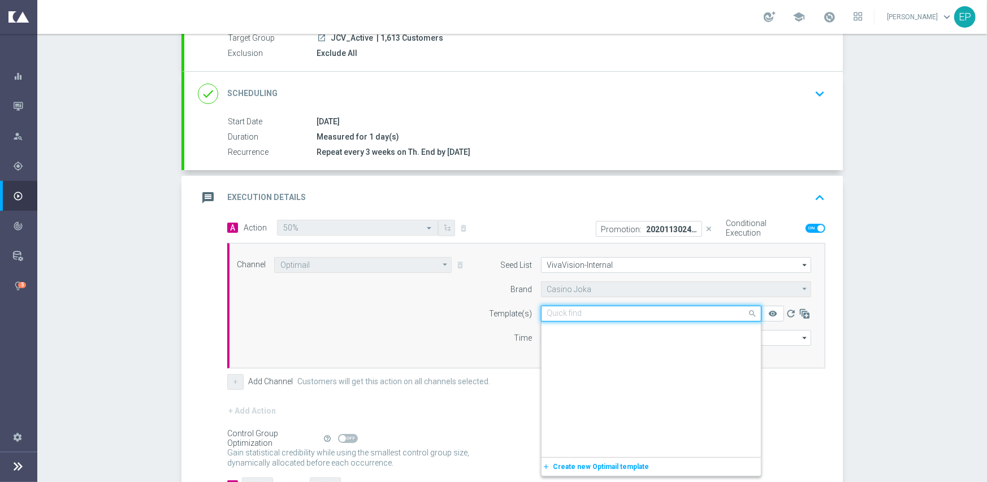
click at [620, 309] on input "text" at bounding box center [639, 314] width 185 height 10
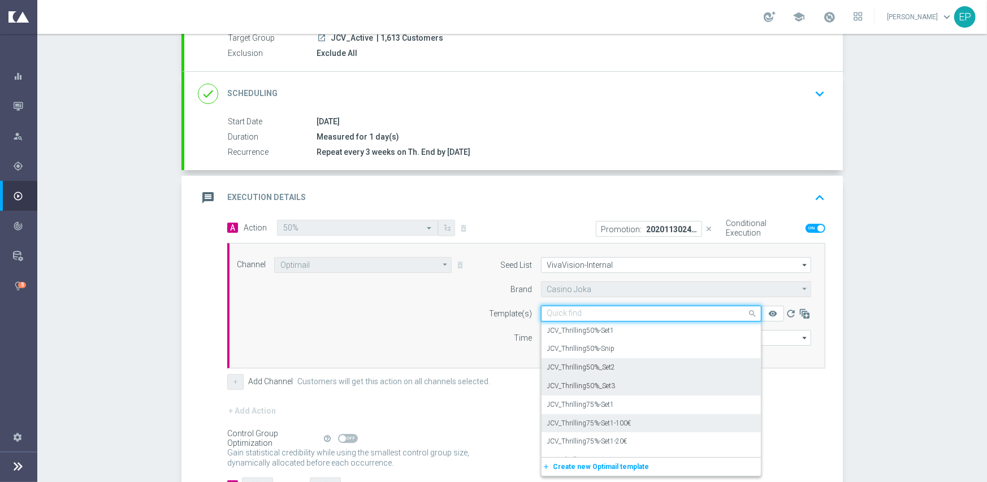
scroll to position [4176, 0]
click at [593, 370] on label "JCV_Thrilling50%-Snip" at bounding box center [581, 368] width 68 height 10
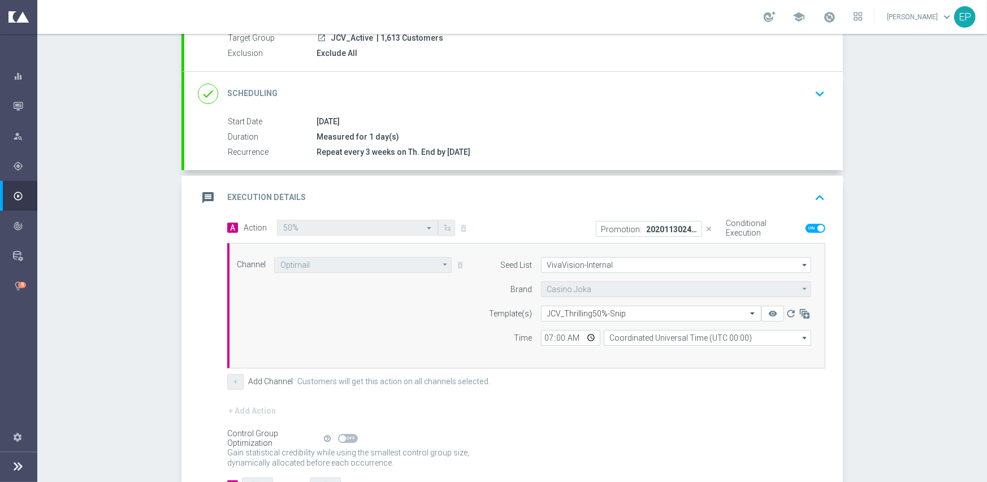
click at [523, 378] on div "+ Add Channel Customers will get this action on all channels selected." at bounding box center [526, 382] width 598 height 16
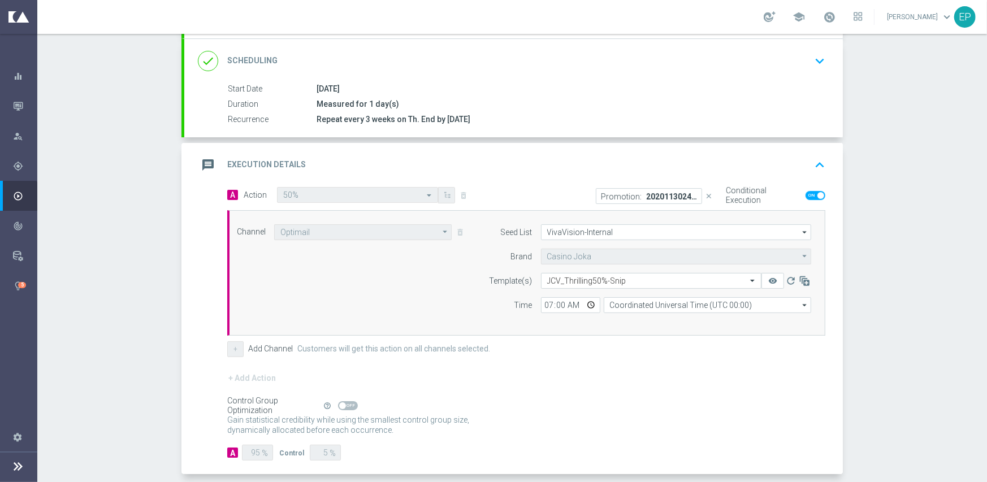
scroll to position [198, 0]
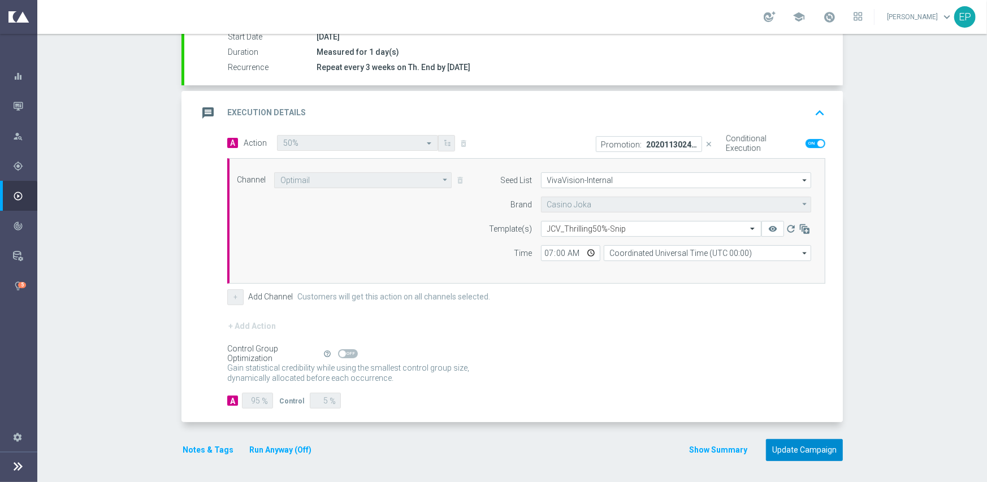
click at [789, 448] on button "Update Campaign" at bounding box center [804, 450] width 77 height 22
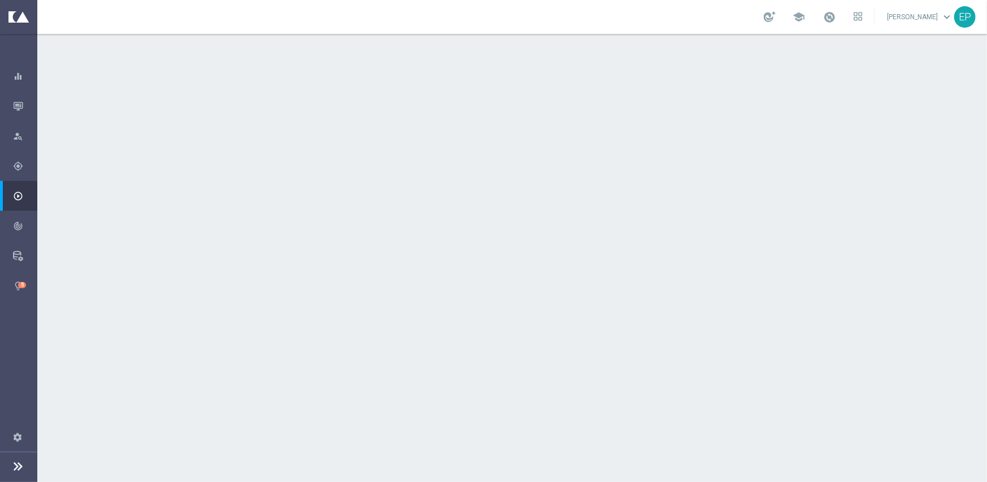
click at [521, 307] on div "done Execution Details keyboard_arrow_down" at bounding box center [513, 305] width 631 height 21
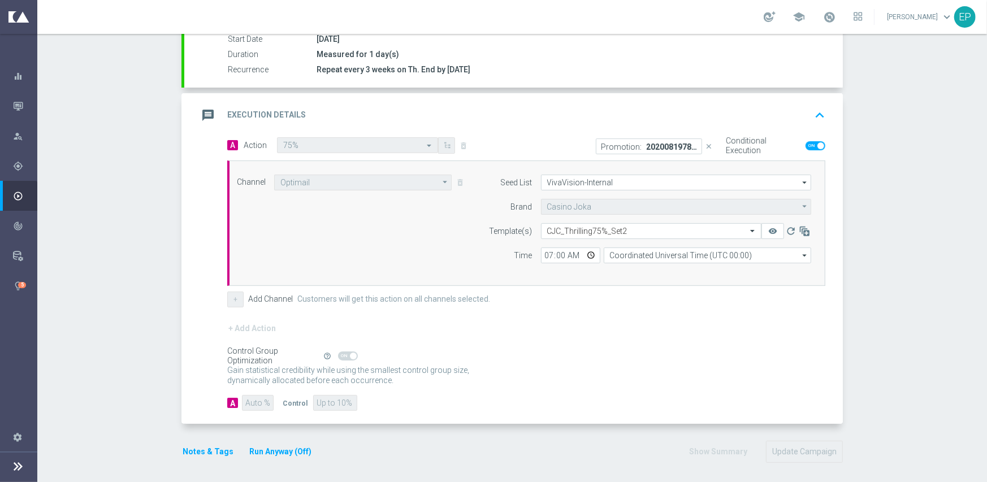
scroll to position [198, 0]
click at [609, 225] on input "text" at bounding box center [639, 229] width 185 height 10
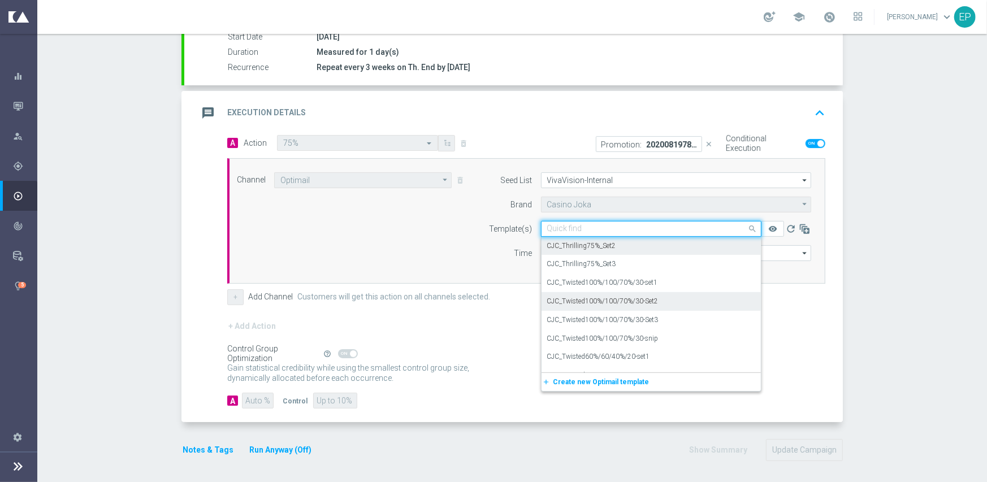
scroll to position [1565, 0]
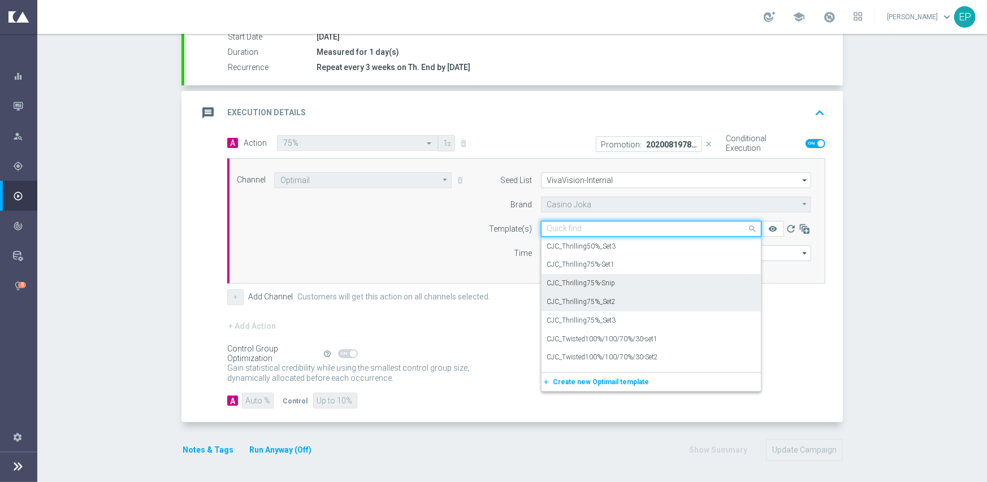
click at [595, 285] on label "CJC_Thrilling75%-Snip" at bounding box center [581, 284] width 68 height 10
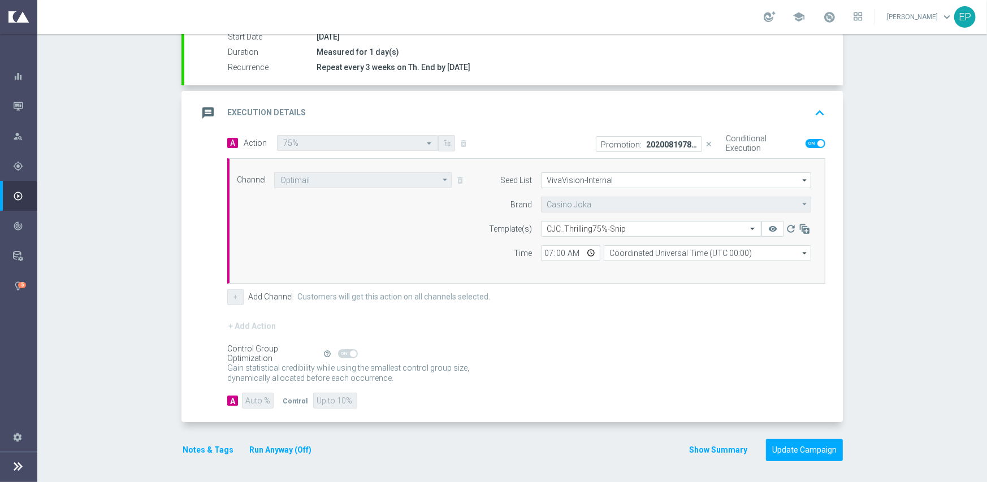
click at [616, 330] on div "+ Add Action" at bounding box center [526, 333] width 598 height 28
click at [788, 444] on button "Update Campaign" at bounding box center [804, 450] width 77 height 22
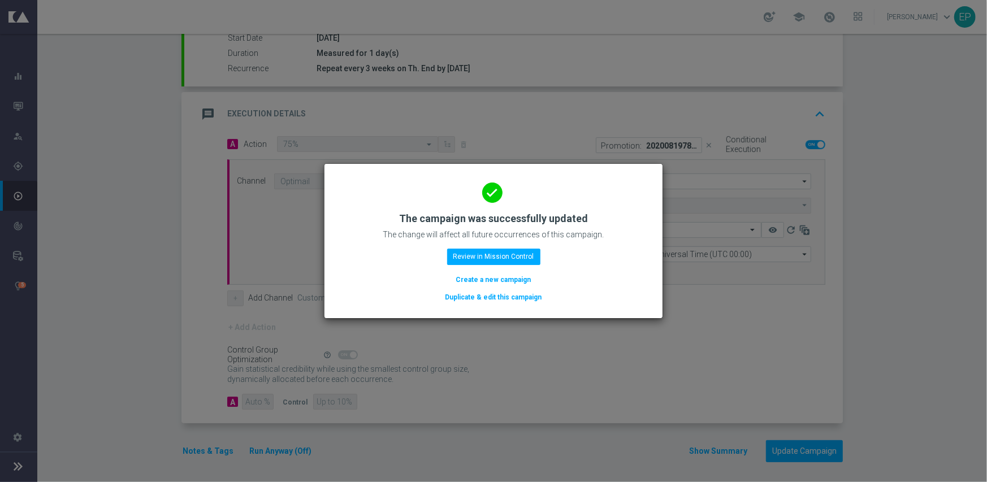
scroll to position [198, 0]
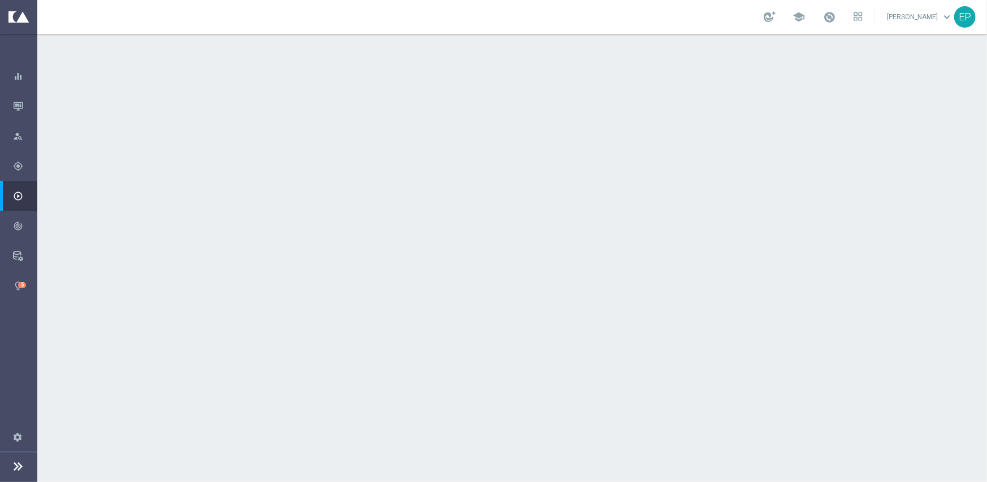
click at [504, 290] on div "done Execution Details keyboard_arrow_down" at bounding box center [513, 306] width 658 height 44
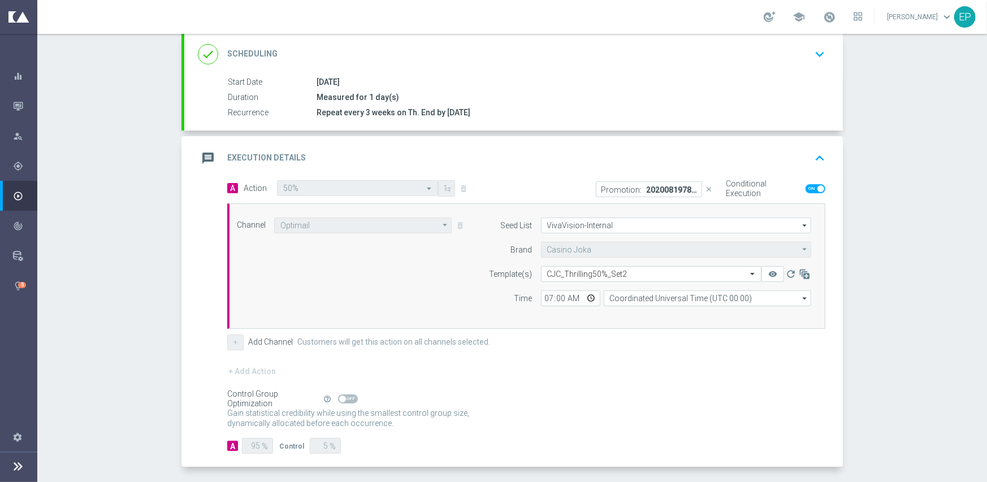
scroll to position [170, 0]
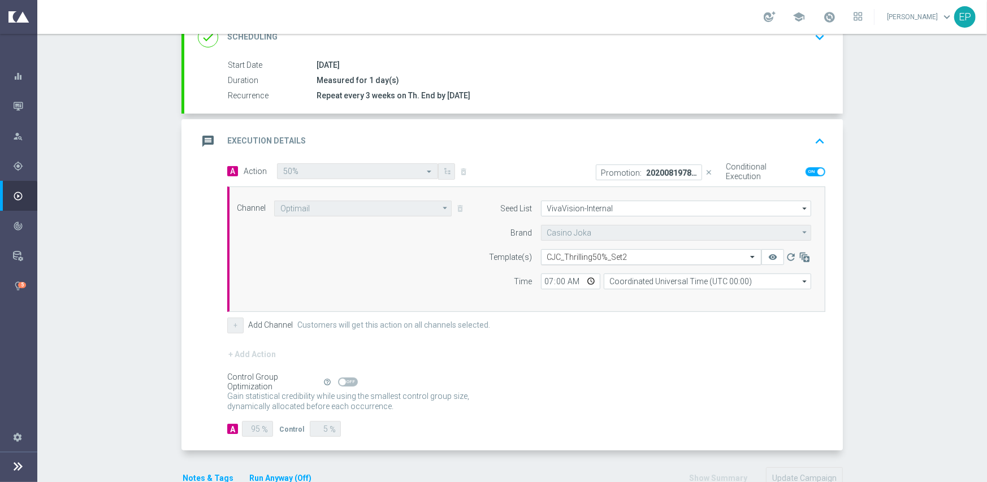
drag, startPoint x: 607, startPoint y: 253, endPoint x: 632, endPoint y: 262, distance: 27.0
click at [608, 253] on input "text" at bounding box center [639, 258] width 185 height 10
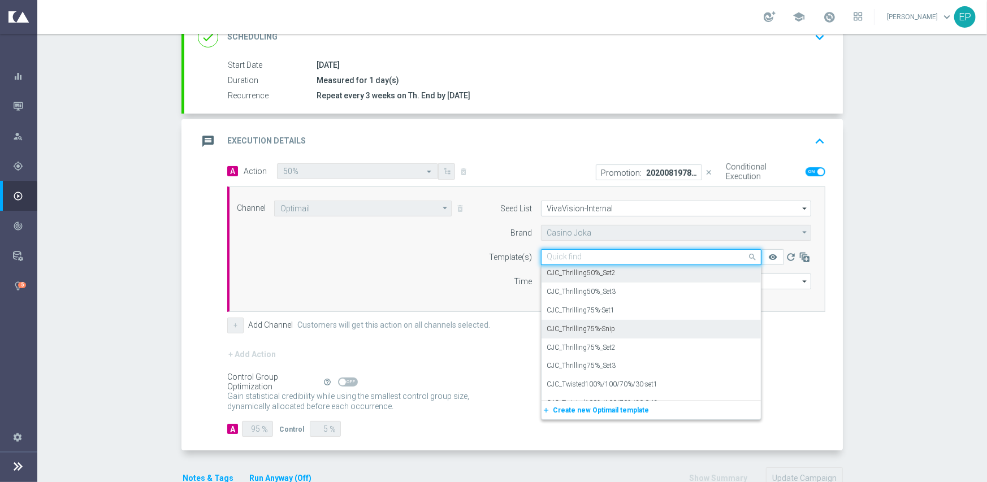
scroll to position [1491, 0]
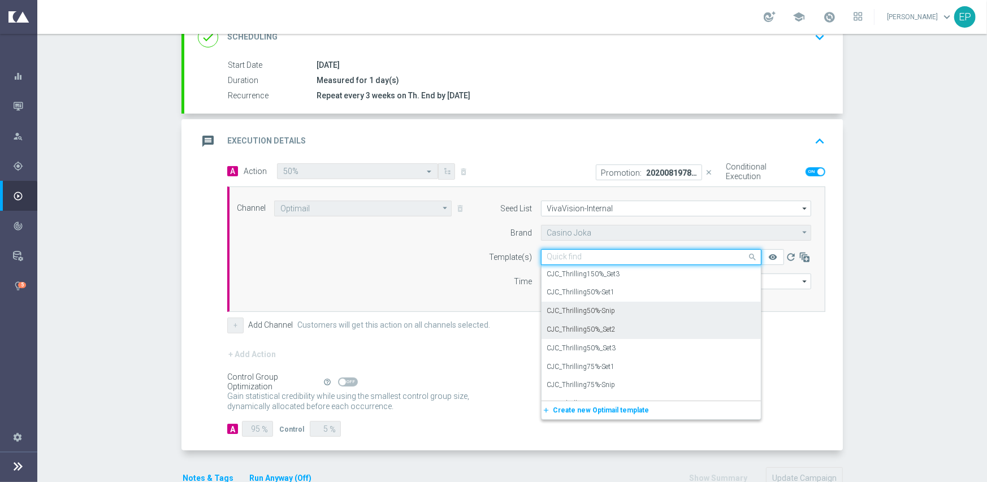
click at [595, 309] on label "CJC_Thrilling50%-Snip" at bounding box center [581, 311] width 68 height 10
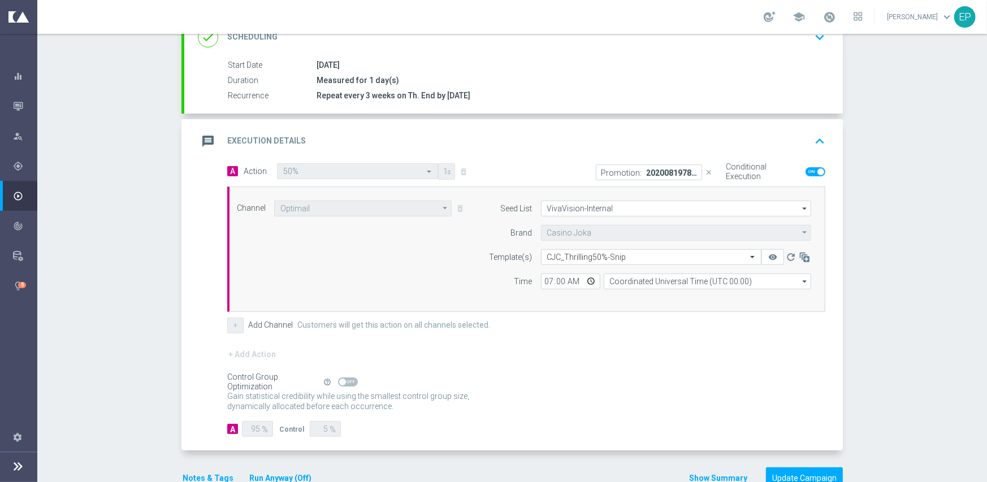
click at [566, 365] on div "+ Add Action" at bounding box center [526, 362] width 598 height 28
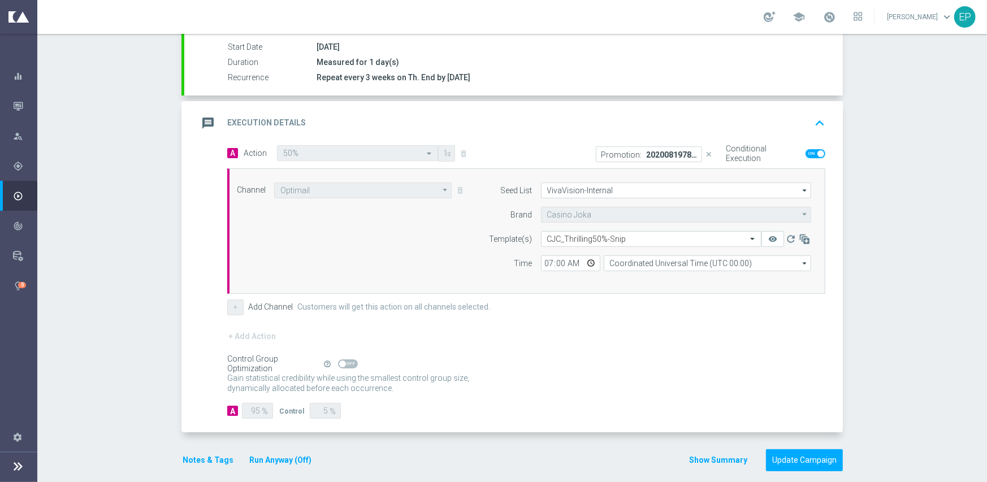
scroll to position [198, 0]
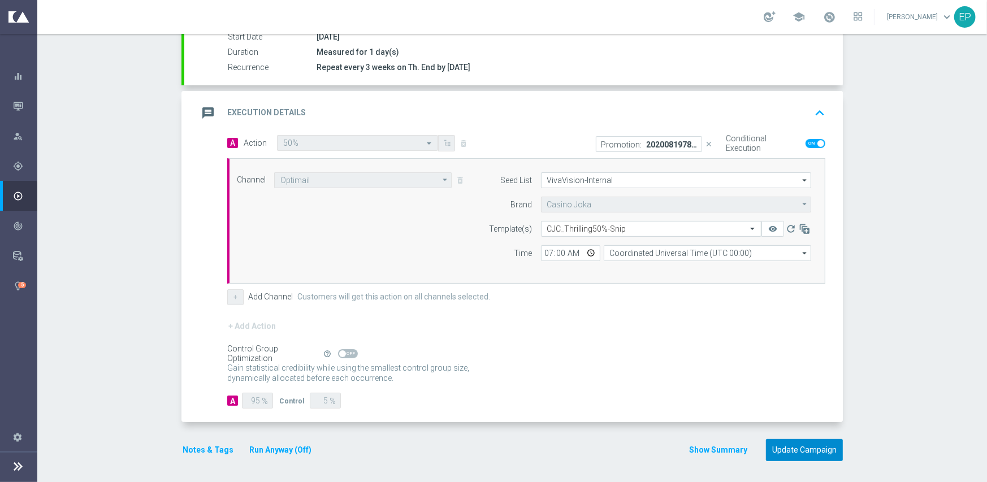
click at [795, 449] on button "Update Campaign" at bounding box center [804, 450] width 77 height 22
